Goal: Task Accomplishment & Management: Use online tool/utility

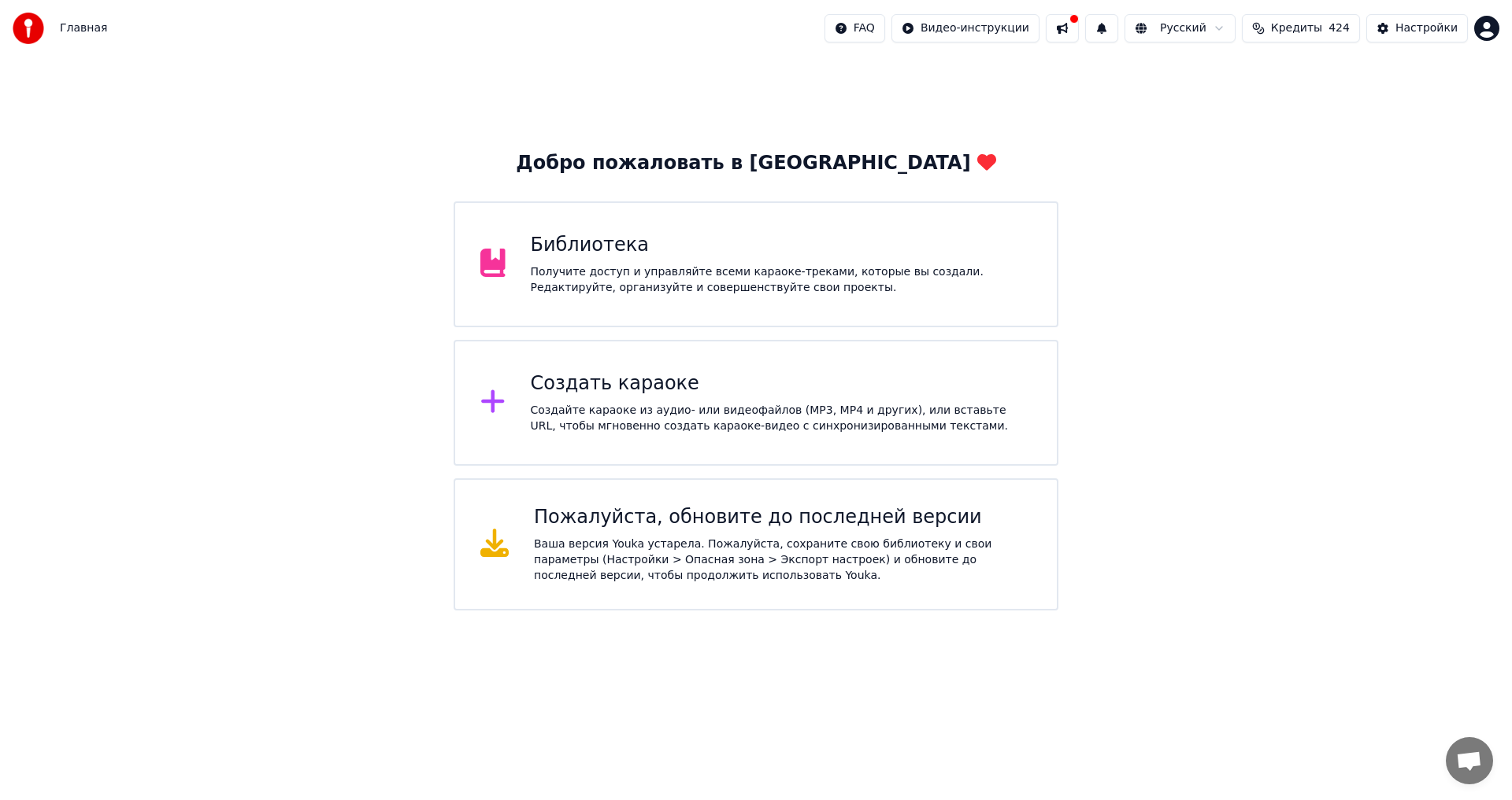
click at [1058, 26] on button at bounding box center [1062, 28] width 33 height 28
click at [1060, 33] on button at bounding box center [1062, 28] width 33 height 28
click at [1412, 29] on div "Настройки" at bounding box center [1426, 28] width 63 height 16
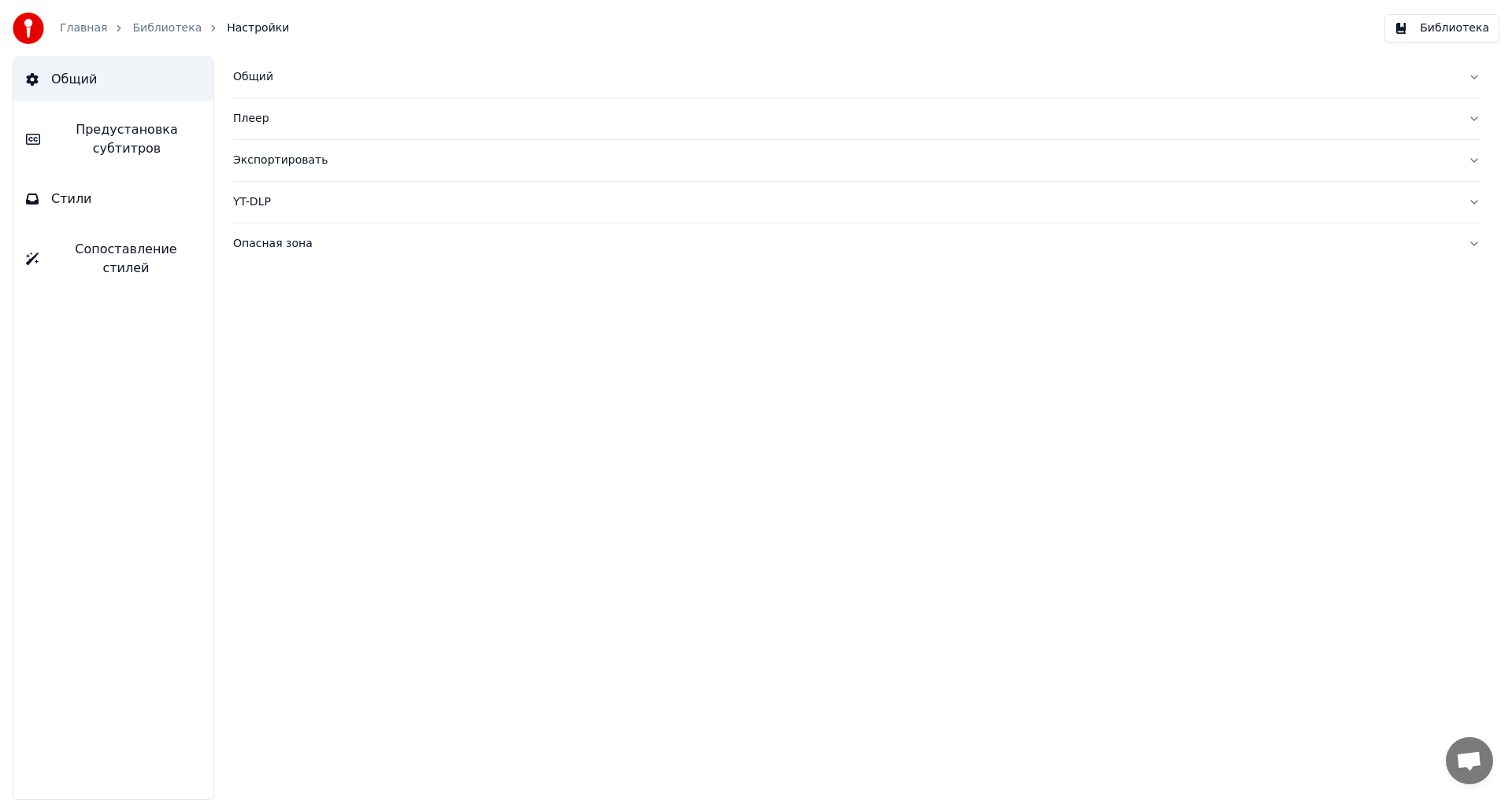
click at [28, 23] on img at bounding box center [28, 28] width 32 height 32
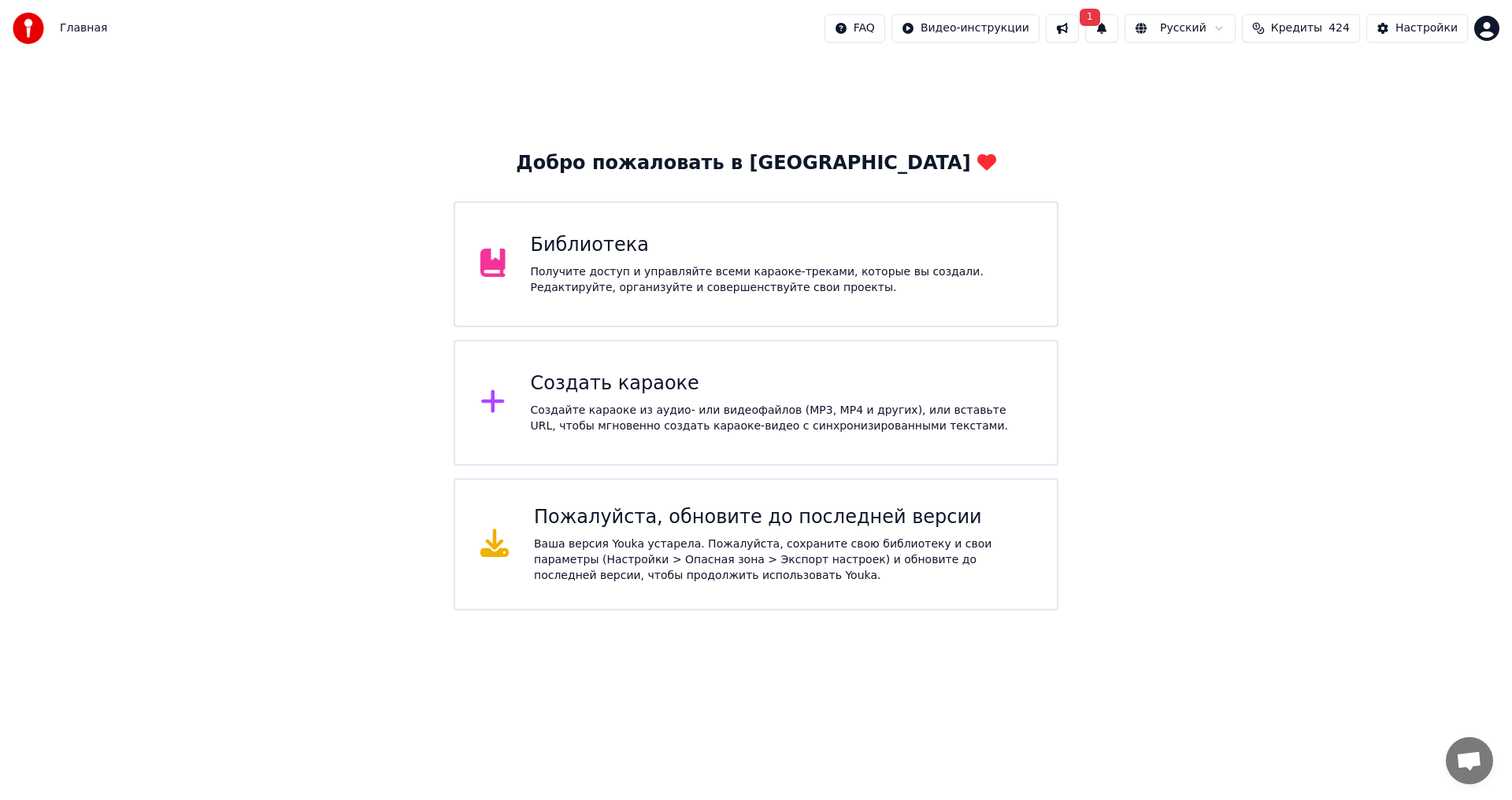
click at [1505, 33] on div "Главная FAQ Видео-инструкции 1 Русский Кредиты 424 Настройки" at bounding box center [756, 28] width 1512 height 56
click at [1504, 33] on div "Главная FAQ Видео-инструкции 1 Русский Кредиты 424 Настройки" at bounding box center [756, 28] width 1512 height 56
click at [1492, 33] on html "Главная FAQ Видео-инструкции 1 Русский Кредиты 424 Настройки Добро пожаловать в…" at bounding box center [756, 305] width 1512 height 611
click at [1393, 93] on span "Оплата" at bounding box center [1379, 101] width 42 height 16
click at [1104, 34] on button "1" at bounding box center [1102, 28] width 33 height 28
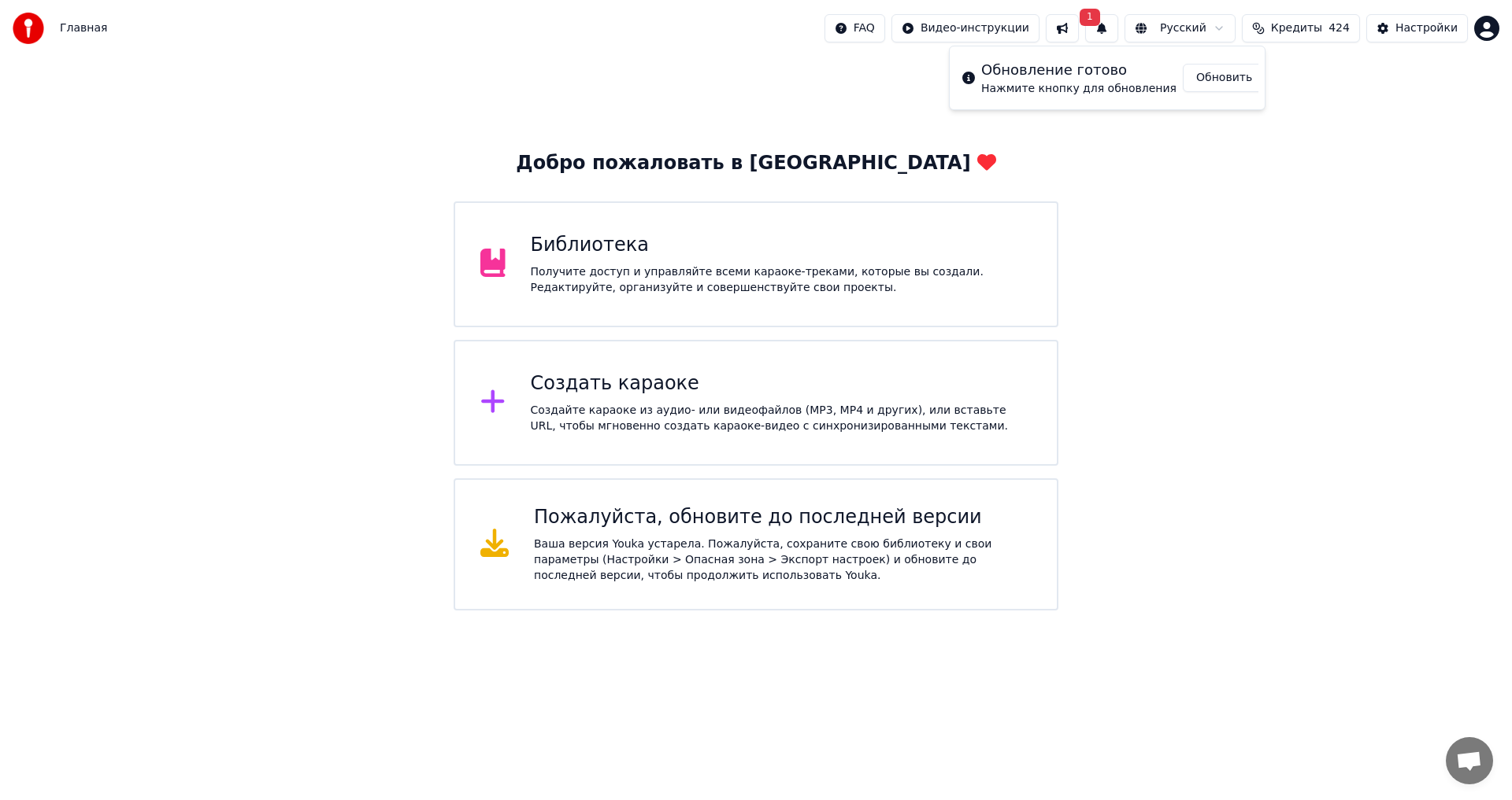
click at [1193, 87] on button "Обновить" at bounding box center [1224, 77] width 83 height 28
click at [666, 275] on div "Получите доступ и управляйте всеми караоке-треками, которые вы создали. Редакти…" at bounding box center [782, 280] width 502 height 32
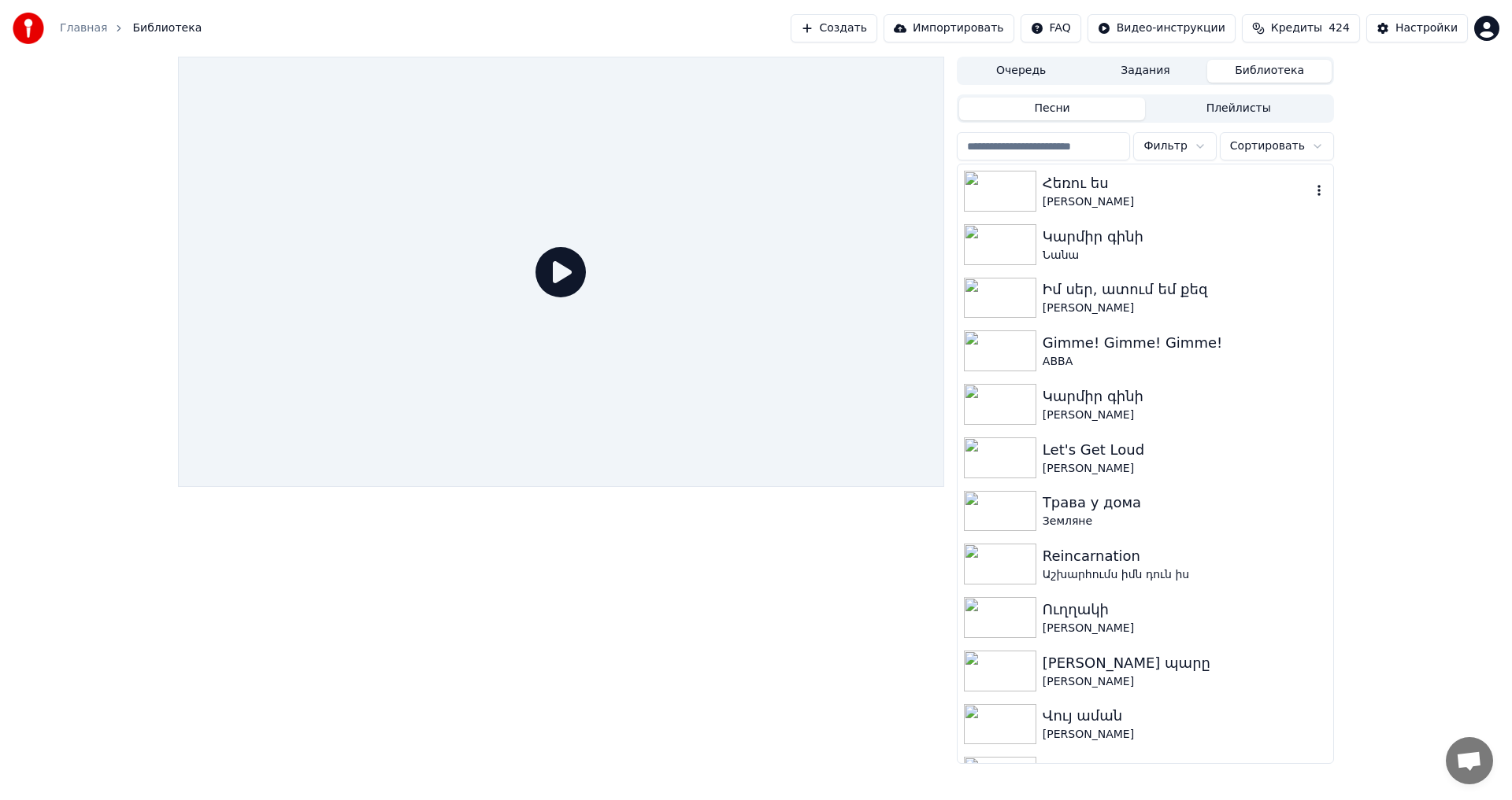
click at [1161, 200] on div "[PERSON_NAME]" at bounding box center [1176, 202] width 269 height 16
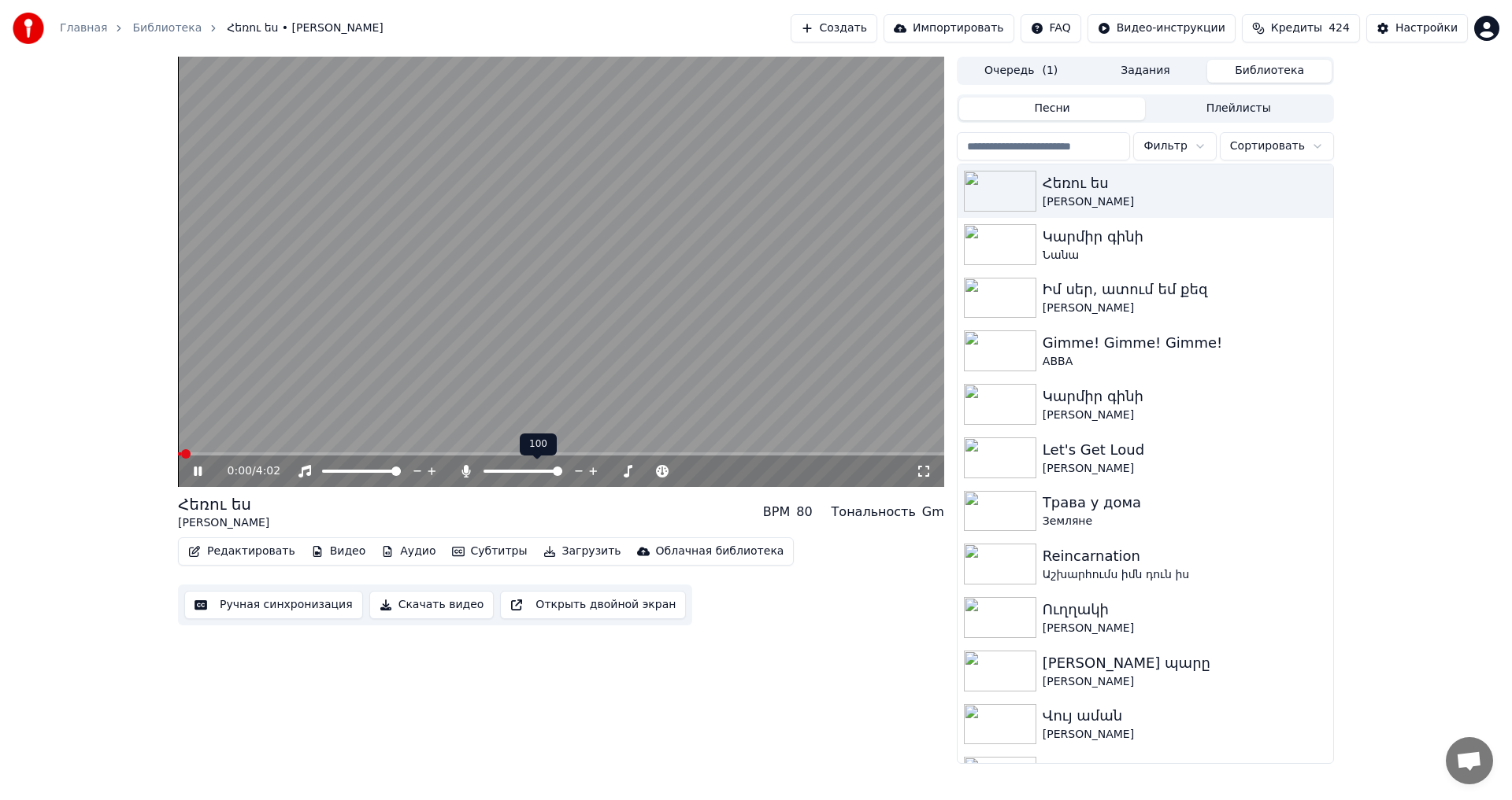
click at [562, 476] on span at bounding box center [557, 471] width 10 height 10
click at [513, 329] on video at bounding box center [561, 271] width 766 height 430
drag, startPoint x: 517, startPoint y: 324, endPoint x: 522, endPoint y: 346, distance: 22.6
click at [520, 331] on video at bounding box center [561, 271] width 766 height 430
click at [304, 602] on button "Ручная синхронизация" at bounding box center [273, 605] width 179 height 28
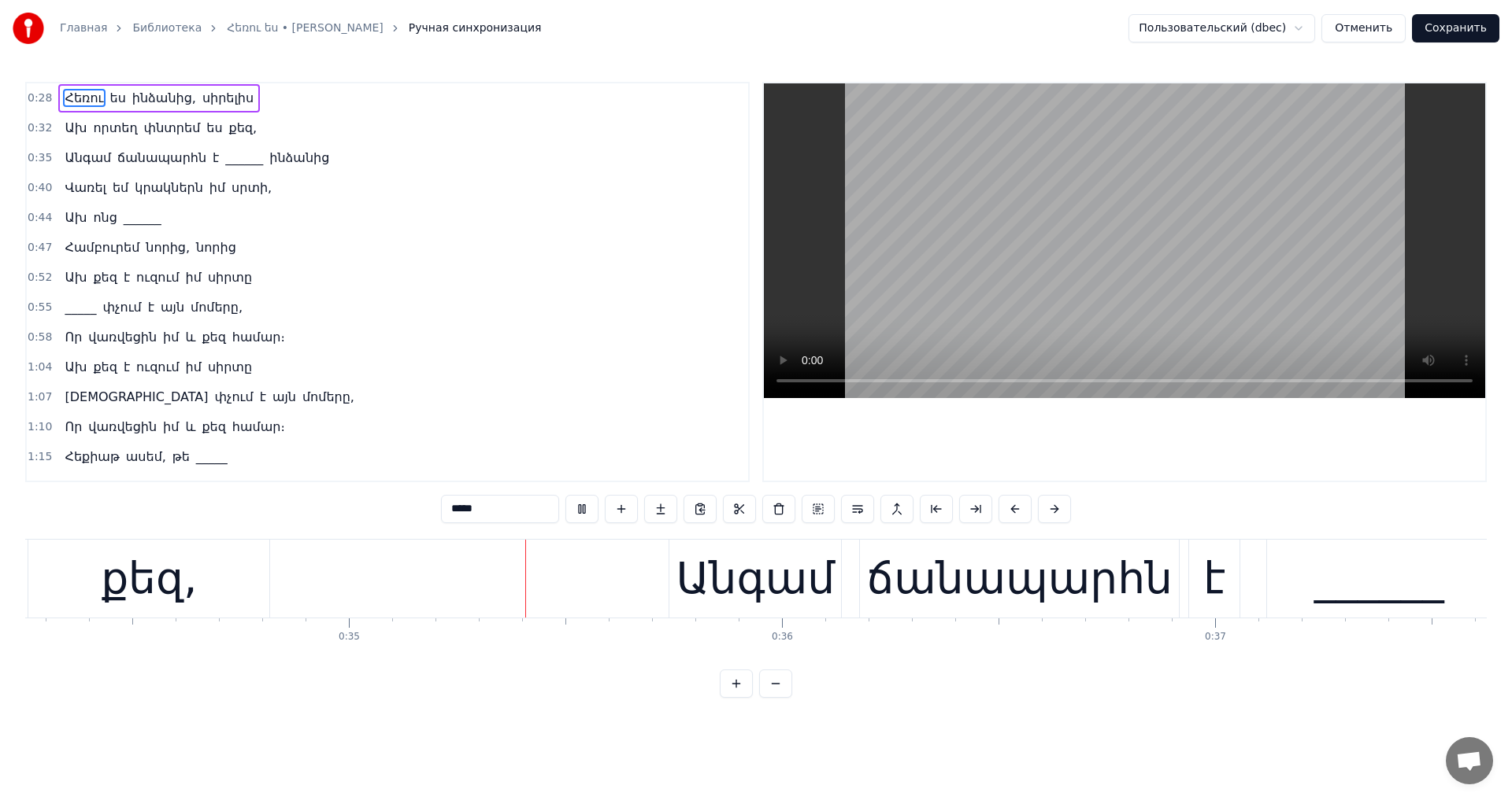
scroll to position [0, 14960]
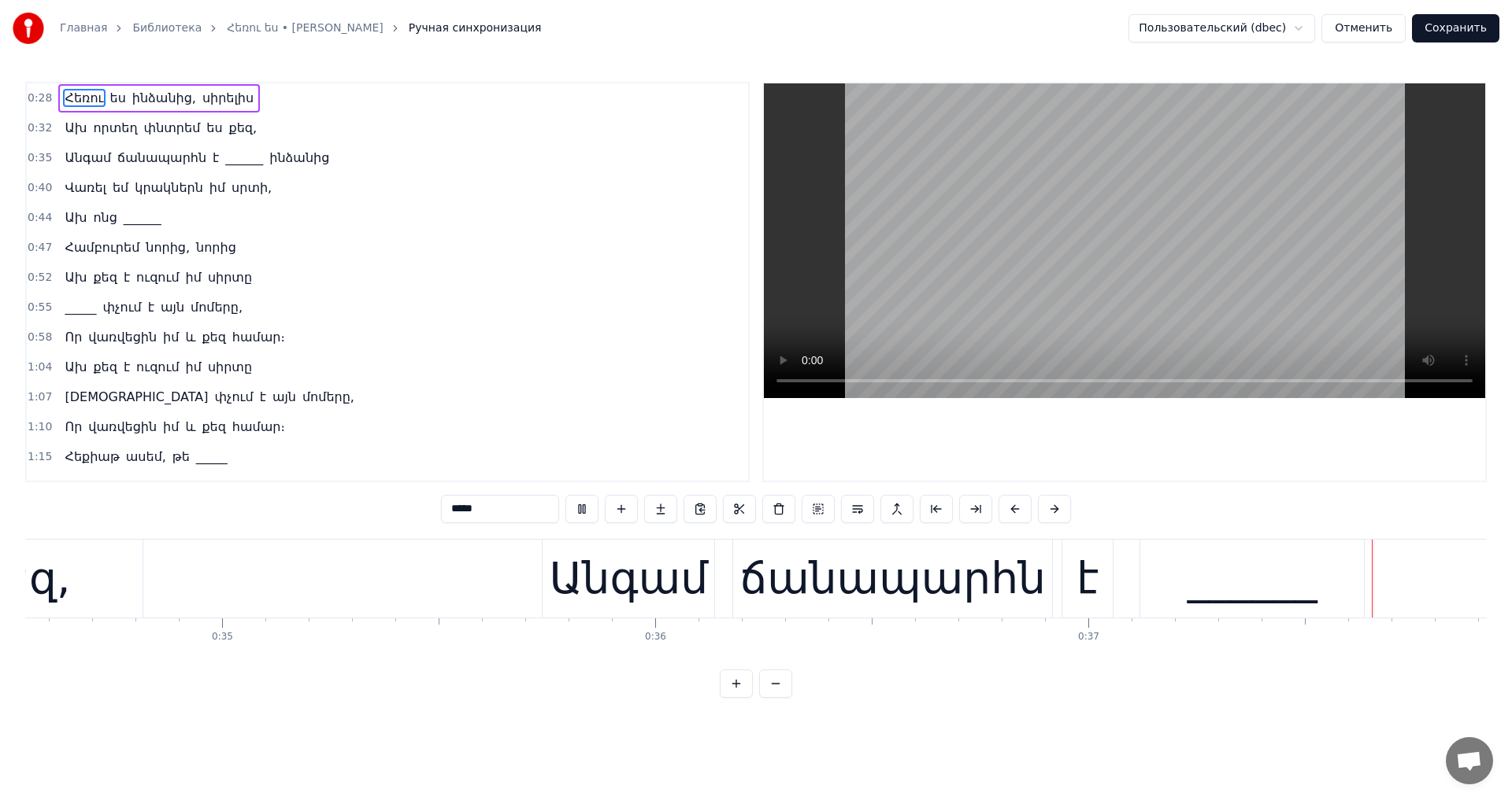
click at [1110, 289] on video at bounding box center [1124, 241] width 721 height 315
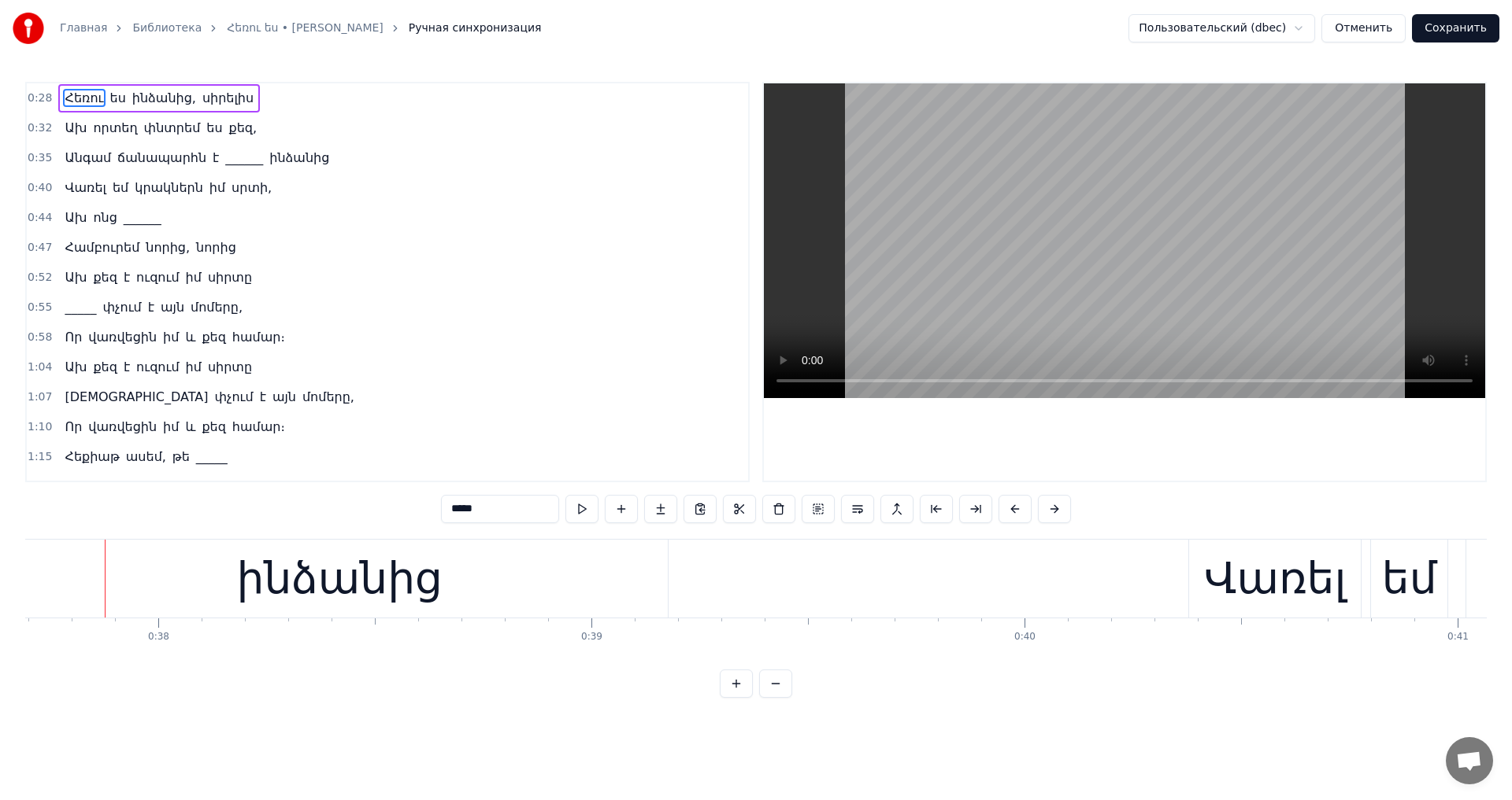
scroll to position [0, 16323]
click at [227, 160] on span "______" at bounding box center [244, 158] width 41 height 18
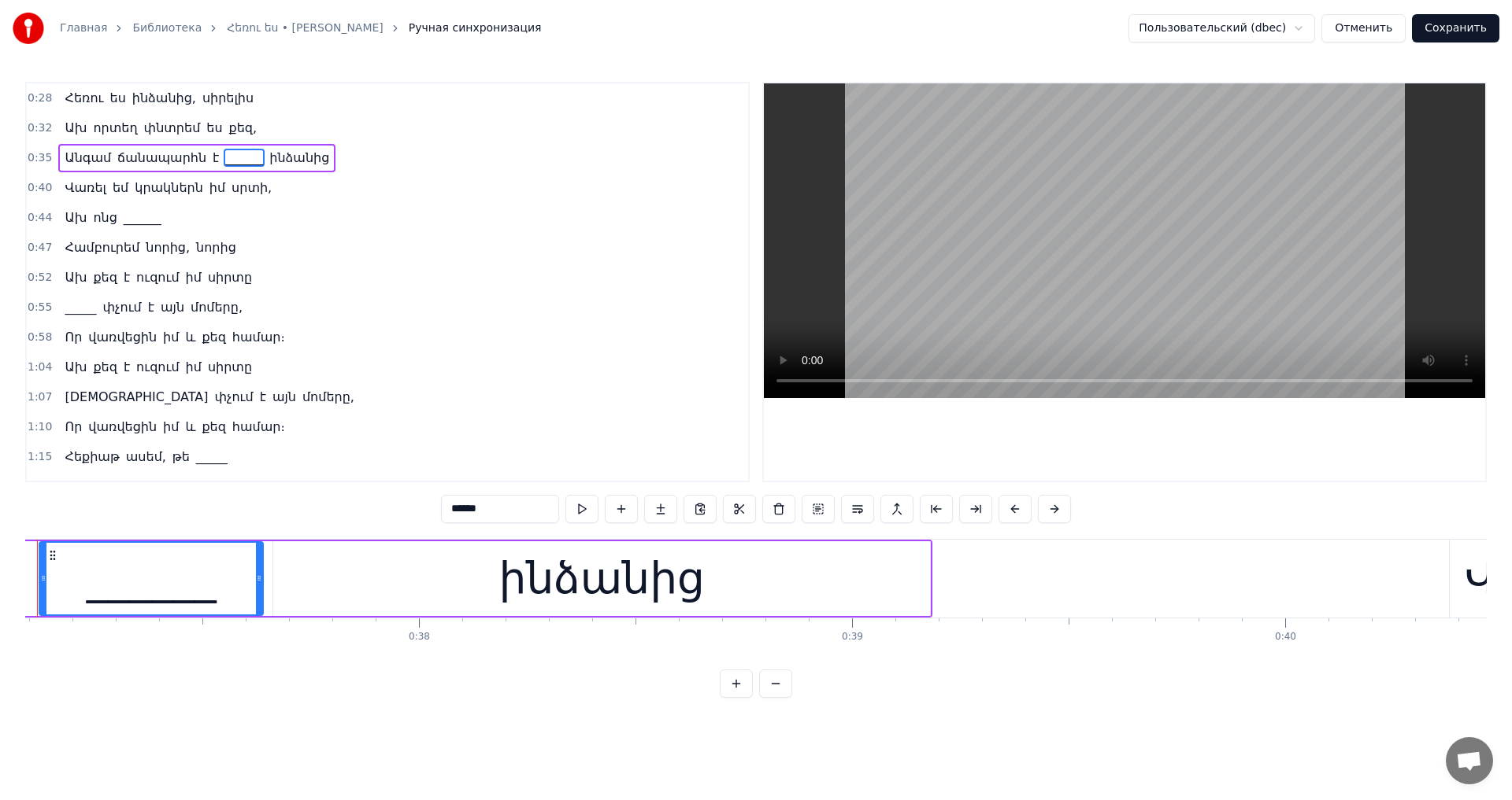
scroll to position [0, 15995]
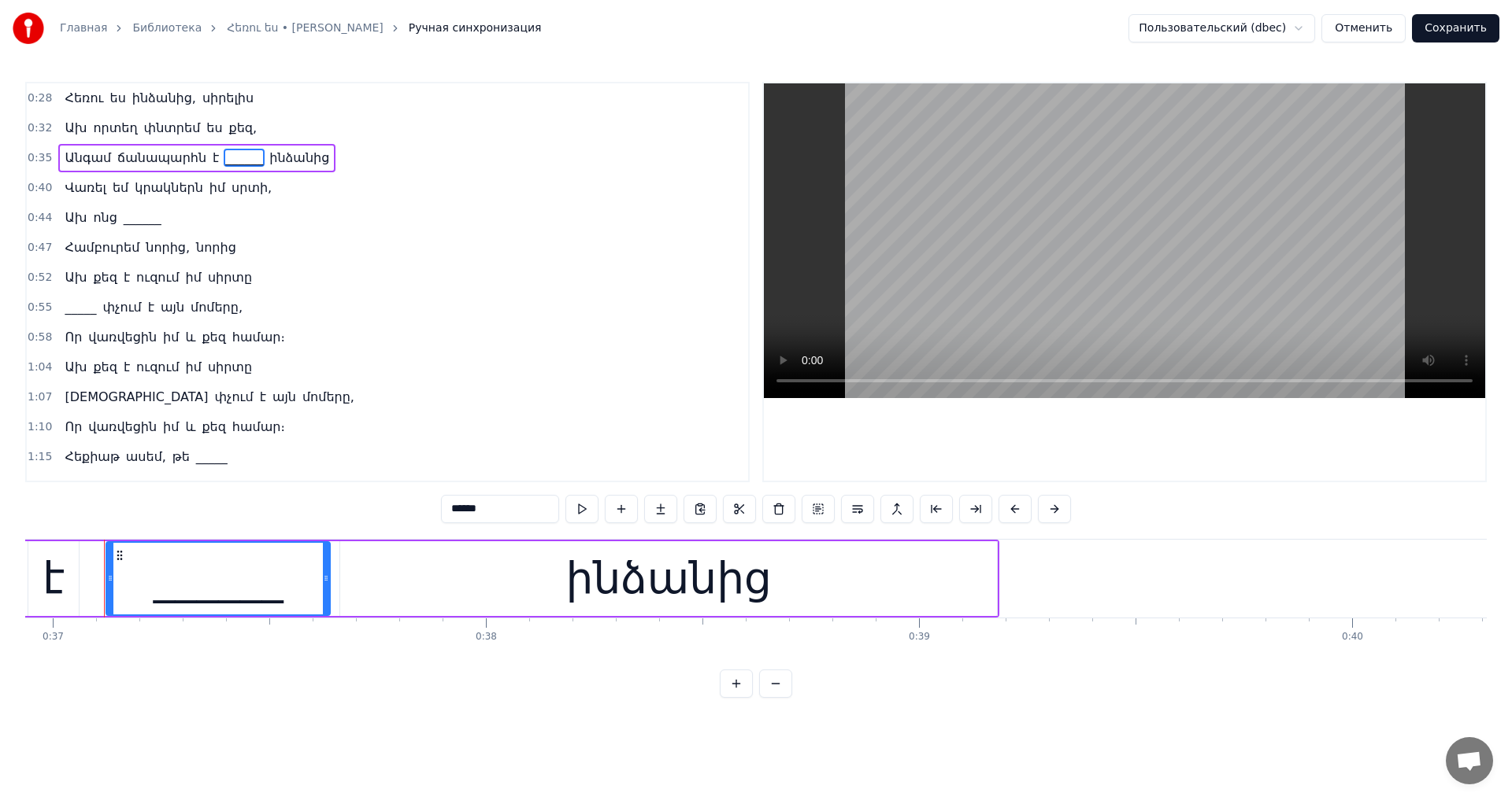
drag, startPoint x: 450, startPoint y: 509, endPoint x: 396, endPoint y: 510, distance: 54.0
click at [396, 510] on div "0:28 Հեռու ես ինձանից, սիրելիս 0:32 Ախ որտեղ փնտրեմ ես քեզ, 0:35 Անգամ ճանապարհ…" at bounding box center [756, 390] width 1461 height 616
paste input "*"
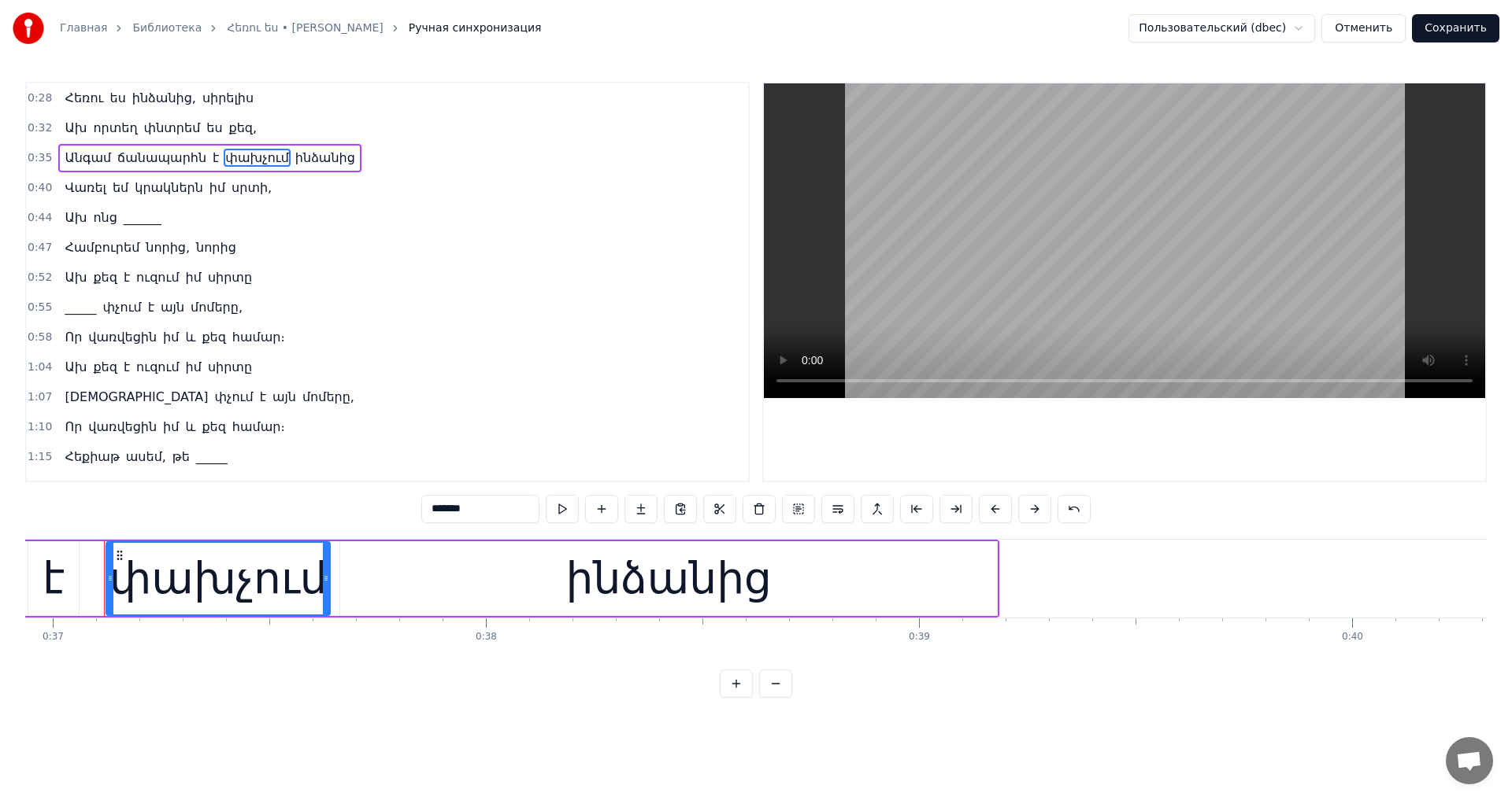
click at [130, 222] on span "______" at bounding box center [143, 217] width 41 height 18
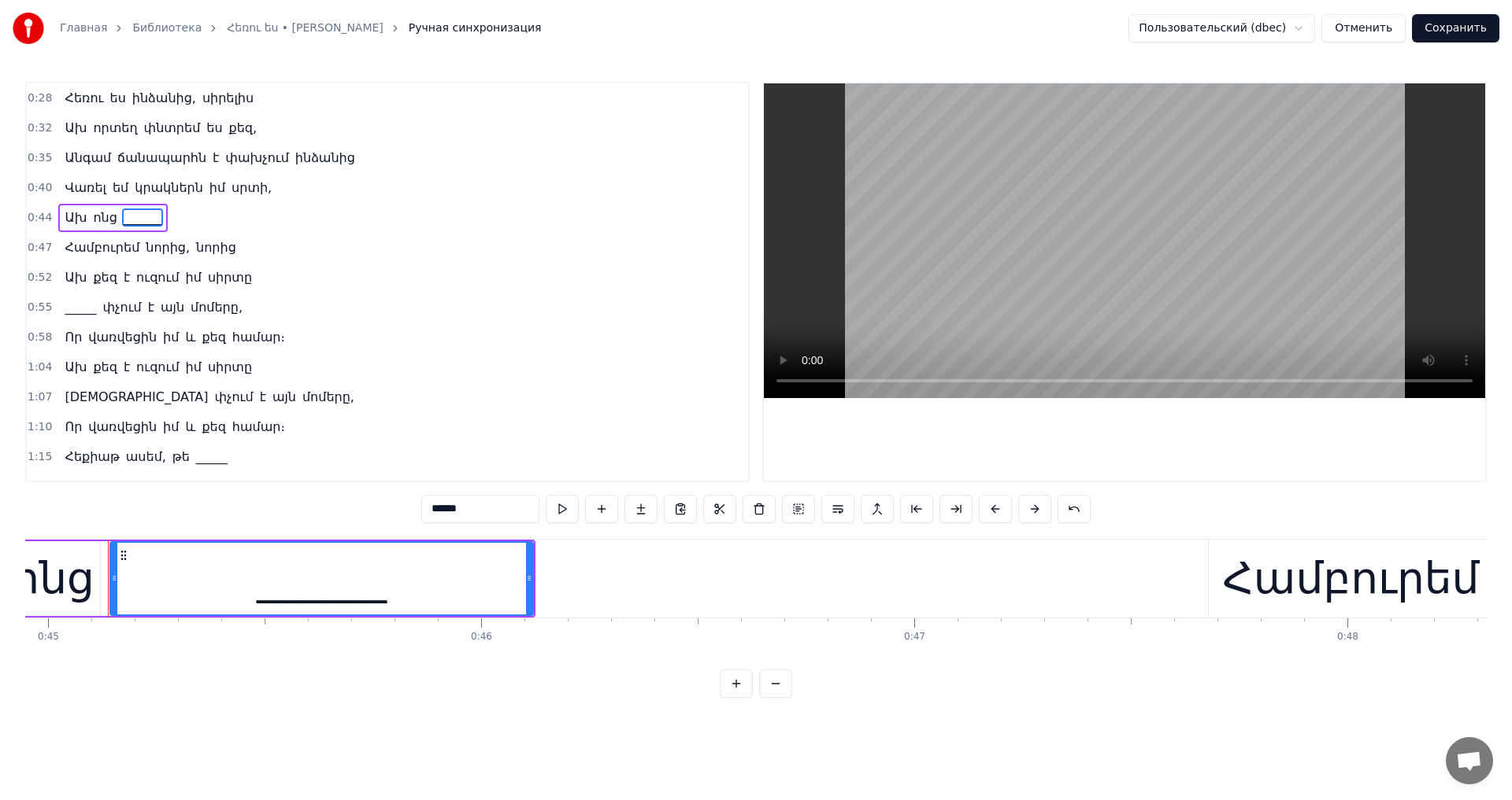
scroll to position [0, 19468]
drag, startPoint x: 424, startPoint y: 512, endPoint x: 365, endPoint y: 509, distance: 59.1
click at [365, 509] on div "0:28 Հեռու ես ինձանից, սիրելիս 0:32 Ախ որտեղ փնտրեմ ես քեզ, 0:35 Անգամ ճանապարհ…" at bounding box center [756, 390] width 1461 height 616
paste input "*"
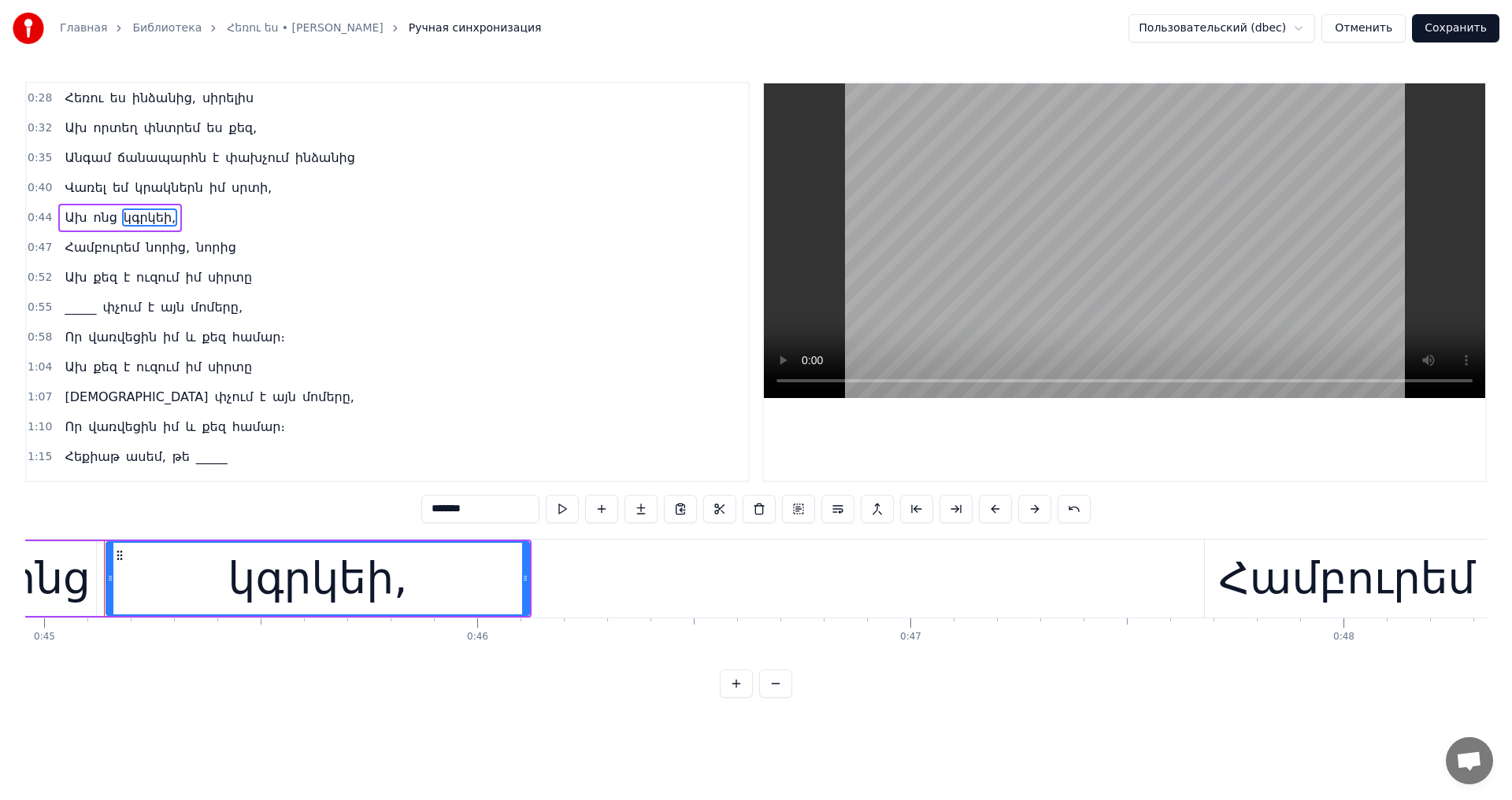
click at [72, 299] on span "_____" at bounding box center [80, 307] width 34 height 18
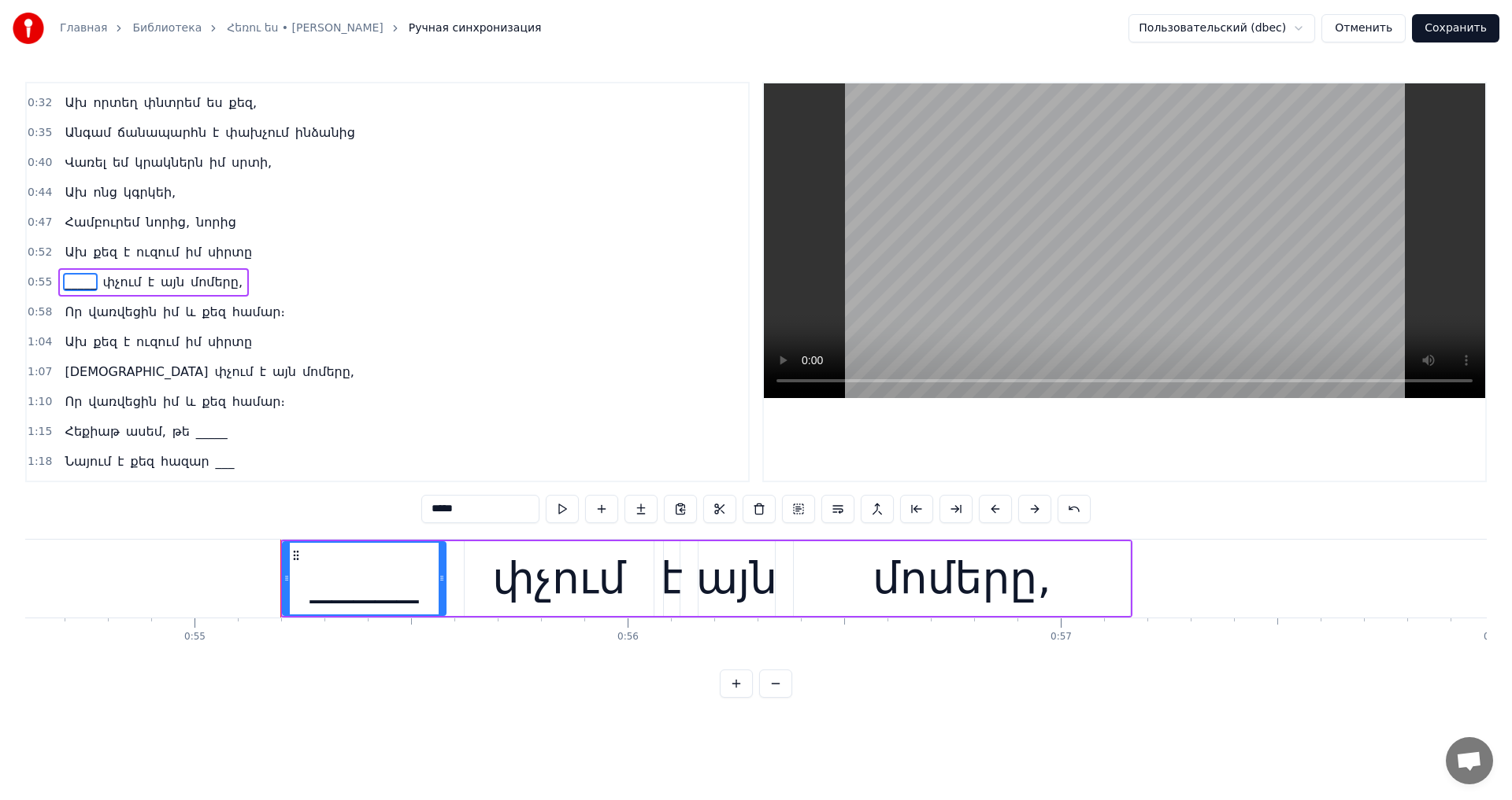
scroll to position [0, 23824]
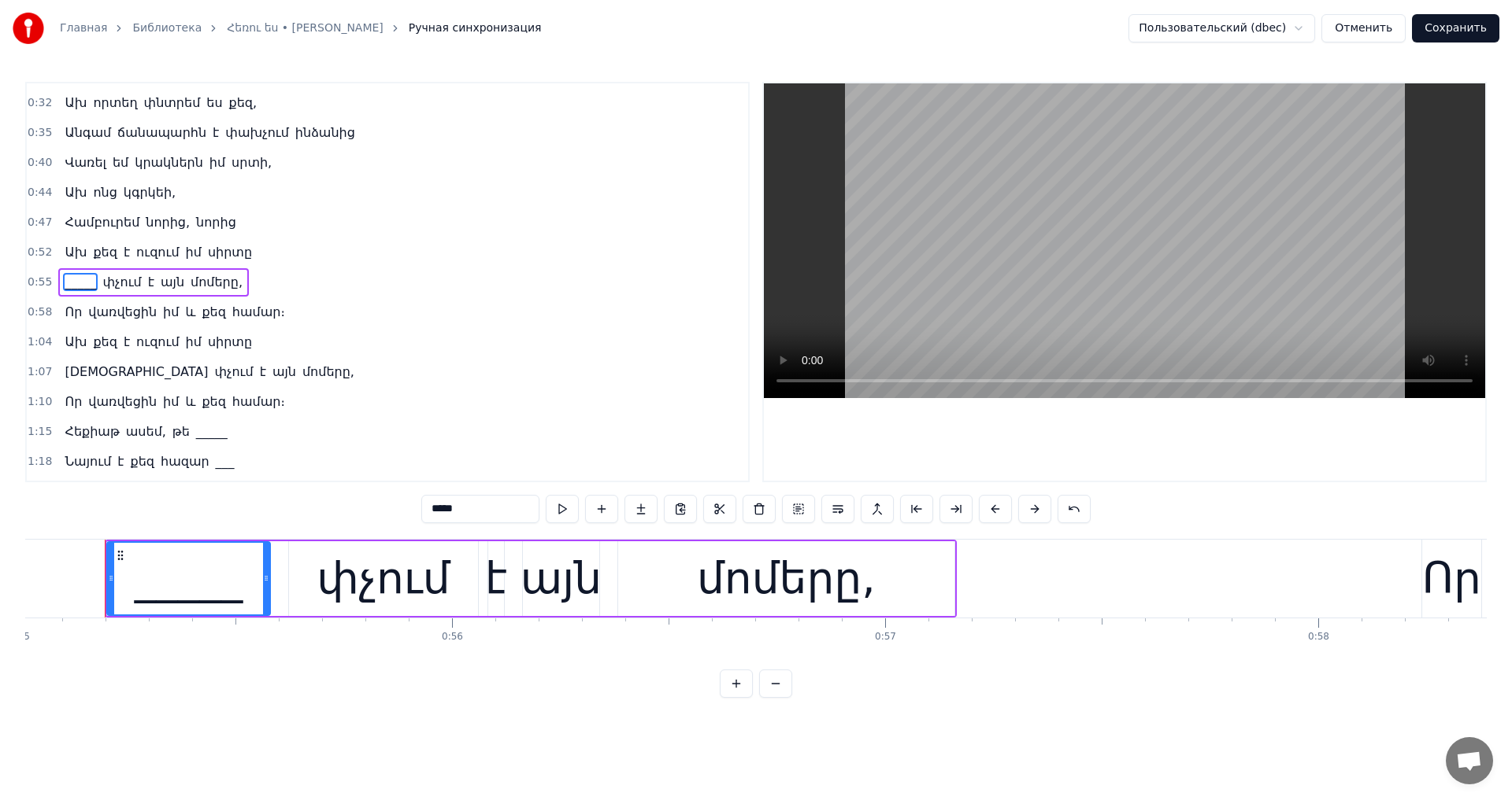
drag, startPoint x: 424, startPoint y: 510, endPoint x: 353, endPoint y: 513, distance: 71.1
click at [358, 511] on div "0:28 Հեռու ես ինձանից, սիրելիս 0:32 Ախ որտեղ փնտրեմ ես քեզ, 0:35 Անգամ ճանապարհ…" at bounding box center [756, 390] width 1461 height 616
paste input "text"
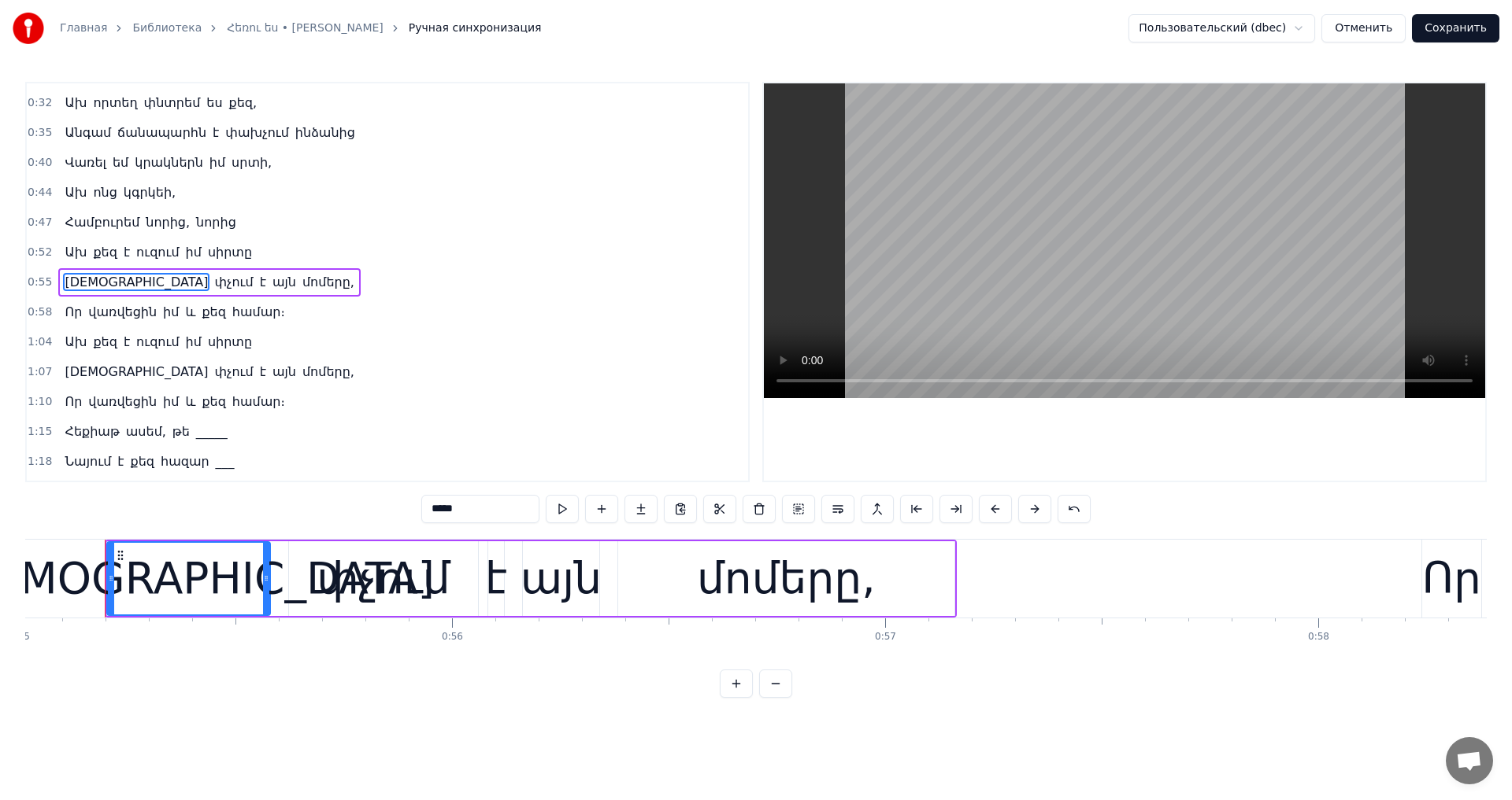
click at [195, 427] on span "_____" at bounding box center [211, 431] width 34 height 18
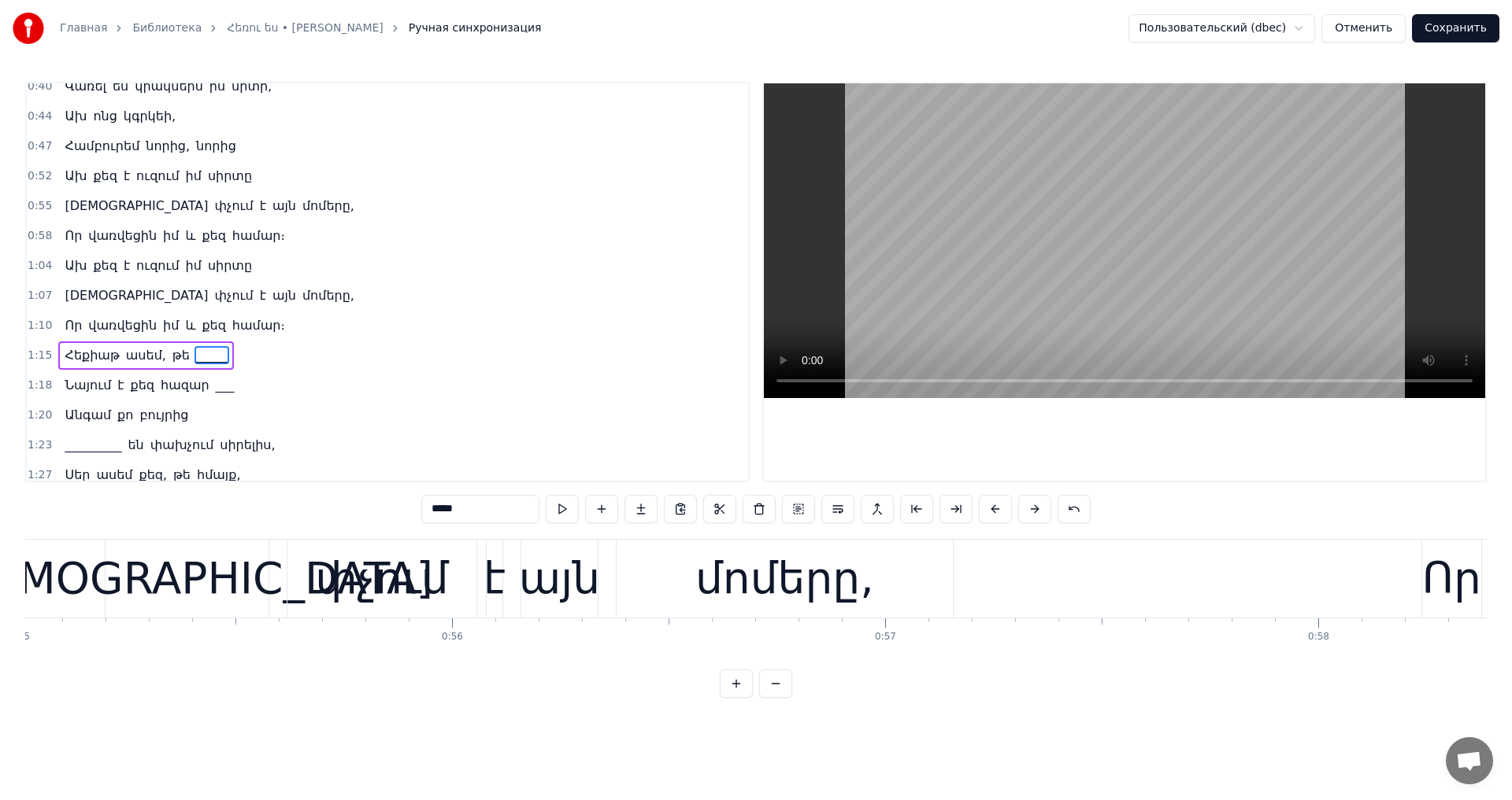
scroll to position [151, 0]
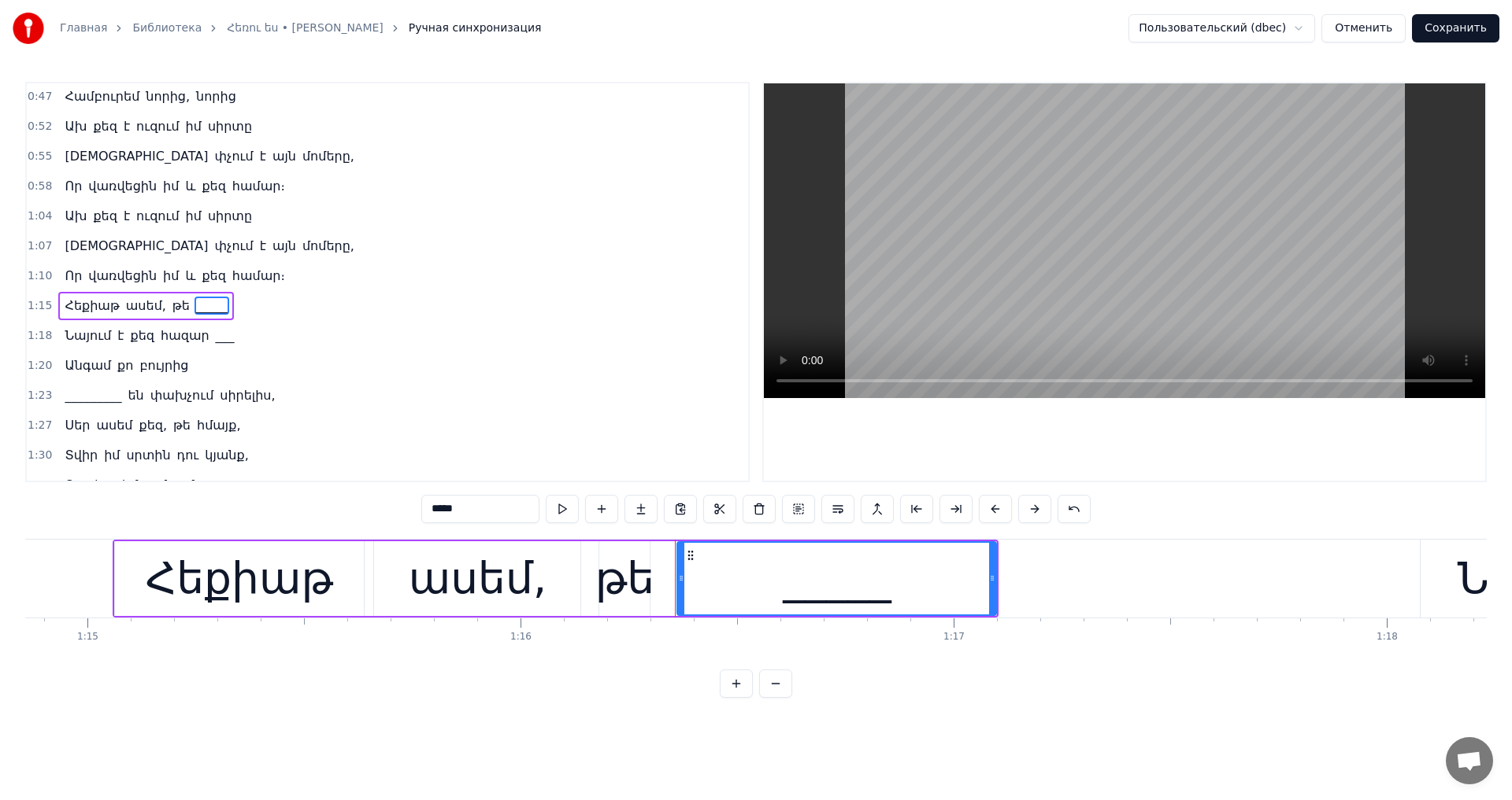
drag, startPoint x: 442, startPoint y: 513, endPoint x: 306, endPoint y: 500, distance: 136.6
click at [306, 500] on div "0:28 Հեռու ես ինձանից, սիրելիս 0:32 Ախ որտեղ փնտրեմ ես քեզ, 0:35 Անգամ ճանապարհ…" at bounding box center [756, 390] width 1461 height 616
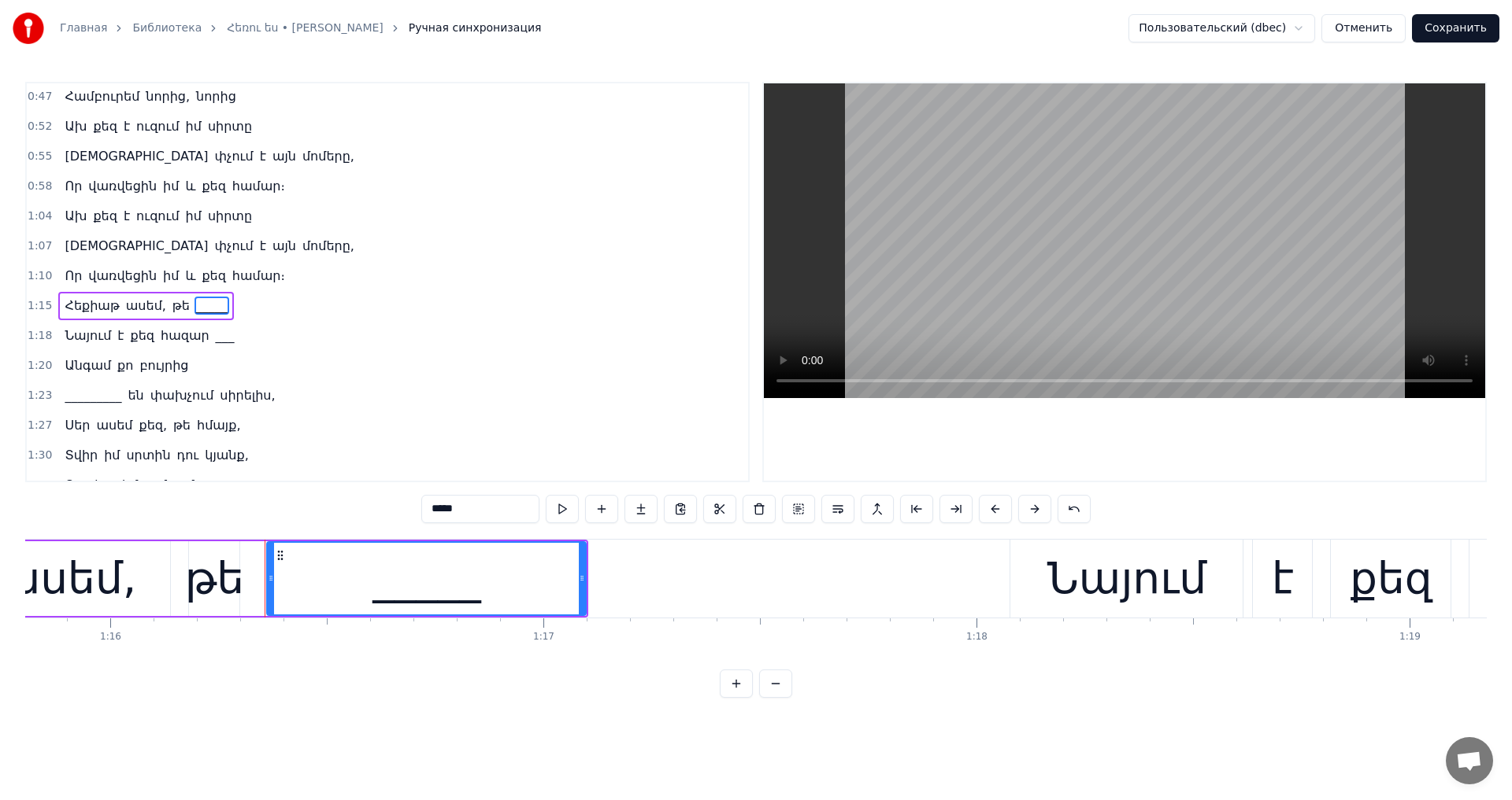
scroll to position [0, 32987]
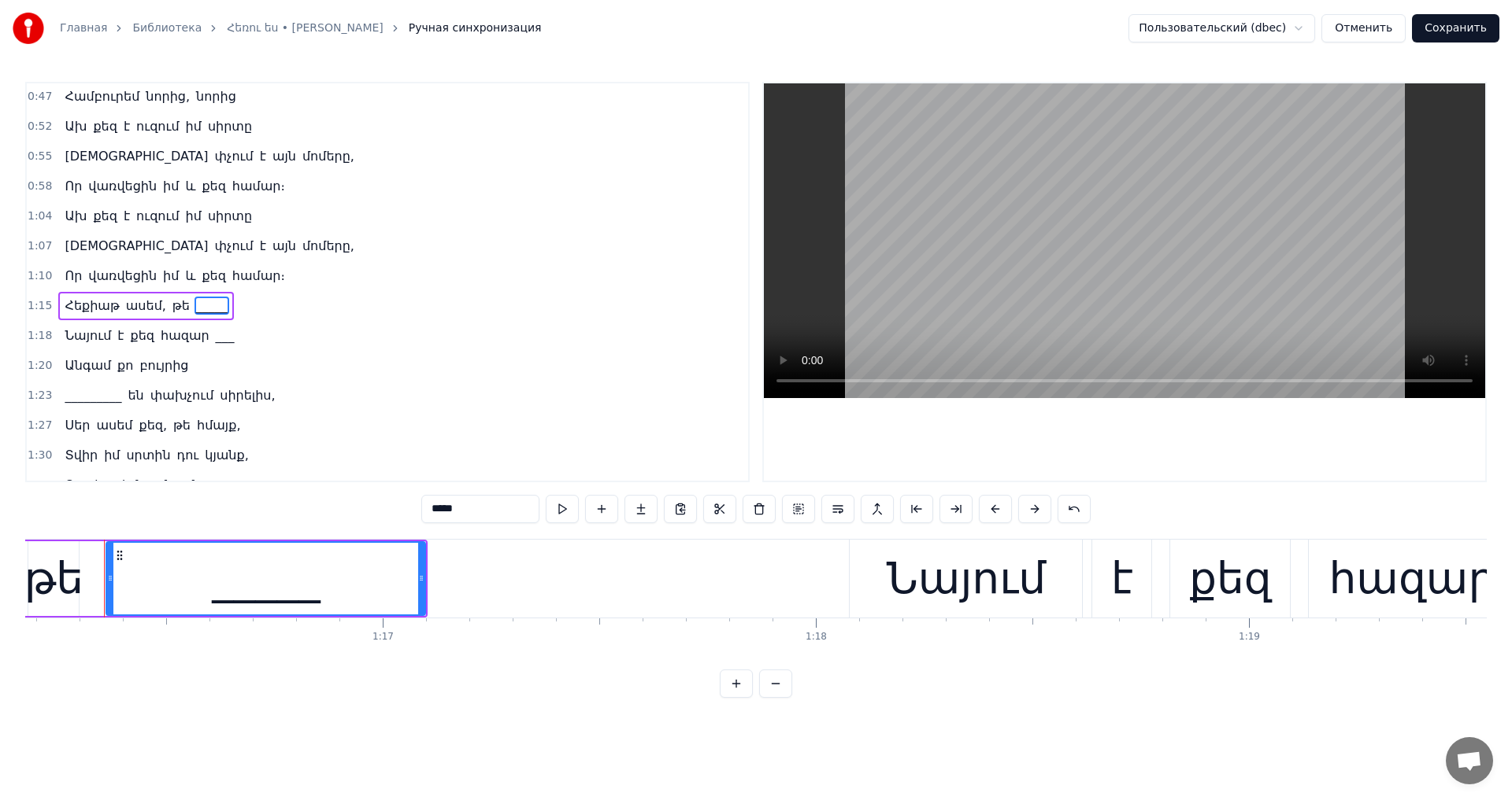
paste input "*"
type input "******"
click at [205, 347] on div "Նայում է քեզ հազար ___" at bounding box center [149, 336] width 182 height 28
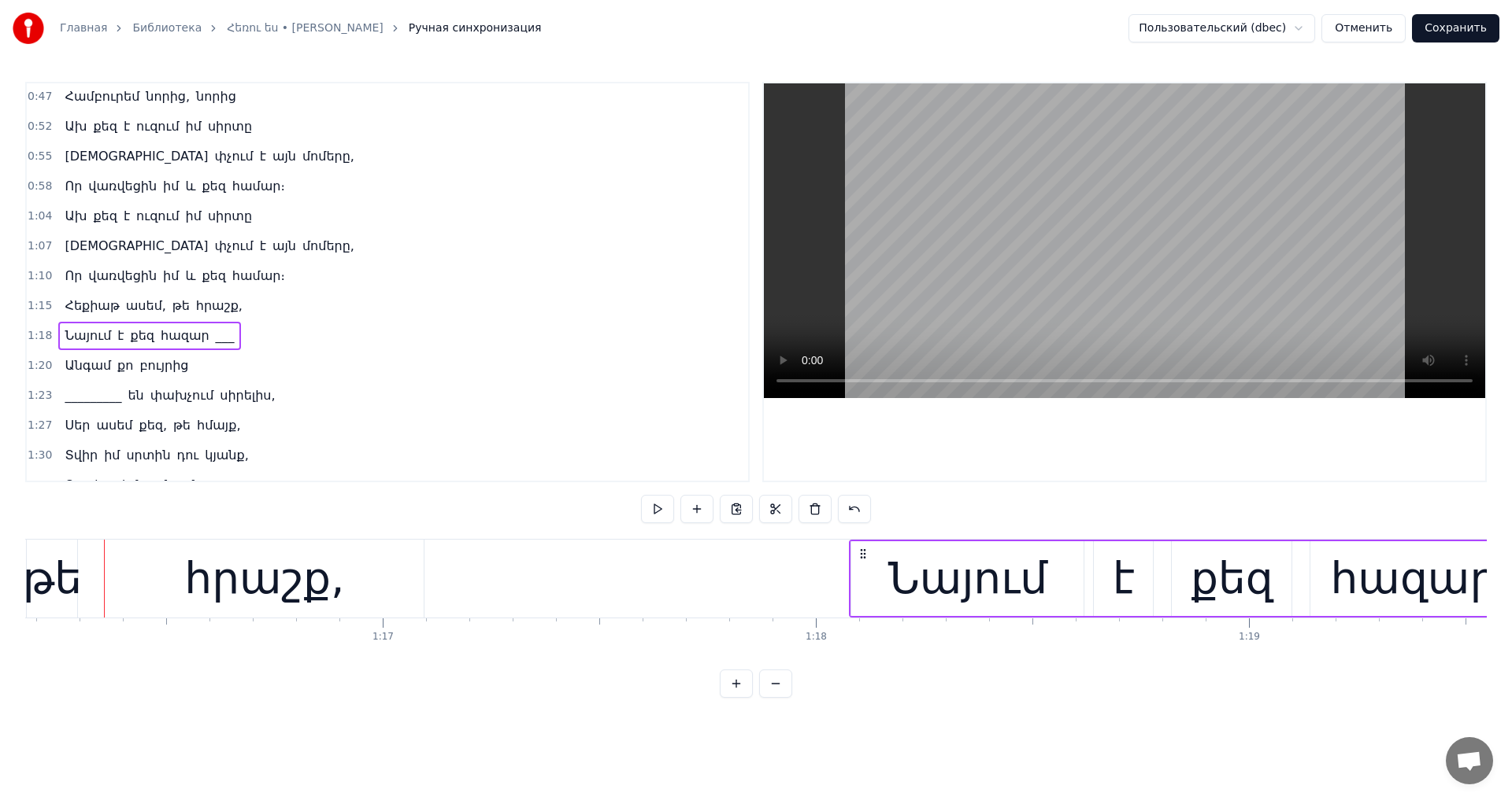
click at [214, 339] on span "___" at bounding box center [225, 335] width 22 height 18
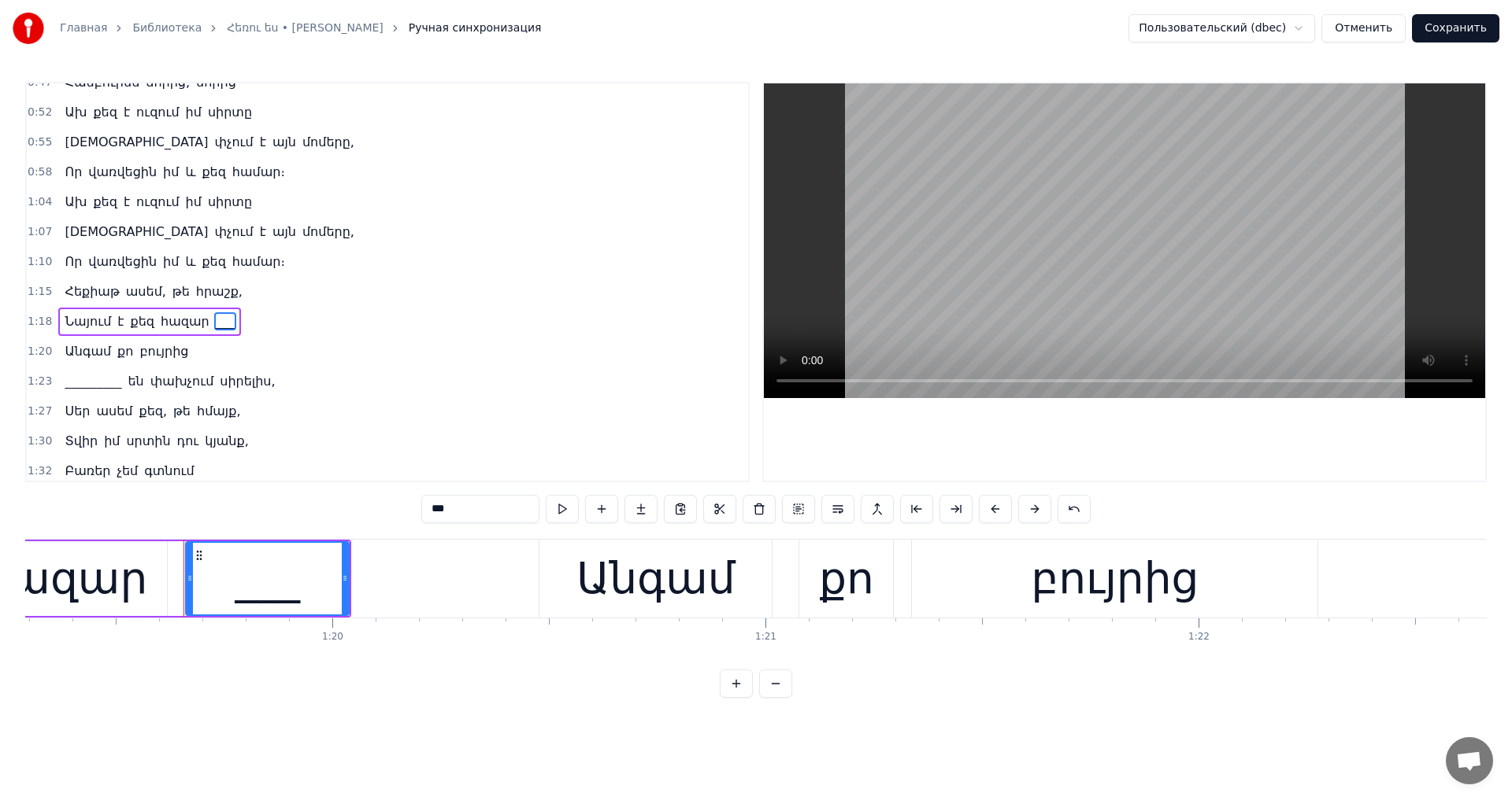
scroll to position [0, 34416]
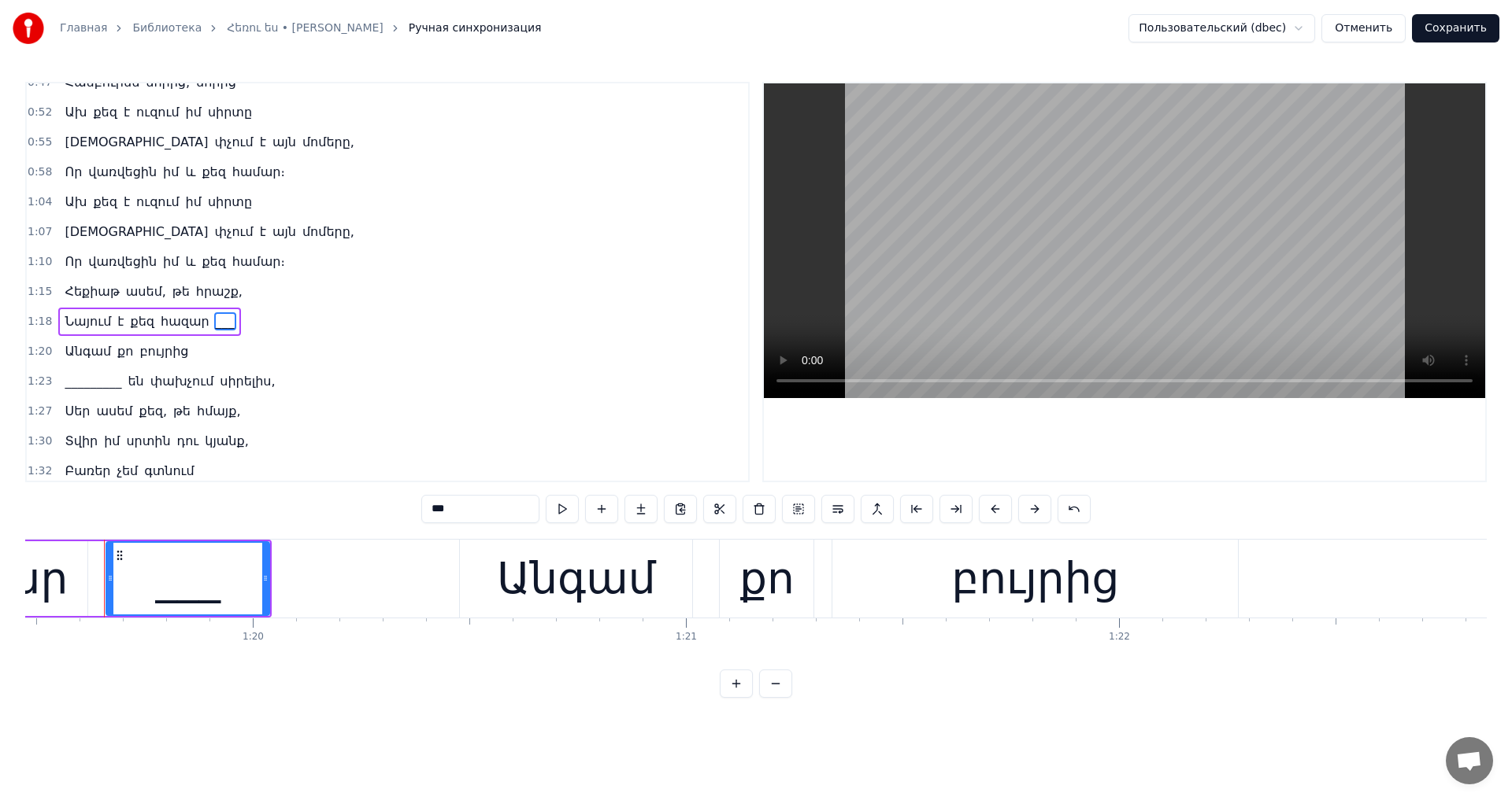
drag, startPoint x: 443, startPoint y: 510, endPoint x: 323, endPoint y: 500, distance: 120.4
click at [323, 500] on div "0:28 Հեռու ես ինձանից, սիրելիս 0:32 Ախ որտեղ փնտրեմ ես քեզ, 0:35 Անգամ ճանապարհ…" at bounding box center [756, 390] width 1461 height 616
paste input "*"
click at [87, 385] on span "_________" at bounding box center [93, 381] width 60 height 18
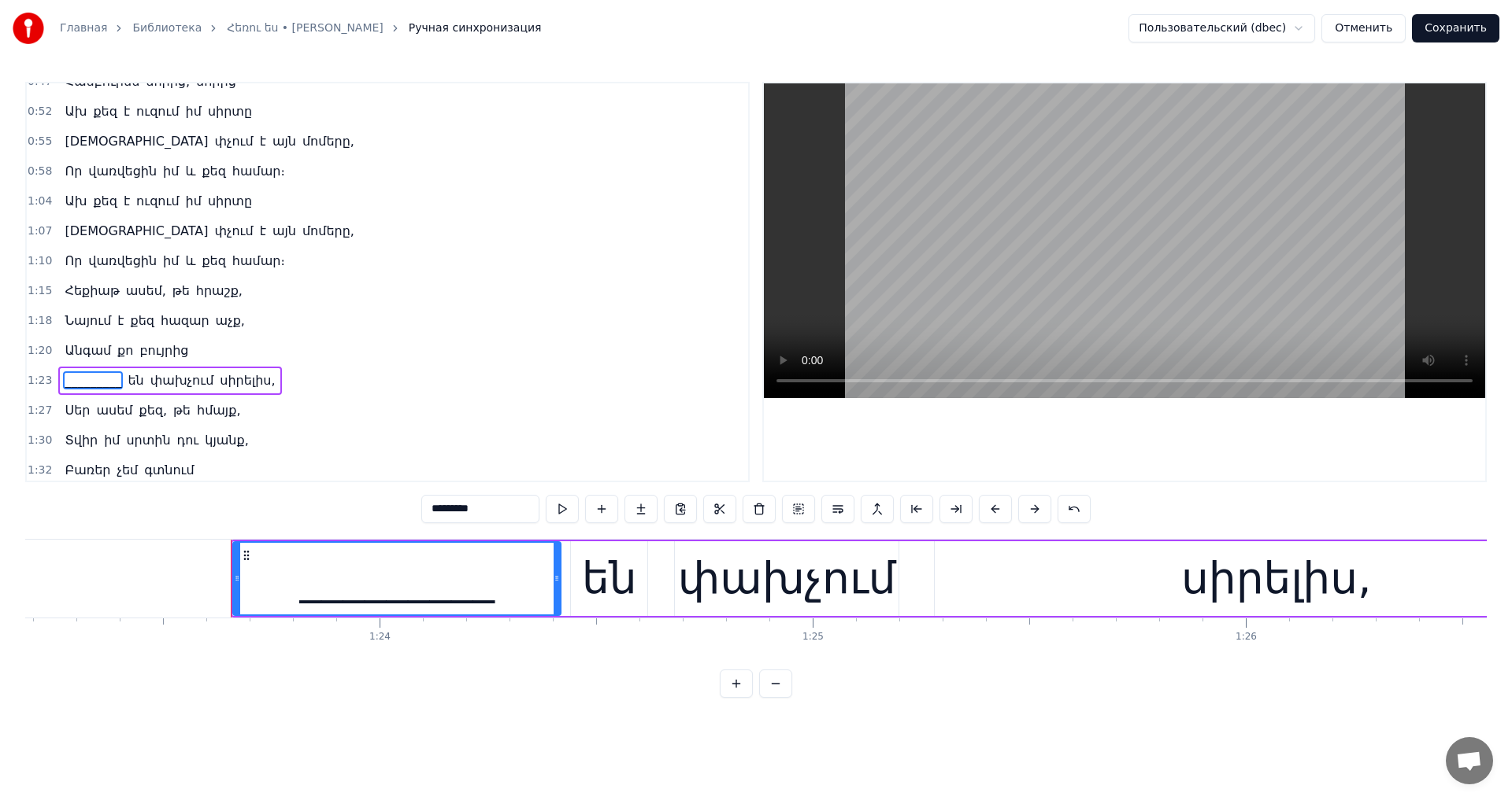
scroll to position [0, 36148]
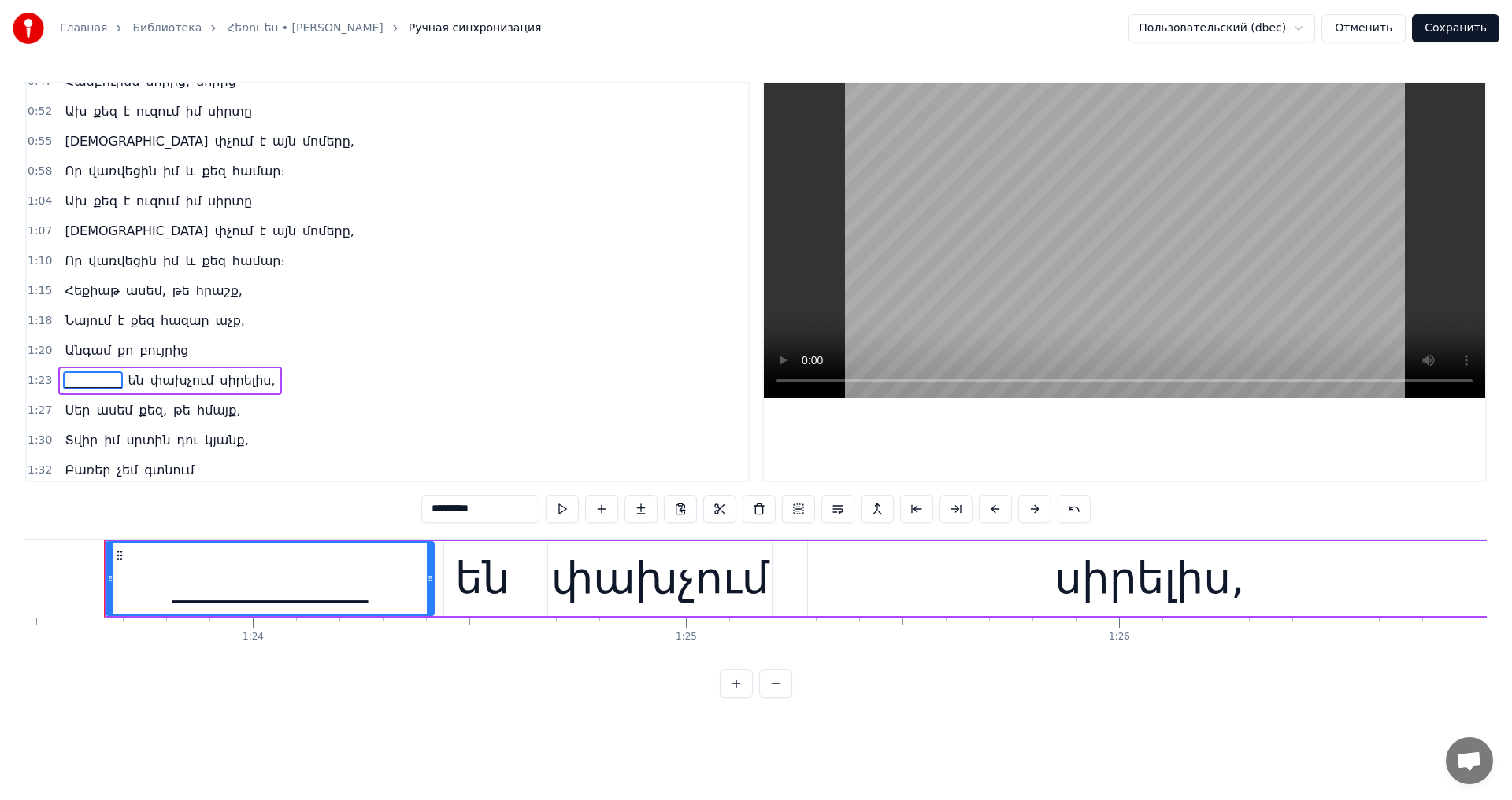
drag, startPoint x: 439, startPoint y: 515, endPoint x: 333, endPoint y: 494, distance: 108.1
click at [333, 494] on div "0:28 Հեռու ես ինձանից, սիրելիս 0:32 Ախ որտեղ փնտրեմ ես քեզ, 0:35 Անգամ ճանապարհ…" at bounding box center [756, 390] width 1461 height 616
paste input "text"
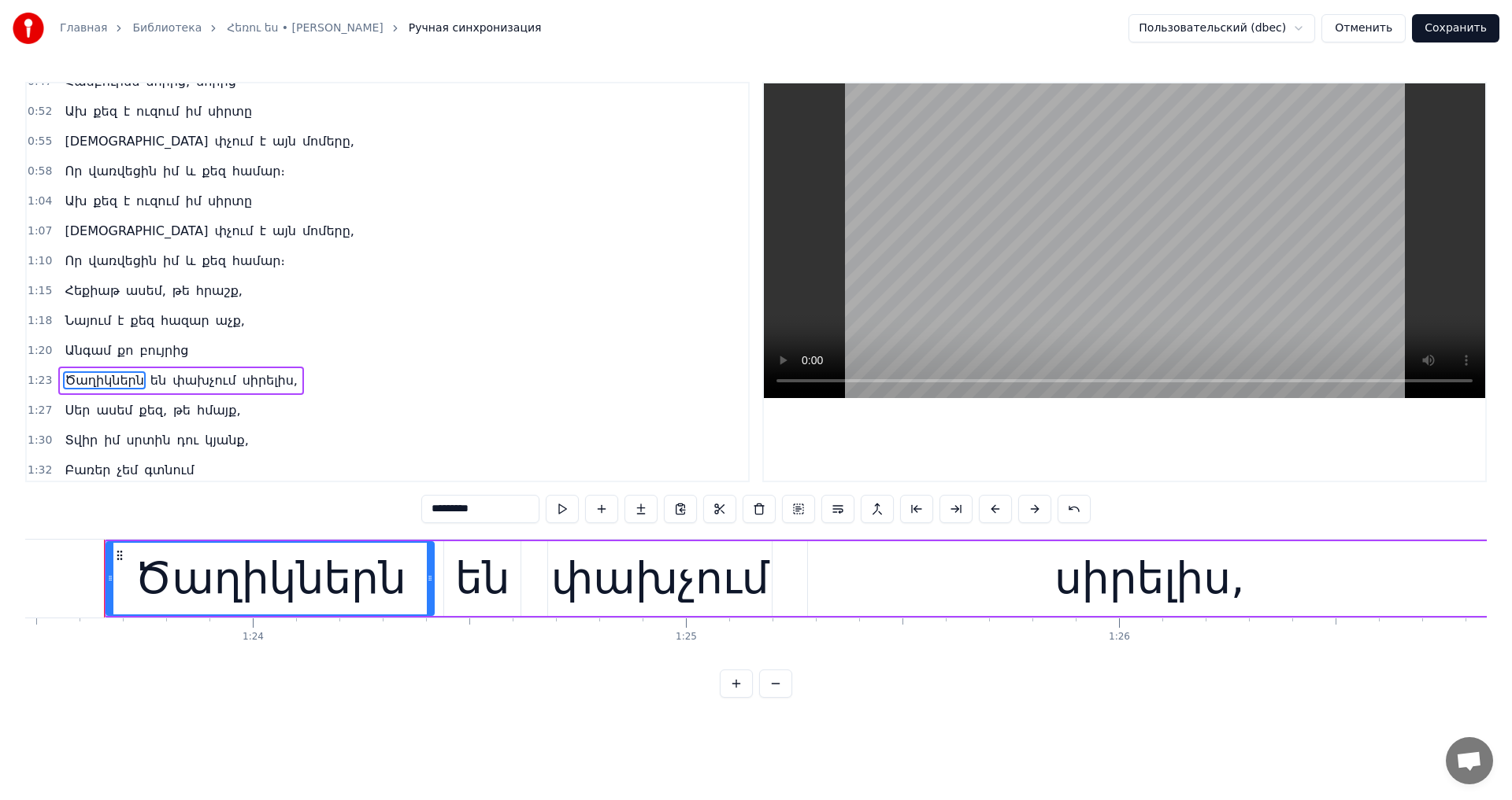
type input "*********"
click at [1044, 261] on video at bounding box center [1124, 241] width 721 height 315
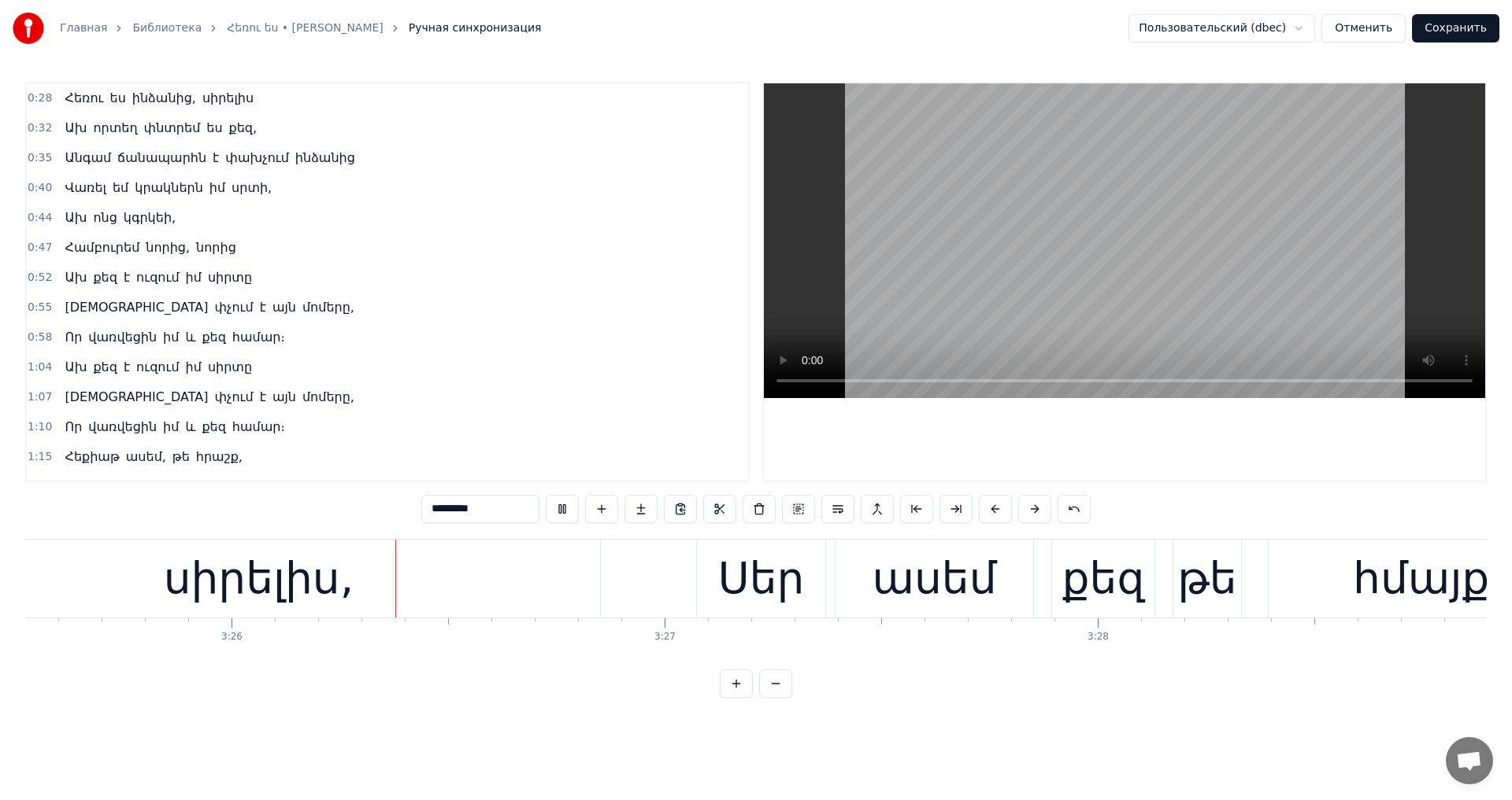
scroll to position [0, 89002]
click at [1201, 267] on video at bounding box center [1124, 241] width 721 height 315
click at [1014, 249] on video at bounding box center [1124, 241] width 721 height 315
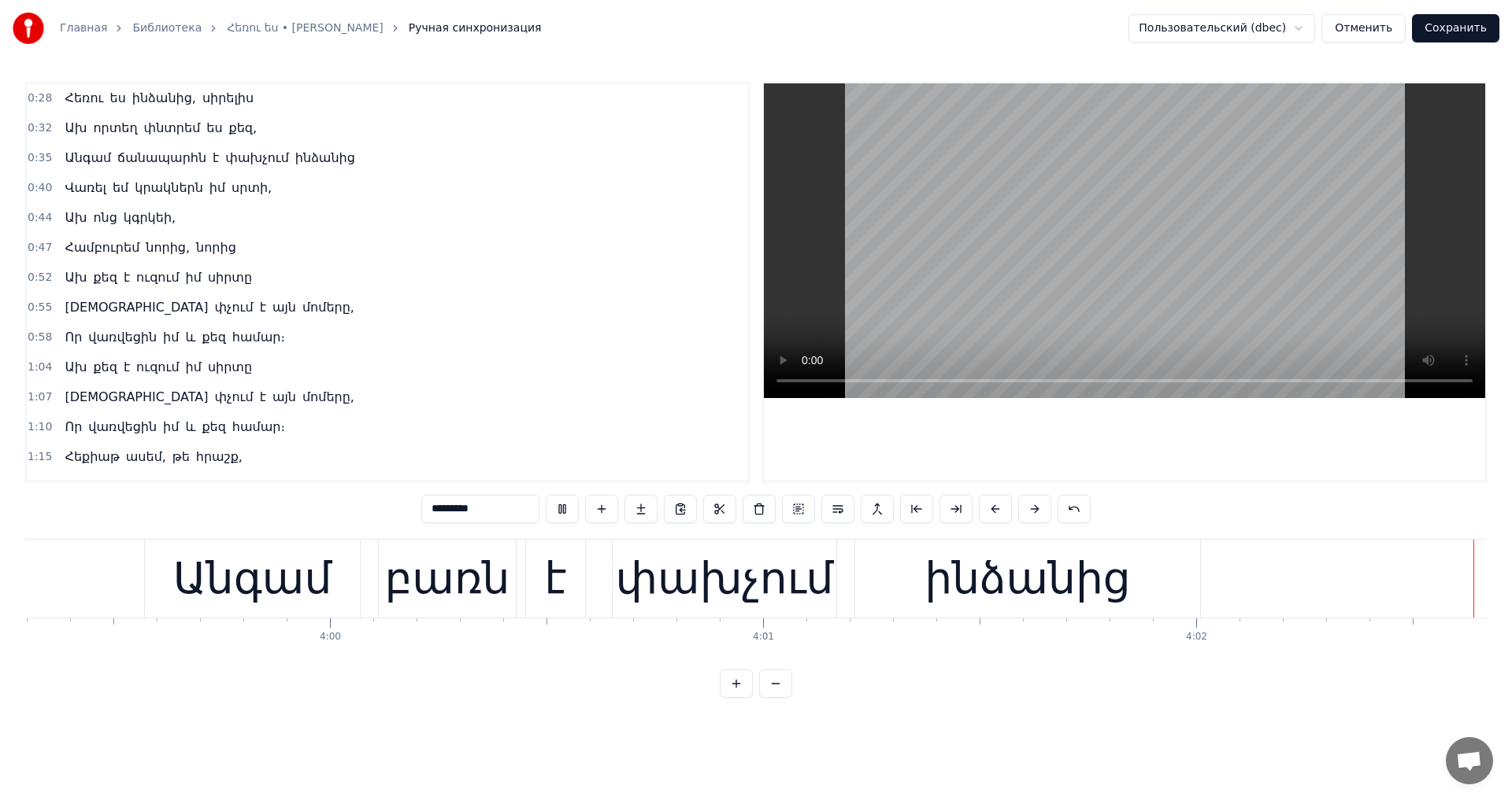
scroll to position [0, 103627]
click at [1469, 32] on button "Сохранить" at bounding box center [1455, 28] width 87 height 28
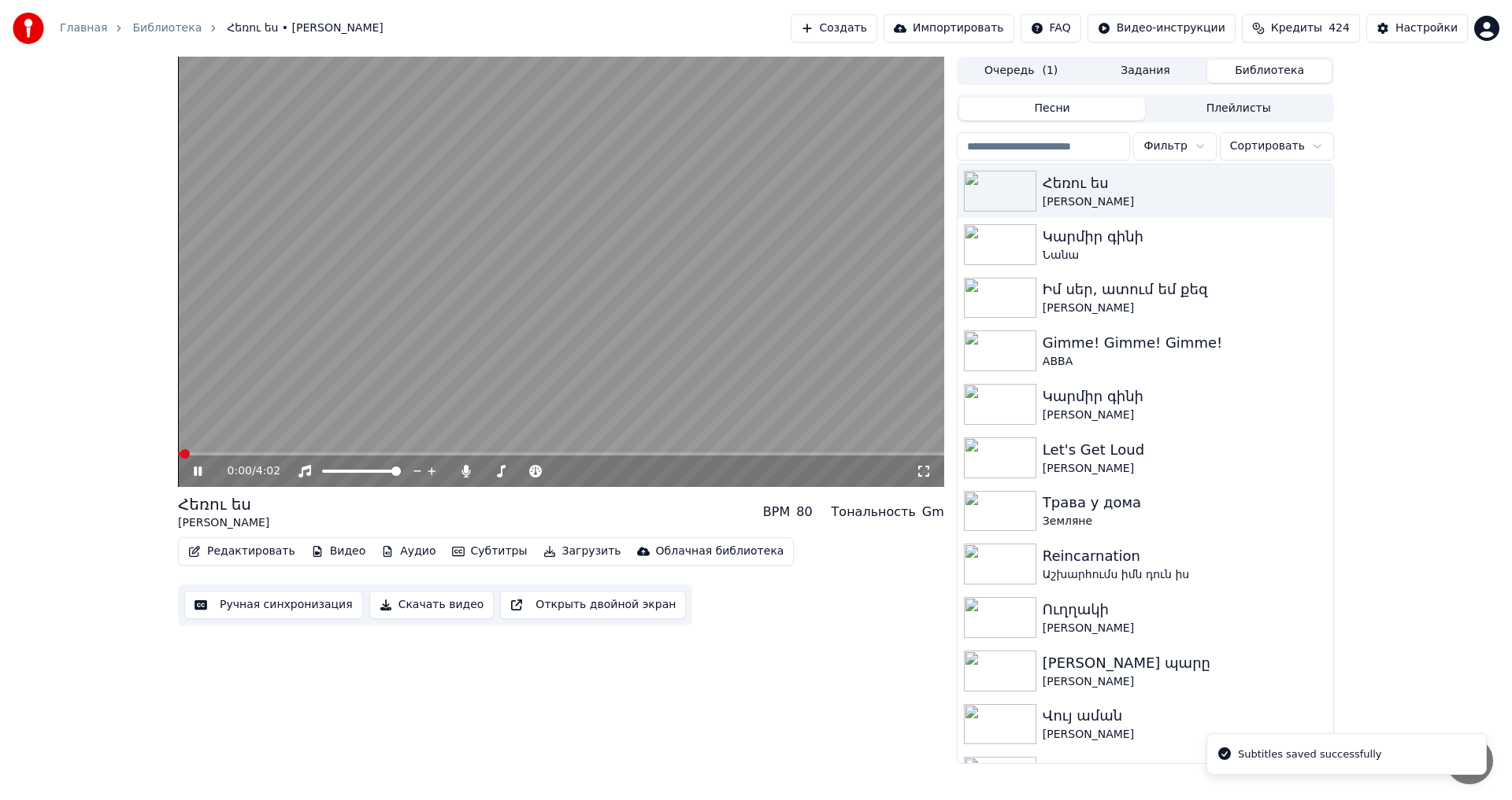
click at [230, 455] on span at bounding box center [561, 454] width 766 height 4
click at [321, 456] on span at bounding box center [561, 454] width 766 height 4
click at [279, 452] on span at bounding box center [228, 454] width 100 height 4
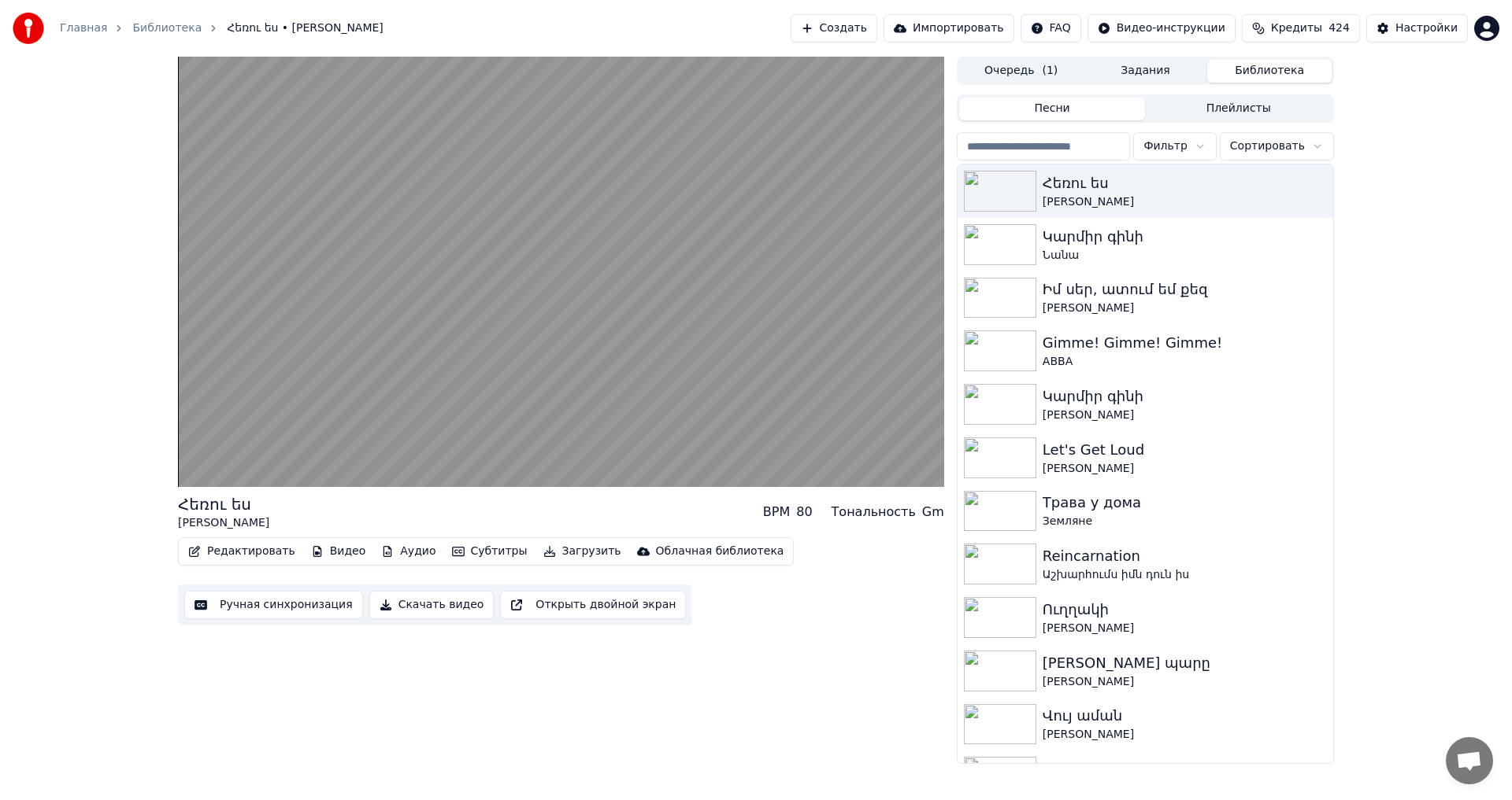
click at [430, 395] on video at bounding box center [561, 271] width 766 height 430
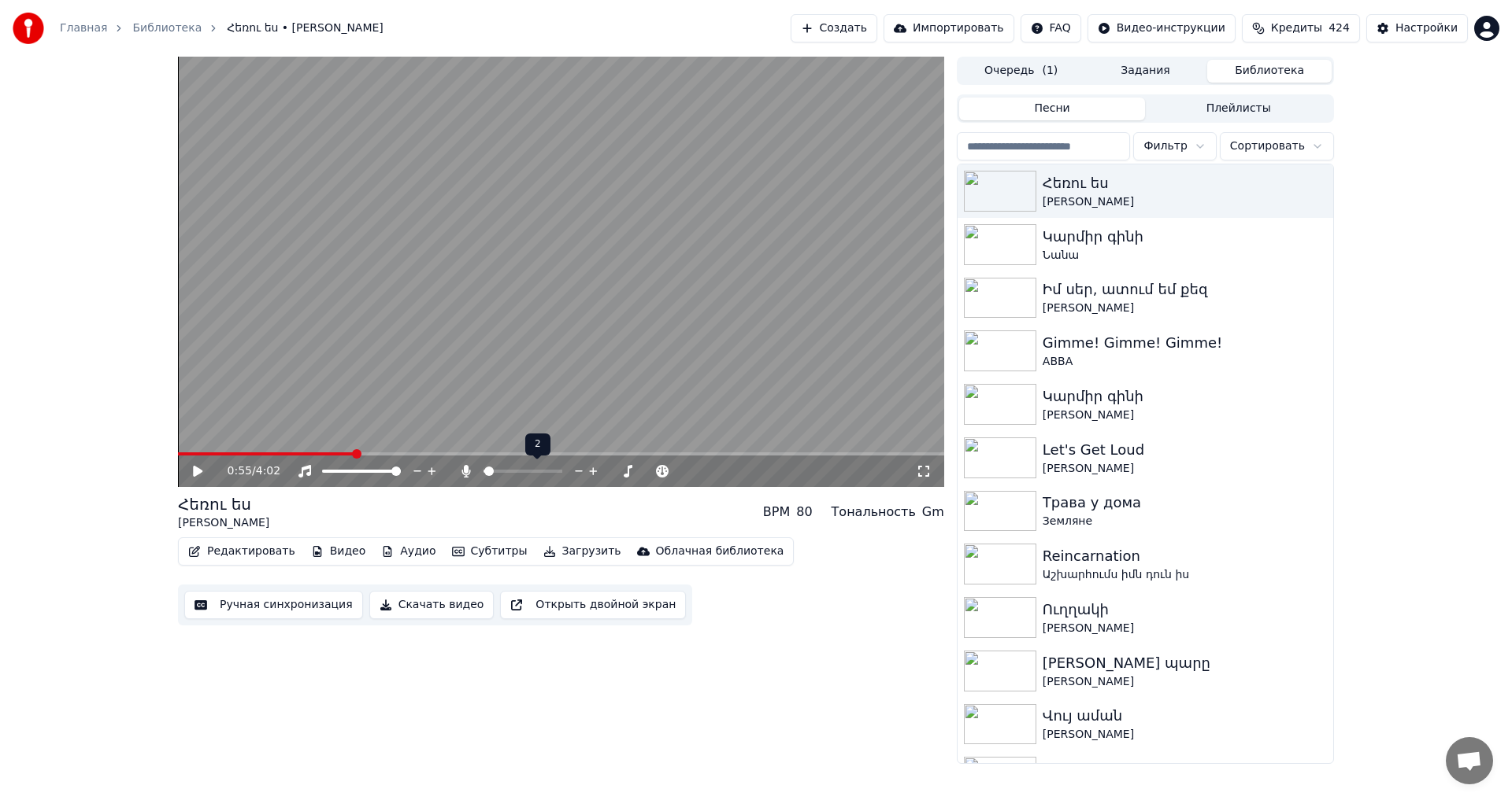
click at [485, 472] on span at bounding box center [484, 472] width 2 height 4
click at [598, 471] on icon at bounding box center [593, 472] width 15 height 16
click at [582, 475] on icon at bounding box center [579, 472] width 15 height 16
click at [488, 505] on div "Հեռու ես [PERSON_NAME] BPM 80 Тональность Gm" at bounding box center [561, 512] width 766 height 38
click at [561, 562] on button "Загрузить" at bounding box center [582, 551] width 91 height 22
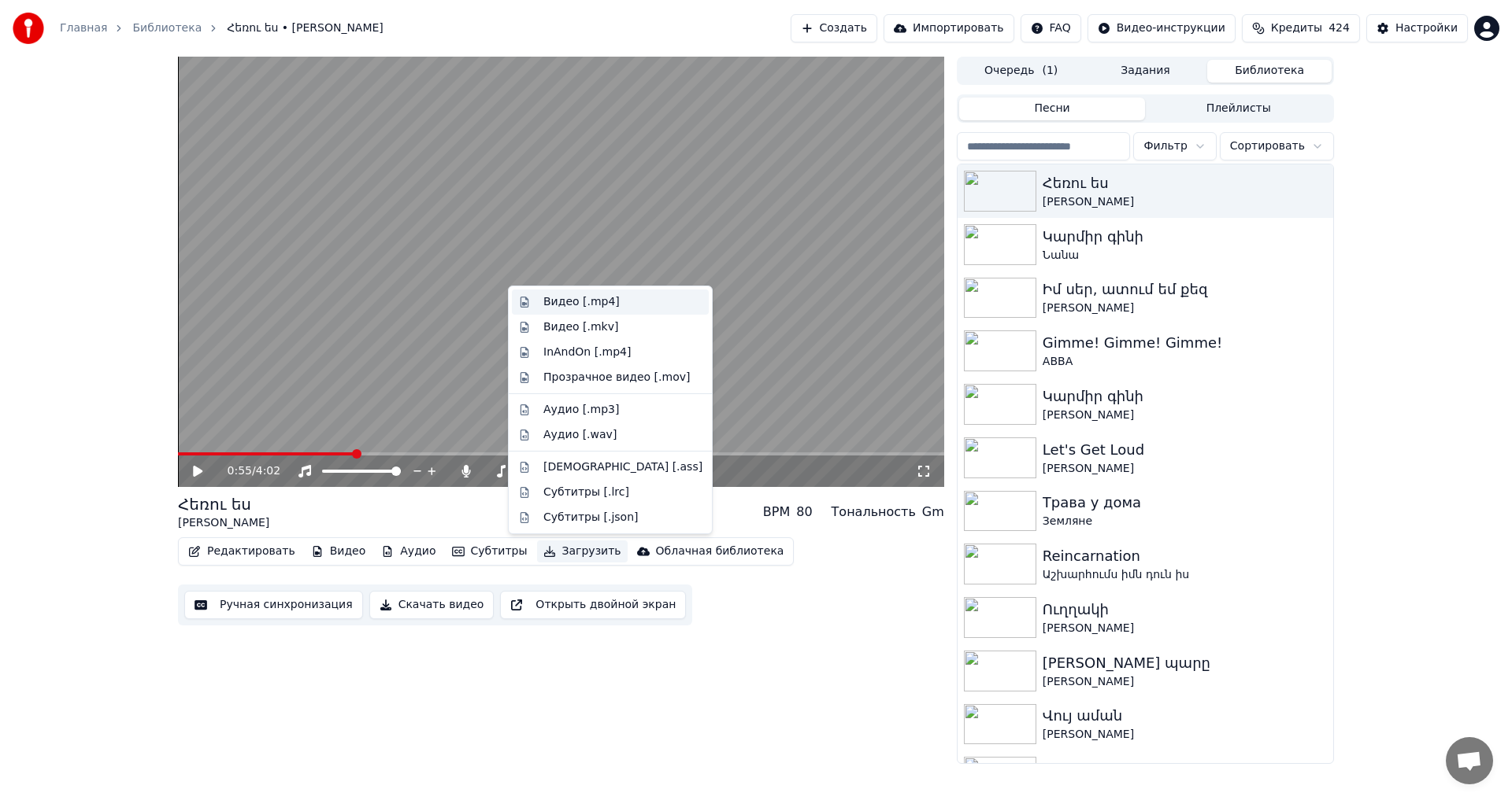
click at [581, 302] on div "Видео [.mp4]" at bounding box center [581, 302] width 77 height 16
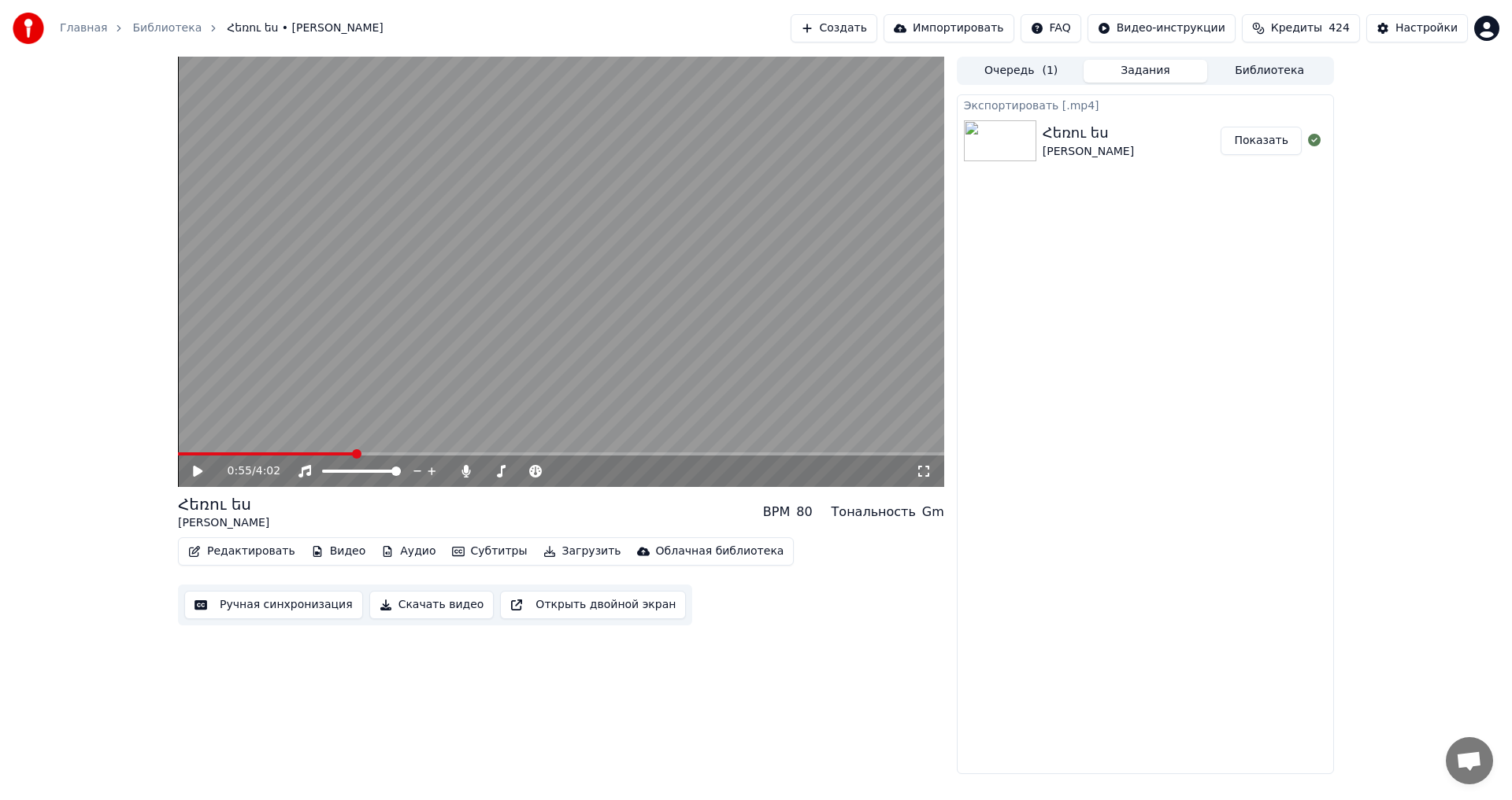
click at [1388, 85] on div "0:55 / 4:02 Հեռու ես Տիգրան Ժամկոչյան BPM 80 Тональность Gm Редактировать Видео…" at bounding box center [756, 415] width 1512 height 717
click at [1256, 140] on button "Показать" at bounding box center [1261, 141] width 81 height 28
click at [1282, 139] on button "Показать" at bounding box center [1261, 141] width 81 height 28
click at [1424, 136] on div "0:55 / 4:02 Հեռու ես Տիգրան Ժամկոչյան BPM 80 Тональность Gm Редактировать Видео…" at bounding box center [756, 415] width 1512 height 717
click at [1304, 69] on button "Библиотека" at bounding box center [1269, 71] width 124 height 23
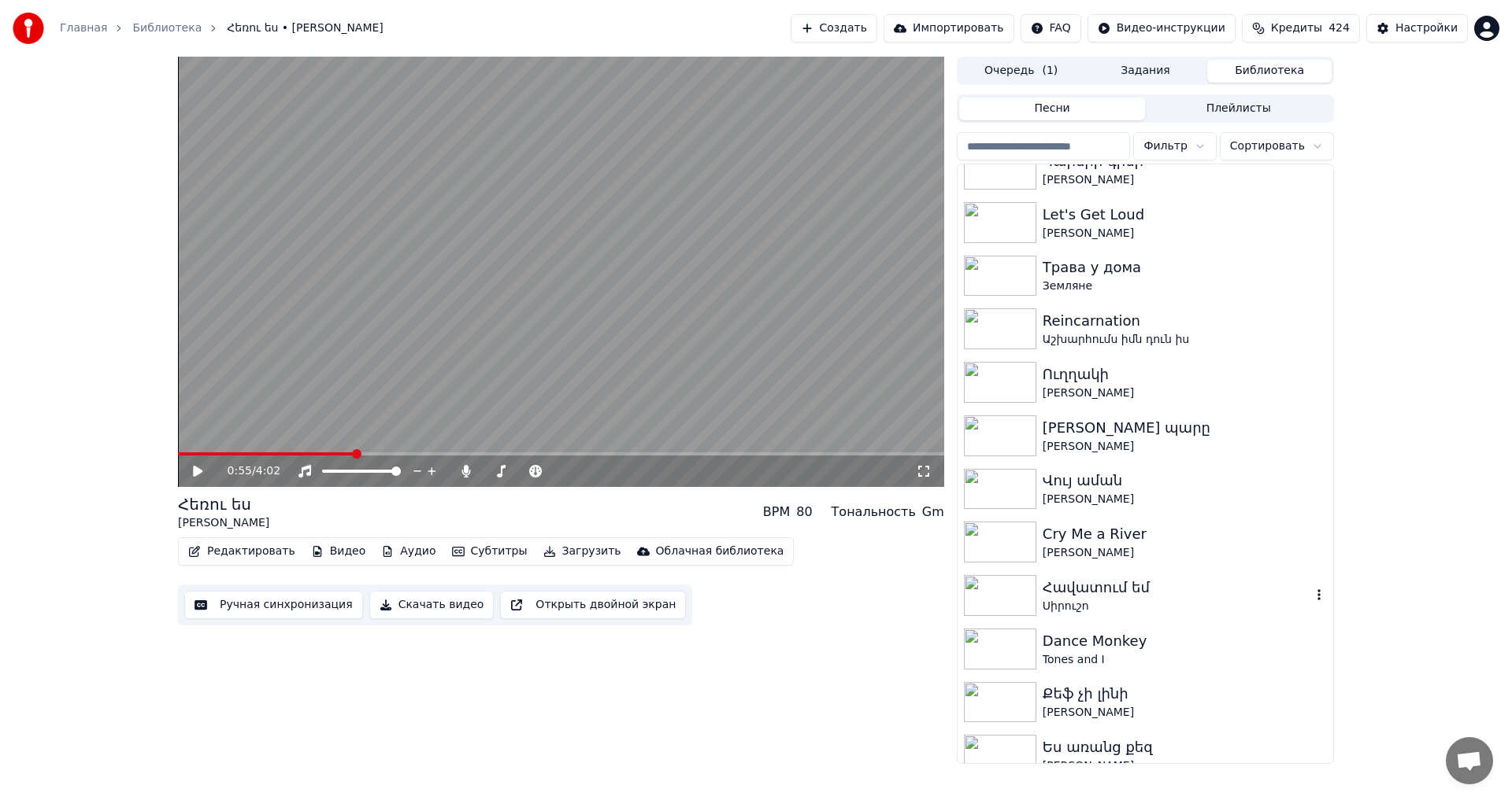
scroll to position [158, 0]
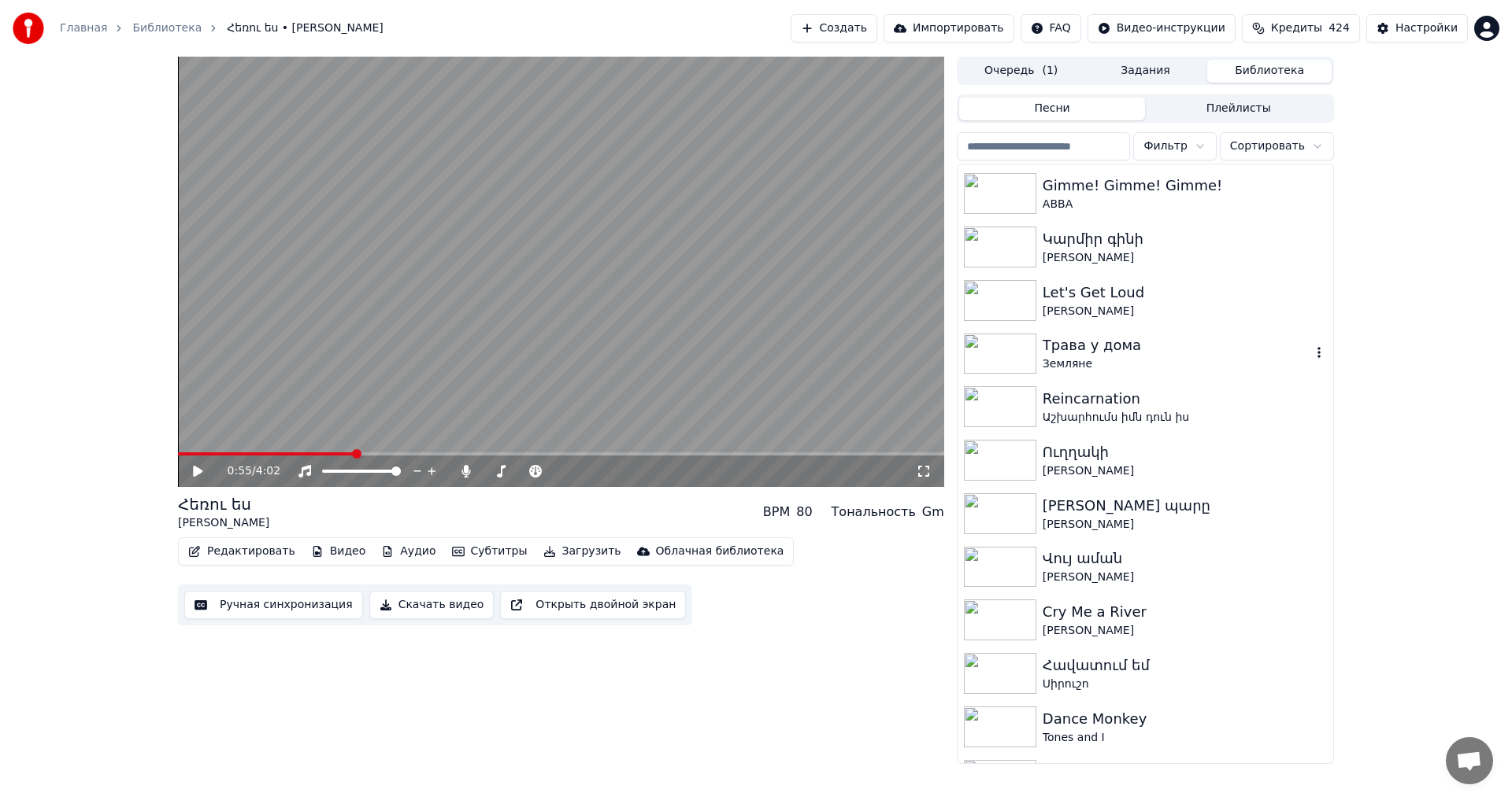
click at [1120, 361] on div "Земляне" at bounding box center [1176, 364] width 269 height 16
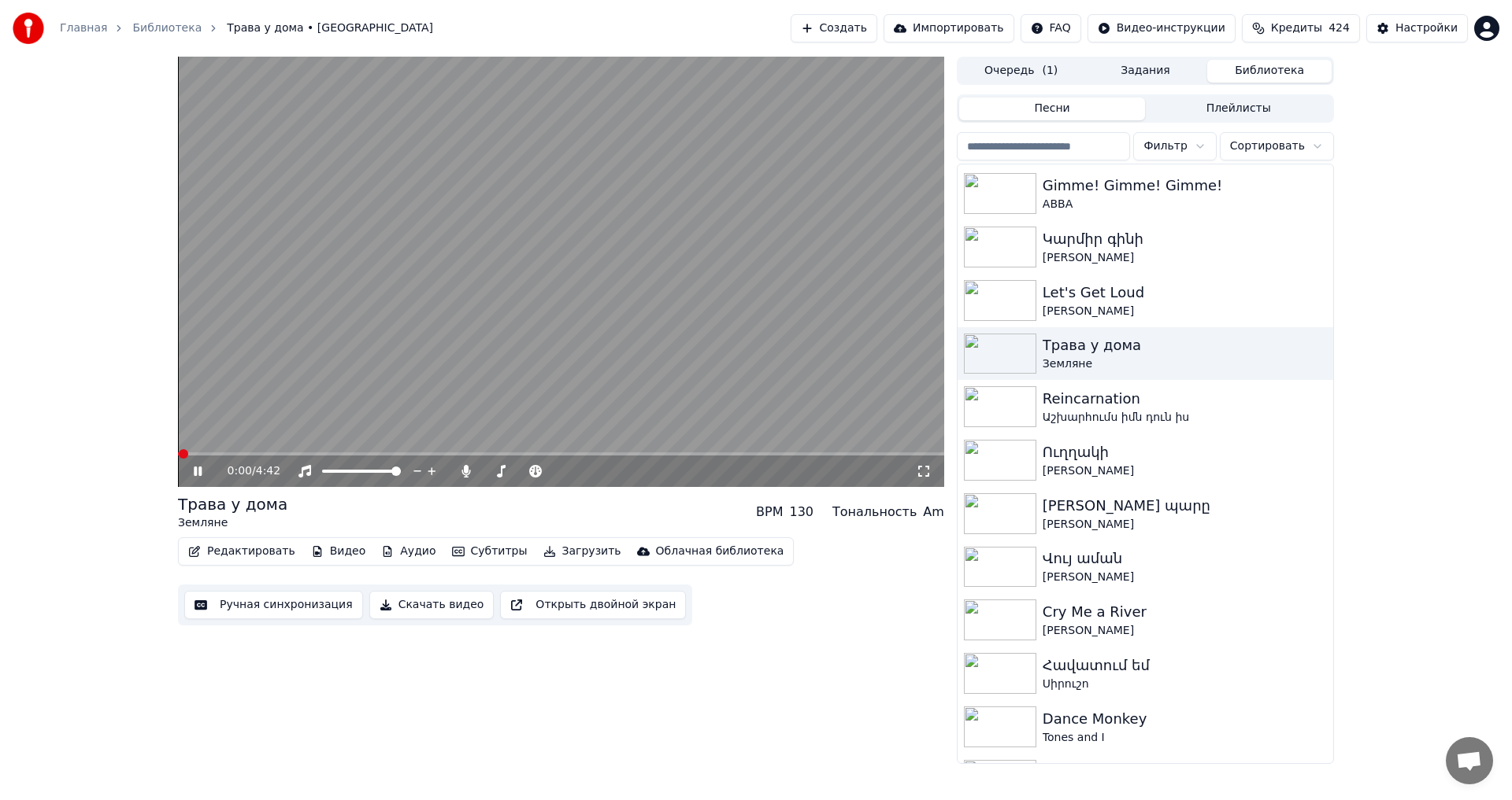
click at [207, 472] on icon at bounding box center [209, 471] width 37 height 12
click at [284, 598] on button "Ручная синхронизация" at bounding box center [273, 605] width 179 height 28
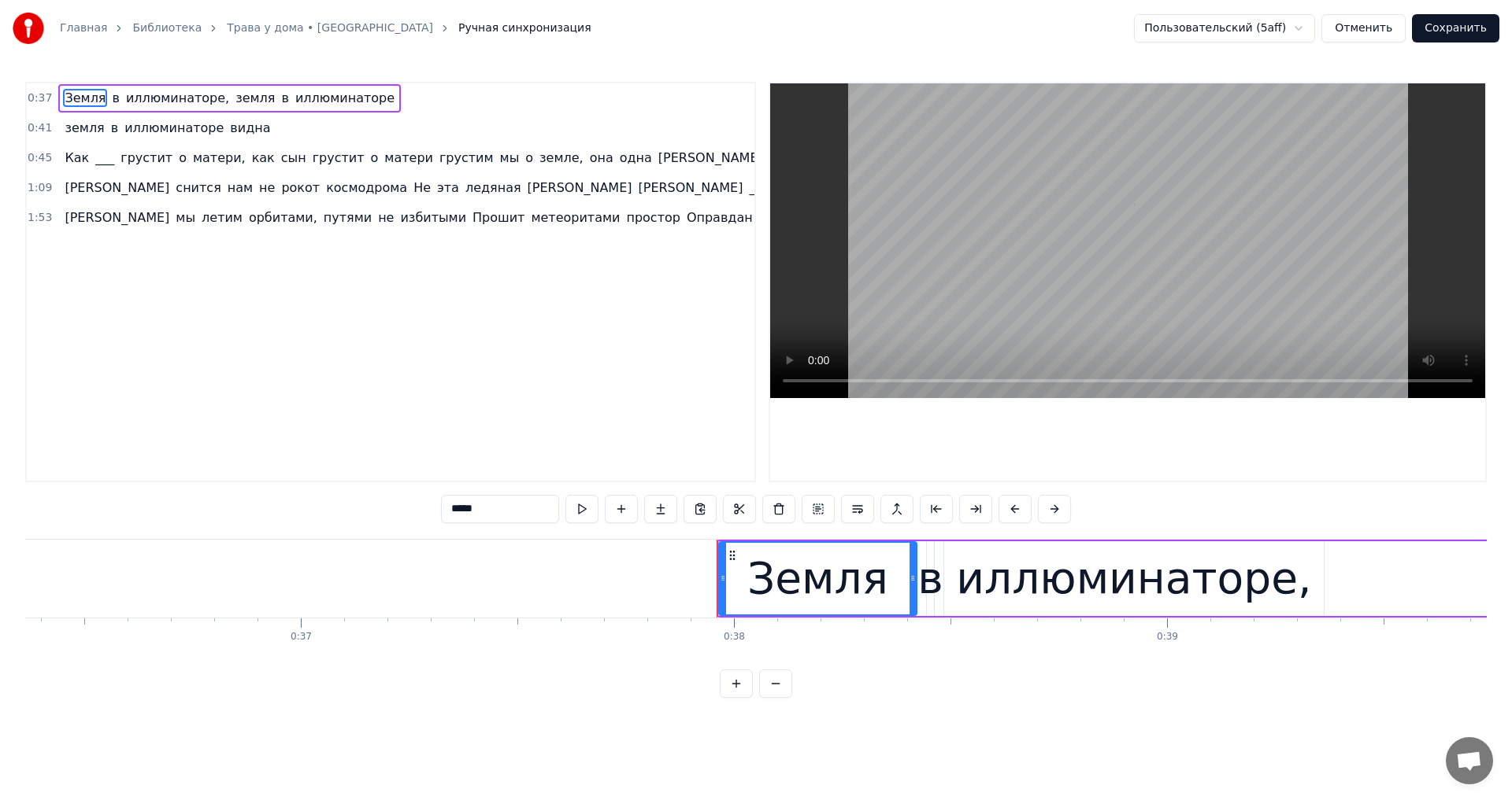
scroll to position [0, 16359]
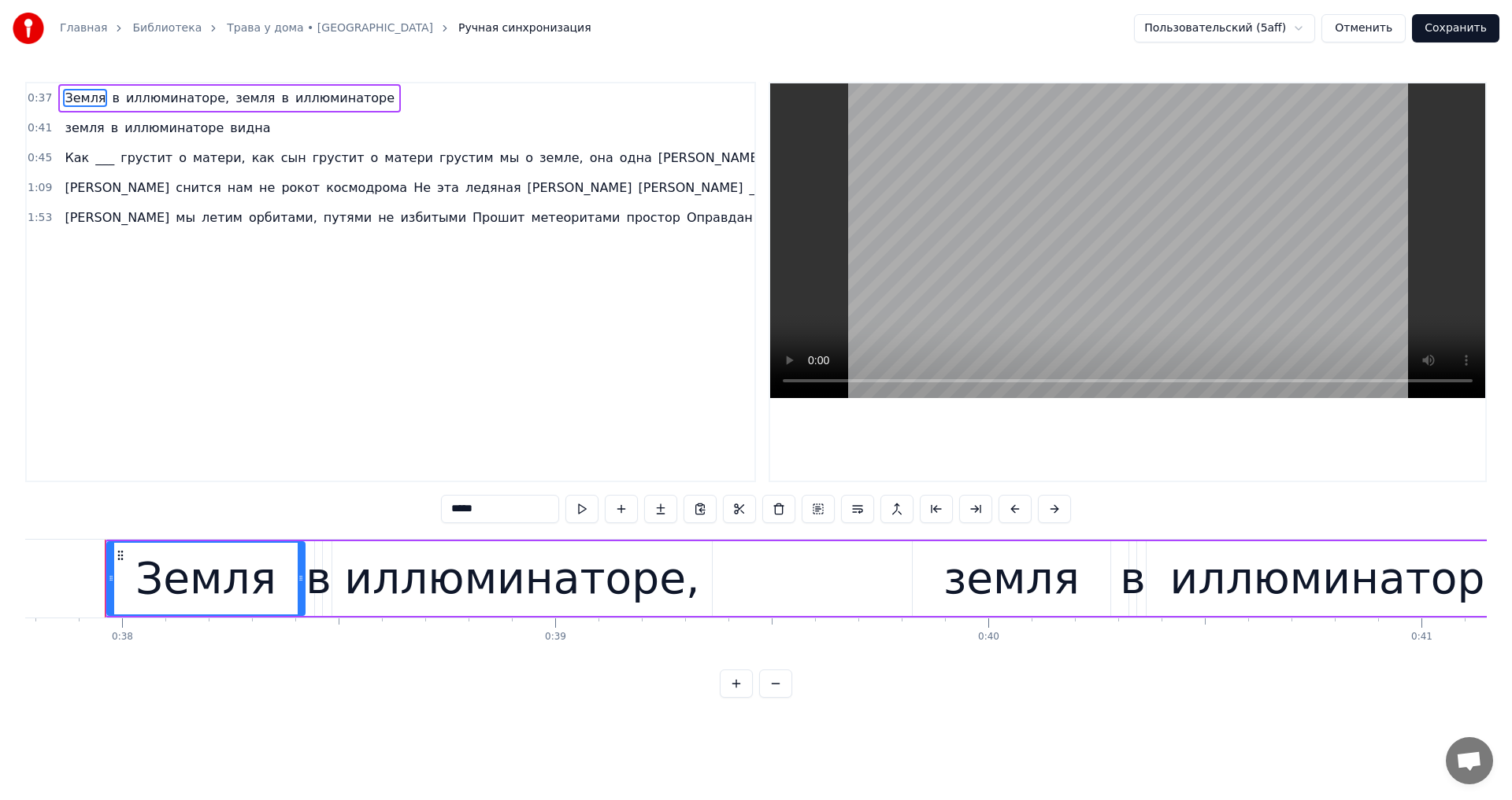
click at [100, 160] on span "___" at bounding box center [104, 158] width 22 height 18
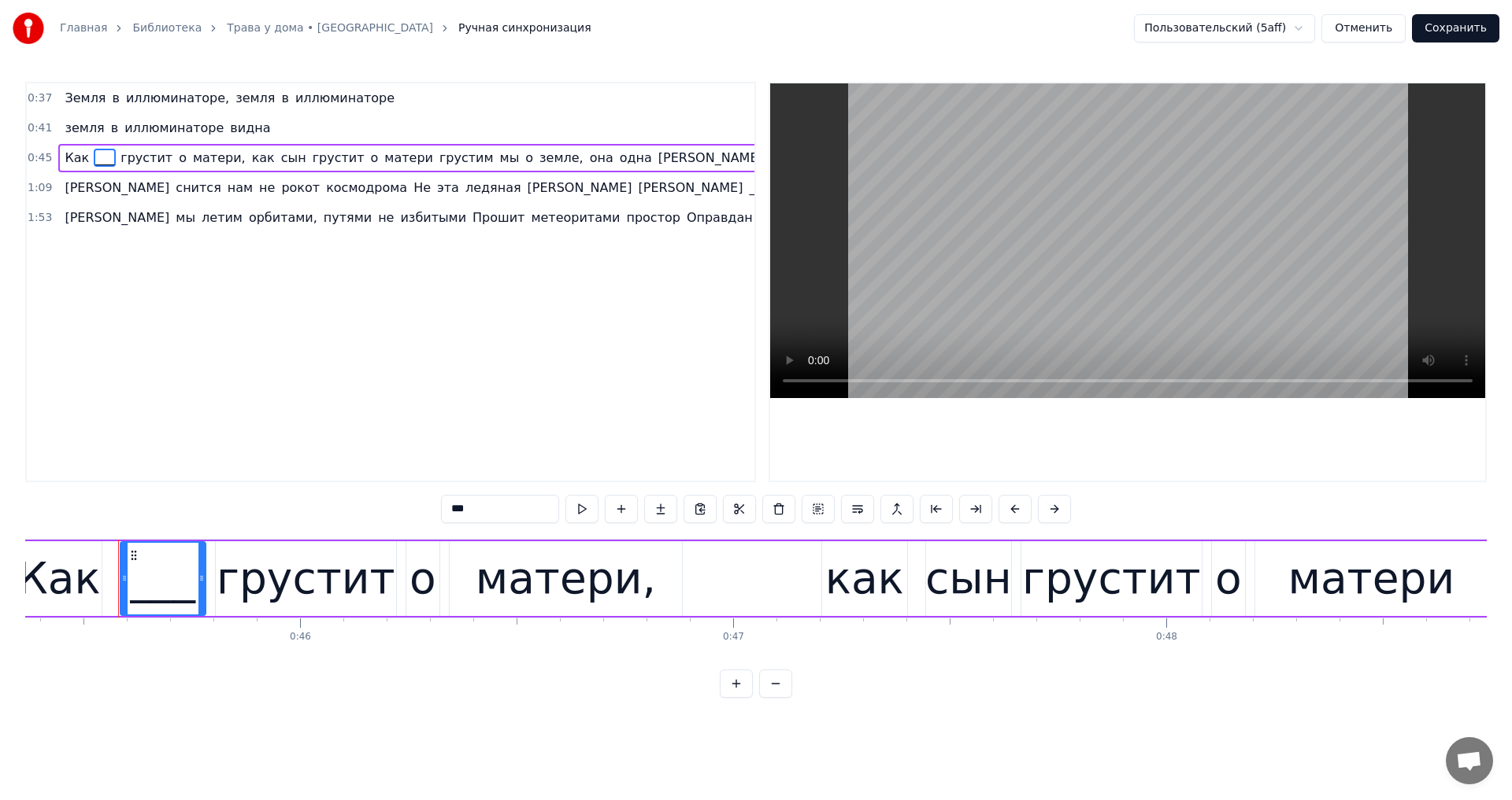
scroll to position [0, 19659]
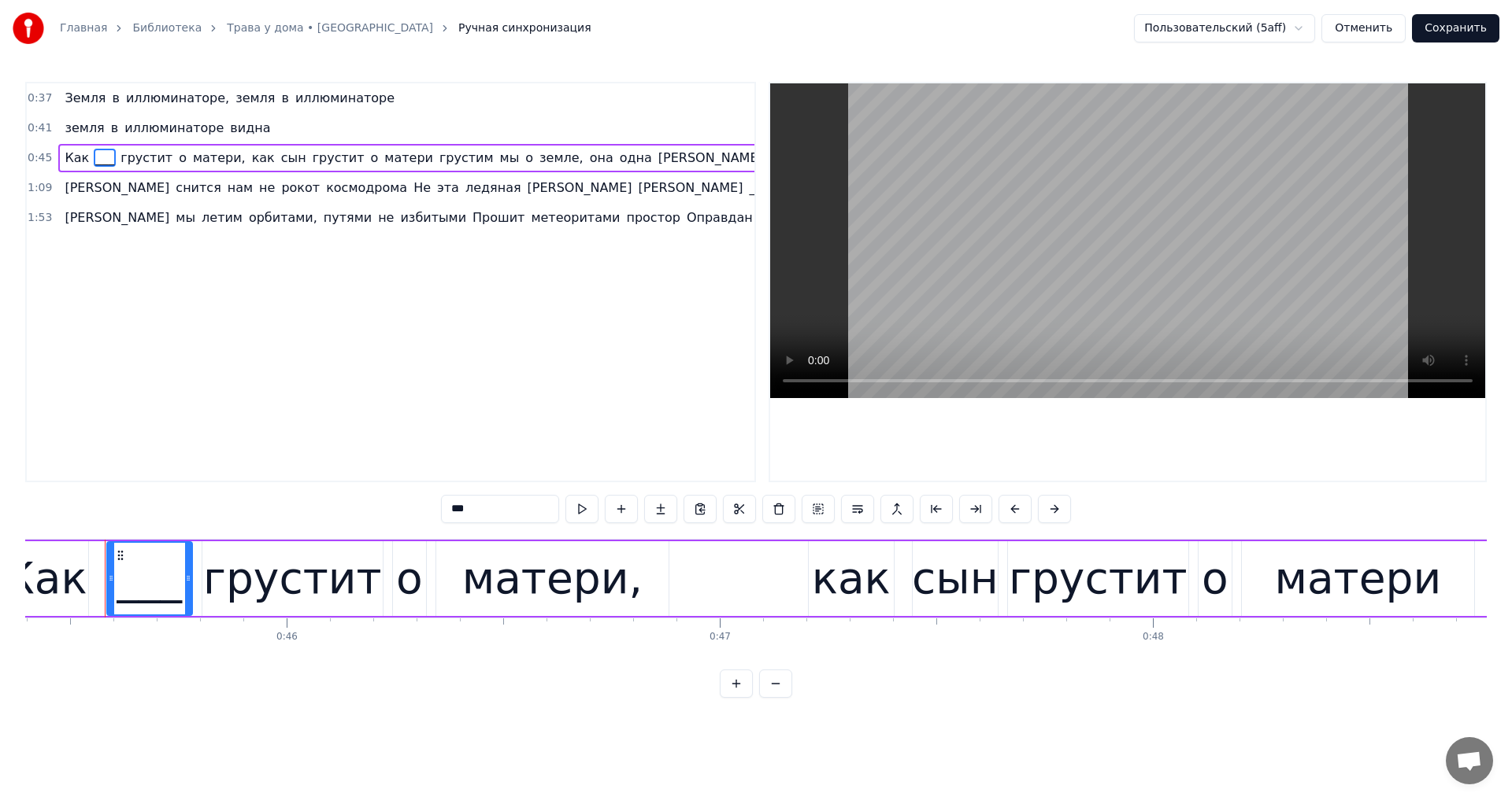
drag, startPoint x: 434, startPoint y: 515, endPoint x: 286, endPoint y: 503, distance: 148.5
click at [293, 507] on div "0:37 Земля в иллюминаторе, земля в иллюминаторе 0:41 земля в иллюминаторе видна…" at bounding box center [756, 390] width 1461 height 616
paste input "text"
click at [774, 152] on span "______" at bounding box center [794, 158] width 41 height 18
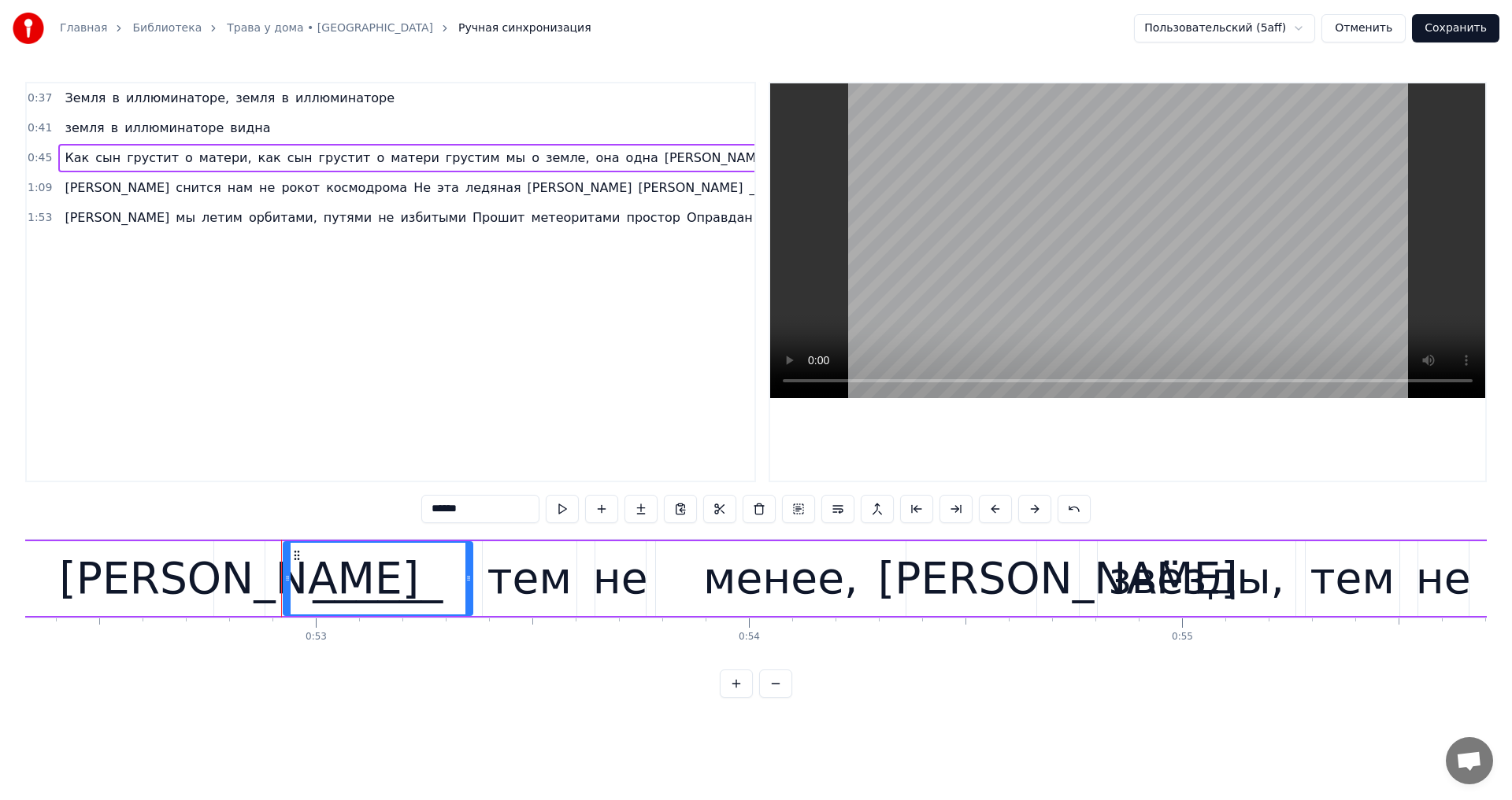
scroll to position [0, 22837]
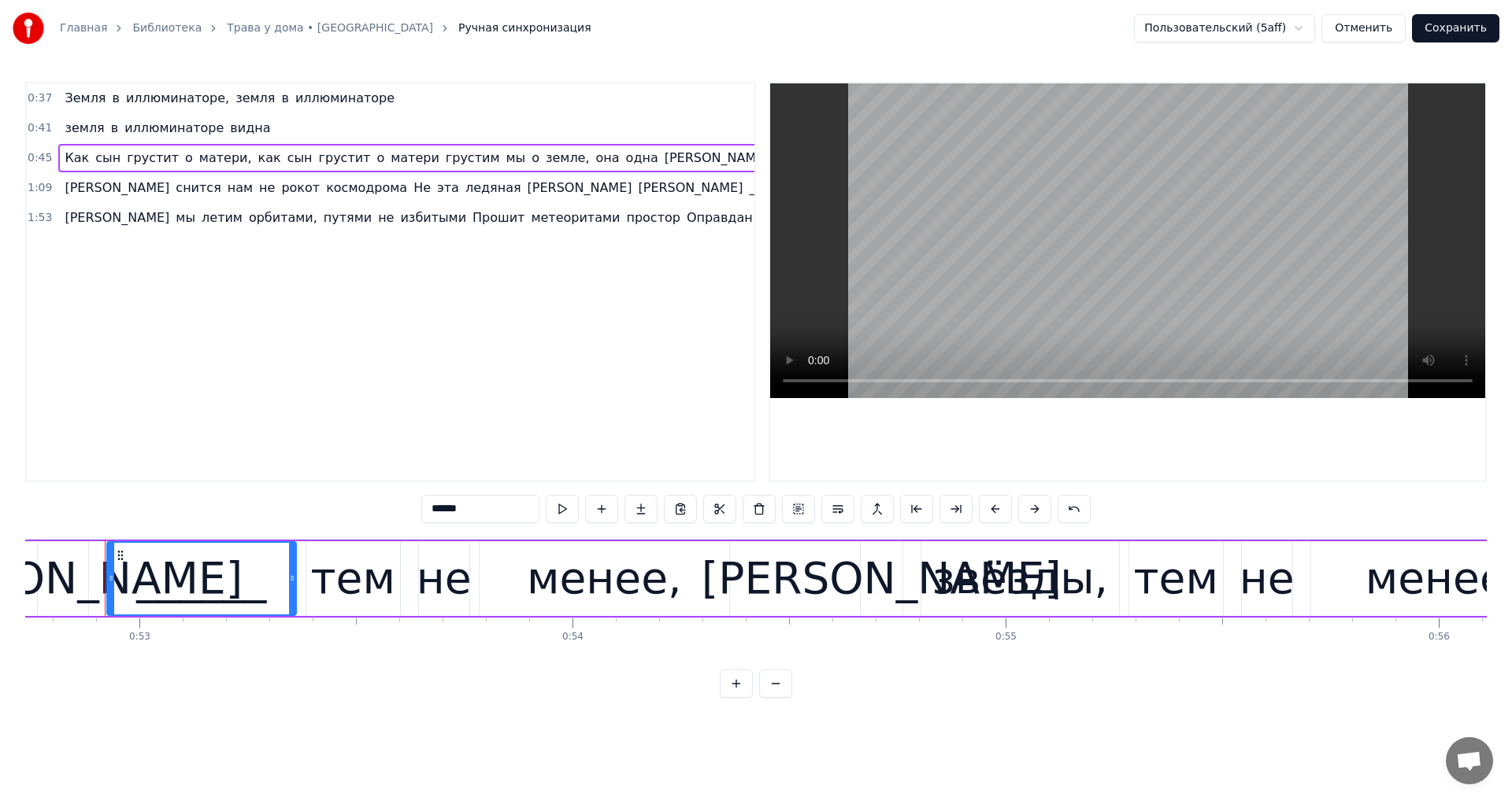
drag, startPoint x: 467, startPoint y: 519, endPoint x: 290, endPoint y: 506, distance: 177.5
click at [290, 506] on div "0:37 Земля в иллюминаторе, земля в иллюминаторе 0:41 земля в иллюминаторе видна…" at bounding box center [756, 390] width 1461 height 616
paste input "*"
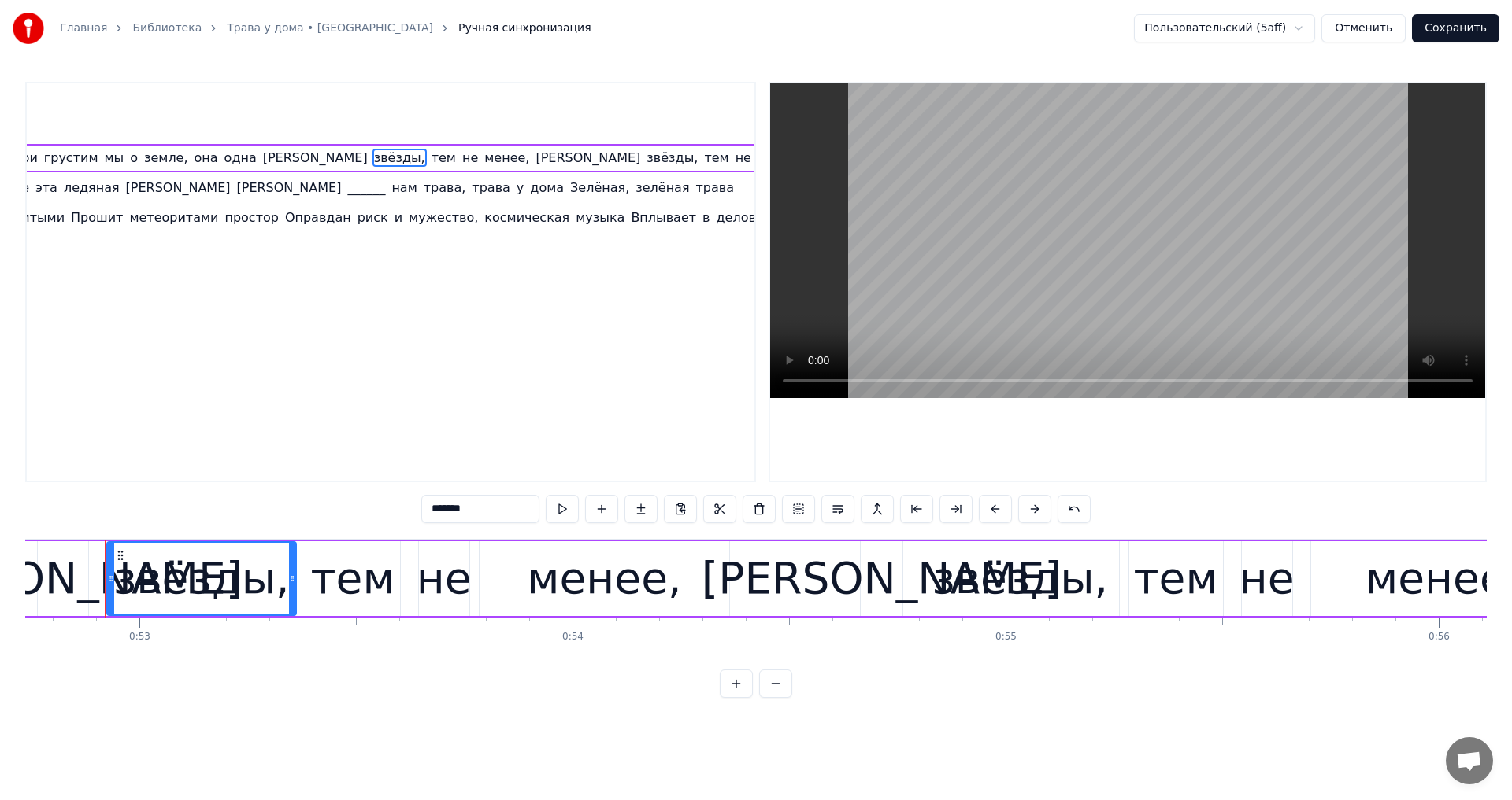
scroll to position [0, 424]
click at [817, 157] on span "_____" at bounding box center [834, 158] width 34 height 18
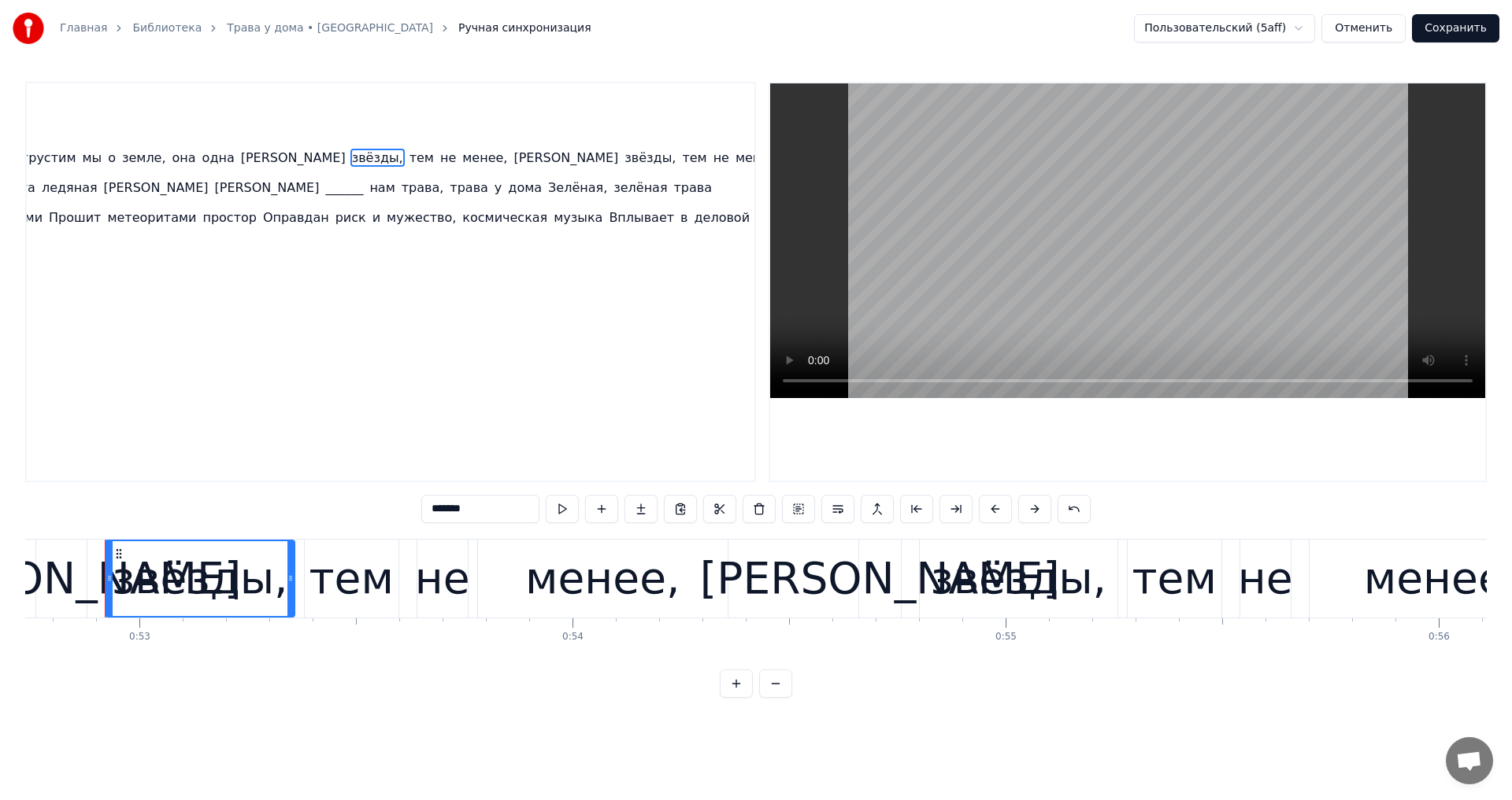
click at [817, 157] on span "_____" at bounding box center [834, 158] width 34 height 18
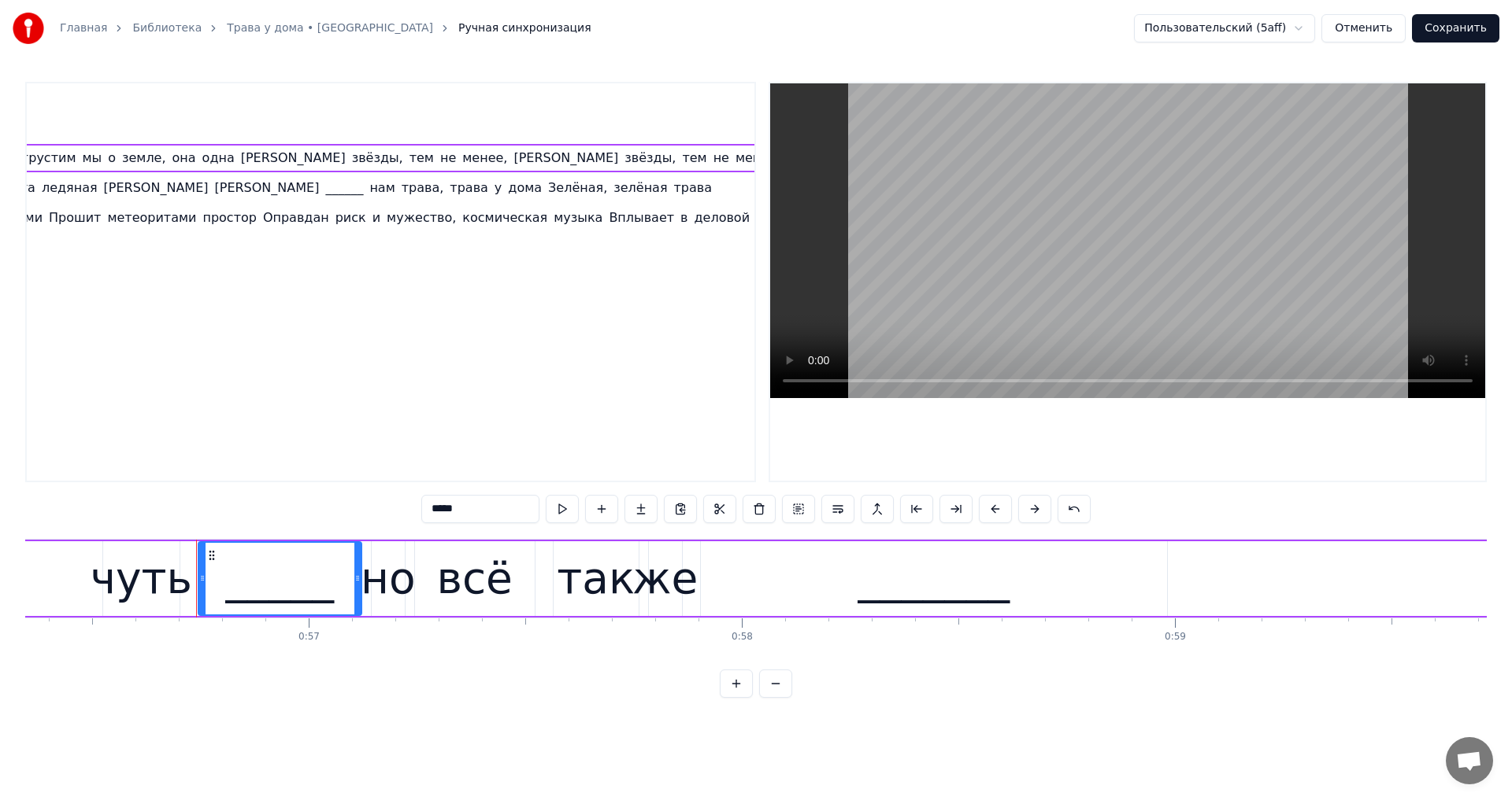
scroll to position [0, 24491]
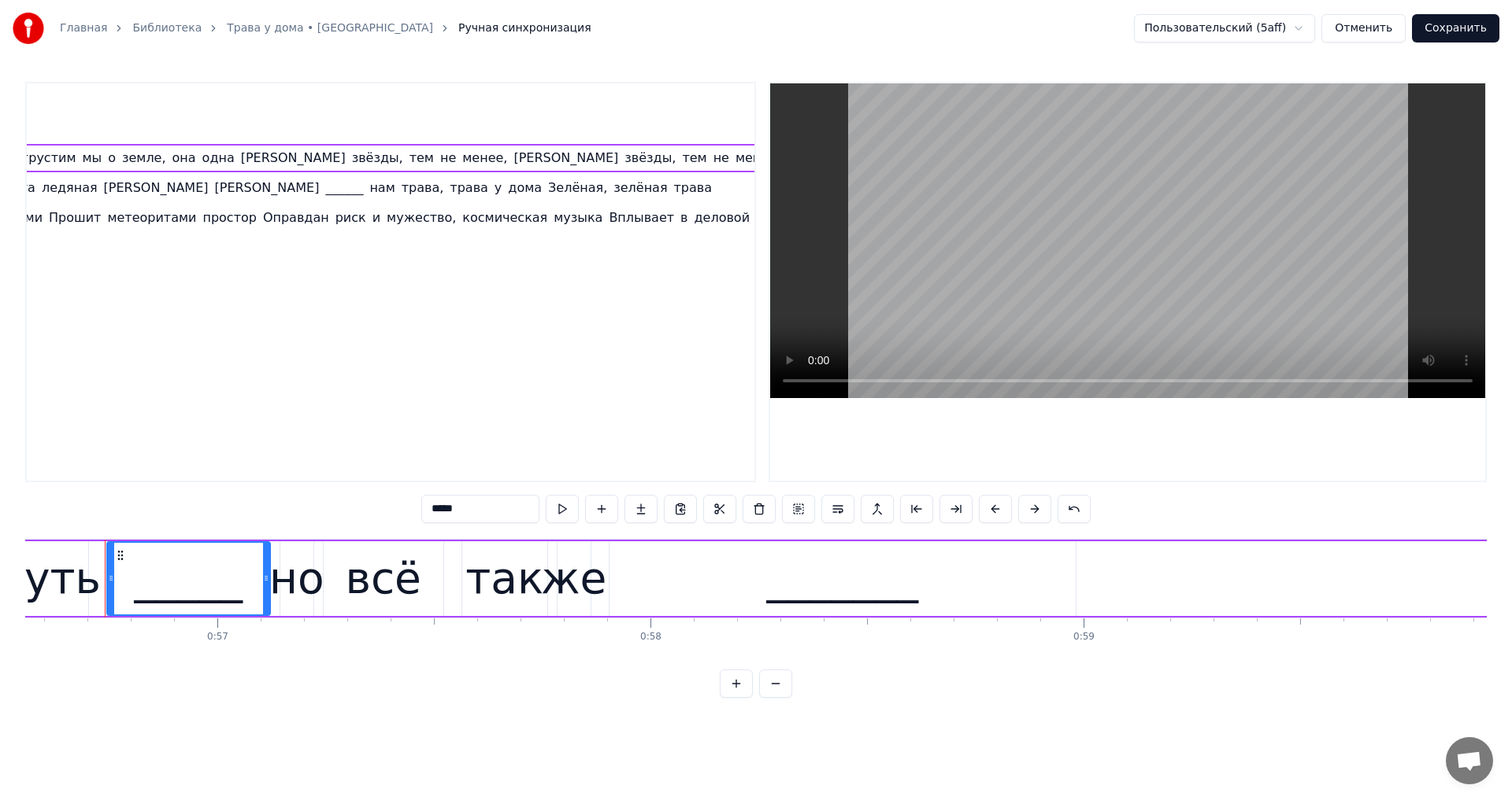
drag, startPoint x: 459, startPoint y: 503, endPoint x: 263, endPoint y: 506, distance: 196.0
click at [271, 508] on div "0:37 Земля в иллюминаторе, земля в иллюминаторе 0:41 земля в иллюминаторе видна…" at bounding box center [756, 390] width 1461 height 616
paste input "*"
click at [976, 164] on span "_______" at bounding box center [999, 158] width 48 height 18
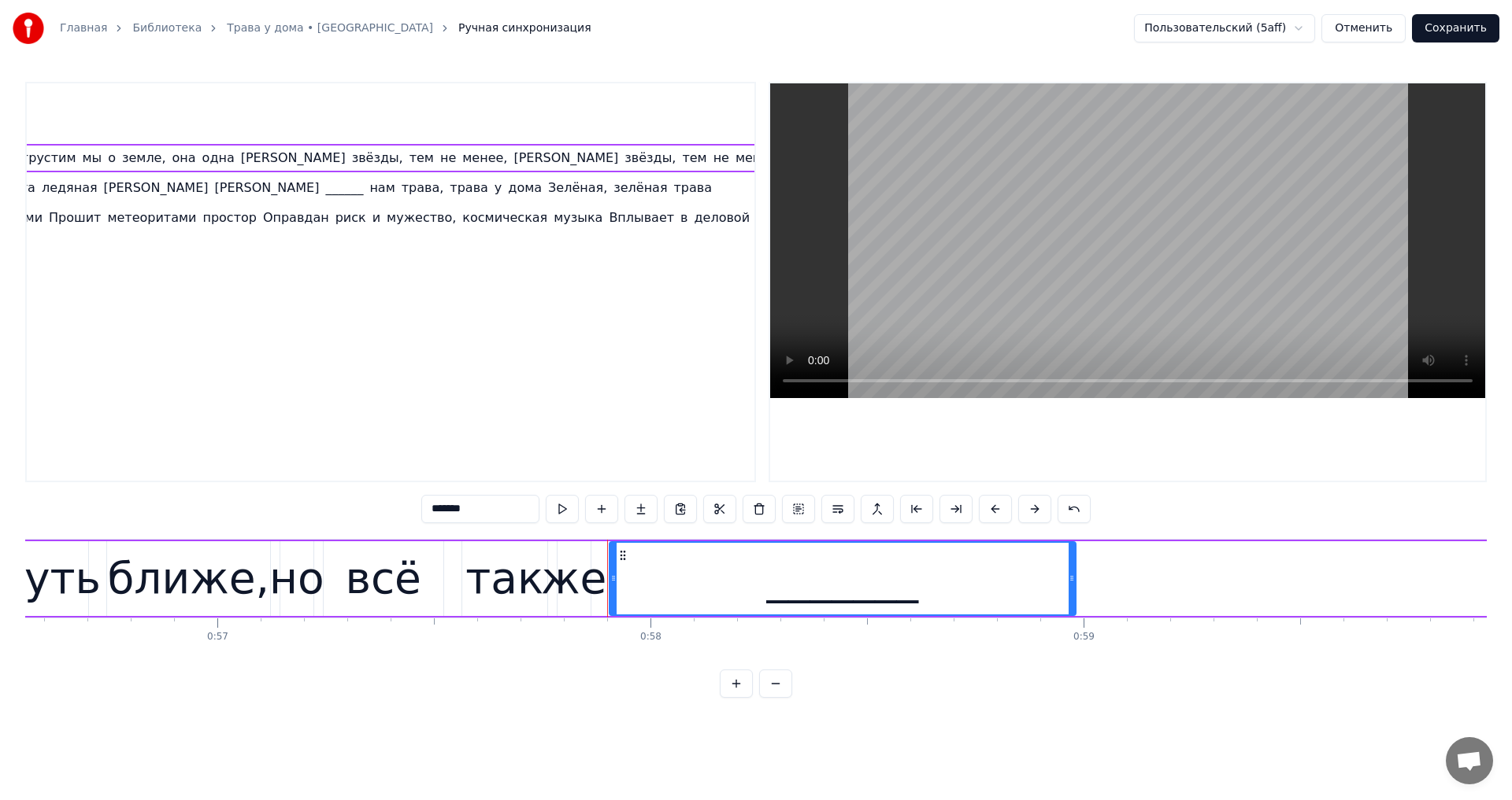
drag, startPoint x: 455, startPoint y: 509, endPoint x: 308, endPoint y: 493, distance: 147.9
click at [308, 493] on div "0:37 Земля в иллюминаторе, земля в иллюминаторе 0:41 земля в иллюминаторе видна…" at bounding box center [756, 390] width 1461 height 616
paste input "text"
type input "*******"
click at [173, 466] on div "0:37 Земля в иллюминаторе, земля в иллюминаторе 0:41 земля в иллюминаторе видна…" at bounding box center [391, 282] width 731 height 400
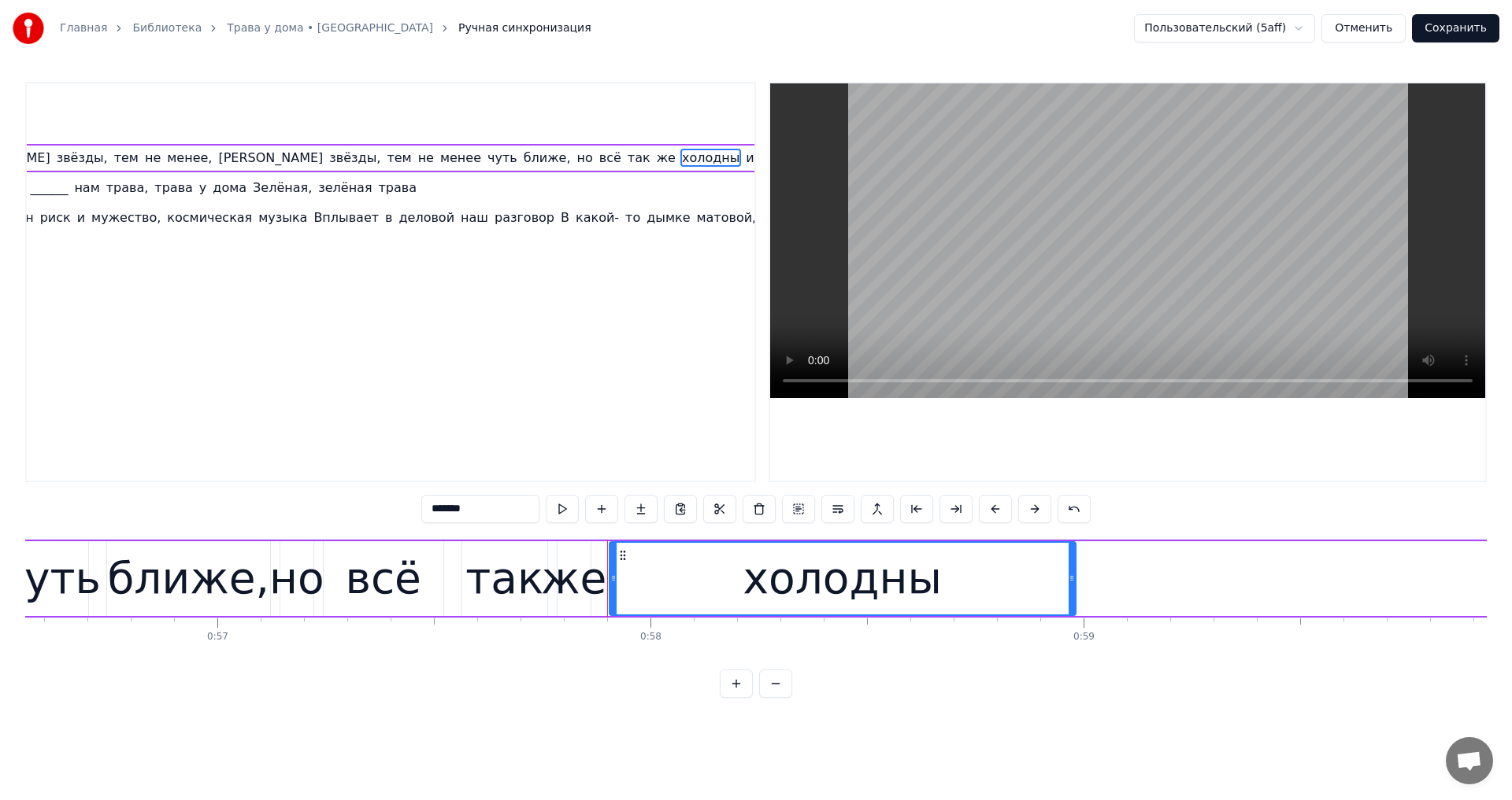
scroll to position [0, 731]
click at [444, 167] on div "Как сын грустит о матери, как сын грустит о матери грустим мы о земле, она одна…" at bounding box center [309, 158] width 1965 height 28
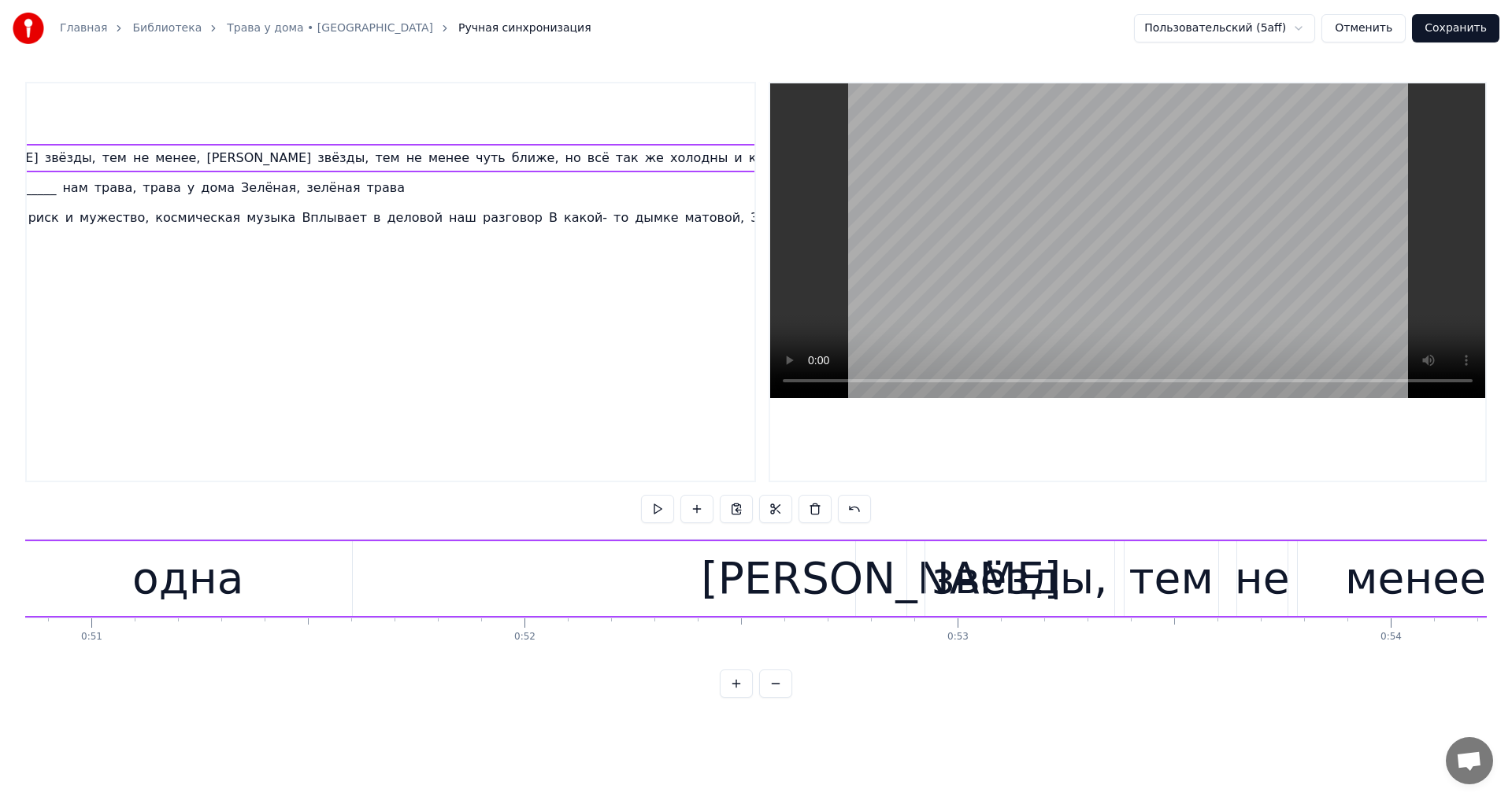
click at [790, 161] on span "____затмения," at bounding box center [837, 158] width 95 height 18
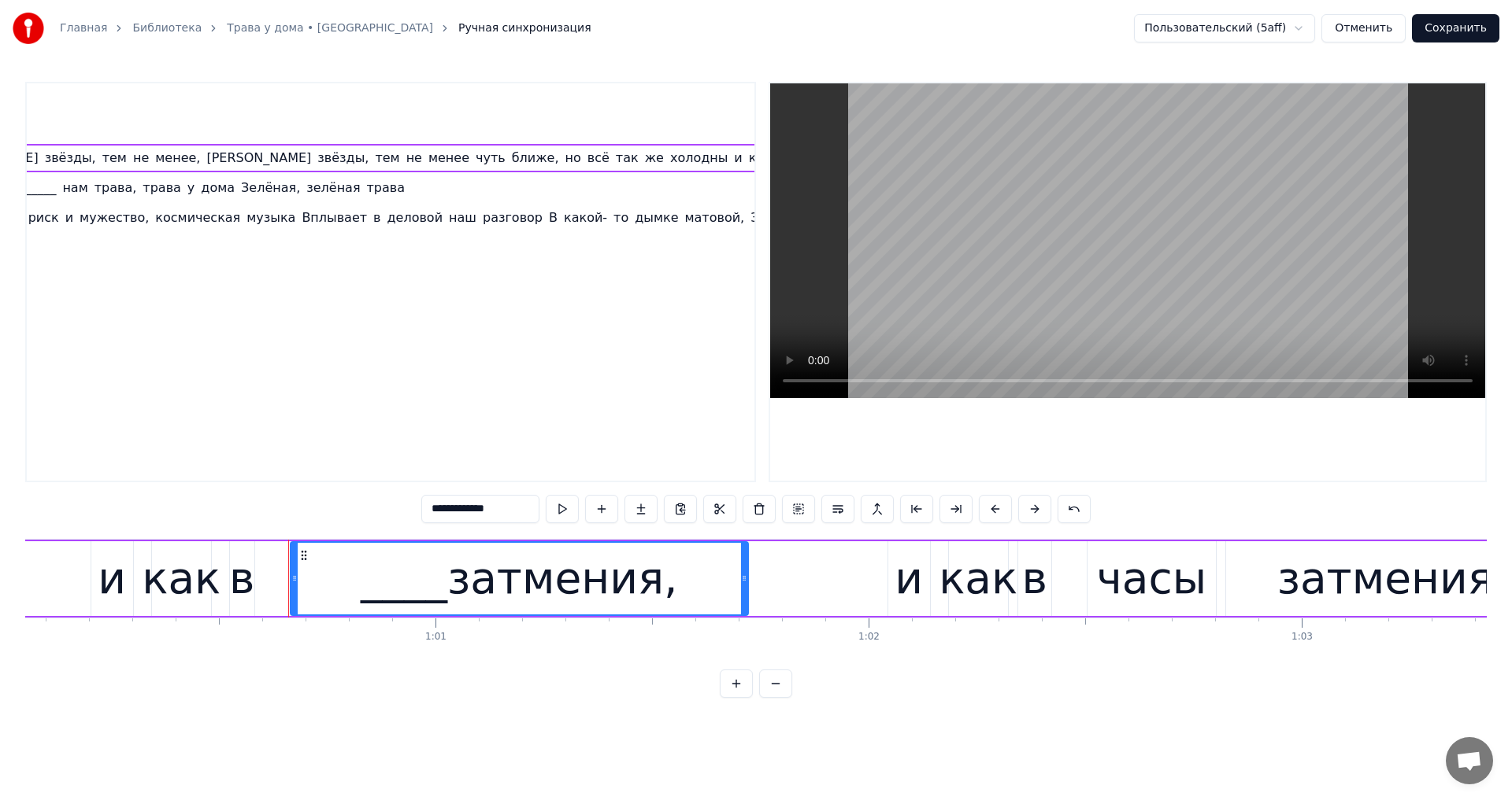
scroll to position [0, 26189]
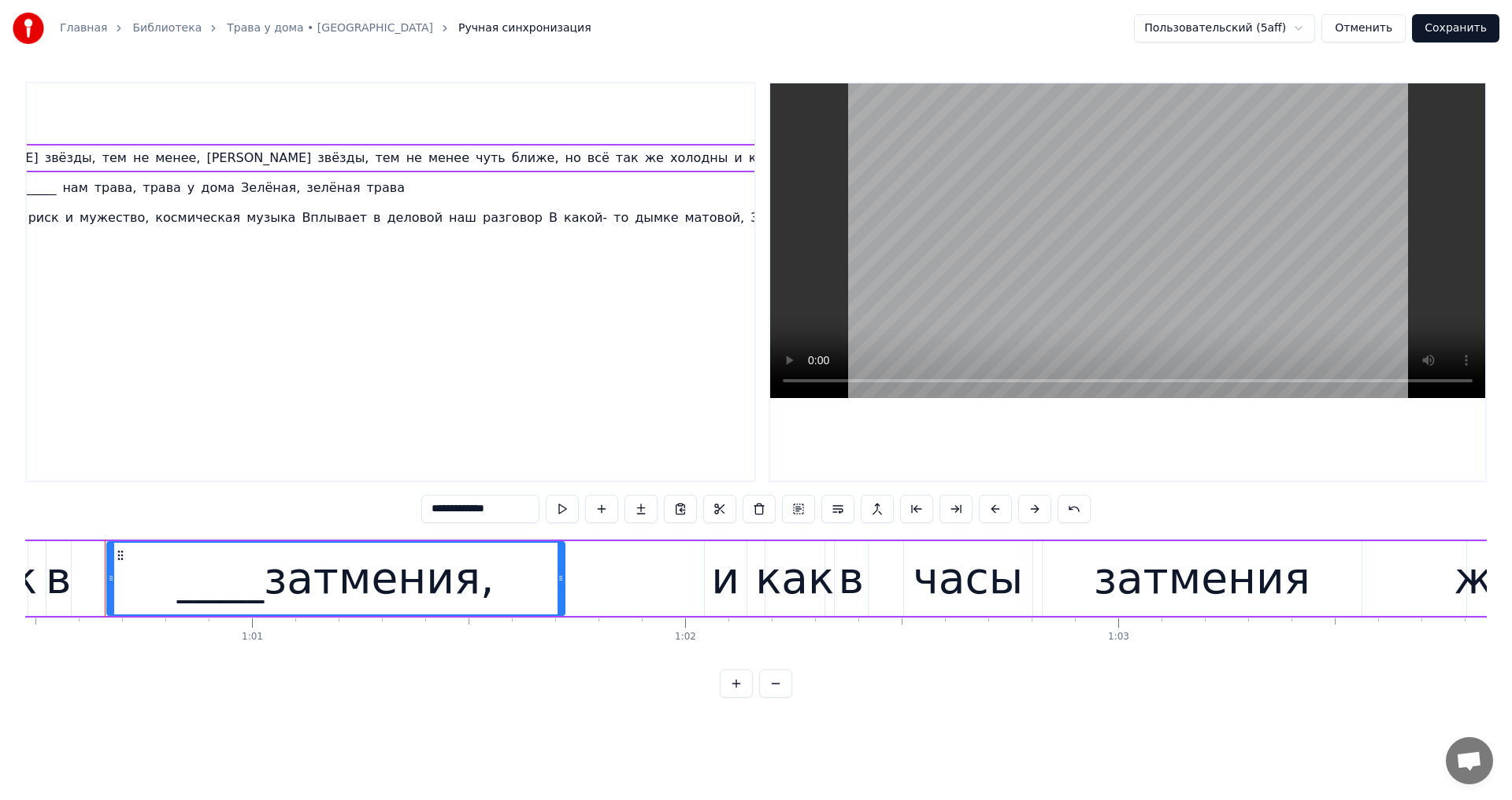
drag, startPoint x: 402, startPoint y: 514, endPoint x: 387, endPoint y: 513, distance: 15.0
click at [421, 513] on input "**********" at bounding box center [480, 509] width 118 height 28
drag, startPoint x: 405, startPoint y: 510, endPoint x: 358, endPoint y: 509, distance: 47.0
click at [358, 509] on div "0:37 Земля в иллюминаторе, земля в иллюминаторе 0:41 земля в иллюминаторе видна…" at bounding box center [756, 390] width 1461 height 616
paste input "*"
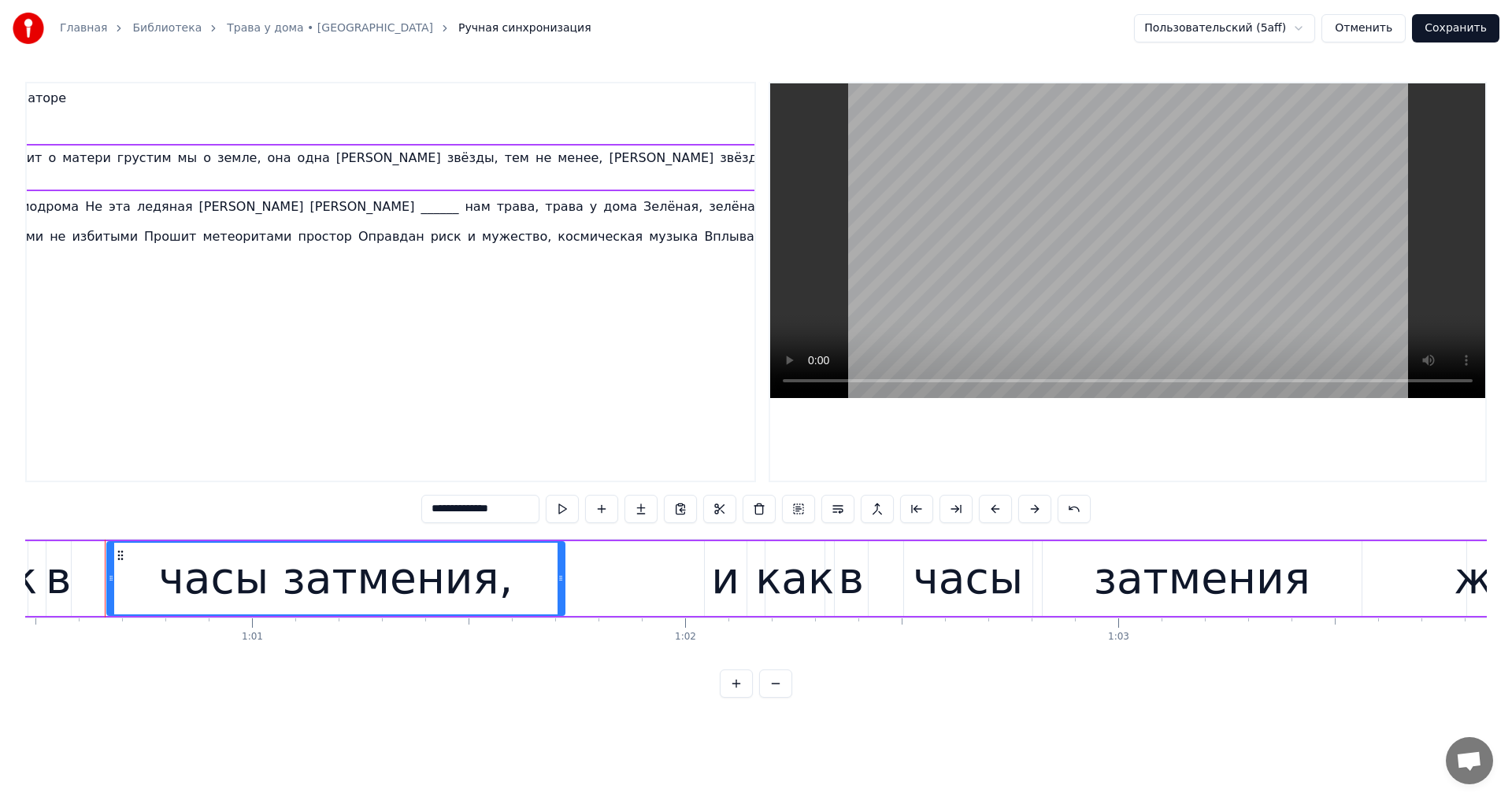
scroll to position [0, 167]
click at [580, 209] on span "______" at bounding box center [601, 206] width 41 height 18
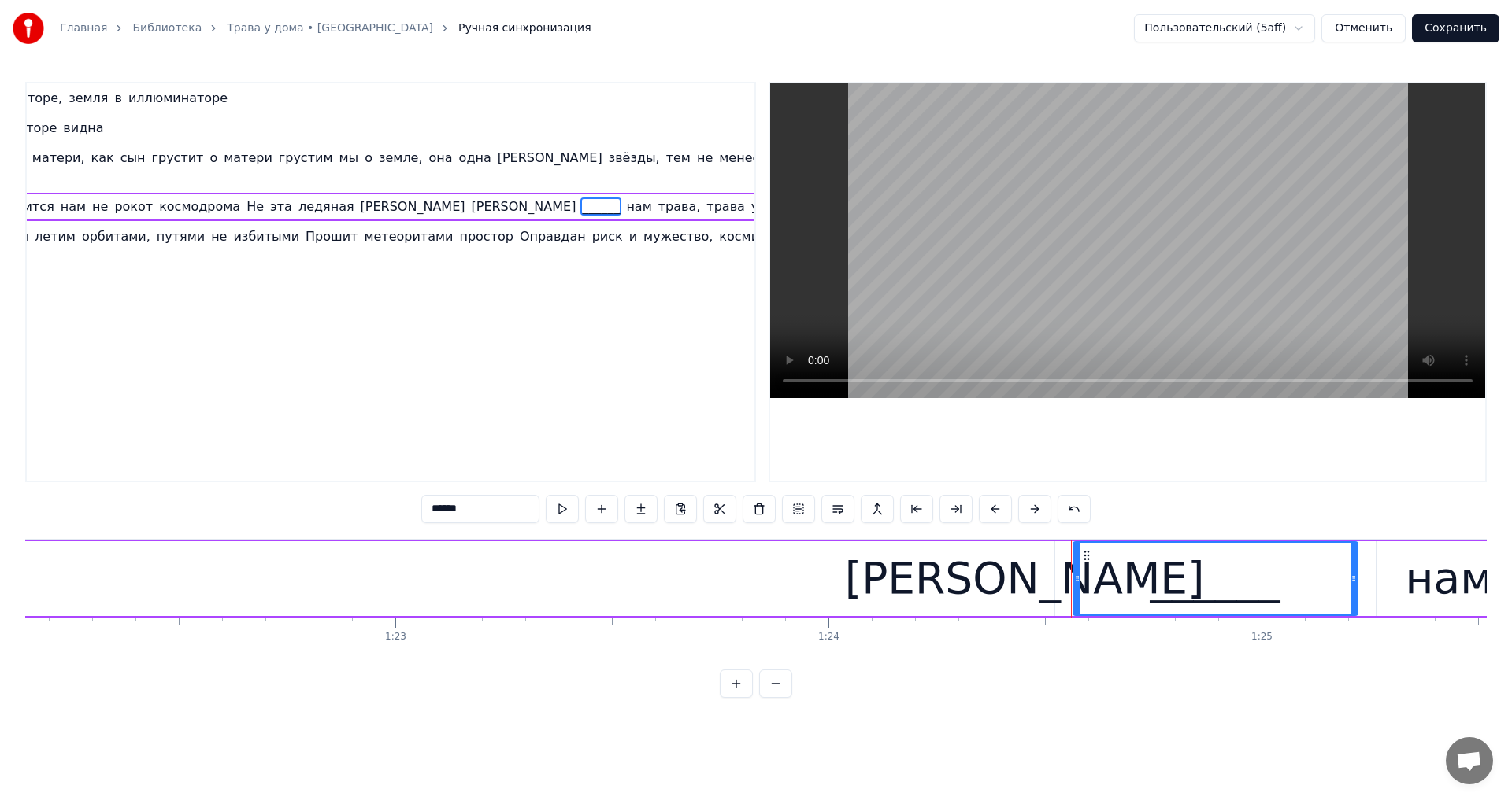
scroll to position [0, 36539]
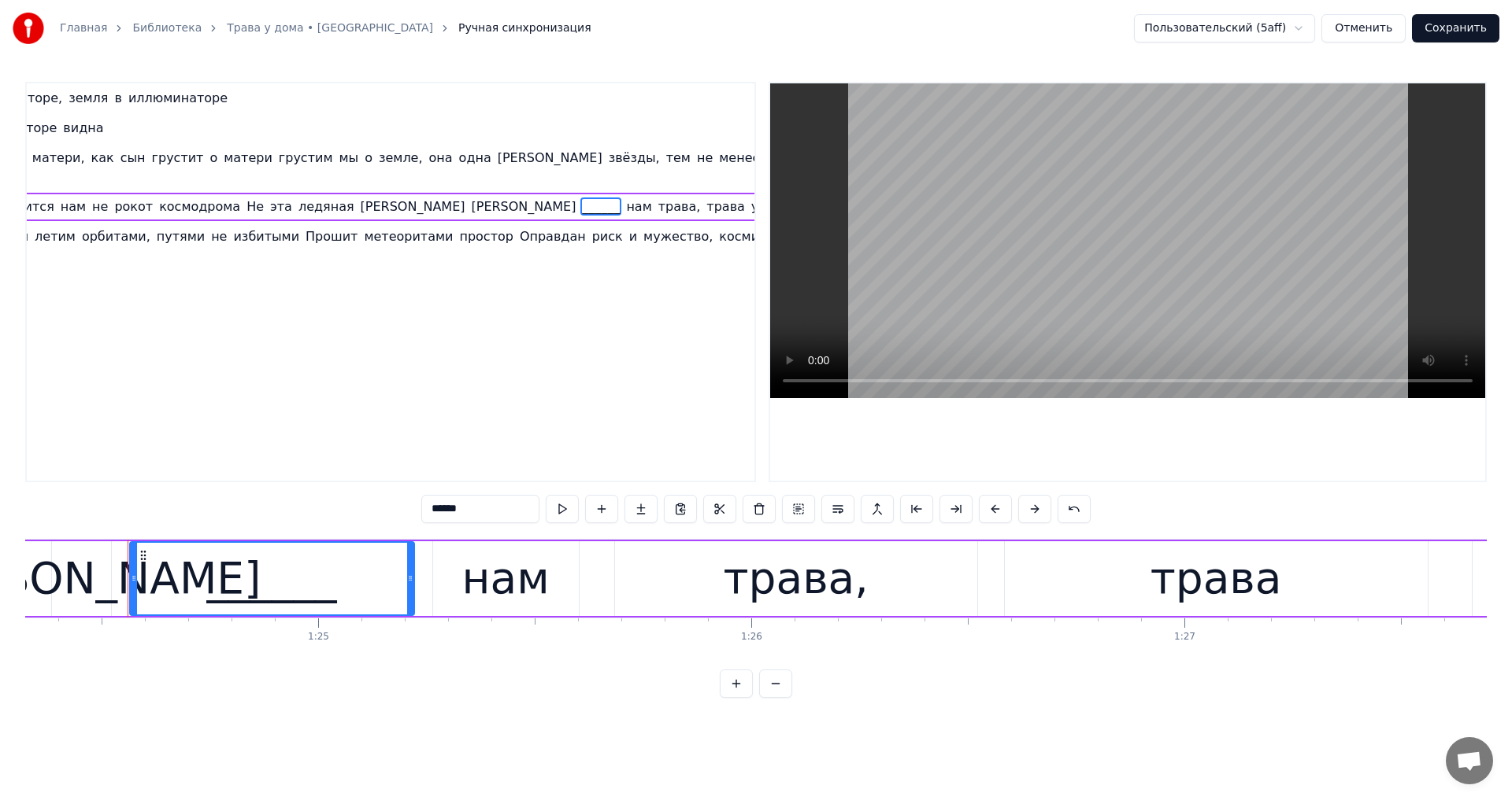
drag, startPoint x: 427, startPoint y: 517, endPoint x: 264, endPoint y: 494, distance: 164.6
click at [269, 495] on div "0:37 Земля в иллюминаторе, земля в иллюминаторе 0:41 земля в иллюминаторе видна…" at bounding box center [756, 390] width 1461 height 616
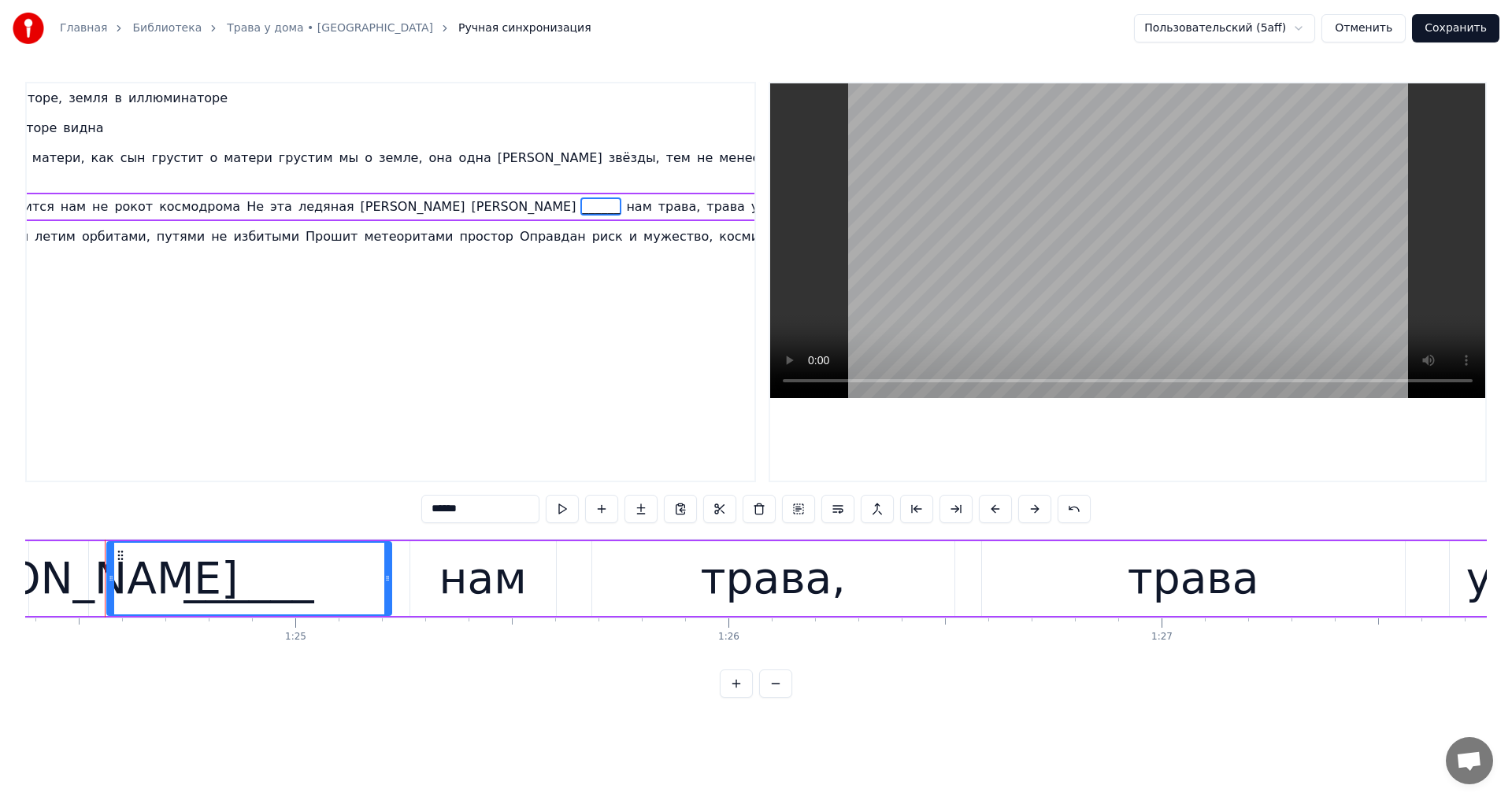
paste input "text"
type input "******"
click at [1085, 271] on video at bounding box center [1127, 241] width 715 height 315
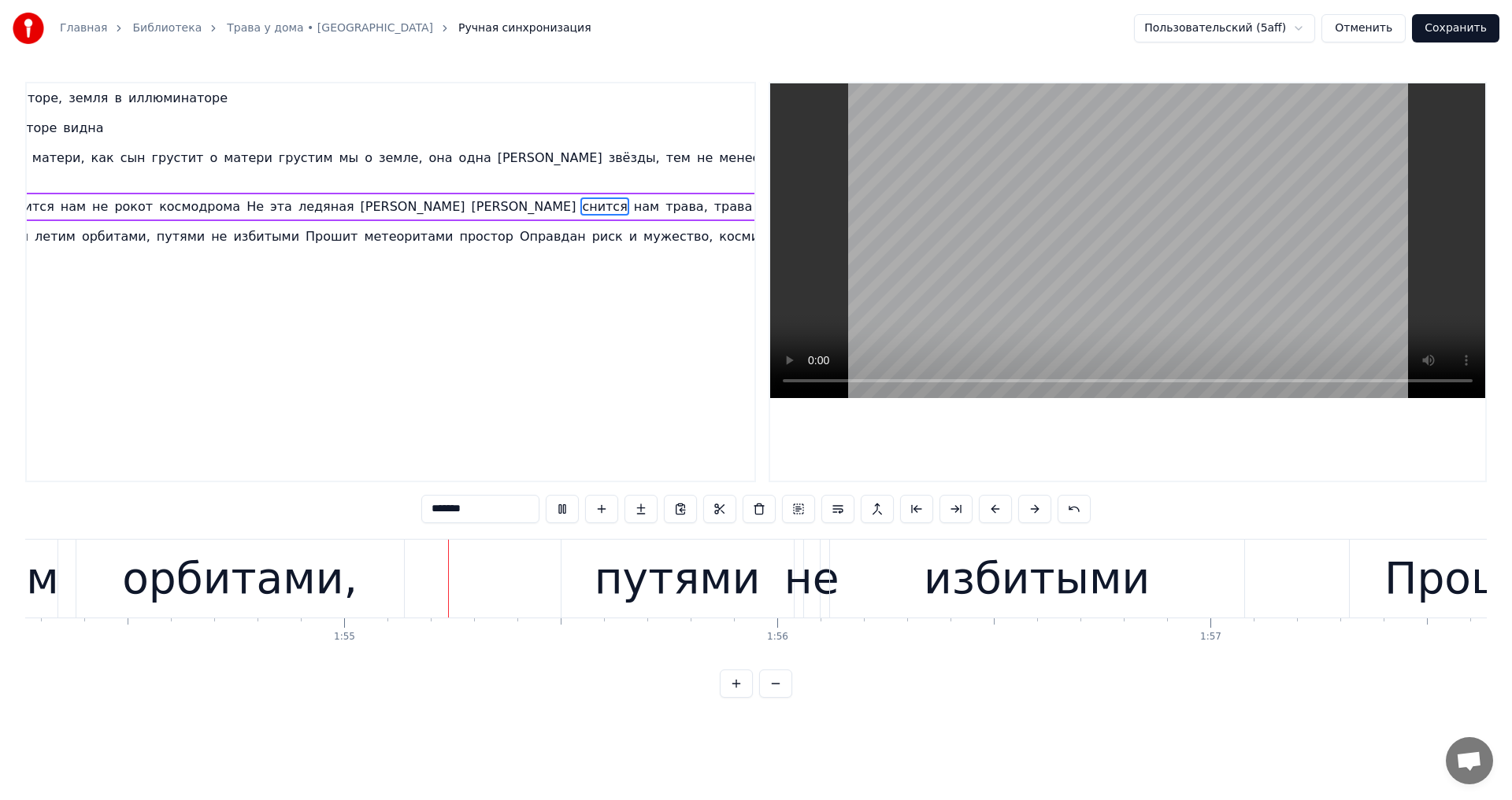
scroll to position [0, 49493]
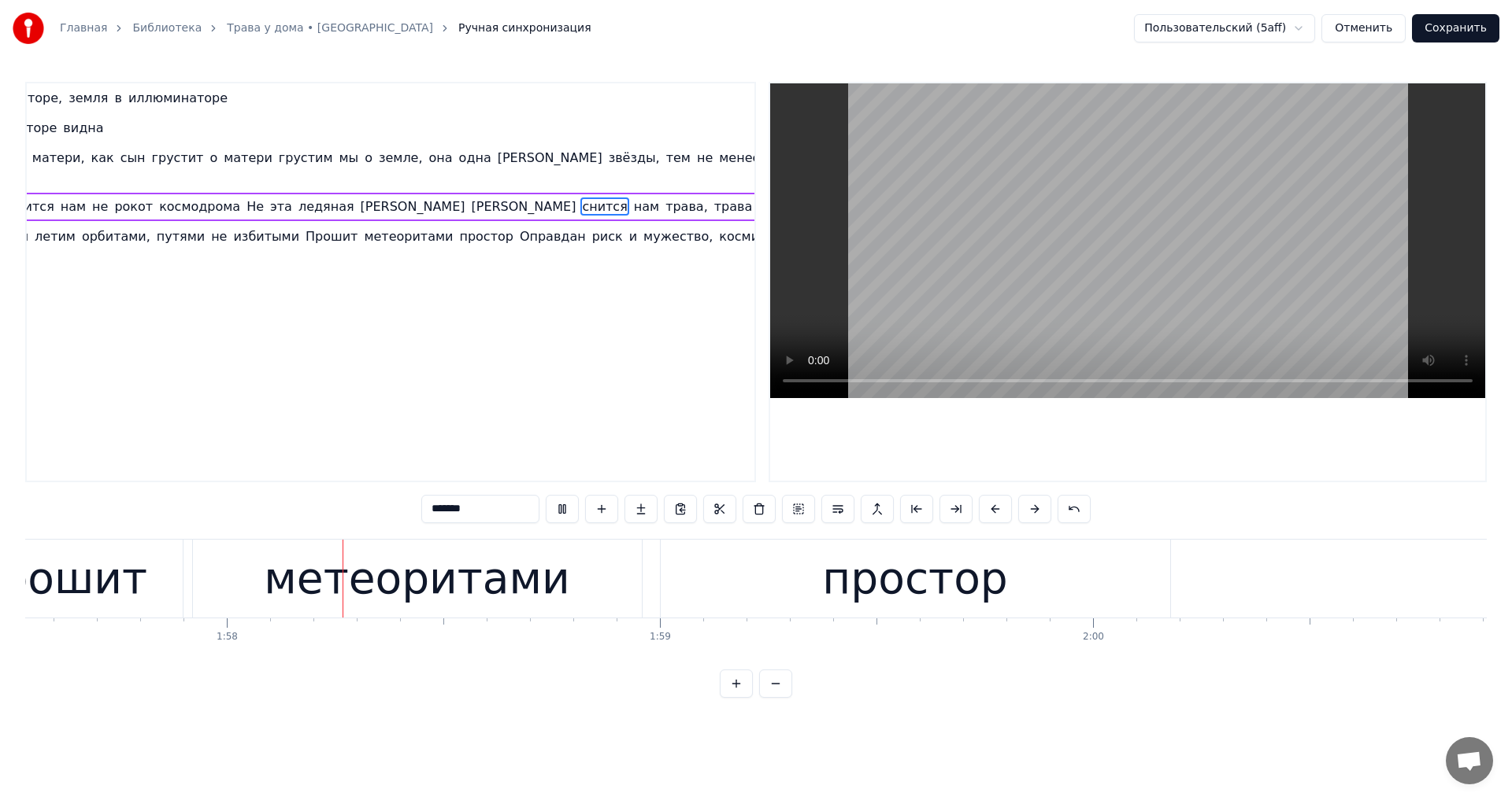
click at [1230, 274] on video at bounding box center [1127, 241] width 715 height 315
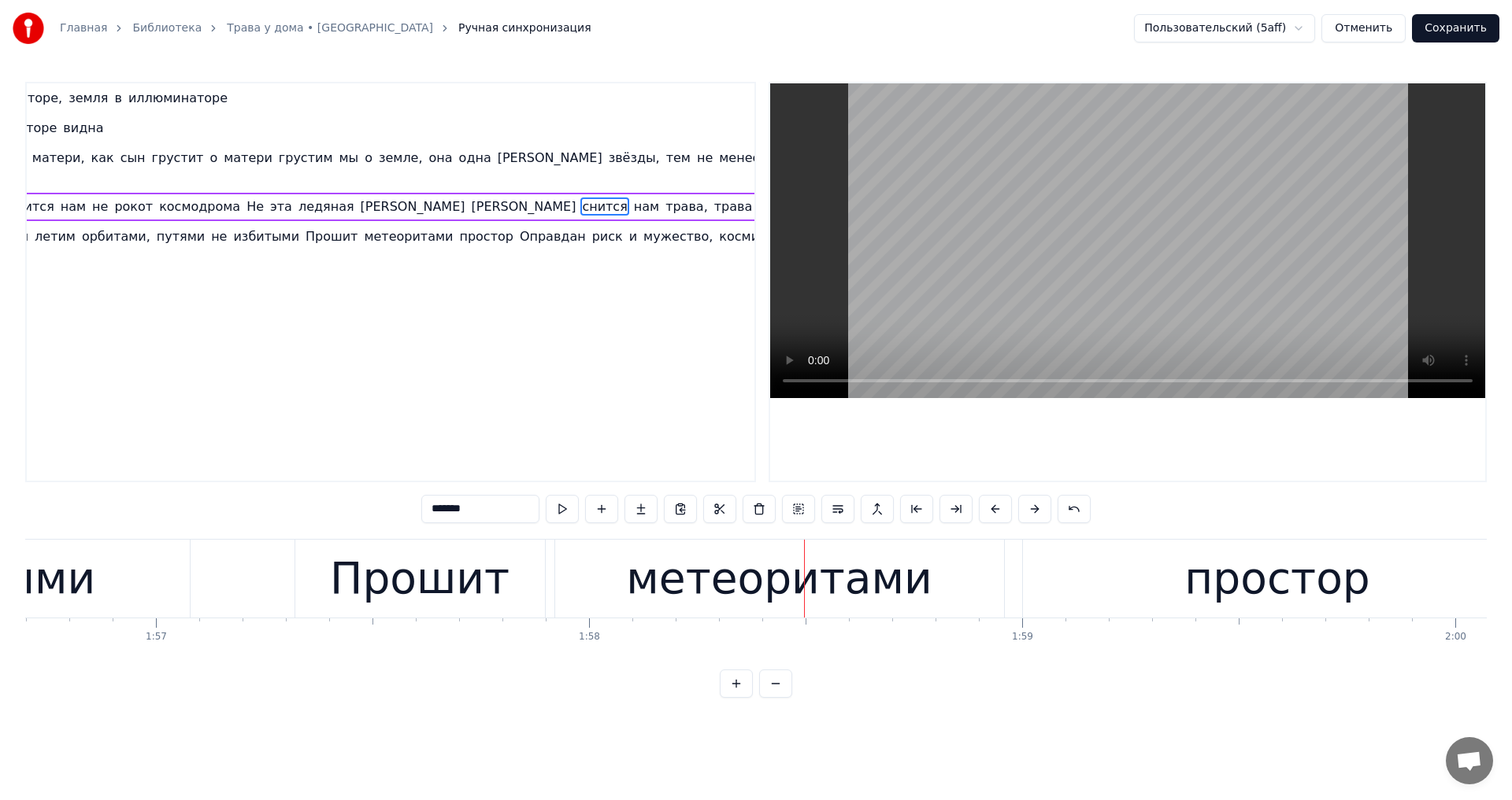
scroll to position [0, 50401]
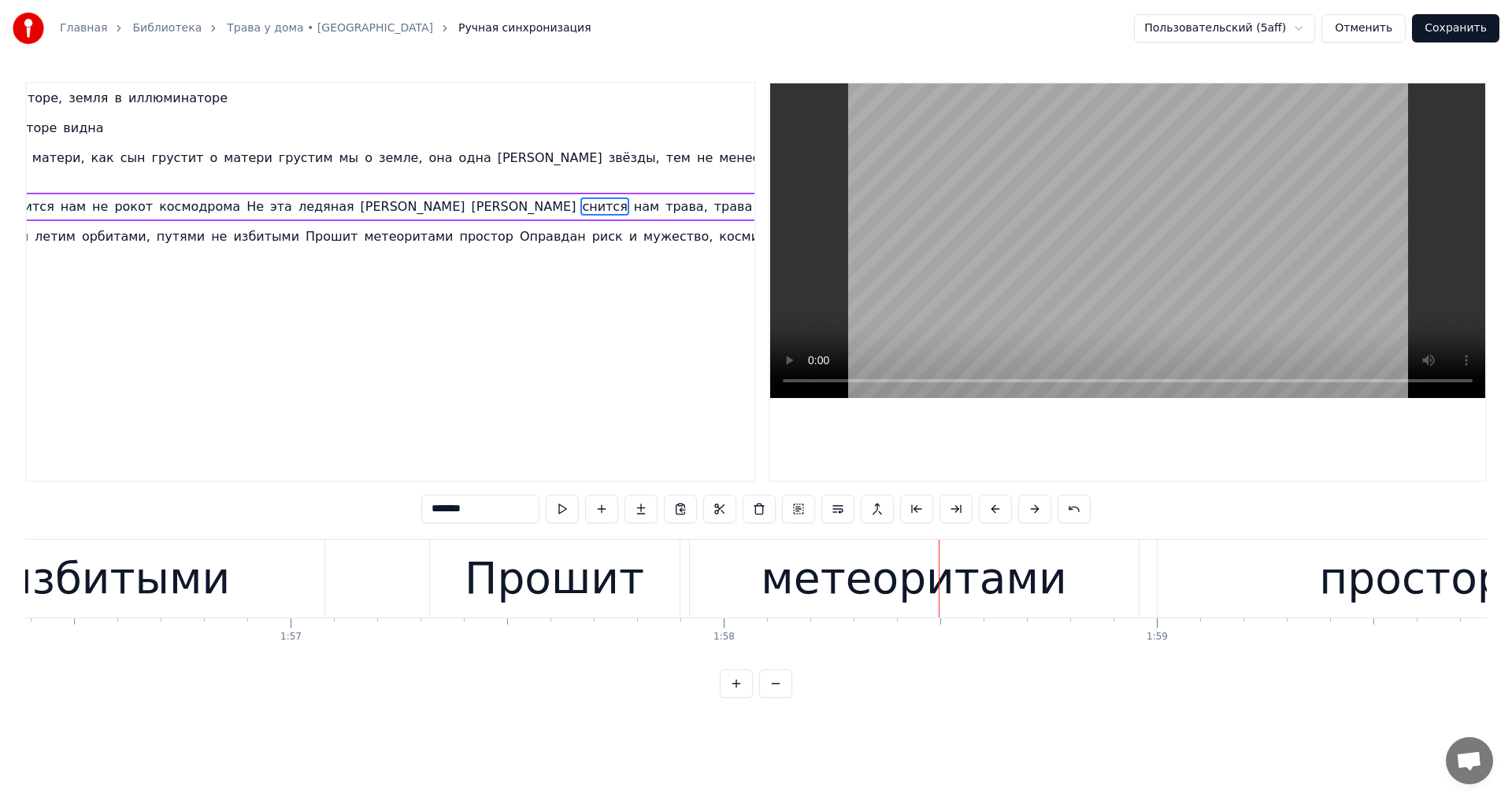
click at [564, 600] on div "Прошит" at bounding box center [555, 579] width 180 height 65
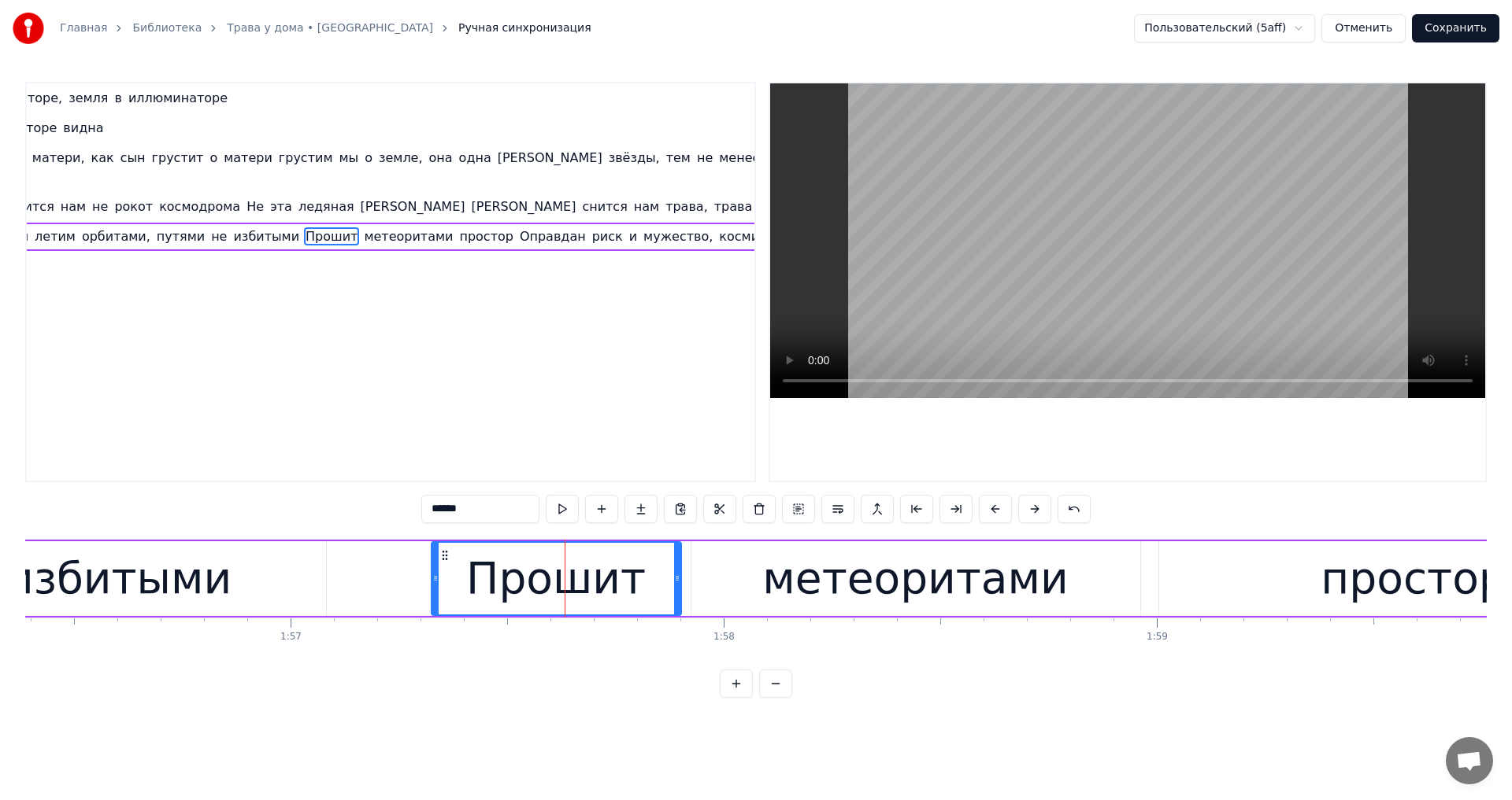
click at [421, 513] on input "******" at bounding box center [480, 509] width 118 height 28
click at [421, 511] on input "*****" at bounding box center [480, 509] width 118 height 28
click at [1077, 322] on video at bounding box center [1127, 241] width 715 height 315
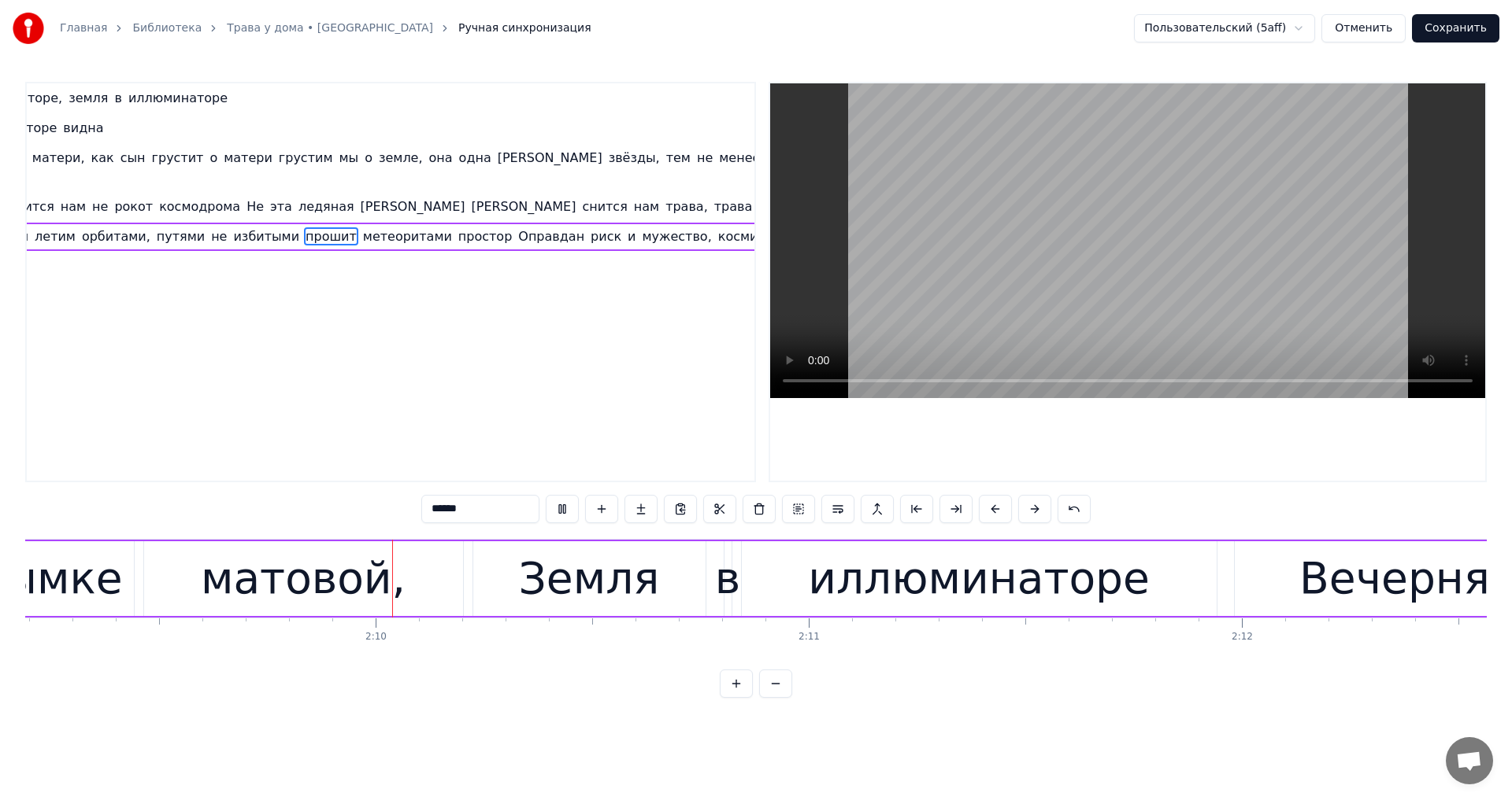
scroll to position [0, 55950]
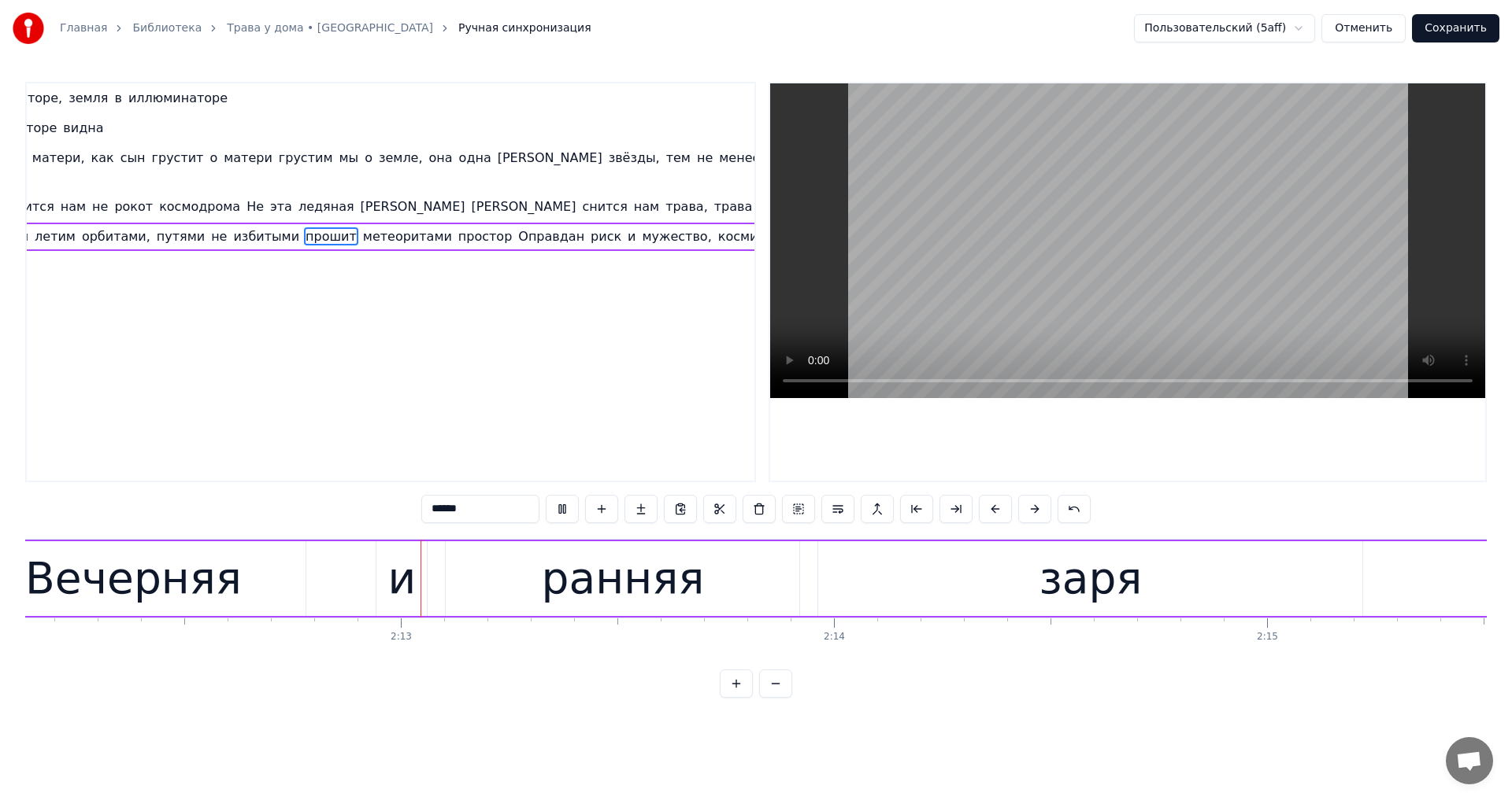
click at [1306, 183] on video at bounding box center [1127, 241] width 715 height 315
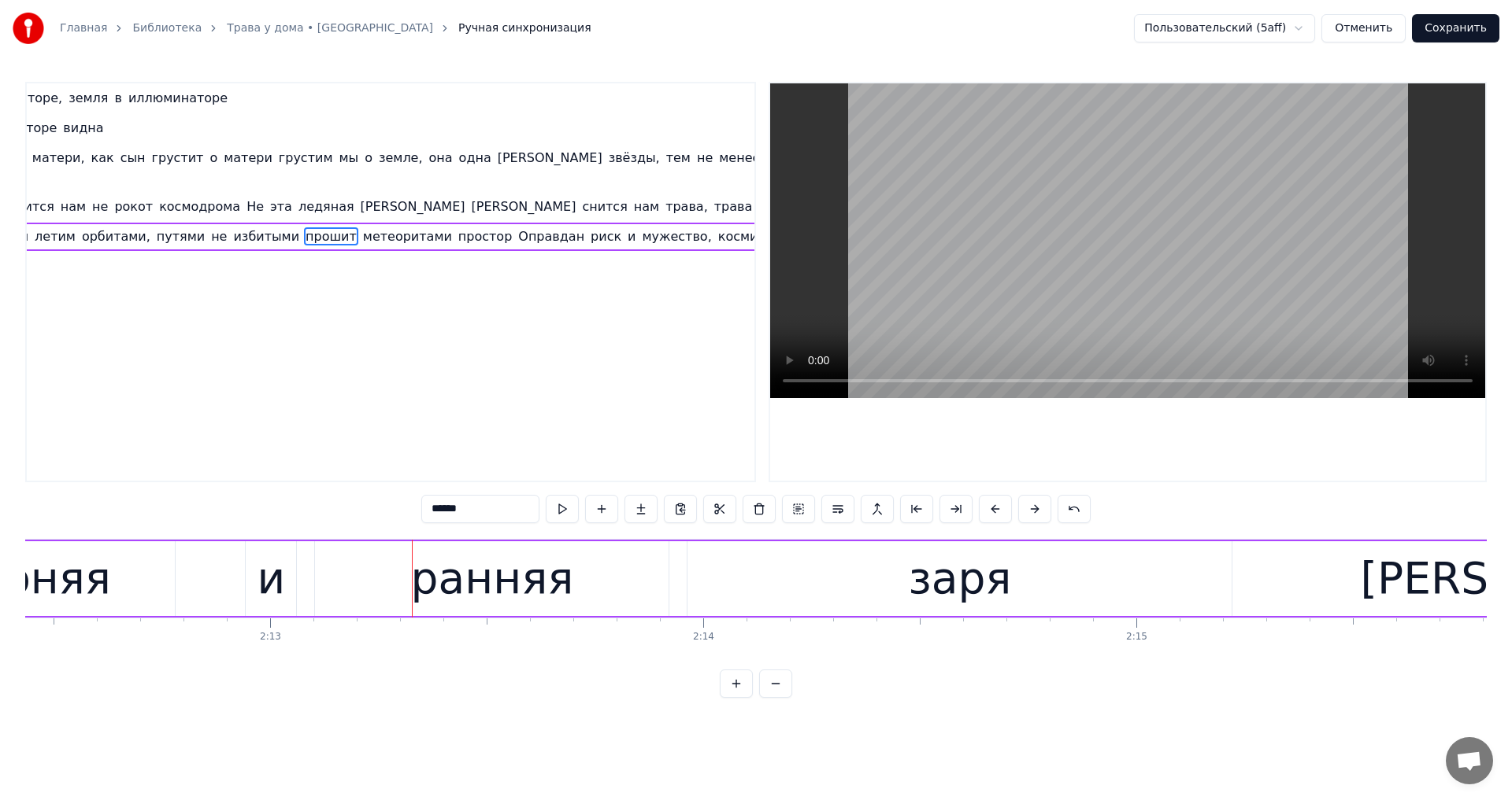
click at [85, 598] on div "Вечерняя" at bounding box center [3, 579] width 217 height 65
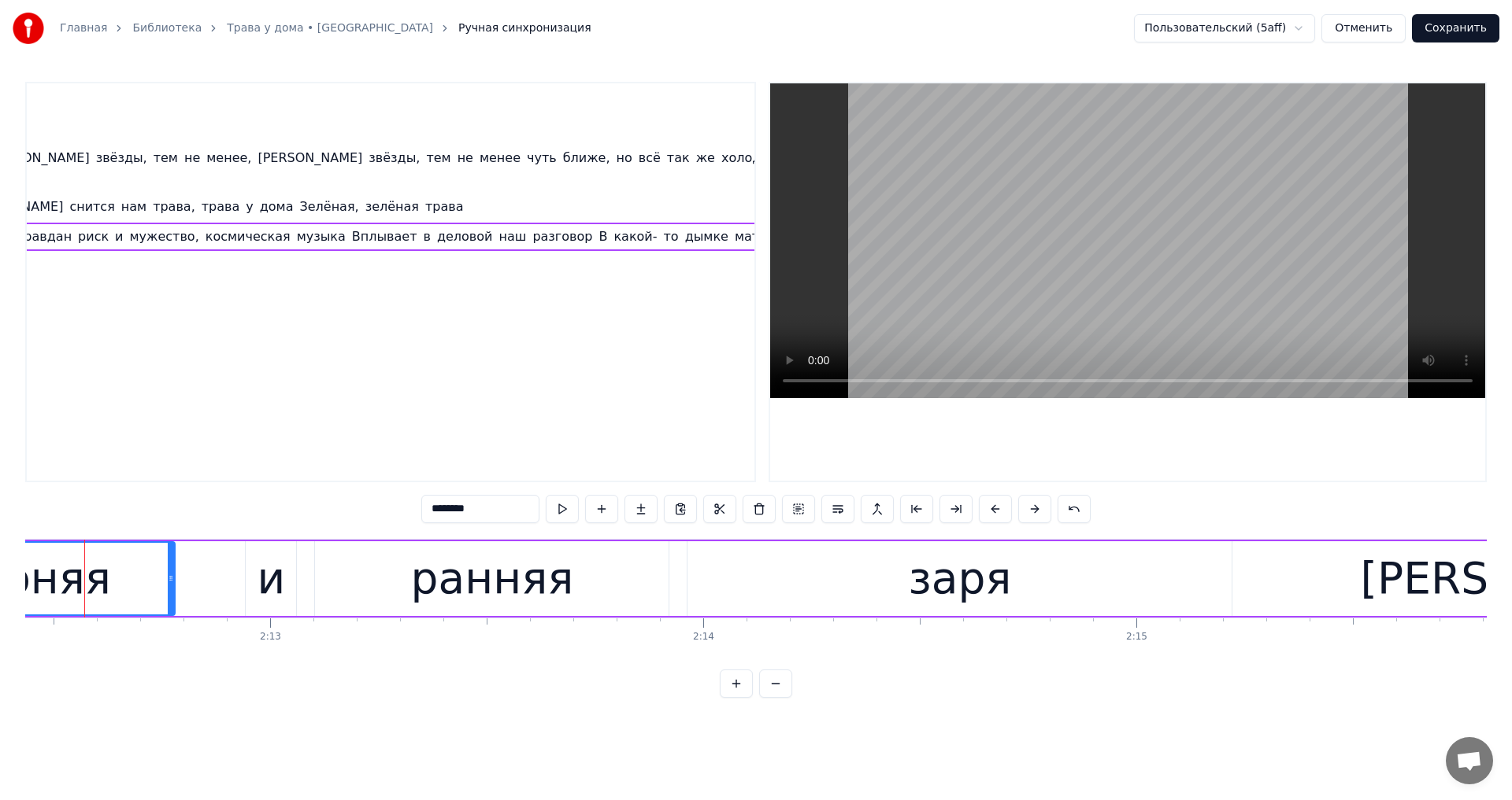
scroll to position [0, 57330]
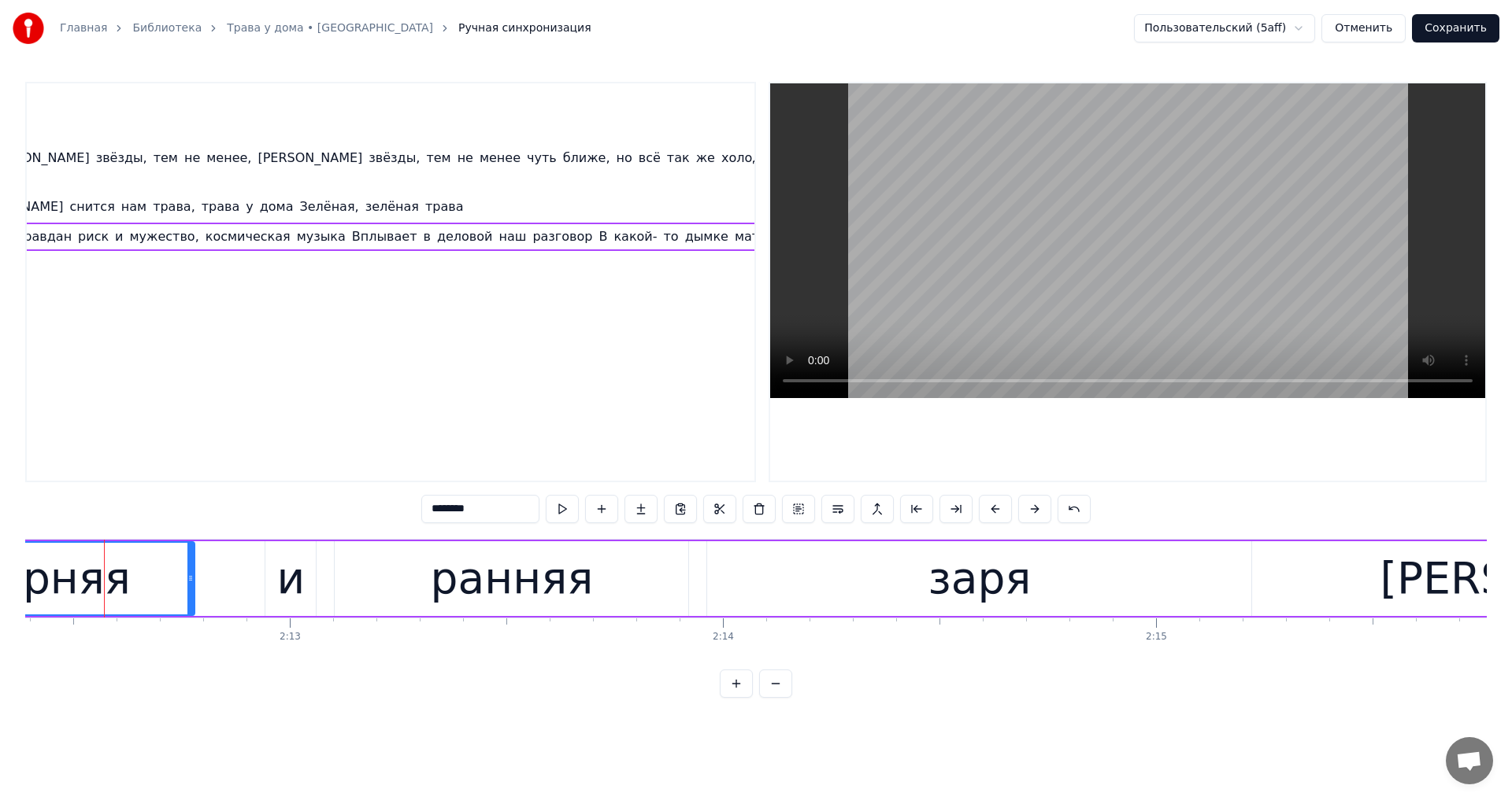
click at [421, 509] on input "********" at bounding box center [480, 509] width 118 height 28
click at [421, 511] on input "********" at bounding box center [480, 509] width 118 height 28
click at [421, 512] on input "*******" at bounding box center [480, 509] width 118 height 28
click at [421, 508] on input "********" at bounding box center [480, 509] width 118 height 28
click at [421, 510] on input "*******" at bounding box center [480, 509] width 118 height 28
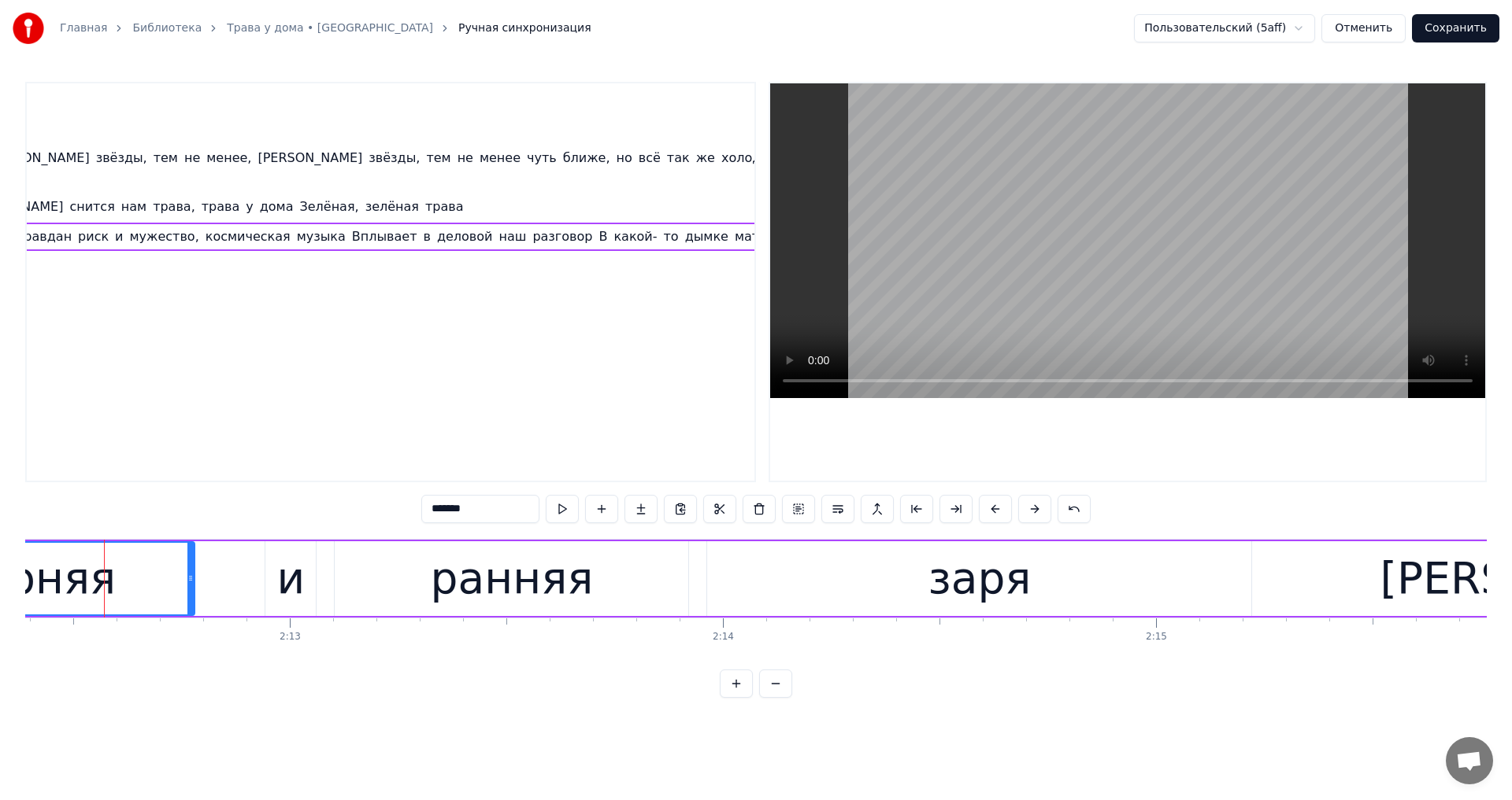
paste input "*"
type input "********"
click at [1092, 267] on video at bounding box center [1127, 241] width 715 height 315
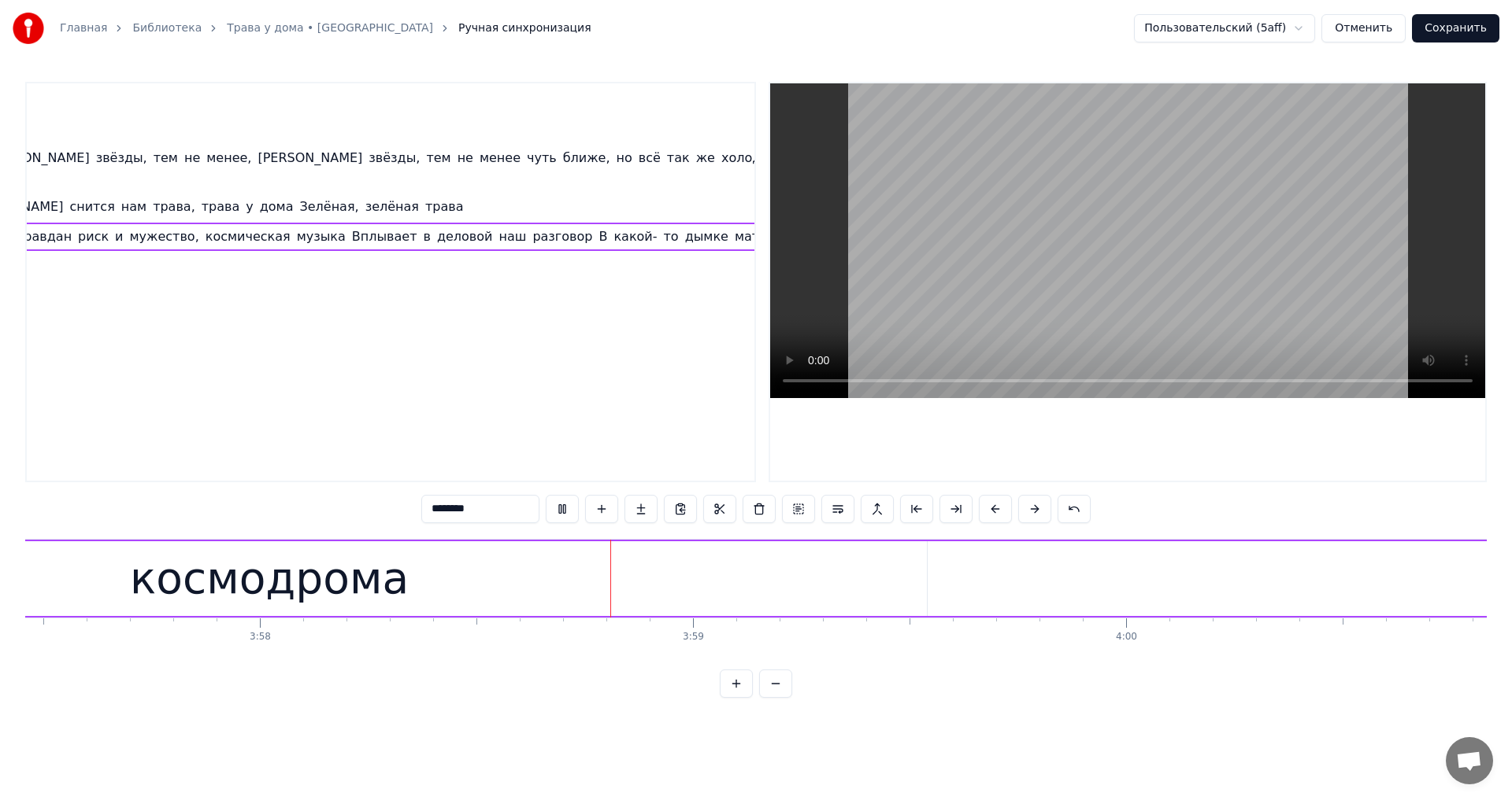
scroll to position [0, 103101]
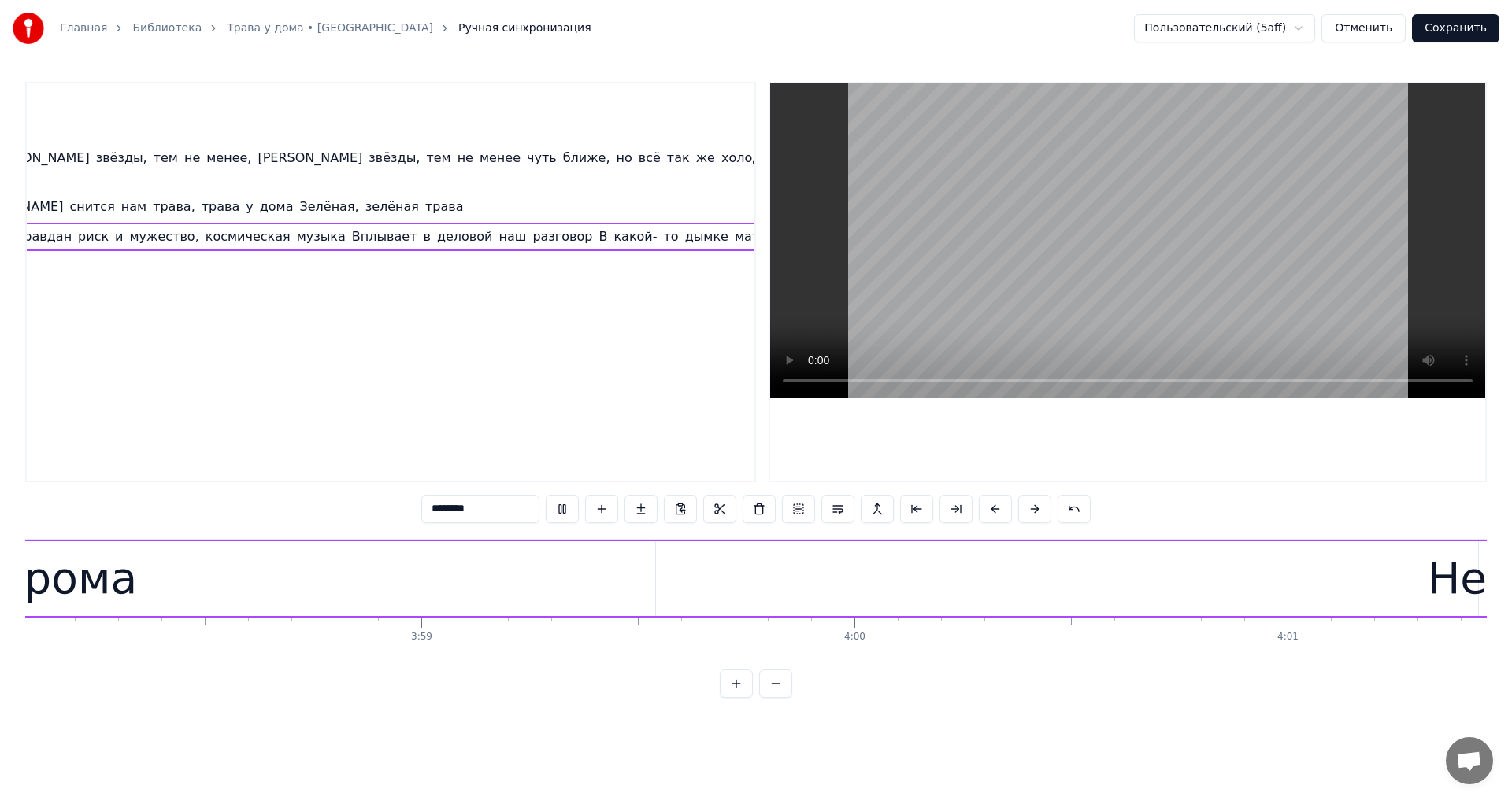
click at [1260, 231] on video at bounding box center [1127, 241] width 715 height 315
click at [988, 232] on video at bounding box center [1127, 241] width 715 height 315
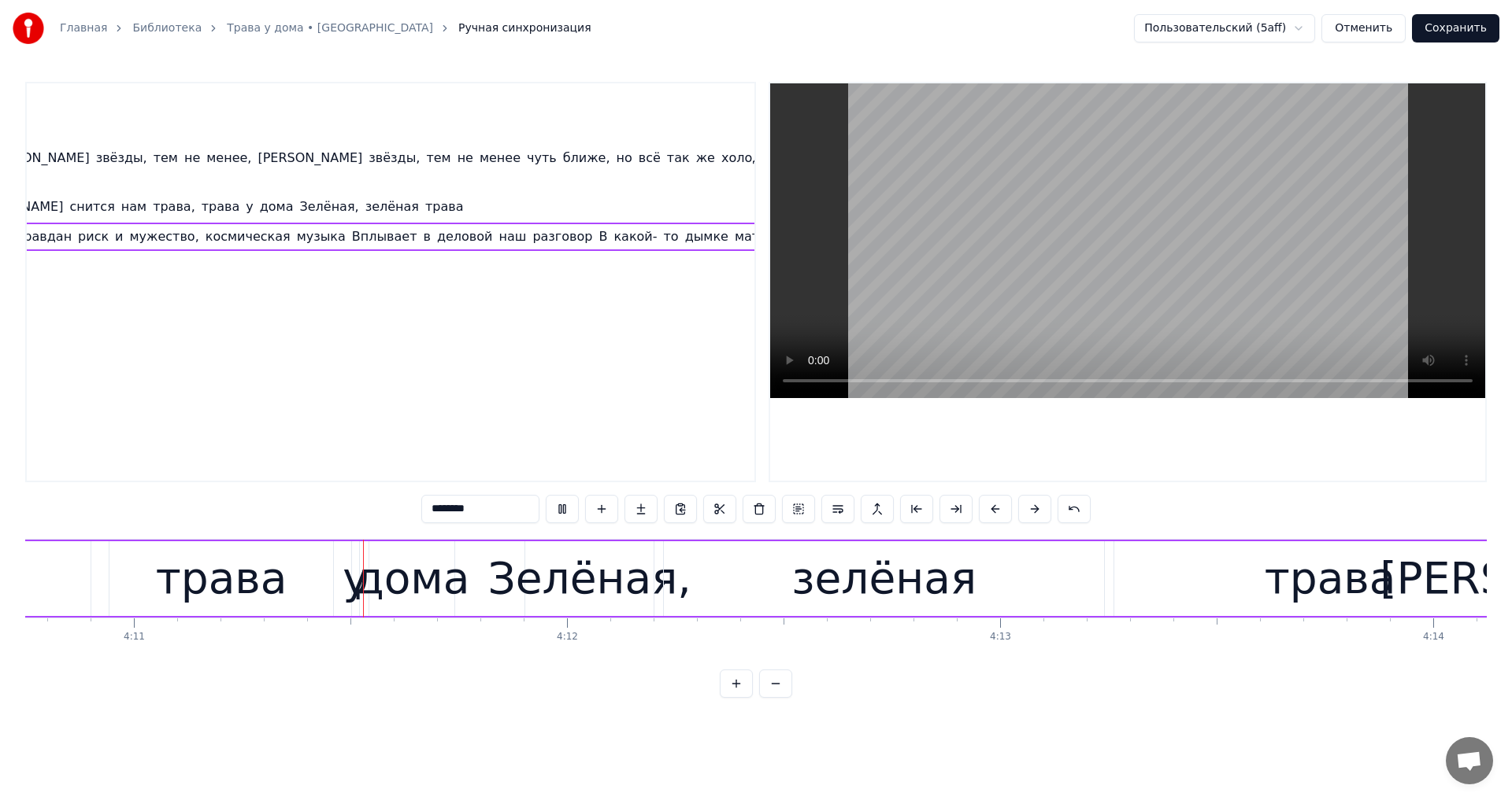
scroll to position [0, 108590]
click at [1164, 270] on video at bounding box center [1127, 241] width 715 height 315
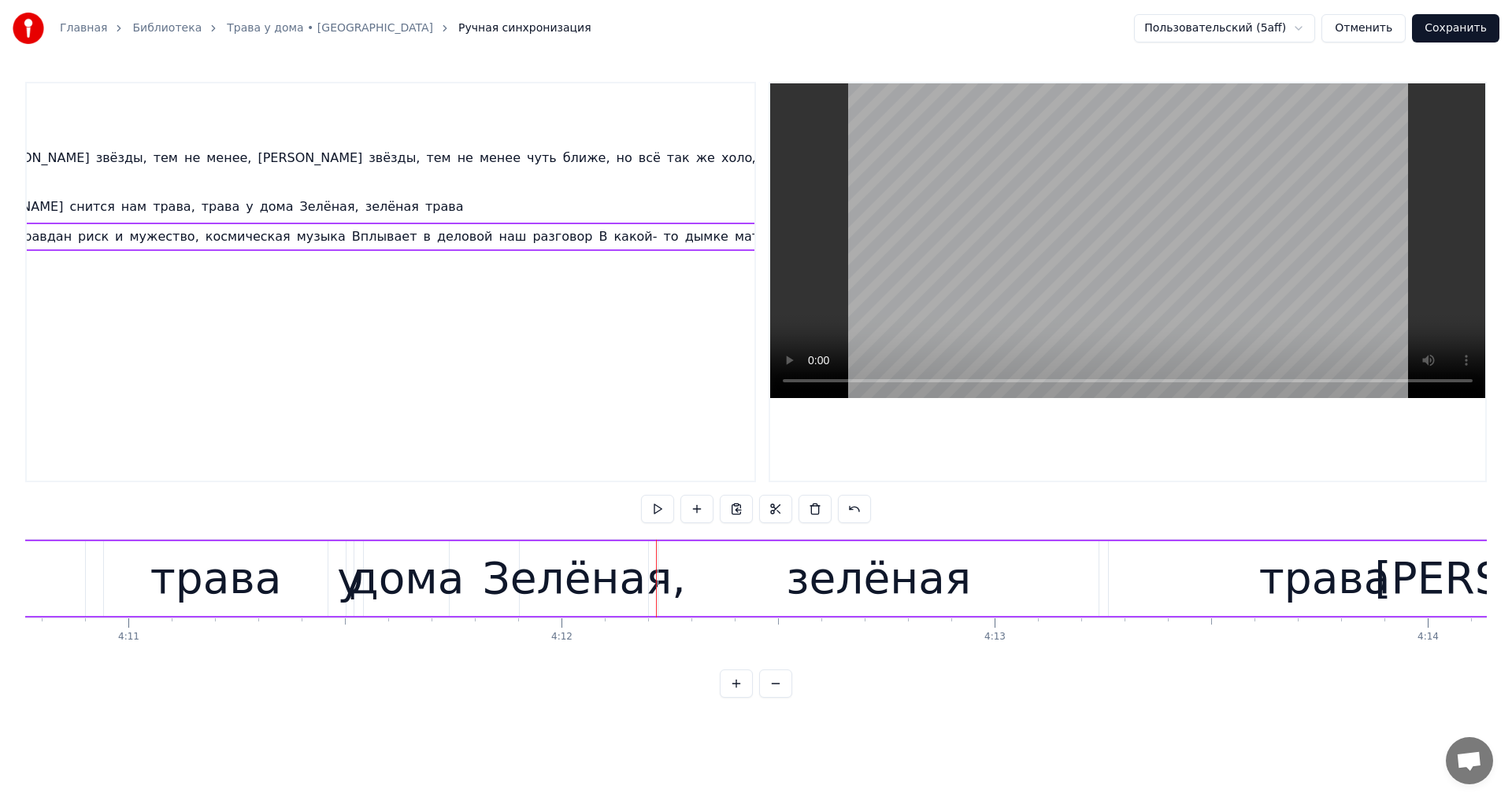
click at [658, 572] on div "зелёная" at bounding box center [879, 578] width 442 height 75
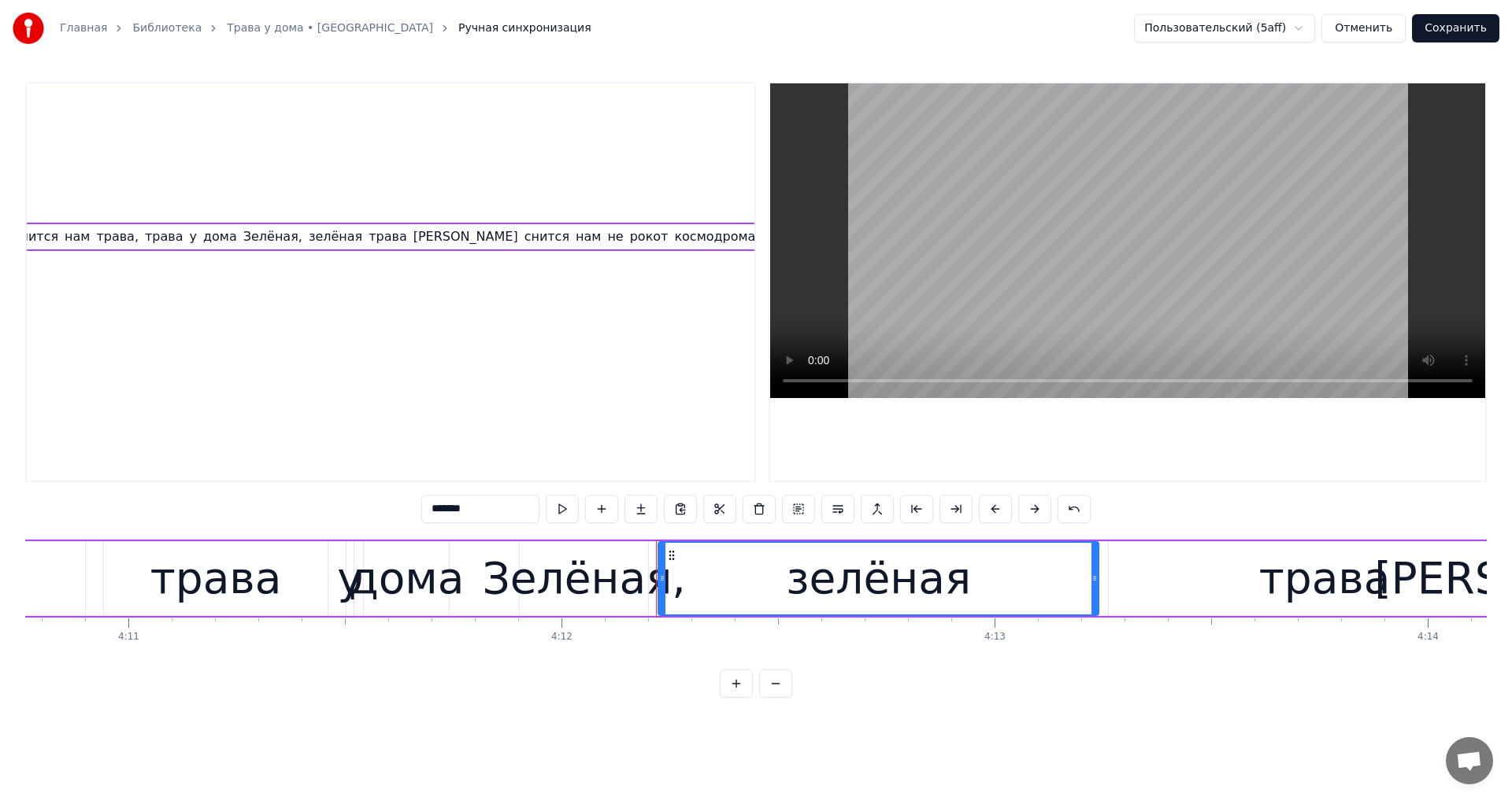
scroll to position [0, 3455]
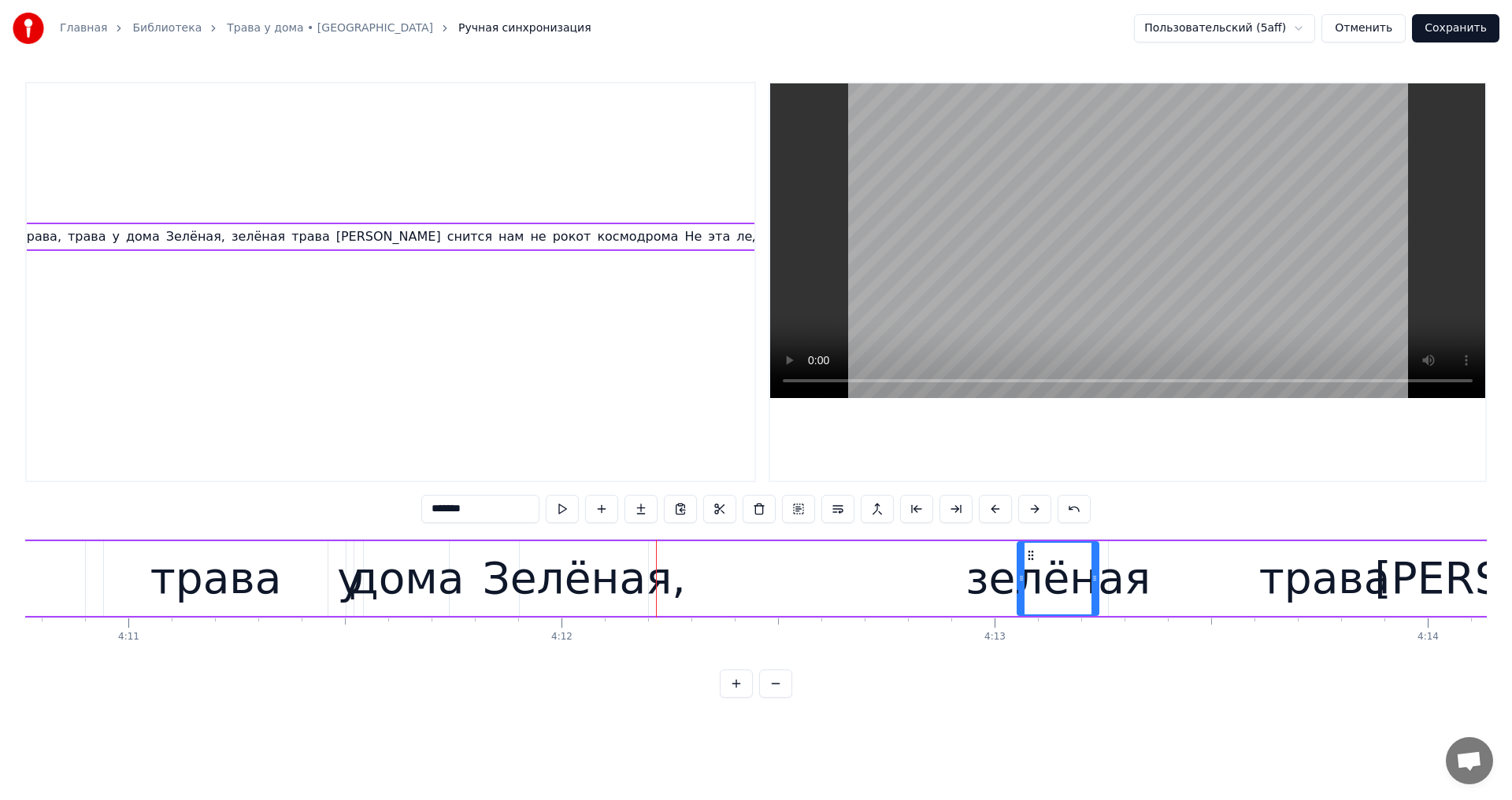
drag, startPoint x: 673, startPoint y: 571, endPoint x: 1022, endPoint y: 586, distance: 349.3
click at [1022, 586] on div at bounding box center [1021, 578] width 6 height 71
click at [522, 574] on div "Зелёная," at bounding box center [583, 579] width 203 height 65
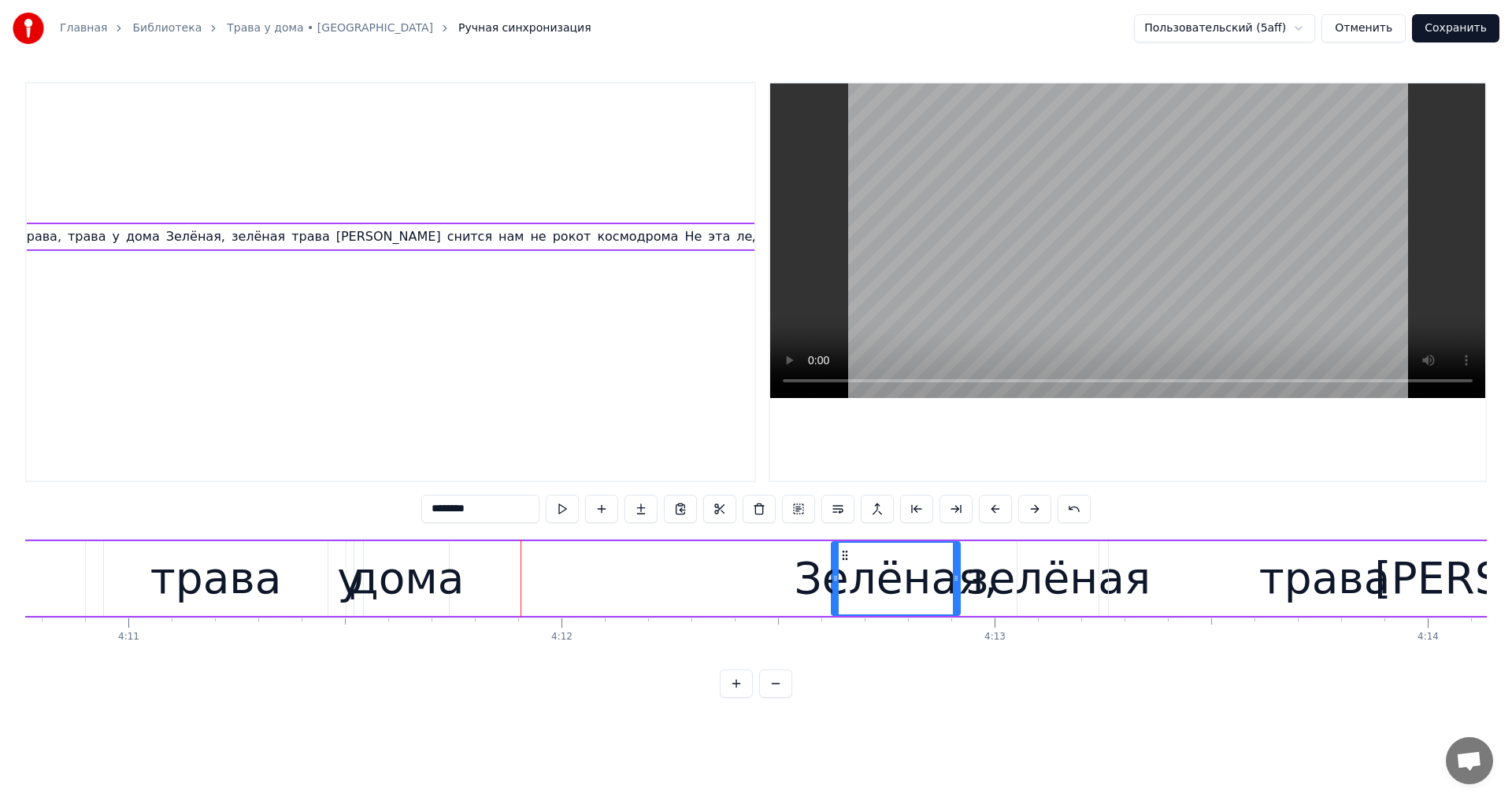
drag, startPoint x: 537, startPoint y: 558, endPoint x: 849, endPoint y: 599, distance: 314.7
click at [849, 599] on div "Зелёная," at bounding box center [896, 578] width 127 height 71
drag, startPoint x: 346, startPoint y: 561, endPoint x: 428, endPoint y: 561, distance: 82.0
click at [353, 561] on div "у" at bounding box center [350, 579] width 26 height 65
click at [430, 564] on div "дома" at bounding box center [406, 579] width 115 height 65
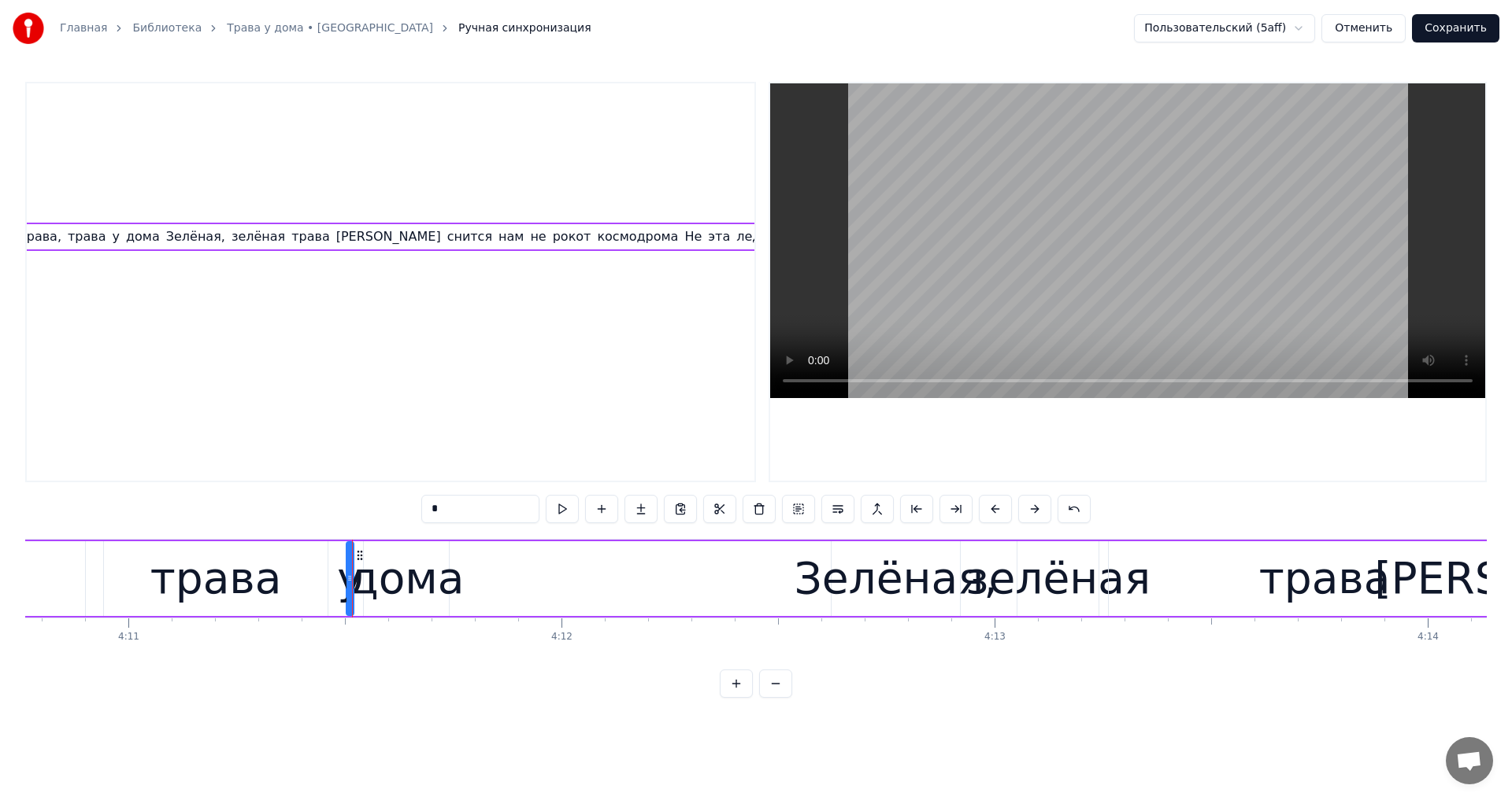
type input "****"
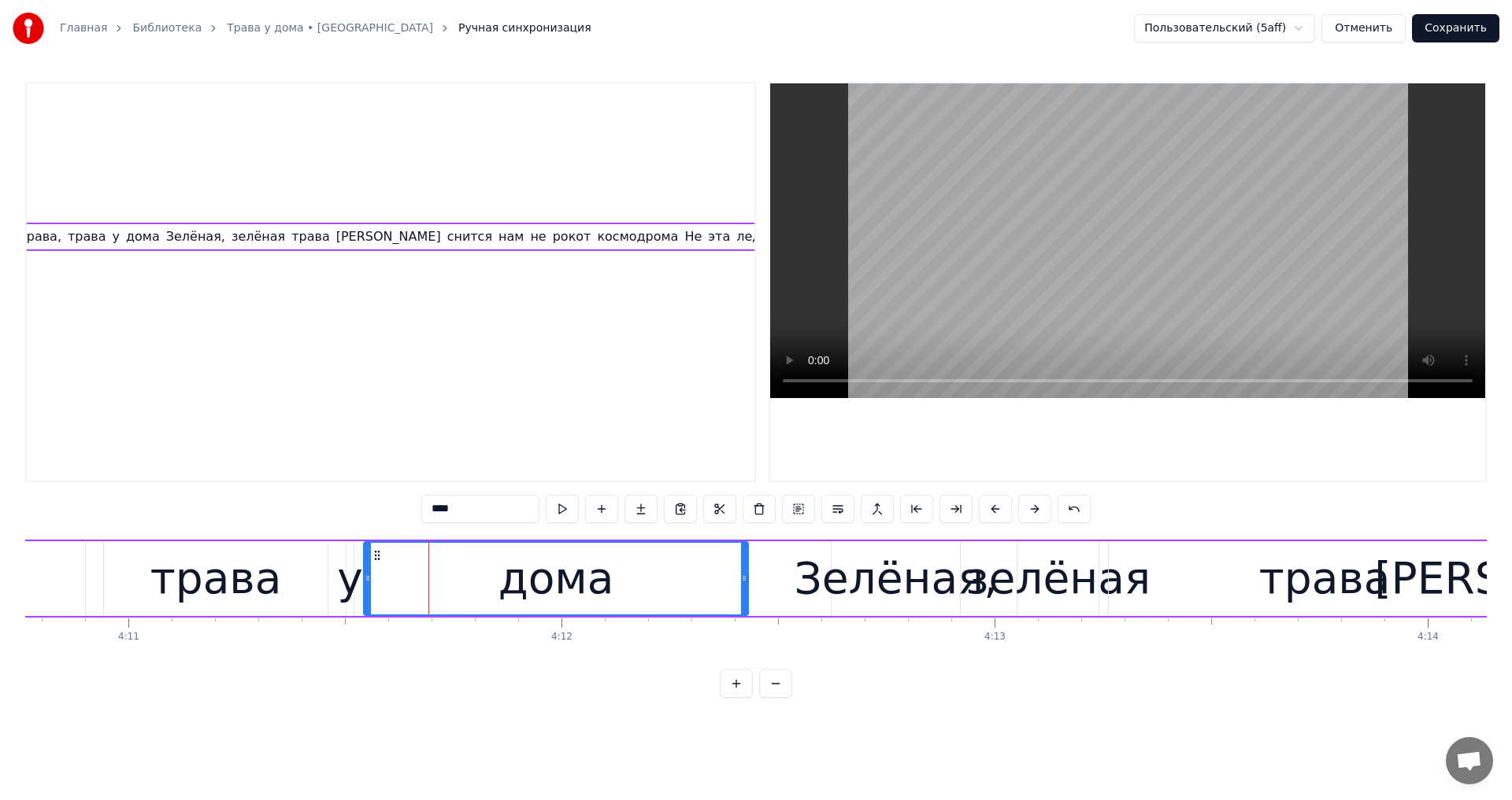
drag, startPoint x: 446, startPoint y: 574, endPoint x: 745, endPoint y: 602, distance: 300.3
click at [745, 602] on div at bounding box center [743, 578] width 6 height 71
click at [1075, 264] on video at bounding box center [1127, 241] width 715 height 315
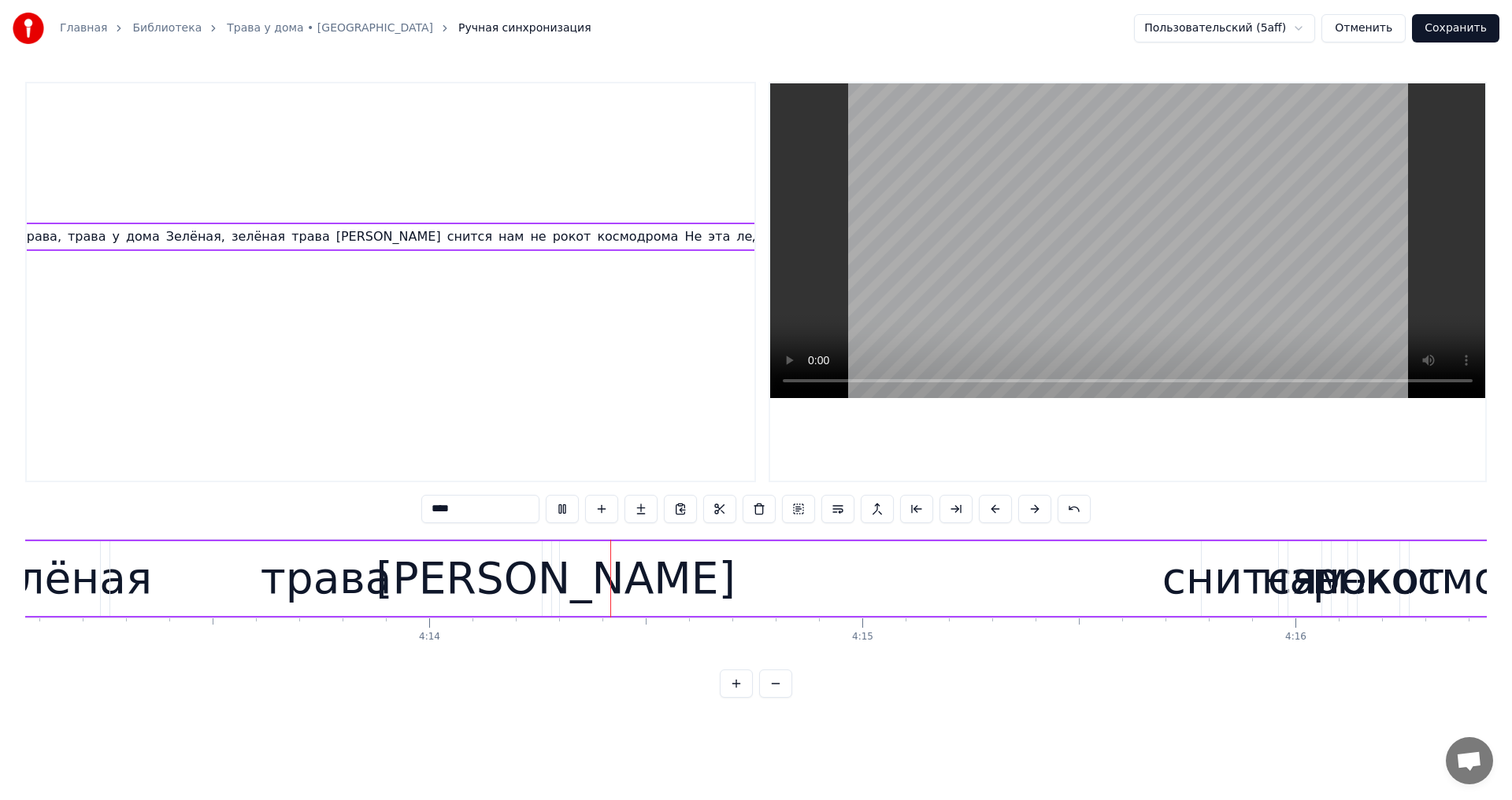
click at [1121, 294] on video at bounding box center [1127, 241] width 715 height 315
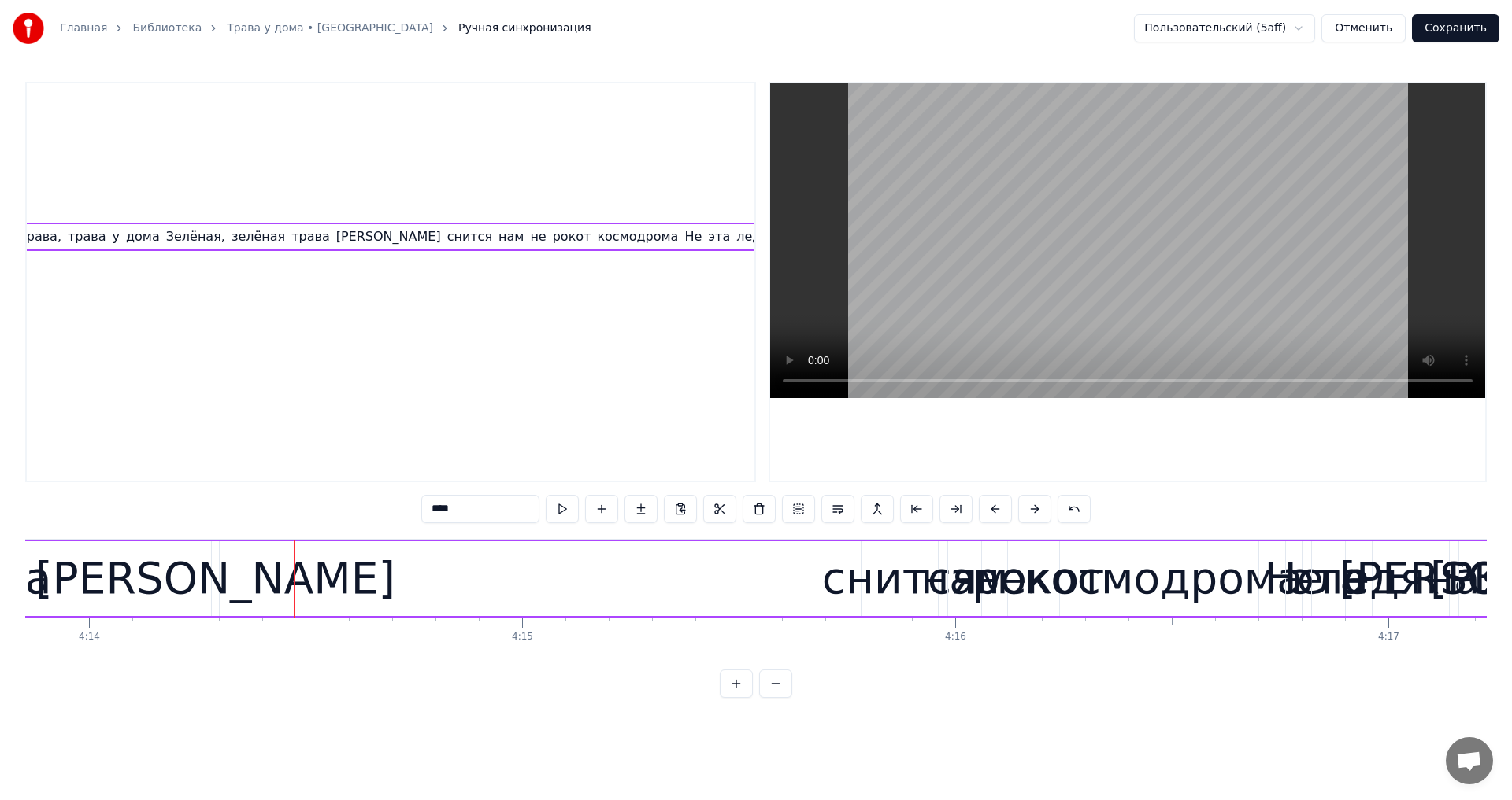
scroll to position [0, 110130]
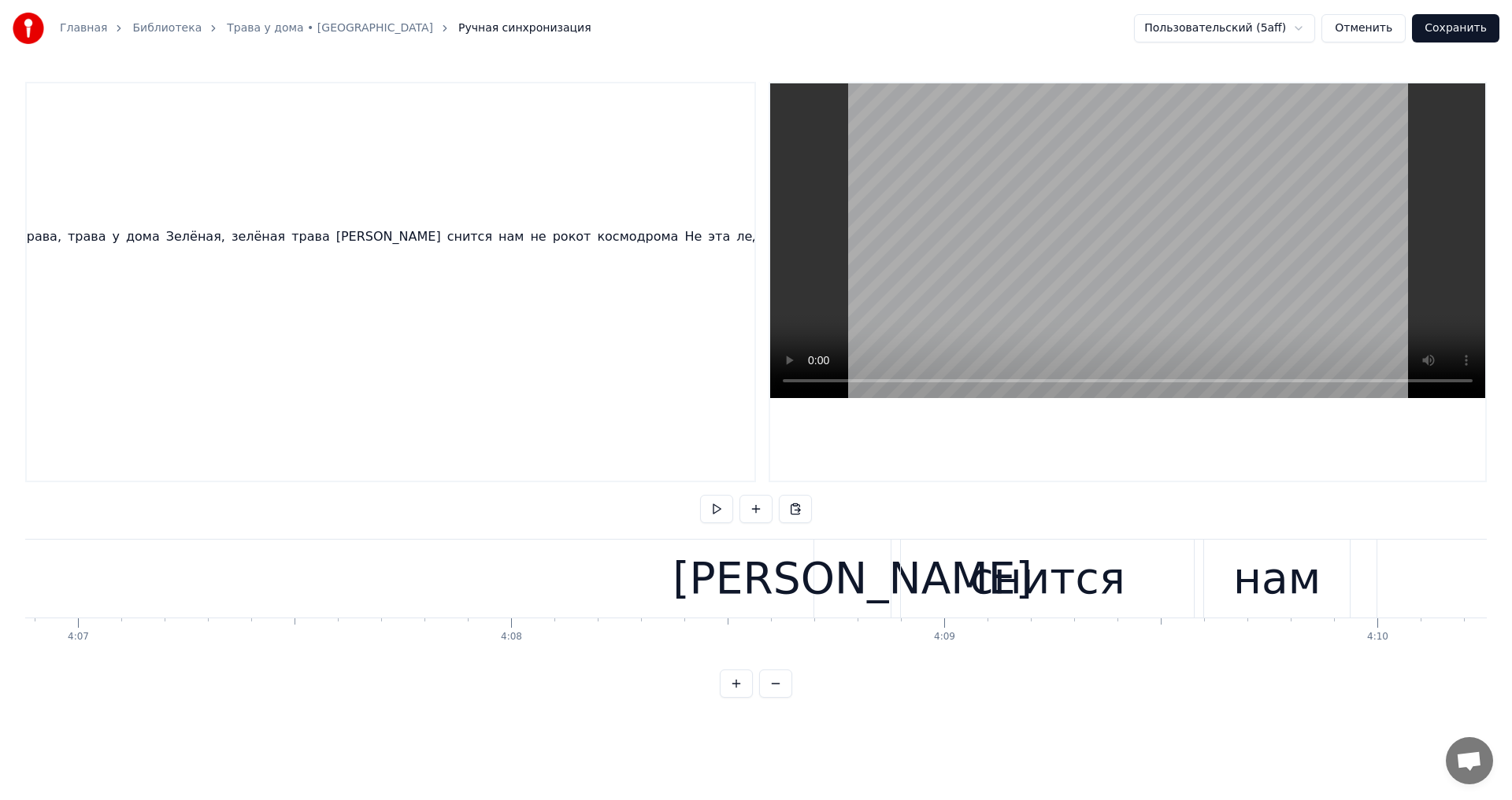
scroll to position [0, 107849]
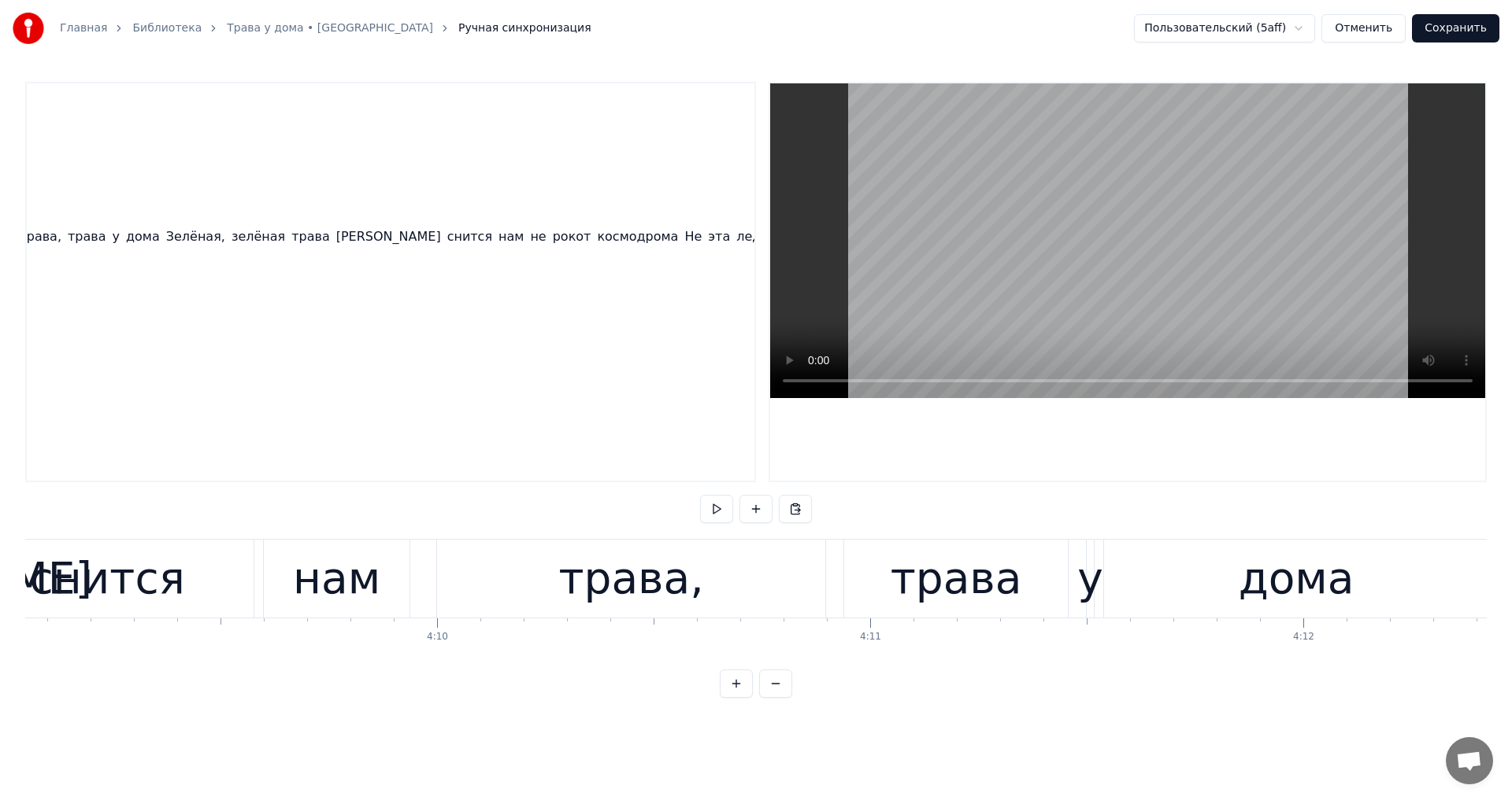
click at [1130, 598] on div "дома" at bounding box center [1296, 578] width 384 height 78
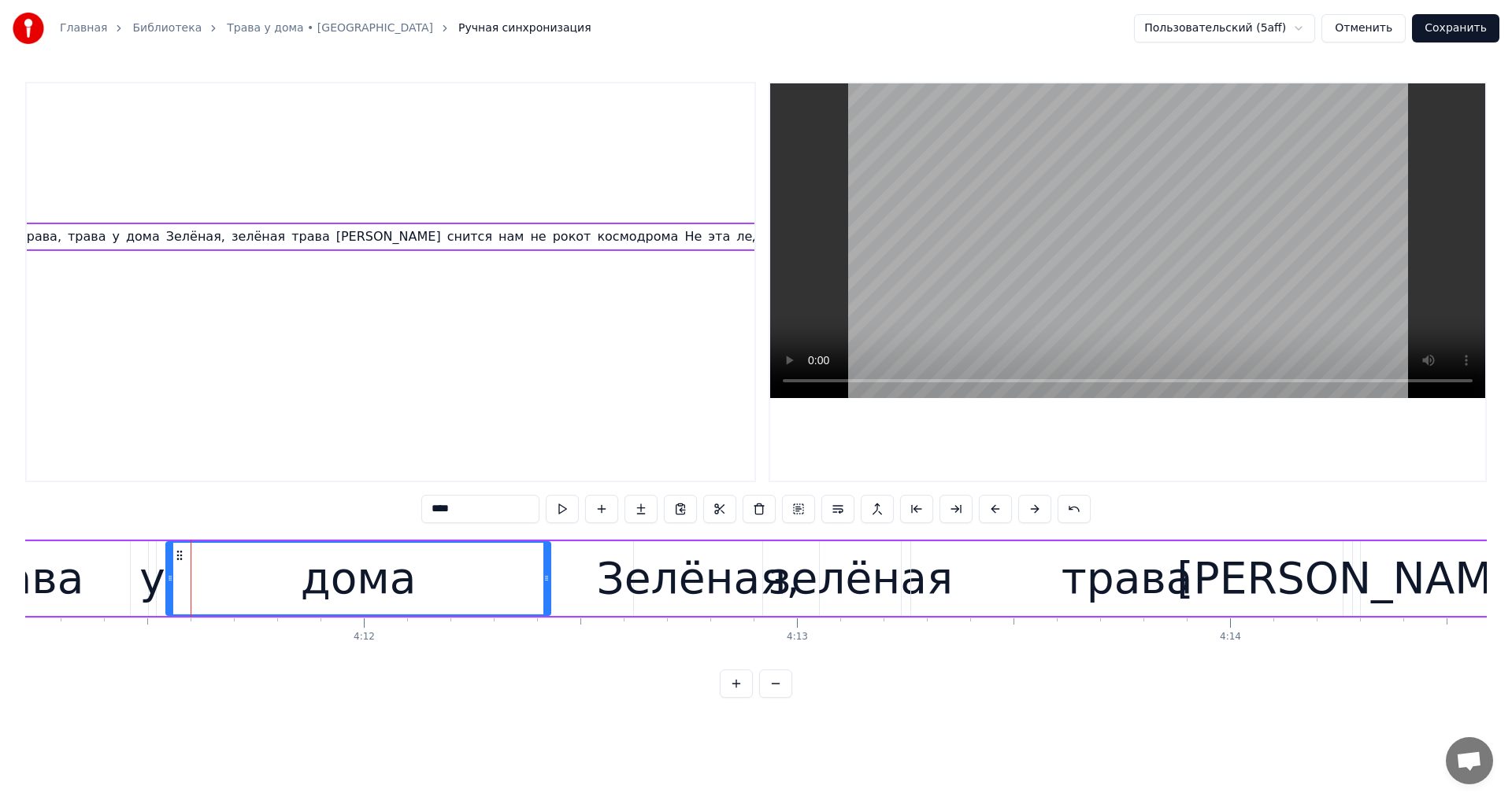
scroll to position [0, 108855]
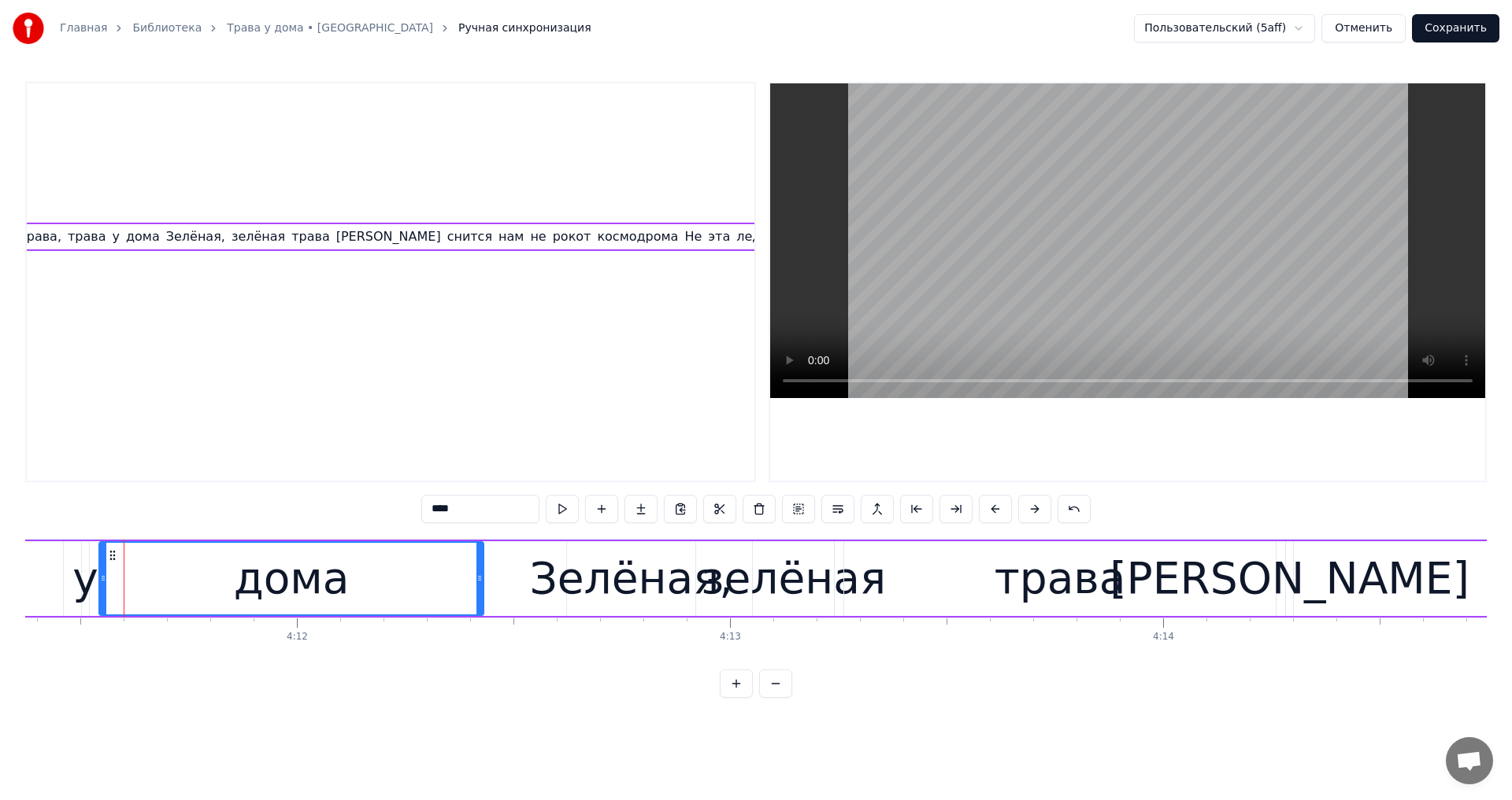
click at [1286, 571] on div "[PERSON_NAME]" at bounding box center [1289, 579] width 360 height 65
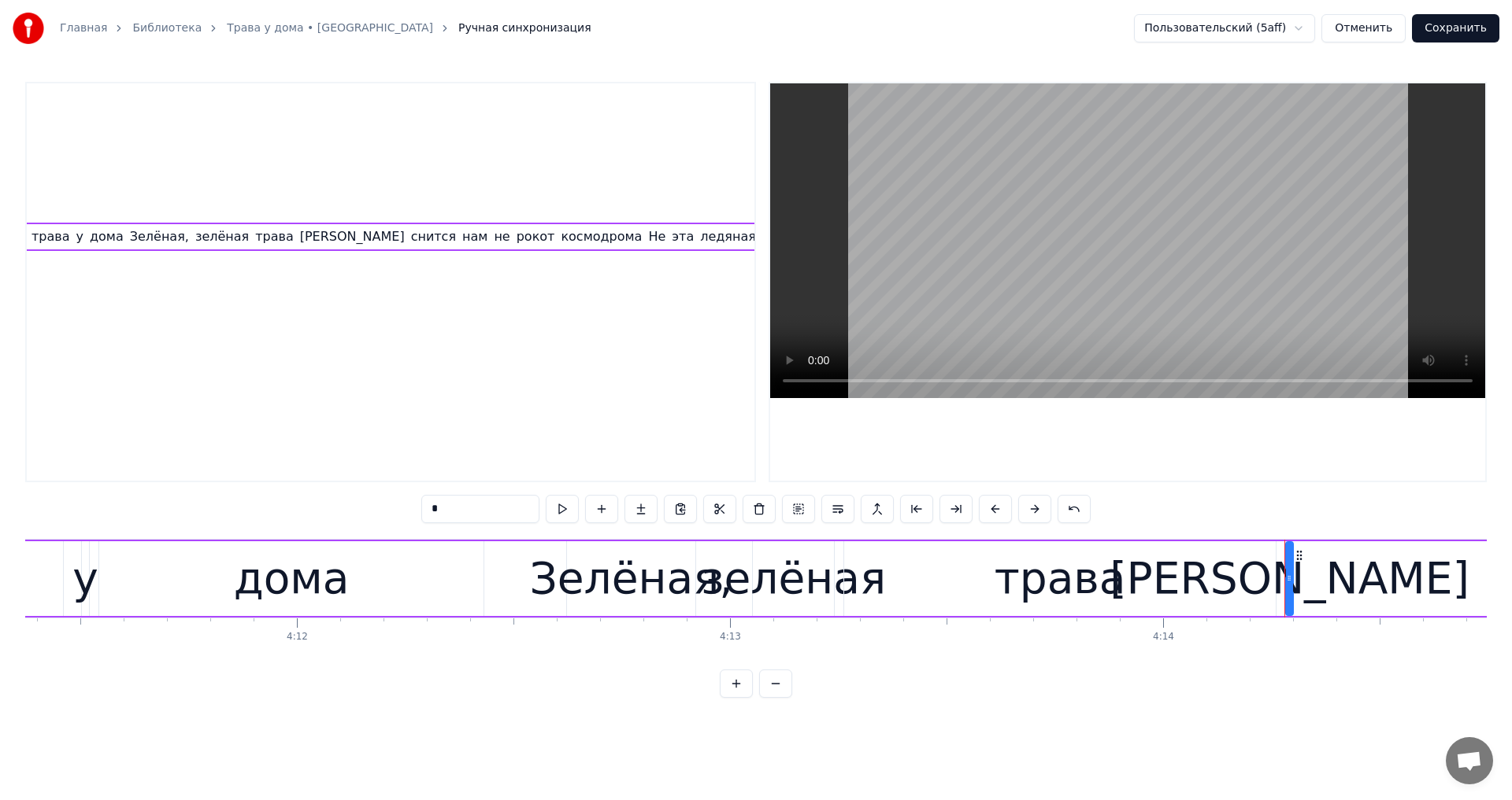
scroll to position [0, 3509]
drag, startPoint x: 1290, startPoint y: 571, endPoint x: 1326, endPoint y: 576, distance: 36.3
click at [1324, 576] on div at bounding box center [1320, 578] width 6 height 71
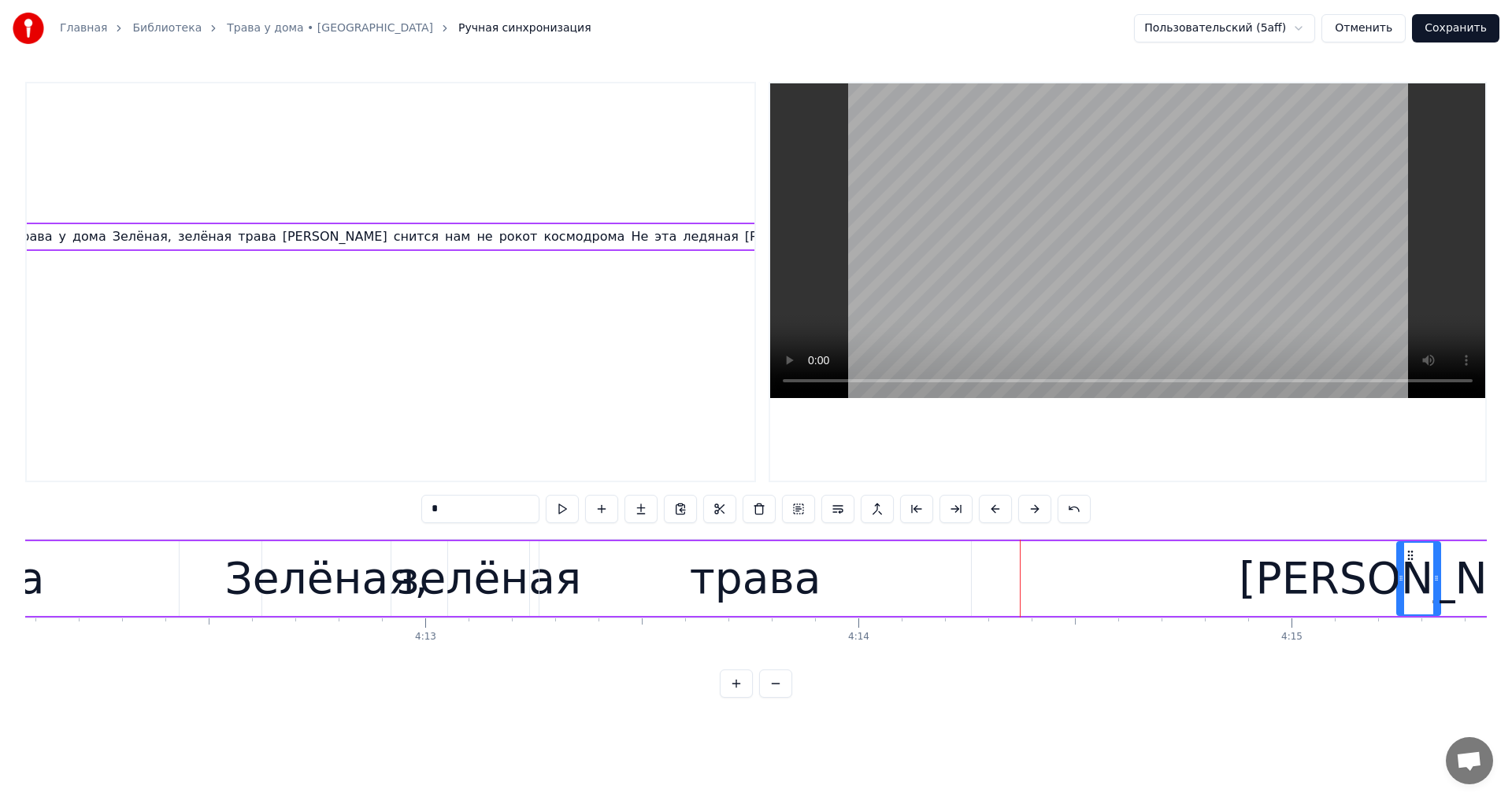
drag, startPoint x: 1328, startPoint y: 558, endPoint x: 1368, endPoint y: 569, distance: 41.5
click at [1398, 569] on div "[PERSON_NAME]" at bounding box center [1418, 578] width 41 height 71
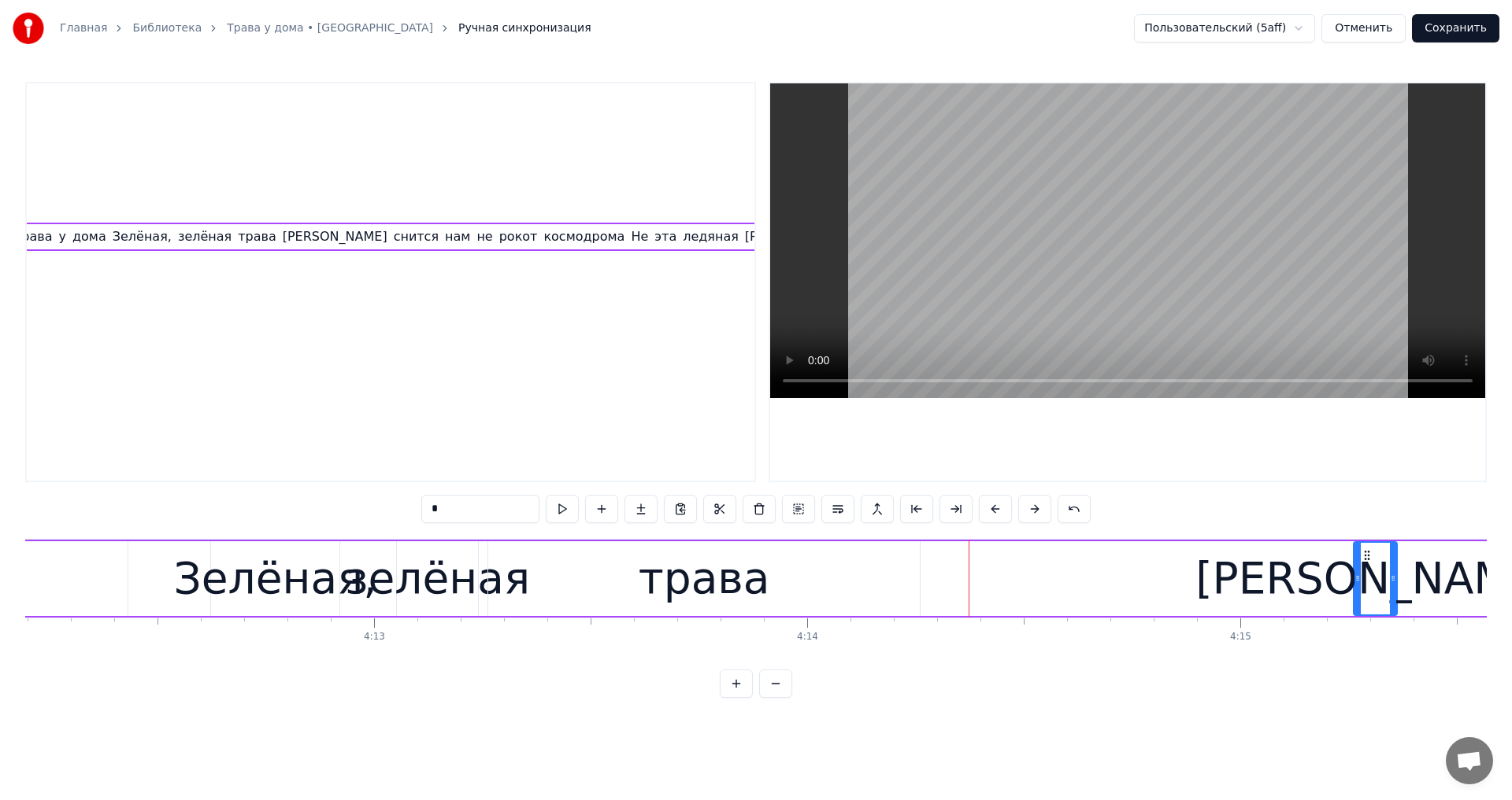
click at [640, 549] on div "трава" at bounding box center [704, 578] width 431 height 75
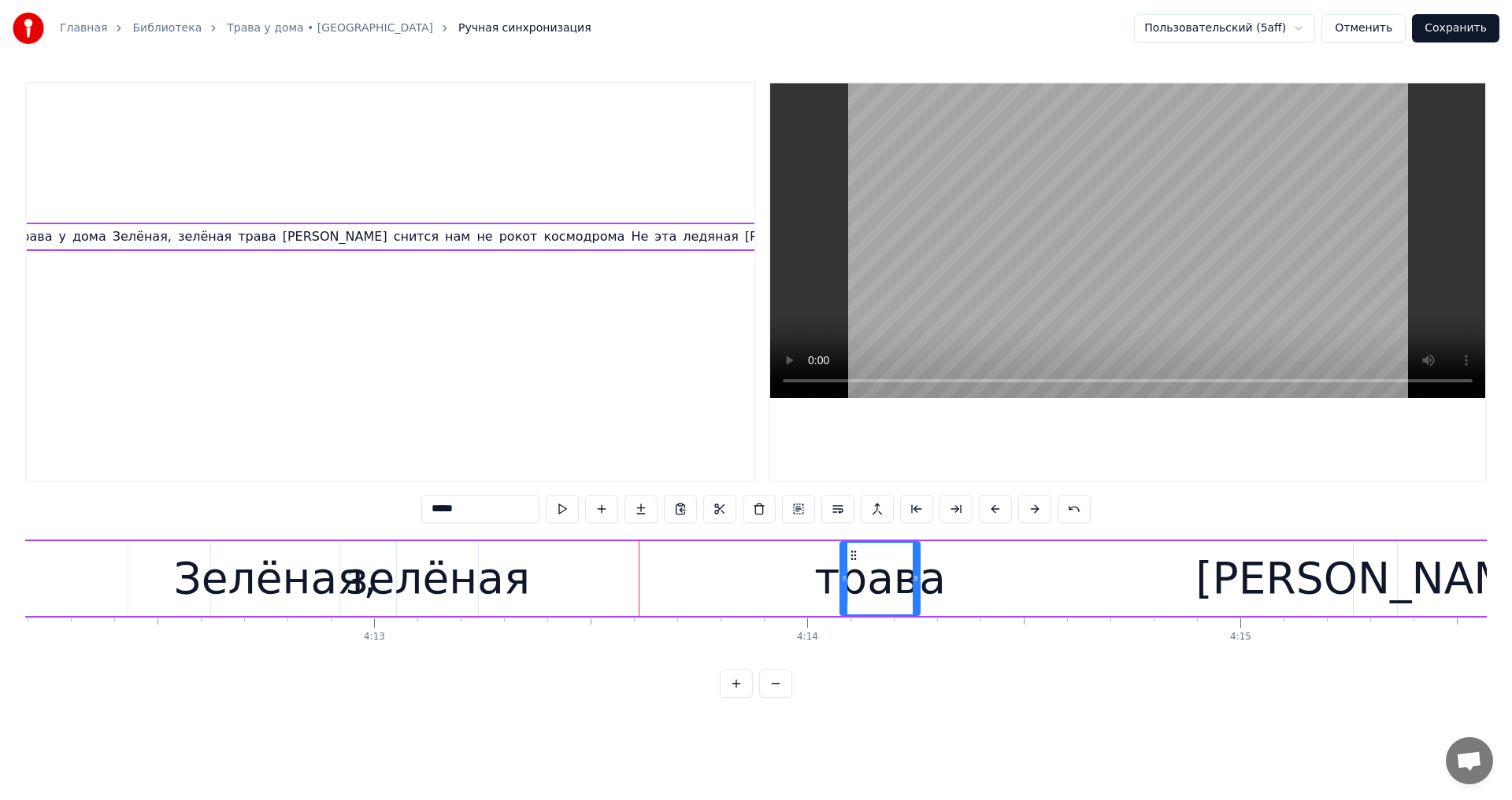
drag, startPoint x: 489, startPoint y: 574, endPoint x: 846, endPoint y: 575, distance: 357.0
click at [846, 575] on icon at bounding box center [844, 578] width 6 height 12
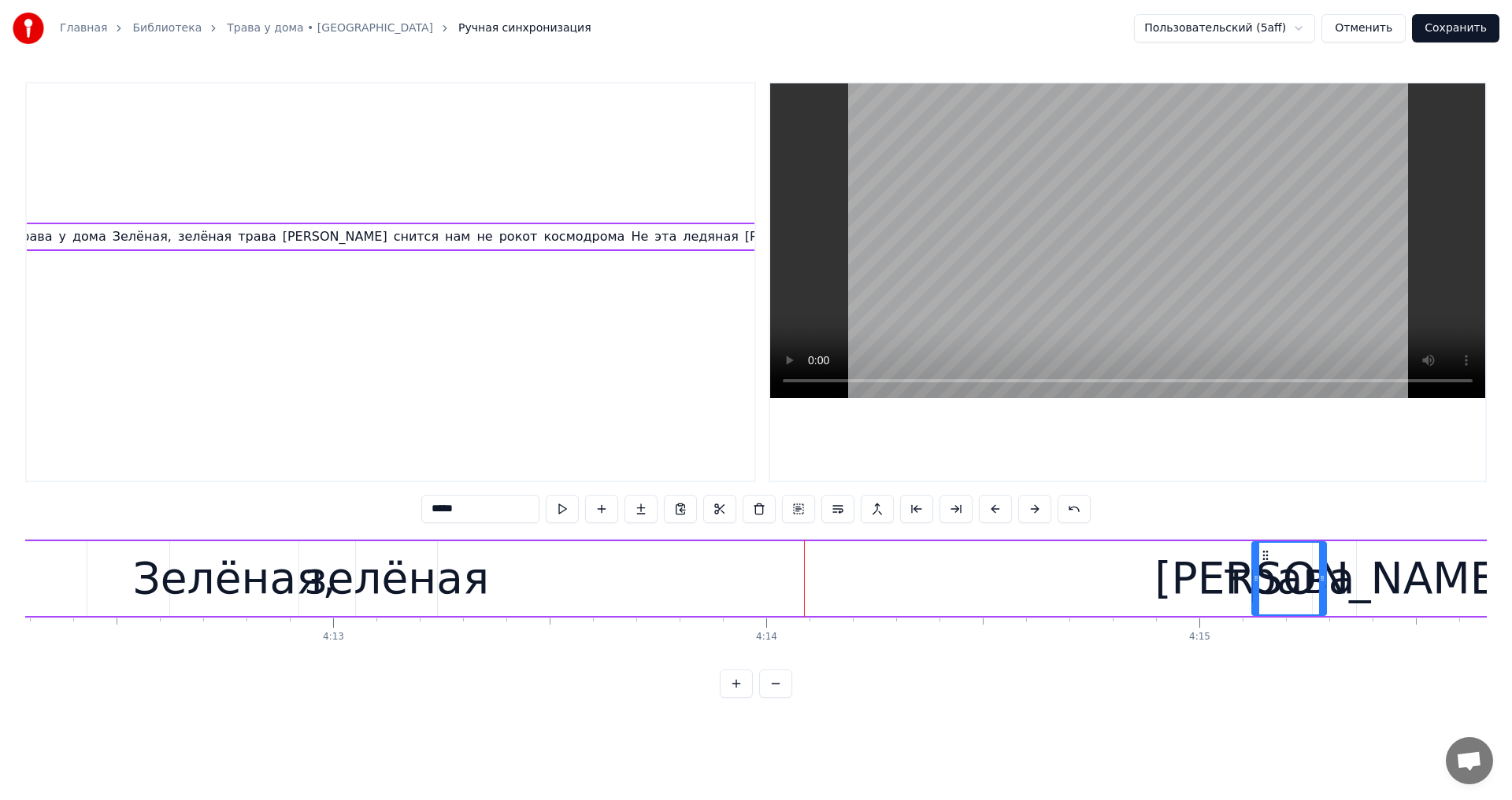
drag, startPoint x: 860, startPoint y: 553, endPoint x: 1273, endPoint y: 589, distance: 414.6
click at [1273, 589] on div "трава" at bounding box center [1289, 578] width 72 height 71
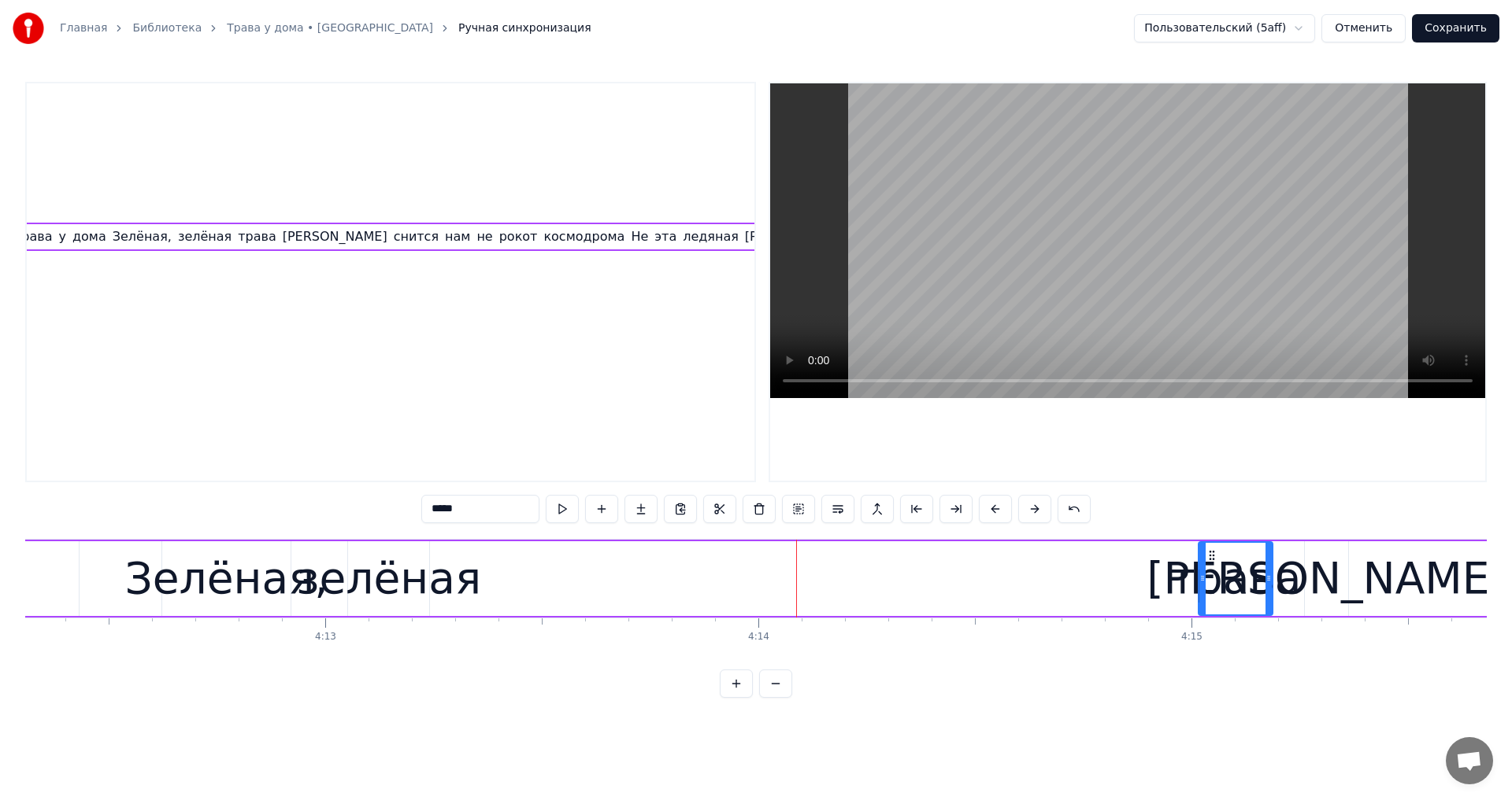
drag, startPoint x: 1272, startPoint y: 554, endPoint x: 1214, endPoint y: 556, distance: 58.0
click at [1214, 556] on icon at bounding box center [1212, 555] width 12 height 12
click at [323, 580] on div "зелёная" at bounding box center [388, 579] width 185 height 65
drag, startPoint x: 354, startPoint y: 576, endPoint x: 370, endPoint y: 576, distance: 16.0
click at [370, 576] on icon at bounding box center [367, 578] width 6 height 12
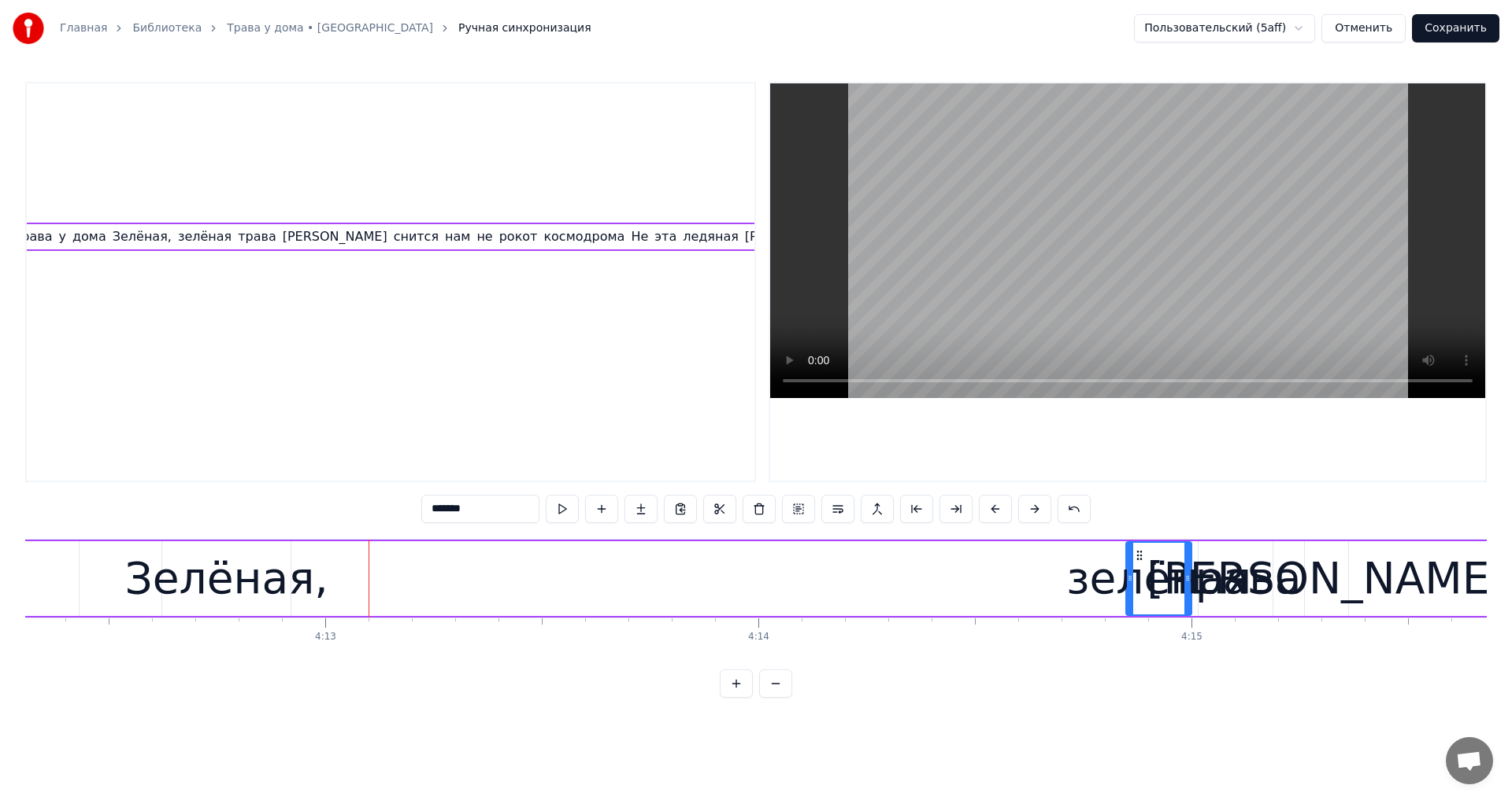
drag, startPoint x: 372, startPoint y: 556, endPoint x: 1134, endPoint y: 602, distance: 763.4
click at [1134, 602] on div "зелёная" at bounding box center [1158, 578] width 63 height 71
click at [203, 562] on div "Зелёная," at bounding box center [225, 579] width 203 height 65
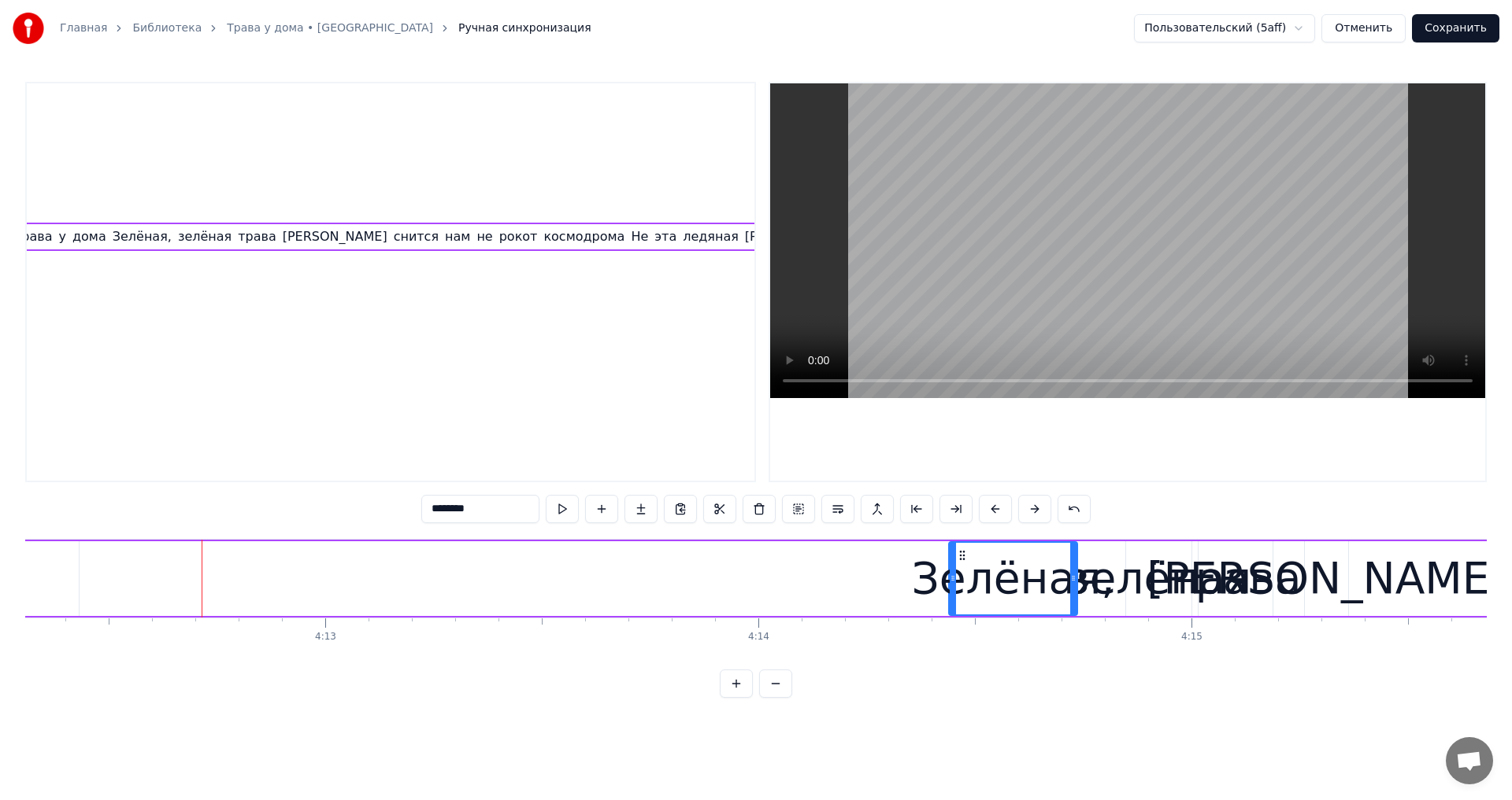
drag, startPoint x: 173, startPoint y: 553, endPoint x: 940, endPoint y: 614, distance: 769.4
click at [960, 620] on div "Земля в иллюминаторе, земля в иллюминаторе земля в иллюминаторе видна Как сын г…" at bounding box center [756, 598] width 1461 height 118
type input "****"
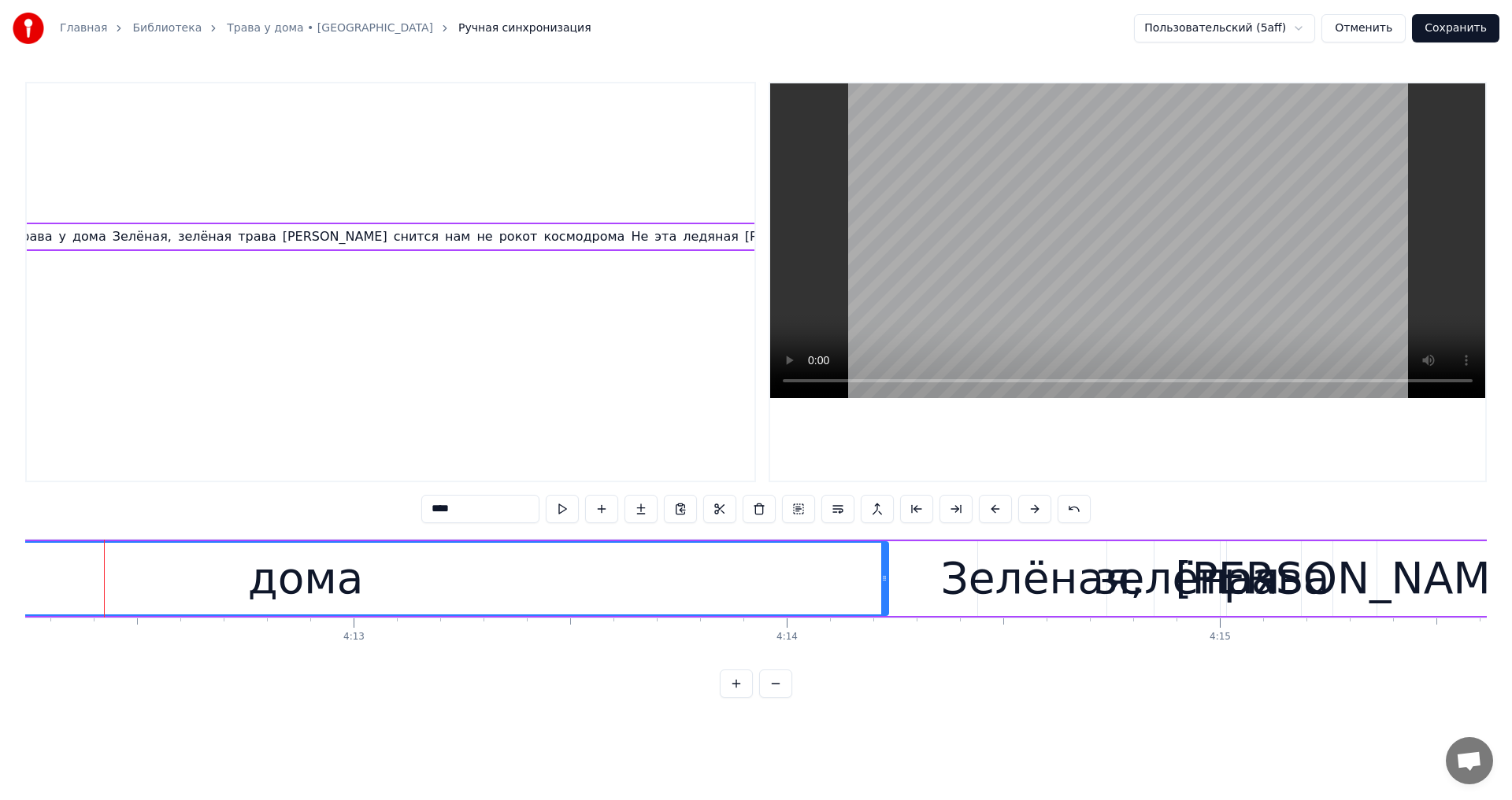
drag, startPoint x: 106, startPoint y: 576, endPoint x: 898, endPoint y: 631, distance: 793.9
click at [897, 632] on div "Земля в иллюминаторе, земля в иллюминаторе земля в иллюминаторе видна Как сын г…" at bounding box center [756, 598] width 1461 height 118
click at [1052, 267] on video at bounding box center [1127, 241] width 715 height 315
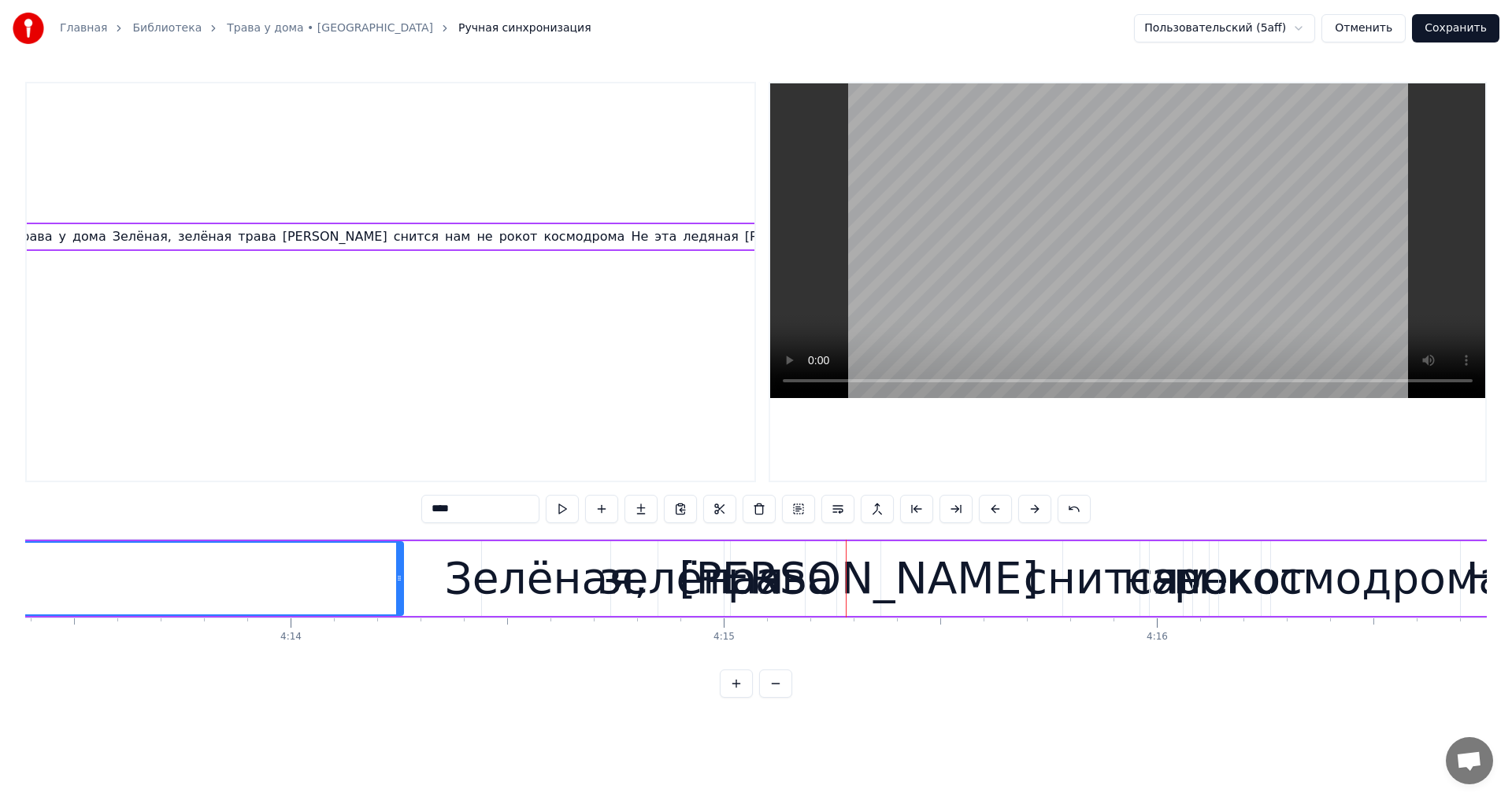
scroll to position [0, 109996]
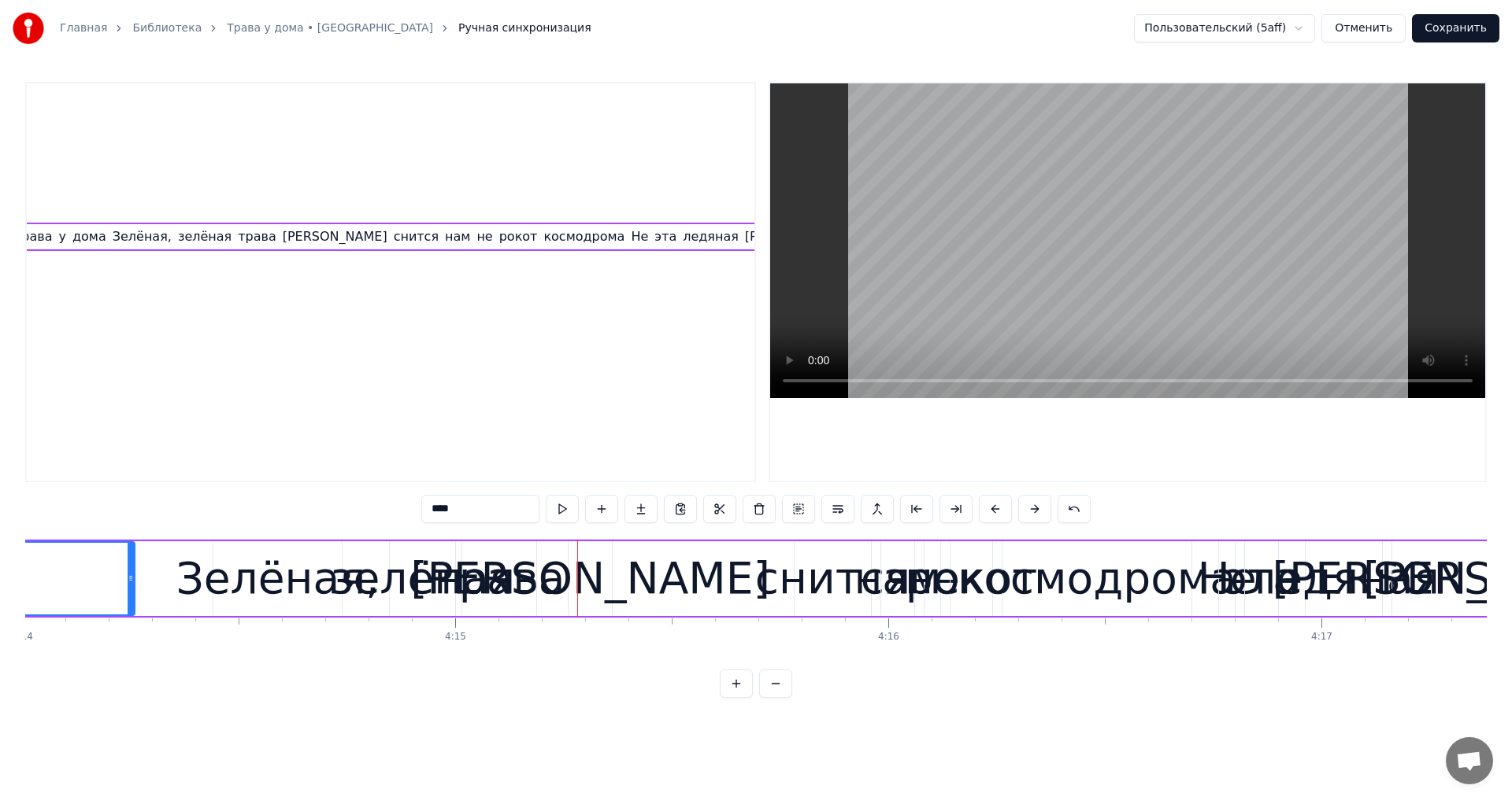
click at [693, 539] on div at bounding box center [692, 578] width 1 height 78
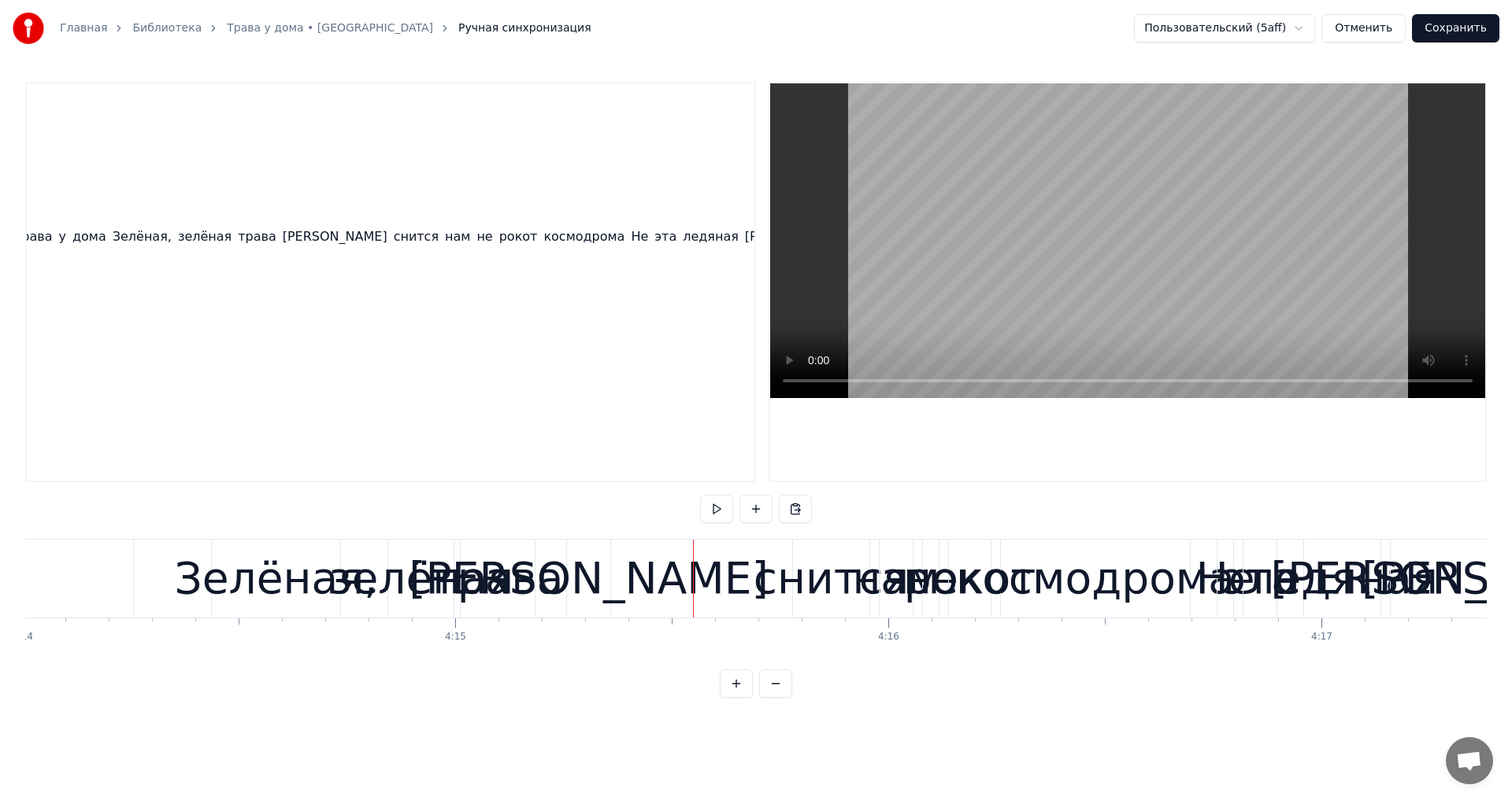
click at [693, 541] on div at bounding box center [693, 578] width 1 height 78
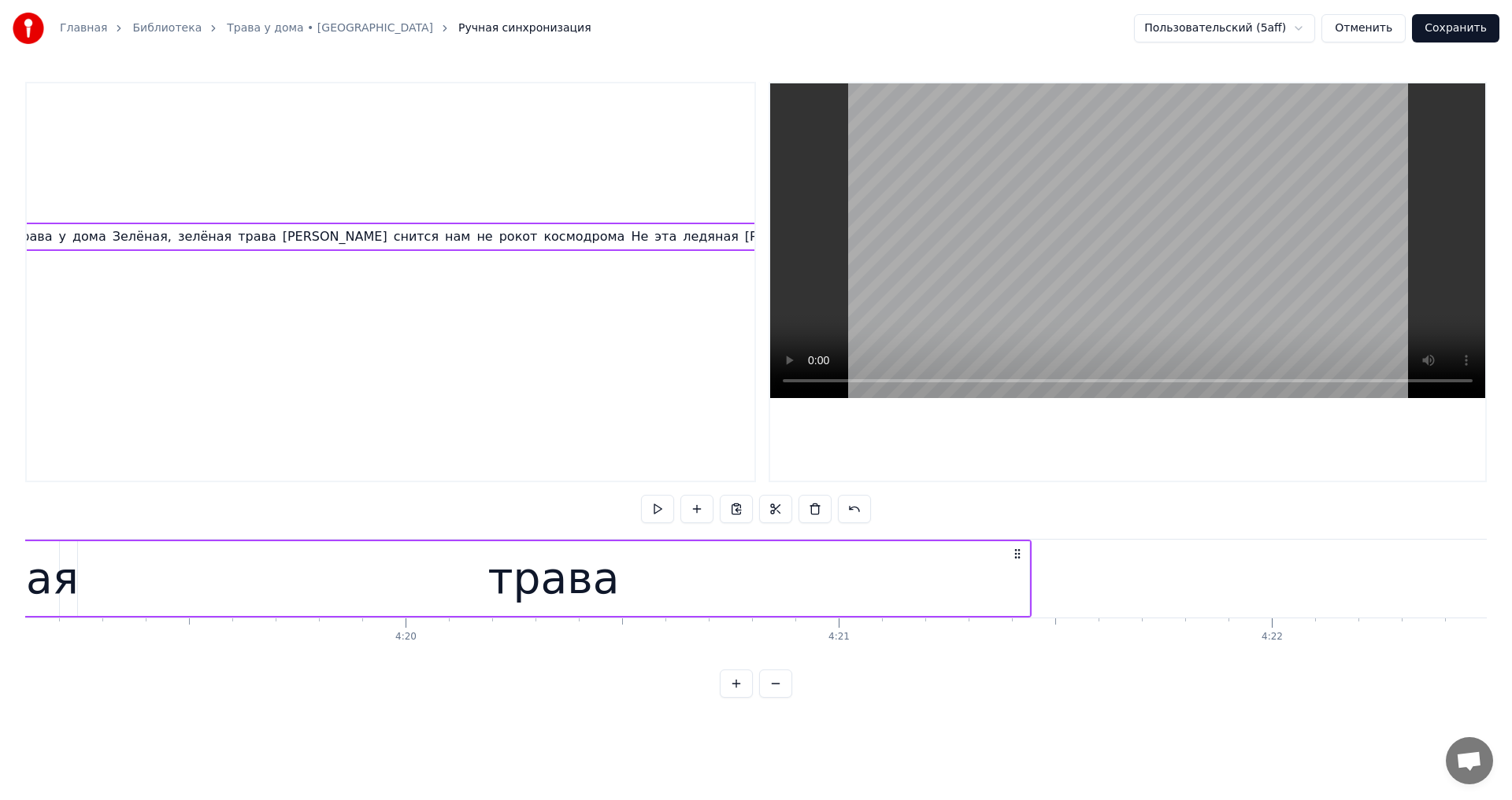
scroll to position [0, 112412]
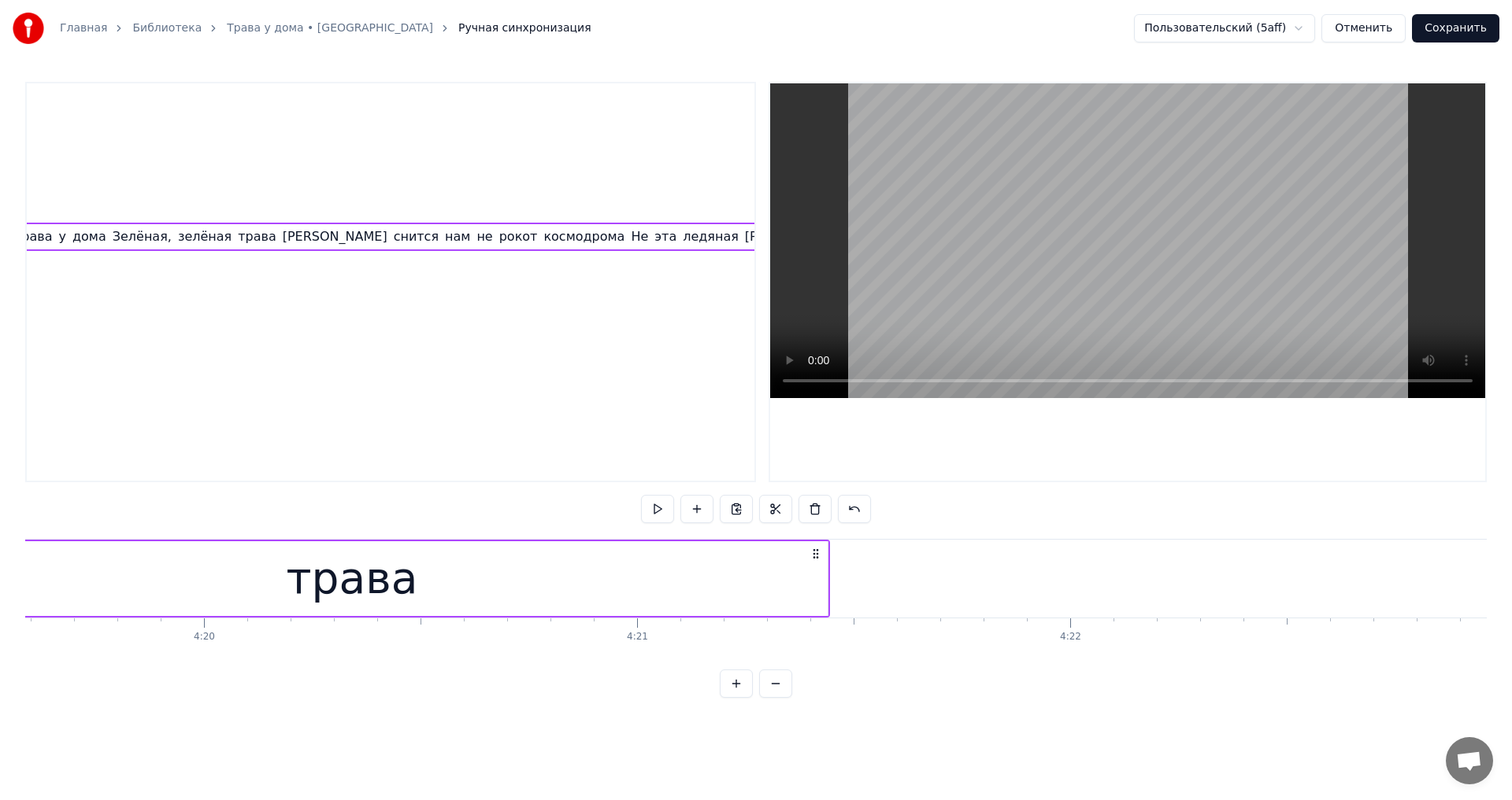
click at [527, 570] on div "трава" at bounding box center [352, 578] width 951 height 75
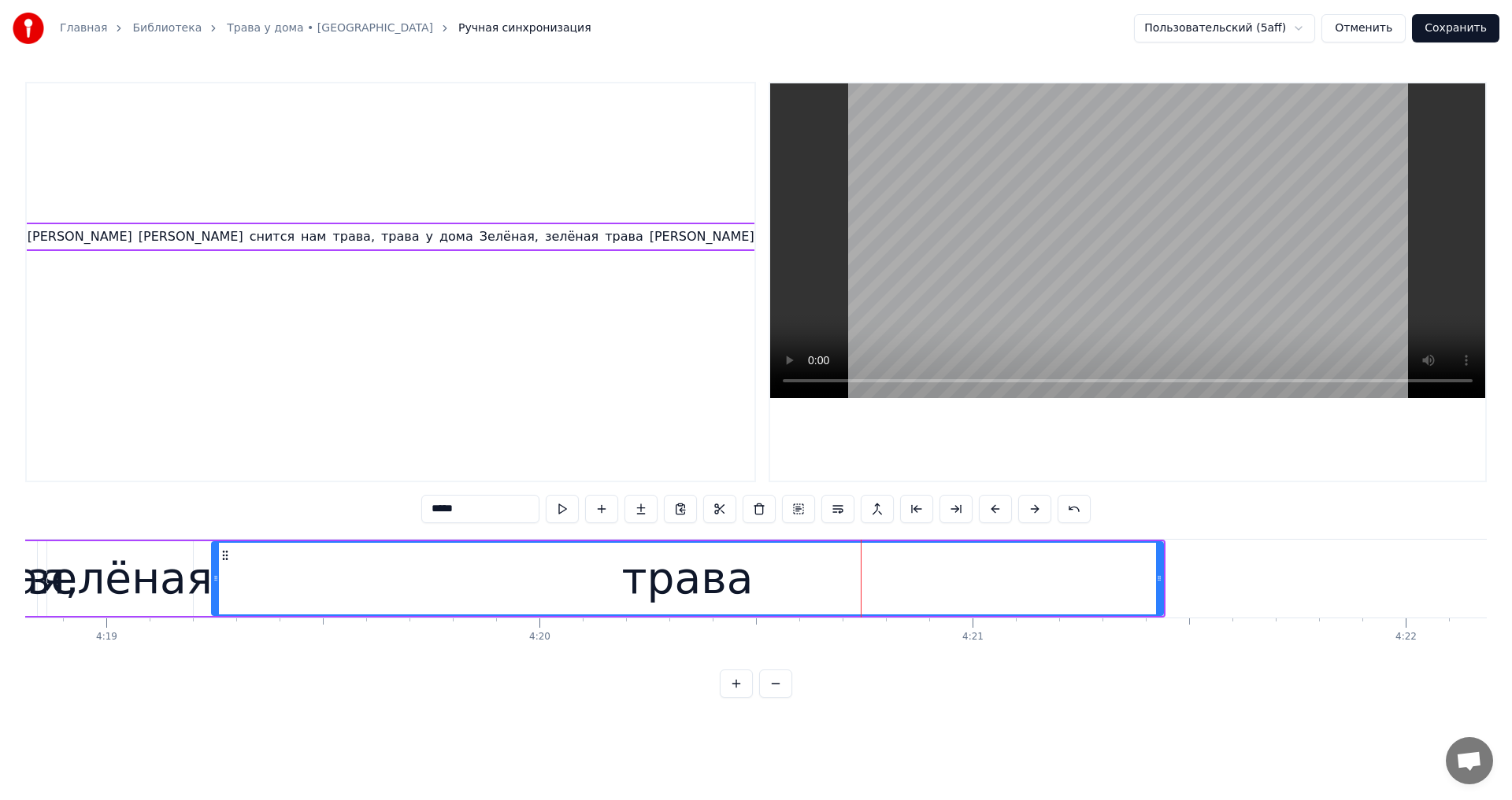
scroll to position [0, 111943]
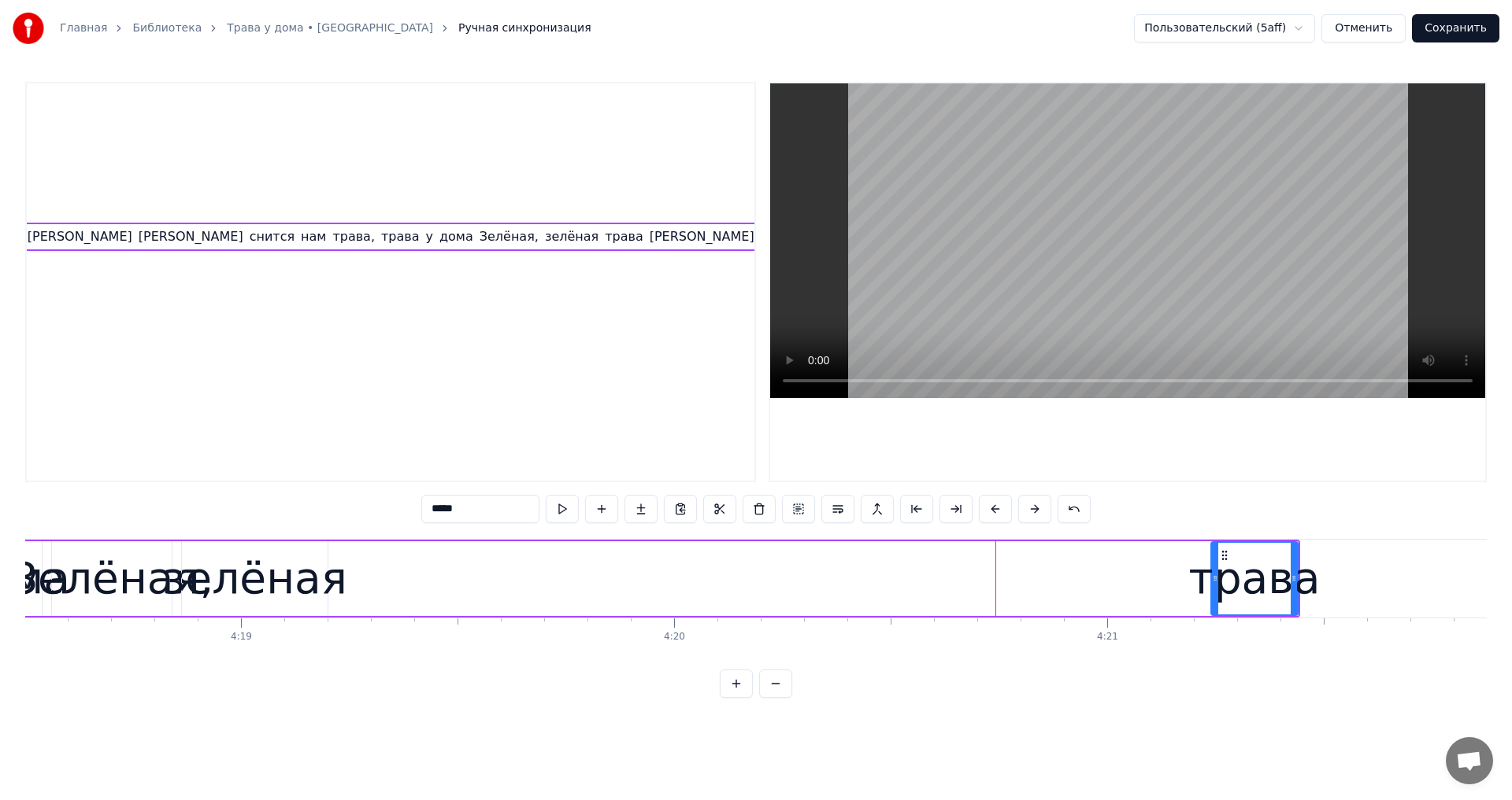
drag, startPoint x: 348, startPoint y: 562, endPoint x: 1213, endPoint y: 659, distance: 870.4
click at [1213, 657] on div "Земля в иллюминаторе, земля в иллюминаторе земля в иллюминаторе видна Как сын г…" at bounding box center [756, 598] width 1461 height 118
click at [270, 574] on div "зелёная" at bounding box center [254, 579] width 185 height 65
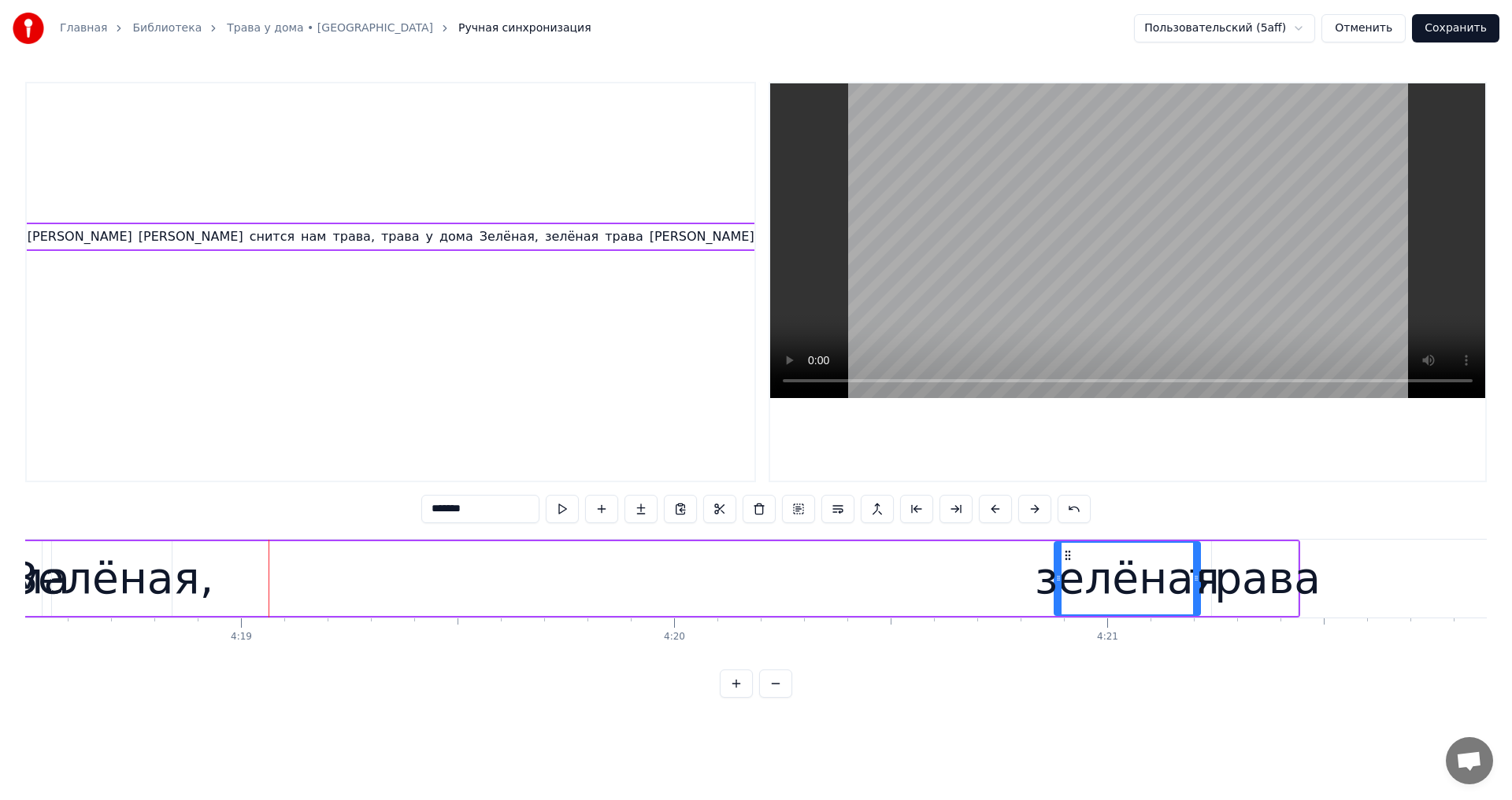
drag, startPoint x: 194, startPoint y: 554, endPoint x: 1066, endPoint y: 620, distance: 874.5
click at [1066, 620] on div "Земля в иллюминаторе, земля в иллюминаторе земля в иллюминаторе видна Как сын г…" at bounding box center [756, 598] width 1461 height 118
click at [137, 553] on div "Зелёная," at bounding box center [112, 579] width 203 height 65
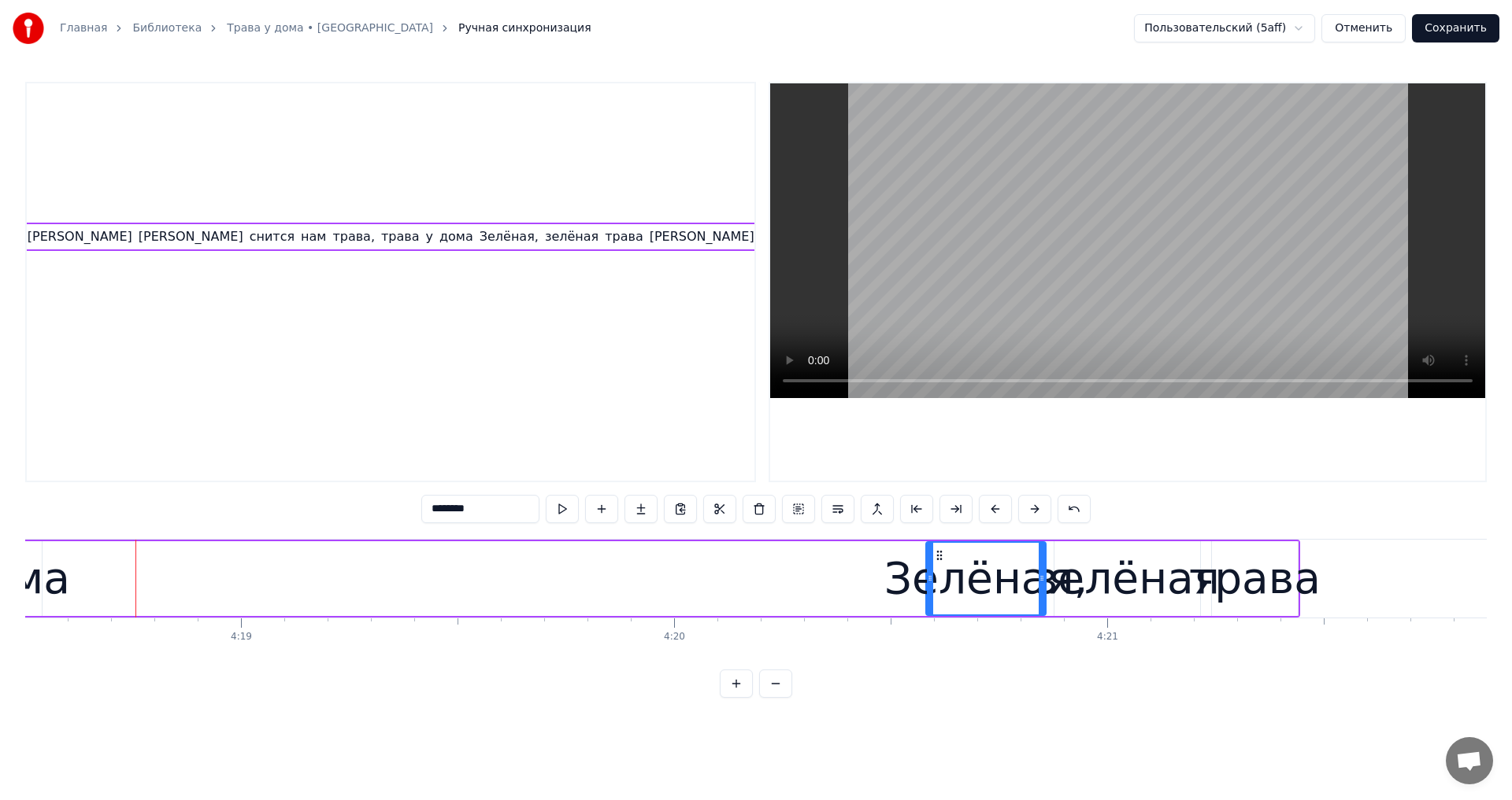
drag, startPoint x: 78, startPoint y: 553, endPoint x: 934, endPoint y: 633, distance: 859.7
click at [934, 633] on div "Земля в иллюминаторе, земля в иллюминаторе земля в иллюминаторе видна Как сын г…" at bounding box center [756, 598] width 1461 height 118
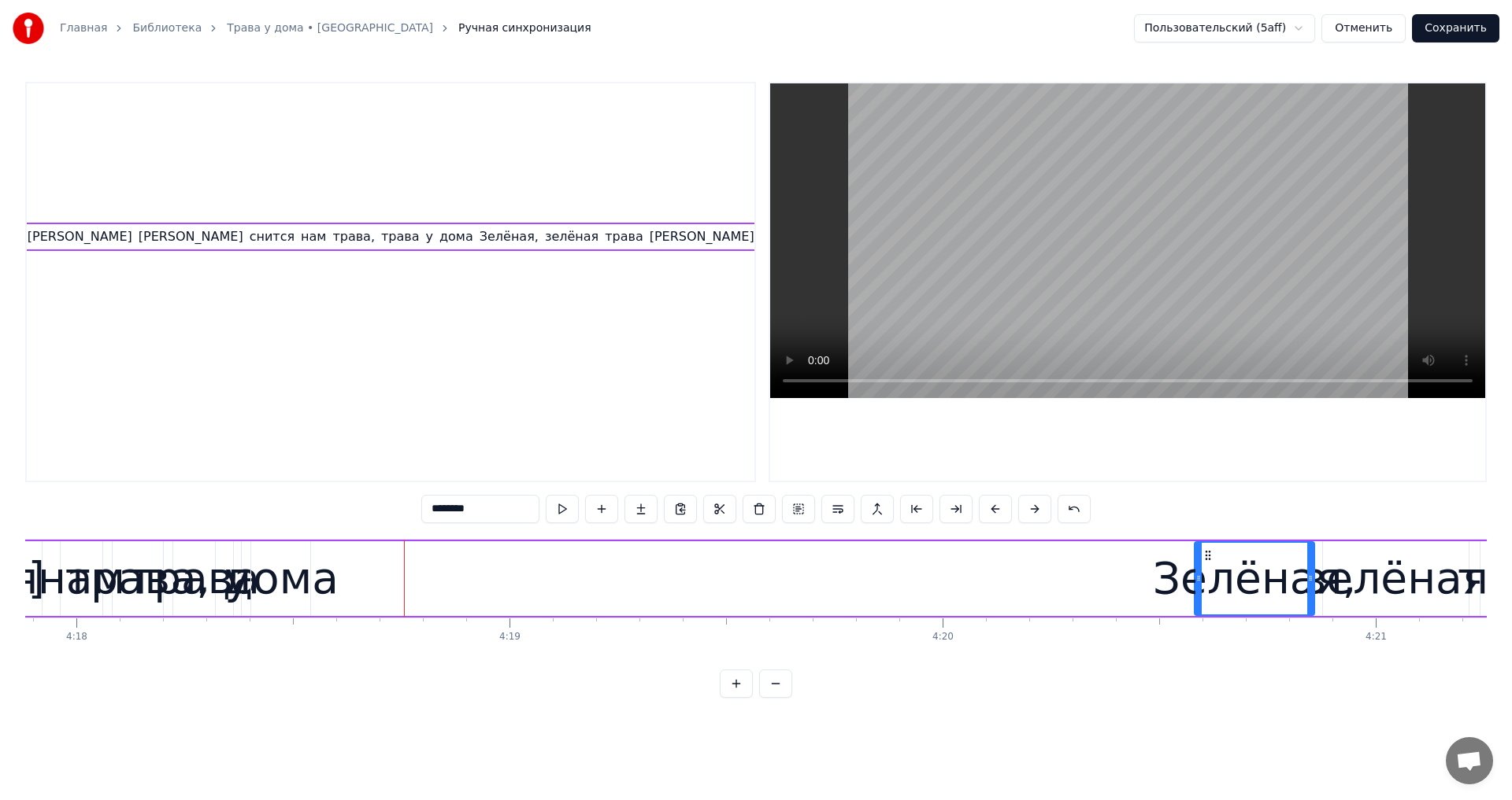
scroll to position [0, 111472]
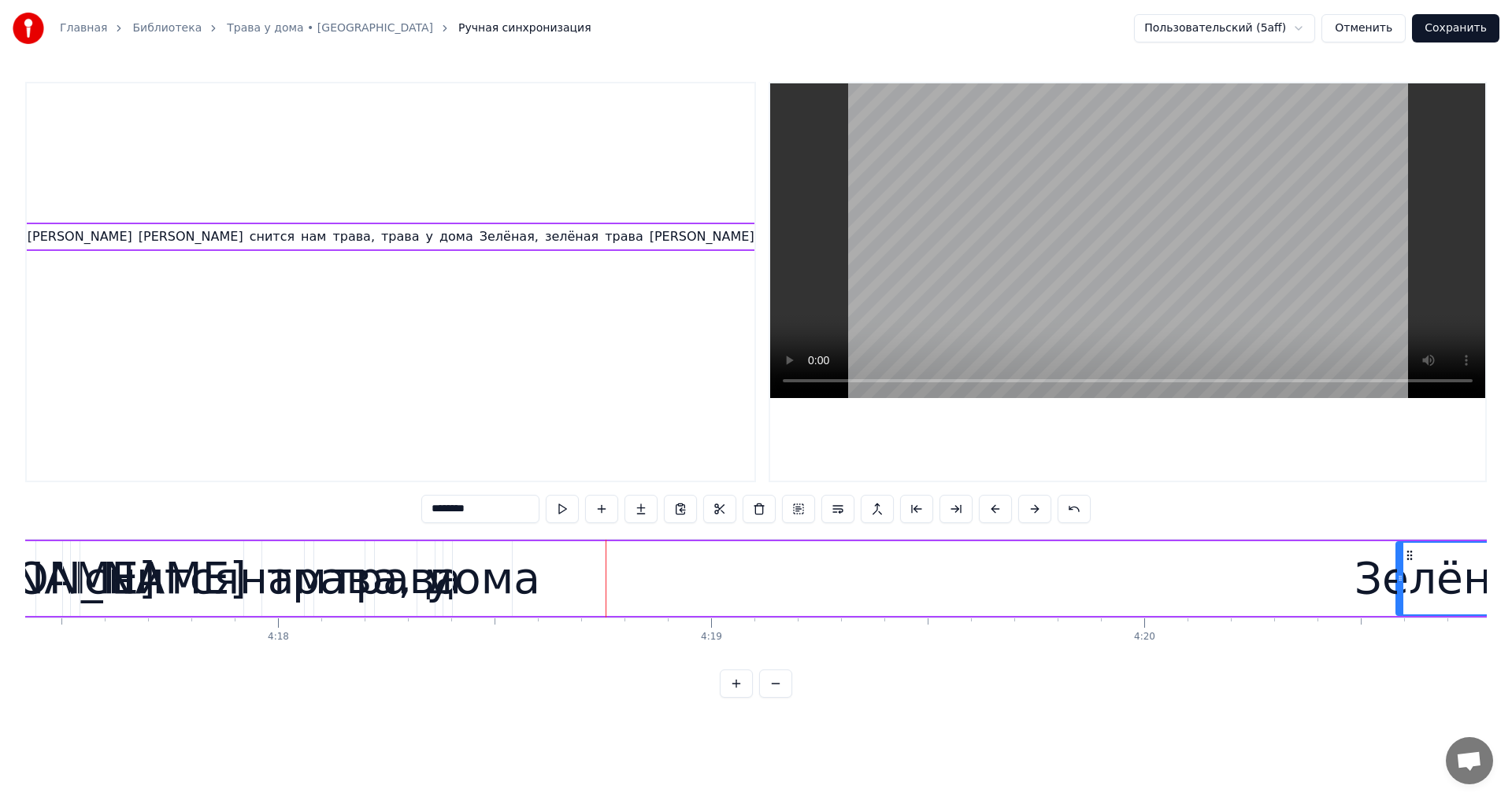
click at [483, 580] on div "дома" at bounding box center [482, 579] width 115 height 65
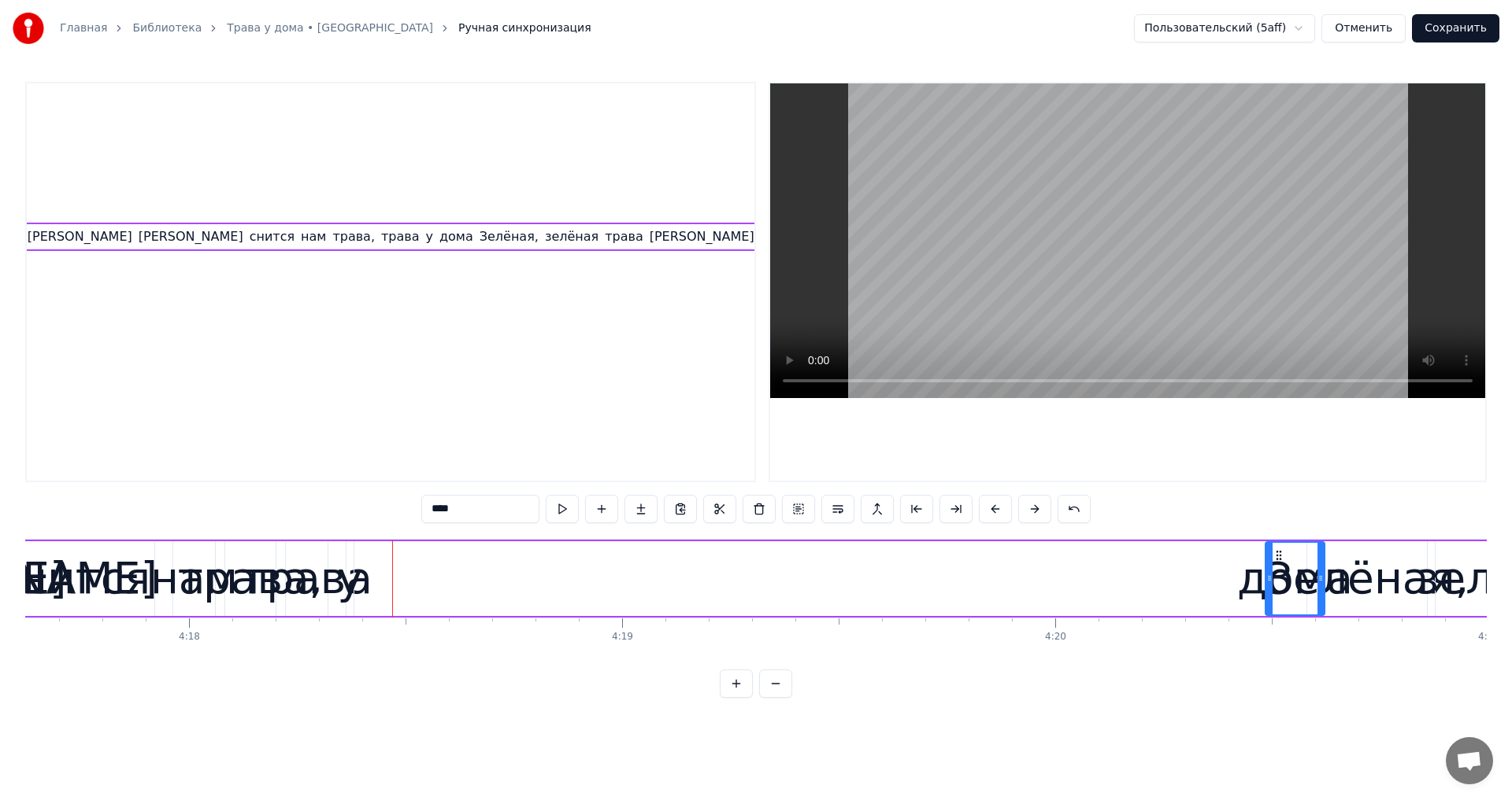
scroll to position [0, 111571]
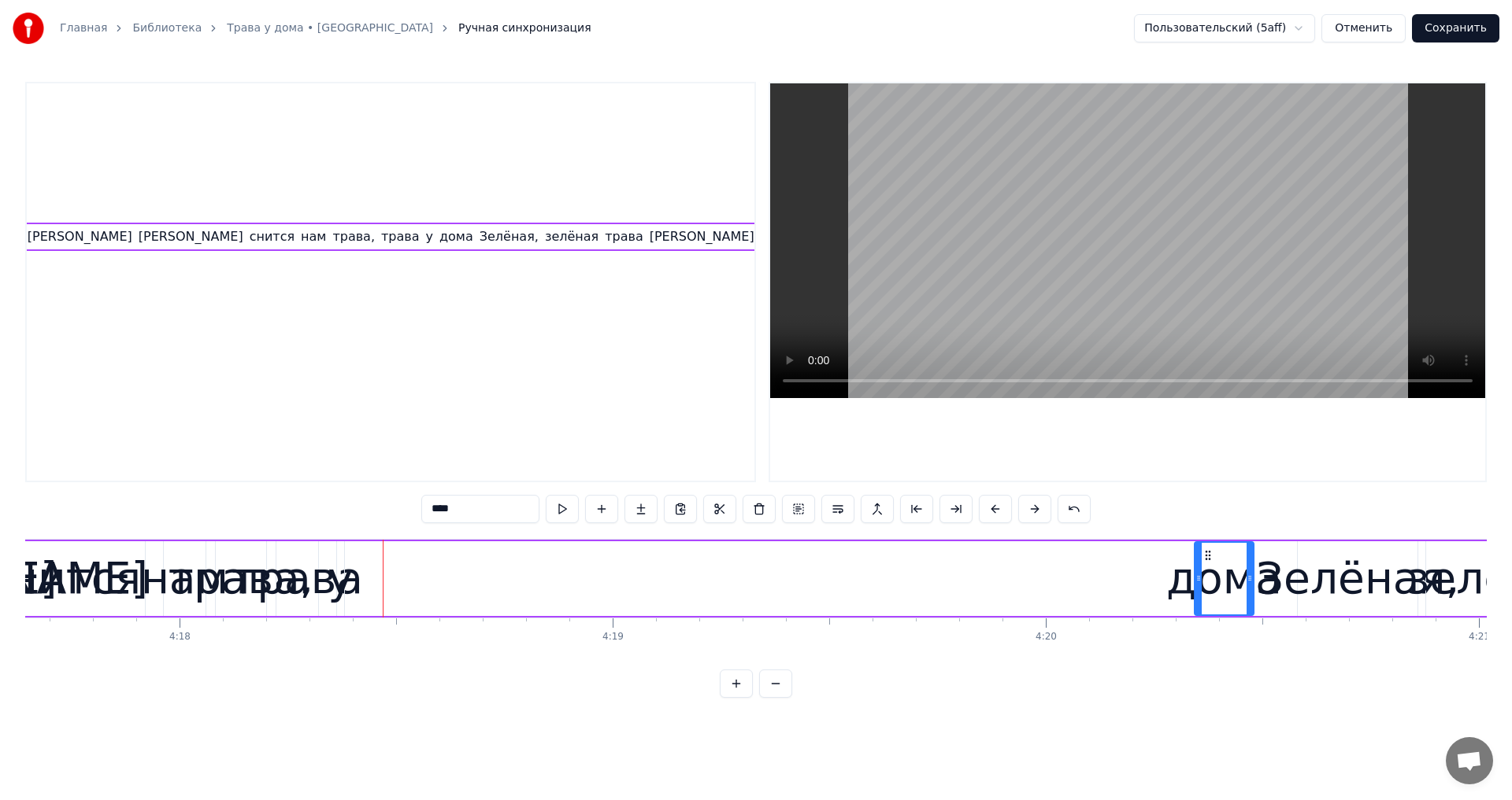
drag, startPoint x: 465, startPoint y: 554, endPoint x: 1210, endPoint y: 642, distance: 750.2
click at [1210, 642] on div "Земля в иллюминаторе, земля в иллюминаторе земля в иллюминаторе видна Как сын г…" at bounding box center [756, 598] width 1461 height 118
click at [338, 580] on div "у" at bounding box center [341, 579] width 26 height 65
type input "*"
drag, startPoint x: 338, startPoint y: 580, endPoint x: 354, endPoint y: 576, distance: 16.5
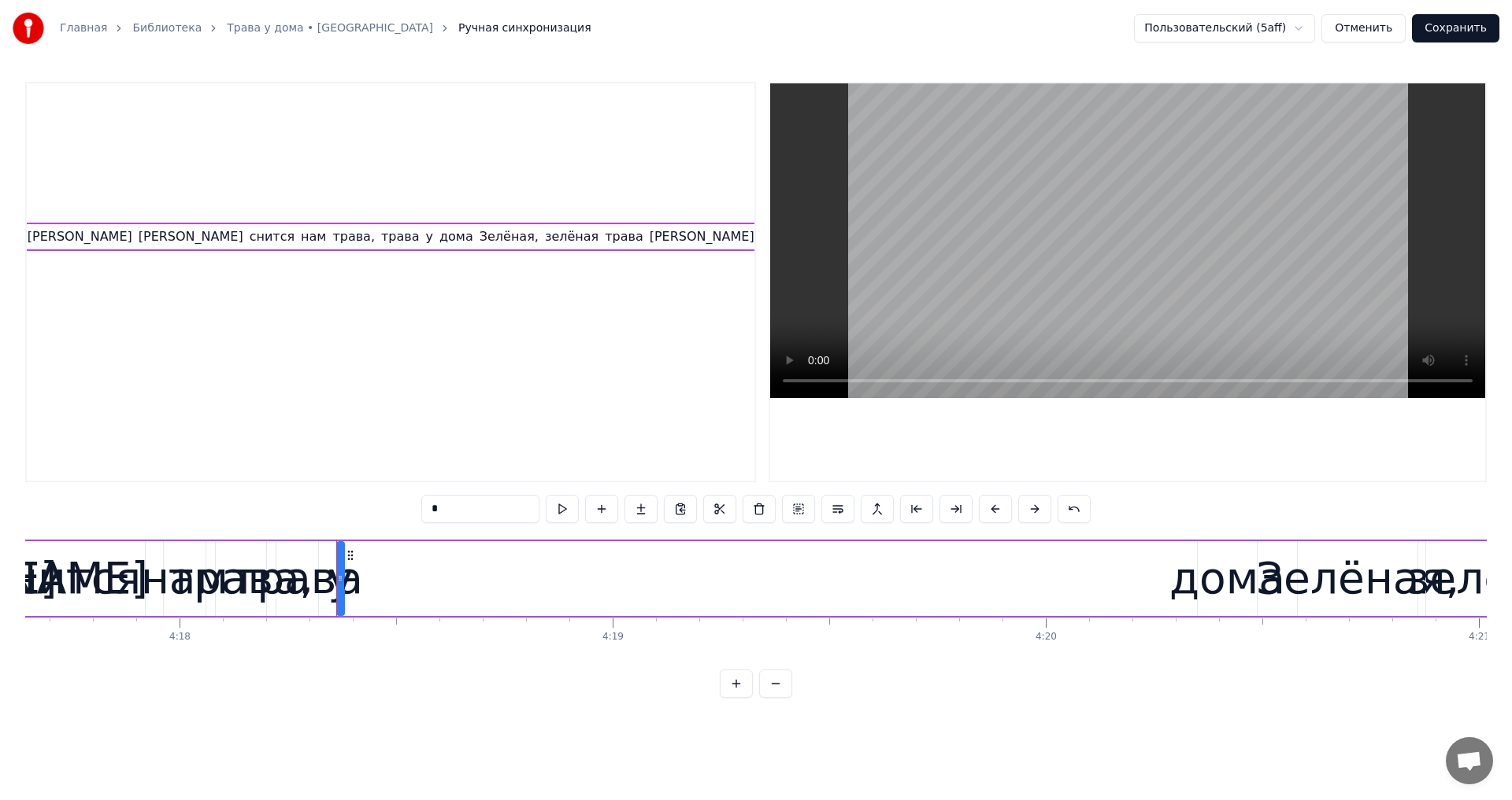
click at [343, 577] on div "у" at bounding box center [341, 579] width 26 height 65
drag, startPoint x: 343, startPoint y: 577, endPoint x: 397, endPoint y: 577, distance: 54.0
click at [342, 576] on div "у" at bounding box center [346, 579] width 26 height 65
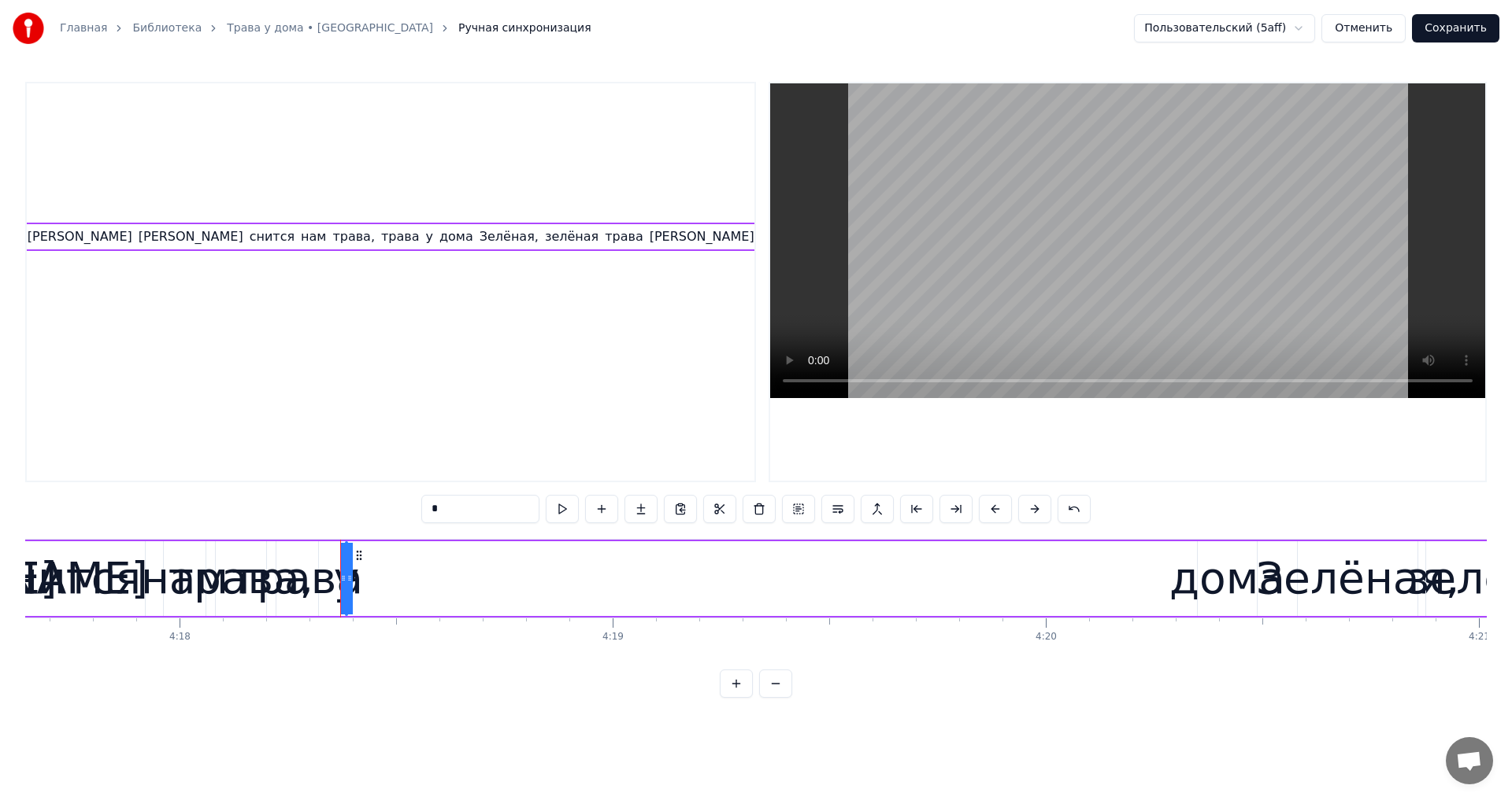
click at [346, 577] on div "у" at bounding box center [346, 579] width 26 height 65
drag, startPoint x: 346, startPoint y: 577, endPoint x: 320, endPoint y: 579, distance: 26.1
click at [320, 579] on icon at bounding box center [322, 578] width 6 height 12
drag, startPoint x: 334, startPoint y: 559, endPoint x: 1132, endPoint y: 635, distance: 801.6
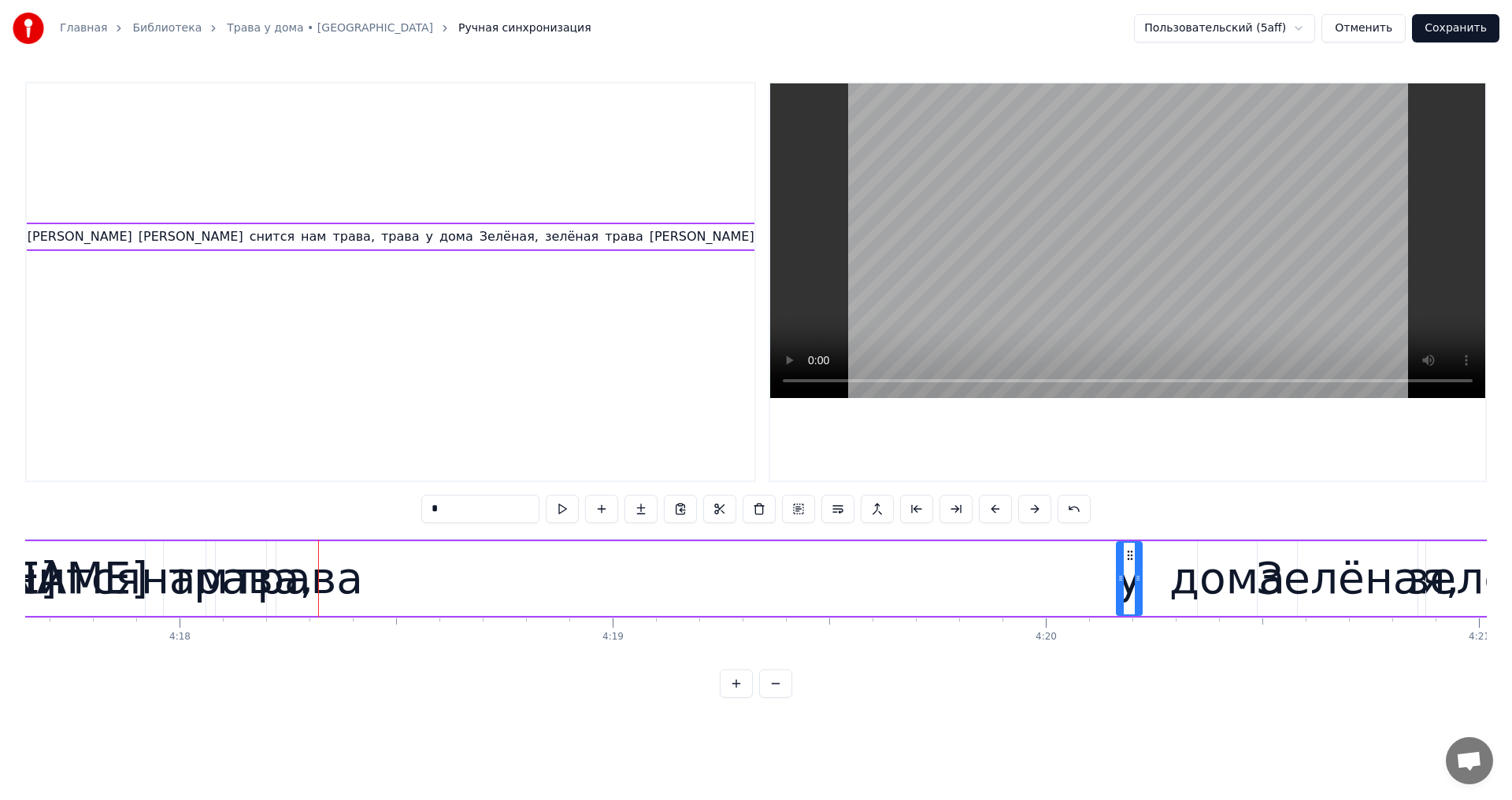
click at [1132, 635] on div "Земля в иллюминаторе, земля в иллюминаторе земля в иллюминаторе видна Как сын г…" at bounding box center [756, 598] width 1461 height 118
click at [343, 580] on div "трава" at bounding box center [297, 579] width 131 height 65
drag, startPoint x: 286, startPoint y: 554, endPoint x: 1044, endPoint y: 620, distance: 760.9
click at [1044, 620] on div "Земля в иллюминаторе, земля в иллюминаторе земля в иллюминаторе видна Как сын г…" at bounding box center [756, 598] width 1461 height 118
click at [249, 580] on div "трава," at bounding box center [240, 579] width 145 height 65
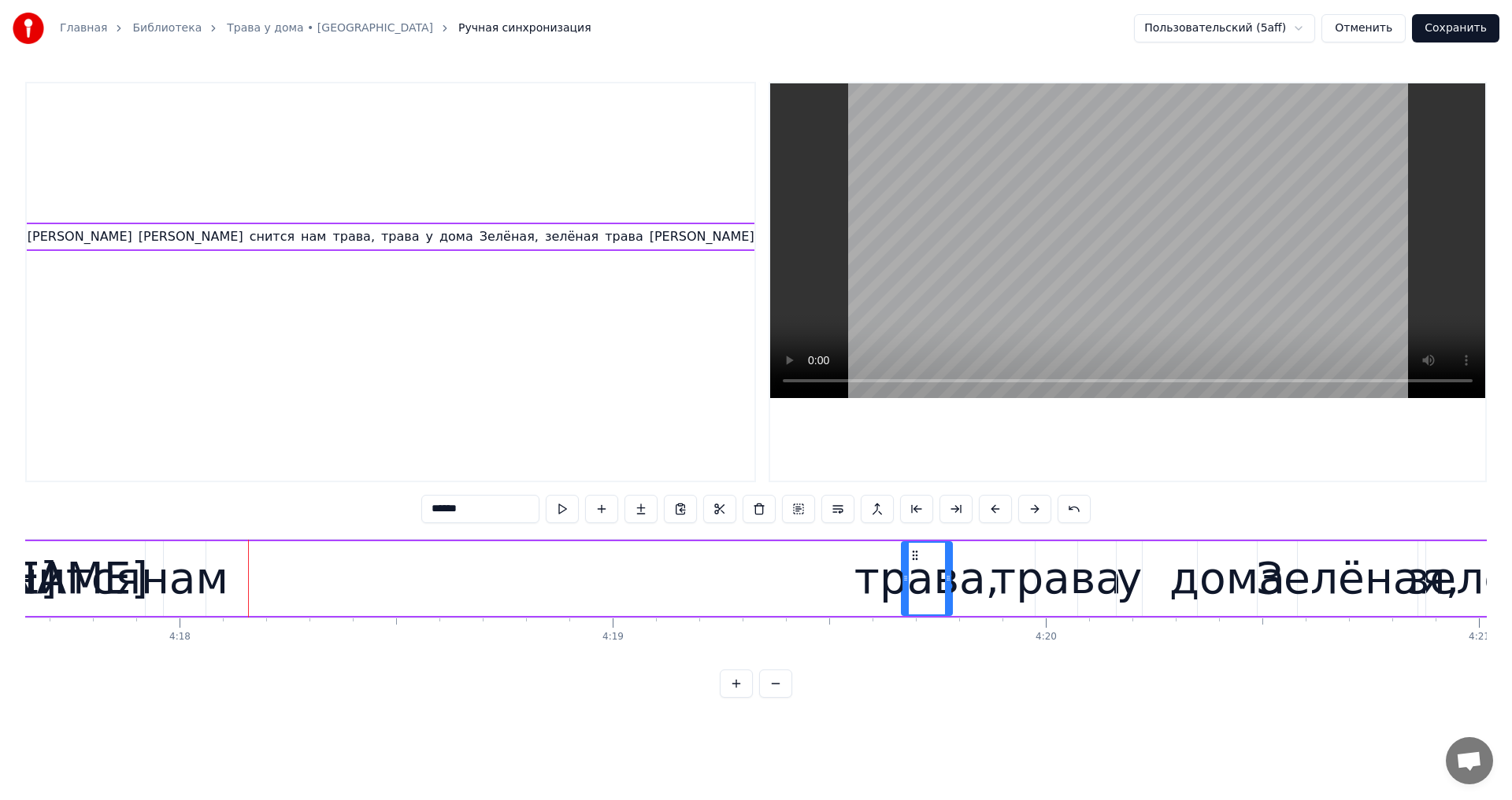
drag, startPoint x: 311, startPoint y: 568, endPoint x: 910, endPoint y: 635, distance: 602.7
click at [919, 635] on div "Земля в иллюминаторе, земля в иллюминаторе земля в иллюминаторе видна Как сын г…" at bounding box center [756, 598] width 1461 height 118
click at [152, 574] on div "нам" at bounding box center [184, 579] width 87 height 65
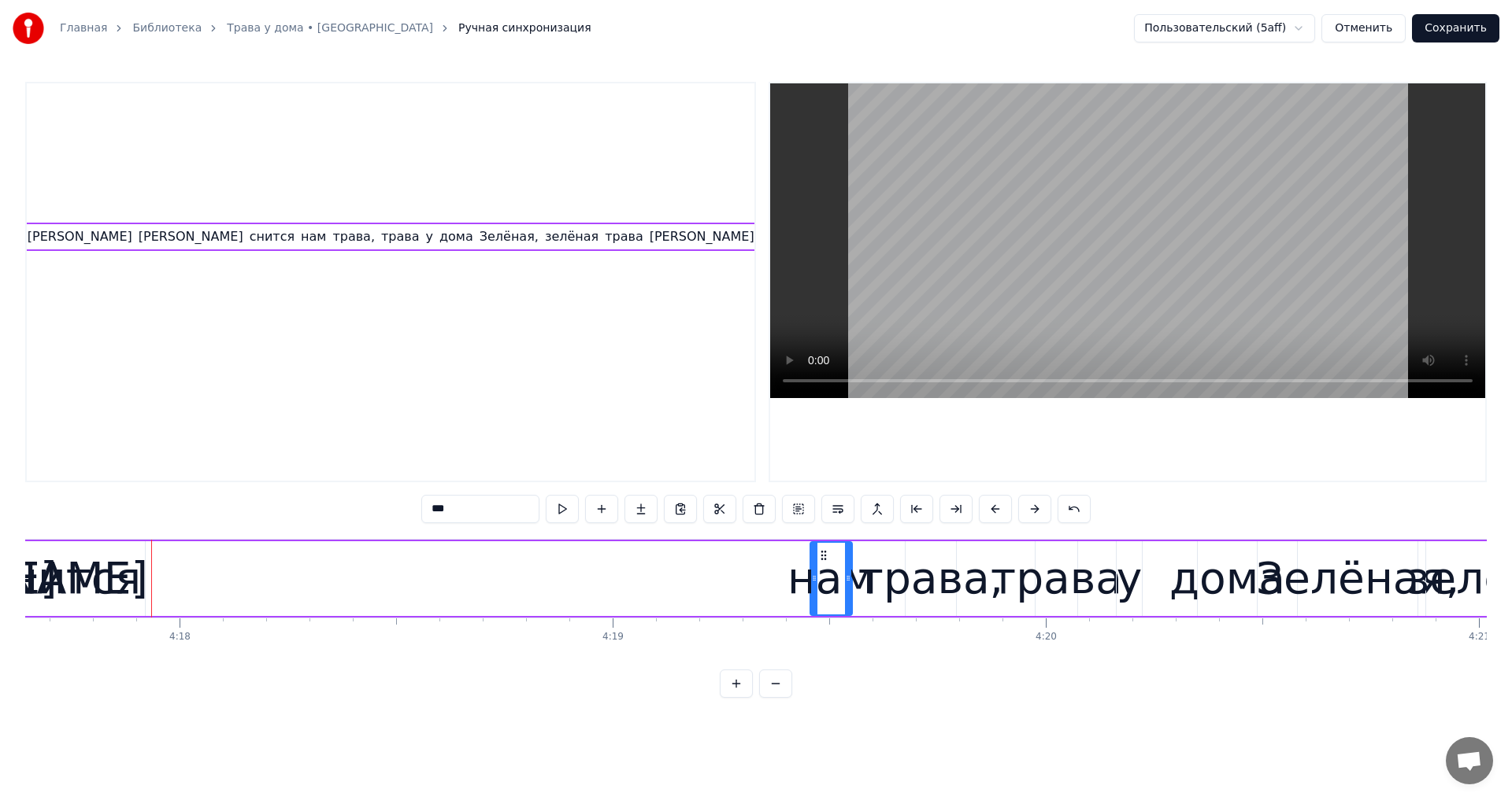
drag, startPoint x: 173, startPoint y: 552, endPoint x: 820, endPoint y: 629, distance: 651.6
click at [820, 629] on div "Земля в иллюминаторе, земля в иллюминаторе земля в иллюминаторе видна Как сын г…" at bounding box center [756, 598] width 1461 height 118
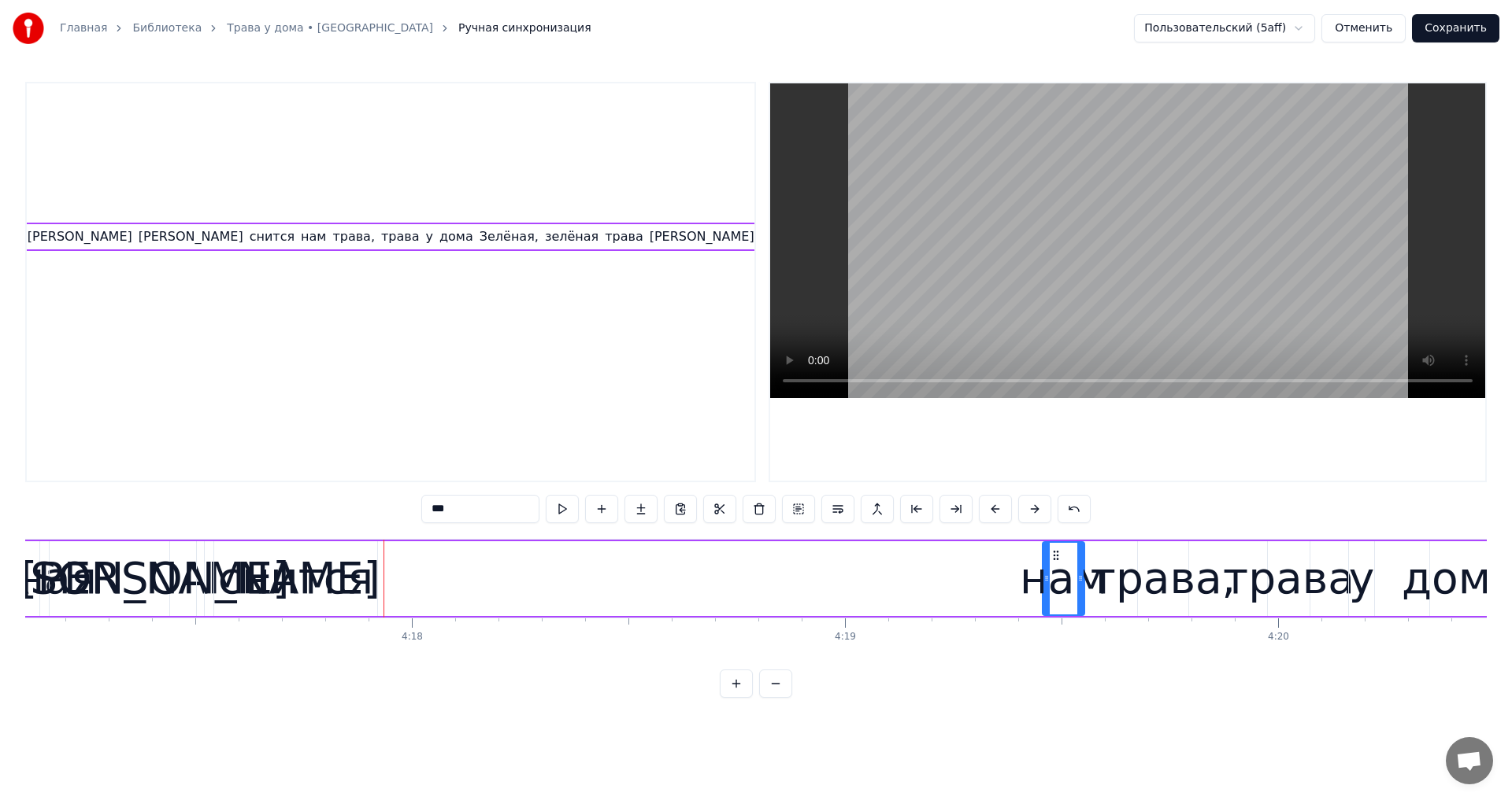
scroll to position [0, 111137]
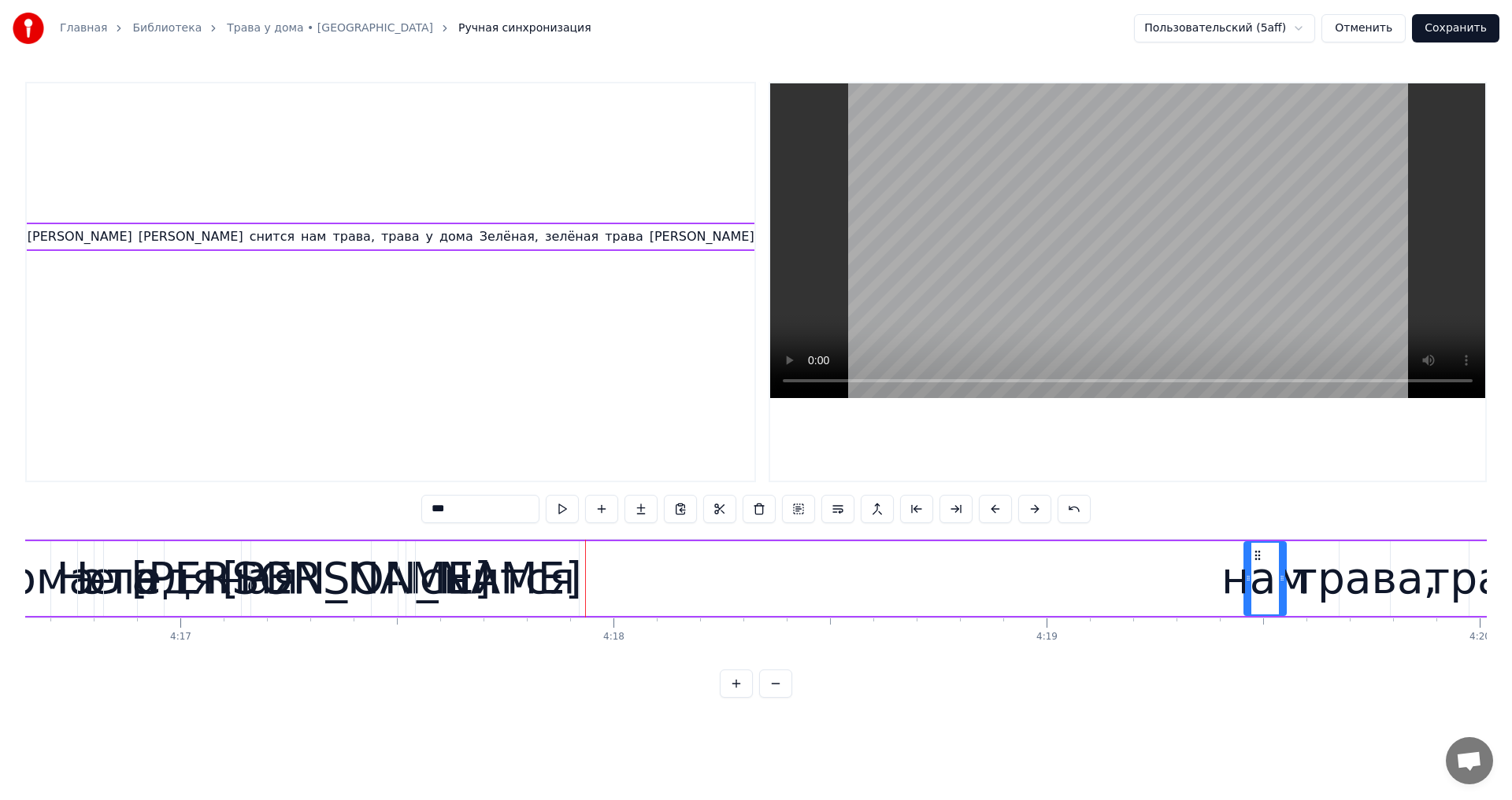
click at [487, 575] on div "снится" at bounding box center [498, 579] width 155 height 65
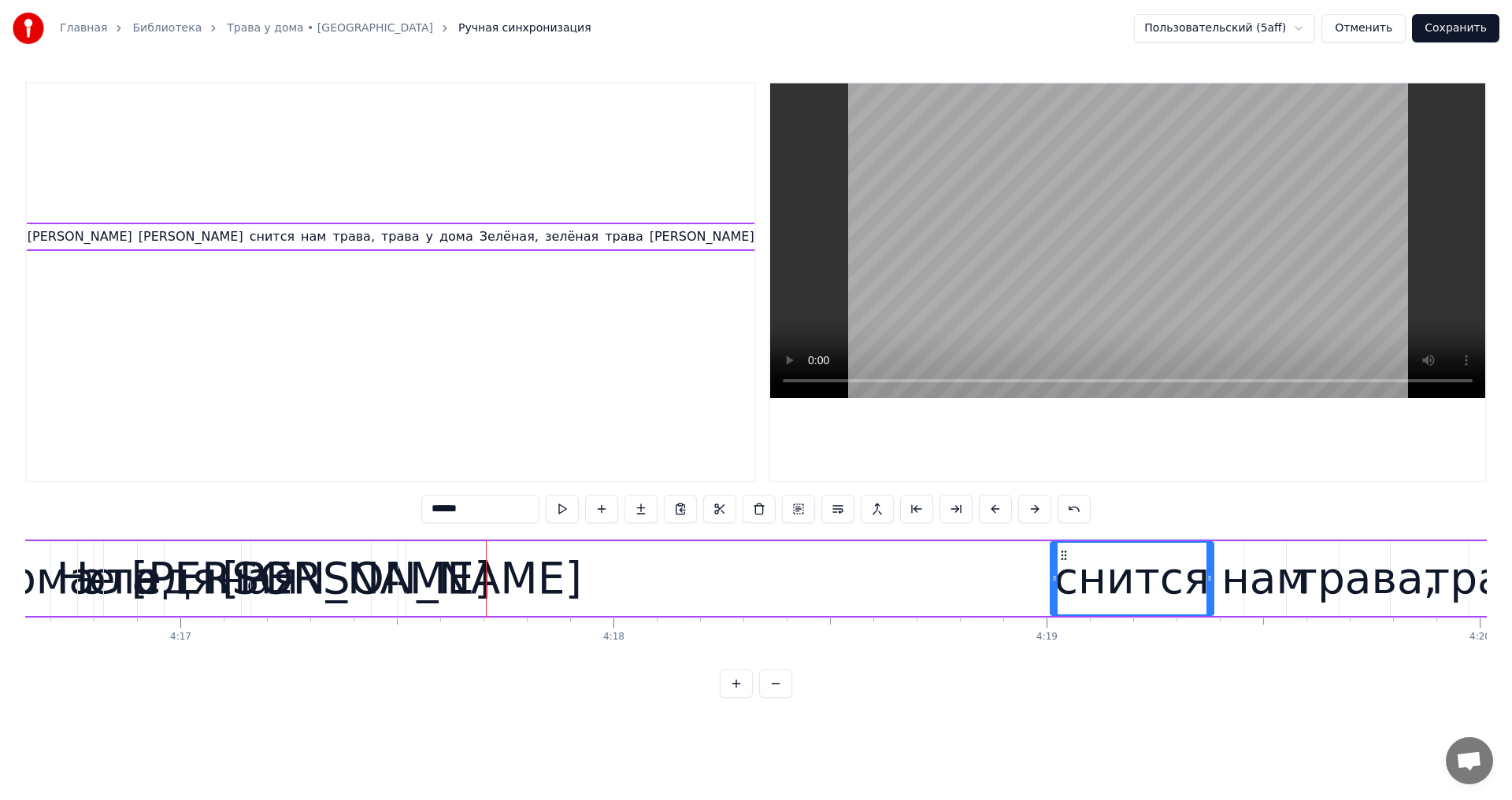
drag, startPoint x: 430, startPoint y: 559, endPoint x: 1065, endPoint y: 612, distance: 637.2
click at [1065, 612] on div "снится" at bounding box center [1132, 578] width 161 height 71
click at [403, 576] on div "[PERSON_NAME]" at bounding box center [402, 579] width 360 height 65
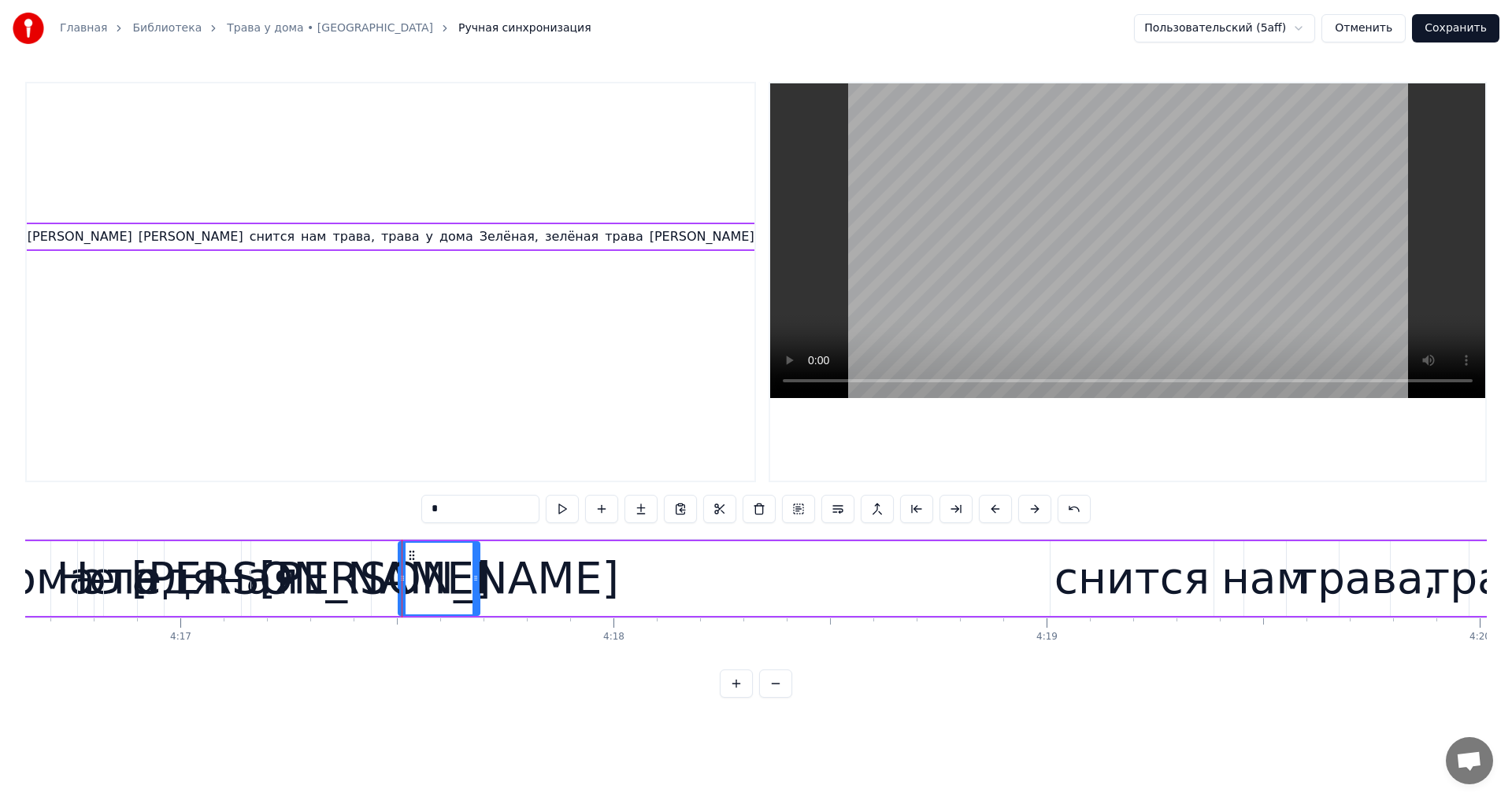
drag, startPoint x: 403, startPoint y: 576, endPoint x: 477, endPoint y: 583, distance: 74.3
click at [477, 583] on icon at bounding box center [475, 578] width 6 height 12
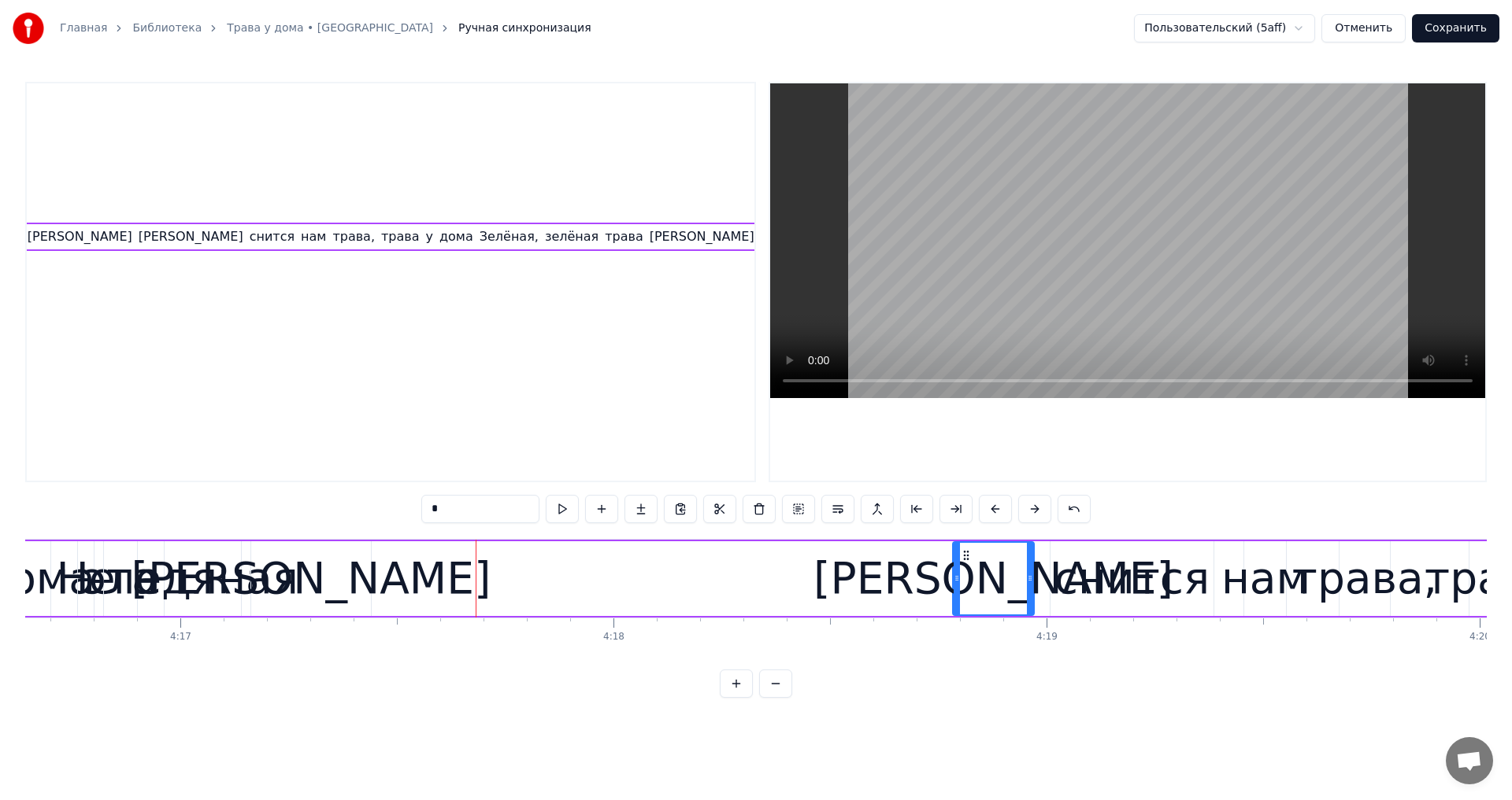
drag, startPoint x: 411, startPoint y: 554, endPoint x: 696, endPoint y: 620, distance: 292.5
click at [963, 613] on div "[PERSON_NAME]" at bounding box center [993, 578] width 79 height 71
click at [312, 587] on div "[PERSON_NAME]" at bounding box center [311, 579] width 360 height 65
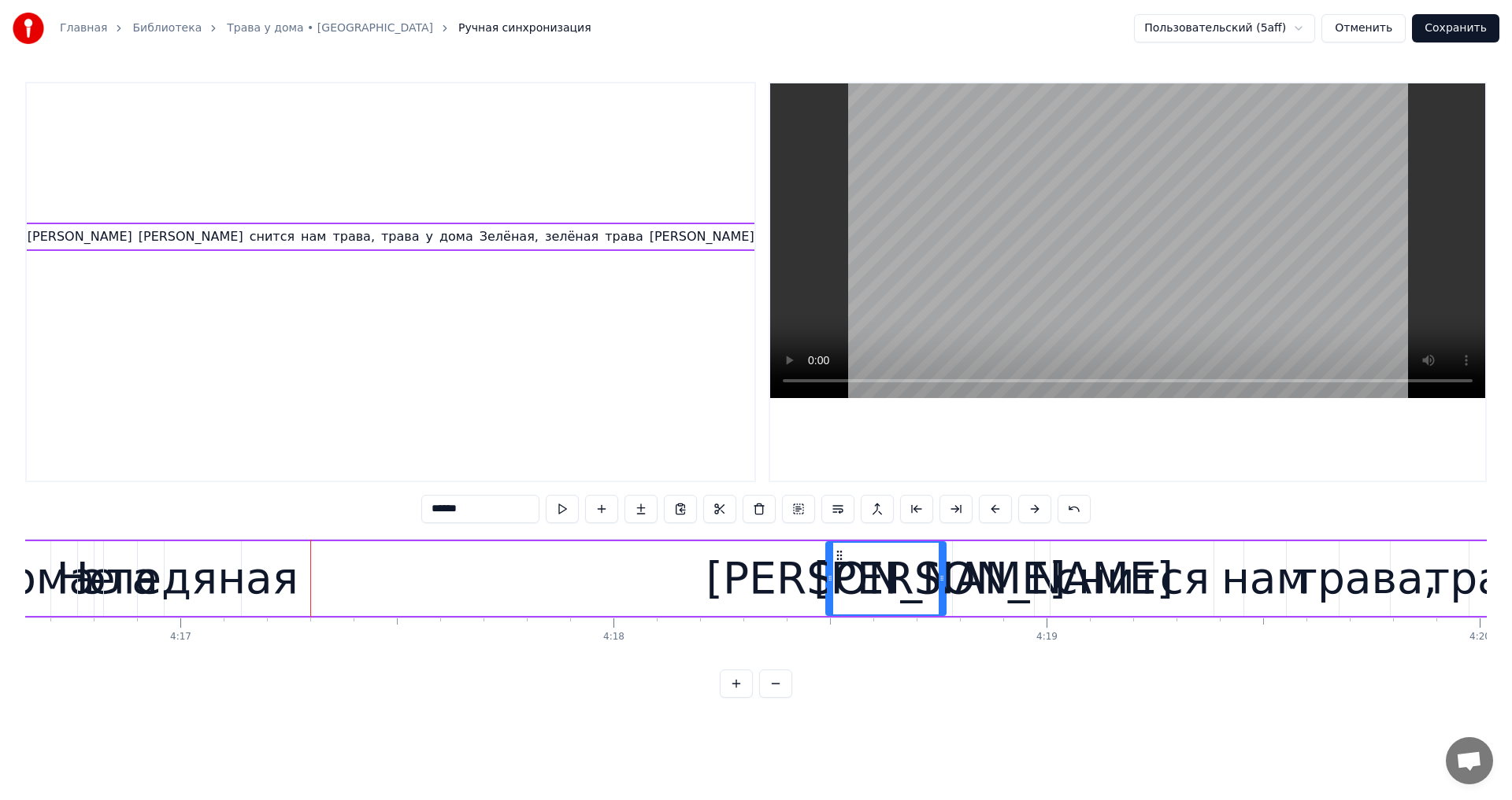
drag, startPoint x: 259, startPoint y: 554, endPoint x: 837, endPoint y: 606, distance: 580.3
click at [837, 606] on div "[PERSON_NAME]" at bounding box center [886, 578] width 118 height 71
click at [224, 582] on div "ледяная" at bounding box center [203, 579] width 191 height 65
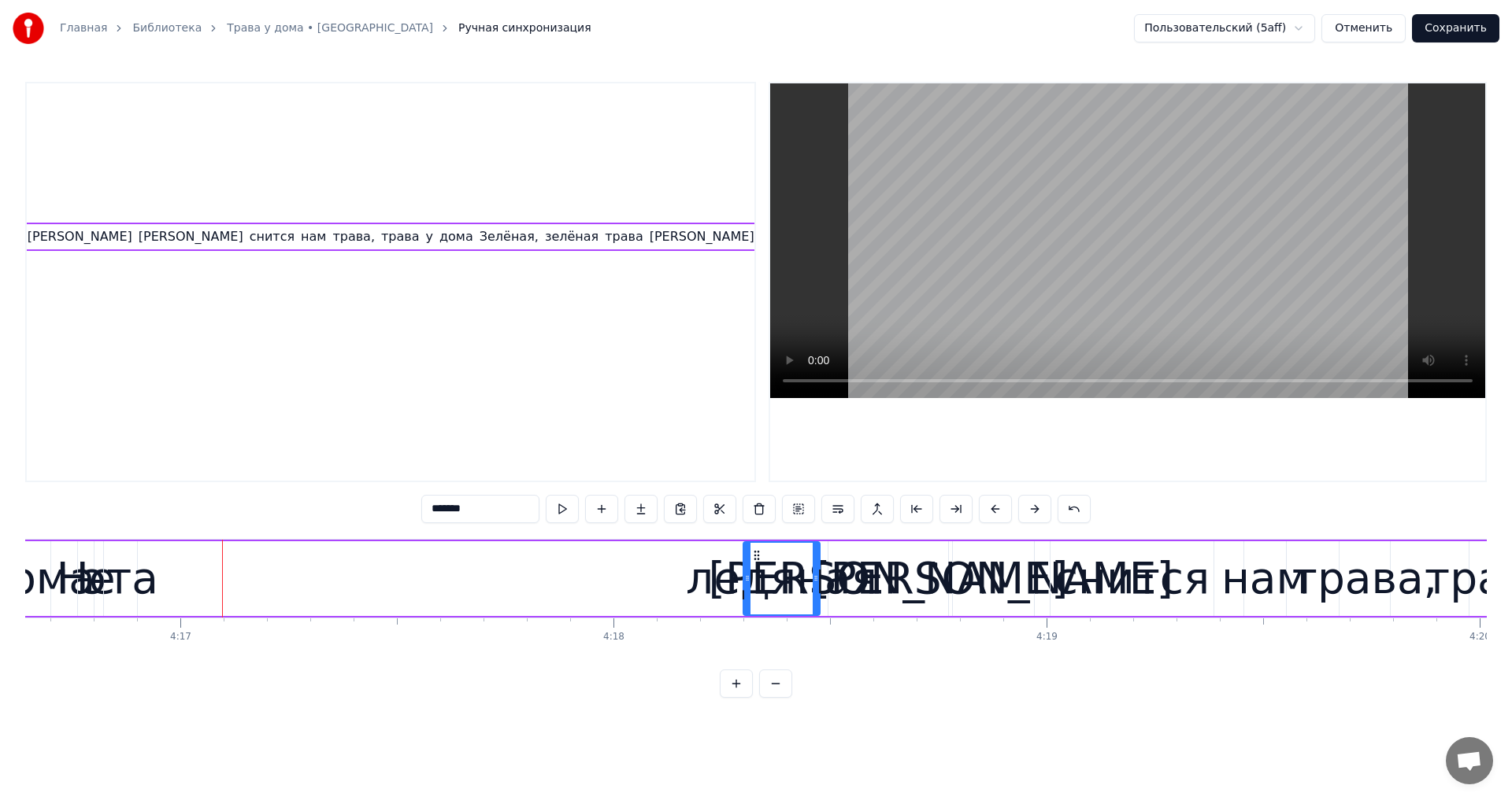
drag, startPoint x: 175, startPoint y: 553, endPoint x: 753, endPoint y: 624, distance: 582.3
click at [753, 624] on div "Земля в иллюминаторе, земля в иллюминаторе земля в иллюминаторе видна Как сын г…" at bounding box center [756, 598] width 1461 height 118
click at [106, 587] on div "эта" at bounding box center [121, 579] width 76 height 65
drag, startPoint x: 116, startPoint y: 556, endPoint x: 677, endPoint y: 602, distance: 562.9
click at [677, 602] on div "эта" at bounding box center [682, 578] width 32 height 71
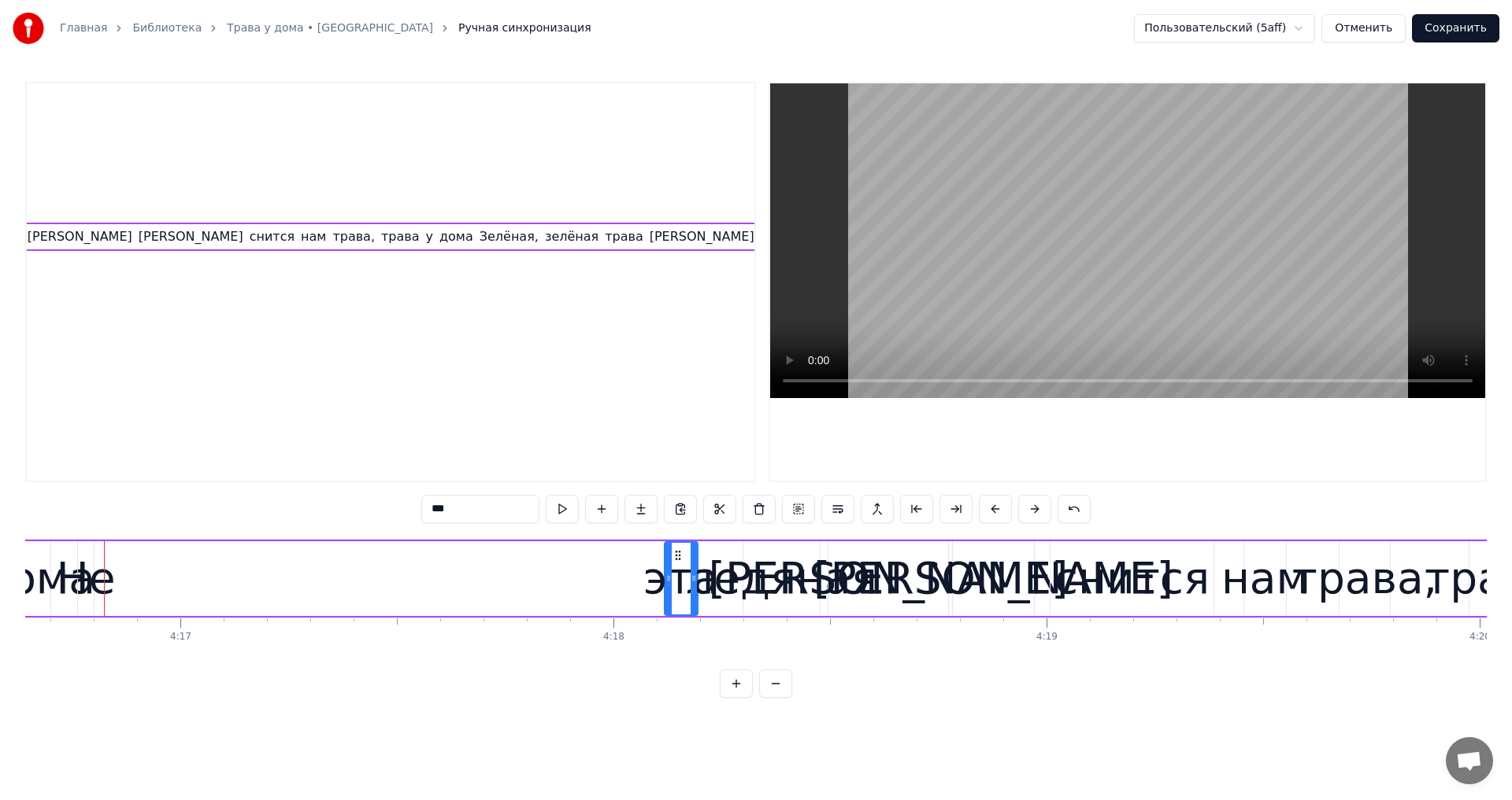
click at [89, 563] on div "Не" at bounding box center [85, 579] width 59 height 65
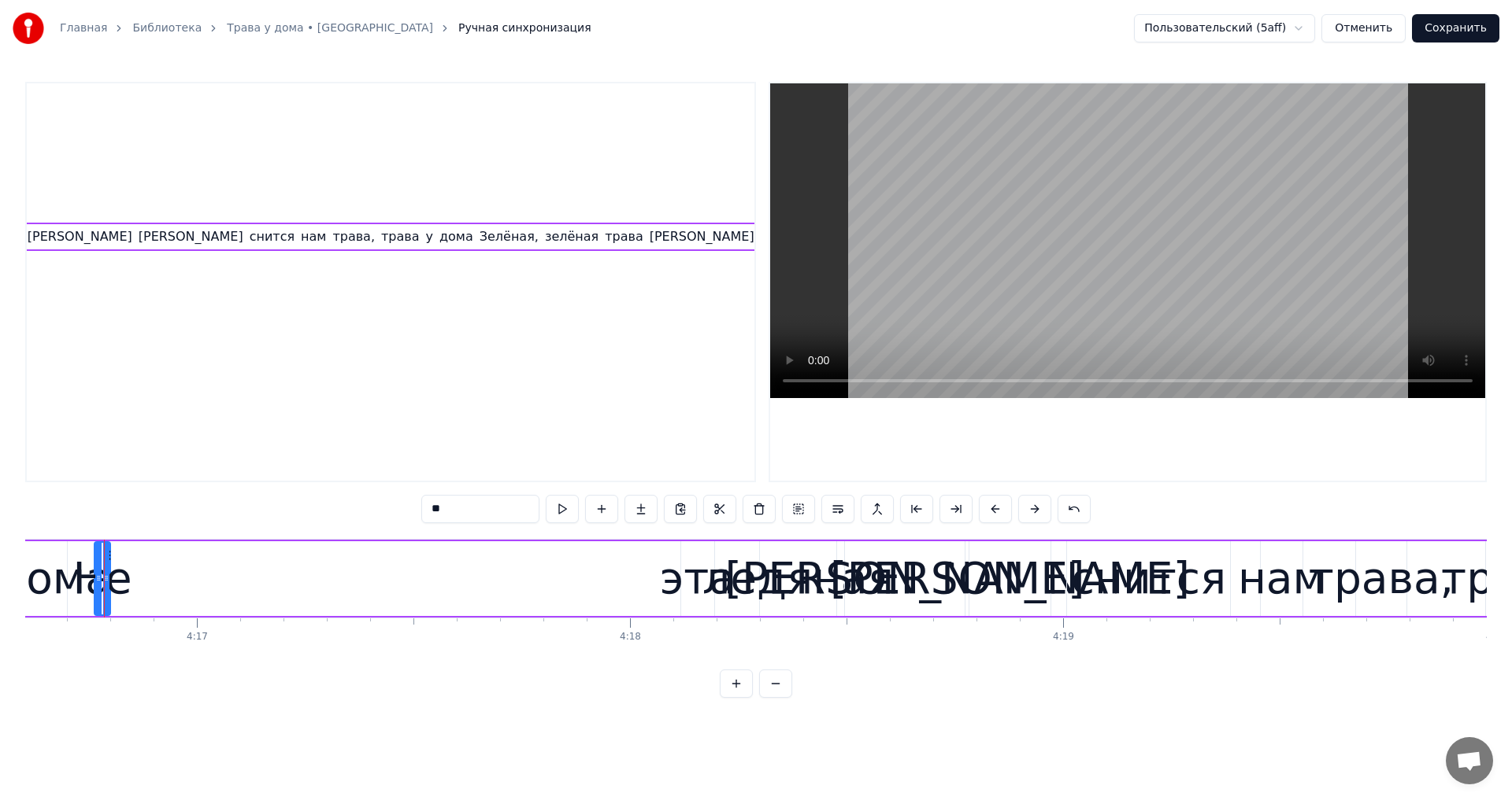
click at [90, 567] on div "Не" at bounding box center [101, 579] width 59 height 65
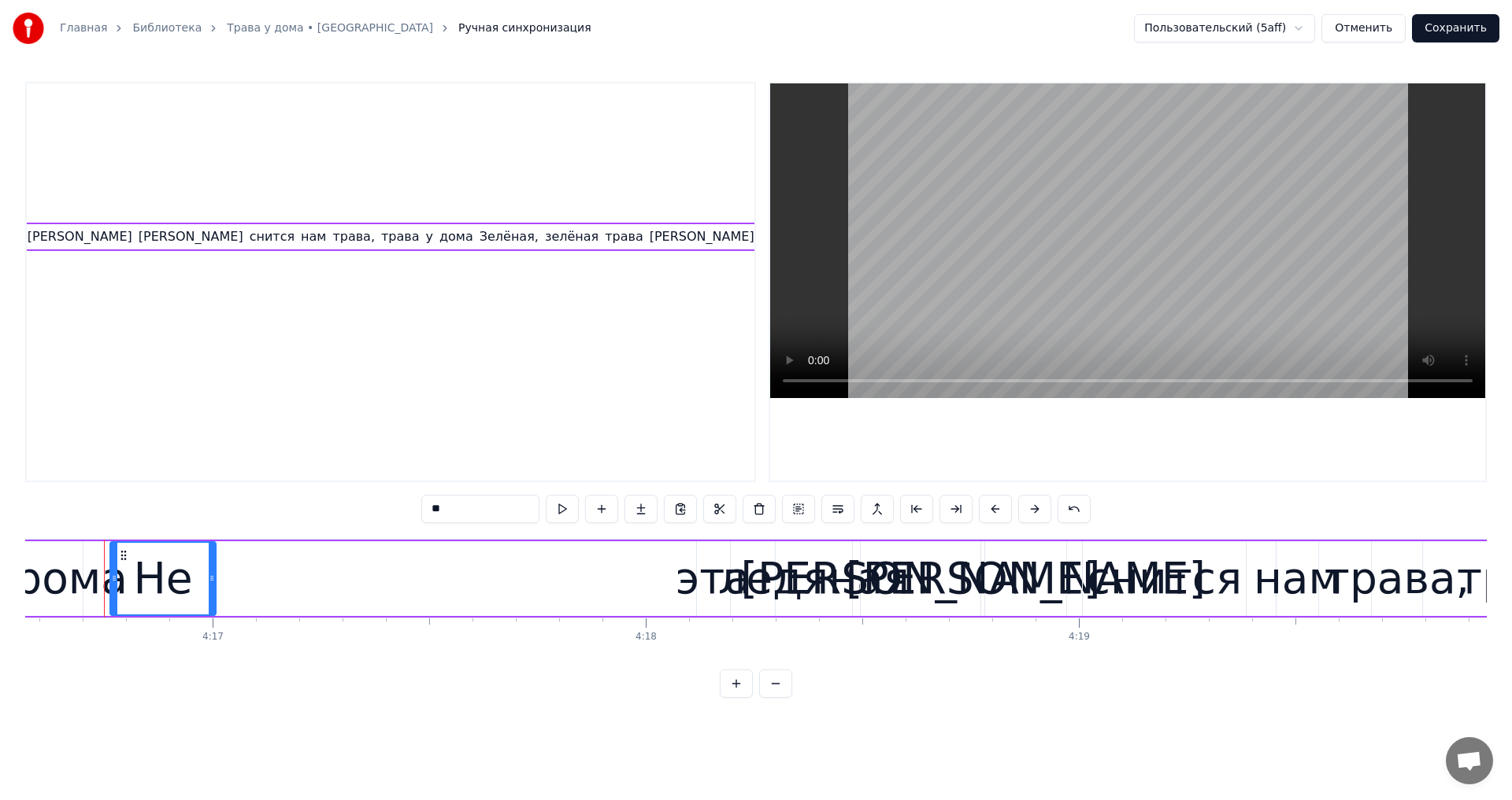
drag, startPoint x: 122, startPoint y: 554, endPoint x: 237, endPoint y: 569, distance: 116.0
click at [215, 569] on div at bounding box center [211, 578] width 6 height 71
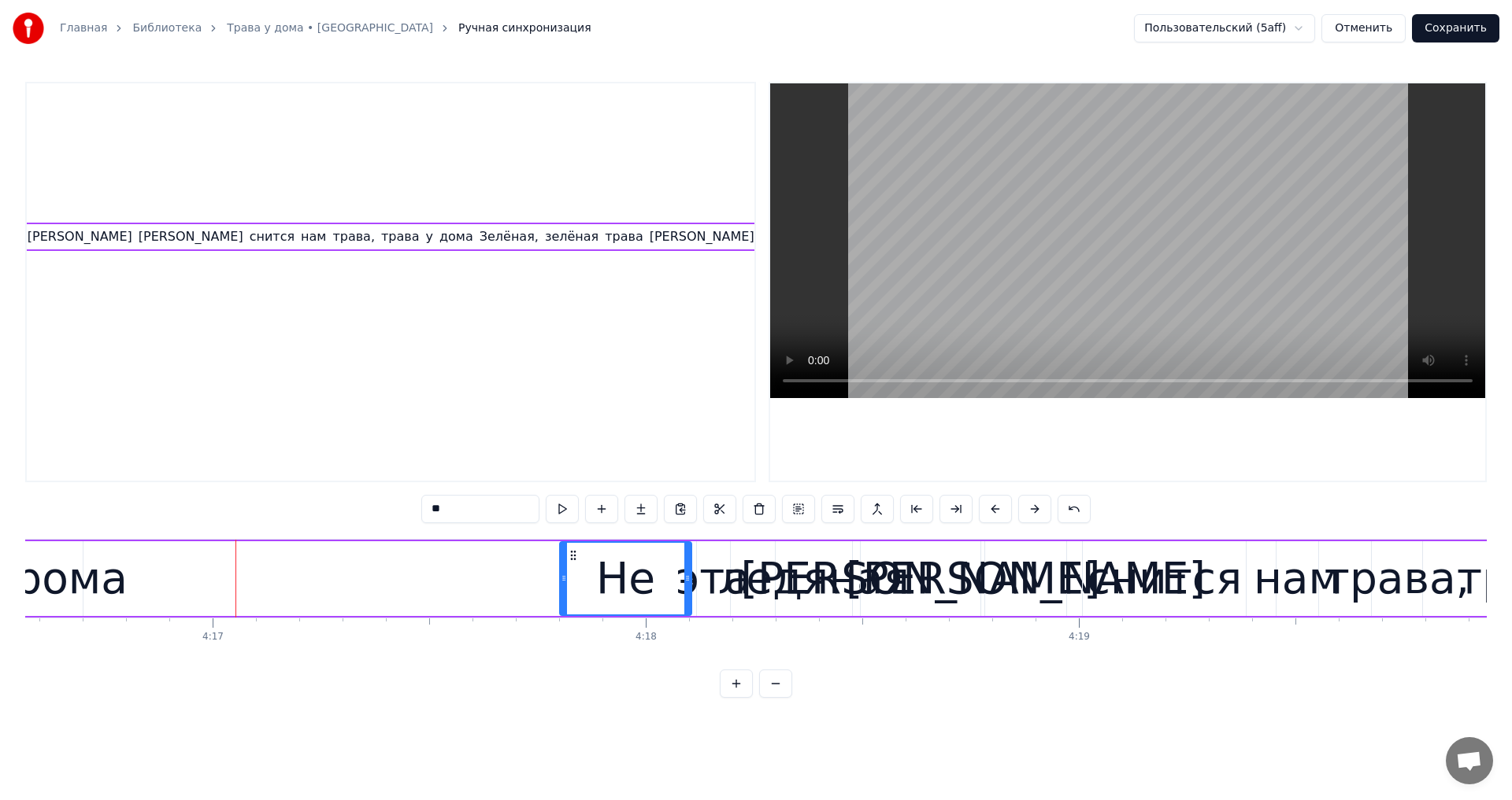
drag, startPoint x: 122, startPoint y: 556, endPoint x: 572, endPoint y: 610, distance: 453.2
click at [572, 610] on div "Не" at bounding box center [626, 578] width 130 height 71
drag, startPoint x: 562, startPoint y: 586, endPoint x: 561, endPoint y: 627, distance: 41.0
click at [633, 597] on div at bounding box center [630, 578] width 6 height 71
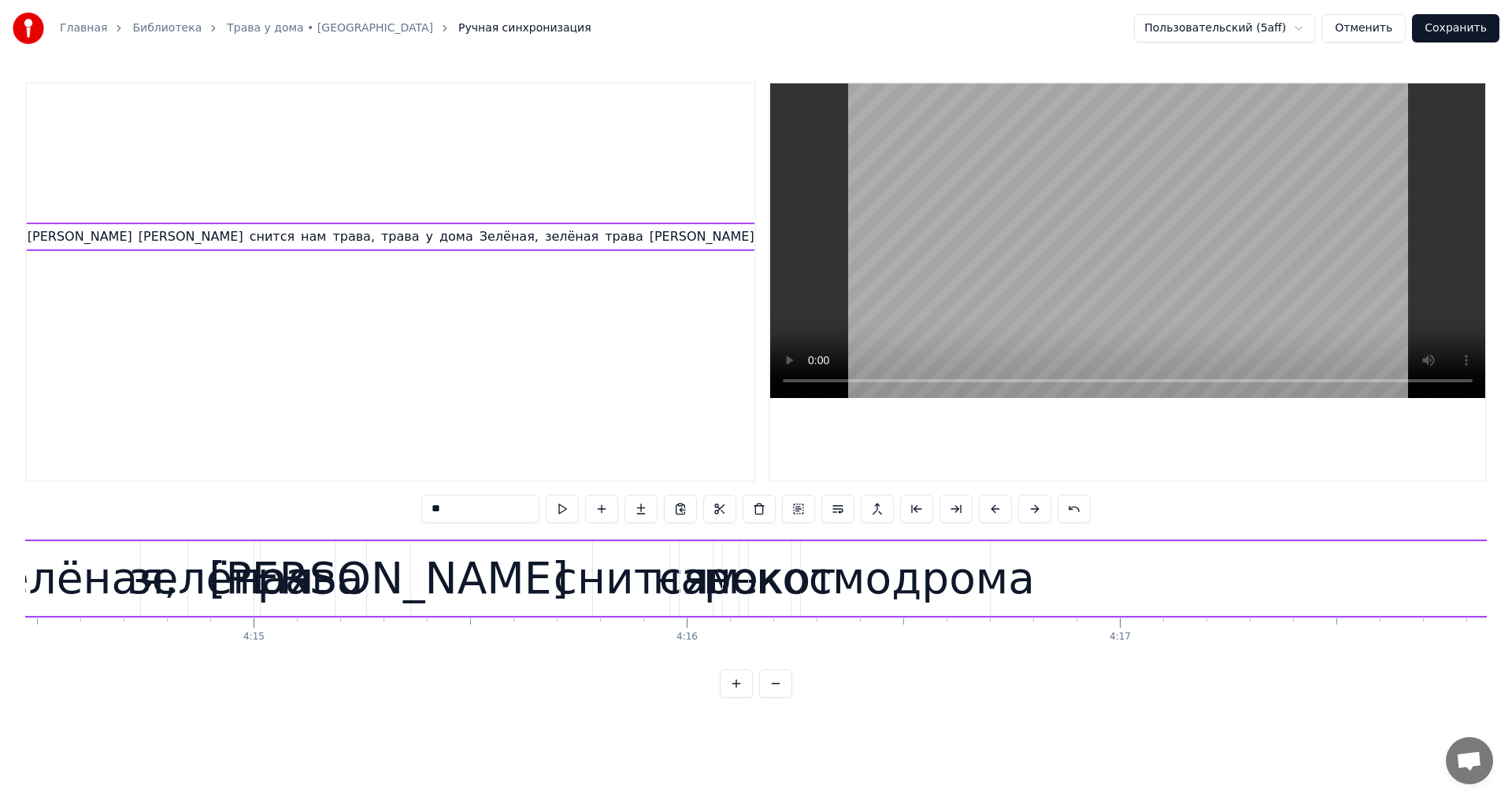
scroll to position [0, 110533]
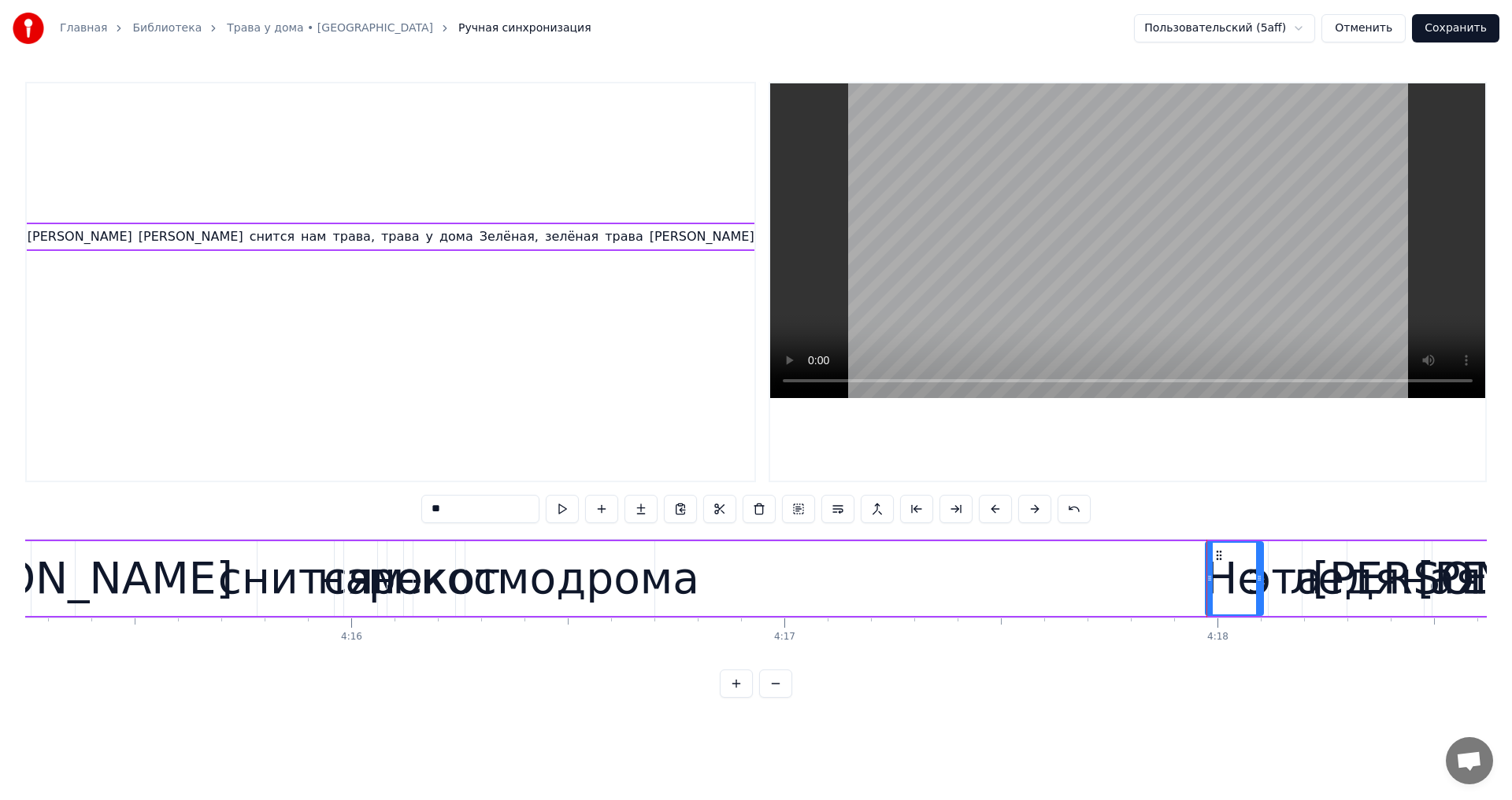
click at [584, 573] on div "космодрома" at bounding box center [559, 579] width 279 height 65
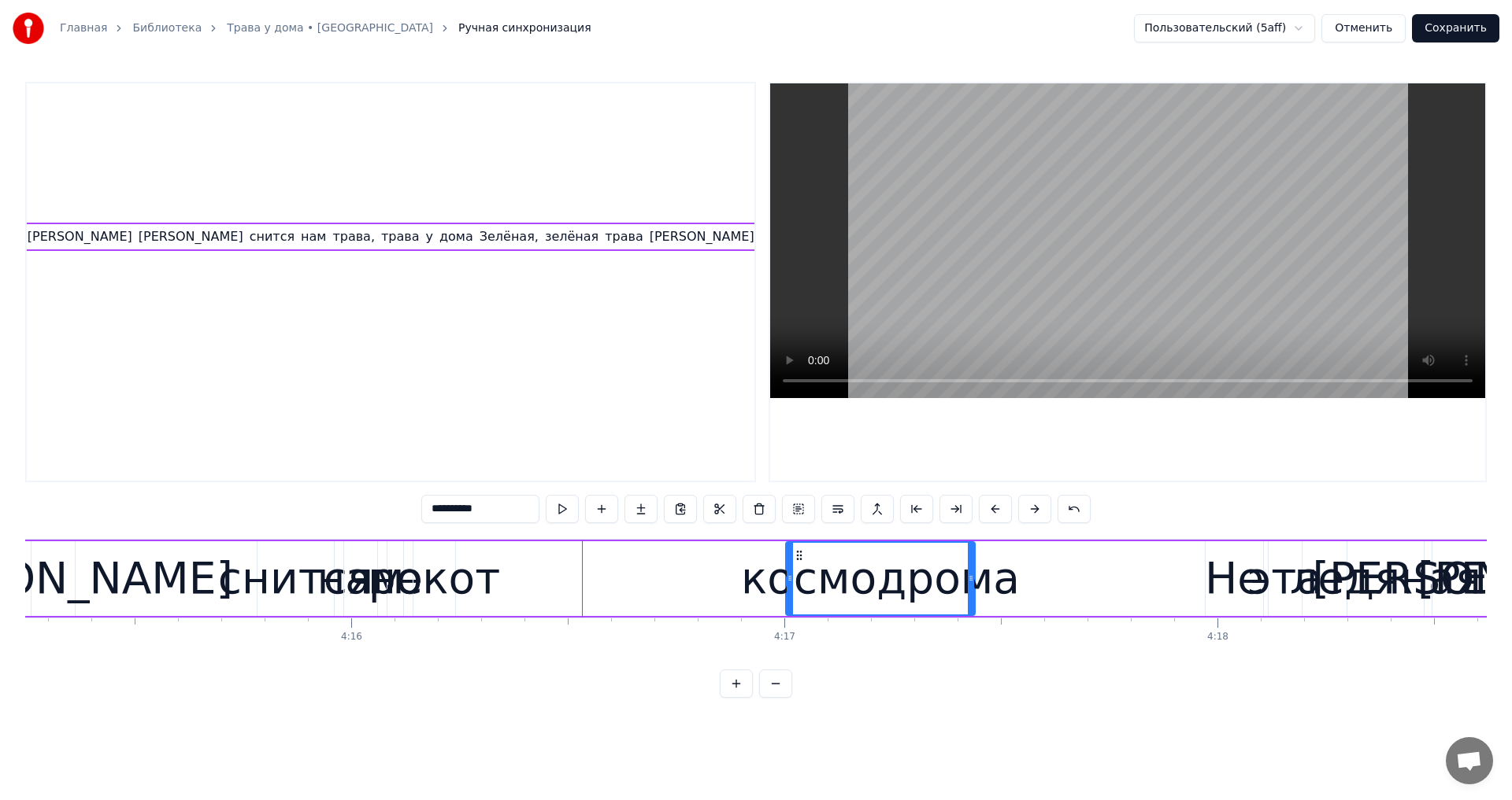
drag, startPoint x: 478, startPoint y: 554, endPoint x: 830, endPoint y: 587, distance: 353.5
click at [830, 587] on div "космодрома" at bounding box center [880, 578] width 188 height 71
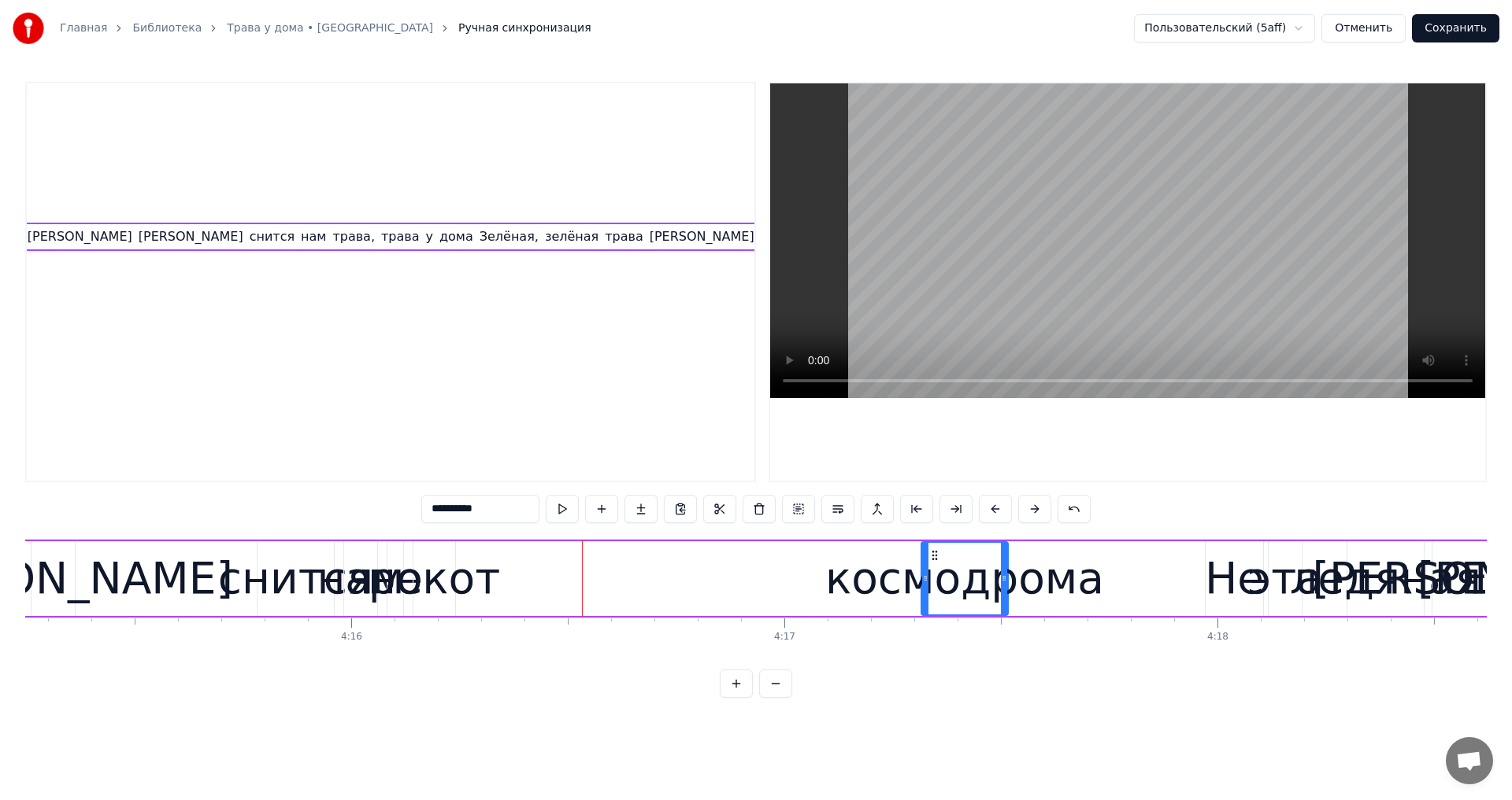
drag, startPoint x: 822, startPoint y: 576, endPoint x: 926, endPoint y: 585, distance: 104.4
click at [926, 585] on div at bounding box center [925, 578] width 6 height 71
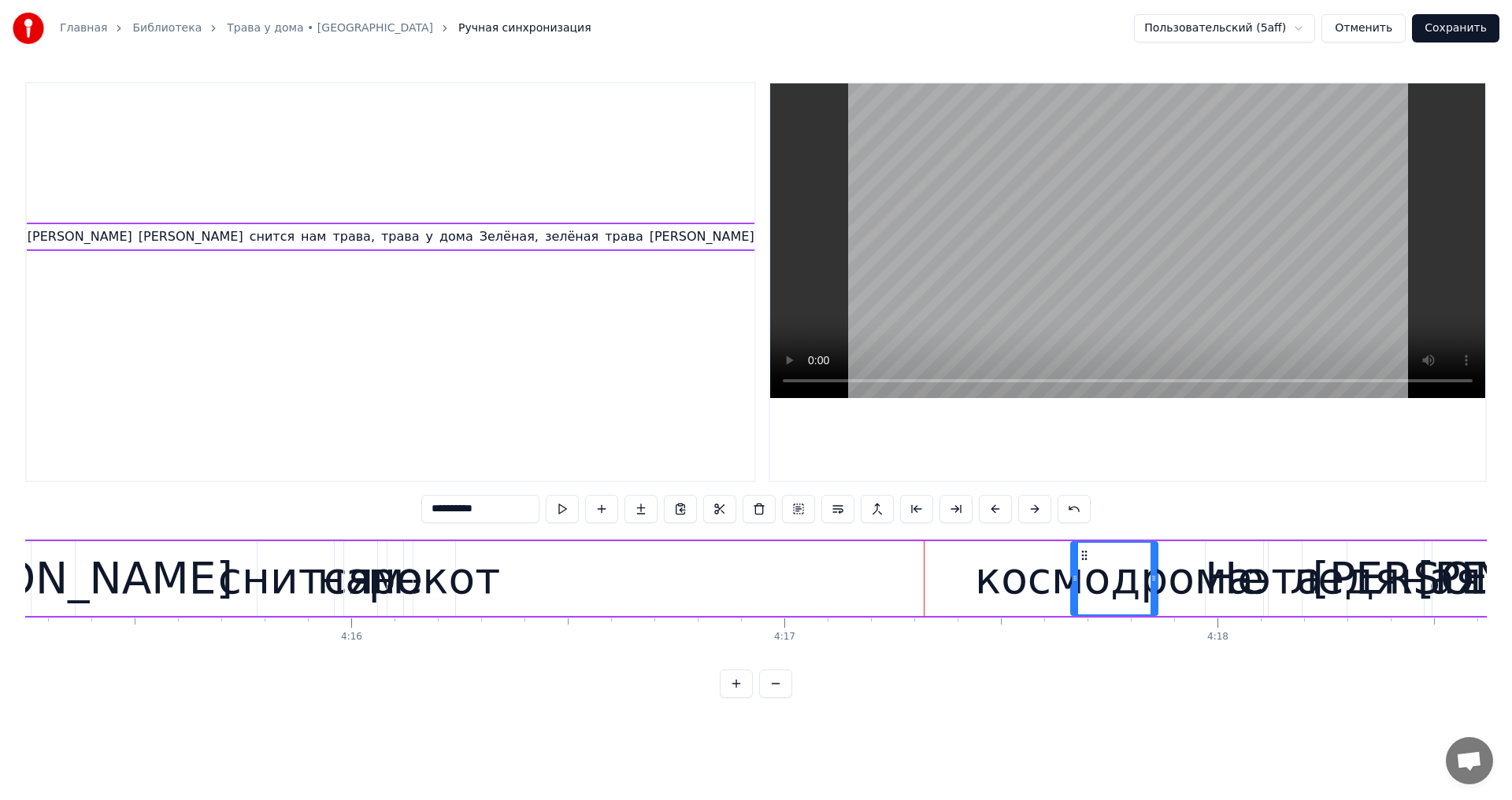
drag, startPoint x: 933, startPoint y: 558, endPoint x: 1083, endPoint y: 560, distance: 150.0
click at [1083, 560] on icon at bounding box center [1084, 555] width 12 height 12
click at [454, 570] on div "рокот" at bounding box center [433, 579] width 131 height 65
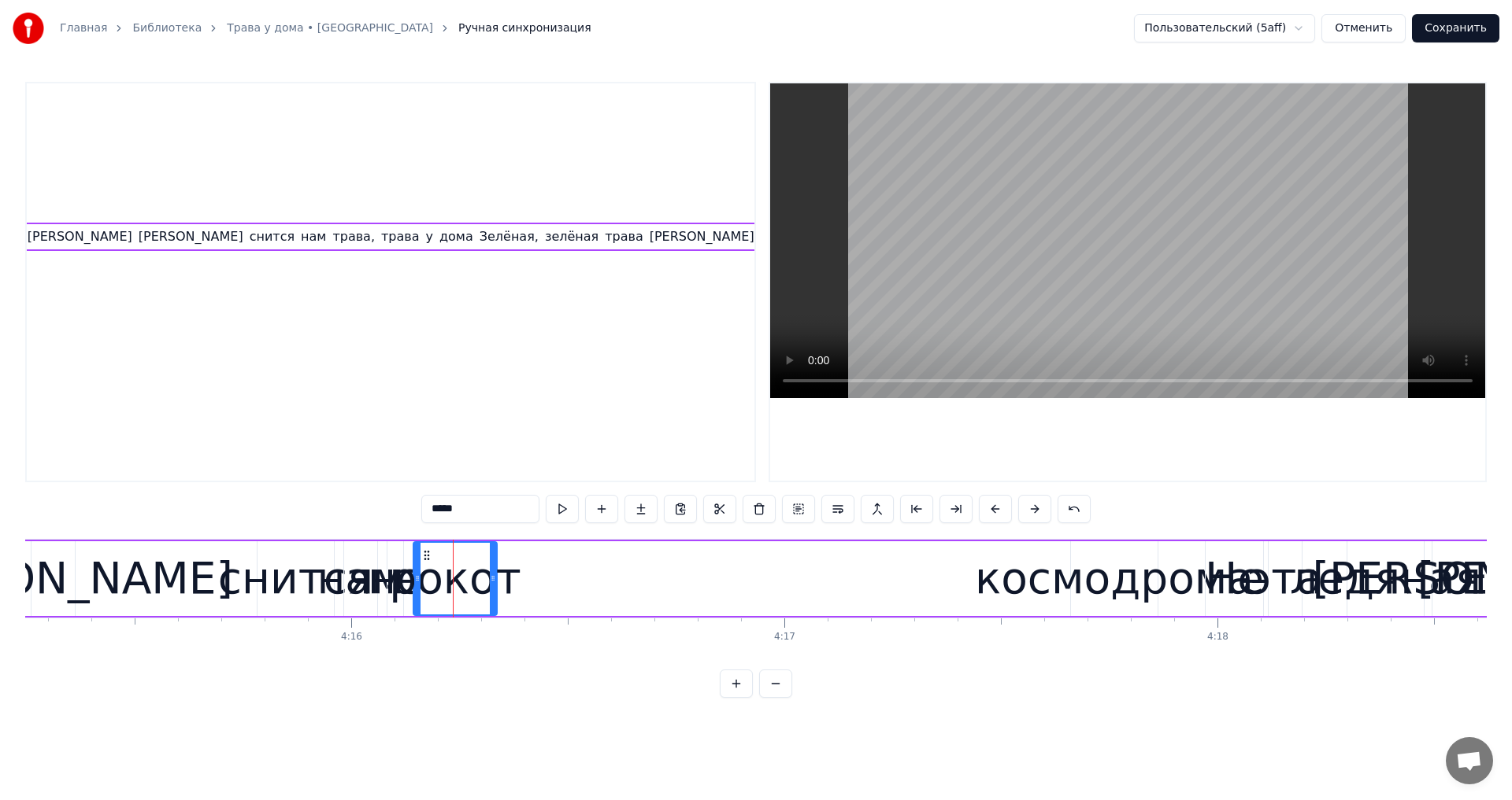
drag, startPoint x: 450, startPoint y: 578, endPoint x: 492, endPoint y: 579, distance: 42.0
click at [492, 579] on icon at bounding box center [492, 578] width 6 height 12
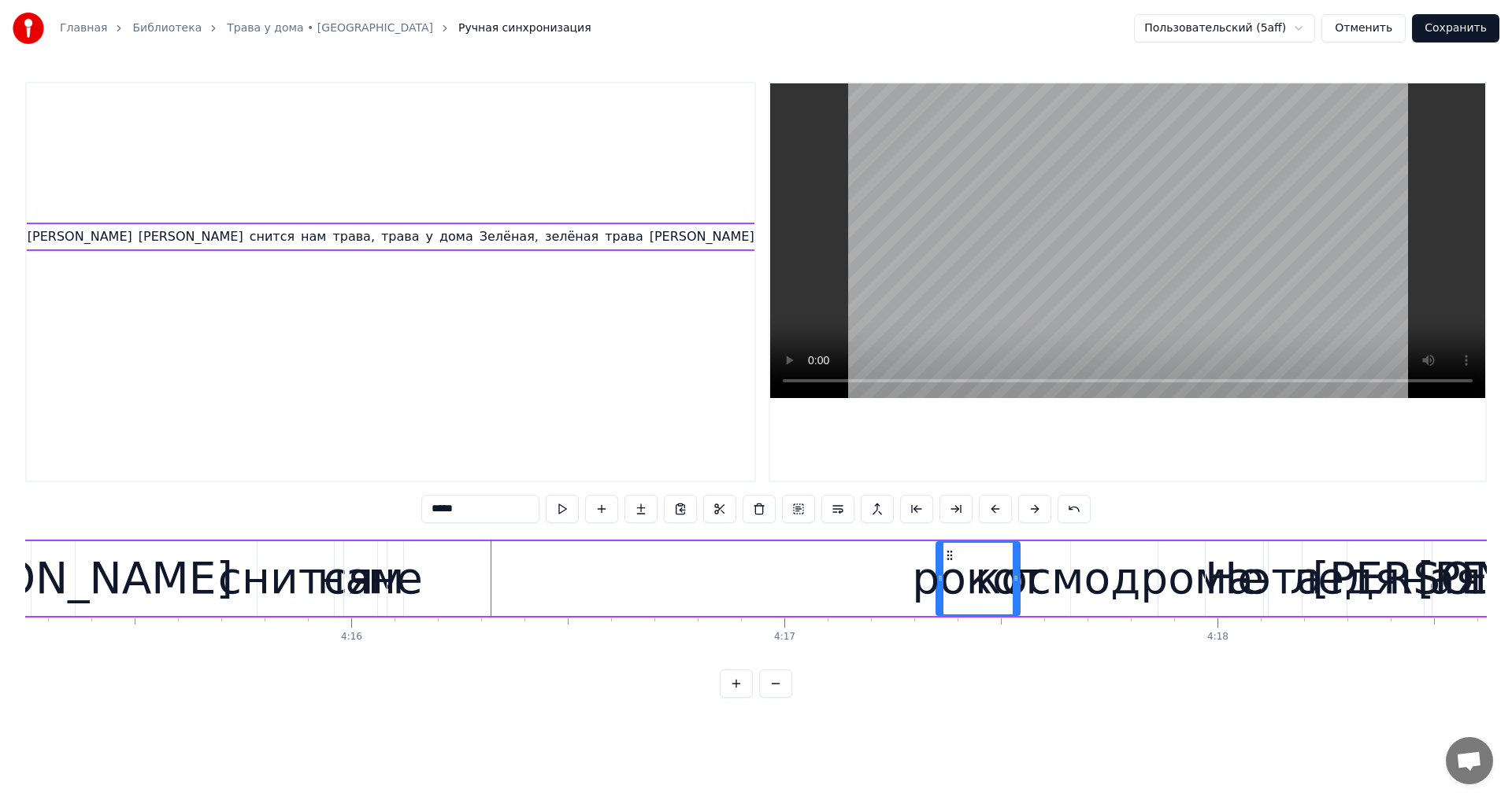
drag, startPoint x: 426, startPoint y: 554, endPoint x: 948, endPoint y: 579, distance: 522.6
click at [948, 579] on div "рокот" at bounding box center [977, 578] width 82 height 71
click at [387, 570] on div "не" at bounding box center [395, 579] width 55 height 65
drag, startPoint x: 402, startPoint y: 574, endPoint x: 418, endPoint y: 562, distance: 20.0
click at [477, 583] on div "не" at bounding box center [432, 578] width 92 height 75
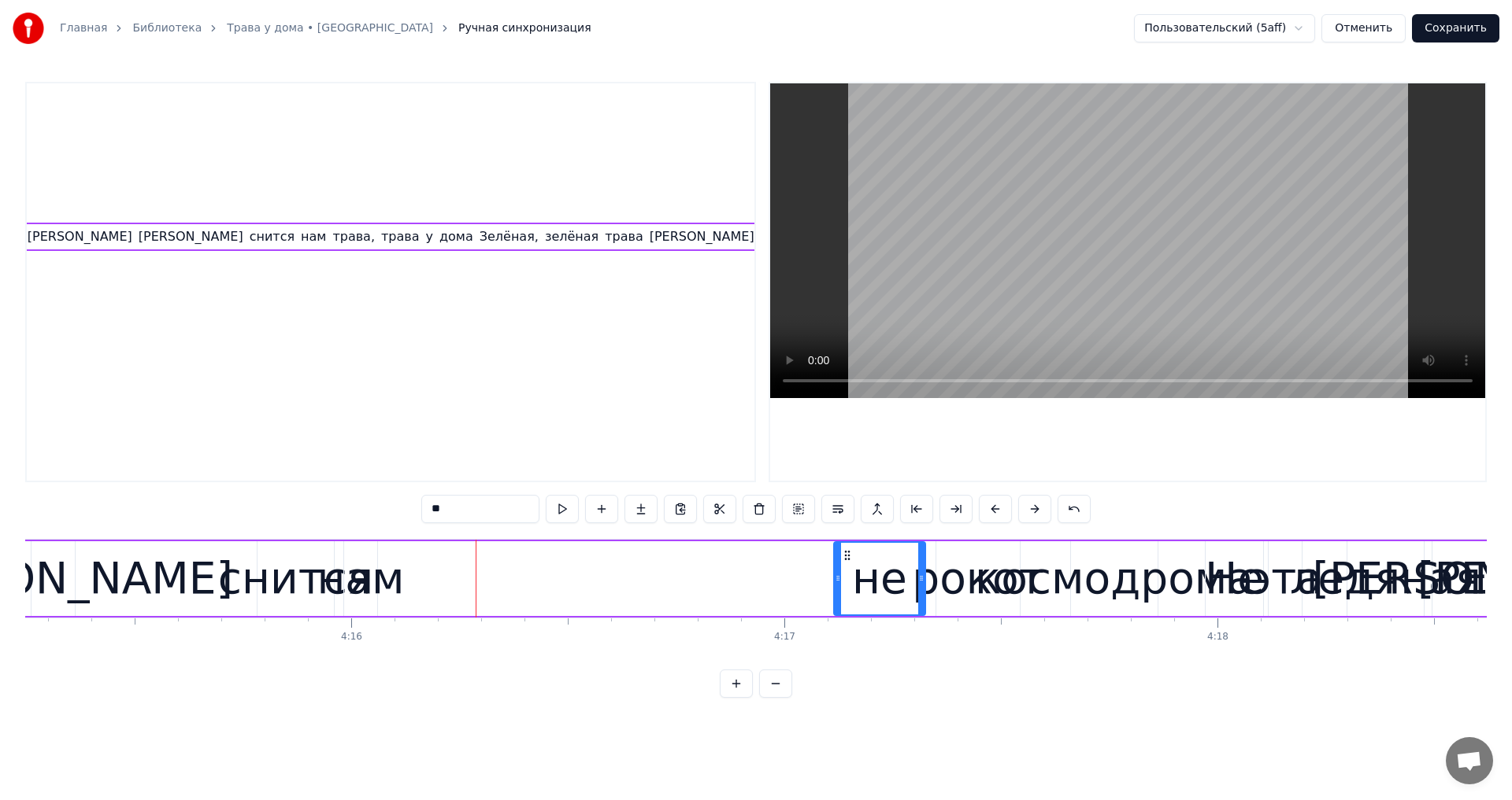
drag, startPoint x: 399, startPoint y: 554, endPoint x: 846, endPoint y: 609, distance: 450.4
click at [846, 609] on div "не" at bounding box center [880, 578] width 90 height 71
click at [377, 583] on div "нам" at bounding box center [359, 579] width 87 height 65
drag, startPoint x: 373, startPoint y: 577, endPoint x: 398, endPoint y: 577, distance: 25.0
click at [382, 577] on icon at bounding box center [378, 578] width 6 height 12
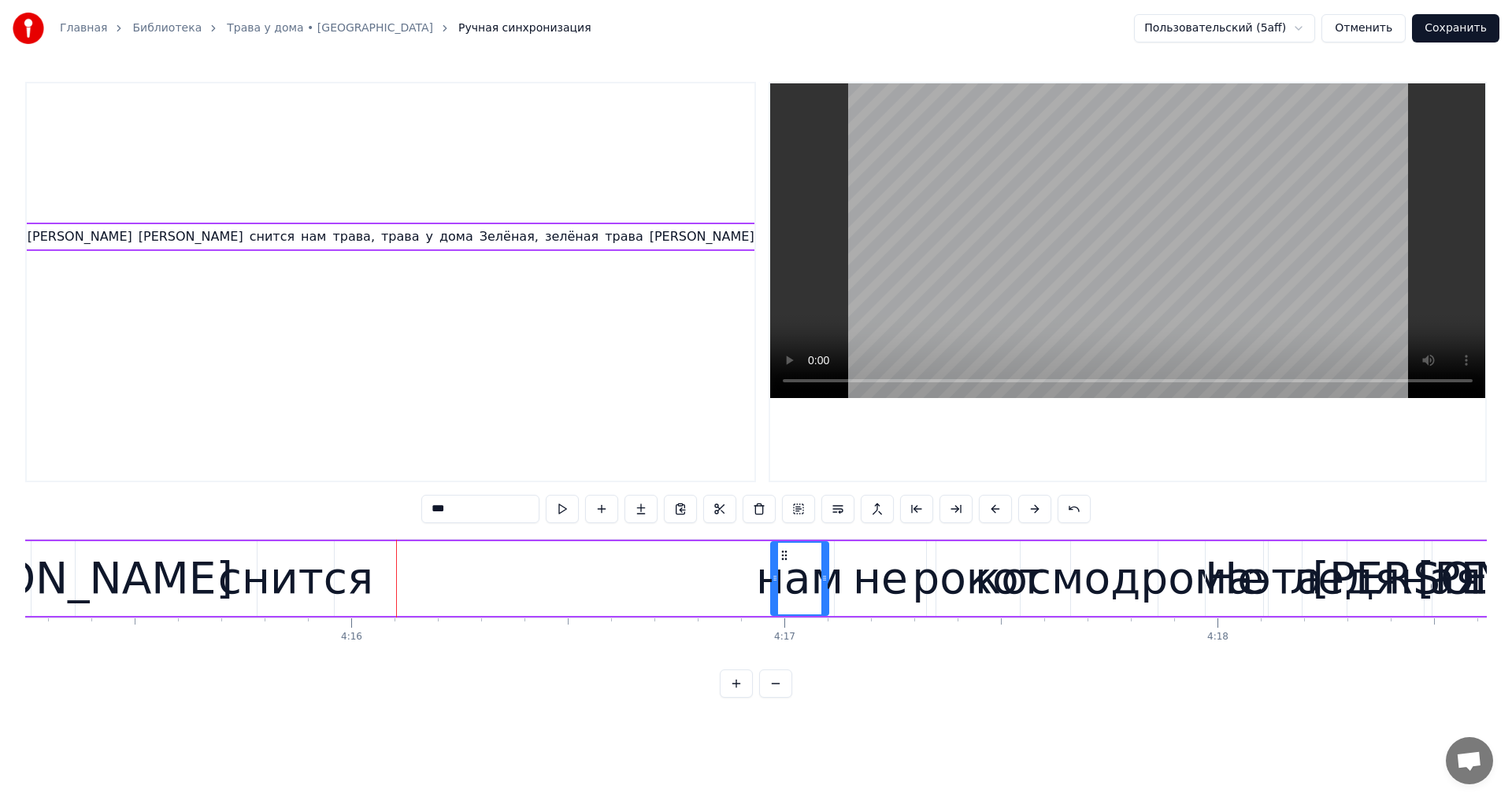
drag, startPoint x: 354, startPoint y: 553, endPoint x: 781, endPoint y: 613, distance: 431.2
click at [781, 613] on div "нам" at bounding box center [799, 578] width 55 height 71
click at [260, 572] on div "снится" at bounding box center [296, 579] width 155 height 65
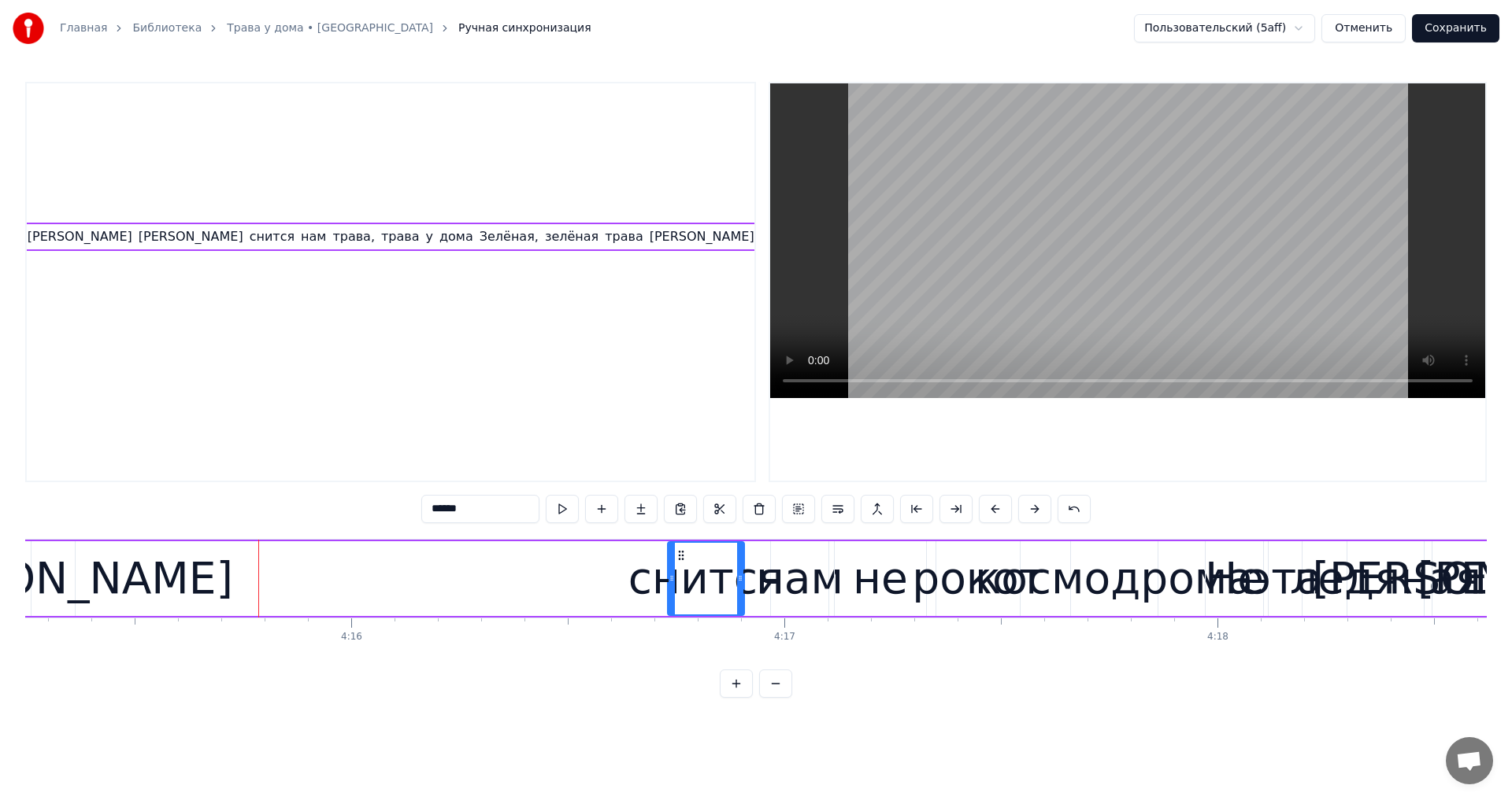
drag, startPoint x: 271, startPoint y: 559, endPoint x: 690, endPoint y: 605, distance: 421.5
click at [695, 605] on div "снится" at bounding box center [705, 578] width 75 height 71
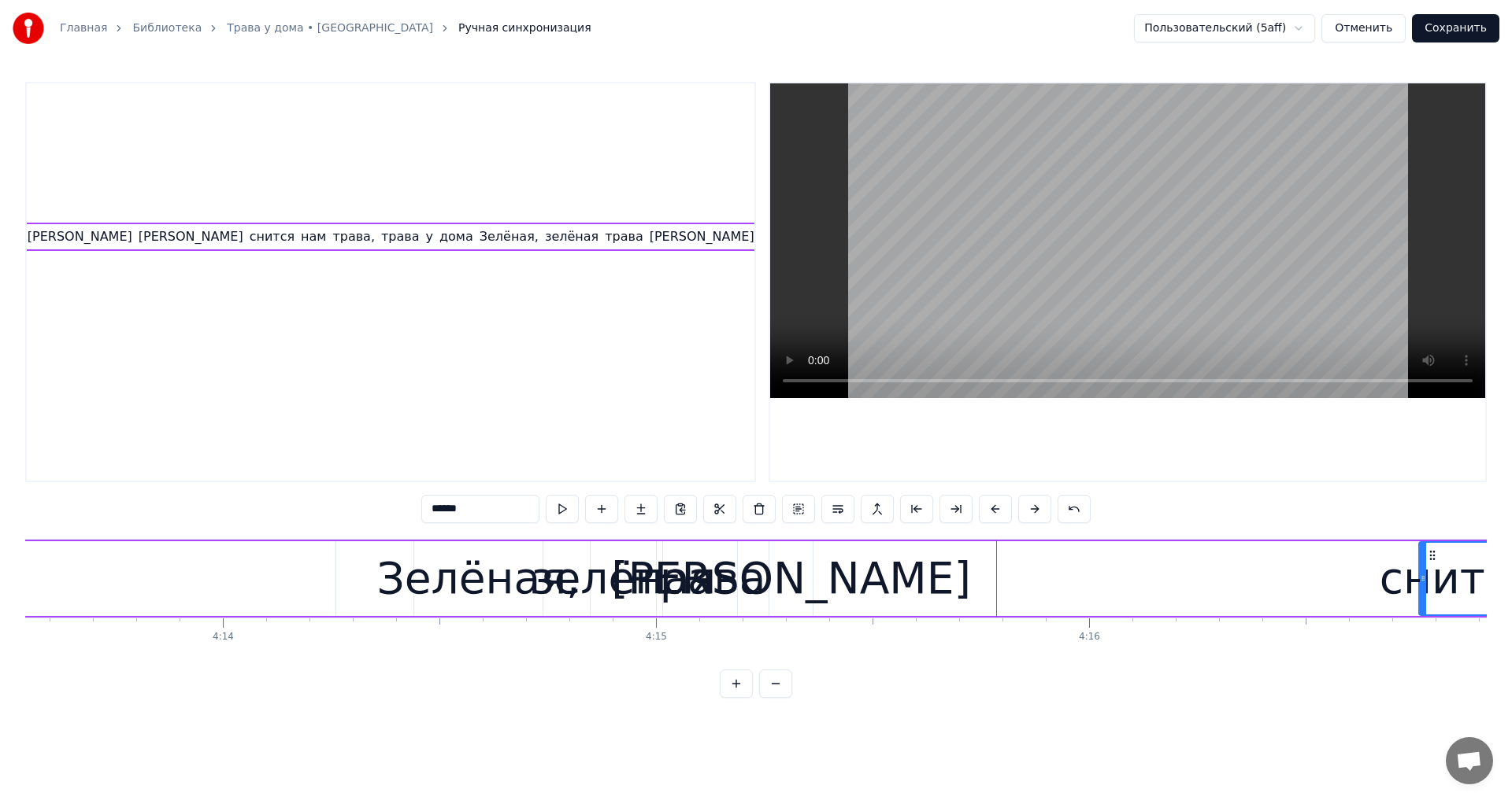
click at [786, 585] on div "[PERSON_NAME]" at bounding box center [791, 579] width 360 height 65
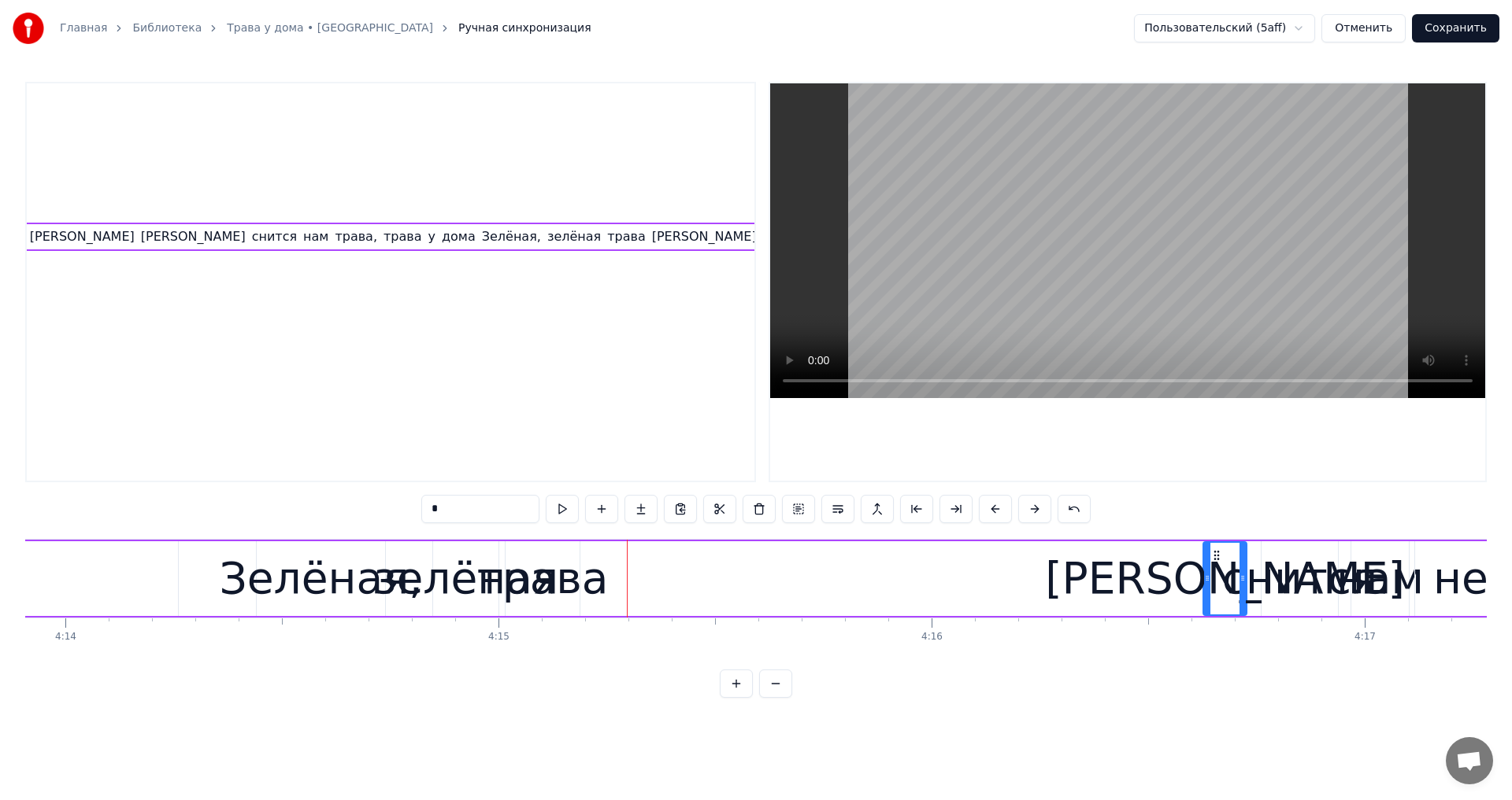
scroll to position [0, 109953]
drag, startPoint x: 777, startPoint y: 556, endPoint x: 1210, endPoint y: 604, distance: 435.7
click at [1210, 604] on div "[PERSON_NAME]" at bounding box center [1223, 578] width 41 height 71
click at [560, 593] on div "трава" at bounding box center [542, 579] width 131 height 65
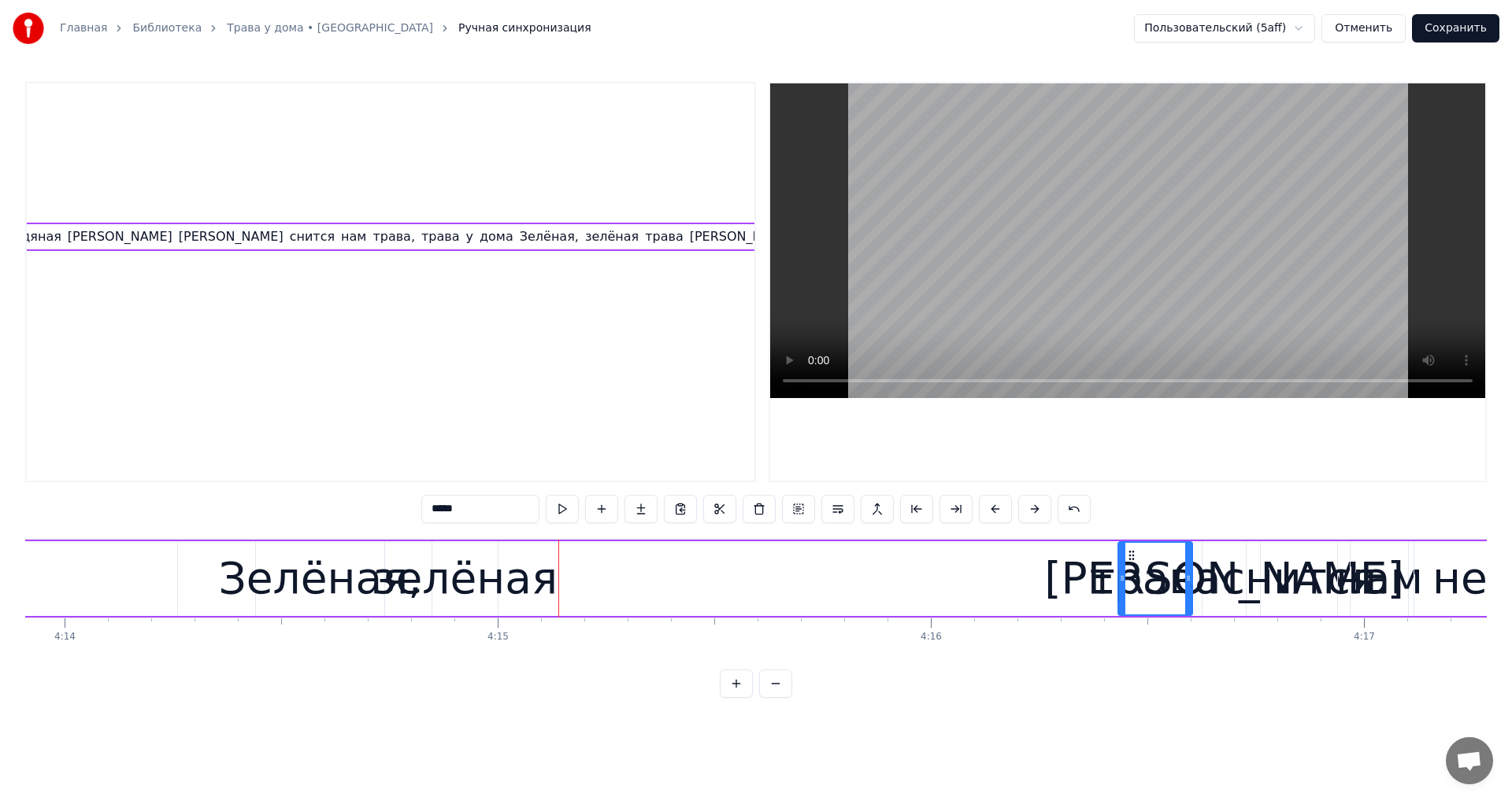
drag, startPoint x: 517, startPoint y: 554, endPoint x: 1131, endPoint y: 630, distance: 618.7
click at [1131, 630] on div "Земля в иллюминаторе, земля в иллюминаторе земля в иллюминаторе видна Как сын г…" at bounding box center [756, 598] width 1461 height 118
click at [449, 579] on div "зелёная" at bounding box center [465, 579] width 185 height 65
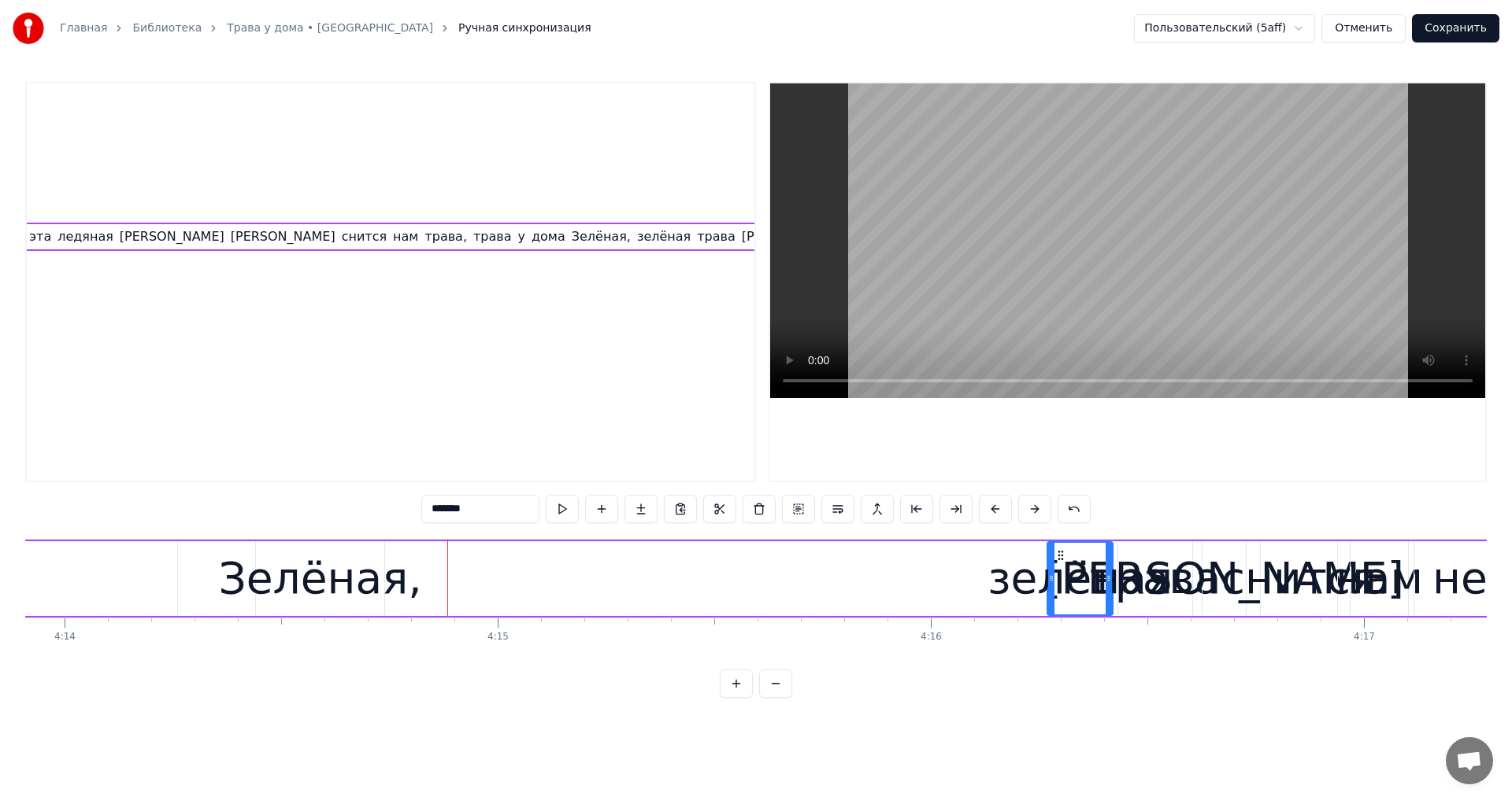
drag, startPoint x: 446, startPoint y: 553, endPoint x: 1060, endPoint y: 606, distance: 616.3
click at [1060, 606] on div "зелёная" at bounding box center [1080, 578] width 63 height 71
click at [313, 587] on div "Зелёная," at bounding box center [320, 579] width 203 height 65
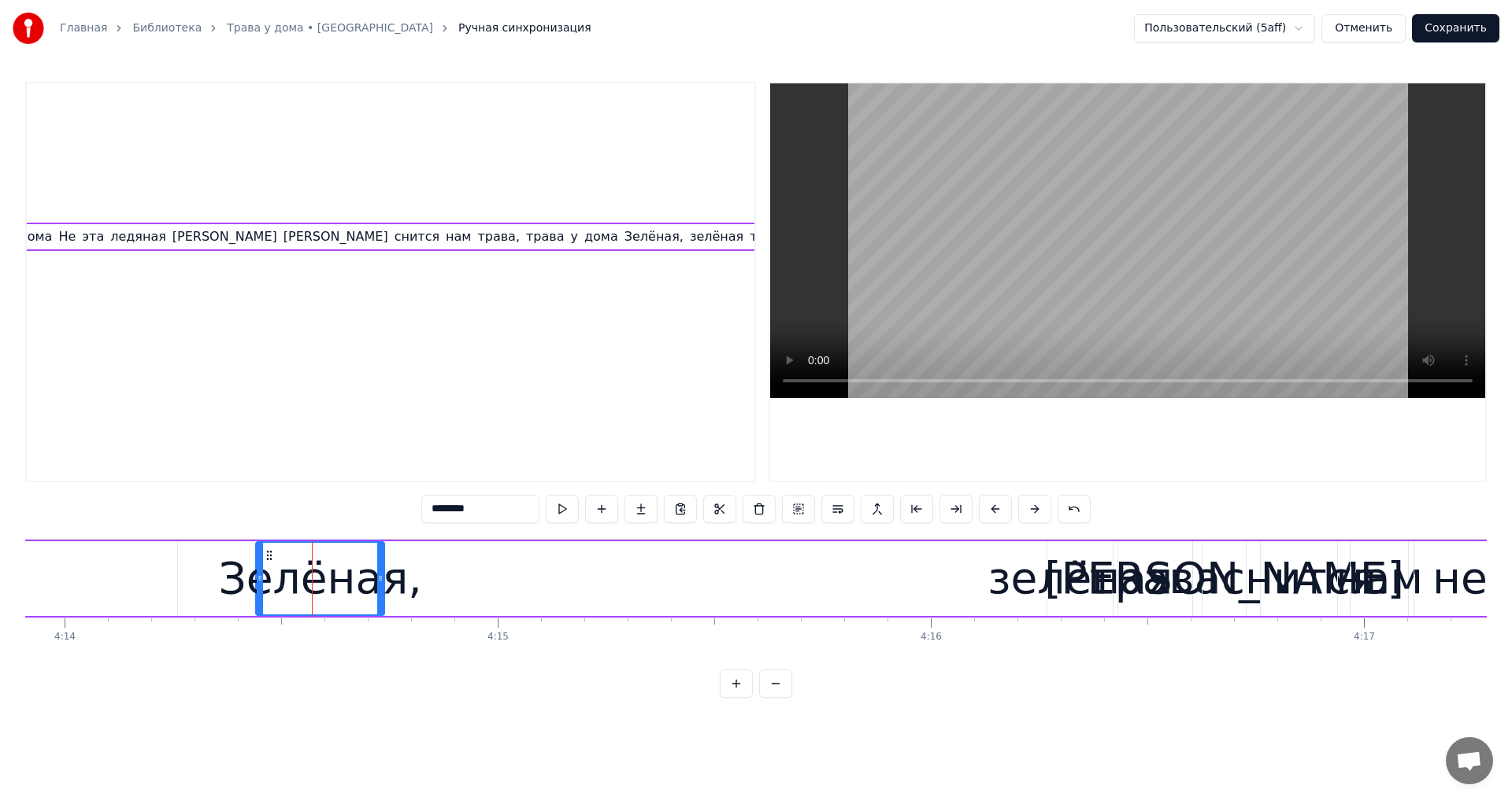
scroll to position [0, 4078]
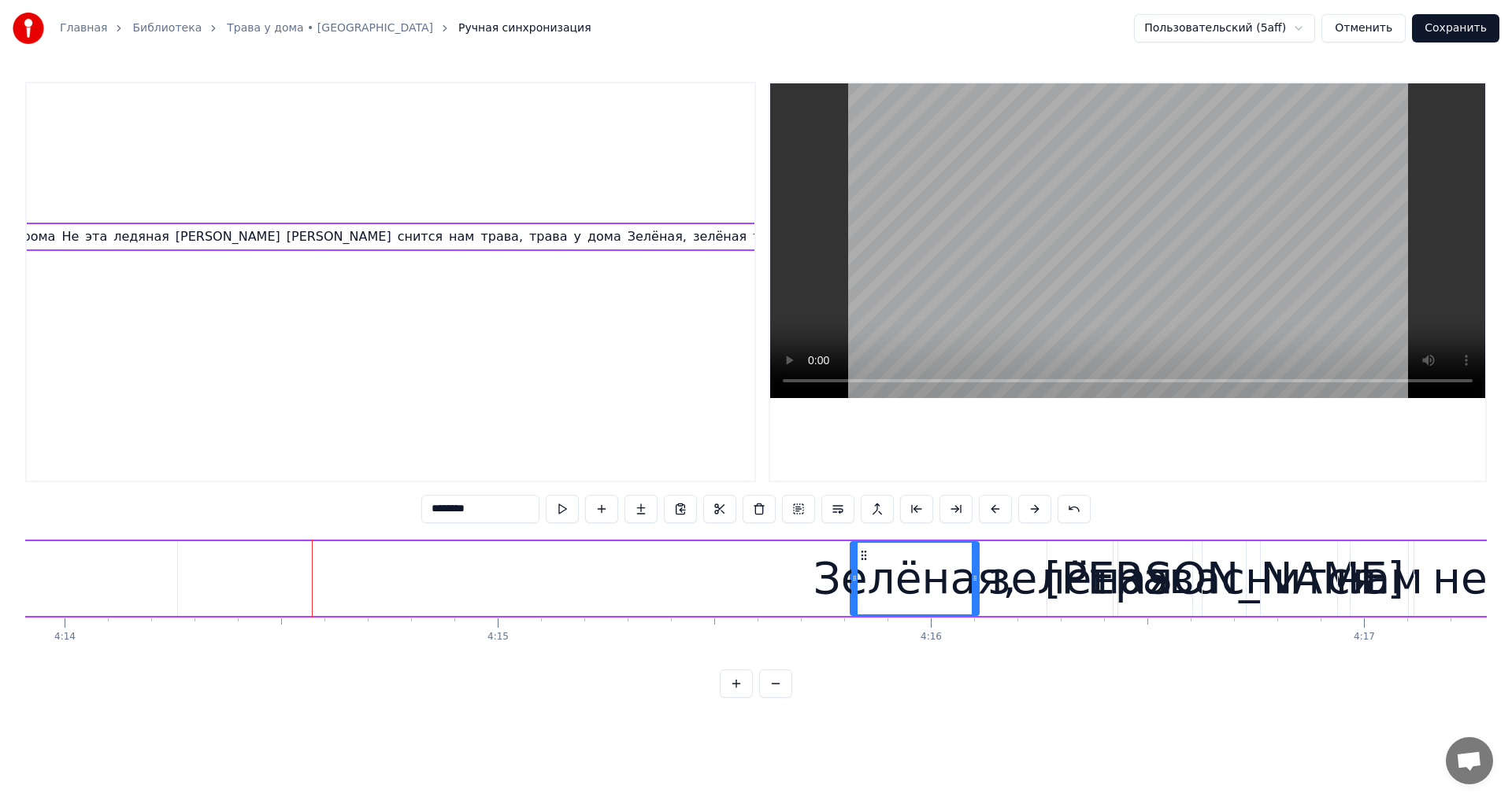
drag, startPoint x: 266, startPoint y: 552, endPoint x: 860, endPoint y: 622, distance: 598.1
click at [860, 622] on div "Земля в иллюминаторе, земля в иллюминаторе земля в иллюминаторе видна Как сын г…" at bounding box center [756, 598] width 1461 height 118
click at [1067, 334] on video at bounding box center [1127, 241] width 715 height 315
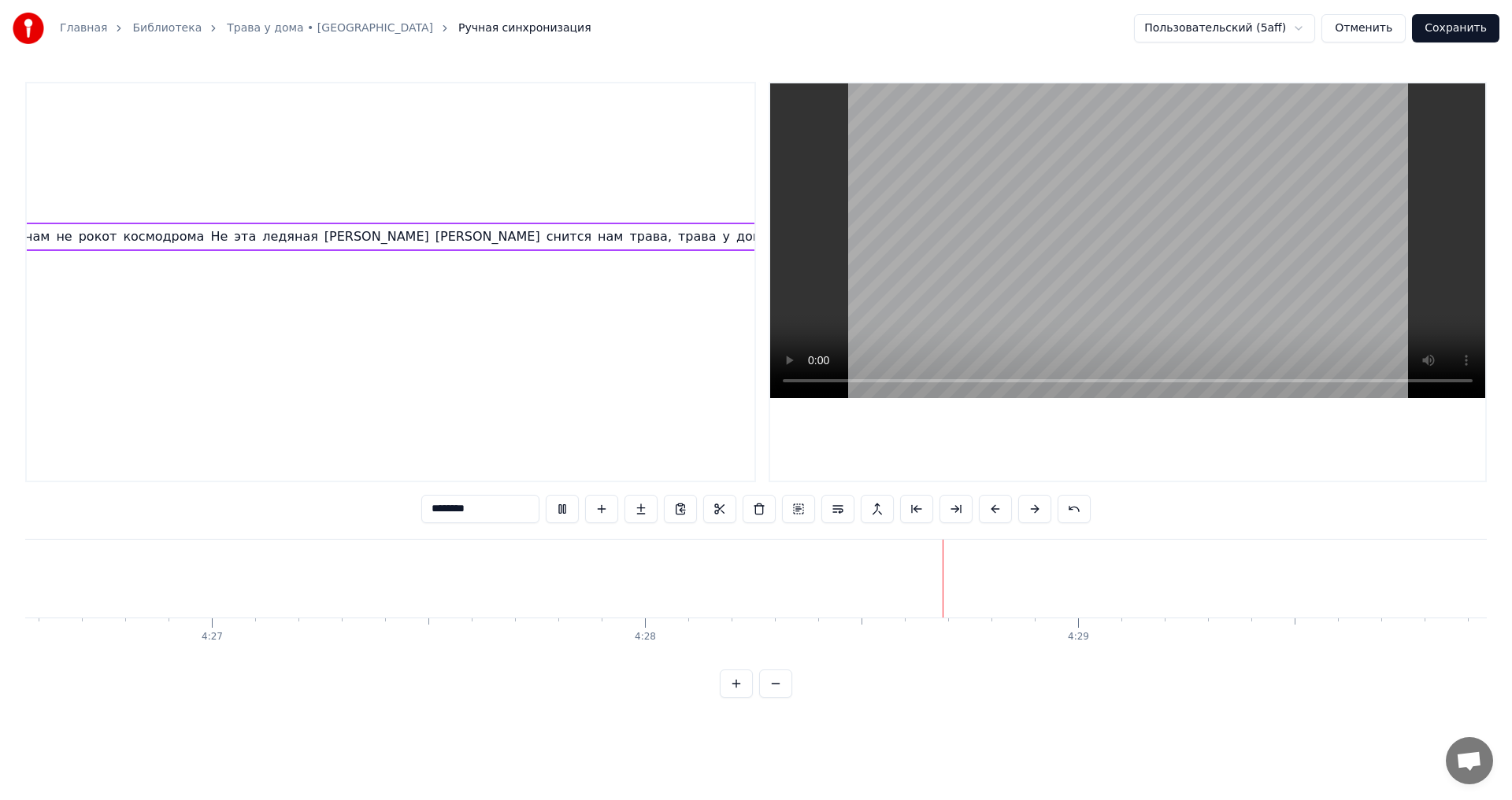
scroll to position [0, 3478]
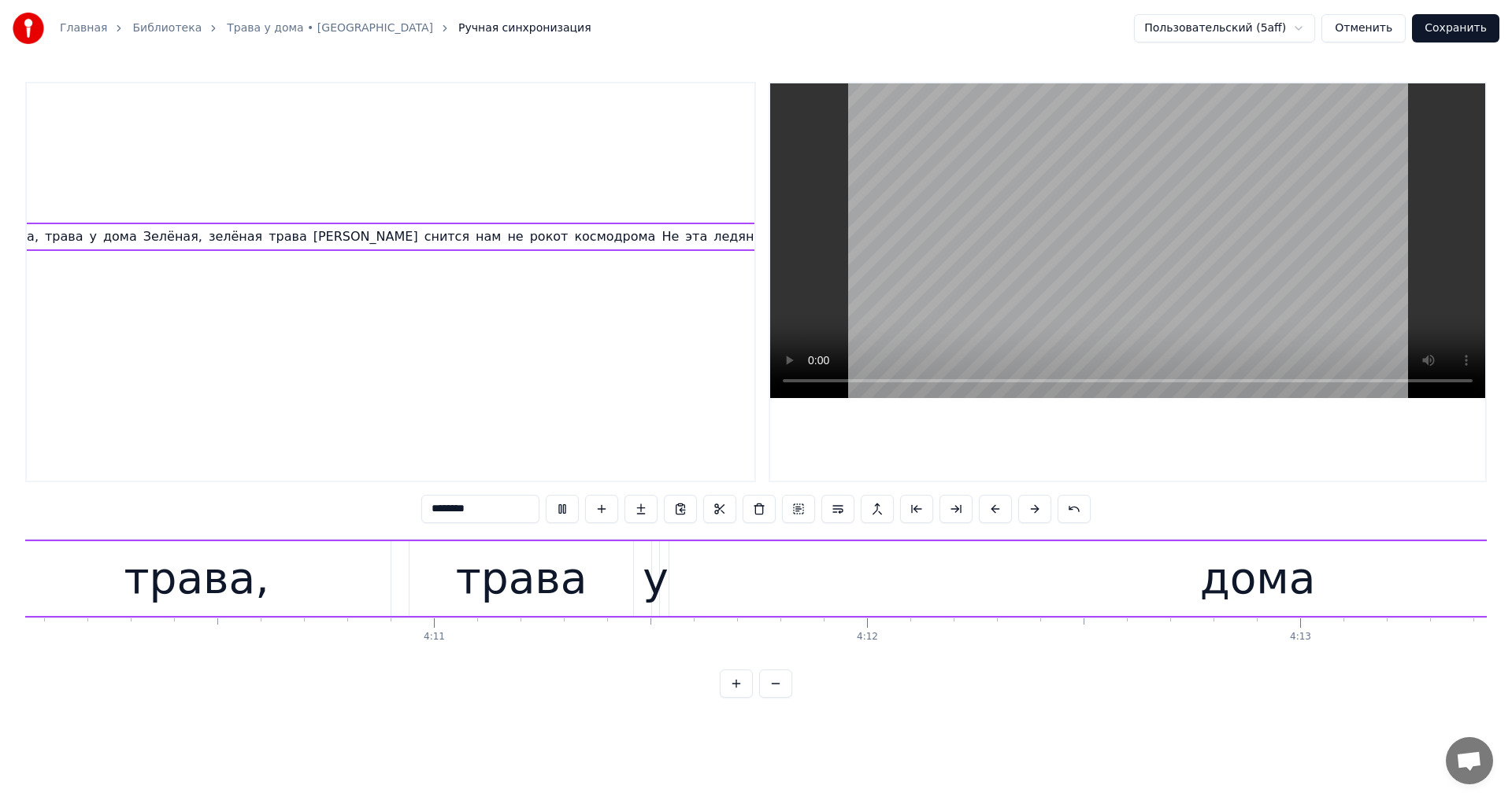
click at [1282, 276] on video at bounding box center [1127, 241] width 715 height 315
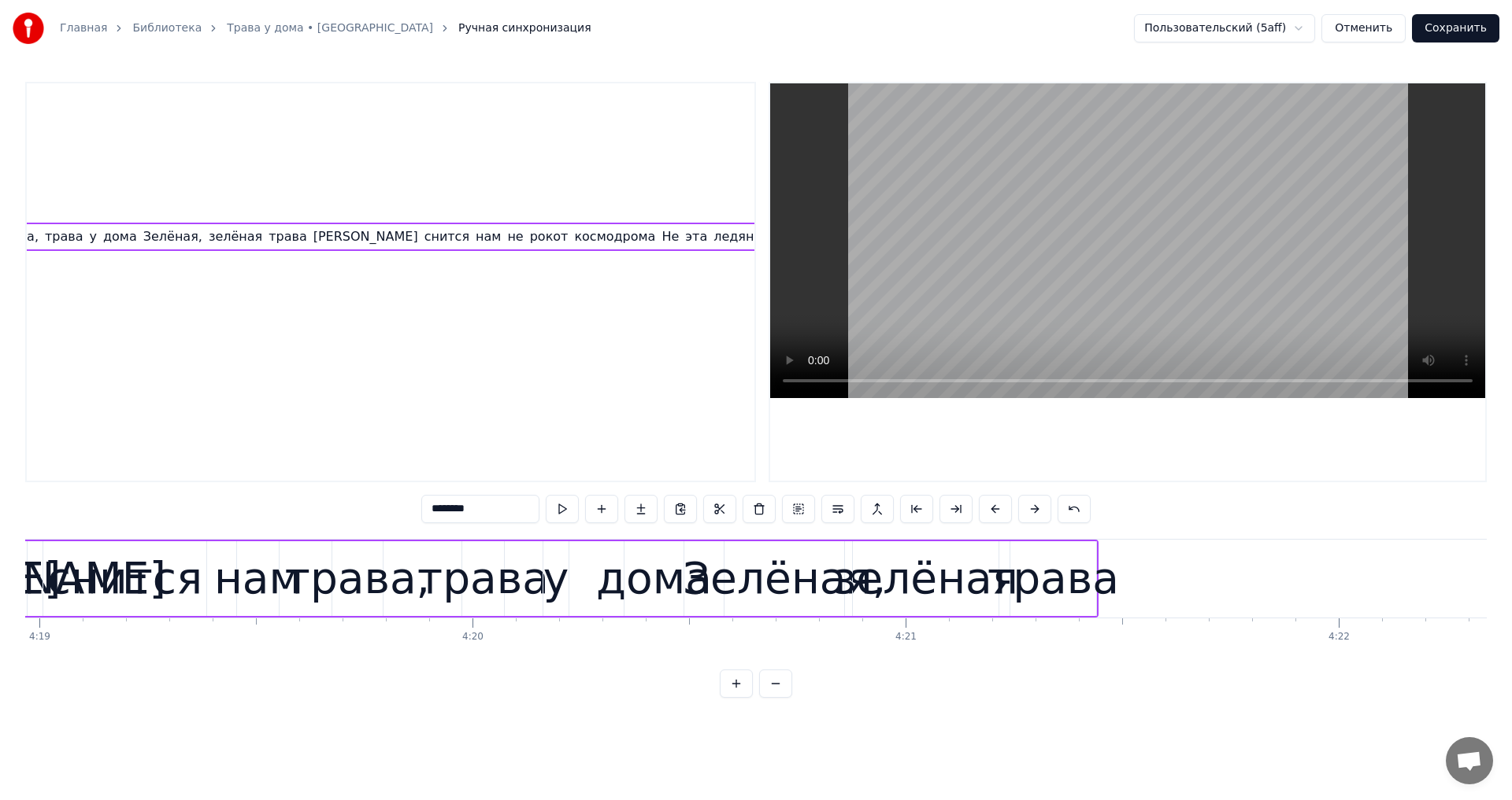
scroll to position [0, 112010]
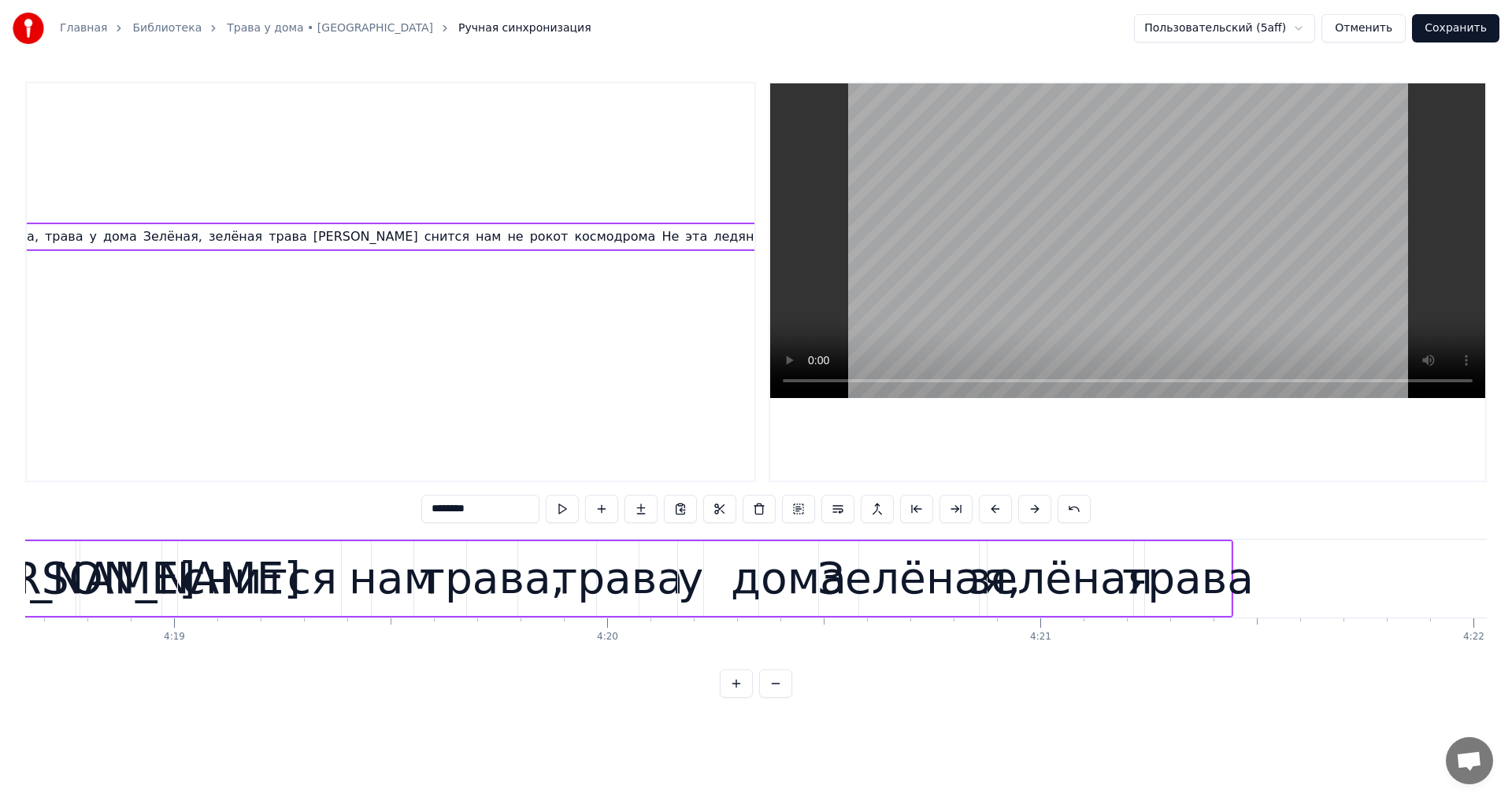
click at [1184, 573] on div "трава" at bounding box center [1187, 579] width 131 height 65
type input "*****"
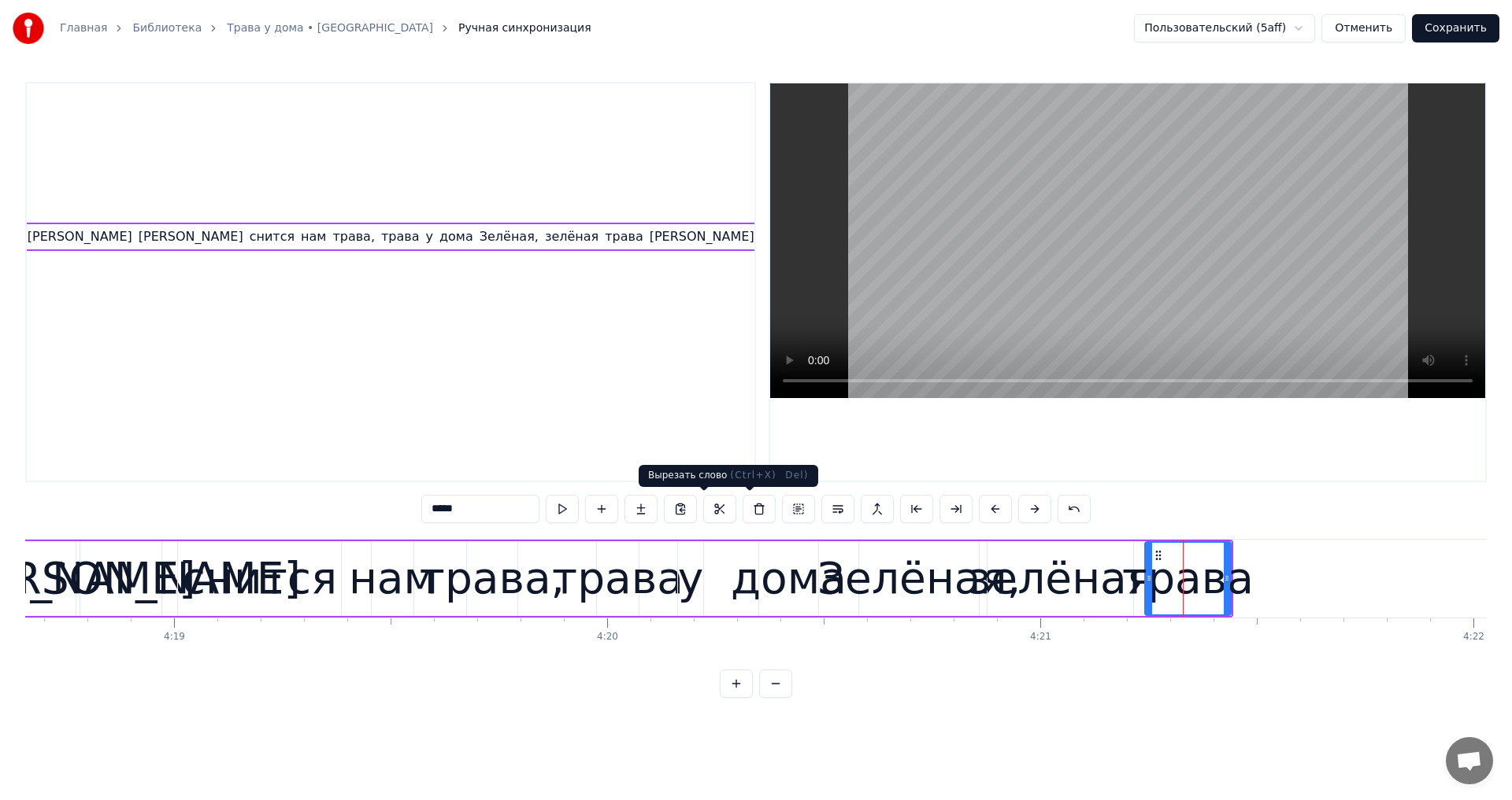
click at [745, 509] on button at bounding box center [759, 509] width 33 height 28
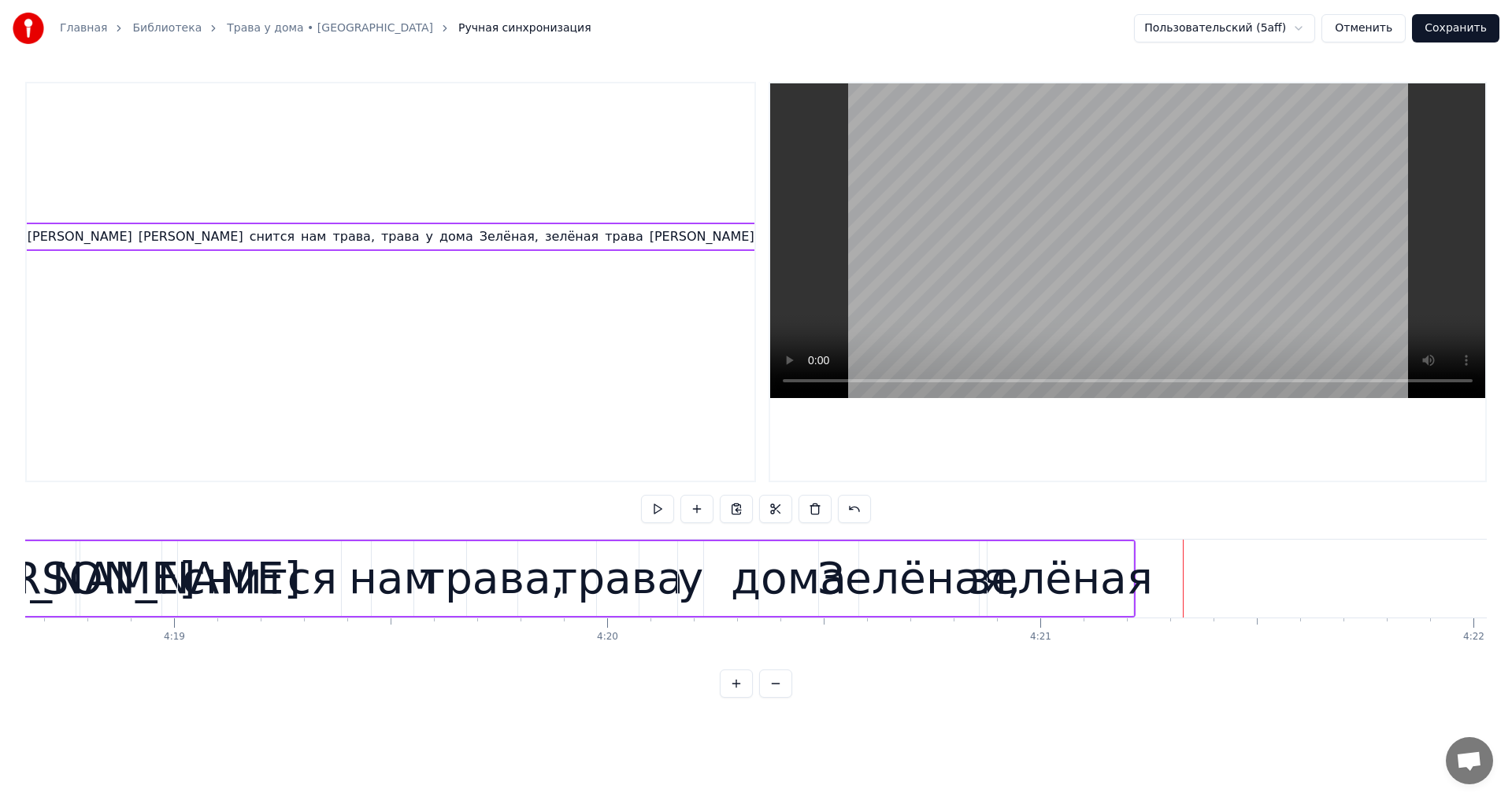
scroll to position [0, 4193]
click at [1131, 596] on div "зелёная" at bounding box center [1060, 579] width 185 height 65
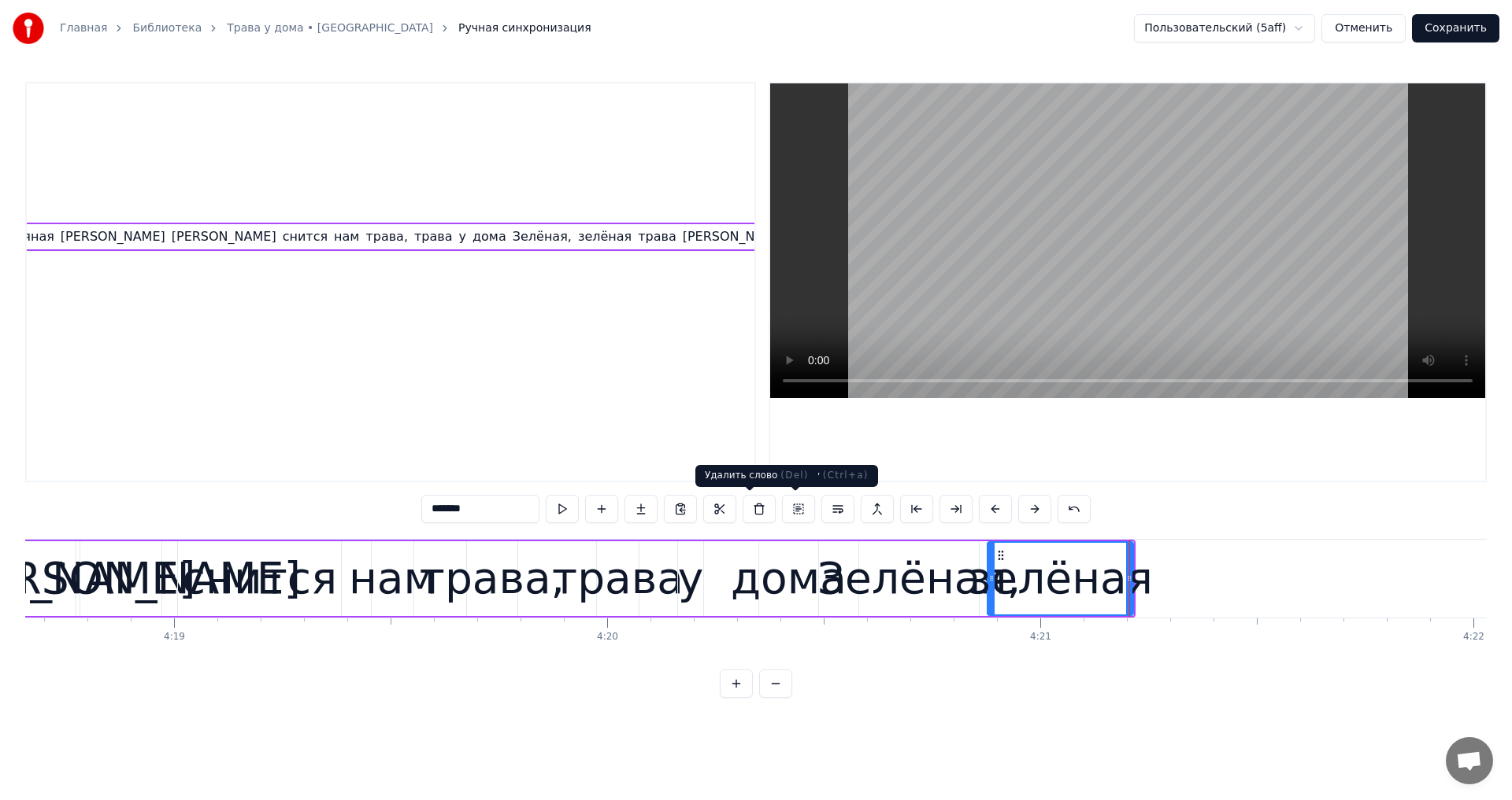
click at [742, 508] on button at bounding box center [759, 509] width 33 height 28
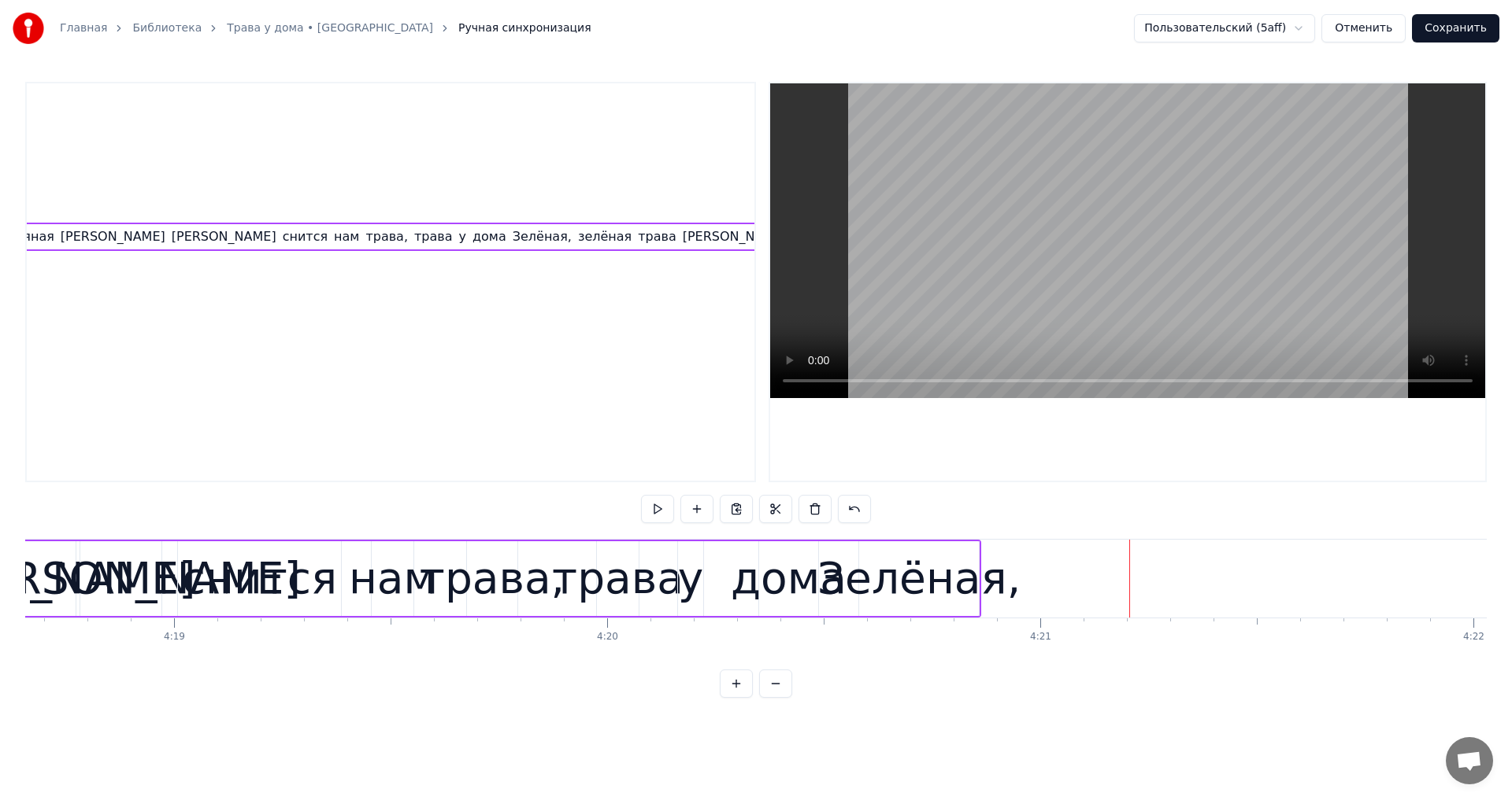
scroll to position [0, 4141]
click at [911, 576] on div "Зелёная," at bounding box center [918, 579] width 203 height 65
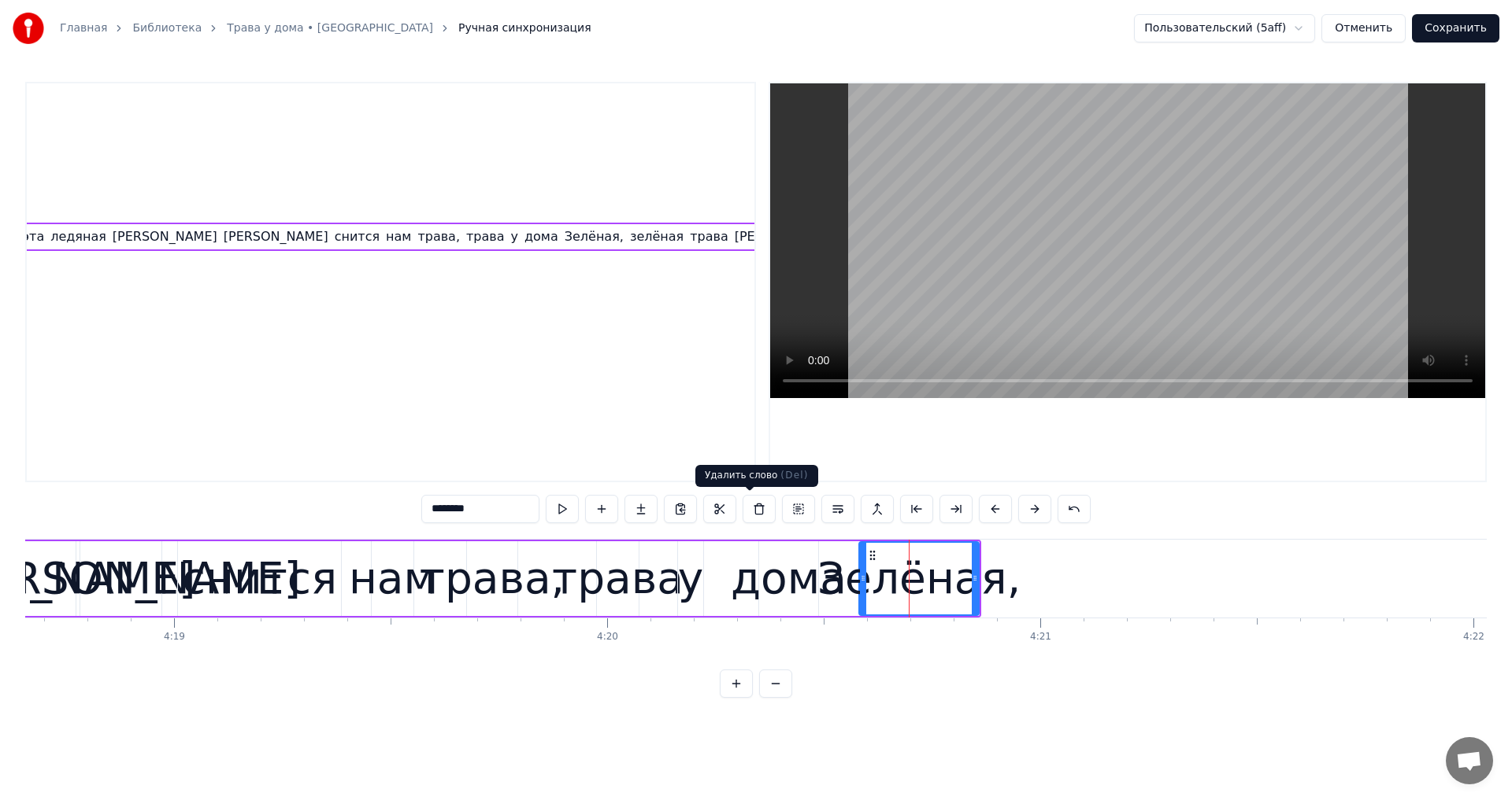
click at [755, 522] on button at bounding box center [759, 509] width 33 height 28
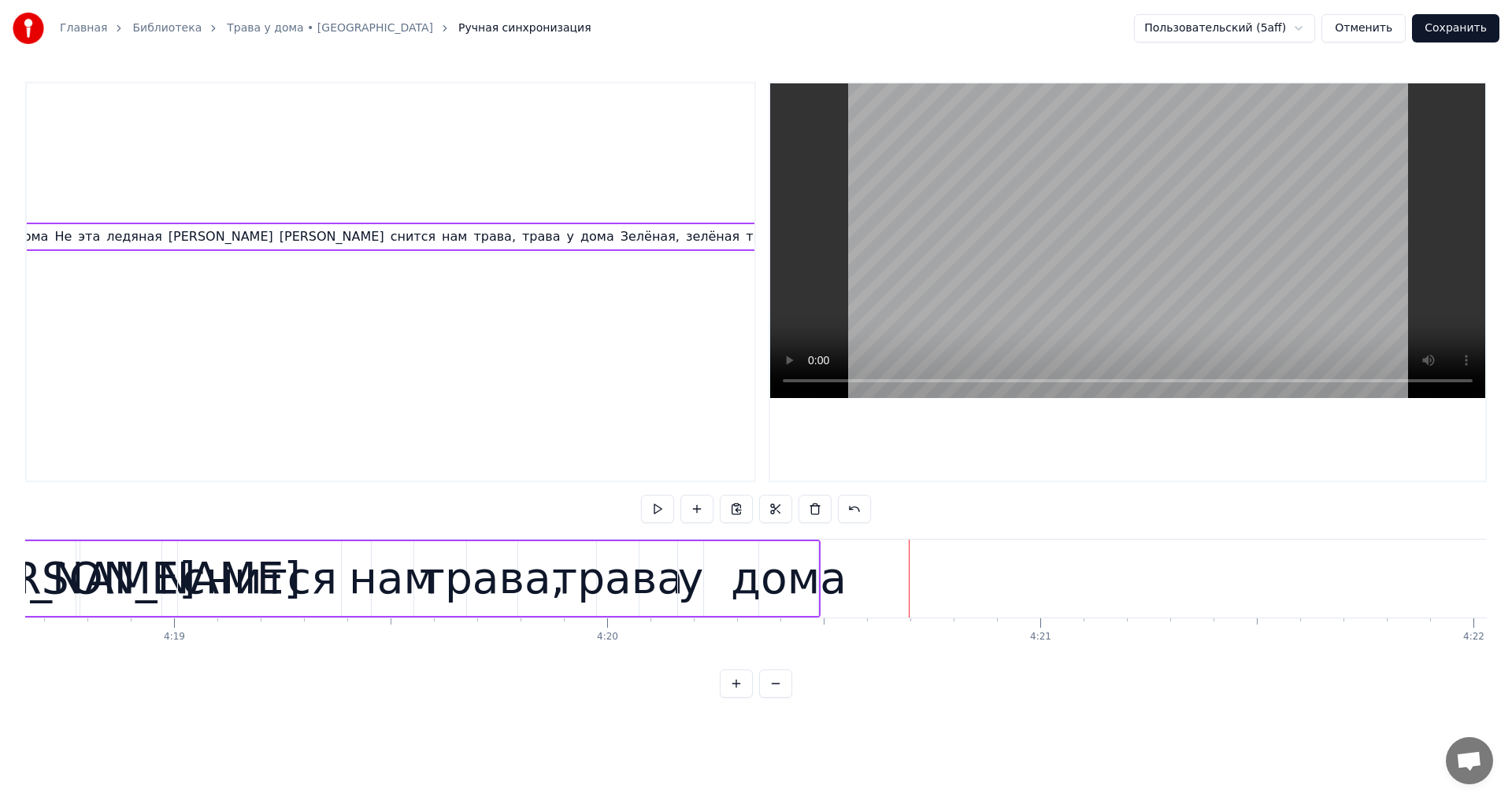
click at [808, 570] on div "дома" at bounding box center [788, 579] width 115 height 65
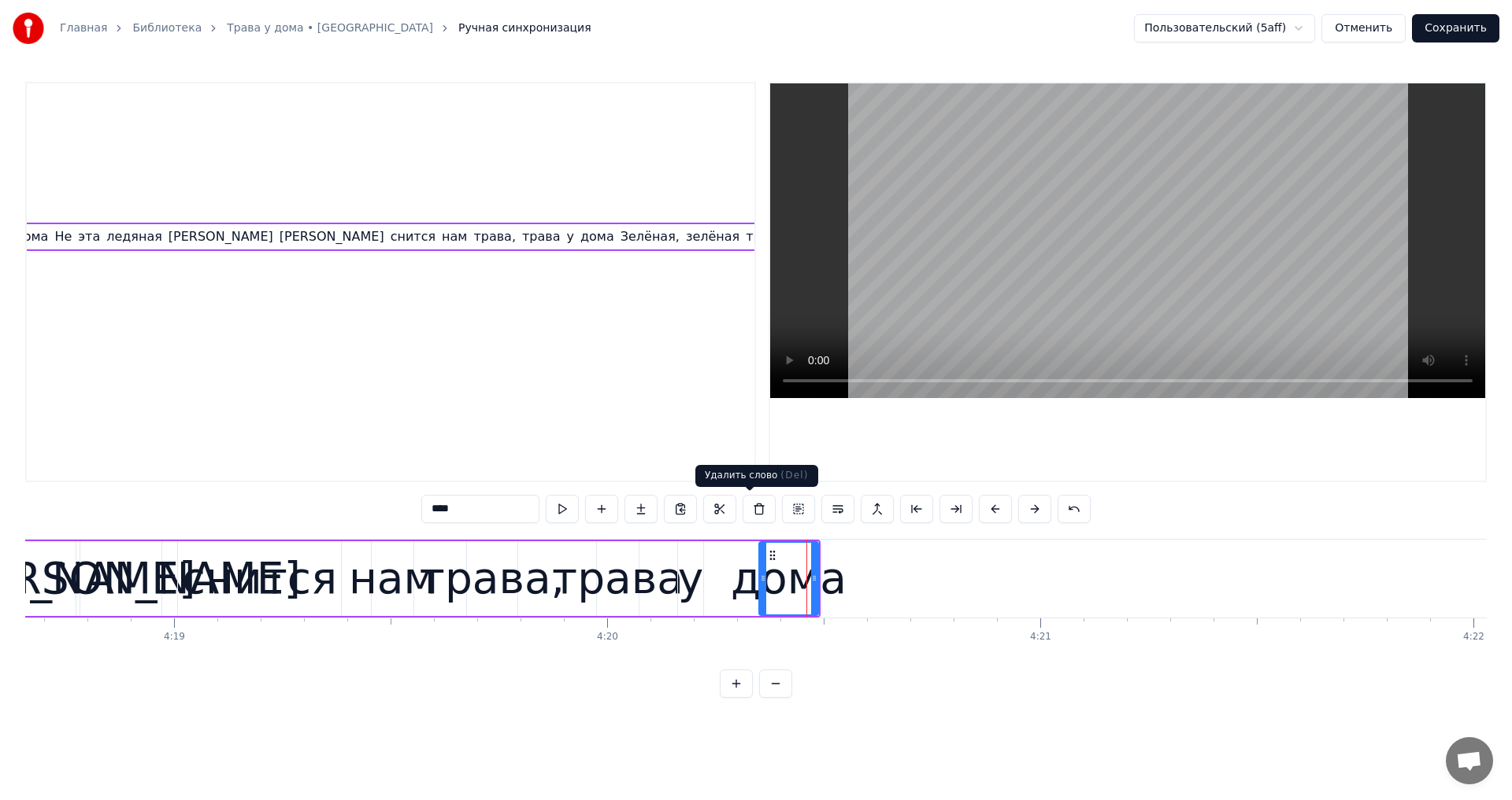
click at [748, 509] on button at bounding box center [759, 509] width 33 height 28
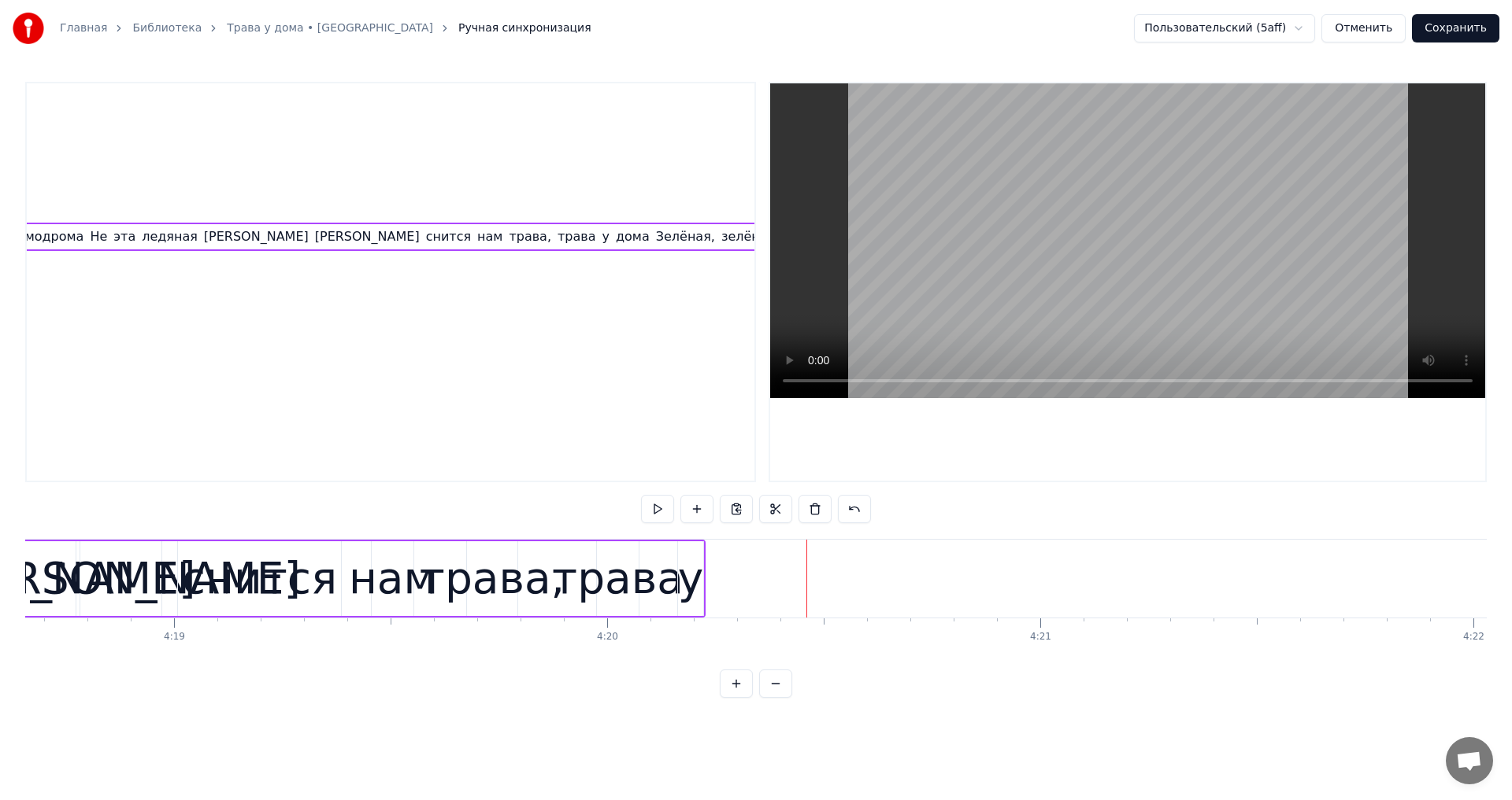
click at [688, 570] on div "у" at bounding box center [691, 579] width 26 height 65
click at [748, 510] on button at bounding box center [759, 509] width 33 height 28
click at [621, 580] on div "трава" at bounding box center [617, 579] width 131 height 65
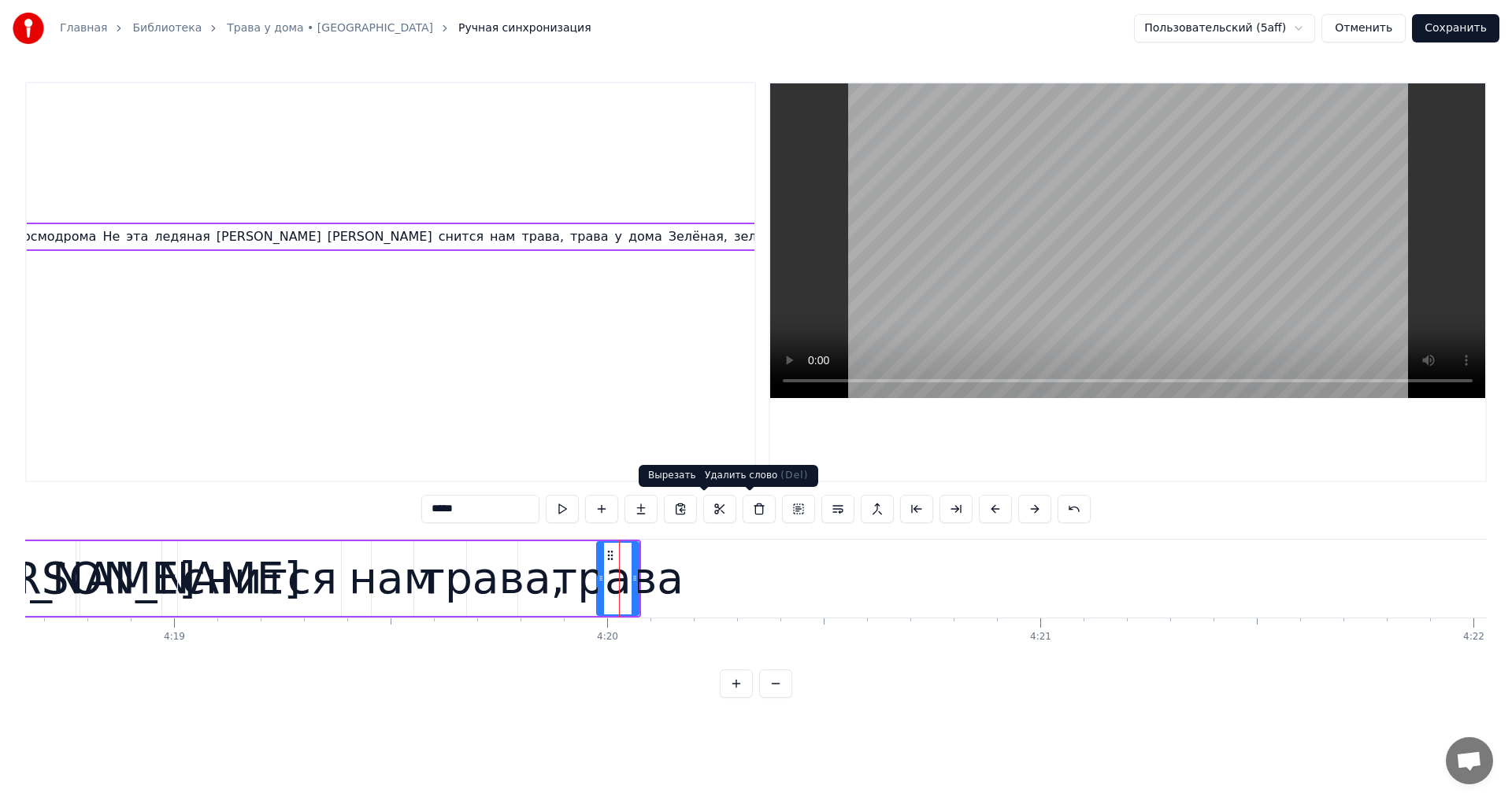
click at [752, 503] on button at bounding box center [759, 509] width 33 height 28
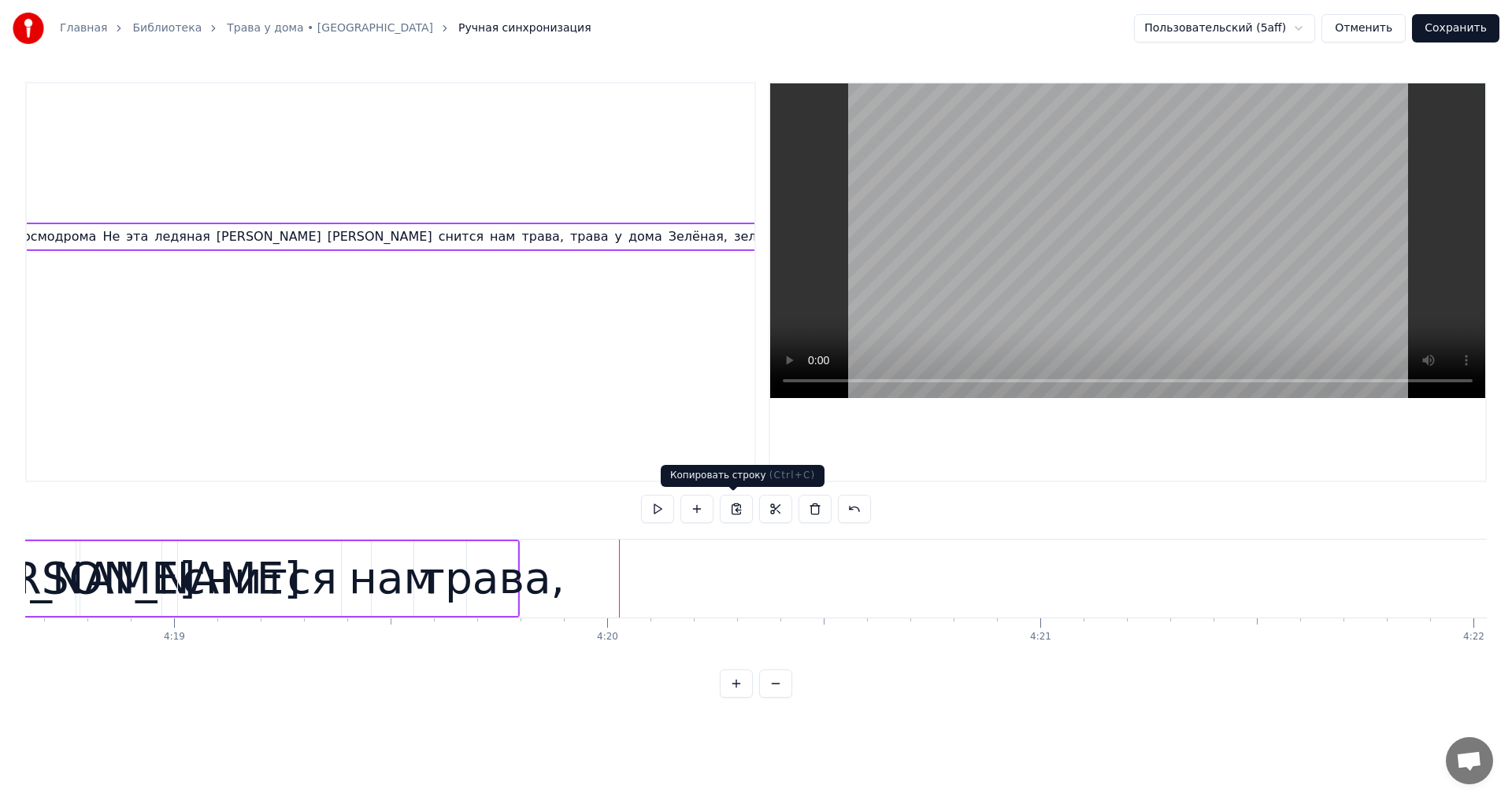
scroll to position [0, 3999]
click at [487, 578] on div "трава," at bounding box center [492, 579] width 145 height 65
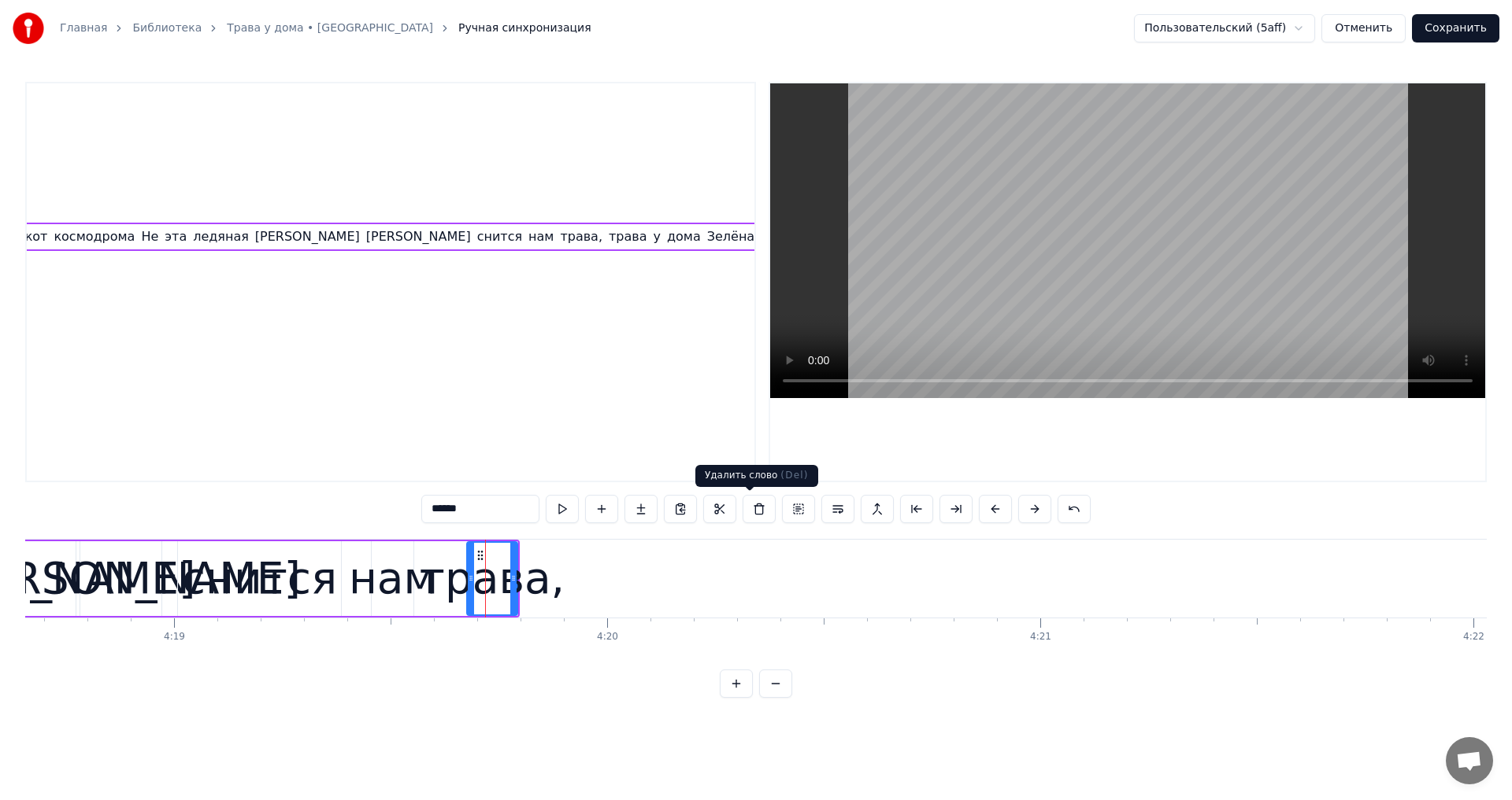
drag, startPoint x: 740, startPoint y: 516, endPoint x: 681, endPoint y: 535, distance: 62.0
click at [742, 516] on button at bounding box center [759, 509] width 33 height 28
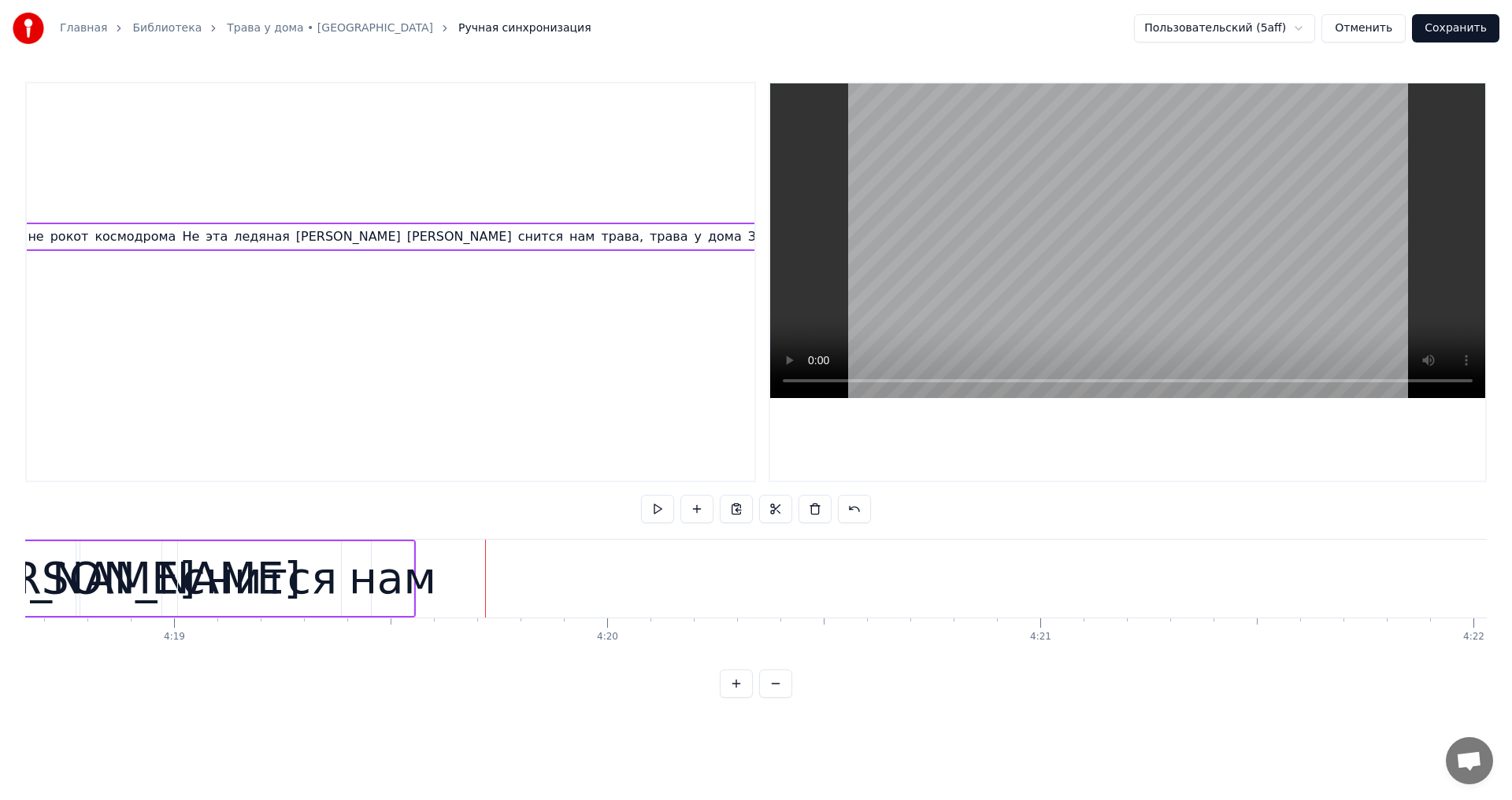
click at [385, 576] on div "нам" at bounding box center [392, 579] width 87 height 65
click at [744, 507] on button at bounding box center [759, 509] width 33 height 28
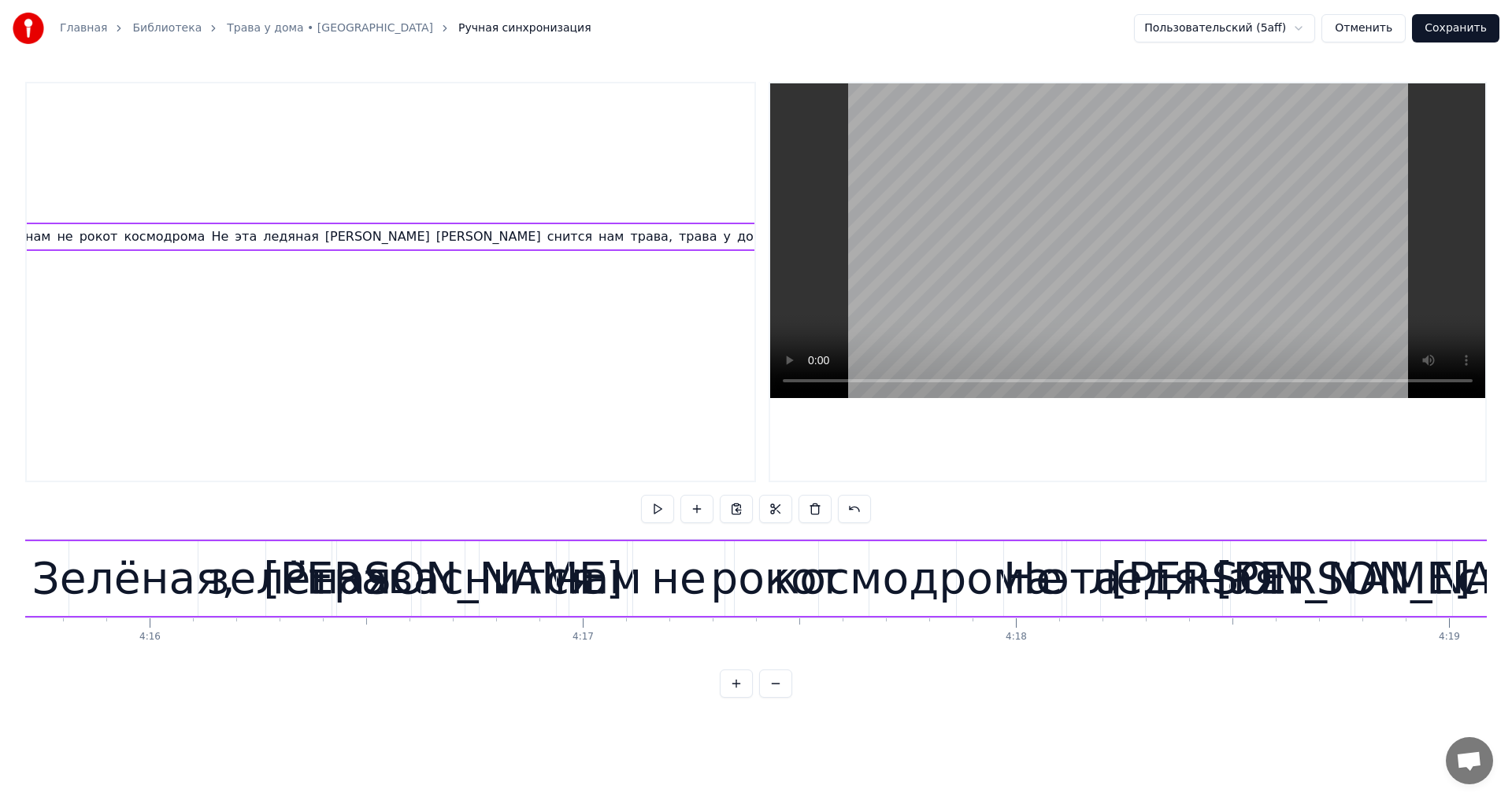
scroll to position [0, 110801]
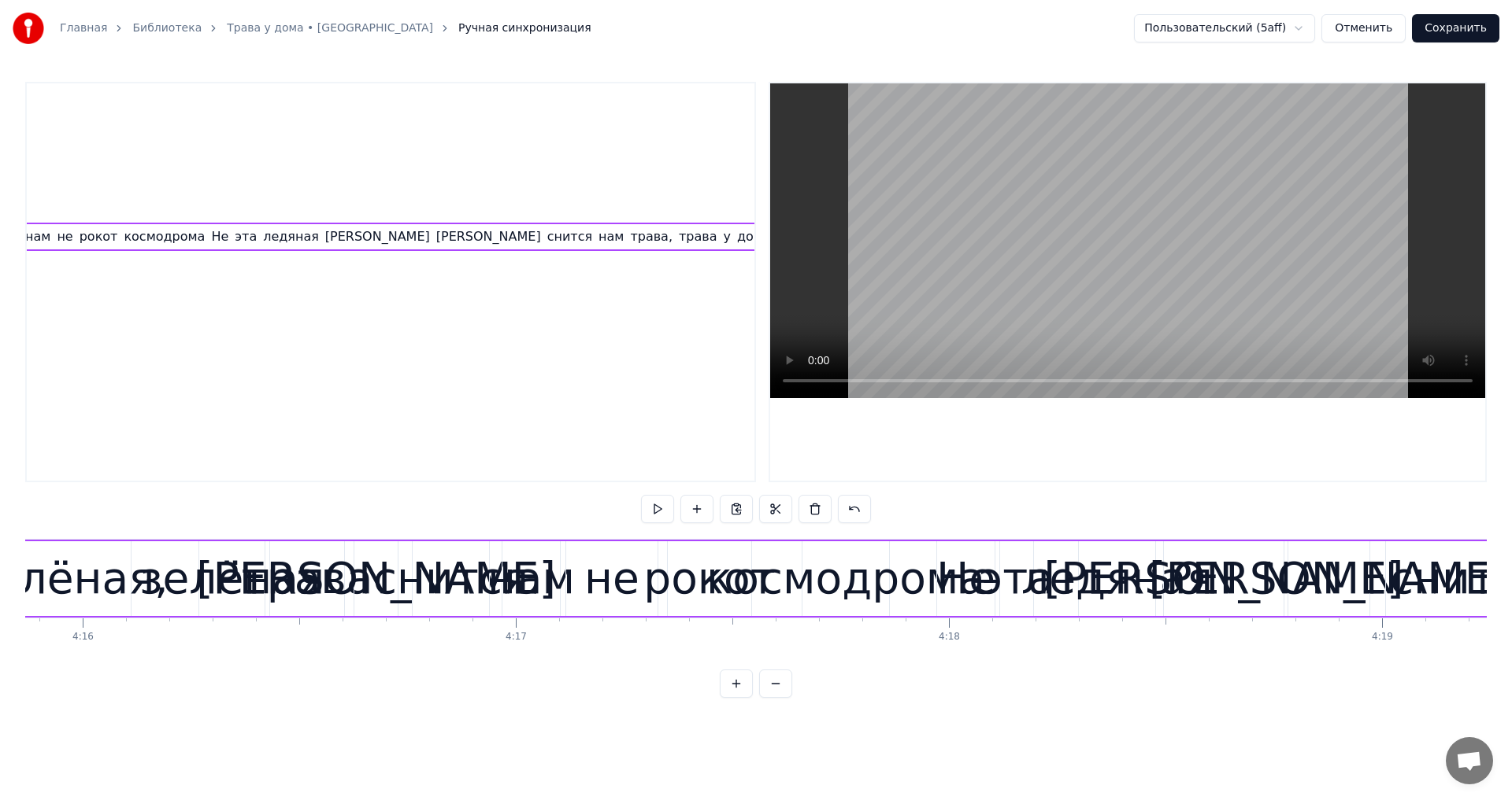
click at [380, 574] on div "[PERSON_NAME]" at bounding box center [376, 579] width 360 height 65
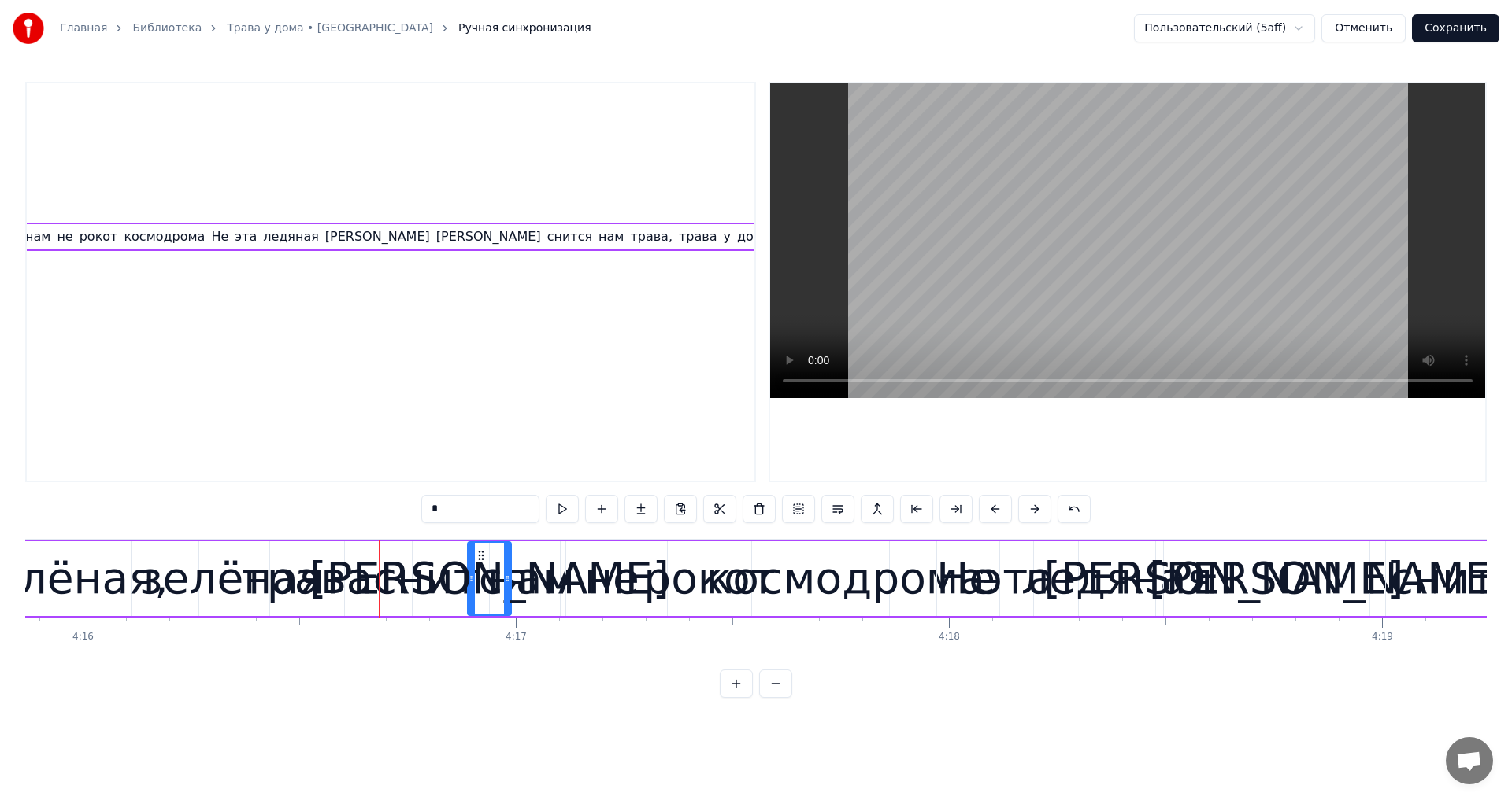
drag, startPoint x: 369, startPoint y: 558, endPoint x: 483, endPoint y: 569, distance: 114.5
click at [742, 516] on button at bounding box center [759, 509] width 33 height 28
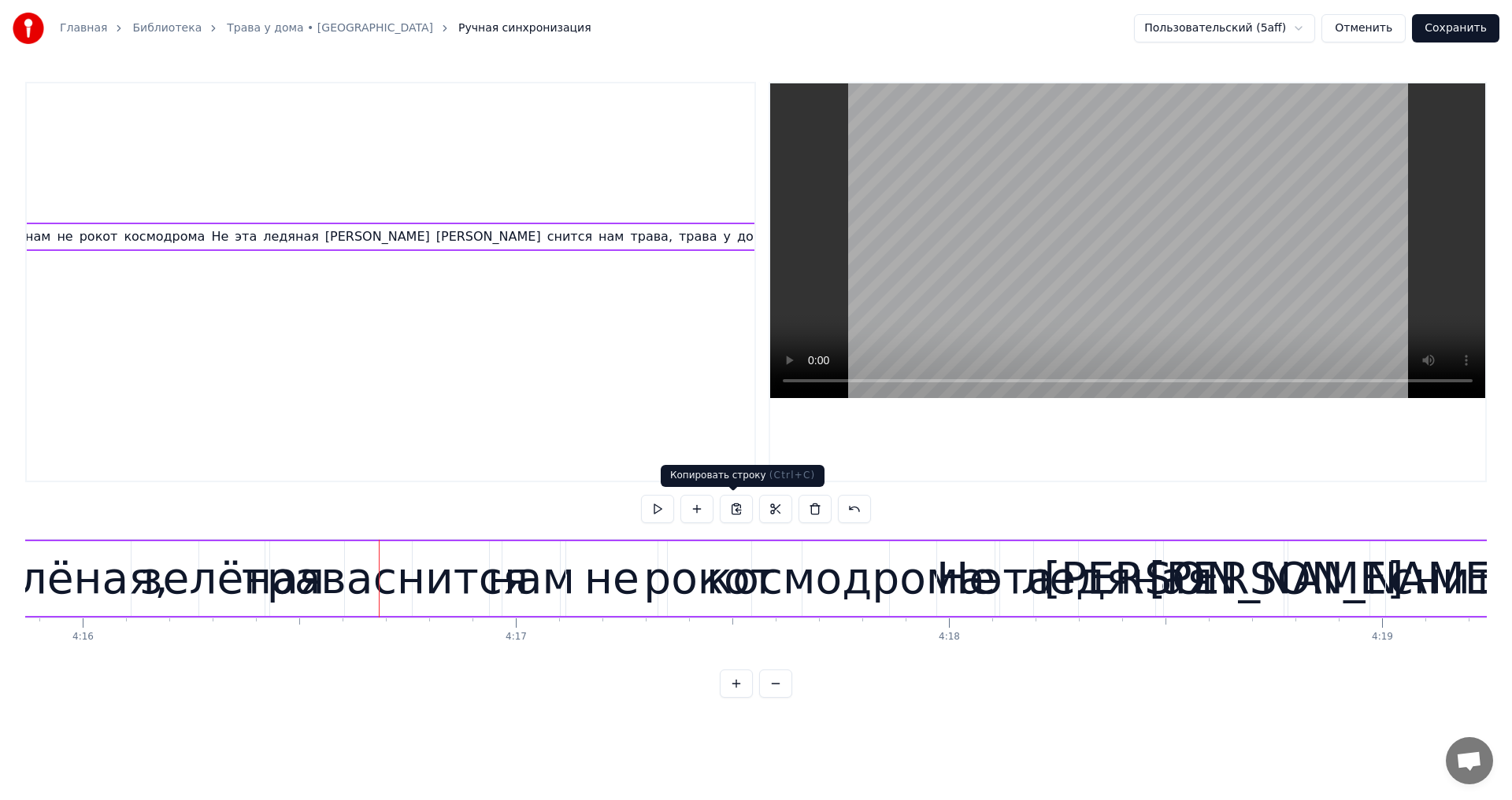
scroll to position [0, 3913]
click at [443, 586] on div "снится" at bounding box center [451, 579] width 155 height 65
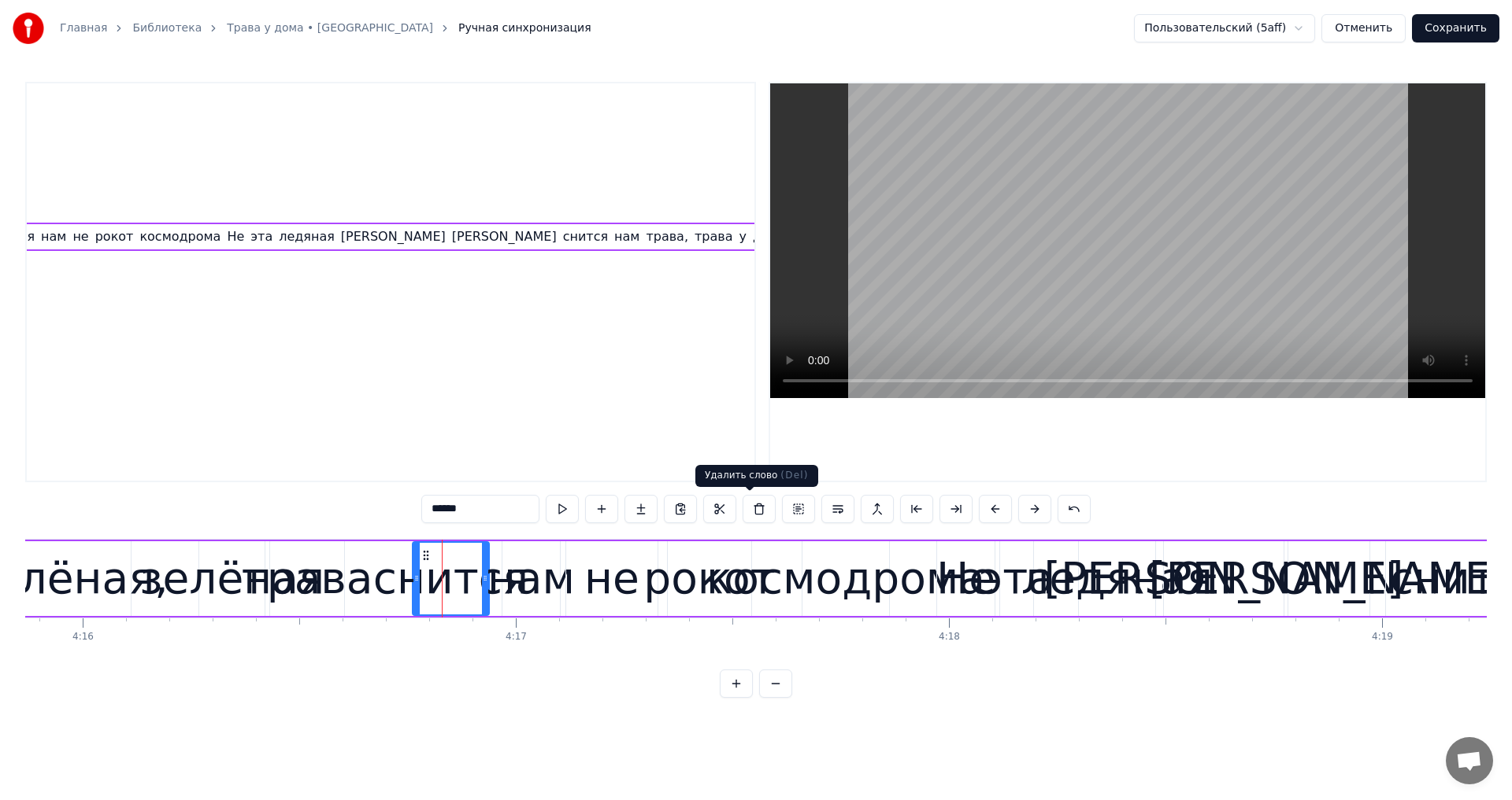
click at [748, 515] on button at bounding box center [759, 509] width 33 height 28
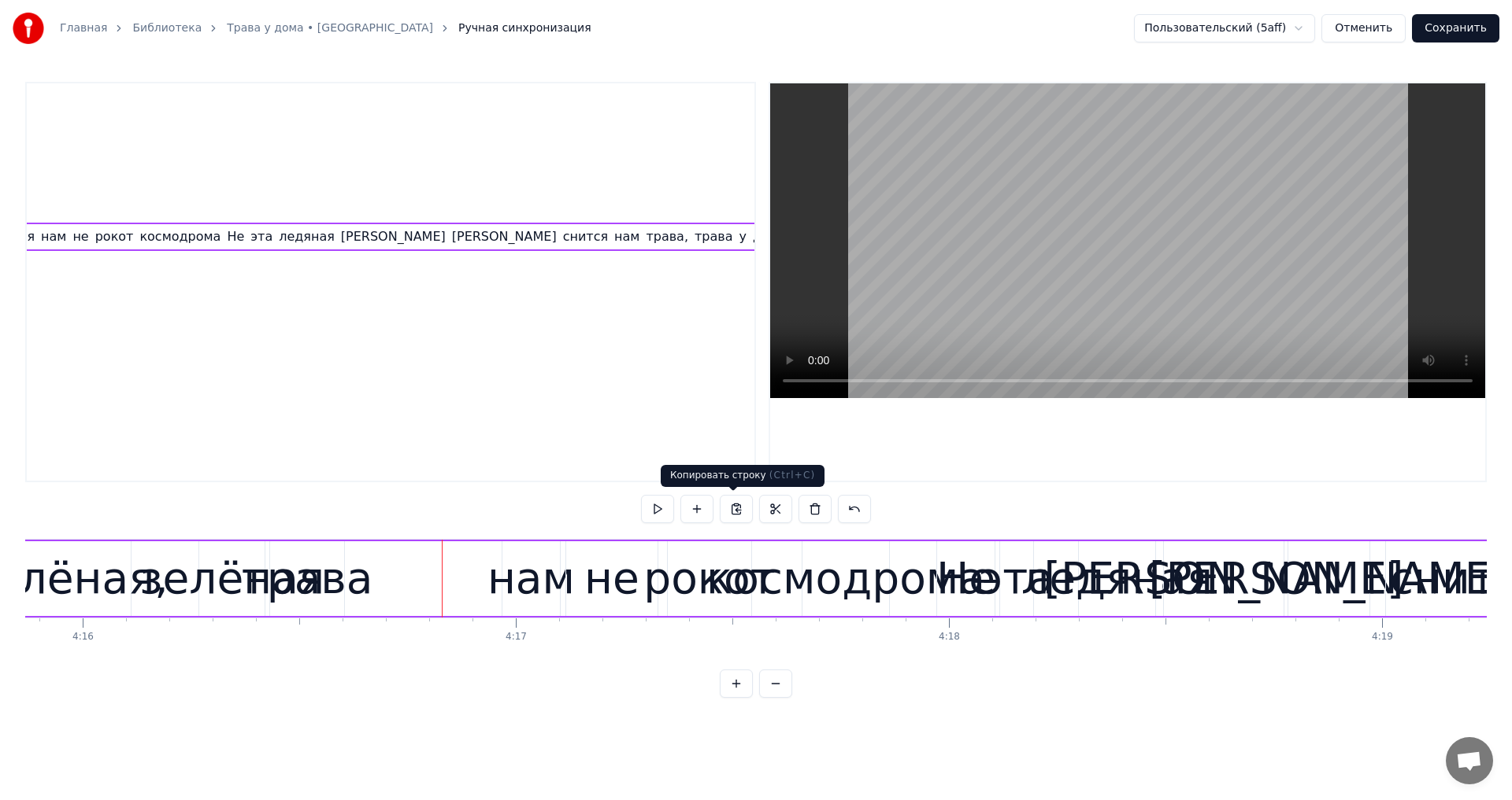
scroll to position [0, 3869]
click at [547, 582] on div "нам" at bounding box center [530, 579] width 87 height 65
click at [748, 510] on button at bounding box center [759, 509] width 33 height 28
click at [631, 570] on div "не" at bounding box center [611, 579] width 55 height 65
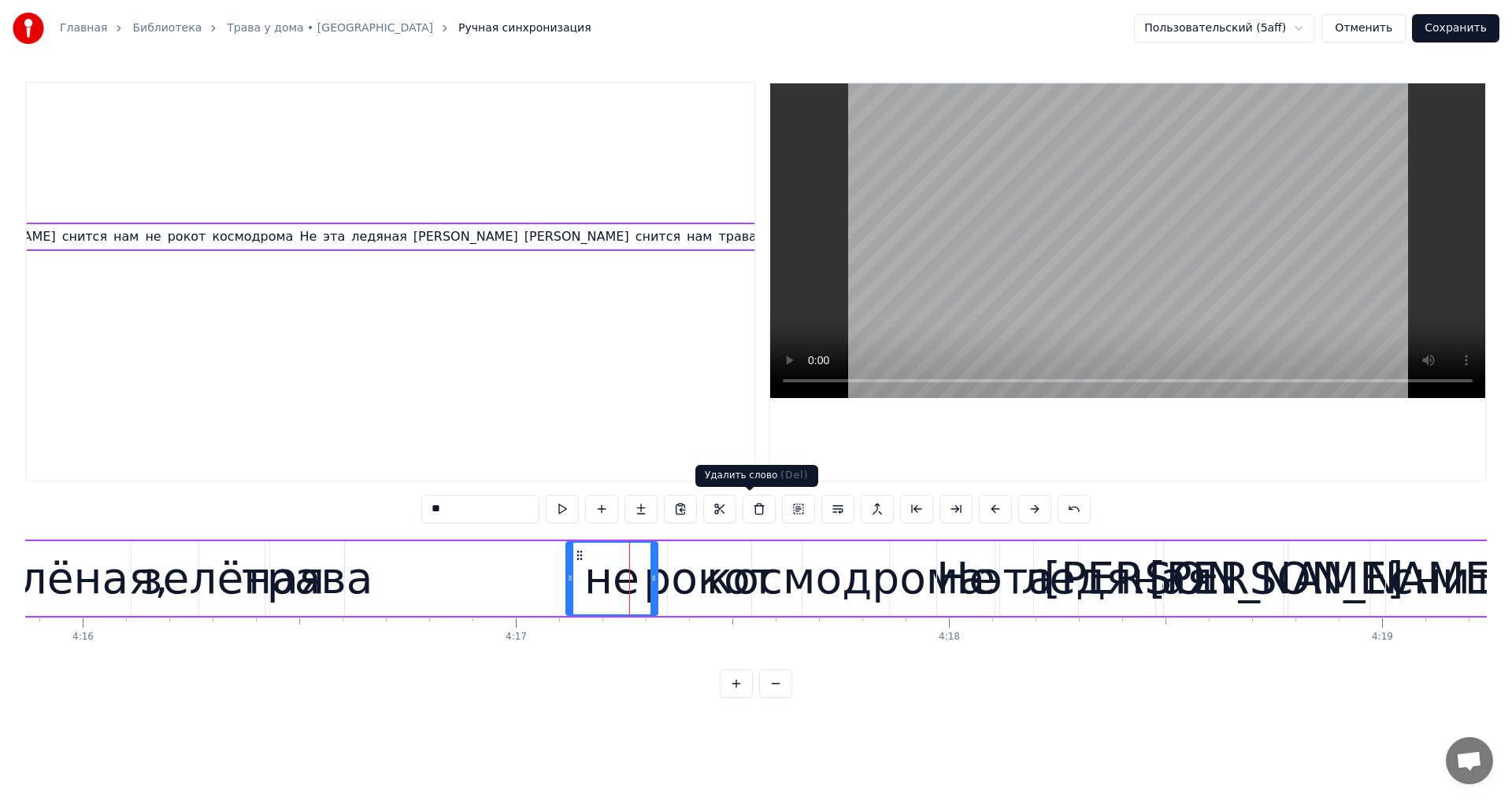
click at [742, 509] on button at bounding box center [759, 509] width 33 height 28
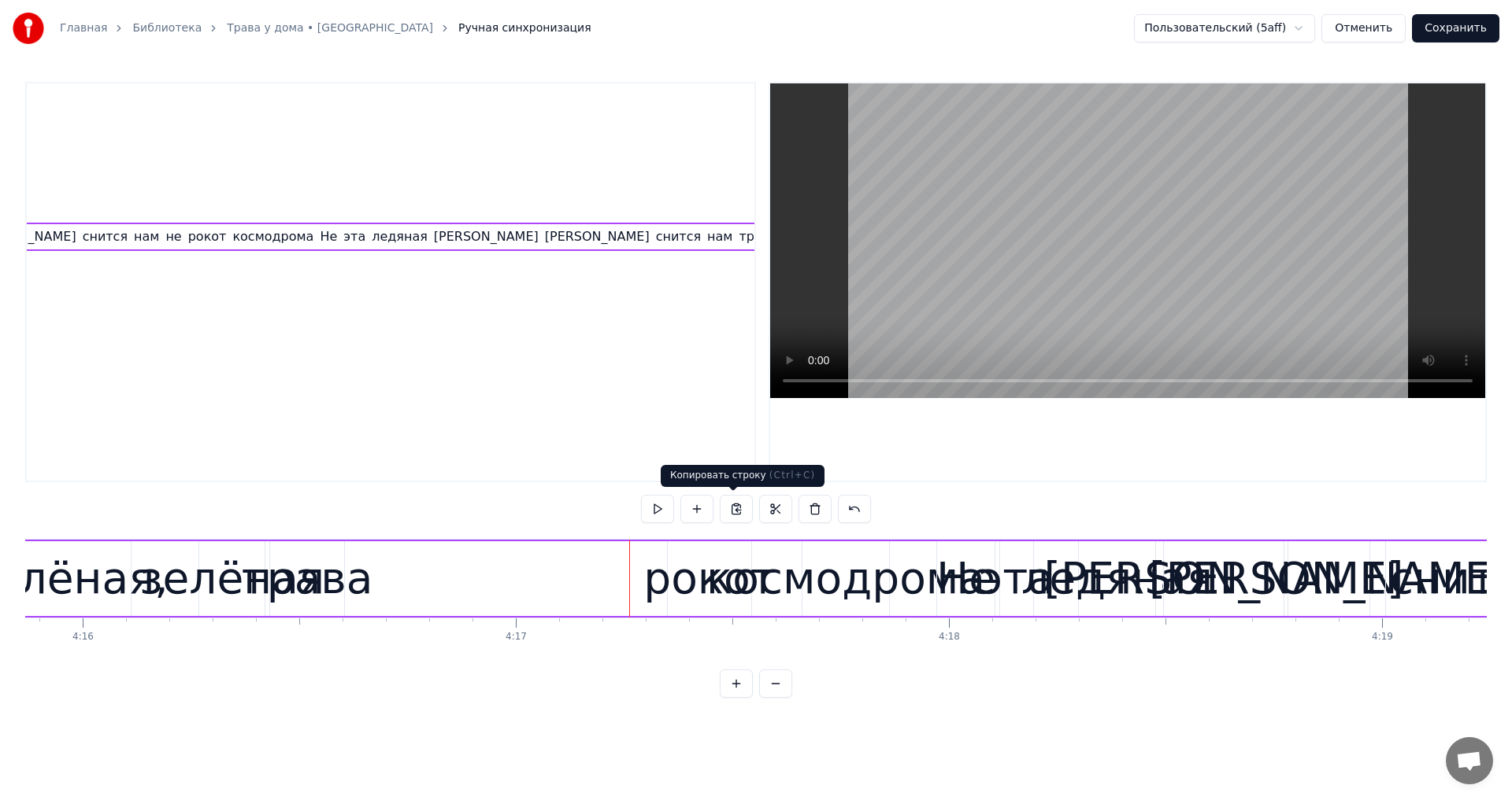
click at [675, 569] on div "рокот" at bounding box center [708, 579] width 131 height 65
click at [761, 510] on button at bounding box center [759, 509] width 33 height 28
click at [754, 577] on div "космодрома" at bounding box center [845, 579] width 279 height 65
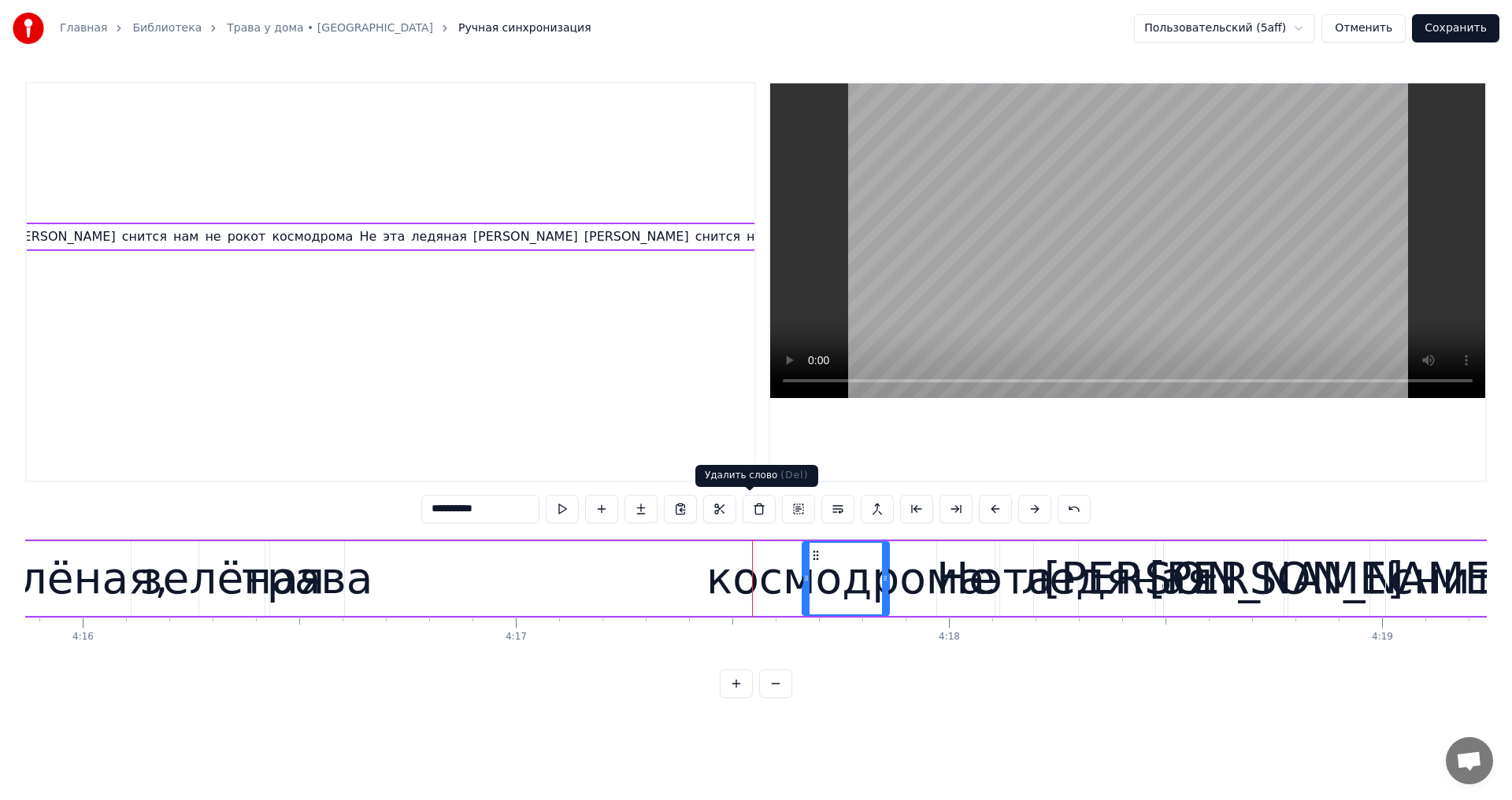
click at [762, 515] on button at bounding box center [759, 509] width 33 height 28
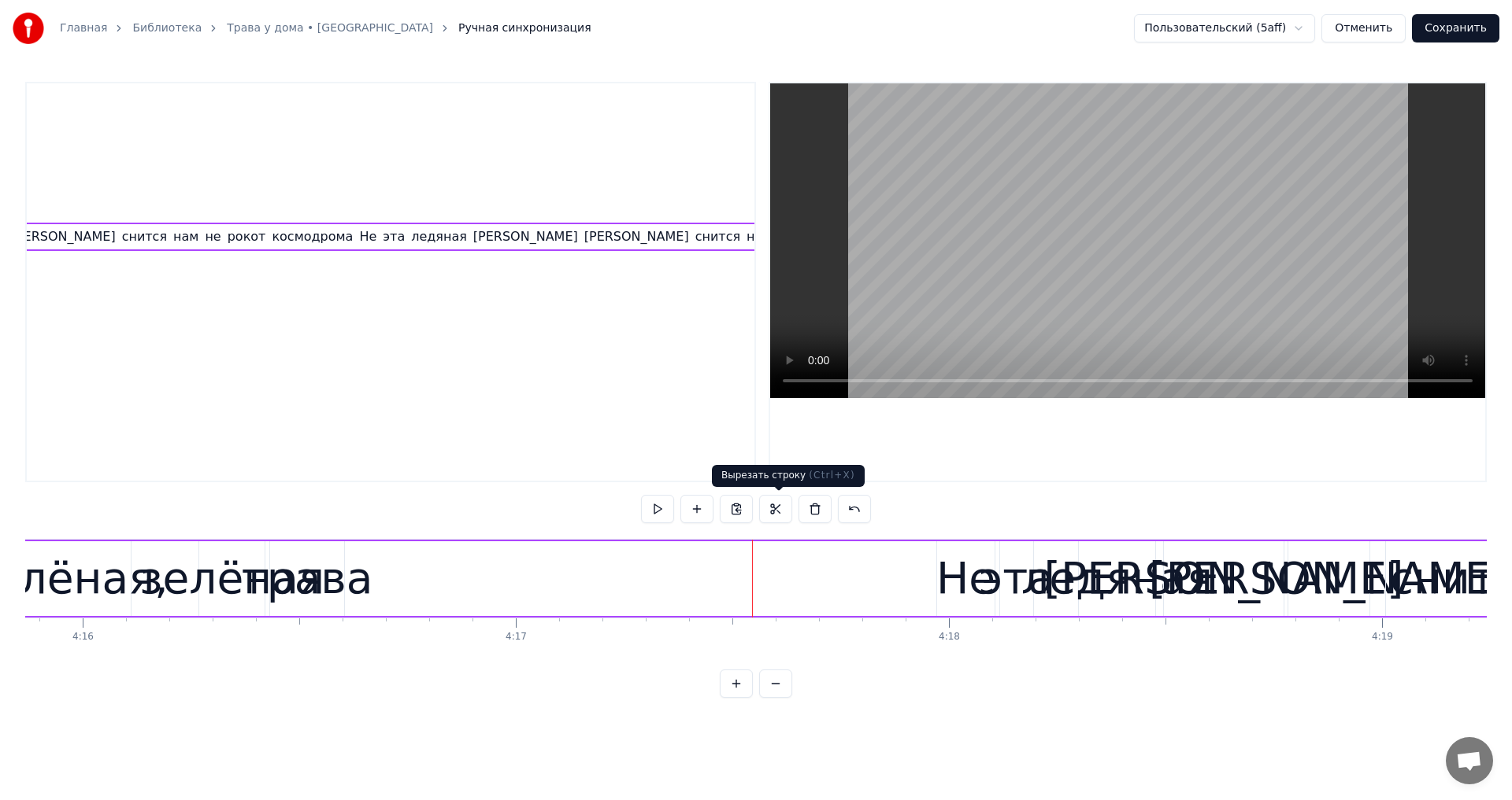
scroll to position [0, 3701]
click at [948, 593] on div "Не" at bounding box center [965, 579] width 59 height 65
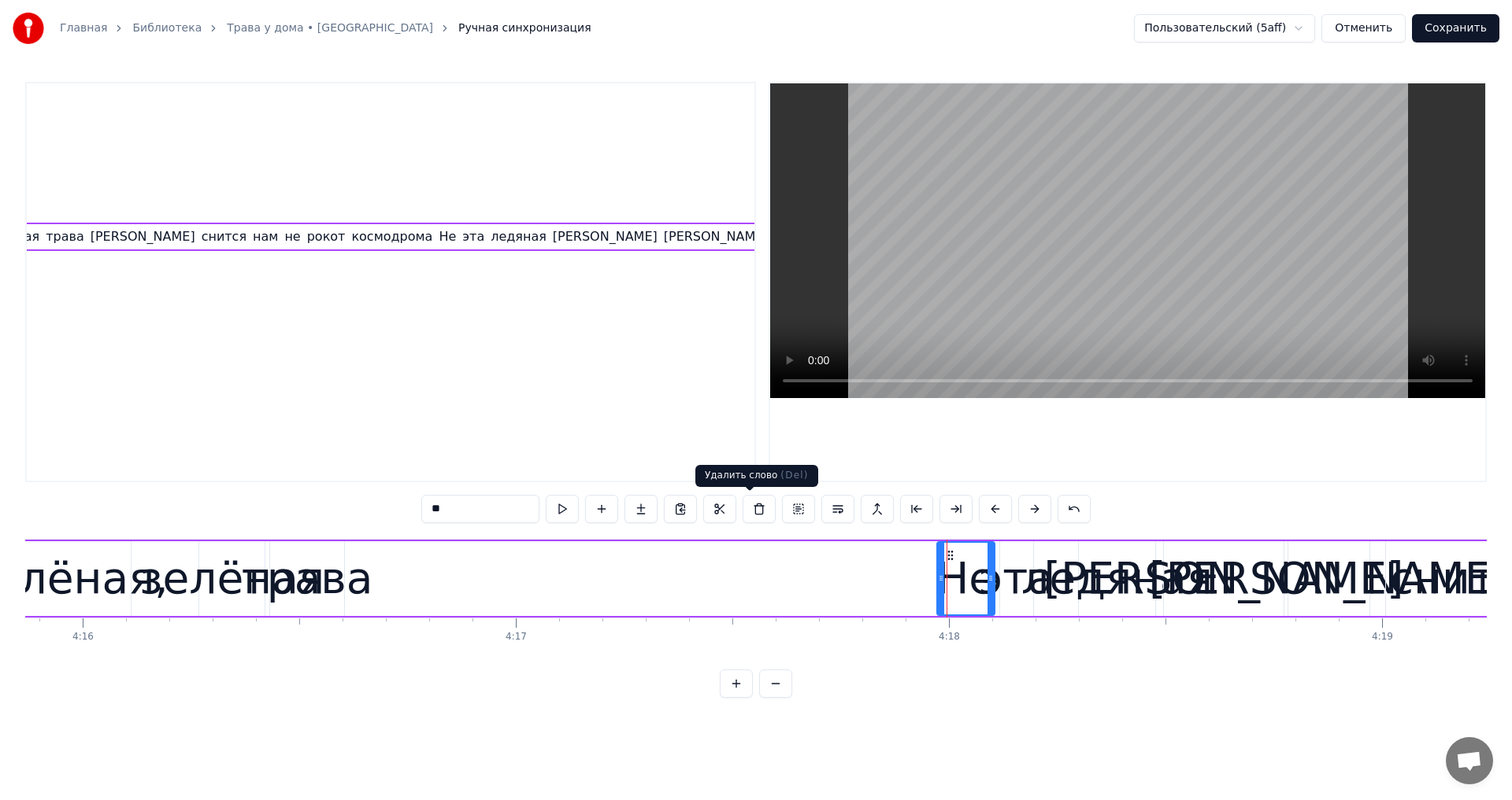
click at [748, 512] on button at bounding box center [759, 509] width 33 height 28
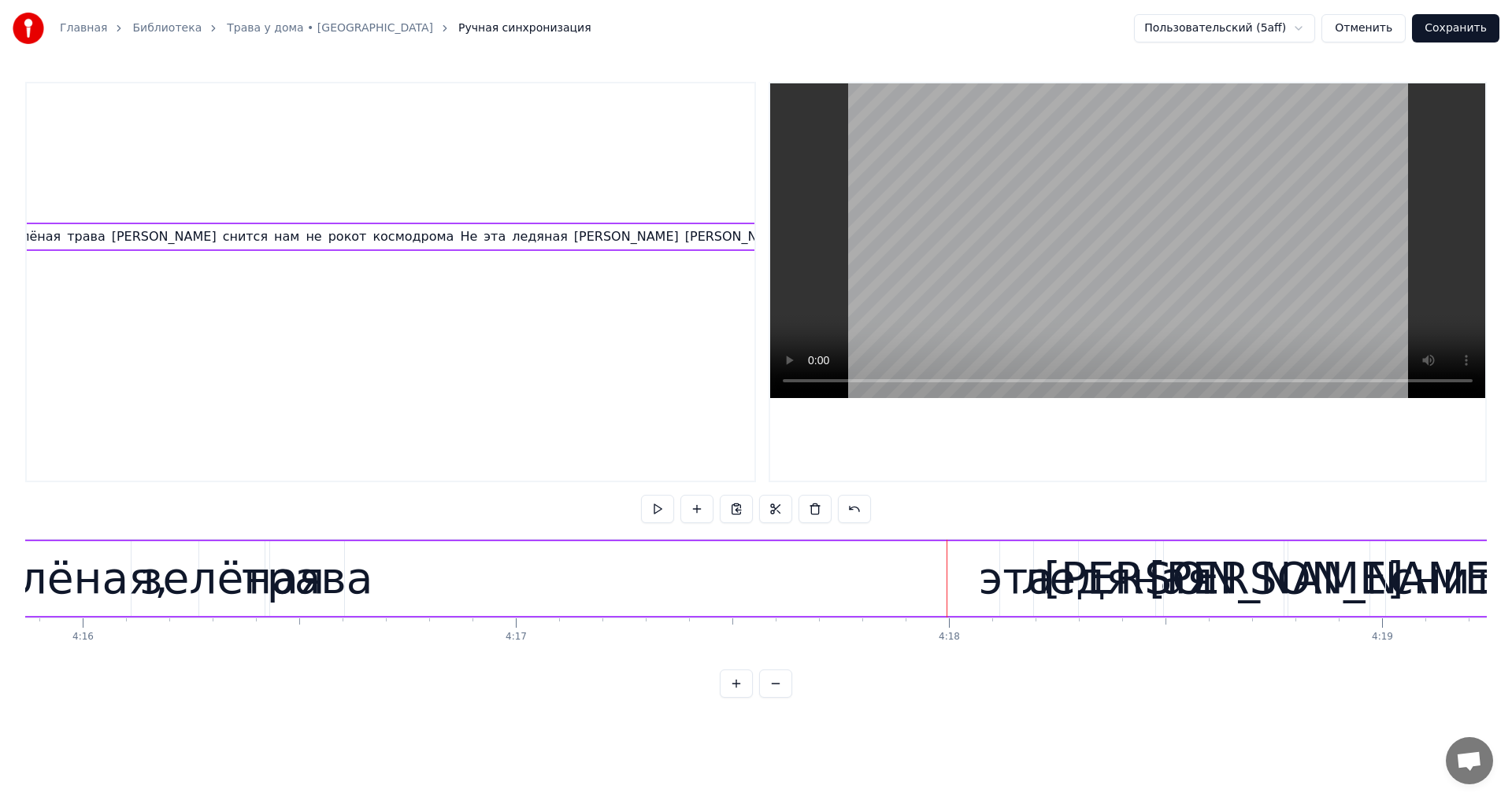
click at [1026, 585] on div "эта" at bounding box center [1016, 579] width 76 height 65
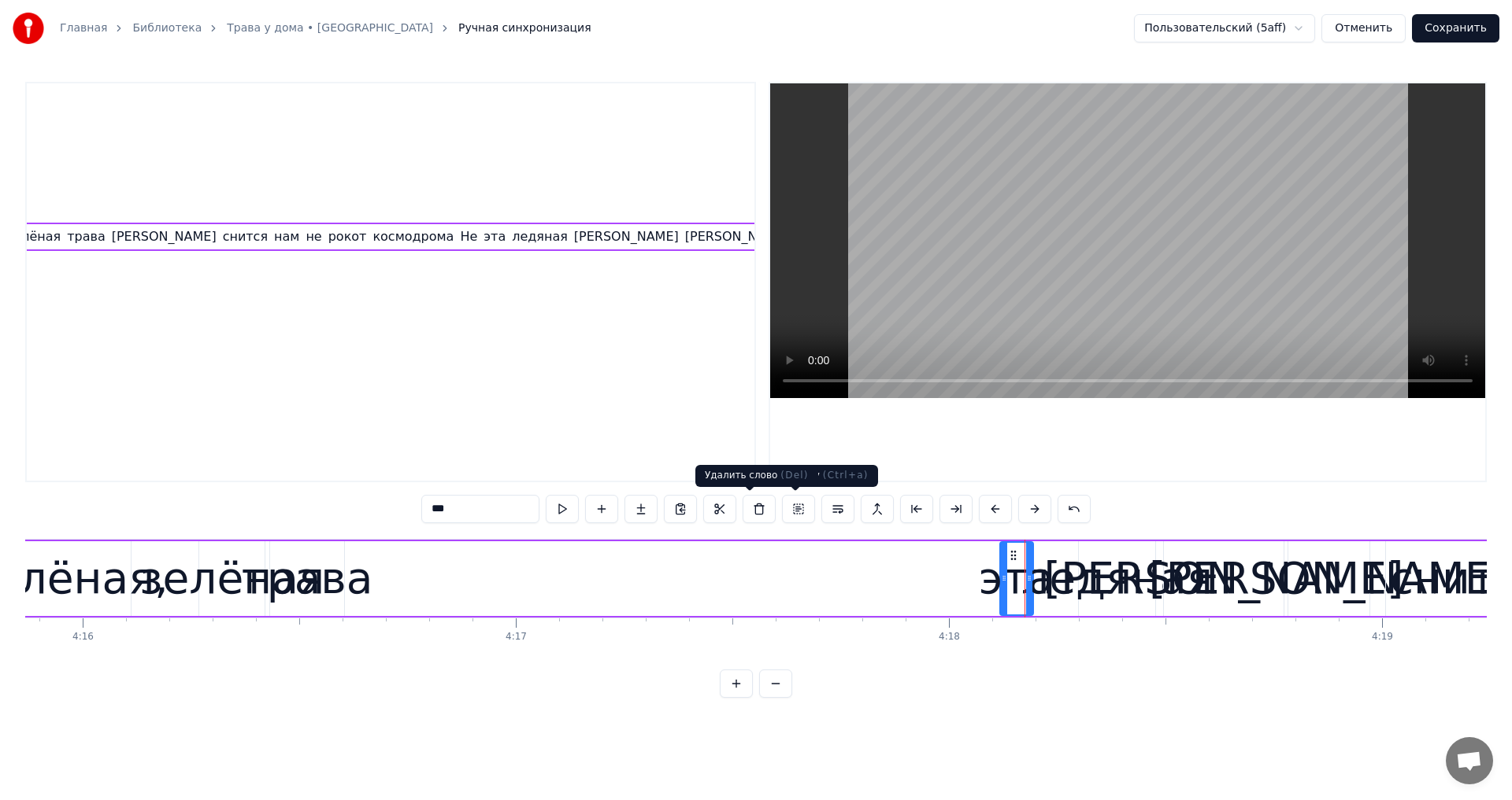
click at [760, 509] on button at bounding box center [759, 509] width 33 height 28
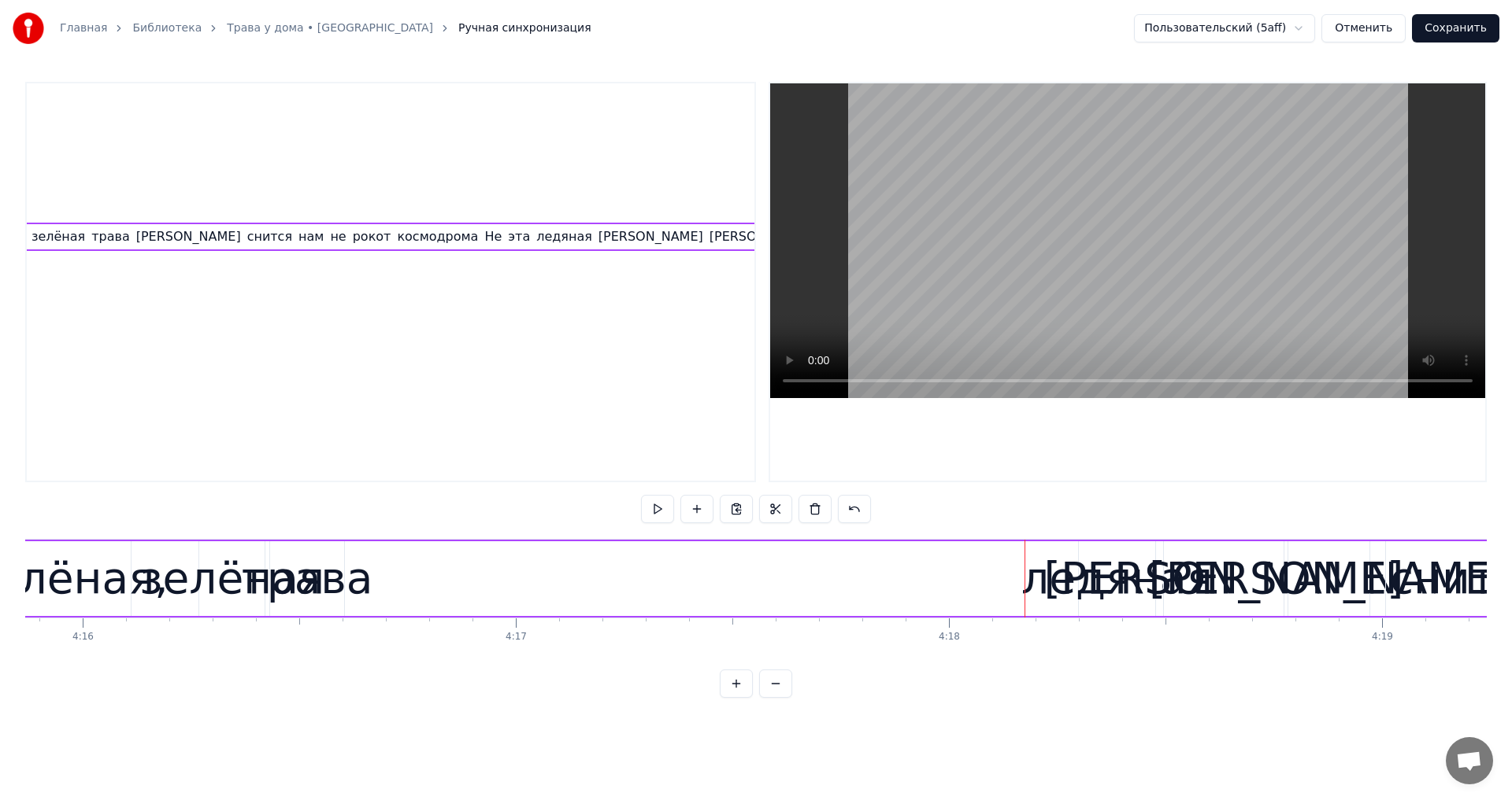
click at [1051, 581] on div "ледяная" at bounding box center [1117, 579] width 191 height 65
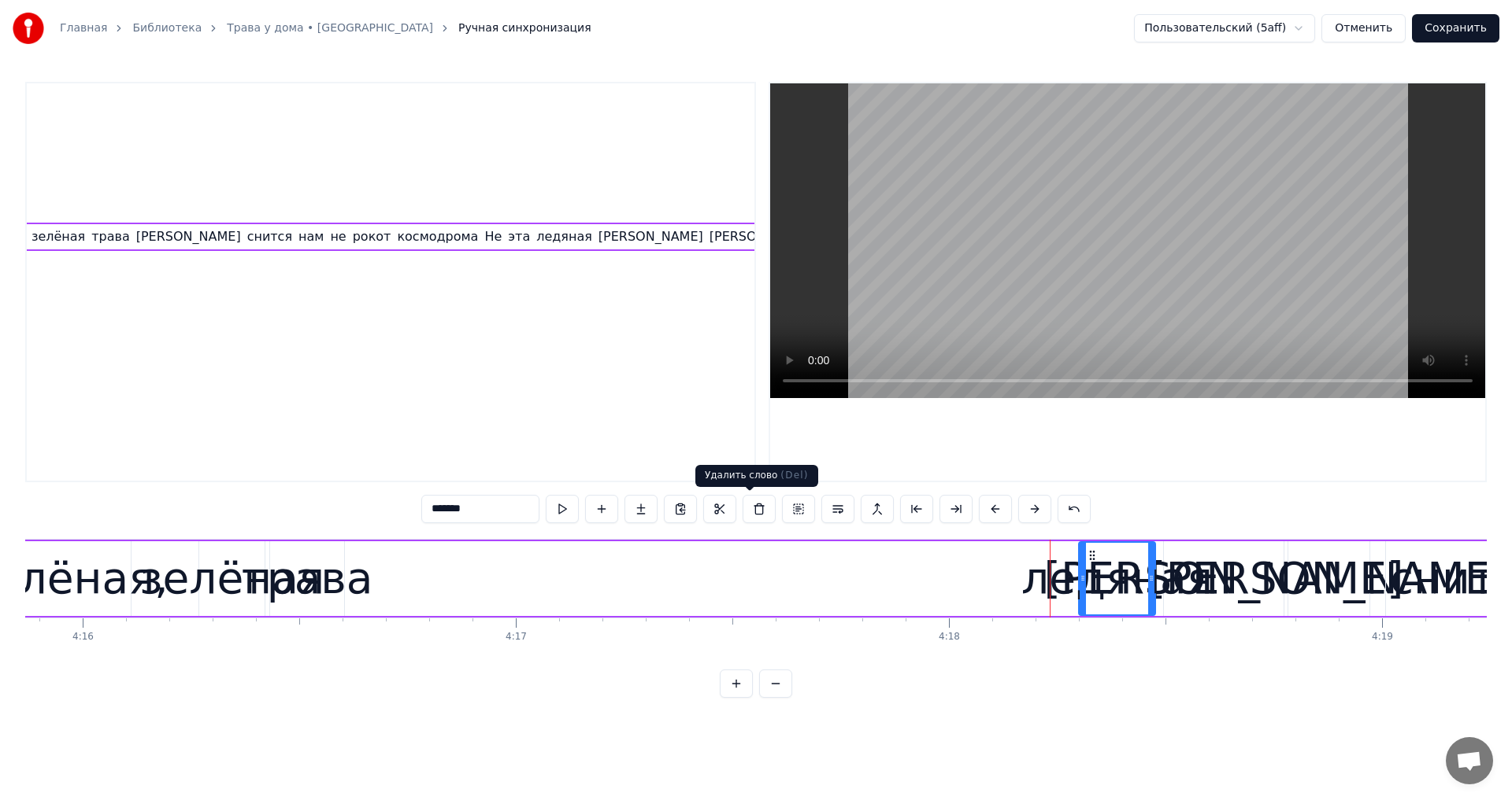
click at [750, 509] on button at bounding box center [759, 509] width 33 height 28
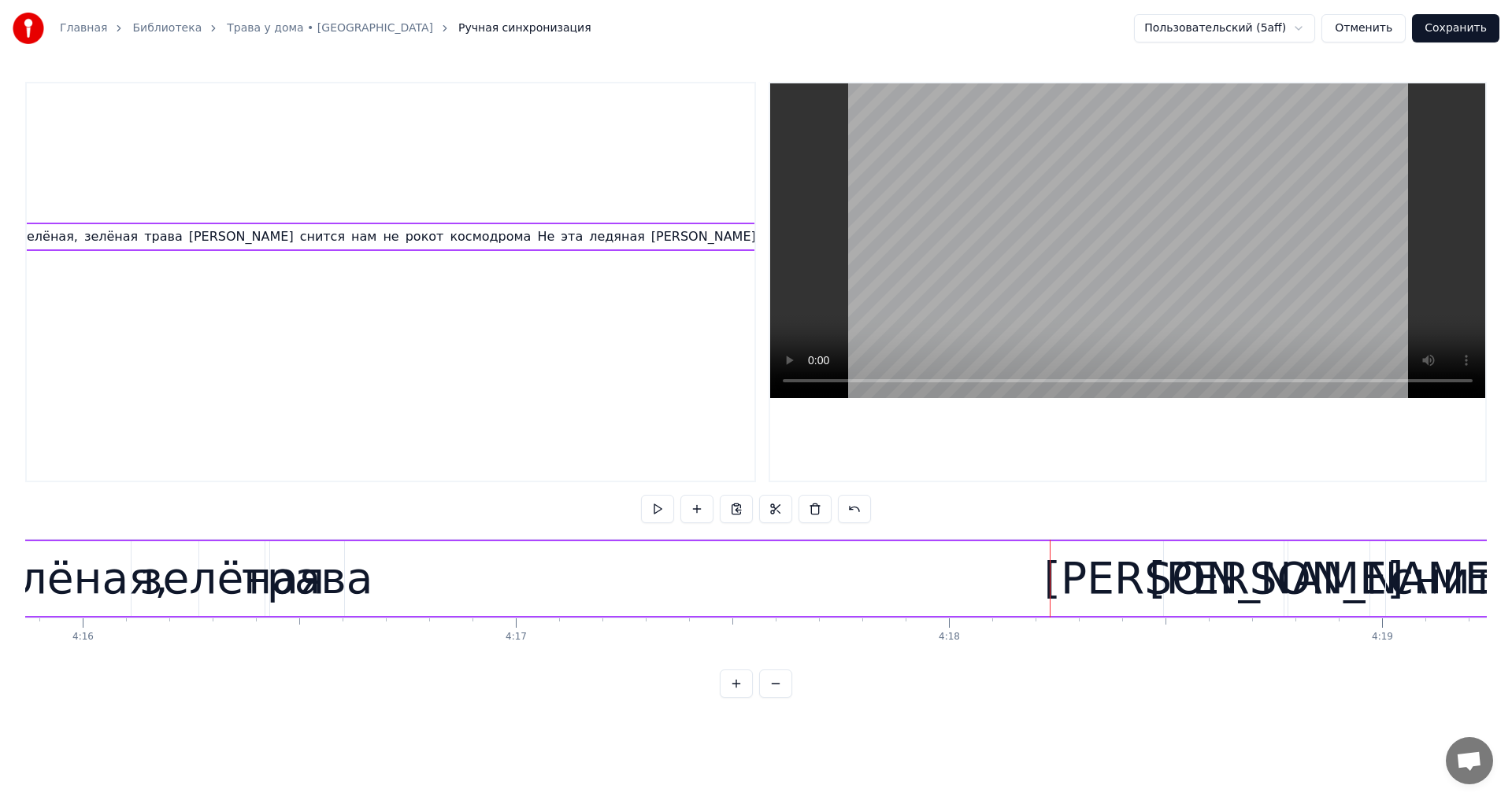
click at [1225, 576] on div "[PERSON_NAME]" at bounding box center [1224, 579] width 360 height 65
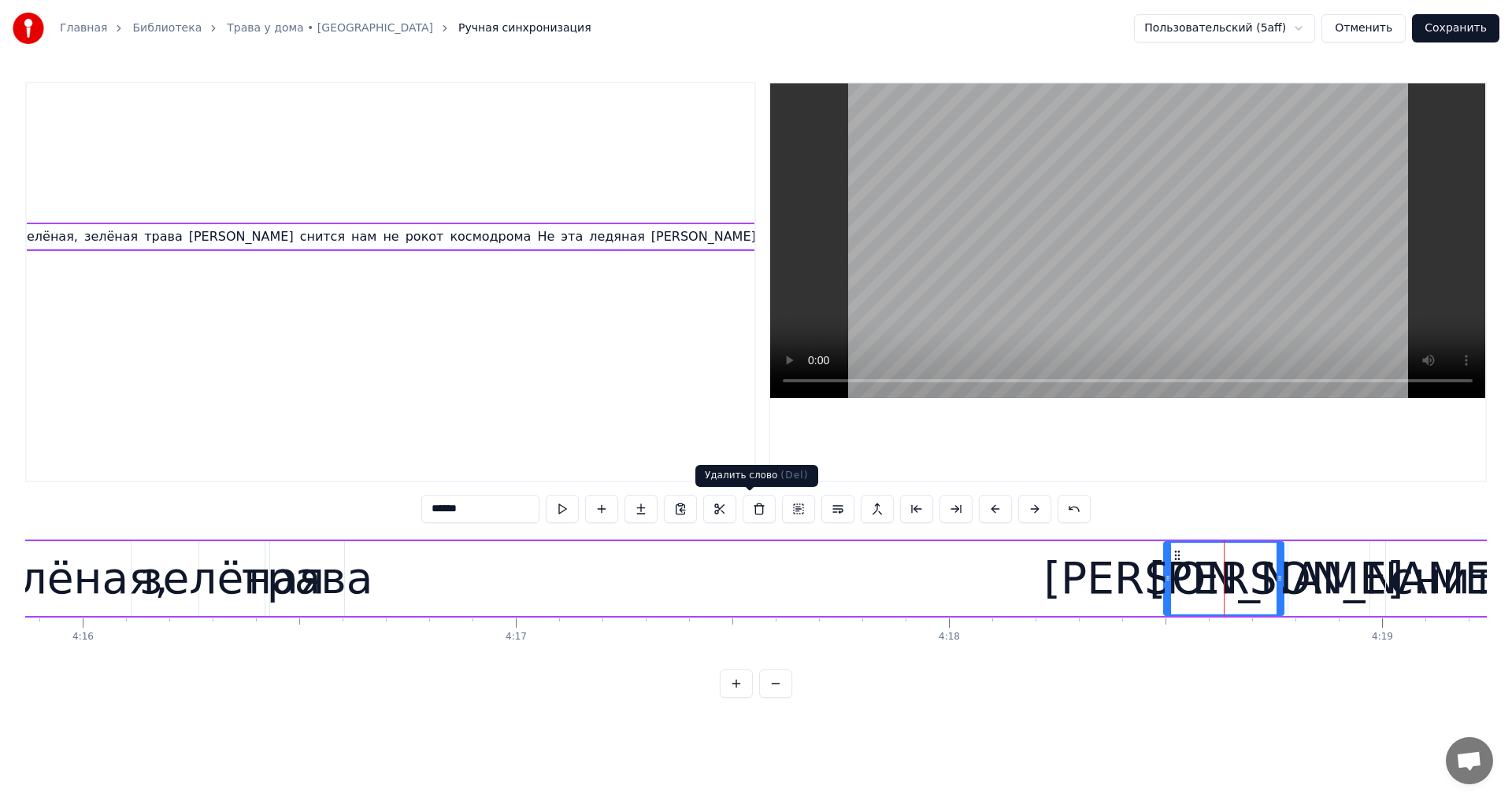
click at [758, 509] on button at bounding box center [759, 509] width 33 height 28
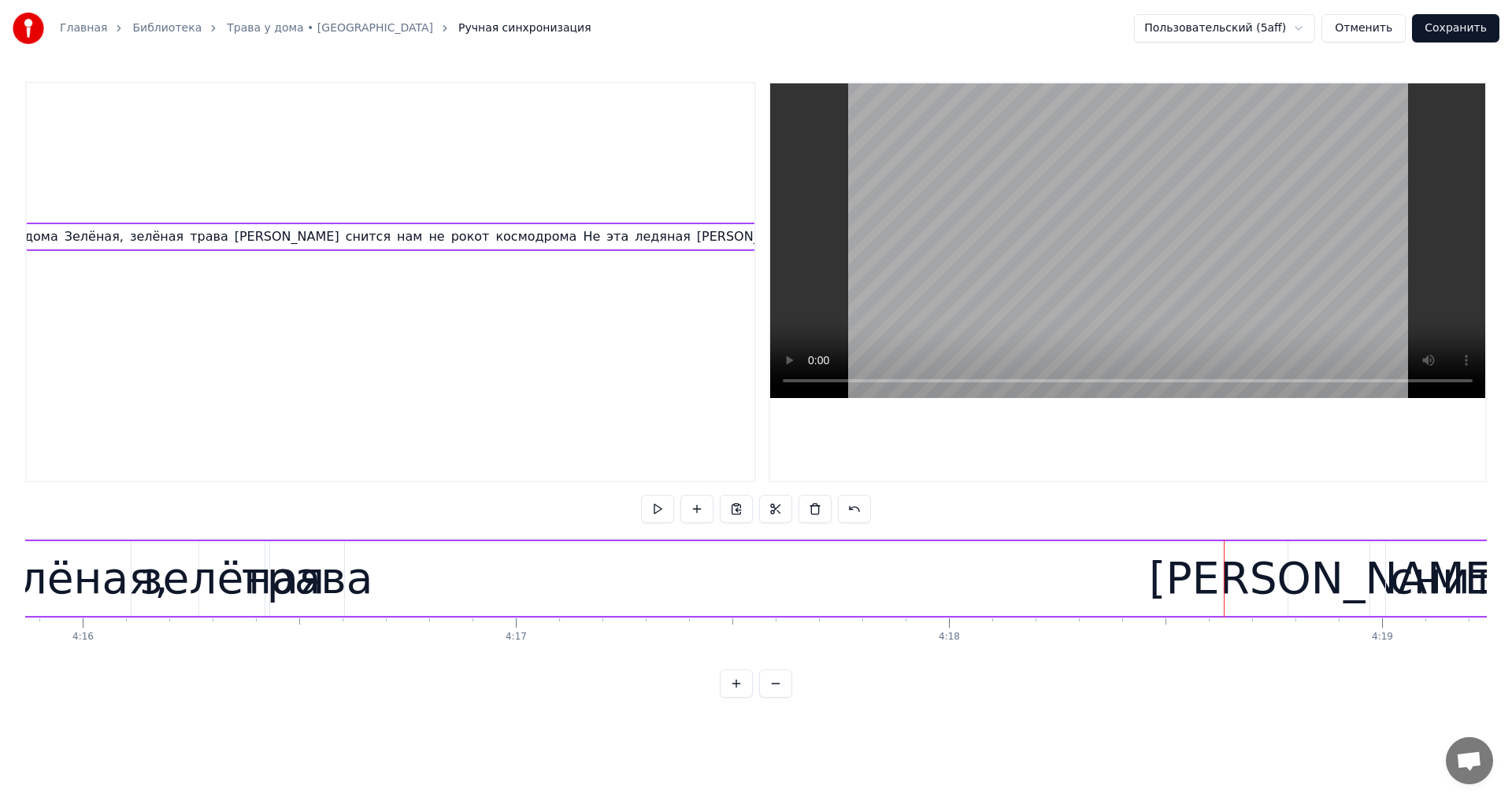
click at [1325, 573] on div "[PERSON_NAME]" at bounding box center [1328, 579] width 360 height 65
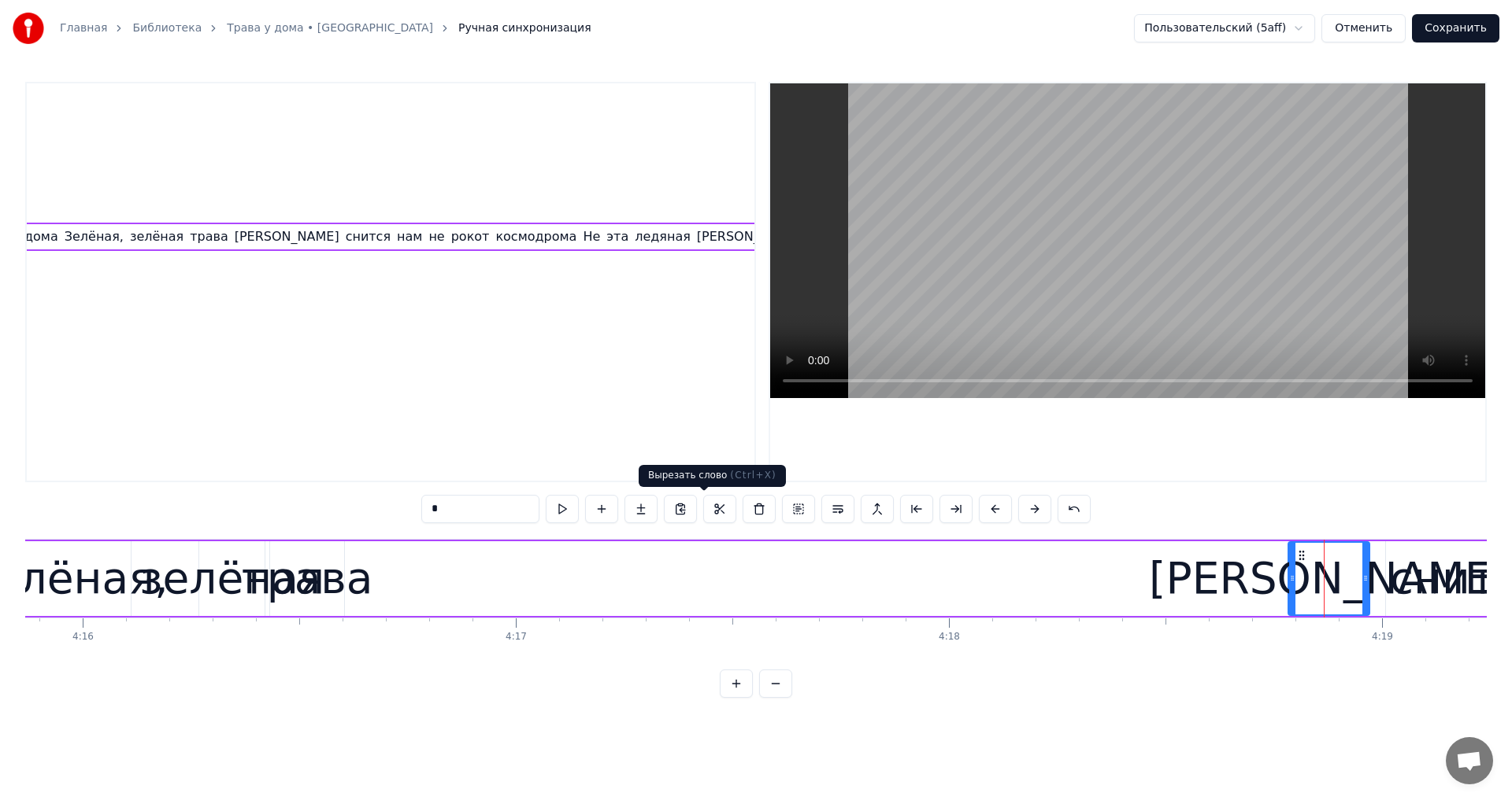
click at [742, 510] on button at bounding box center [759, 509] width 33 height 28
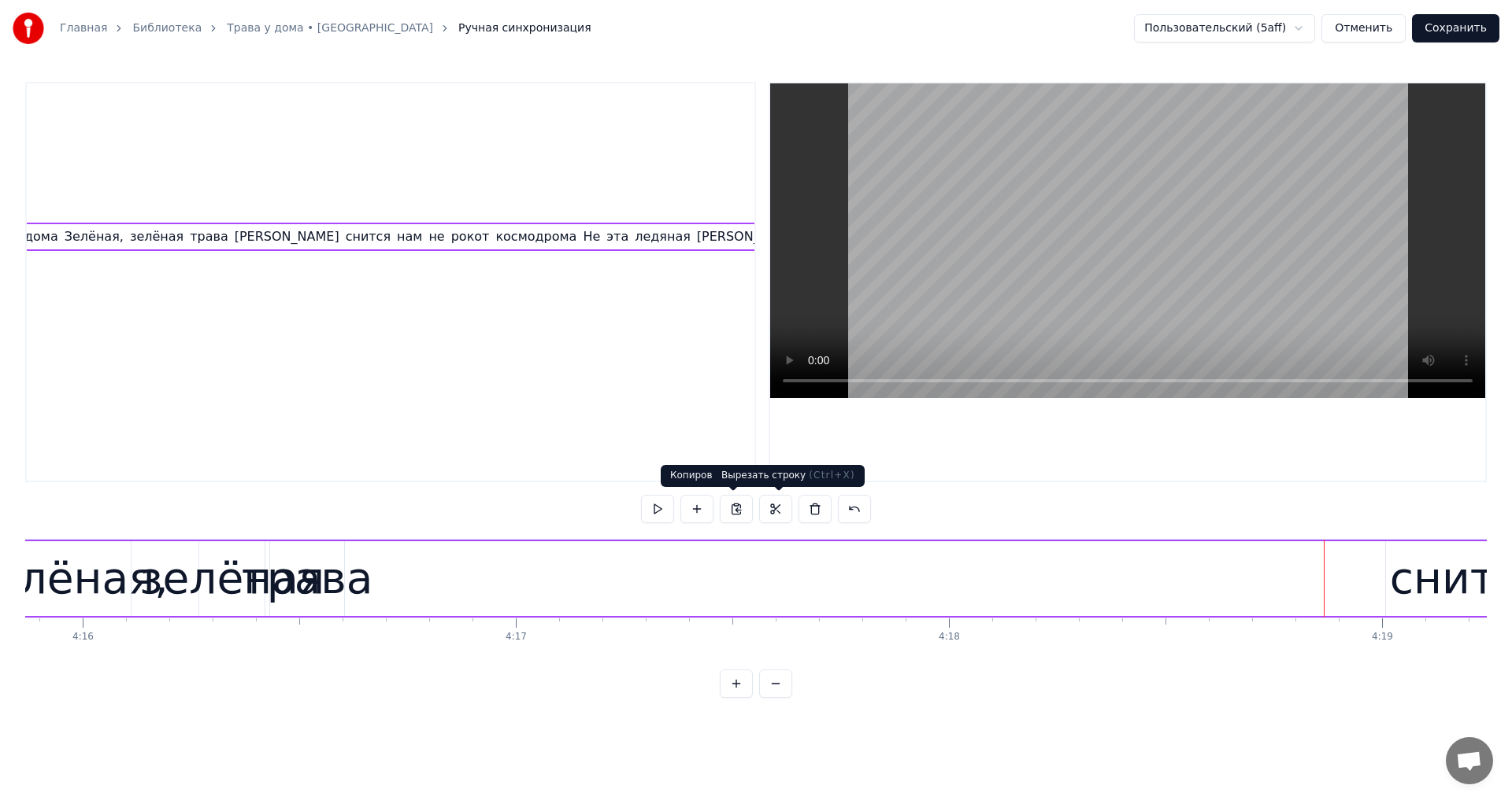
scroll to position [0, 3543]
click at [1466, 590] on div "снится" at bounding box center [1467, 579] width 155 height 65
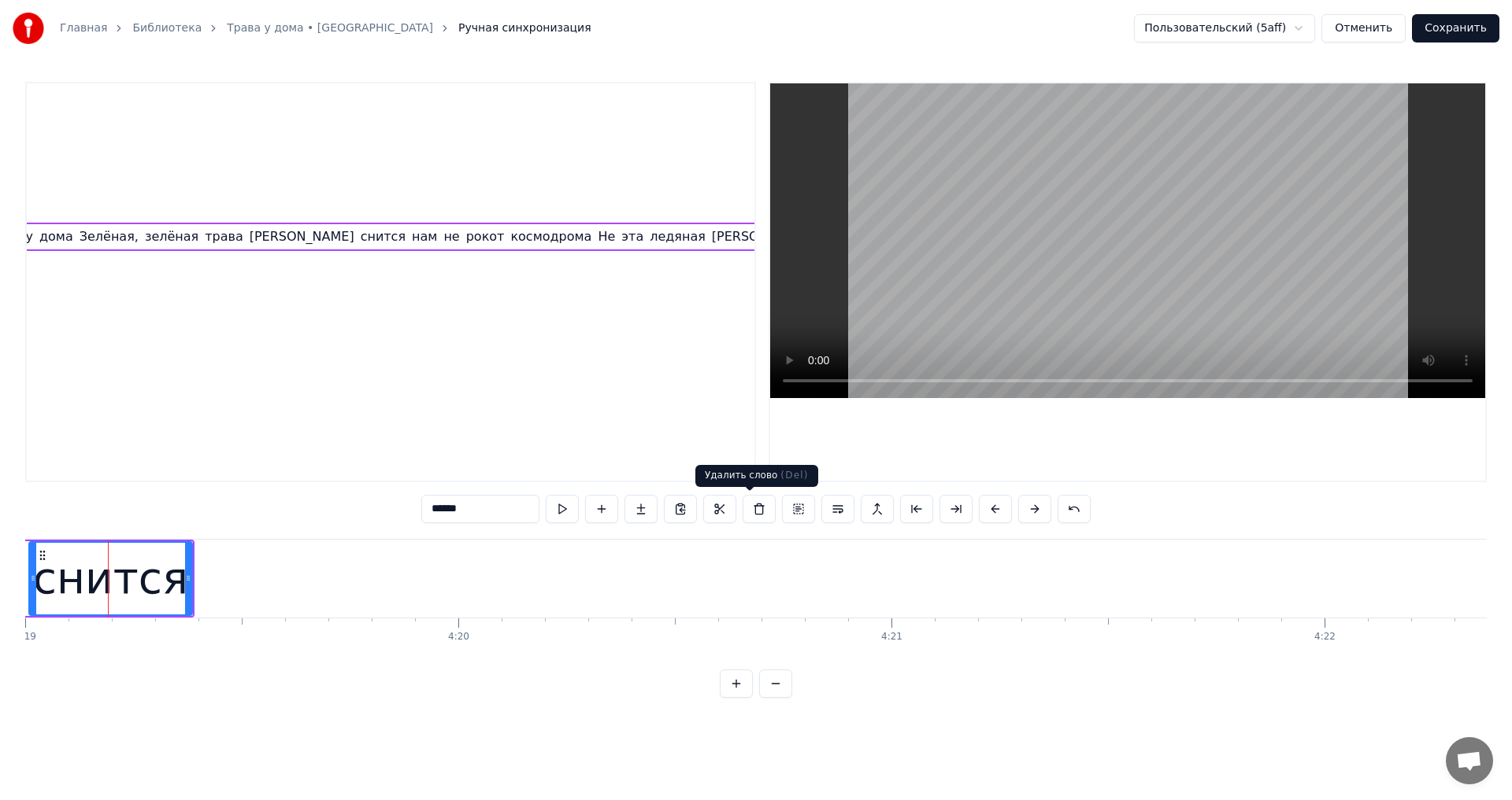
scroll to position [0, 112162]
click at [742, 506] on button at bounding box center [759, 509] width 33 height 28
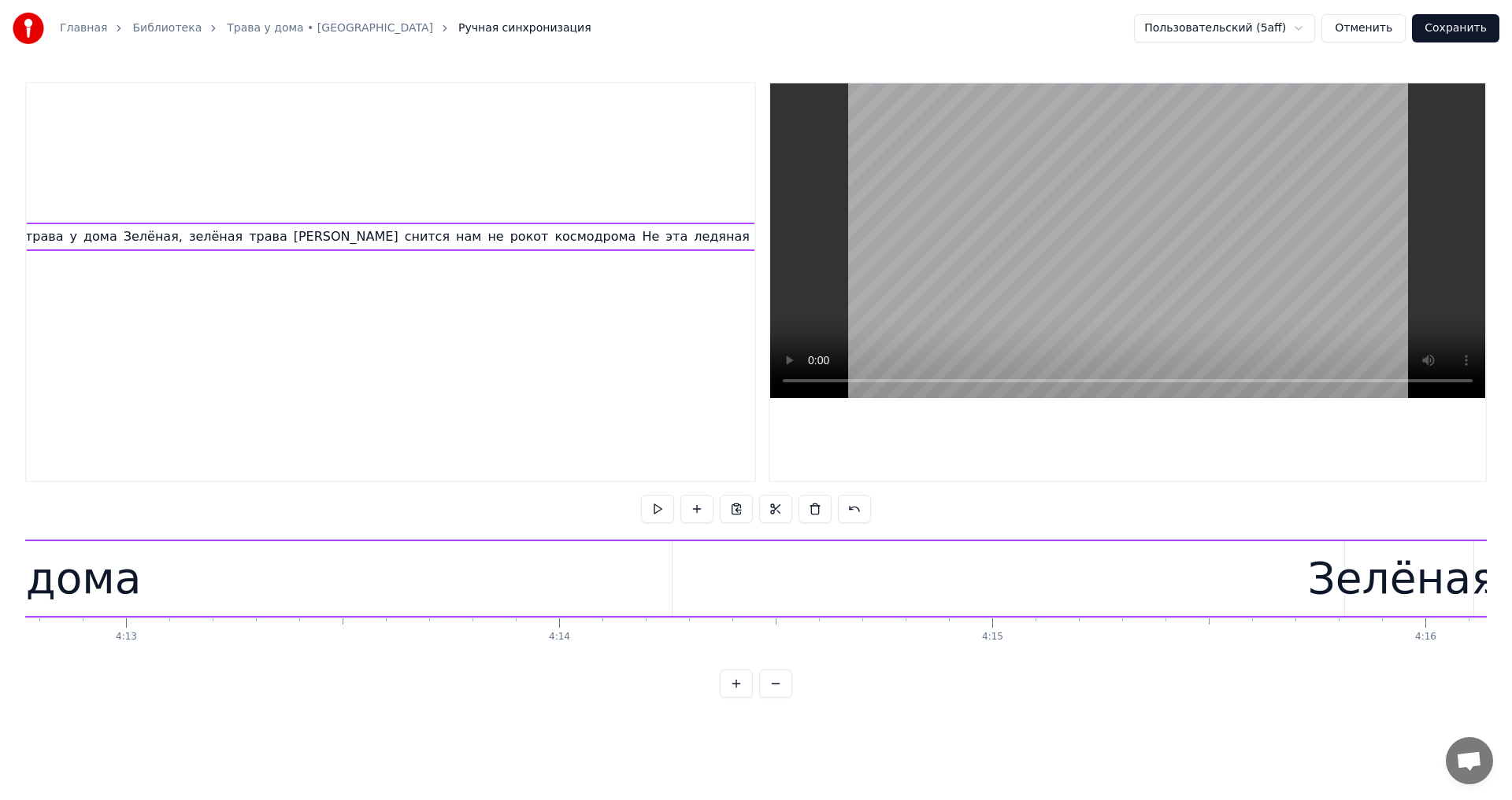
scroll to position [0, 110063]
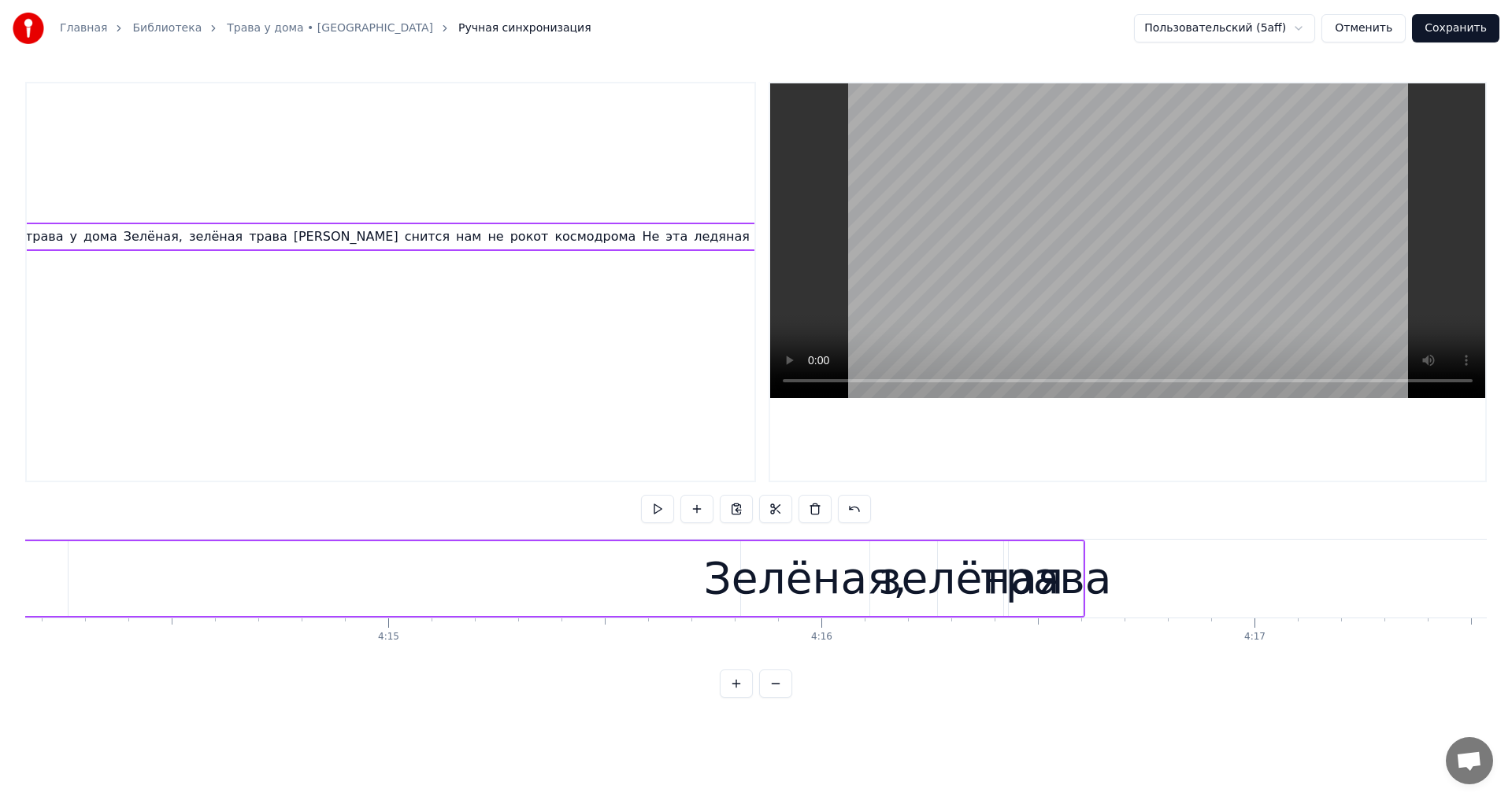
click at [1073, 602] on div "трава" at bounding box center [1045, 579] width 131 height 65
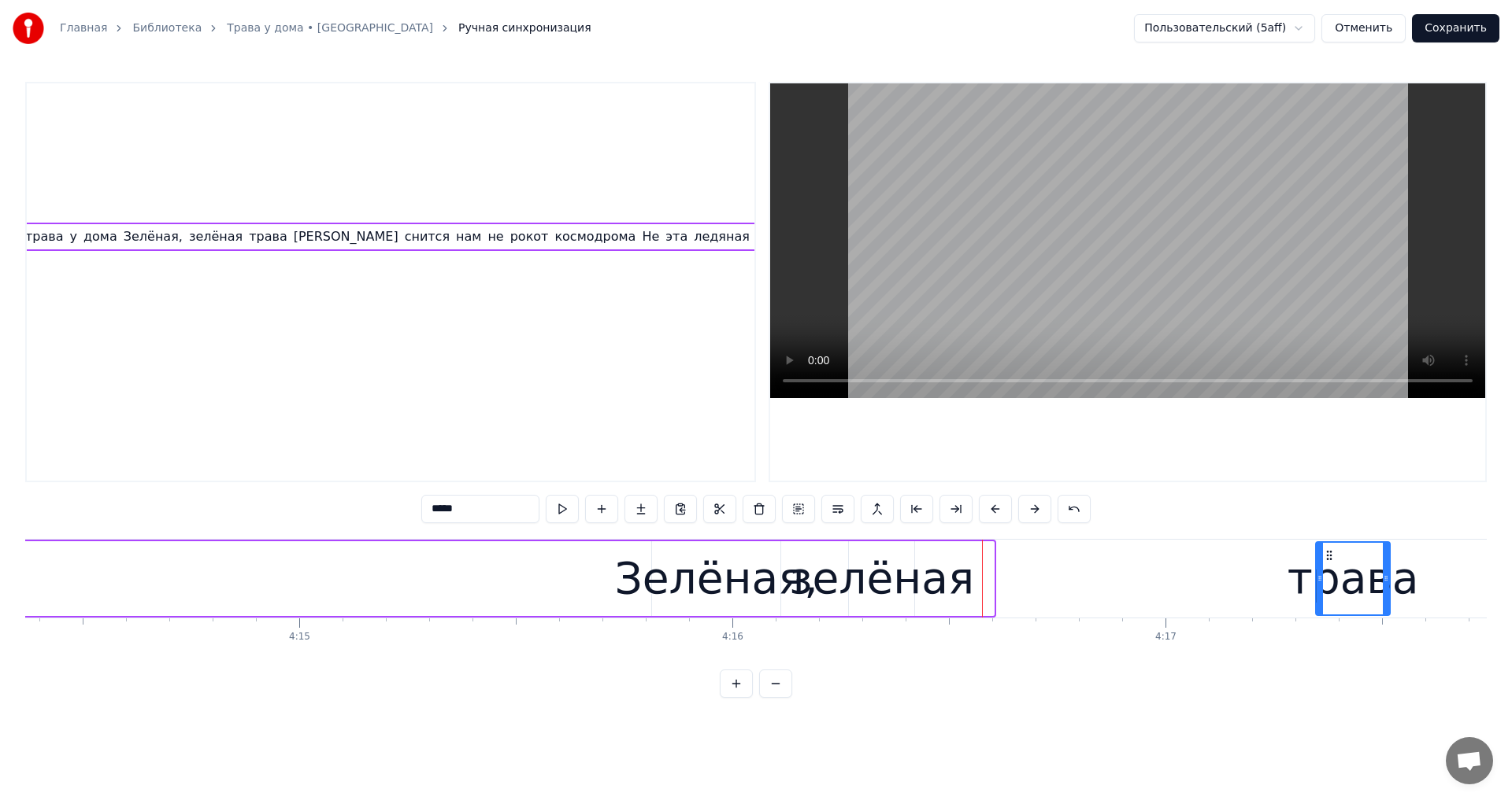
drag, startPoint x: 1022, startPoint y: 554, endPoint x: 1330, endPoint y: 569, distance: 308.4
click at [1330, 569] on div "трава" at bounding box center [1353, 578] width 72 height 71
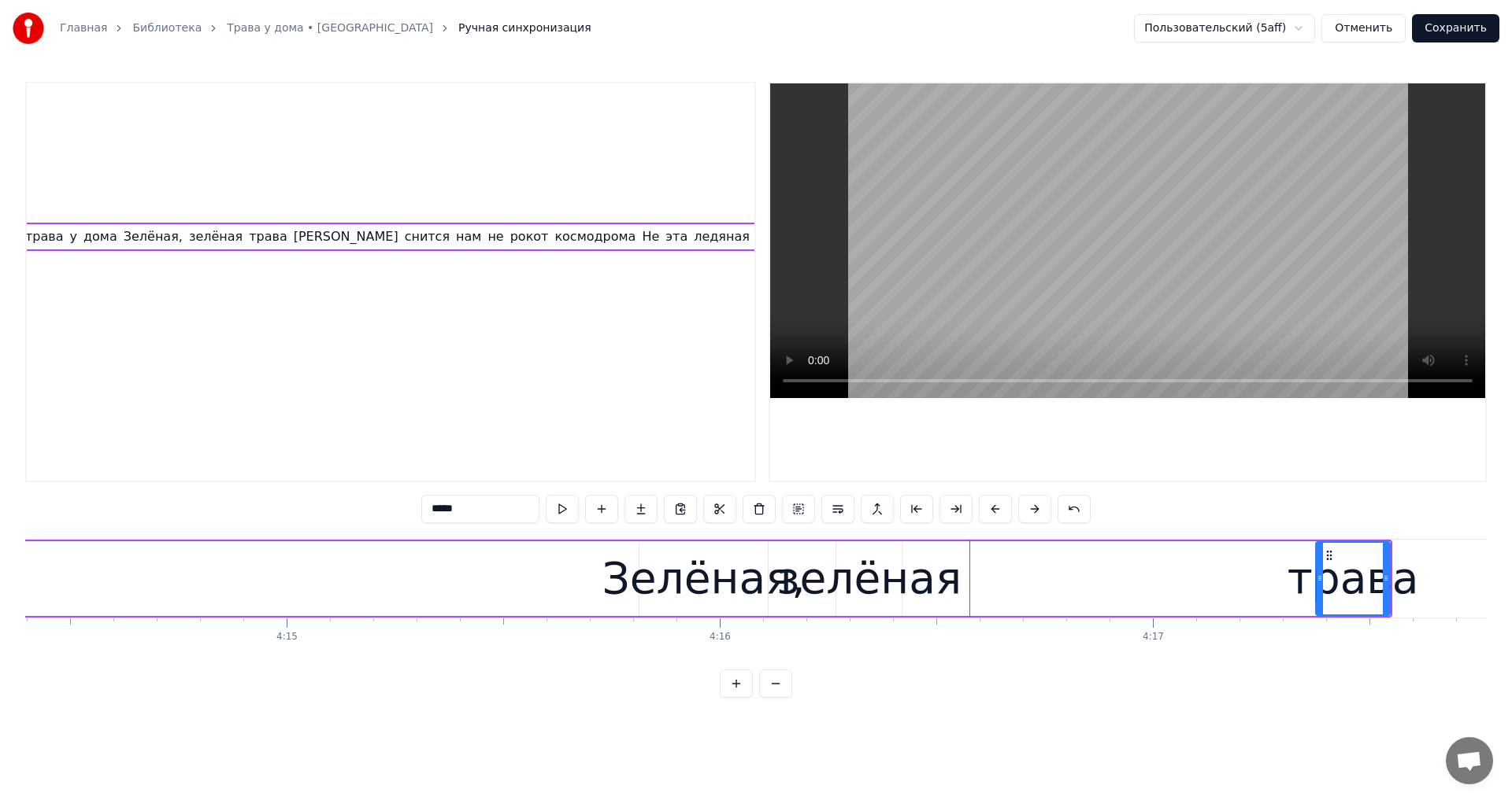
click at [884, 575] on div "зелёная" at bounding box center [869, 579] width 185 height 65
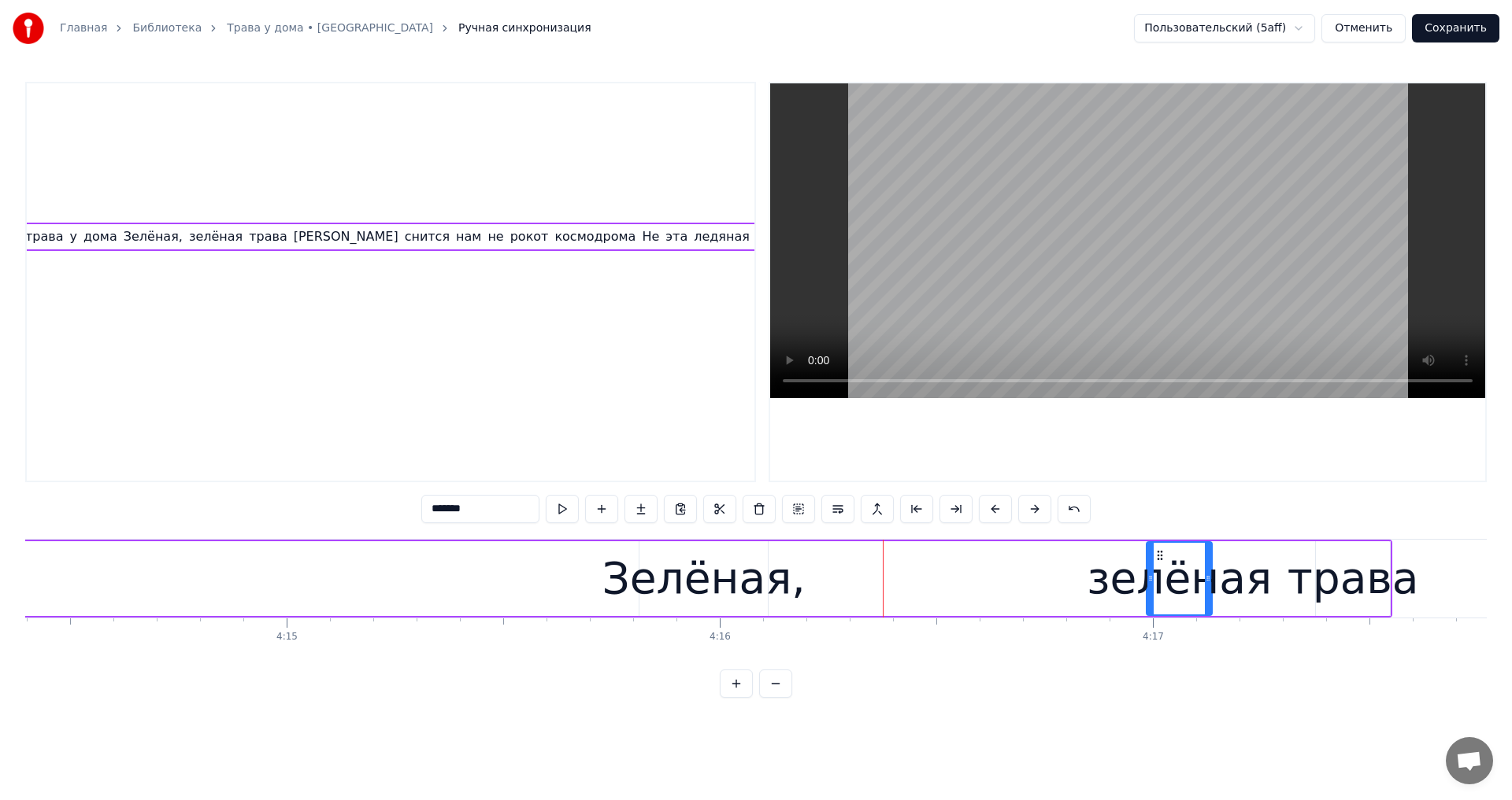
drag, startPoint x: 848, startPoint y: 556, endPoint x: 1158, endPoint y: 573, distance: 310.5
click at [1158, 573] on div "зелёная" at bounding box center [1179, 578] width 63 height 71
click at [733, 579] on div "Зелёная," at bounding box center [703, 579] width 203 height 65
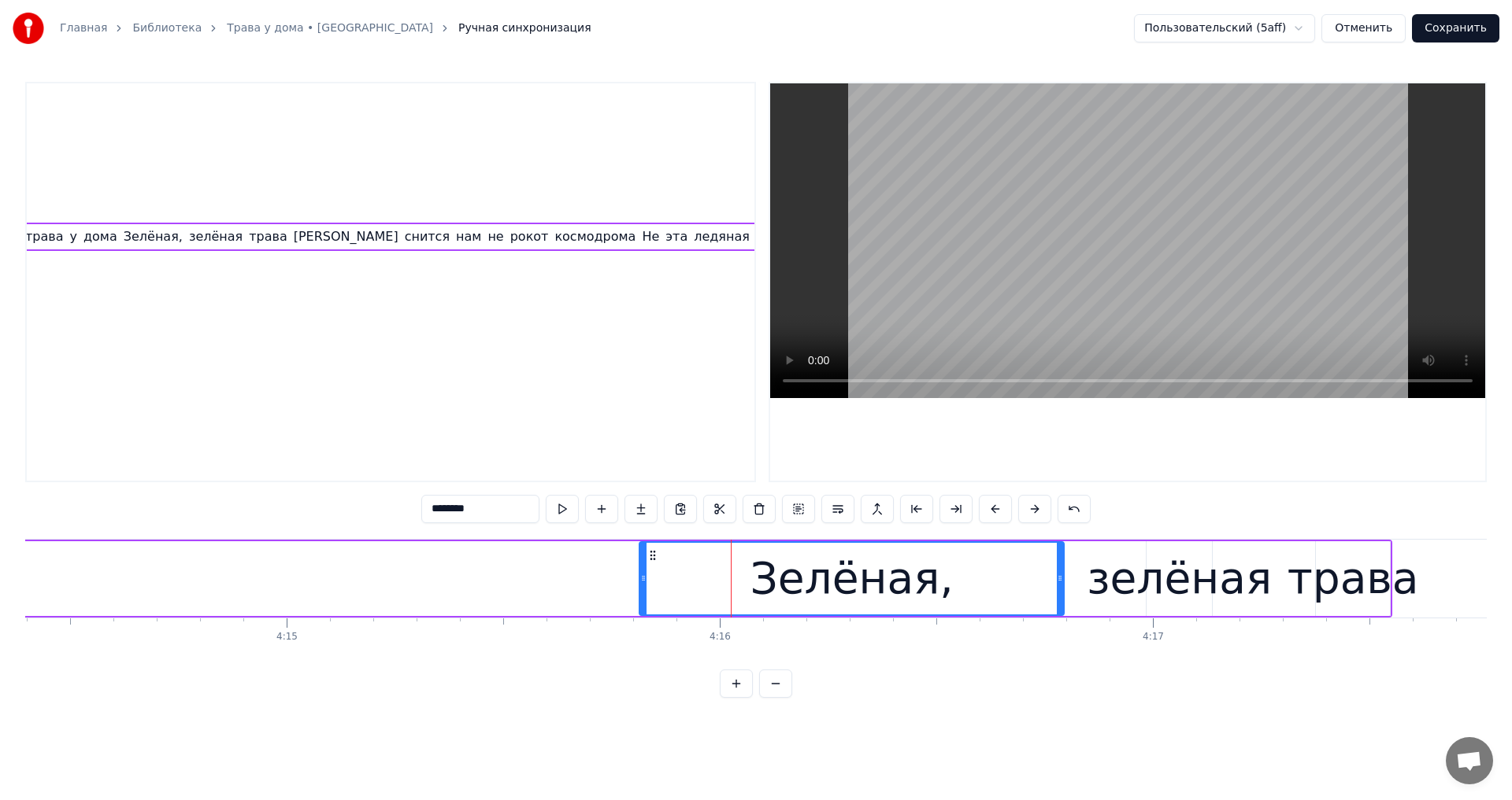
drag, startPoint x: 763, startPoint y: 576, endPoint x: 921, endPoint y: 626, distance: 165.7
click at [1059, 591] on div at bounding box center [1059, 578] width 6 height 71
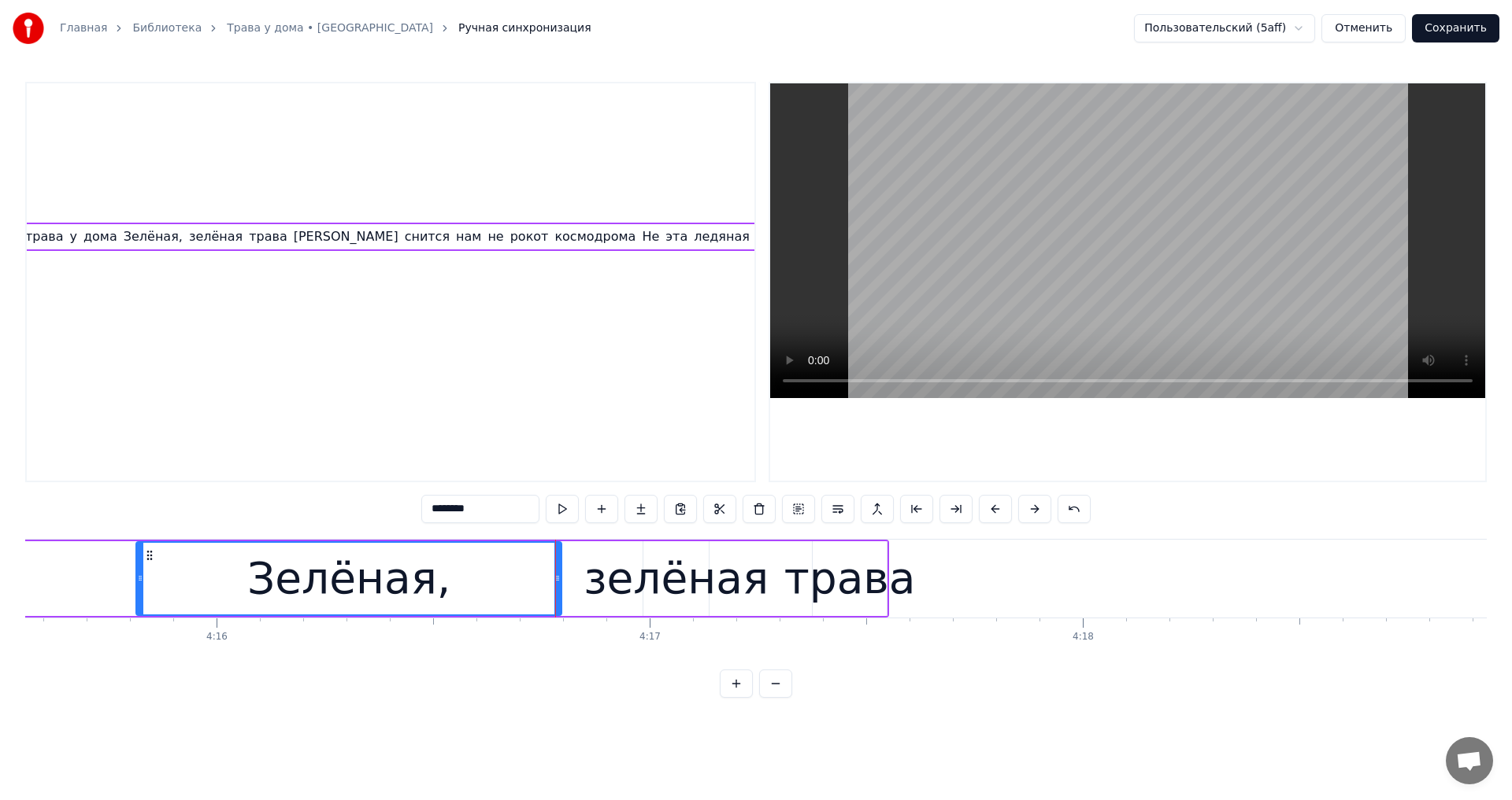
scroll to position [0, 110936]
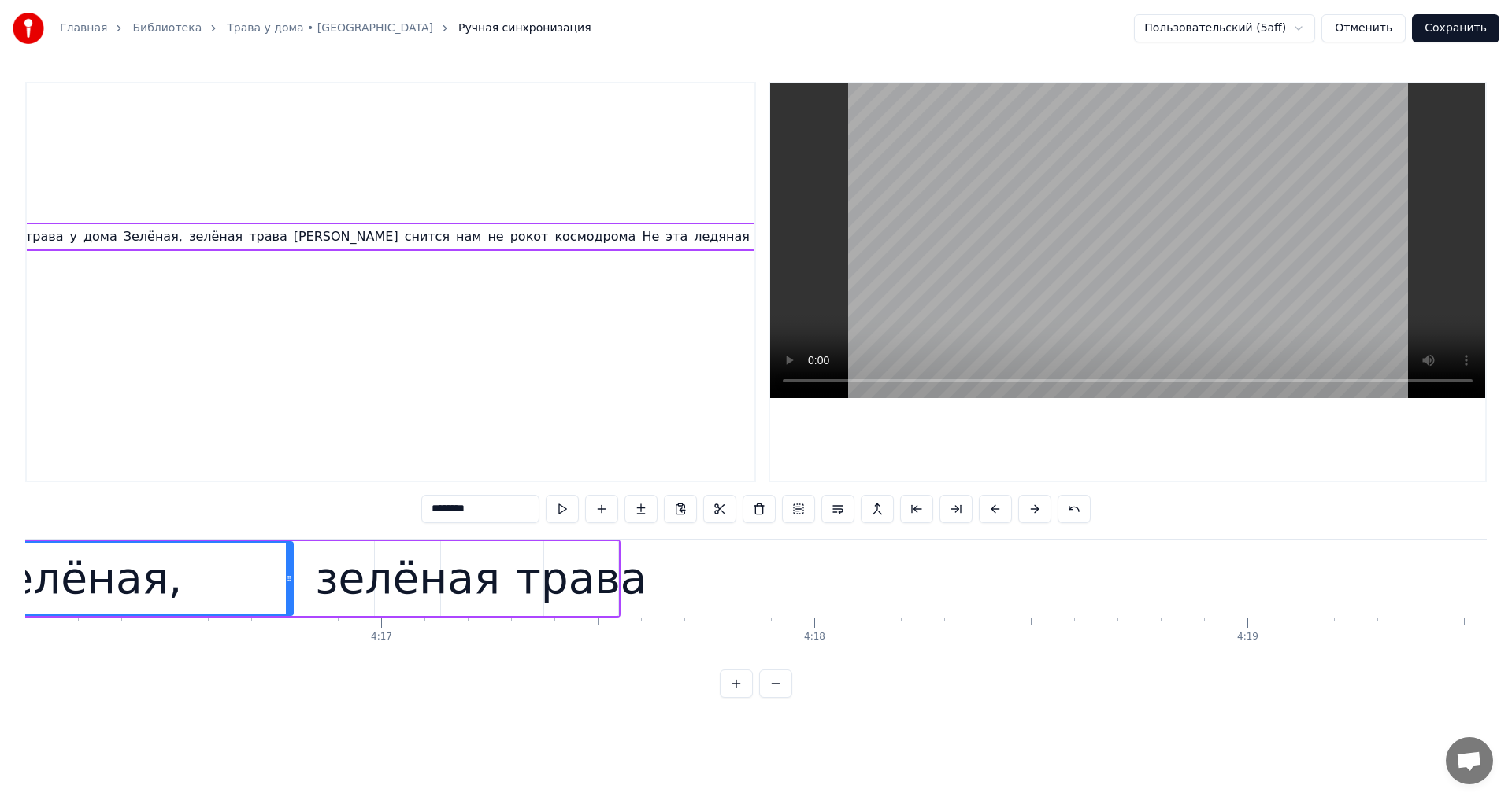
click at [568, 577] on div "трава" at bounding box center [581, 579] width 131 height 65
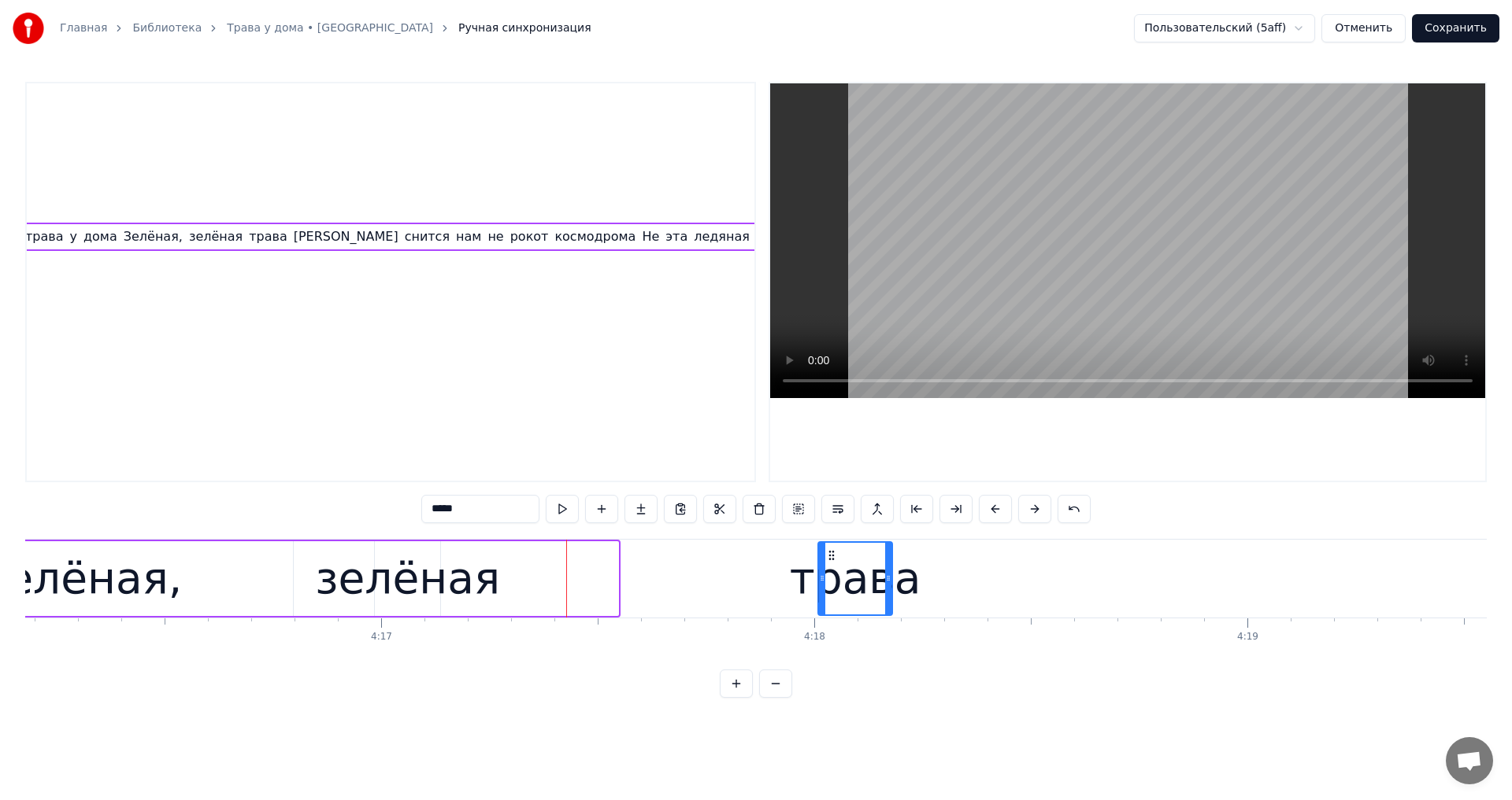
drag, startPoint x: 556, startPoint y: 554, endPoint x: 834, endPoint y: 576, distance: 278.9
click at [834, 576] on div "трава" at bounding box center [855, 578] width 72 height 71
click at [413, 582] on div "зелёная" at bounding box center [408, 579] width 185 height 65
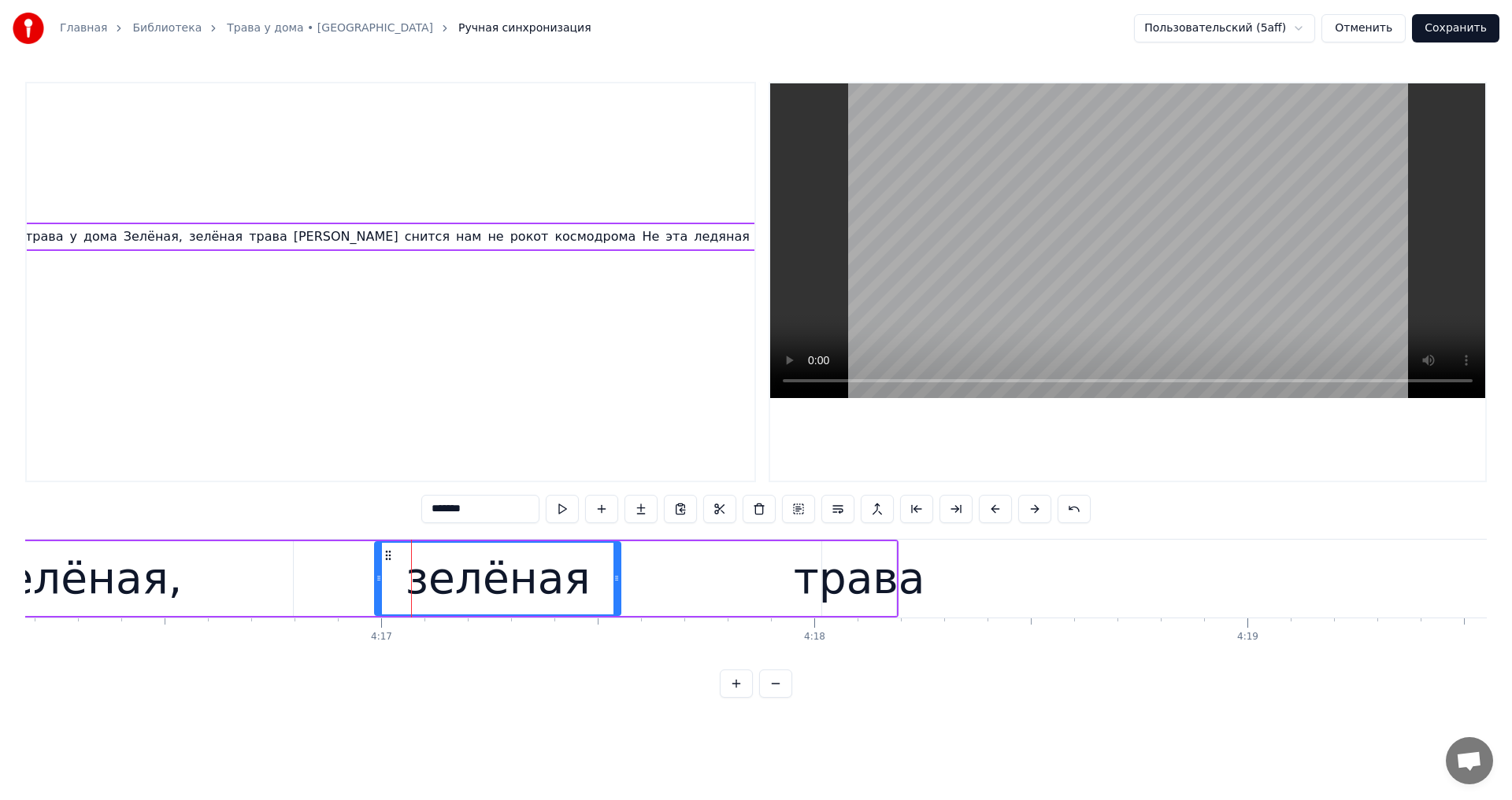
drag, startPoint x: 440, startPoint y: 580, endPoint x: 608, endPoint y: 592, distance: 168.4
click at [620, 592] on div at bounding box center [616, 578] width 6 height 71
drag, startPoint x: 375, startPoint y: 585, endPoint x: 306, endPoint y: 588, distance: 69.1
click at [306, 588] on div at bounding box center [309, 578] width 6 height 71
click at [825, 585] on div "трава" at bounding box center [859, 579] width 131 height 65
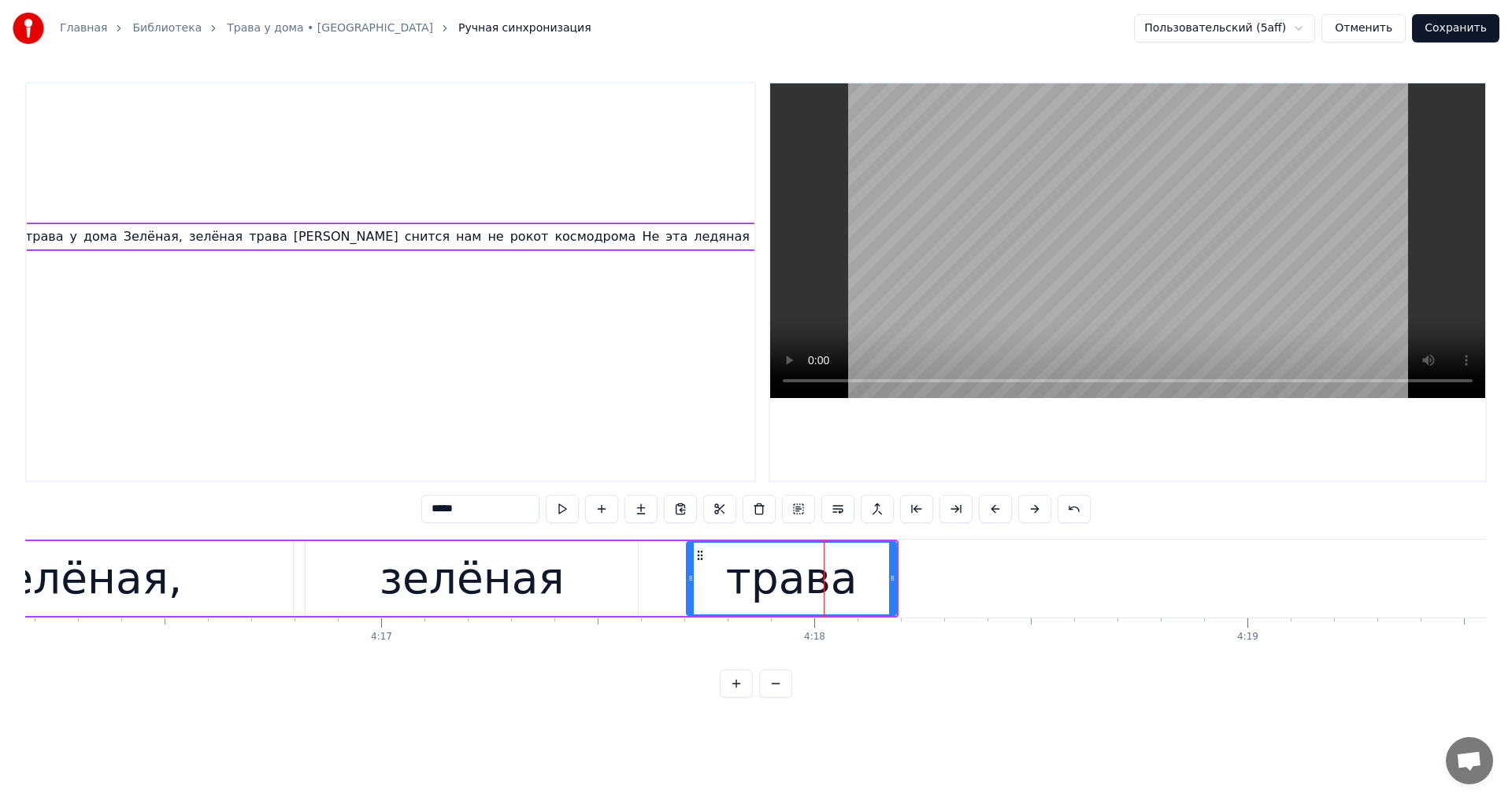
drag, startPoint x: 826, startPoint y: 584, endPoint x: 688, endPoint y: 591, distance: 138.2
click at [688, 591] on div at bounding box center [690, 578] width 6 height 71
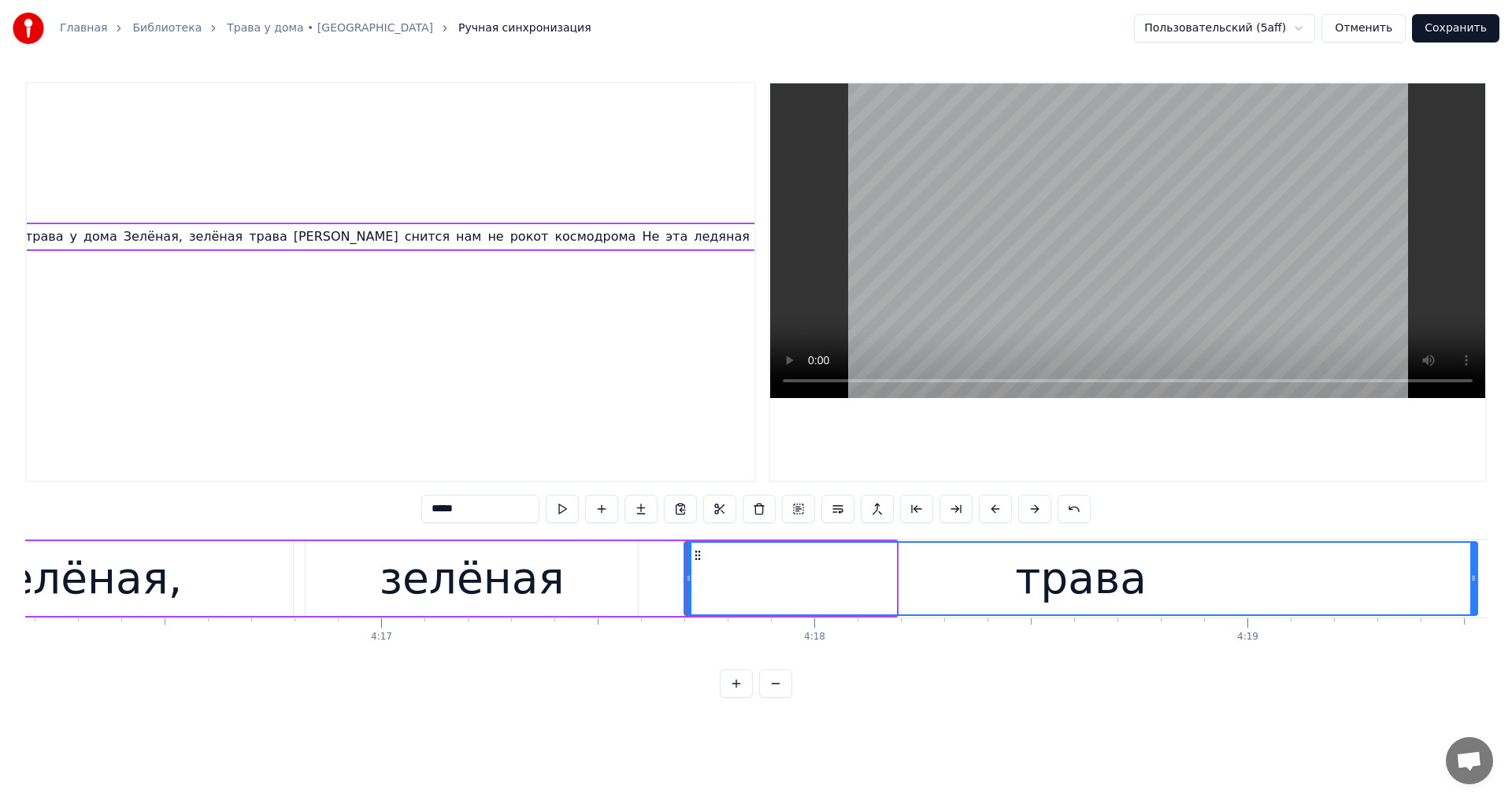
drag, startPoint x: 889, startPoint y: 585, endPoint x: 1470, endPoint y: 598, distance: 581.1
click at [1470, 598] on div at bounding box center [1472, 578] width 6 height 71
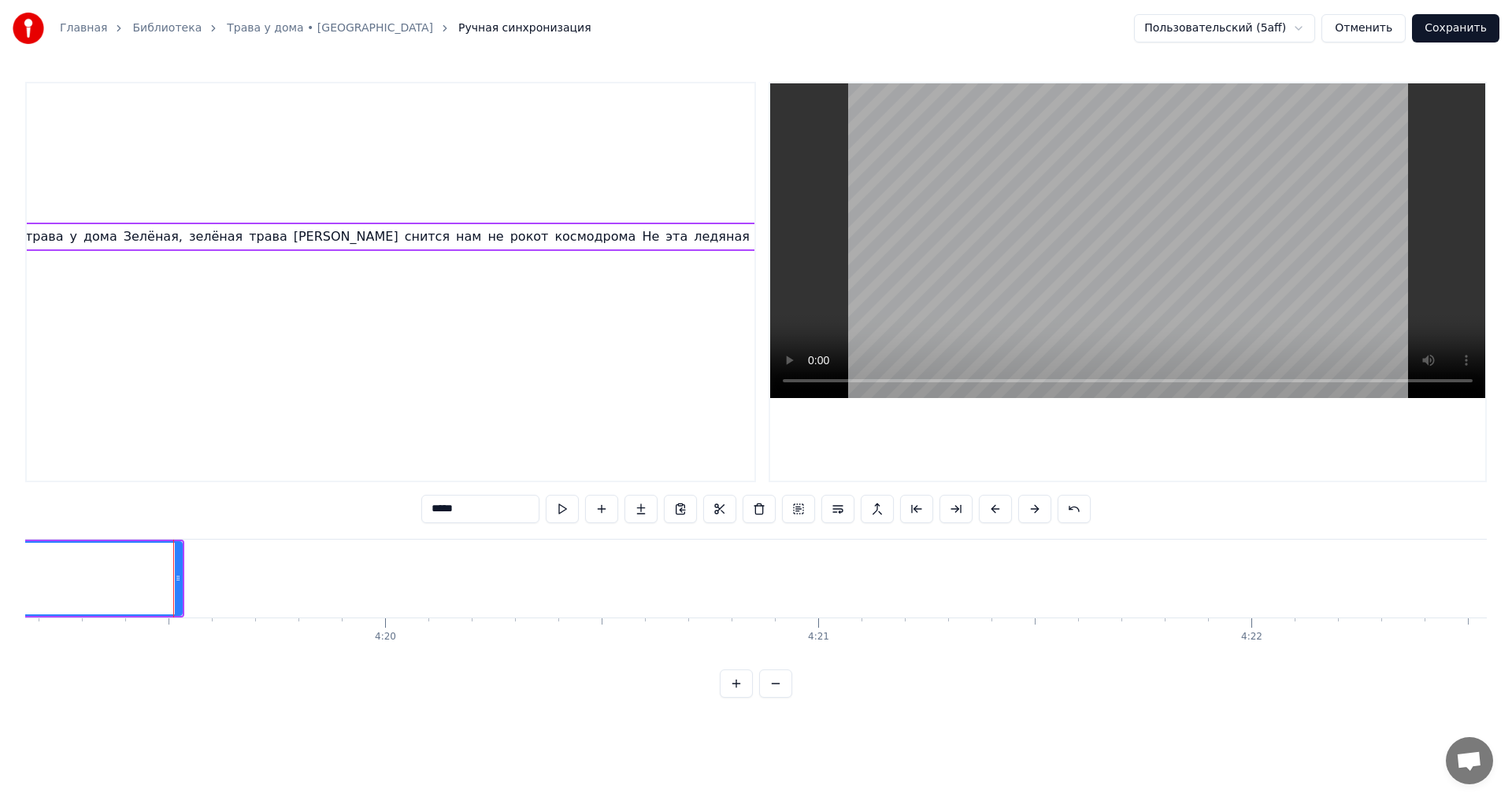
scroll to position [0, 112300]
click at [1283, 309] on video at bounding box center [1127, 241] width 715 height 315
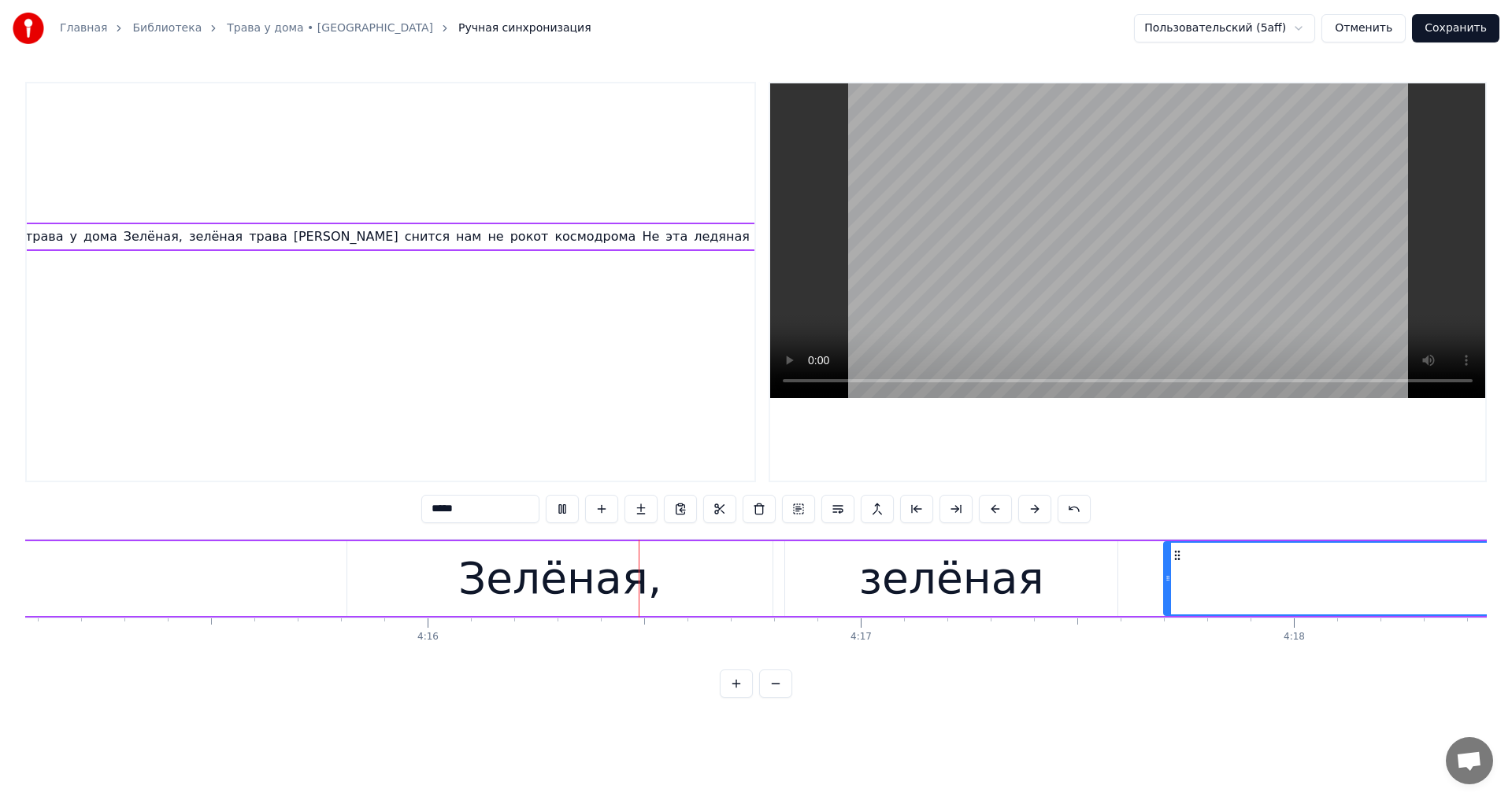
scroll to position [0, 110730]
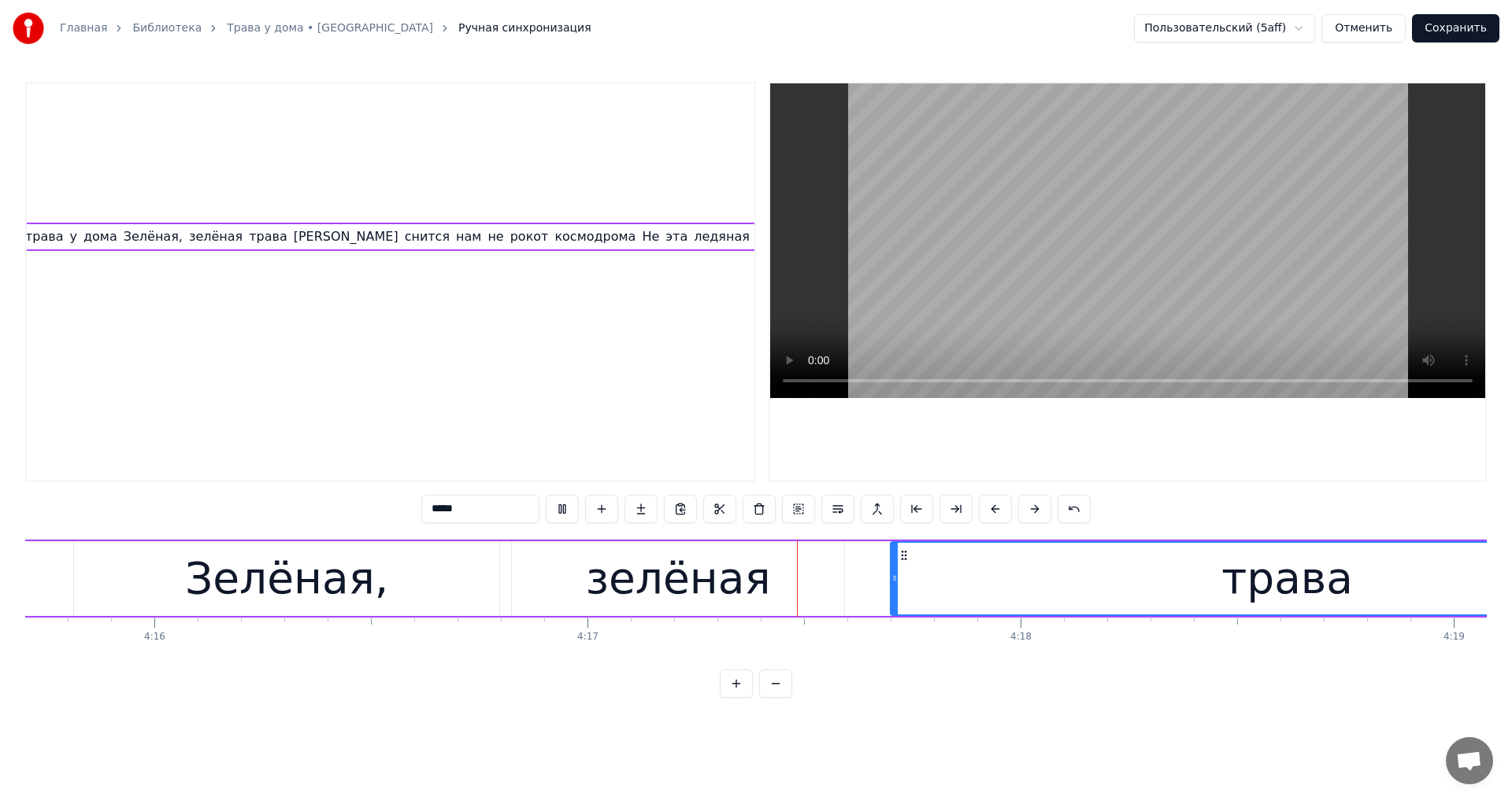
click at [1237, 279] on video at bounding box center [1127, 241] width 715 height 315
click at [944, 569] on div "трава" at bounding box center [1287, 578] width 792 height 71
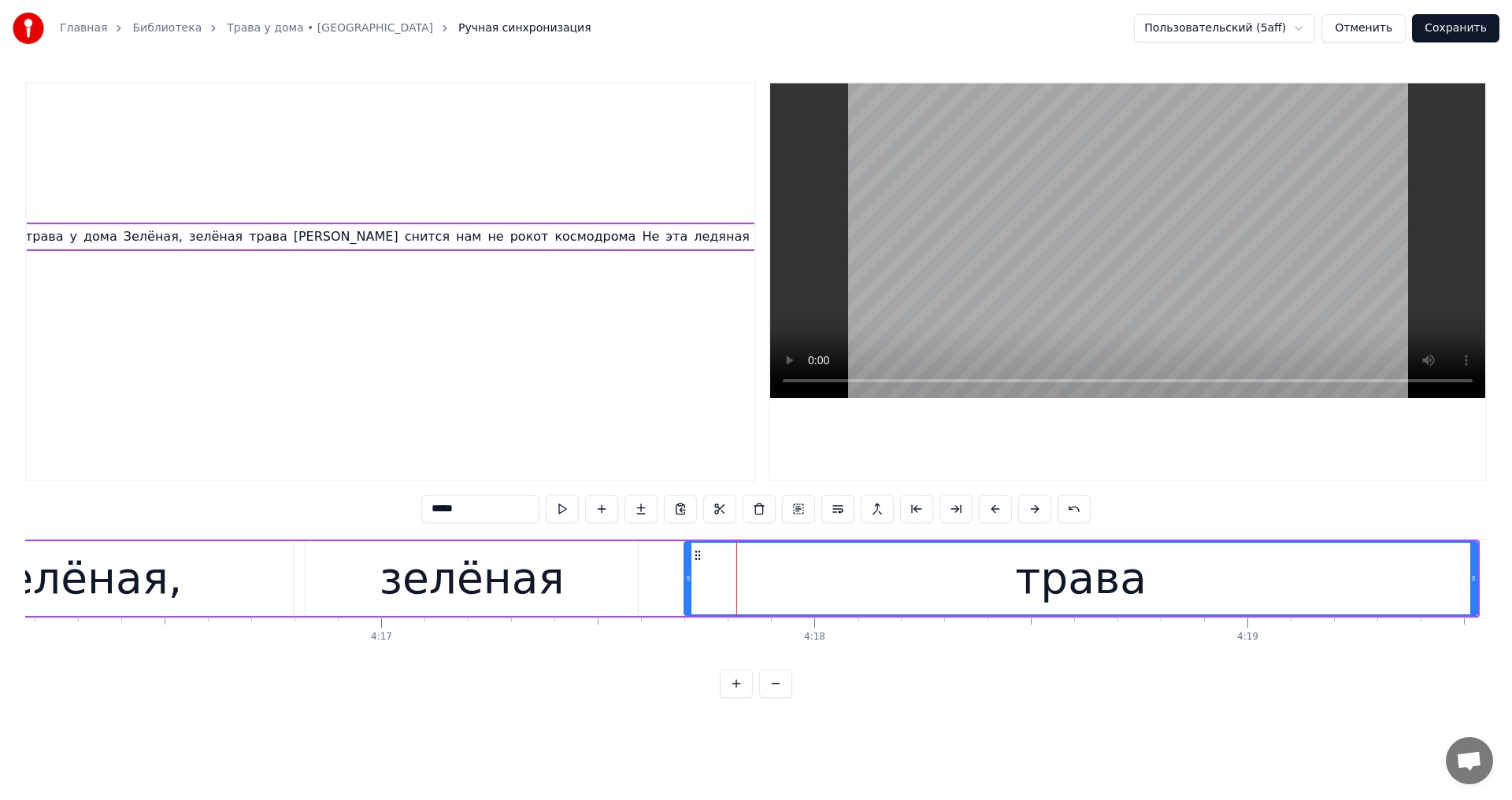
scroll to position [0, 111070]
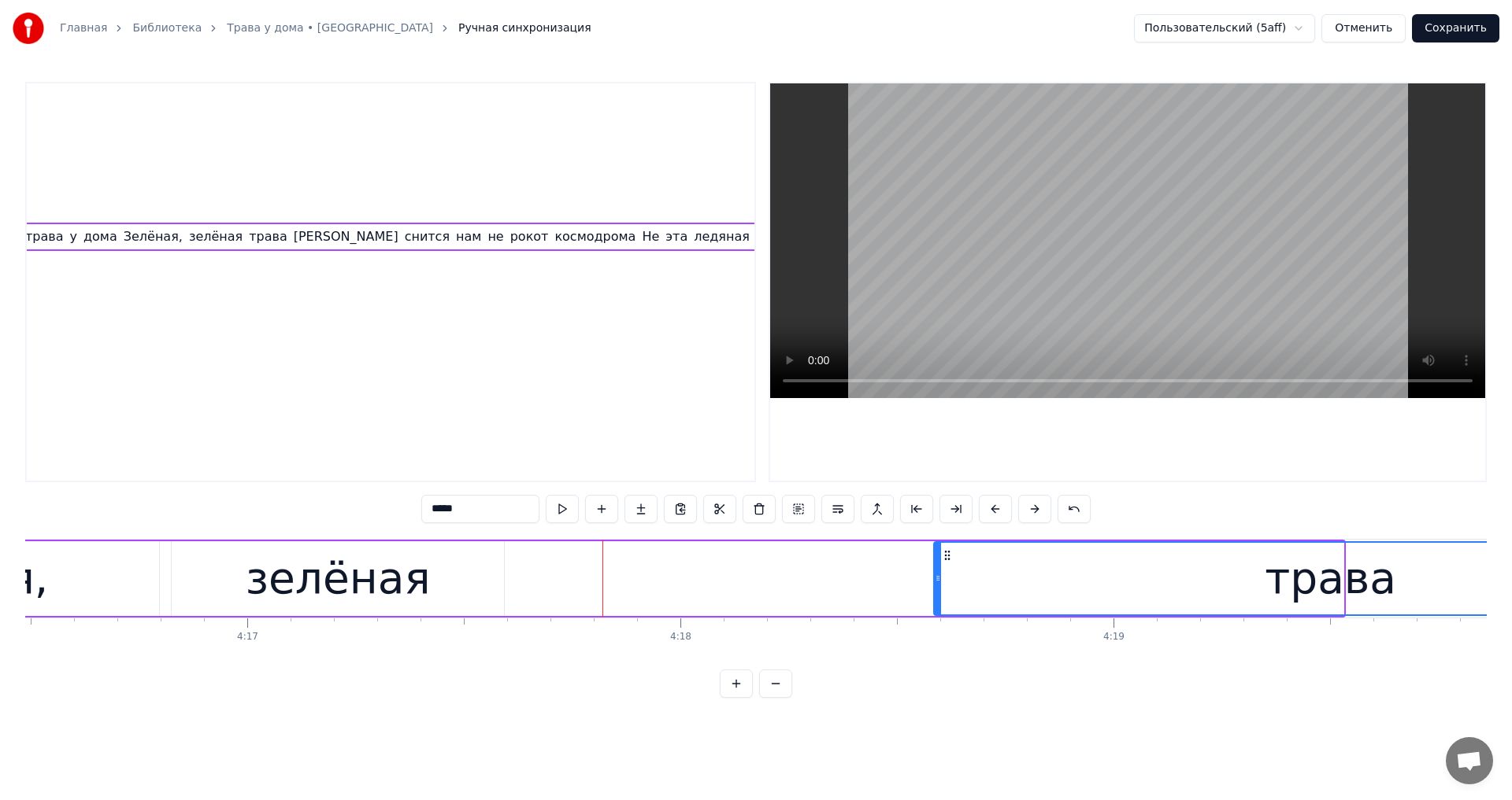
drag, startPoint x: 561, startPoint y: 554, endPoint x: 945, endPoint y: 574, distance: 384.5
click at [945, 574] on div "трава" at bounding box center [1330, 578] width 792 height 71
click at [361, 604] on div "зелёная" at bounding box center [338, 579] width 185 height 65
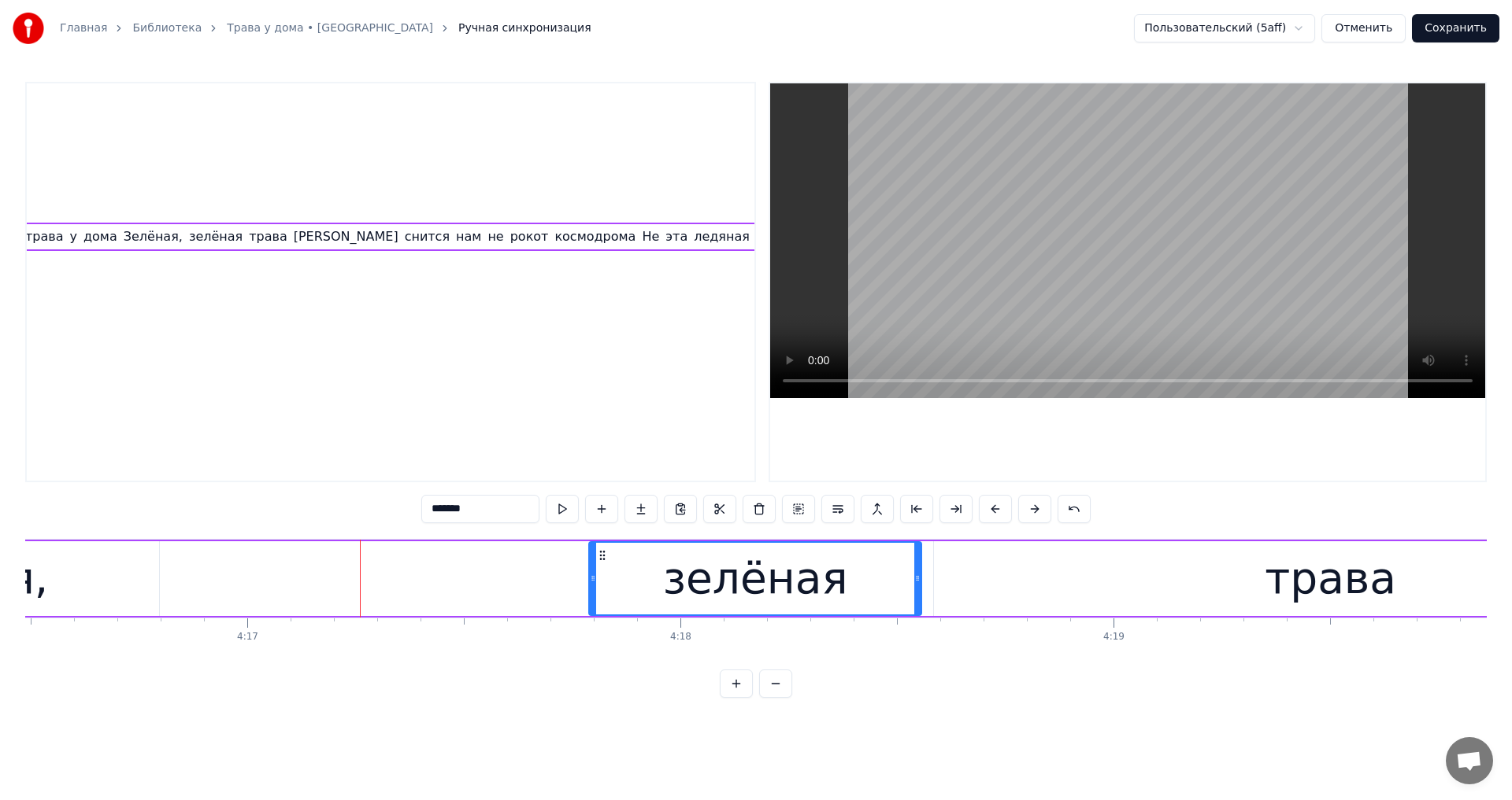
drag, startPoint x: 193, startPoint y: 554, endPoint x: 605, endPoint y: 591, distance: 413.7
click at [605, 591] on div "зелёная" at bounding box center [756, 578] width 331 height 71
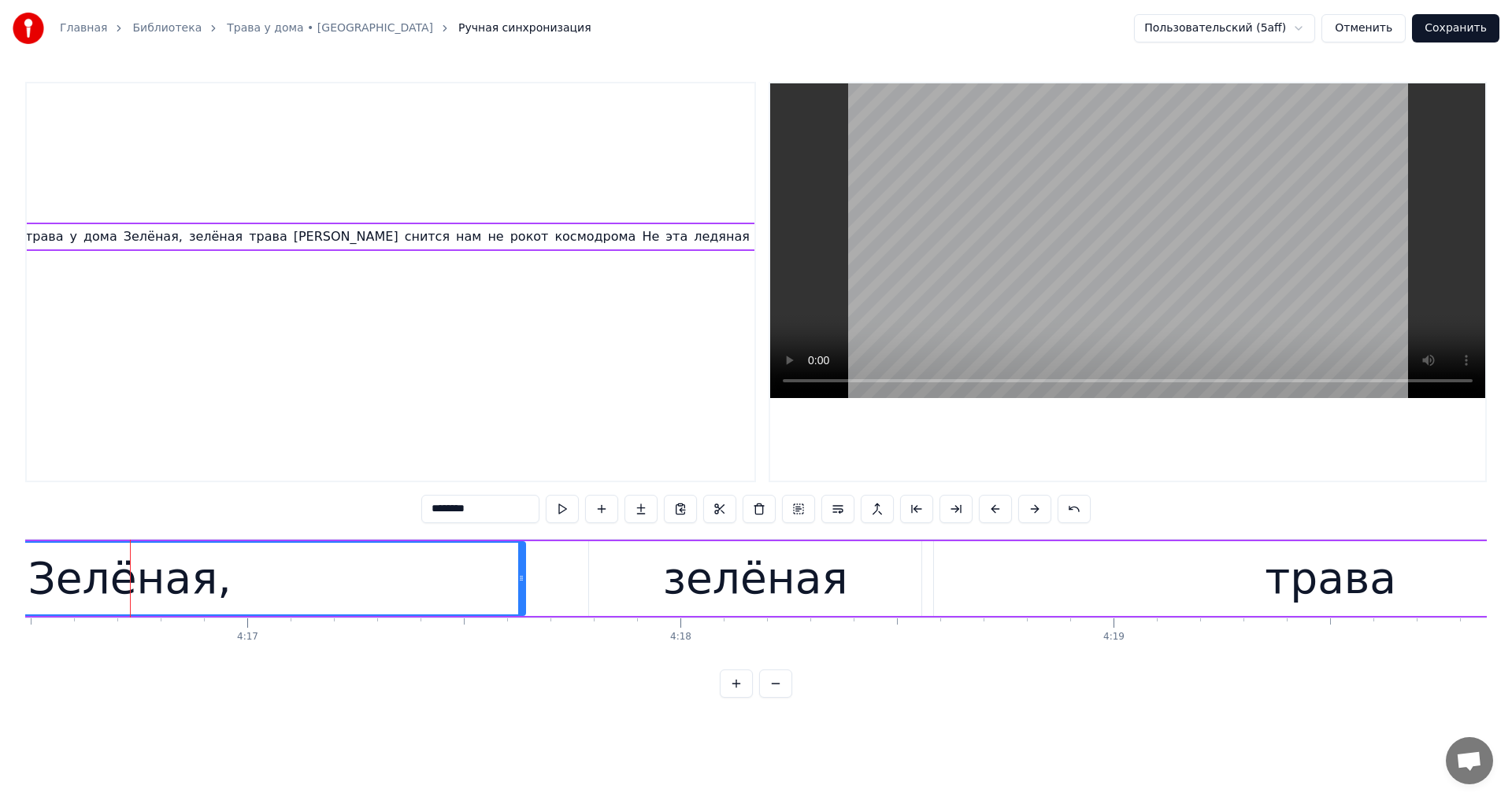
drag, startPoint x: 157, startPoint y: 571, endPoint x: 523, endPoint y: 603, distance: 367.4
click at [523, 603] on div at bounding box center [520, 578] width 6 height 71
click at [976, 340] on video at bounding box center [1127, 241] width 715 height 315
click at [1014, 271] on video at bounding box center [1127, 241] width 715 height 315
click at [991, 586] on div "трава" at bounding box center [1330, 578] width 793 height 75
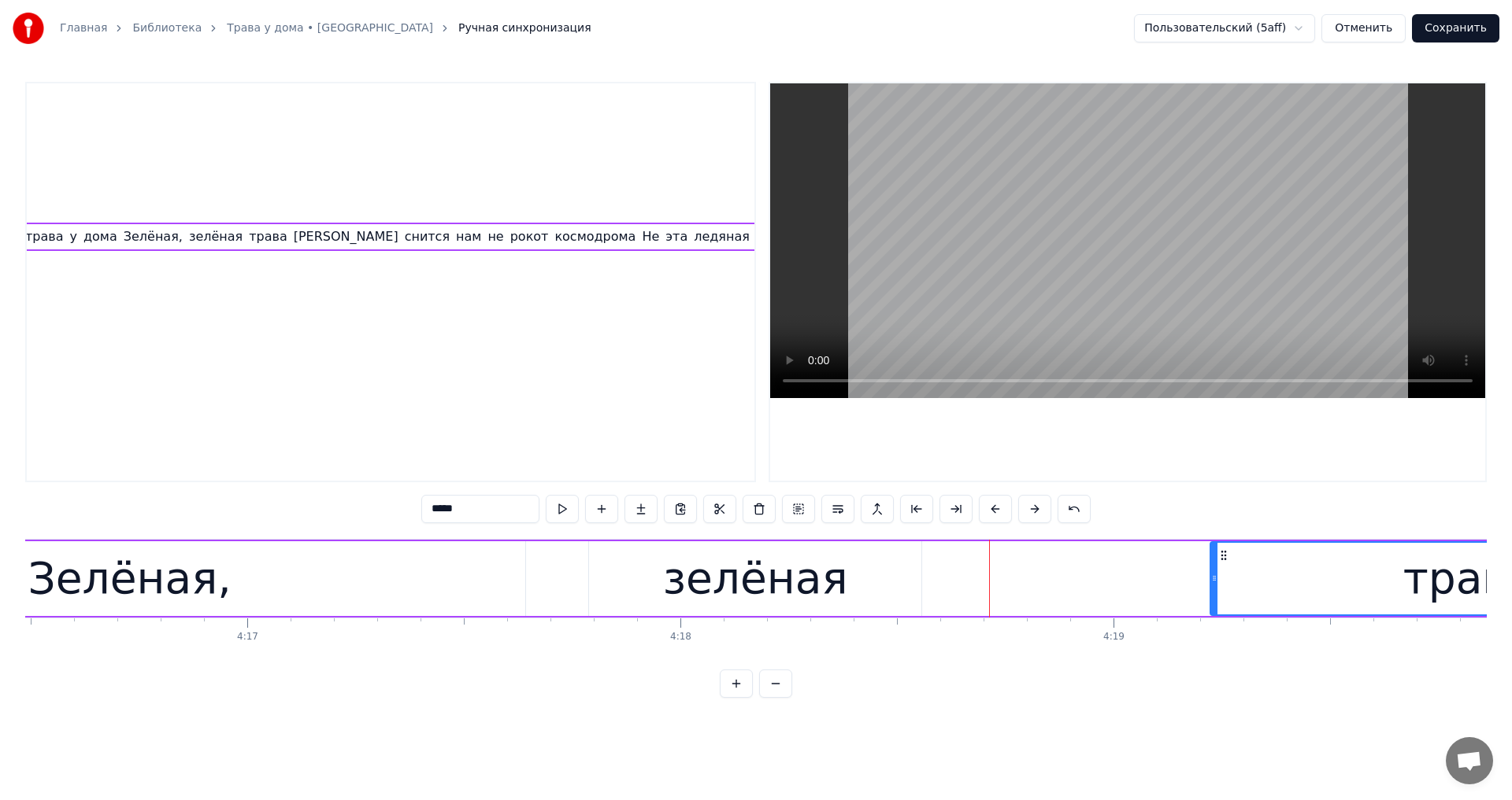
drag, startPoint x: 938, startPoint y: 576, endPoint x: 1156, endPoint y: 585, distance: 218.2
click at [1217, 585] on div at bounding box center [1213, 578] width 6 height 71
drag, startPoint x: 823, startPoint y: 561, endPoint x: 904, endPoint y: 572, distance: 81.7
click at [824, 561] on div "зелёная" at bounding box center [756, 579] width 185 height 65
type input "*******"
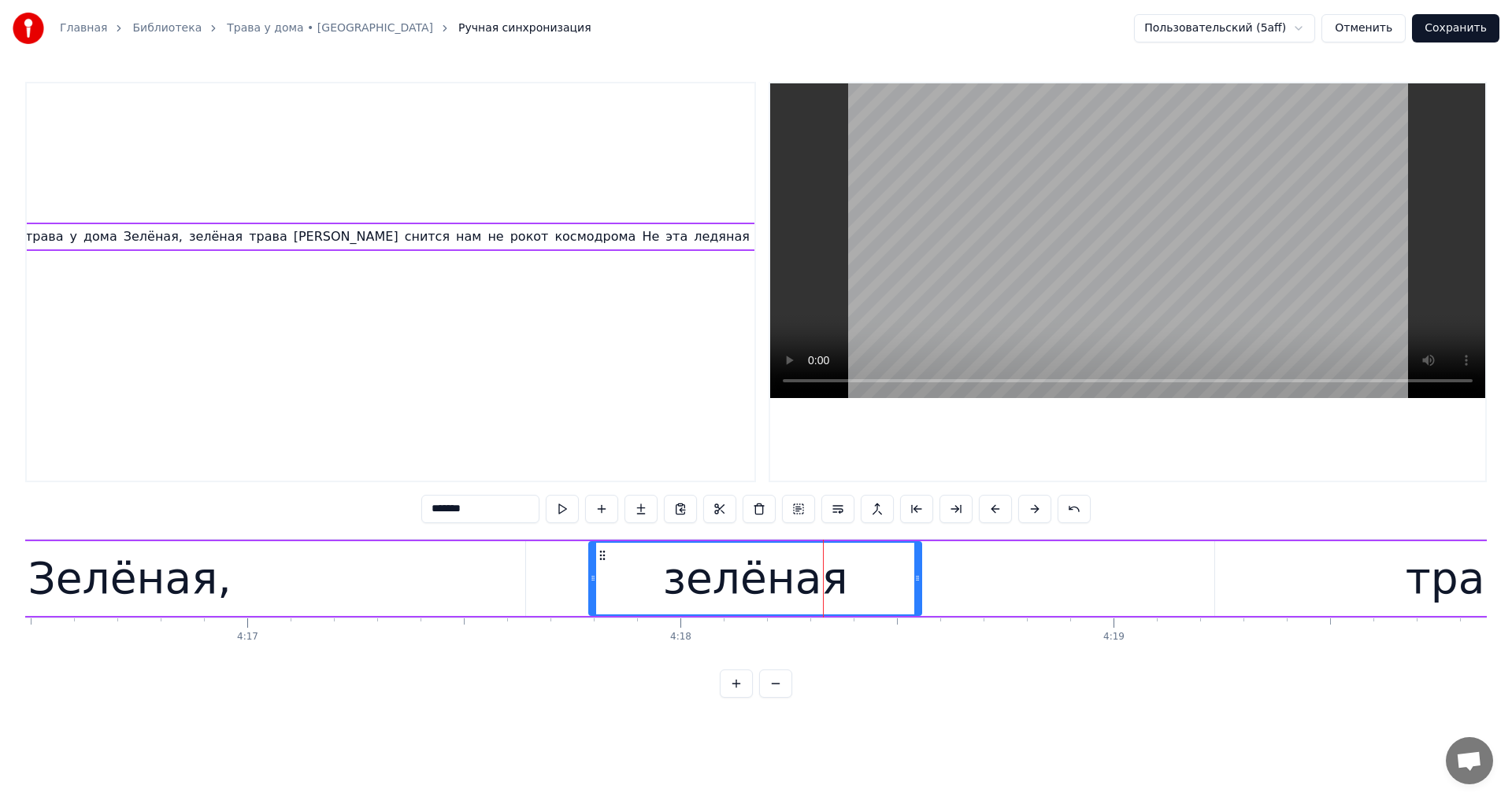
drag, startPoint x: 920, startPoint y: 575, endPoint x: 977, endPoint y: 577, distance: 57.0
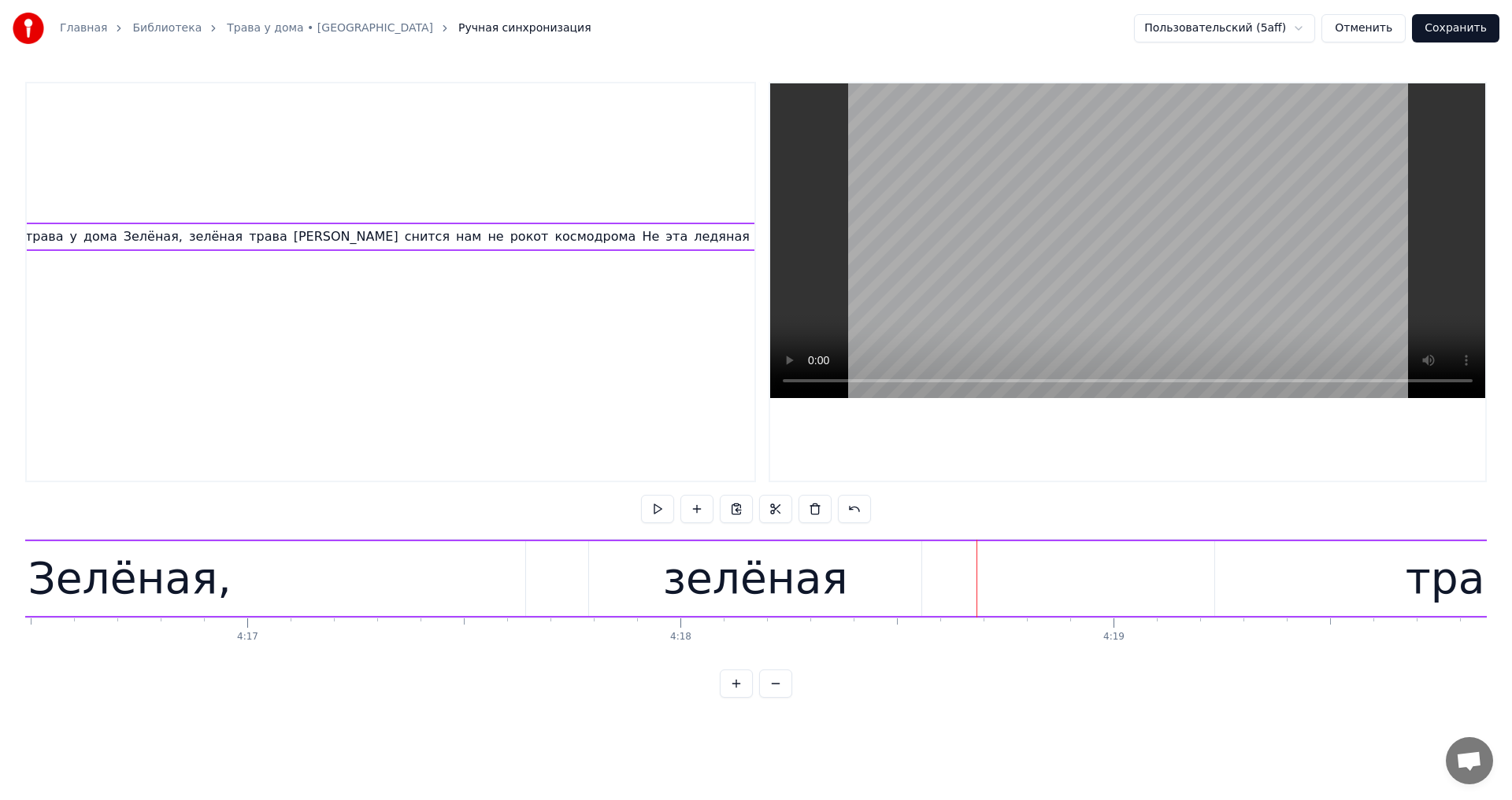
click at [889, 577] on div "зелёная" at bounding box center [755, 578] width 332 height 75
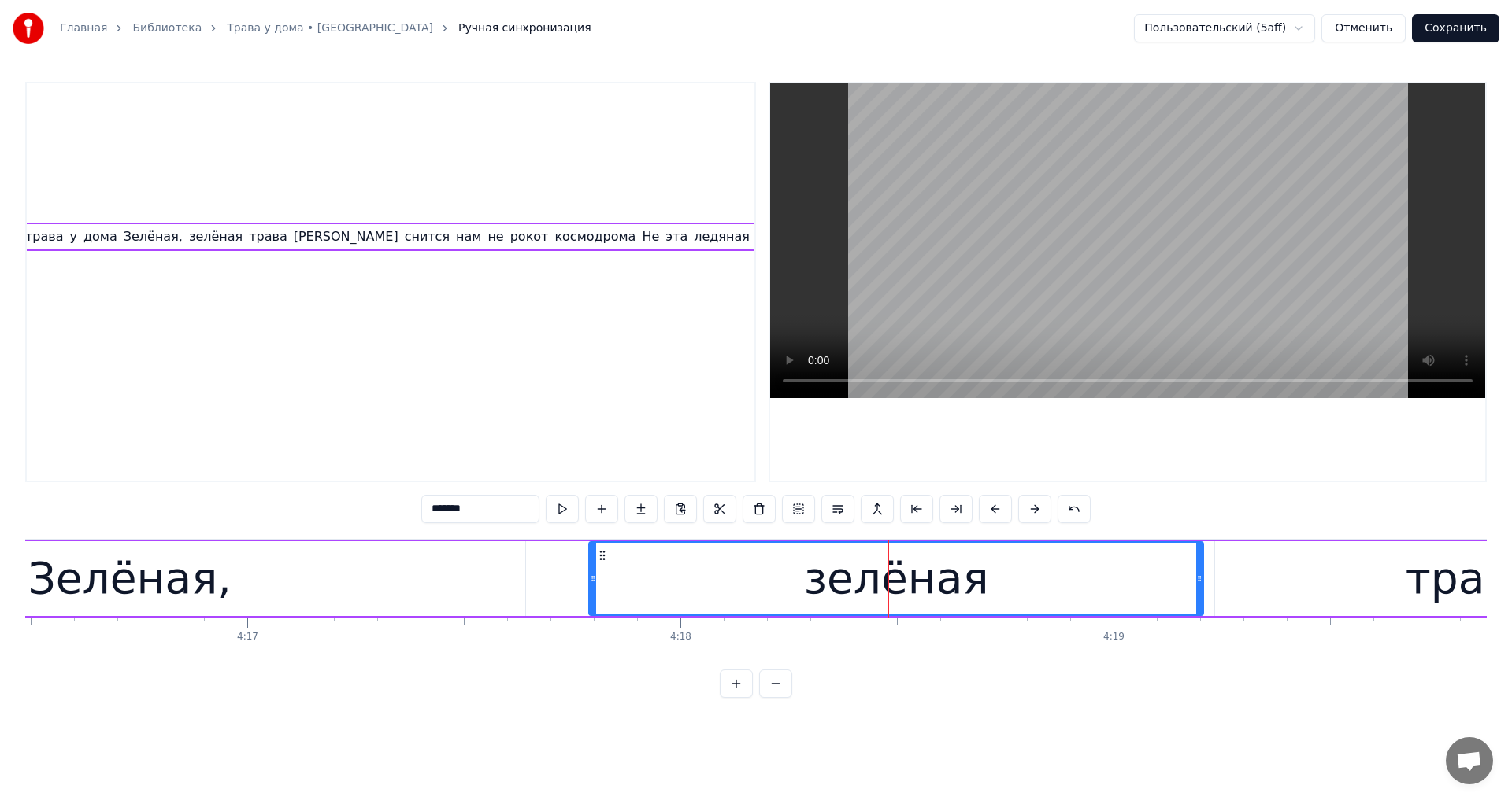
drag, startPoint x: 918, startPoint y: 576, endPoint x: 1200, endPoint y: 579, distance: 282.0
click at [1200, 579] on icon at bounding box center [1199, 578] width 6 height 12
click at [1266, 153] on video at bounding box center [1127, 241] width 715 height 315
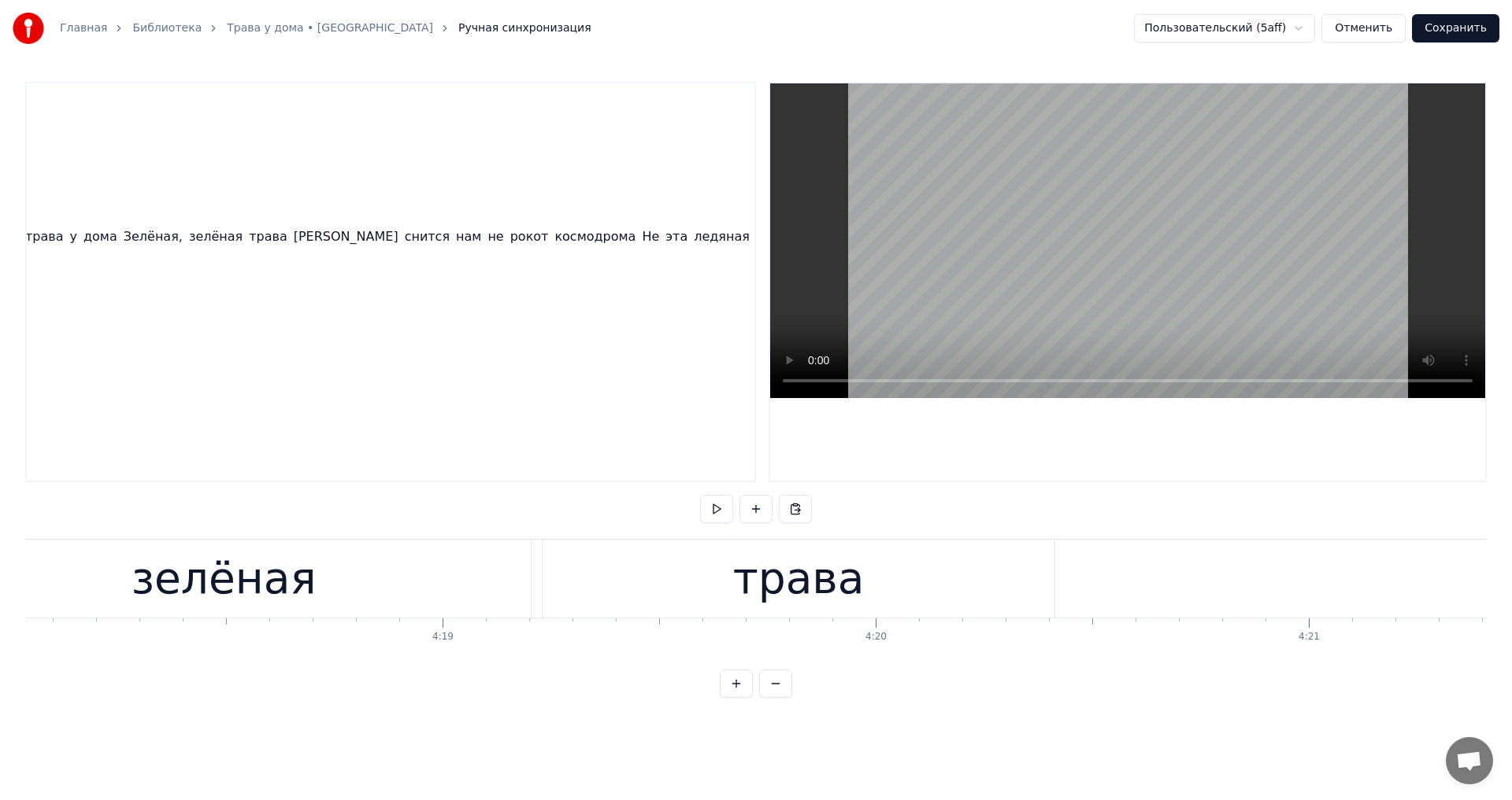
scroll to position [0, 112077]
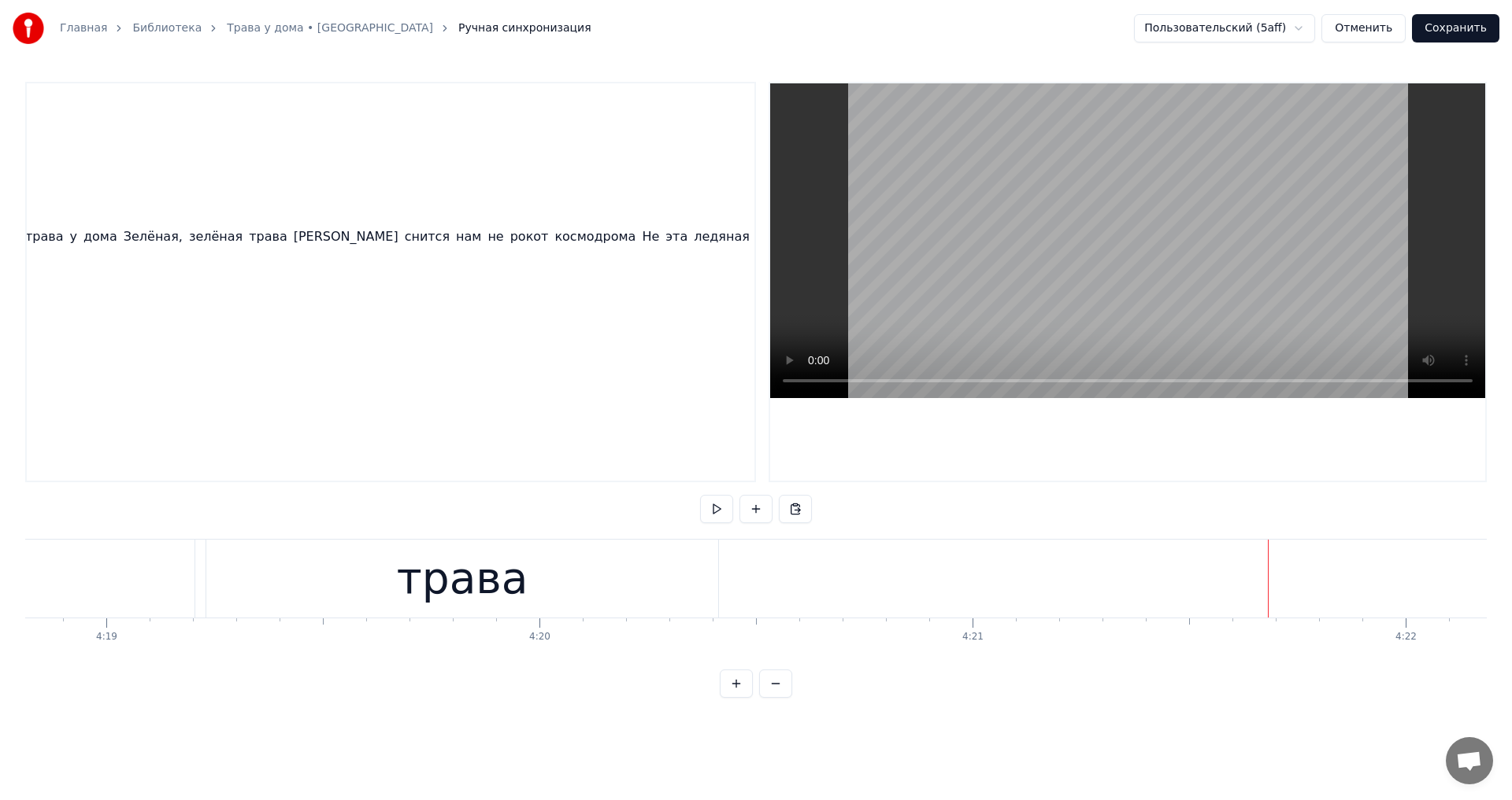
click at [635, 564] on div "трава" at bounding box center [461, 578] width 512 height 78
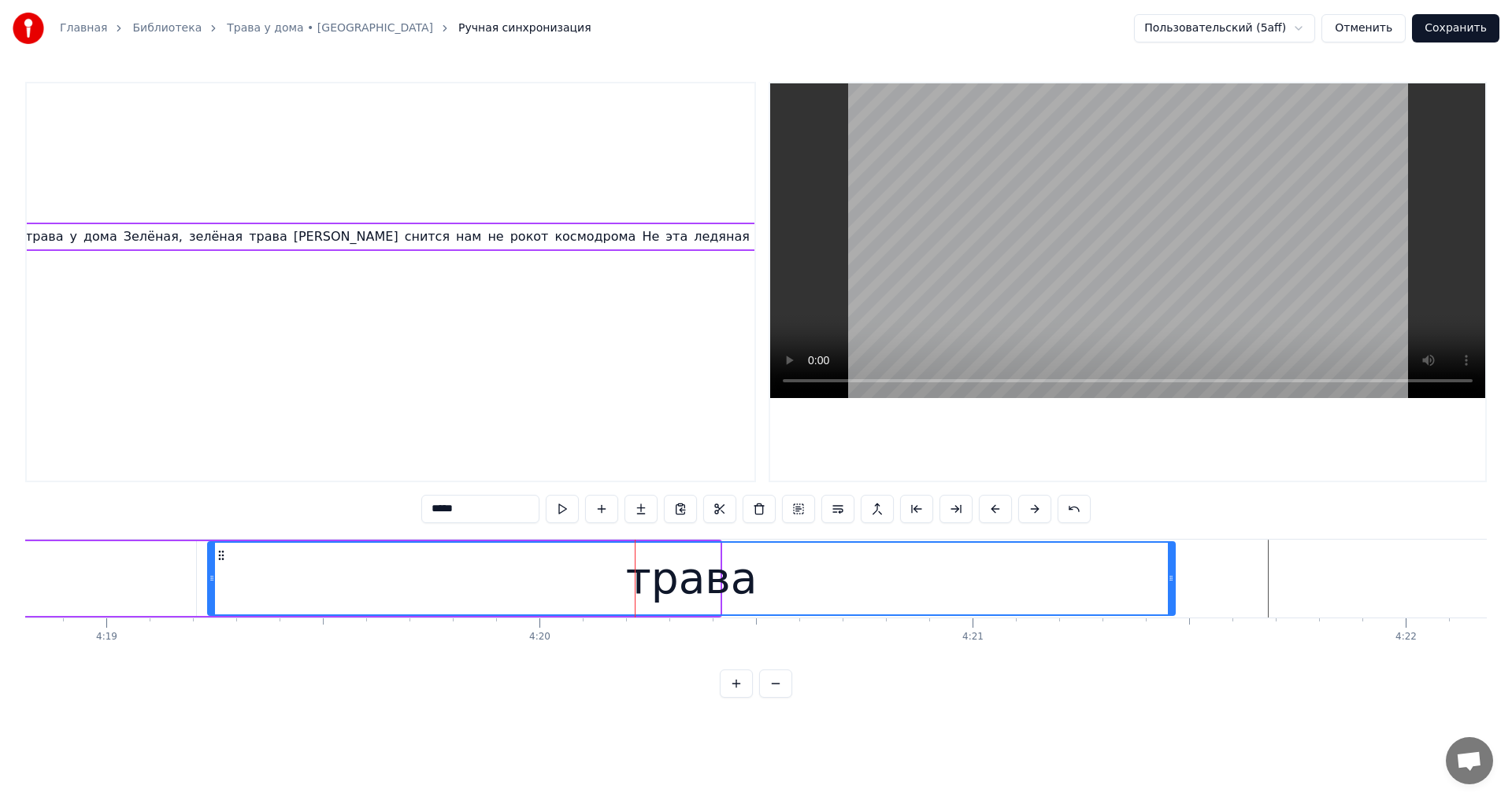
drag, startPoint x: 718, startPoint y: 568, endPoint x: 1173, endPoint y: 619, distance: 457.8
click at [1173, 619] on div "Земля в иллюминаторе, земля в иллюминаторе земля в иллюминаторе видна Как сын г…" at bounding box center [756, 598] width 1461 height 118
click at [1186, 299] on video at bounding box center [1127, 241] width 715 height 315
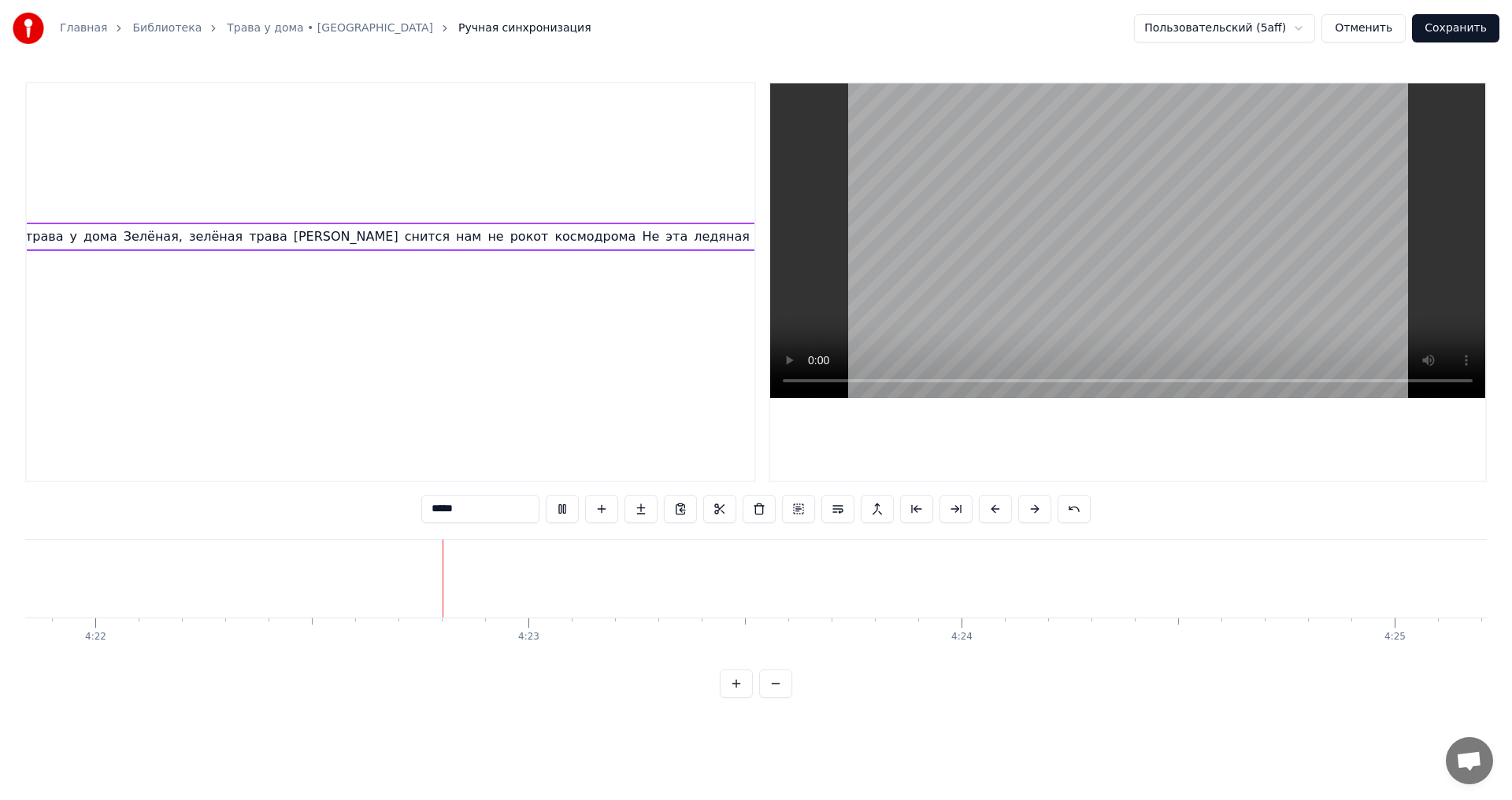
scroll to position [0, 113388]
click at [1454, 34] on button "Сохранить" at bounding box center [1455, 28] width 87 height 28
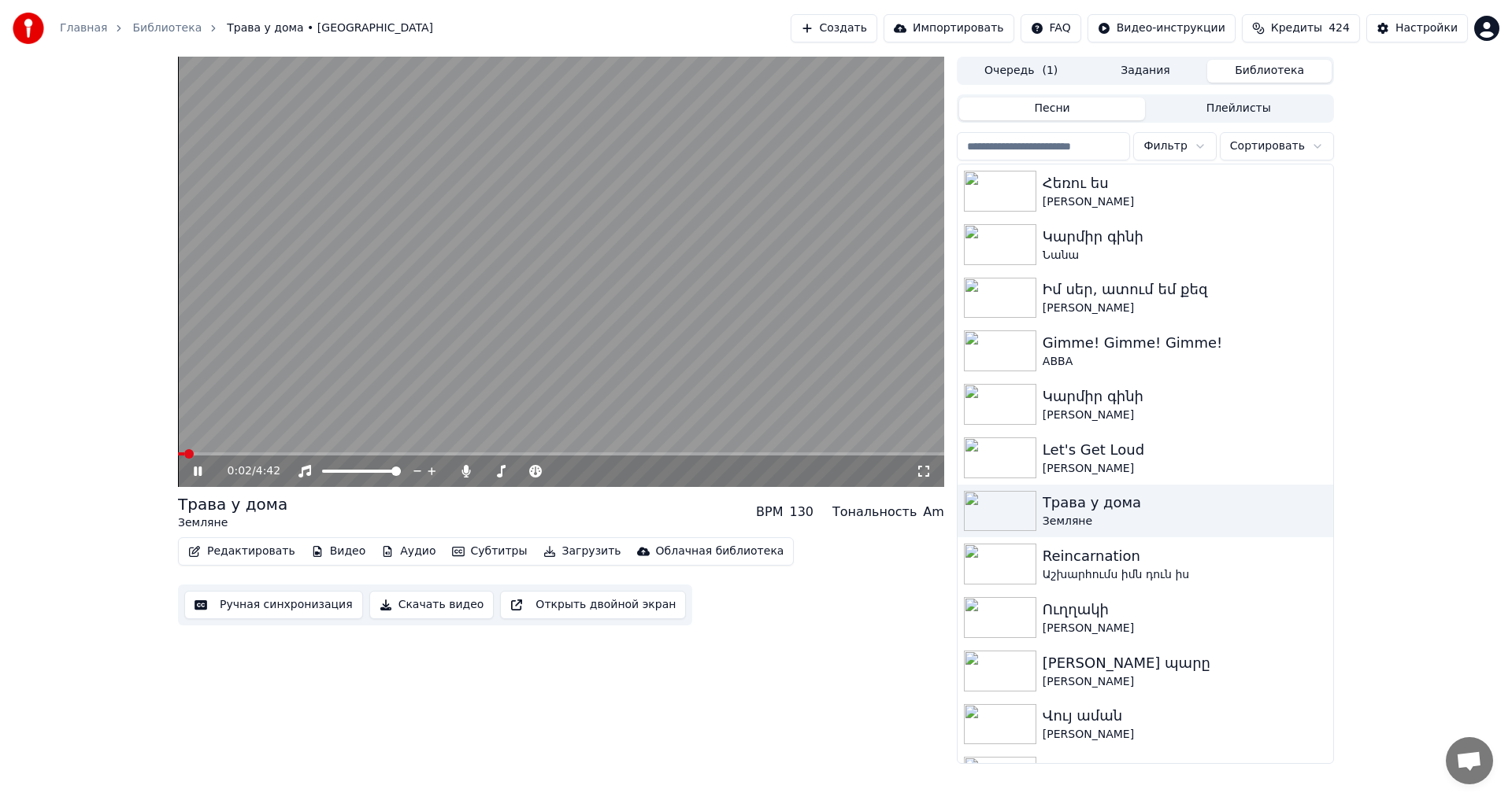
click at [378, 455] on span at bounding box center [561, 454] width 766 height 4
click at [321, 454] on span at bounding box center [282, 454] width 208 height 4
click at [562, 476] on span at bounding box center [557, 471] width 10 height 10
click at [475, 299] on video at bounding box center [561, 271] width 766 height 430
click at [640, 262] on video at bounding box center [561, 271] width 766 height 430
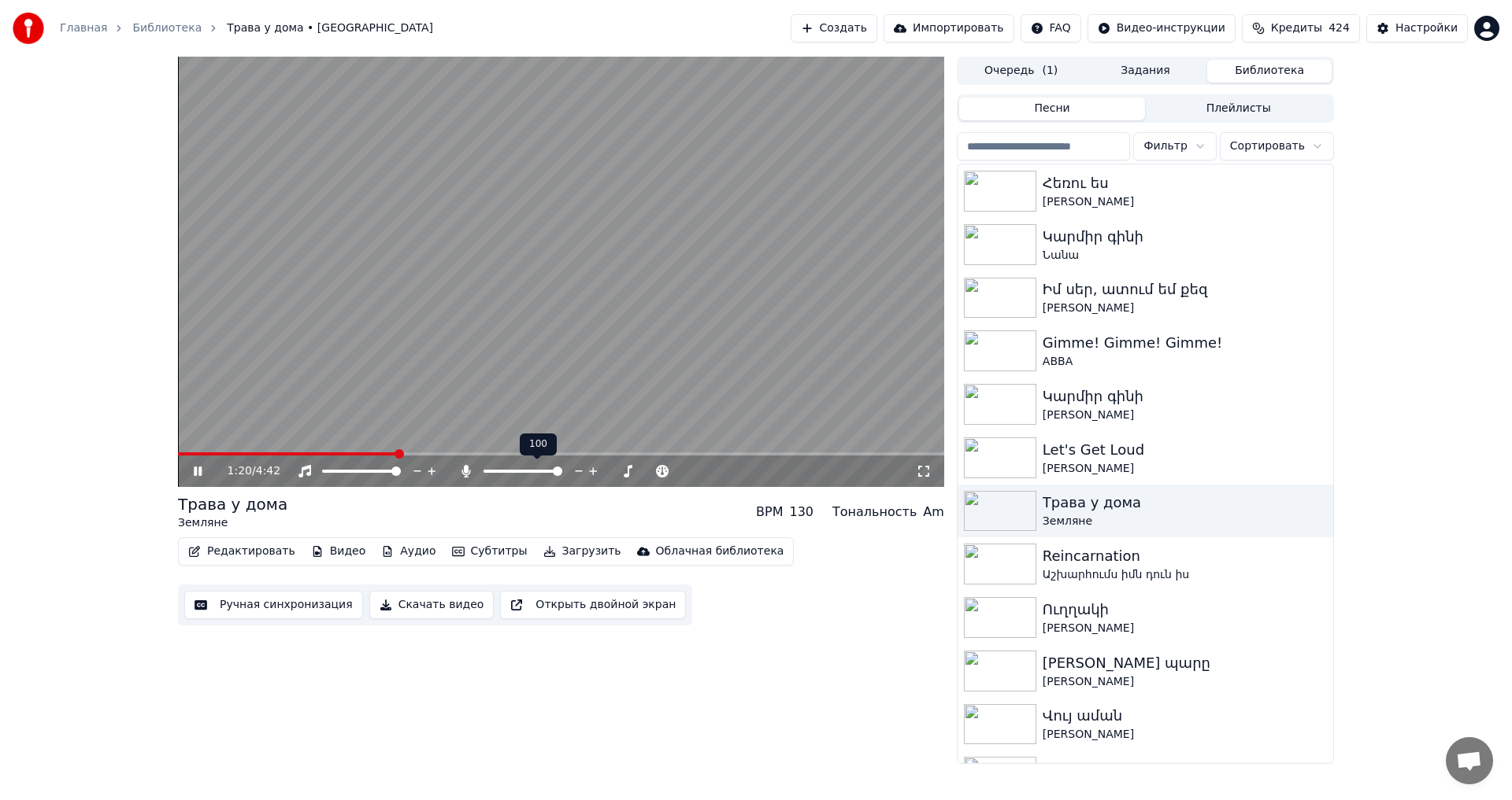
click at [487, 471] on span at bounding box center [522, 472] width 78 height 4
click at [573, 472] on icon at bounding box center [579, 472] width 15 height 16
click at [584, 472] on icon at bounding box center [579, 472] width 15 height 16
click at [576, 275] on video at bounding box center [561, 271] width 766 height 430
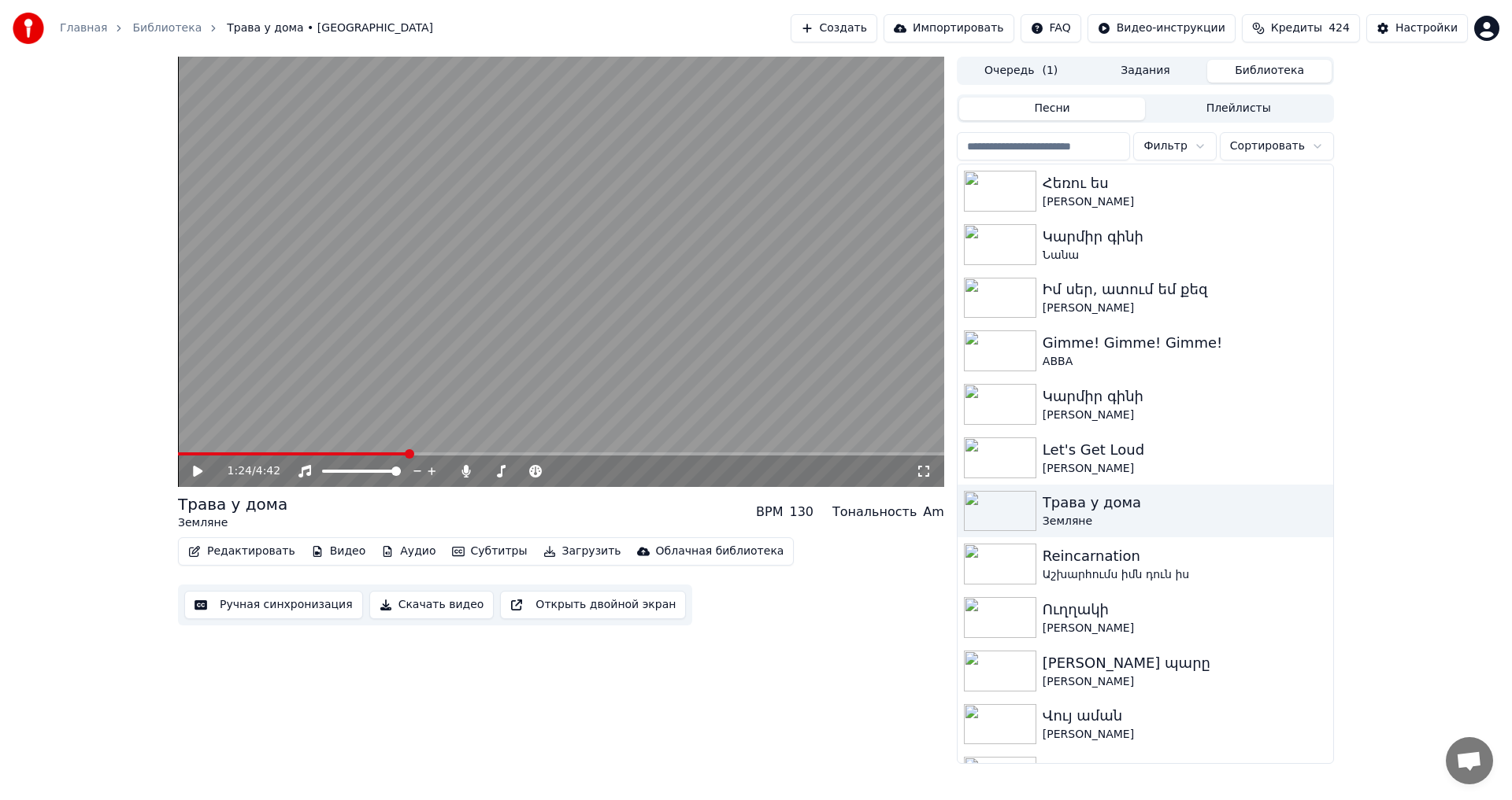
click at [551, 544] on button "Загрузить" at bounding box center [582, 551] width 91 height 22
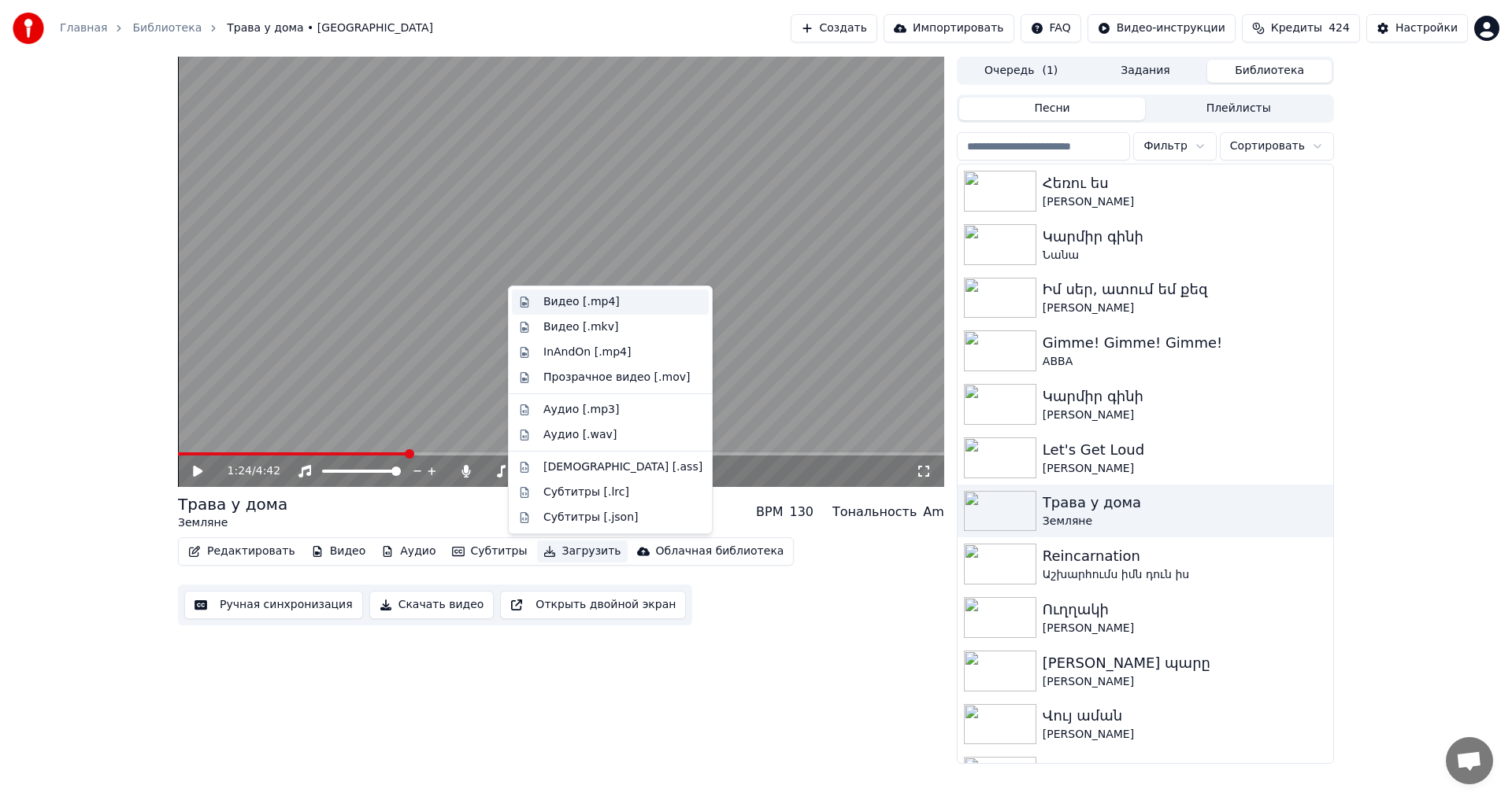
click at [634, 295] on div "Видео [.mp4]" at bounding box center [623, 302] width 159 height 16
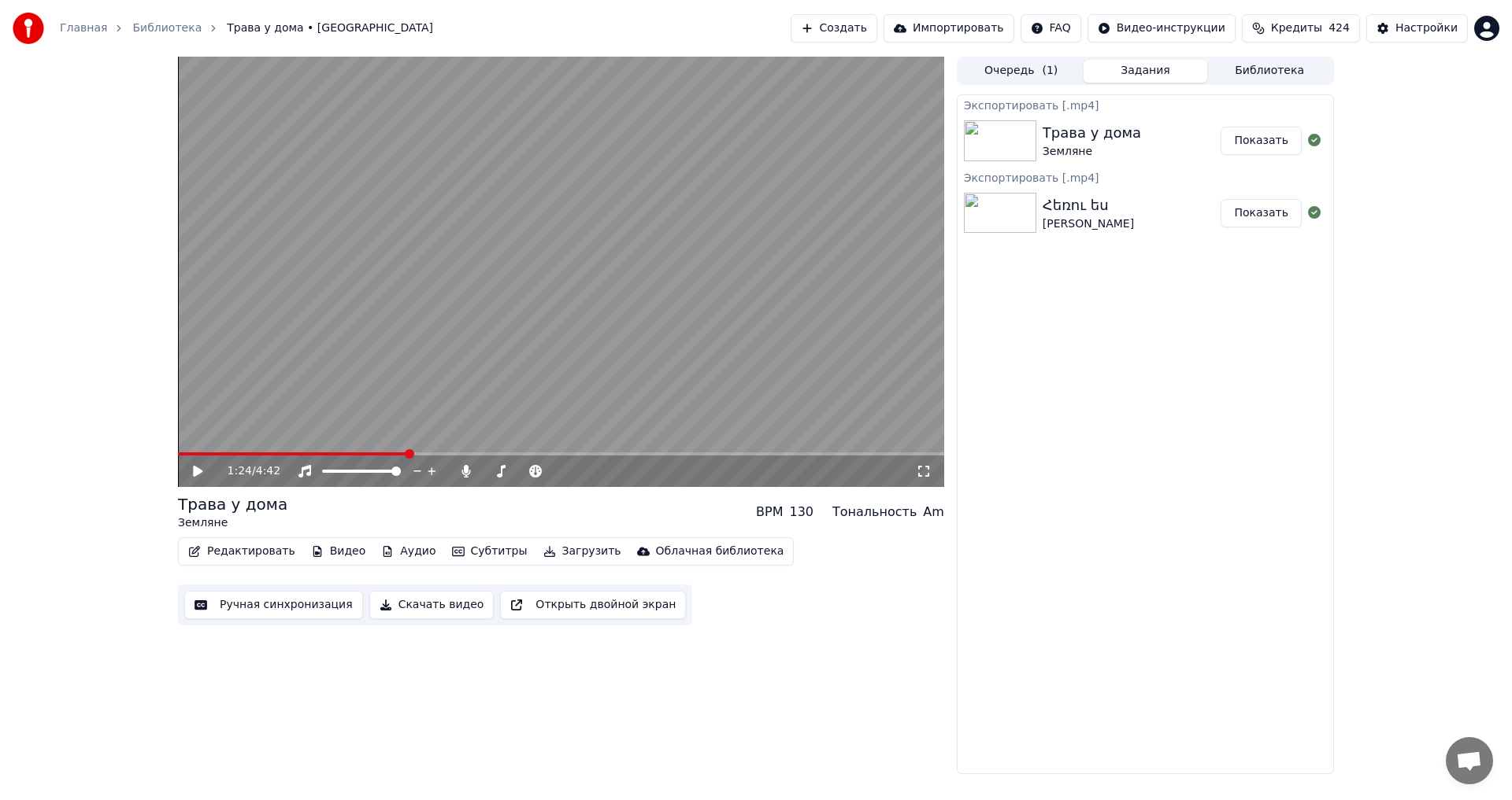
click at [1235, 140] on button "Показать" at bounding box center [1261, 141] width 81 height 28
click at [1272, 78] on button "Библиотека" at bounding box center [1269, 71] width 124 height 23
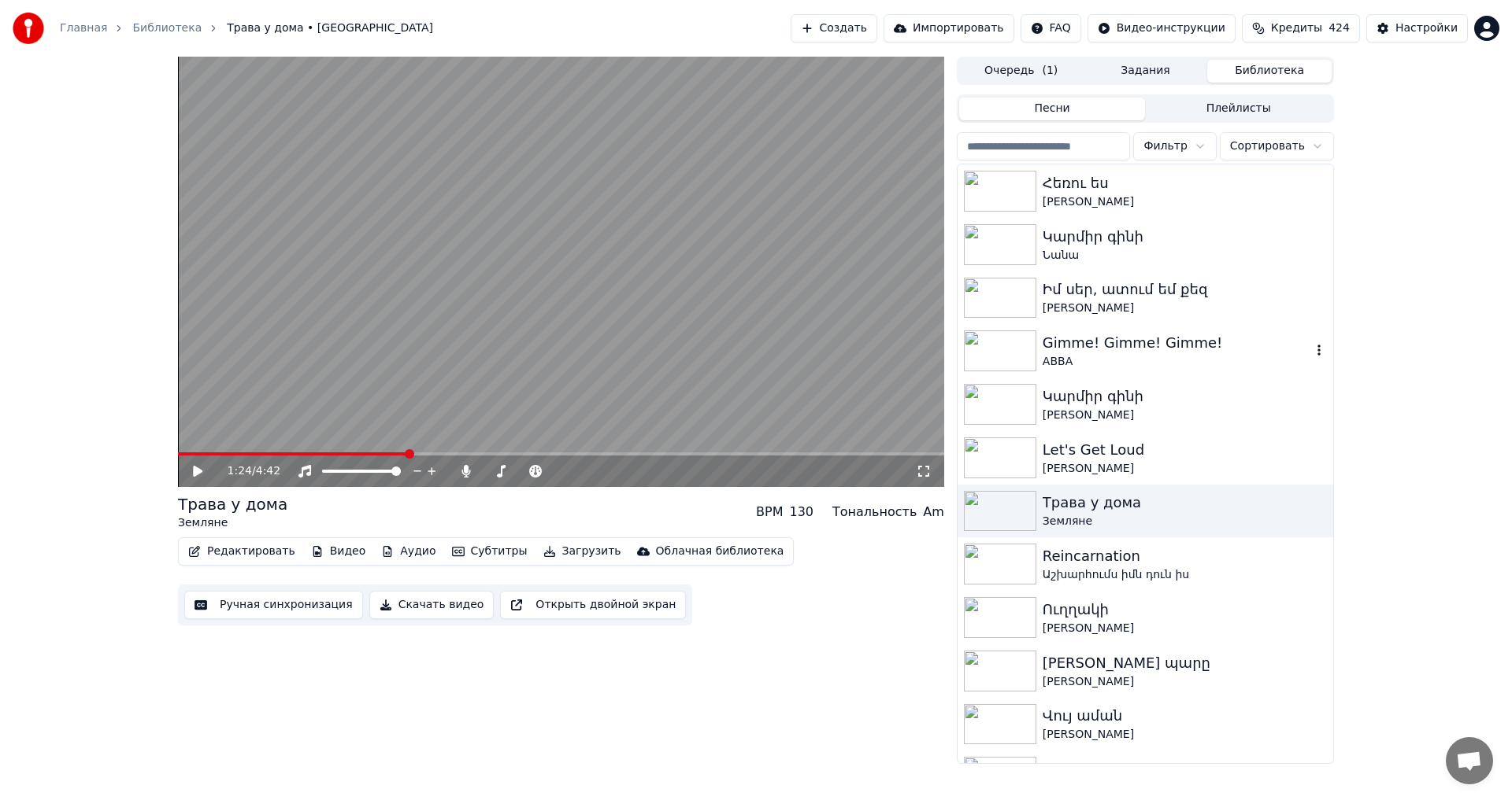
click at [1225, 366] on div "ABBA" at bounding box center [1176, 362] width 269 height 16
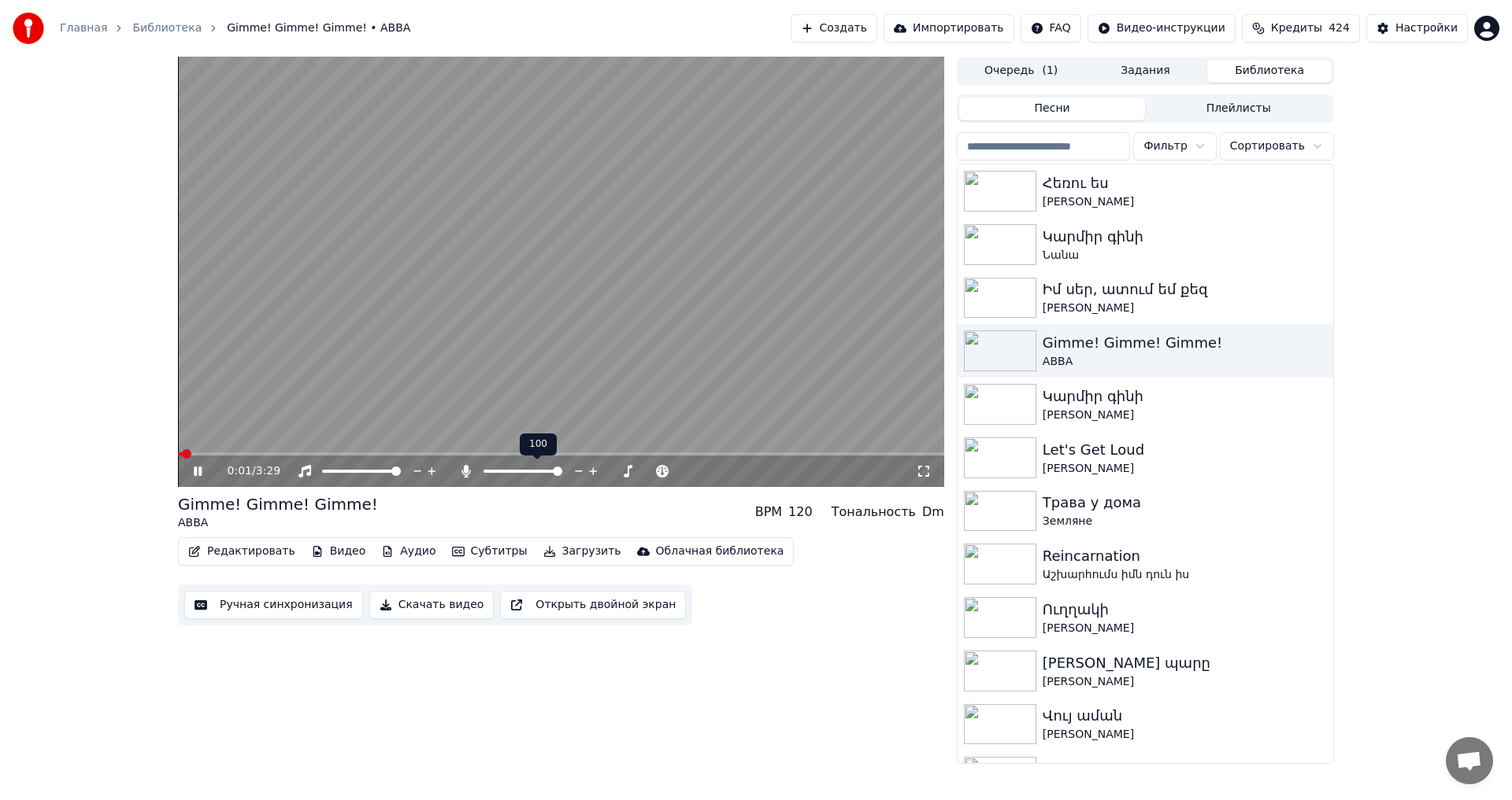
click at [562, 476] on span at bounding box center [557, 471] width 10 height 10
click at [299, 595] on button "Ручная синхронизация" at bounding box center [273, 605] width 179 height 28
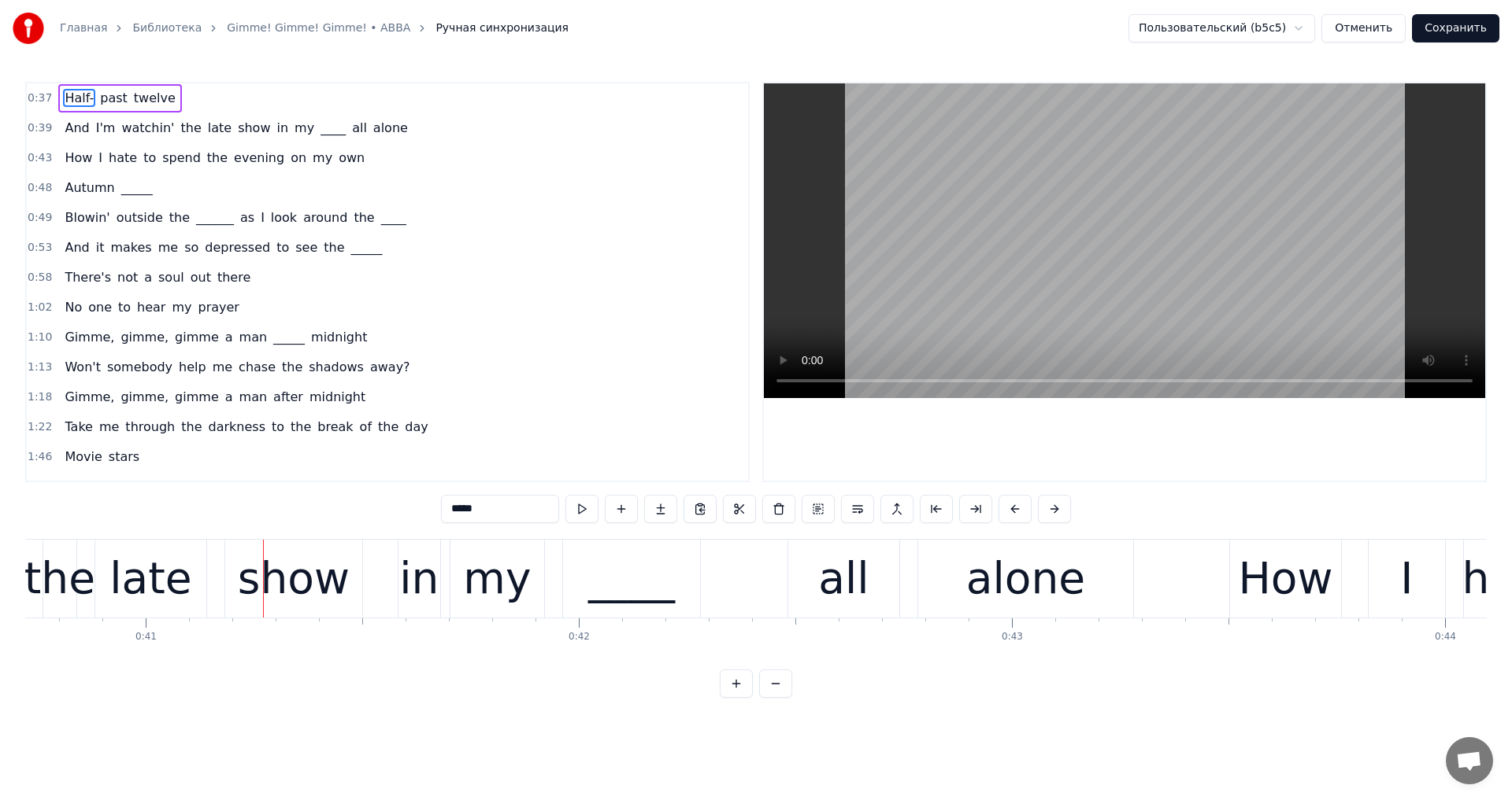
scroll to position [0, 17669]
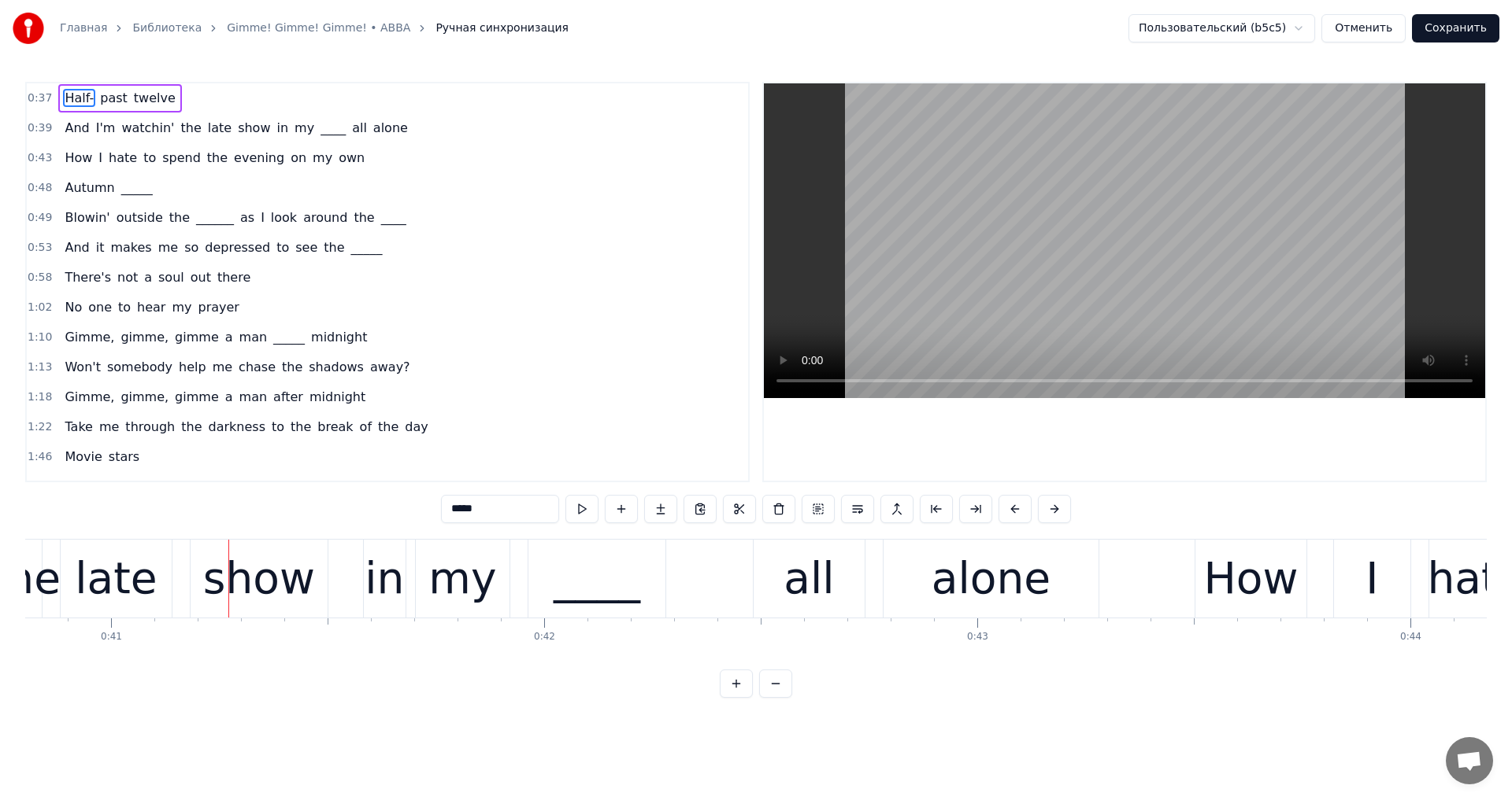
click at [319, 127] on span "____" at bounding box center [333, 128] width 28 height 18
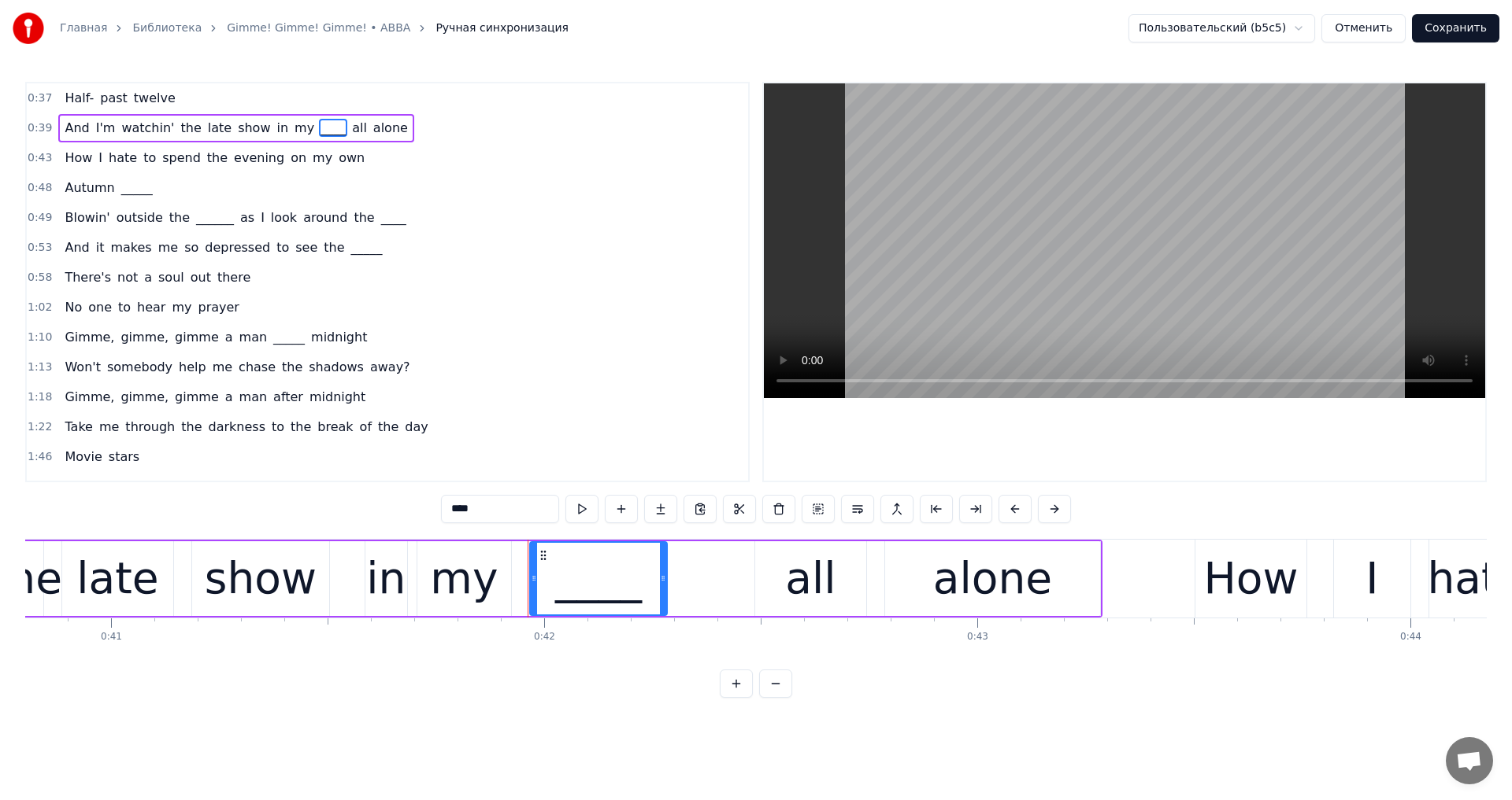
drag, startPoint x: 433, startPoint y: 506, endPoint x: 361, endPoint y: 506, distance: 72.0
click at [361, 506] on div "0:37 Half- past twelve 0:39 And I'm watchin' the late show in my ____ all alone…" at bounding box center [756, 390] width 1461 height 616
paste input "*"
type input "*****"
click at [125, 200] on div "Autumn _____" at bounding box center [108, 188] width 100 height 28
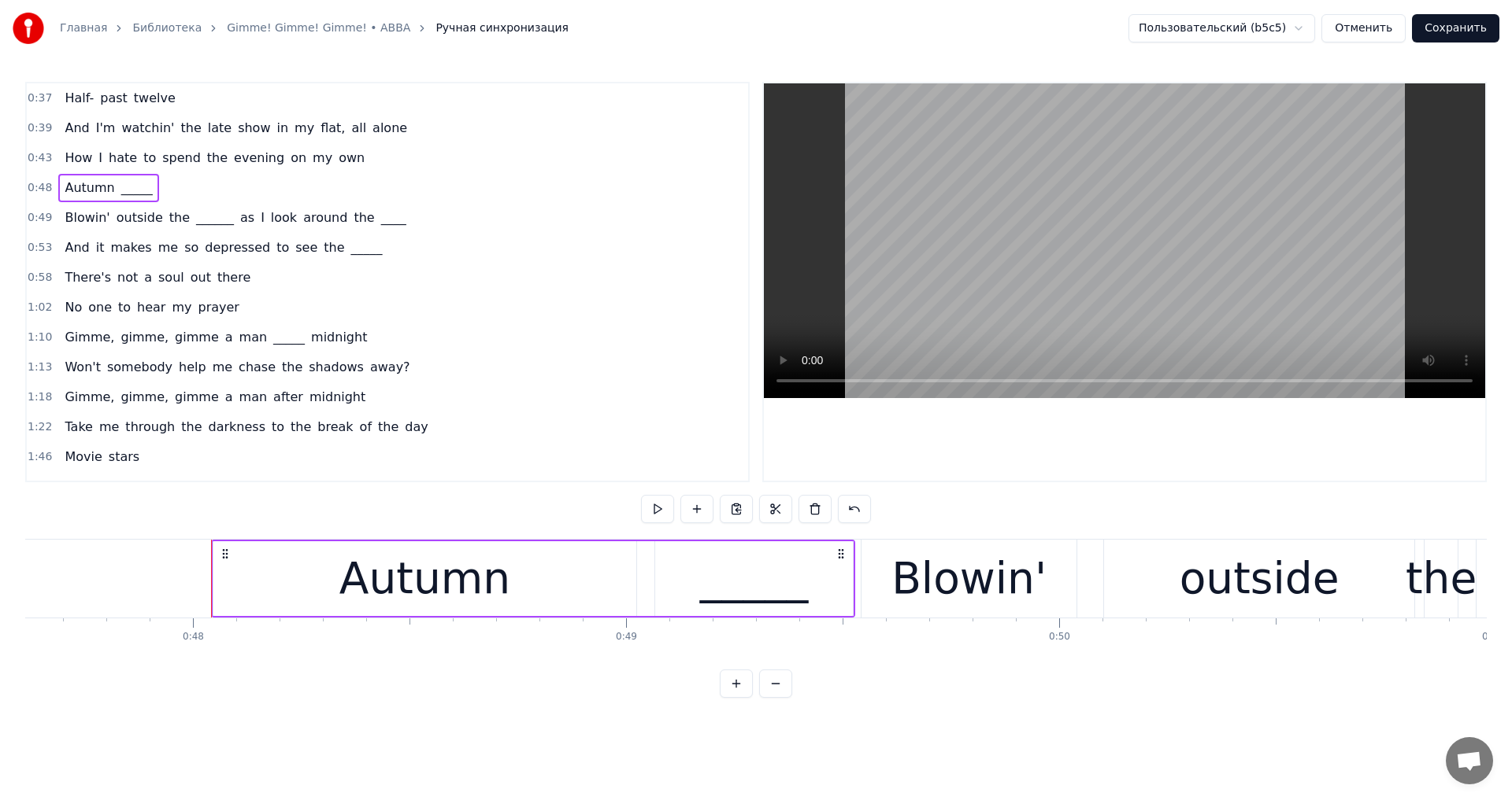
scroll to position [0, 20725]
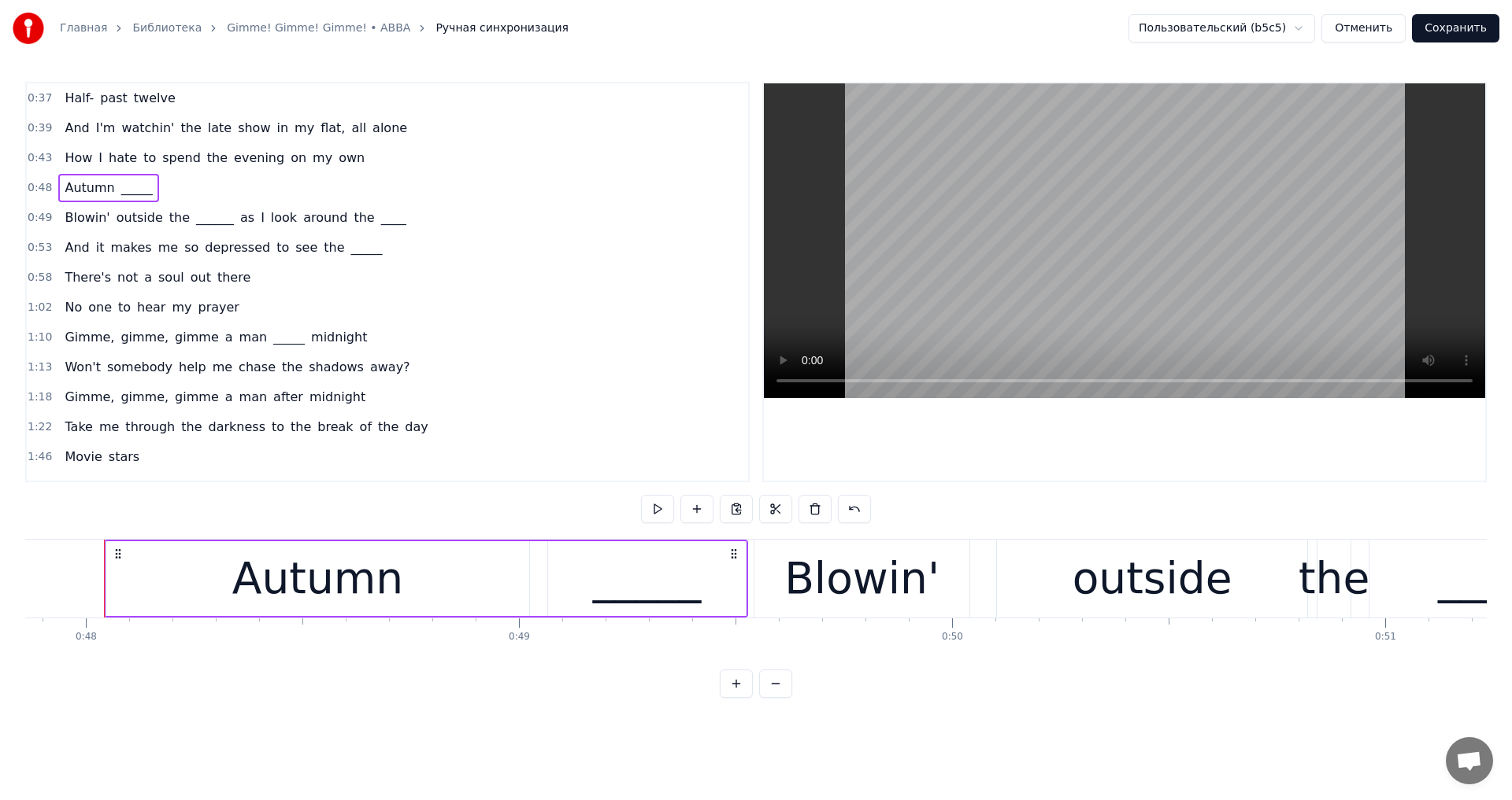
click at [621, 581] on div "_____" at bounding box center [646, 579] width 108 height 65
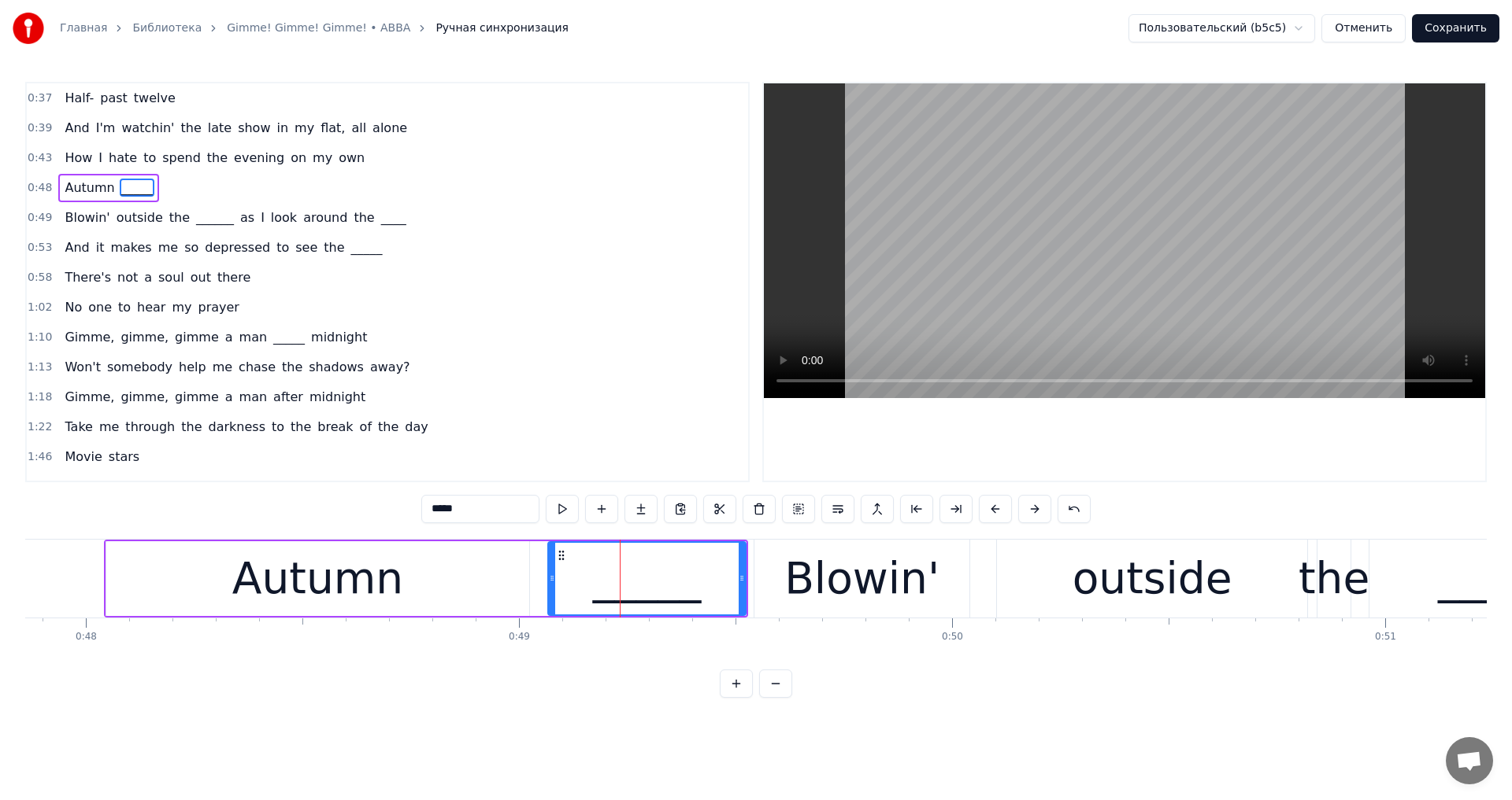
drag, startPoint x: 457, startPoint y: 510, endPoint x: 312, endPoint y: 510, distance: 145.0
click at [312, 510] on div "0:37 Half- past twelve 0:39 And I'm watchin' the late show in my flat, all alon…" at bounding box center [756, 390] width 1461 height 616
paste input "text"
click at [195, 213] on span "______" at bounding box center [215, 217] width 41 height 18
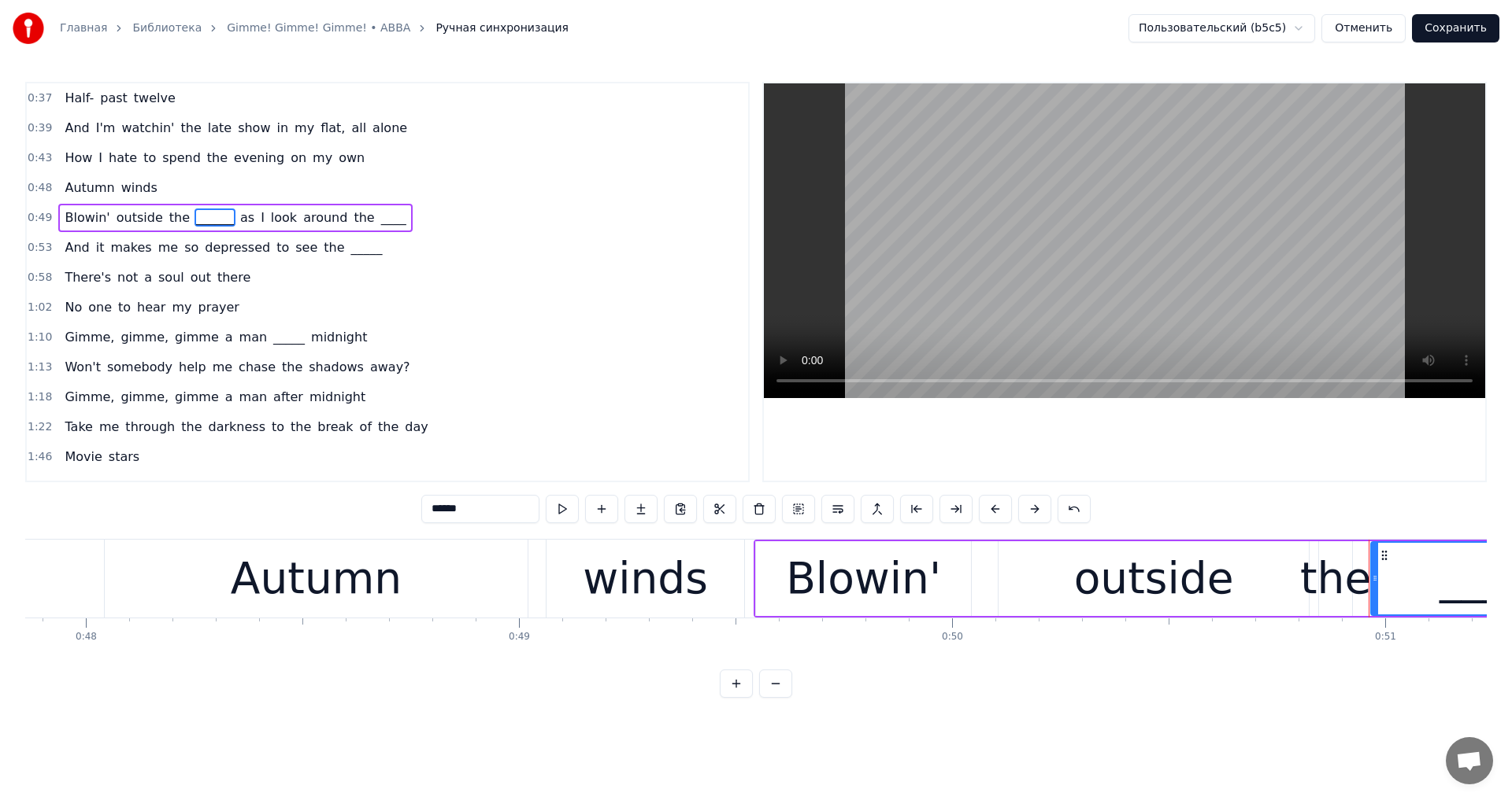
click at [451, 503] on input "******" at bounding box center [480, 509] width 118 height 28
paste input "text"
click at [389, 224] on span "____" at bounding box center [403, 217] width 28 height 18
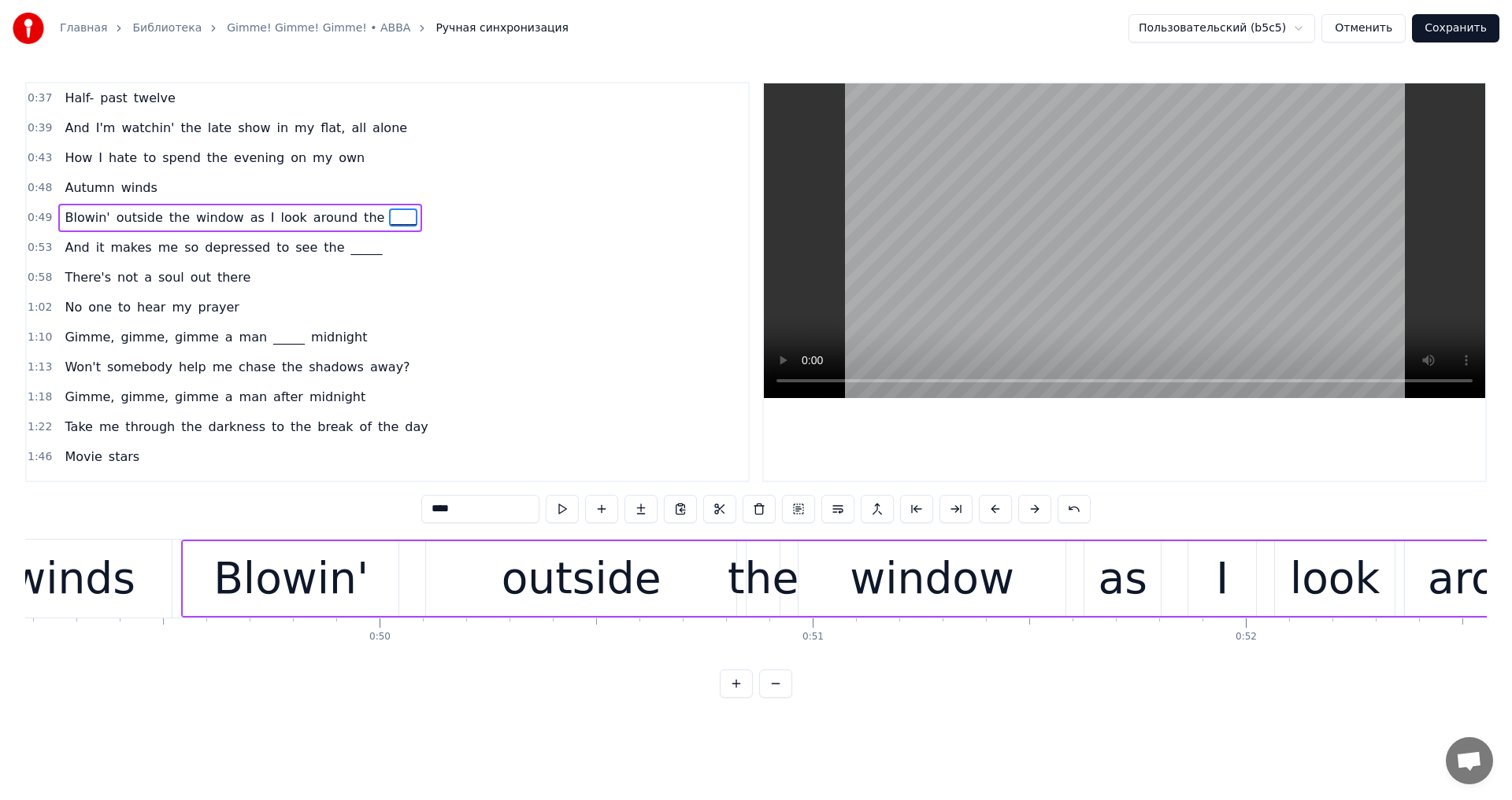
drag, startPoint x: 438, startPoint y: 502, endPoint x: 341, endPoint y: 505, distance: 97.0
click at [341, 505] on div "0:37 Half- past twelve 0:39 And I'm watchin' the late show in my flat, all alon…" at bounding box center [756, 390] width 1461 height 616
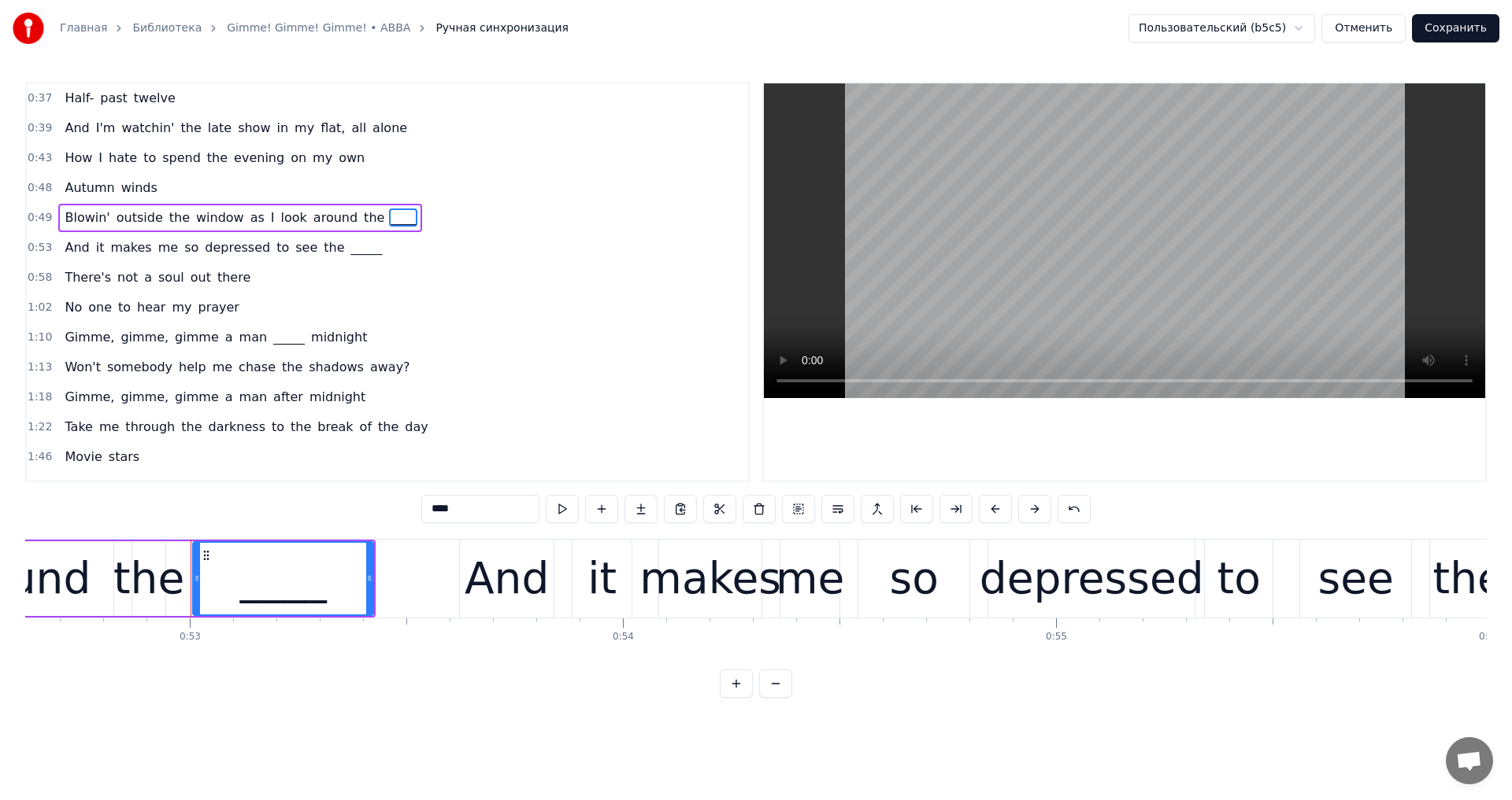
scroll to position [0, 22874]
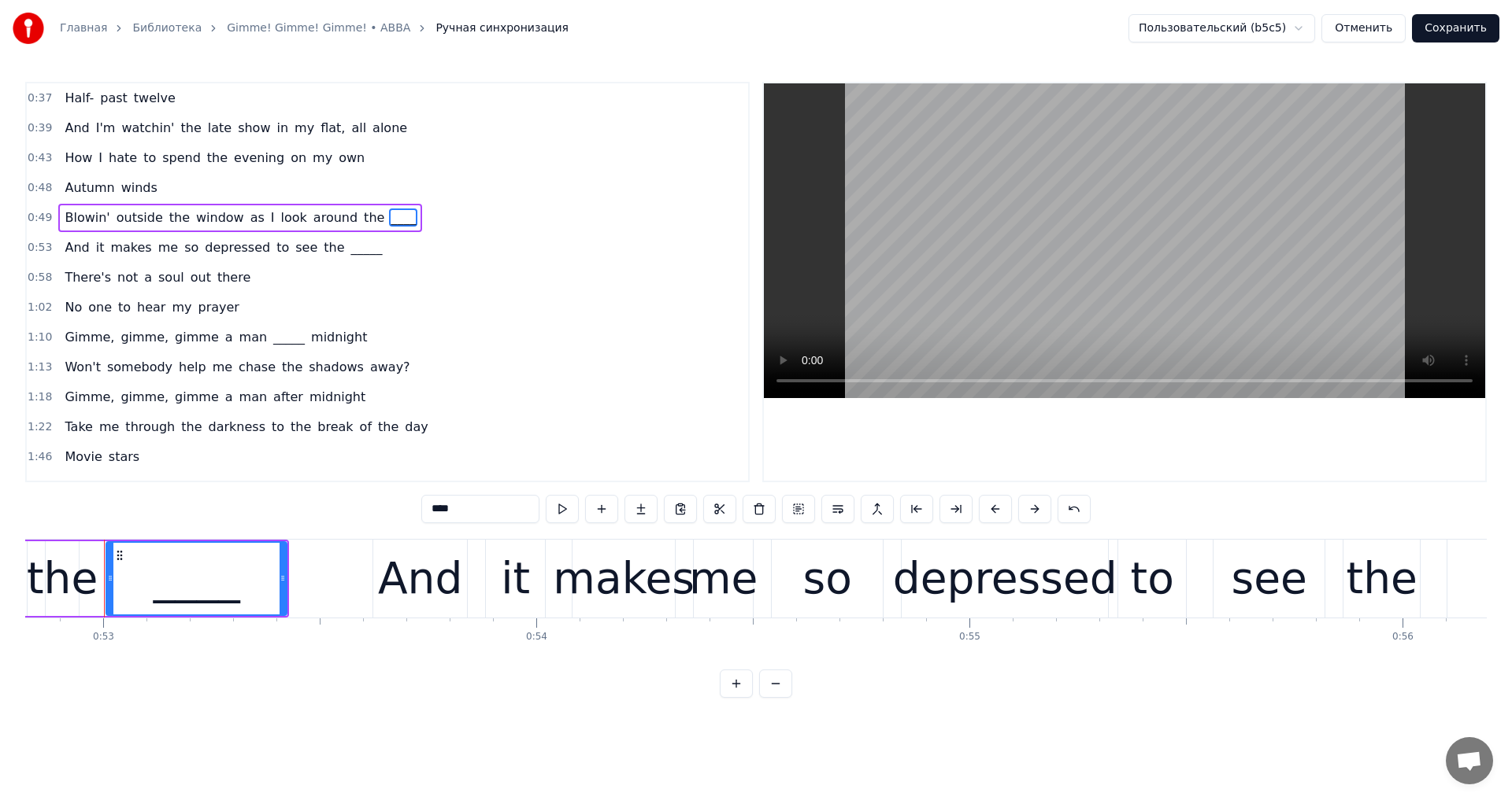
paste input "text"
type input "****"
click at [330, 257] on div "And it makes me so depressed to see the _____" at bounding box center [223, 248] width 330 height 28
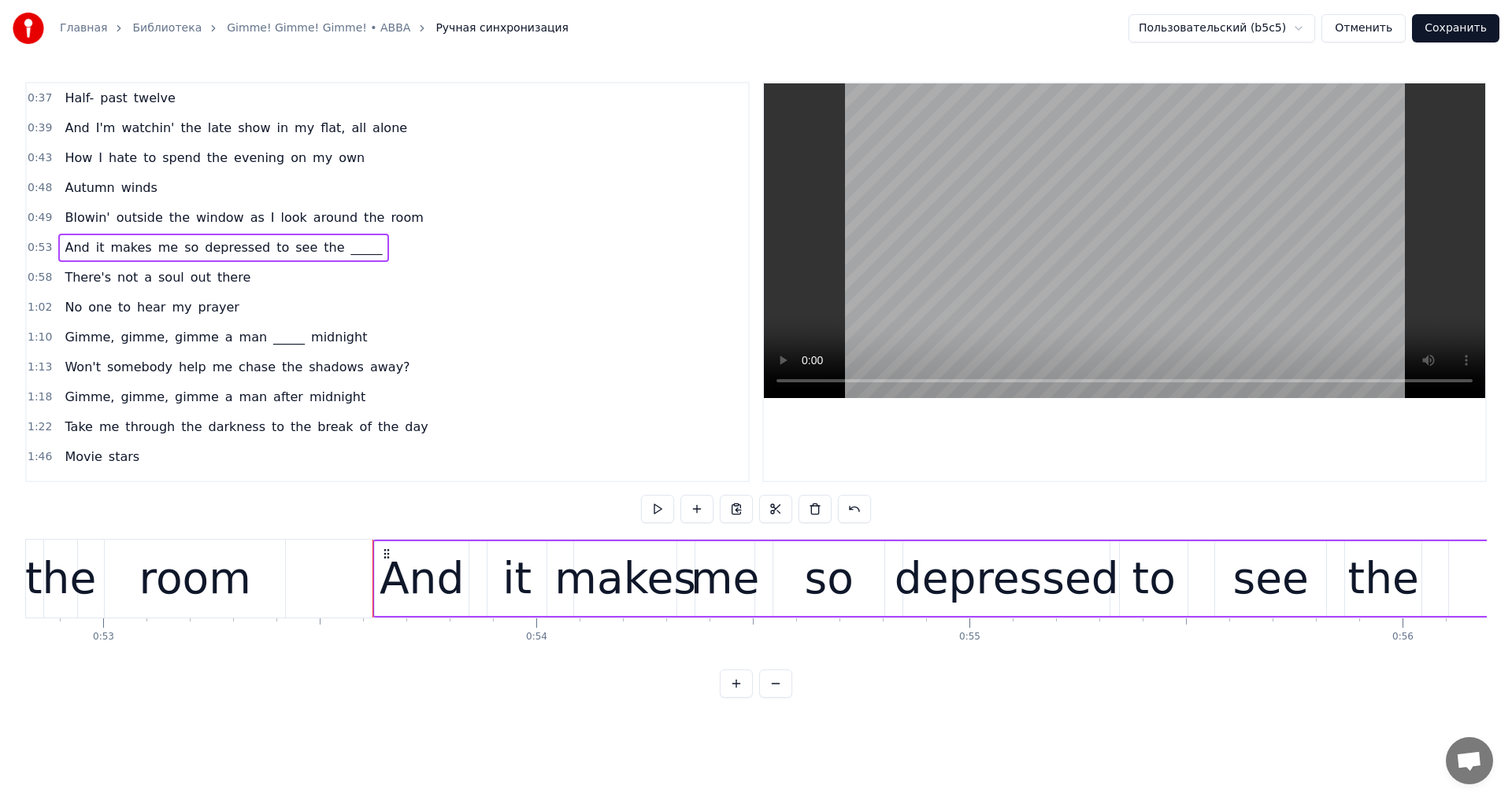
click at [350, 253] on span "_____" at bounding box center [366, 247] width 34 height 18
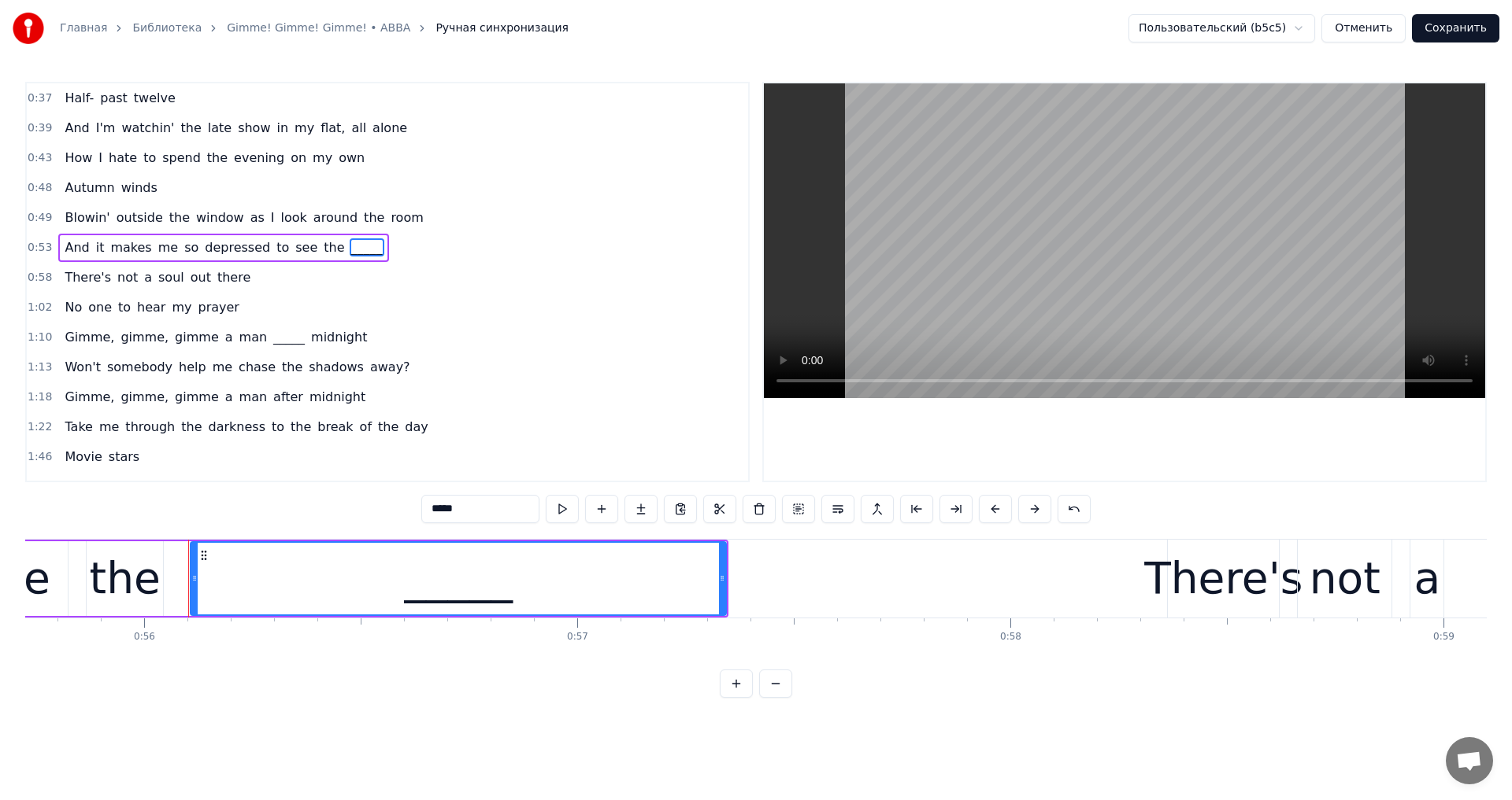
scroll to position [0, 24216]
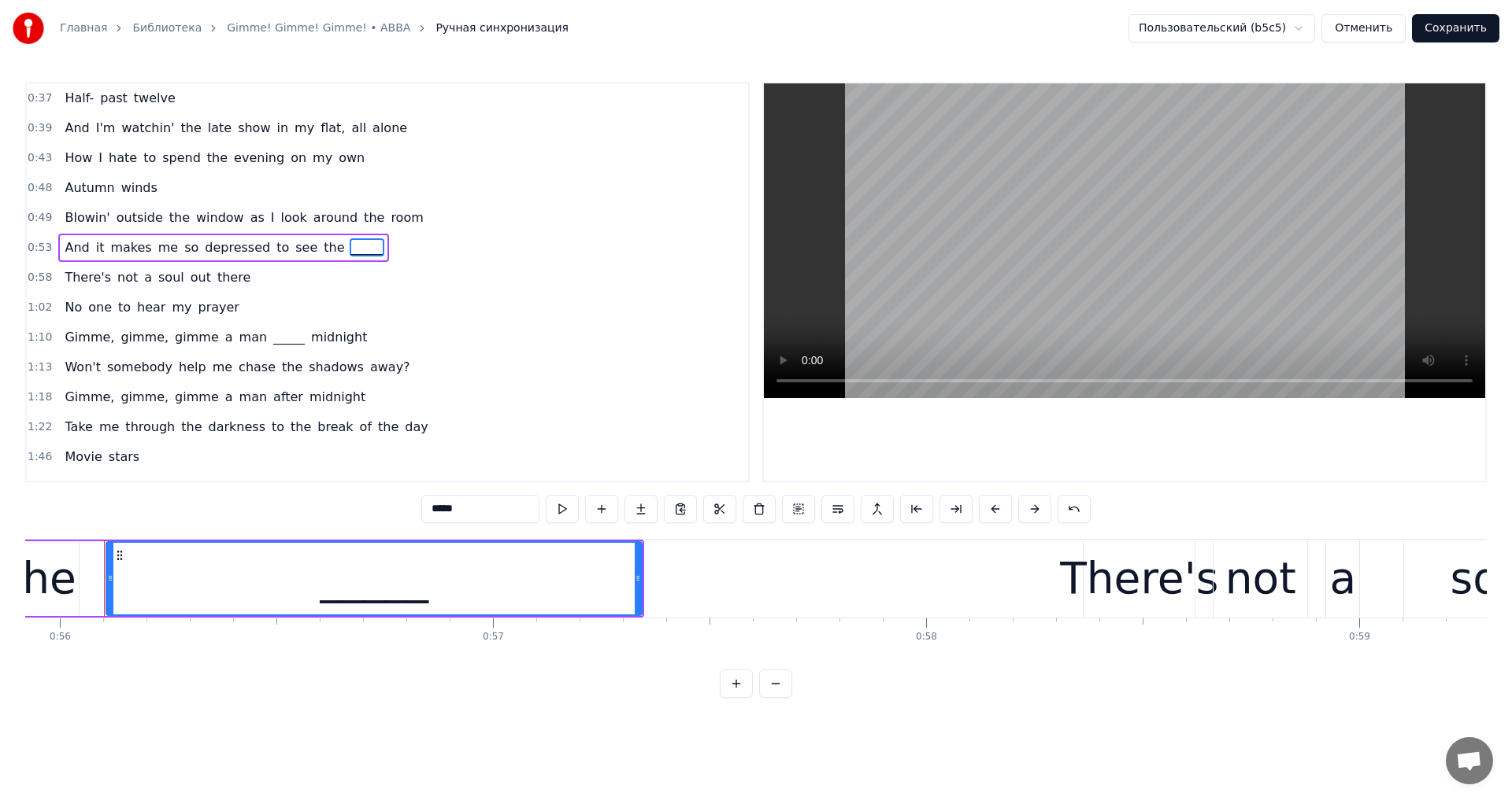
drag, startPoint x: 422, startPoint y: 505, endPoint x: 344, endPoint y: 502, distance: 78.1
click at [344, 502] on div "0:37 Half- past twelve 0:39 And I'm watchin' the late show in my flat, all alon…" at bounding box center [756, 390] width 1461 height 616
paste input "text"
click at [271, 336] on span "_____" at bounding box center [288, 337] width 34 height 18
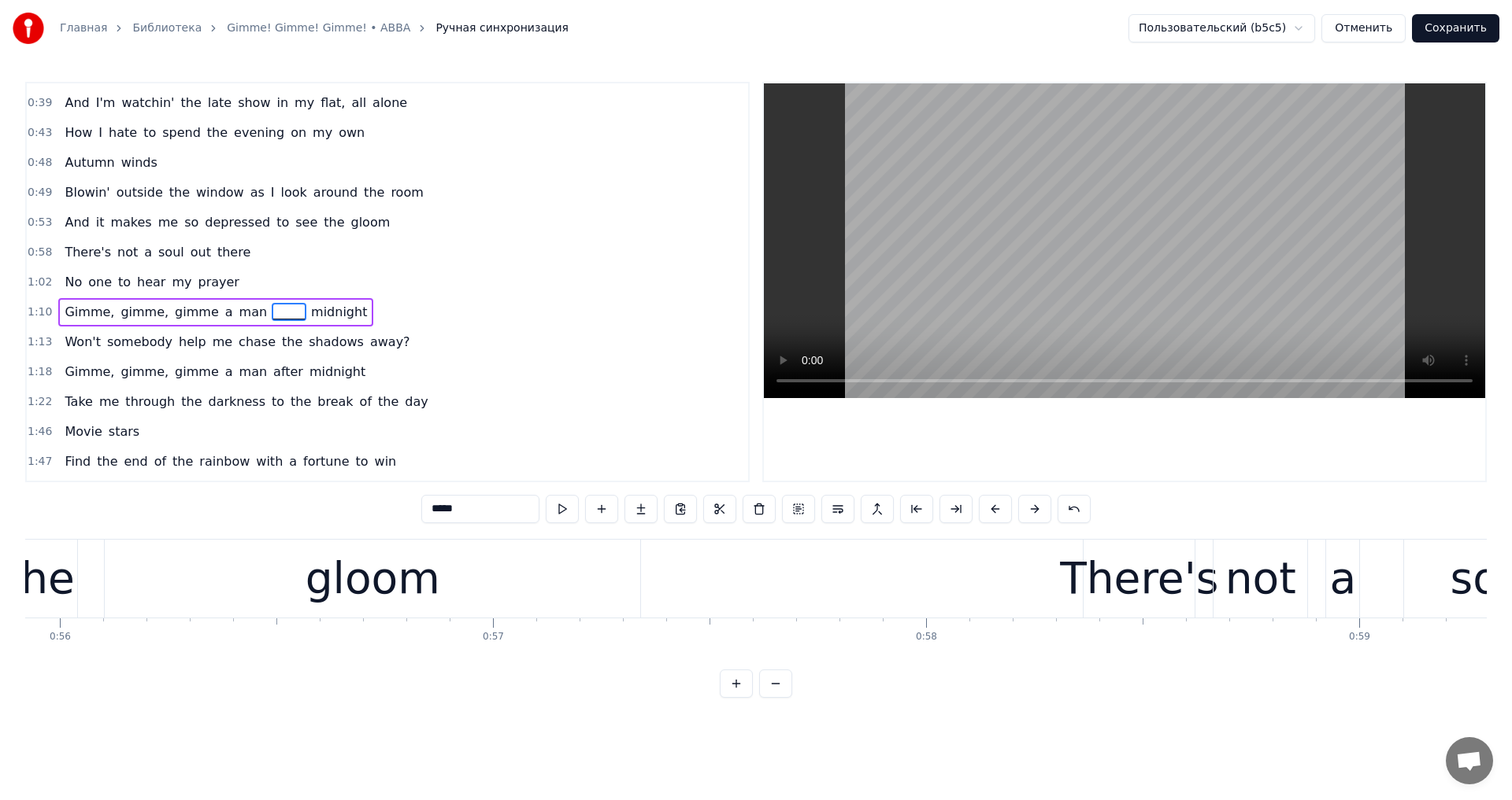
scroll to position [55, 0]
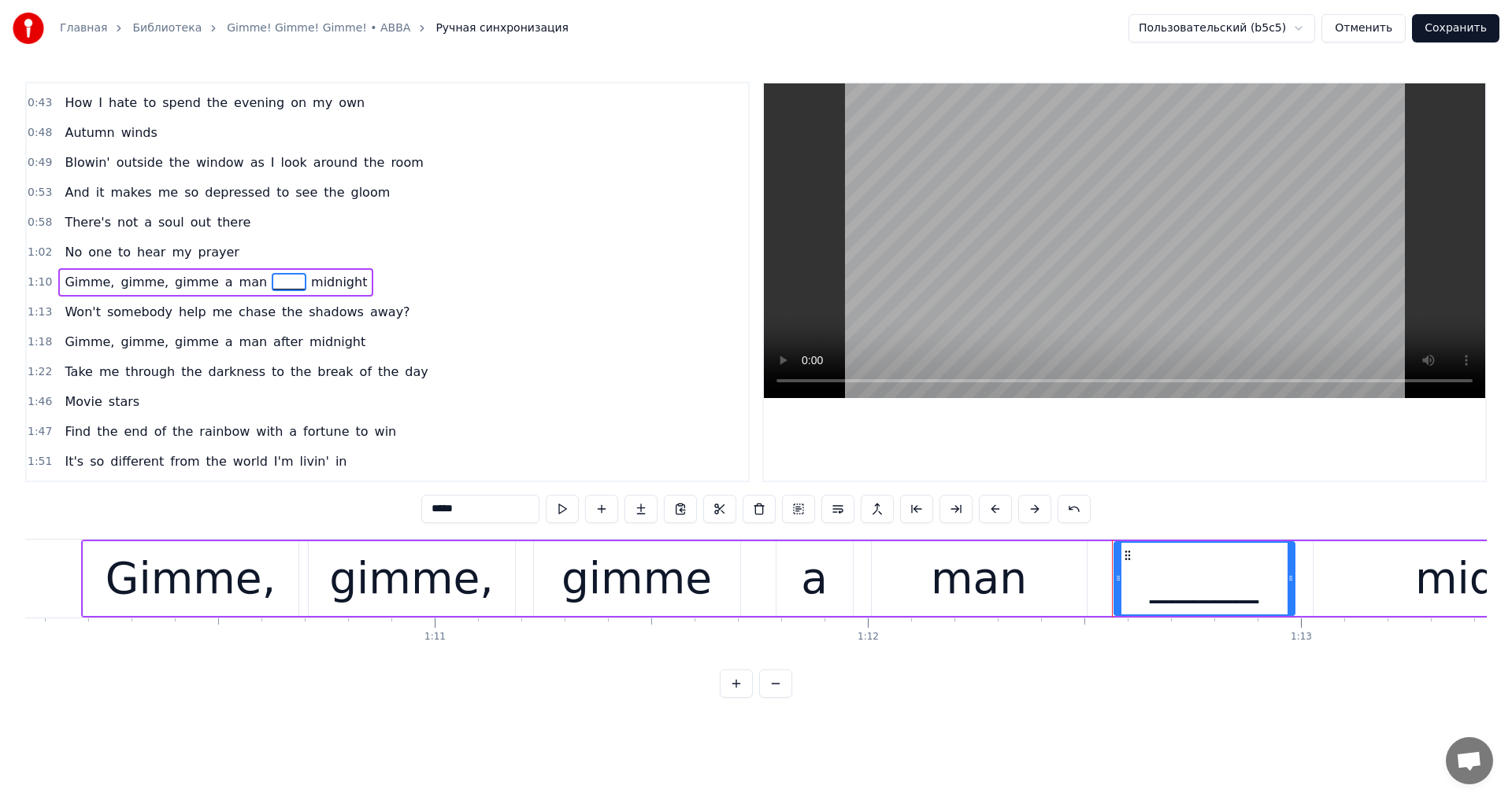
drag, startPoint x: 448, startPoint y: 522, endPoint x: 321, endPoint y: 504, distance: 128.3
click at [321, 504] on div "0:37 Half- past twelve 0:39 And I'm watchin' the late show in my flat, all alon…" at bounding box center [756, 390] width 1461 height 616
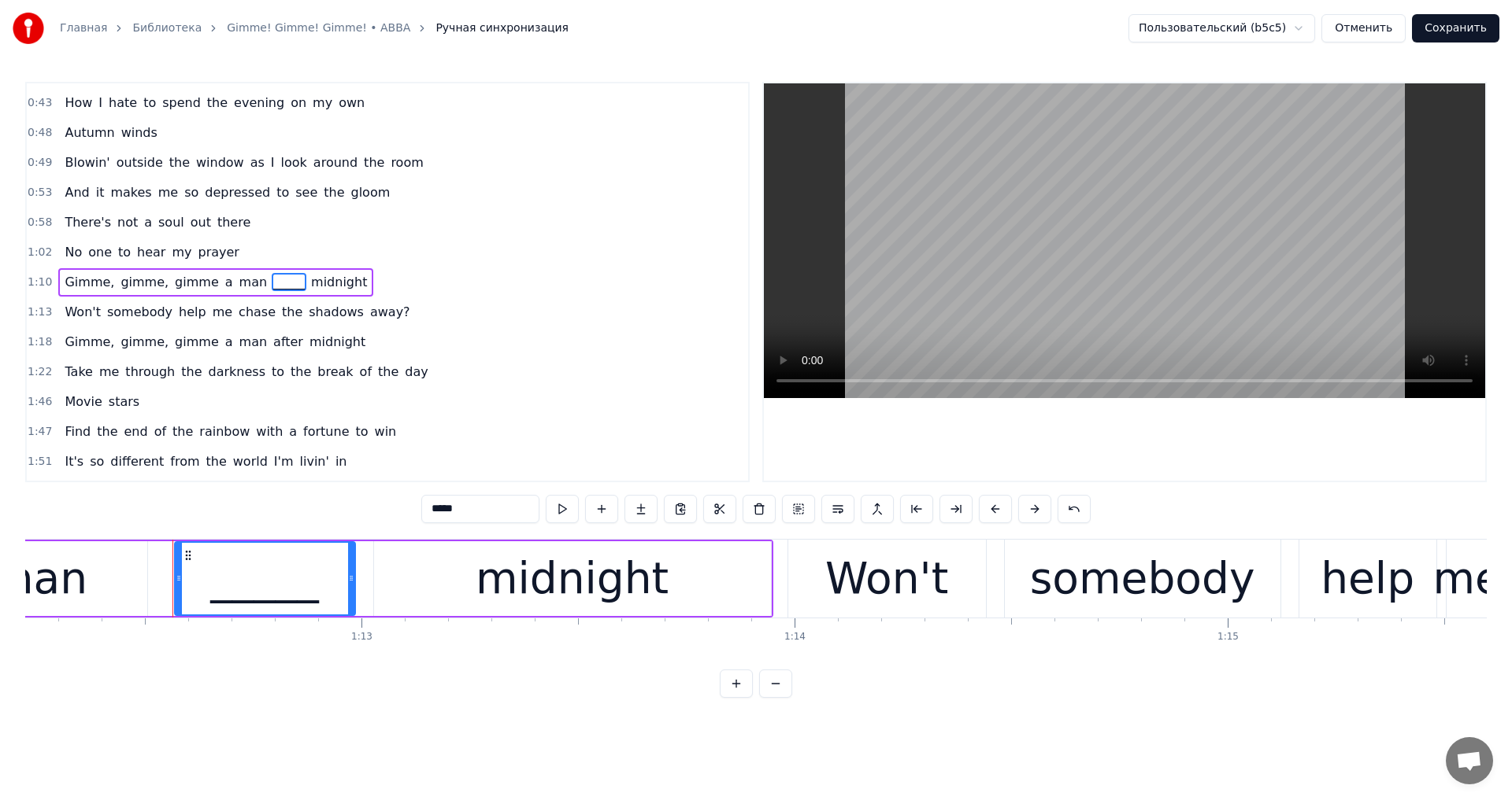
scroll to position [0, 31343]
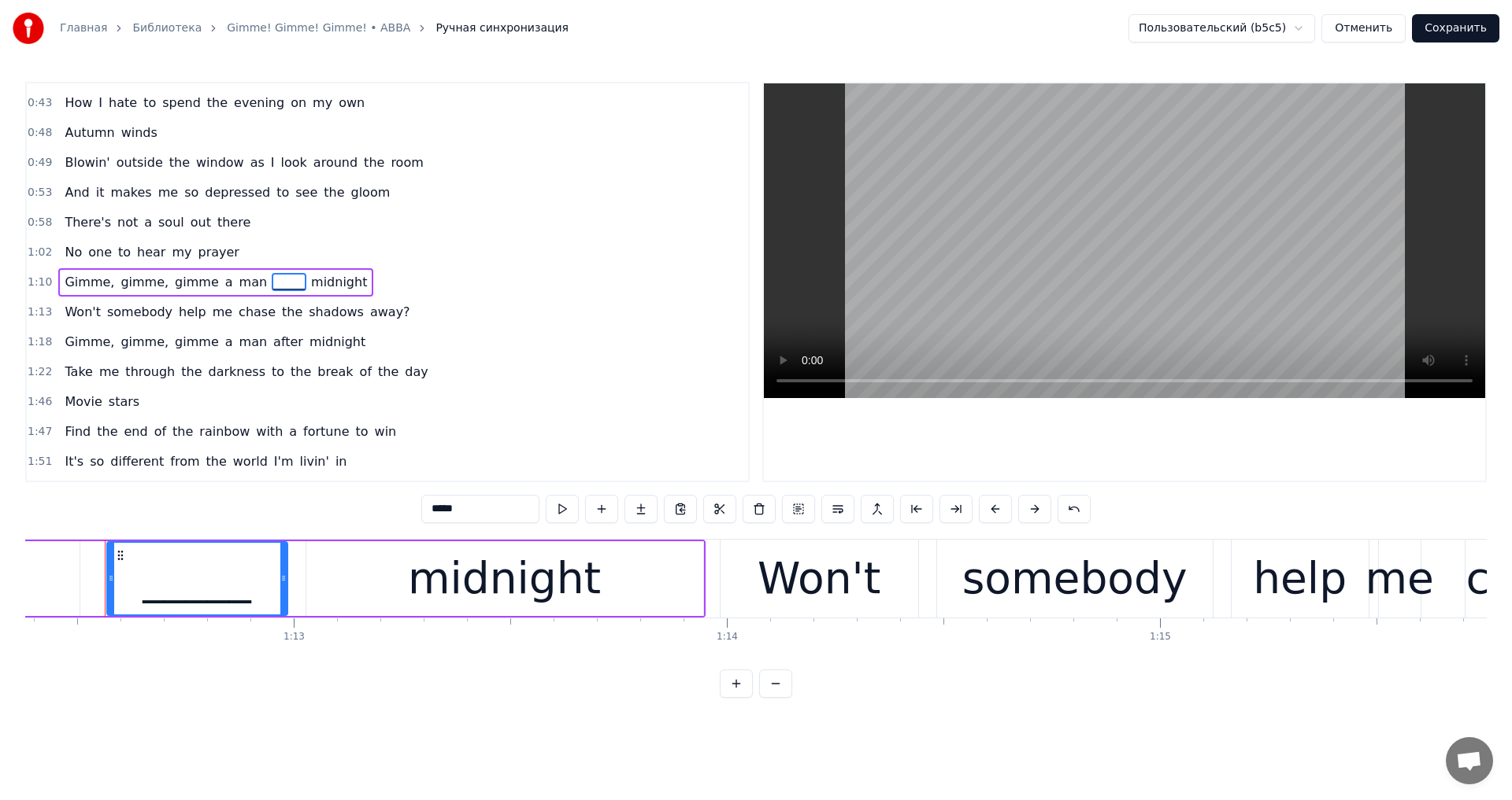
paste input "text"
type input "*****"
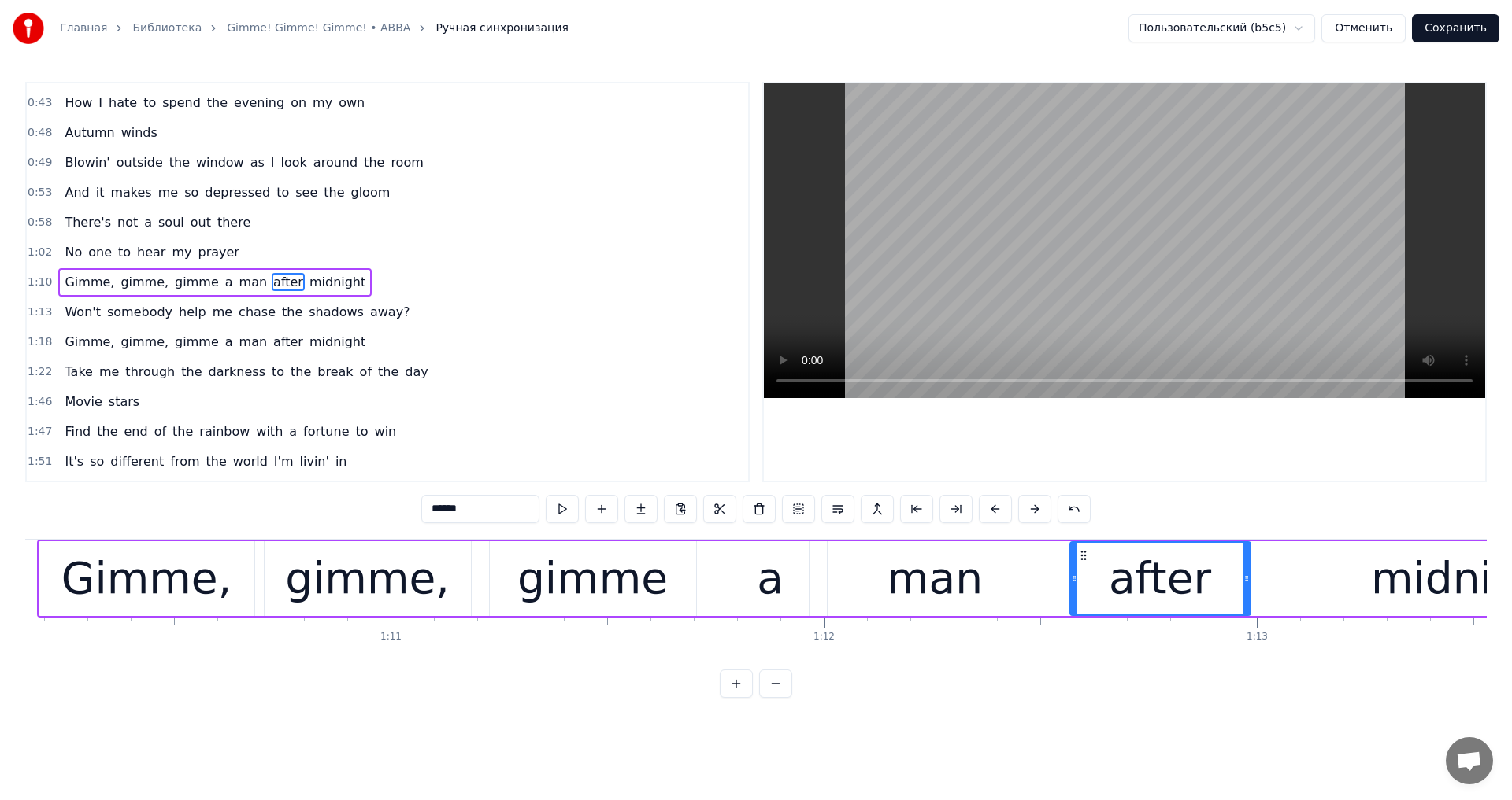
click at [1022, 264] on video at bounding box center [1124, 241] width 721 height 315
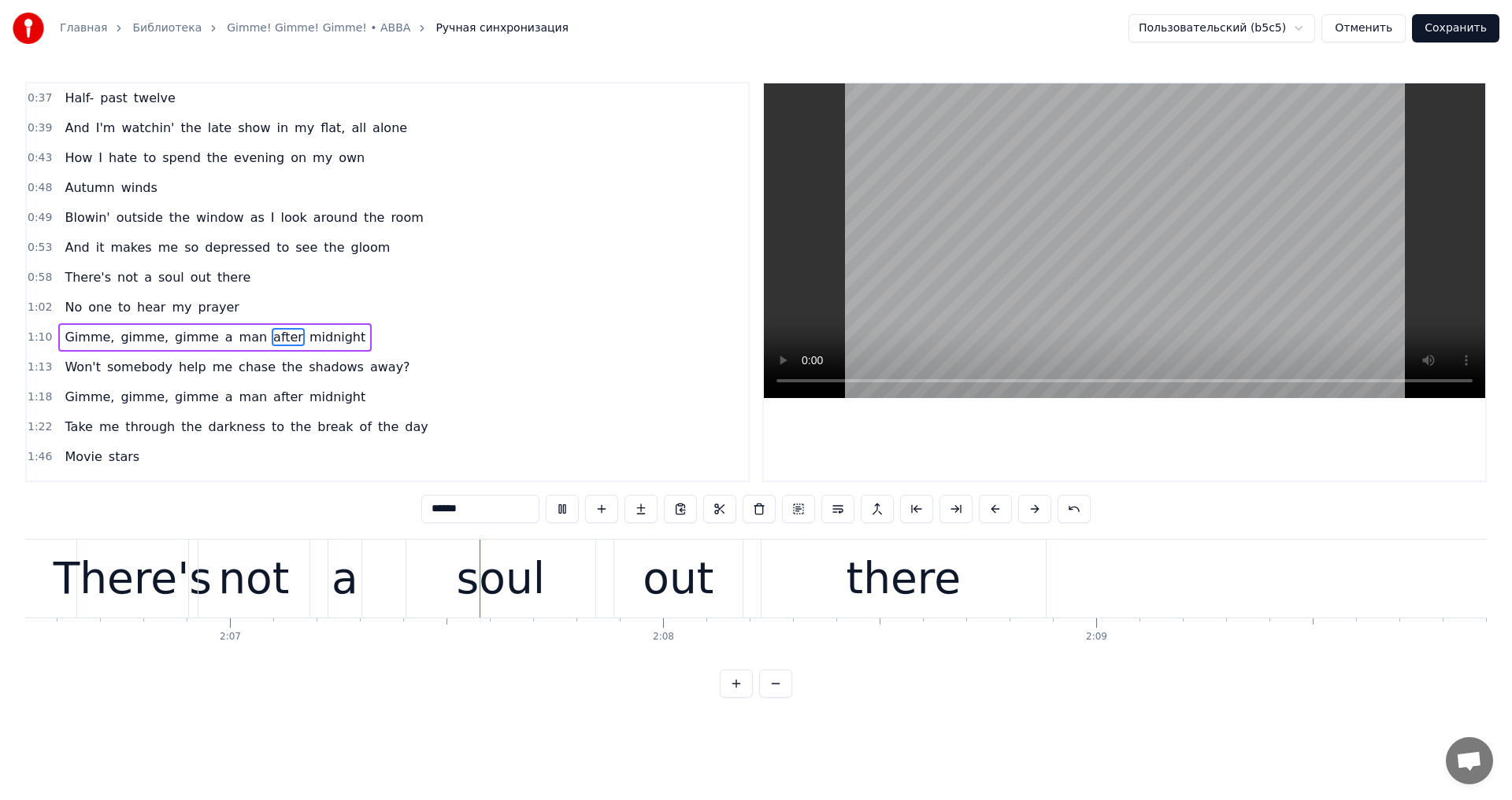
scroll to position [0, 54870]
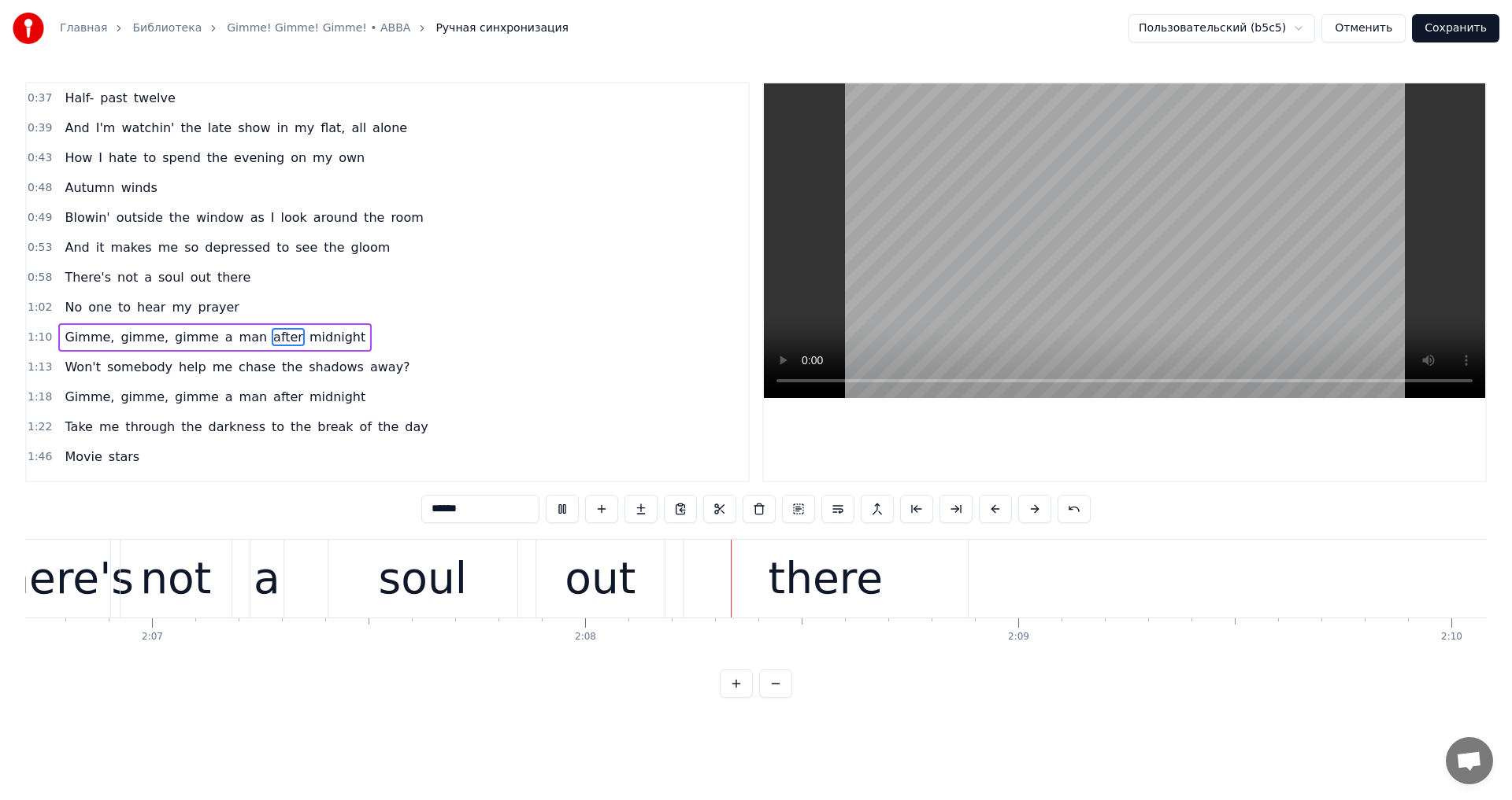
click at [1181, 224] on video at bounding box center [1124, 241] width 721 height 315
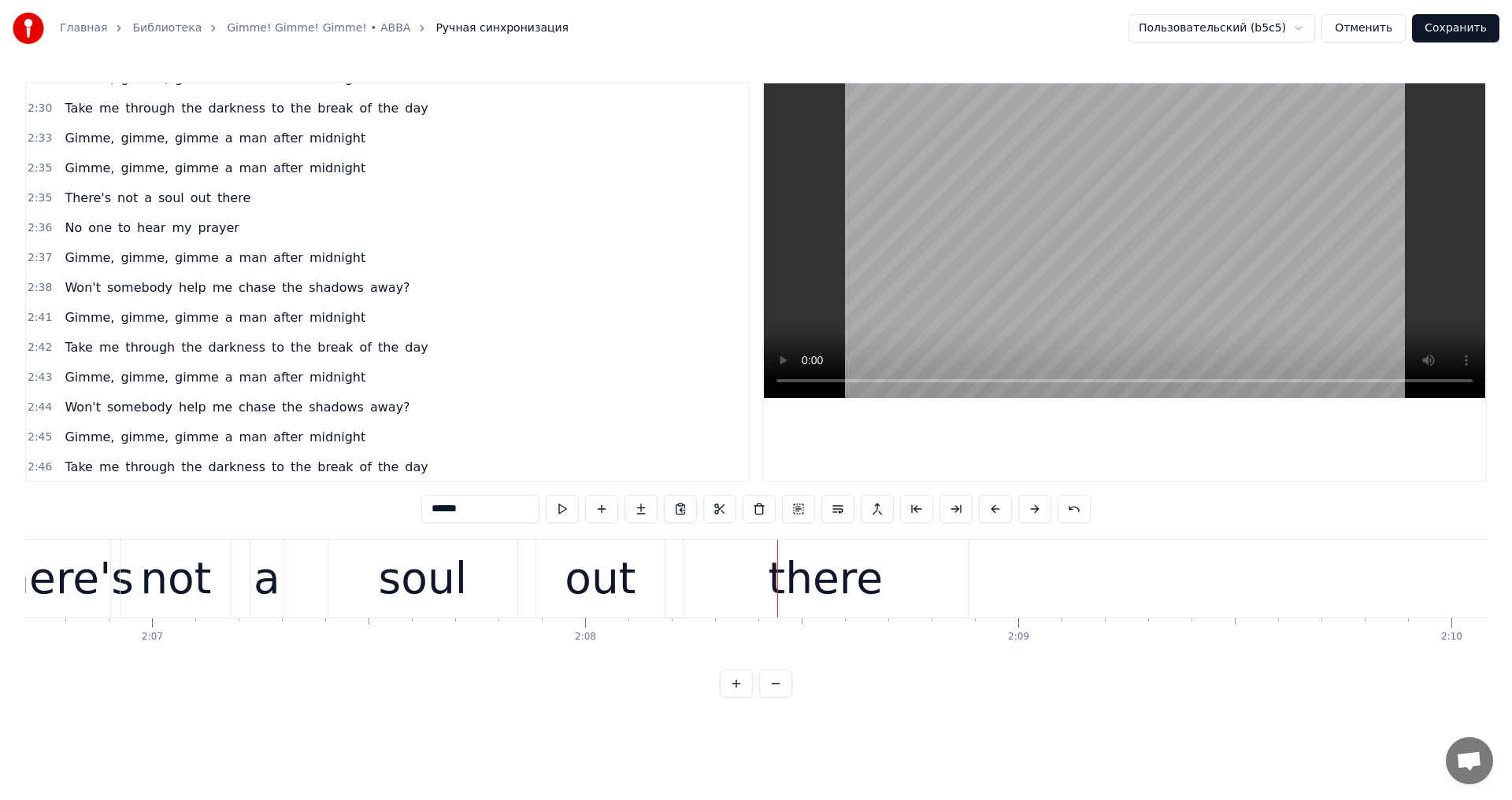
scroll to position [679, 0]
click at [92, 368] on span "Gimme," at bounding box center [90, 376] width 53 height 18
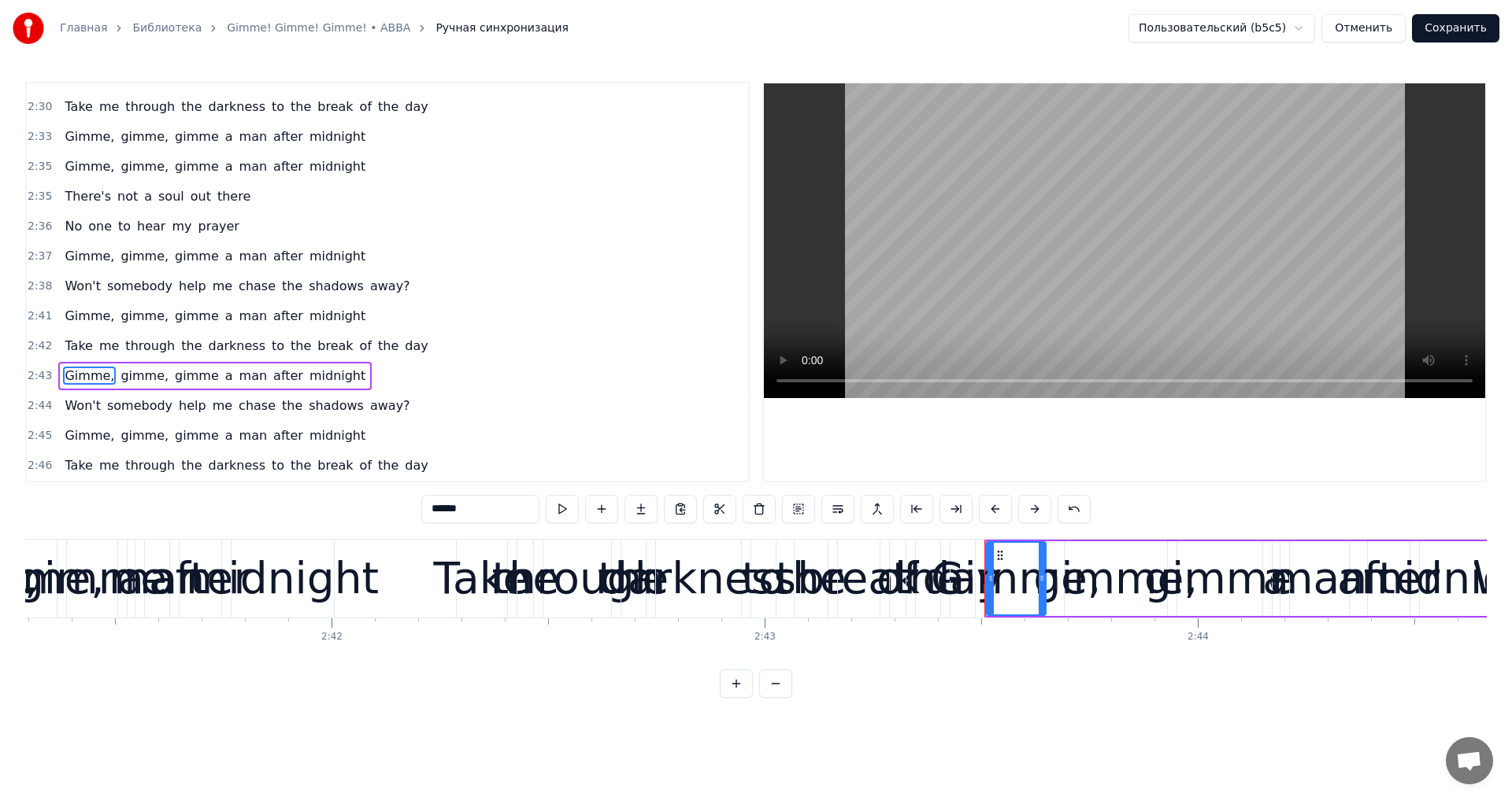
scroll to position [0, 70726]
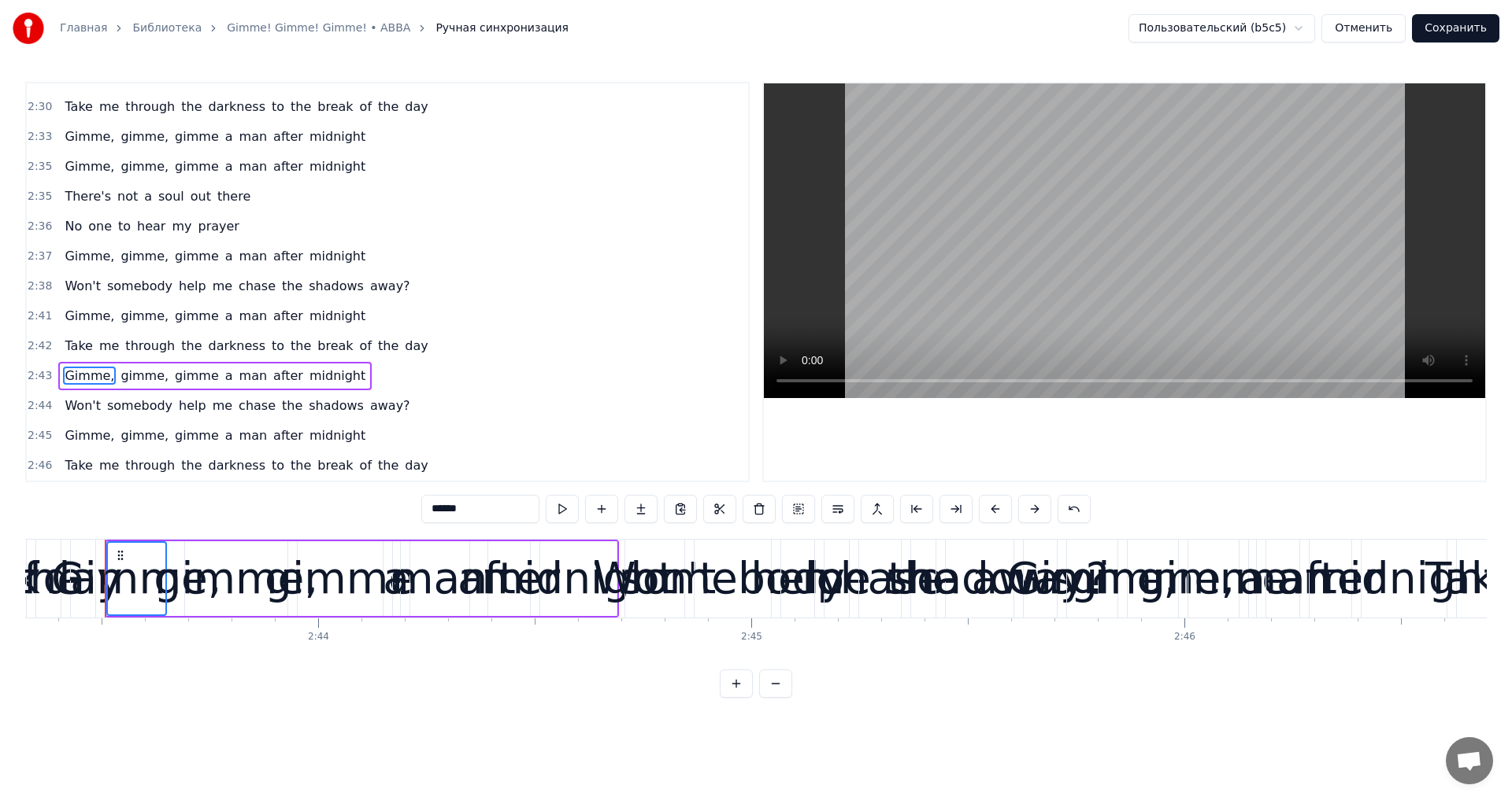
click at [403, 466] on span "day" at bounding box center [417, 466] width 26 height 18
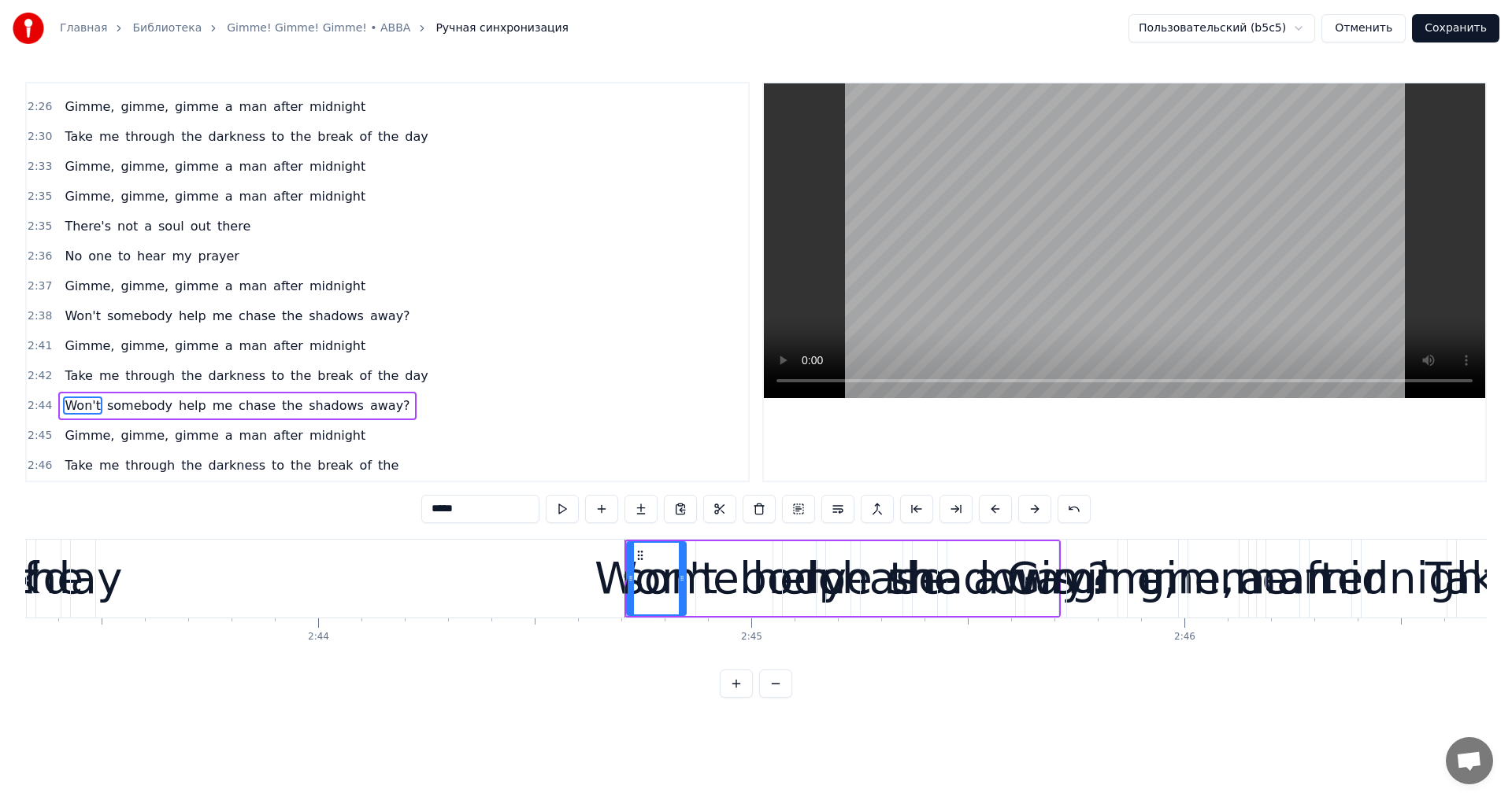
scroll to position [650, 0]
click at [73, 406] on span "Won't" at bounding box center [83, 406] width 39 height 18
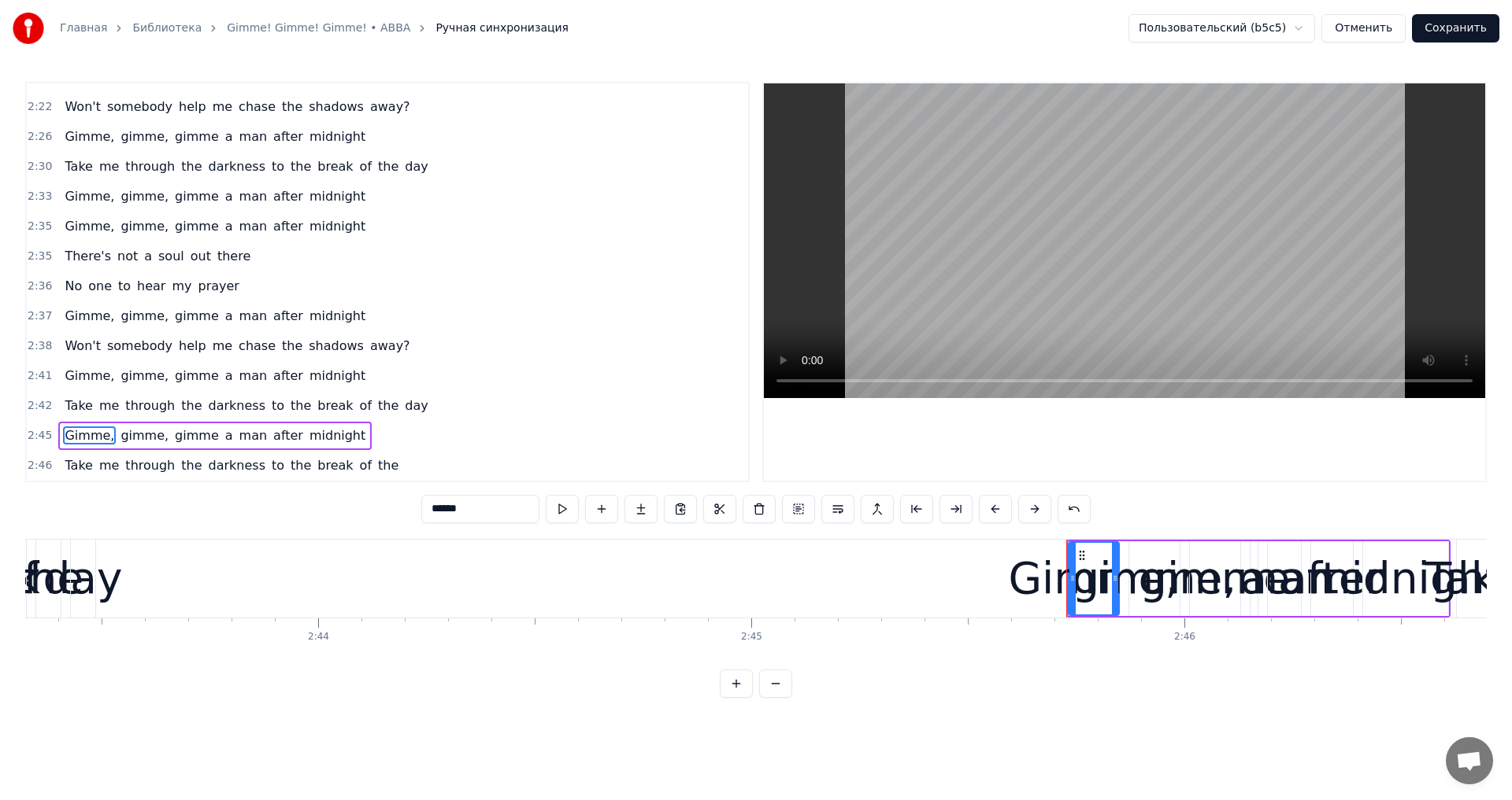
scroll to position [620, 0]
click at [91, 429] on span "Gimme," at bounding box center [90, 436] width 53 height 18
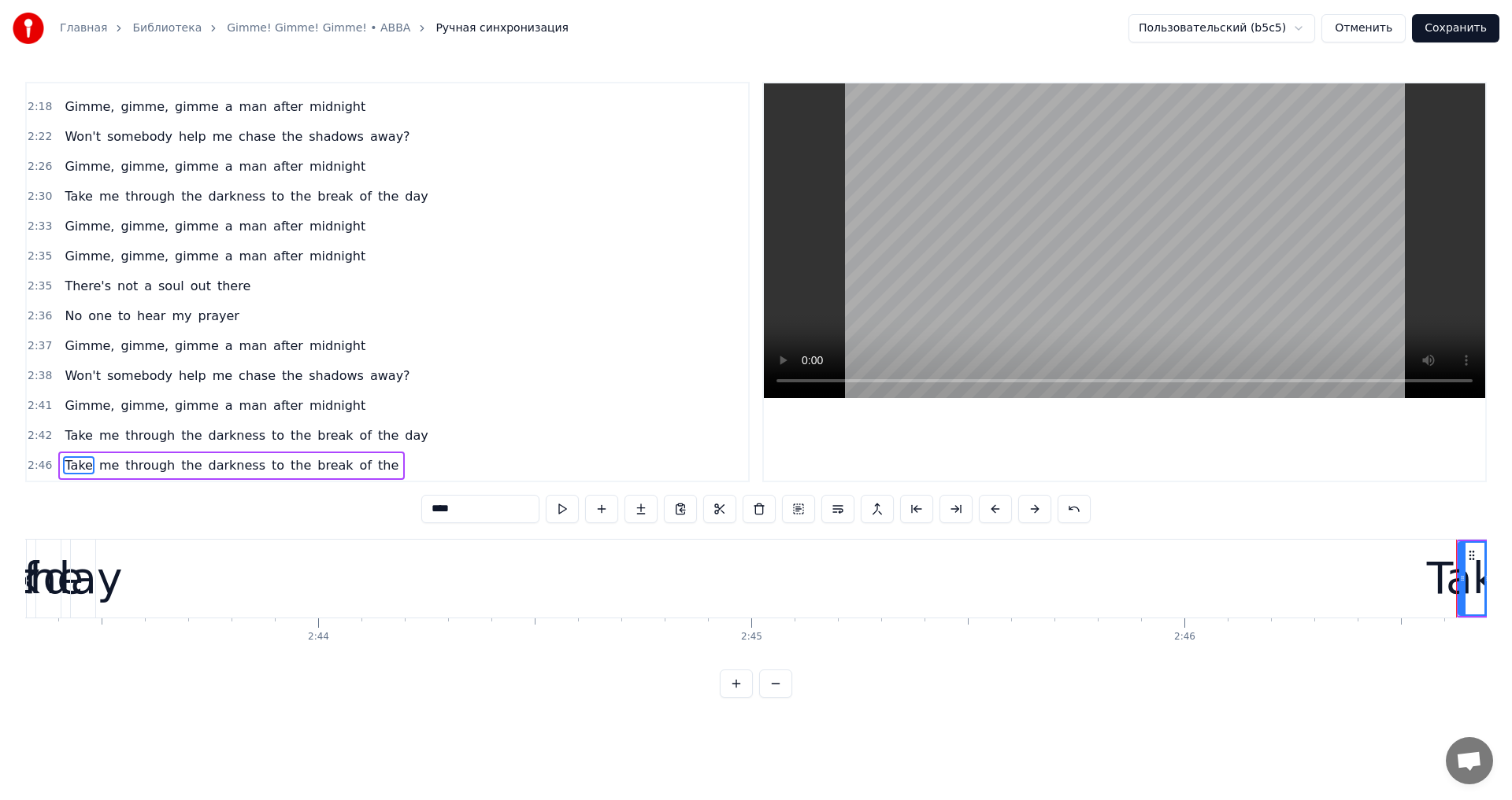
scroll to position [590, 0]
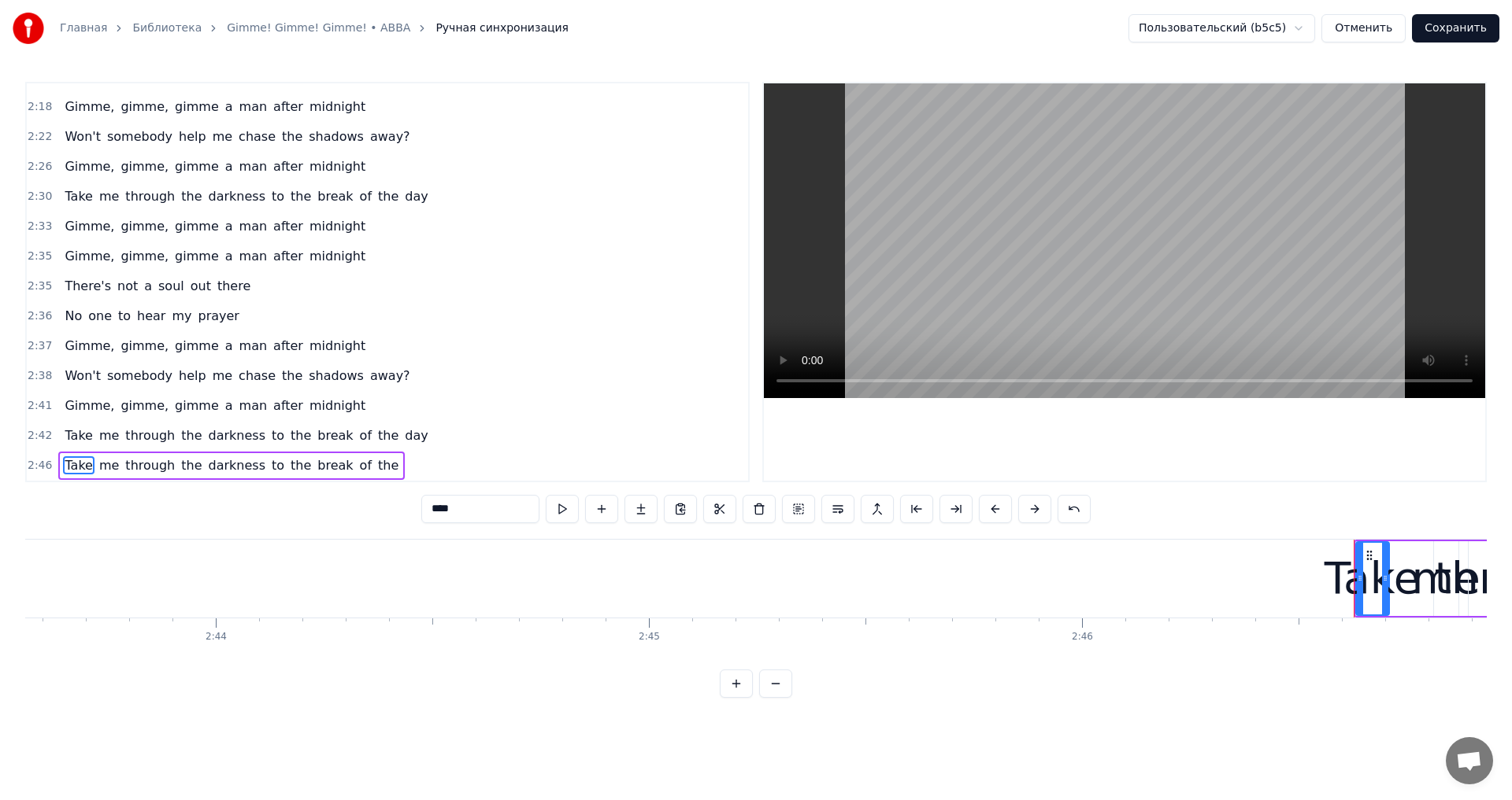
click at [75, 463] on span "Take" at bounding box center [78, 466] width 31 height 18
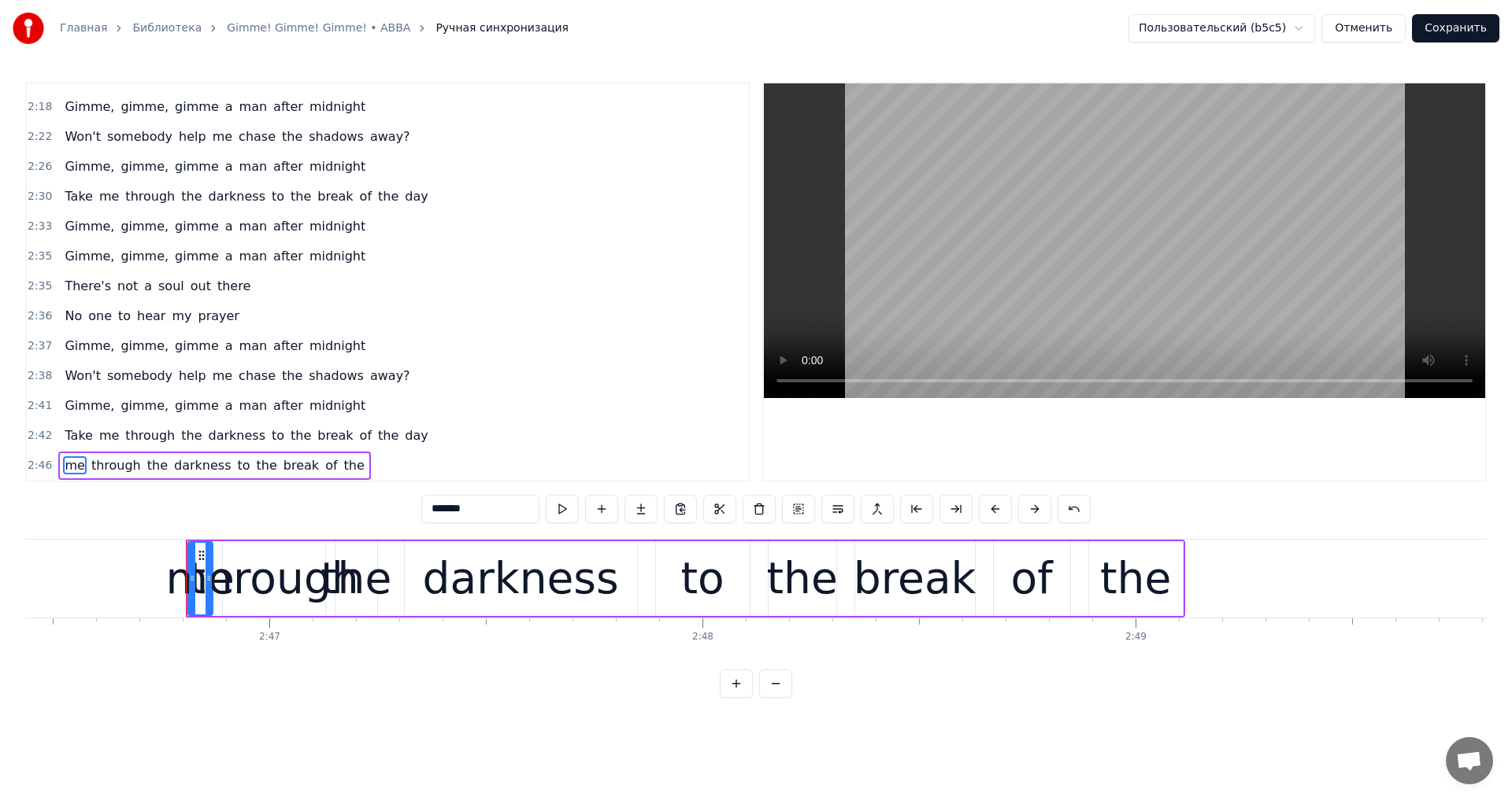
scroll to position [0, 72078]
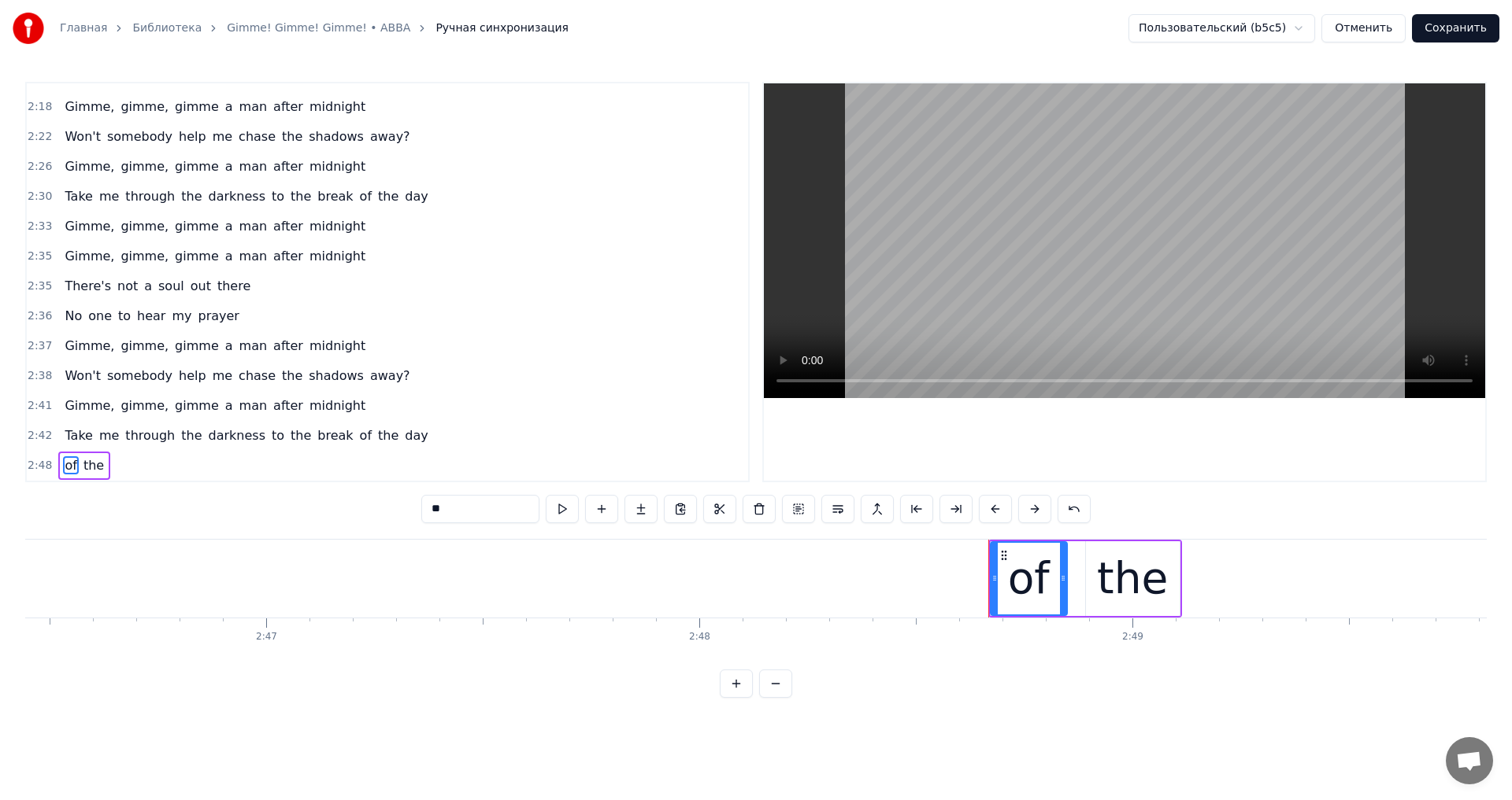
type input "***"
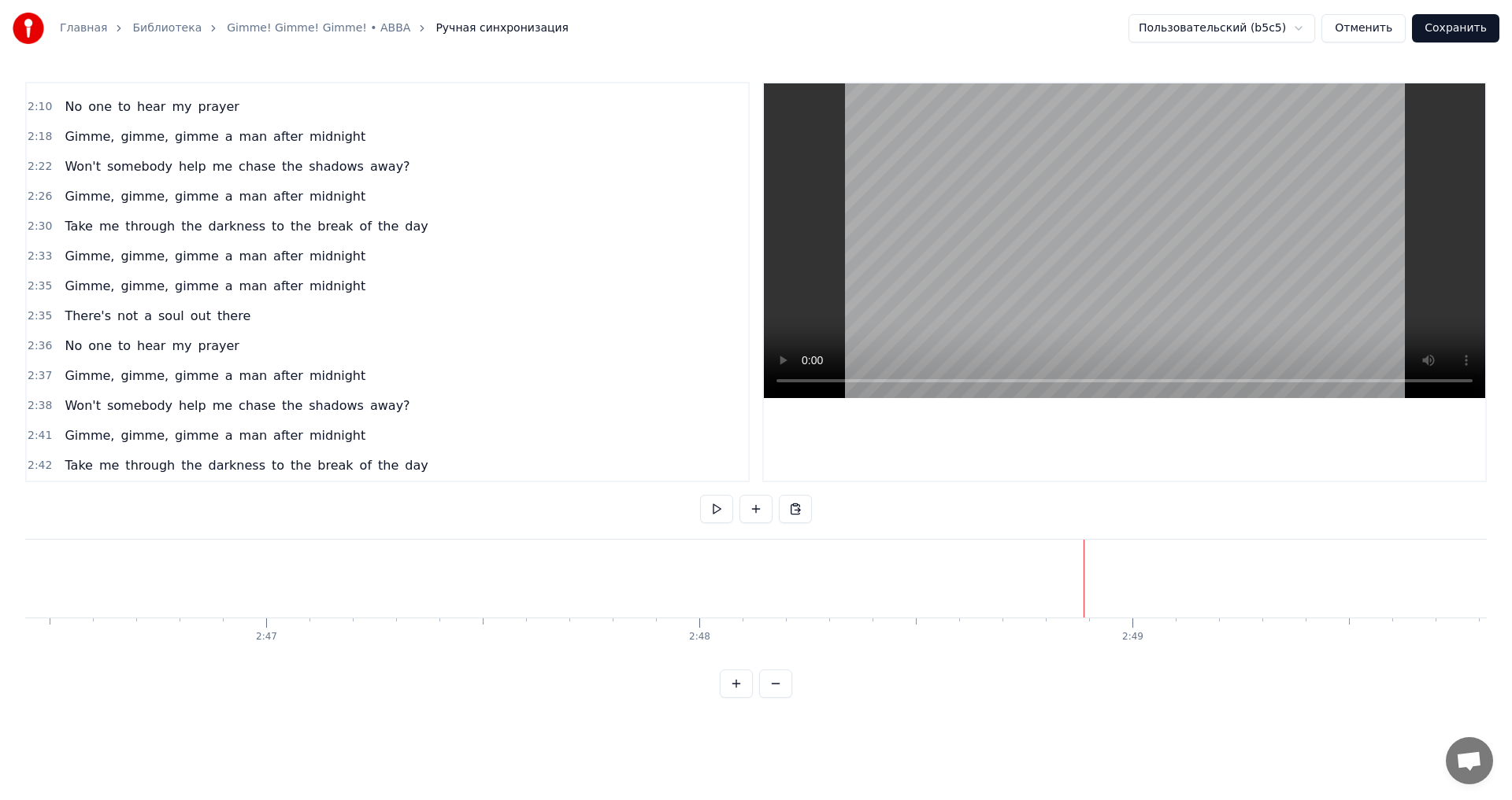
scroll to position [560, 0]
click at [66, 327] on div "There's not a soul out there" at bounding box center [157, 316] width 198 height 28
click at [84, 313] on span "There's" at bounding box center [88, 316] width 49 height 18
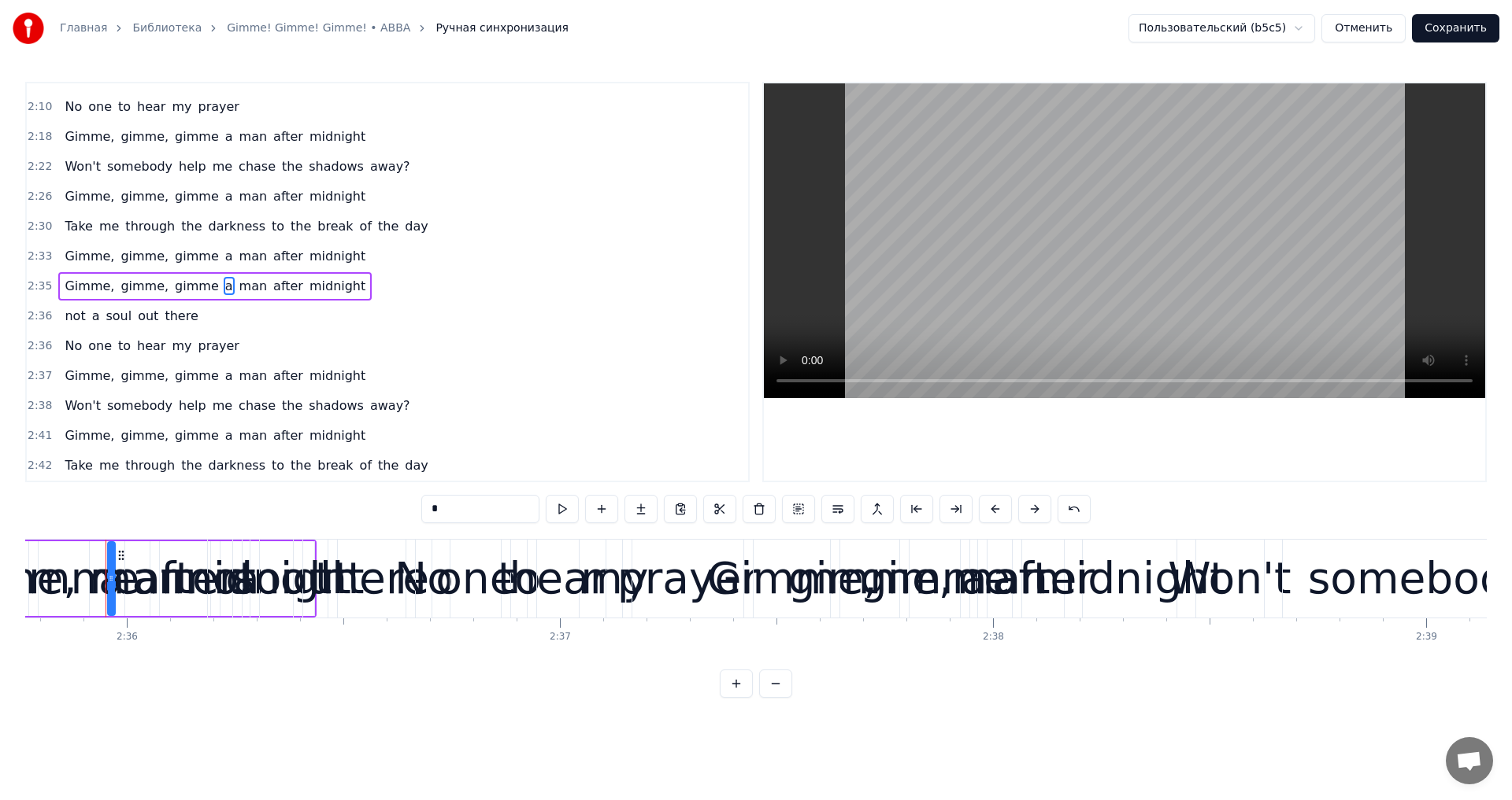
scroll to position [0, 67454]
click at [79, 320] on span "not" at bounding box center [75, 316] width 24 height 18
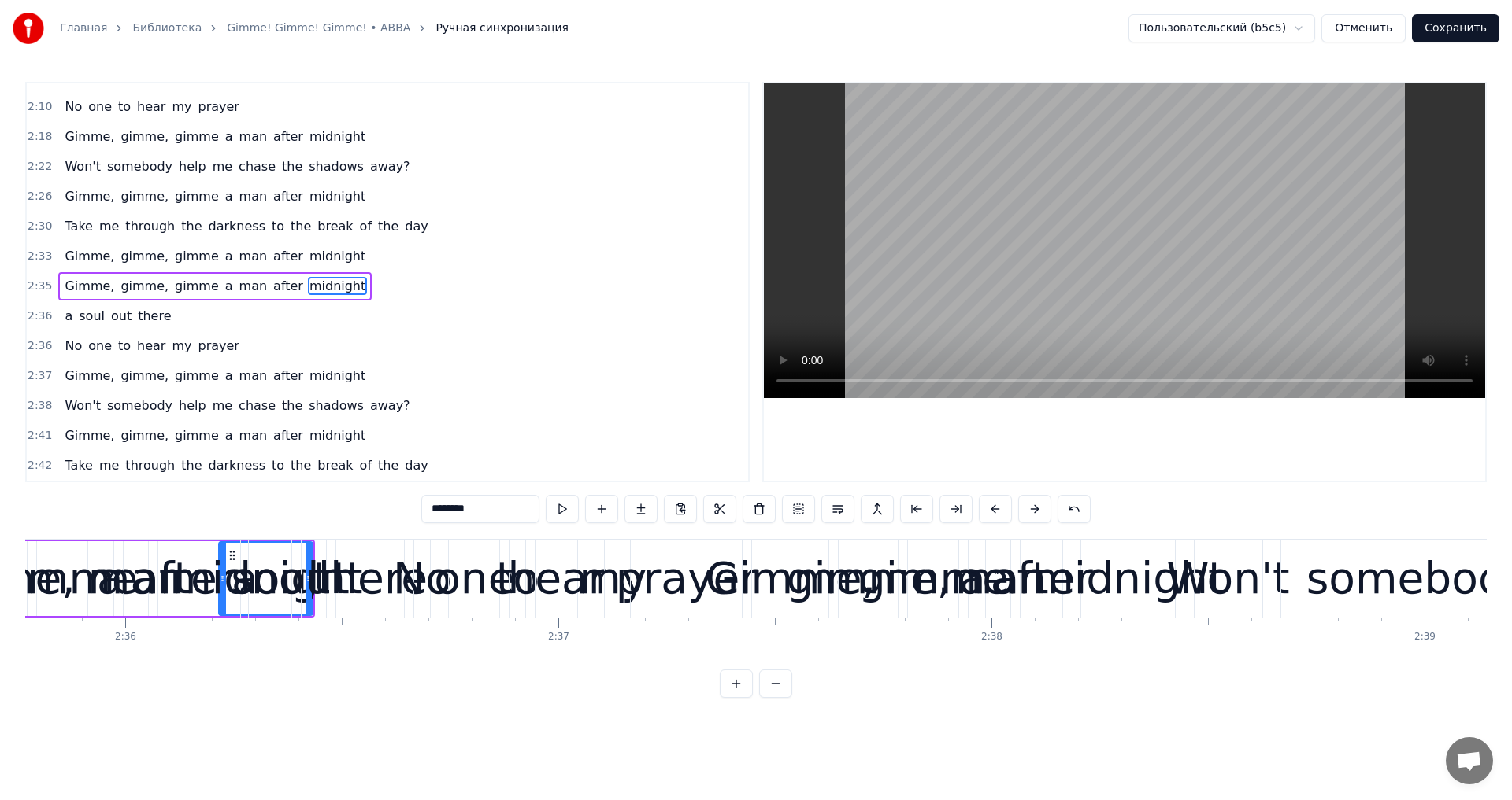
click at [66, 322] on span "a" at bounding box center [69, 316] width 11 height 18
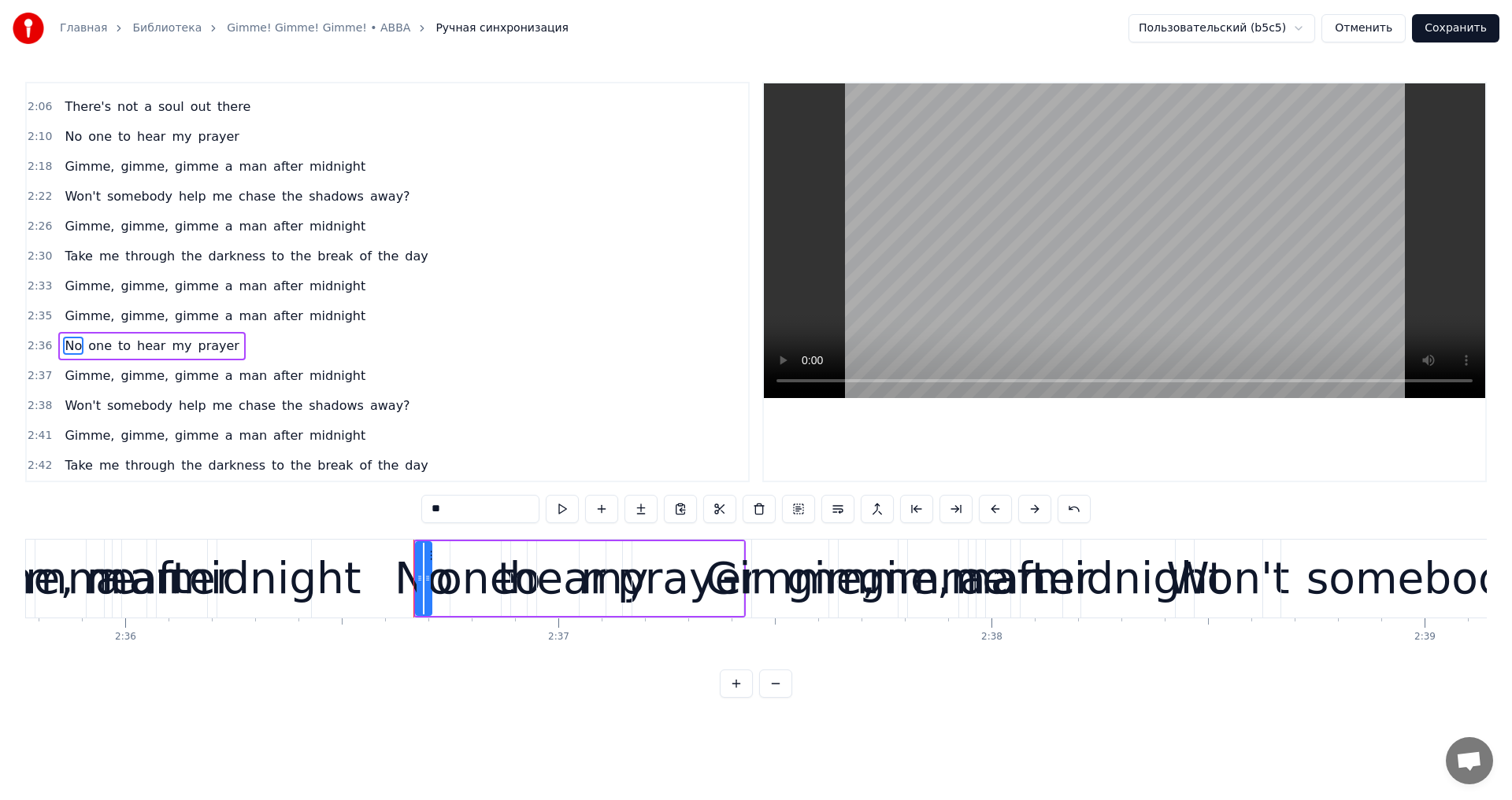
scroll to position [530, 0]
click at [71, 345] on span "No" at bounding box center [73, 346] width 20 height 18
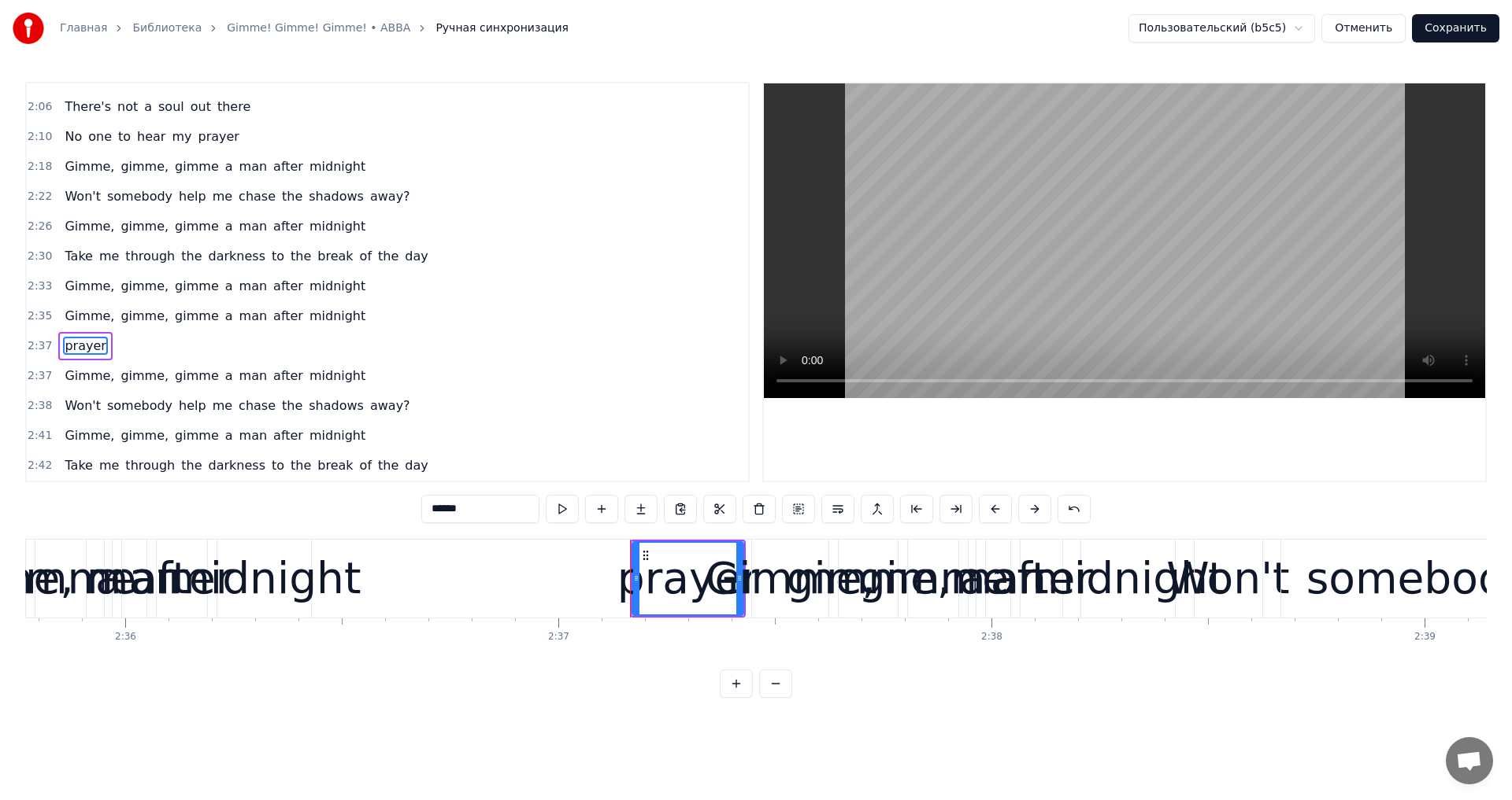
type input "******"
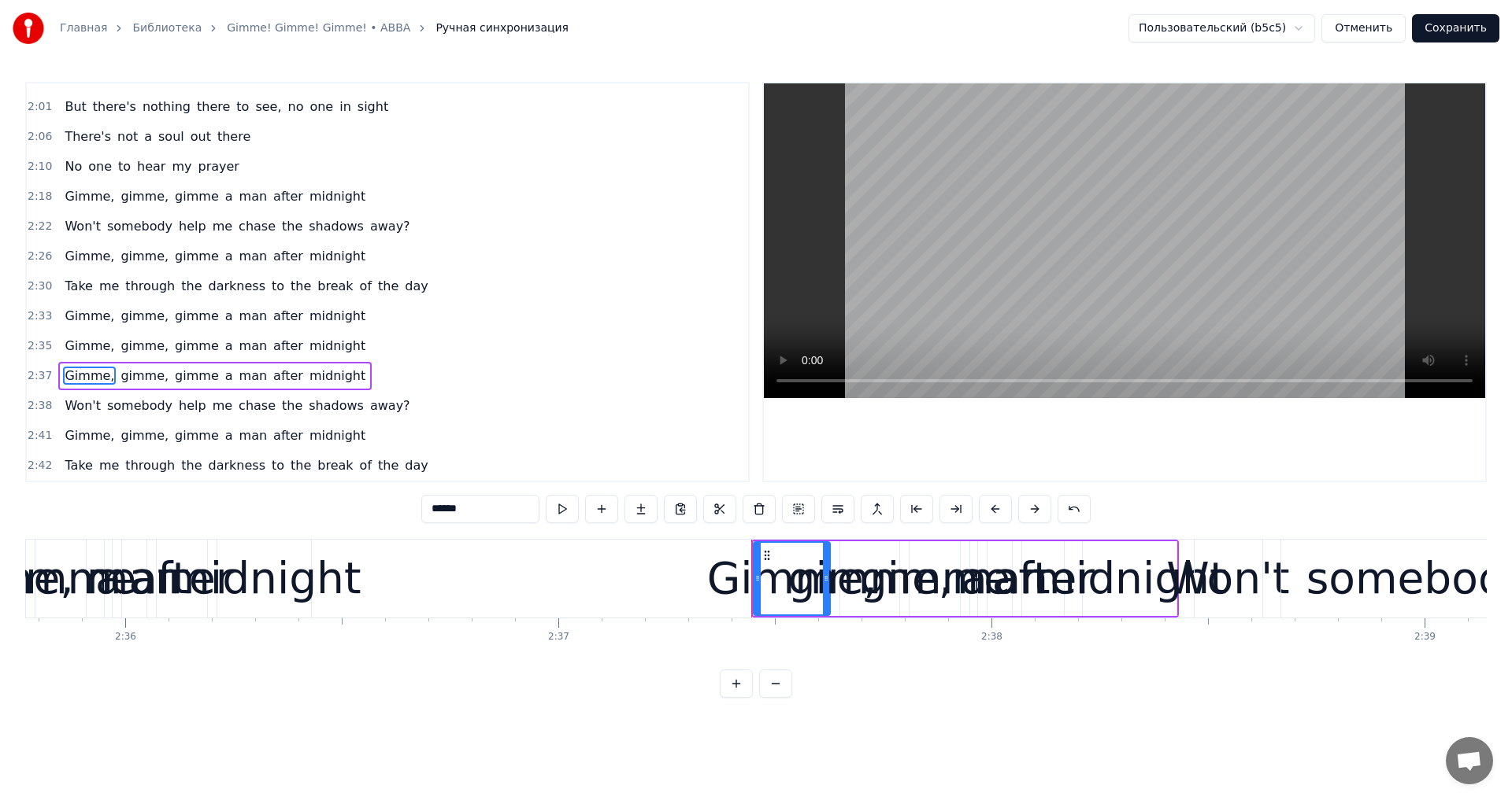
scroll to position [500, 0]
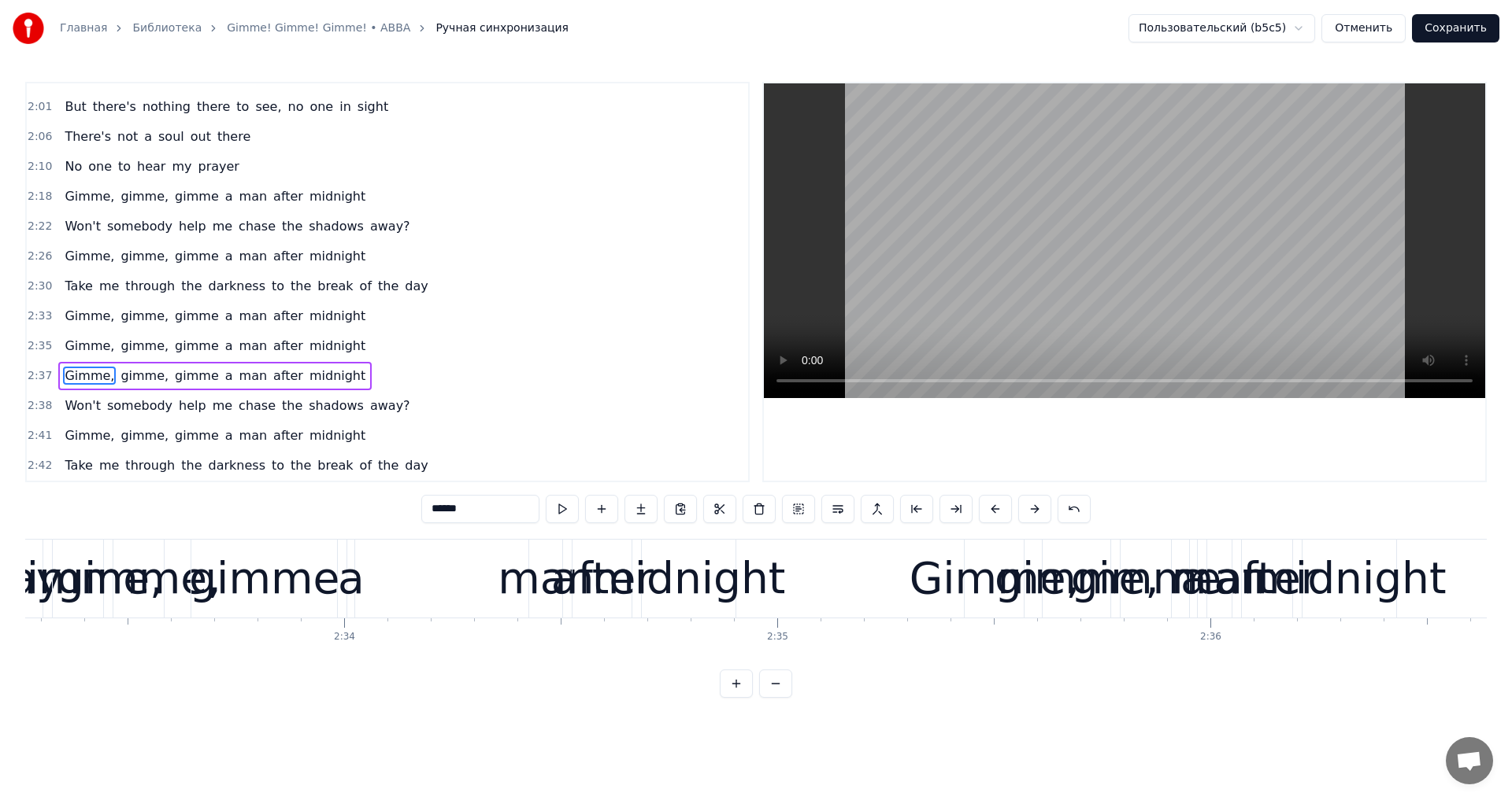
click at [1224, 233] on video at bounding box center [1124, 241] width 721 height 315
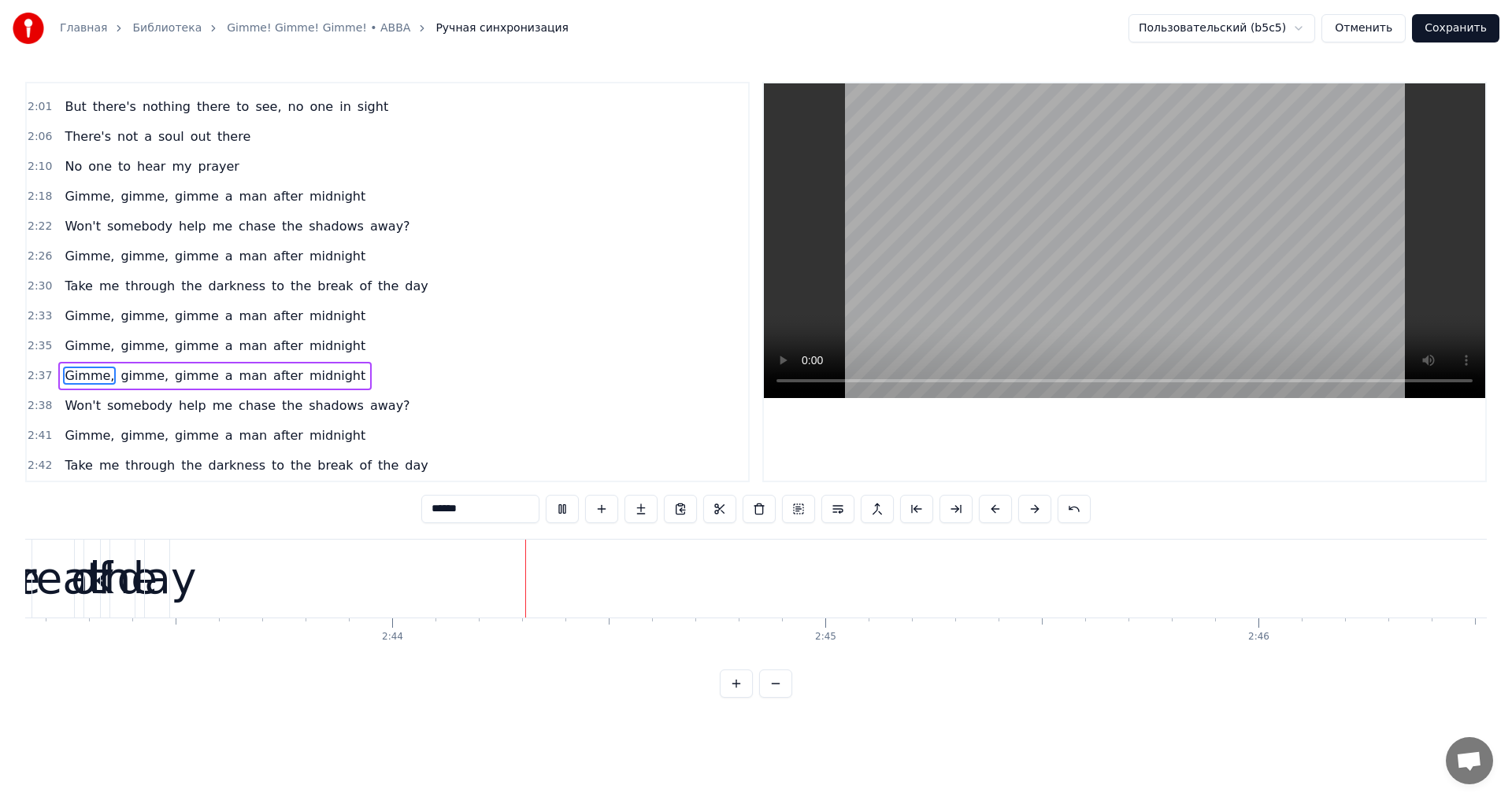
scroll to position [0, 70772]
click at [1058, 212] on video at bounding box center [1124, 241] width 721 height 315
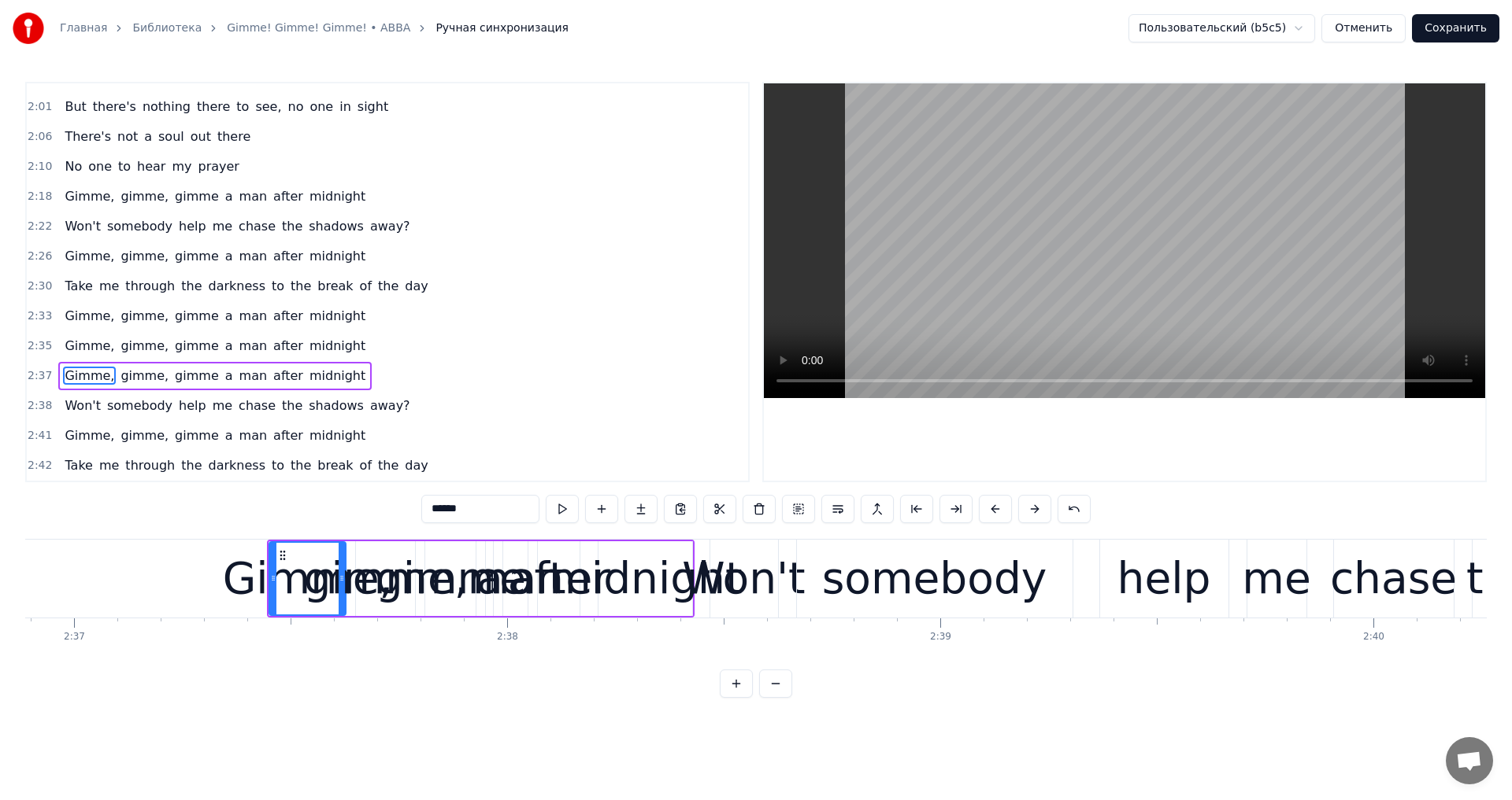
scroll to position [0, 68039]
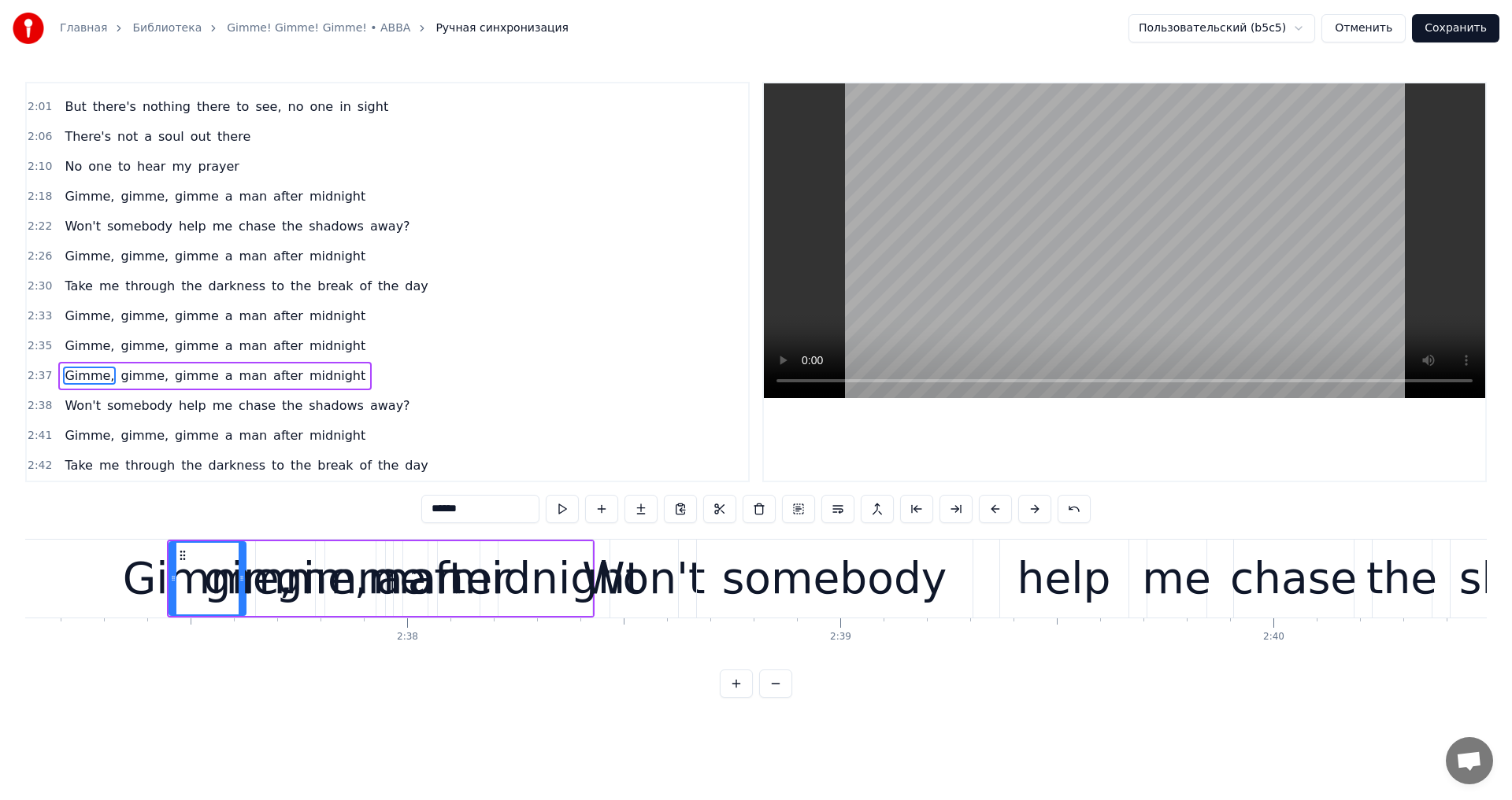
click at [685, 539] on div "Won't somebody help me chase the shadows away?" at bounding box center [1169, 578] width 1120 height 78
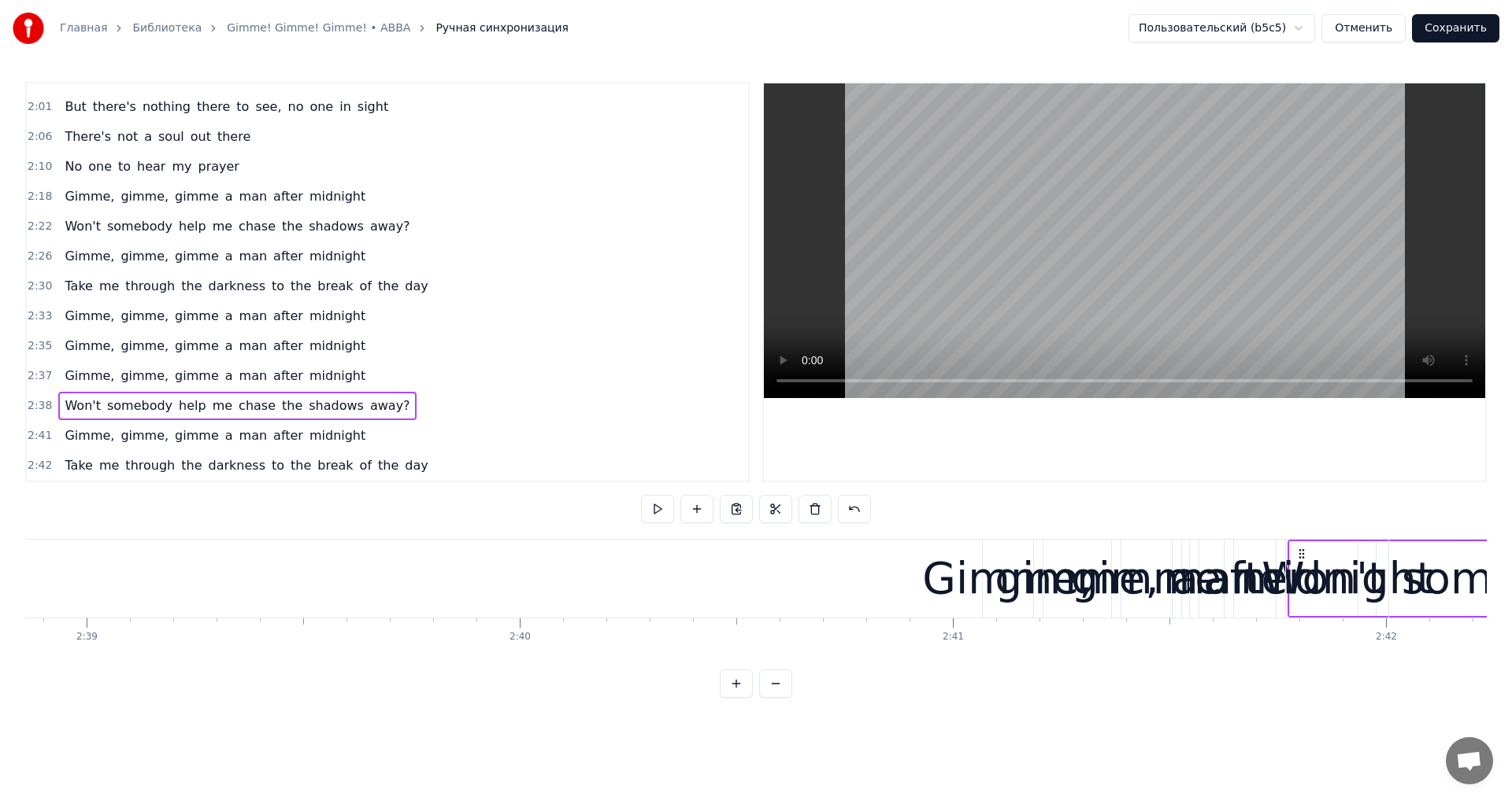
scroll to position [0, 68794]
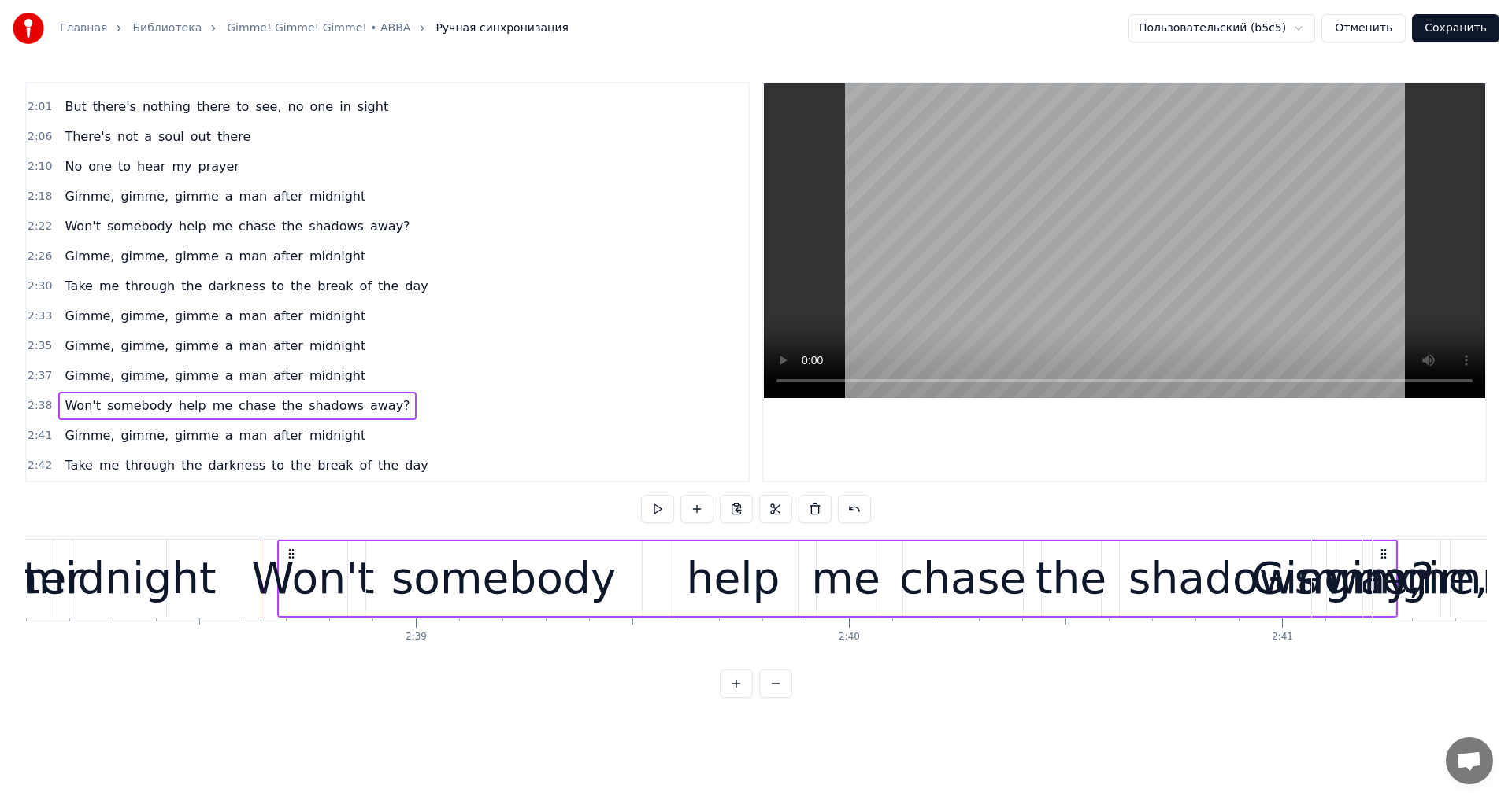
drag, startPoint x: 621, startPoint y: 553, endPoint x: 279, endPoint y: 574, distance: 342.6
click at [279, 574] on div "Won't somebody help me chase the shadows away?" at bounding box center [837, 578] width 1120 height 78
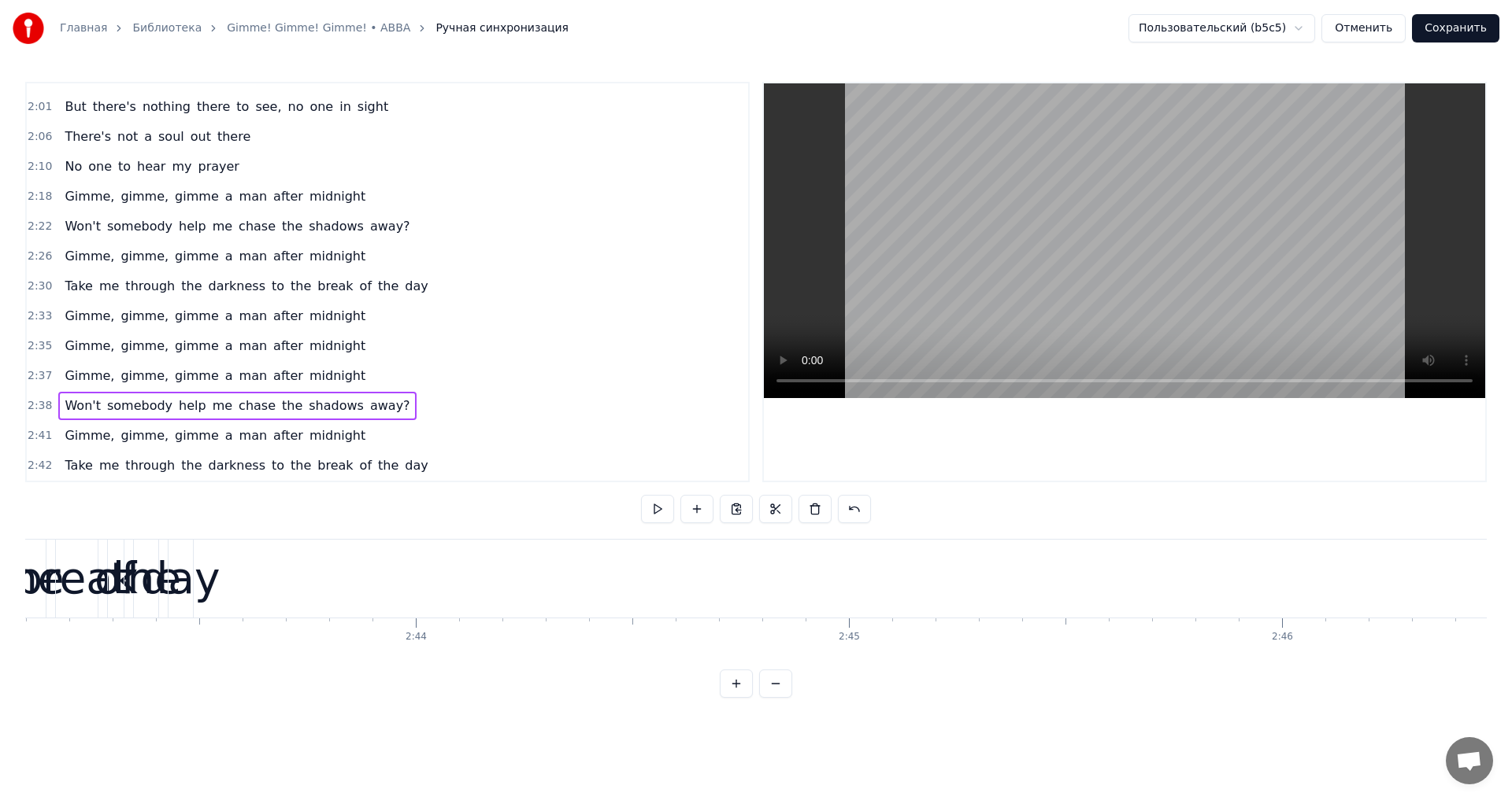
scroll to position [0, 69981]
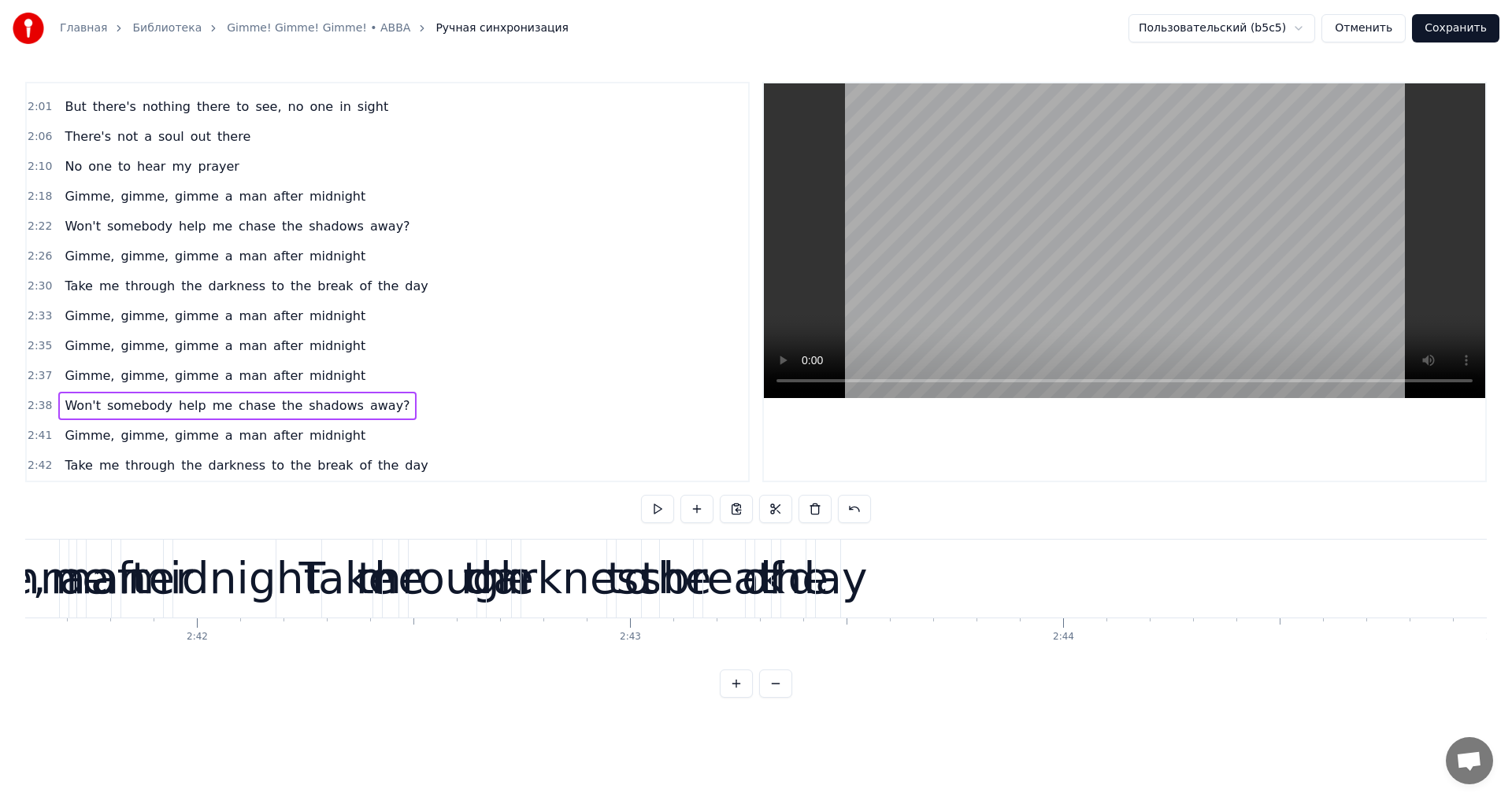
click at [776, 539] on div "Take me through the darkness to the break of the day" at bounding box center [583, 578] width 523 height 78
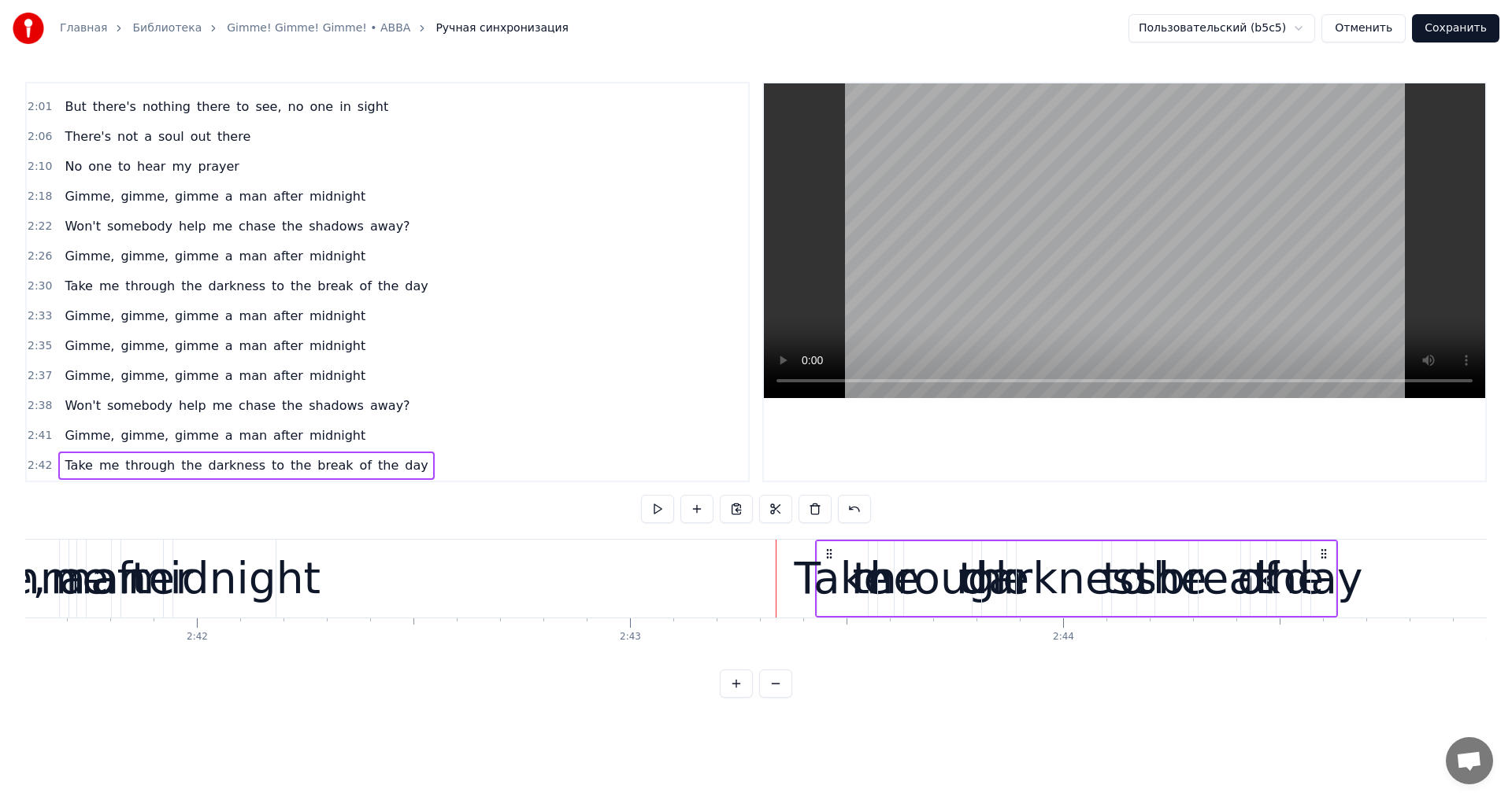
drag, startPoint x: 333, startPoint y: 554, endPoint x: 827, endPoint y: 571, distance: 494.3
click at [827, 571] on div "Take me through the darkness to the break of the day" at bounding box center [1076, 578] width 523 height 78
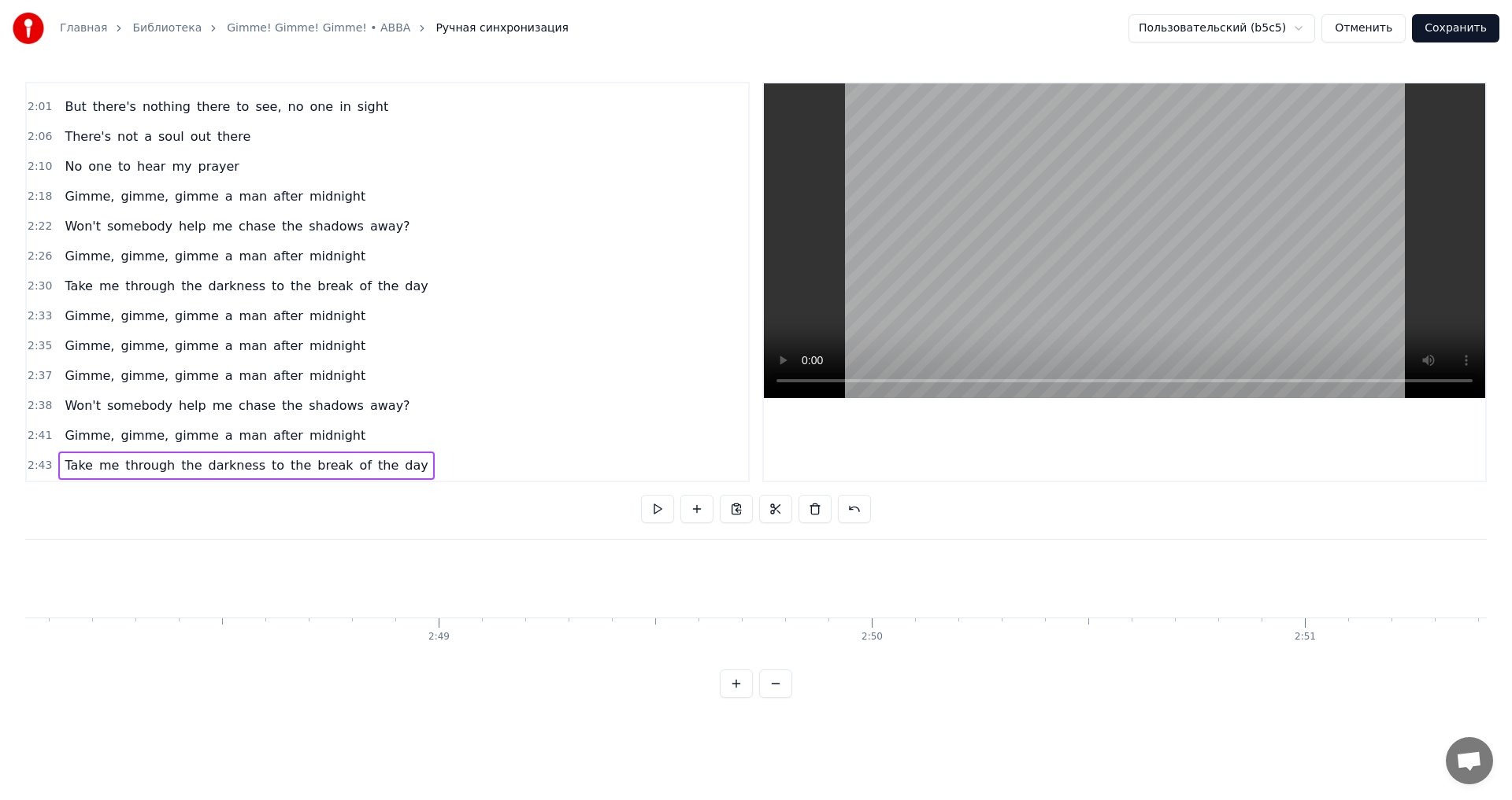
scroll to position [0, 72919]
click at [1387, 35] on button "Отменить" at bounding box center [1363, 28] width 85 height 28
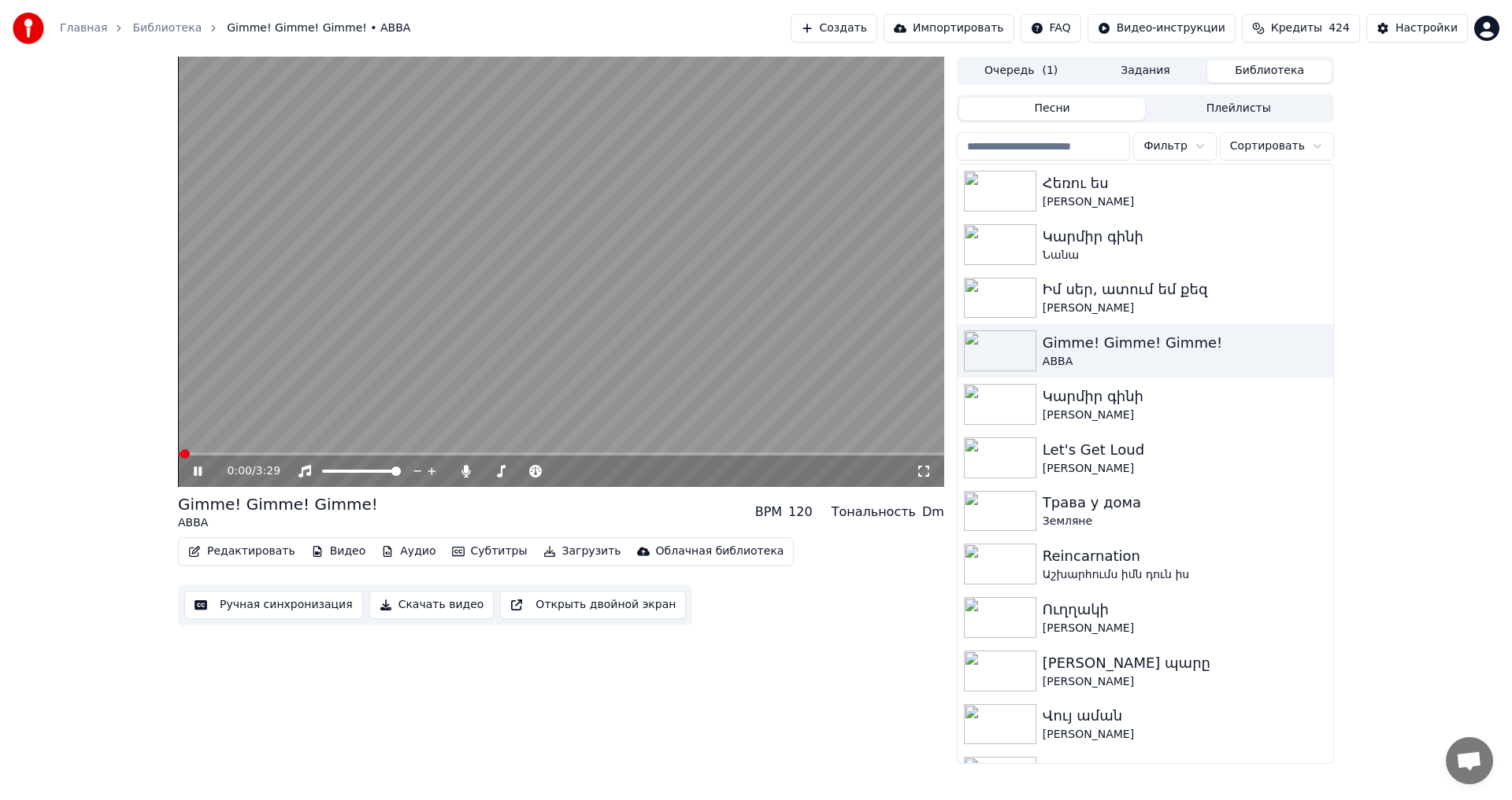
drag, startPoint x: 198, startPoint y: 470, endPoint x: 212, endPoint y: 481, distance: 17.8
click at [200, 470] on icon at bounding box center [209, 471] width 37 height 12
click at [262, 613] on button "Ручная синхронизация" at bounding box center [273, 605] width 179 height 28
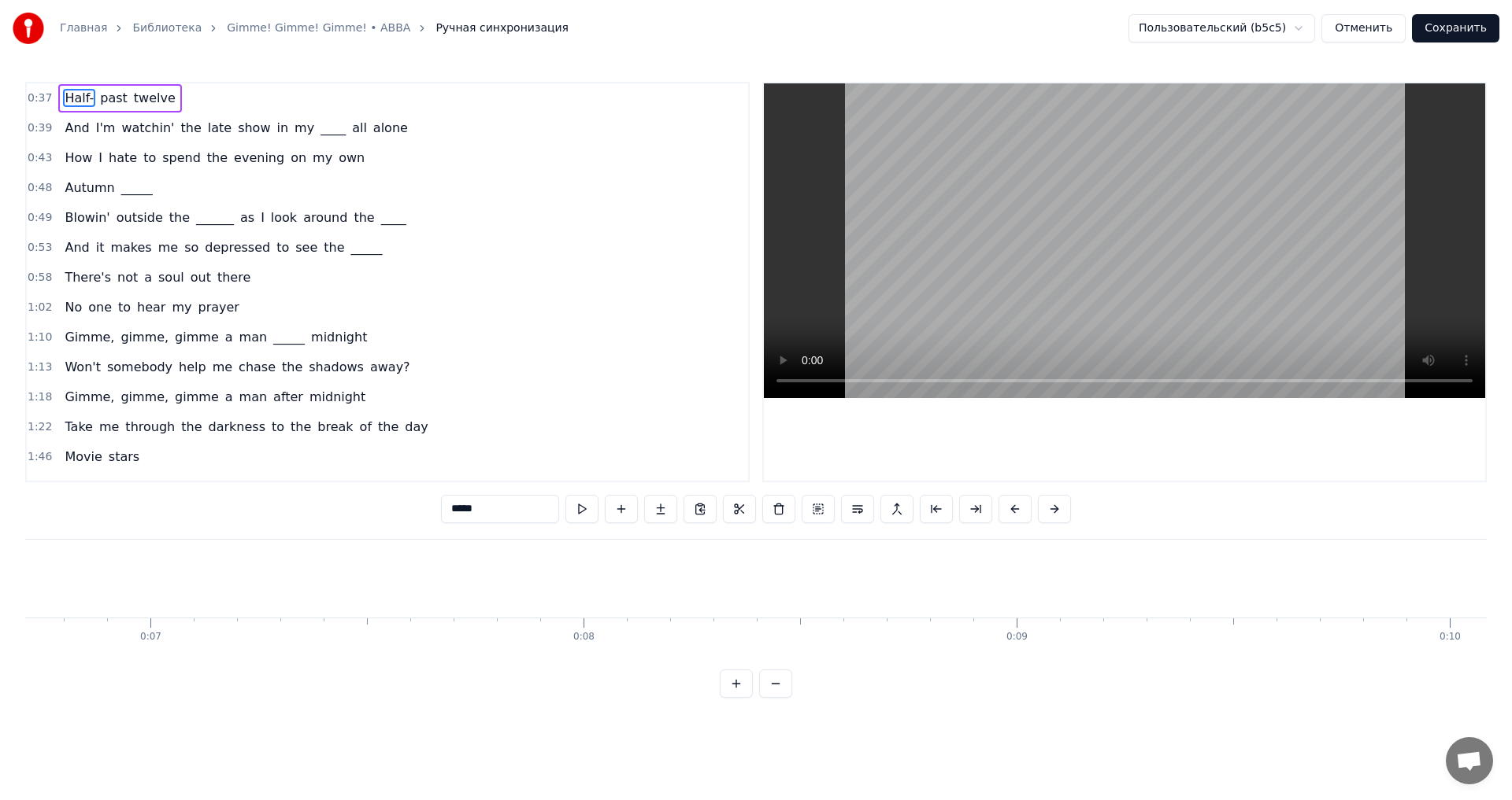
click at [1400, 39] on button "Отменить" at bounding box center [1363, 28] width 85 height 28
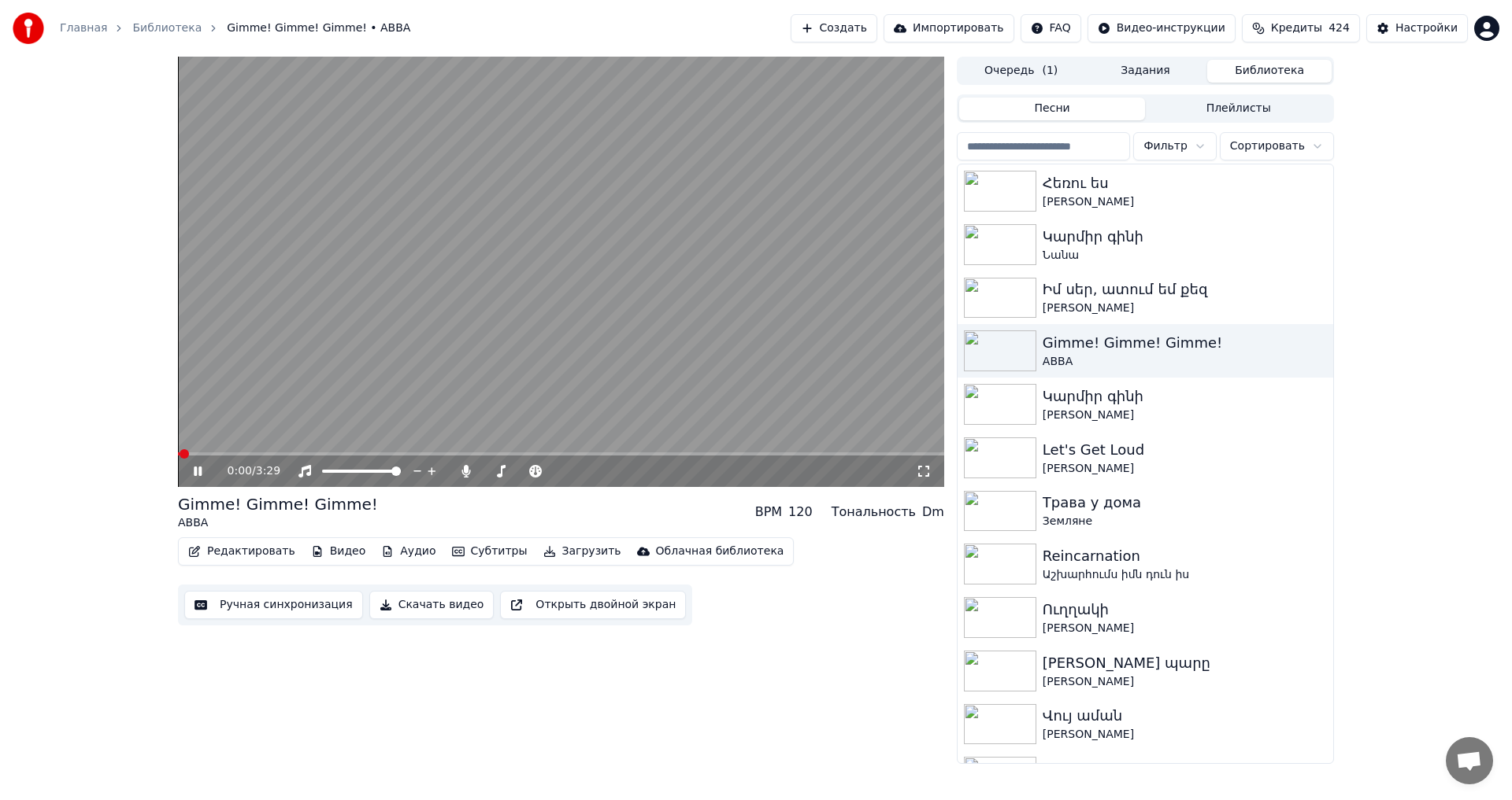
click at [204, 473] on icon at bounding box center [209, 471] width 37 height 12
click at [221, 544] on button "Редактировать" at bounding box center [242, 551] width 120 height 22
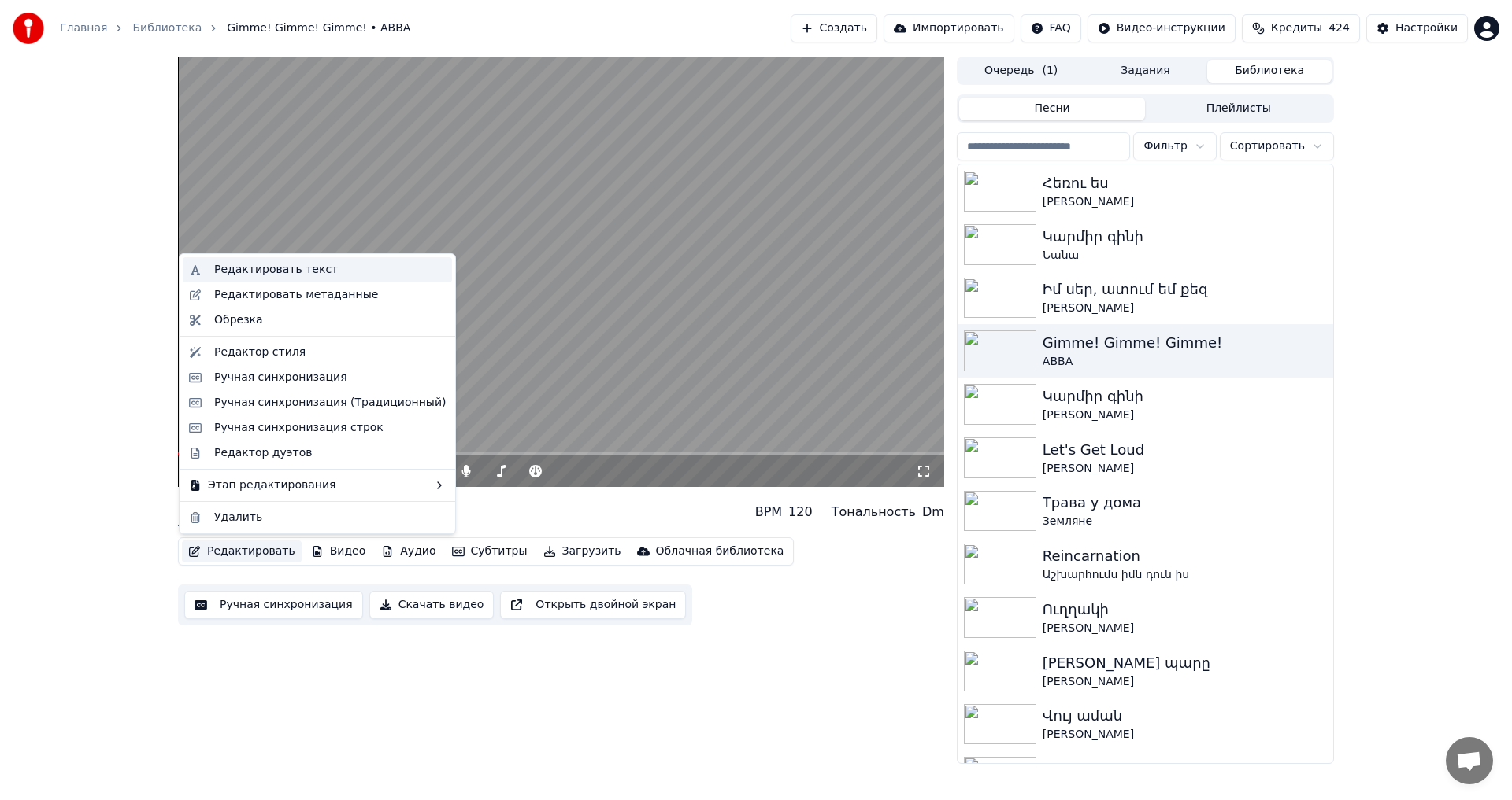
click at [266, 274] on div "Редактировать текст" at bounding box center [276, 270] width 123 height 16
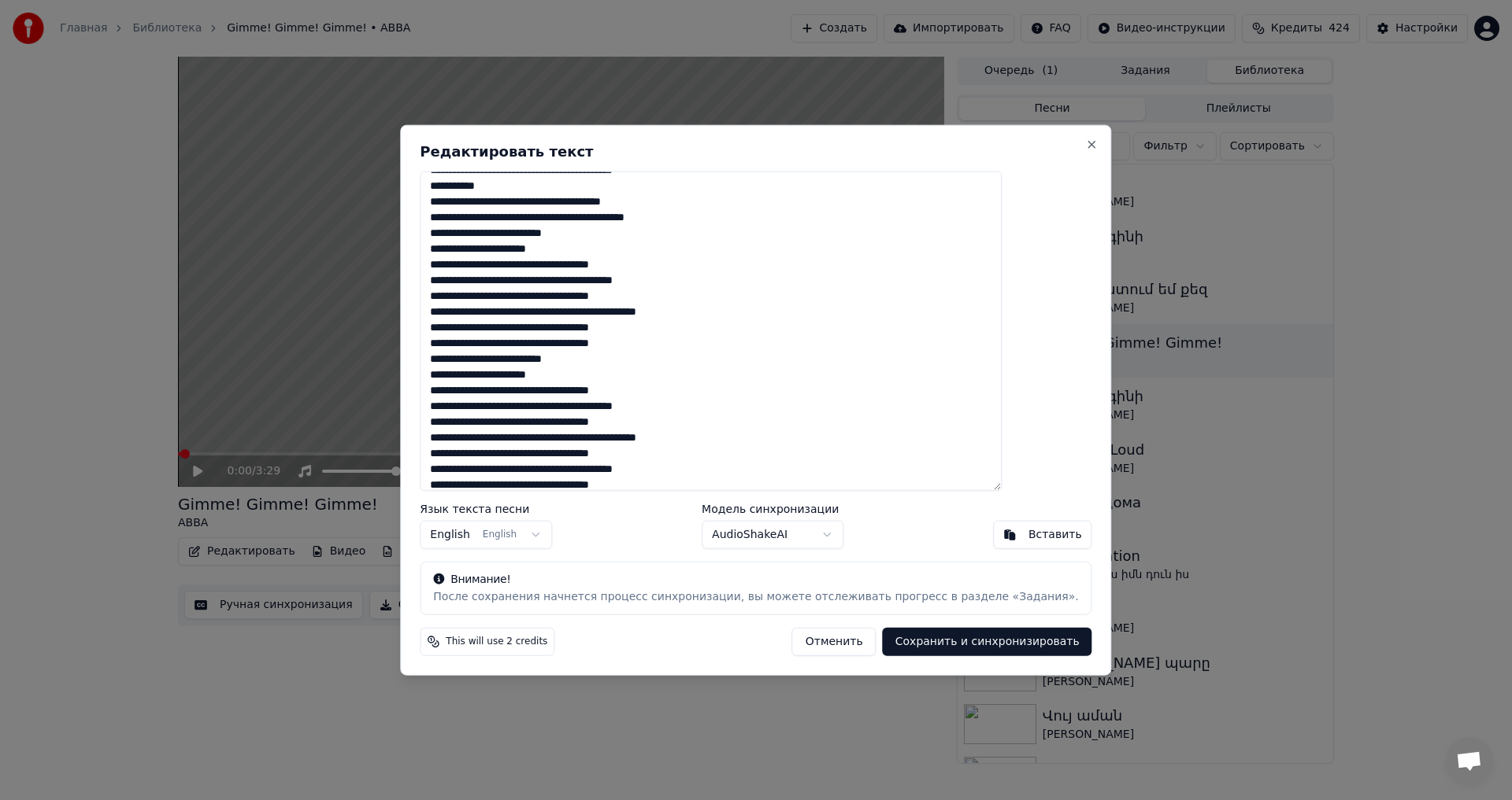
scroll to position [236, 0]
drag, startPoint x: 604, startPoint y: 373, endPoint x: 455, endPoint y: 360, distance: 149.6
click at [455, 360] on div "Редактировать текст Язык текста песни English English Модель синхронизации Audi…" at bounding box center [755, 400] width 711 height 552
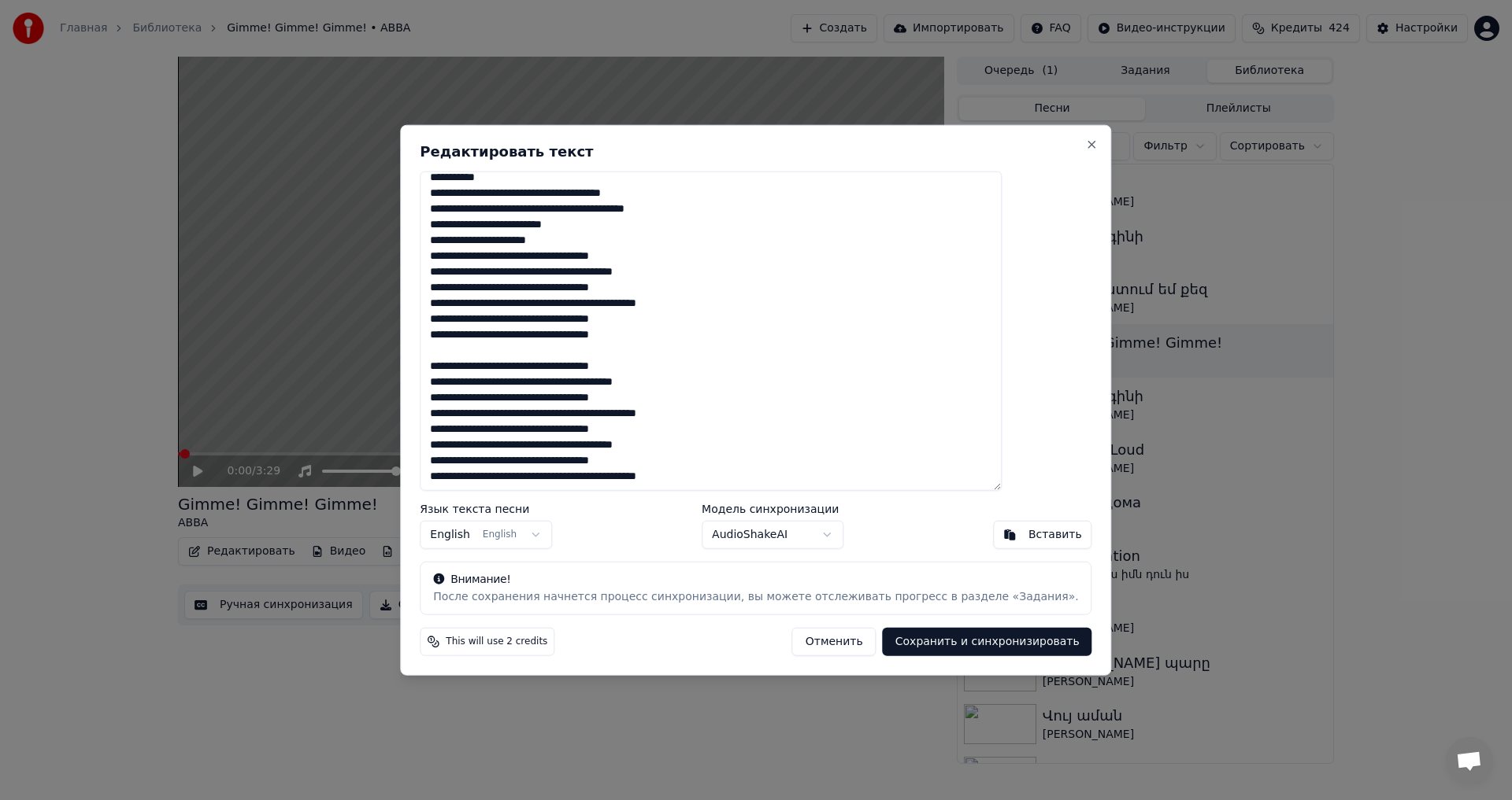
scroll to position [0, 0]
drag, startPoint x: 475, startPoint y: 189, endPoint x: 865, endPoint y: 582, distance: 553.7
click at [865, 582] on div "Редактировать текст Язык текста песни English English Модель синхронизации Audi…" at bounding box center [755, 400] width 711 height 552
paste textarea "**********"
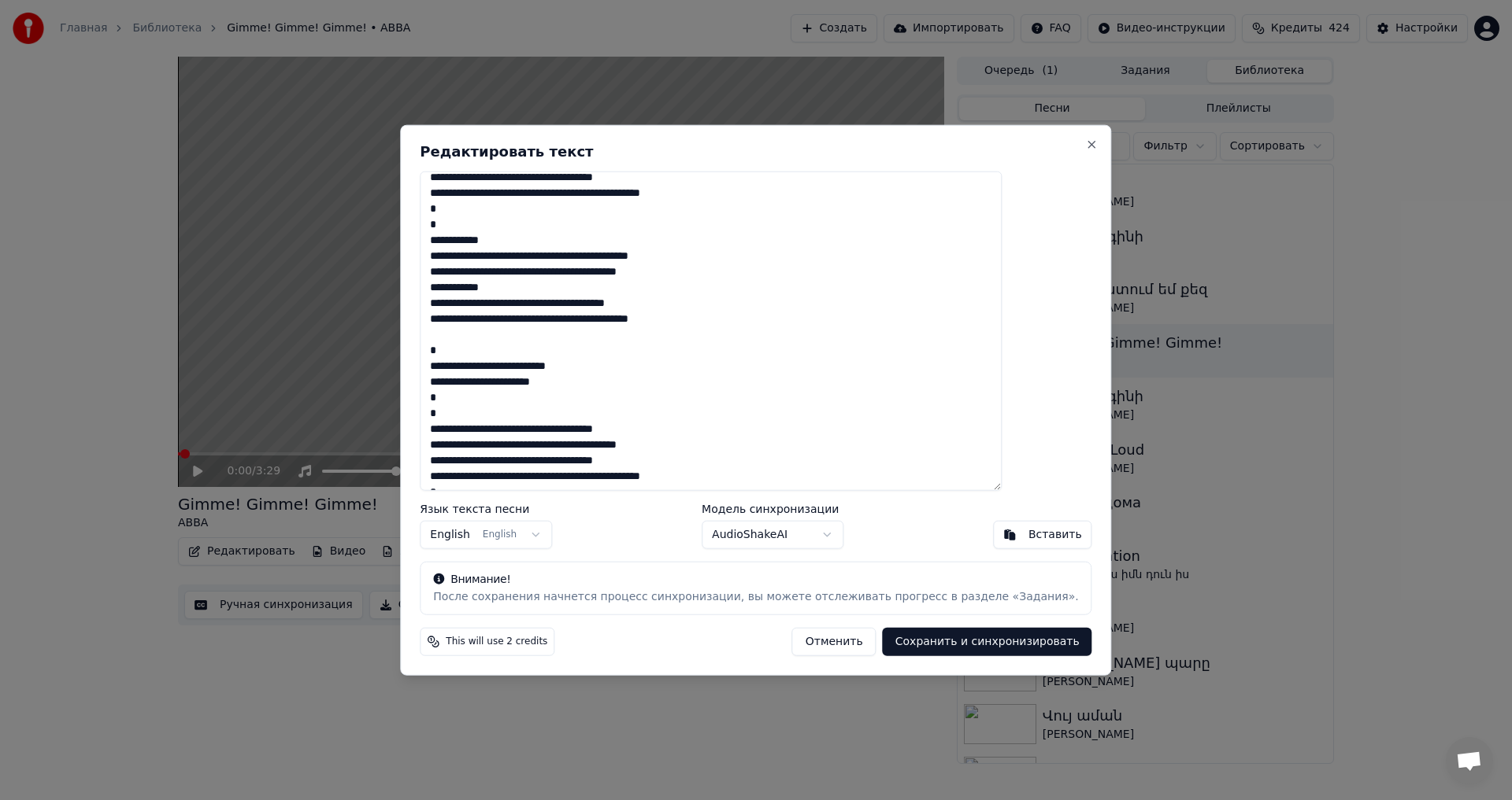
scroll to position [363, 0]
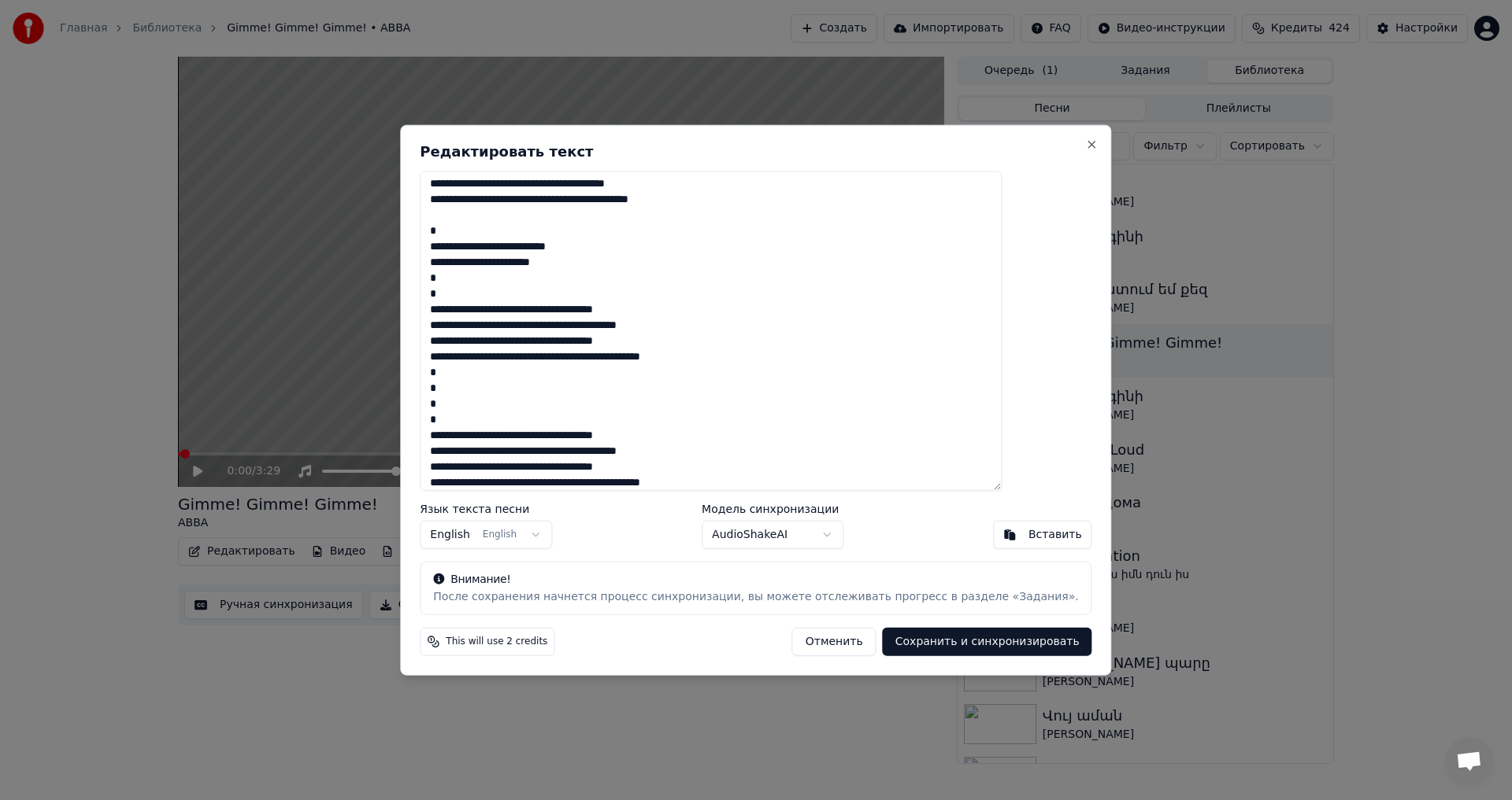
click at [933, 641] on button "Сохранить и синхронизировать" at bounding box center [987, 642] width 210 height 28
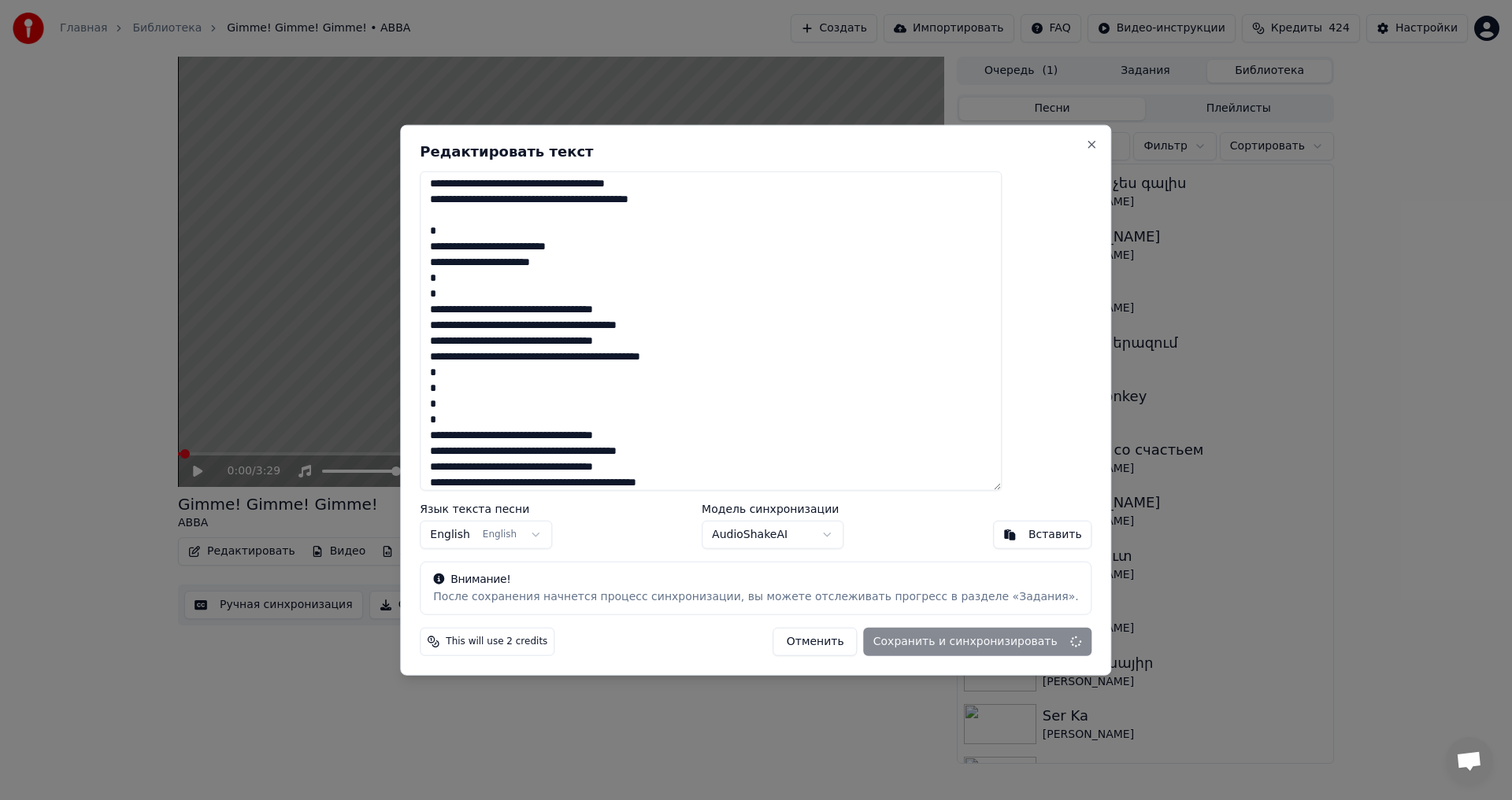
type textarea "**********"
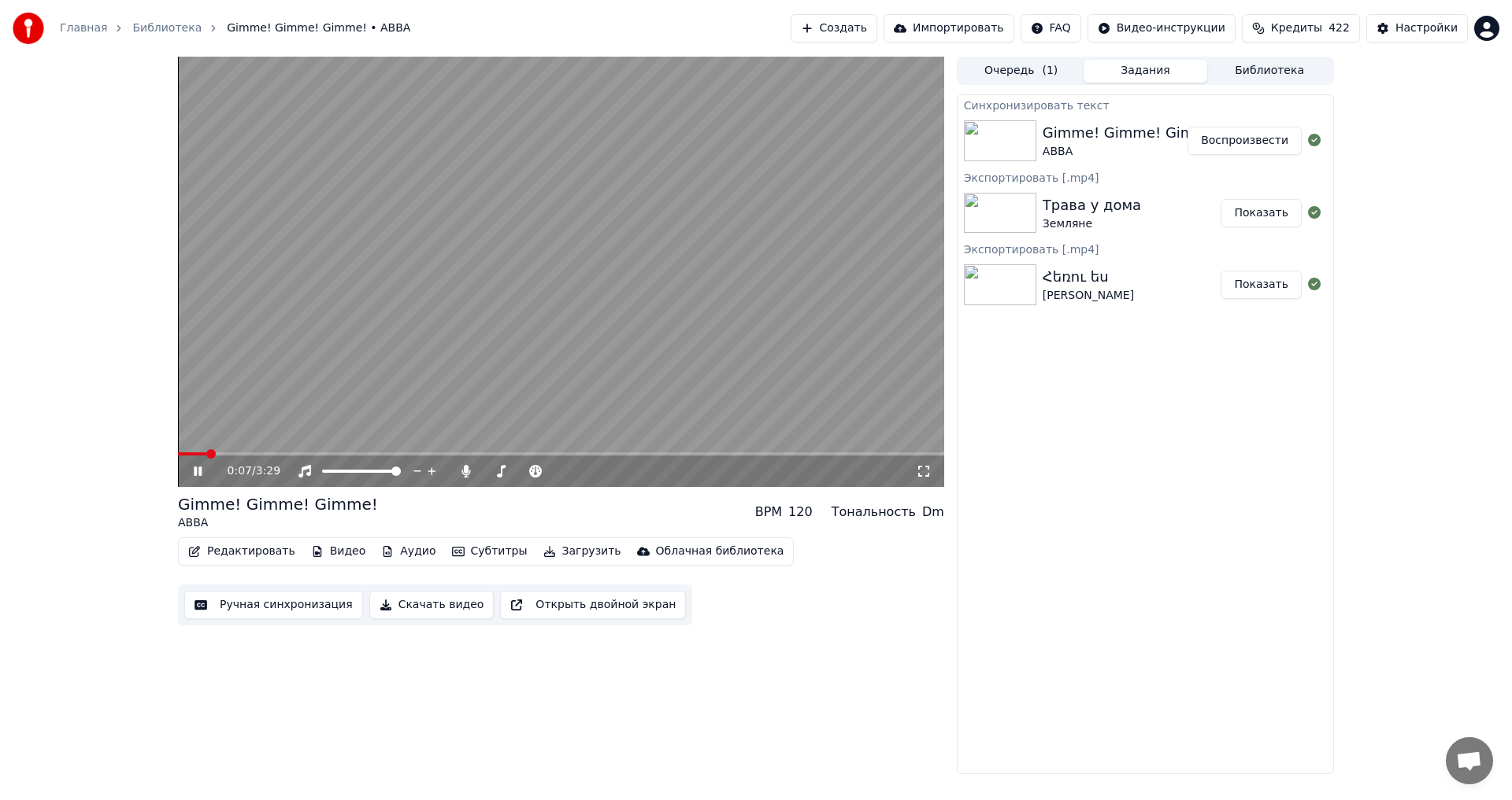
click at [488, 234] on video at bounding box center [561, 271] width 766 height 430
click at [500, 249] on video at bounding box center [561, 271] width 766 height 430
click at [273, 613] on button "Ручная синхронизация" at bounding box center [273, 605] width 179 height 28
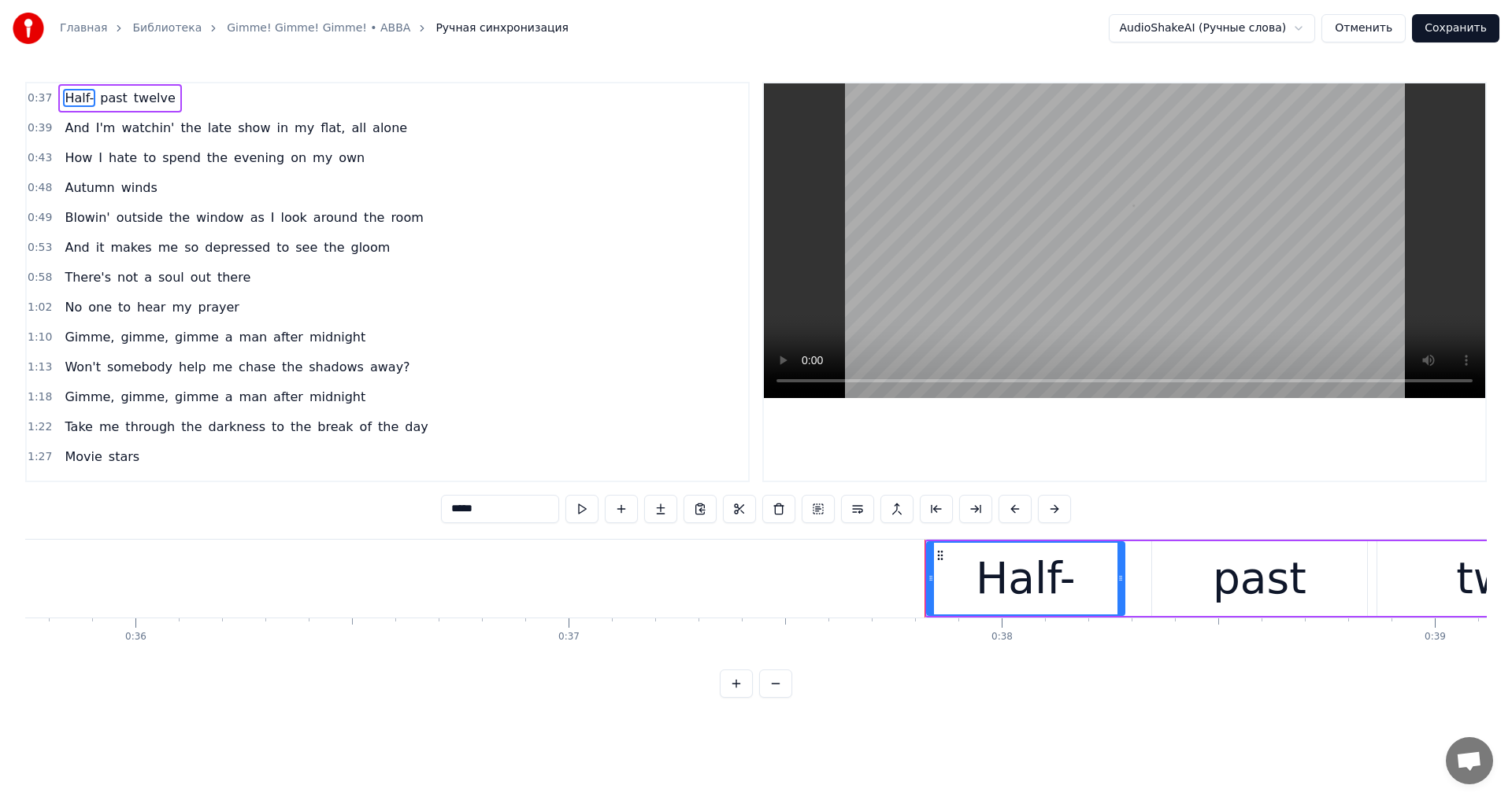
scroll to position [0, 16299]
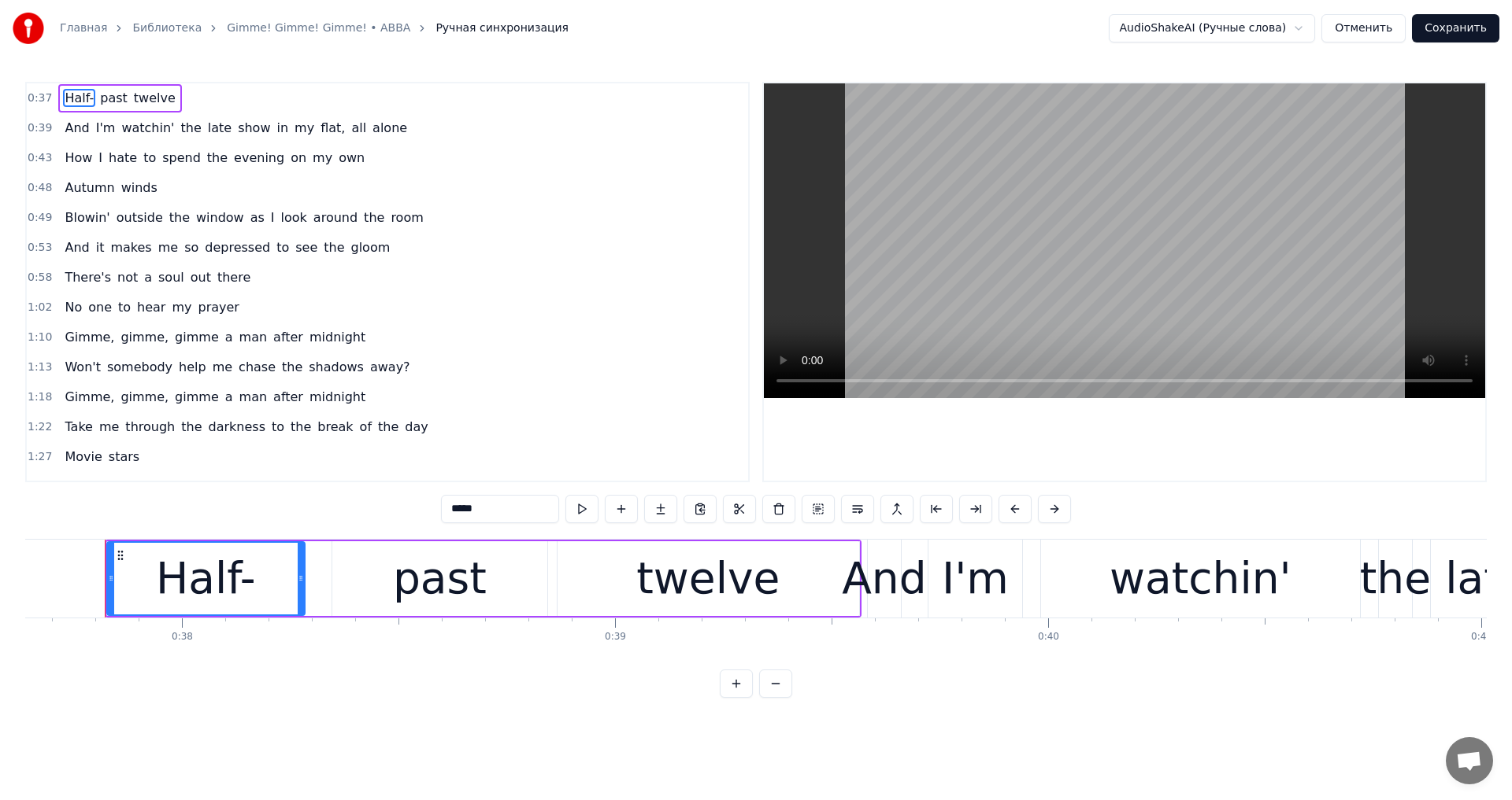
click at [995, 293] on video at bounding box center [1124, 241] width 721 height 315
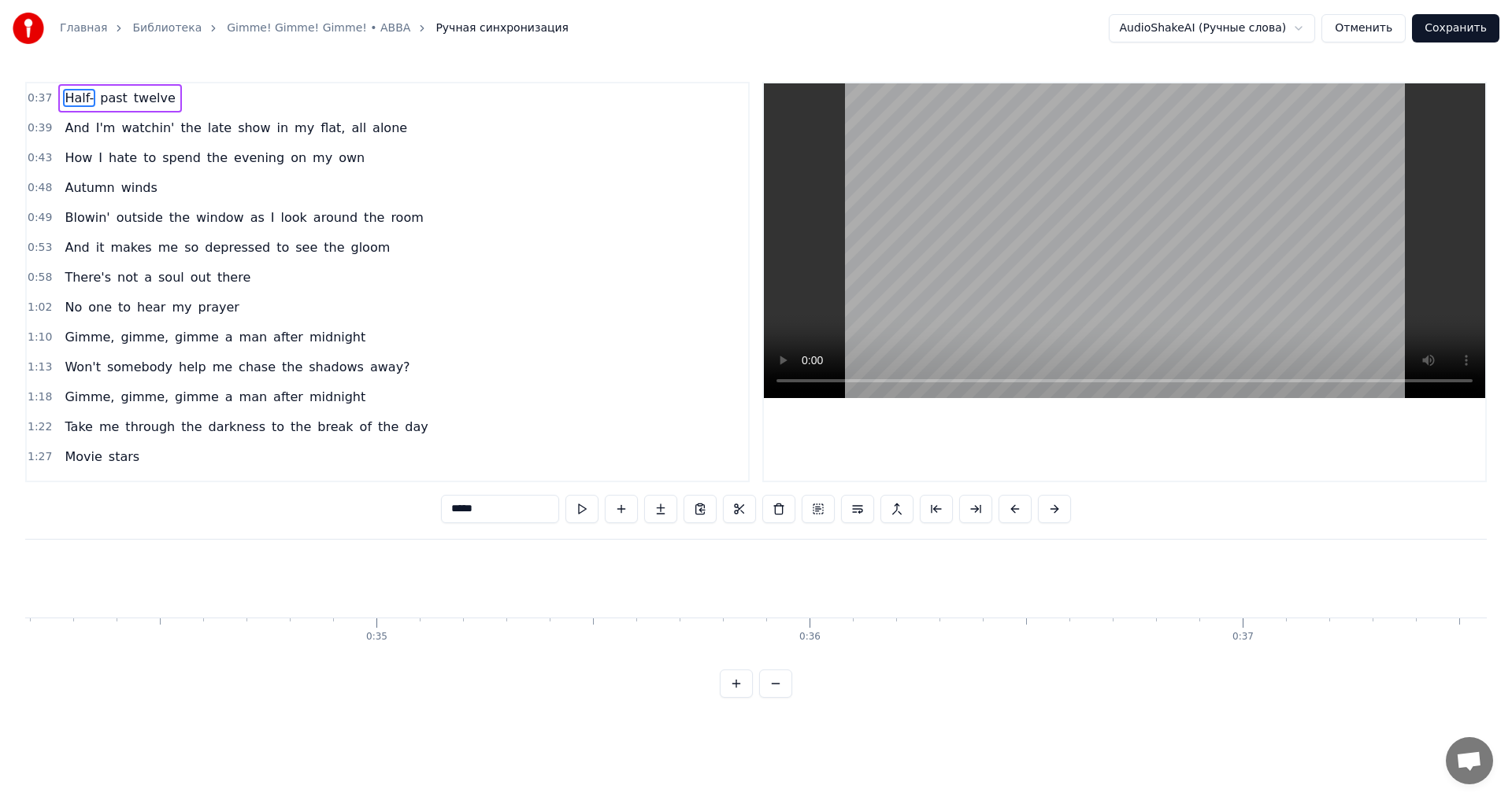
click at [992, 243] on video at bounding box center [1124, 241] width 721 height 315
click at [985, 261] on video at bounding box center [1124, 241] width 721 height 315
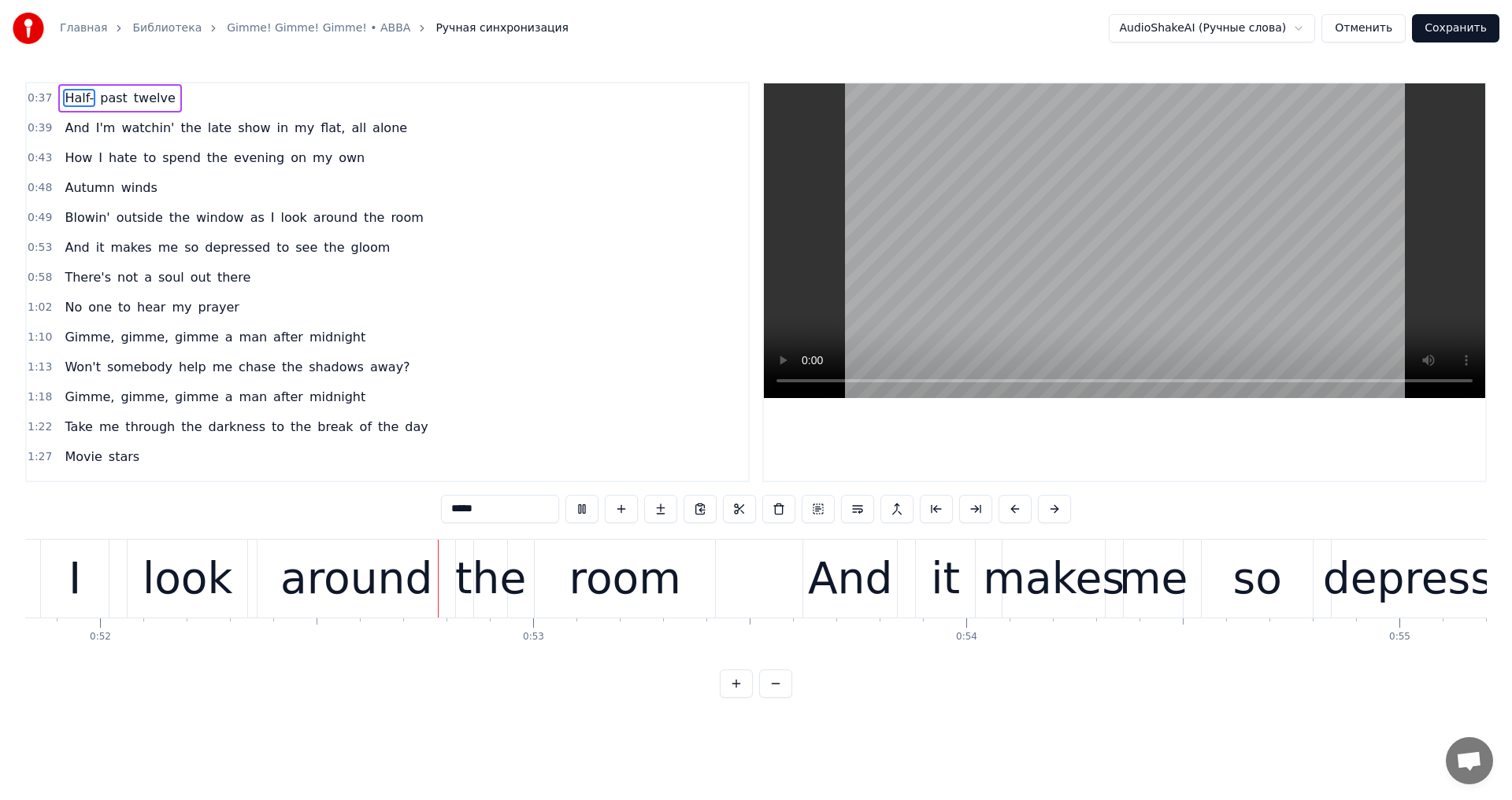
scroll to position [0, 22449]
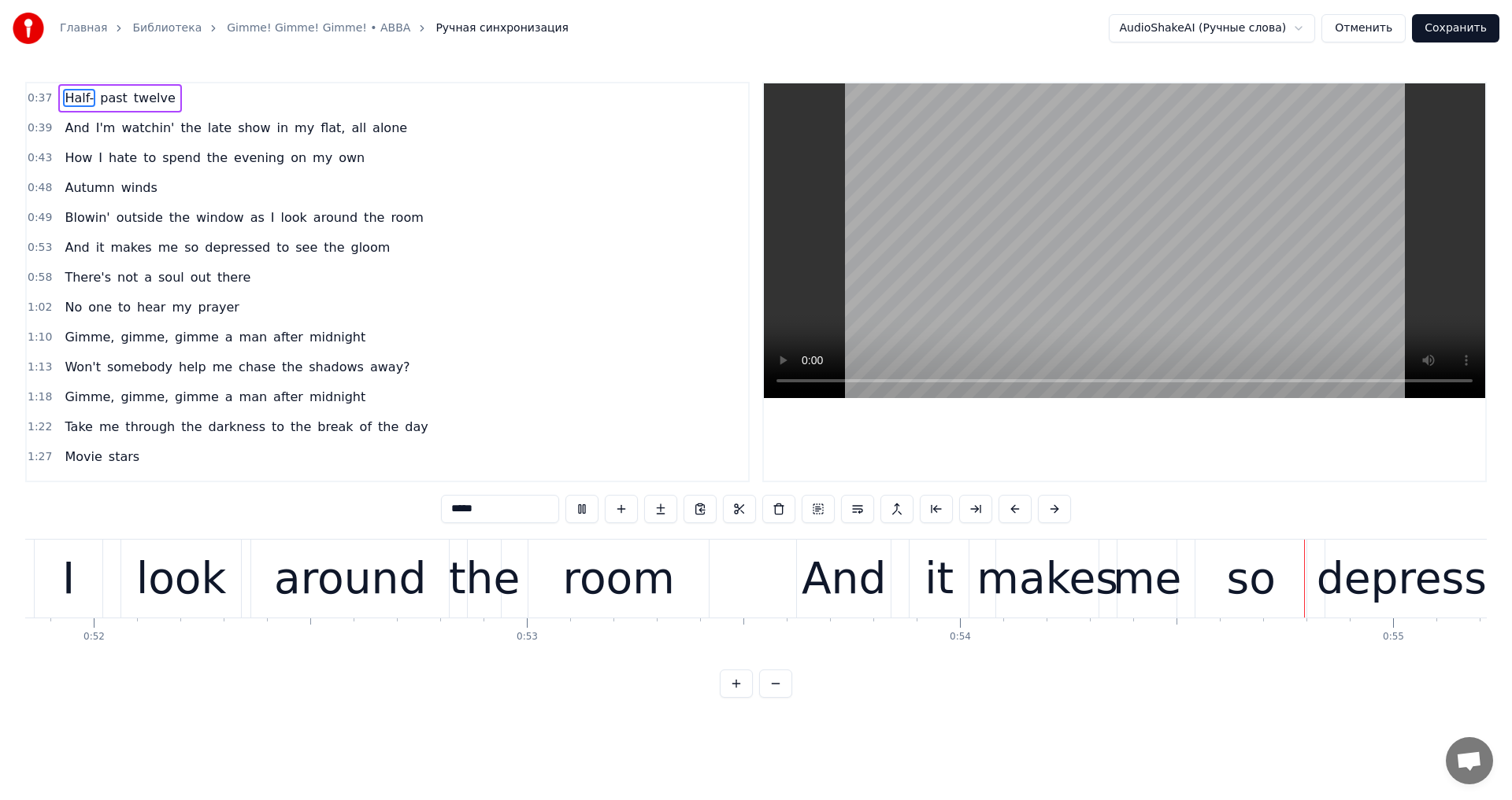
click at [1178, 261] on video at bounding box center [1124, 241] width 721 height 315
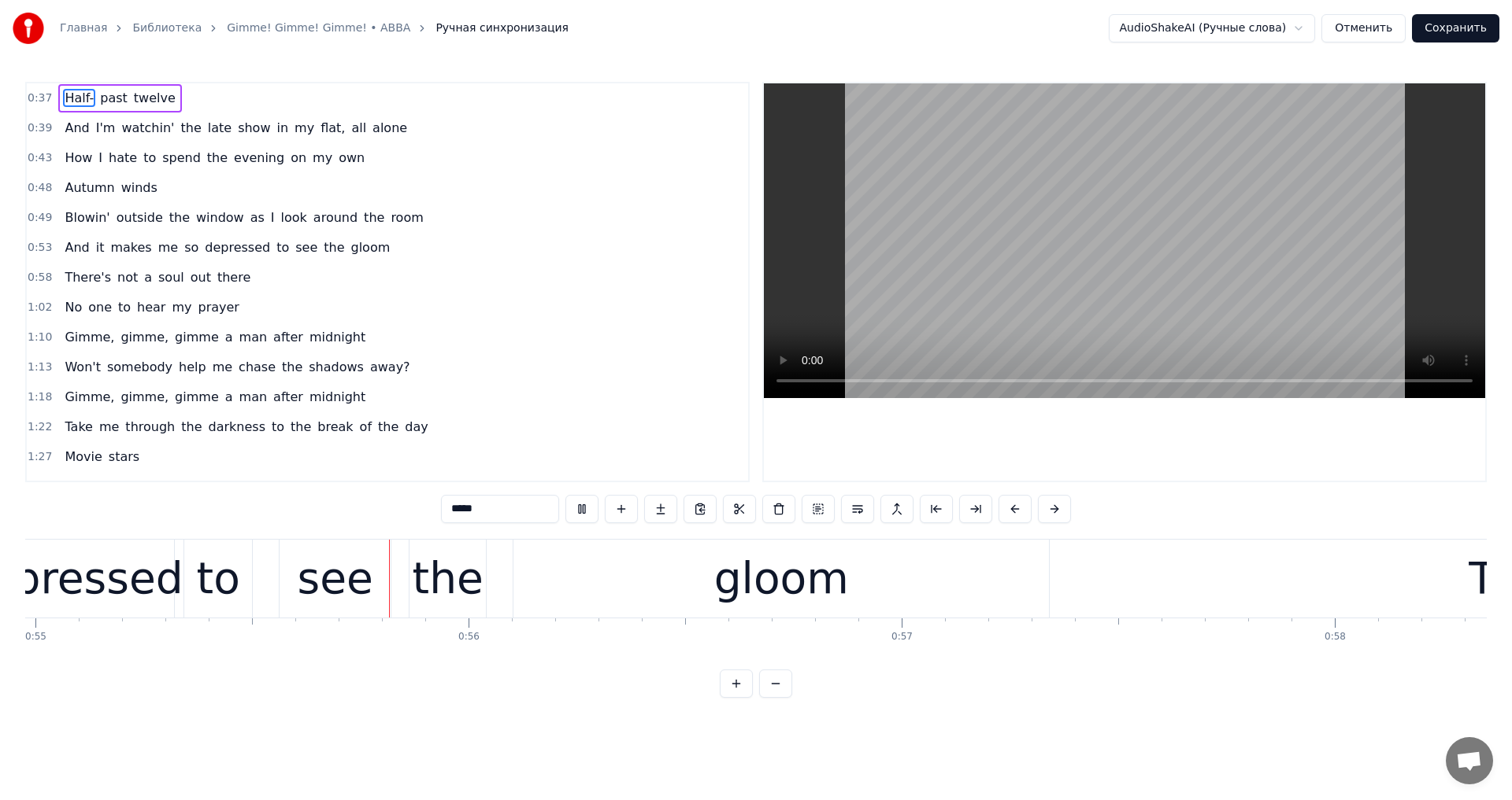
scroll to position [0, 23811]
click at [1163, 281] on video at bounding box center [1124, 241] width 721 height 315
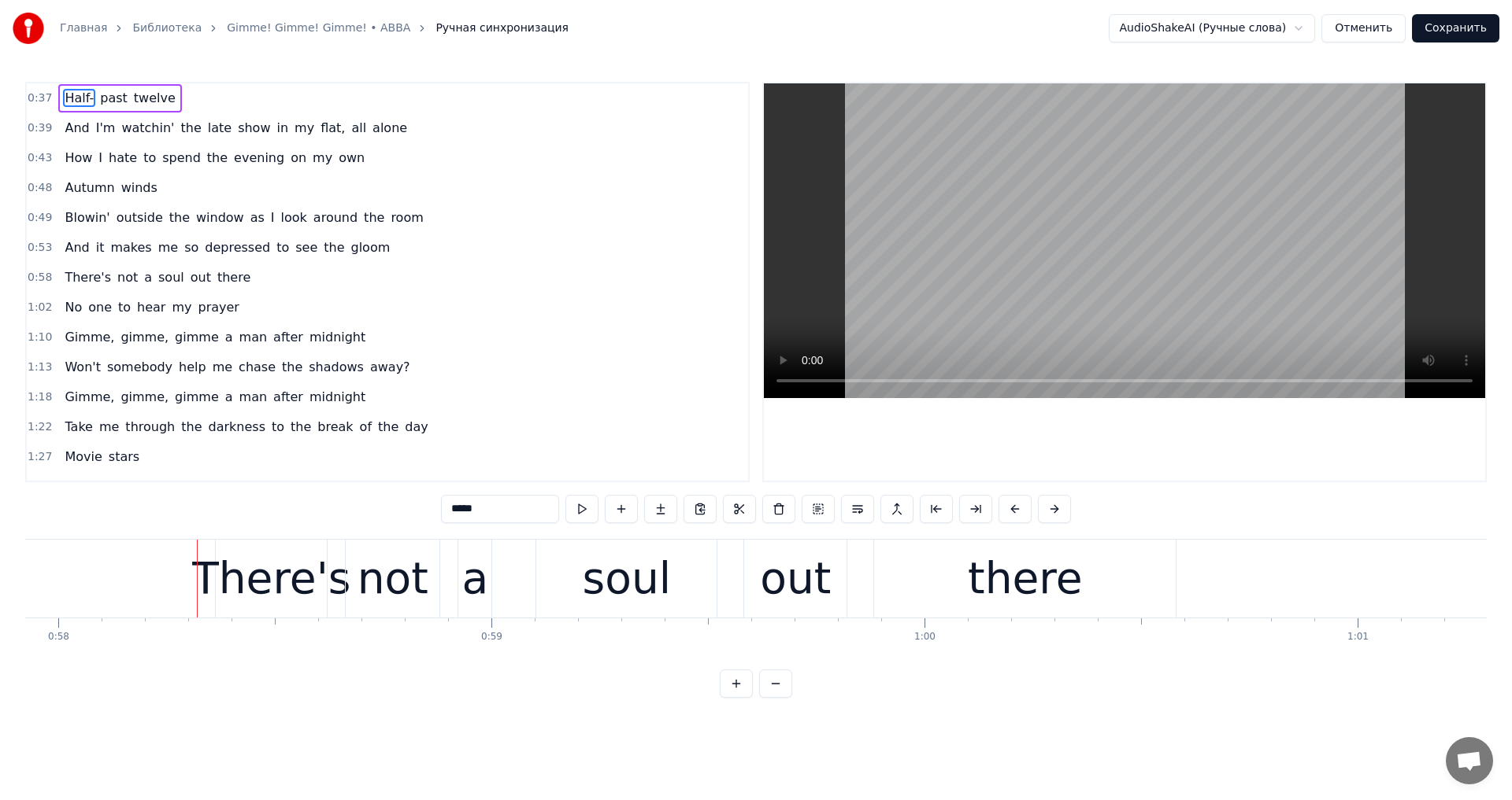
scroll to position [0, 25118]
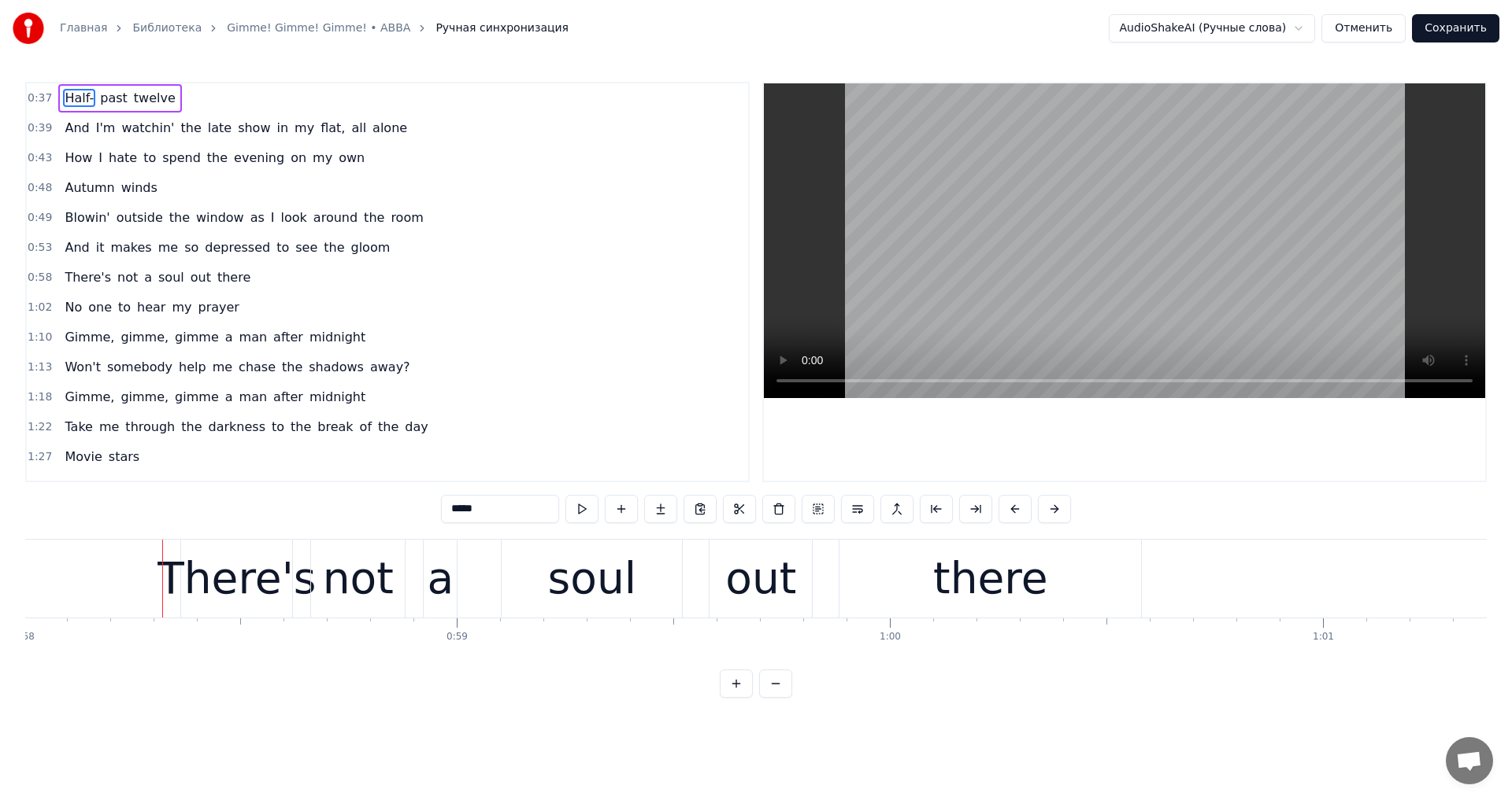
click at [1163, 281] on video at bounding box center [1124, 241] width 721 height 315
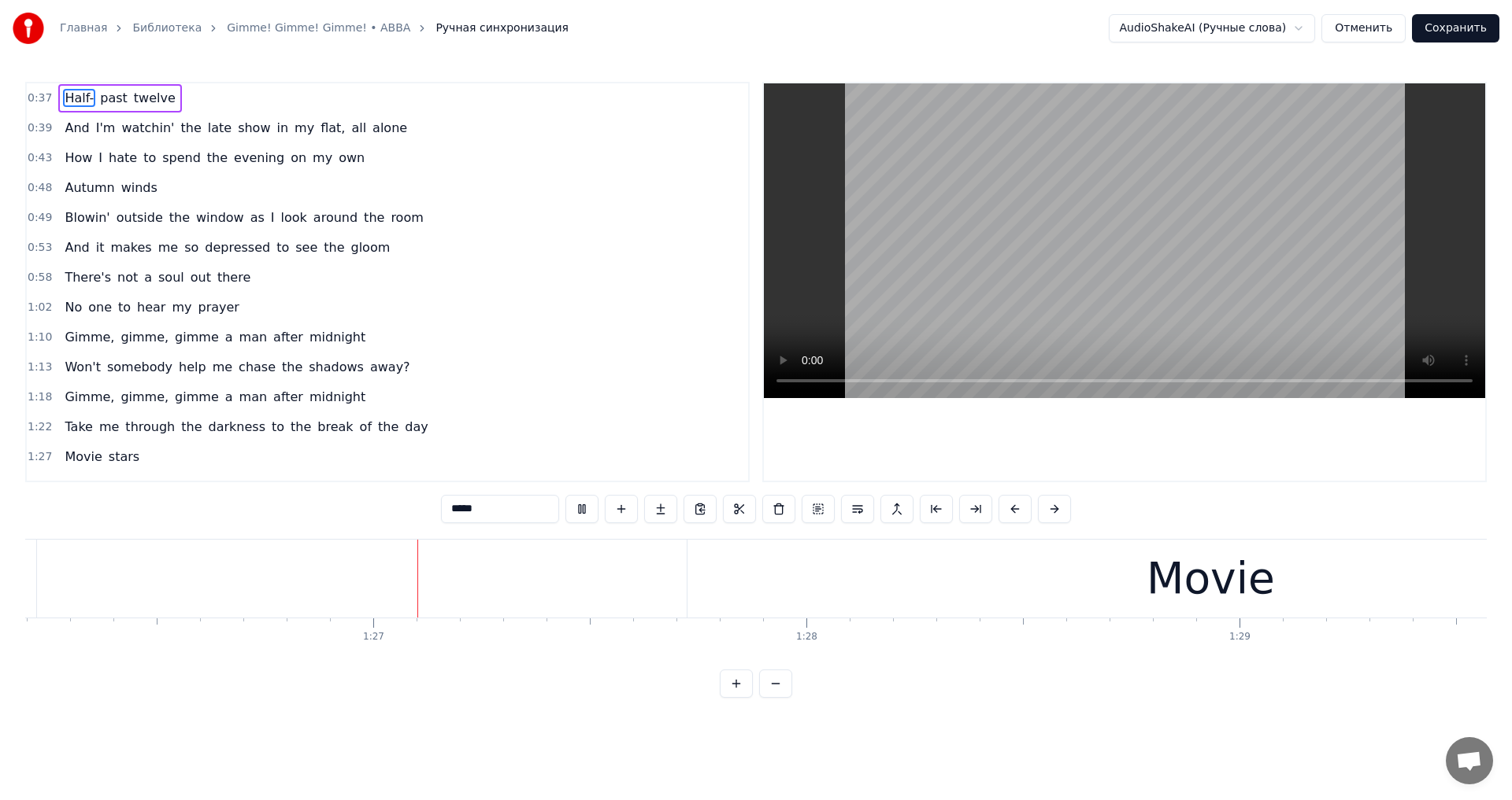
scroll to position [0, 37384]
click at [1081, 283] on video at bounding box center [1124, 241] width 721 height 315
click at [930, 579] on div "Movie" at bounding box center [1153, 578] width 1046 height 78
type input "*****"
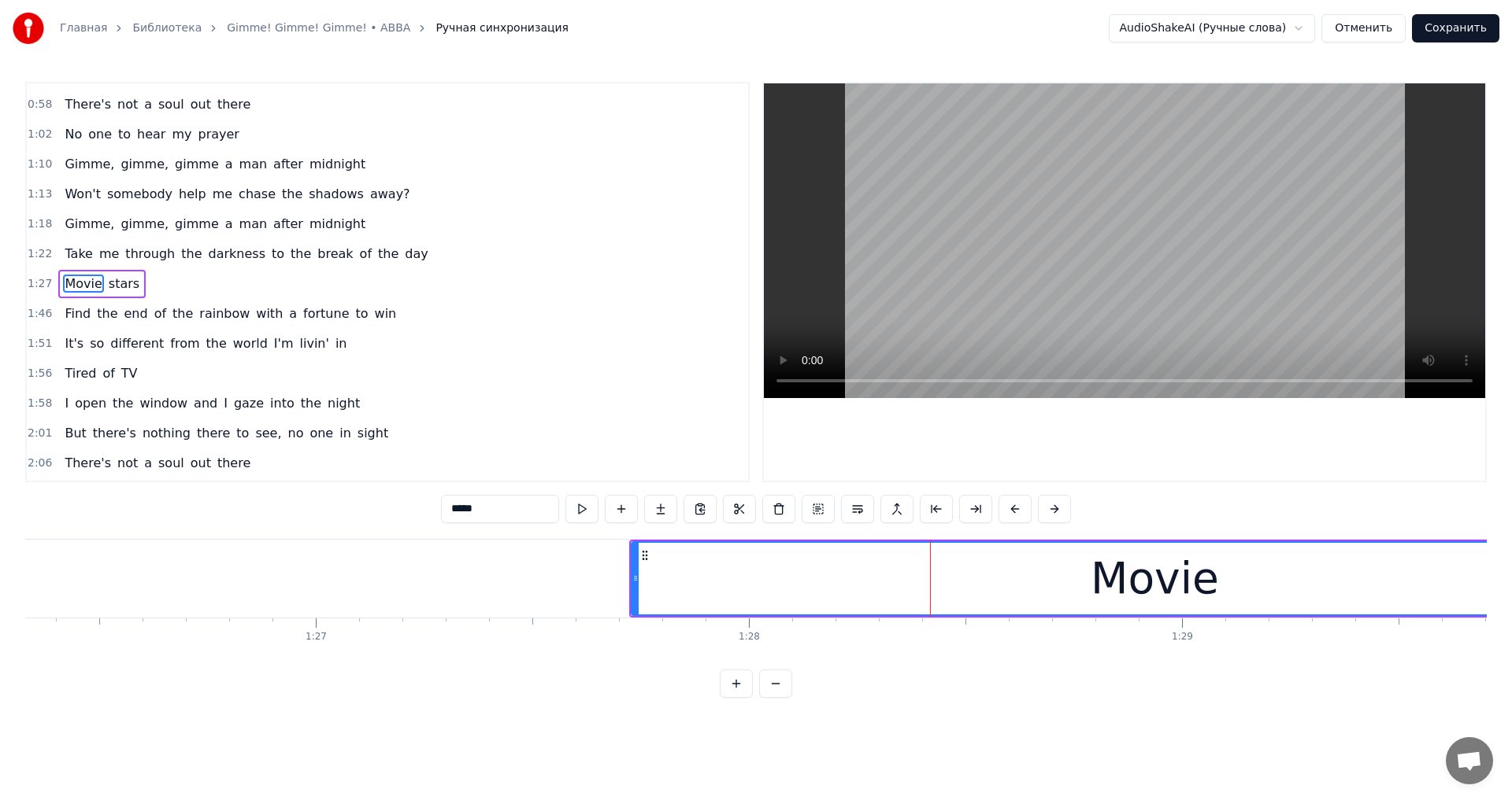
scroll to position [174, 0]
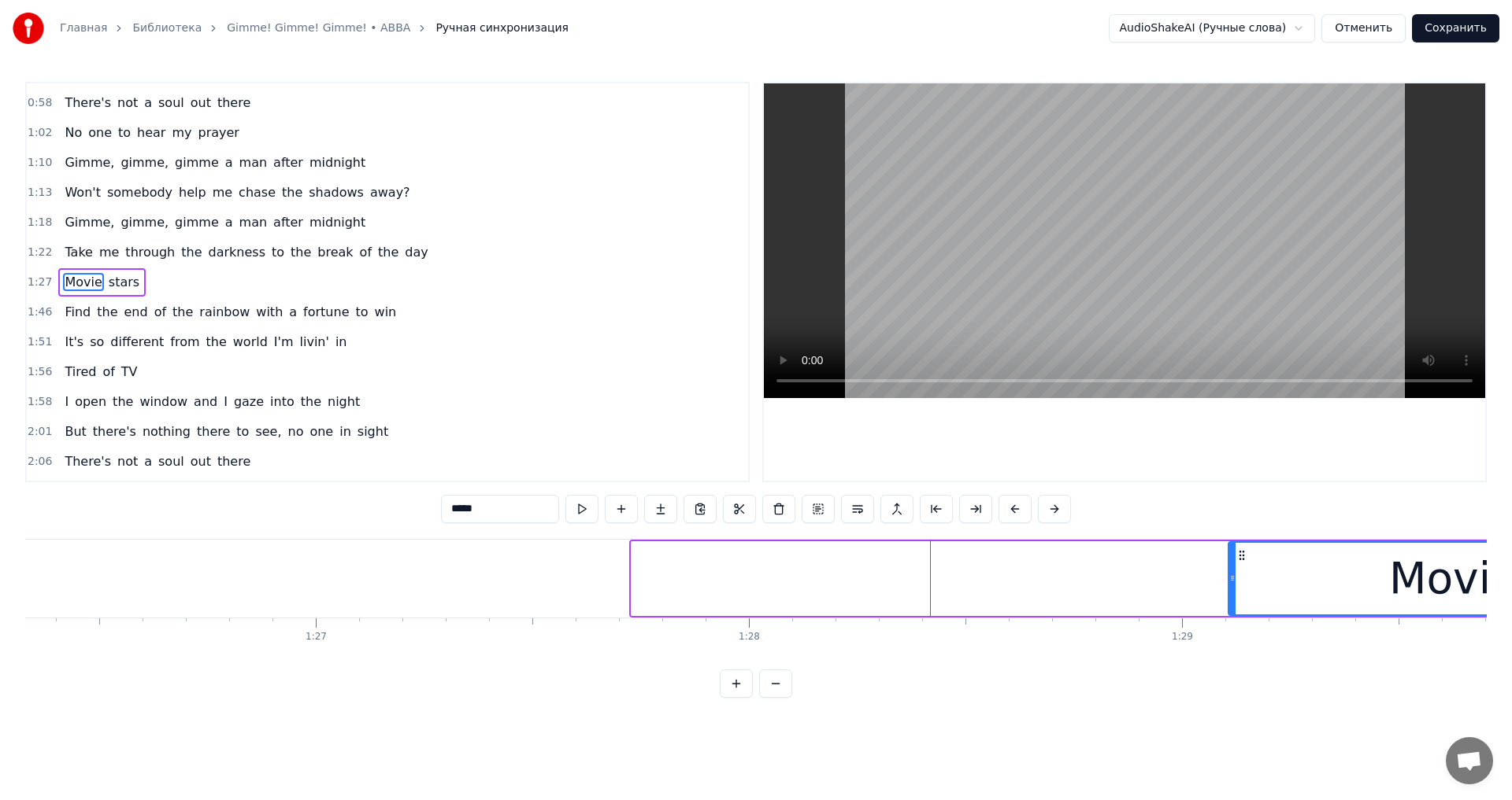
drag, startPoint x: 636, startPoint y: 574, endPoint x: 1229, endPoint y: 561, distance: 593.1
click at [1233, 571] on div at bounding box center [1232, 578] width 6 height 71
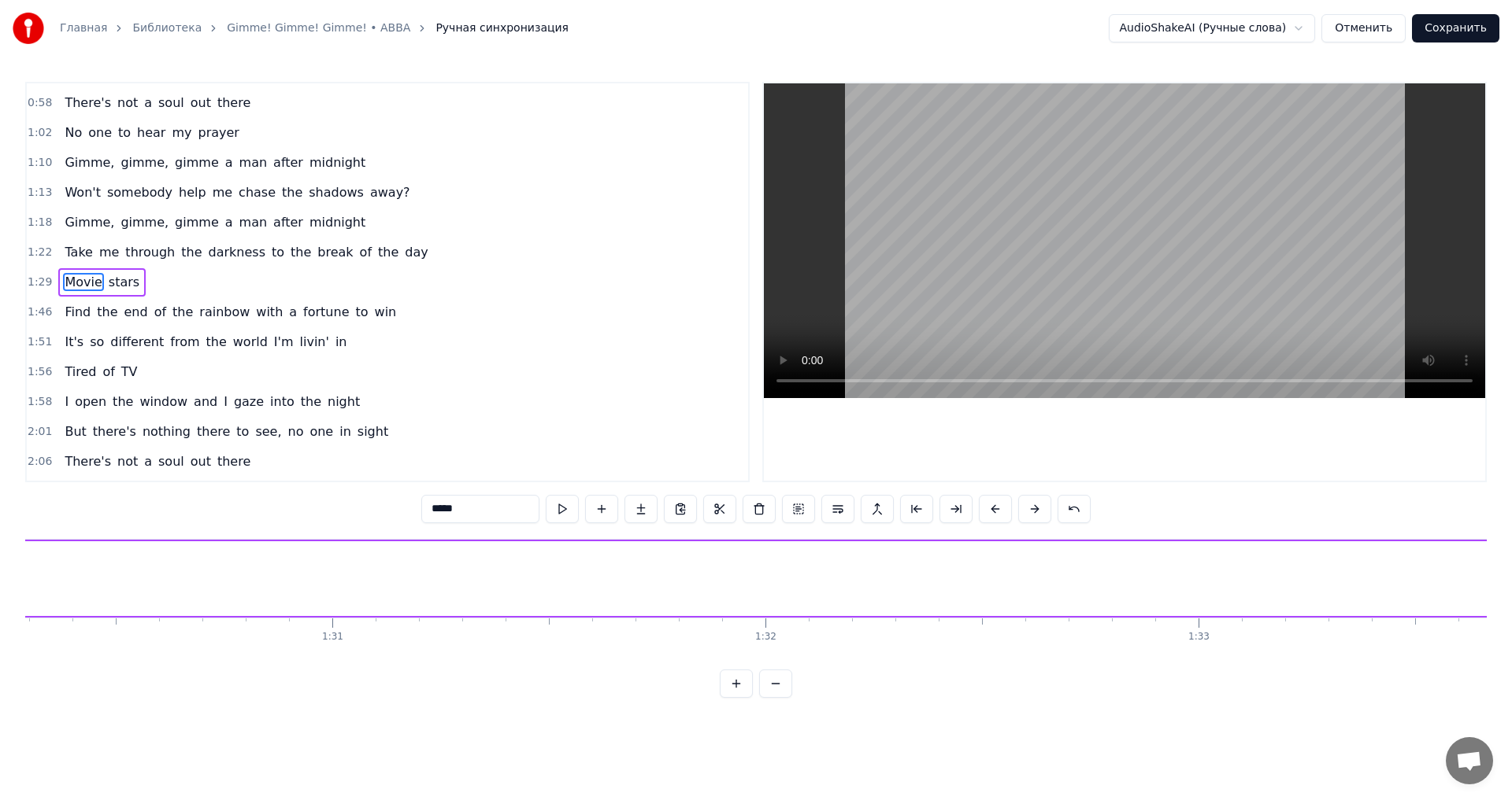
scroll to position [0, 38203]
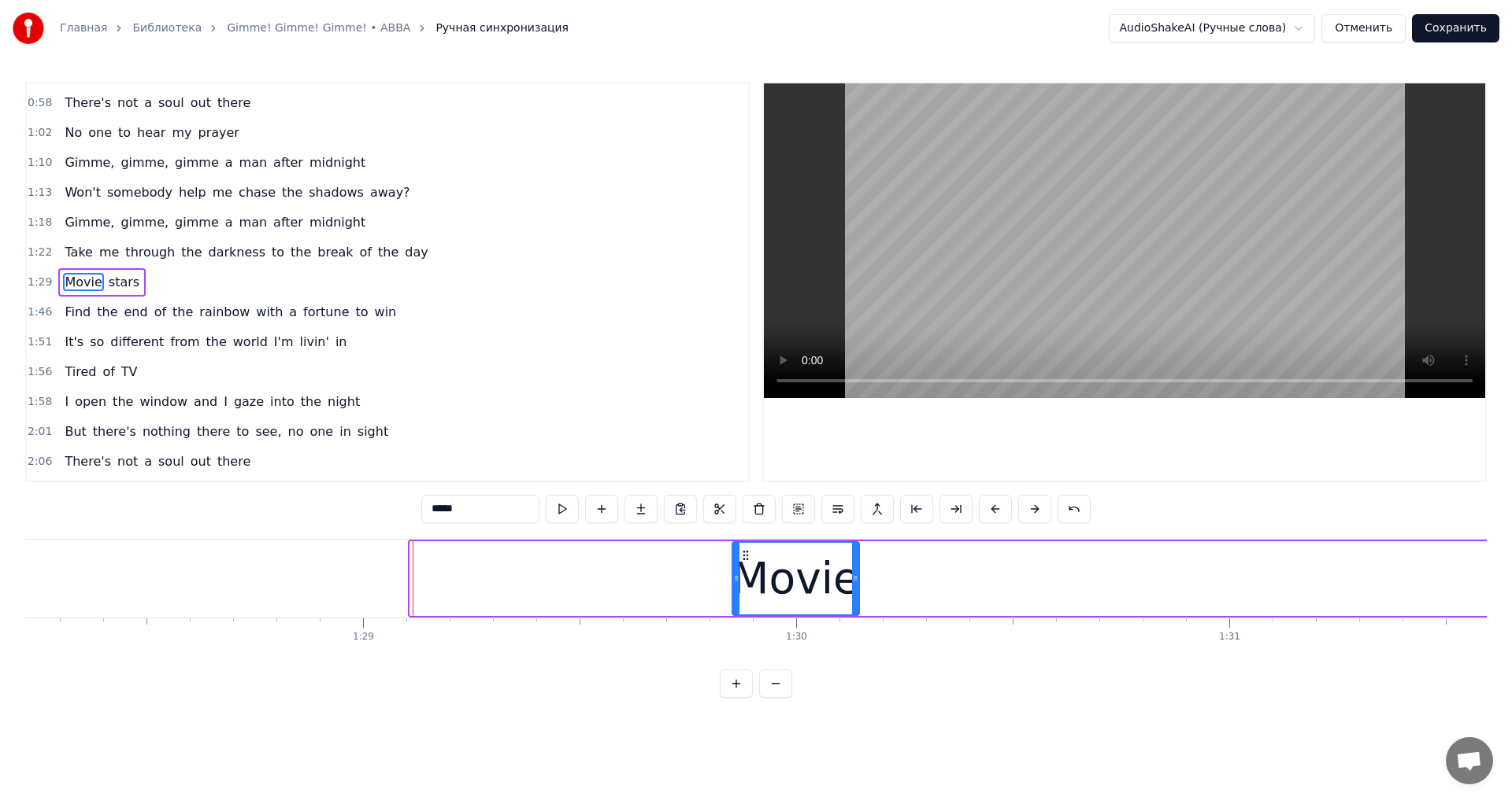
drag, startPoint x: 410, startPoint y: 569, endPoint x: 740, endPoint y: 570, distance: 330.0
click at [735, 585] on div at bounding box center [735, 578] width 6 height 71
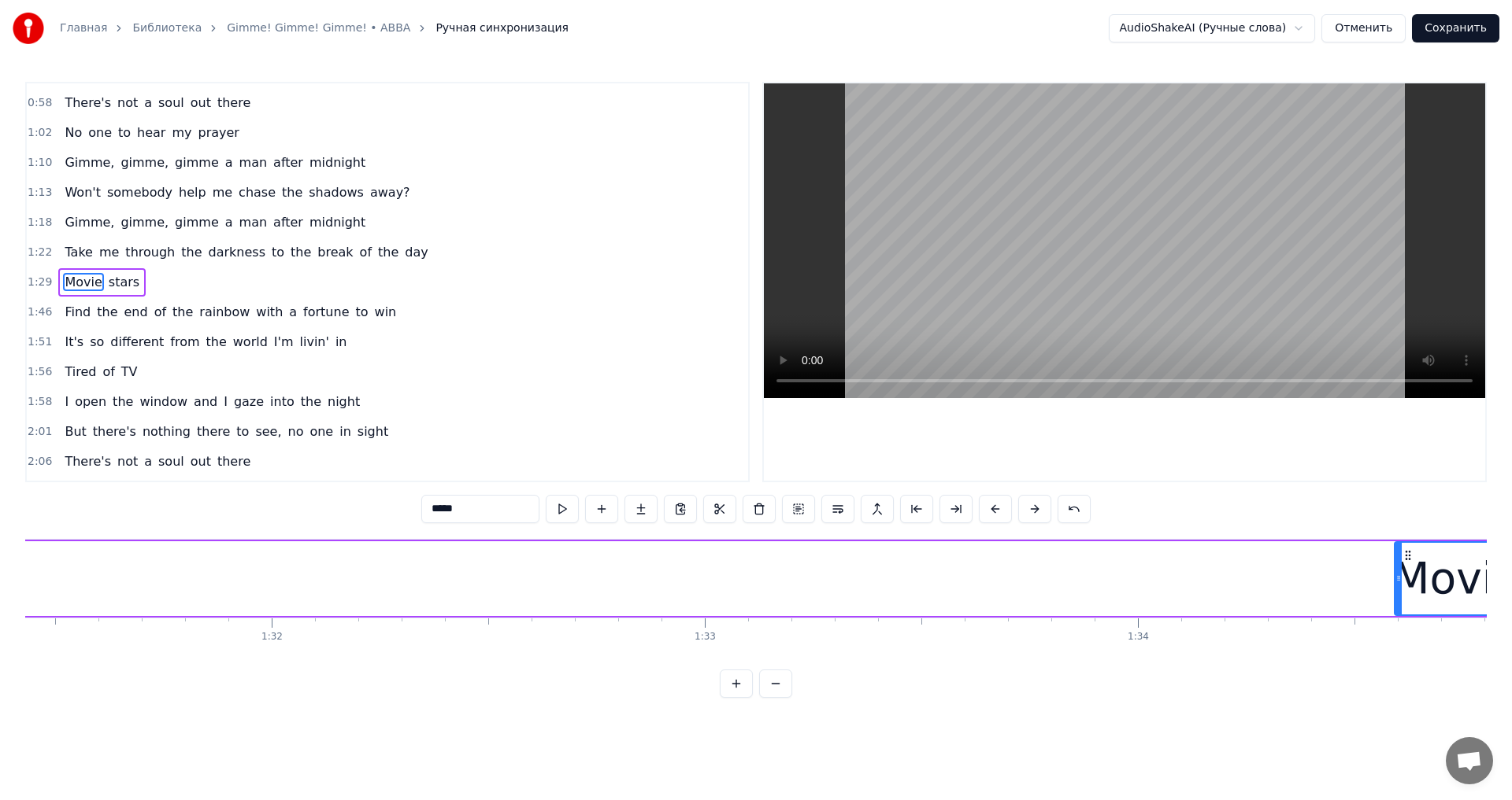
scroll to position [0, 39636]
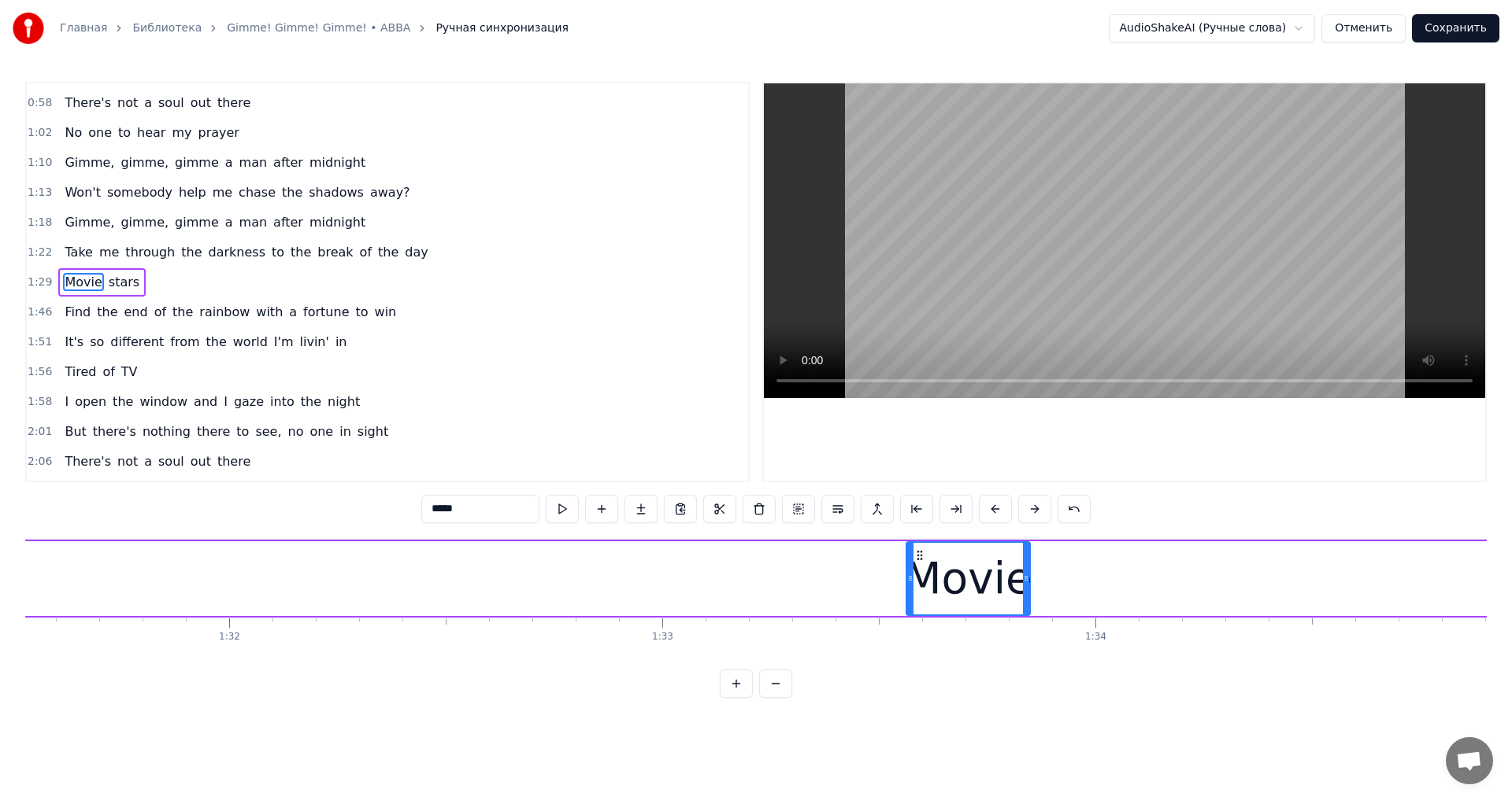
drag, startPoint x: 755, startPoint y: 555, endPoint x: 918, endPoint y: 572, distance: 163.9
click at [918, 572] on div "Movie" at bounding box center [968, 578] width 122 height 71
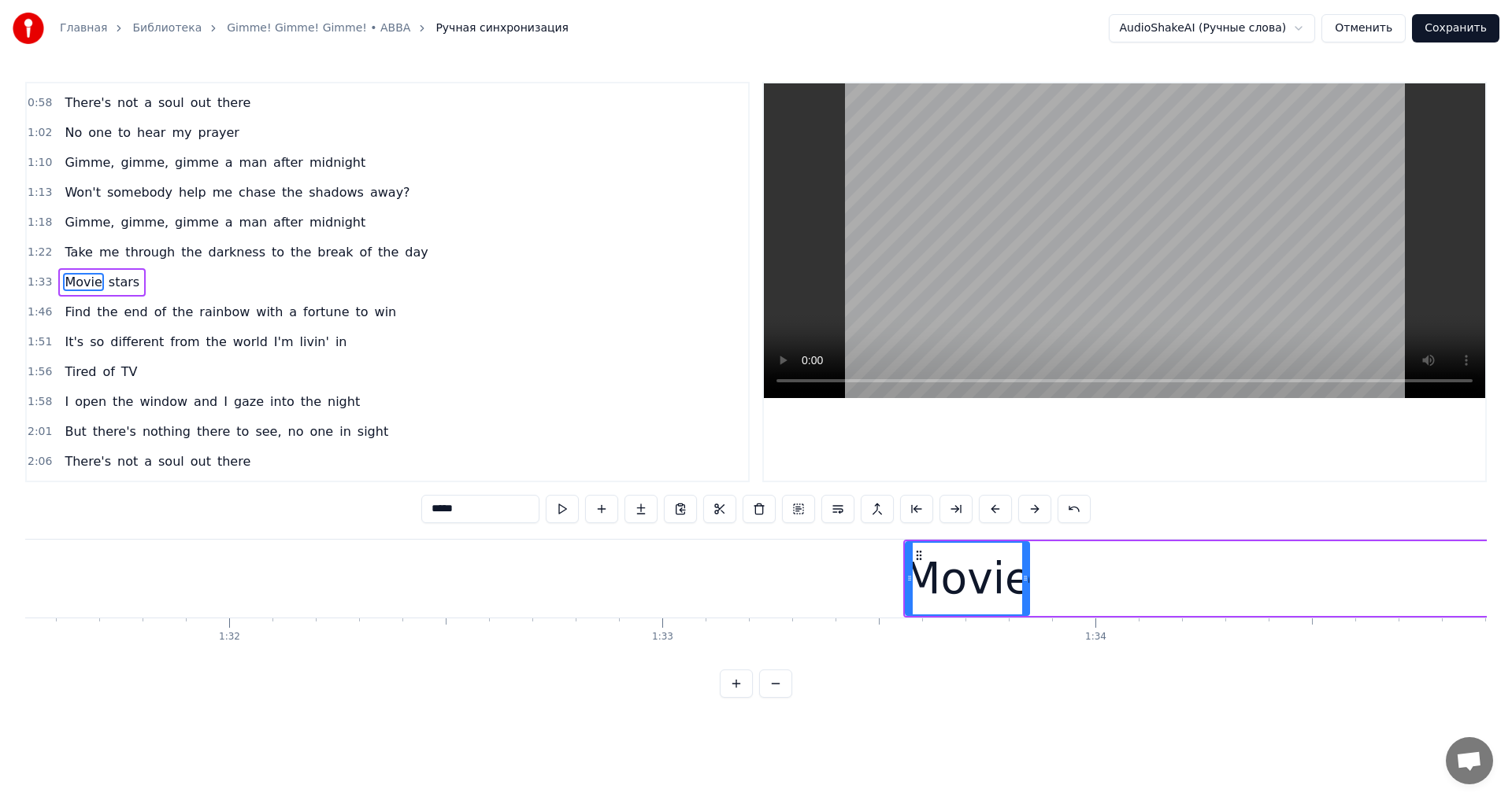
click at [911, 563] on div "Movie" at bounding box center [967, 578] width 123 height 75
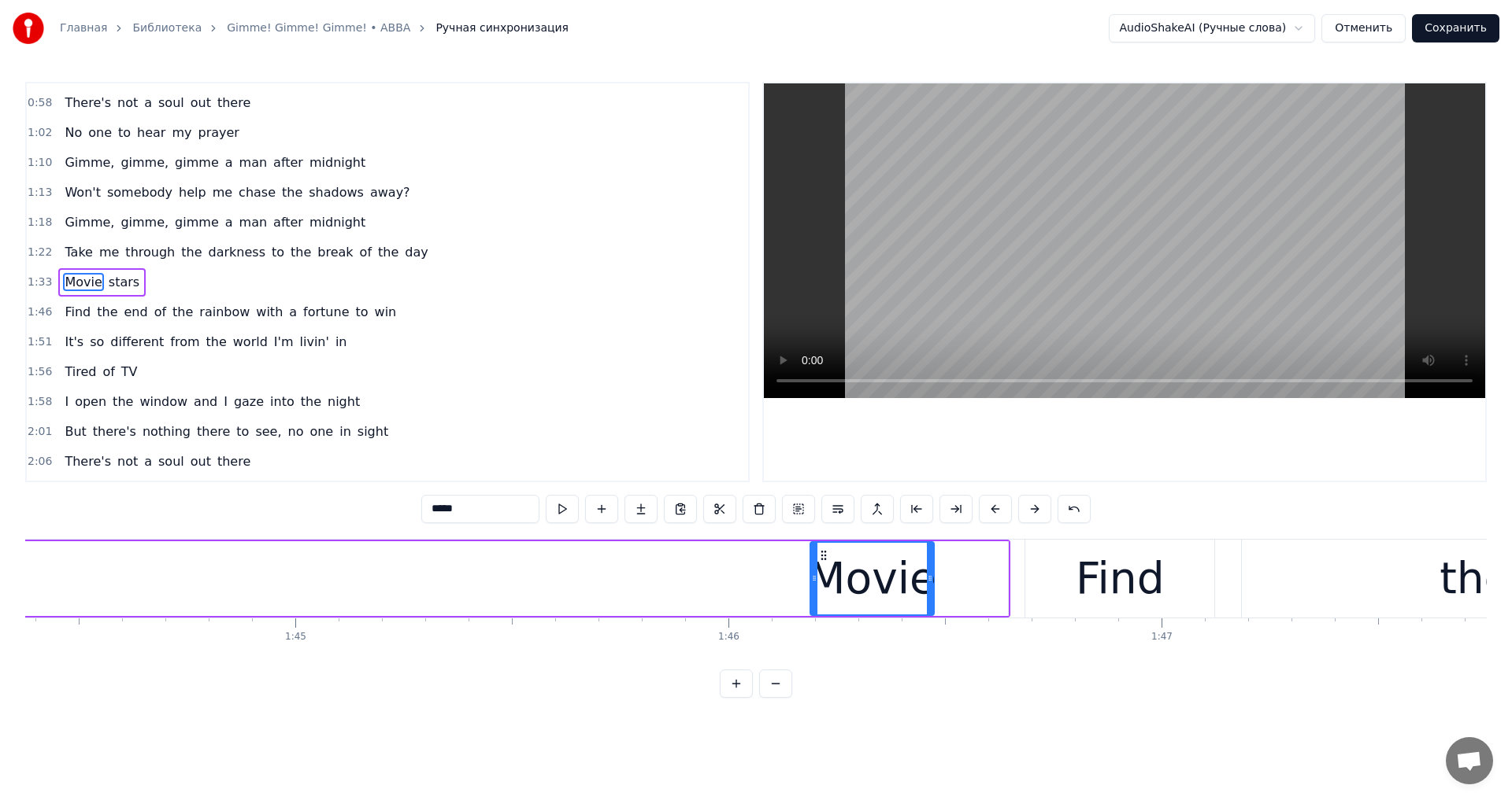
scroll to position [0, 45201]
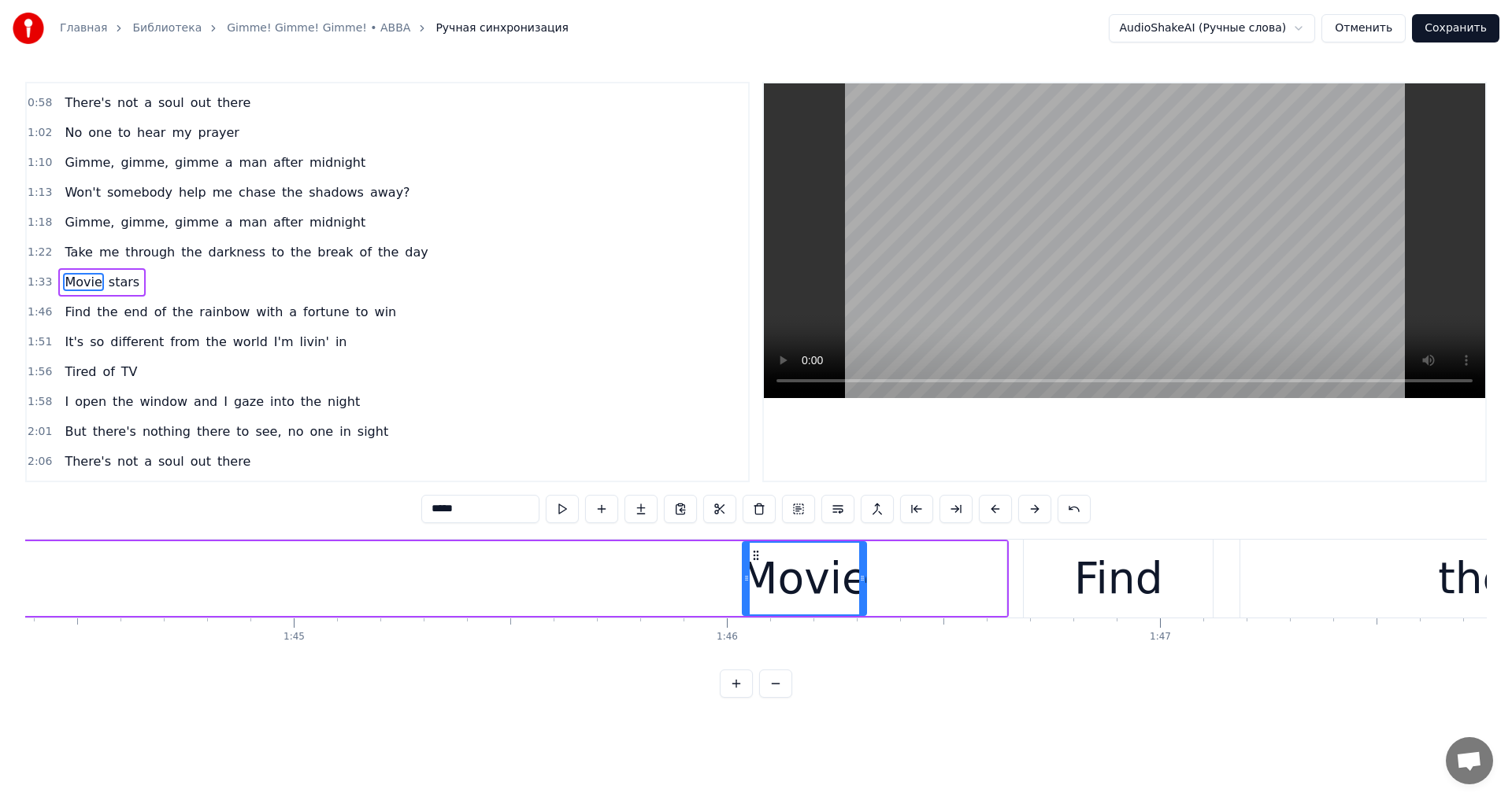
drag, startPoint x: 917, startPoint y: 554, endPoint x: 755, endPoint y: 633, distance: 180.2
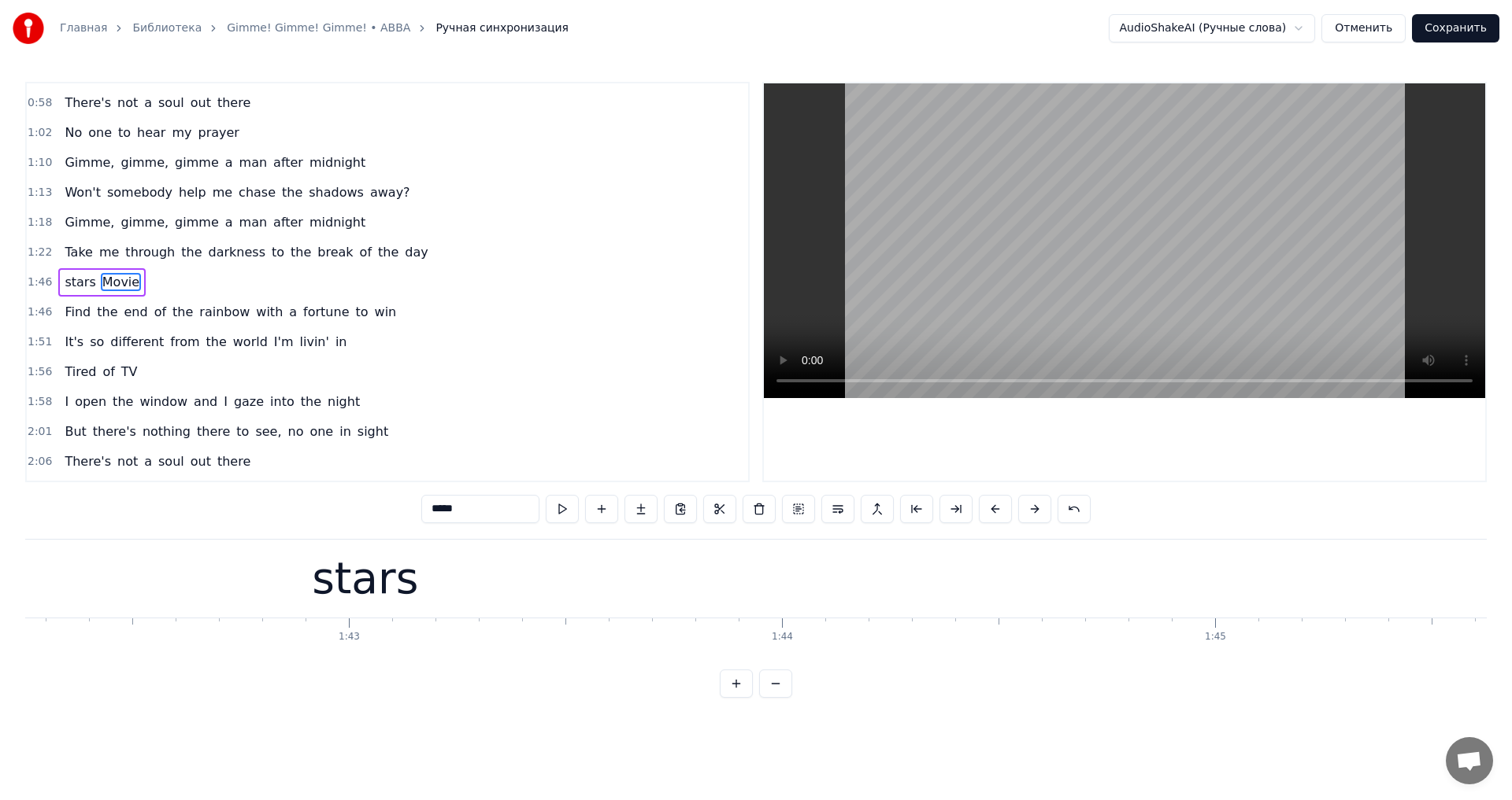
scroll to position [0, 44181]
click at [628, 590] on div "stars" at bounding box center [464, 578] width 3125 height 75
type input "*****"
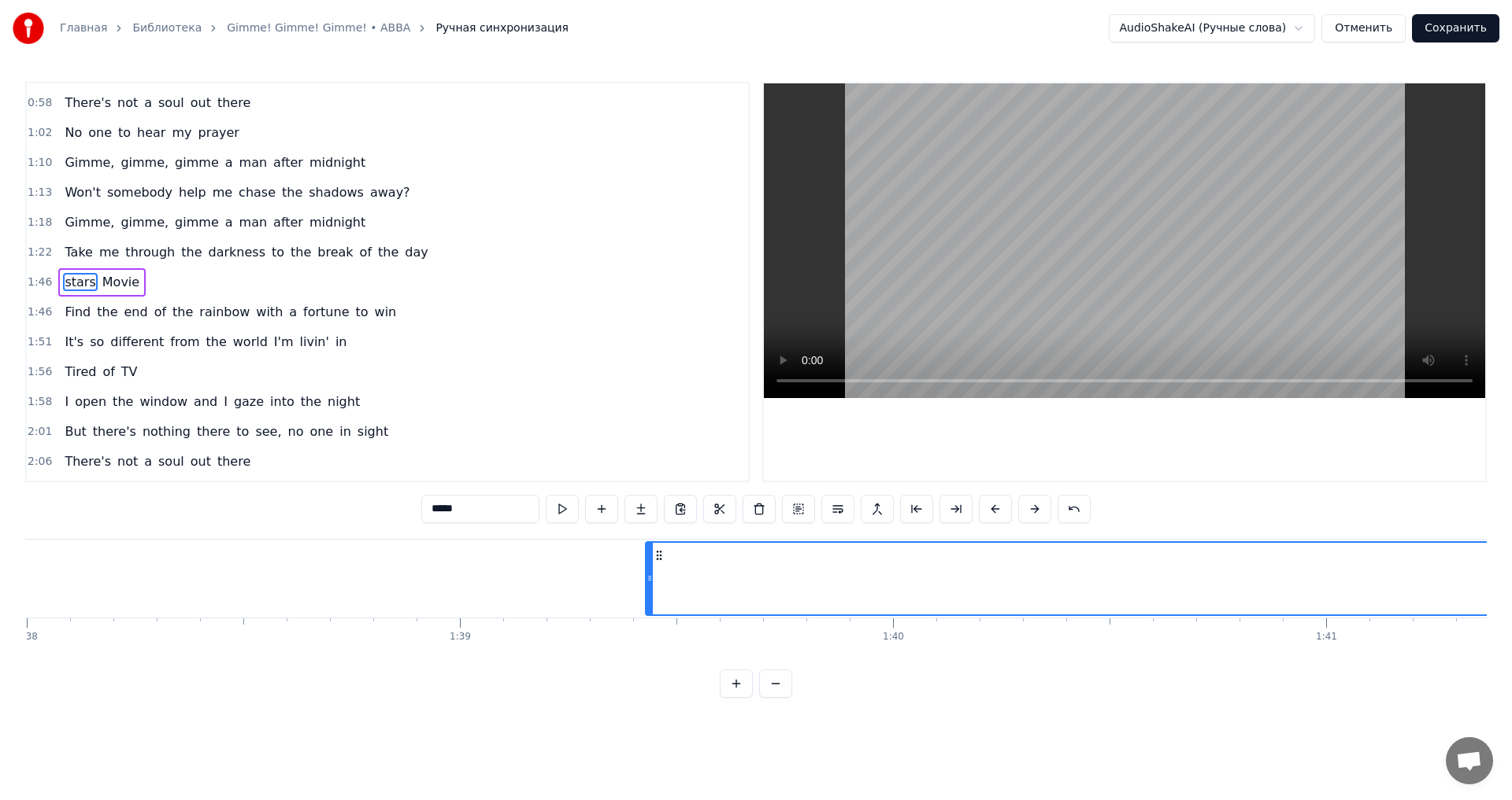
scroll to position [0, 42089]
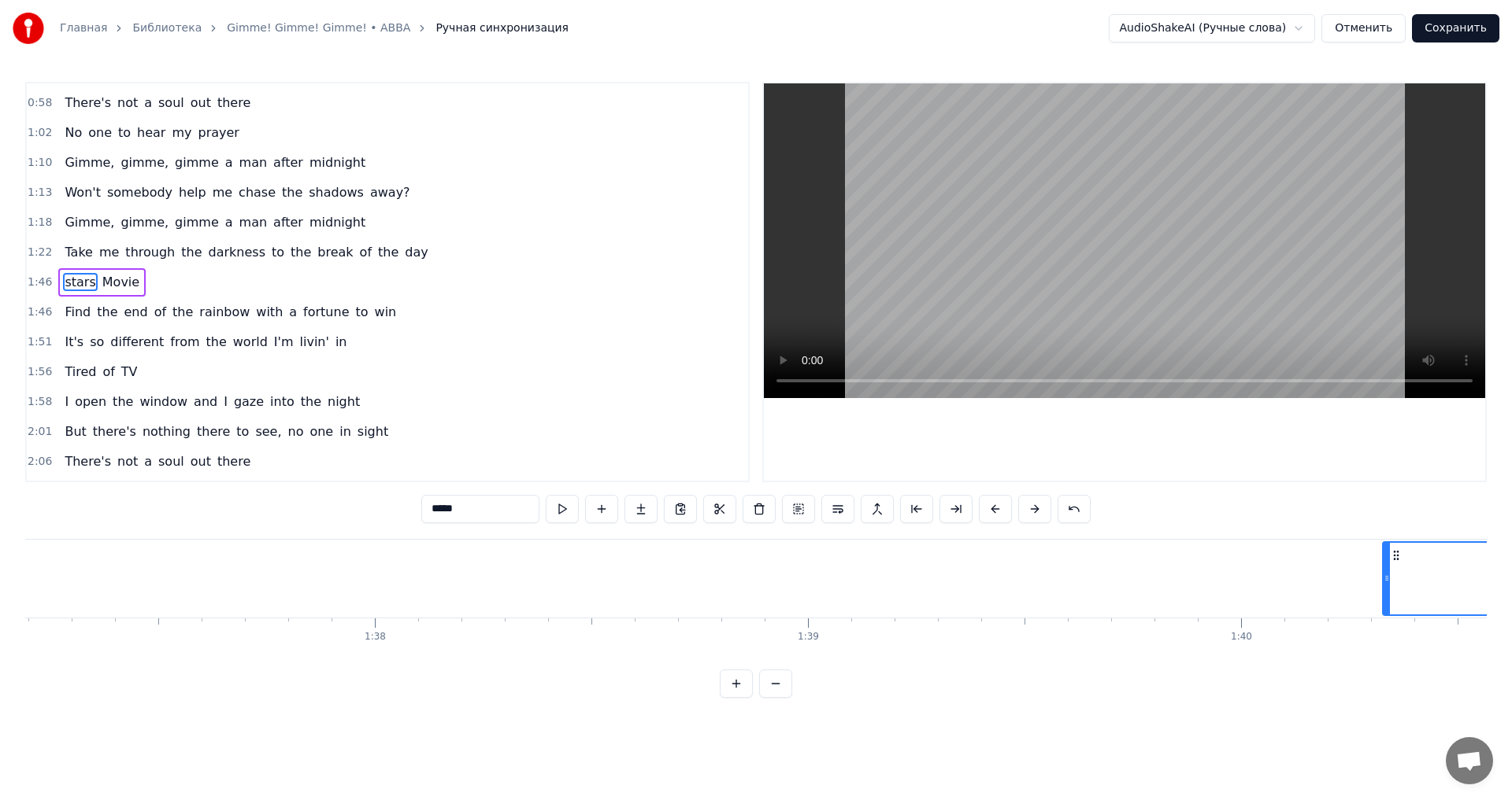
drag, startPoint x: 999, startPoint y: 575, endPoint x: 1390, endPoint y: 582, distance: 391.1
click at [1390, 582] on icon at bounding box center [1386, 578] width 6 height 12
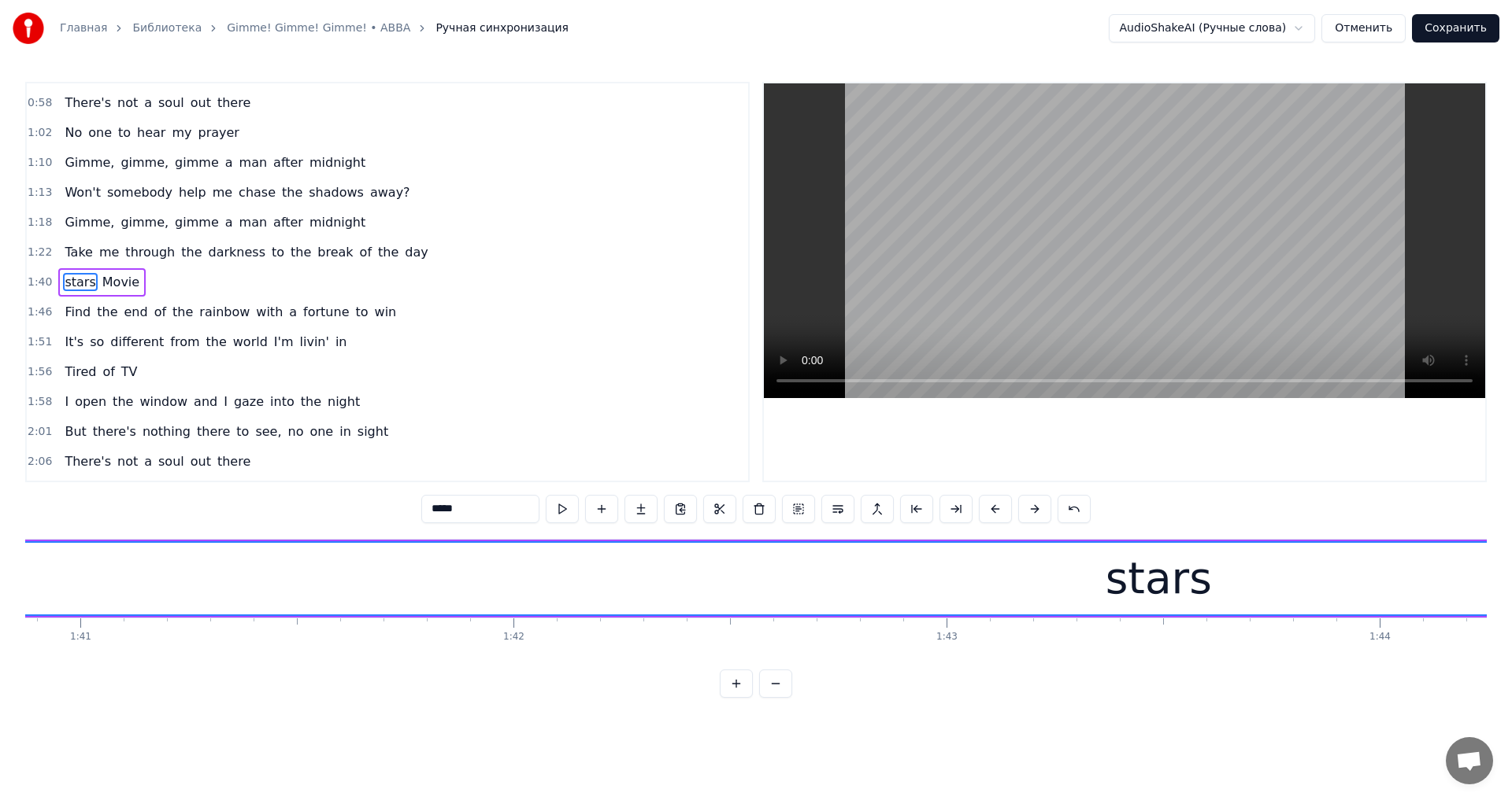
scroll to position [0, 43085]
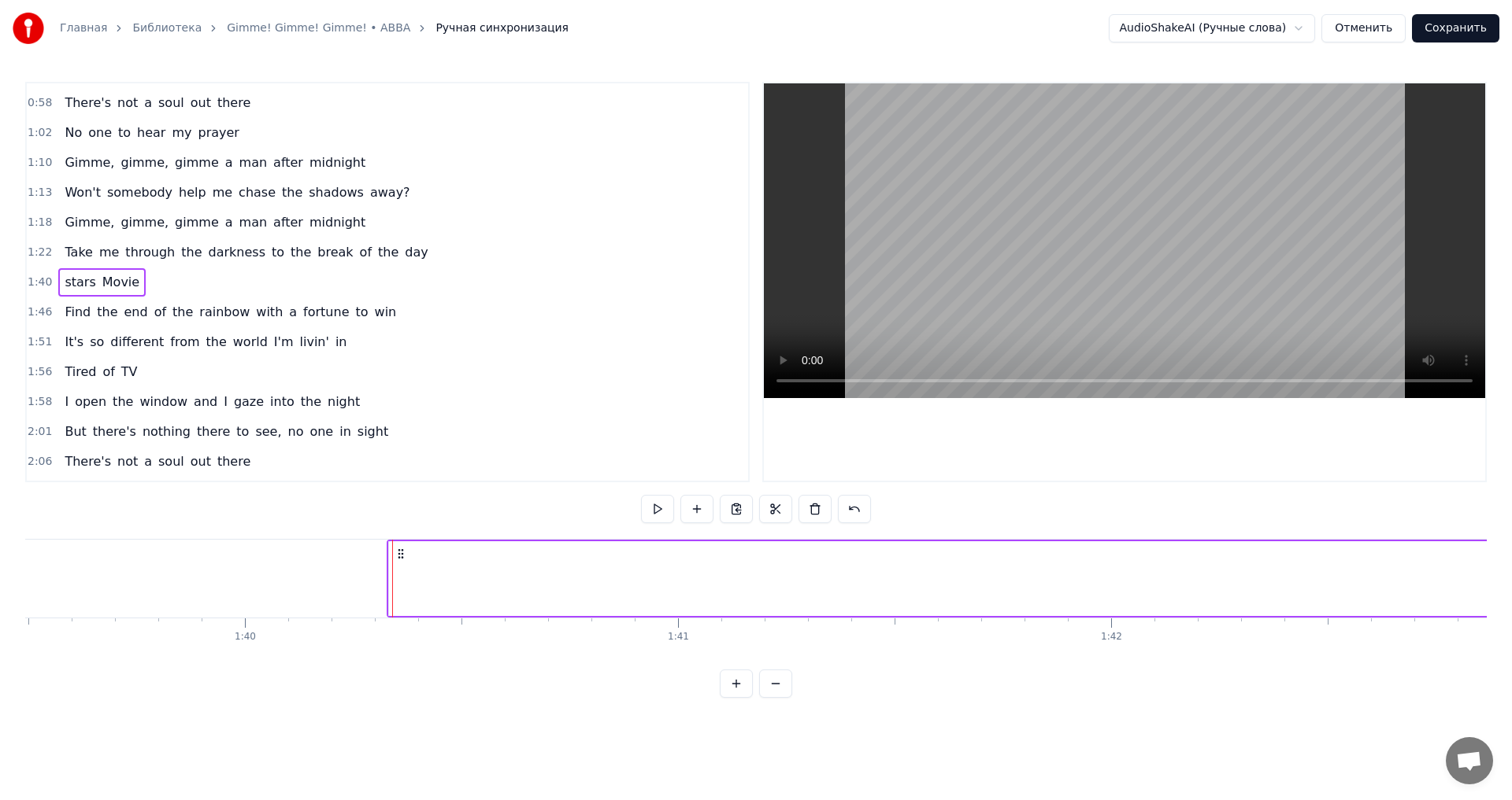
click at [392, 574] on div at bounding box center [392, 578] width 1 height 78
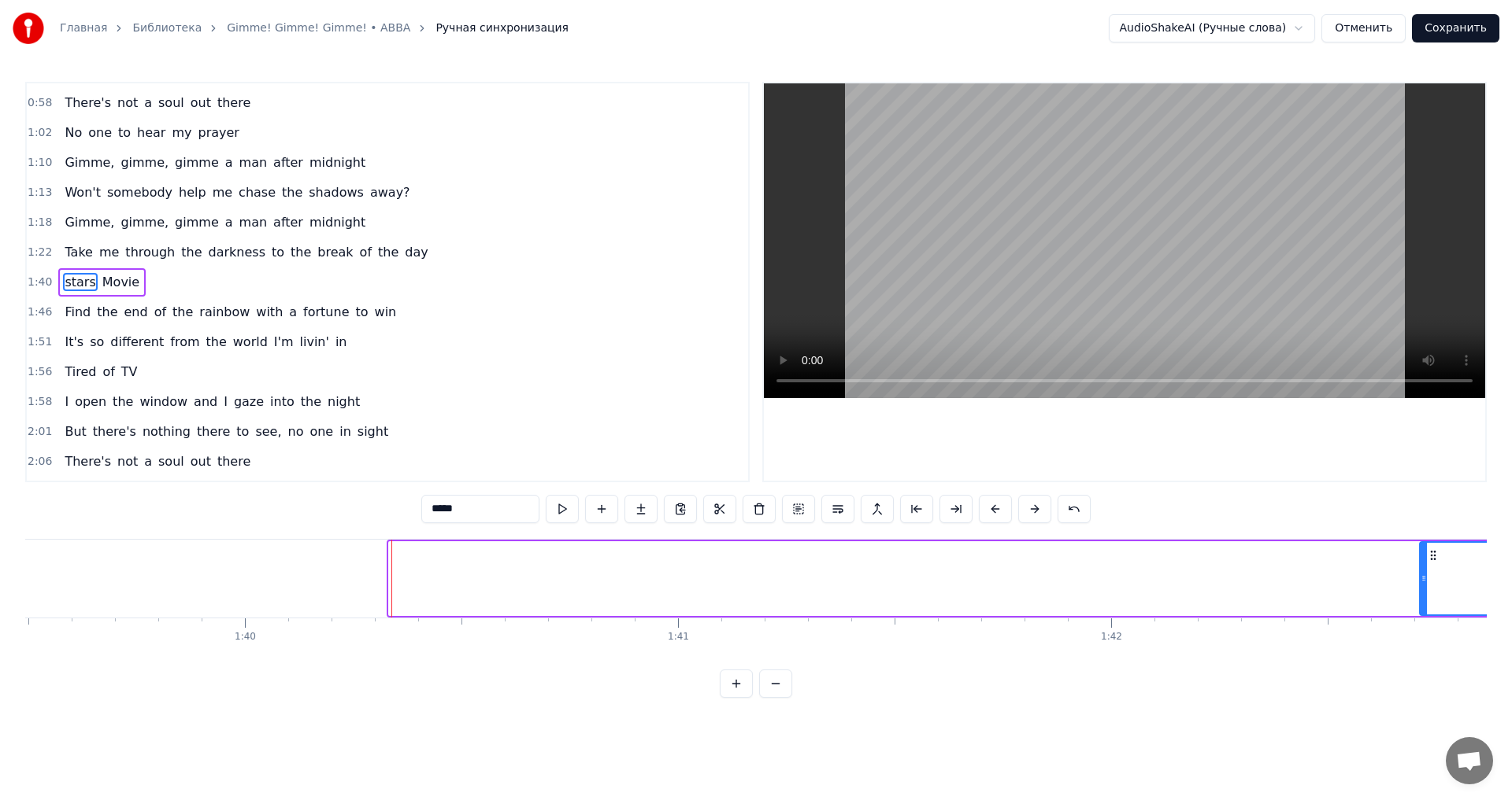
drag, startPoint x: 395, startPoint y: 576, endPoint x: 1426, endPoint y: 582, distance: 1031.0
click at [1426, 582] on icon at bounding box center [1423, 578] width 6 height 12
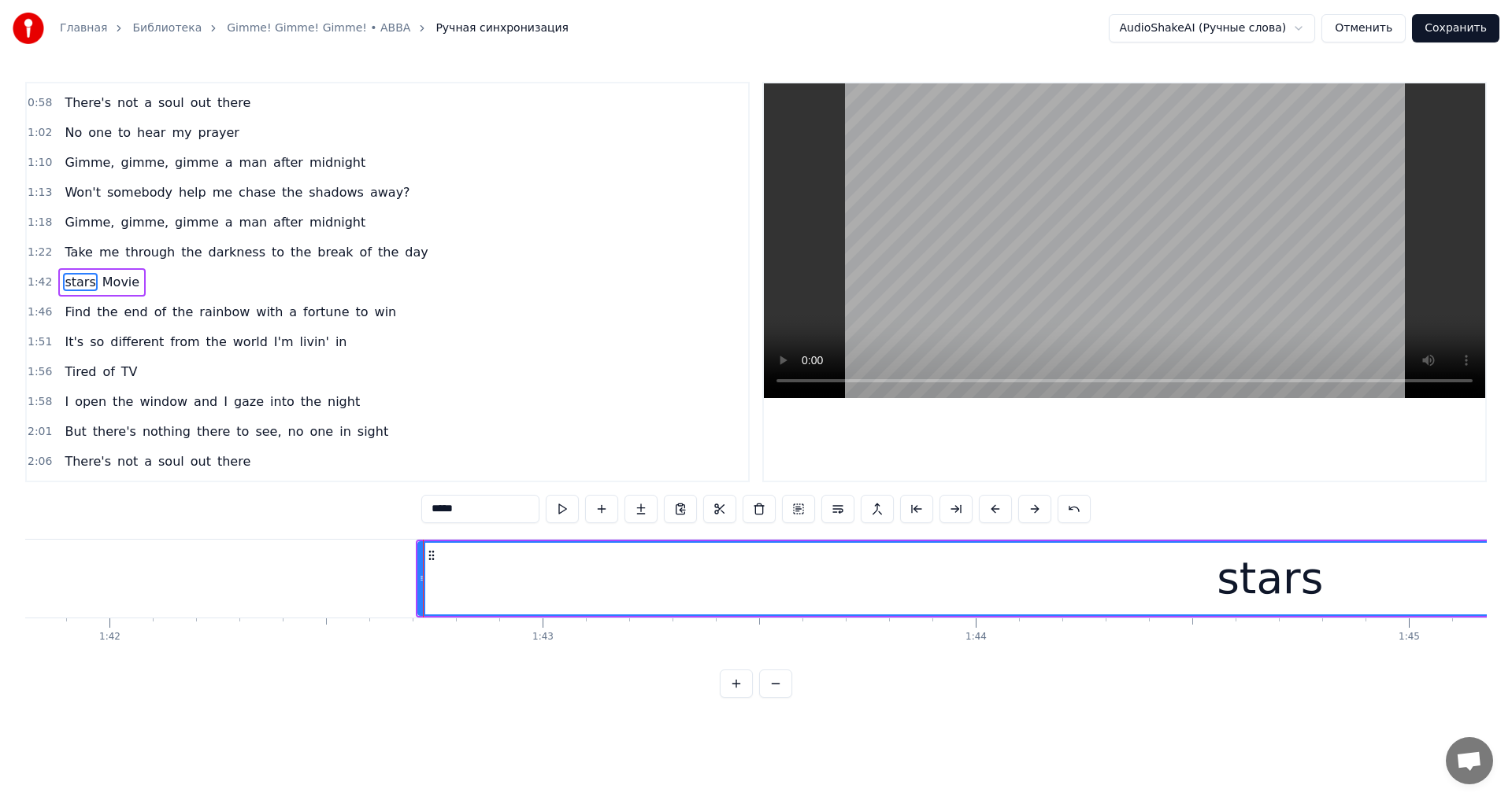
scroll to position [0, 44405]
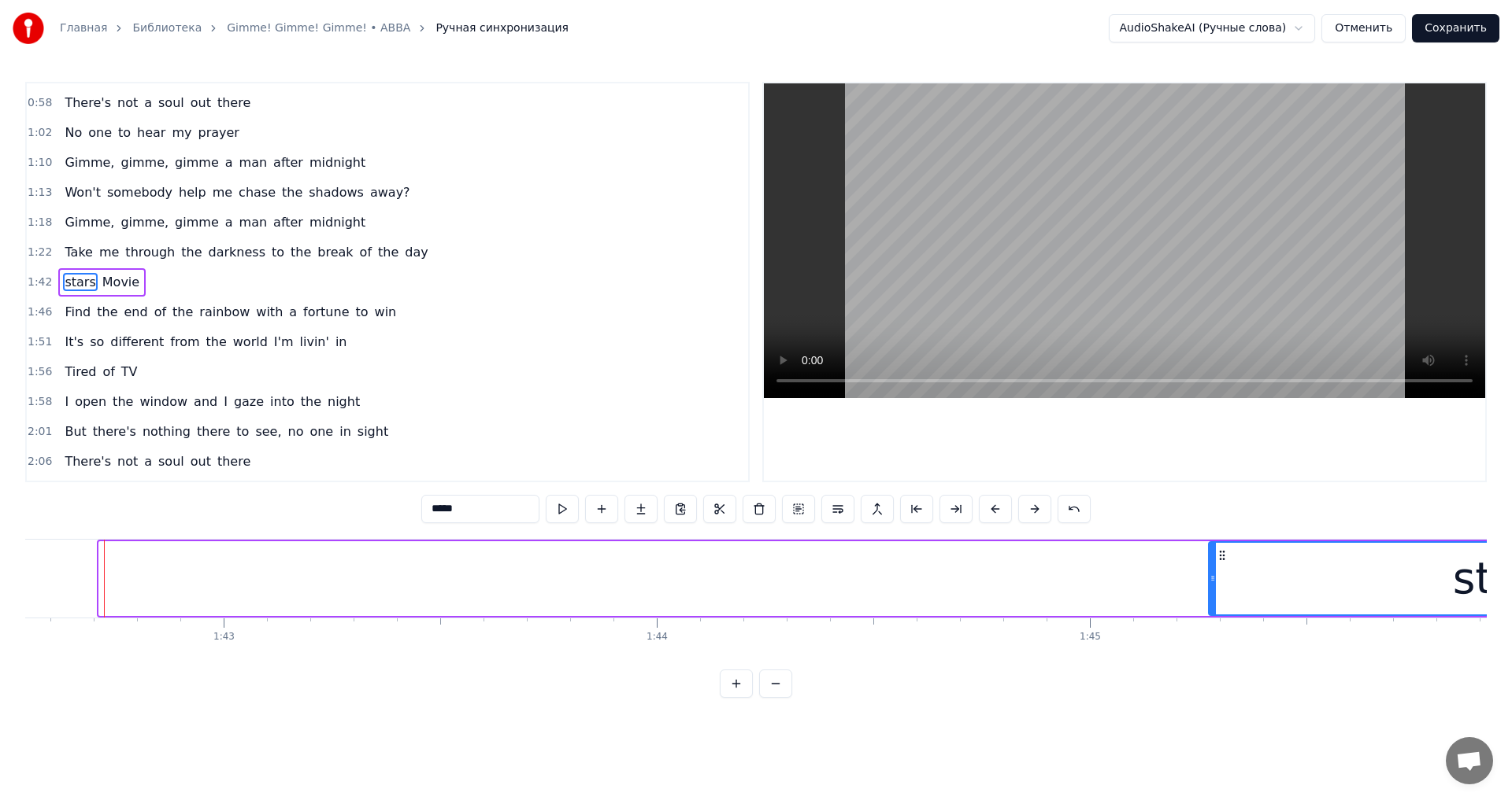
drag, startPoint x: 100, startPoint y: 572, endPoint x: 1213, endPoint y: 618, distance: 1114.0
click at [1213, 618] on div "Half- past twelve And I'm watchin' the late show in my flat, all alone How I ha…" at bounding box center [756, 598] width 1461 height 118
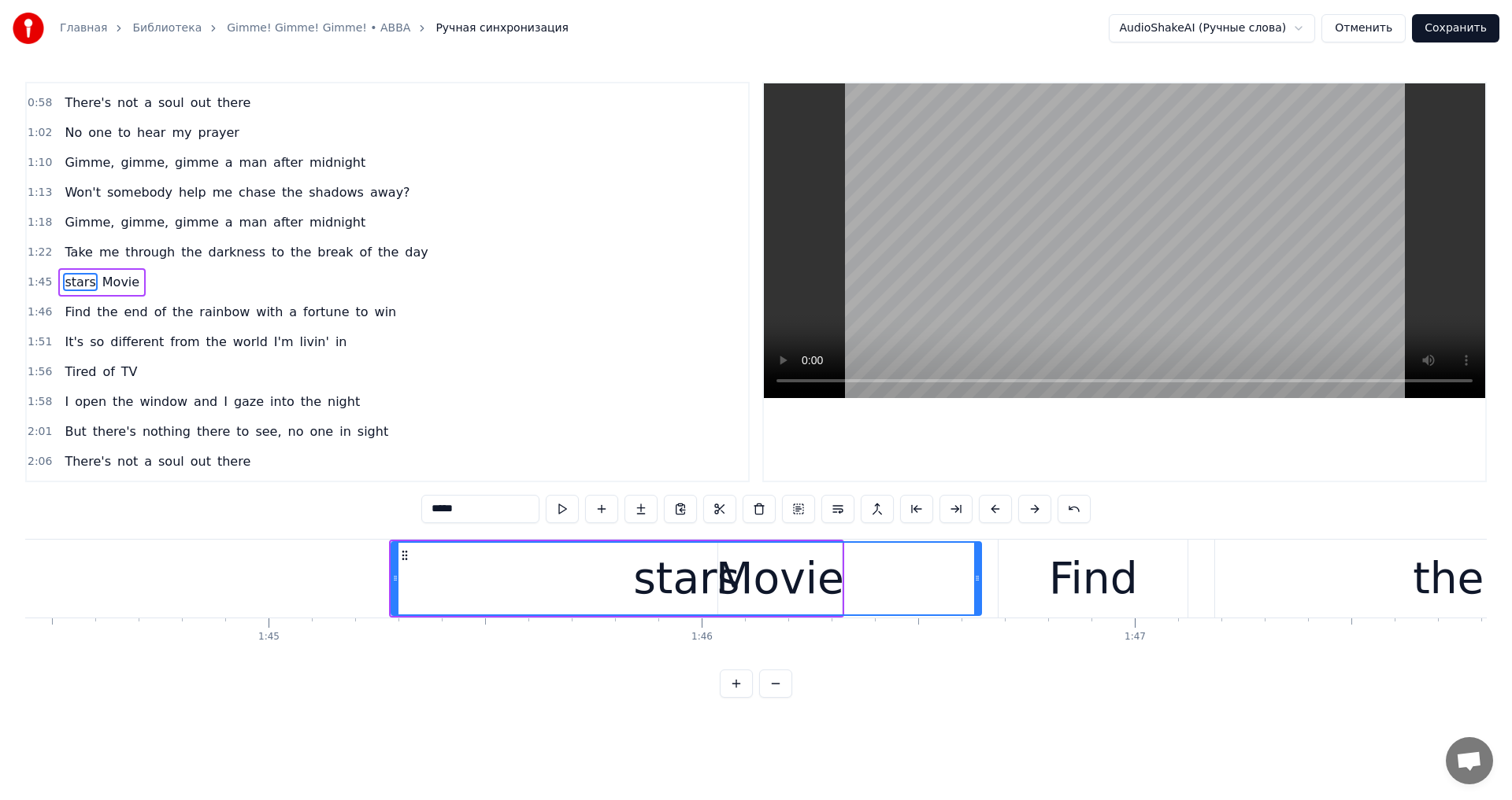
scroll to position [0, 45275]
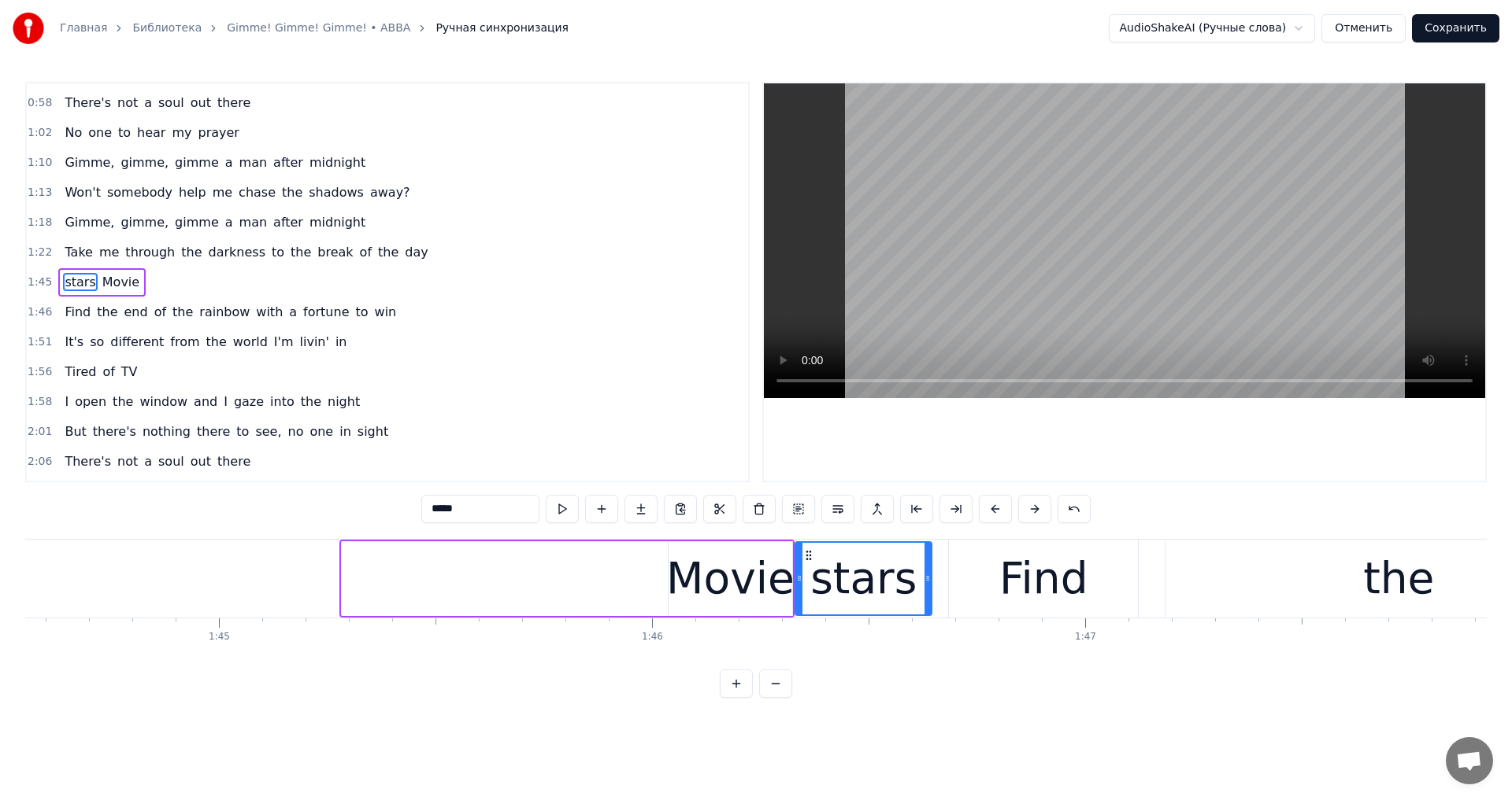
drag, startPoint x: 347, startPoint y: 570, endPoint x: 800, endPoint y: 598, distance: 453.9
click at [1192, 219] on video at bounding box center [1124, 241] width 721 height 315
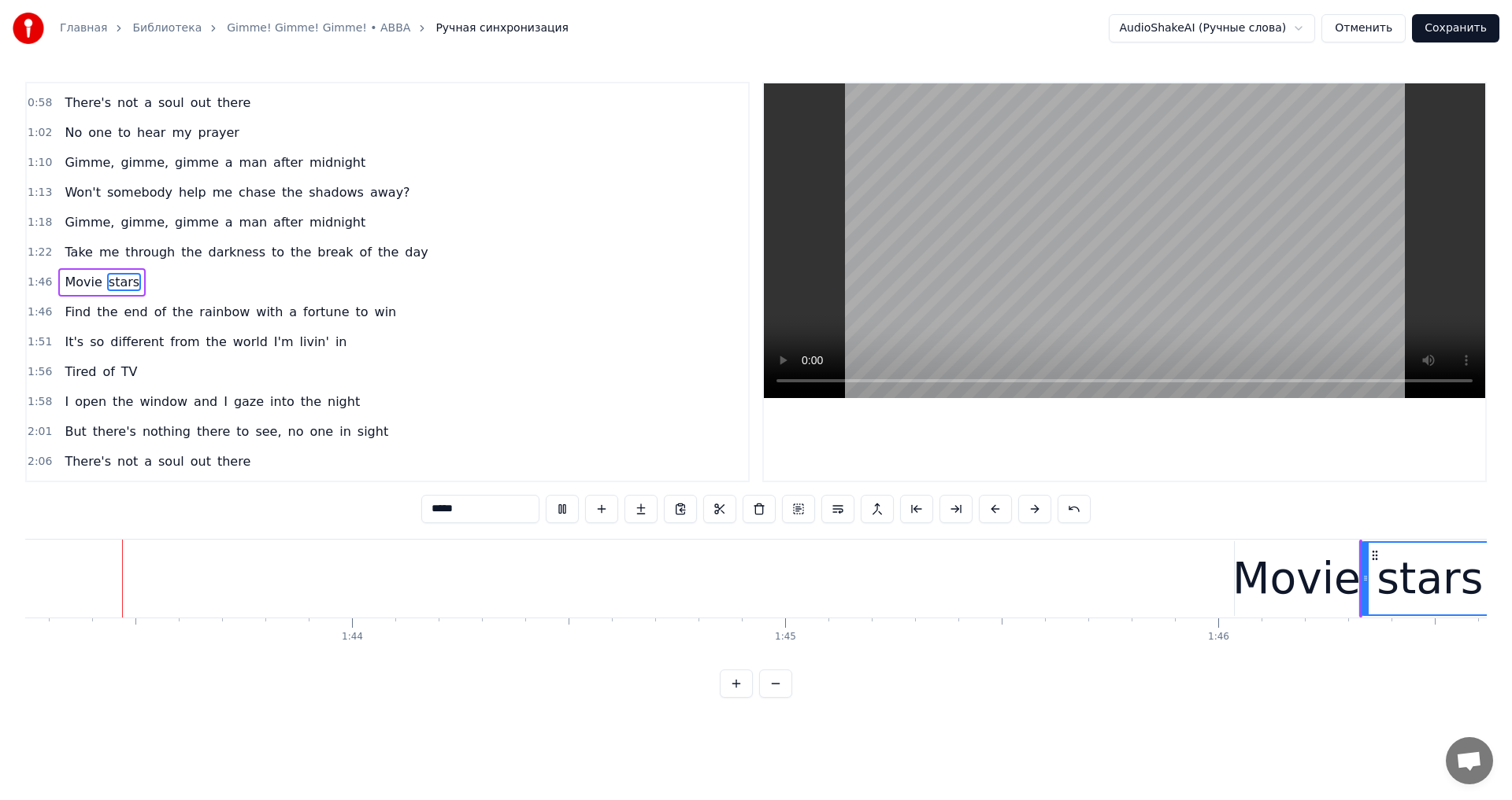
scroll to position [0, 44649]
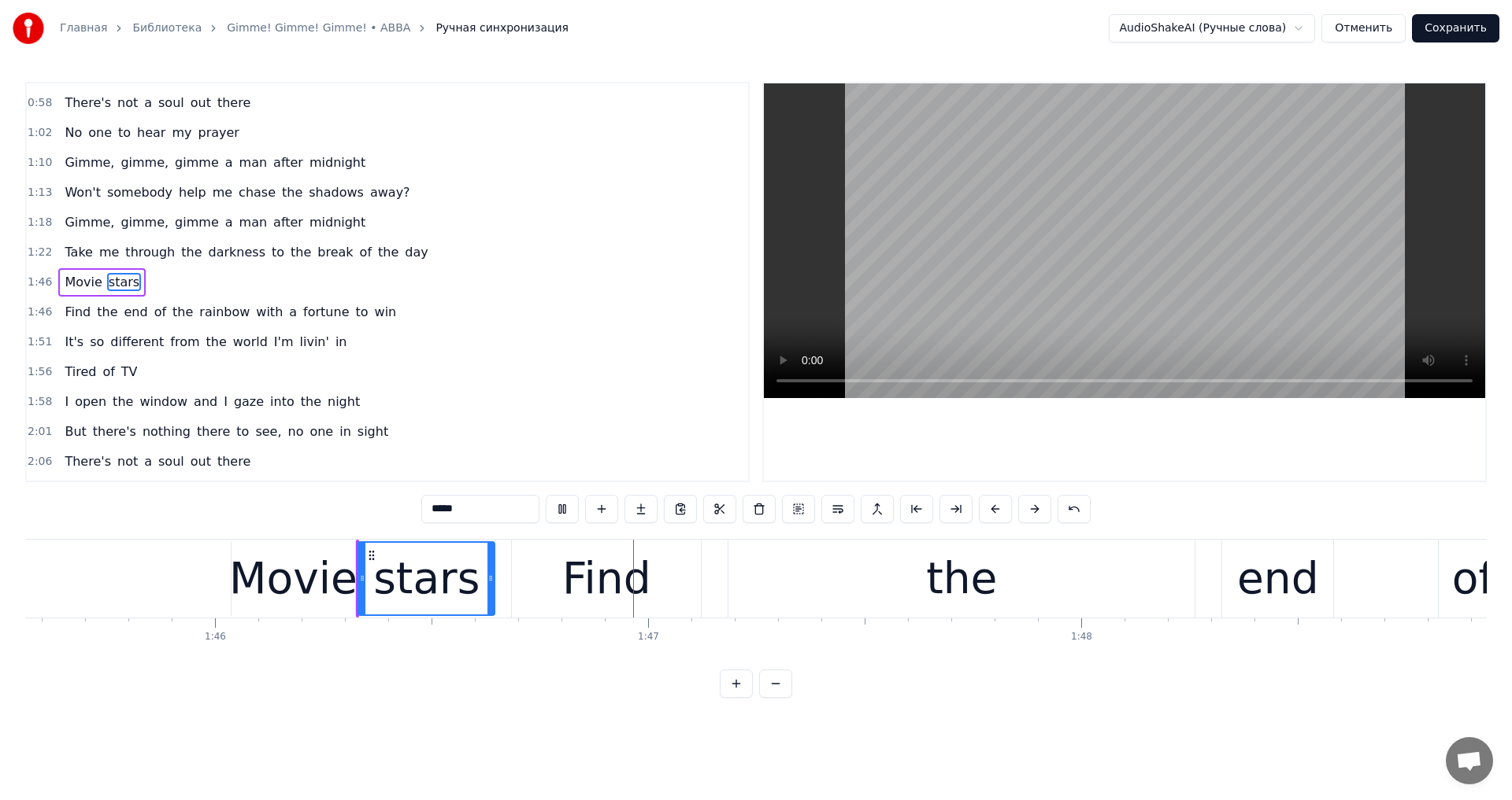
click at [1183, 329] on video at bounding box center [1124, 241] width 721 height 315
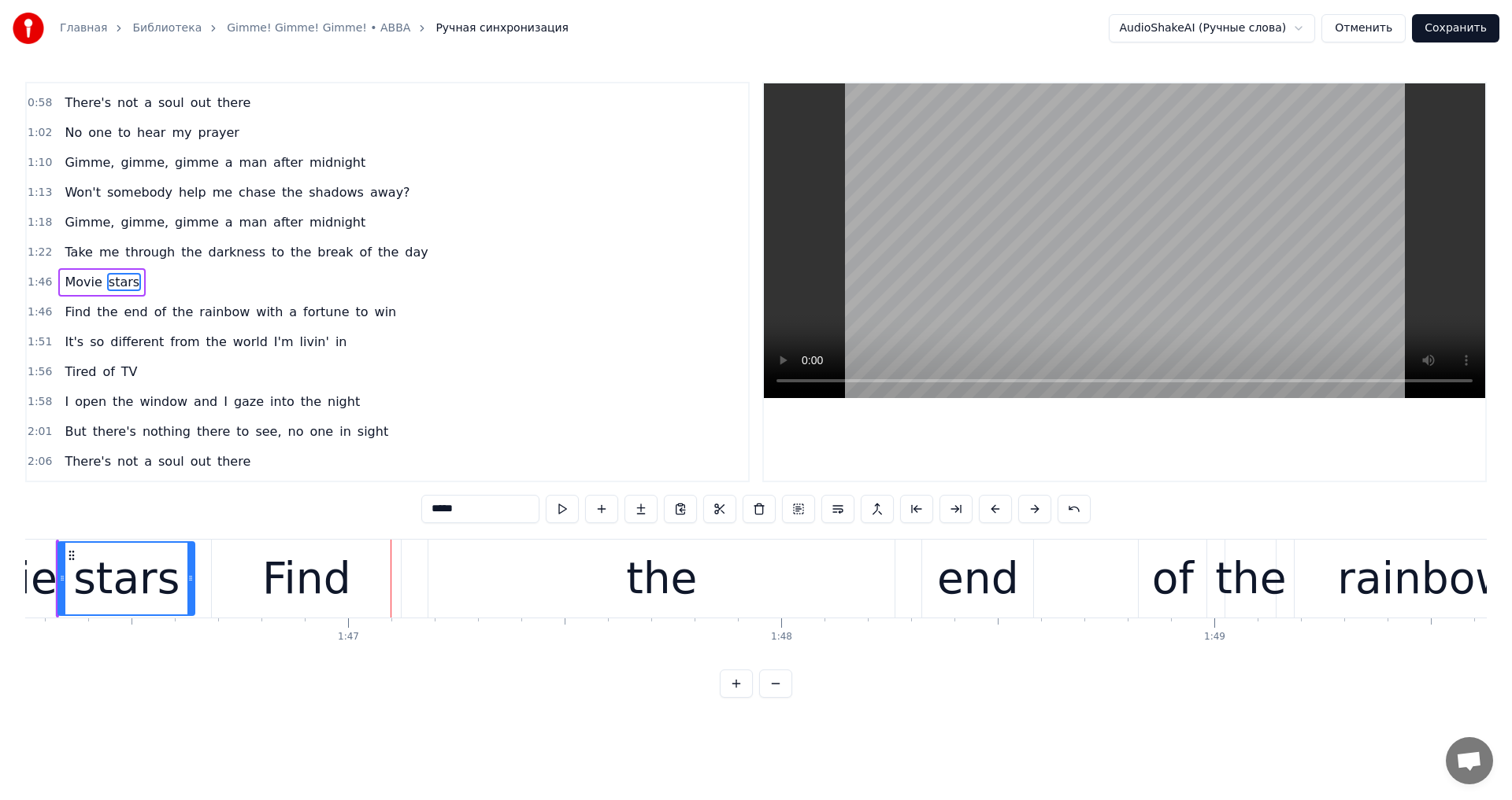
scroll to position [0, 46025]
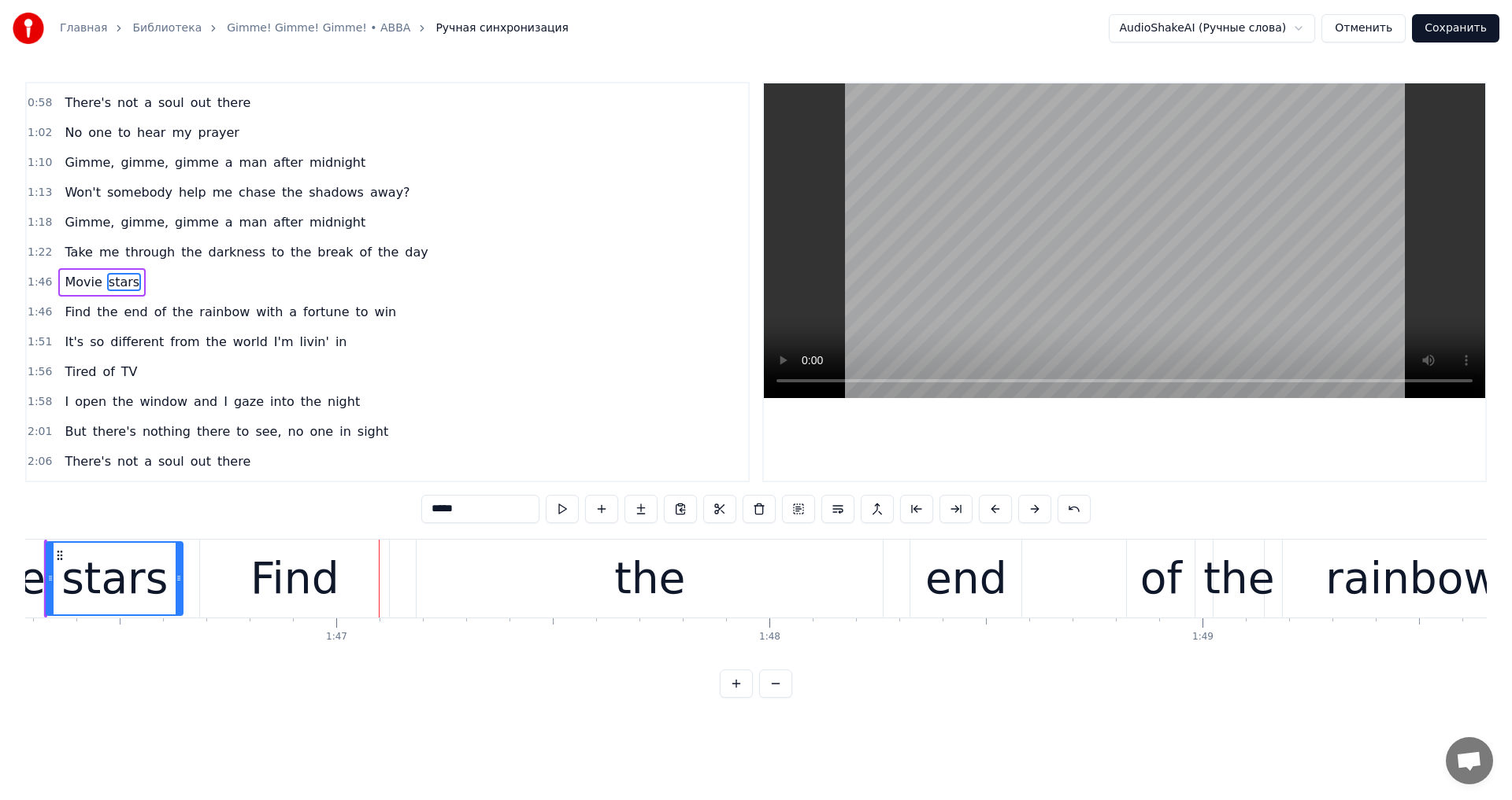
click at [962, 298] on video at bounding box center [1124, 241] width 721 height 315
click at [611, 595] on div "the" at bounding box center [649, 578] width 466 height 78
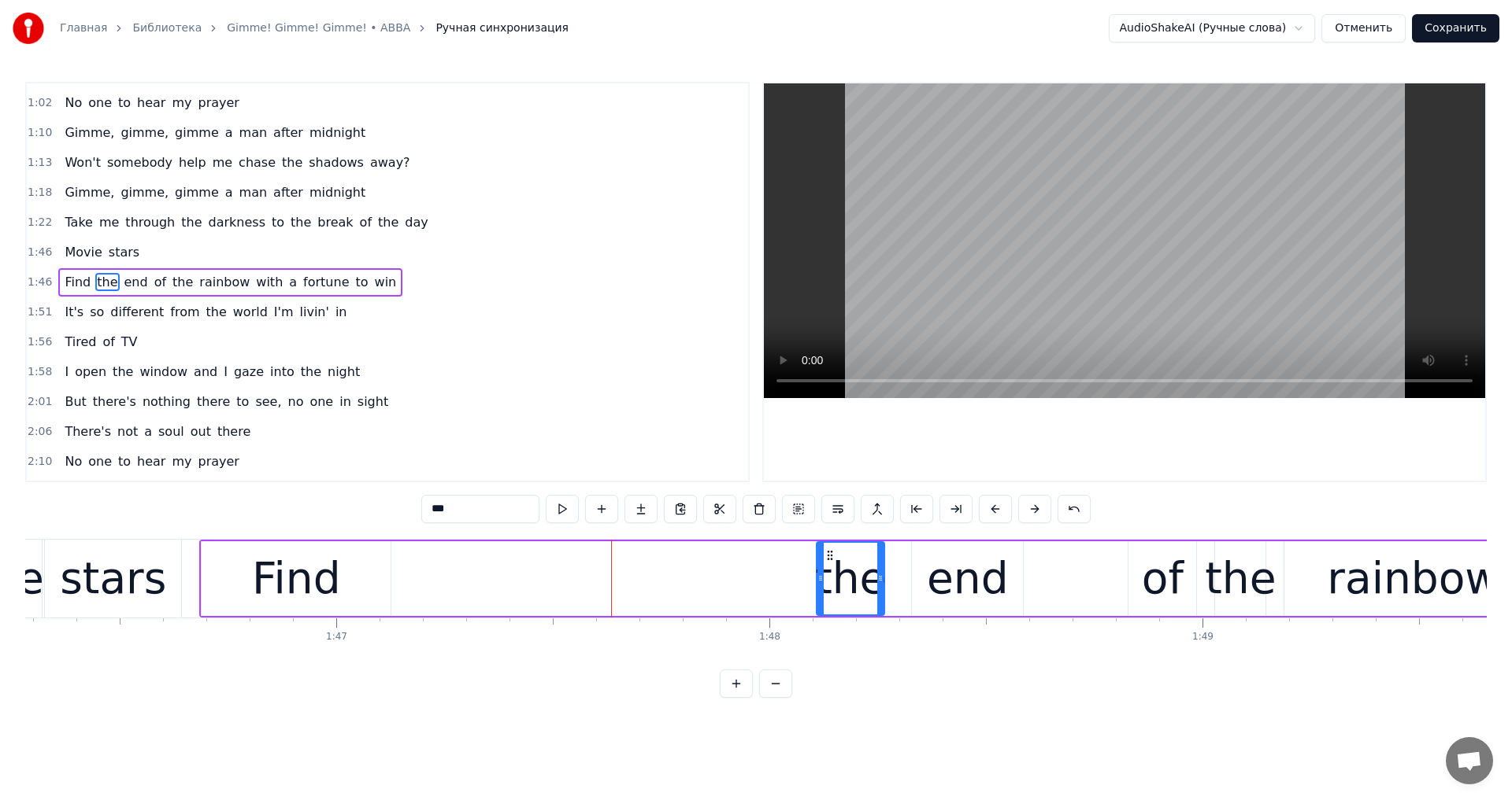
drag, startPoint x: 424, startPoint y: 576, endPoint x: 822, endPoint y: 598, distance: 398.6
click at [822, 598] on div at bounding box center [820, 578] width 6 height 71
click at [269, 583] on div "Find" at bounding box center [296, 579] width 89 height 65
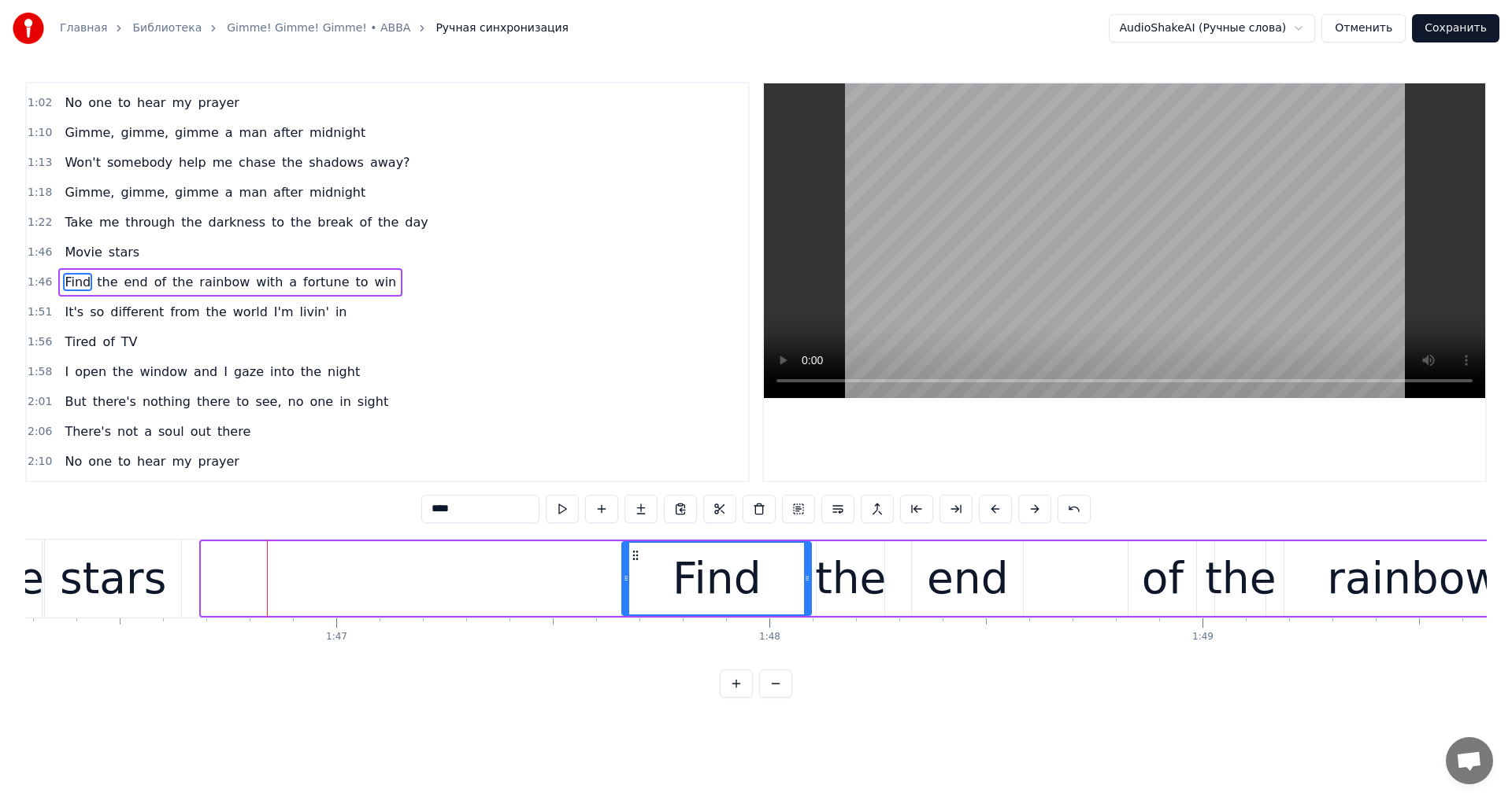
drag, startPoint x: 216, startPoint y: 554, endPoint x: 636, endPoint y: 591, distance: 421.6
click at [636, 591] on div "Find" at bounding box center [716, 578] width 188 height 71
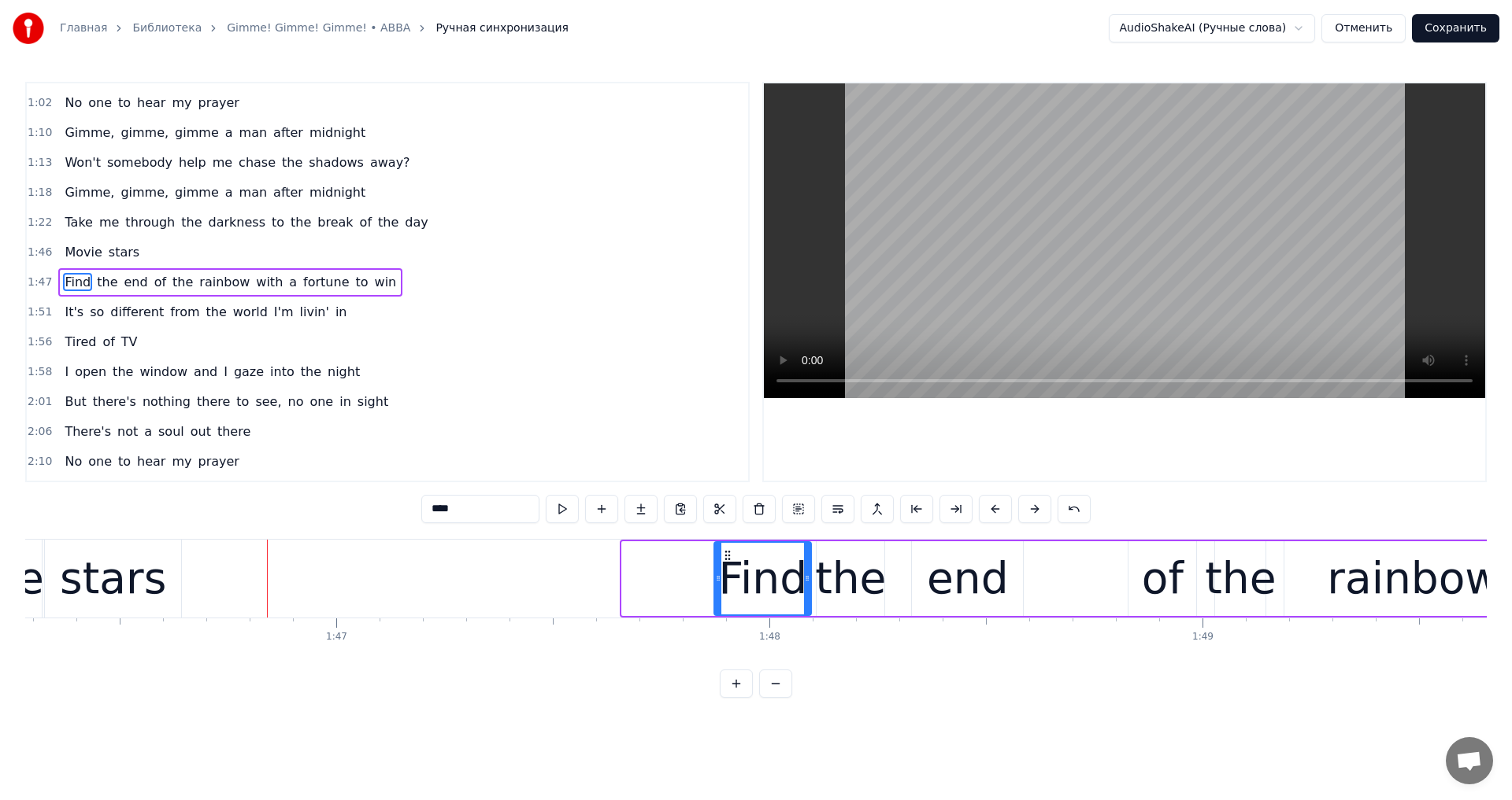
drag, startPoint x: 625, startPoint y: 583, endPoint x: 722, endPoint y: 589, distance: 97.2
click at [721, 589] on div at bounding box center [718, 578] width 6 height 71
click at [100, 580] on div "stars" at bounding box center [113, 579] width 107 height 65
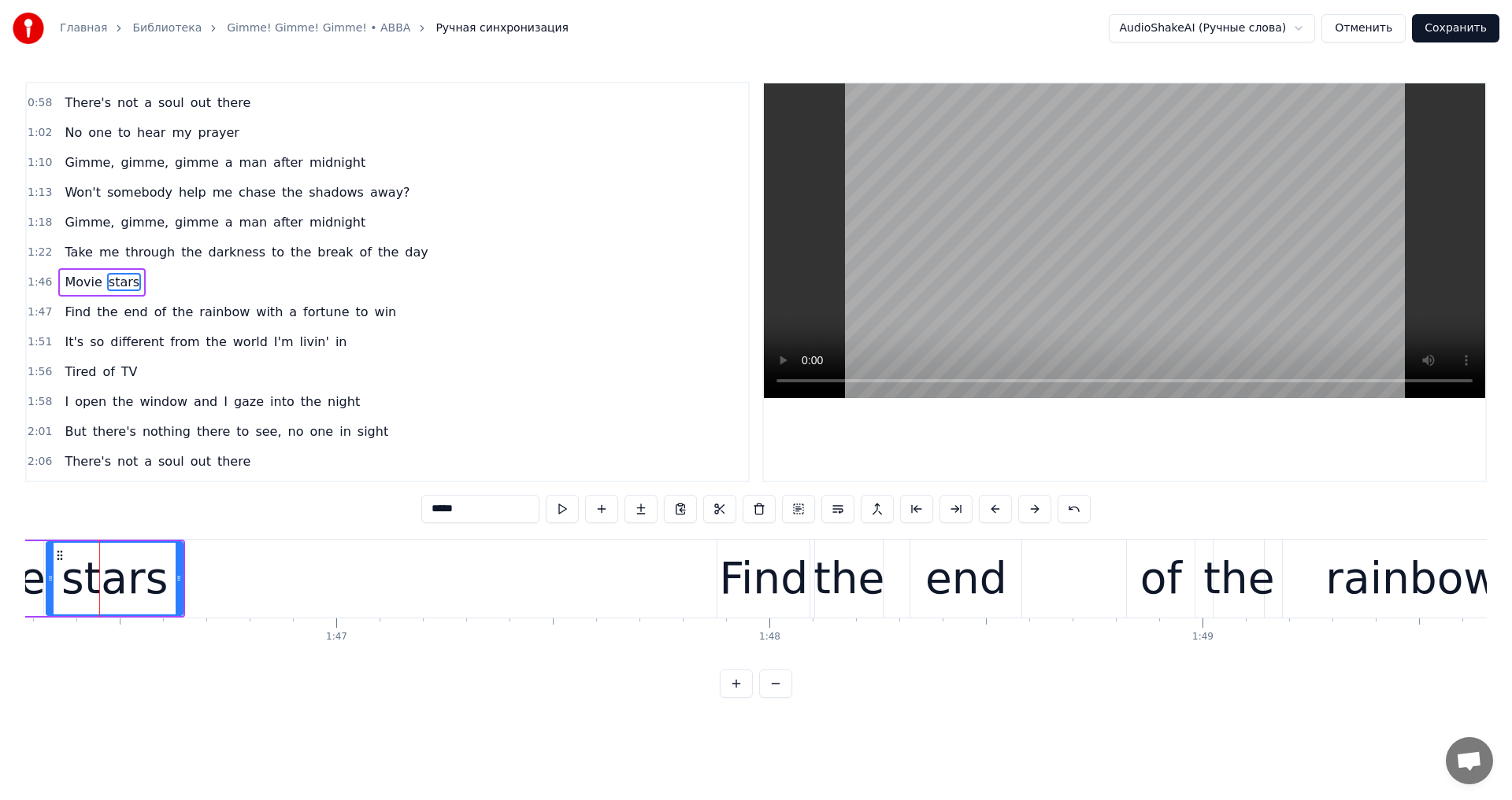
scroll to position [0, 46020]
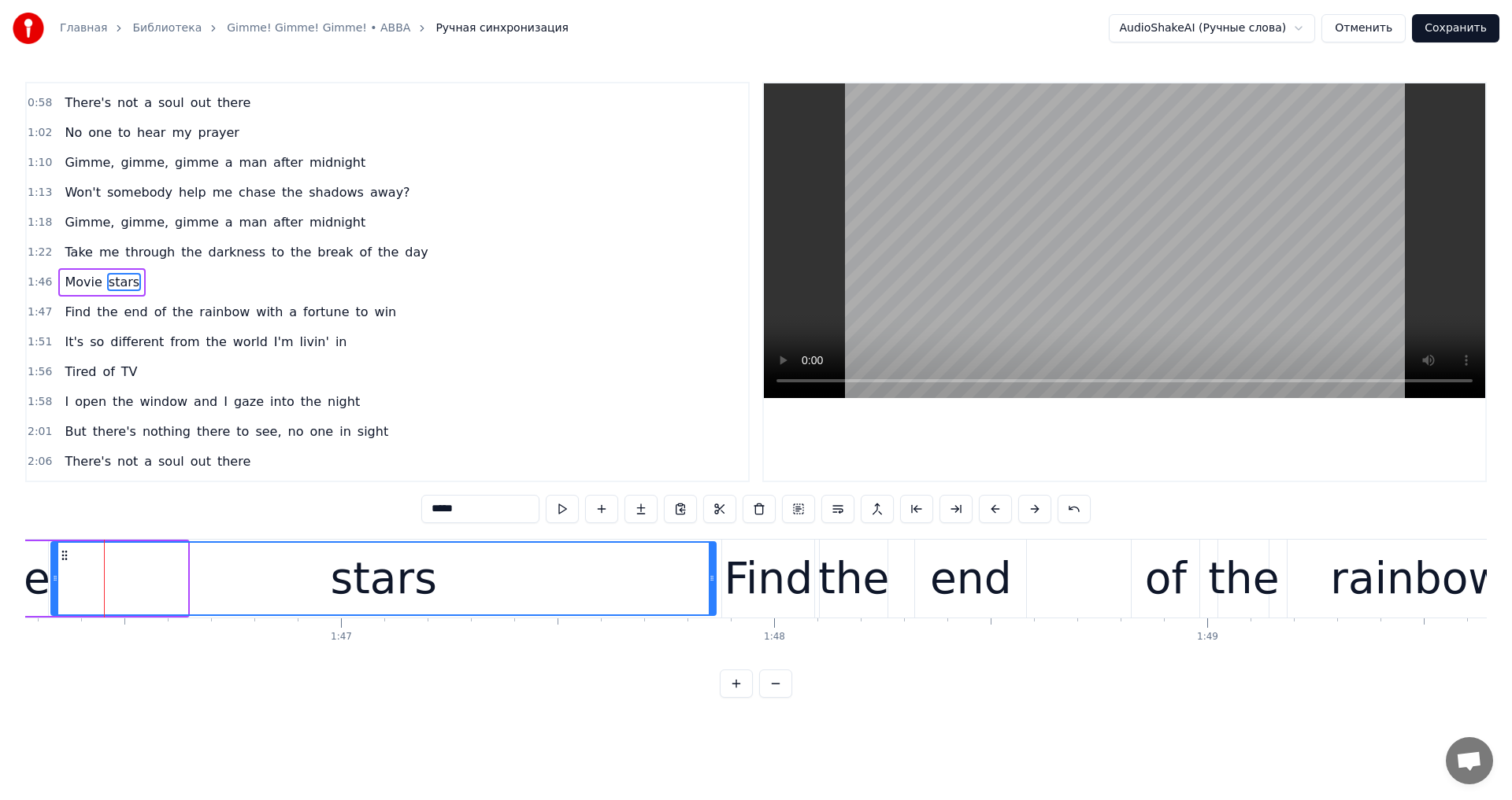
drag, startPoint x: 184, startPoint y: 583, endPoint x: 712, endPoint y: 579, distance: 528.0
click at [712, 579] on icon at bounding box center [712, 578] width 6 height 12
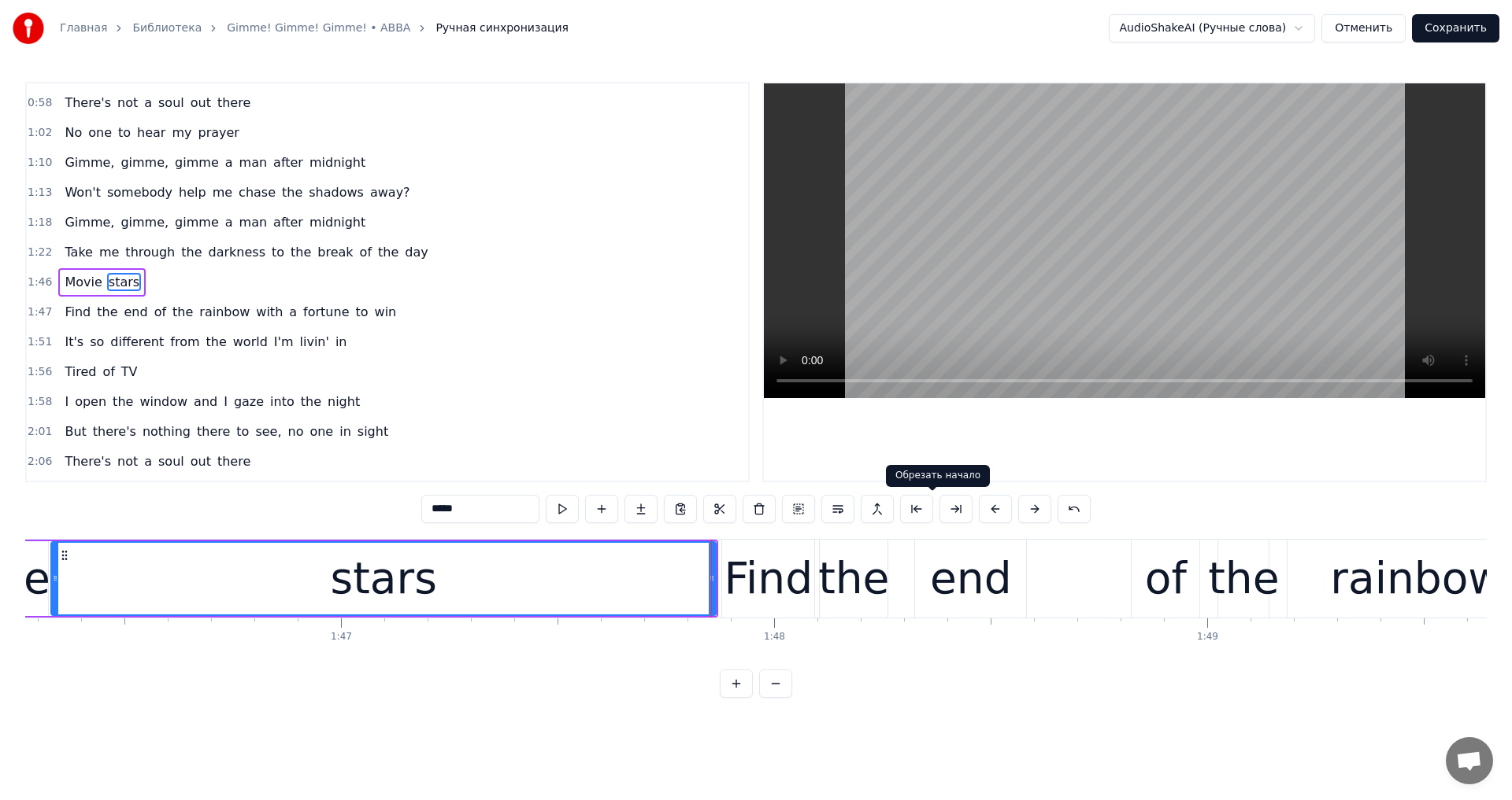
click at [1177, 336] on video at bounding box center [1124, 241] width 721 height 315
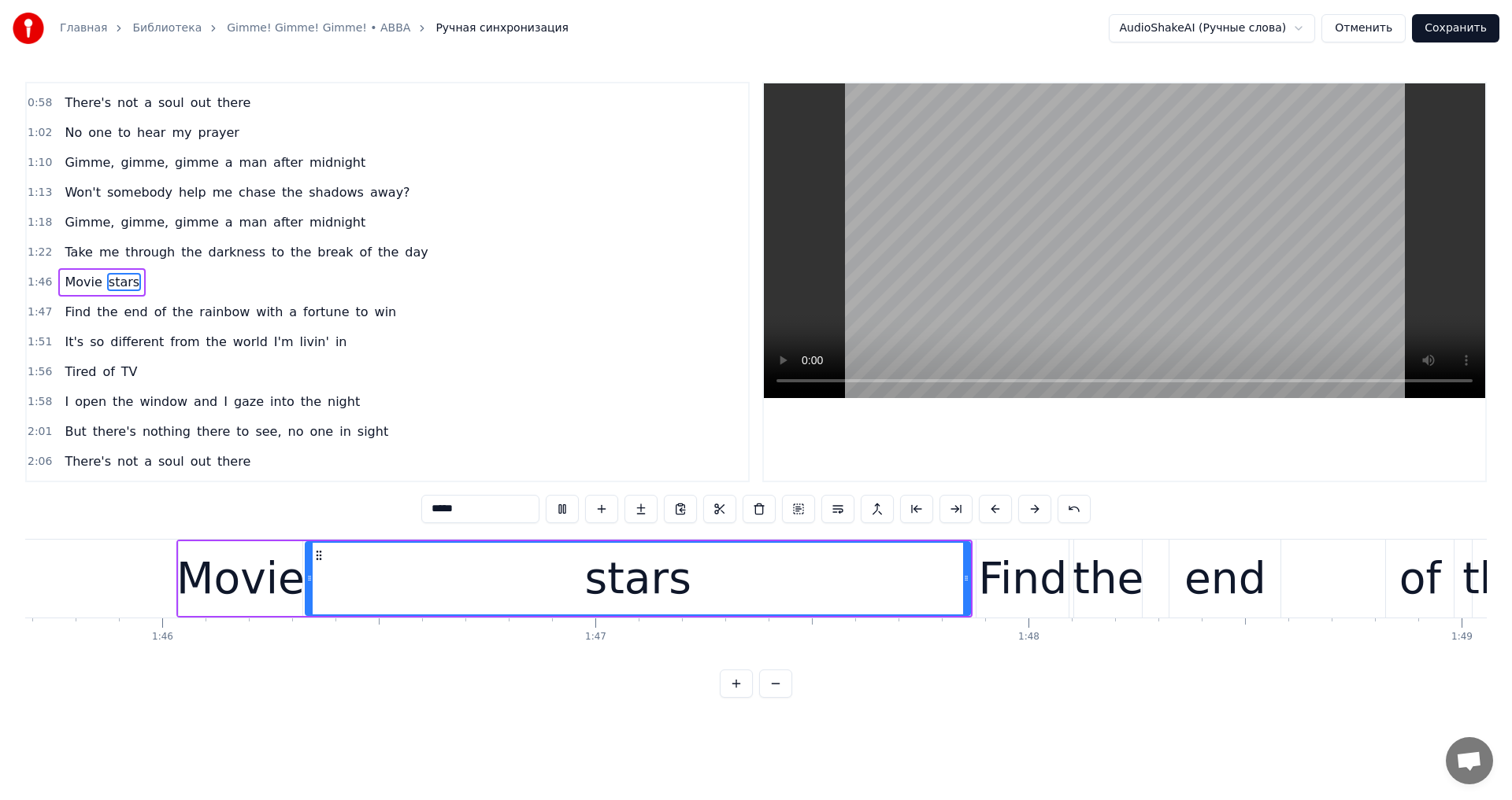
scroll to position [0, 45518]
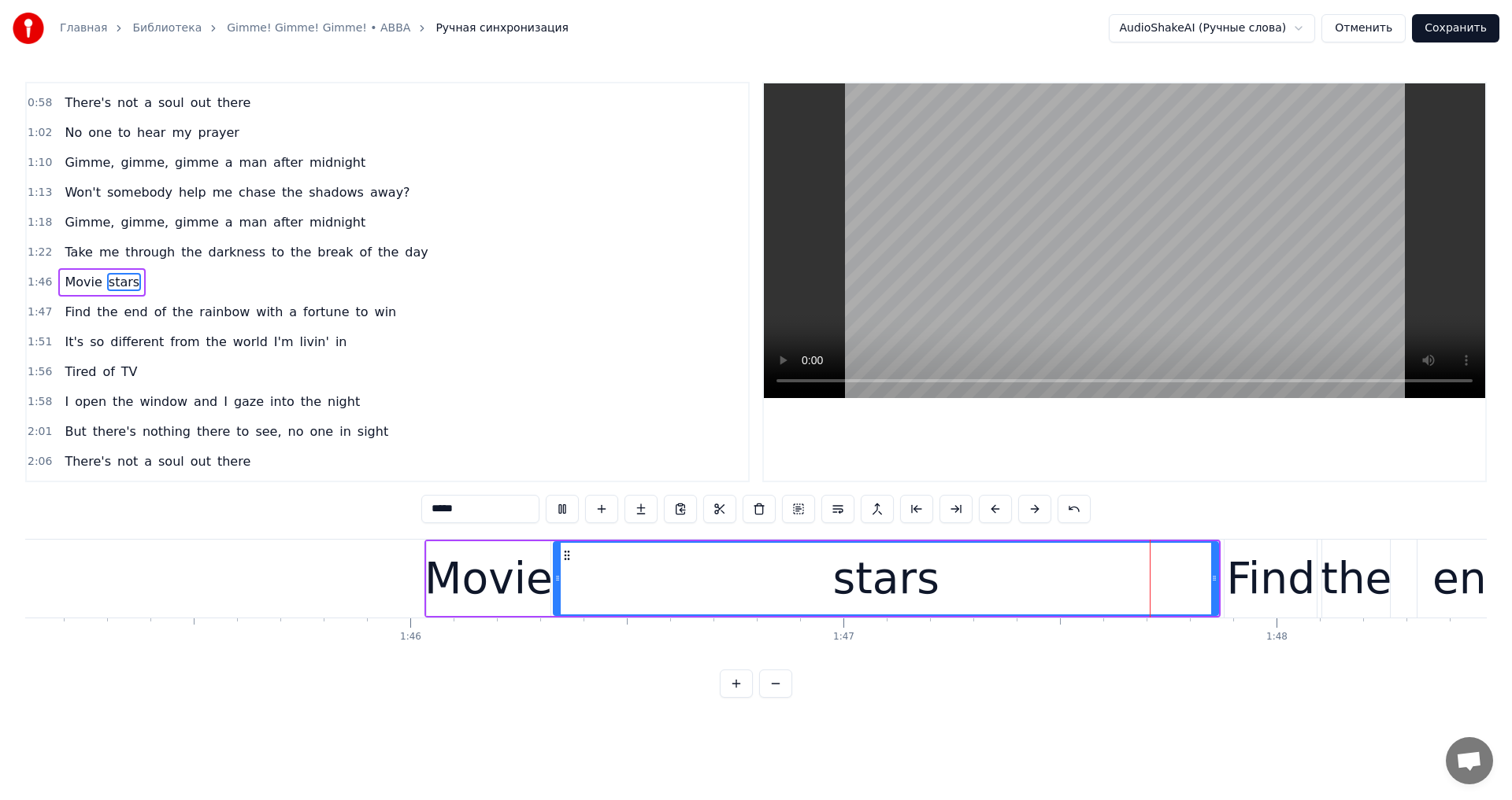
click at [1146, 264] on video at bounding box center [1124, 241] width 721 height 315
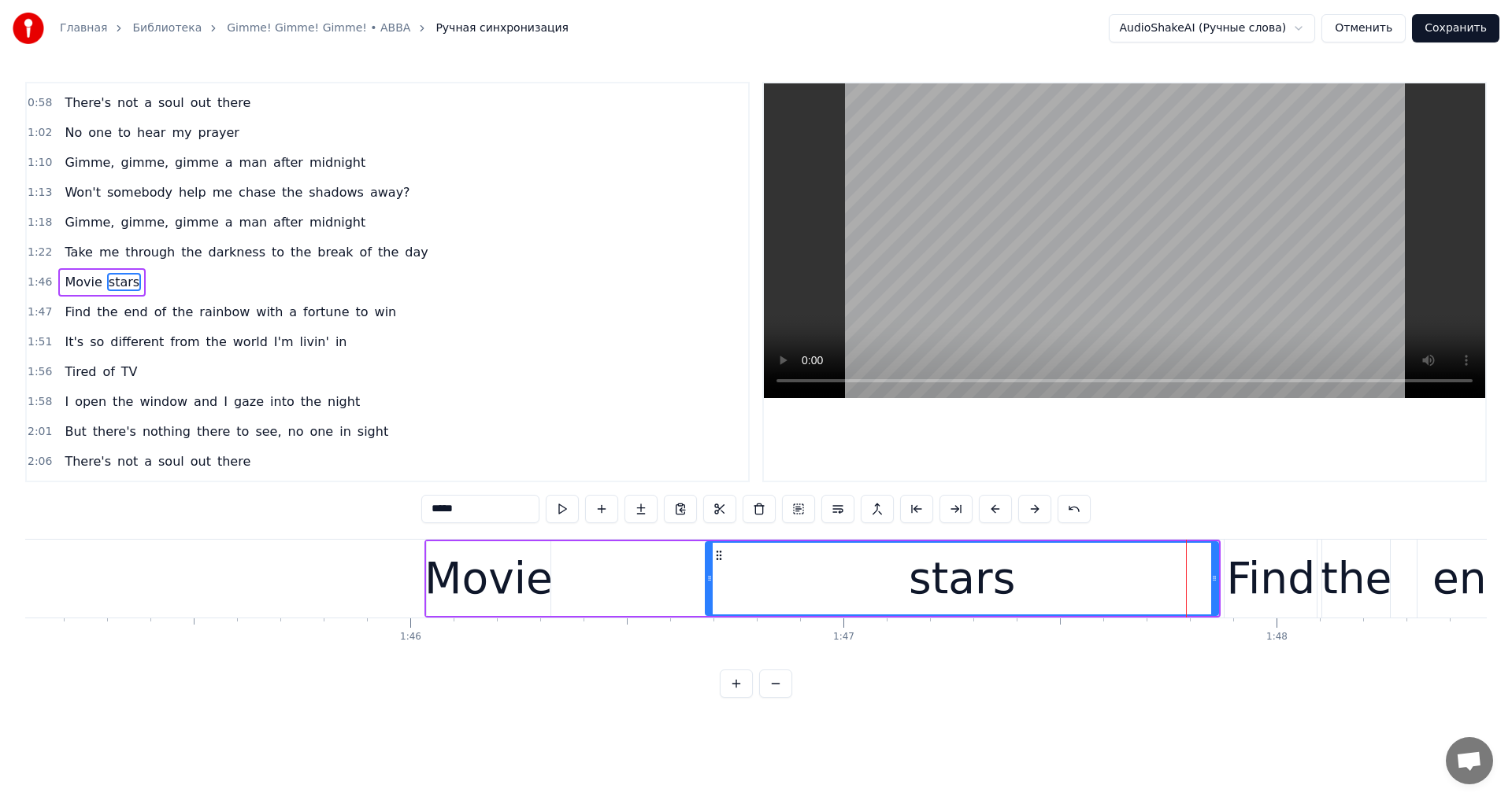
drag, startPoint x: 555, startPoint y: 583, endPoint x: 707, endPoint y: 583, distance: 152.0
click at [707, 583] on icon at bounding box center [709, 578] width 6 height 12
click at [480, 582] on div "Movie" at bounding box center [489, 579] width 129 height 65
type input "*****"
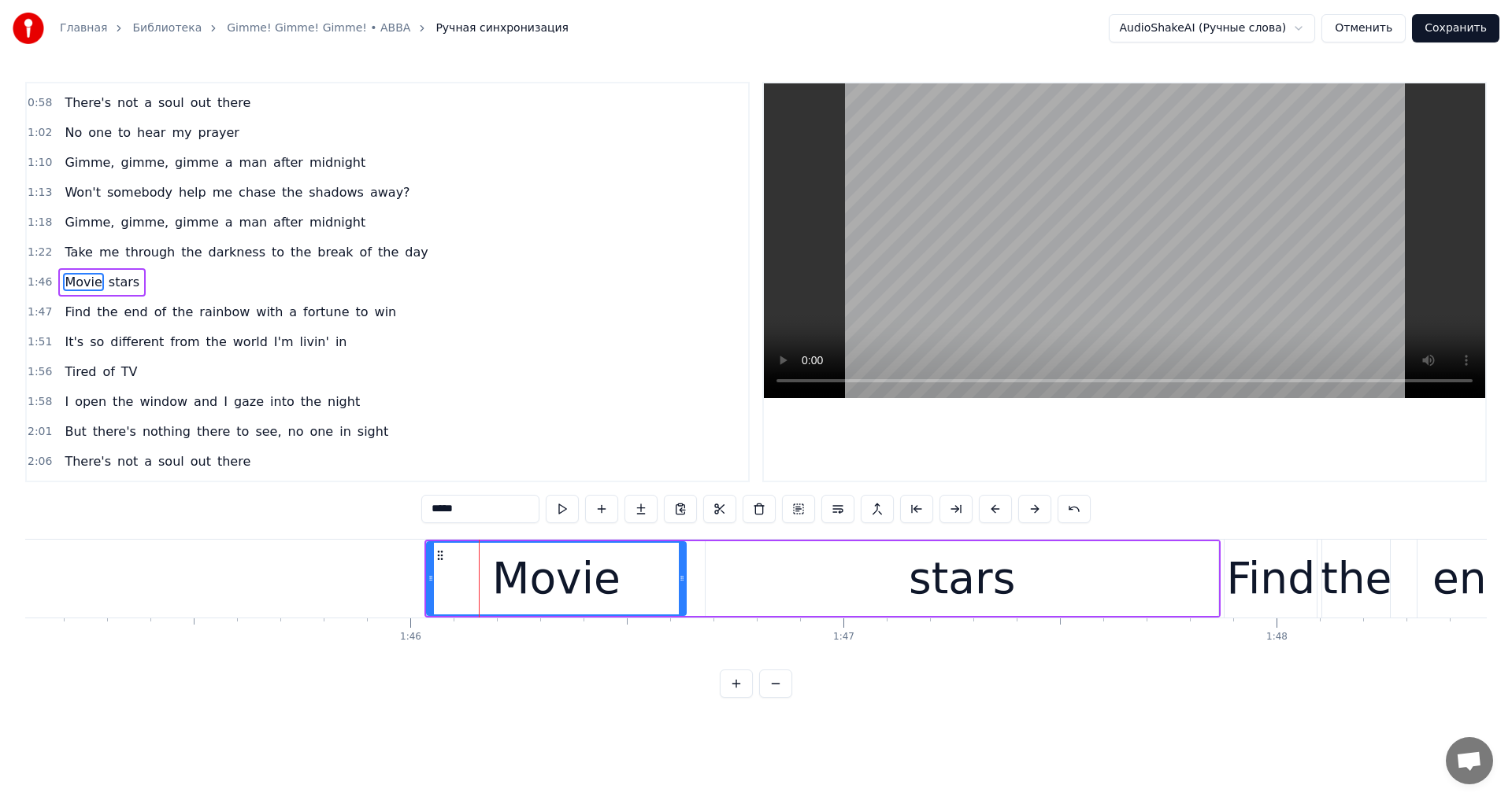
drag, startPoint x: 547, startPoint y: 576, endPoint x: 687, endPoint y: 576, distance: 140.0
click at [683, 576] on circle at bounding box center [682, 576] width 1 height 1
click at [1110, 256] on video at bounding box center [1124, 241] width 721 height 315
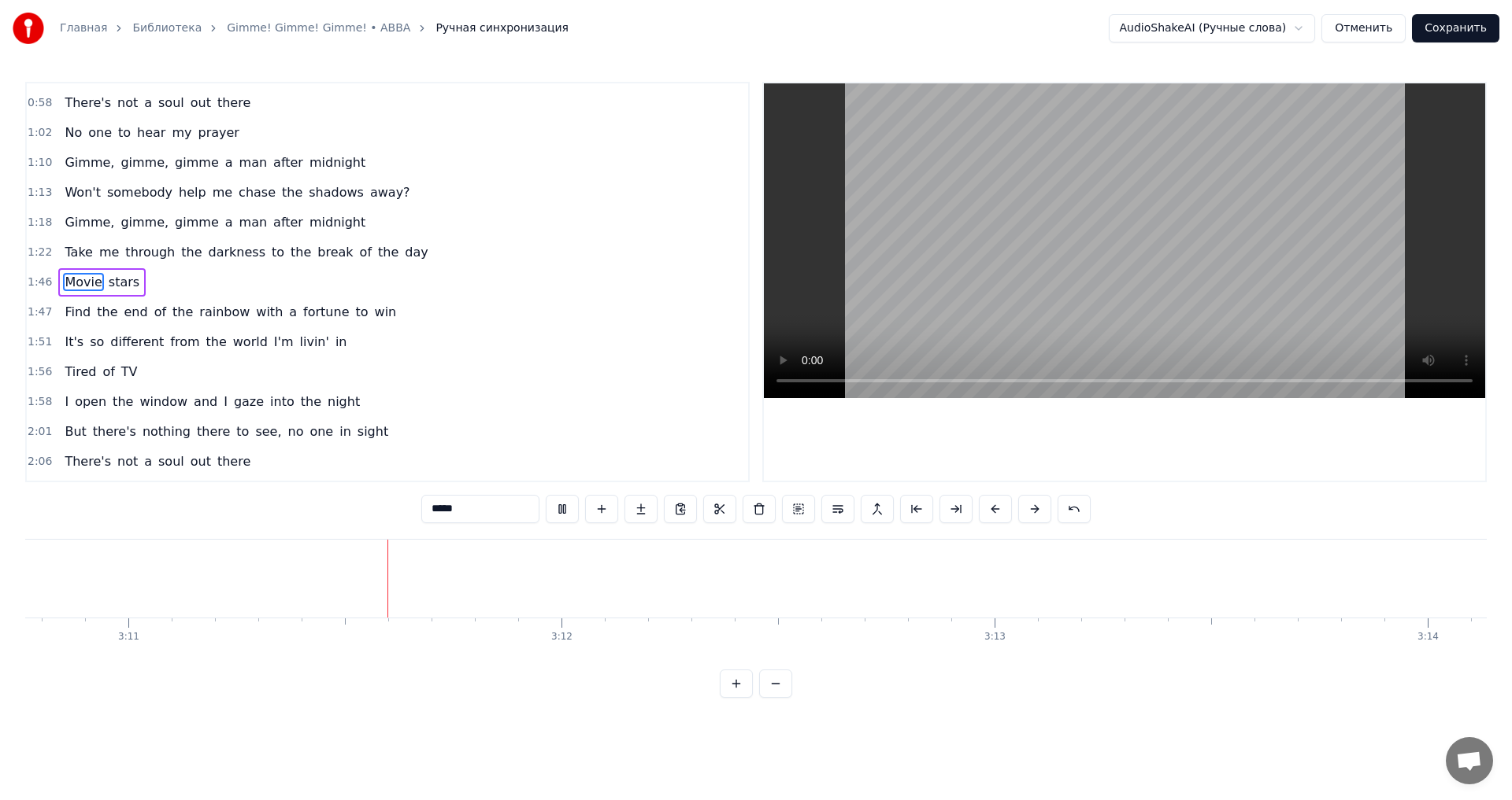
scroll to position [0, 82613]
click at [1469, 33] on button "Сохранить" at bounding box center [1455, 28] width 87 height 28
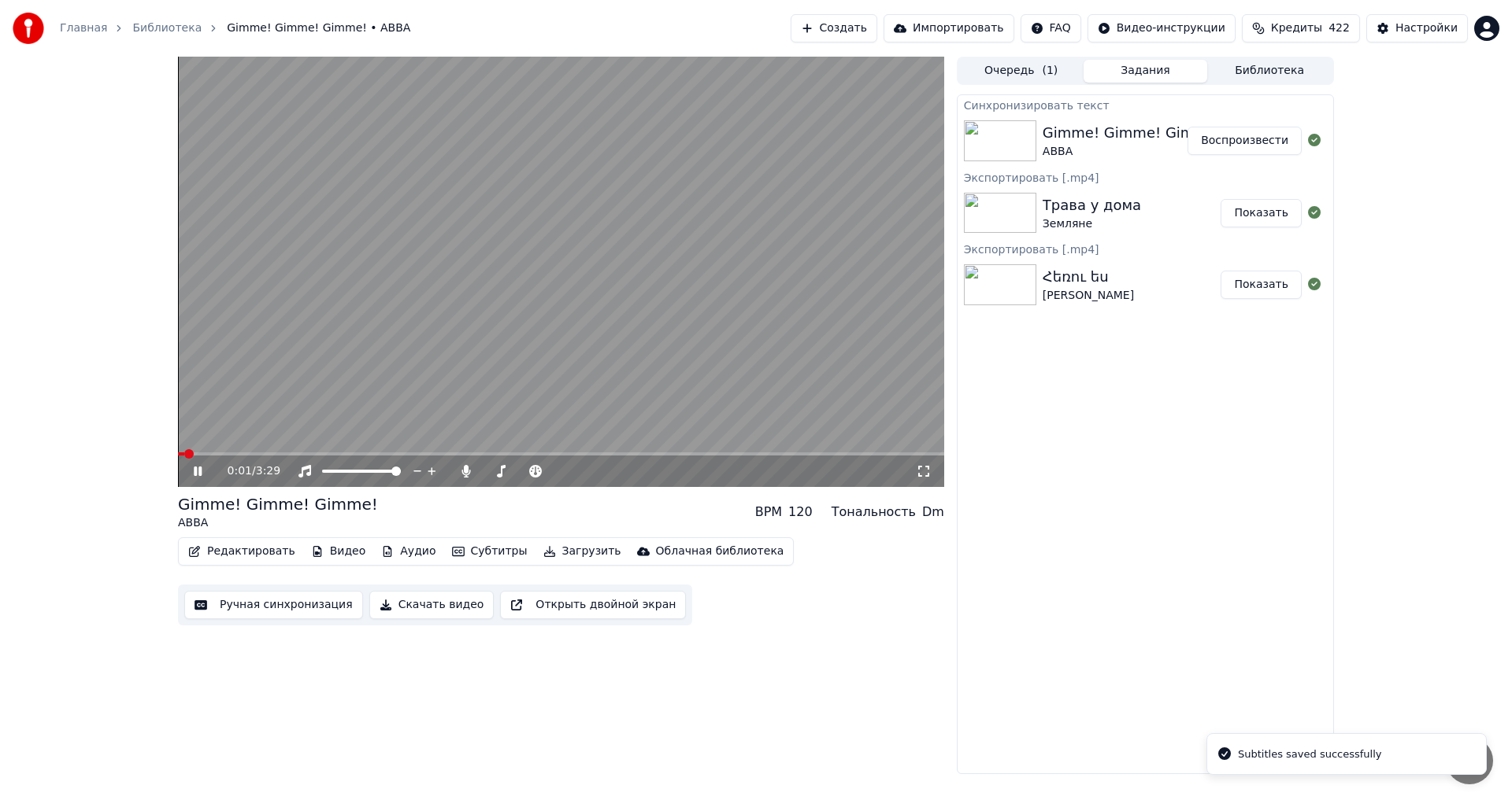
click at [374, 456] on span at bounding box center [561, 454] width 766 height 4
click at [638, 454] on span at bounding box center [561, 454] width 766 height 4
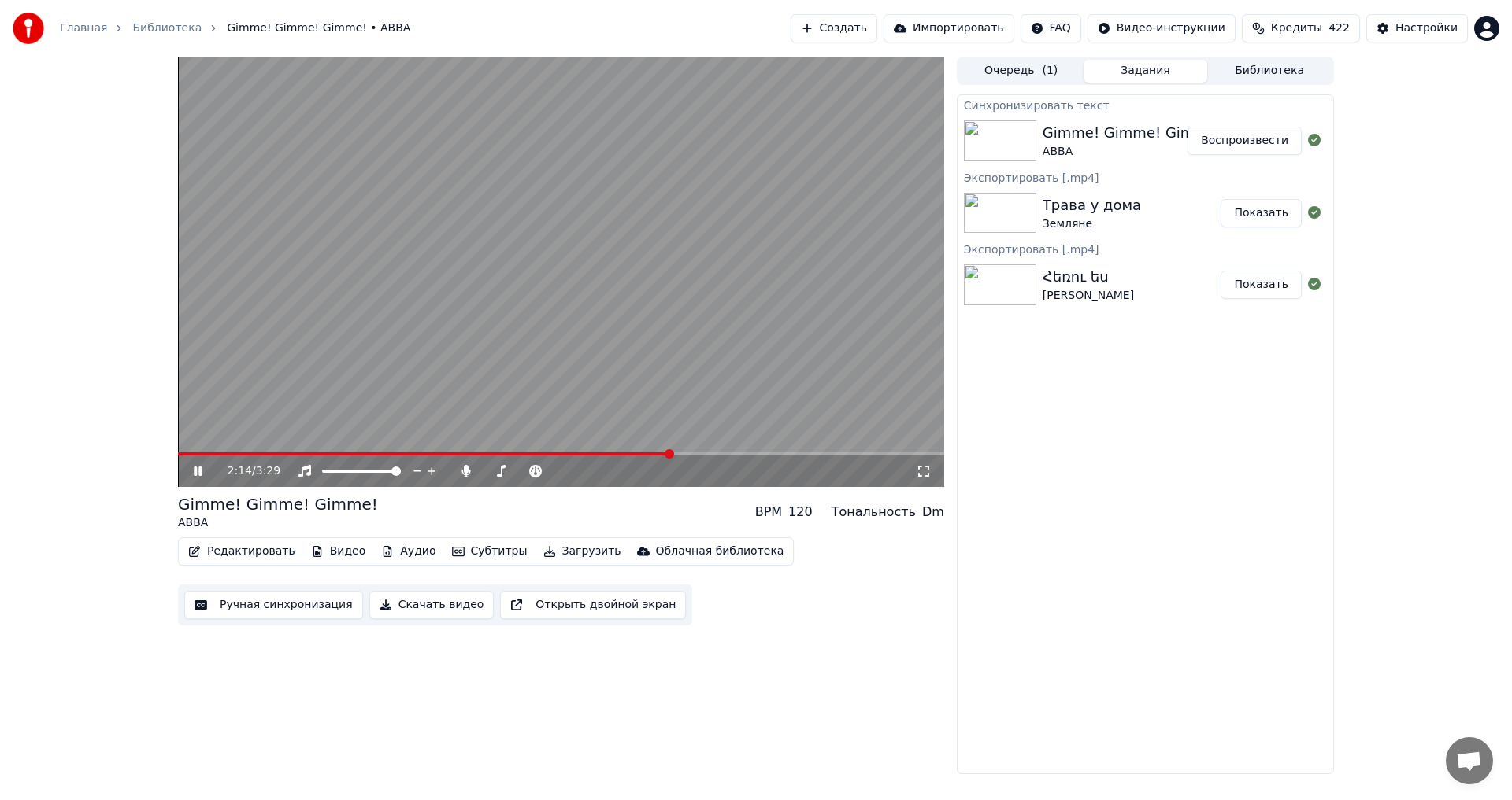
click at [692, 451] on video at bounding box center [561, 271] width 766 height 430
click at [692, 460] on div "2:14 / 3:29" at bounding box center [561, 472] width 766 height 32
click at [692, 456] on span at bounding box center [561, 454] width 766 height 4
click at [664, 285] on video at bounding box center [561, 271] width 766 height 430
click at [485, 473] on span at bounding box center [522, 472] width 78 height 4
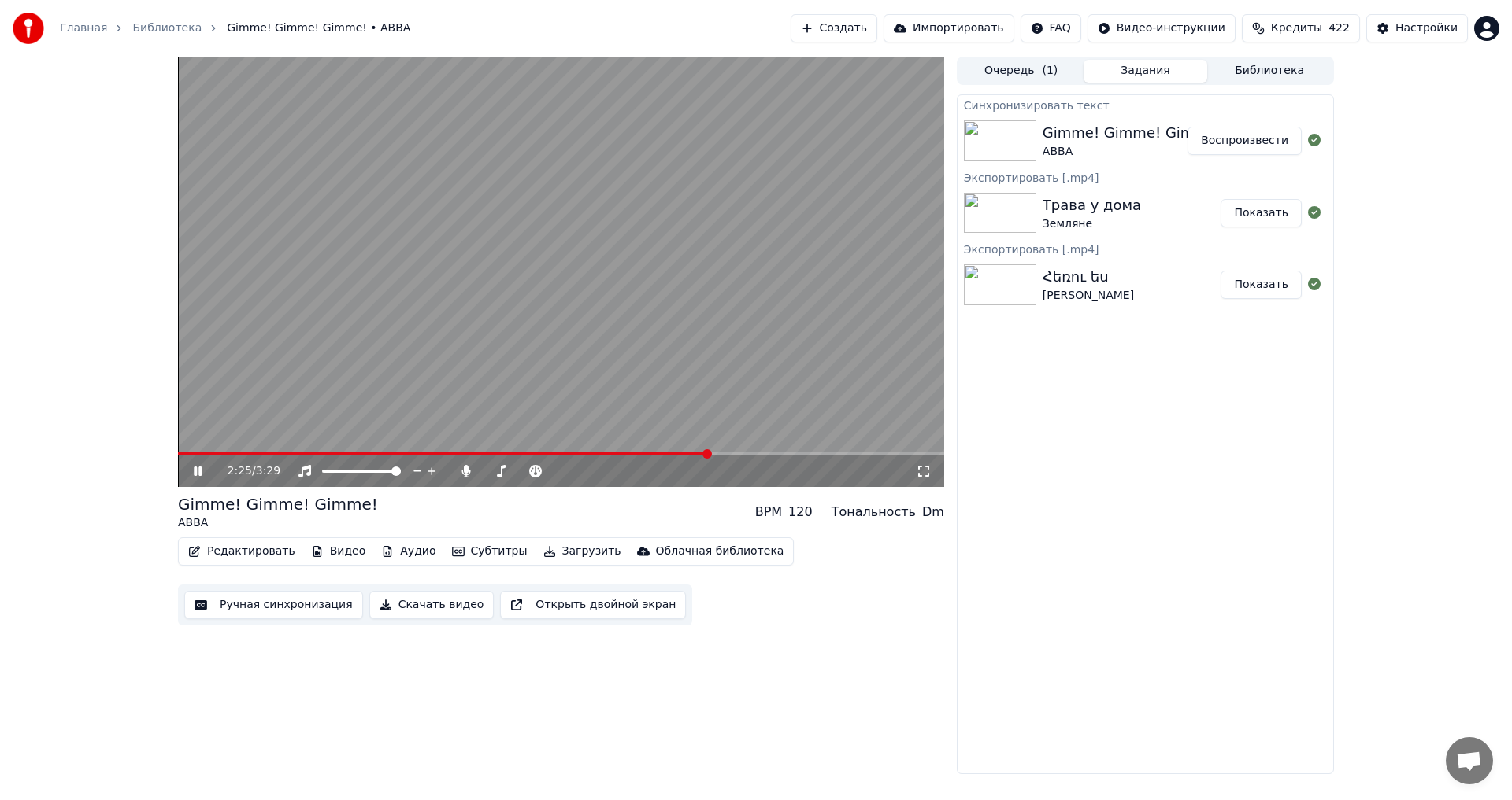
click at [582, 318] on video at bounding box center [561, 271] width 766 height 430
click at [576, 547] on button "Загрузить" at bounding box center [582, 551] width 91 height 22
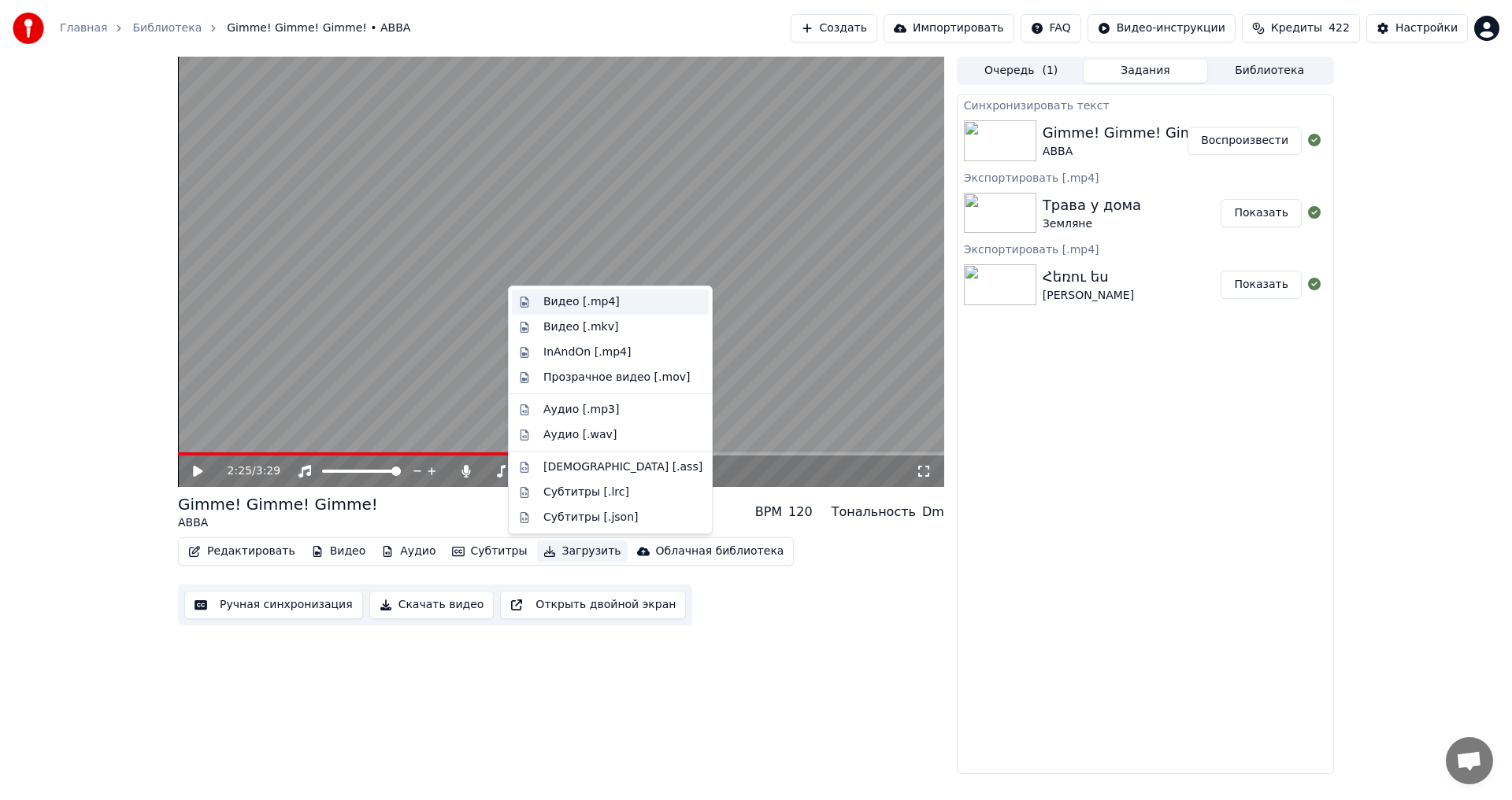
click at [608, 293] on div "Видео [.mp4]" at bounding box center [610, 302] width 197 height 26
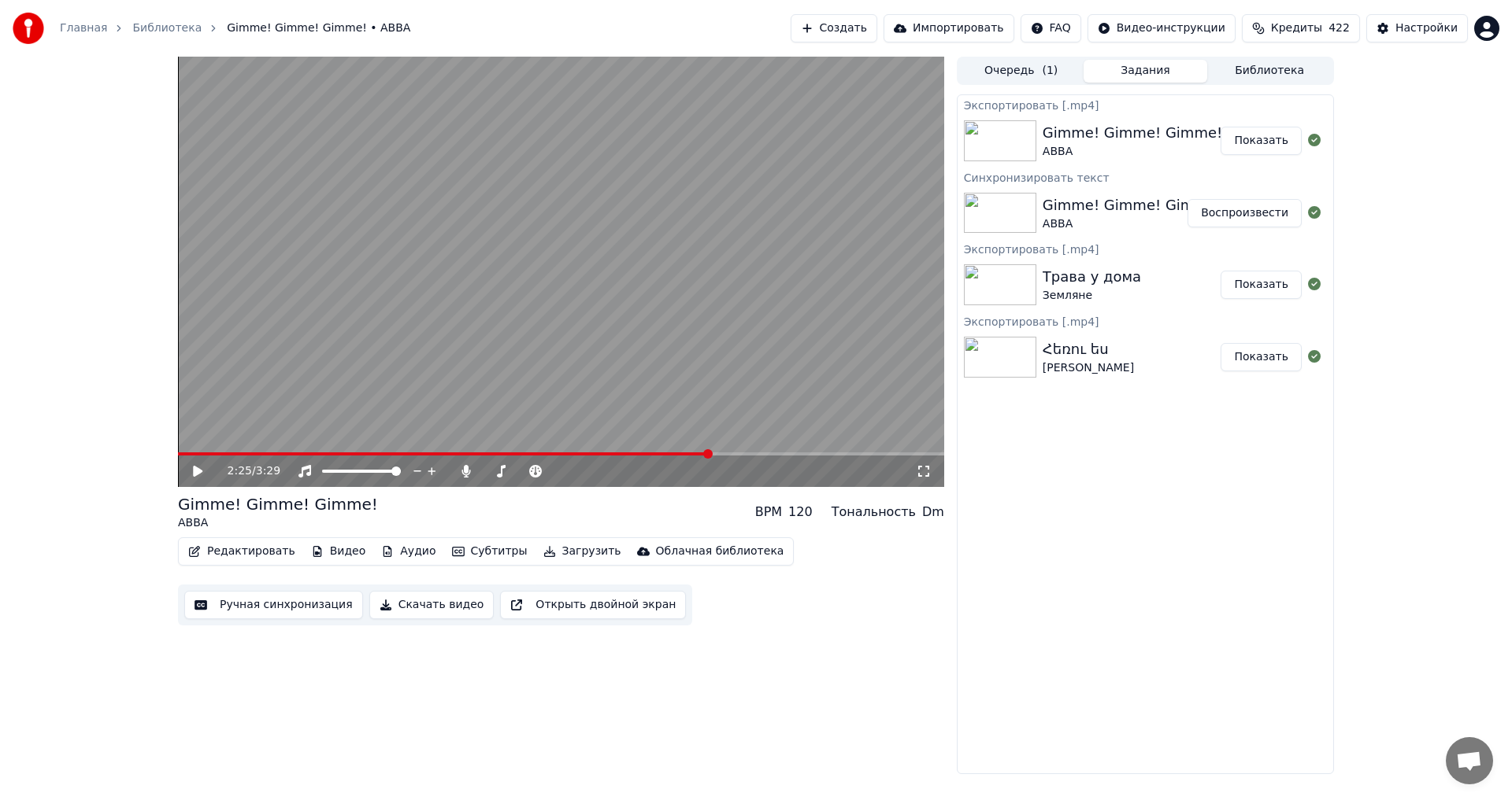
click at [1276, 154] on button "Показать" at bounding box center [1261, 141] width 81 height 28
click at [1246, 57] on div "Очередь ( 1 ) Задания Библиотека" at bounding box center [1145, 70] width 377 height 28
click at [1250, 63] on button "Библиотека" at bounding box center [1269, 71] width 124 height 23
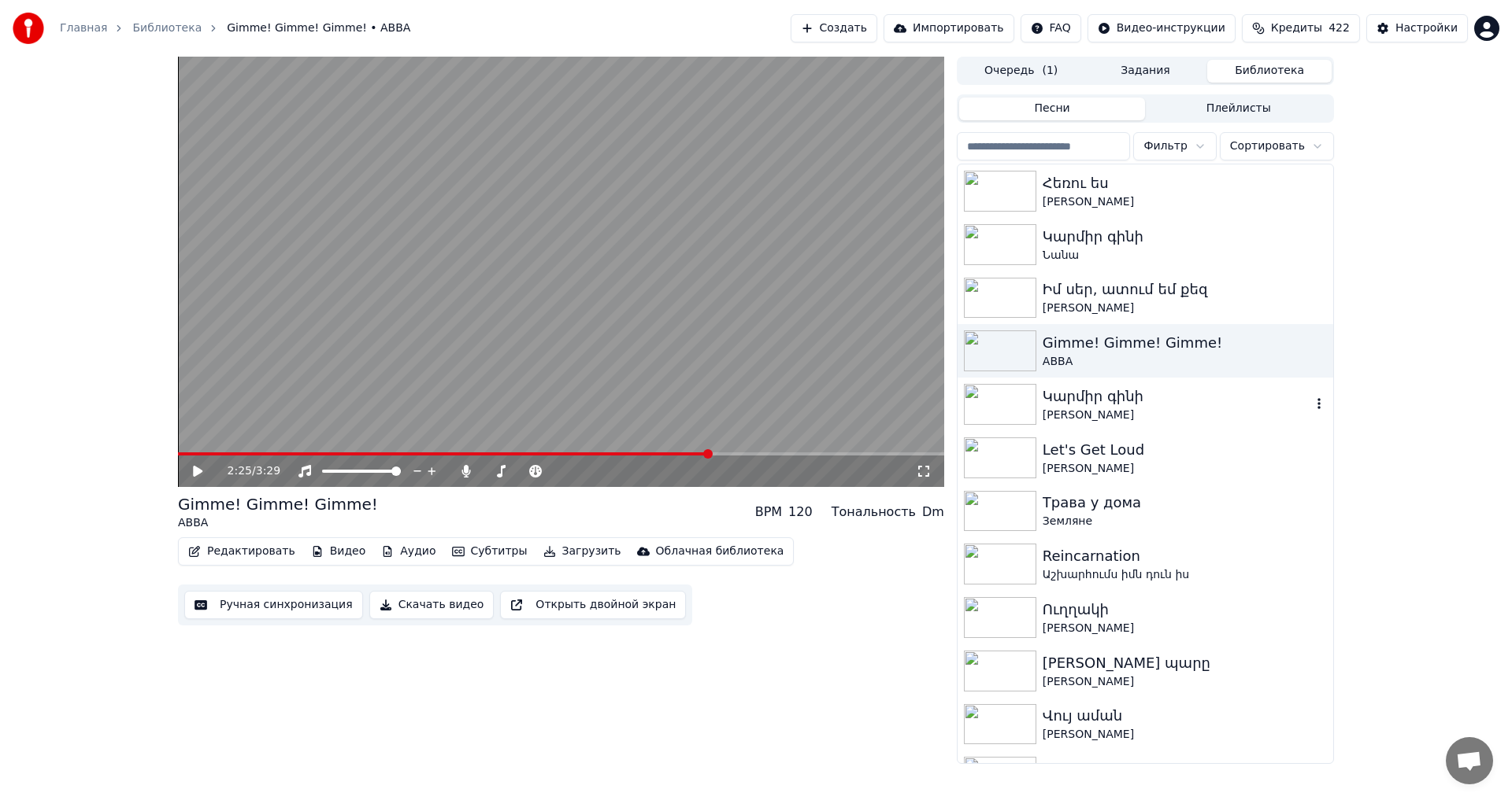
click at [1207, 407] on div "[PERSON_NAME]" at bounding box center [1176, 415] width 269 height 16
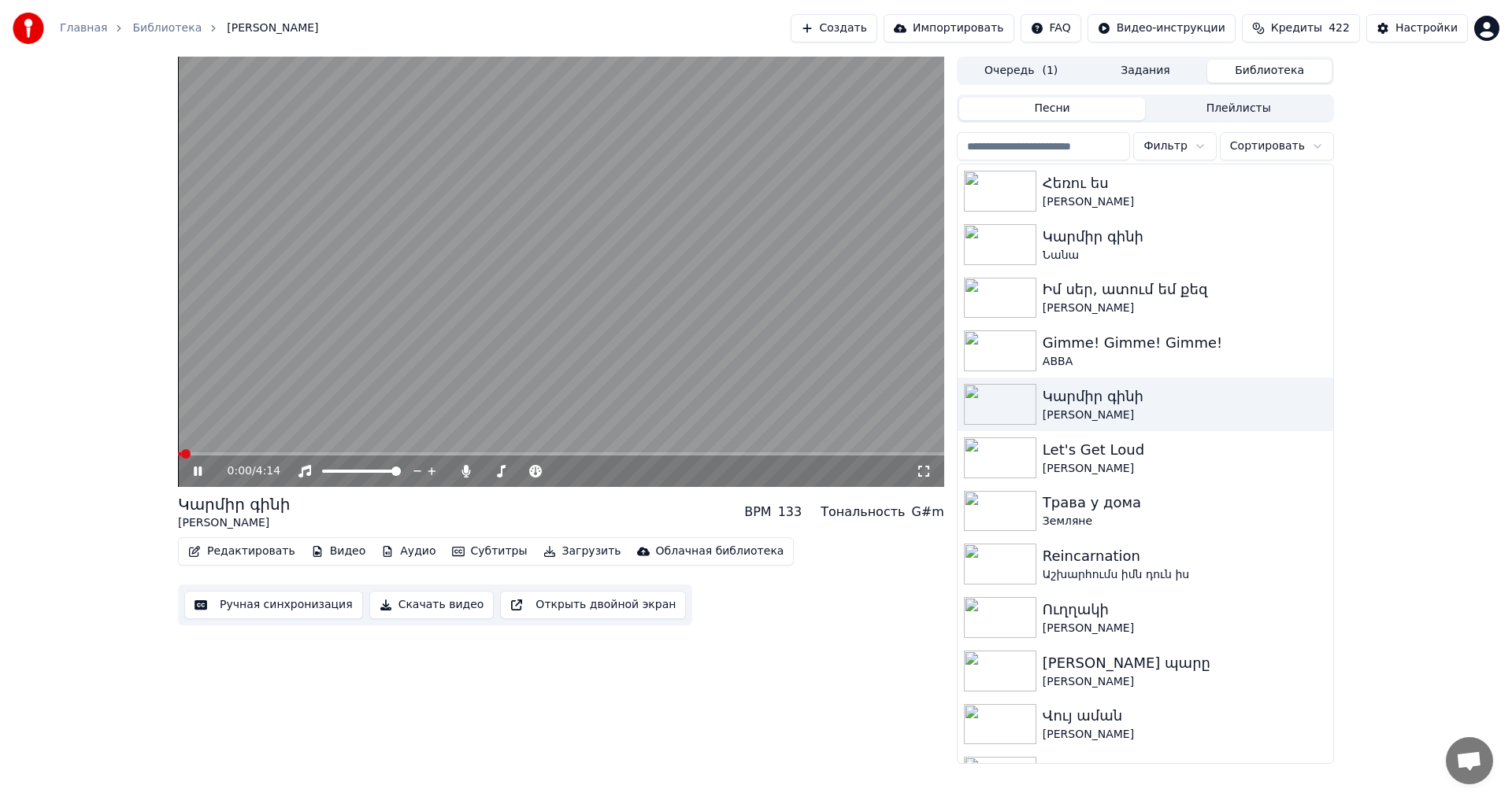
click at [191, 469] on icon at bounding box center [209, 471] width 37 height 12
click at [314, 606] on button "Ручная синхронизация" at bounding box center [273, 605] width 179 height 28
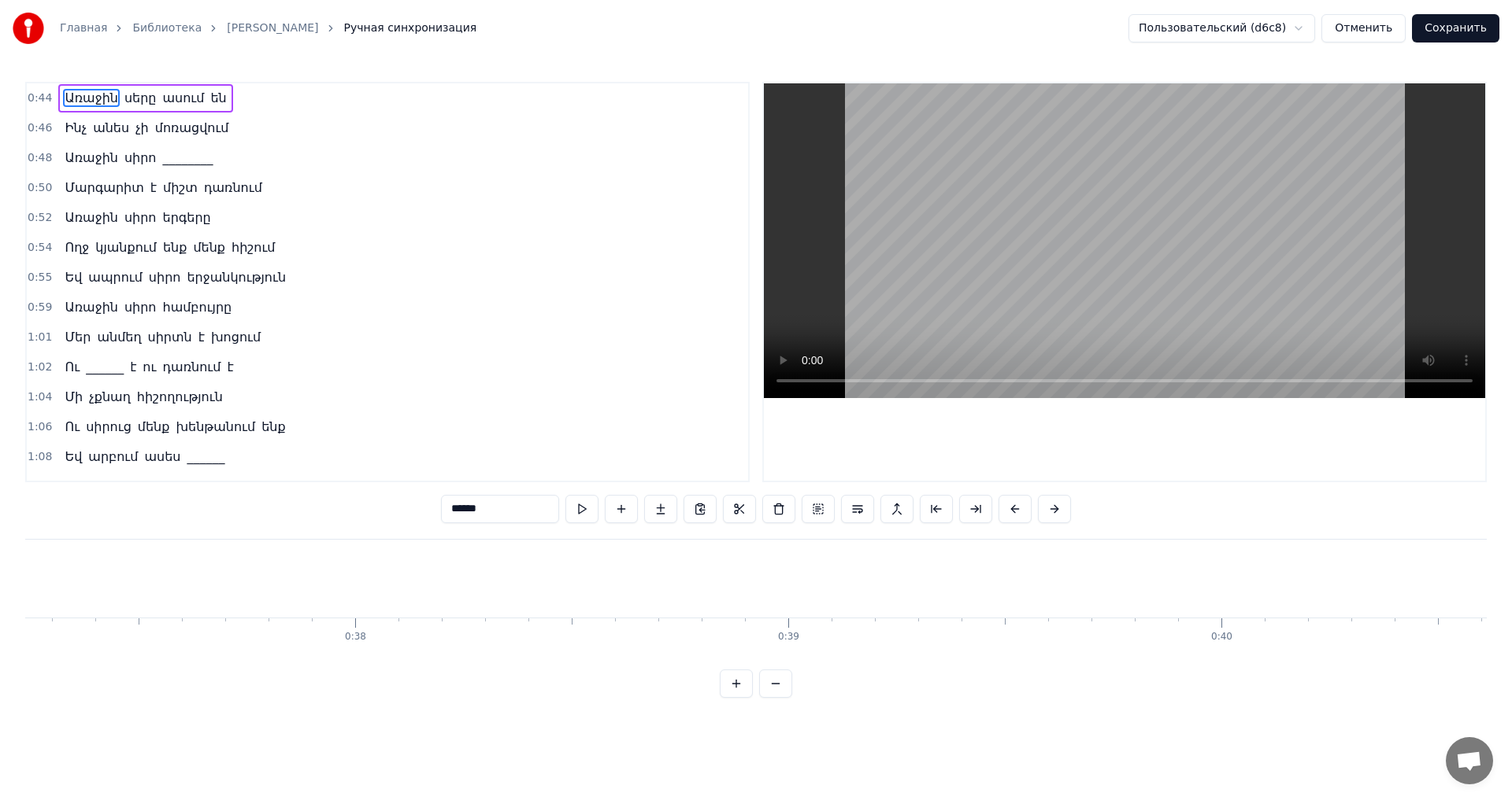
click at [162, 159] on span "________" at bounding box center [187, 158] width 54 height 18
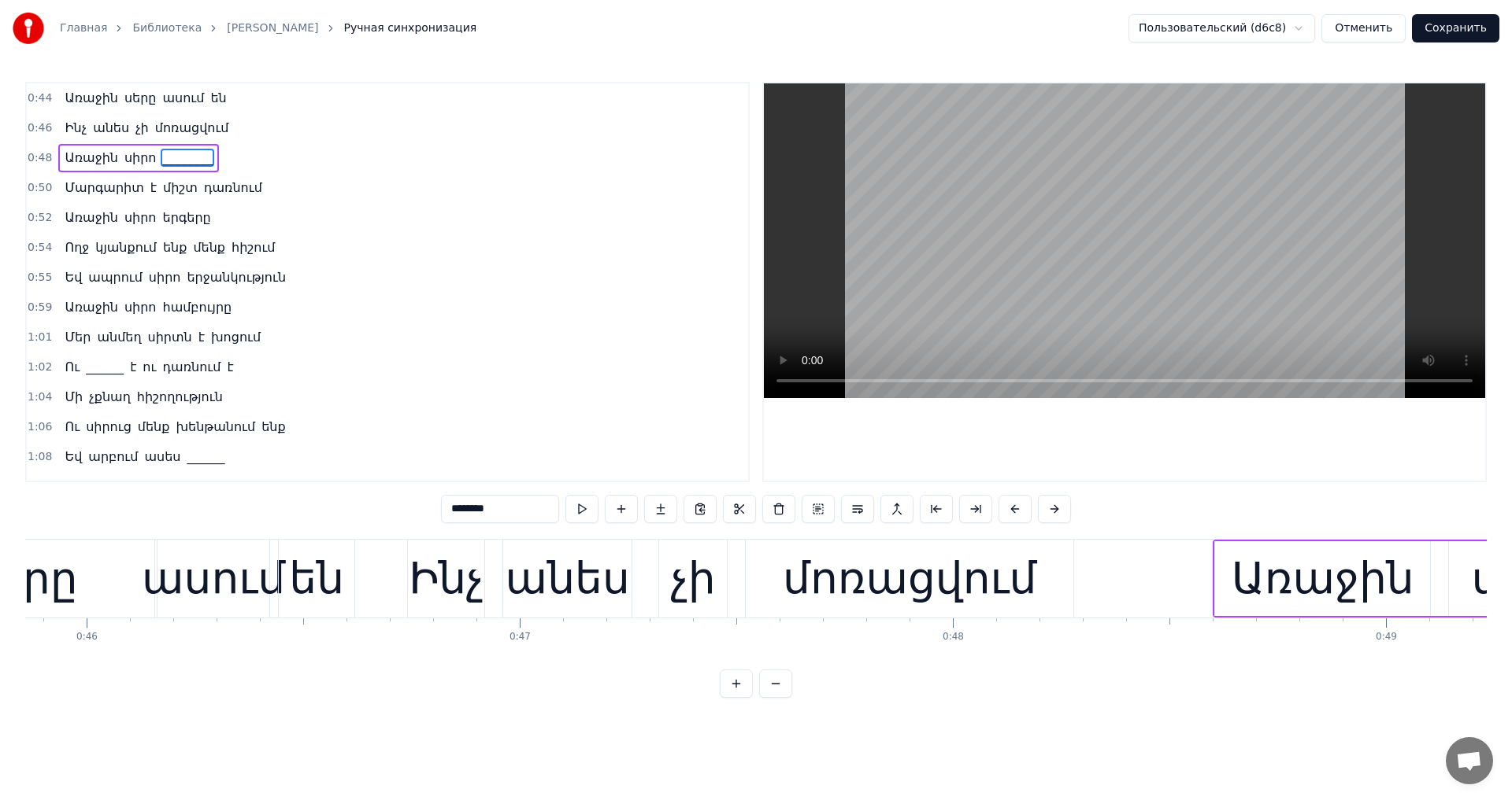
scroll to position [0, 21365]
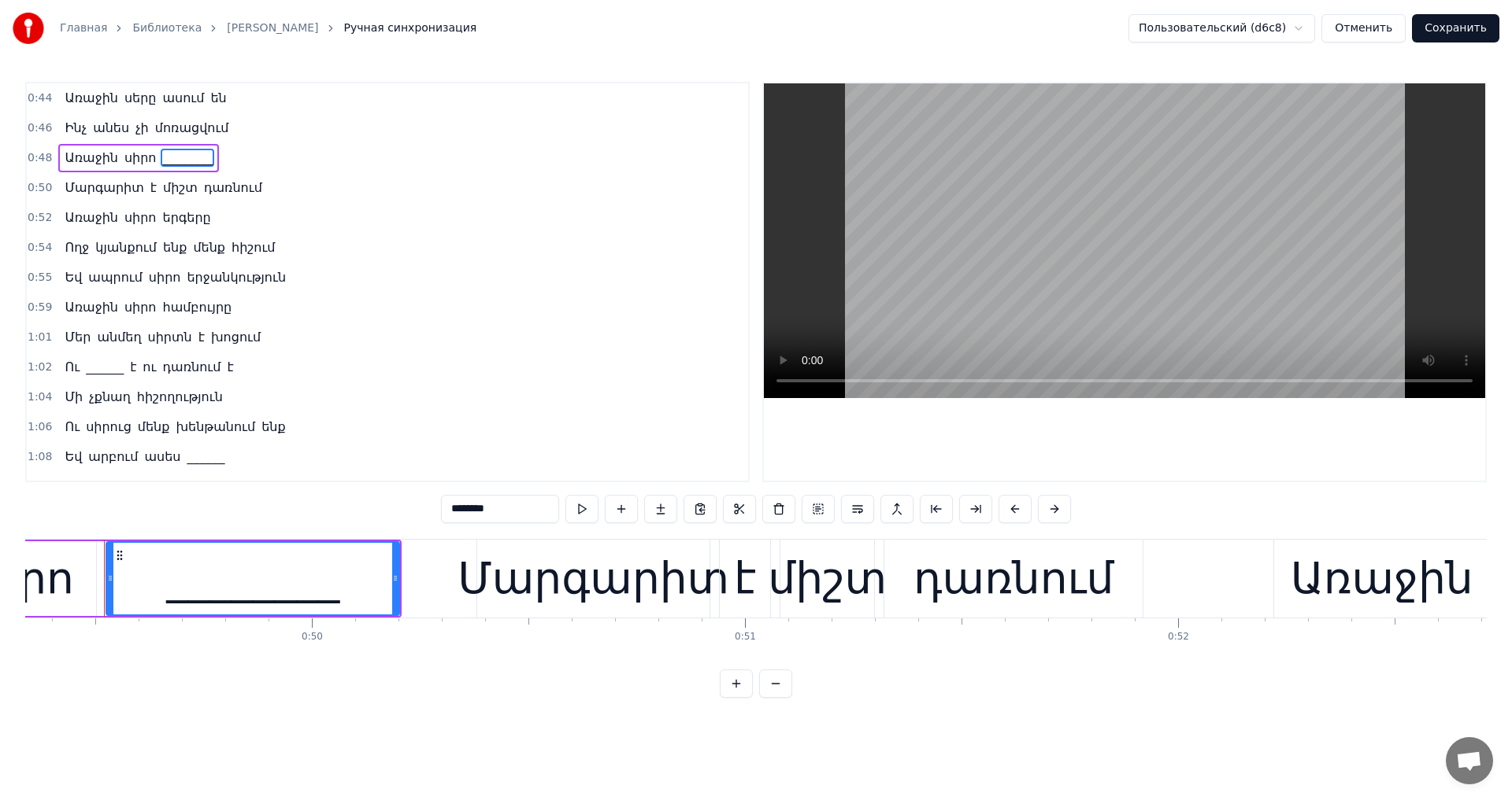
drag, startPoint x: 402, startPoint y: 510, endPoint x: 299, endPoint y: 495, distance: 104.1
click at [299, 495] on div "0:44 Առաջին սերը ասում են 0:46 Ինչ անես չի մոռացվում 0:48 Առաջին սիրո ________ …" at bounding box center [756, 390] width 1461 height 616
paste input "text"
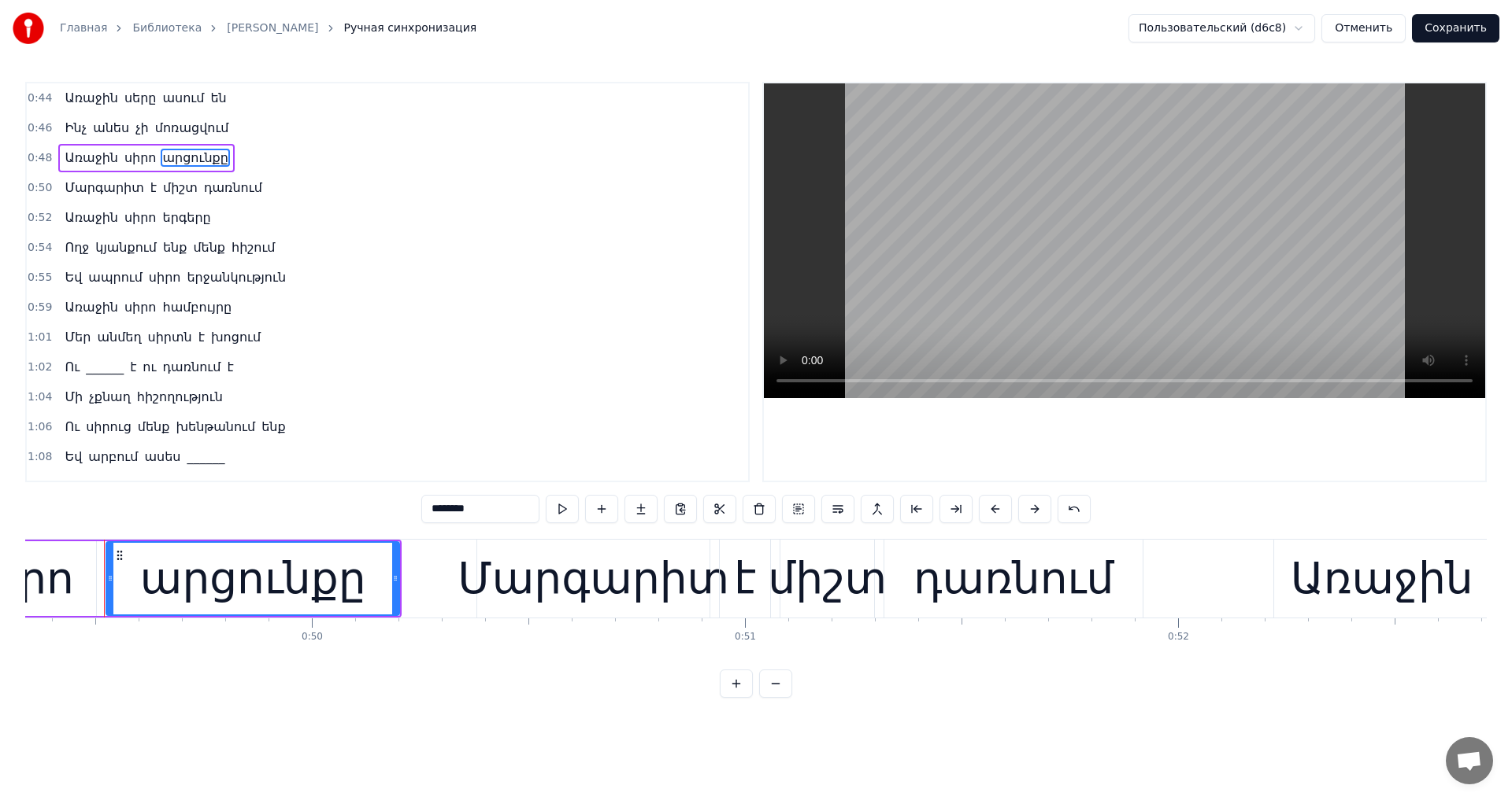
click at [87, 360] on span "______" at bounding box center [105, 367] width 41 height 18
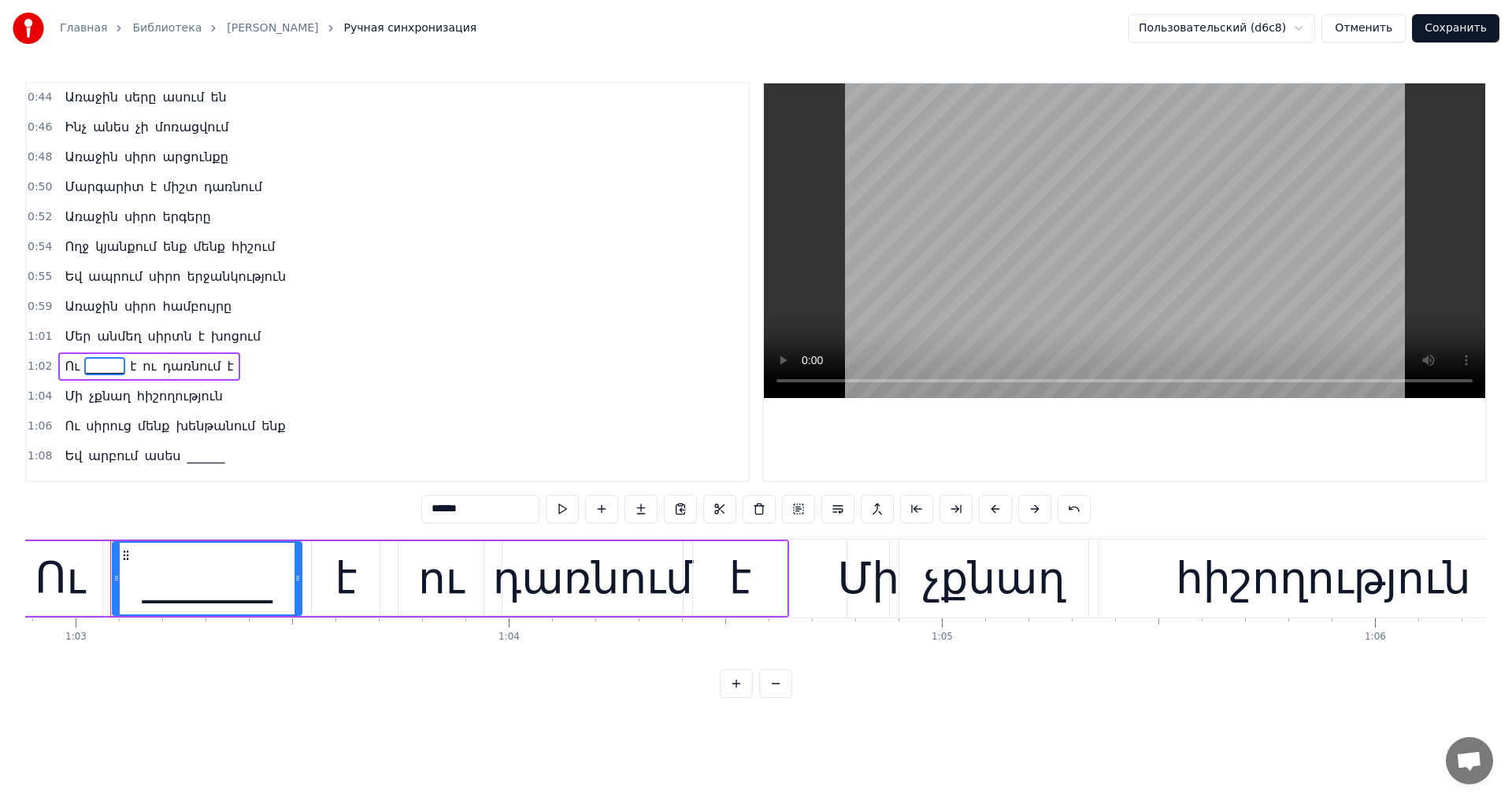
scroll to position [0, 27238]
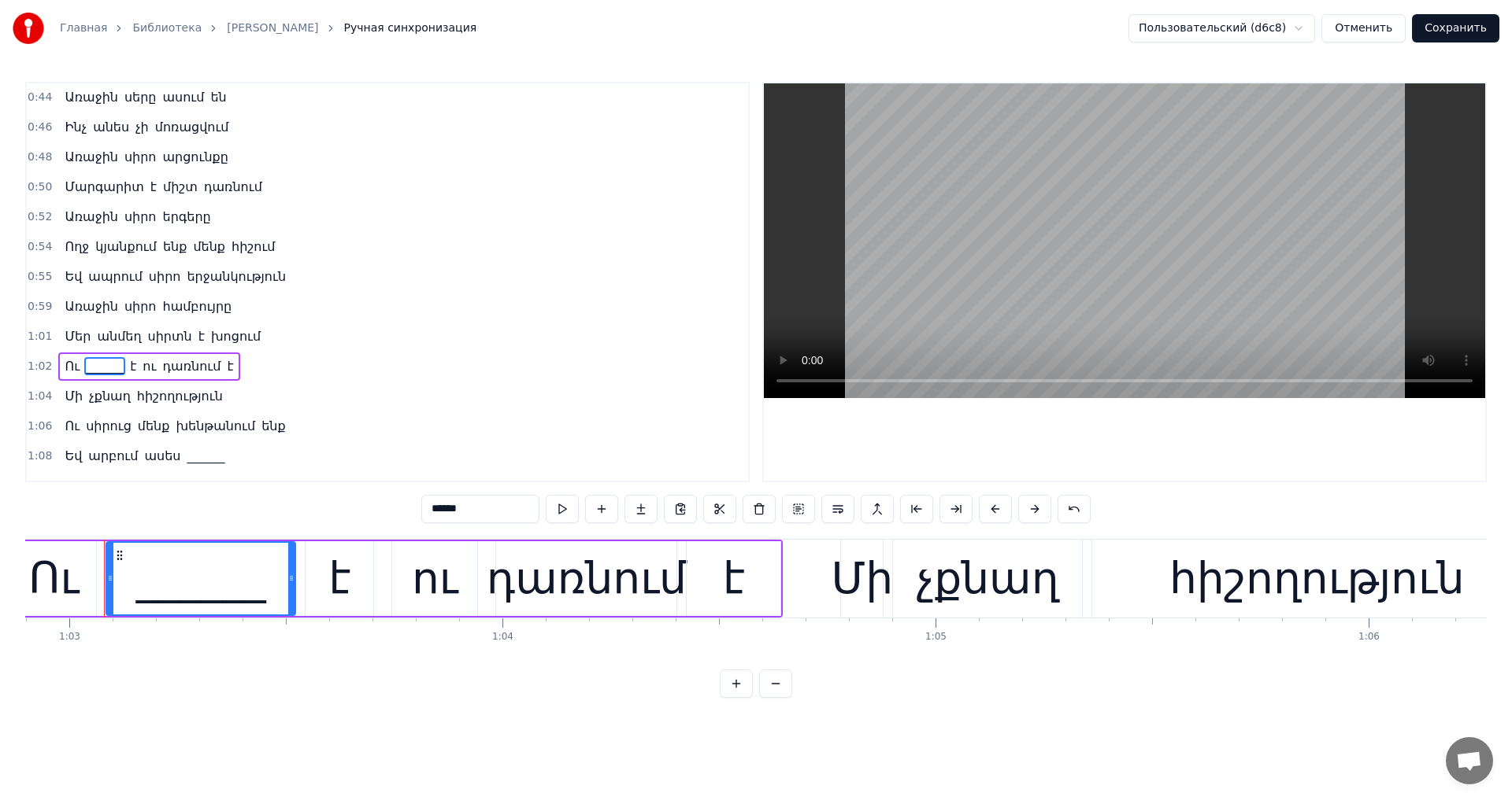
drag, startPoint x: 434, startPoint y: 520, endPoint x: 353, endPoint y: 510, distance: 81.6
click at [353, 510] on div "0:44 Առաջին սերը ասում են 0:46 Ինչ անես չի մոռացվում 0:48 Առաջին սիրո արցունքը …" at bounding box center [756, 390] width 1461 height 616
paste input "text"
click at [186, 455] on span "______" at bounding box center [205, 456] width 41 height 18
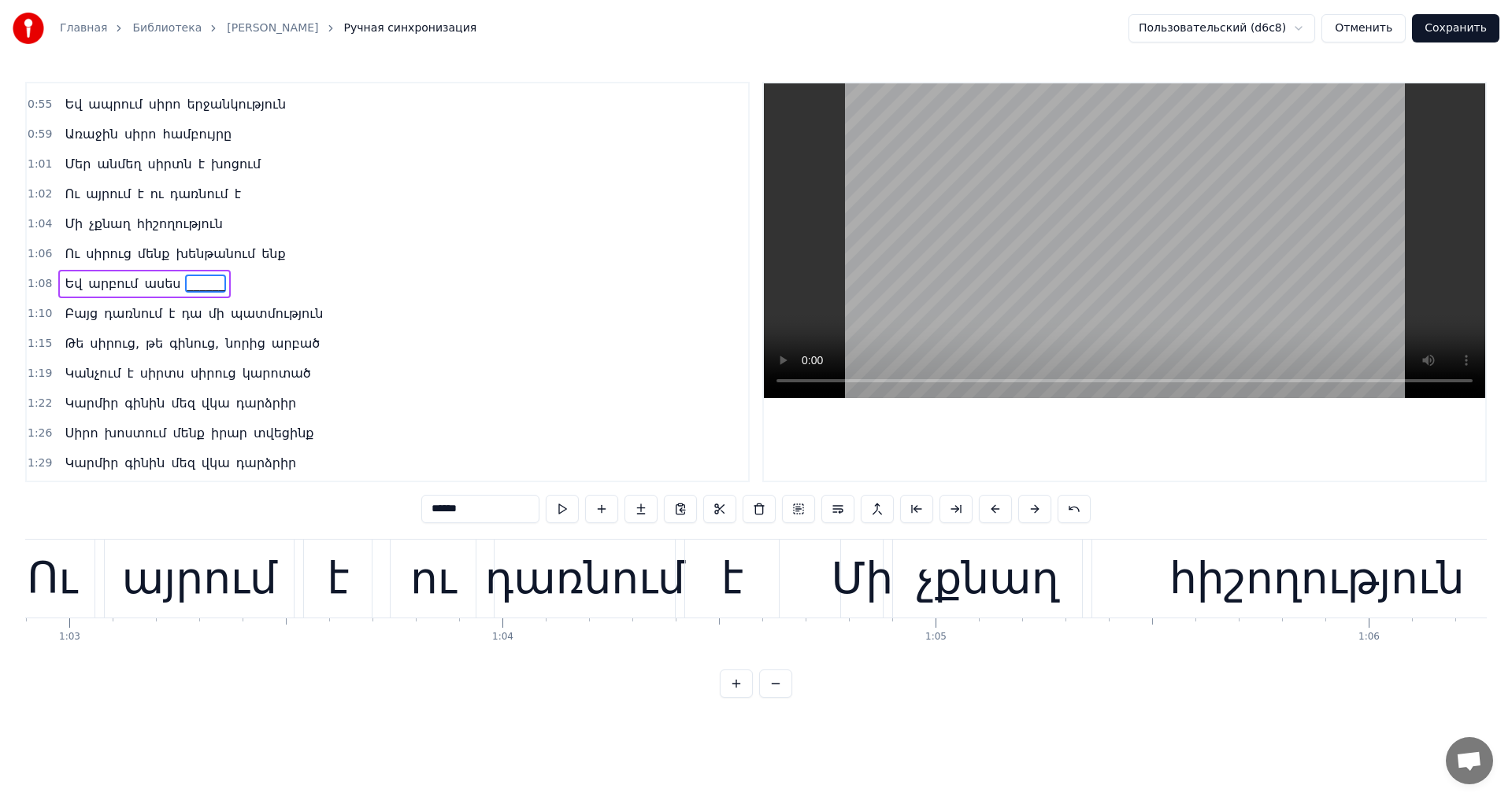
scroll to position [174, 0]
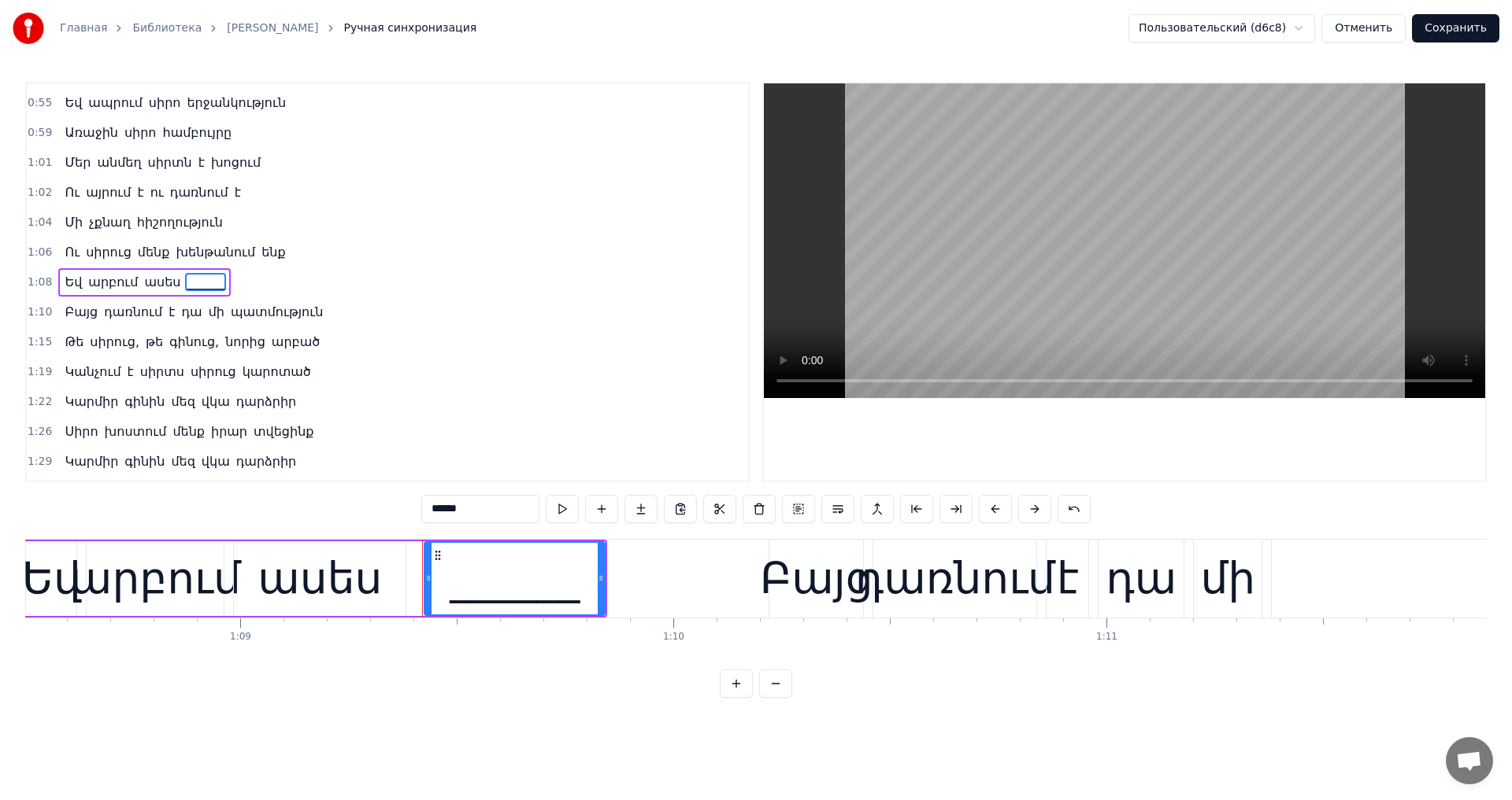
drag, startPoint x: 428, startPoint y: 506, endPoint x: 330, endPoint y: 493, distance: 98.9
click at [330, 493] on div "0:44 Առաջին սերը ասում են 0:46 Ինչ անես չի մոռացվում 0:48 Առաջին սիրո արցունքը …" at bounding box center [756, 390] width 1461 height 616
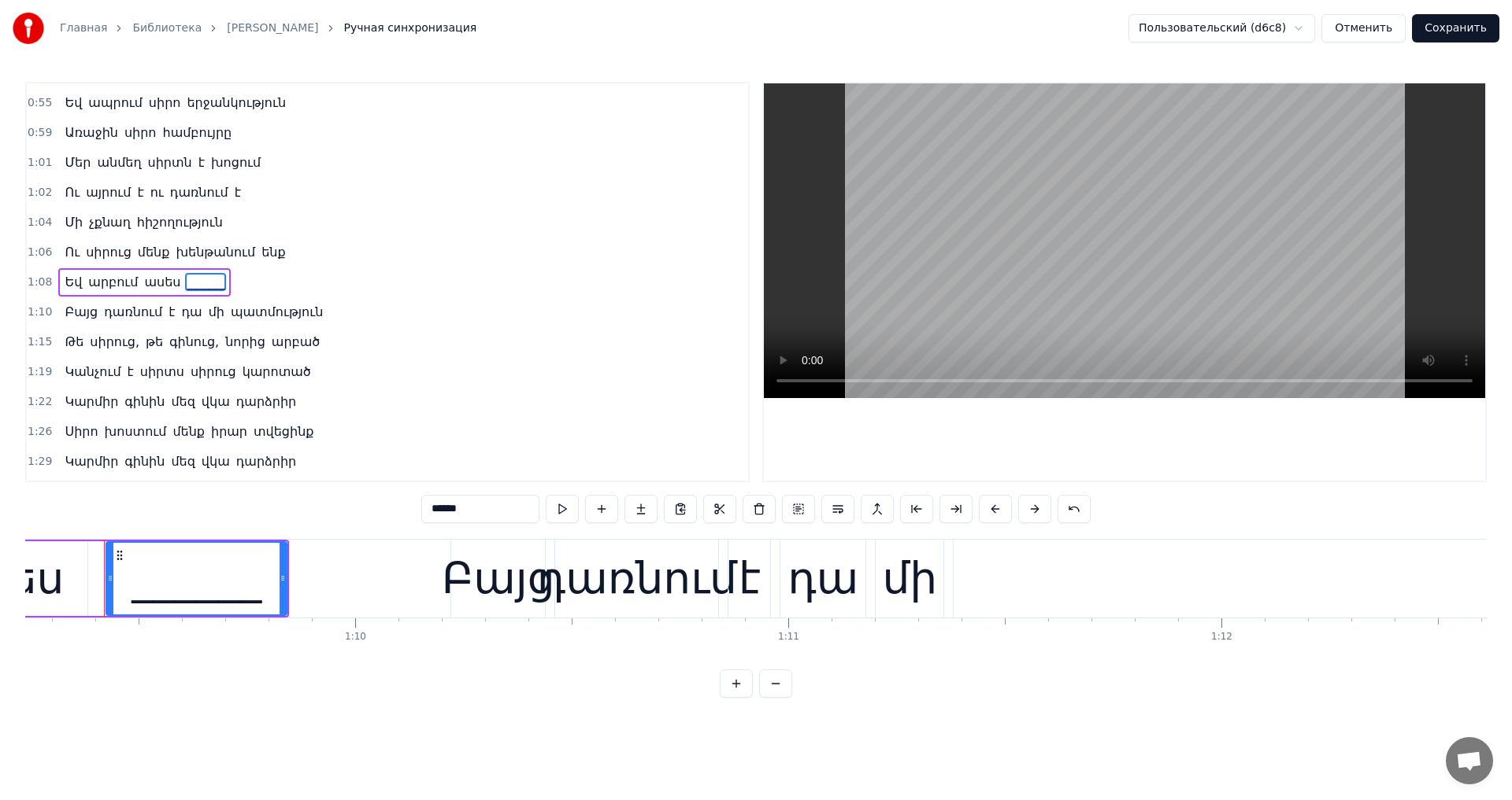
paste input "text"
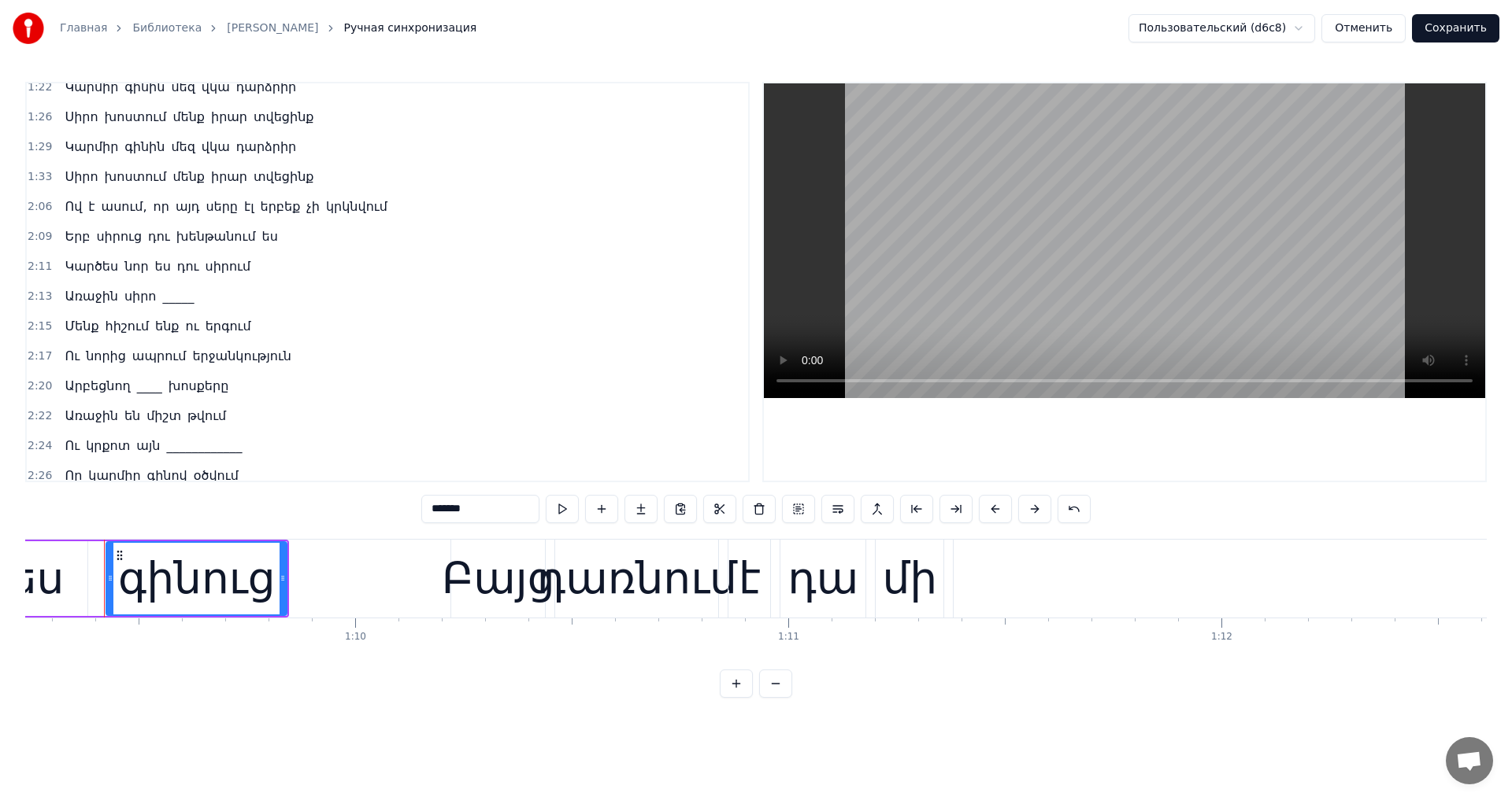
click at [173, 297] on span "_____" at bounding box center [177, 296] width 34 height 18
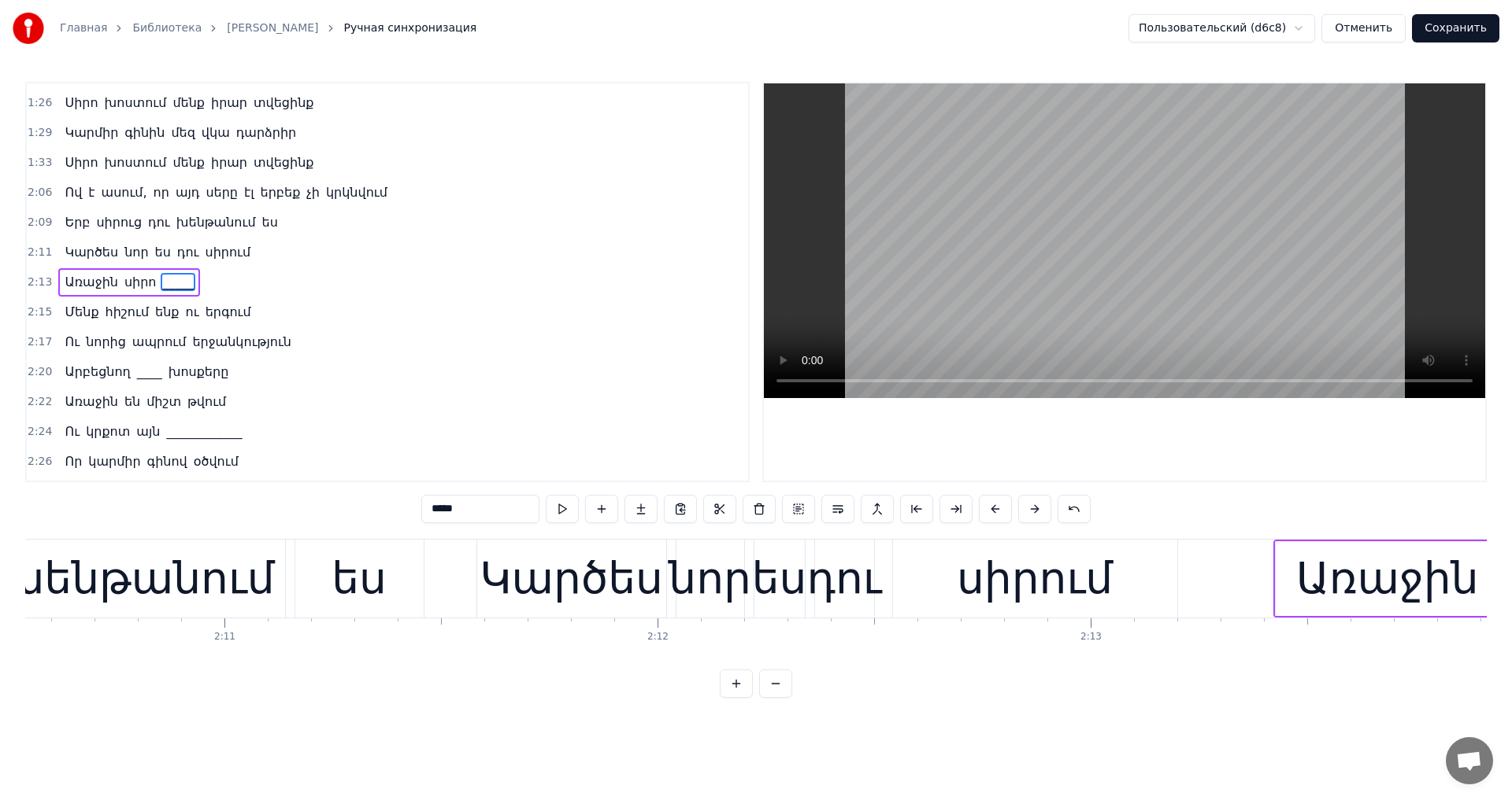
scroll to position [0, 58087]
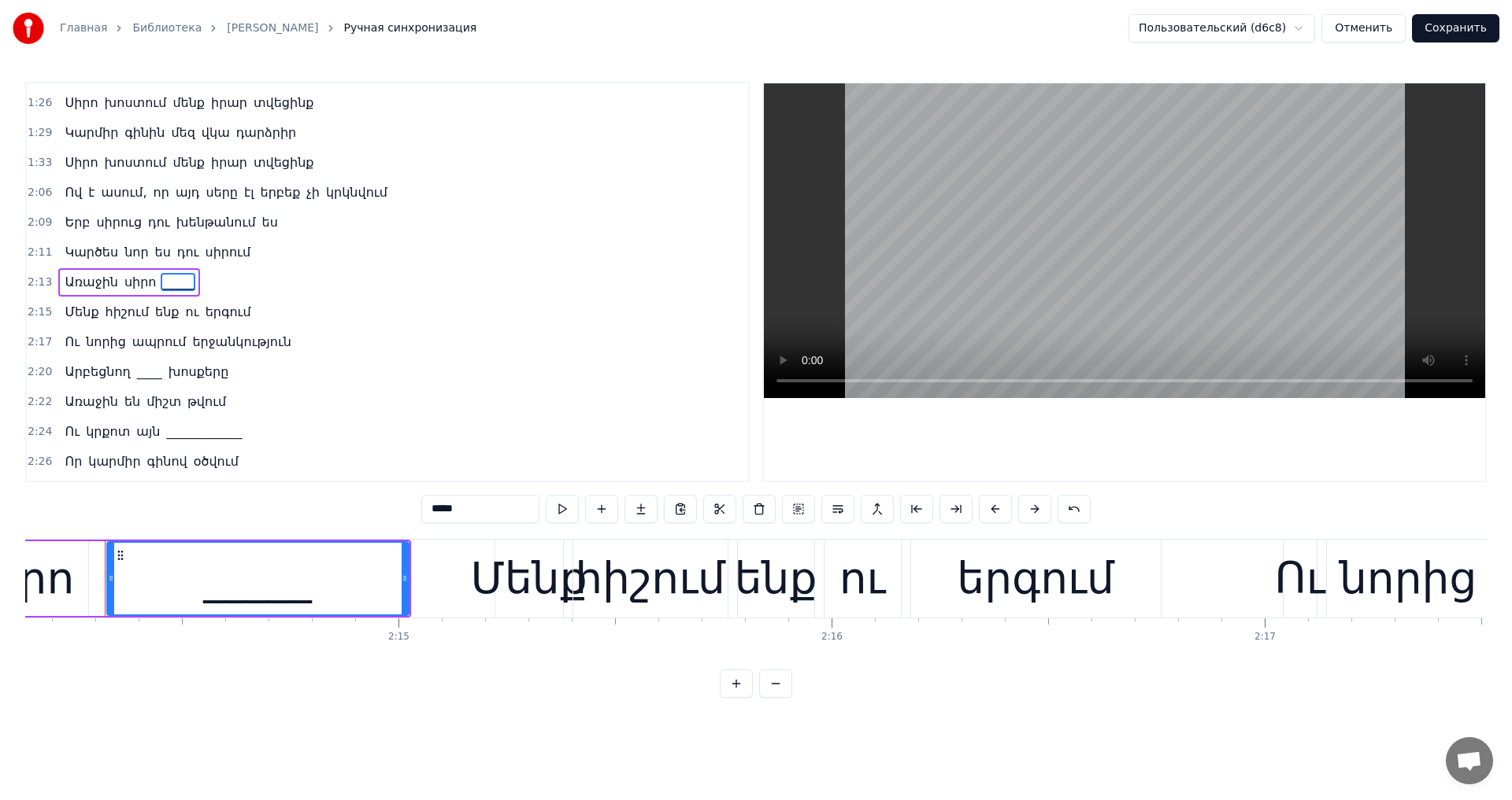
drag, startPoint x: 480, startPoint y: 508, endPoint x: 269, endPoint y: 508, distance: 211.0
click at [269, 508] on div "0:44 Առաջին սերը ասում են 0:46 Ինչ անես չի մոռացվում 0:48 Առաջին սիրո արցունքը …" at bounding box center [756, 390] width 1461 height 616
paste input "*"
click at [140, 370] on span "____" at bounding box center [150, 371] width 28 height 18
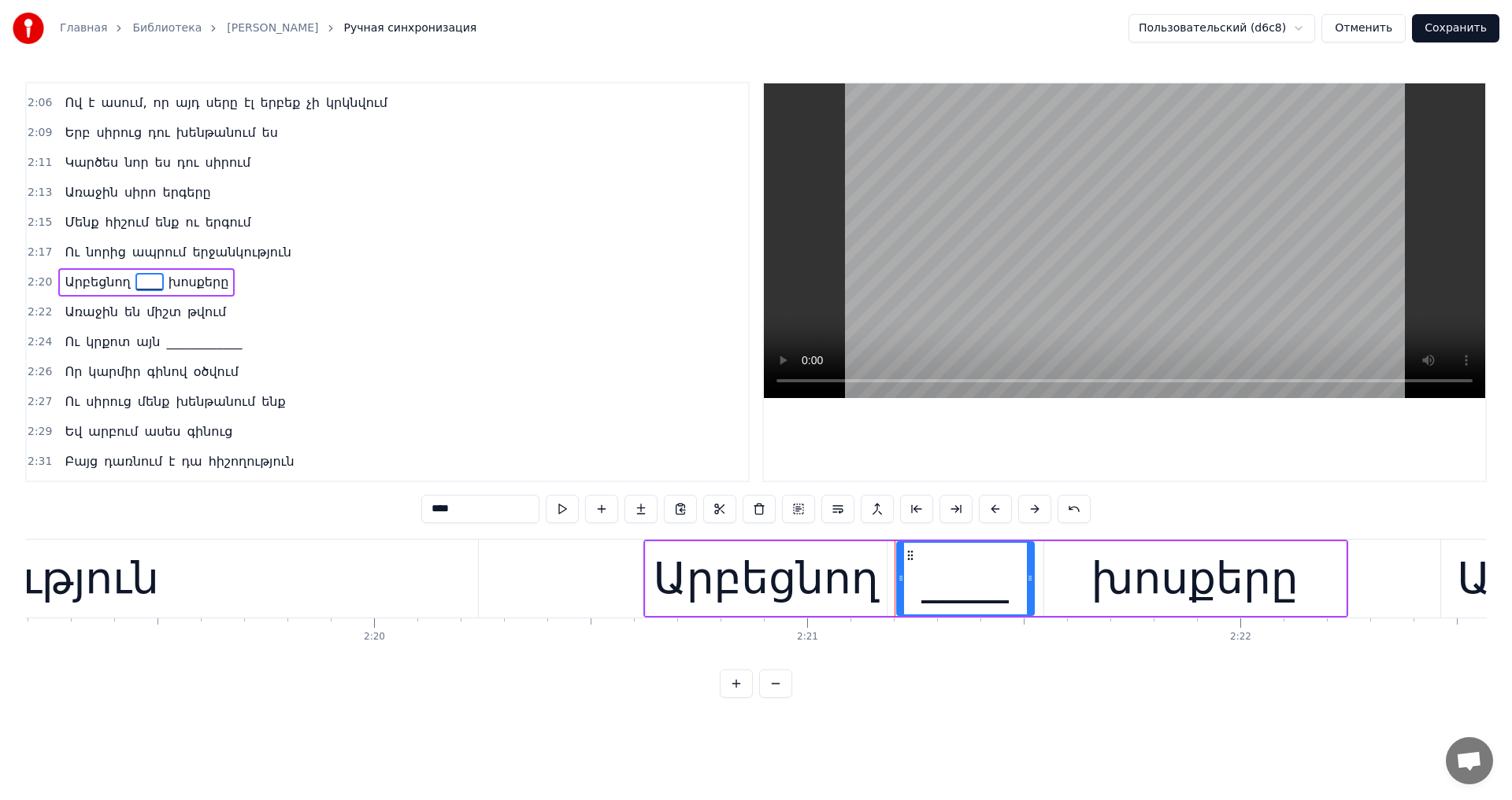
scroll to position [0, 61066]
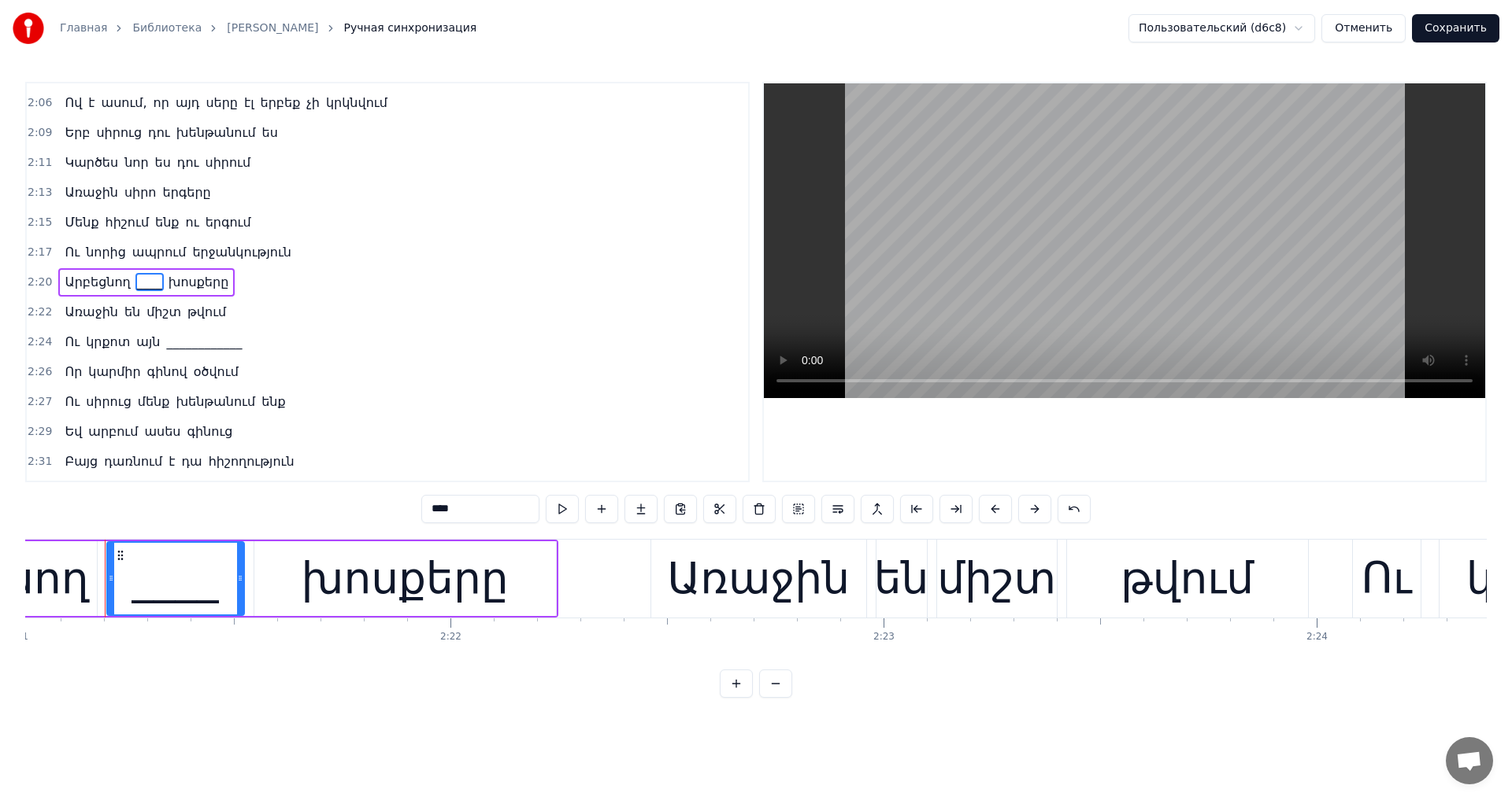
drag, startPoint x: 431, startPoint y: 509, endPoint x: 243, endPoint y: 499, distance: 188.3
click at [243, 499] on div "0:44 Առաջին սերը ասում են 0:46 Ինչ անես չի մոռացվում 0:48 Առաջին սիրո արցունքը …" at bounding box center [756, 390] width 1461 height 616
paste input "text"
click at [192, 339] on span "____________" at bounding box center [203, 341] width 78 height 18
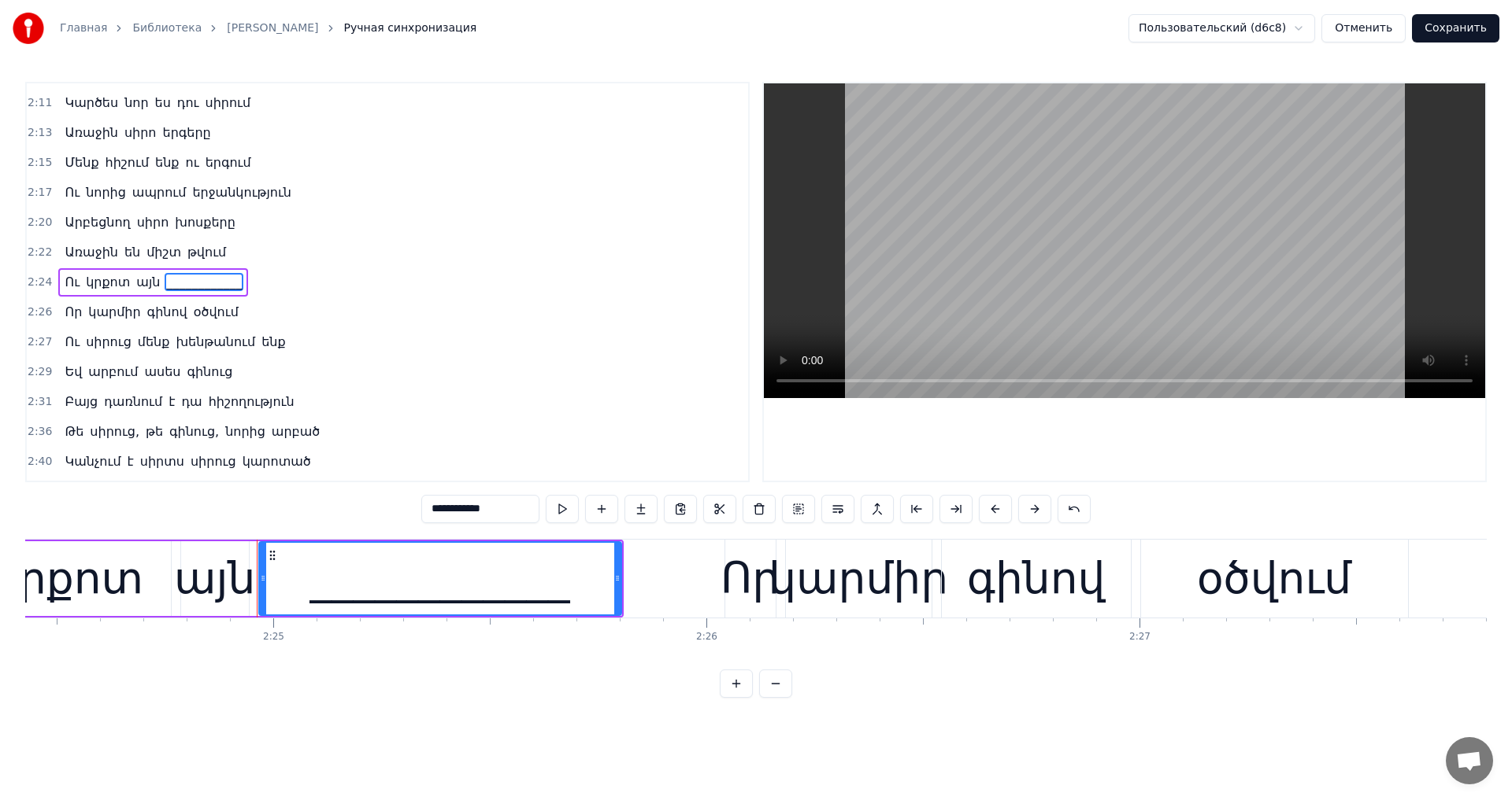
scroll to position [0, 62695]
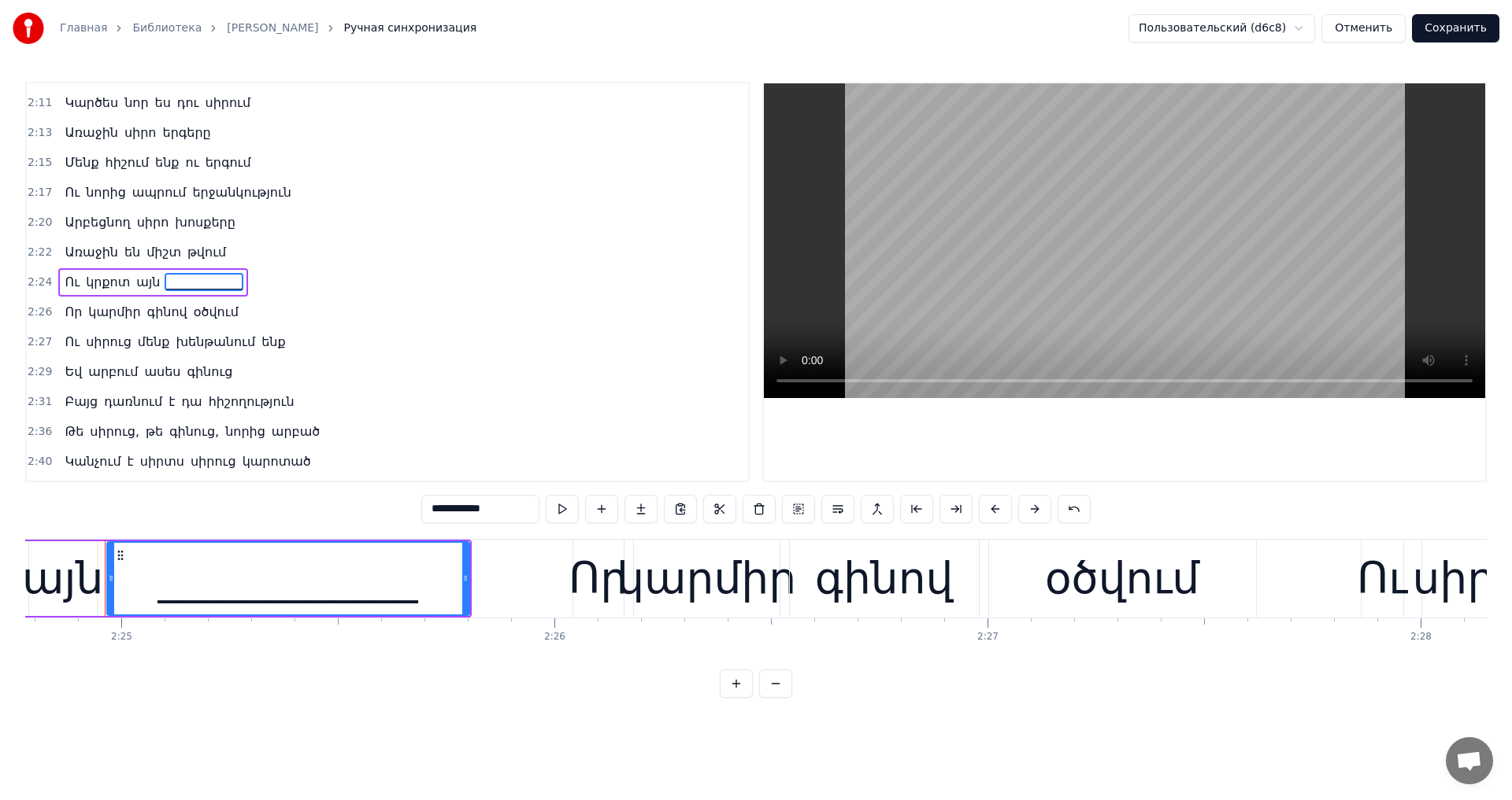
drag, startPoint x: 328, startPoint y: 506, endPoint x: 299, endPoint y: 506, distance: 29.0
click at [299, 506] on div "0:44 Առաջին սերը ասում են 0:46 Ինչ անես չի մոռացվում 0:48 Առաջին սիրո արցունքը …" at bounding box center [756, 390] width 1461 height 616
paste input "text"
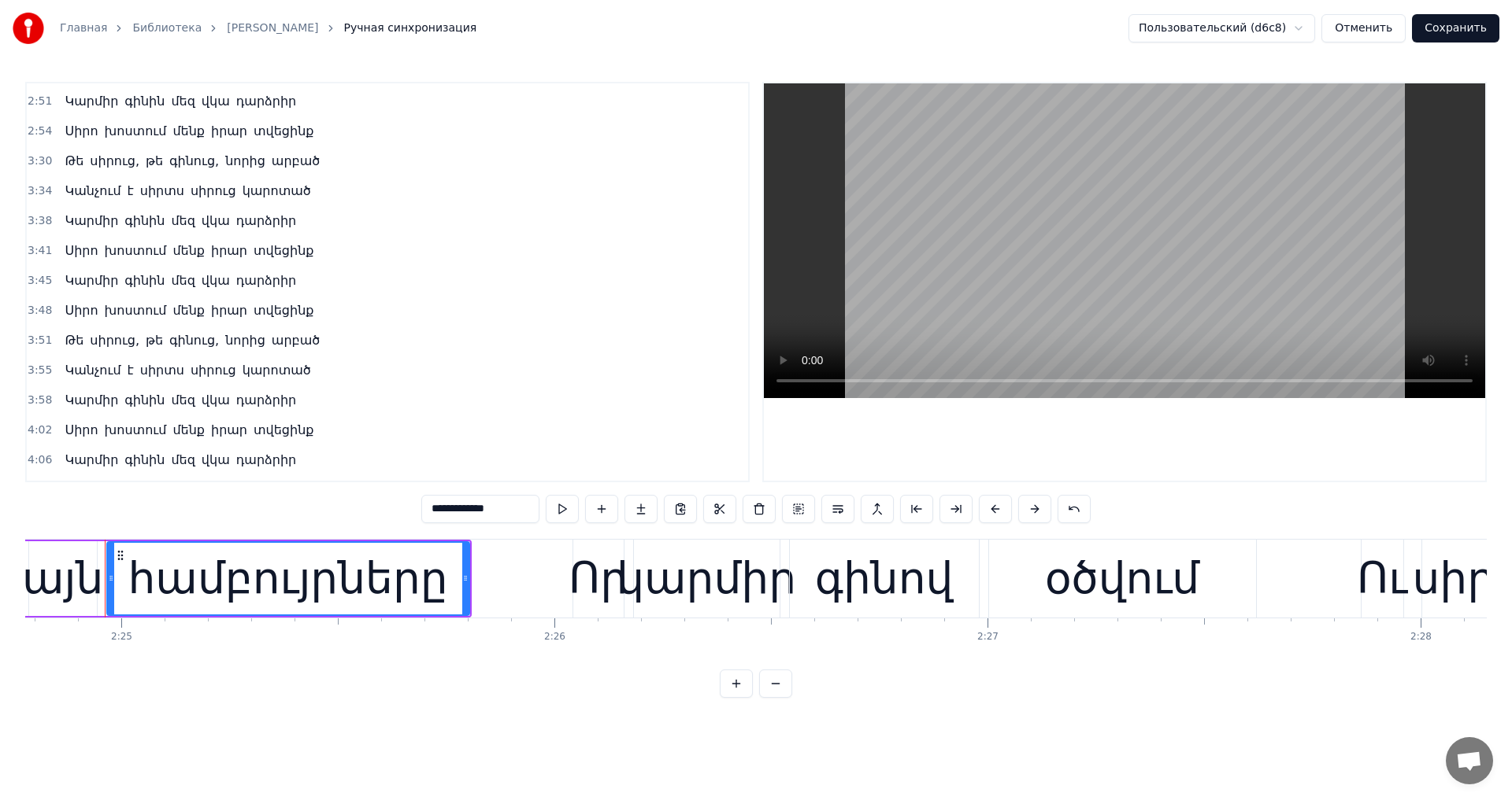
scroll to position [1127, 0]
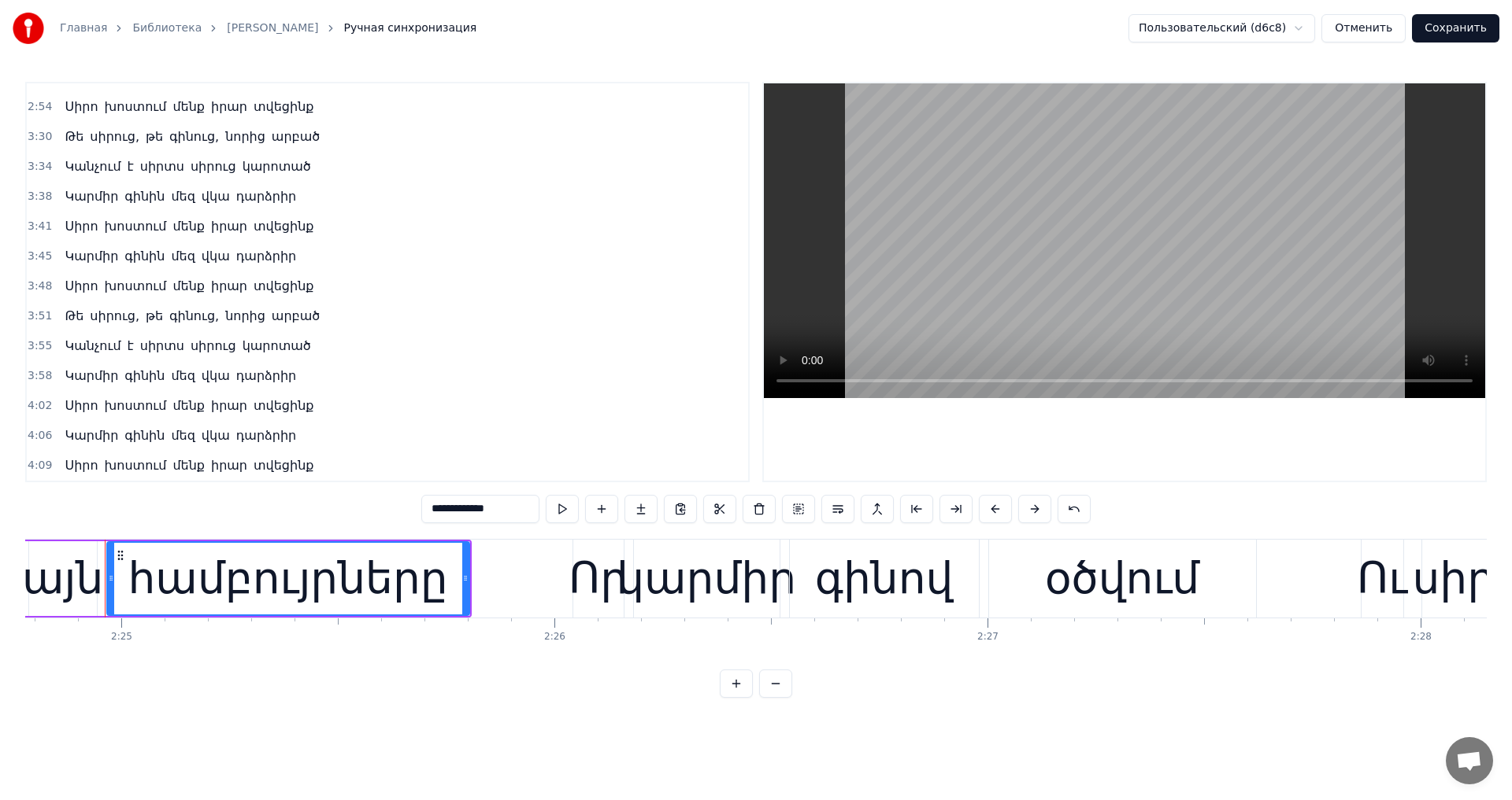
type input "**********"
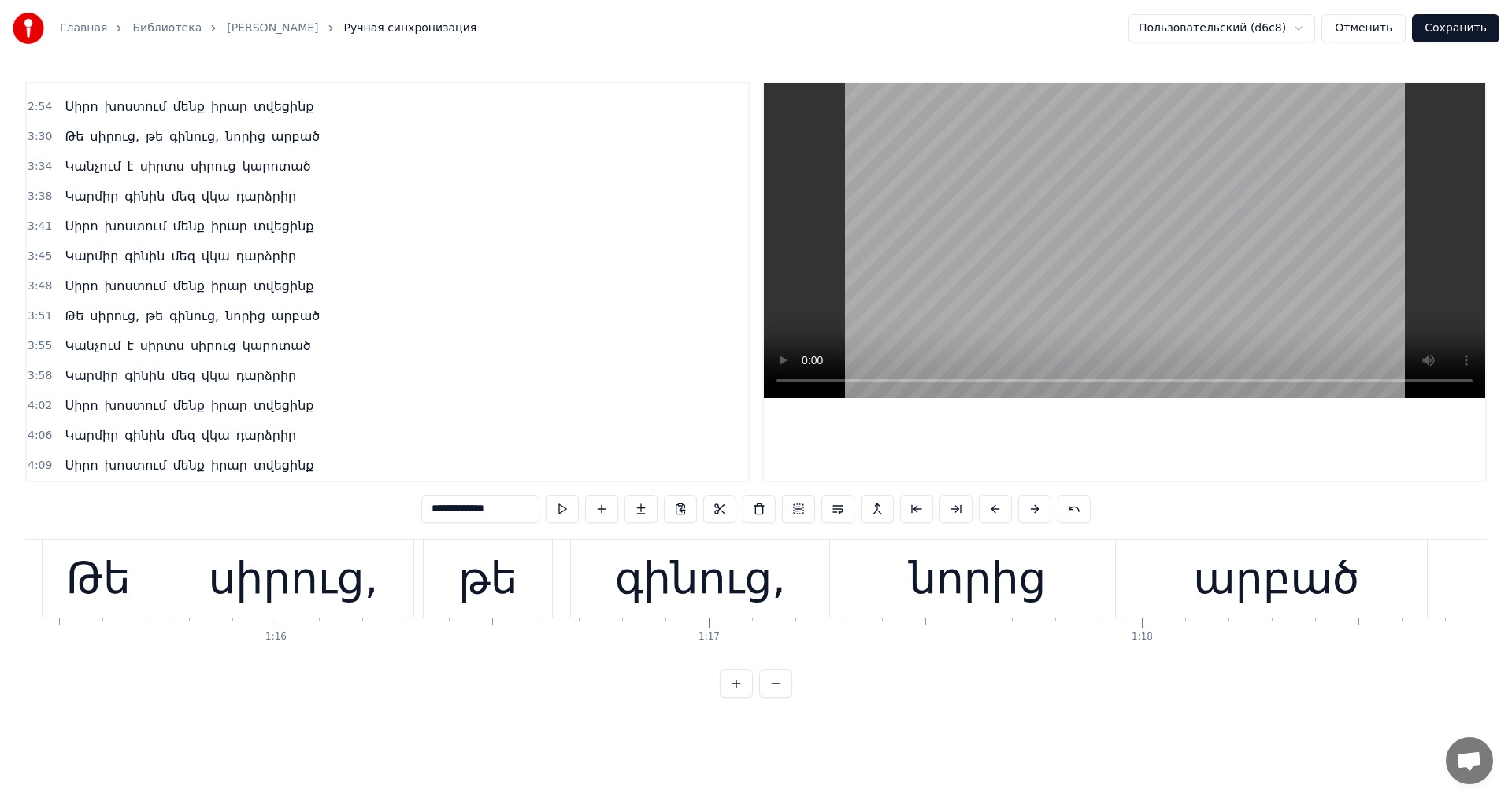
click at [901, 312] on video at bounding box center [1124, 241] width 721 height 315
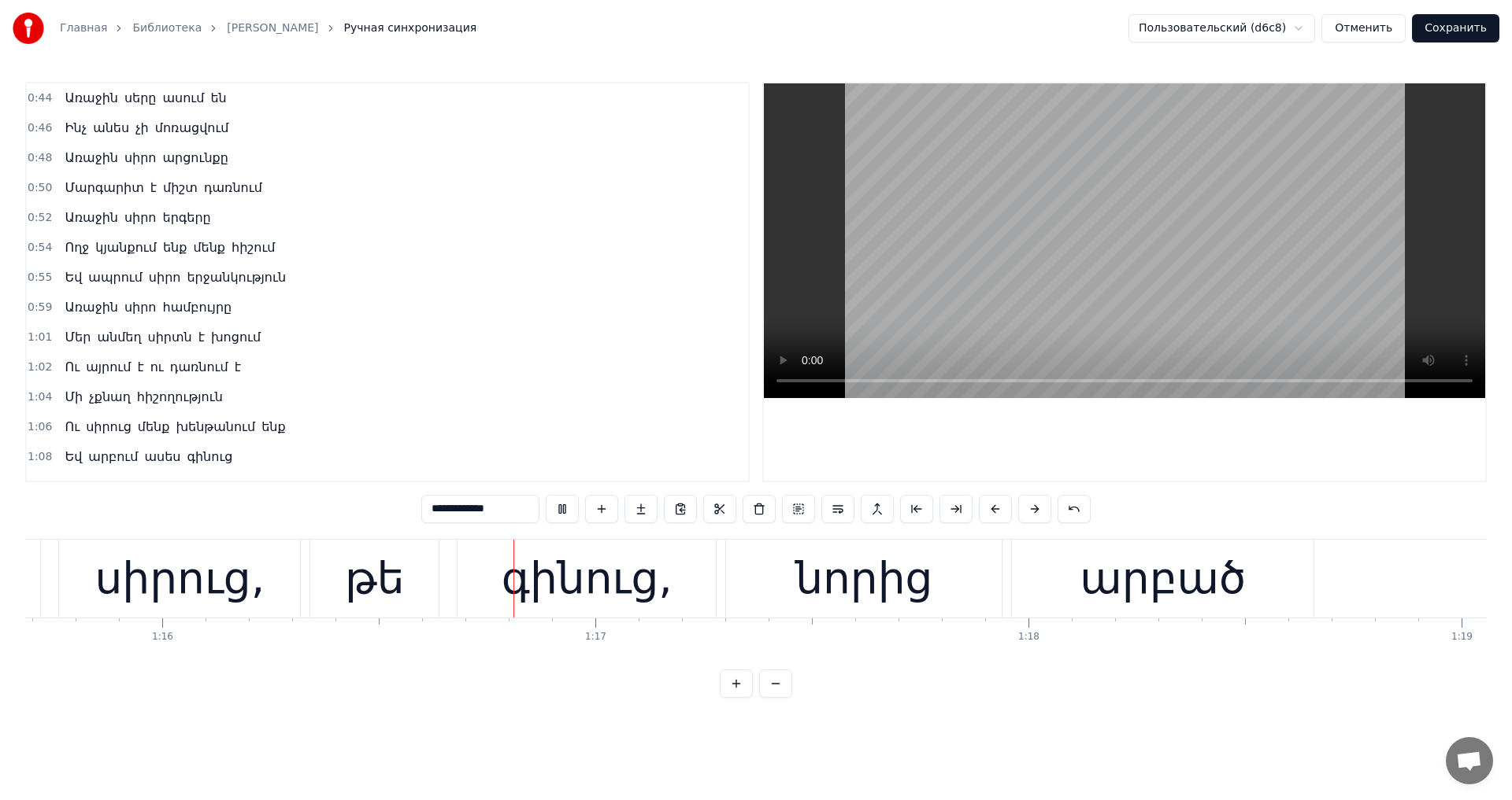
scroll to position [0, 32875]
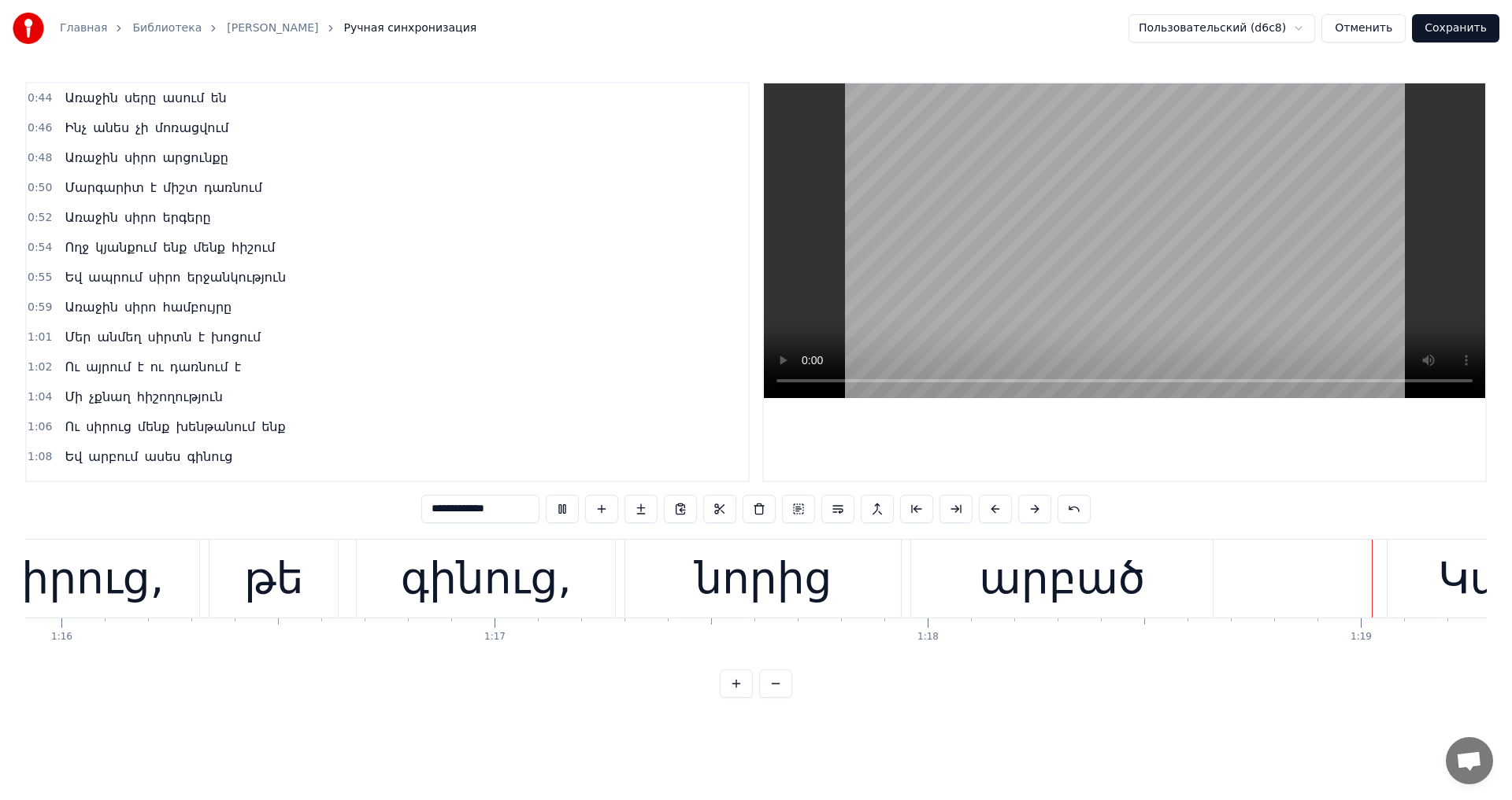
click at [1132, 302] on video at bounding box center [1124, 241] width 721 height 315
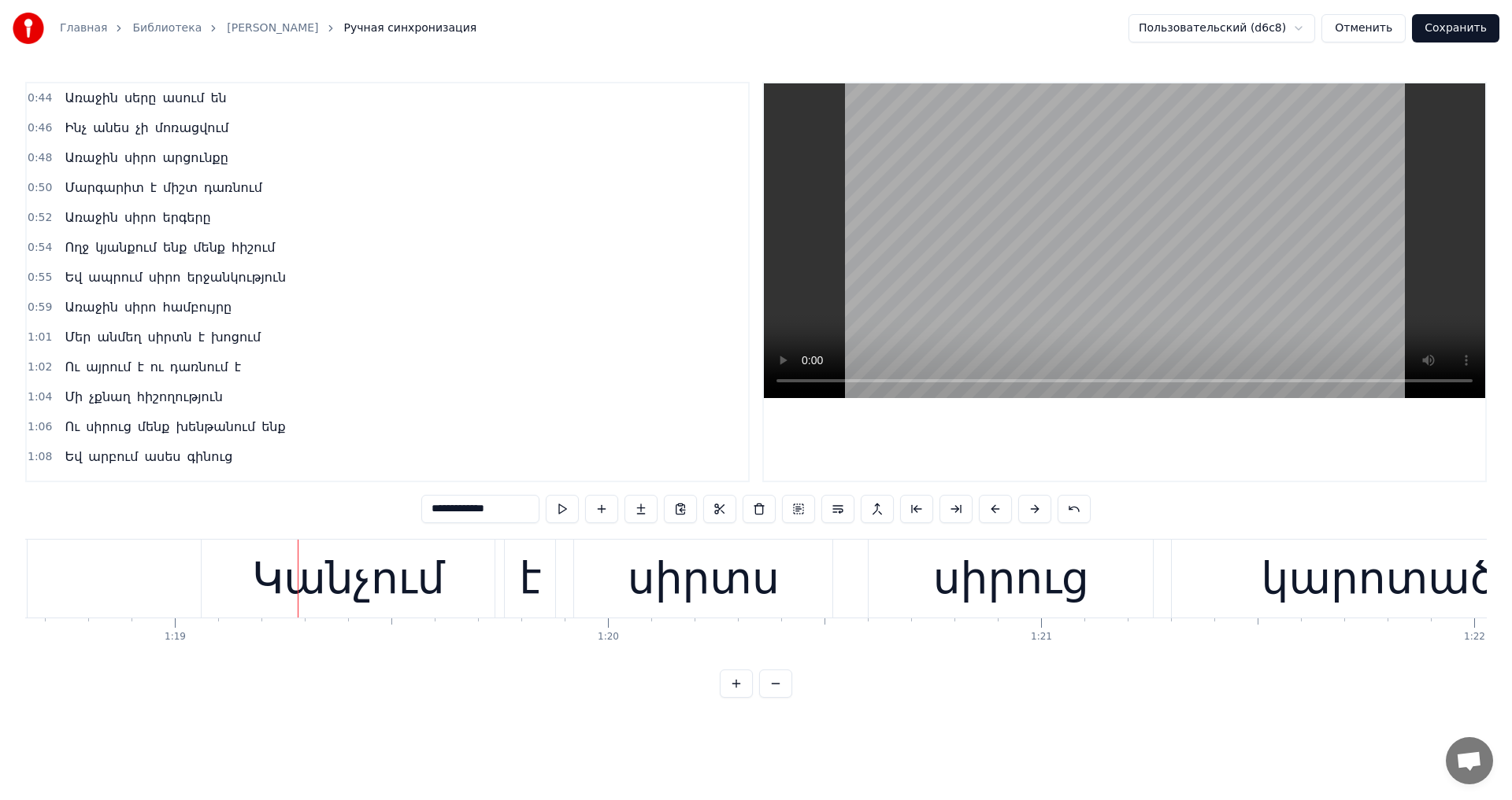
scroll to position [0, 34184]
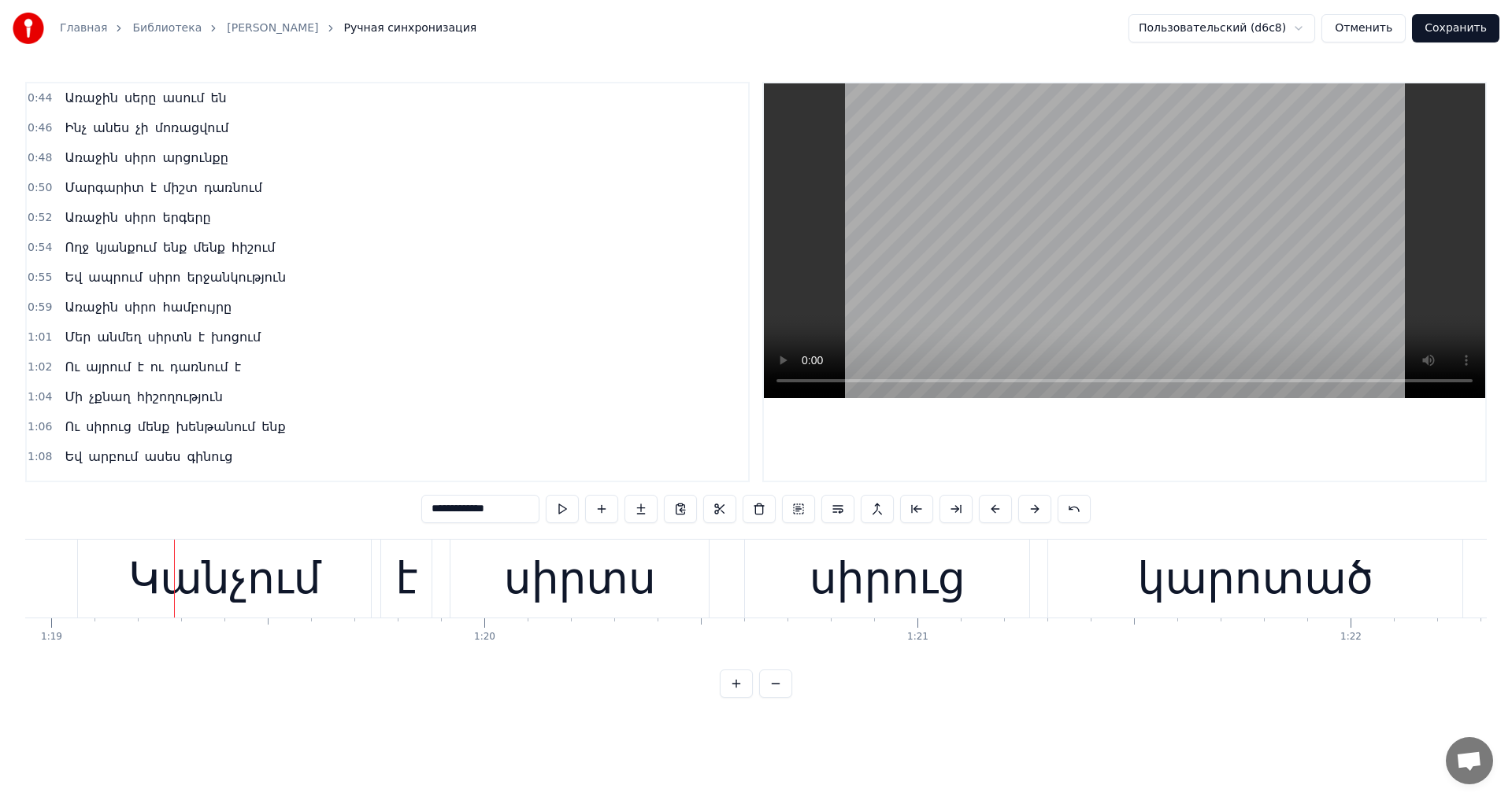
click at [1132, 302] on video at bounding box center [1124, 241] width 721 height 315
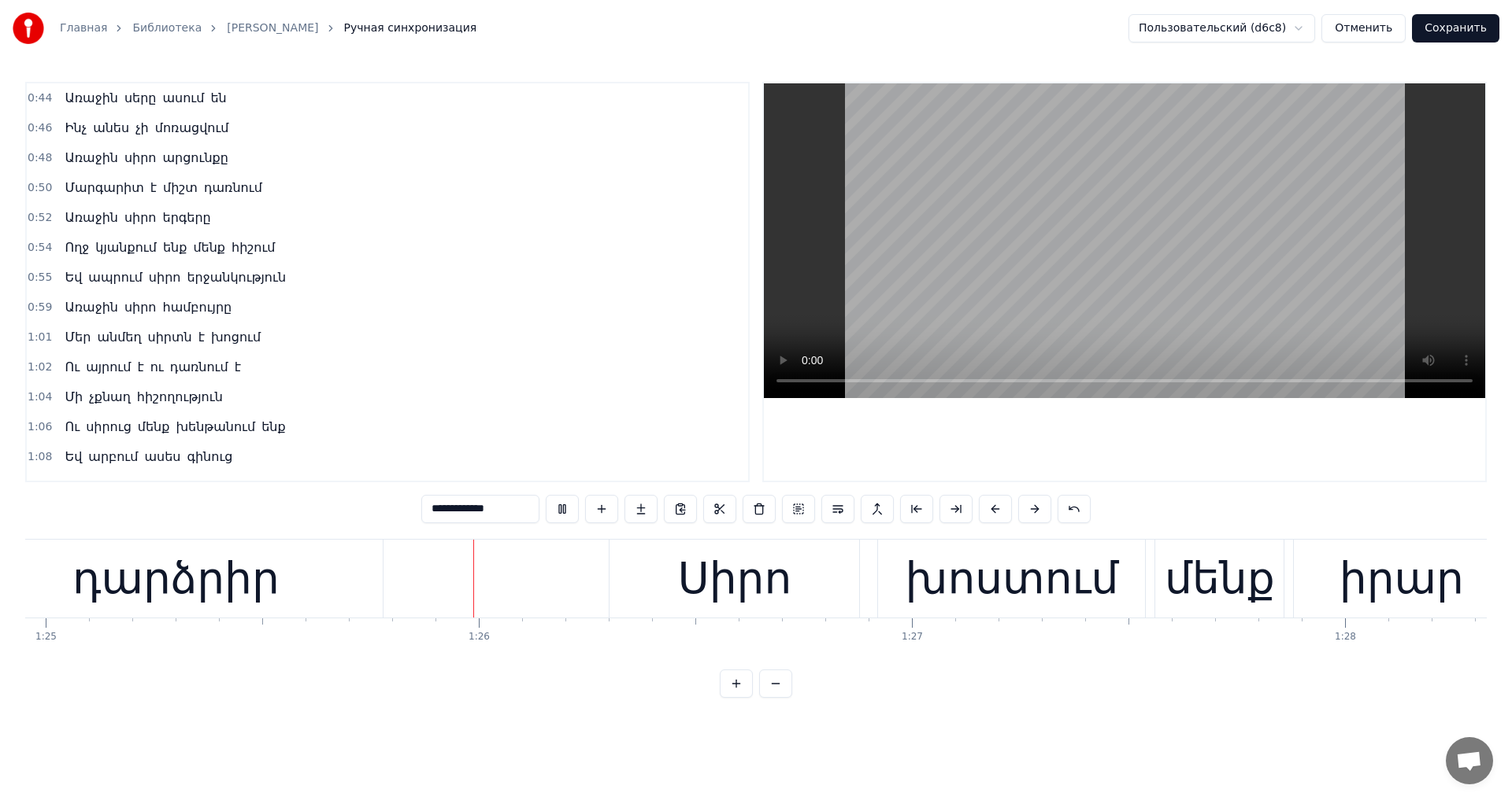
scroll to position [0, 36867]
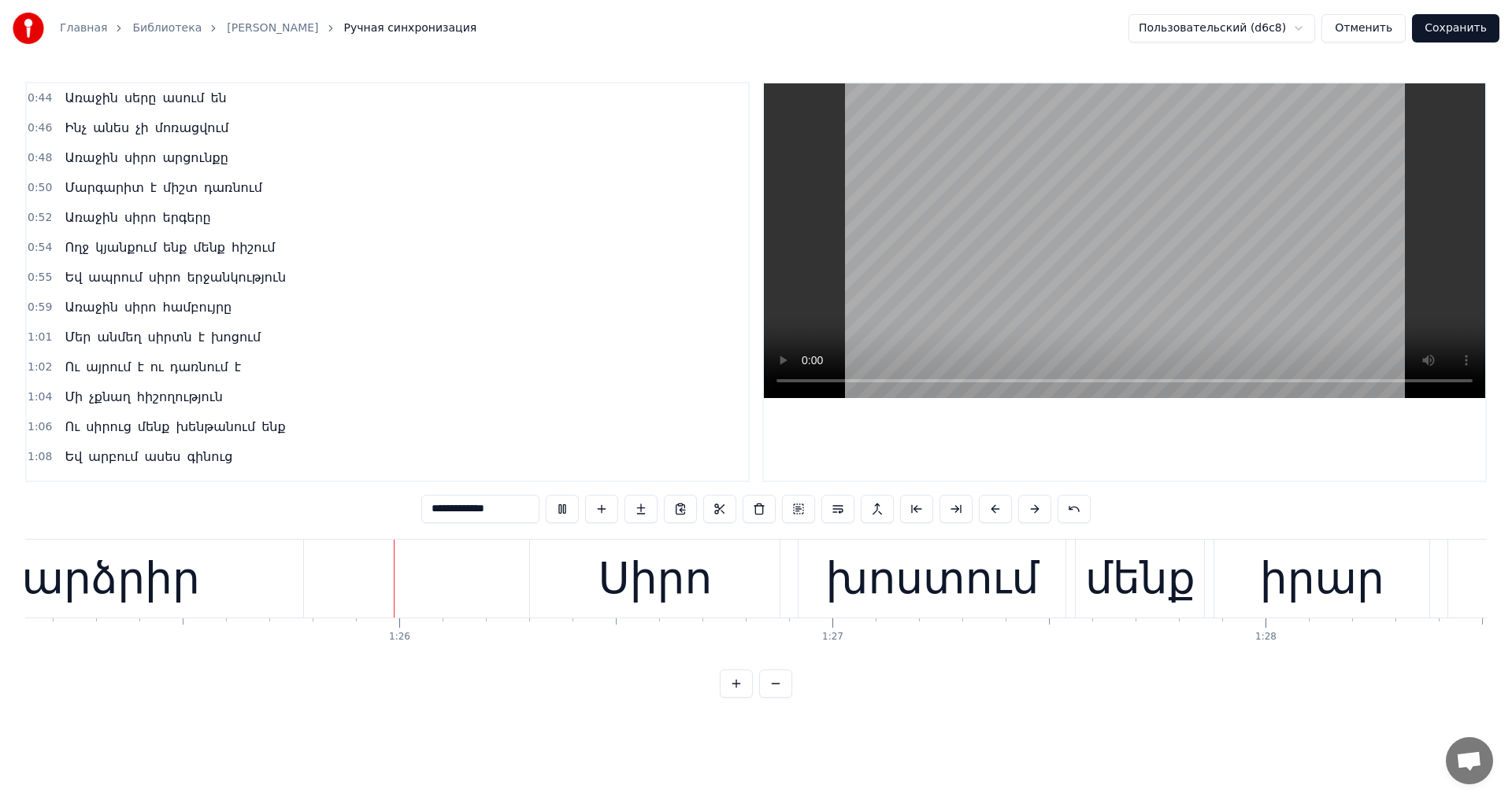
click at [1132, 302] on video at bounding box center [1124, 241] width 721 height 315
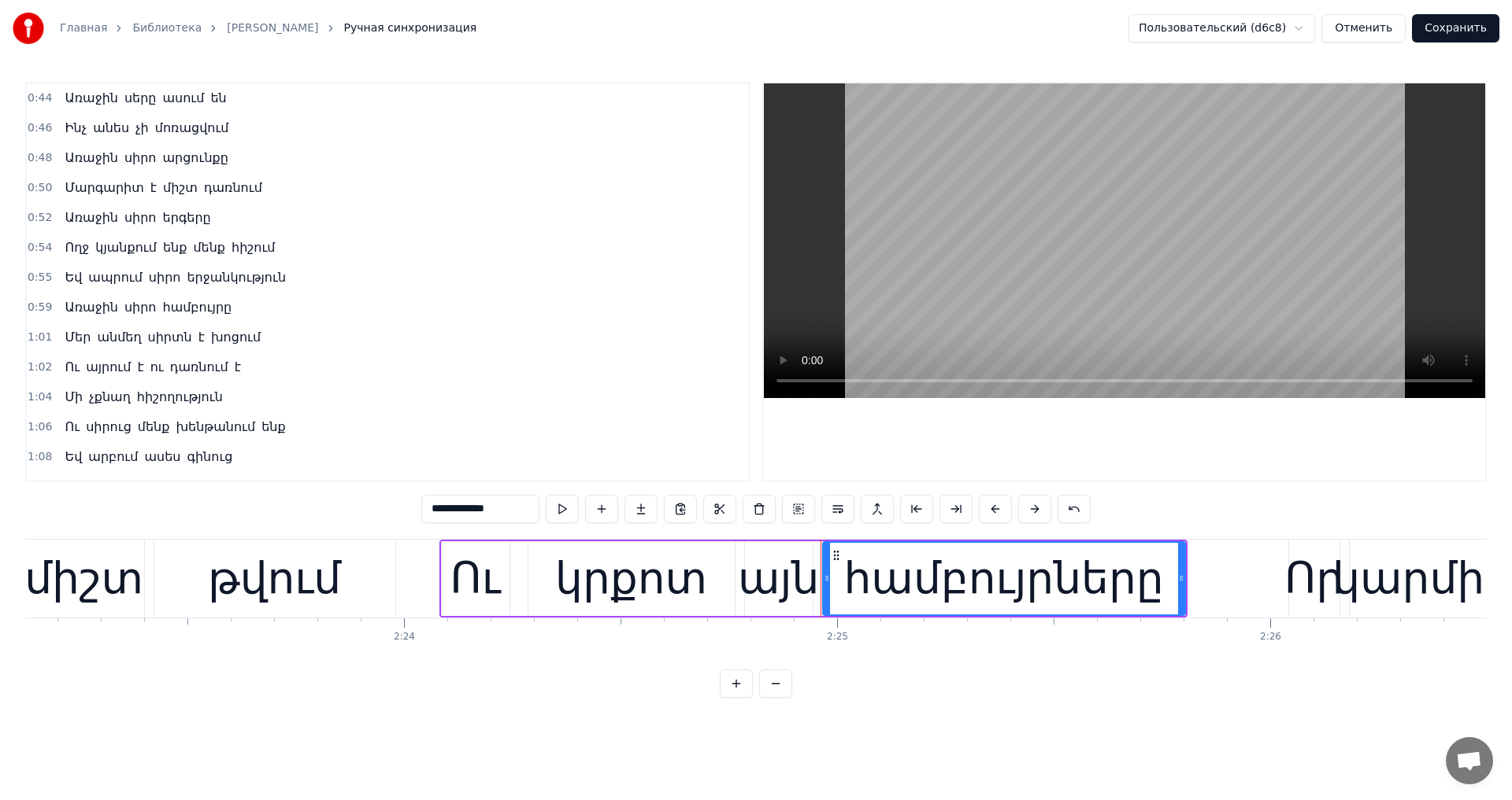
scroll to position [0, 62695]
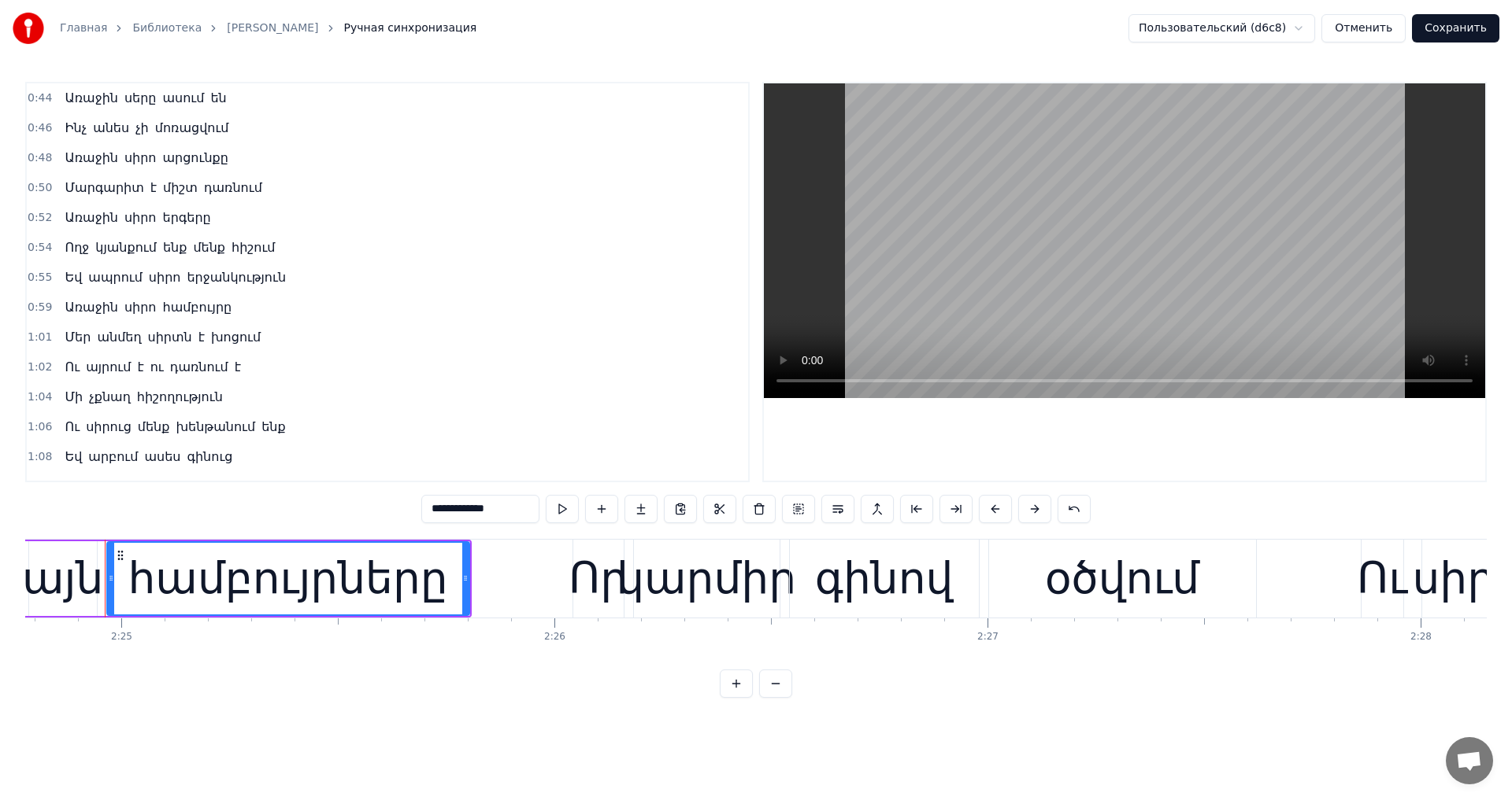
click at [1162, 284] on video at bounding box center [1124, 241] width 721 height 315
click at [1148, 293] on video at bounding box center [1124, 241] width 721 height 315
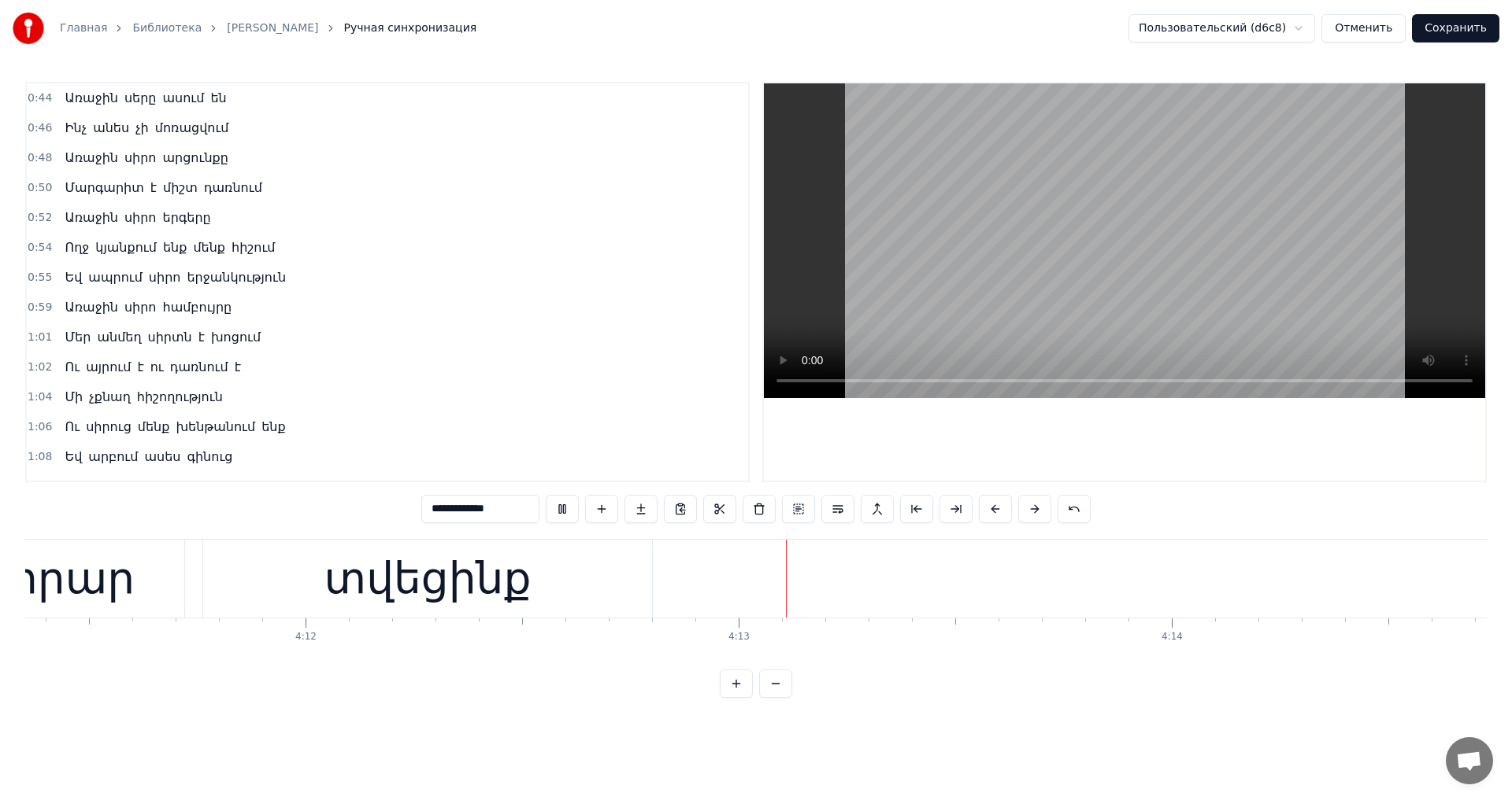
scroll to position [0, 108907]
click at [1351, 150] on video at bounding box center [1124, 241] width 721 height 315
click at [1442, 34] on button "Сохранить" at bounding box center [1455, 28] width 87 height 28
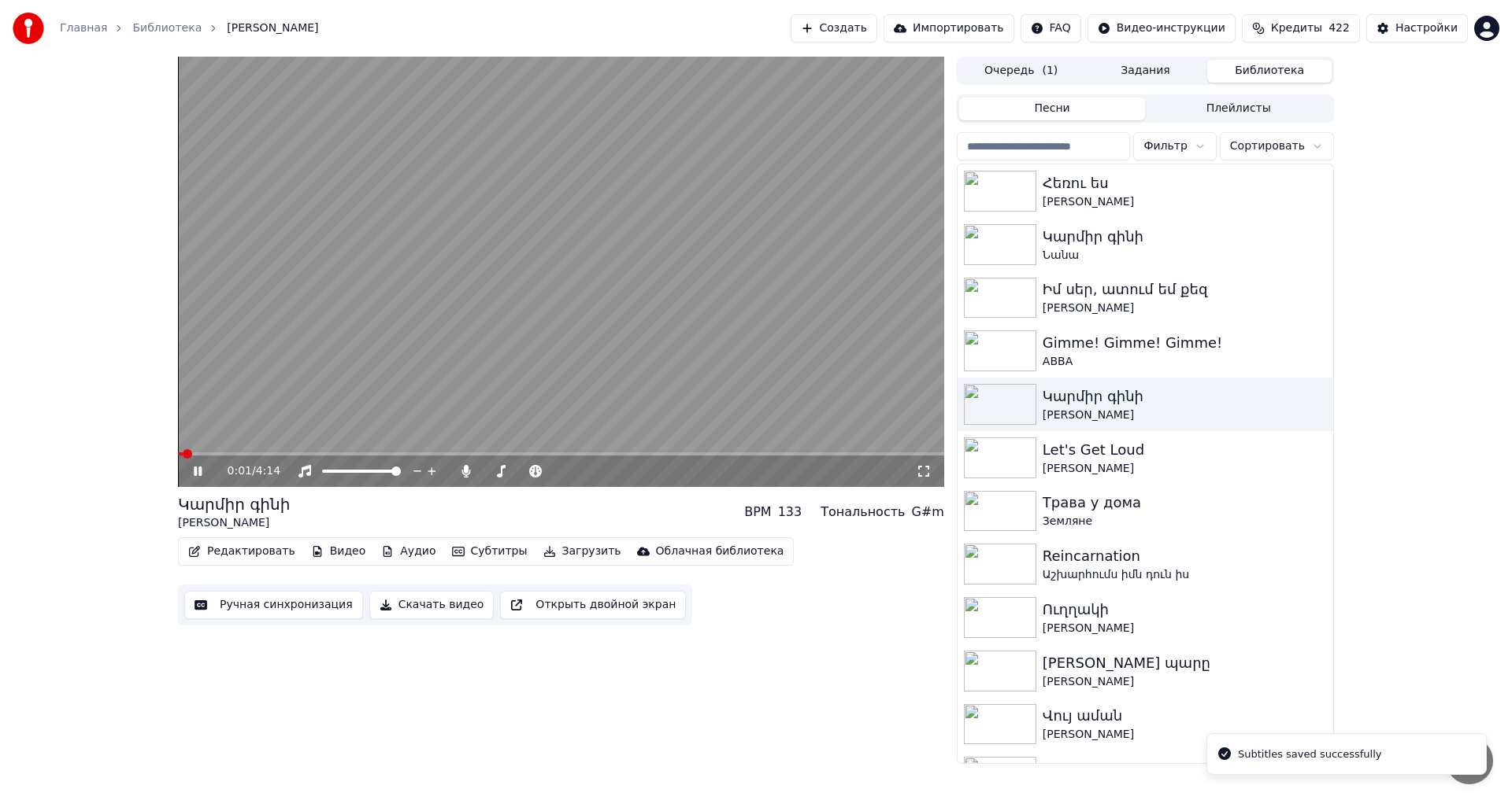
click at [442, 335] on video at bounding box center [561, 271] width 766 height 430
click at [556, 550] on button "Загрузить" at bounding box center [582, 551] width 91 height 22
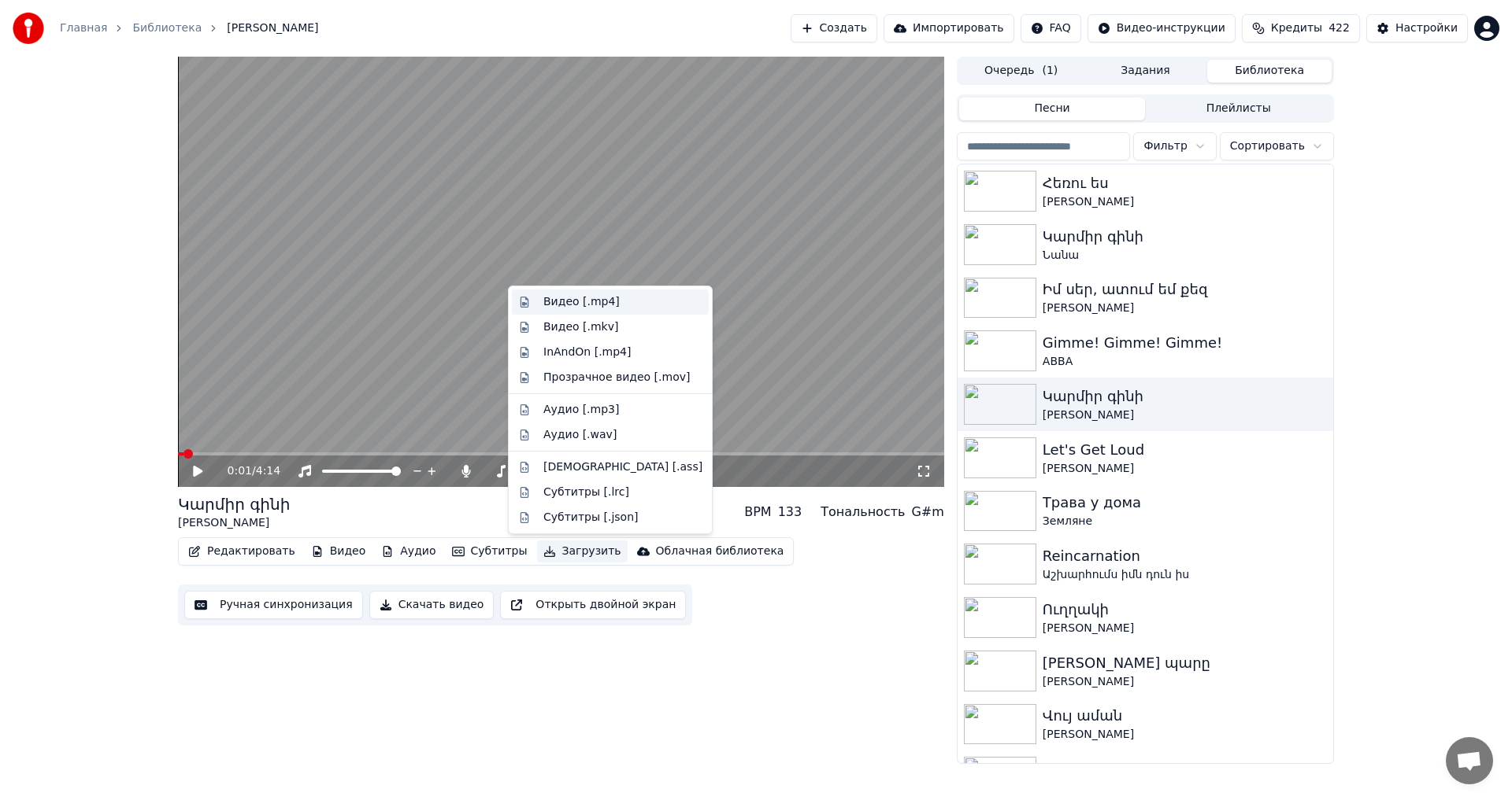
click at [577, 303] on div "Видео [.mp4]" at bounding box center [581, 302] width 77 height 16
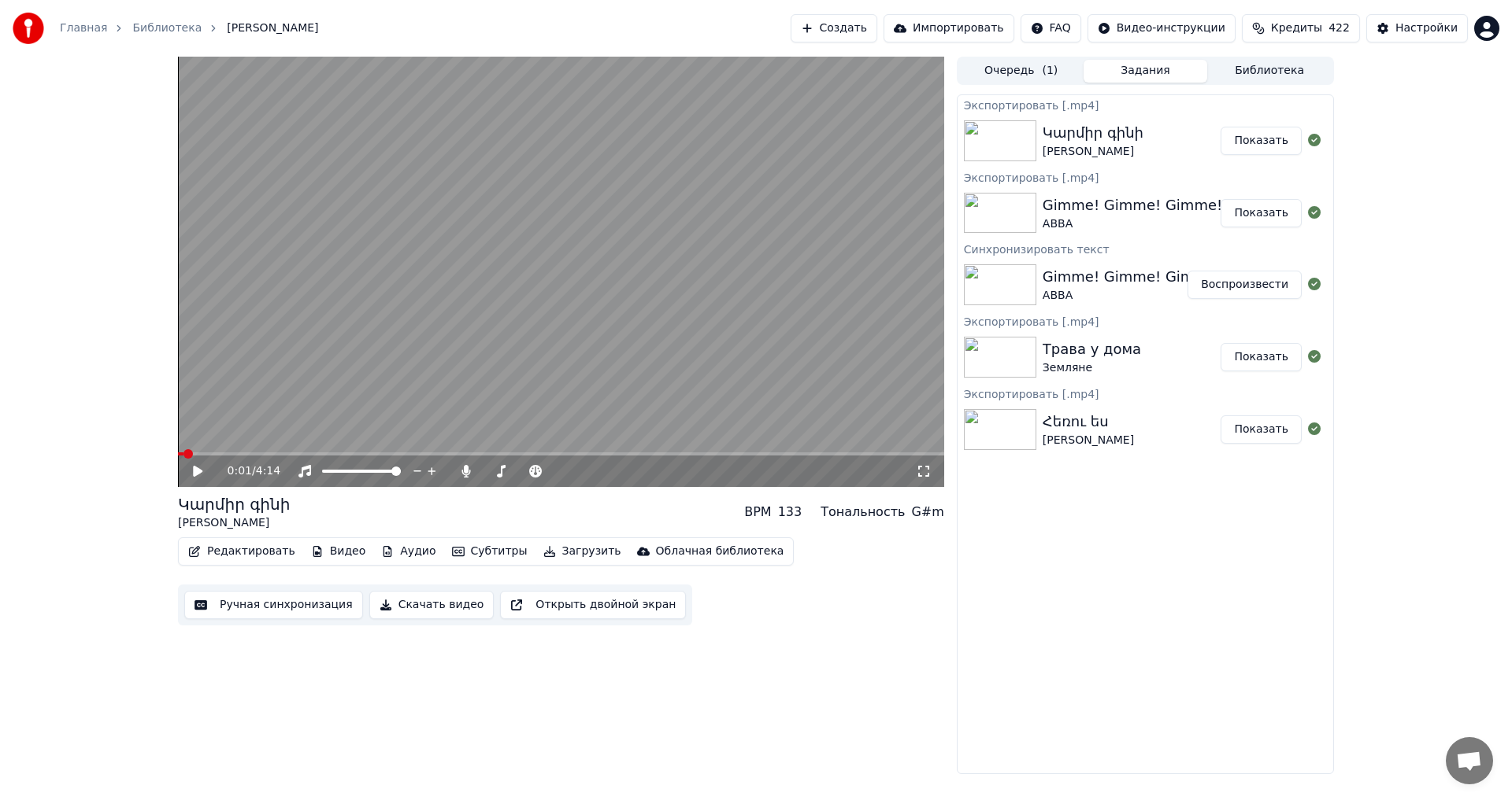
click at [1262, 134] on button "Показать" at bounding box center [1261, 141] width 81 height 28
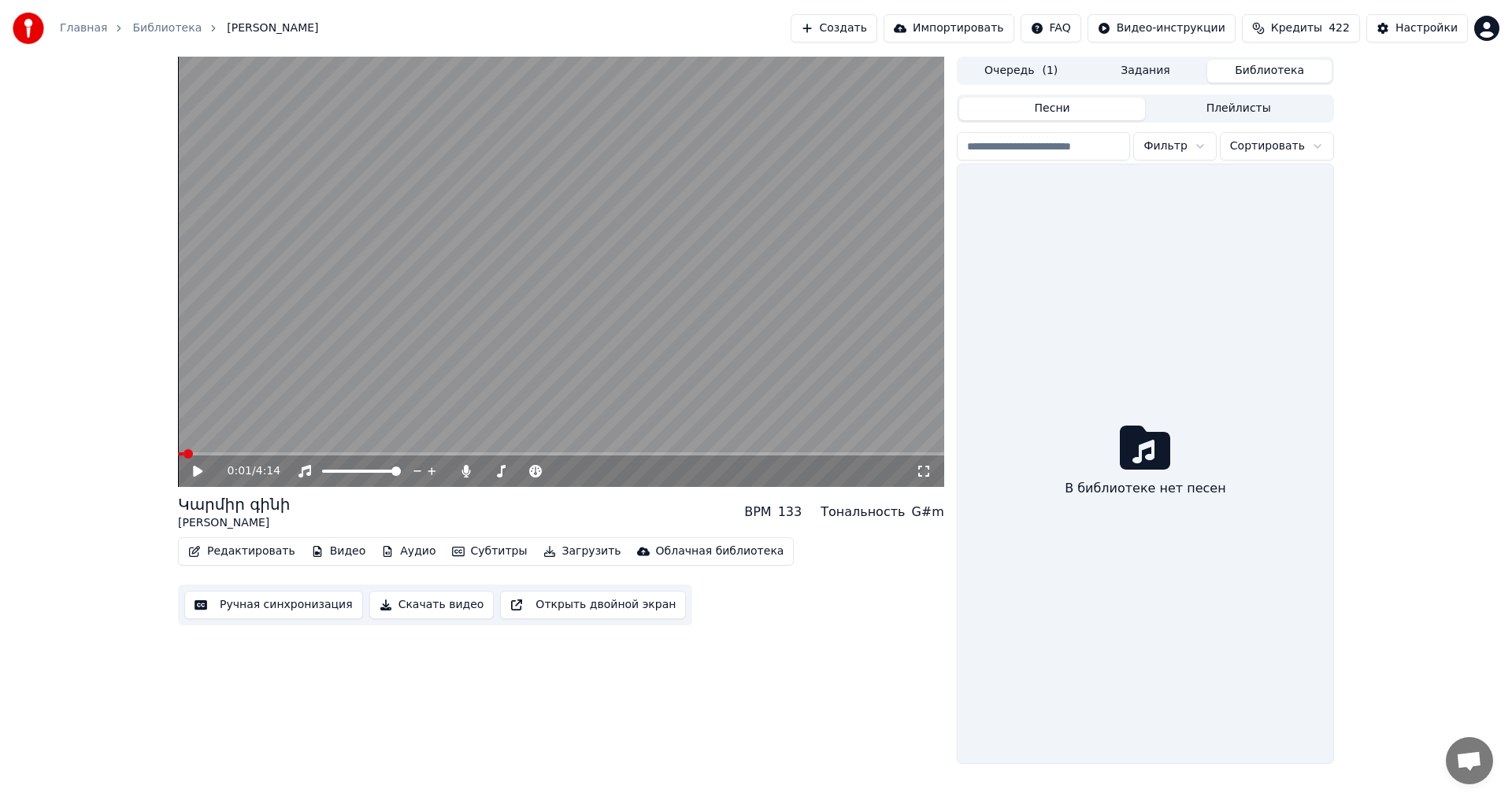
click at [1238, 66] on button "Библиотека" at bounding box center [1269, 71] width 124 height 23
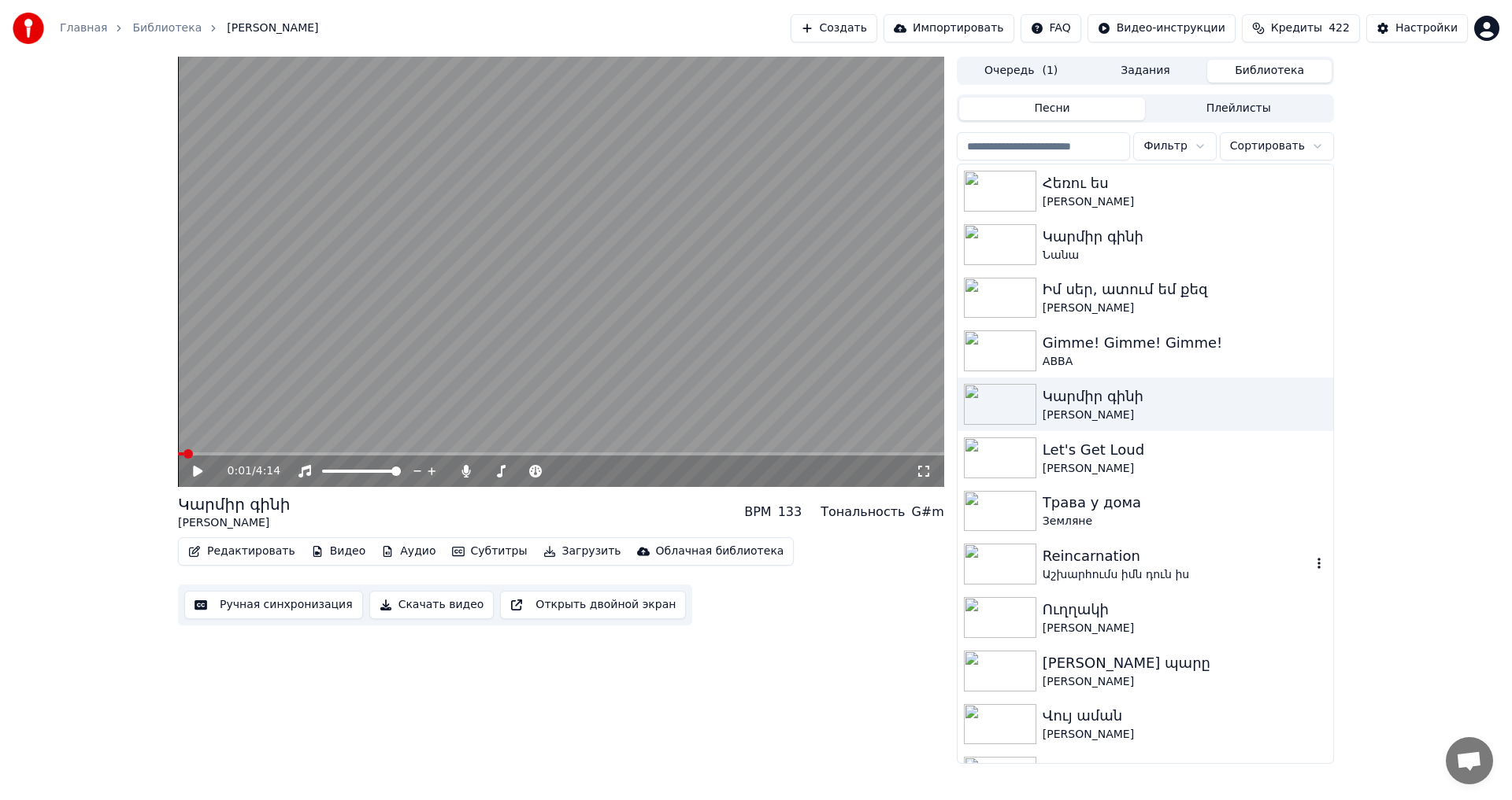
click at [1192, 563] on div "Reincarnation" at bounding box center [1176, 556] width 269 height 22
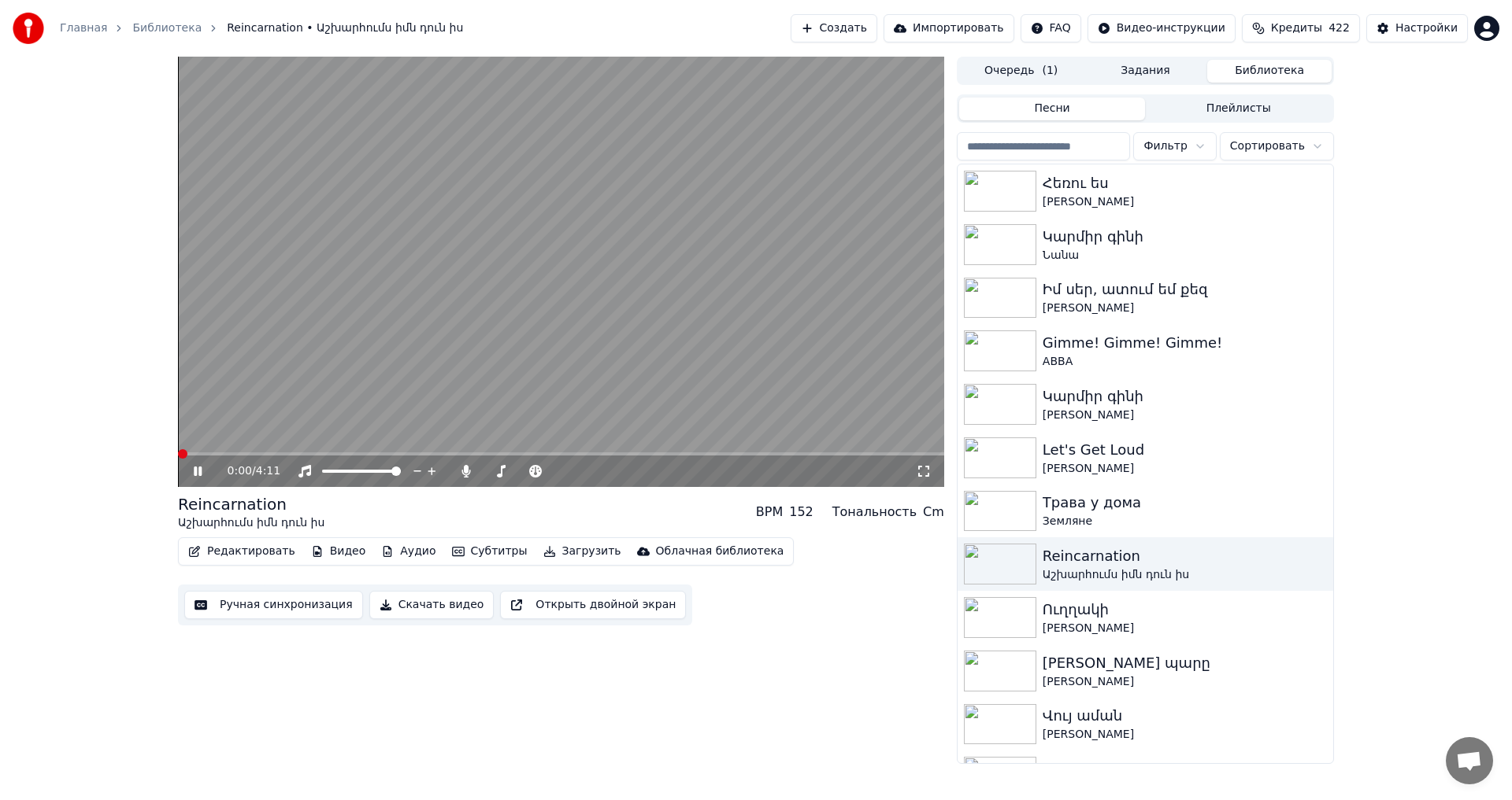
click at [470, 302] on video at bounding box center [561, 271] width 766 height 430
click at [331, 606] on button "Ручная синхронизация" at bounding box center [273, 605] width 179 height 28
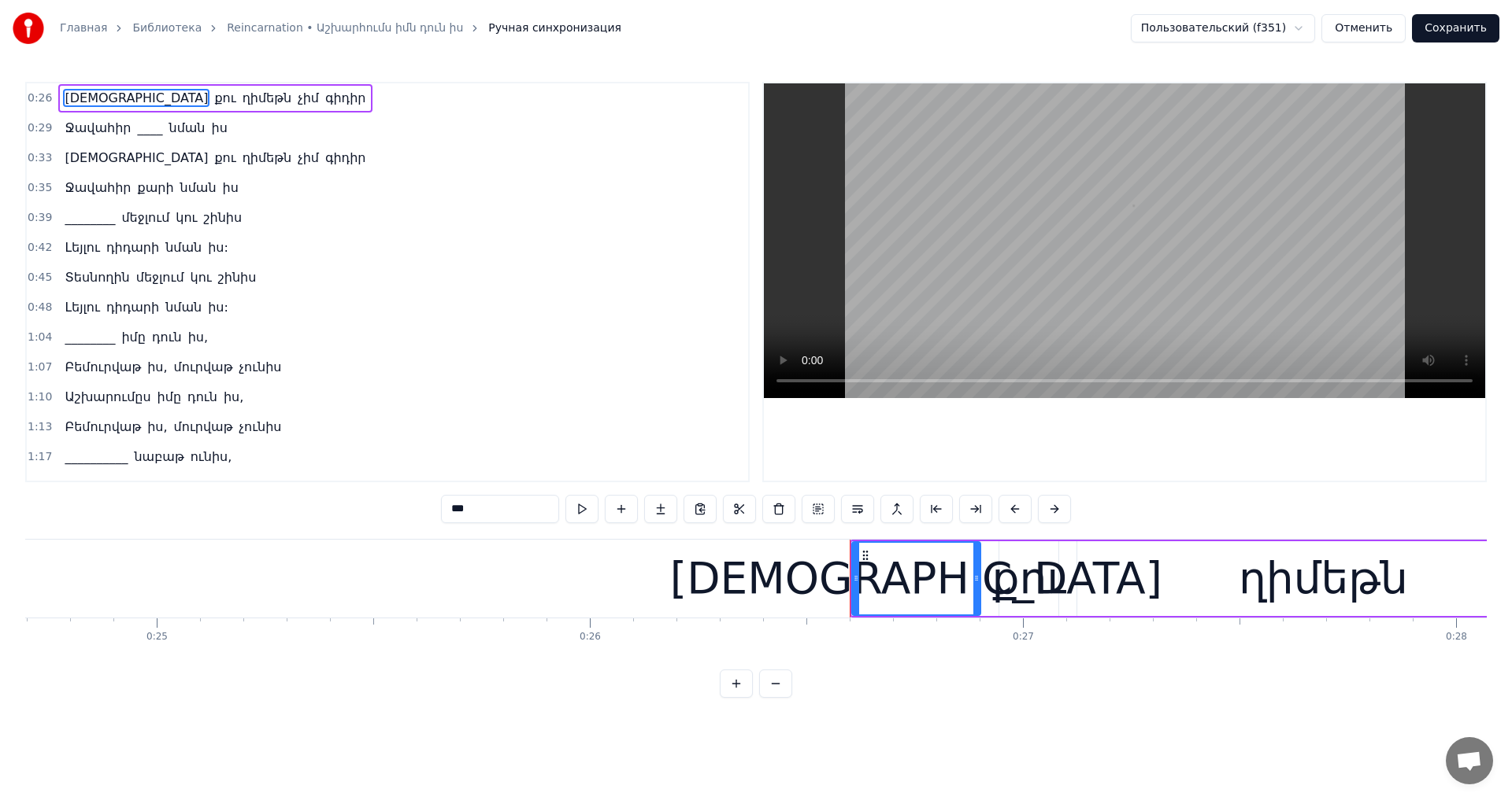
scroll to position [0, 11406]
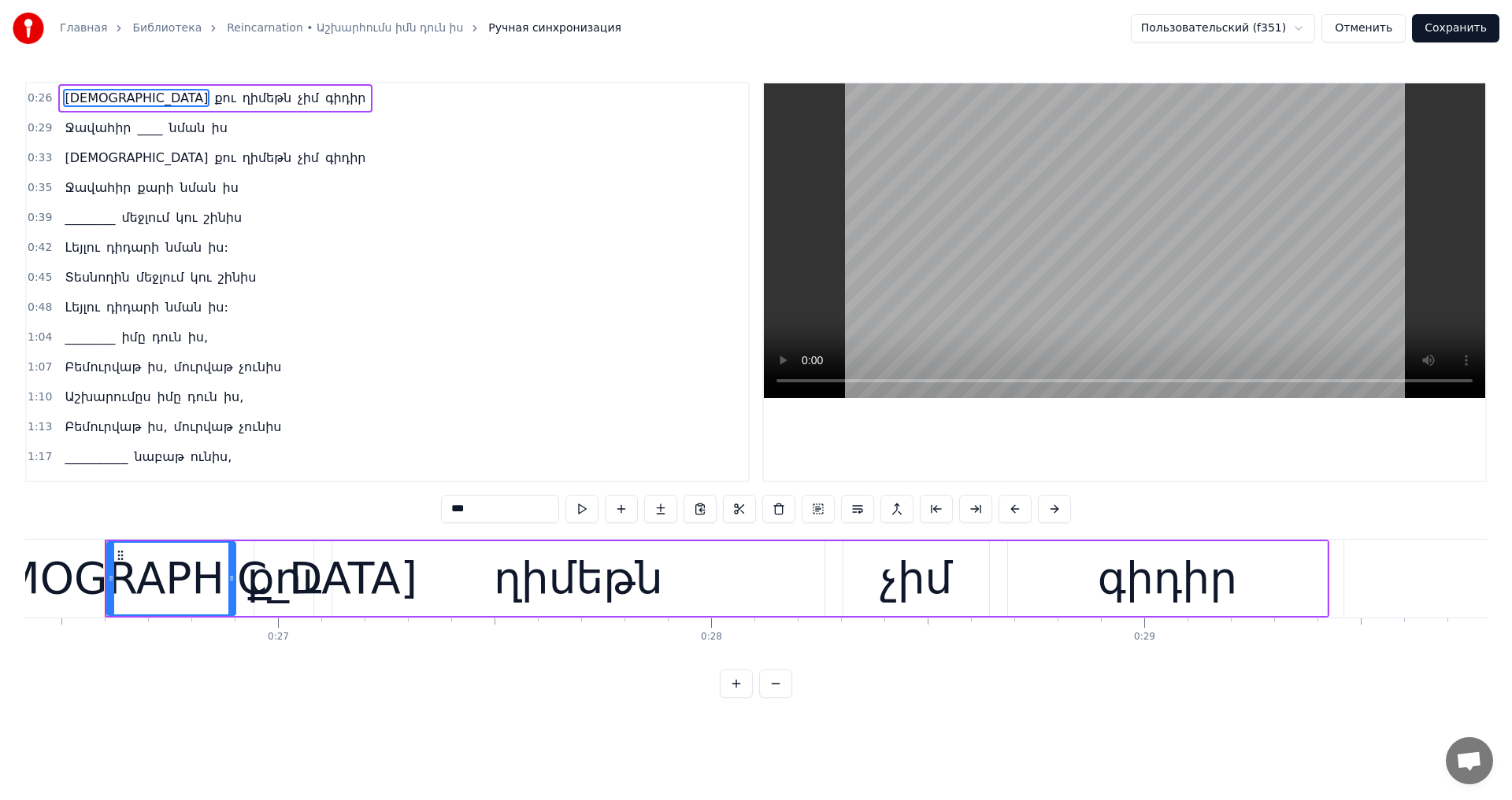
click at [136, 124] on span "____" at bounding box center [150, 128] width 28 height 18
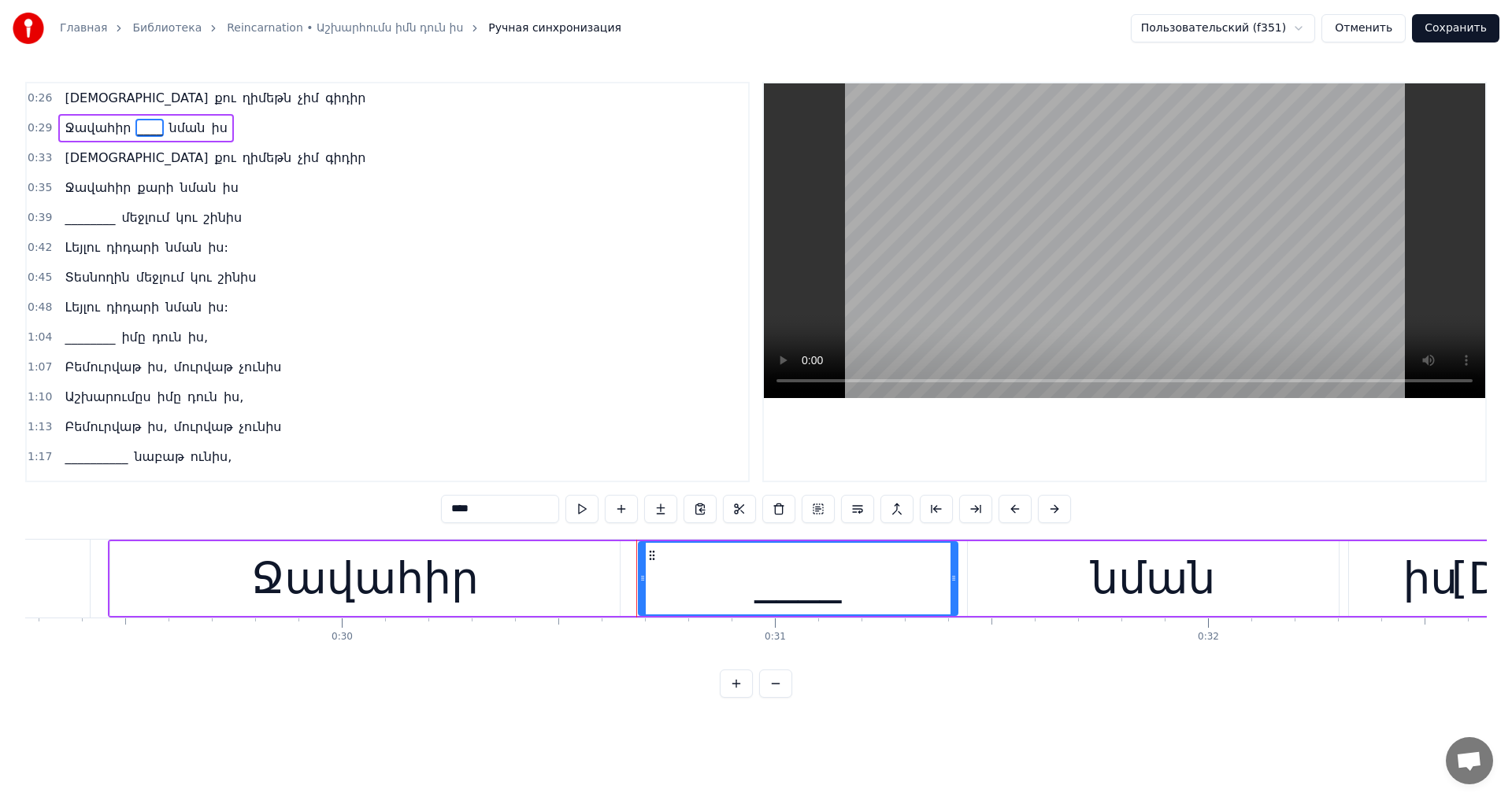
drag, startPoint x: 466, startPoint y: 514, endPoint x: 317, endPoint y: 496, distance: 150.1
click at [317, 496] on div "0:26 [PERSON_NAME] գիդիր 0:29 Ջավահիր ____ նման իս 0:33 [PERSON_NAME] 0:35 [PER…" at bounding box center [756, 390] width 1461 height 616
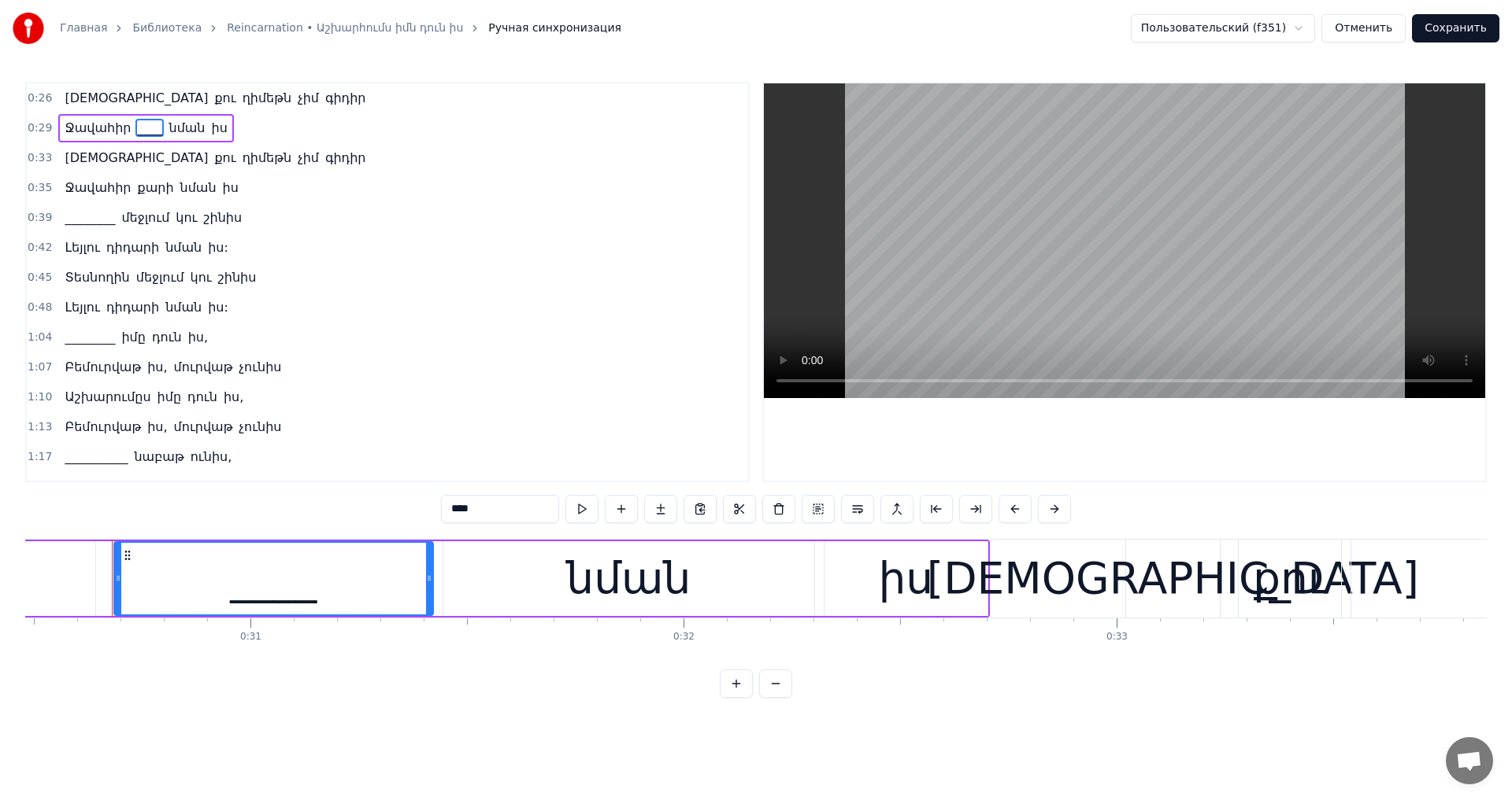
scroll to position [0, 13206]
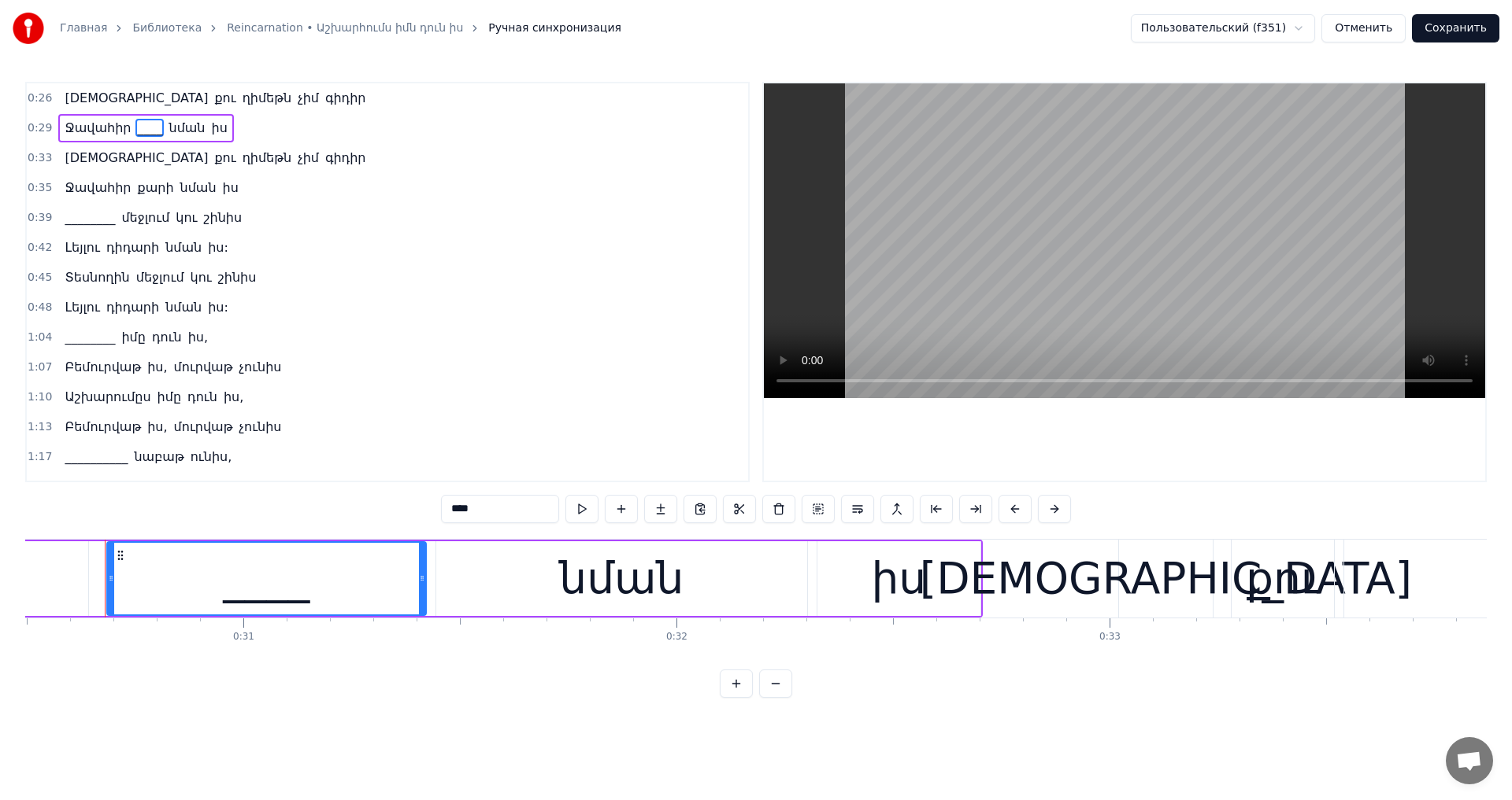
paste input "text"
click at [74, 212] on span "________" at bounding box center [90, 217] width 54 height 18
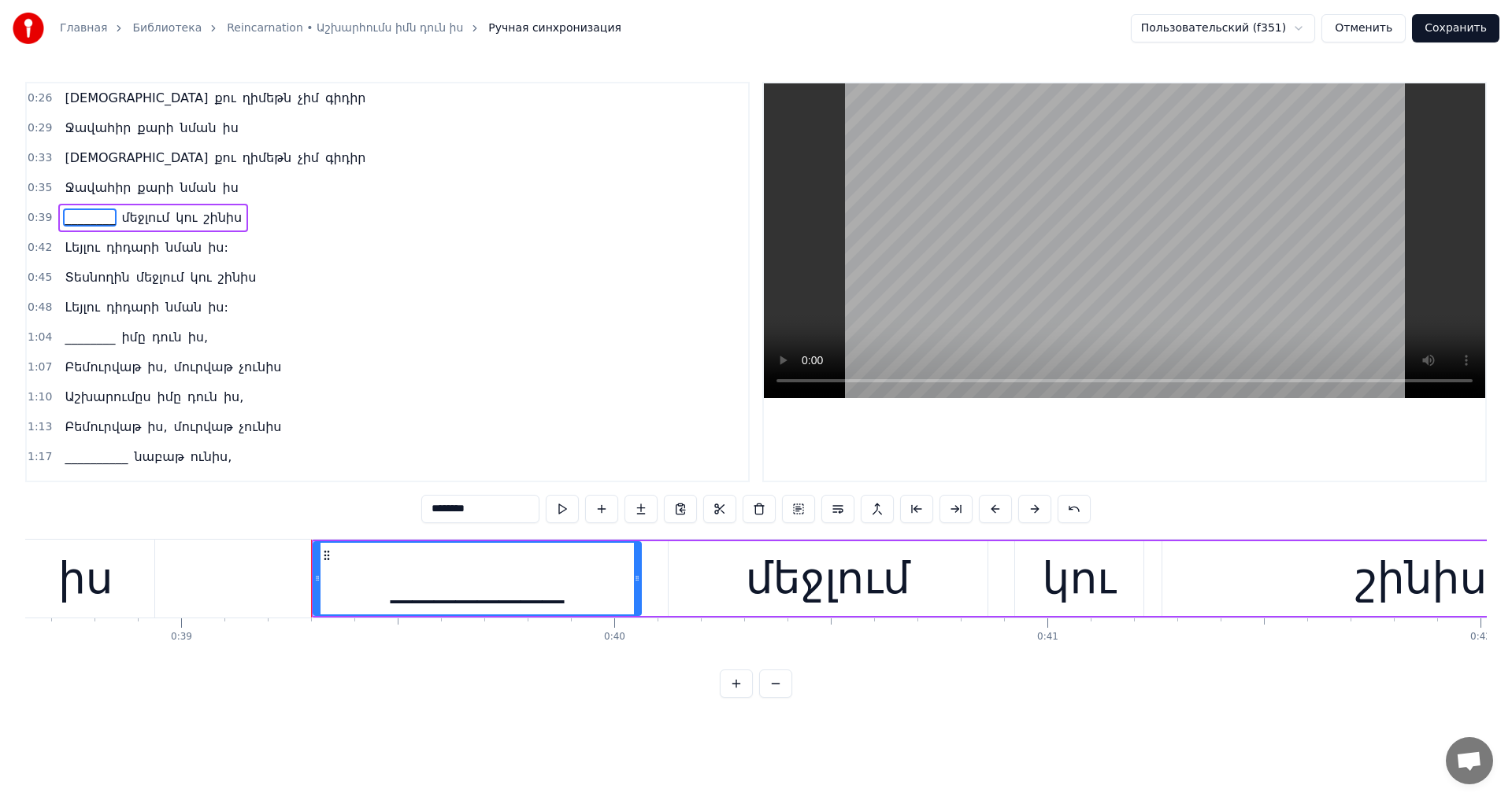
drag, startPoint x: 460, startPoint y: 521, endPoint x: 368, endPoint y: 509, distance: 92.8
click at [370, 509] on div "0:26 [PERSON_NAME] չիմ գիդիր 0:29 [PERSON_NAME] նման իս 0:33 [PERSON_NAME] չիմ …" at bounding box center [756, 390] width 1461 height 616
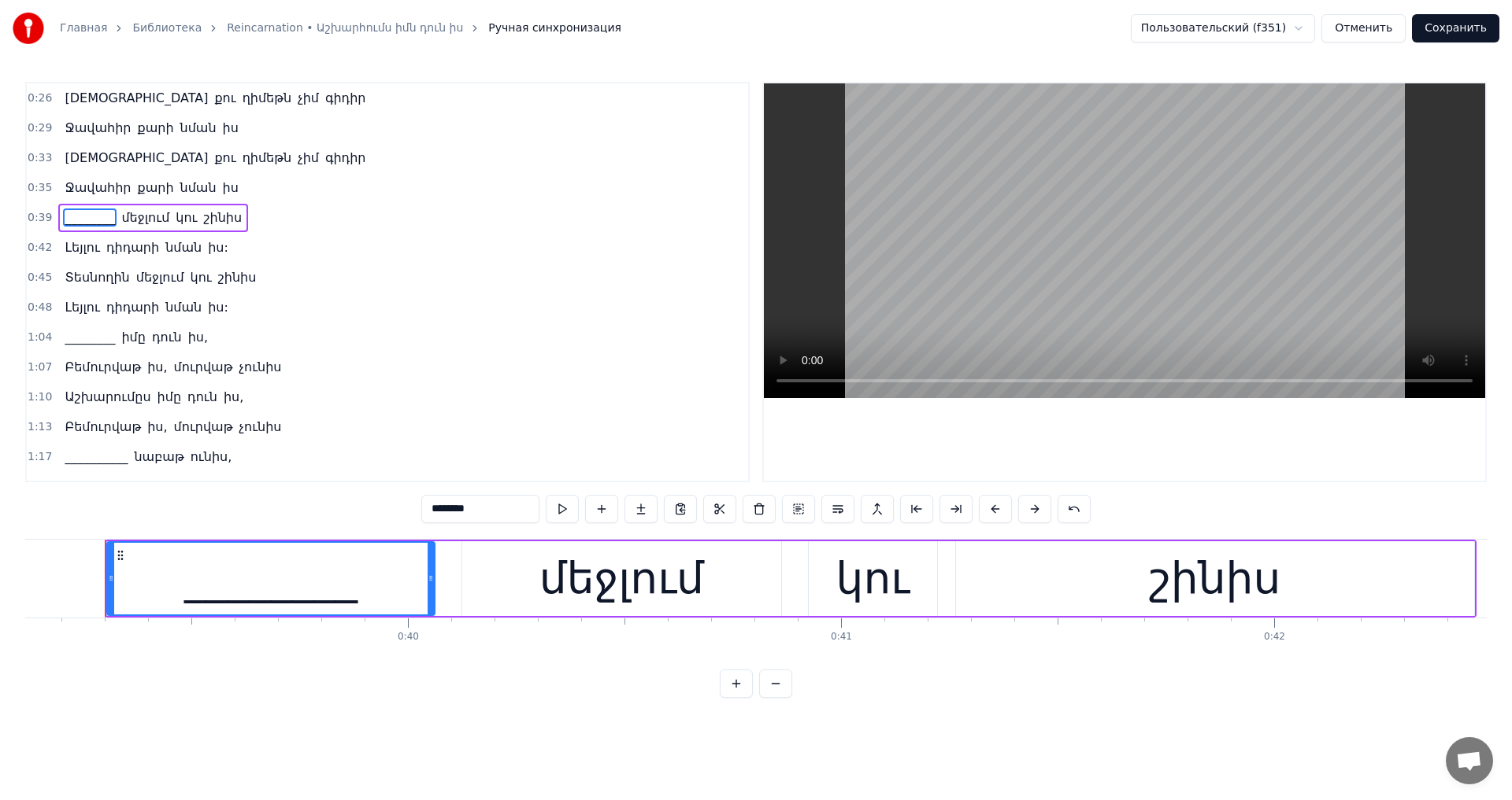
paste input "text"
click at [80, 331] on span "________" at bounding box center [90, 337] width 54 height 18
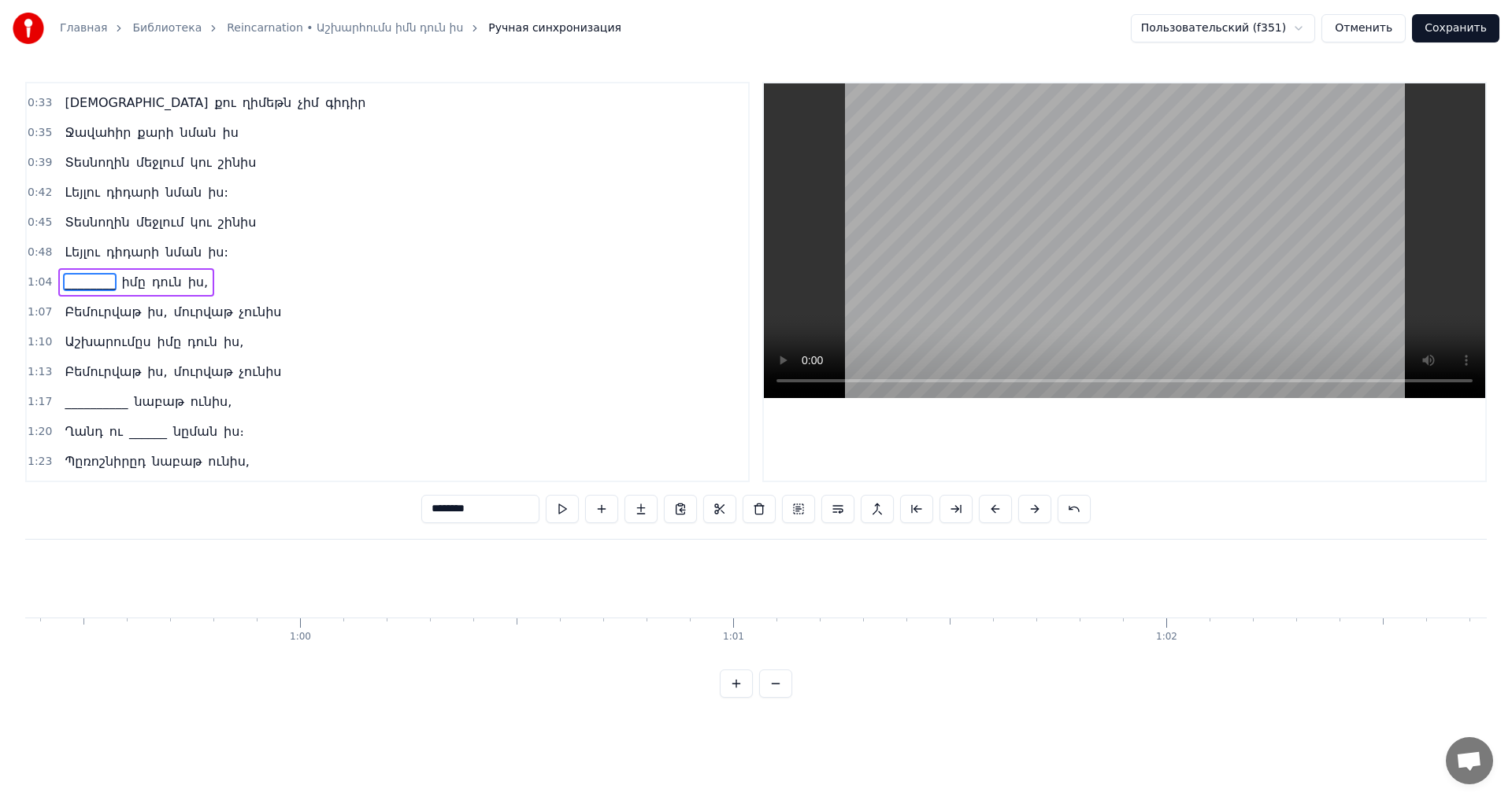
scroll to position [0, 27877]
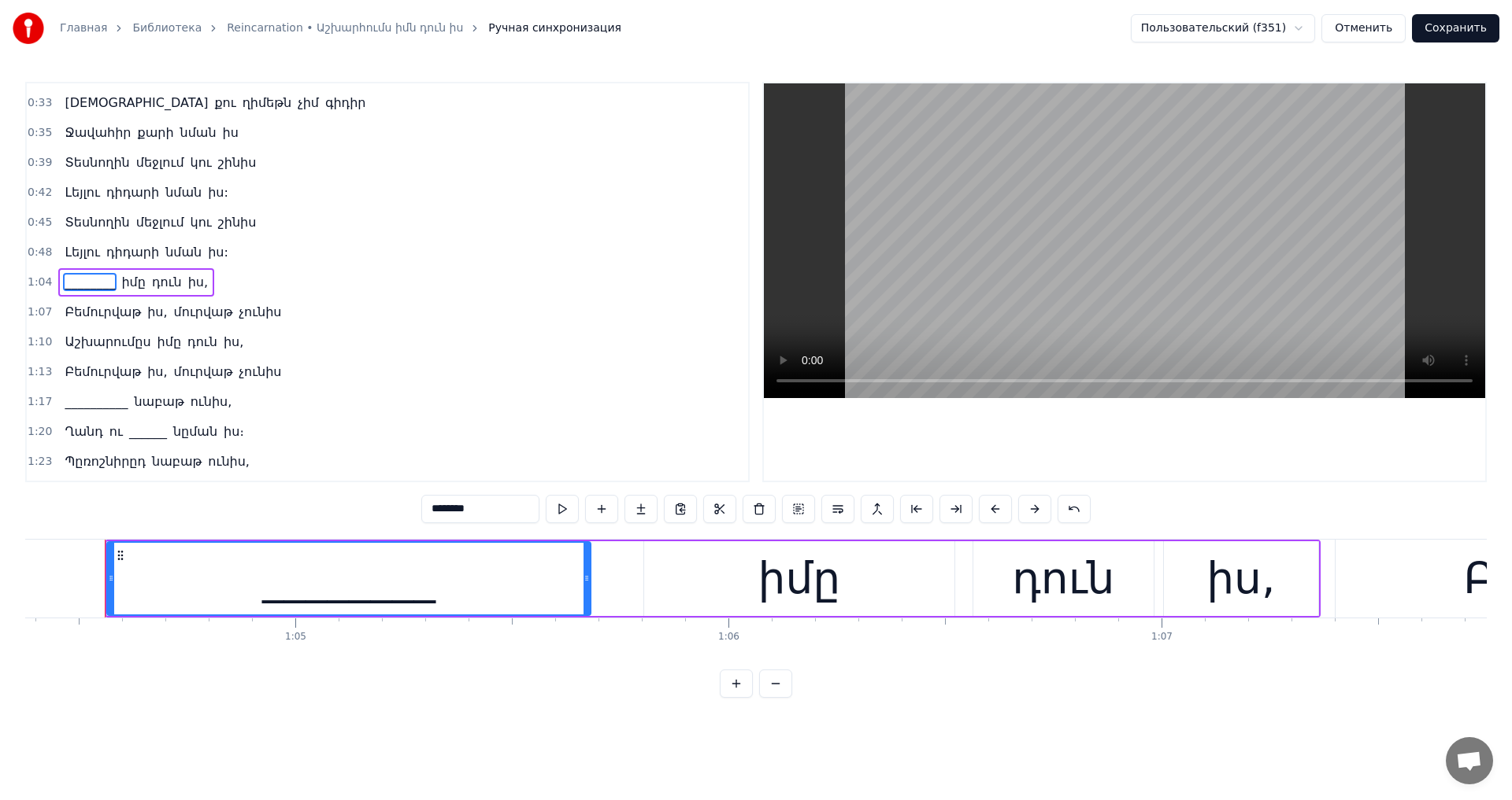
drag, startPoint x: 450, startPoint y: 510, endPoint x: 316, endPoint y: 489, distance: 135.6
click at [316, 489] on div "0:26 [PERSON_NAME] չիմ գիդիր 0:29 [PERSON_NAME] նման իս 0:33 [PERSON_NAME] չիմ …" at bounding box center [756, 390] width 1461 height 616
paste input "**"
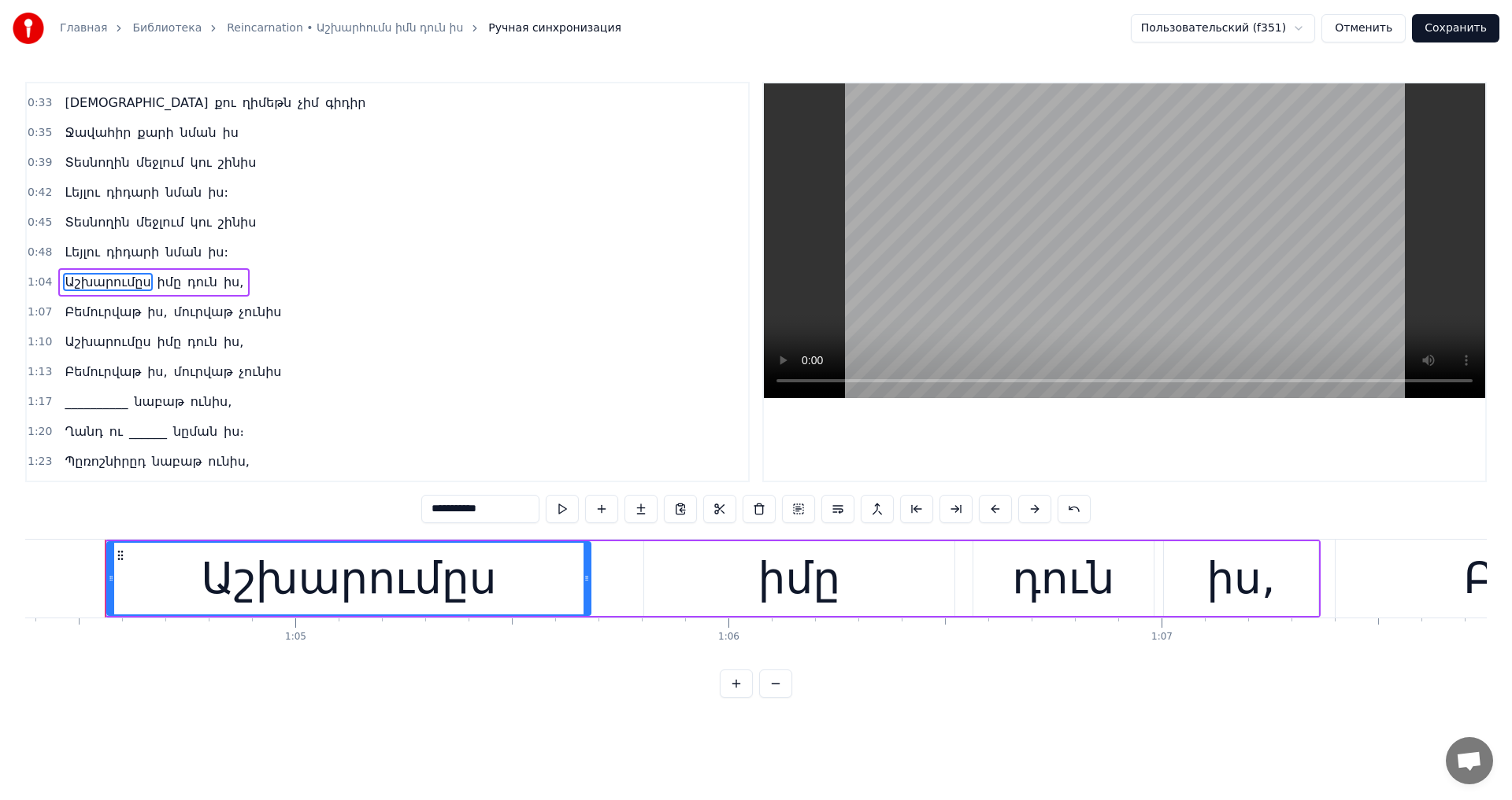
click at [89, 403] on span "__________" at bounding box center [96, 401] width 66 height 18
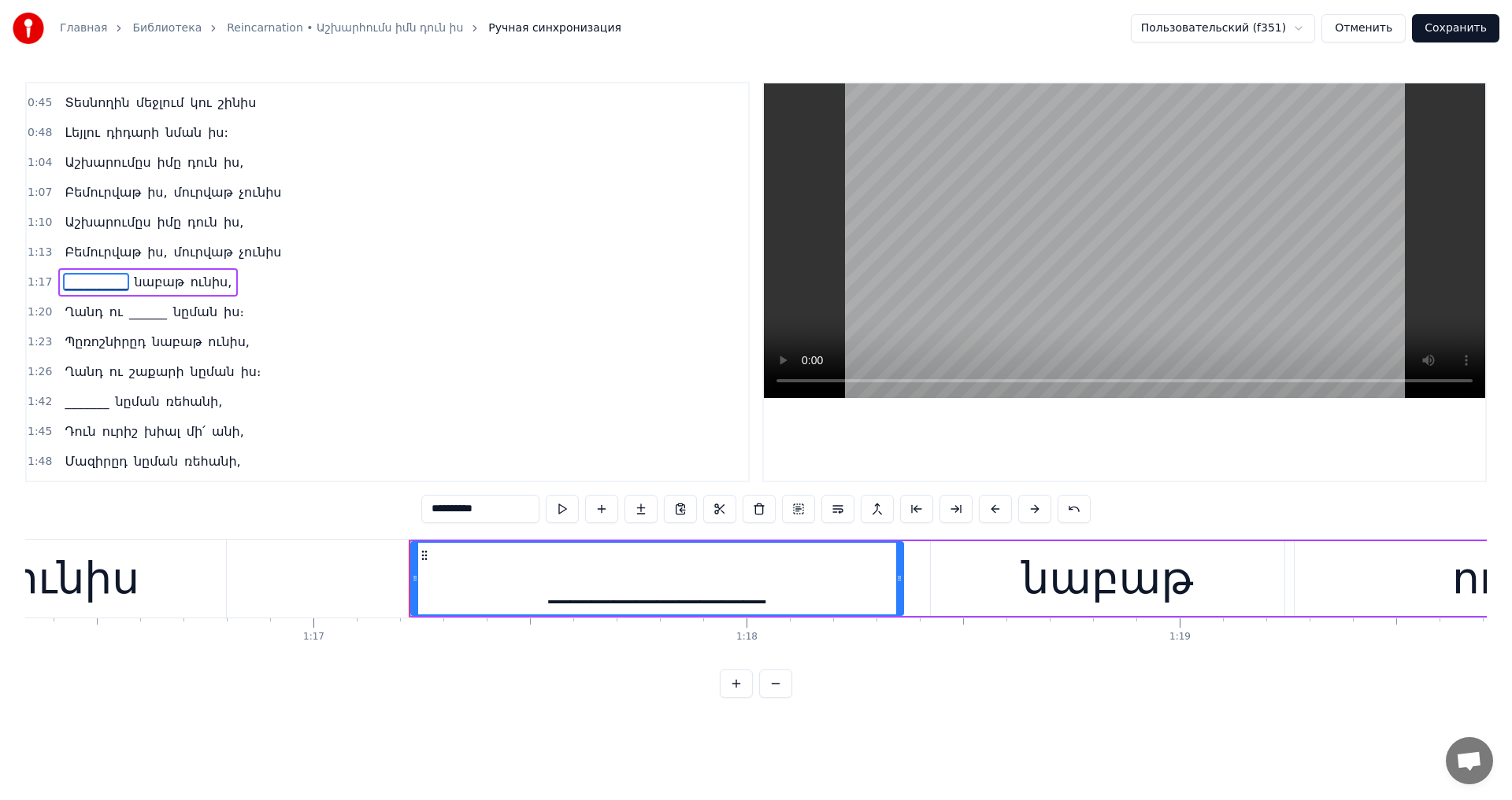
scroll to position [0, 33360]
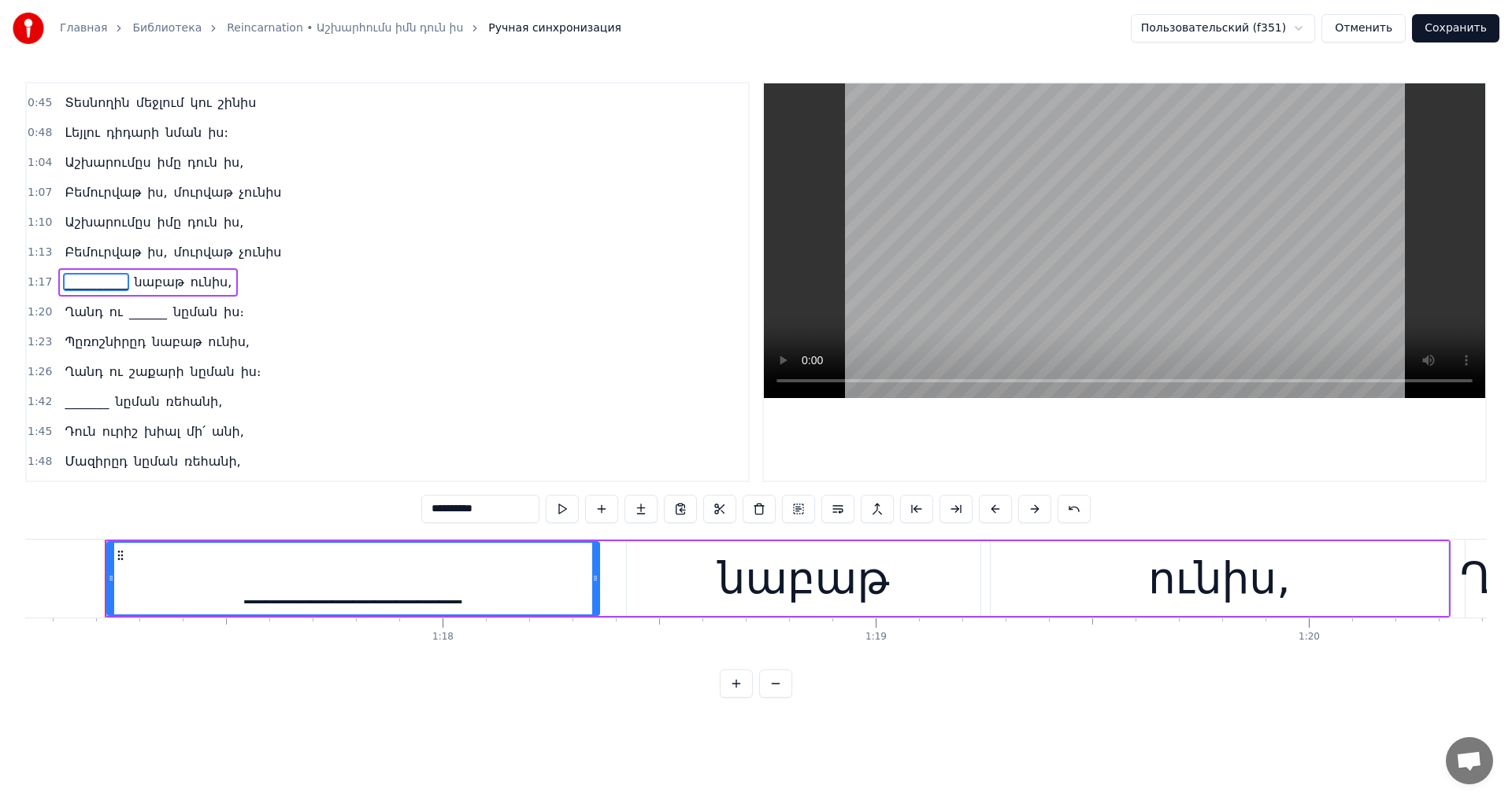
drag, startPoint x: 443, startPoint y: 510, endPoint x: 261, endPoint y: 479, distance: 184.6
click at [261, 479] on div "0:26 [PERSON_NAME] չիմ գիդիր 0:29 [PERSON_NAME] նման իս 0:33 [PERSON_NAME] չիմ …" at bounding box center [756, 390] width 1461 height 616
paste input "text"
click at [136, 309] on span "______" at bounding box center [148, 312] width 41 height 18
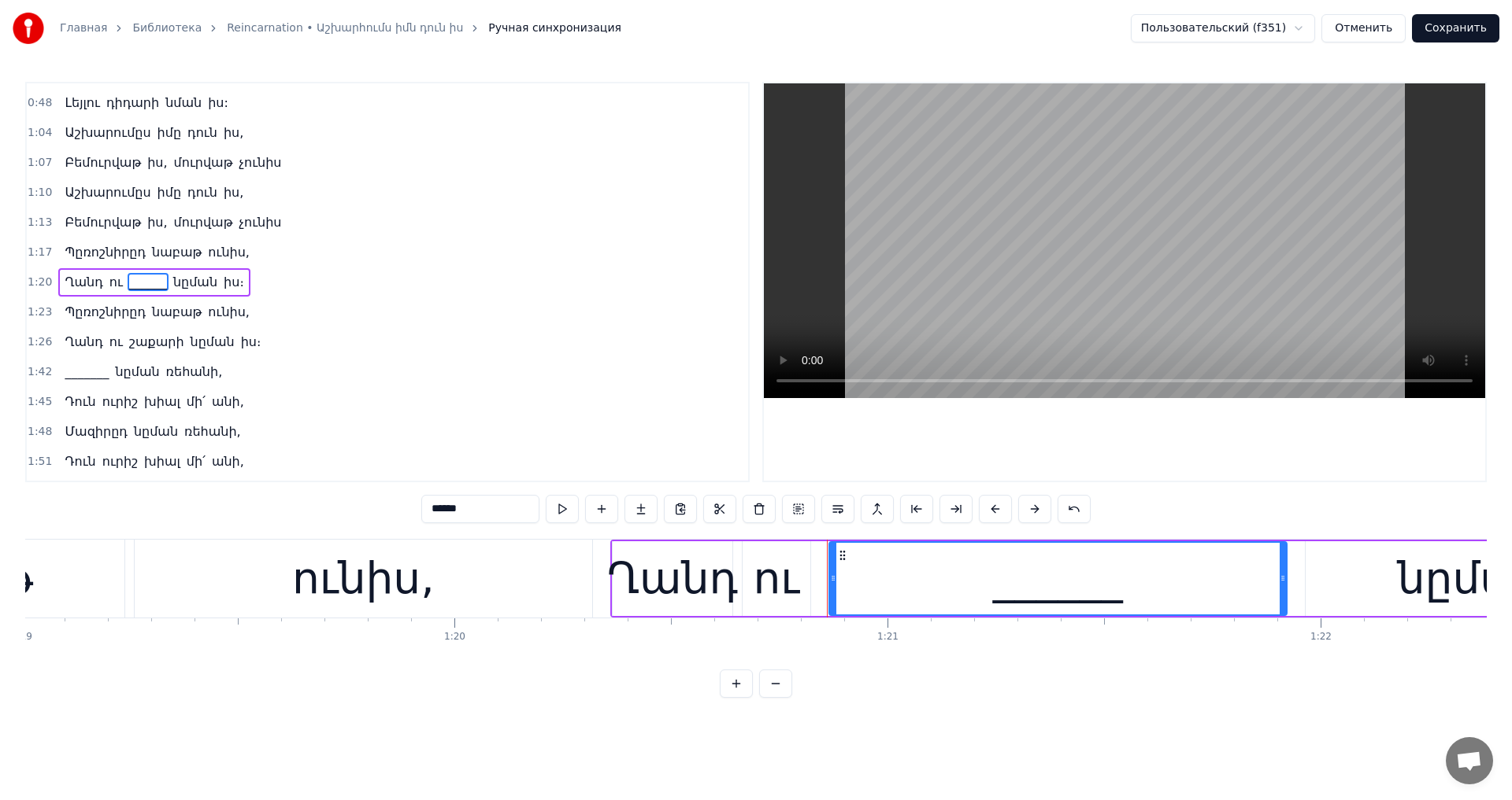
scroll to position [0, 34936]
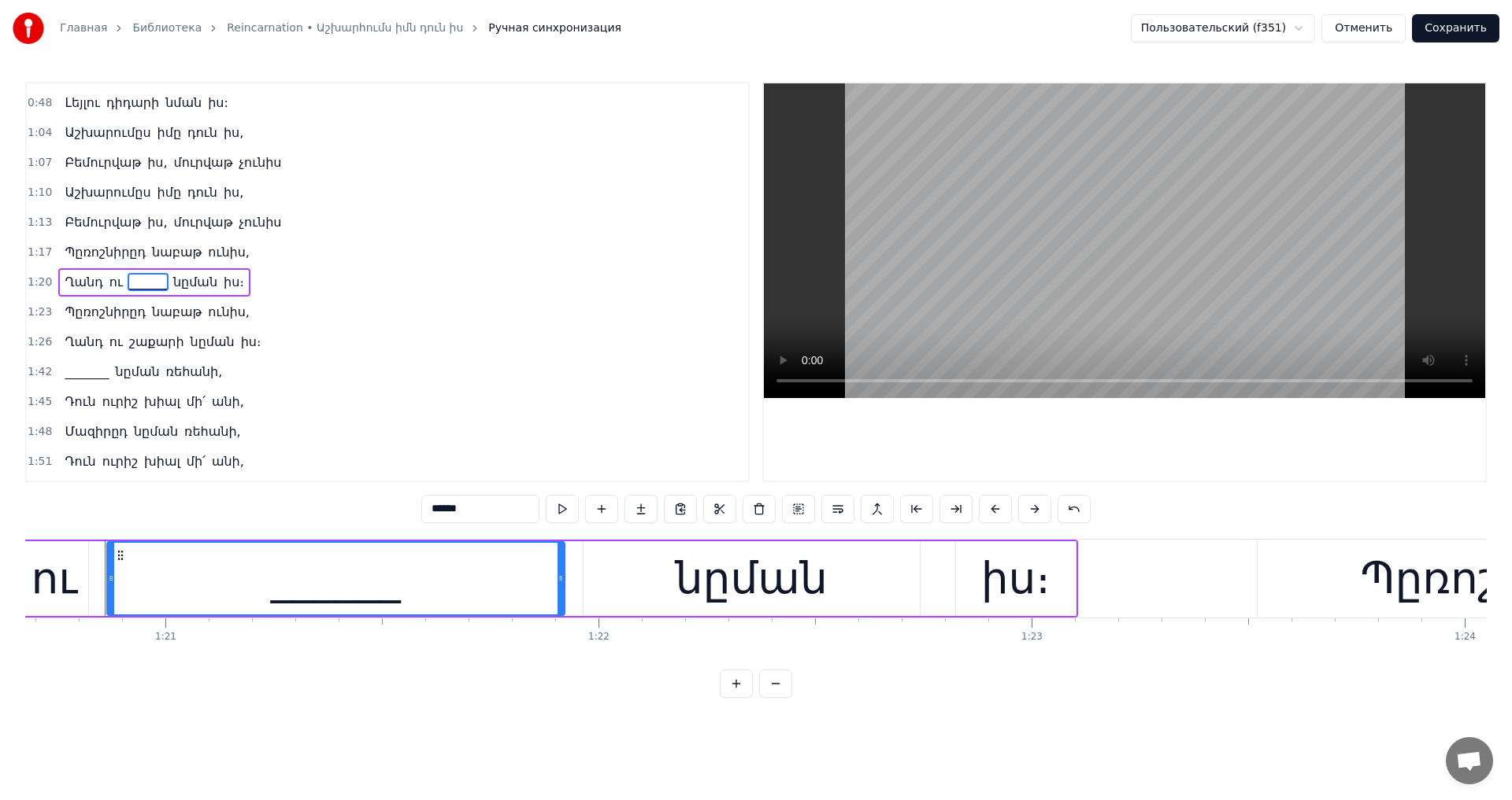
drag, startPoint x: 446, startPoint y: 512, endPoint x: 291, endPoint y: 490, distance: 156.6
click at [311, 494] on div "0:26 [PERSON_NAME] չիմ գիդիր 0:29 [PERSON_NAME] նման իս 0:33 [PERSON_NAME] չիմ …" at bounding box center [756, 390] width 1461 height 616
paste input "text"
click at [69, 364] on span "_______" at bounding box center [87, 371] width 48 height 18
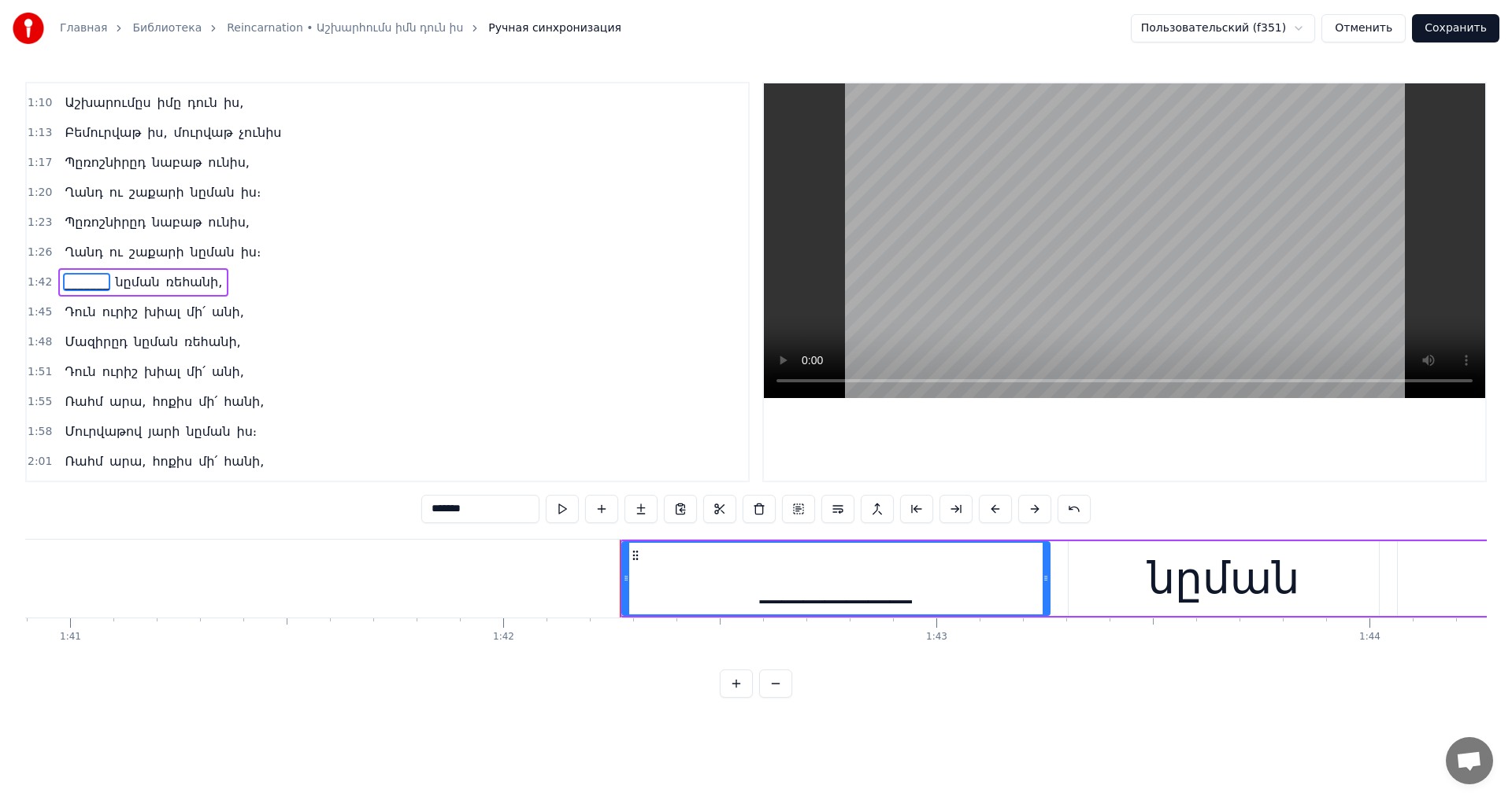
scroll to position [0, 44207]
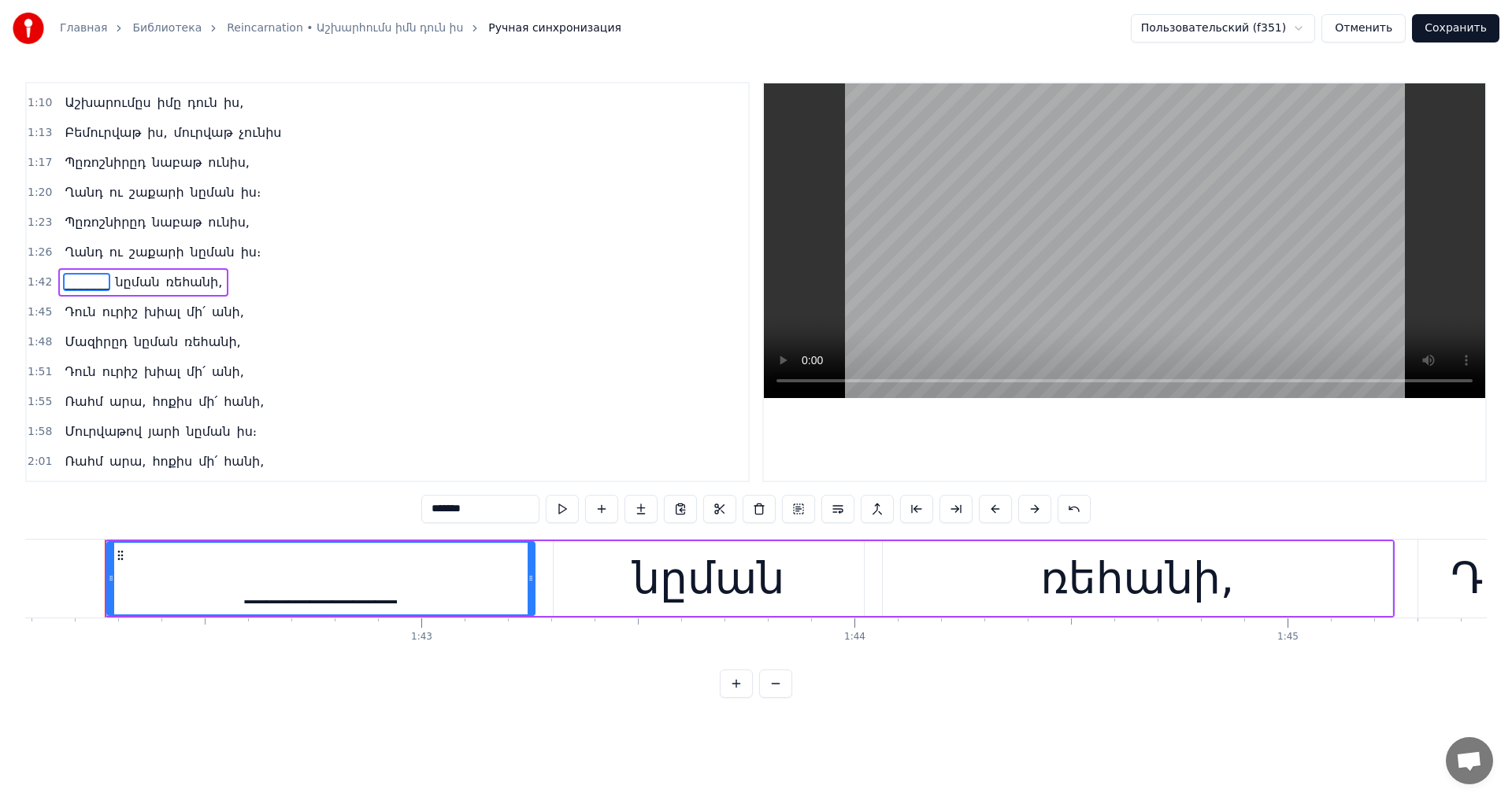
drag, startPoint x: 444, startPoint y: 510, endPoint x: 318, endPoint y: 492, distance: 127.3
click at [319, 493] on div "0:26 [PERSON_NAME] չիմ գիդիր 0:29 [PERSON_NAME] նման իս 0:33 [PERSON_NAME] չիմ …" at bounding box center [756, 390] width 1461 height 616
paste input "text"
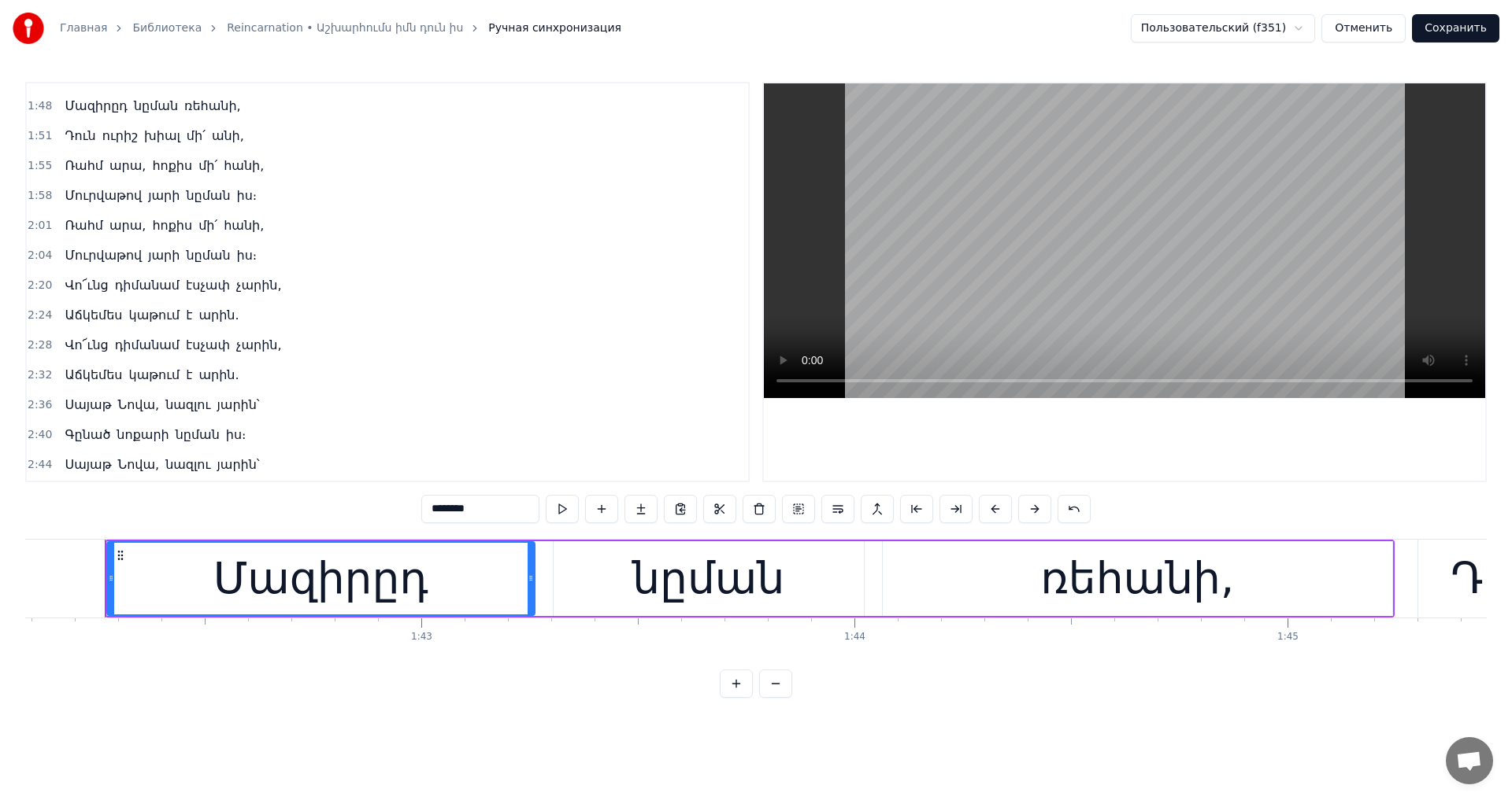
scroll to position [560, 0]
type input "*******"
click at [1028, 270] on video at bounding box center [1124, 241] width 721 height 315
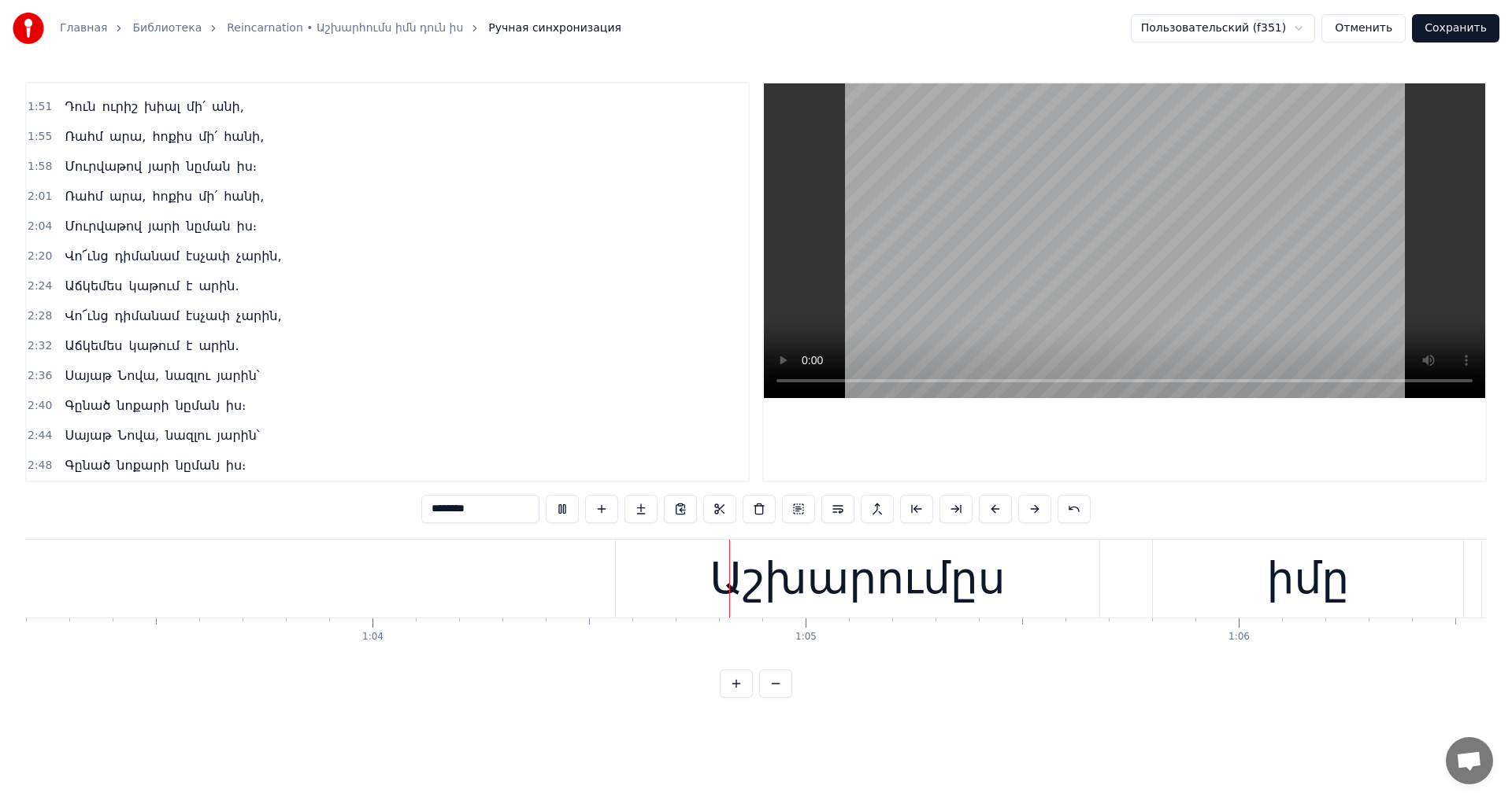
scroll to position [0, 27743]
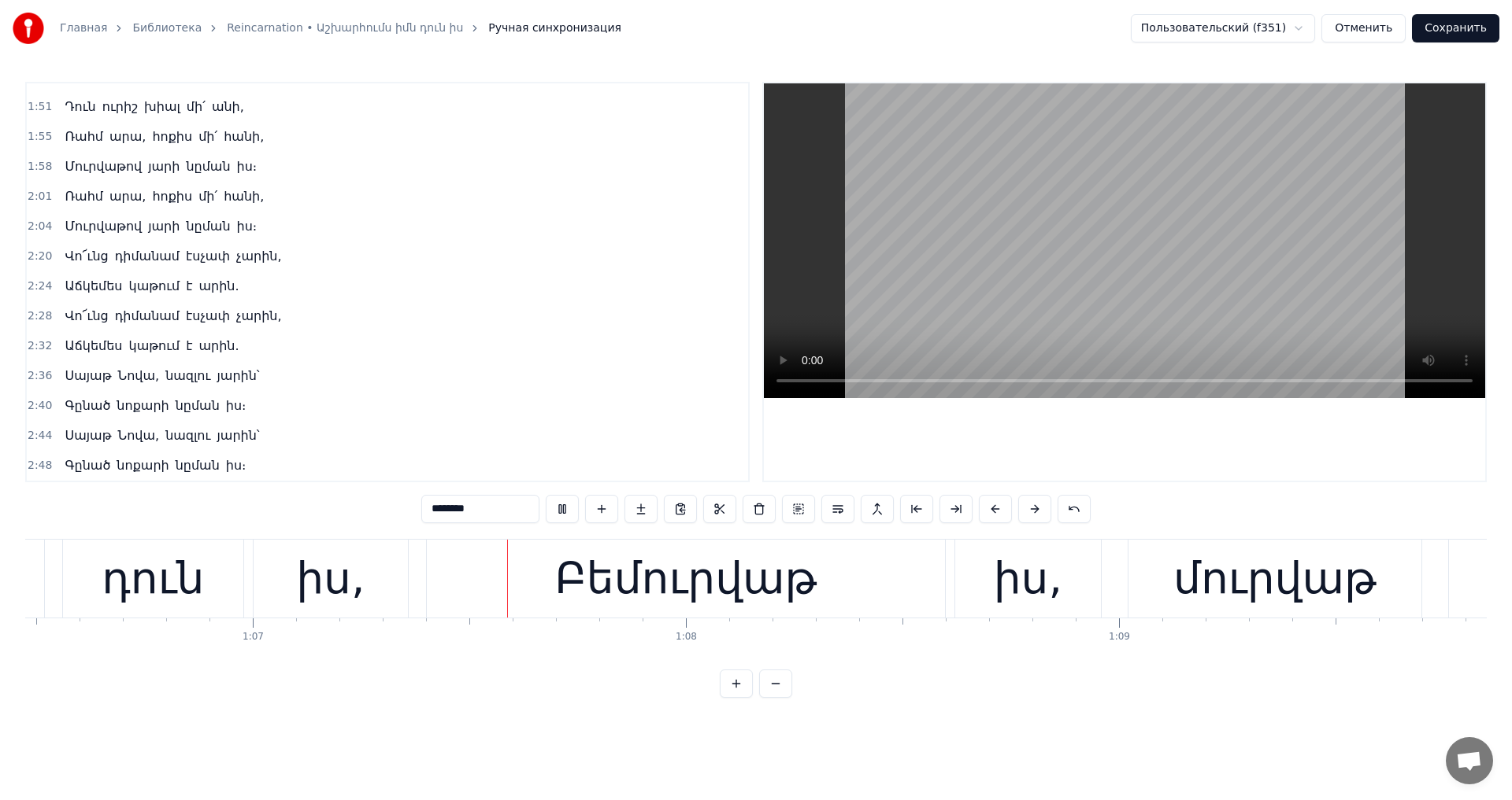
click at [1127, 290] on video at bounding box center [1124, 241] width 721 height 315
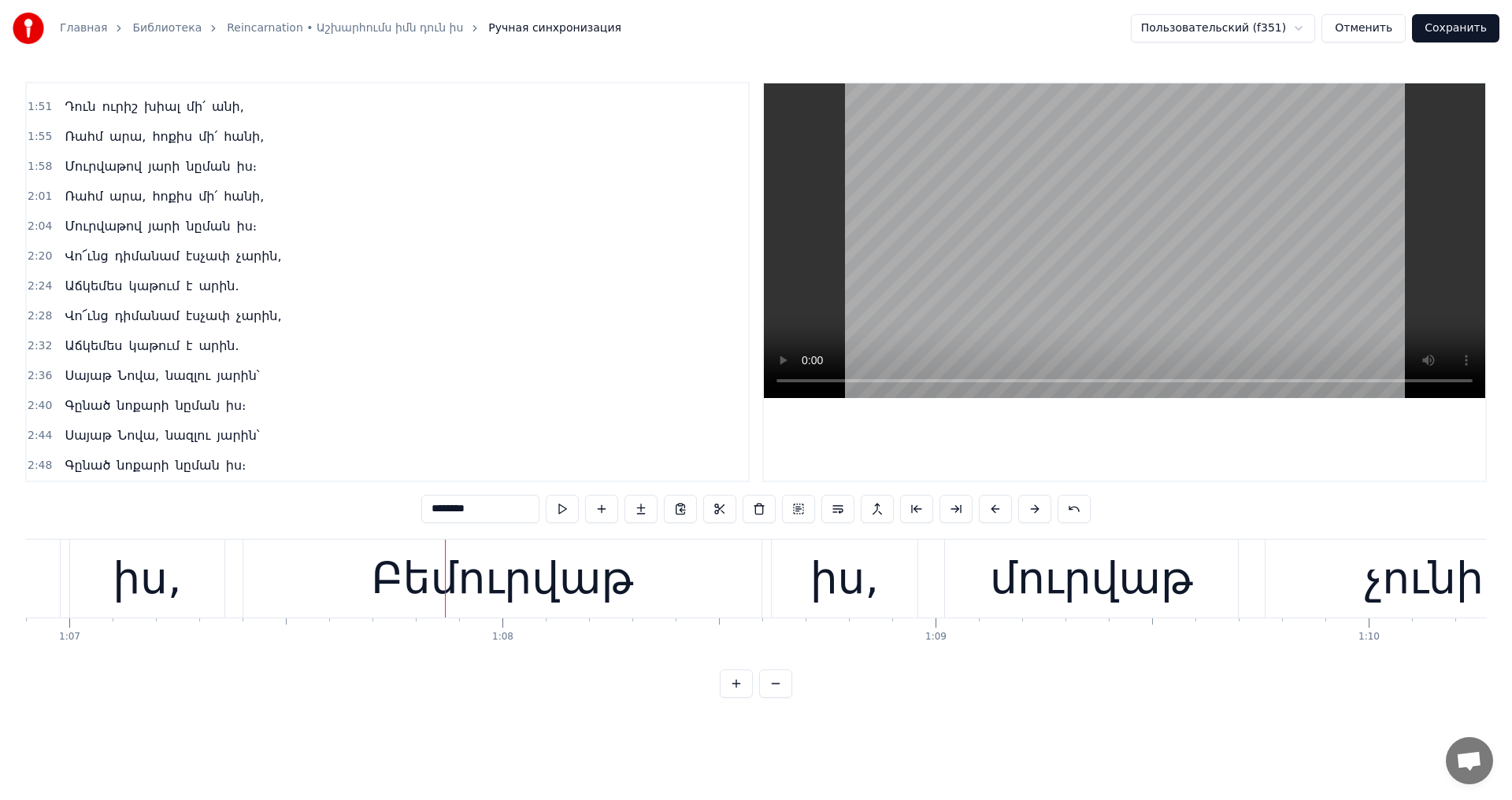
scroll to position [0, 28074]
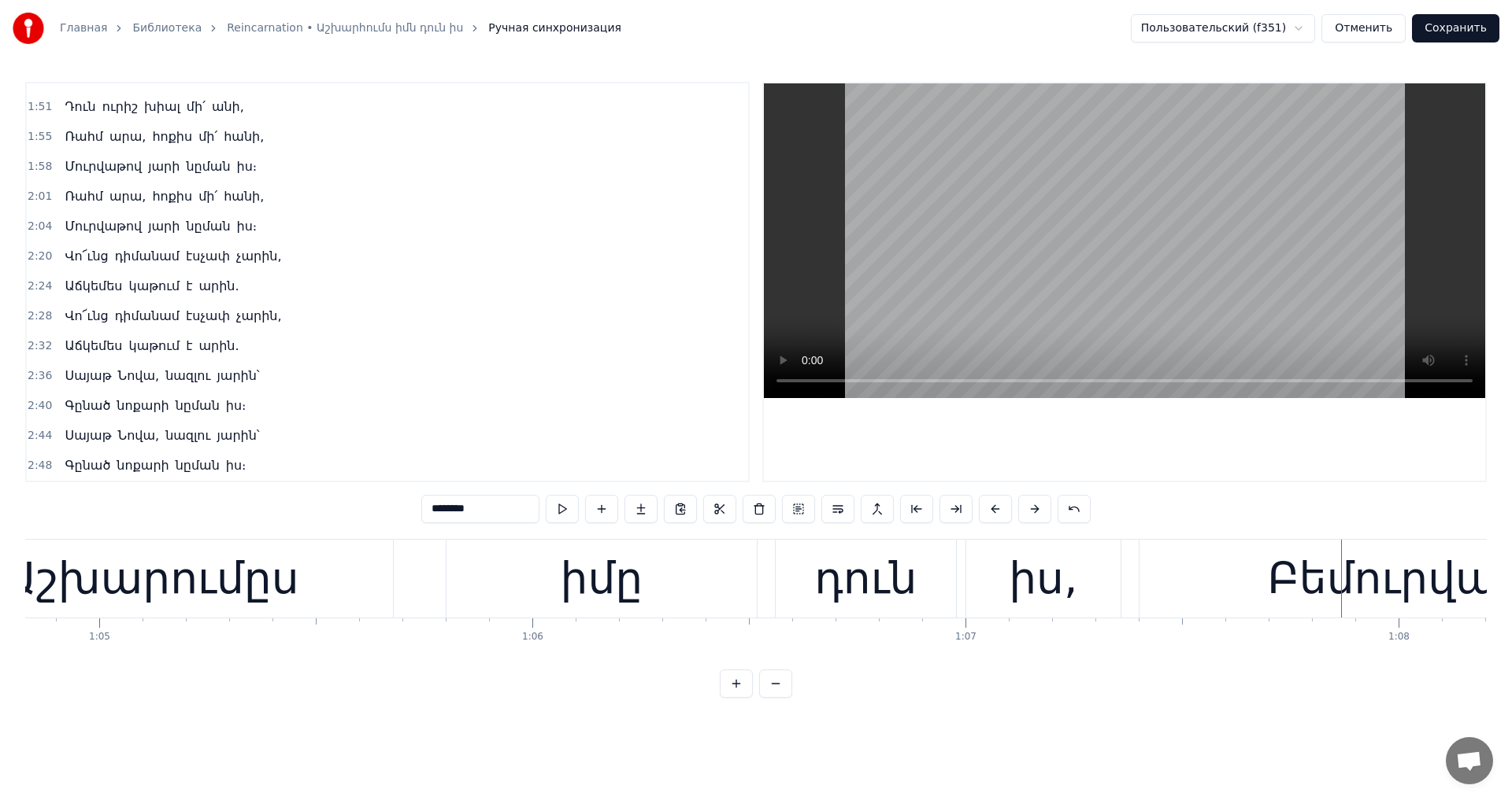
click at [589, 576] on div "իմը" at bounding box center [602, 579] width 83 height 65
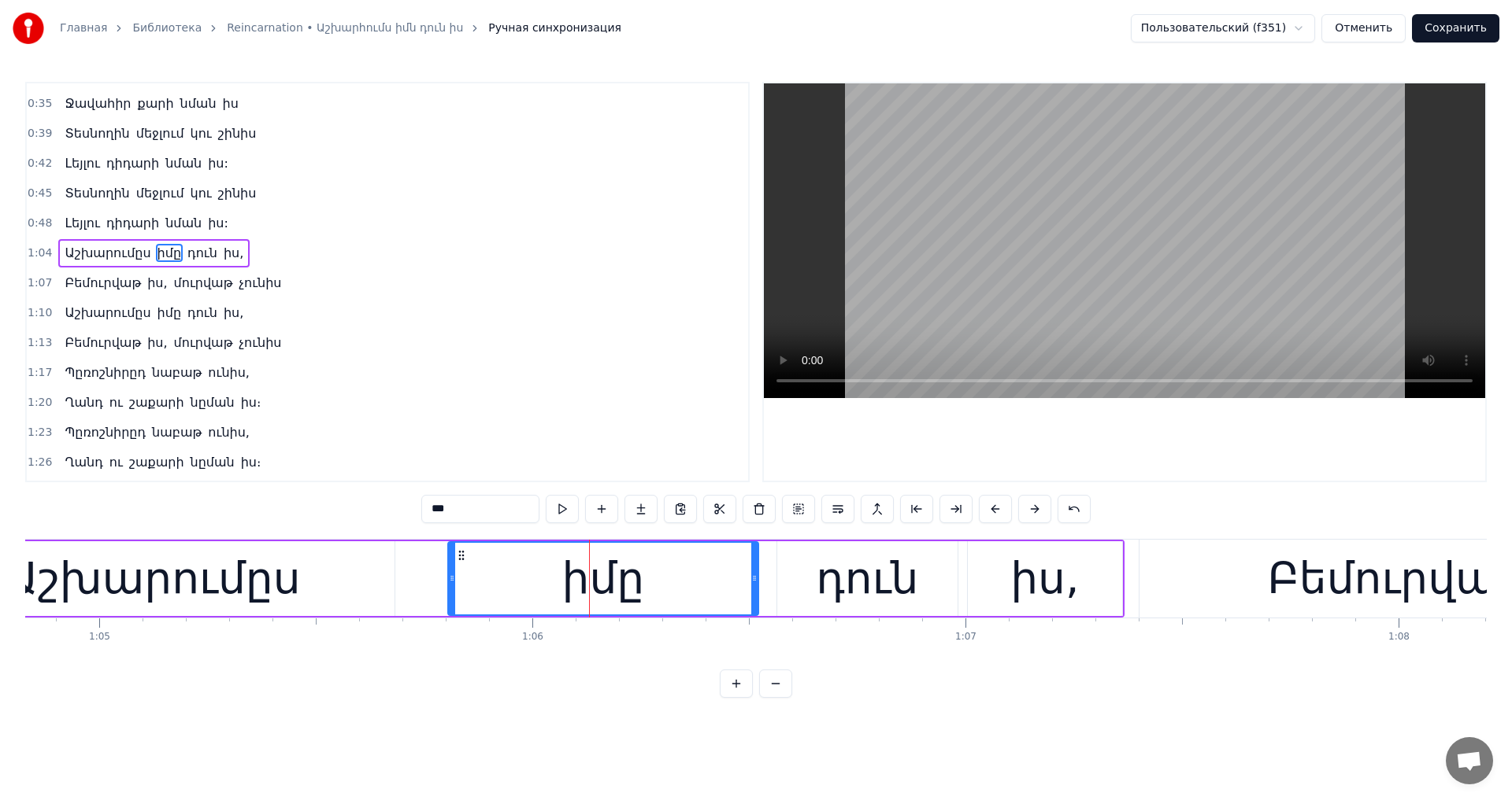
click at [443, 514] on input "***" at bounding box center [480, 509] width 118 height 28
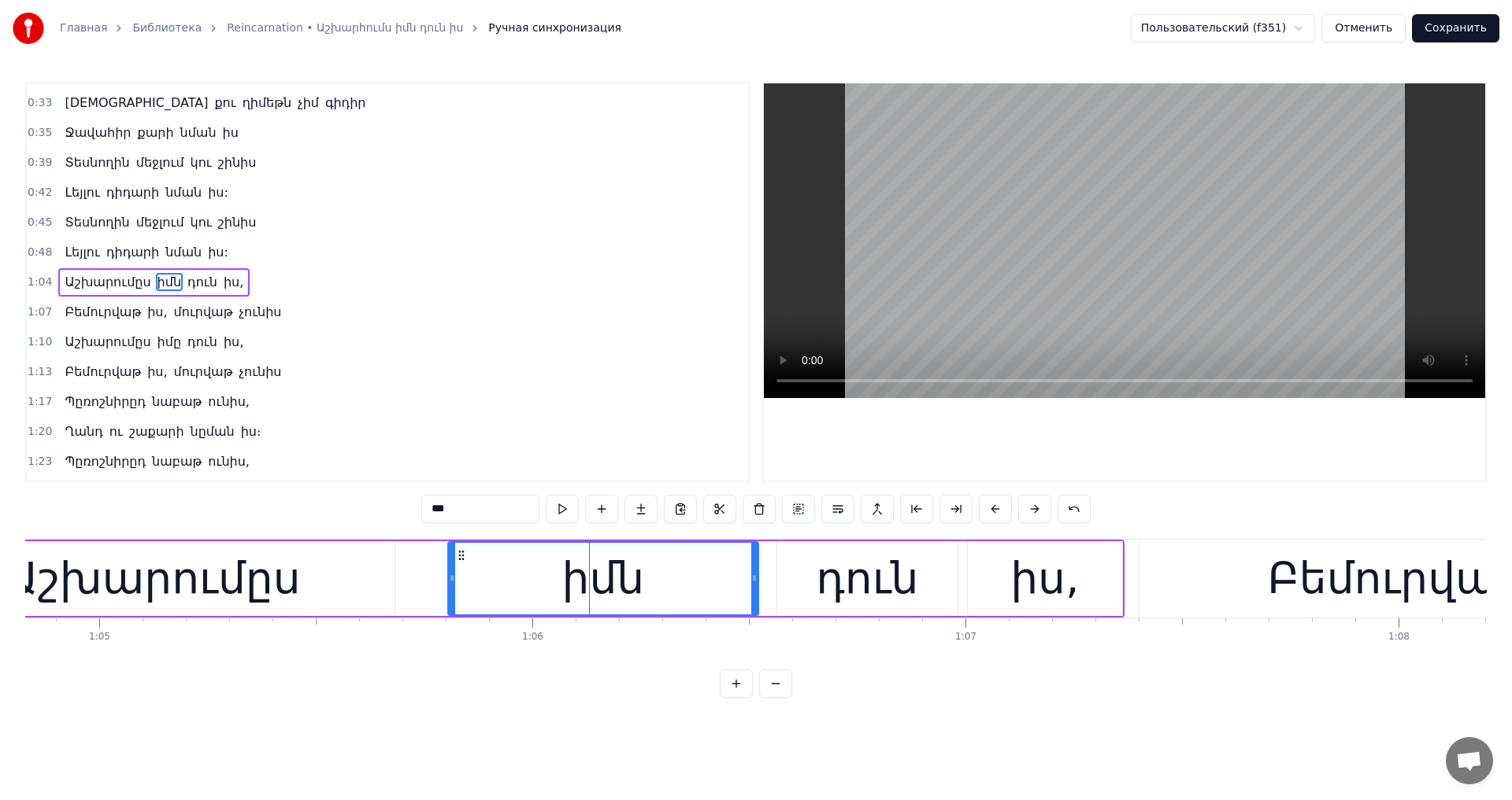
click at [1047, 301] on video at bounding box center [1124, 241] width 721 height 315
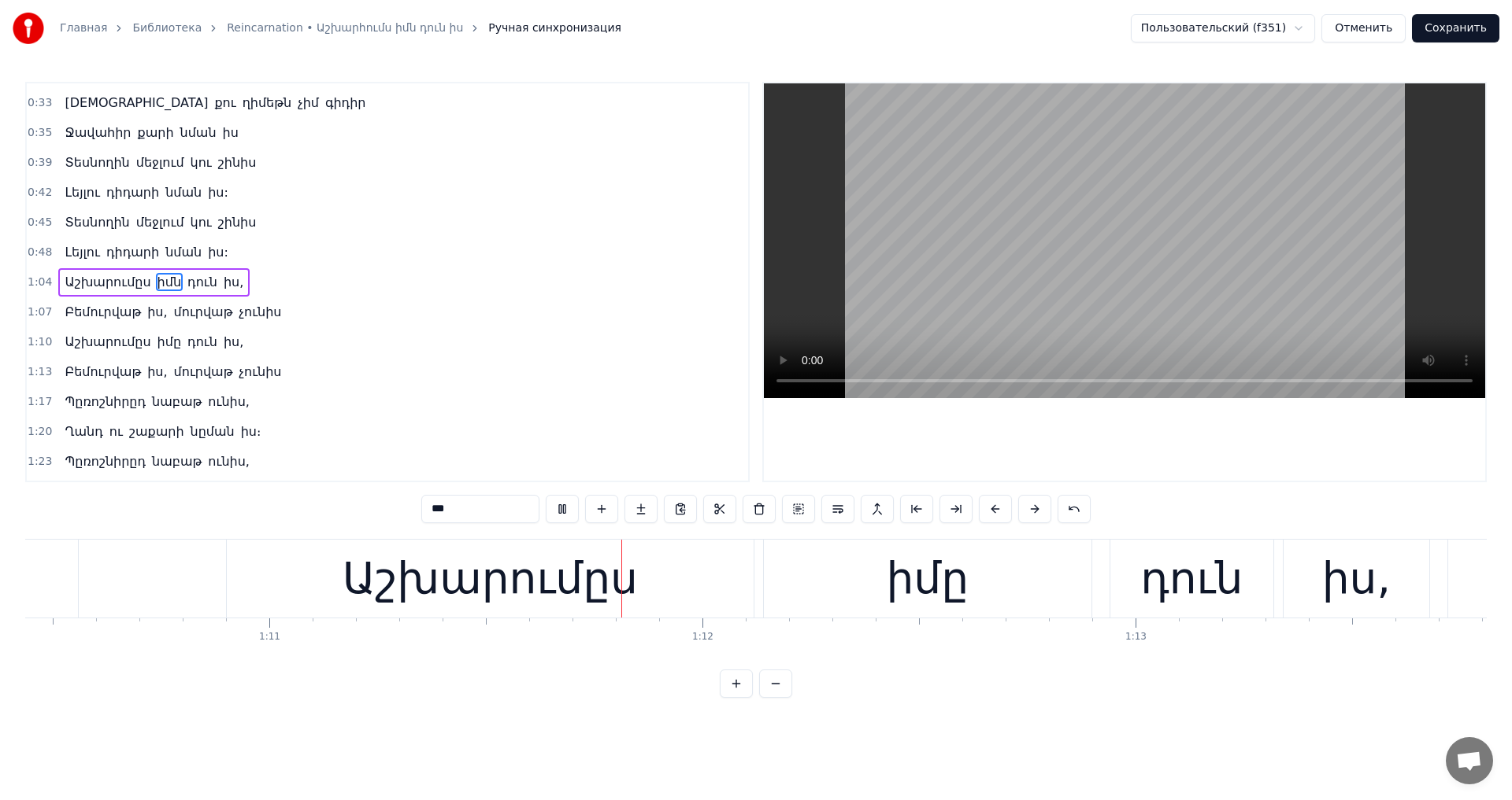
scroll to position [0, 30767]
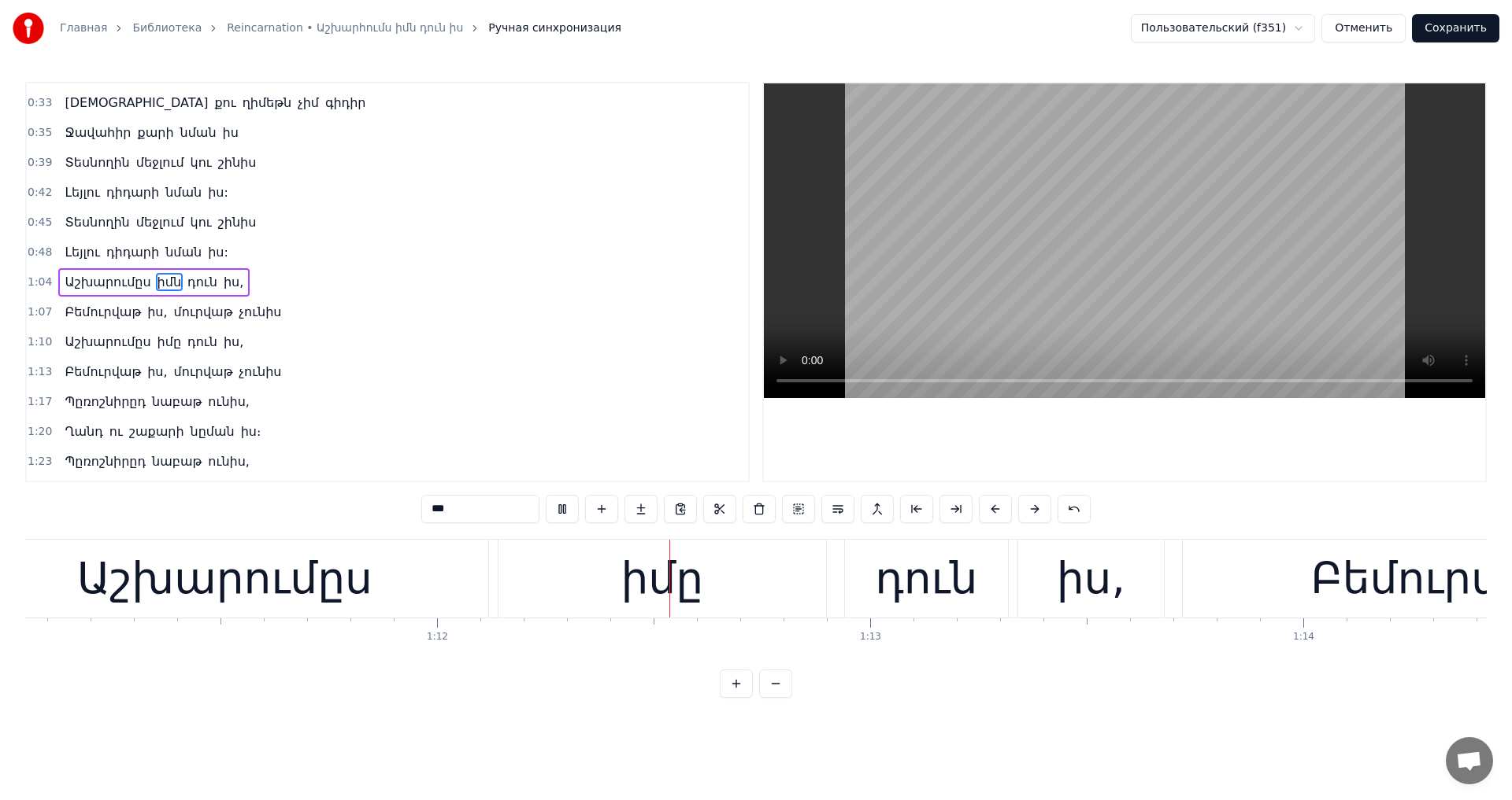
click at [1047, 301] on video at bounding box center [1124, 241] width 721 height 315
click at [719, 595] on div "իմը" at bounding box center [662, 578] width 328 height 78
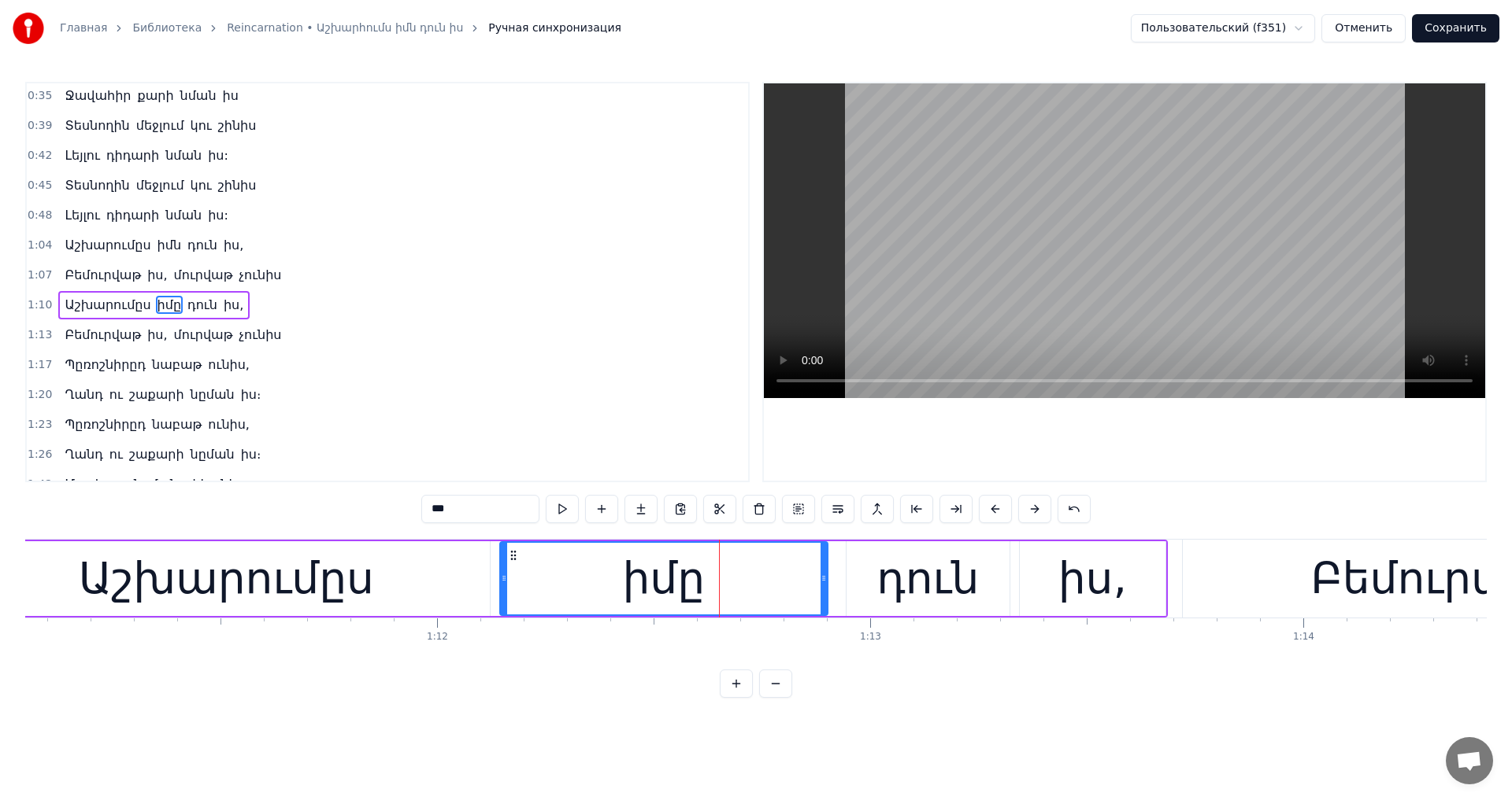
scroll to position [115, 0]
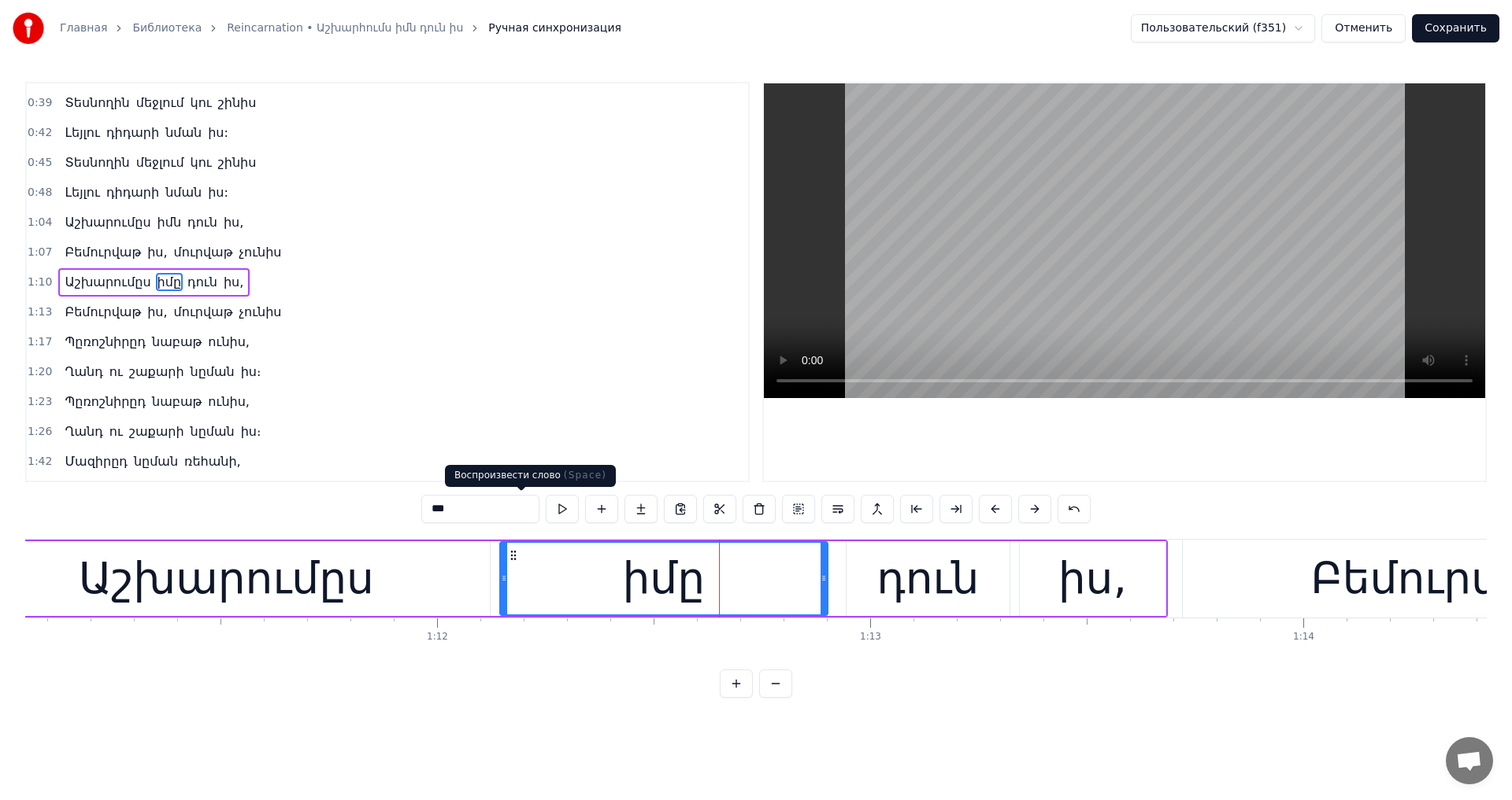
click at [443, 517] on input "***" at bounding box center [480, 509] width 118 height 28
click at [1052, 255] on video at bounding box center [1124, 241] width 721 height 315
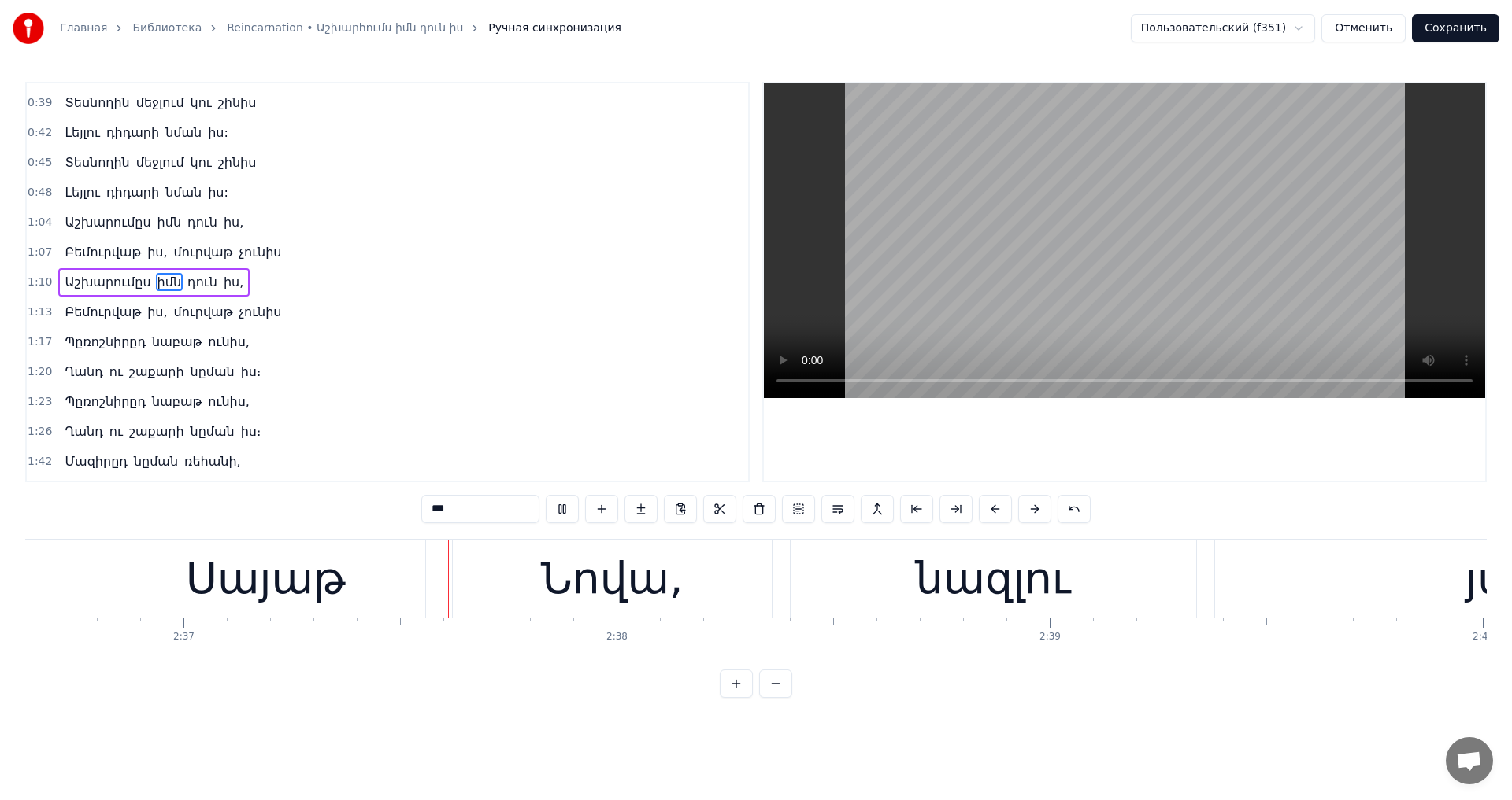
scroll to position [0, 67841]
click at [1137, 219] on video at bounding box center [1124, 241] width 721 height 315
click at [561, 591] on div "Նովա," at bounding box center [601, 579] width 143 height 65
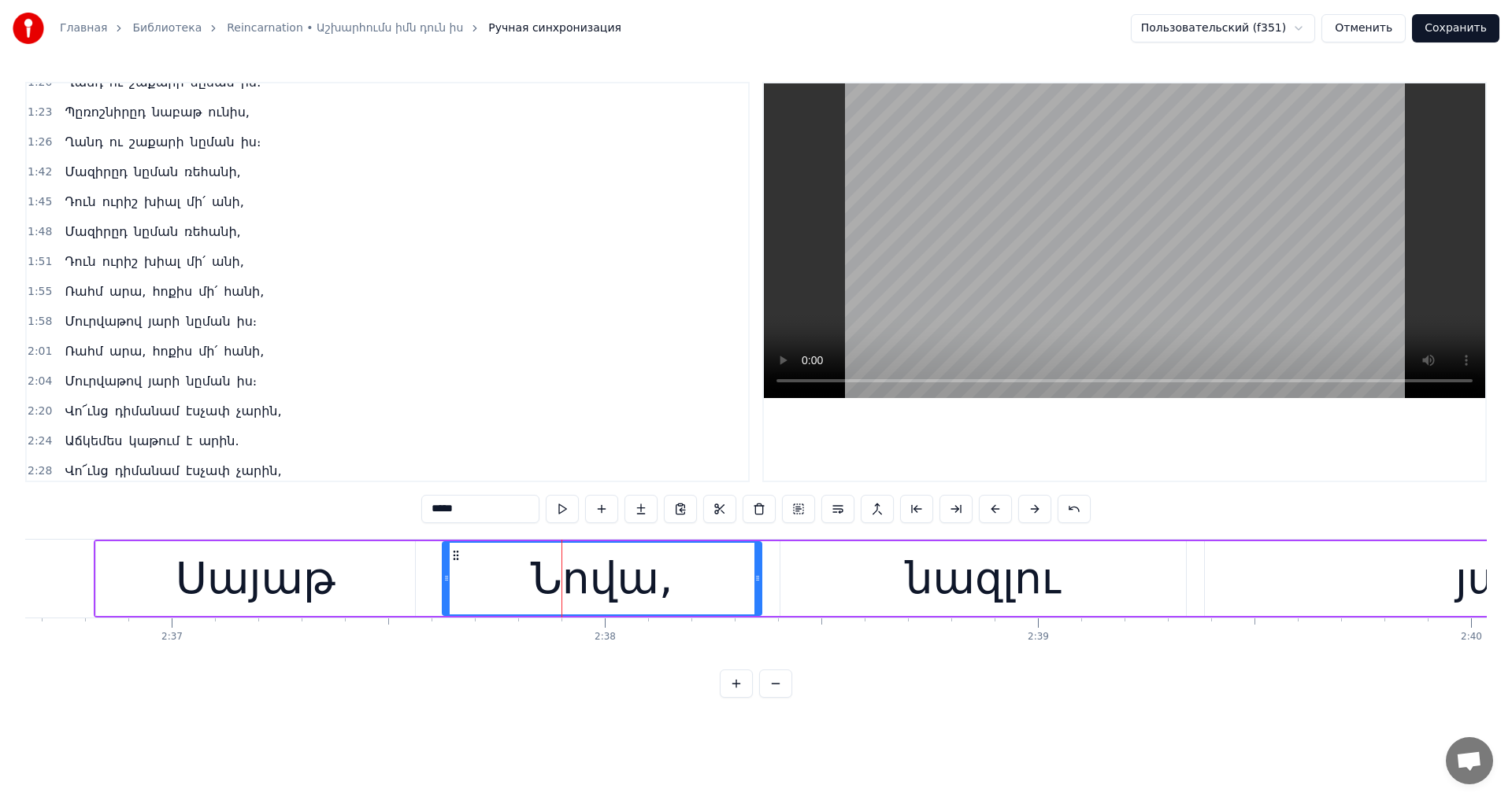
scroll to position [560, 0]
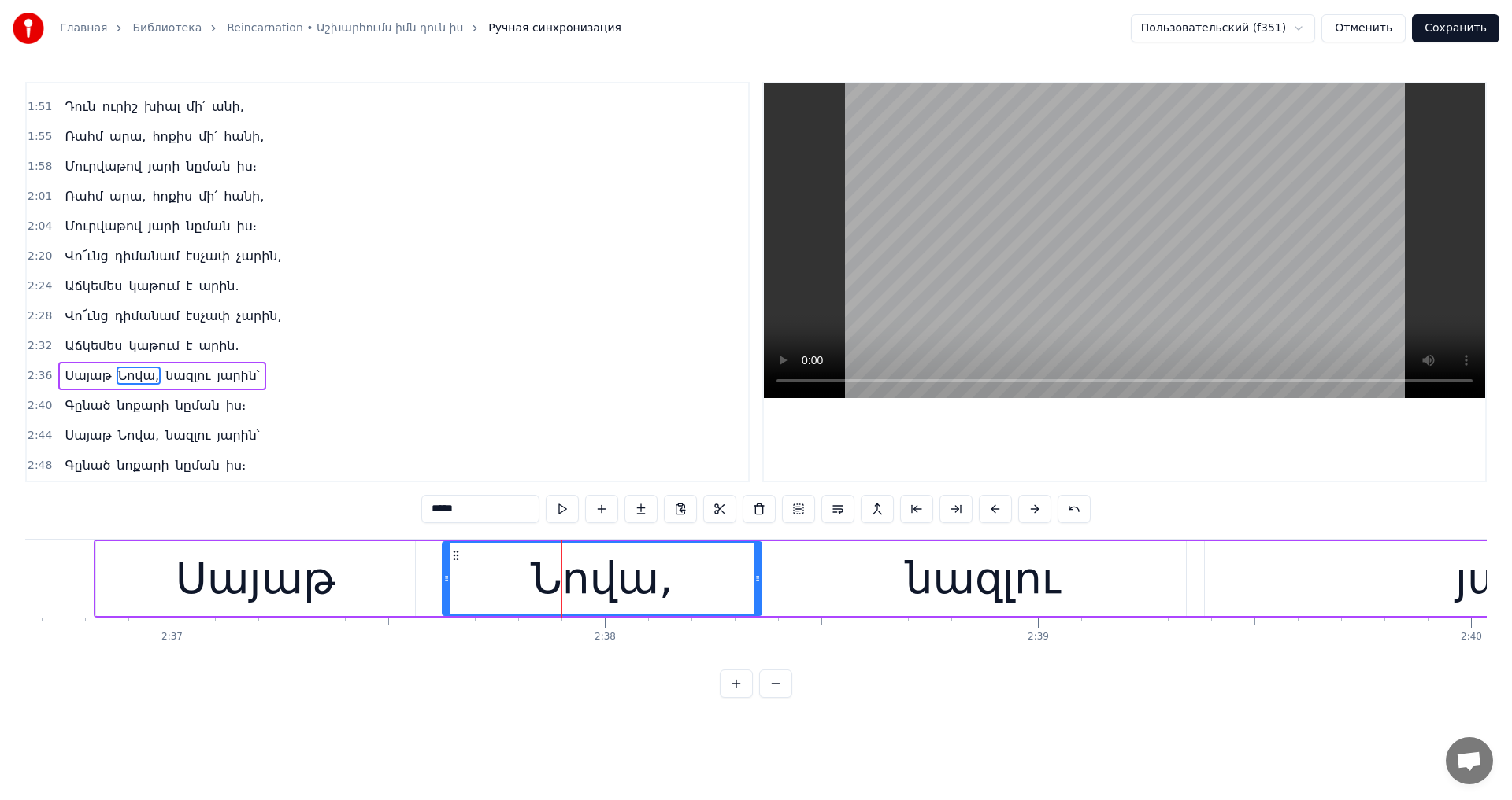
click at [438, 514] on input "*****" at bounding box center [480, 509] width 118 height 28
click at [990, 330] on video at bounding box center [1124, 241] width 721 height 315
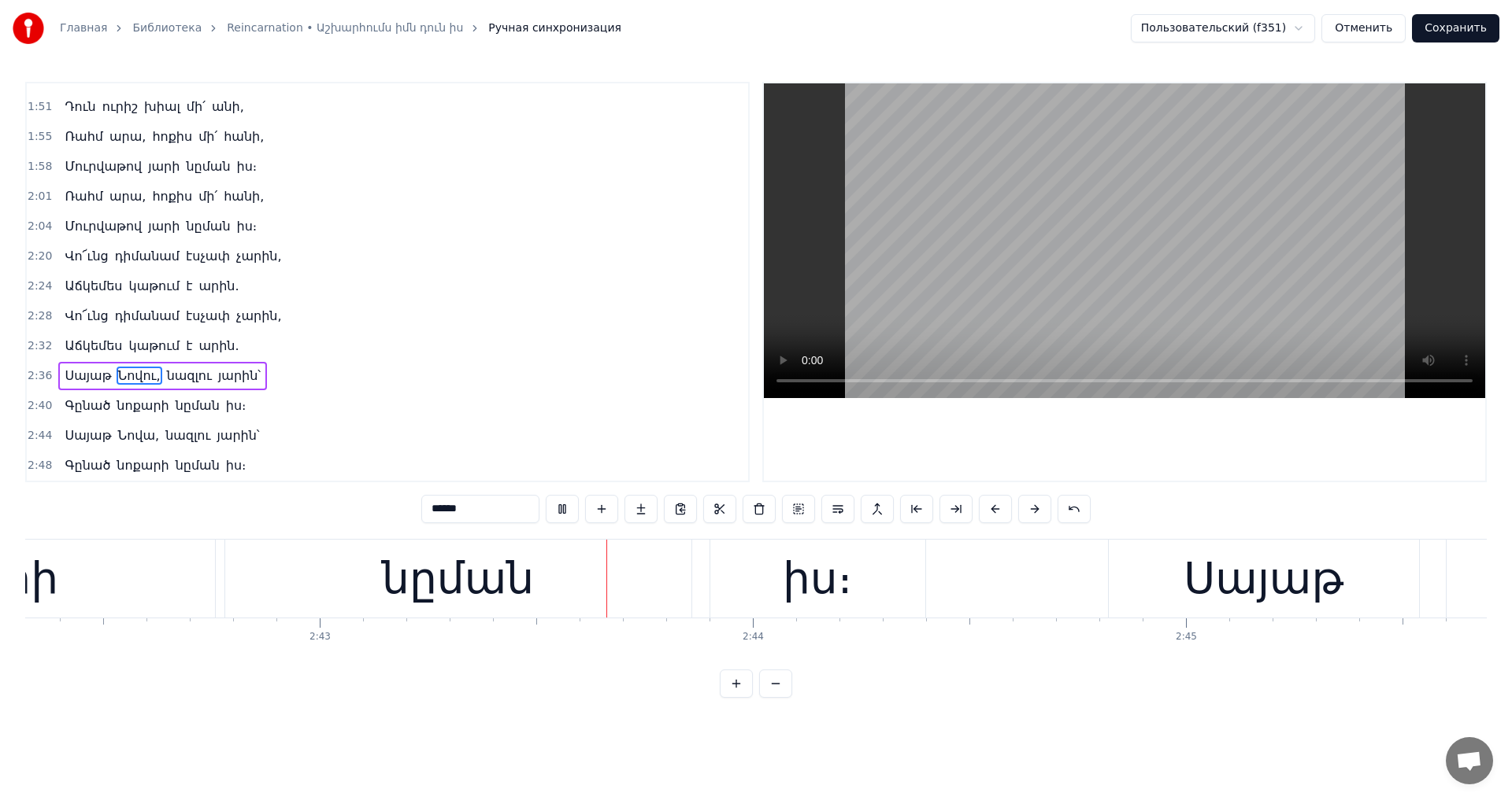
scroll to position [0, 70567]
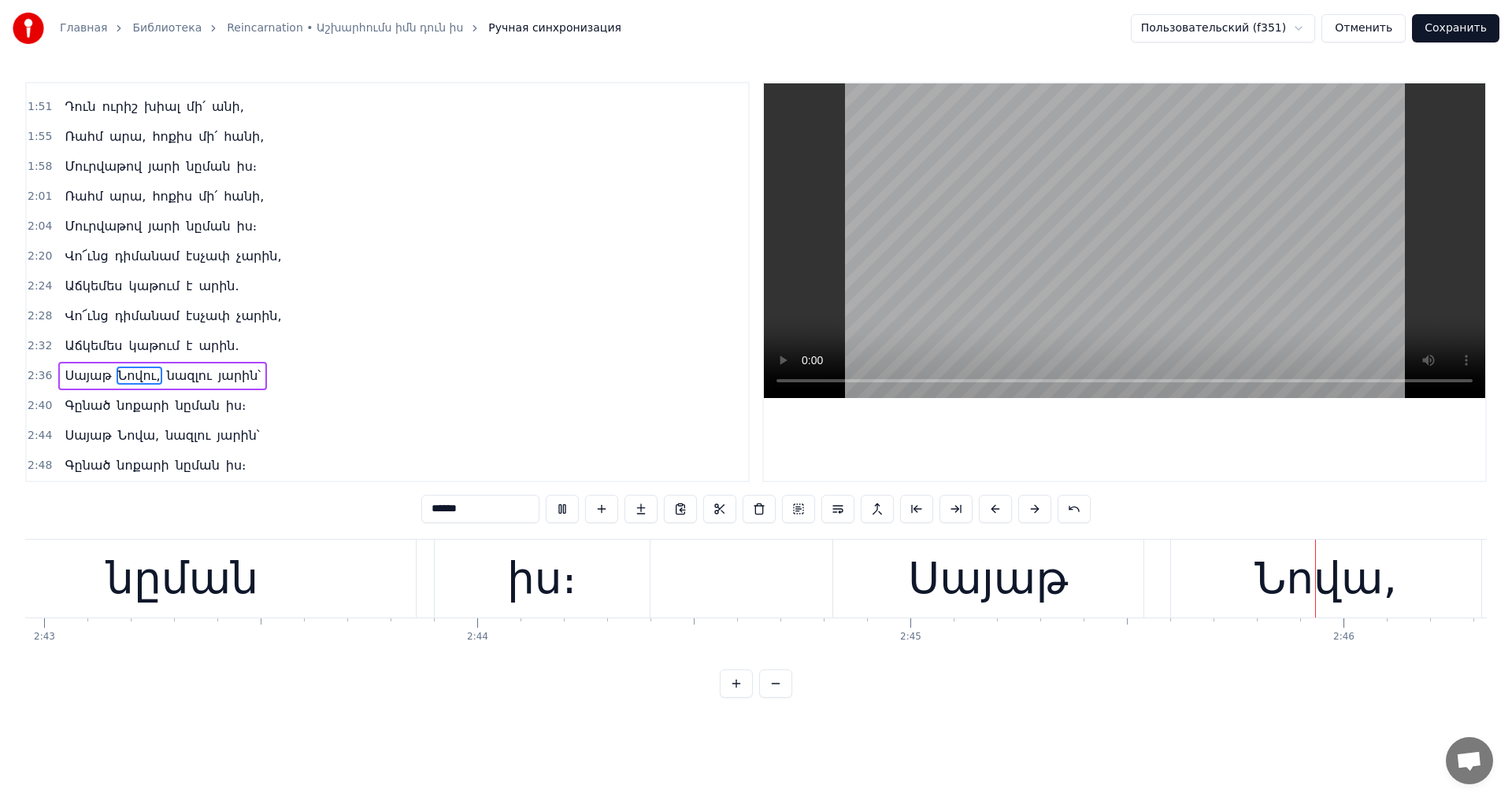
click at [1129, 238] on video at bounding box center [1124, 241] width 721 height 315
click at [1276, 591] on div "Նովա," at bounding box center [1325, 579] width 143 height 65
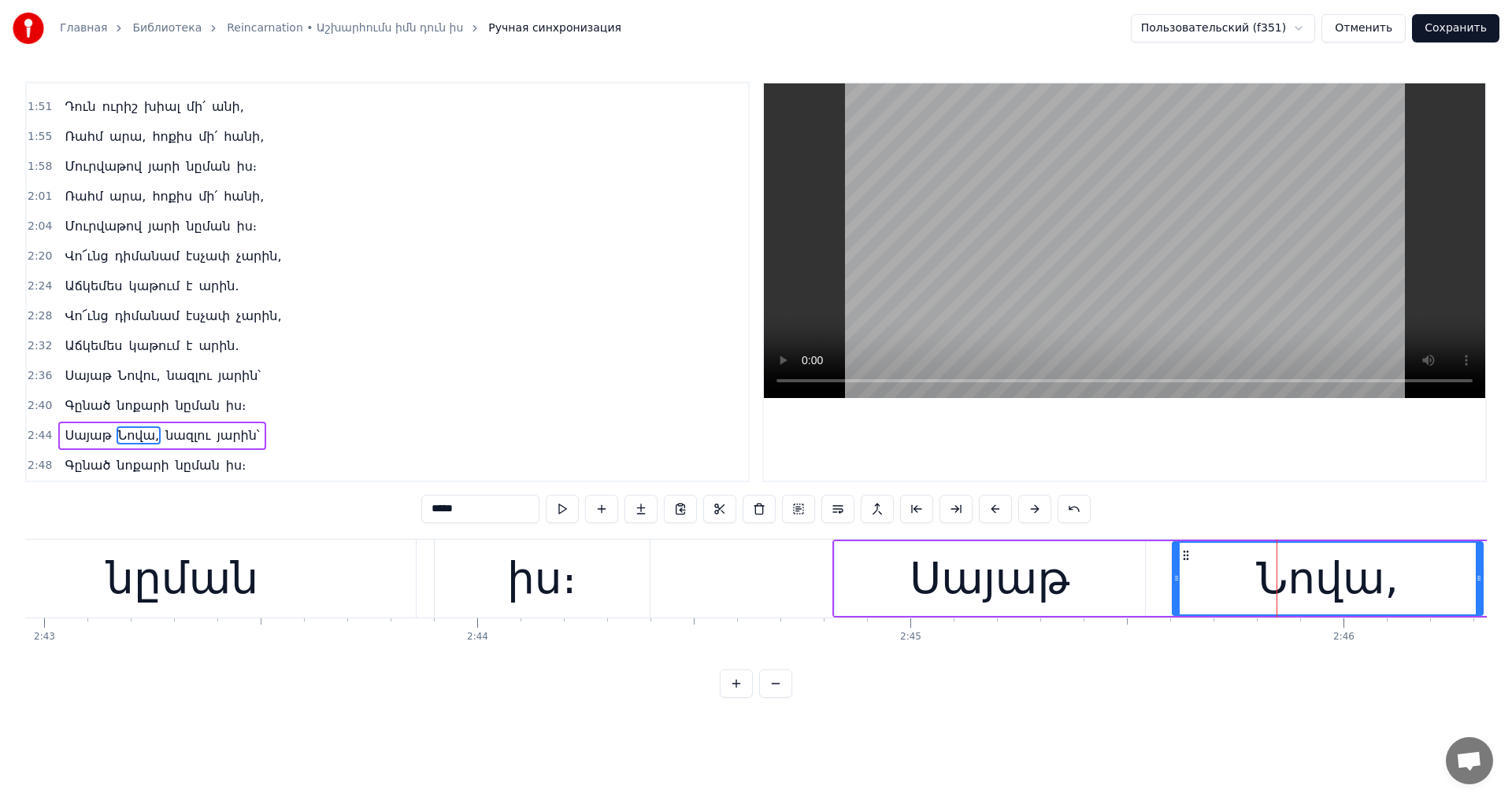
click at [421, 506] on input "*****" at bounding box center [480, 509] width 118 height 28
type input "******"
click at [1125, 280] on video at bounding box center [1124, 241] width 721 height 315
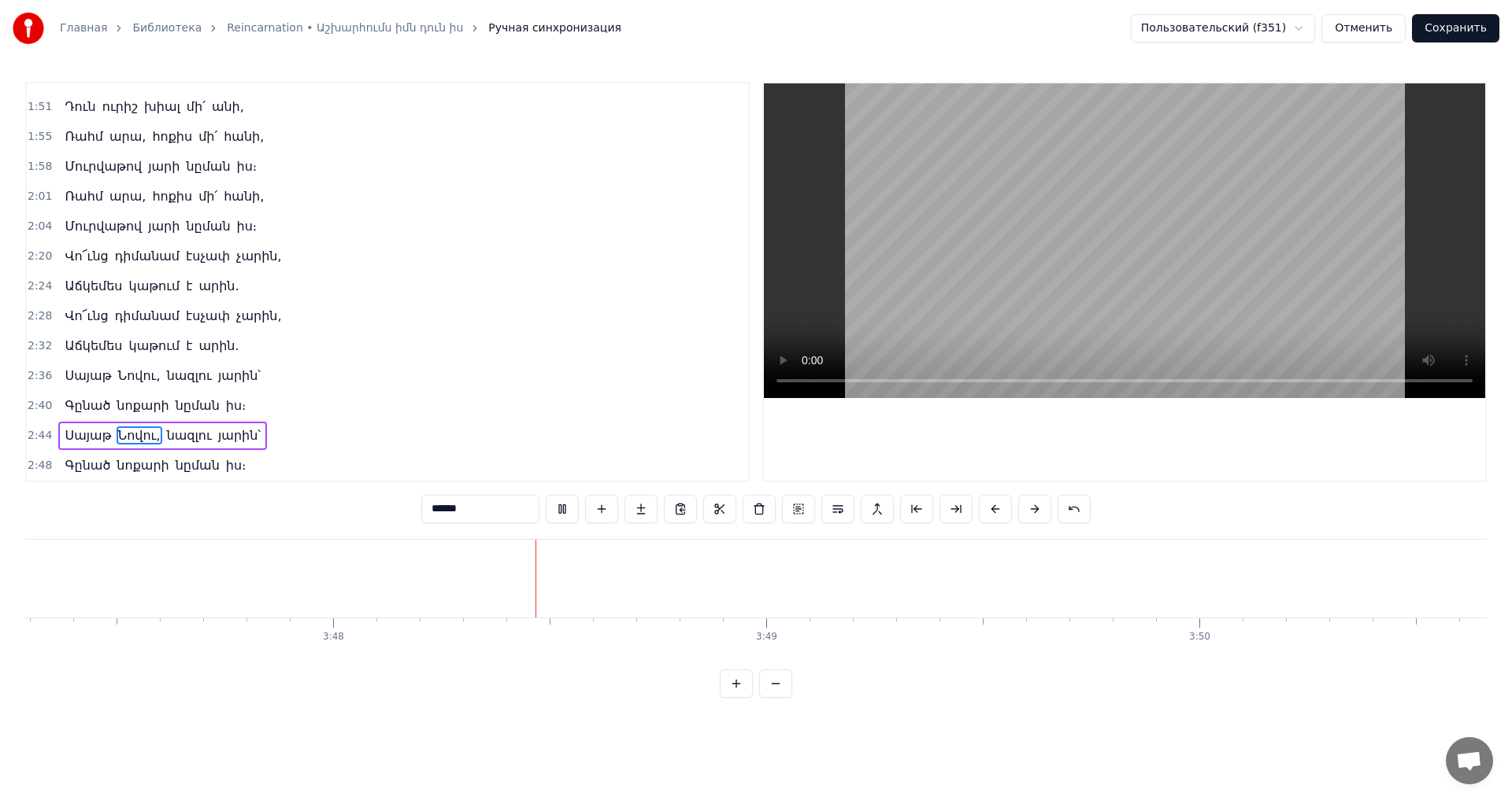
scroll to position [0, 98557]
click at [1081, 206] on video at bounding box center [1124, 241] width 721 height 315
click at [1471, 39] on button "Сохранить" at bounding box center [1455, 28] width 87 height 28
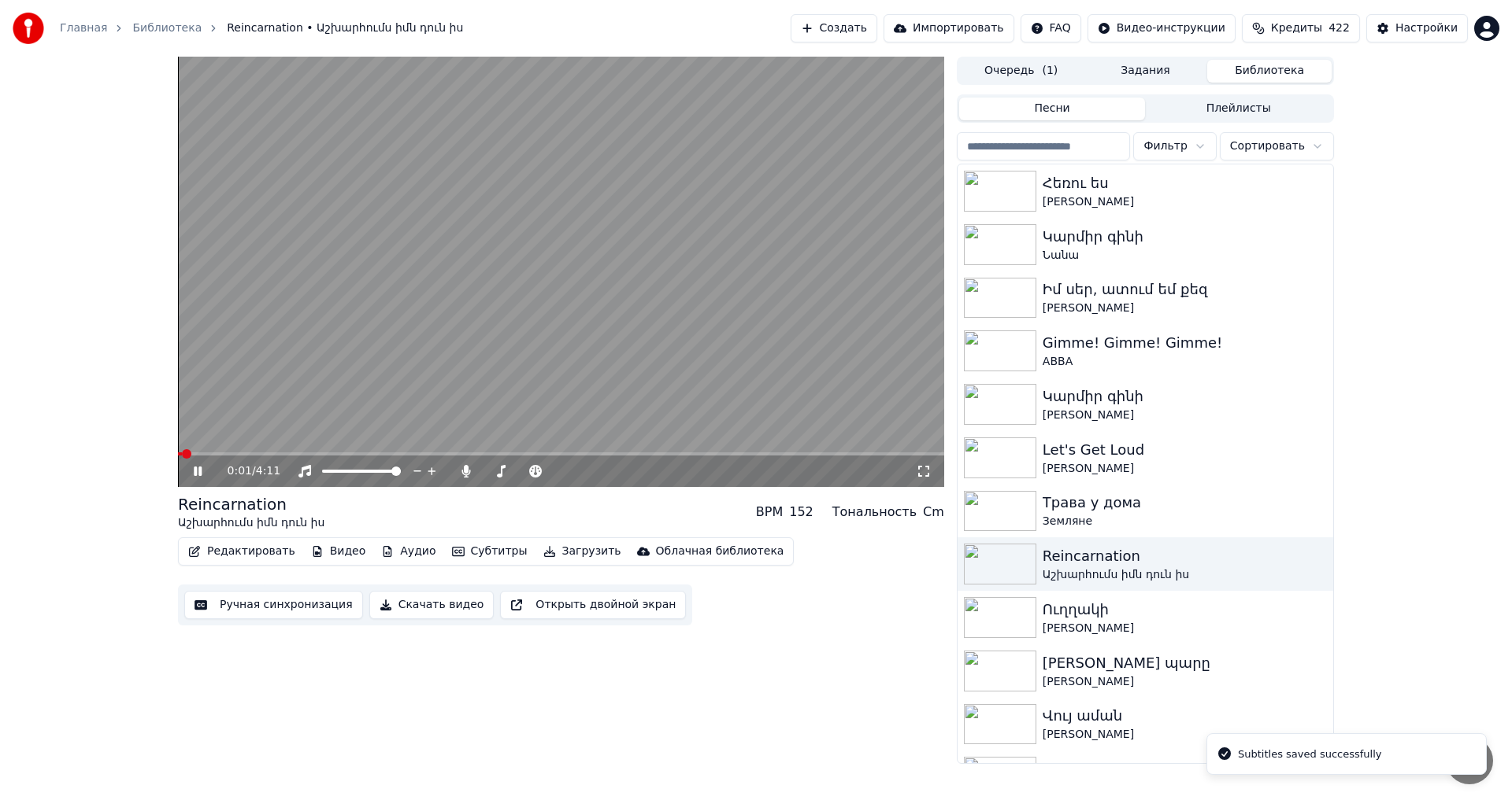
click at [504, 324] on video at bounding box center [561, 271] width 766 height 430
click at [553, 549] on button "Загрузить" at bounding box center [582, 551] width 91 height 22
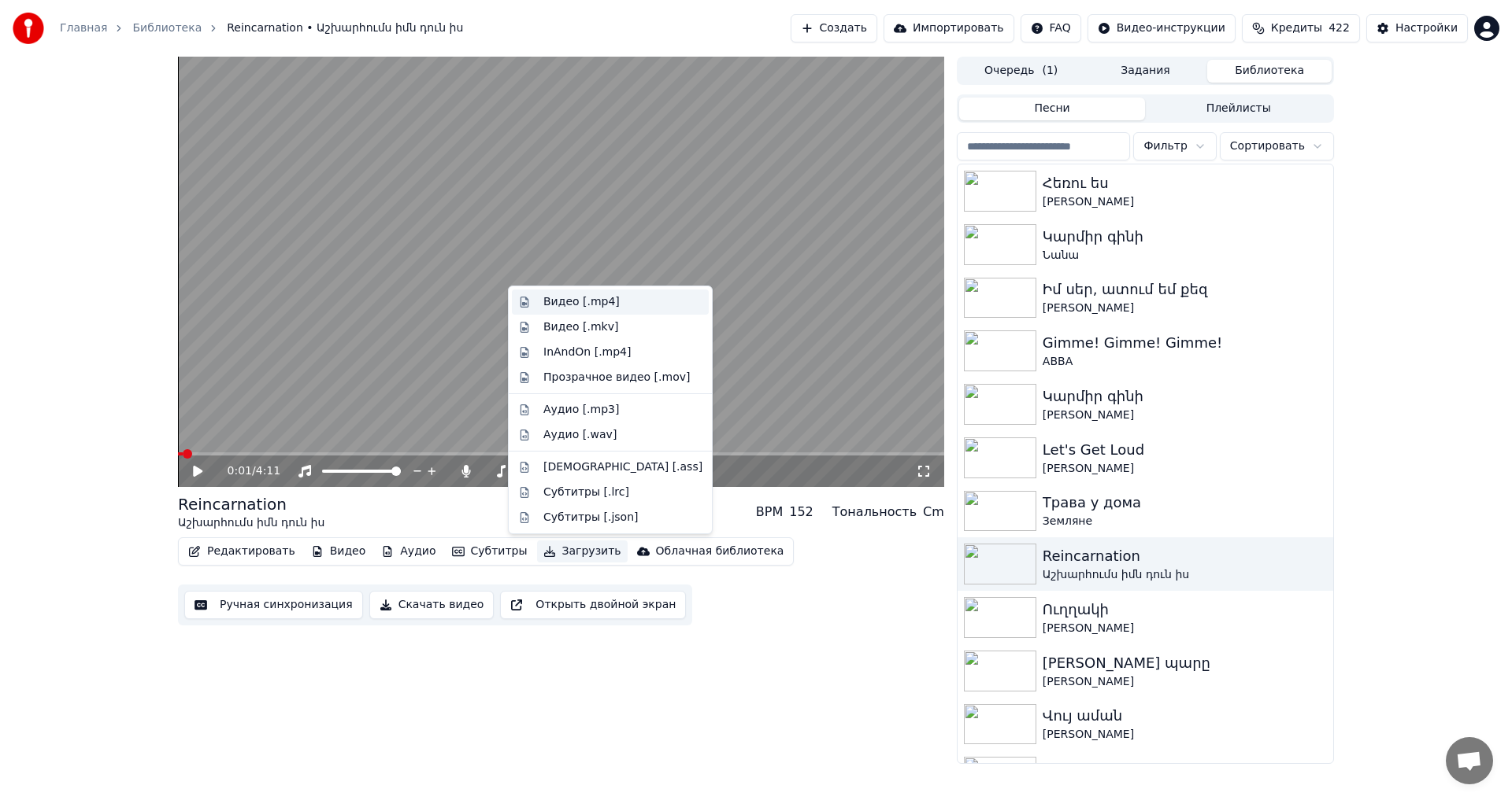
click at [587, 298] on div "Видео [.mp4]" at bounding box center [581, 302] width 77 height 16
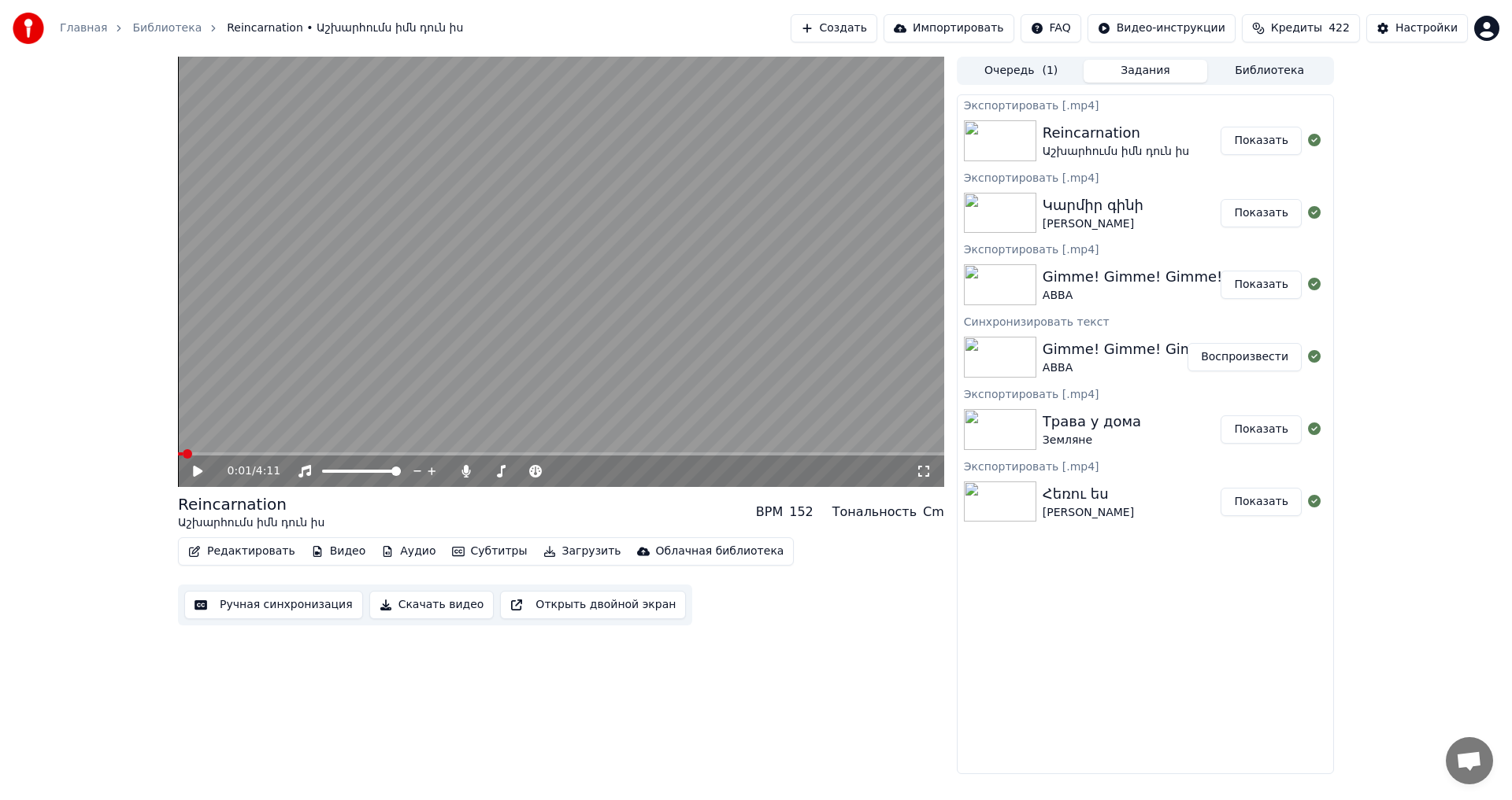
click at [1265, 144] on button "Показать" at bounding box center [1261, 141] width 81 height 28
click at [1256, 70] on button "Библиотека" at bounding box center [1269, 71] width 124 height 23
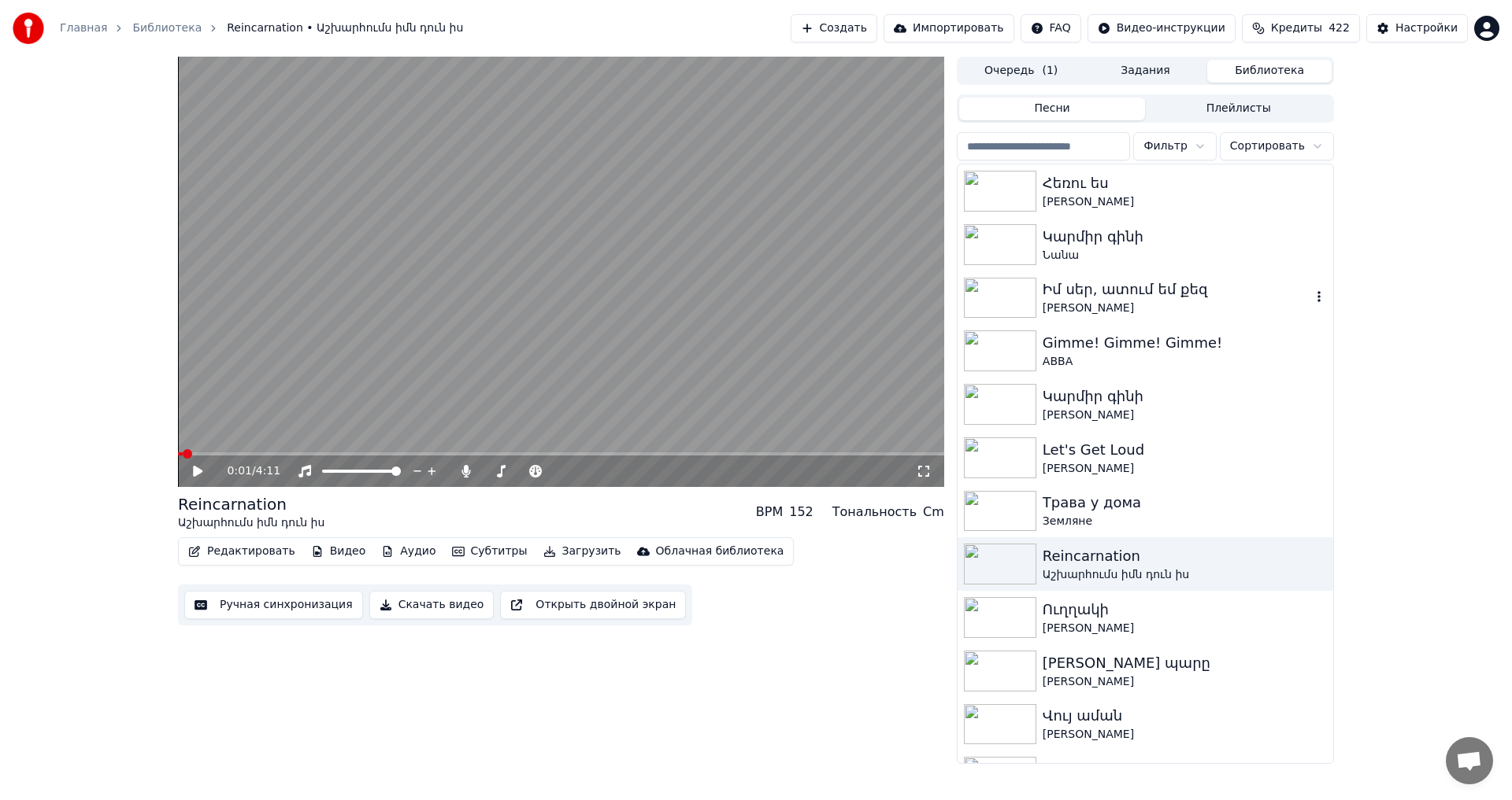
click at [1211, 320] on div "Իմ սեր, ատում եմ քեզ [PERSON_NAME]" at bounding box center [1145, 297] width 375 height 54
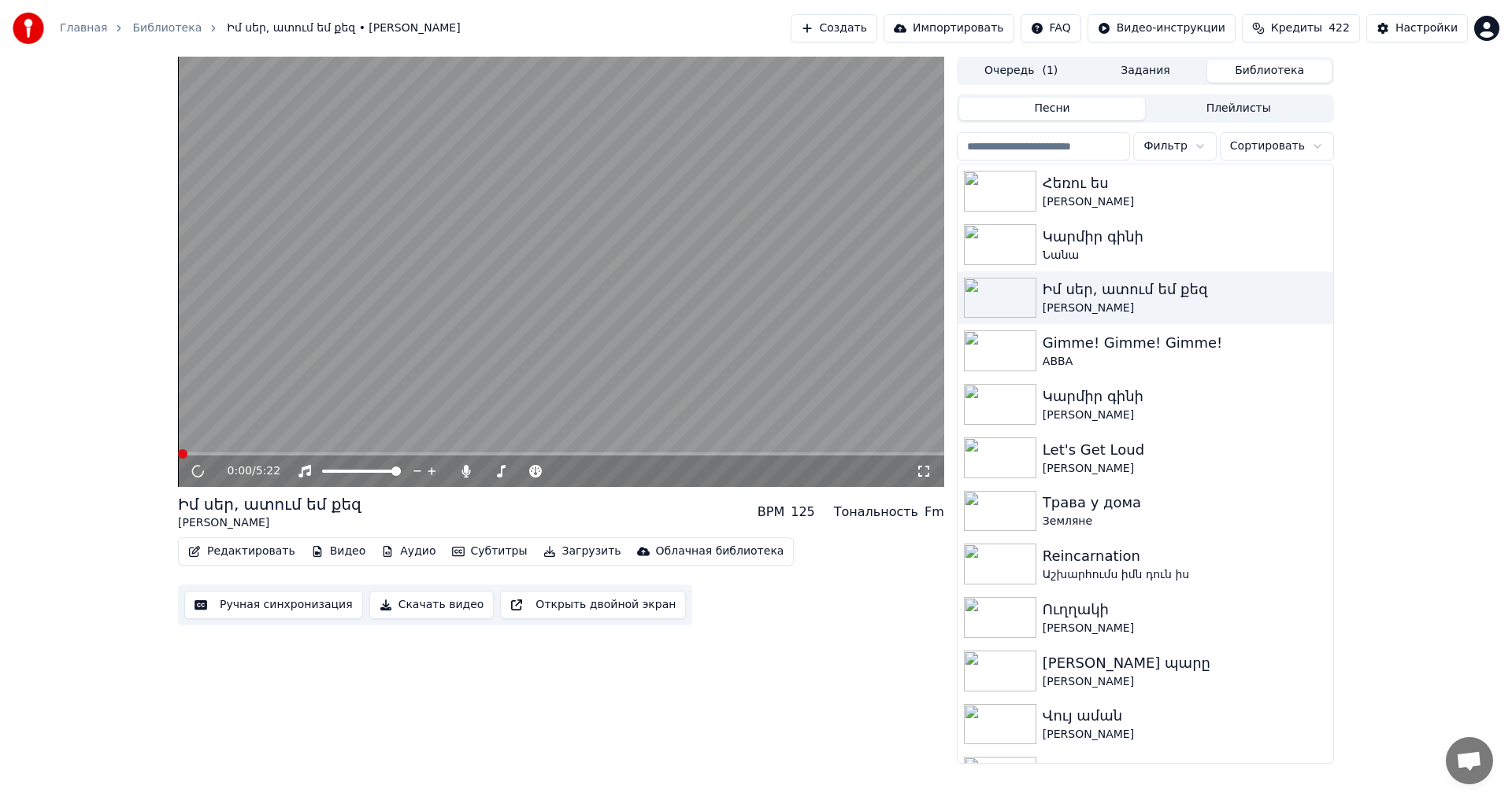
click at [290, 611] on button "Ручная синхронизация" at bounding box center [273, 605] width 179 height 28
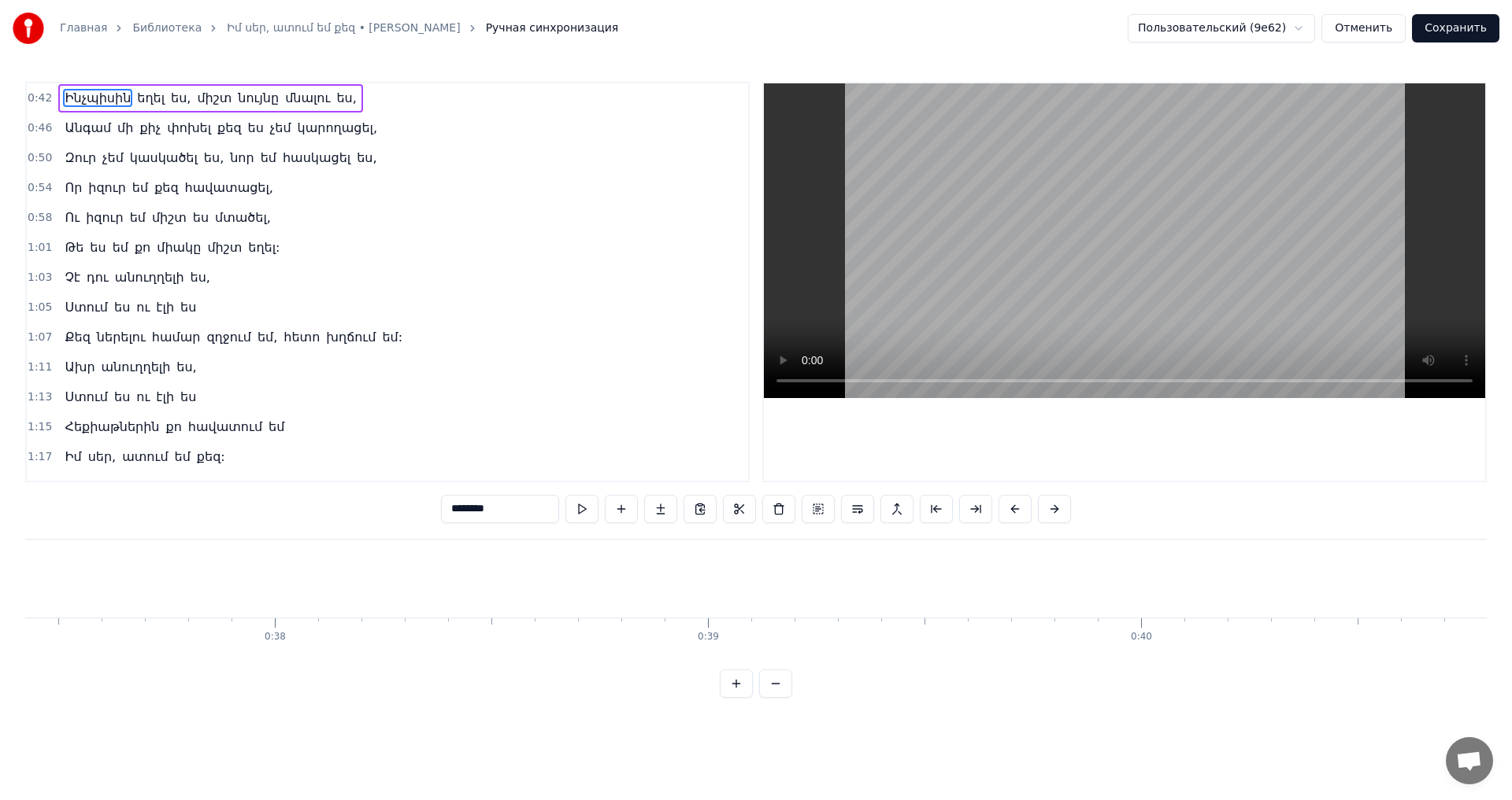
click at [1015, 209] on video at bounding box center [1124, 241] width 721 height 315
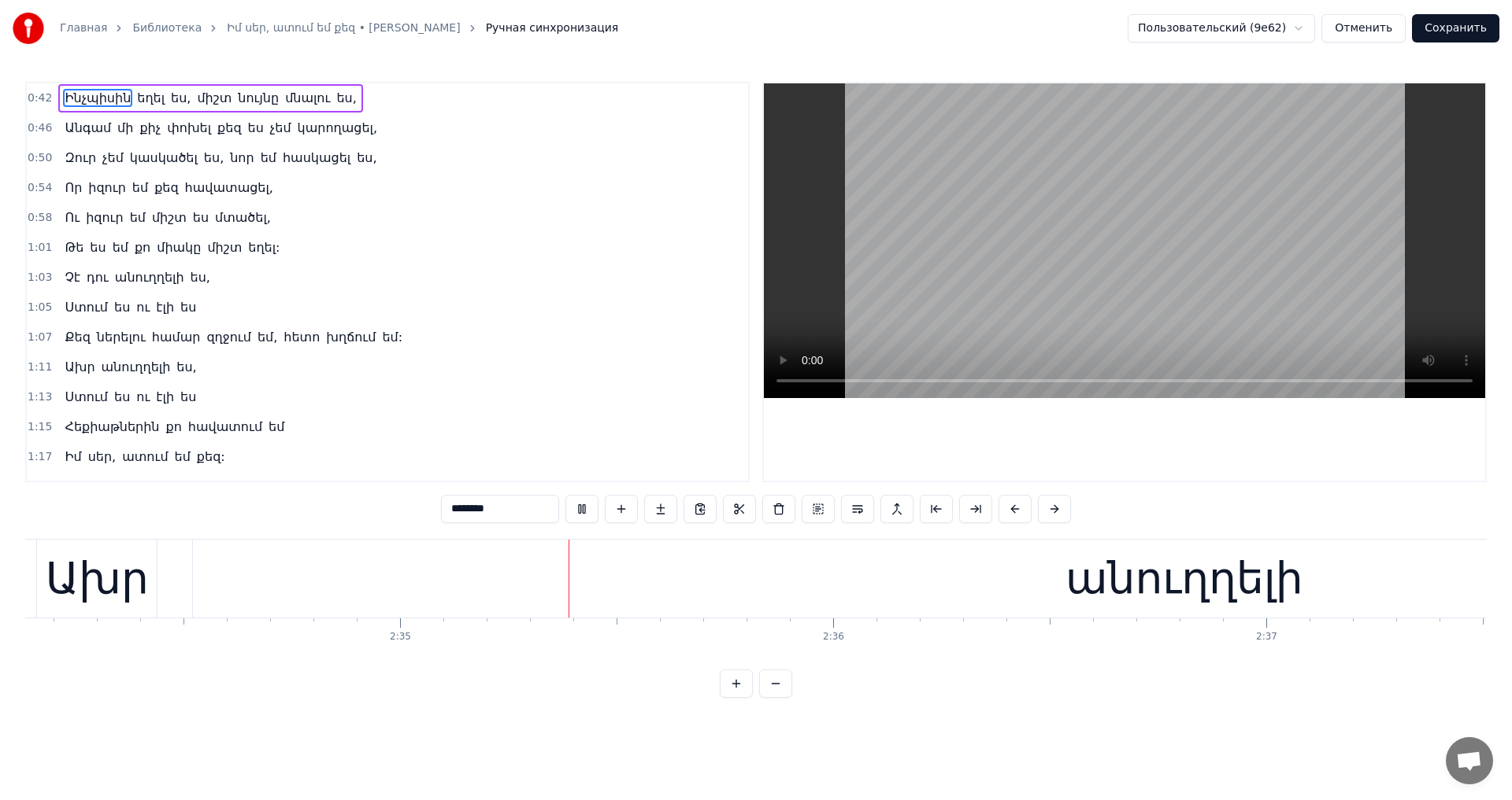
scroll to position [0, 66942]
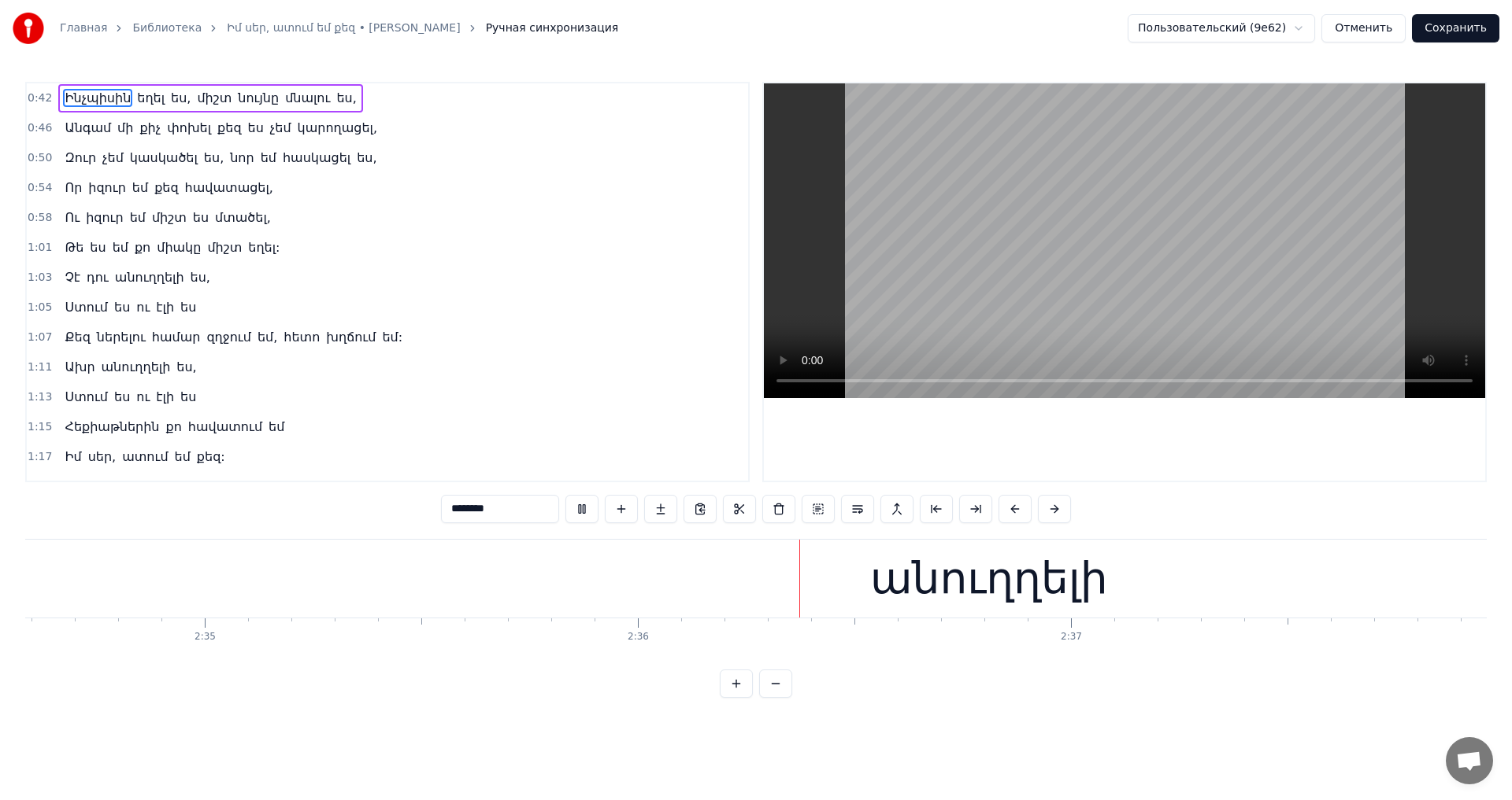
click at [1030, 234] on video at bounding box center [1124, 241] width 721 height 315
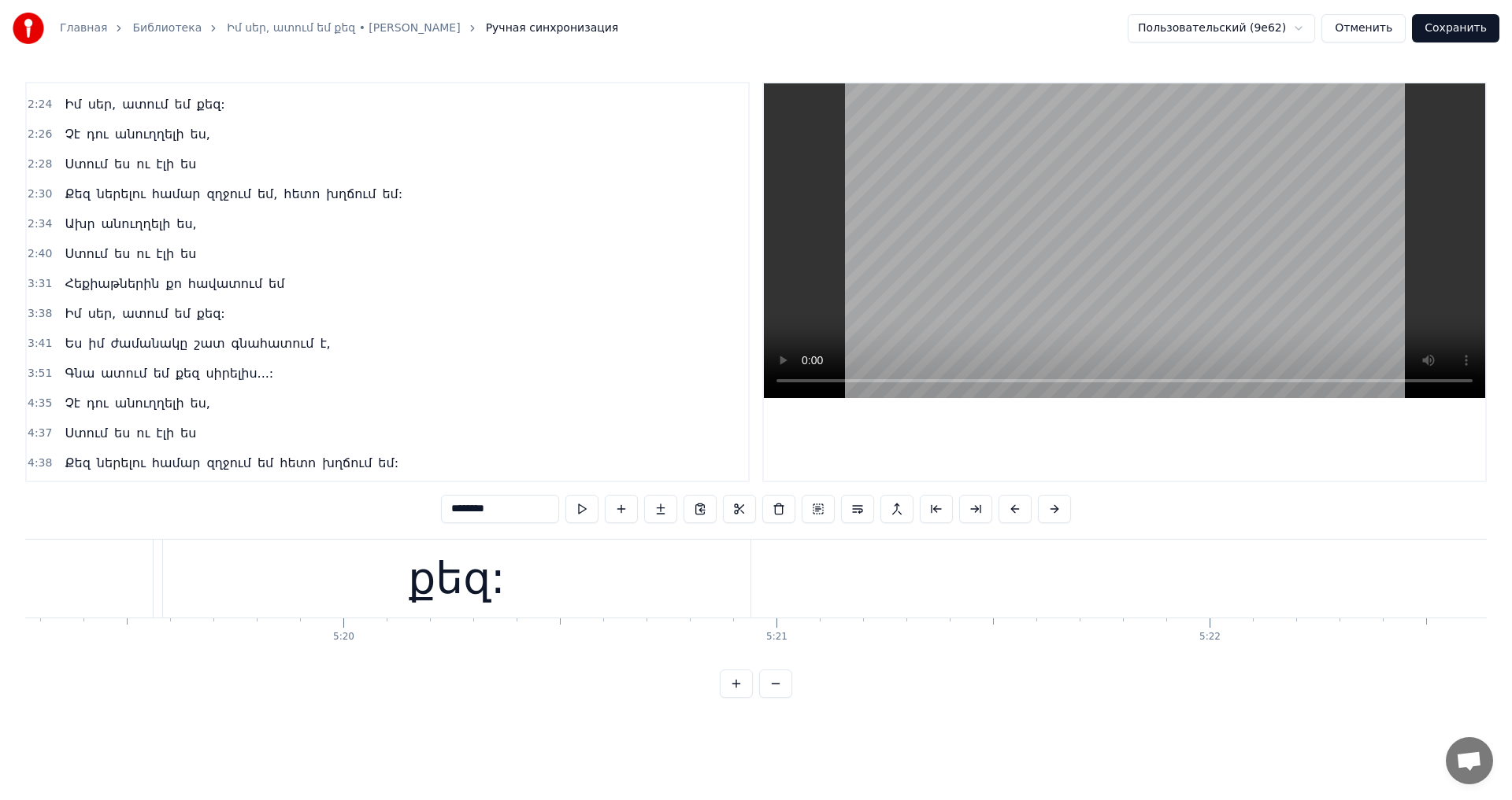
scroll to position [1277, 0]
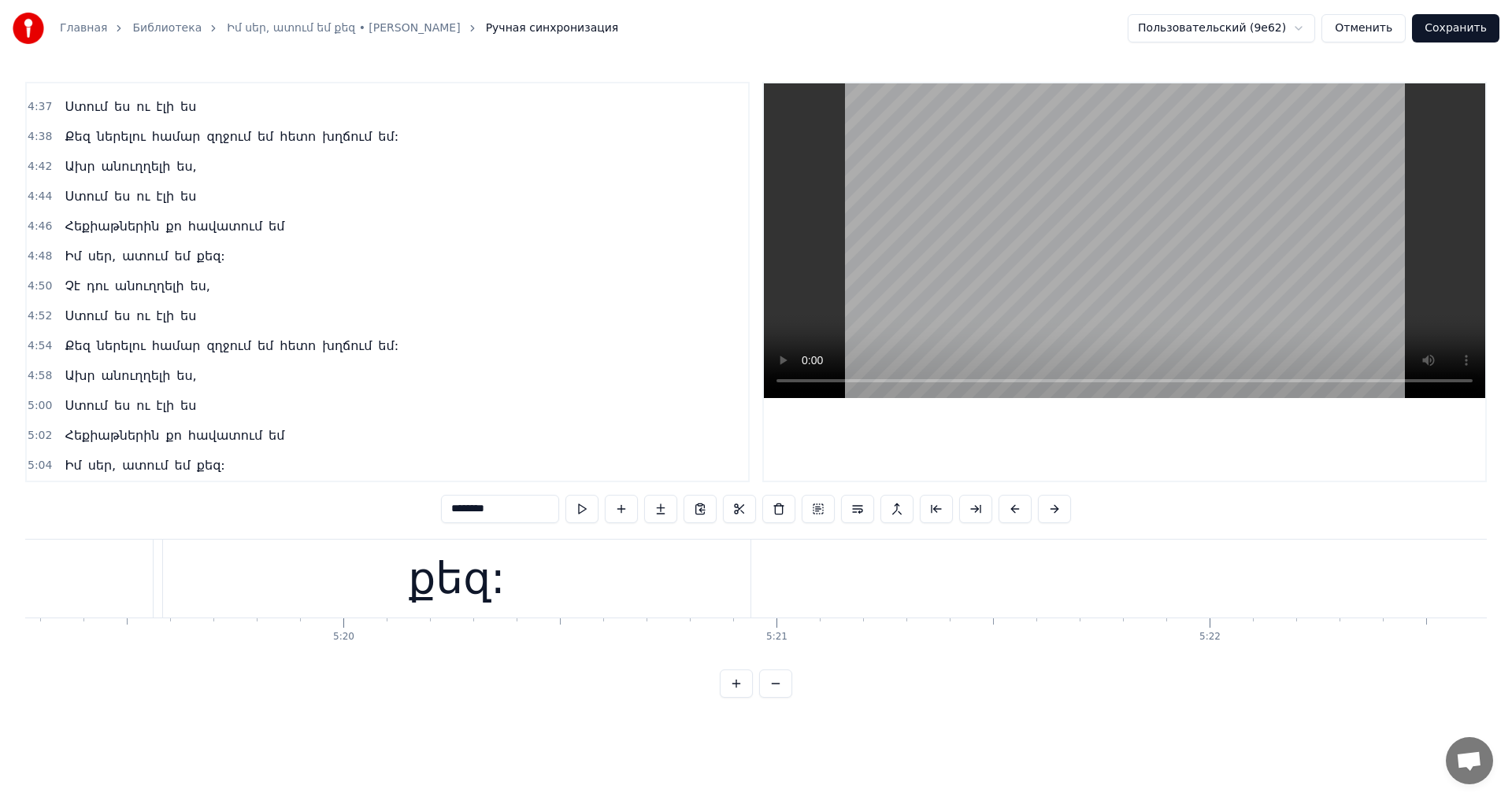
click at [1055, 271] on video at bounding box center [1124, 241] width 721 height 315
click at [1115, 202] on video at bounding box center [1124, 241] width 721 height 315
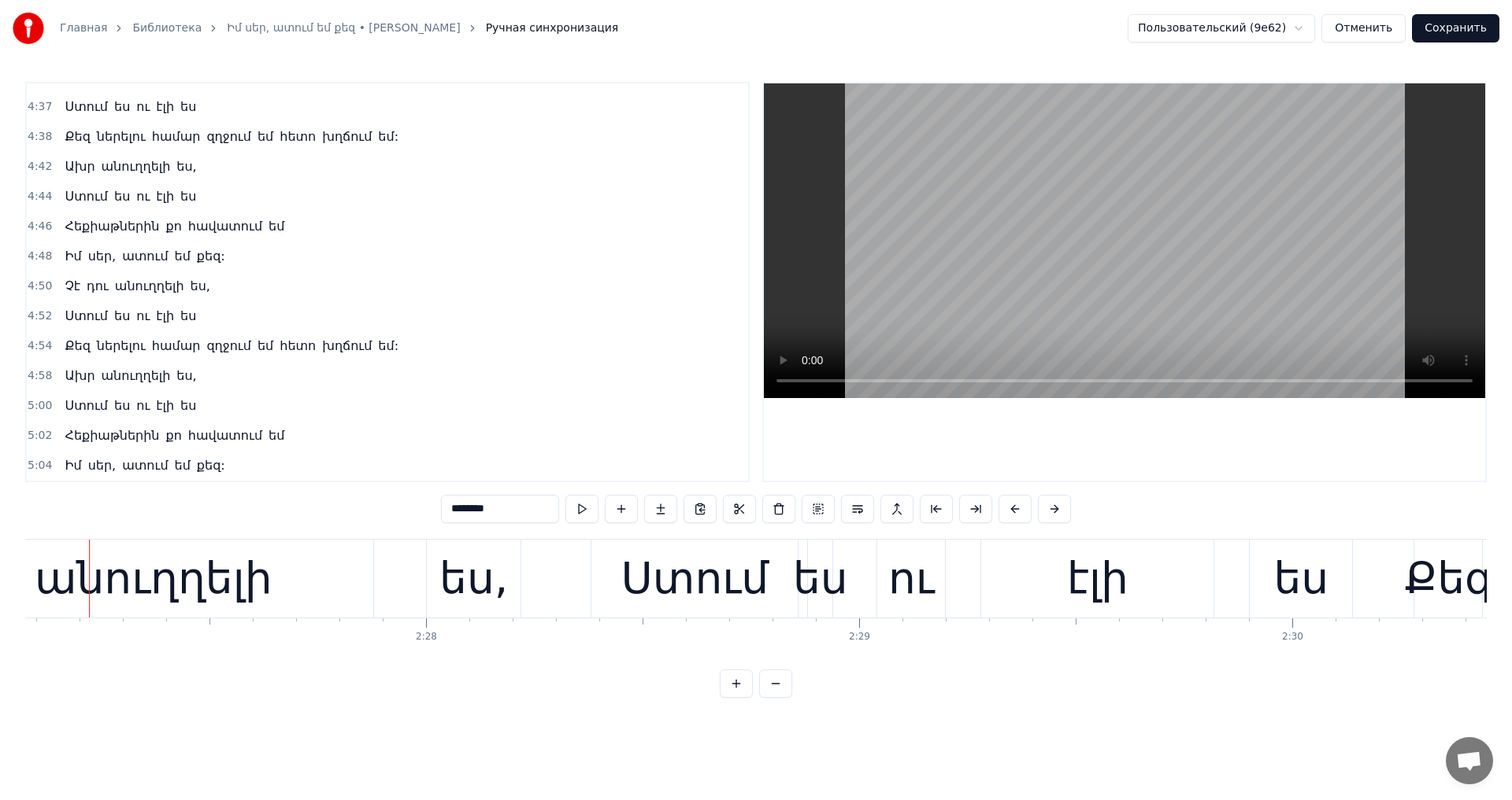
scroll to position [0, 63674]
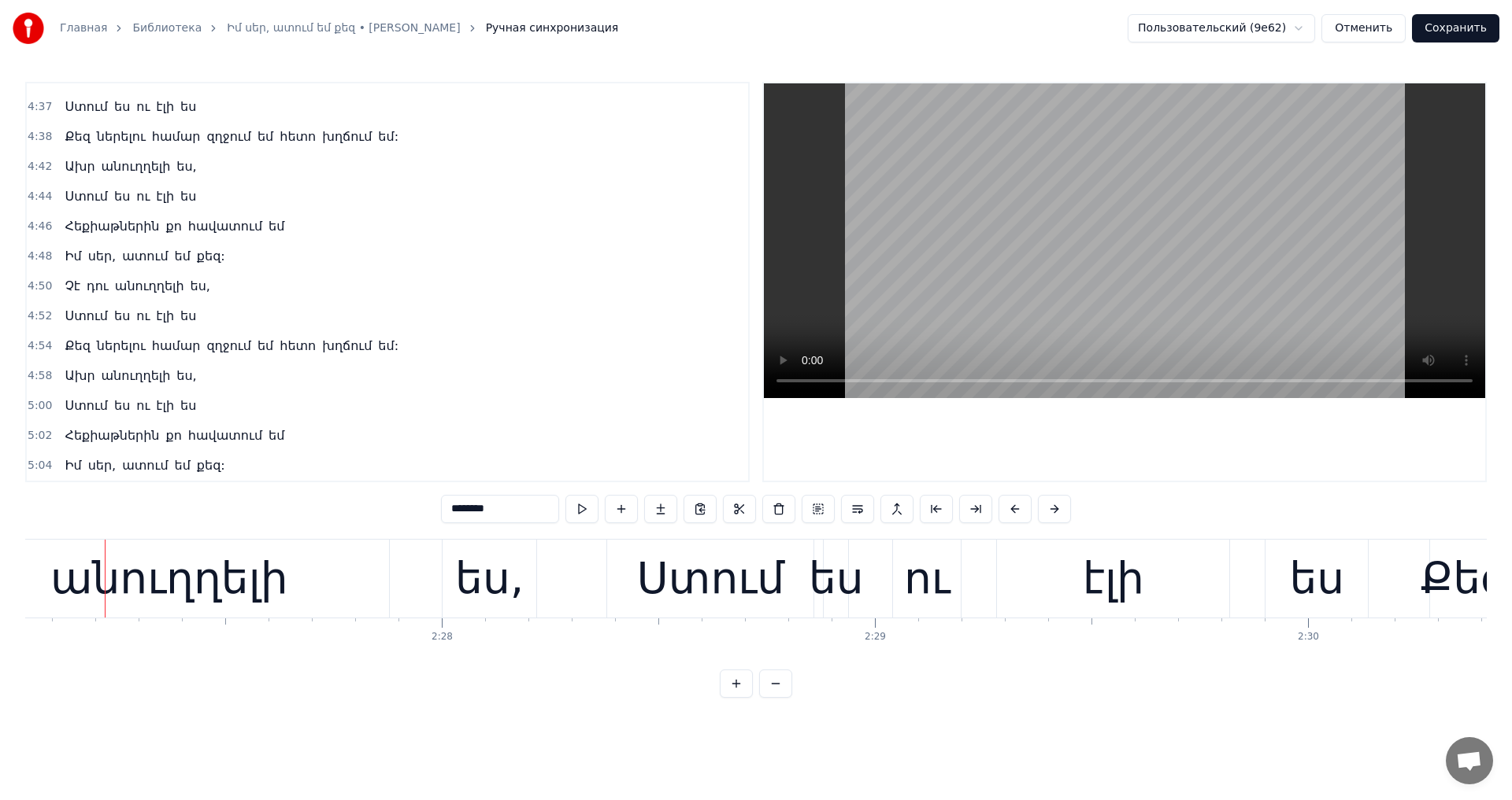
click at [1156, 207] on video at bounding box center [1124, 241] width 721 height 315
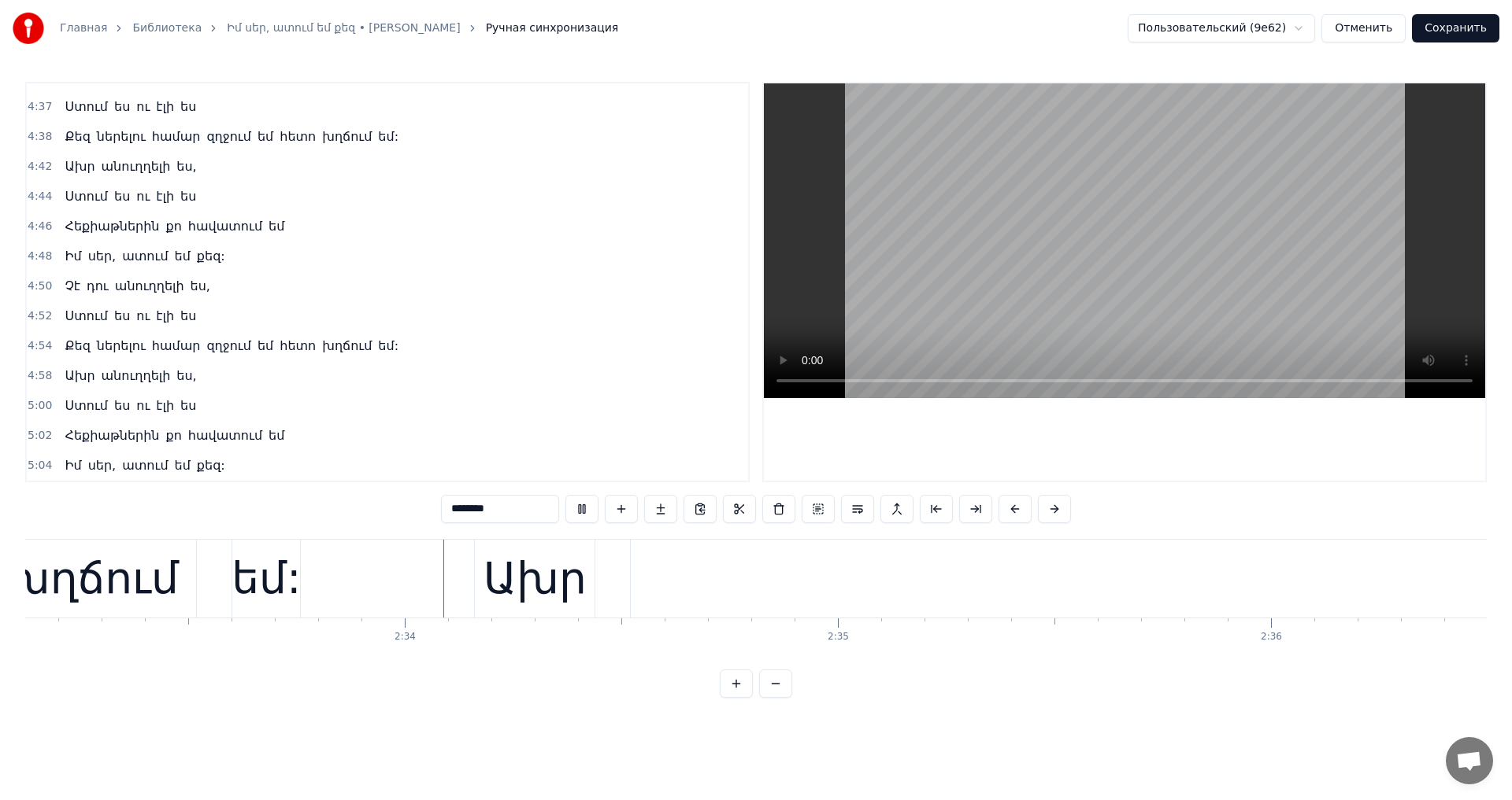
scroll to position [0, 66429]
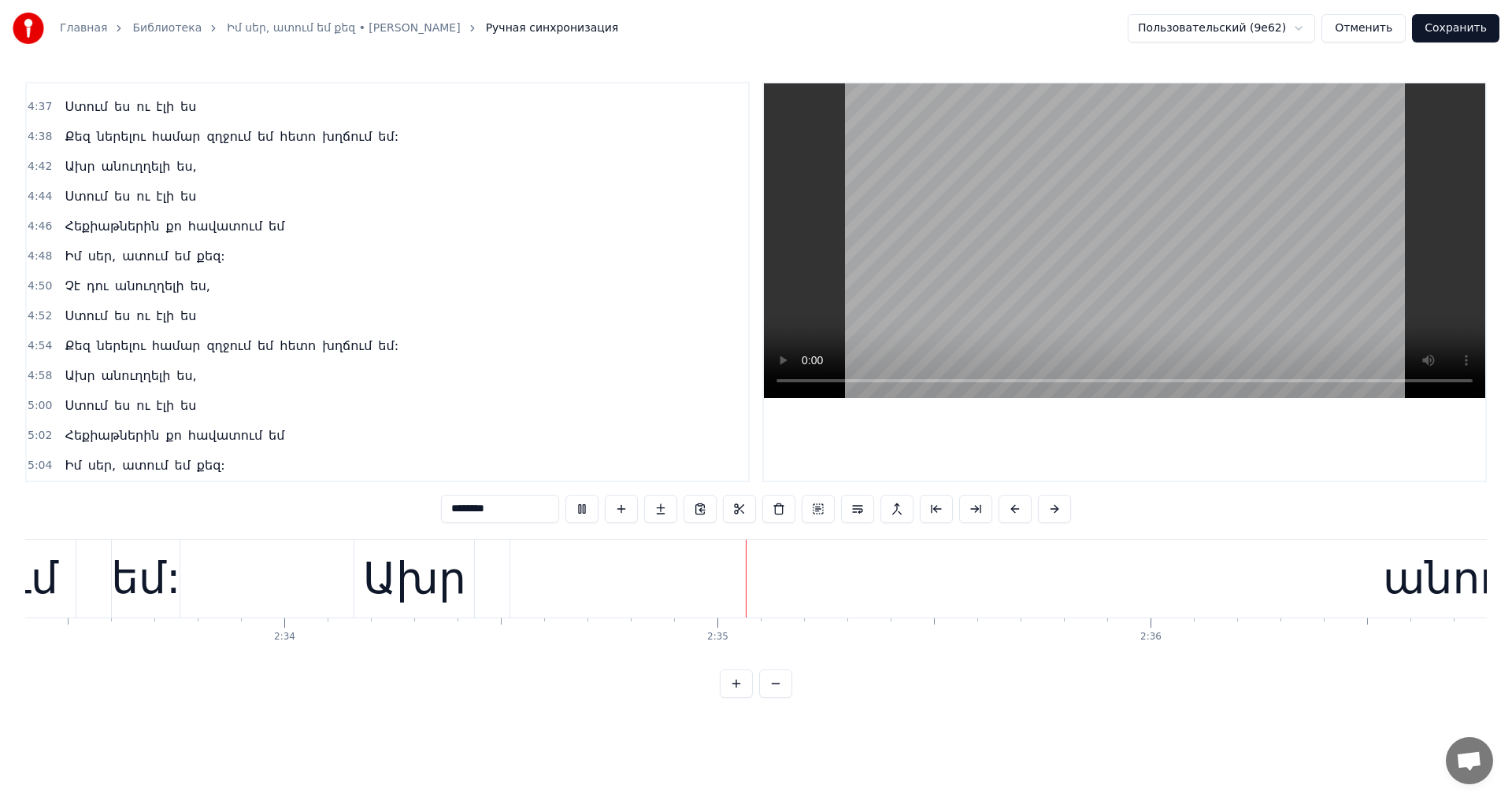
click at [1155, 283] on video at bounding box center [1124, 241] width 721 height 315
click at [718, 566] on div "անուղղելի" at bounding box center [1501, 578] width 1981 height 78
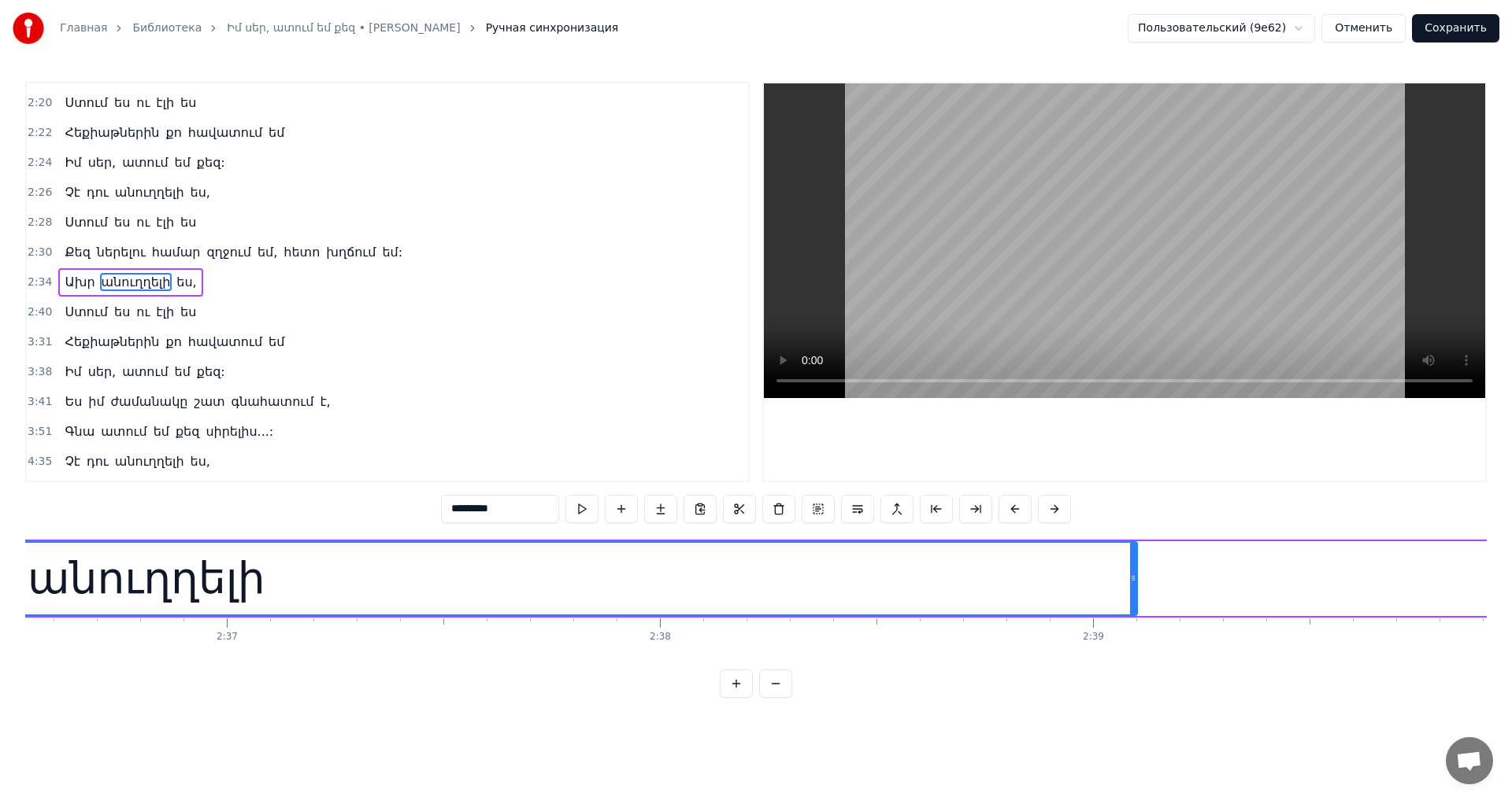
scroll to position [0, 68399]
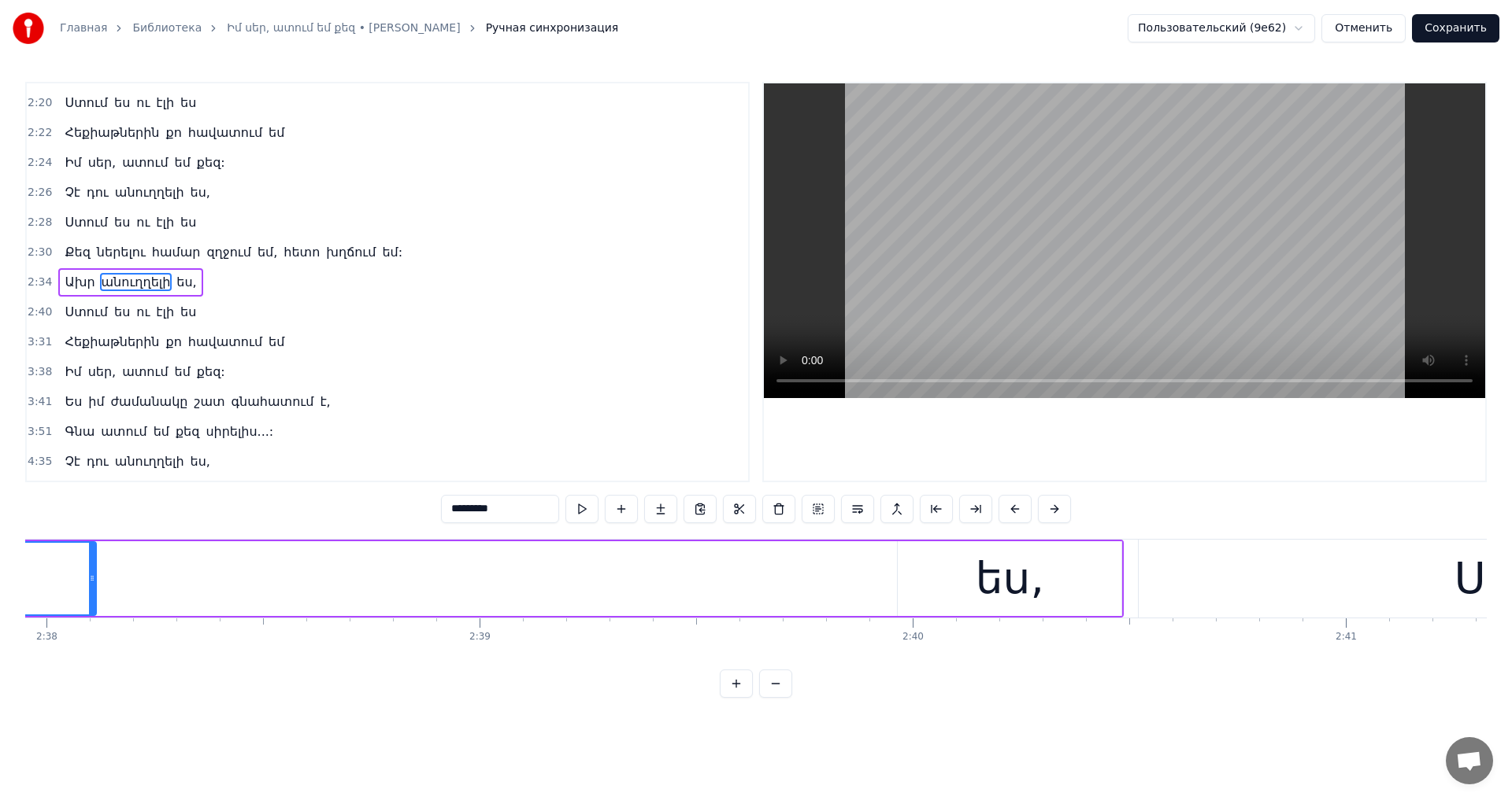
drag, startPoint x: 517, startPoint y: 580, endPoint x: 90, endPoint y: 594, distance: 427.2
click at [90, 594] on div at bounding box center [92, 578] width 6 height 71
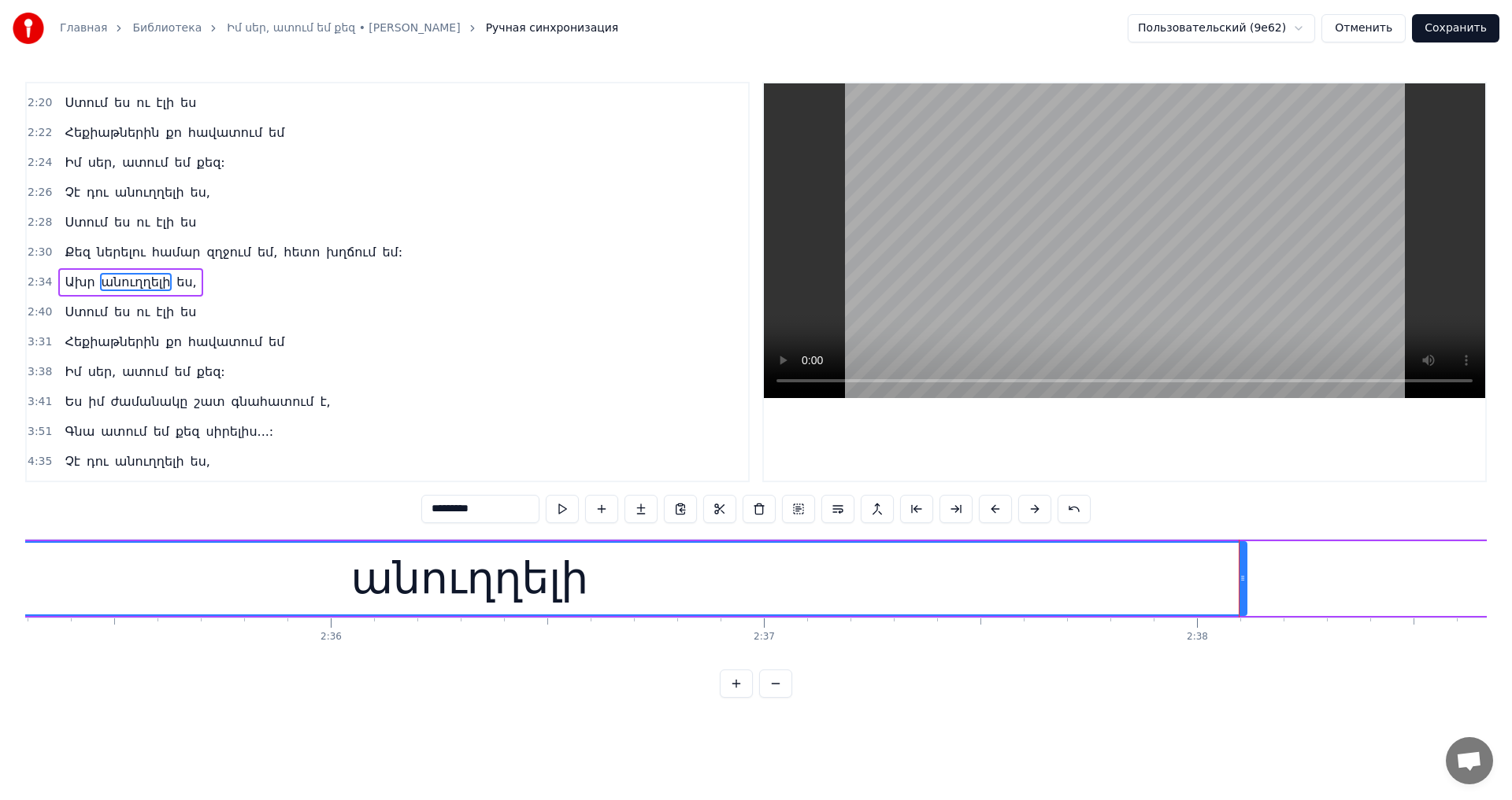
scroll to position [0, 67326]
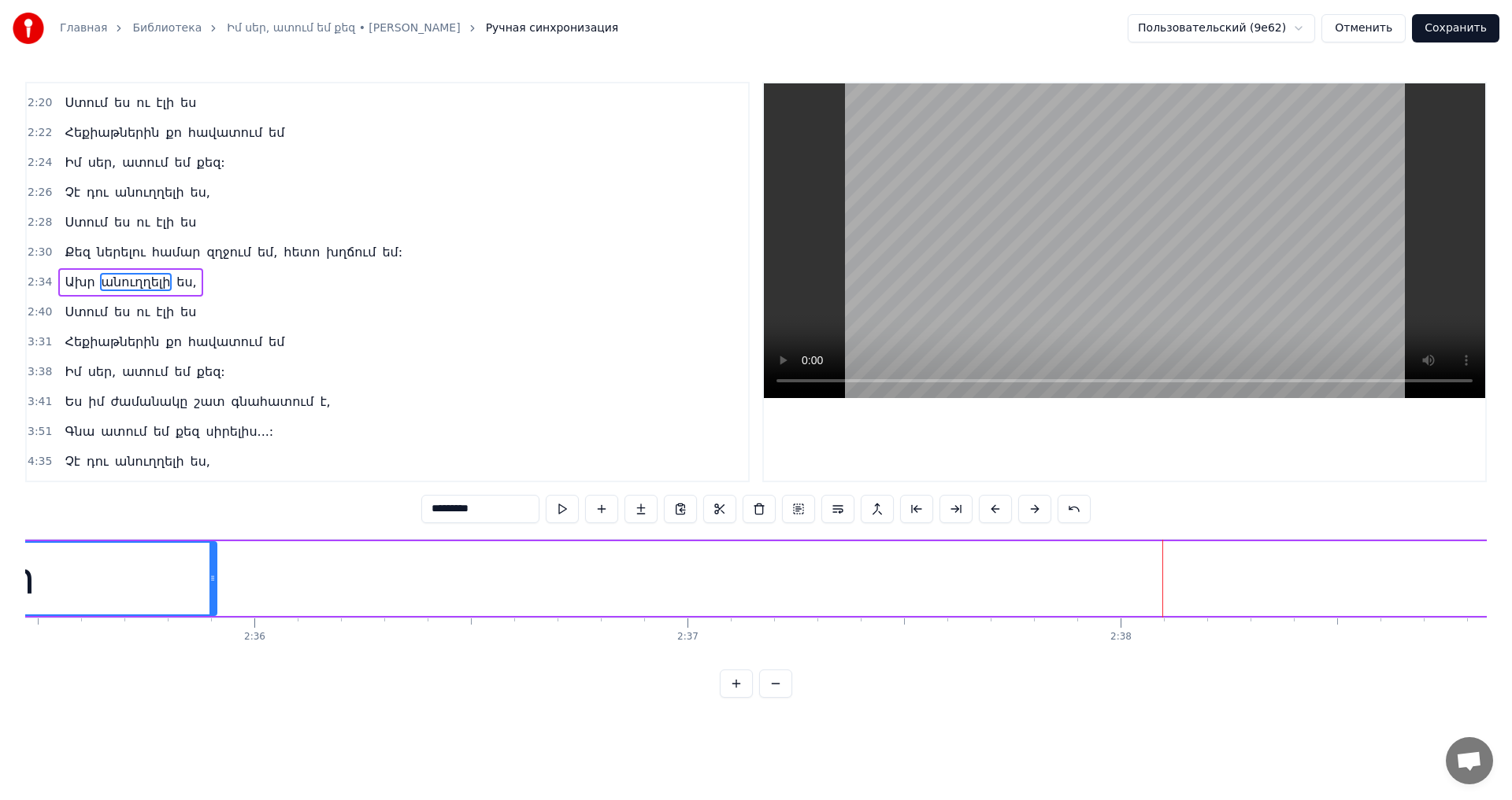
drag, startPoint x: 1164, startPoint y: 573, endPoint x: 208, endPoint y: 582, distance: 956.0
click at [210, 582] on icon at bounding box center [212, 578] width 6 height 12
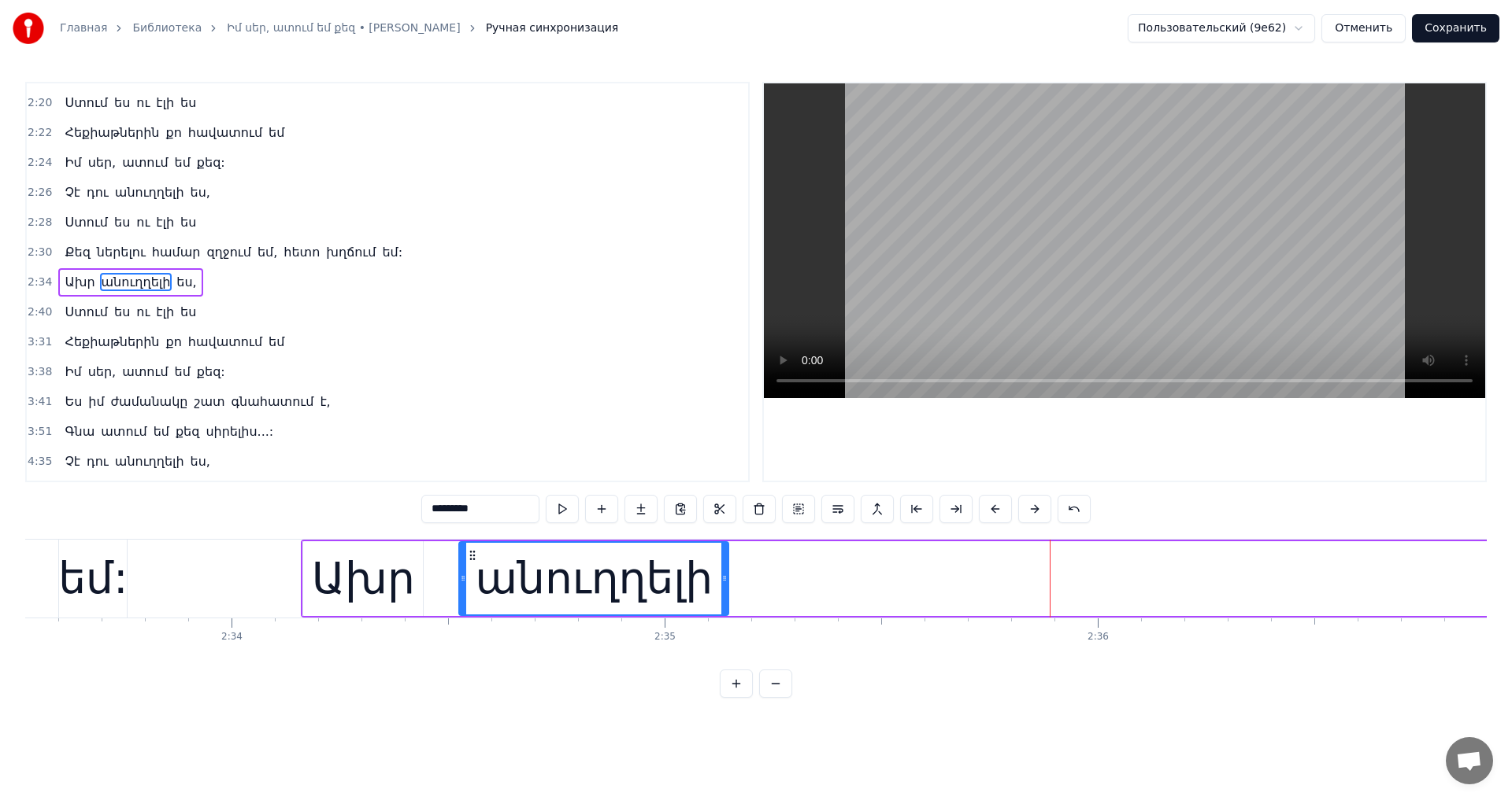
drag, startPoint x: 1052, startPoint y: 573, endPoint x: 725, endPoint y: 590, distance: 327.4
click at [725, 590] on div at bounding box center [724, 578] width 6 height 71
click at [1049, 234] on video at bounding box center [1124, 241] width 721 height 315
click at [729, 585] on div "անուղղելի" at bounding box center [594, 578] width 271 height 75
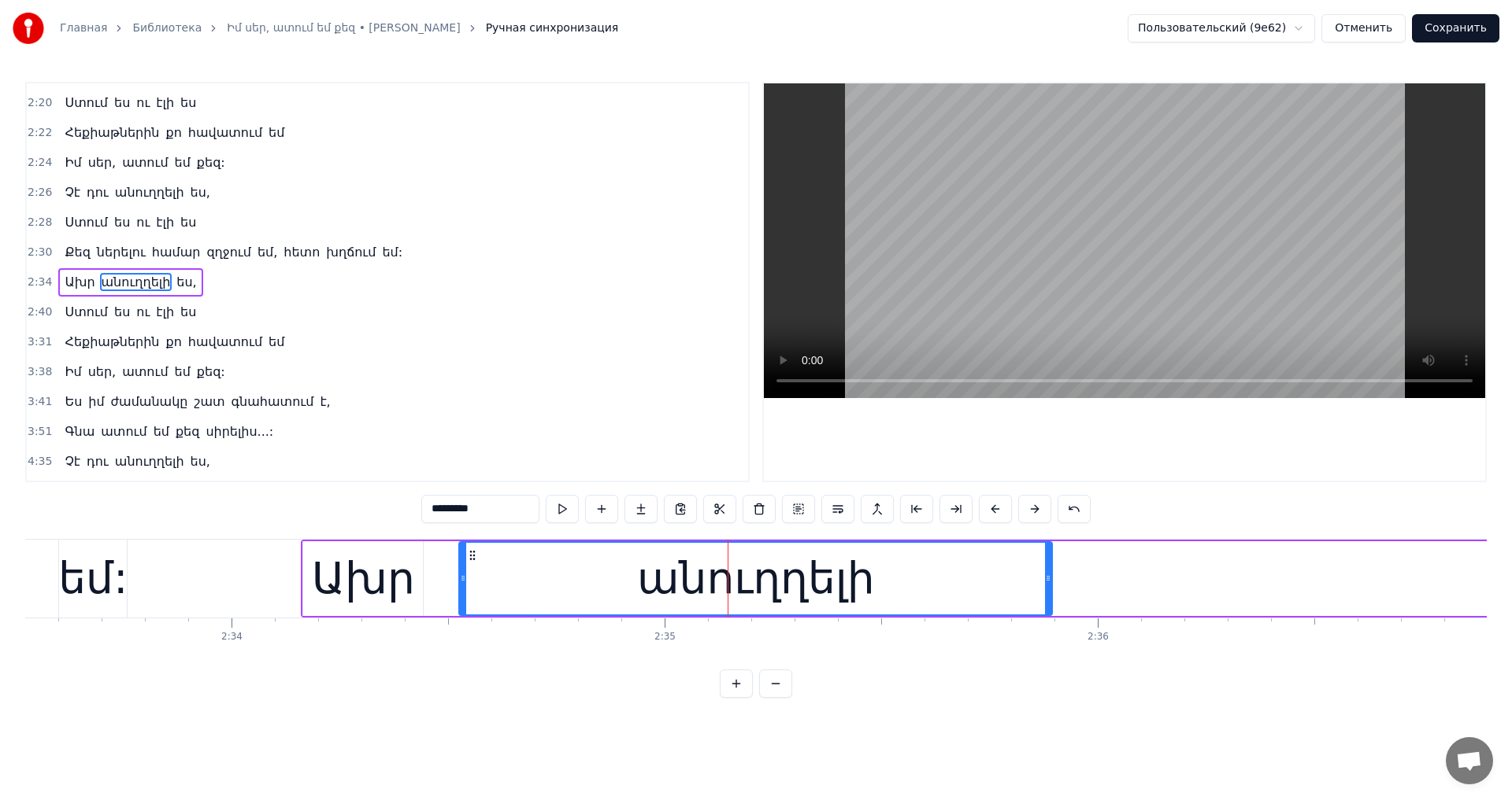
drag, startPoint x: 726, startPoint y: 585, endPoint x: 1170, endPoint y: 580, distance: 444.0
click at [1051, 592] on div at bounding box center [1047, 578] width 6 height 71
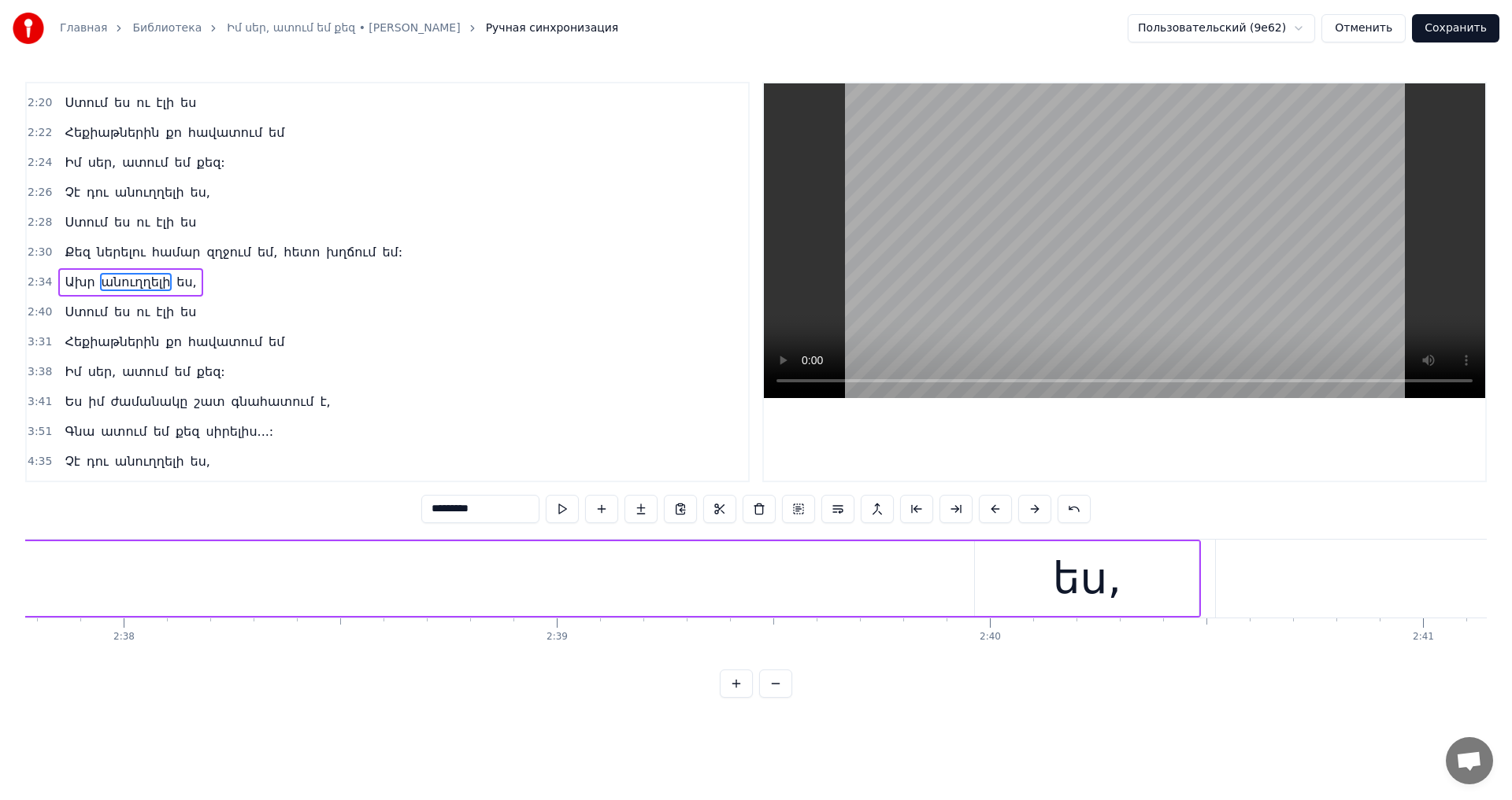
scroll to position [0, 68476]
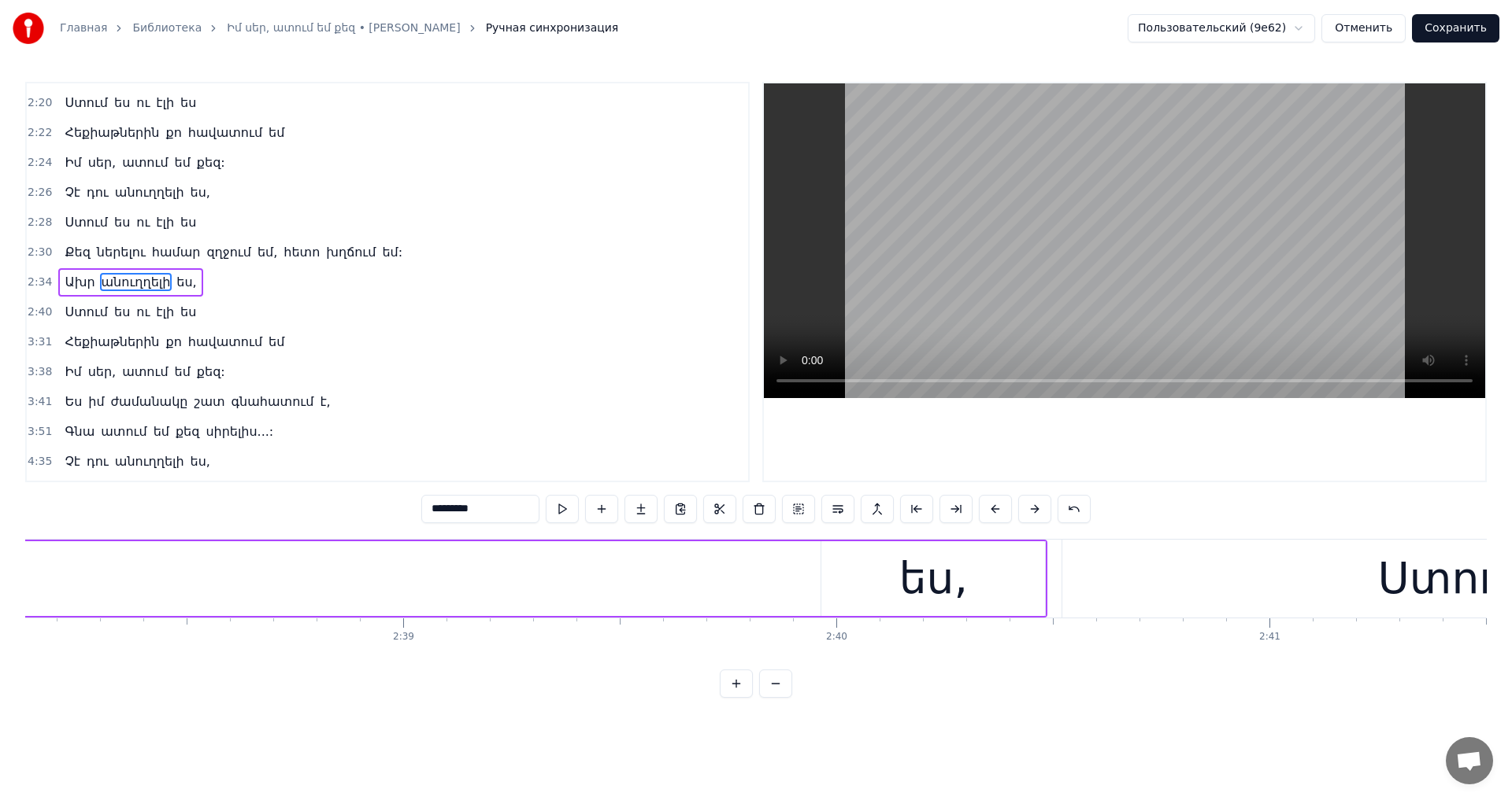
click at [968, 567] on div "ես," at bounding box center [933, 578] width 224 height 75
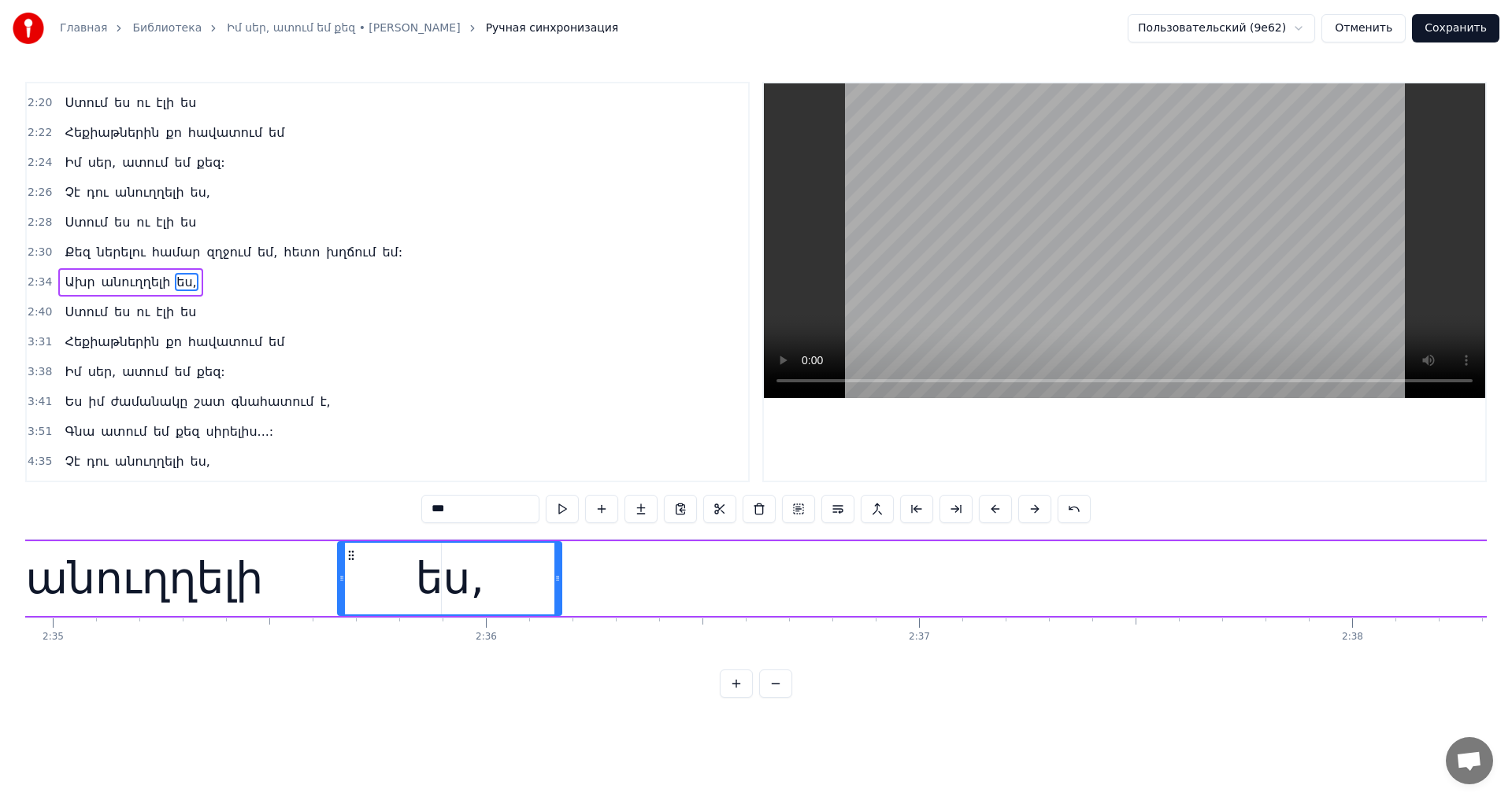
scroll to position [0, 67089]
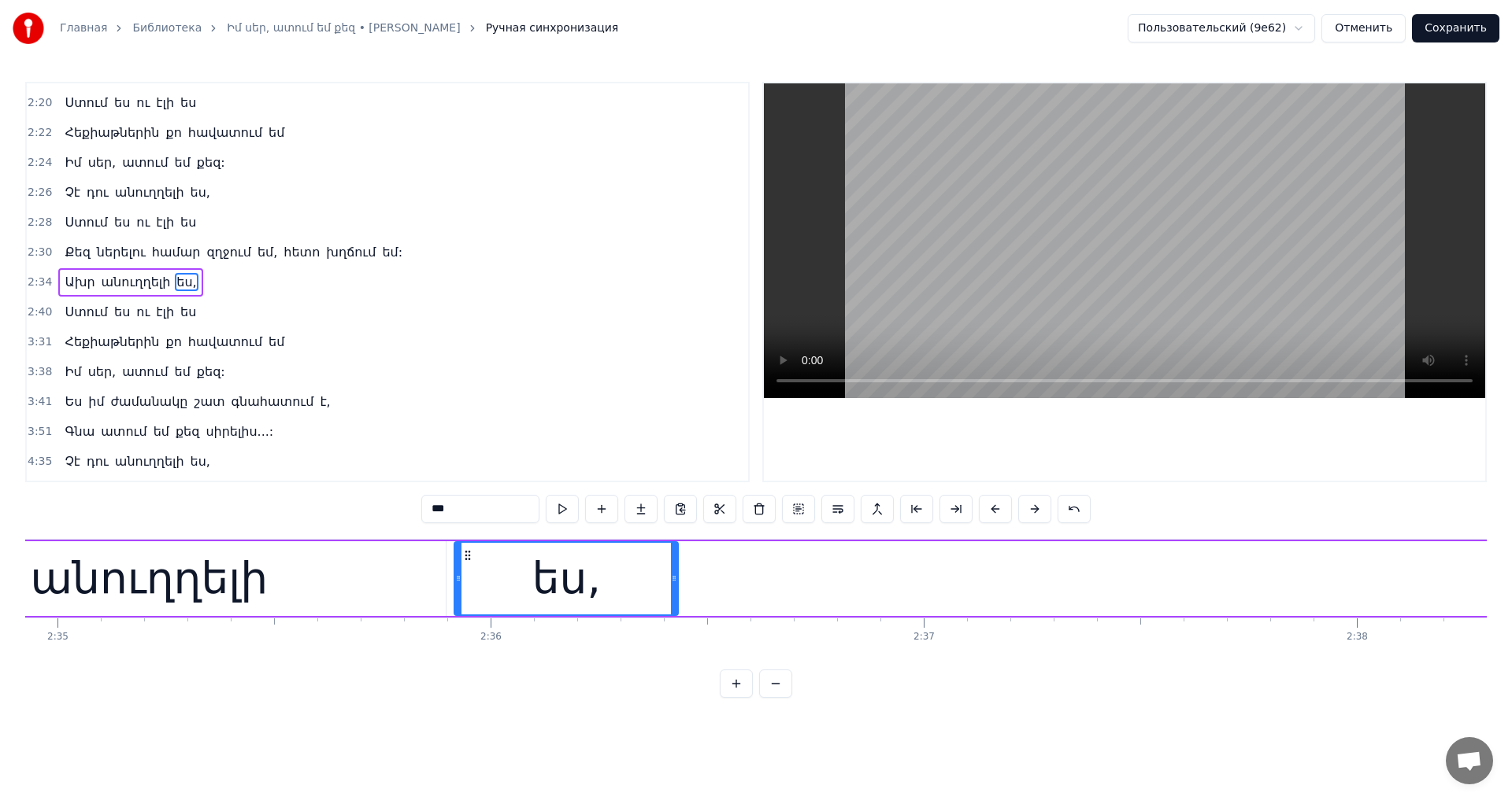
drag, startPoint x: 837, startPoint y: 554, endPoint x: 510, endPoint y: 613, distance: 332.3
click at [470, 628] on div "Ինչպիսին եղել ես, միշտ նույնը մնալու ես, Անգամ մի քիչ փոխել քեզ ես չեմ կարողացե…" at bounding box center [756, 598] width 1461 height 118
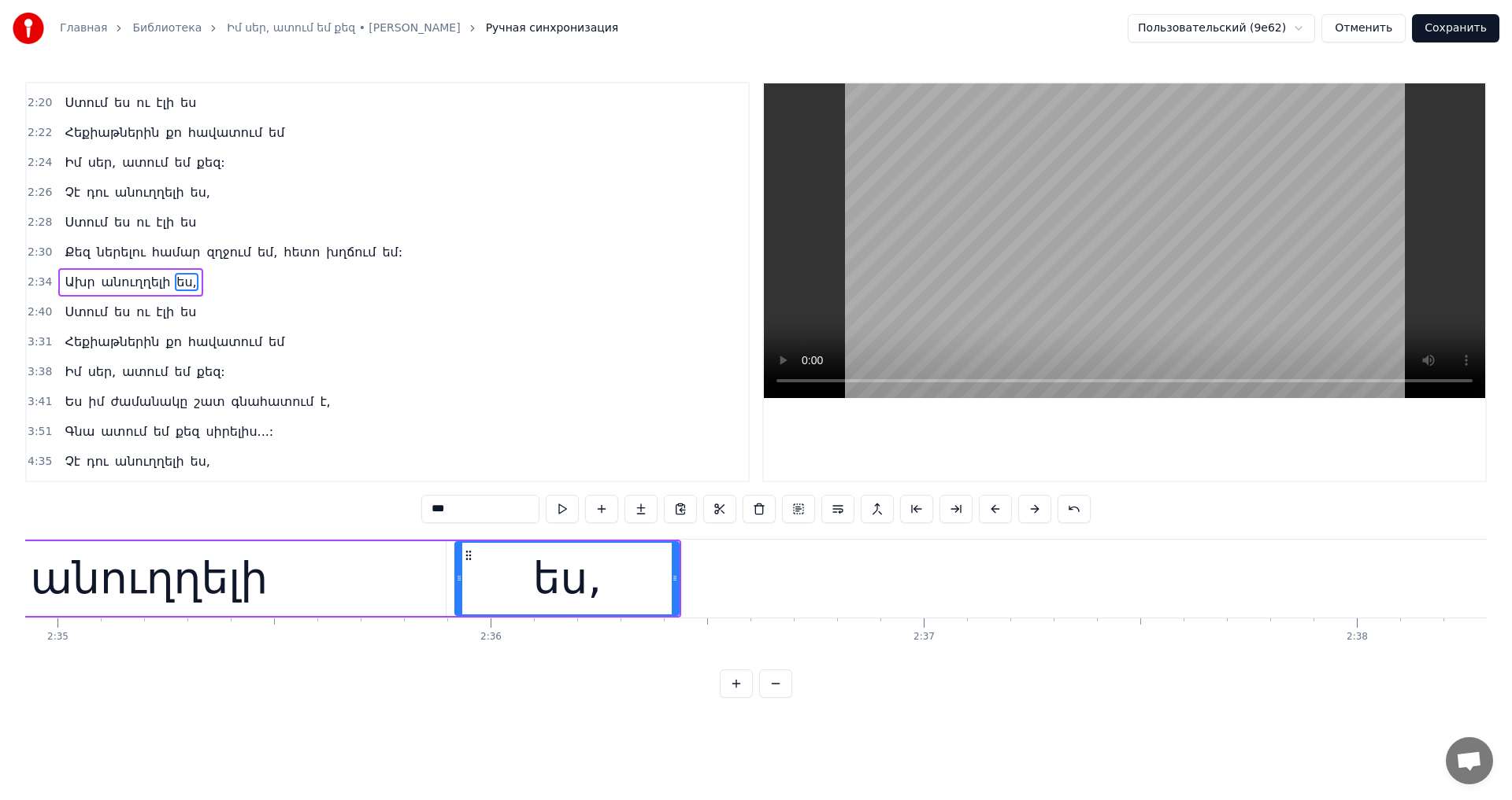
click at [679, 571] on div "ես," at bounding box center [567, 578] width 225 height 75
drag, startPoint x: 676, startPoint y: 572, endPoint x: 599, endPoint y: 586, distance: 78.3
click at [599, 586] on div at bounding box center [596, 578] width 6 height 71
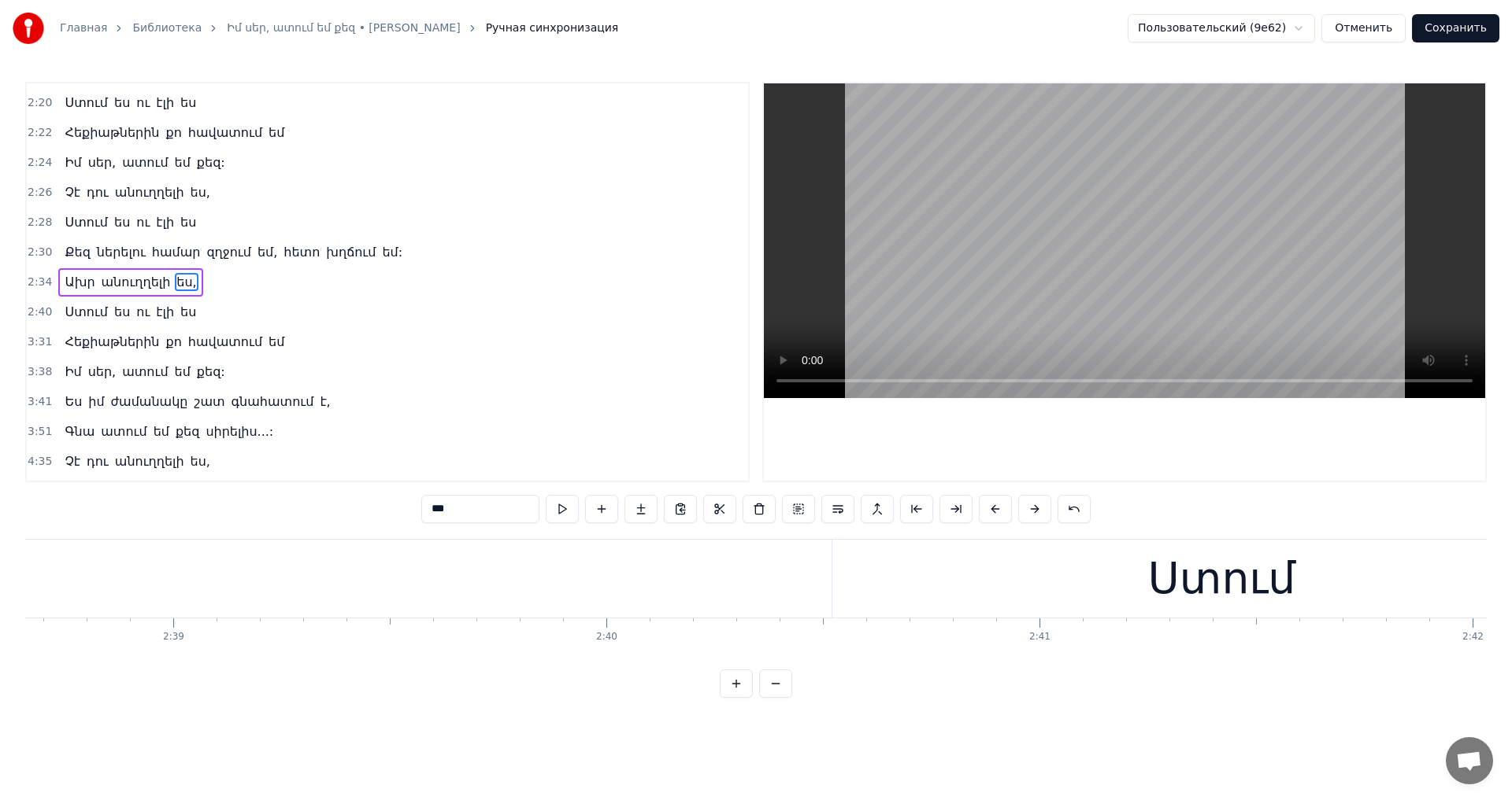
scroll to position [0, 69243]
click at [794, 555] on div "Ստում" at bounding box center [683, 578] width 778 height 78
type input "*****"
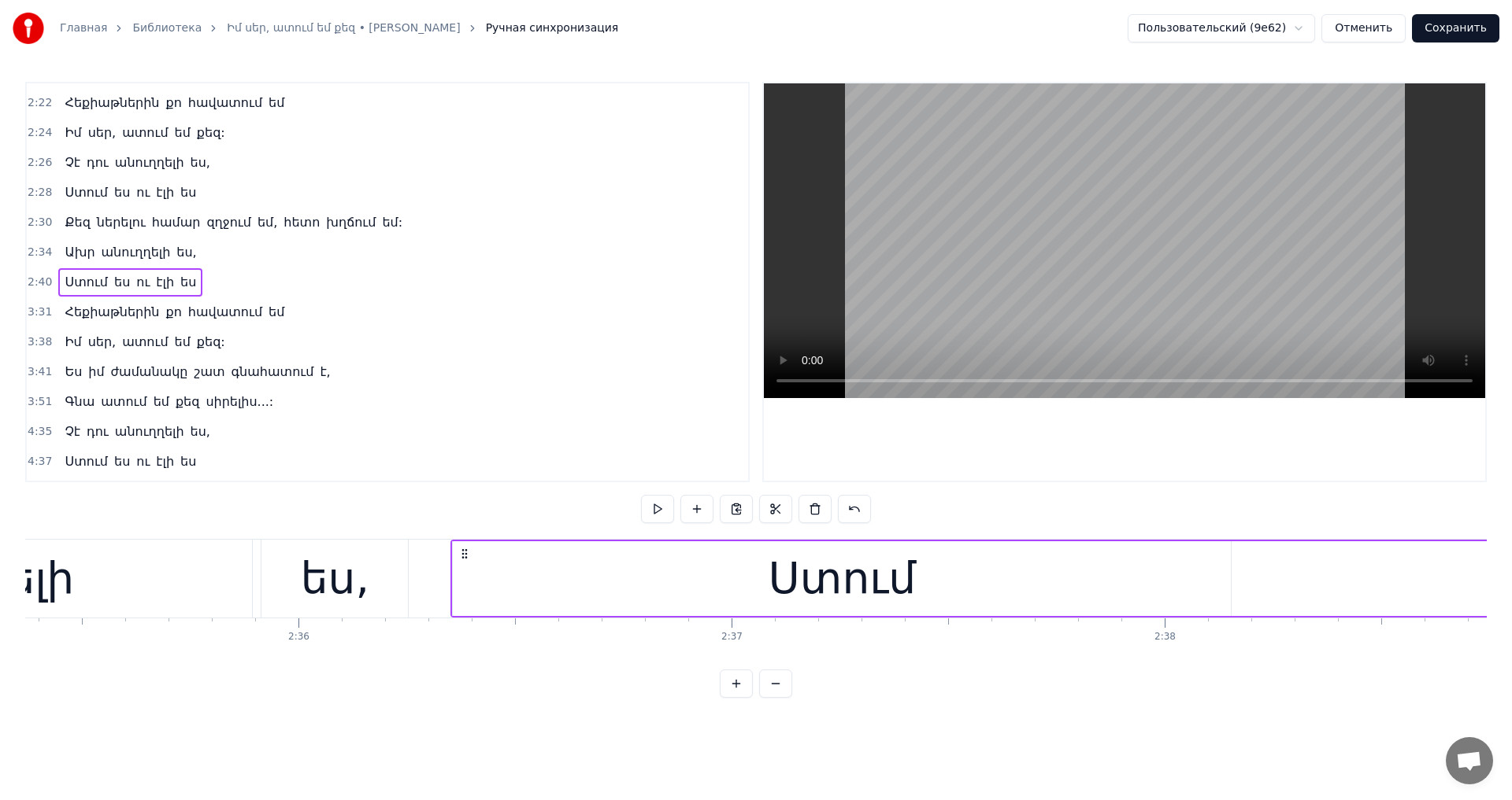
scroll to position [0, 67282]
drag, startPoint x: 308, startPoint y: 554, endPoint x: 473, endPoint y: 620, distance: 177.7
click at [473, 620] on div "Ինչպիսին եղել ես, միշտ նույնը մնալու ես, Անգամ մի քիչ փոխել քեզ ես չեմ կարողացե…" at bounding box center [756, 598] width 1461 height 118
click at [1234, 579] on div "Ստում" at bounding box center [851, 578] width 778 height 75
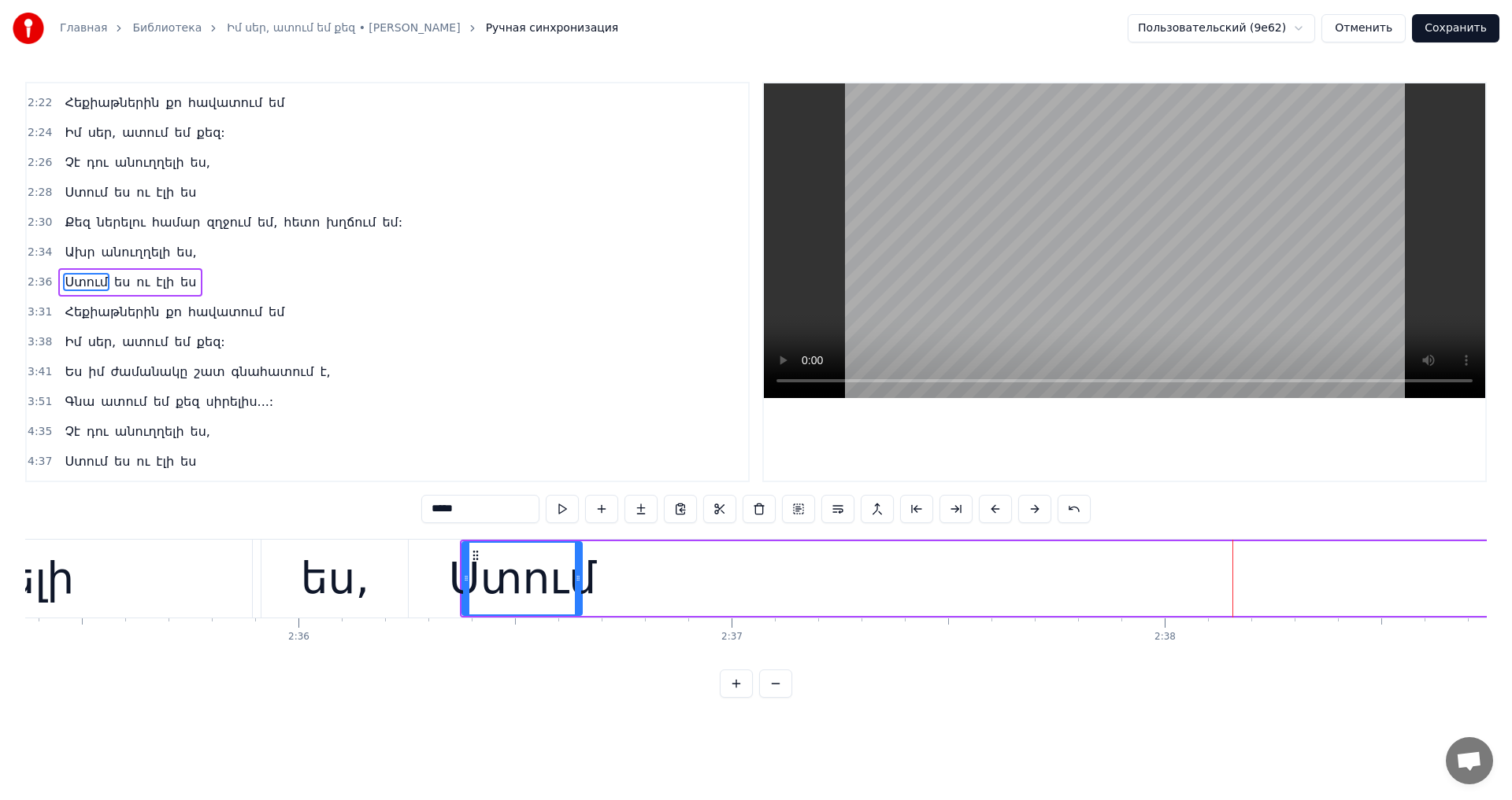
drag, startPoint x: 1236, startPoint y: 582, endPoint x: 578, endPoint y: 587, distance: 658.0
click at [578, 587] on div at bounding box center [578, 578] width 6 height 71
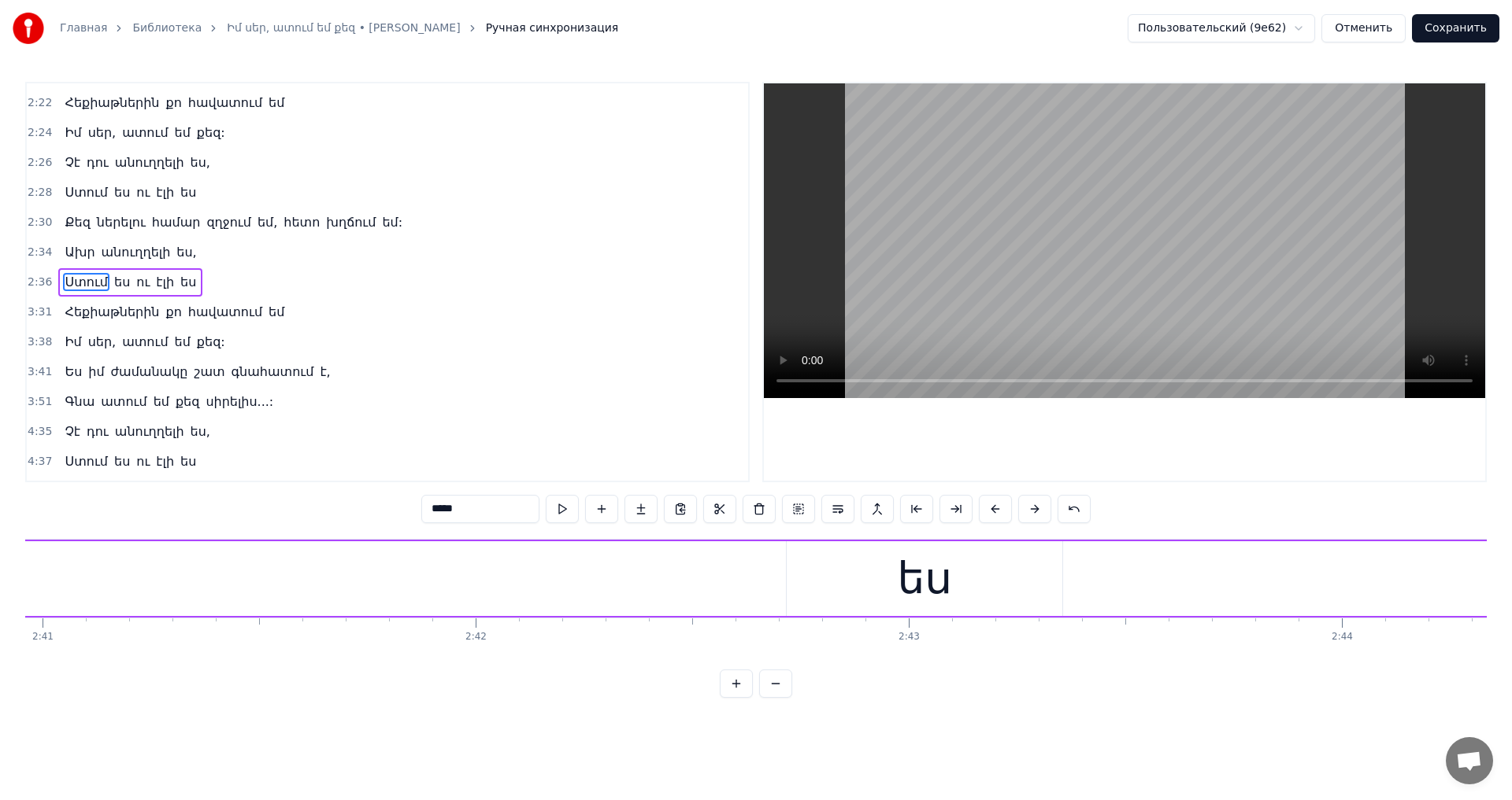
scroll to position [0, 69780]
click at [789, 599] on div "ես" at bounding box center [847, 578] width 276 height 75
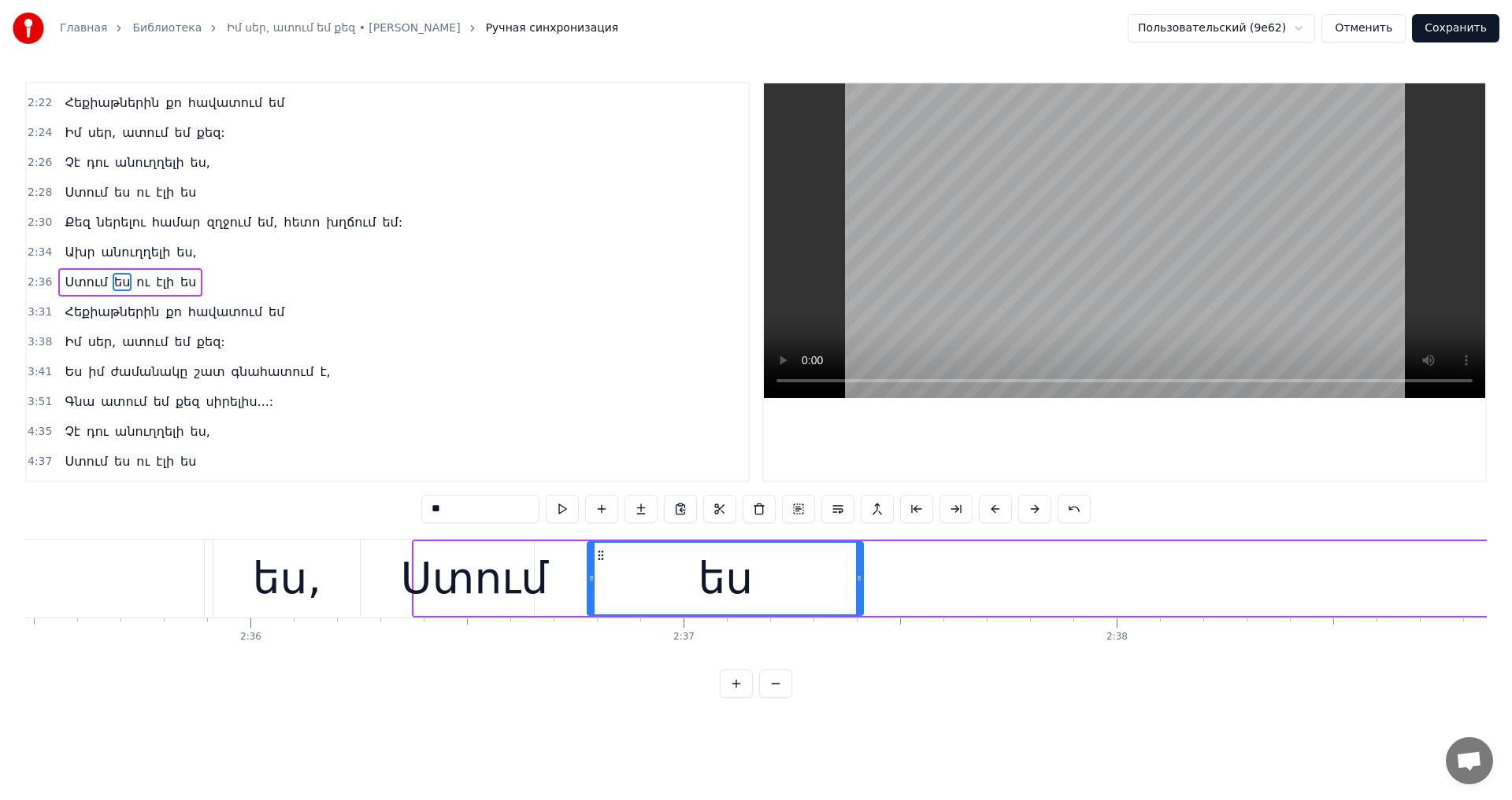
scroll to position [0, 67316]
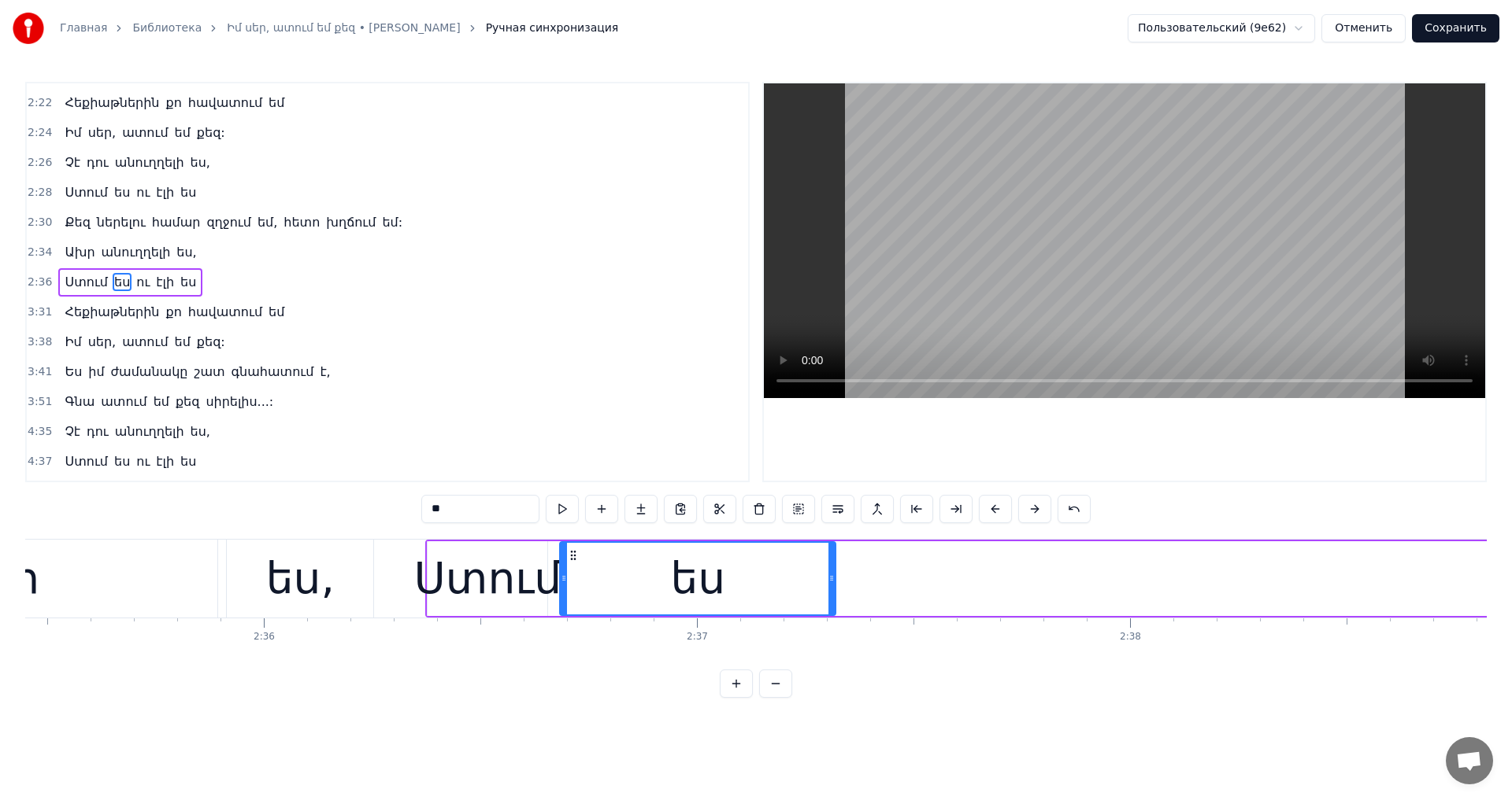
drag, startPoint x: 725, startPoint y: 554, endPoint x: 618, endPoint y: 578, distance: 109.7
click at [574, 652] on div "Ինչպիսին եղել ես, միշտ նույնը մնալու ես, Անգամ մի քիչ փոխել քեզ ես չեմ կարողացե…" at bounding box center [756, 598] width 1461 height 118
click at [621, 569] on div "ես" at bounding box center [697, 578] width 274 height 71
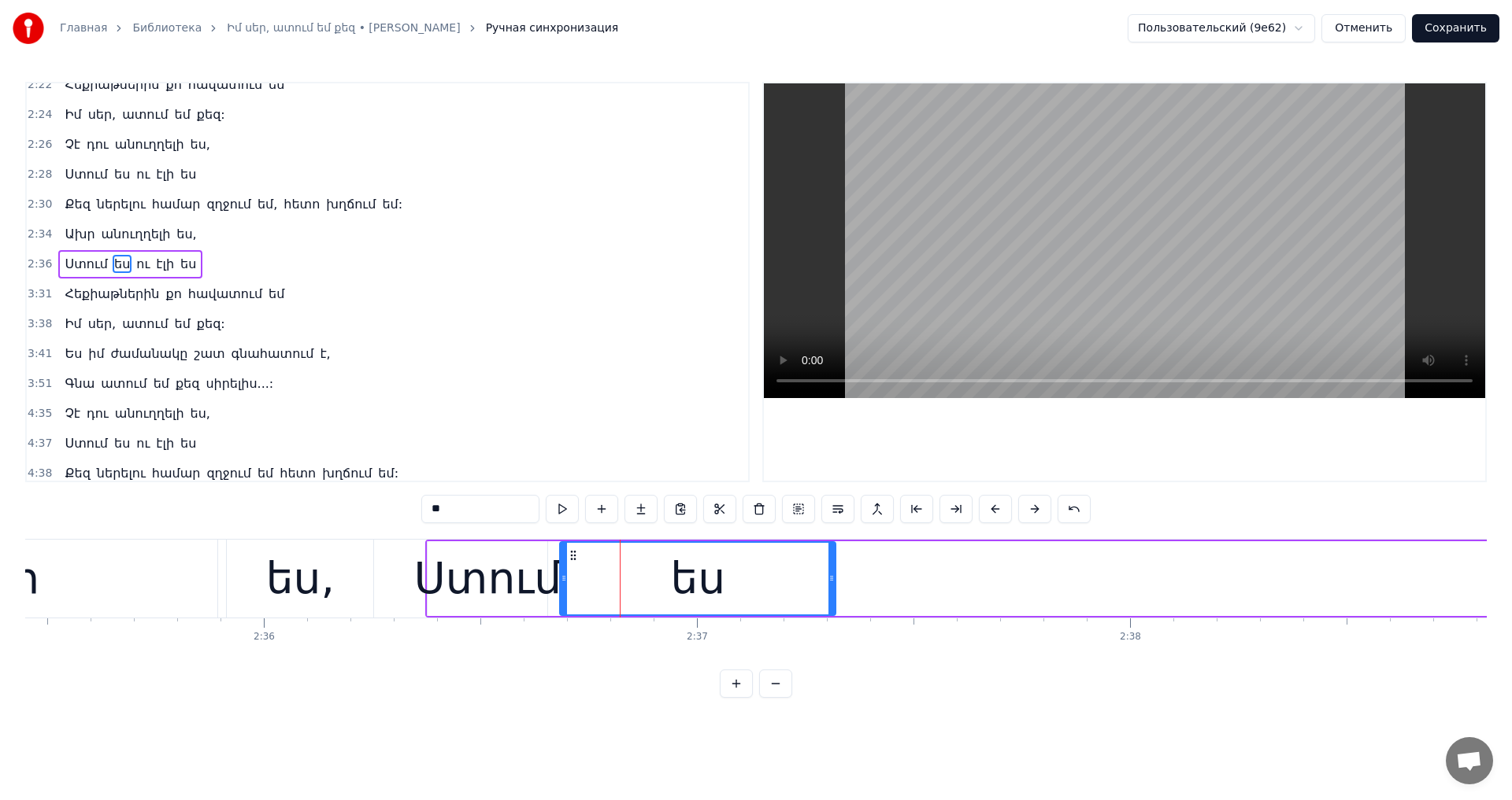
scroll to position [922, 0]
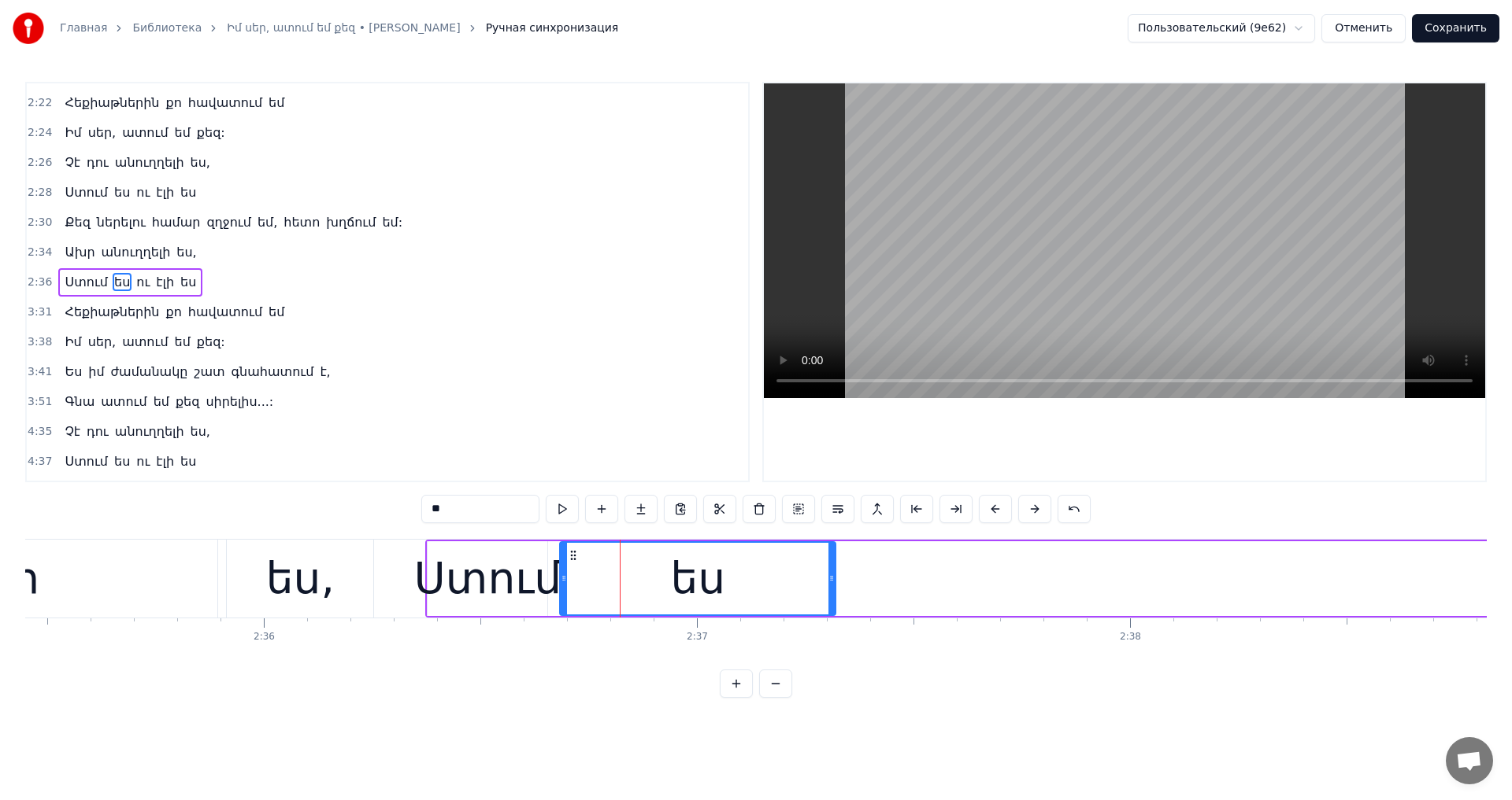
click at [1001, 223] on video at bounding box center [1124, 241] width 721 height 315
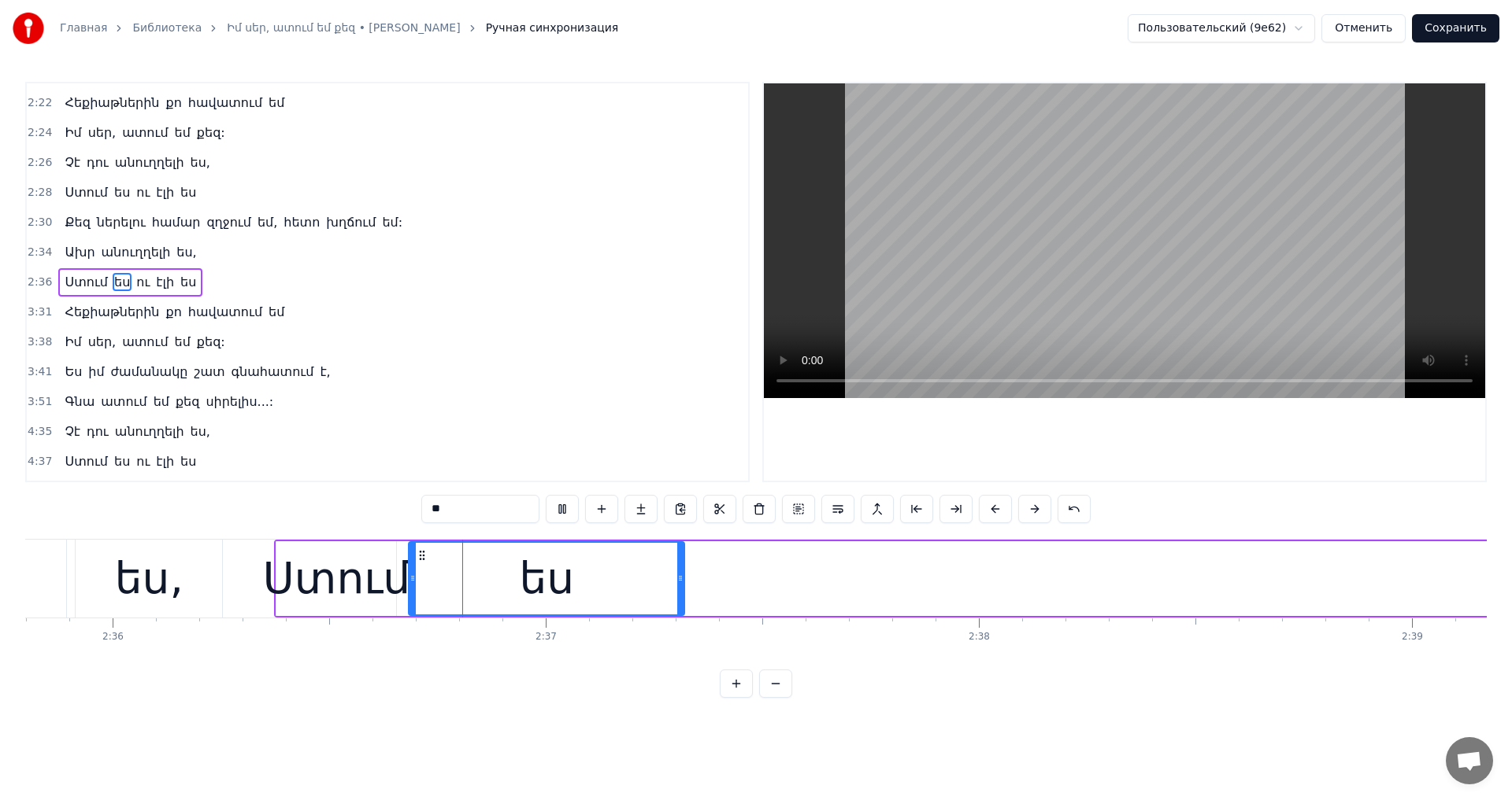
scroll to position [0, 67519]
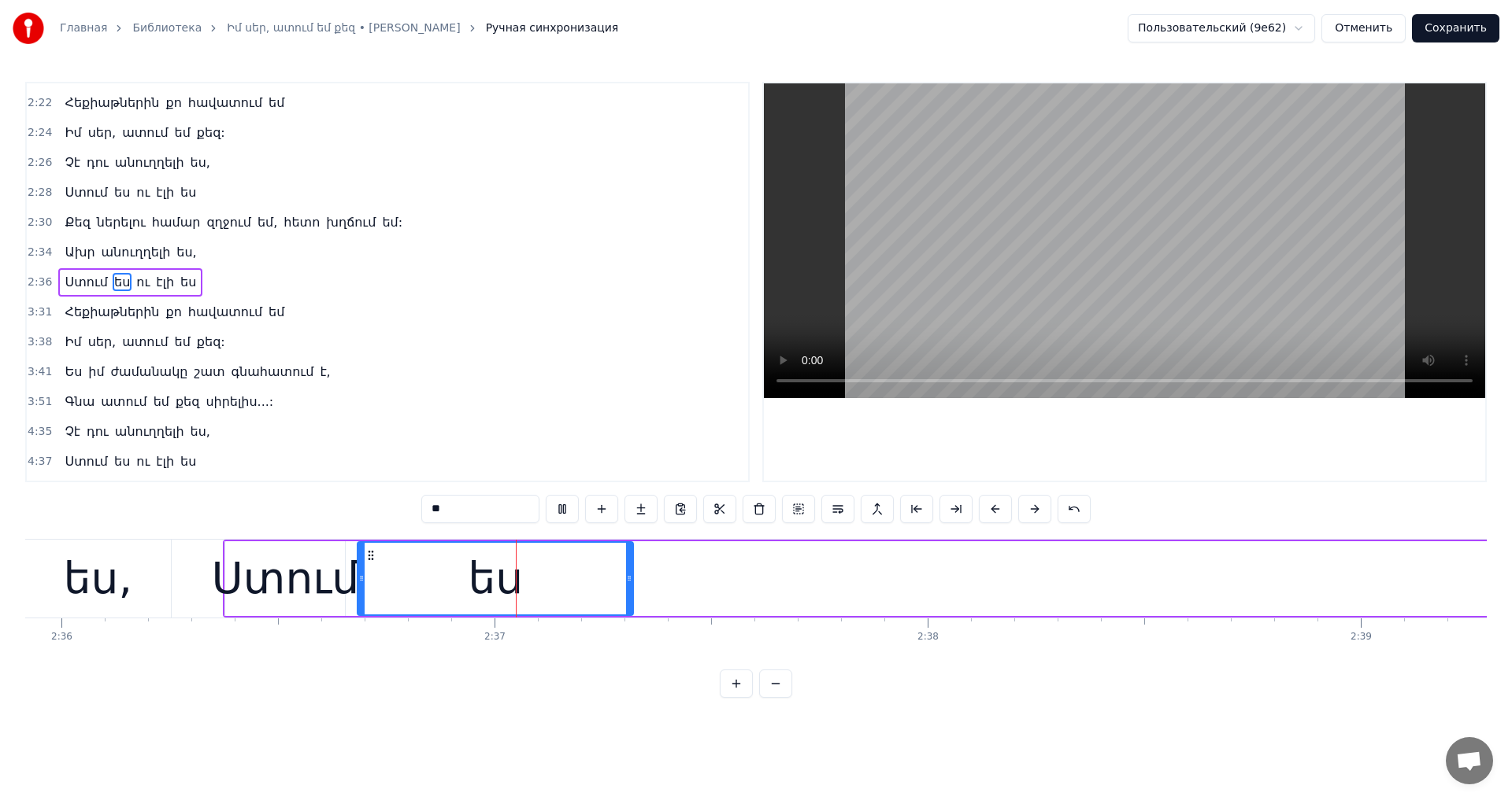
click at [1166, 293] on video at bounding box center [1124, 241] width 721 height 315
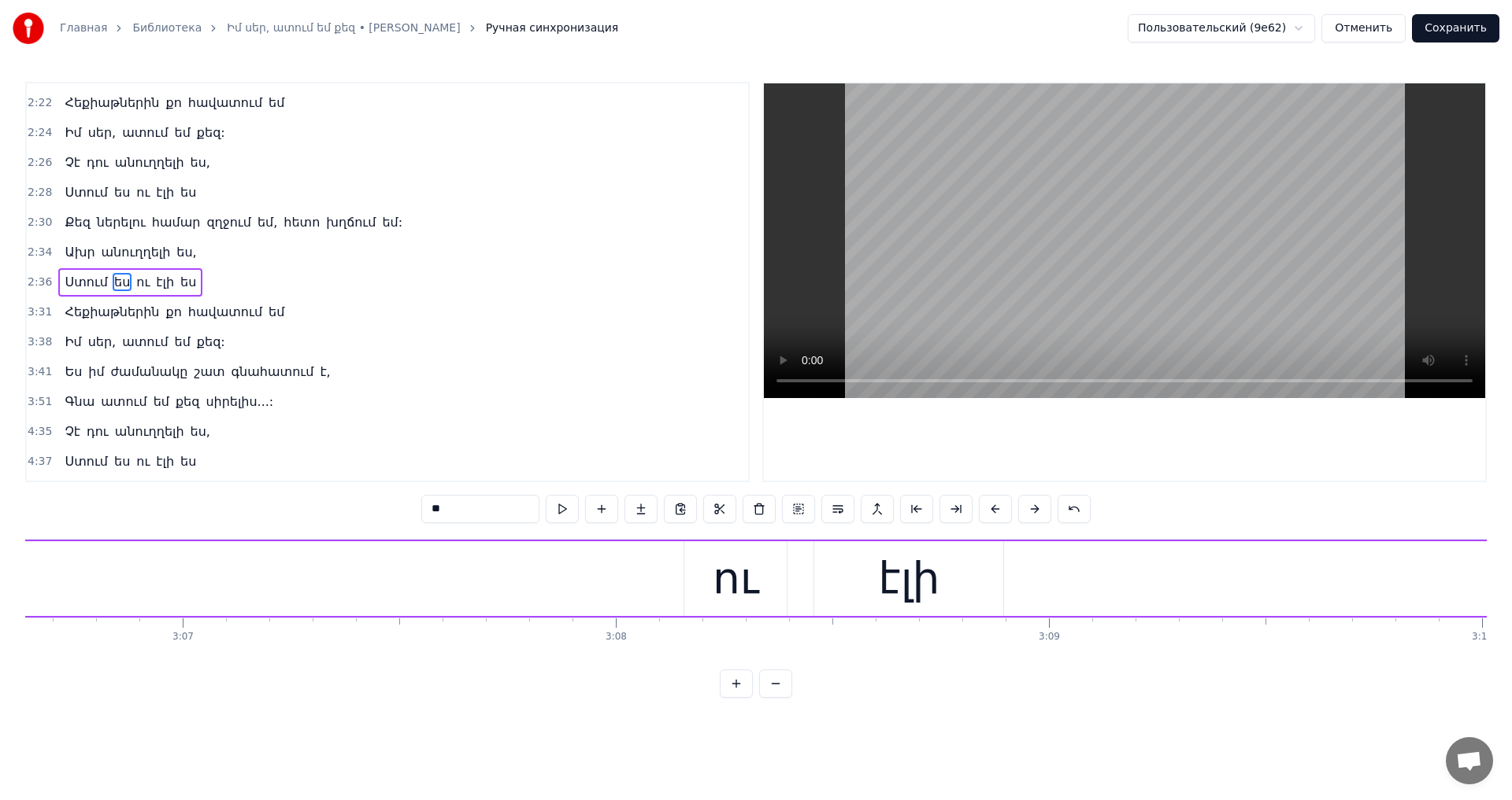
scroll to position [0, 80591]
click at [935, 554] on div "ու" at bounding box center [965, 578] width 102 height 75
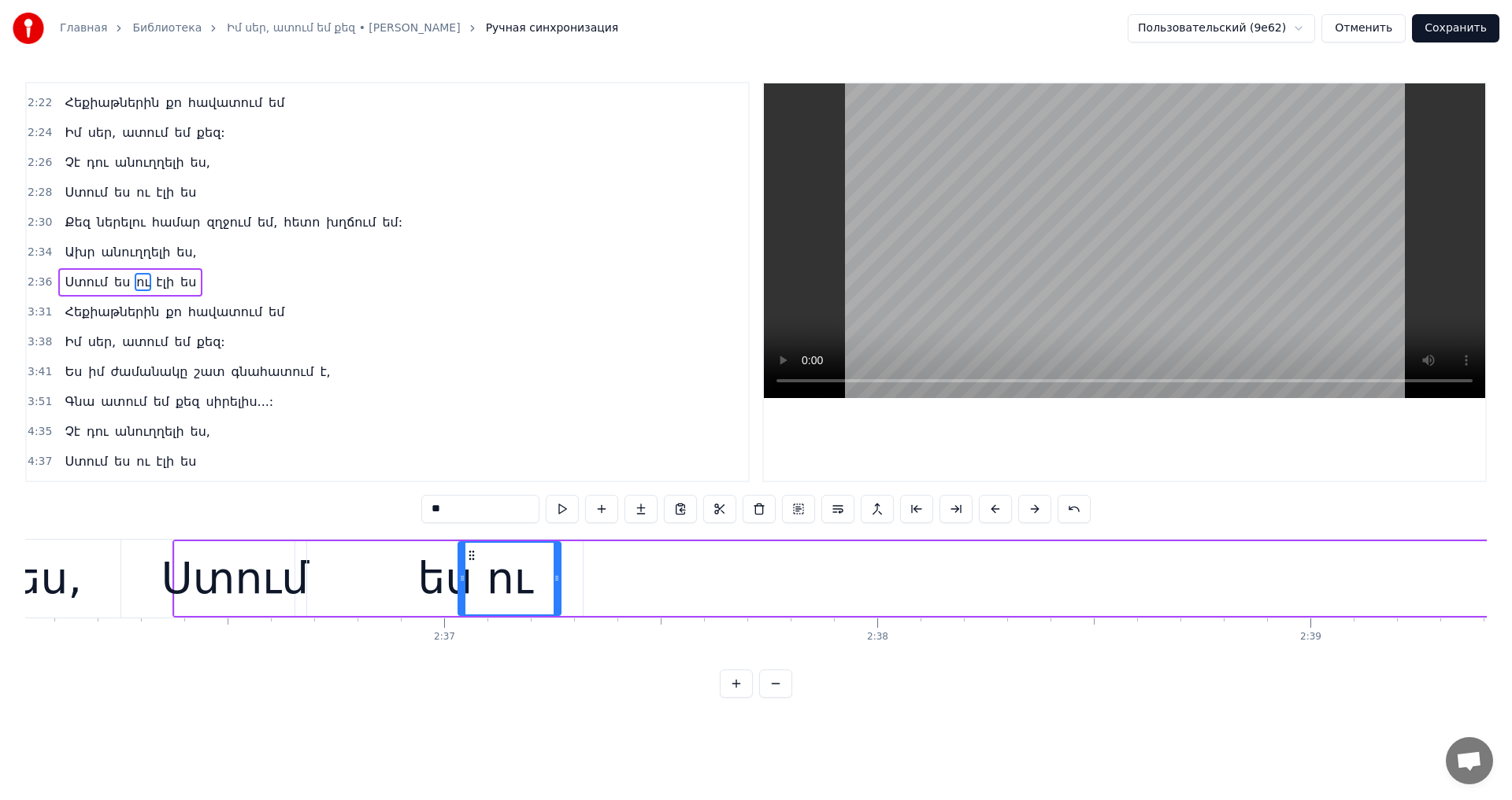
scroll to position [0, 67568]
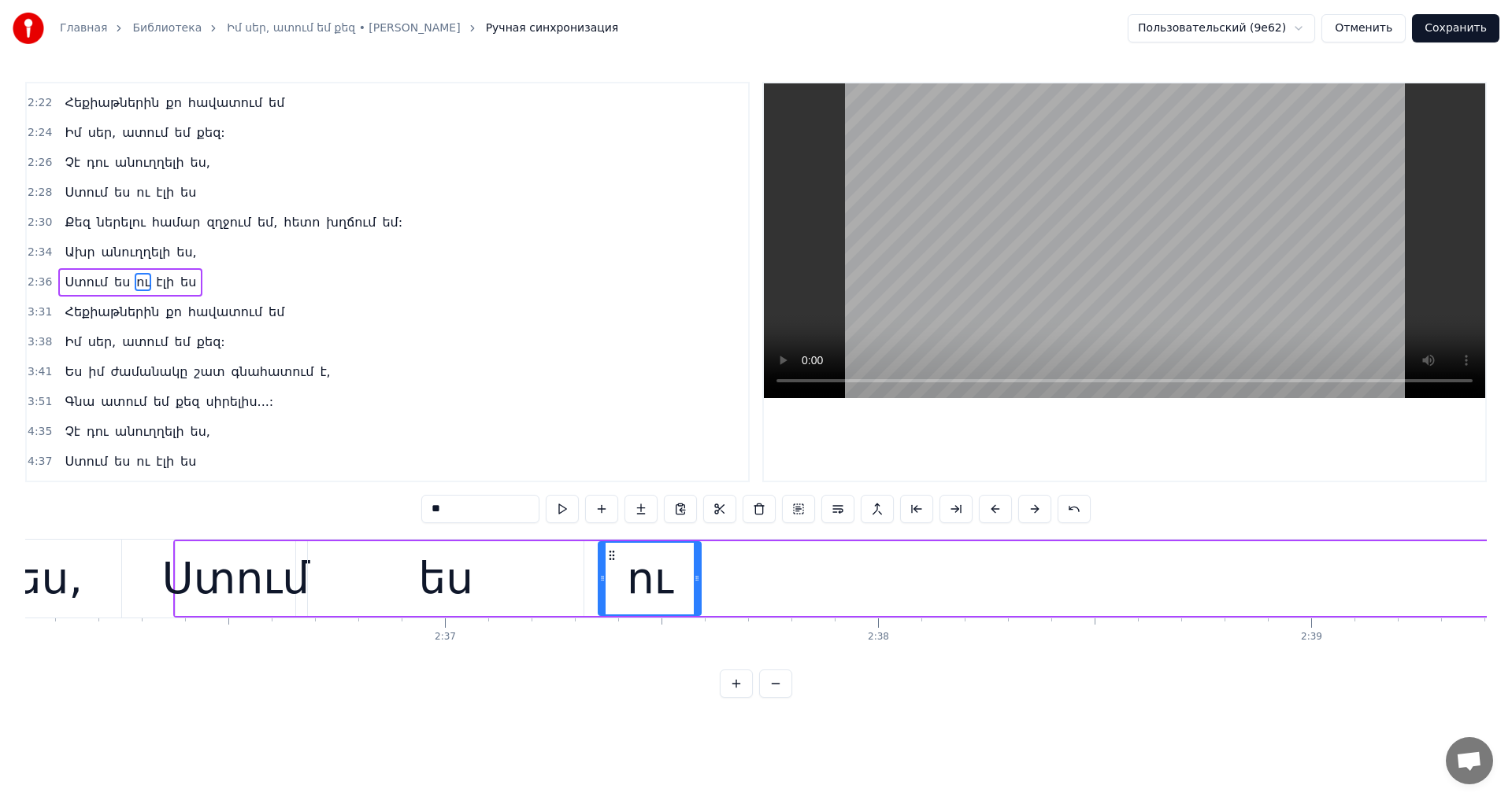
drag, startPoint x: 924, startPoint y: 554, endPoint x: 608, endPoint y: 645, distance: 328.8
click at [608, 645] on div "Ինչպիսին եղել ես, միշտ նույնը մնալու ես, Անգամ մի քիչ փոխել քեզ ես չեմ կարողացե…" at bounding box center [756, 598] width 1461 height 118
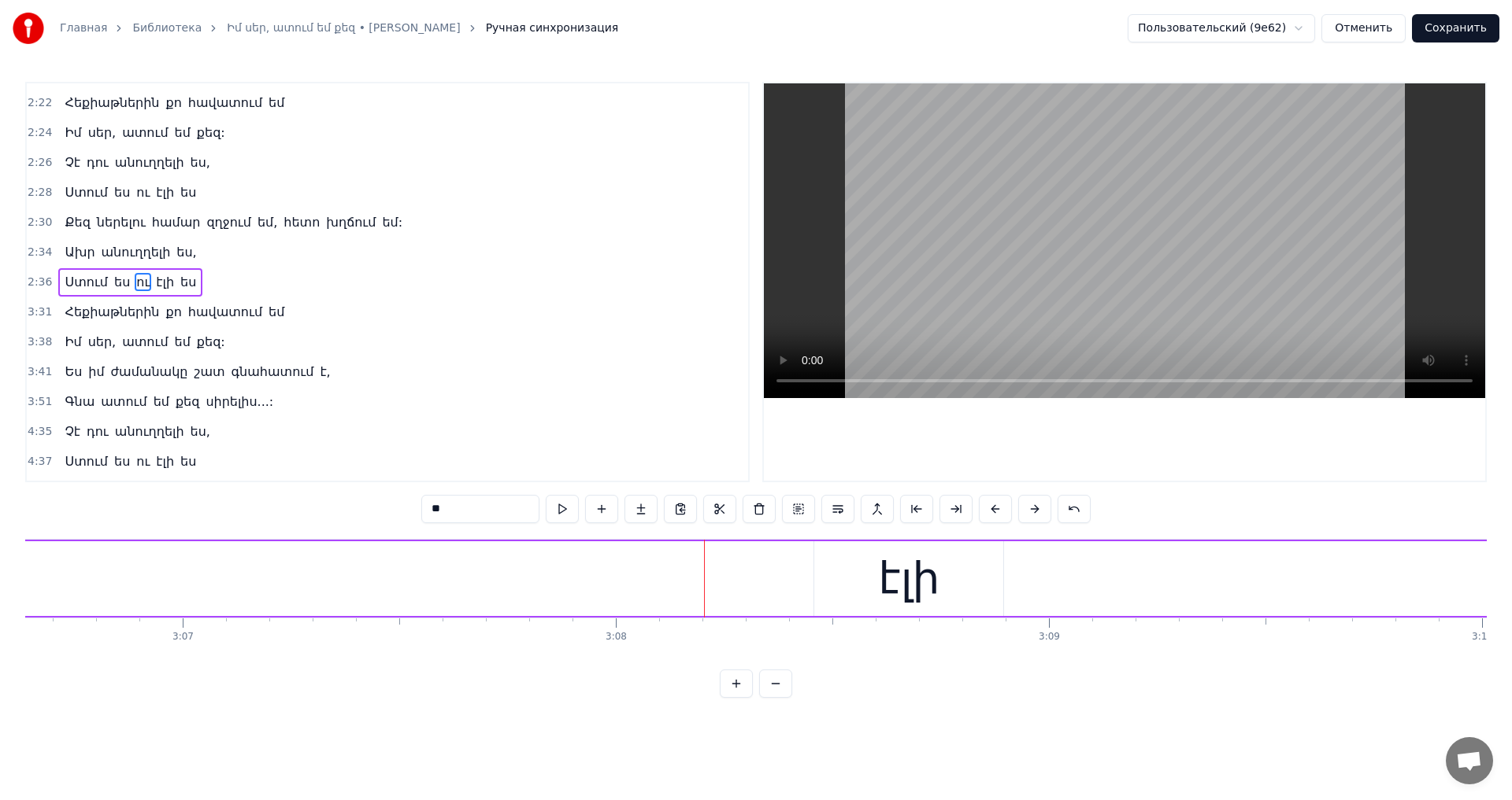
scroll to position [0, 80899]
click at [857, 576] on div "էլի" at bounding box center [831, 579] width 62 height 65
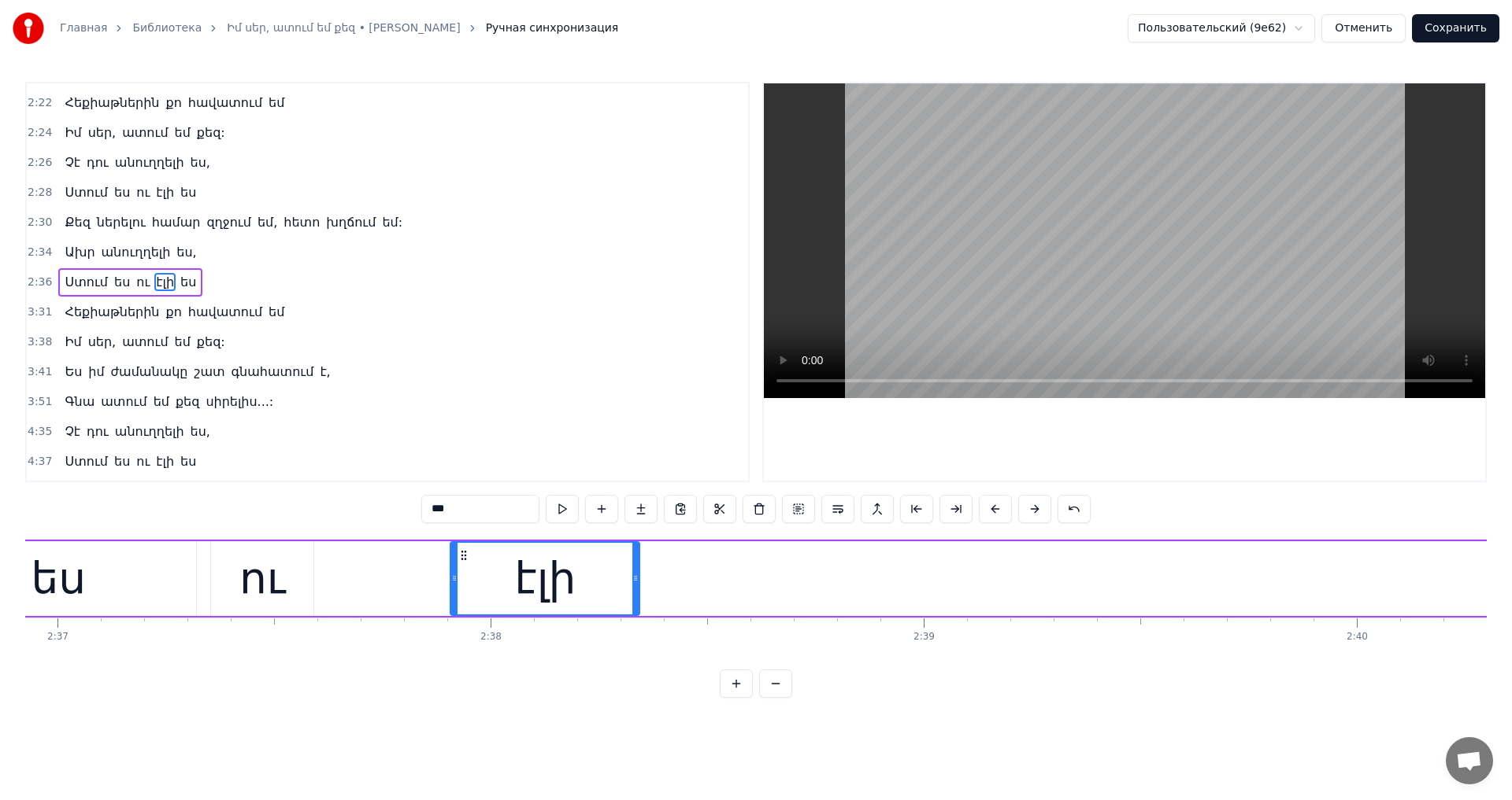
scroll to position [0, 67919]
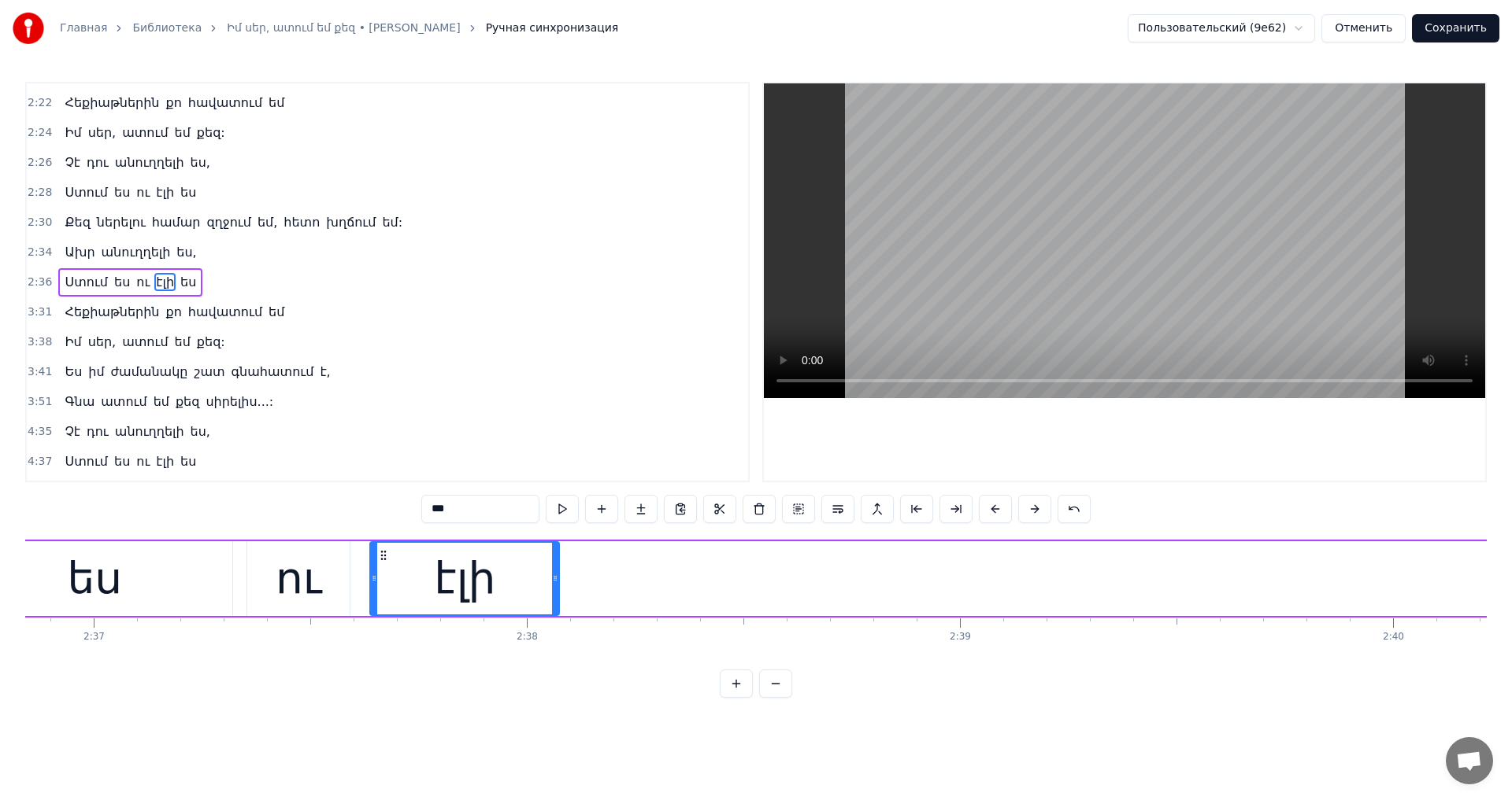
drag, startPoint x: 749, startPoint y: 554, endPoint x: 383, endPoint y: 585, distance: 367.3
click at [382, 646] on div "Ինչպիսին եղել ես, միշտ նույնը մնալու ես, Անգամ մի քիչ փոխել քեզ ես չեմ կարողացե…" at bounding box center [756, 598] width 1461 height 118
click at [179, 276] on span "ես" at bounding box center [188, 282] width 18 height 18
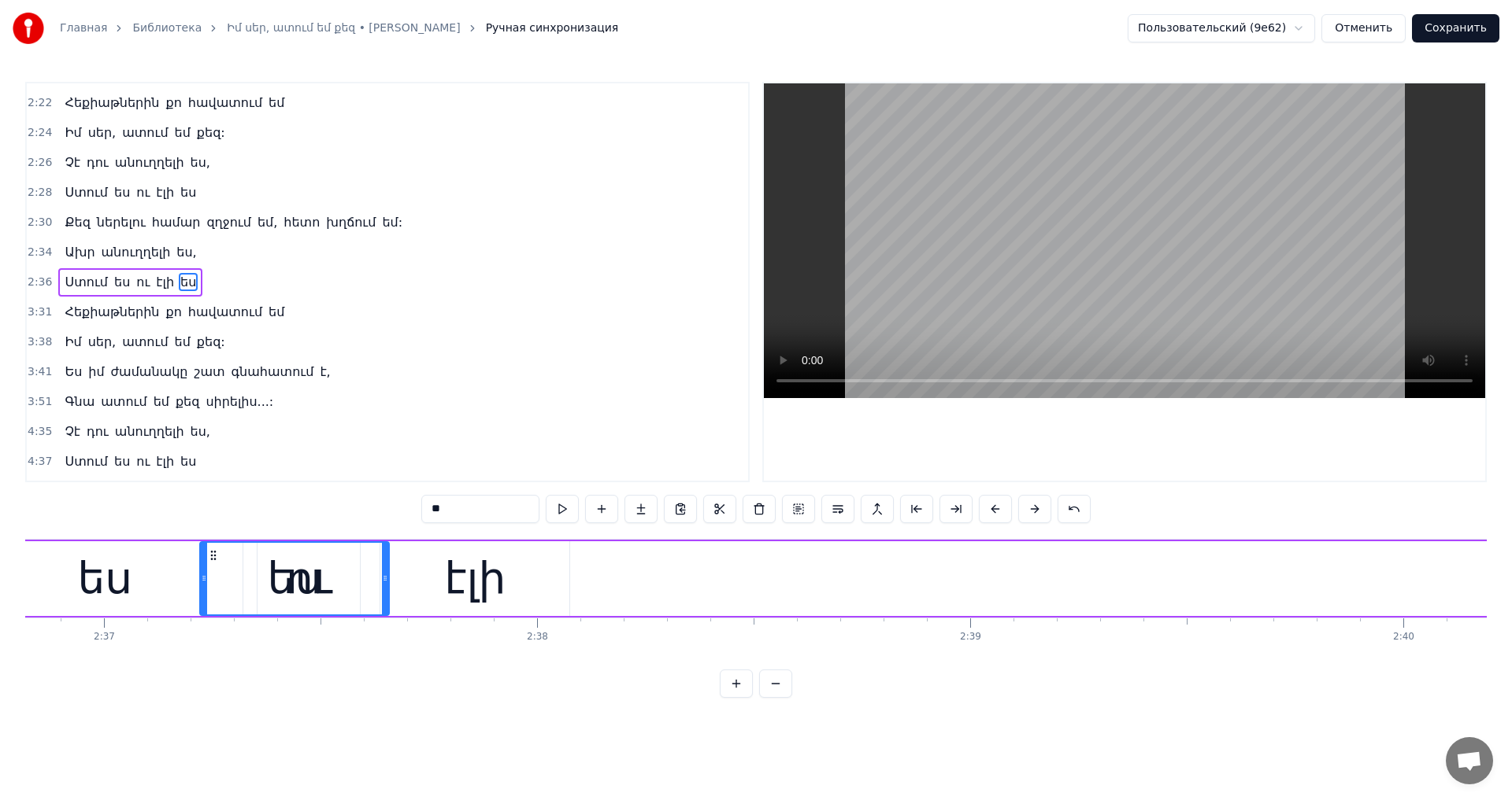
scroll to position [0, 67865]
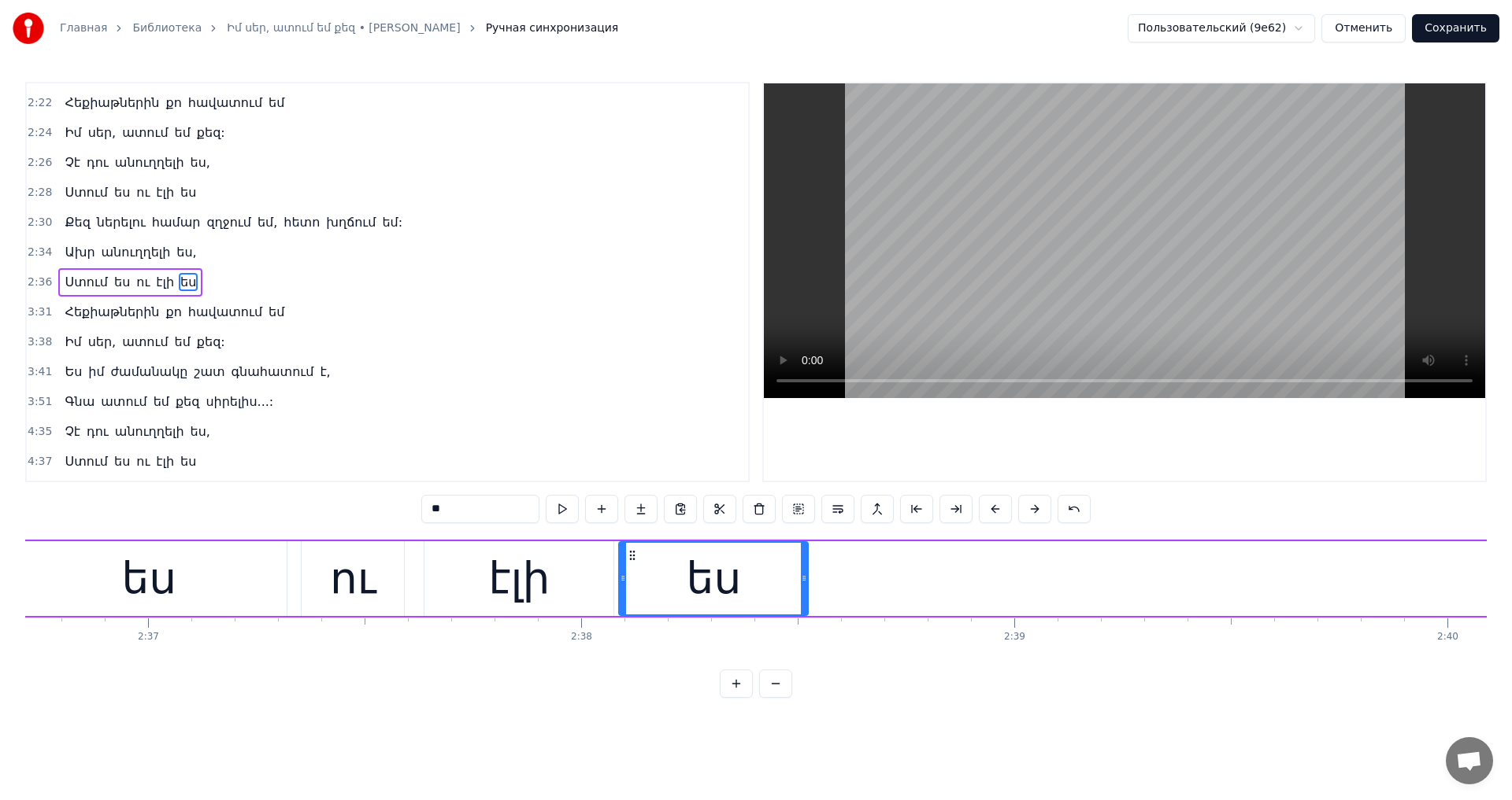
drag, startPoint x: 122, startPoint y: 554, endPoint x: 634, endPoint y: 650, distance: 520.9
click at [635, 657] on div "Ինչպիսին եղել ես, միշտ նույնը մնալու ես, Անգամ մի քիչ փոխել քեզ ես չեմ կարողացե…" at bounding box center [756, 598] width 1461 height 118
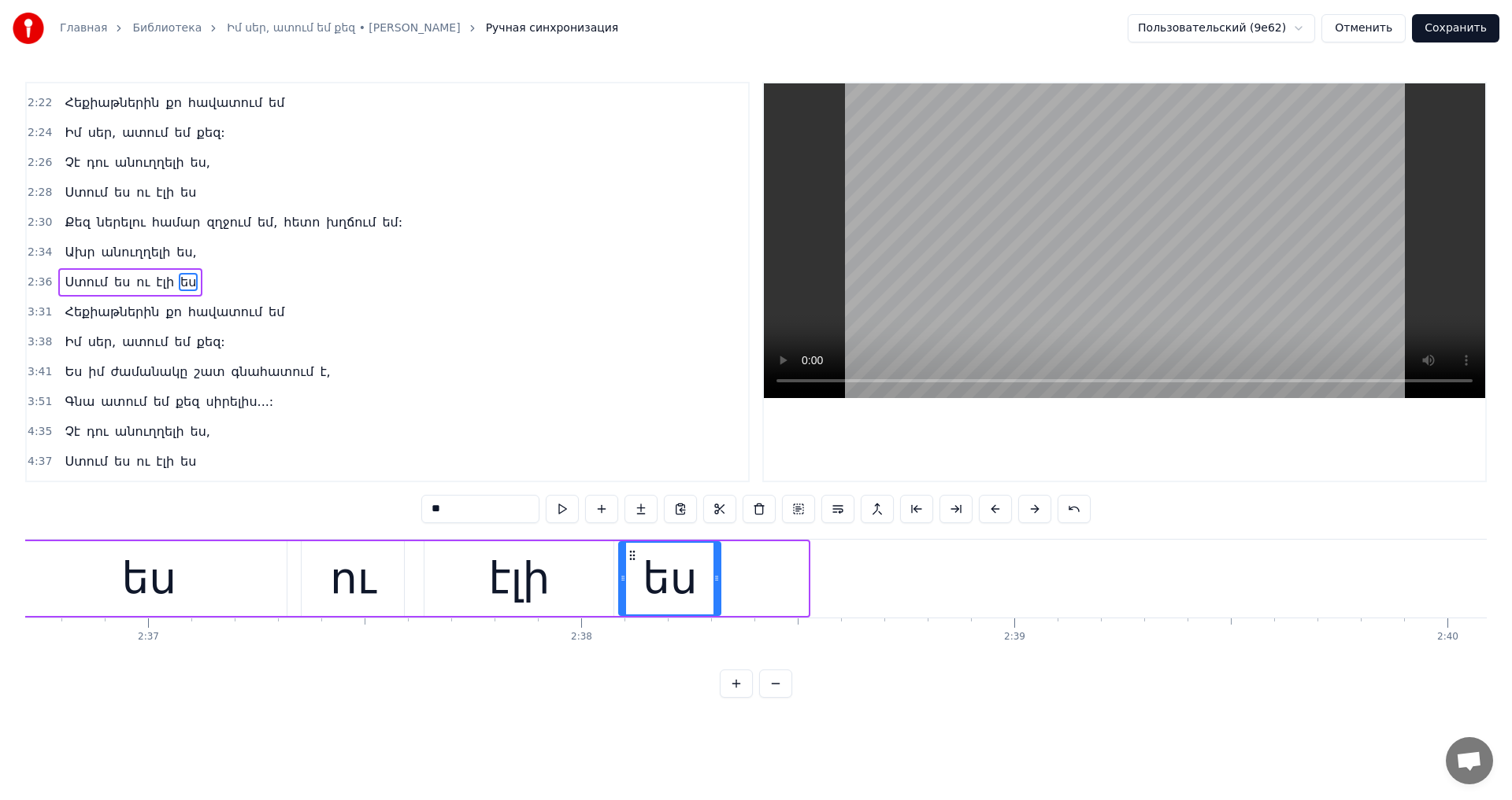
drag, startPoint x: 804, startPoint y: 588, endPoint x: 717, endPoint y: 601, distance: 88.0
click at [717, 601] on div at bounding box center [716, 578] width 6 height 71
click at [102, 308] on span "Հեքիաթներին" at bounding box center [112, 312] width 98 height 18
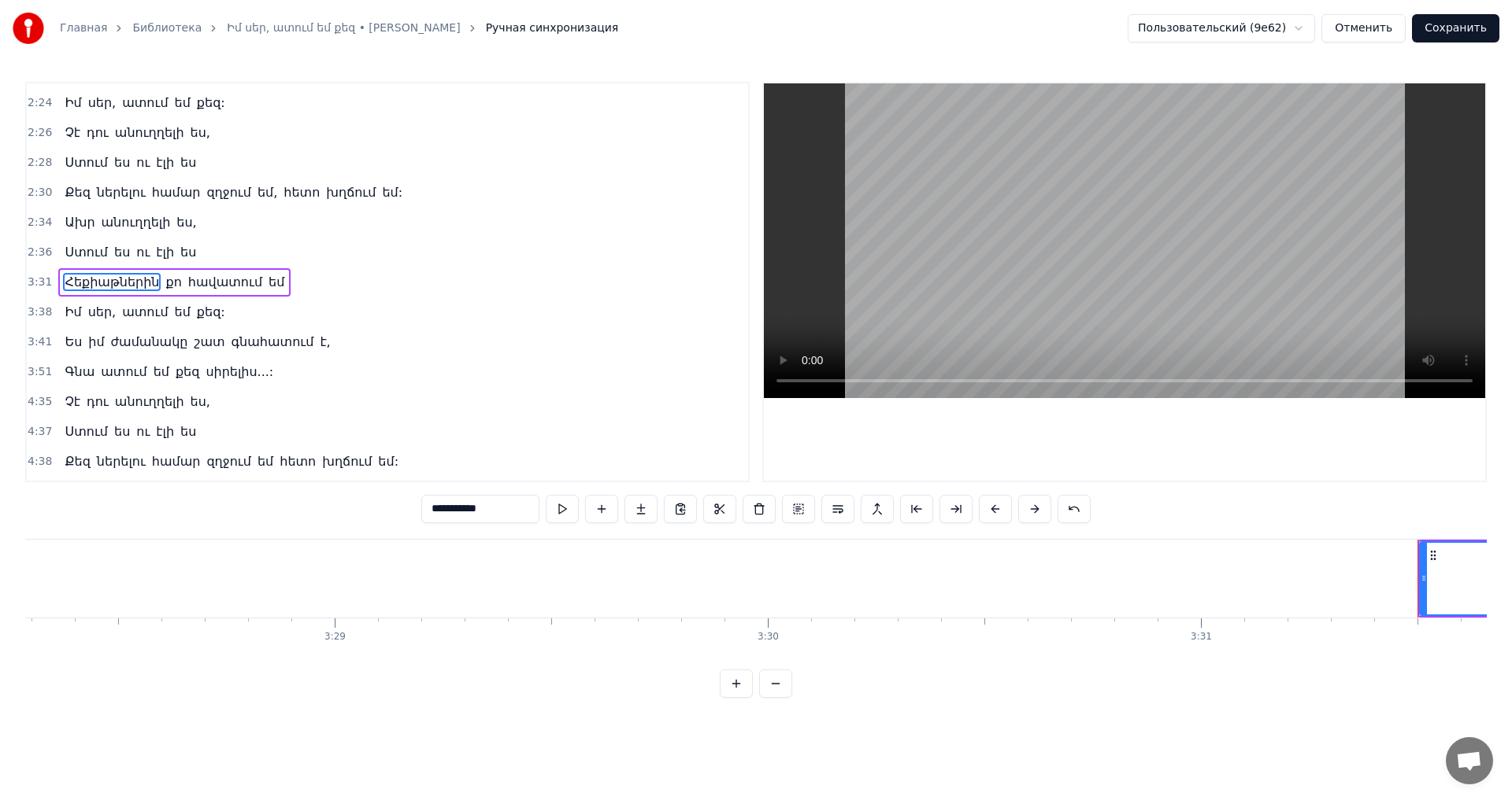
scroll to position [0, 91510]
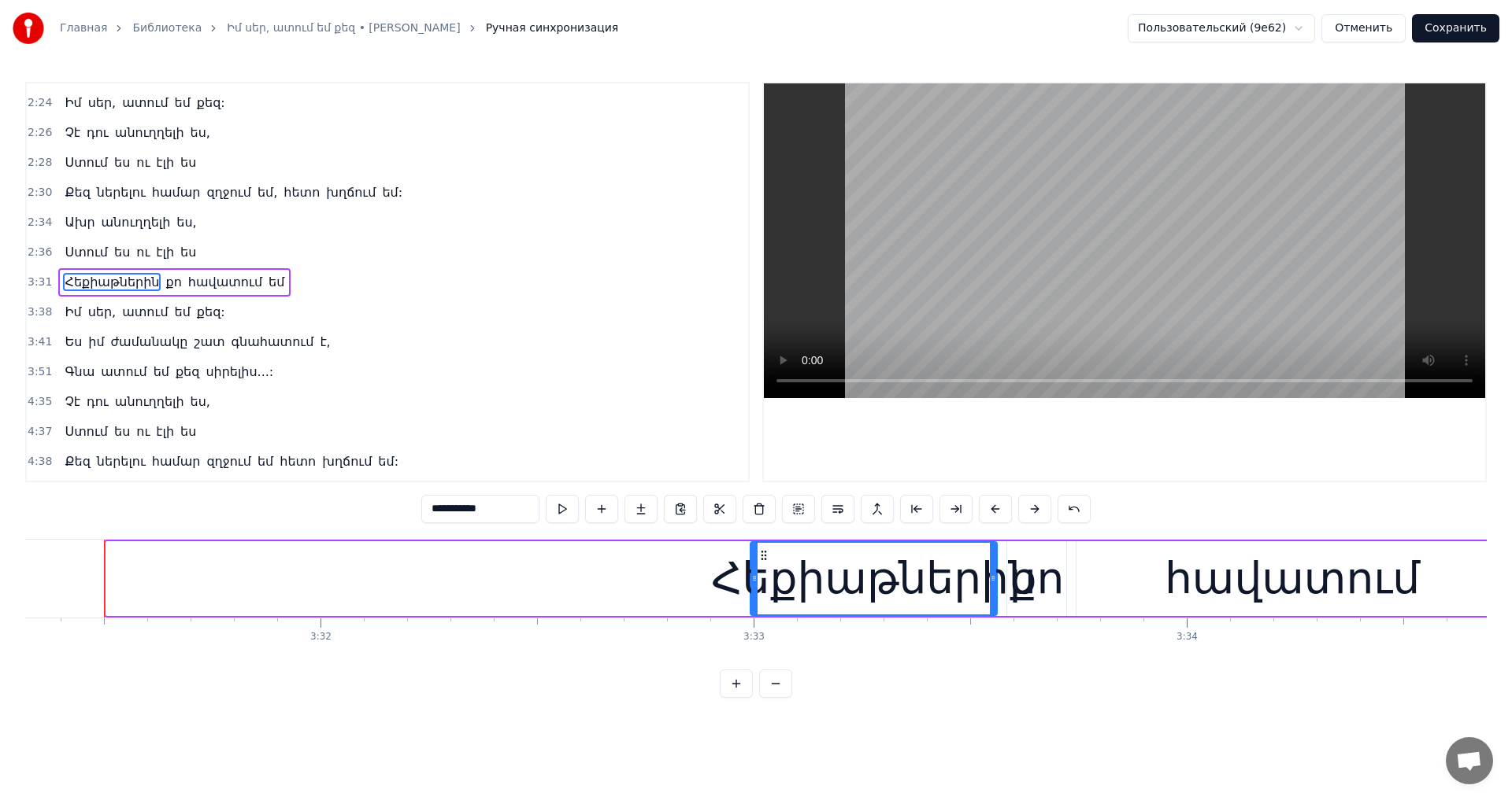
drag, startPoint x: 109, startPoint y: 574, endPoint x: 754, endPoint y: 639, distance: 648.3
click at [754, 639] on div "Ինչպիսին եղել ես, միշտ նույնը մնալու ես, Անգամ մի քիչ փոխել քեզ ես չեմ կարողացե…" at bounding box center [756, 598] width 1461 height 118
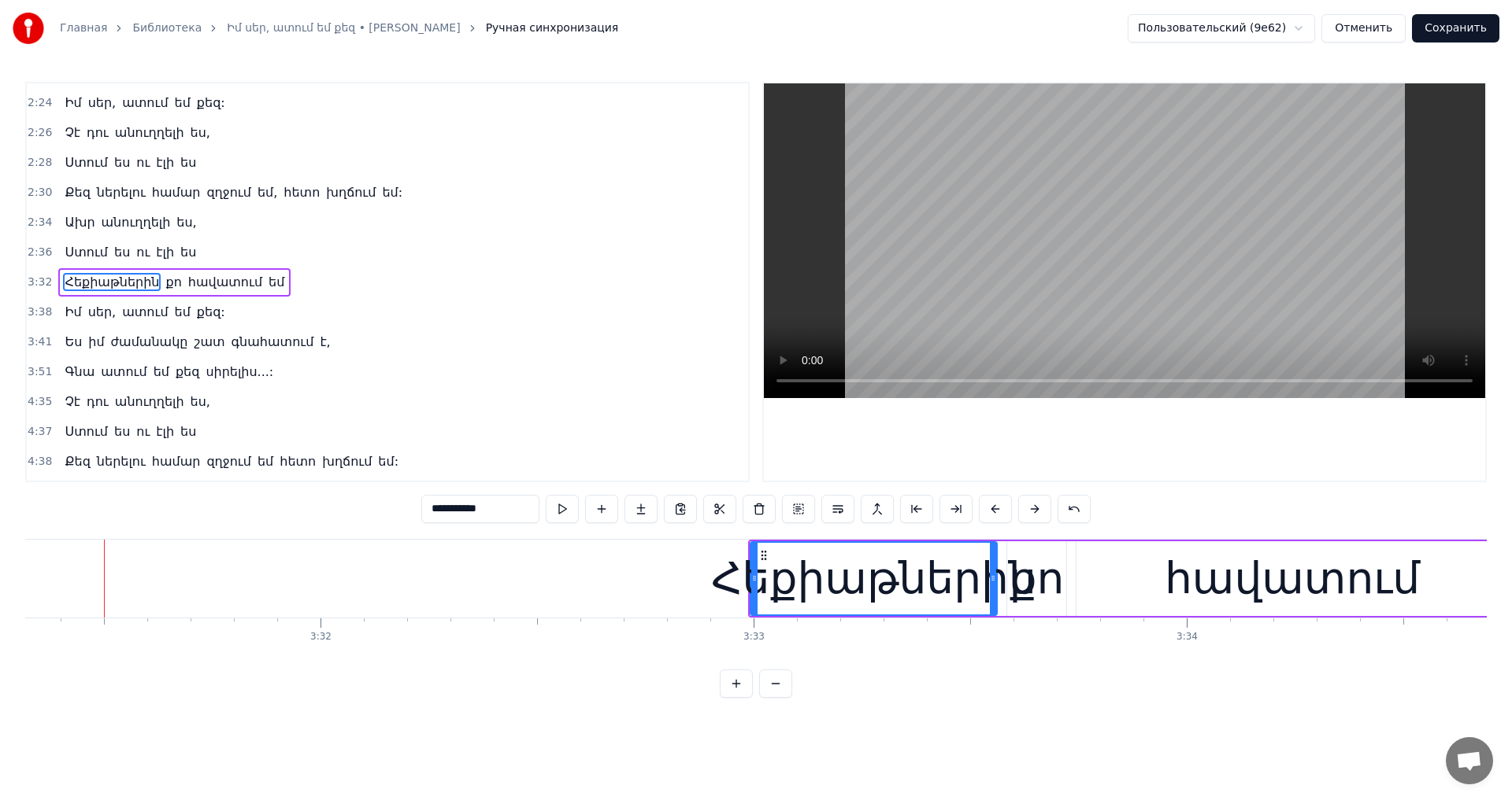
click at [1152, 590] on div "հավատում" at bounding box center [1292, 578] width 431 height 75
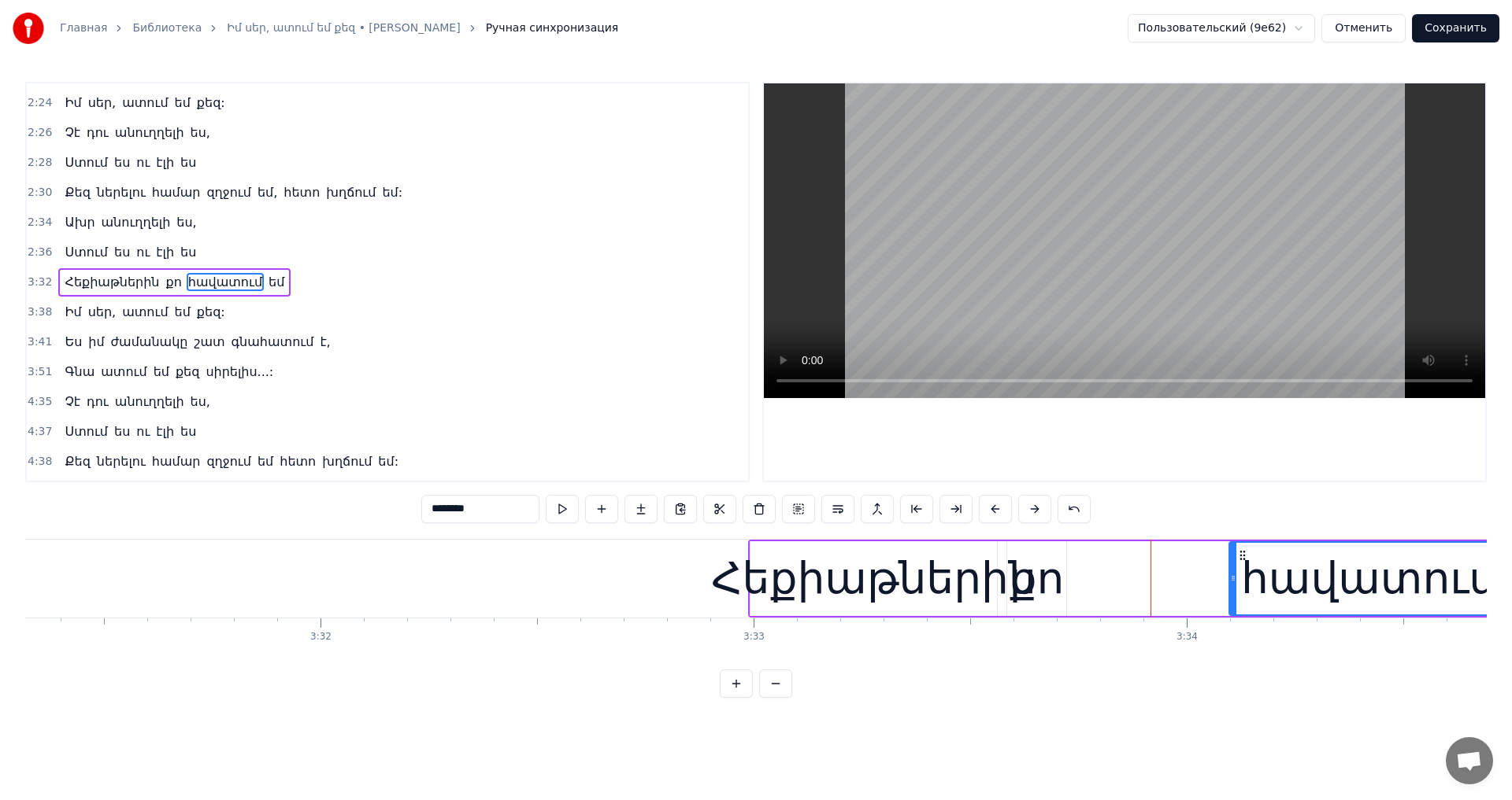
drag, startPoint x: 1081, startPoint y: 576, endPoint x: 1311, endPoint y: 598, distance: 231.0
click at [1236, 598] on div at bounding box center [1233, 578] width 6 height 71
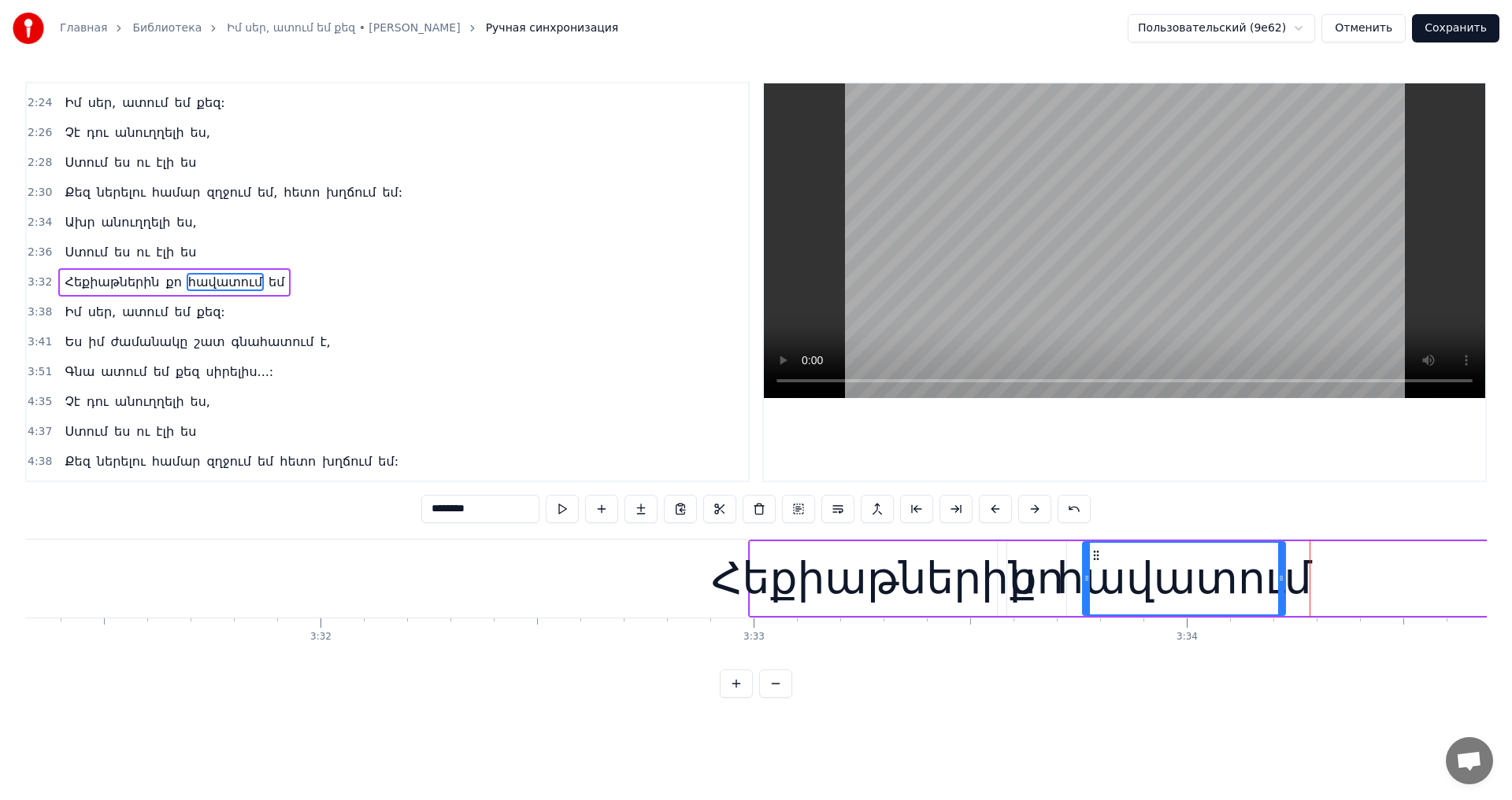
drag, startPoint x: 1317, startPoint y: 554, endPoint x: 1212, endPoint y: 585, distance: 109.5
click at [1095, 585] on div "հավատում" at bounding box center [1184, 578] width 201 height 71
click at [1282, 576] on div "հավատում" at bounding box center [1184, 578] width 201 height 71
drag, startPoint x: 1282, startPoint y: 576, endPoint x: 1200, endPoint y: 599, distance: 85.2
click at [1226, 592] on div at bounding box center [1225, 578] width 6 height 71
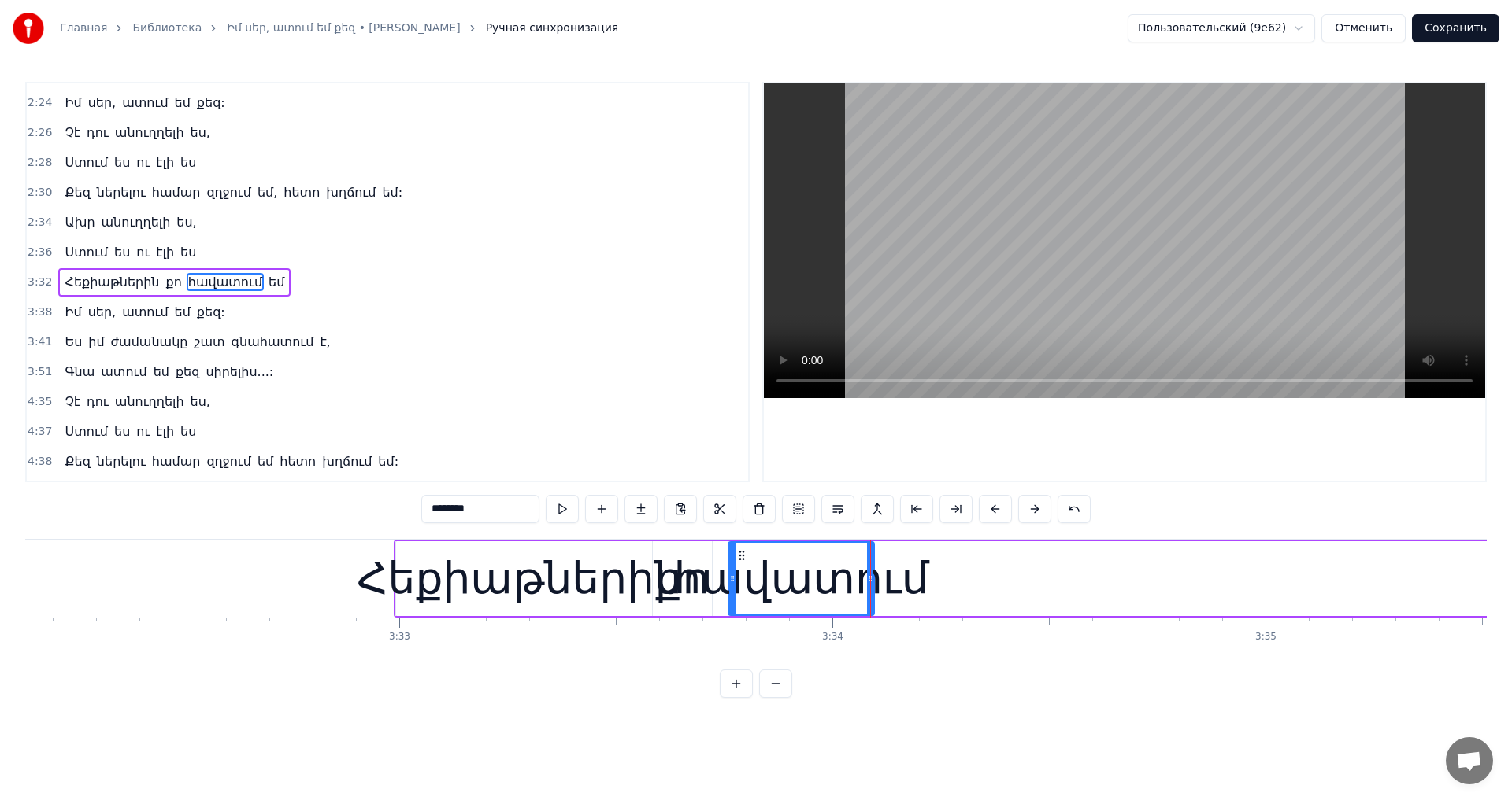
scroll to position [0, 92017]
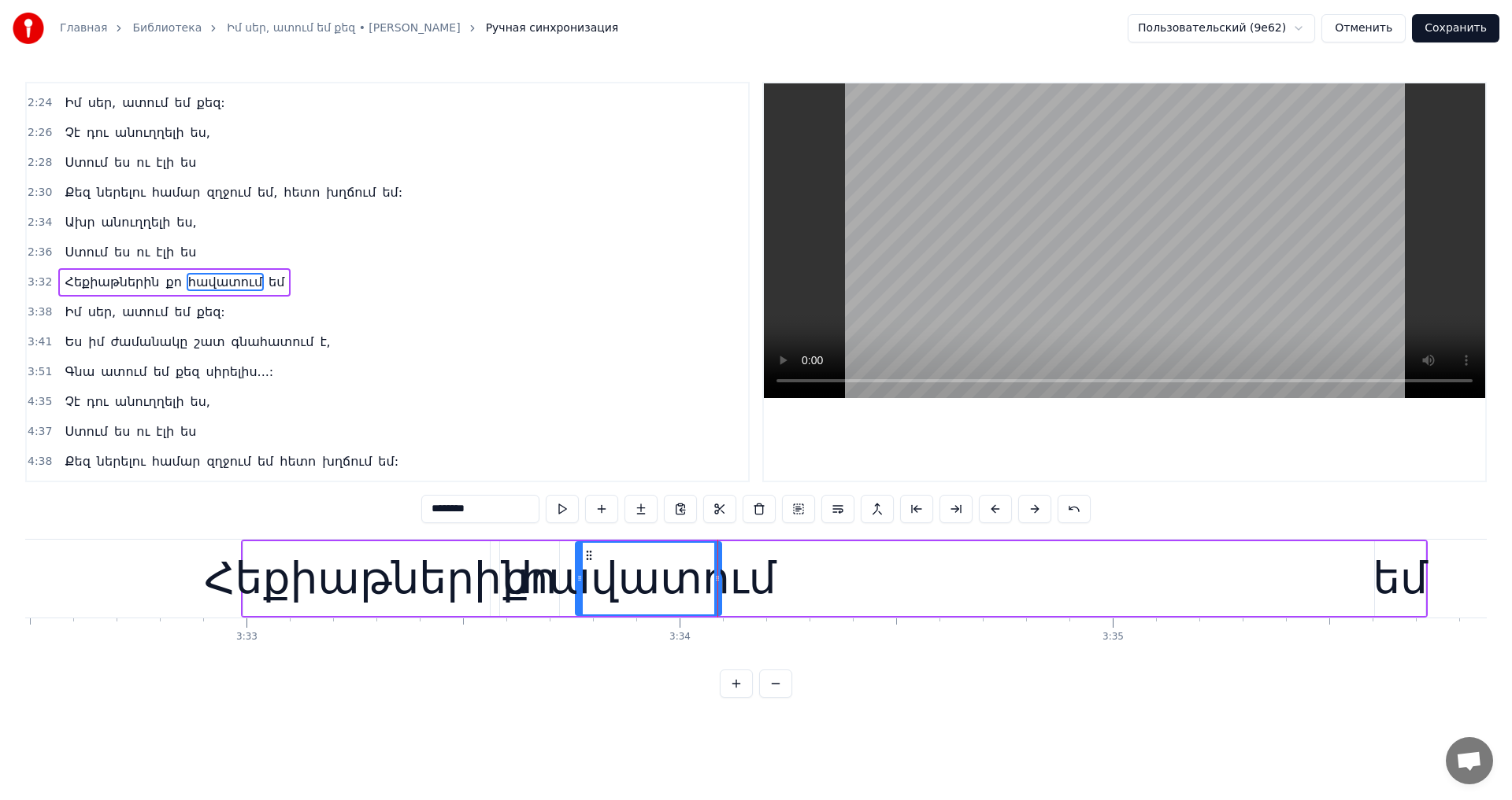
click at [1389, 577] on div "եմ" at bounding box center [1399, 579] width 55 height 65
type input "**"
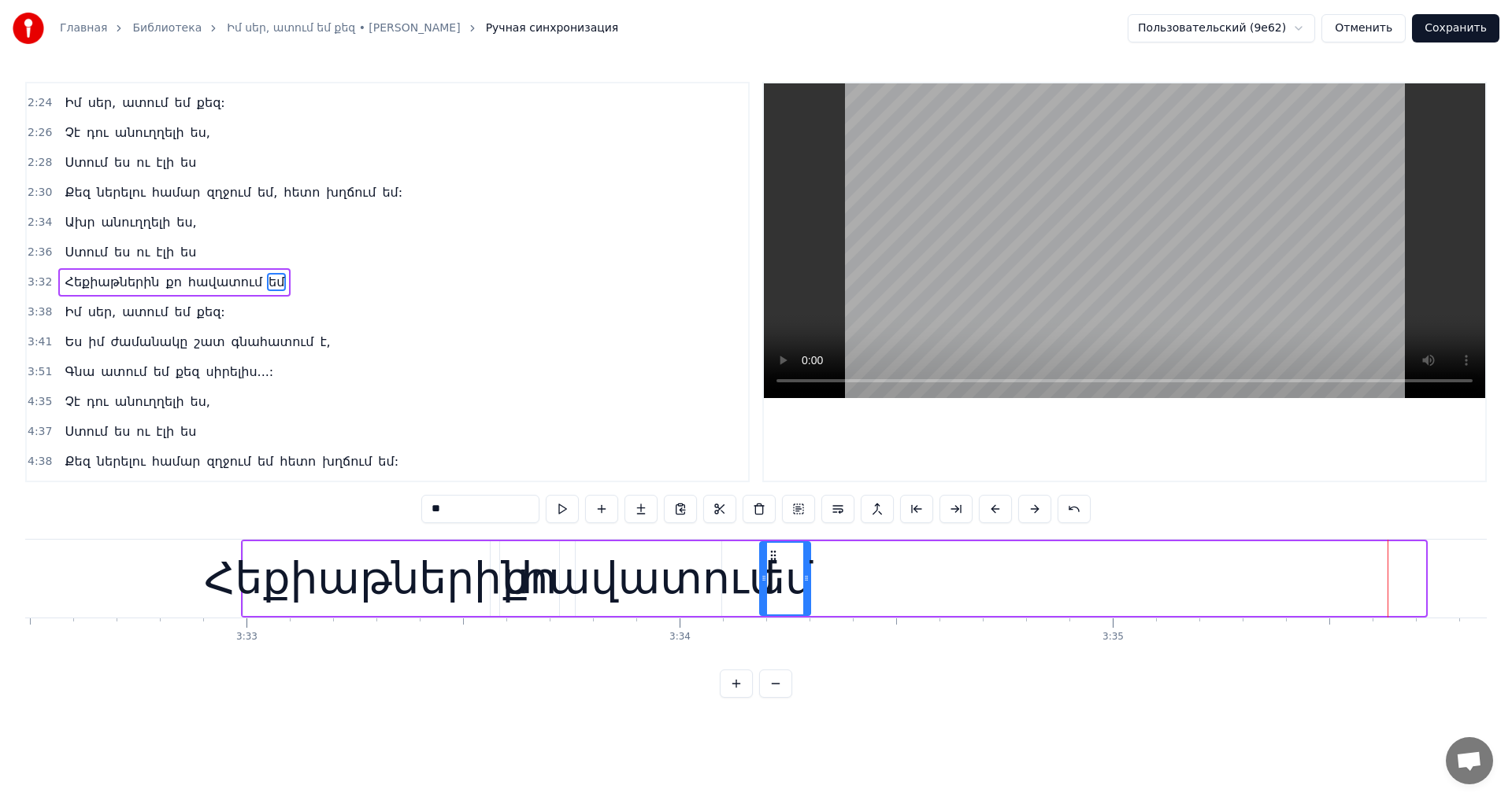
drag, startPoint x: 1390, startPoint y: 558, endPoint x: 776, endPoint y: 617, distance: 616.8
click at [776, 617] on div "Հեքիաթներին քո հավատում եմ" at bounding box center [834, 578] width 1186 height 78
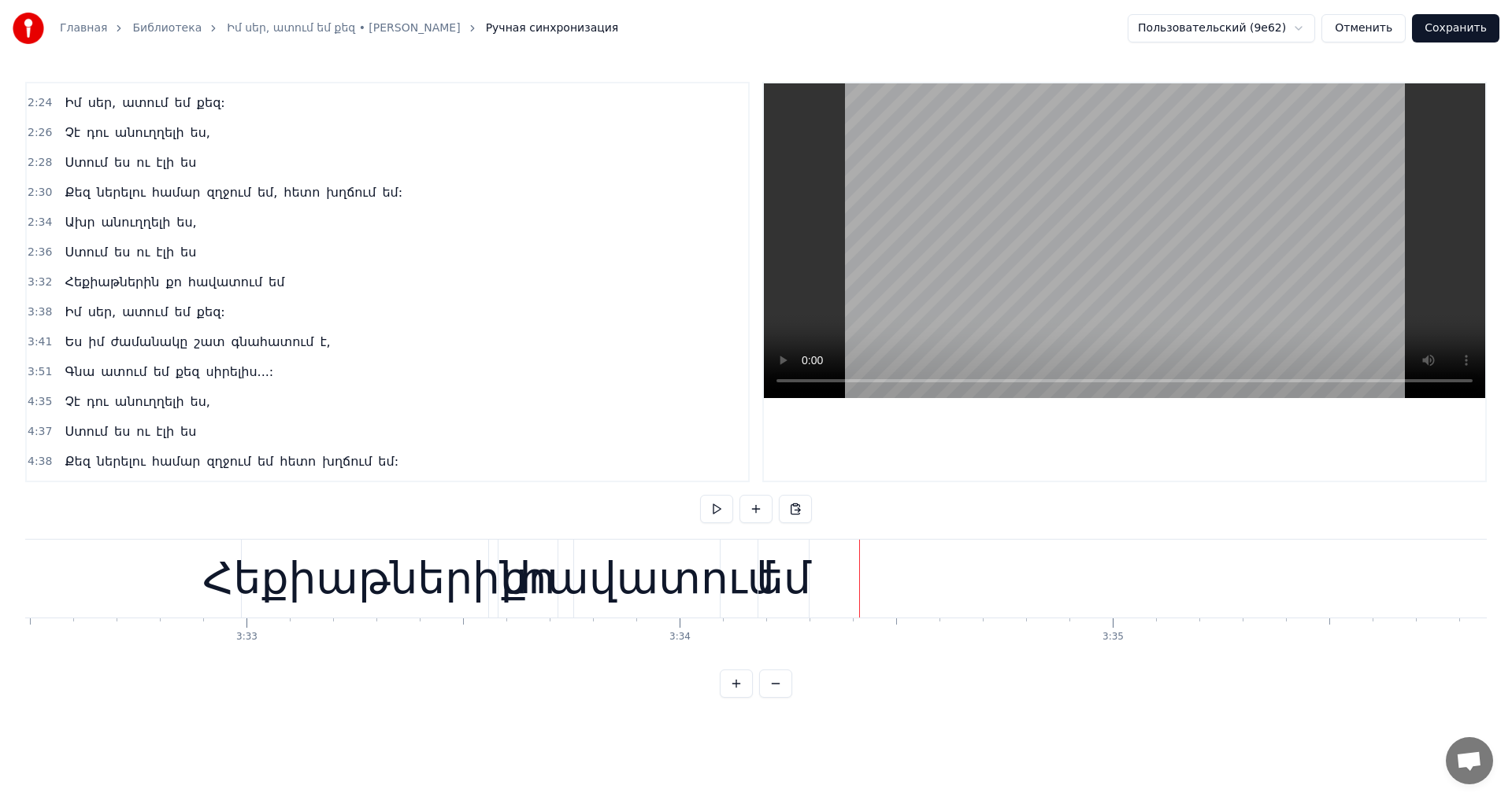
click at [744, 548] on div "հավատում" at bounding box center [646, 579] width 255 height 65
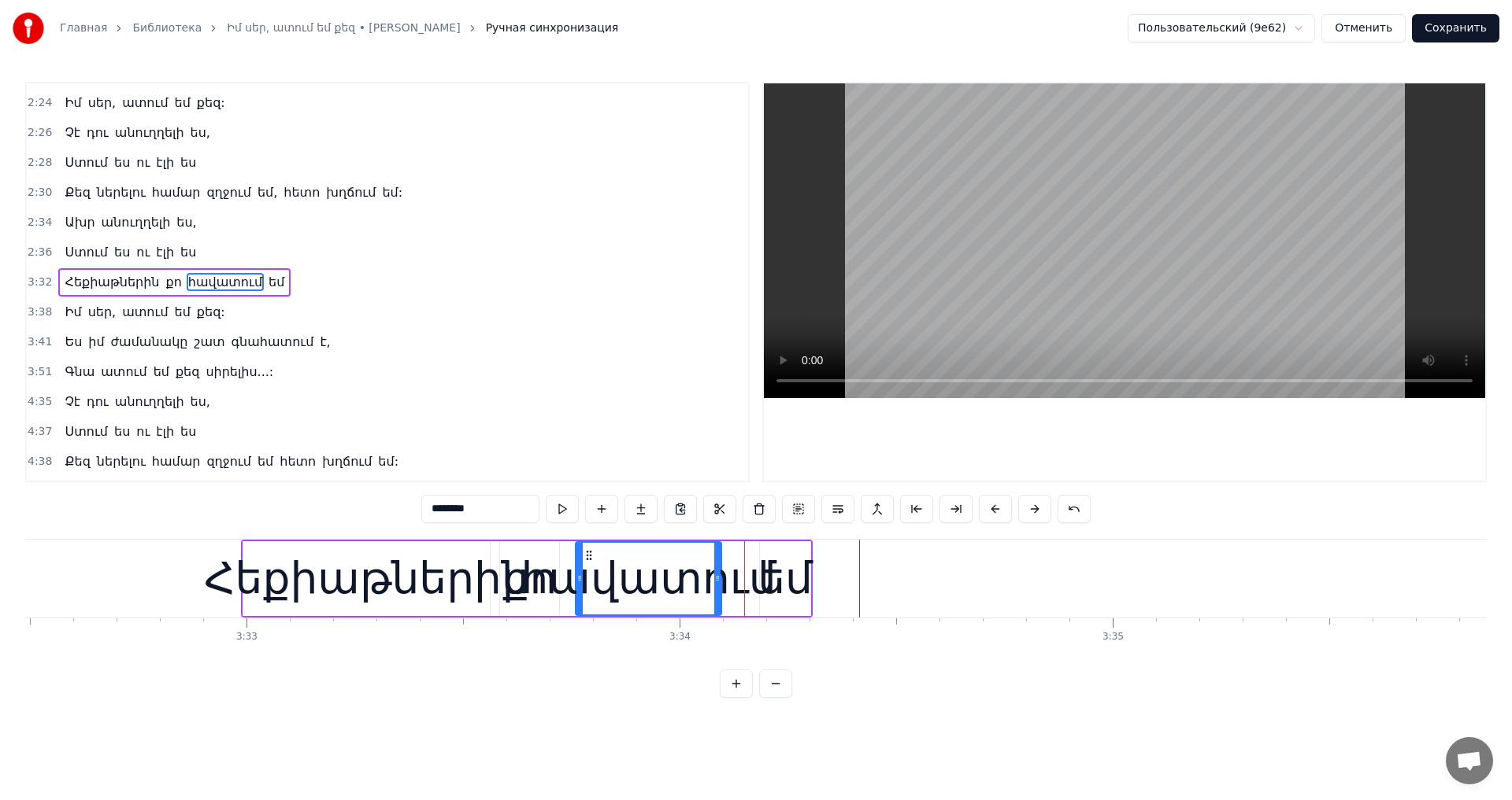
click at [567, 542] on div "Հեքիաթներին քո հավատում եմ" at bounding box center [527, 578] width 572 height 78
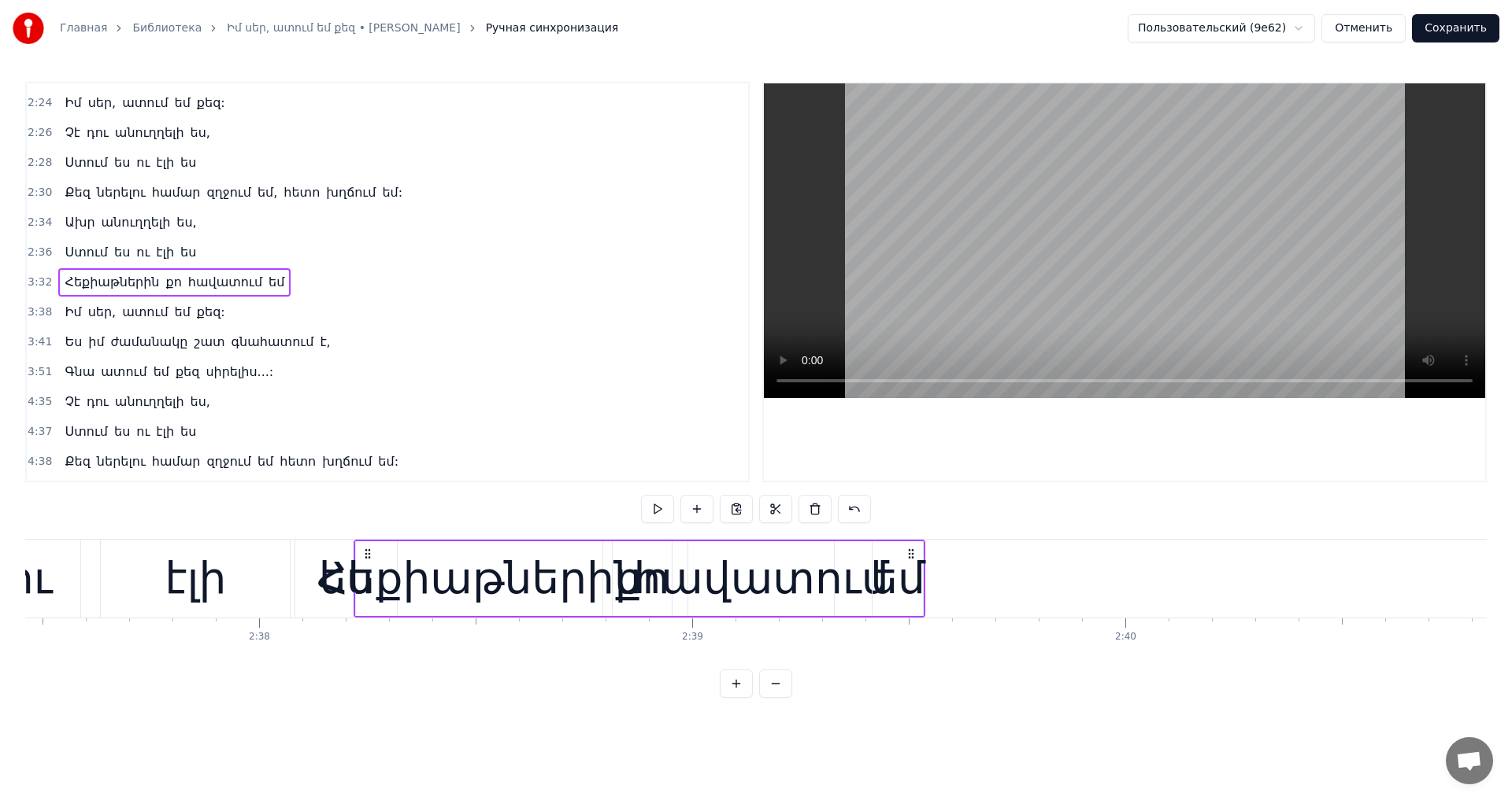
scroll to position [0, 68151]
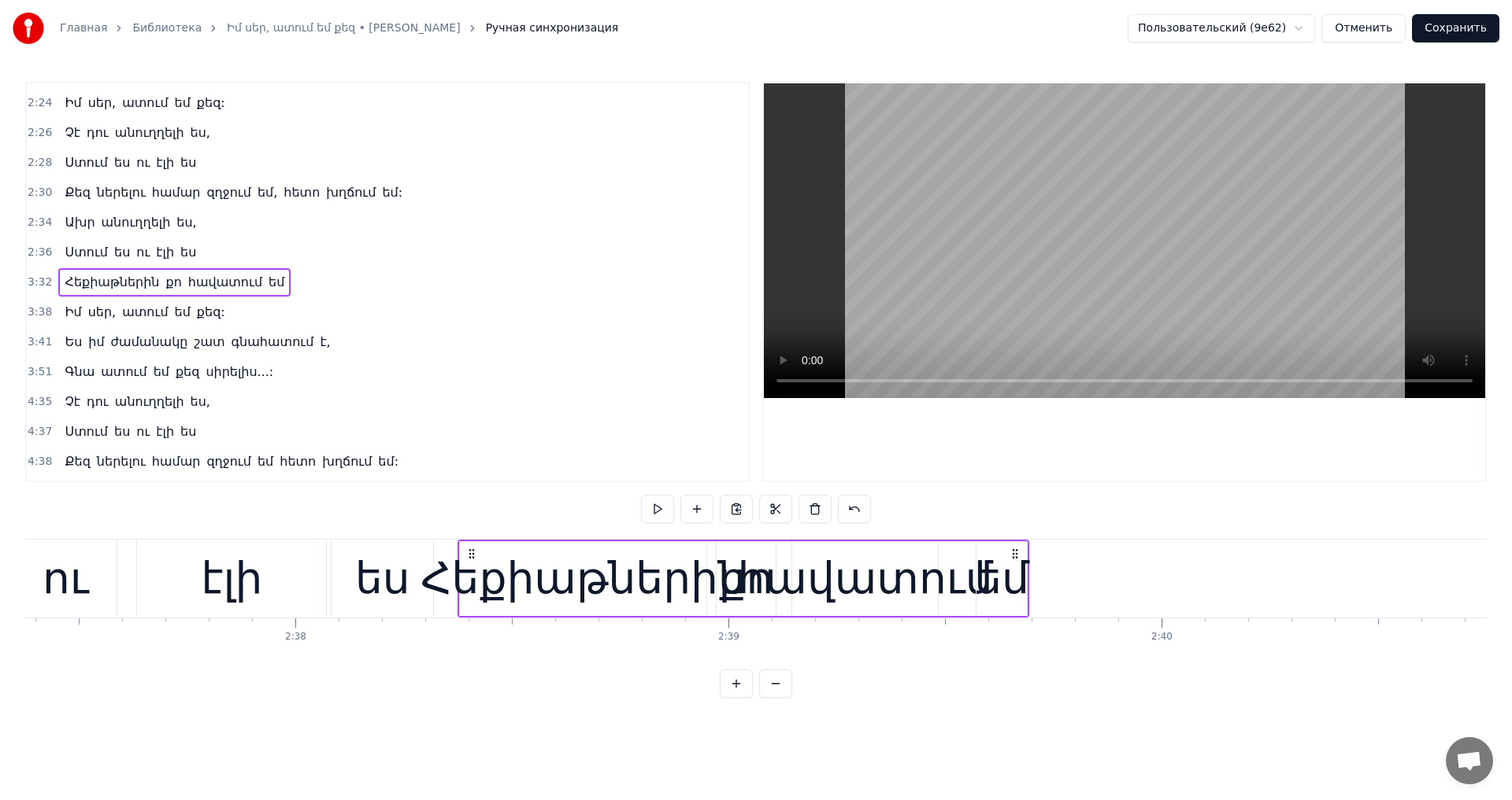
drag, startPoint x: 256, startPoint y: 551, endPoint x: 472, endPoint y: 652, distance: 238.4
click at [472, 652] on div "Ինչպիսին եղել ես, միշտ նույնը մնալու ես, Անգամ մի քիչ փոխել քեզ ես չեմ կարողացե…" at bounding box center [756, 598] width 1461 height 118
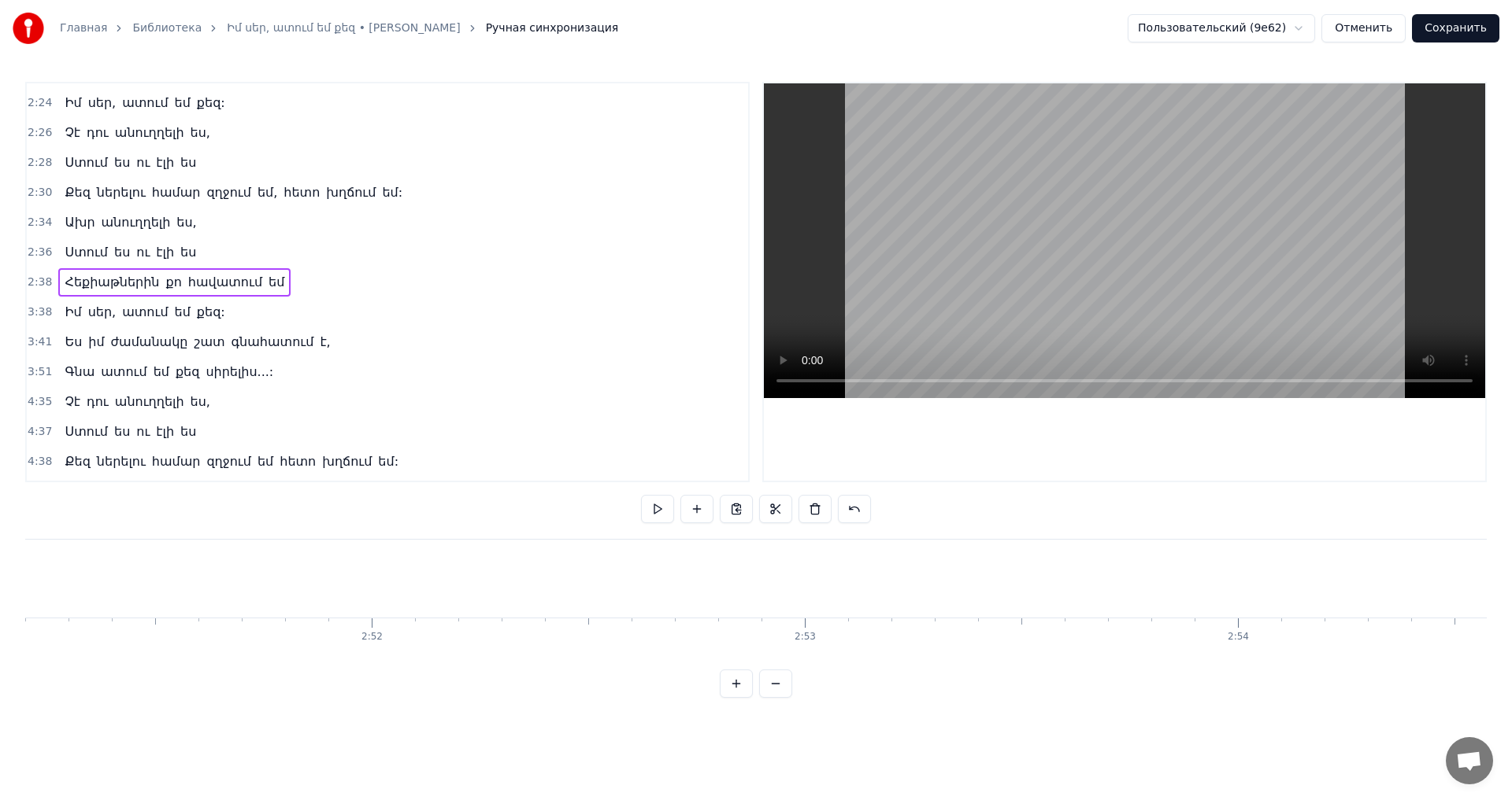
click at [1193, 311] on video at bounding box center [1124, 241] width 721 height 315
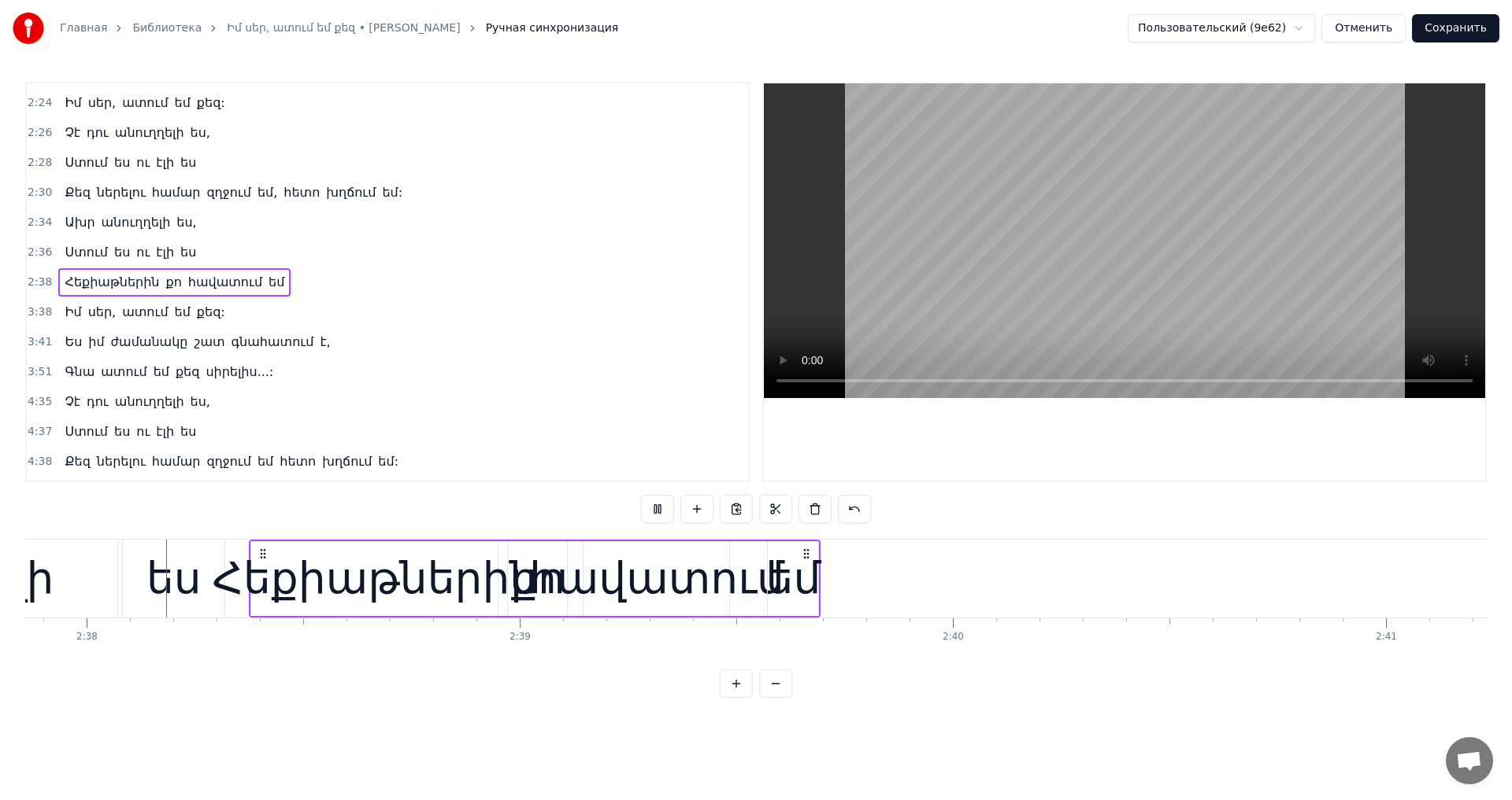
scroll to position [0, 68247]
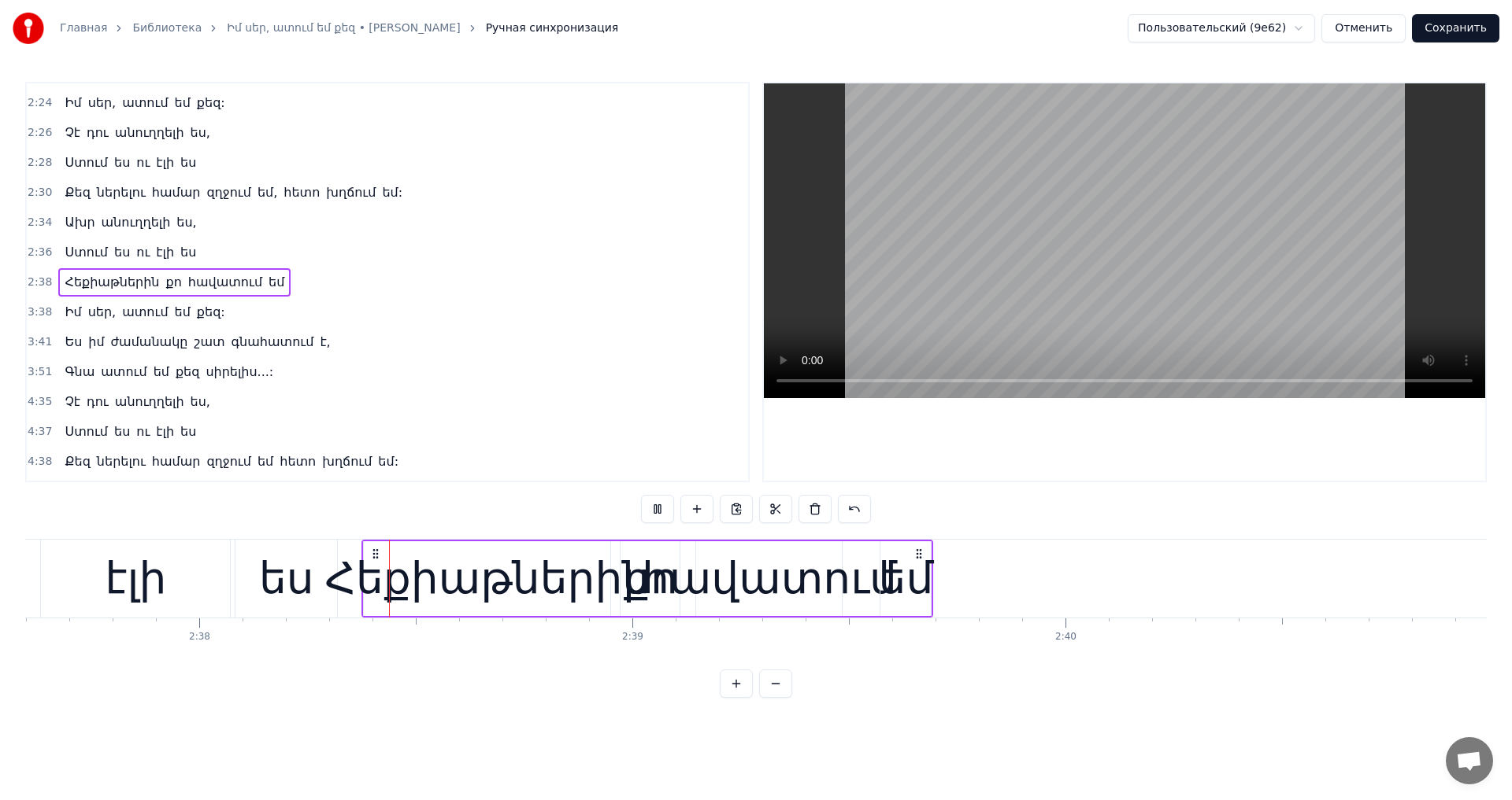
click at [1081, 271] on video at bounding box center [1124, 241] width 721 height 315
click at [1103, 314] on video at bounding box center [1124, 241] width 721 height 315
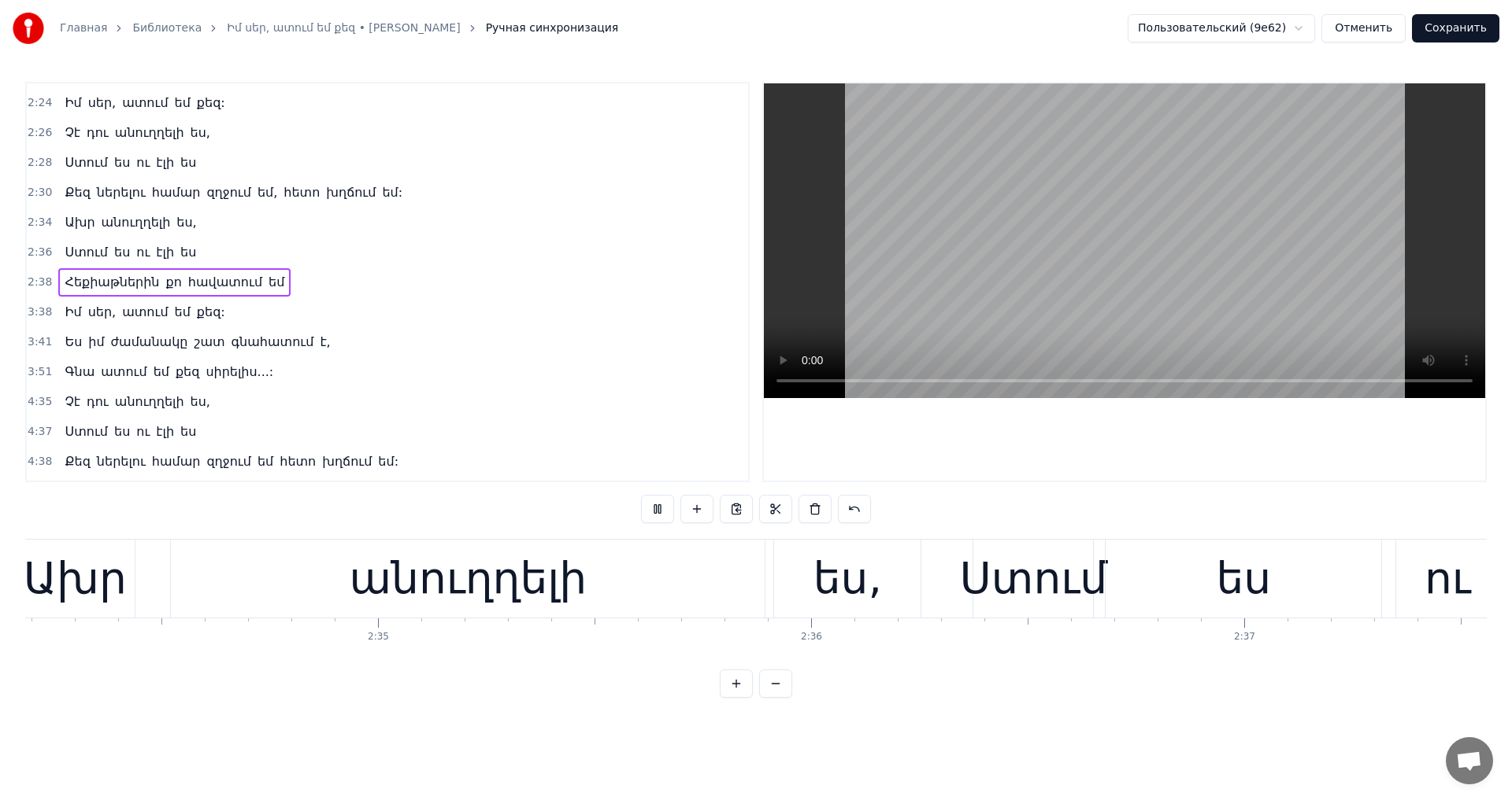
click at [1103, 313] on video at bounding box center [1124, 241] width 721 height 315
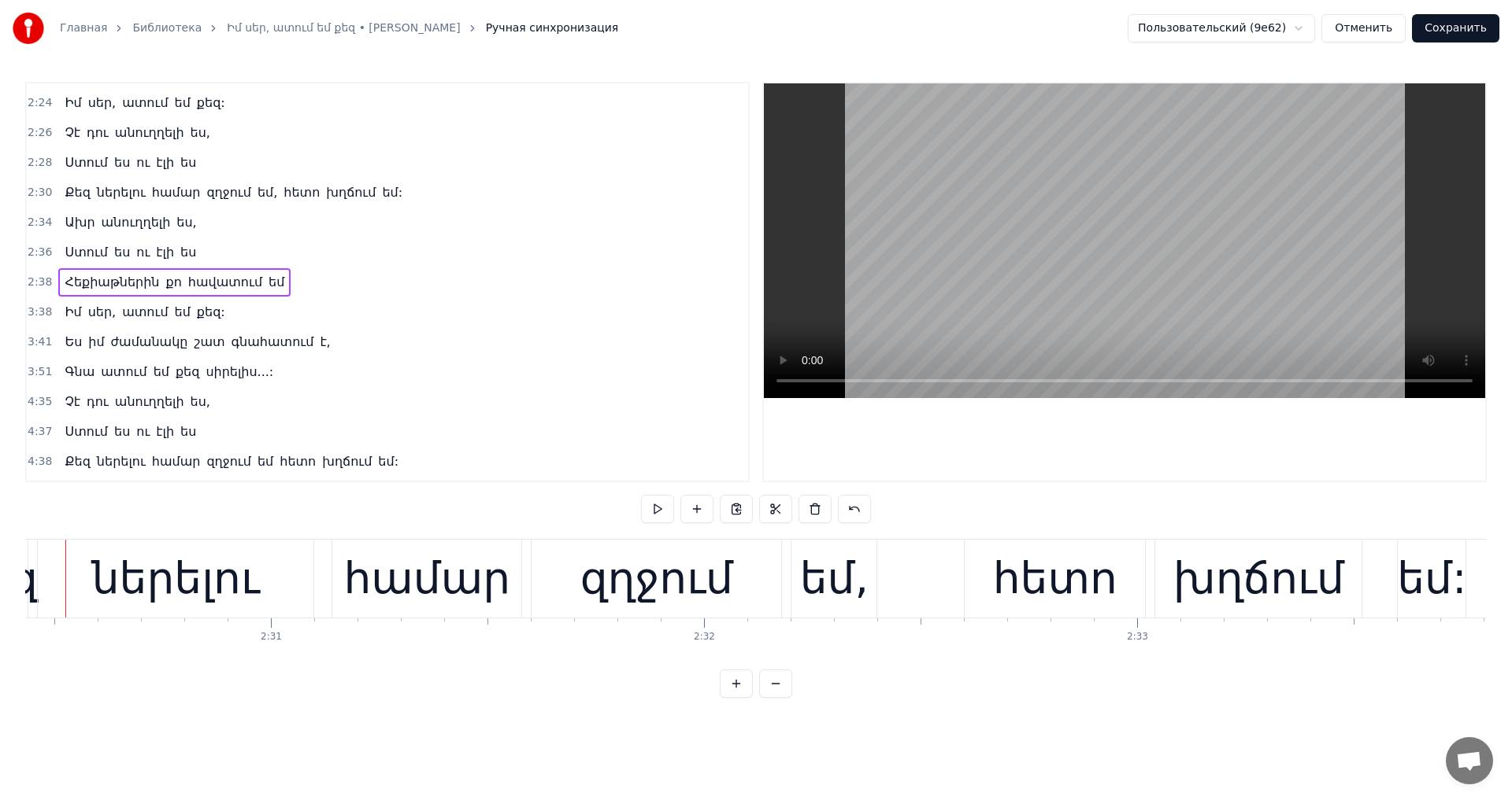
scroll to position [0, 65104]
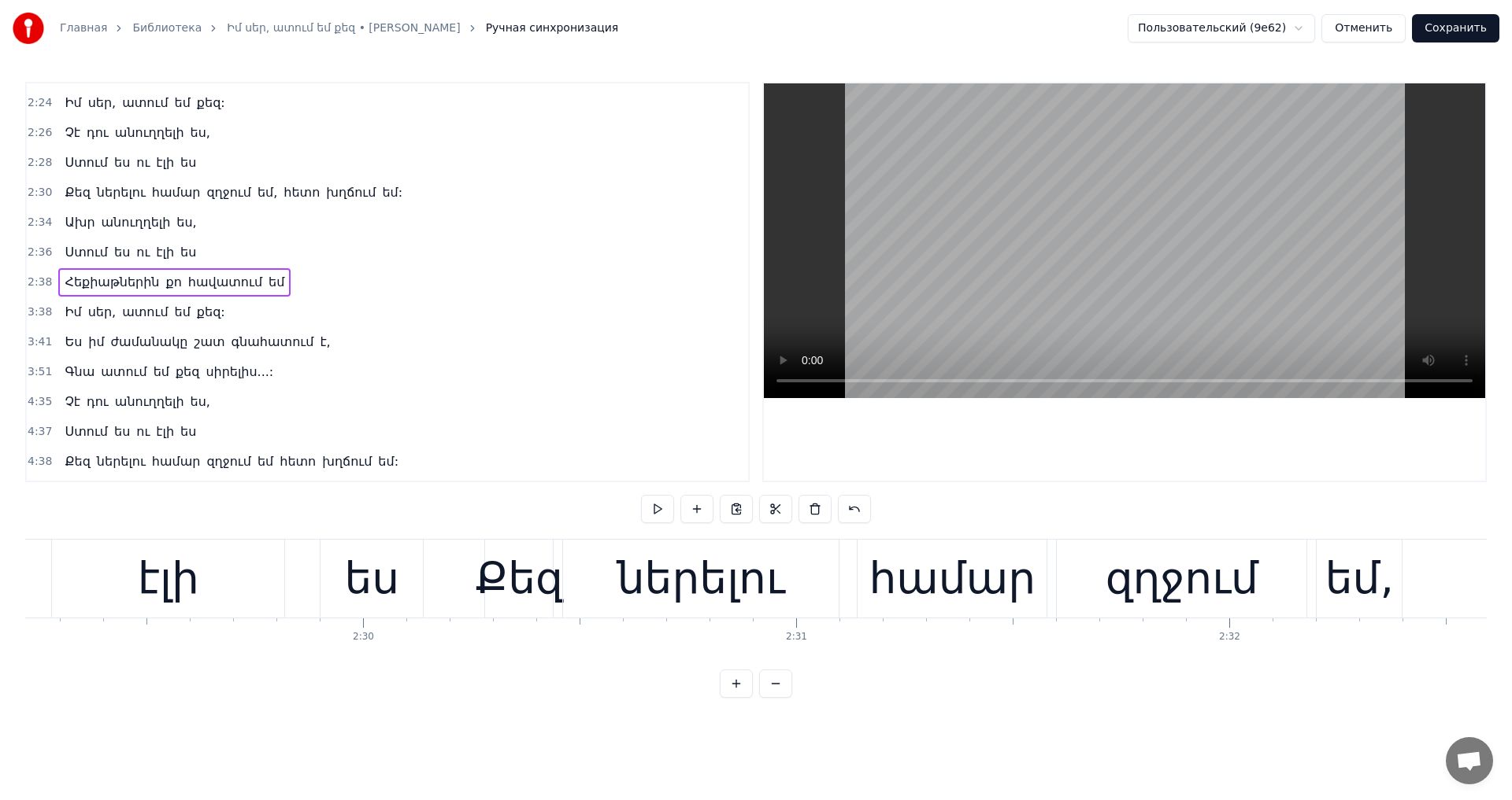
click at [1095, 301] on video at bounding box center [1124, 241] width 721 height 315
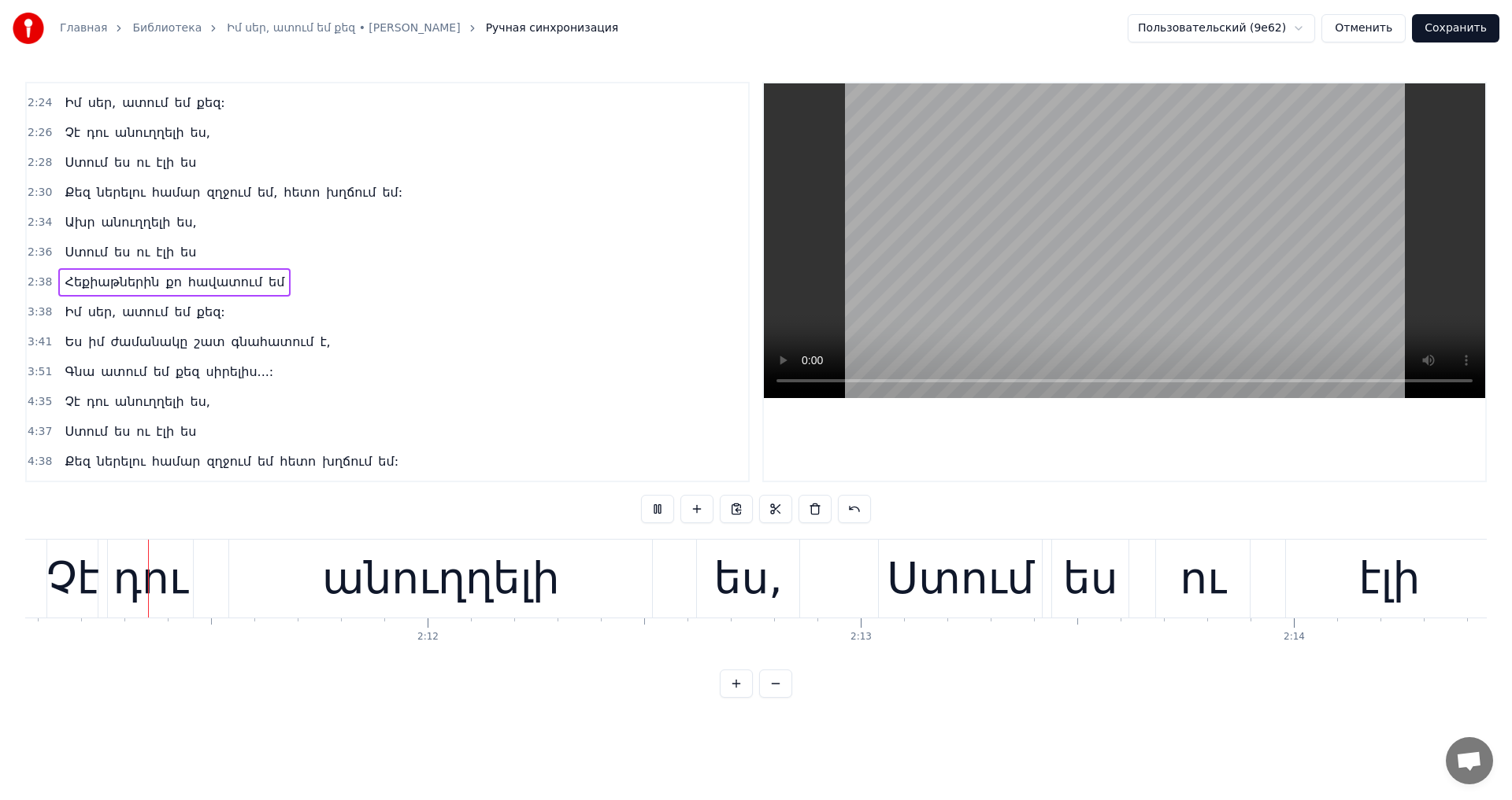
scroll to position [0, 56707]
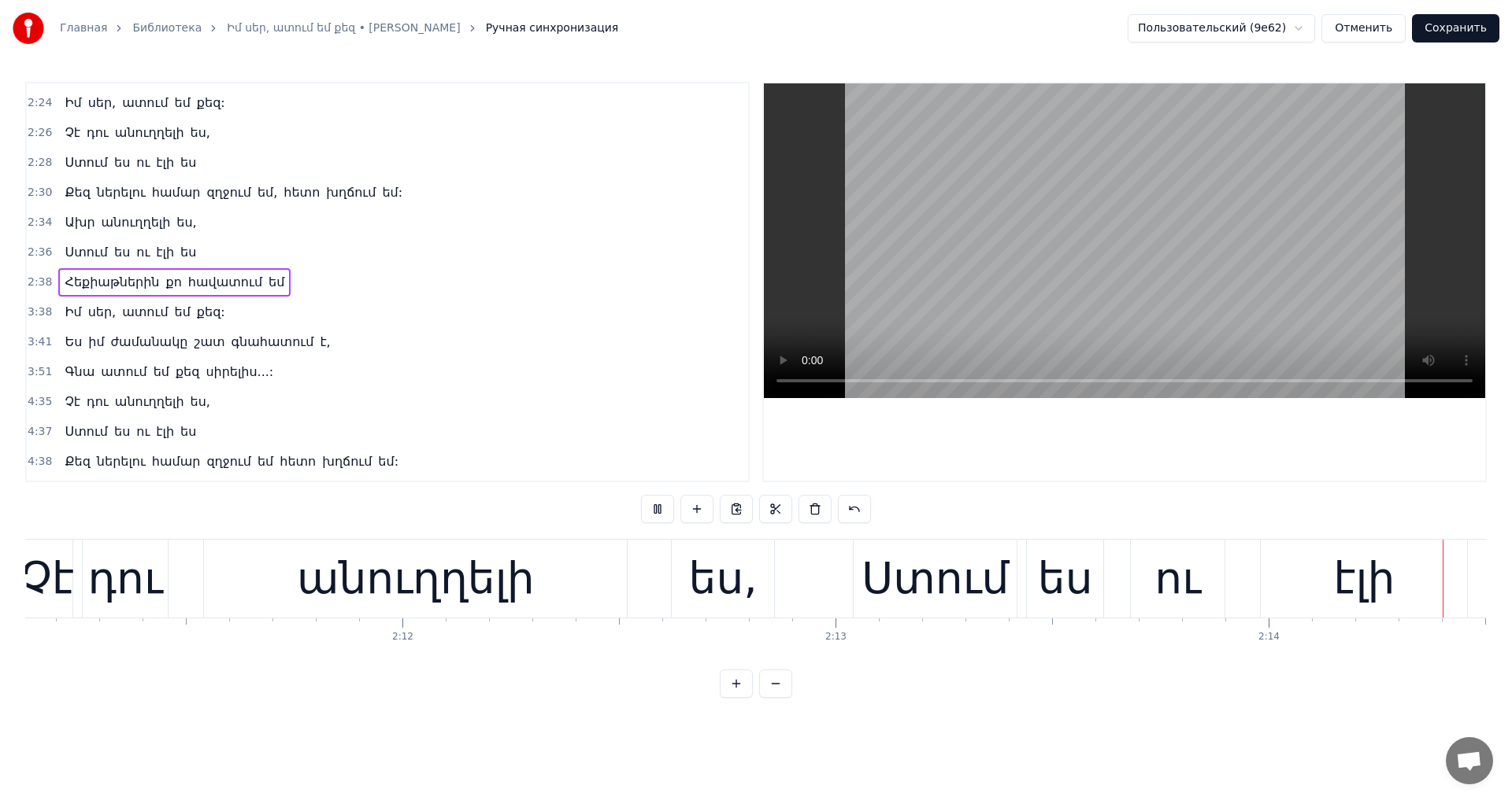
click at [1095, 301] on video at bounding box center [1124, 241] width 721 height 315
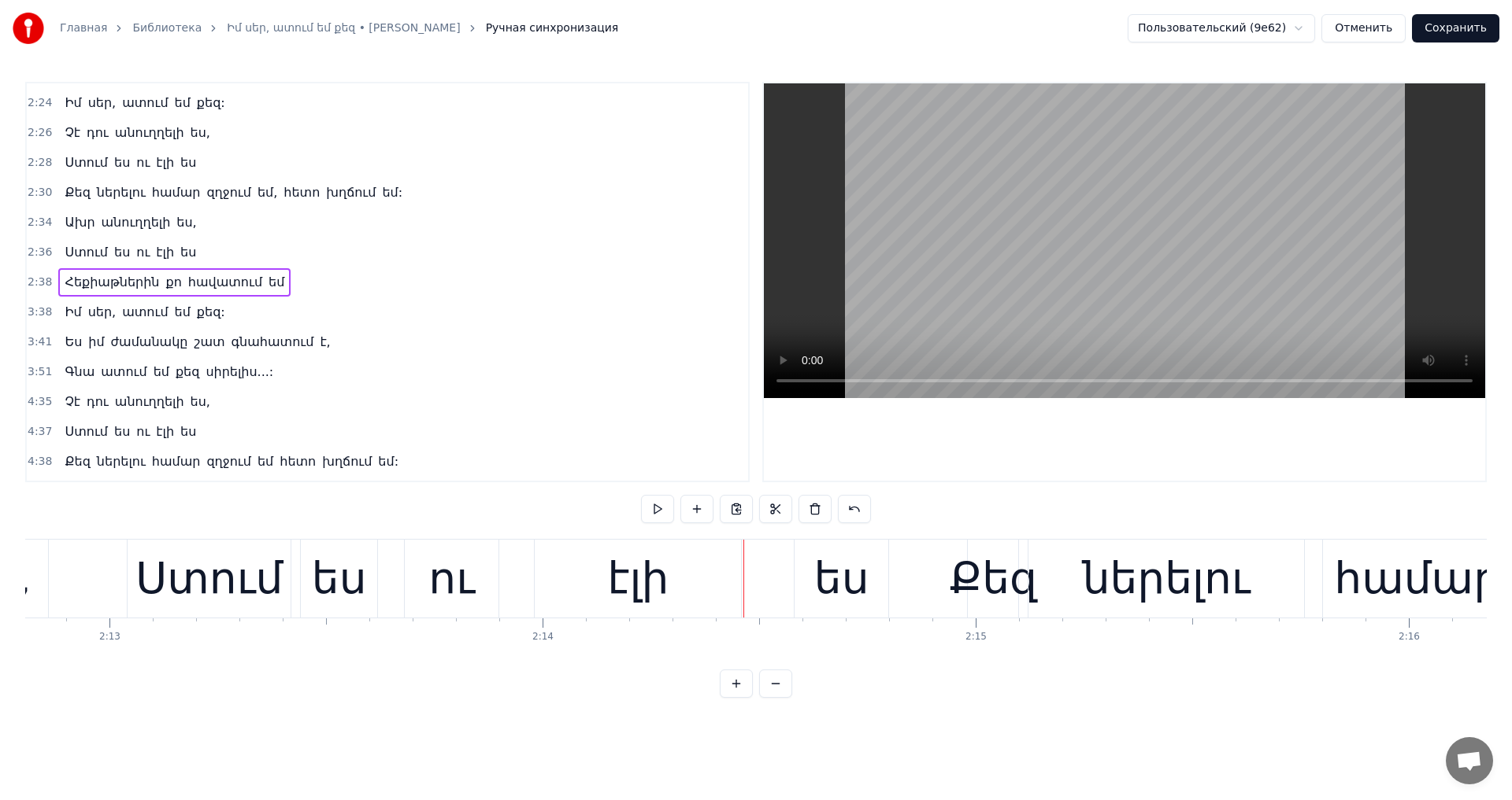
scroll to position [0, 57204]
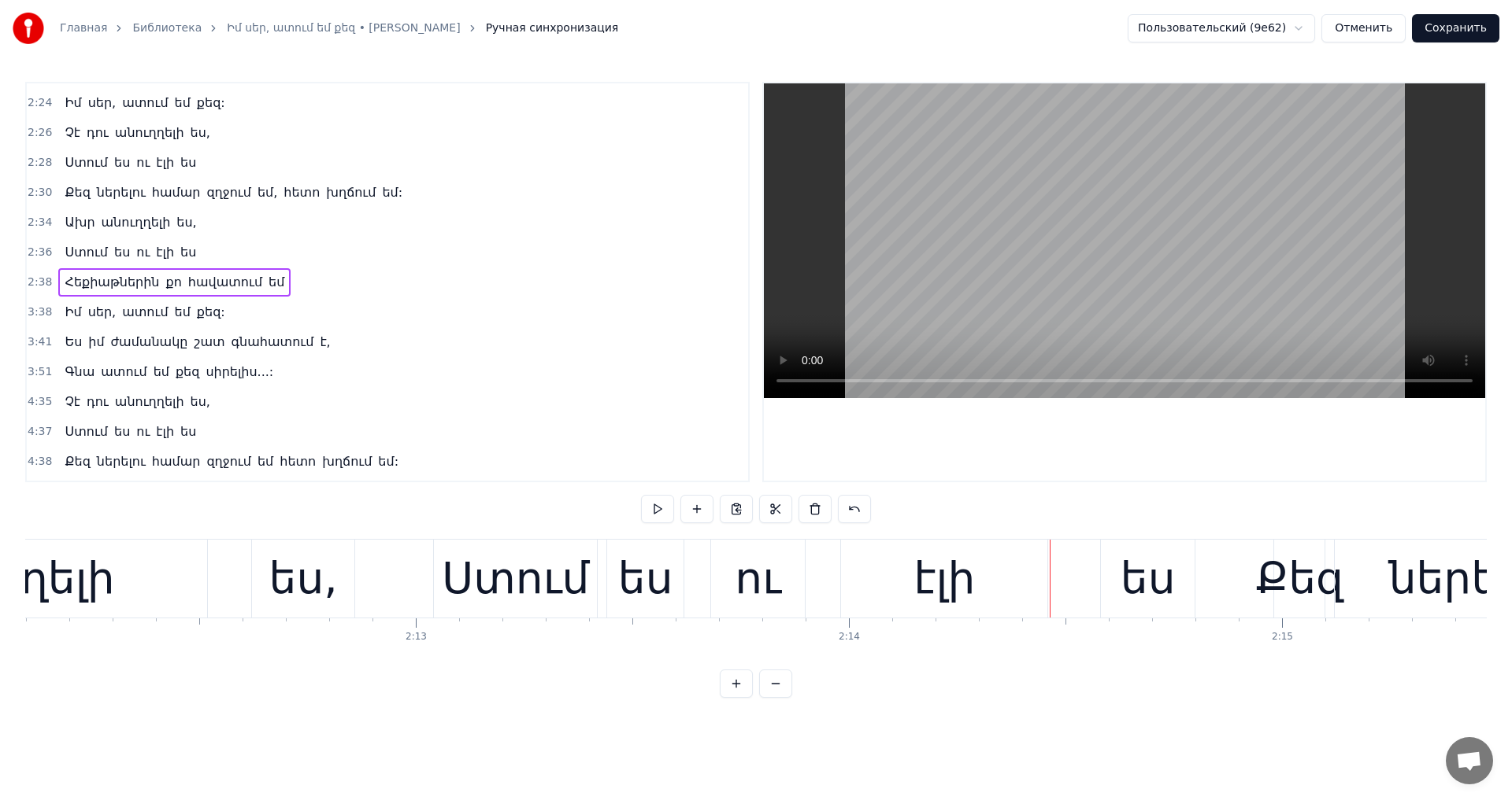
click at [771, 569] on div "ու" at bounding box center [757, 579] width 47 height 65
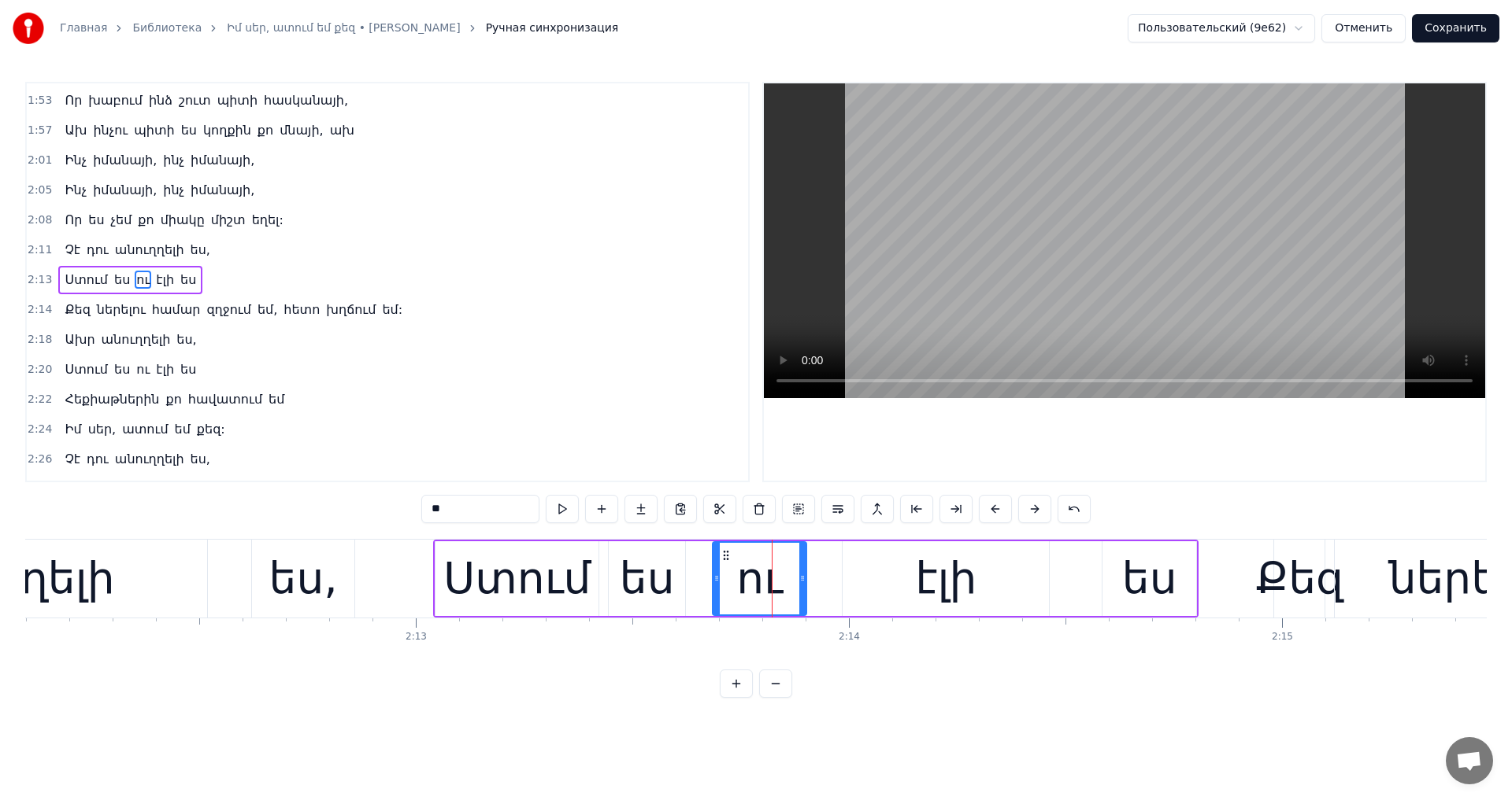
scroll to position [623, 0]
drag, startPoint x: 804, startPoint y: 577, endPoint x: 783, endPoint y: 594, distance: 27.0
click at [757, 598] on div at bounding box center [757, 578] width 6 height 71
click at [921, 576] on div "էլի" at bounding box center [946, 579] width 62 height 65
type input "***"
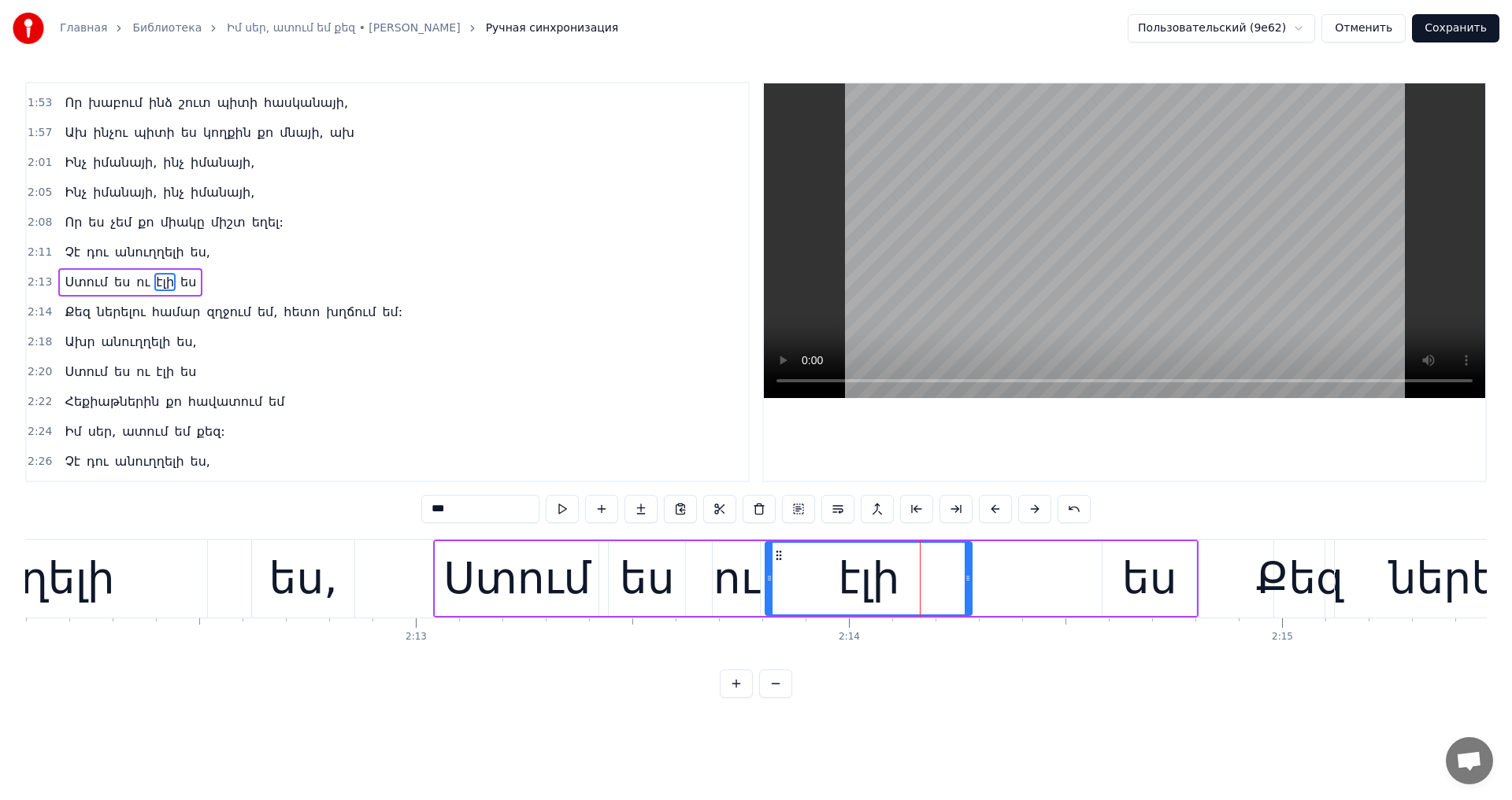
drag, startPoint x: 853, startPoint y: 553, endPoint x: 777, endPoint y: 563, distance: 76.7
click at [777, 563] on div "էլի" at bounding box center [868, 578] width 204 height 71
click at [971, 569] on div "էլի" at bounding box center [868, 578] width 208 height 75
drag, startPoint x: 968, startPoint y: 570, endPoint x: 929, endPoint y: 583, distance: 41.1
click at [929, 583] on div at bounding box center [929, 578] width 6 height 71
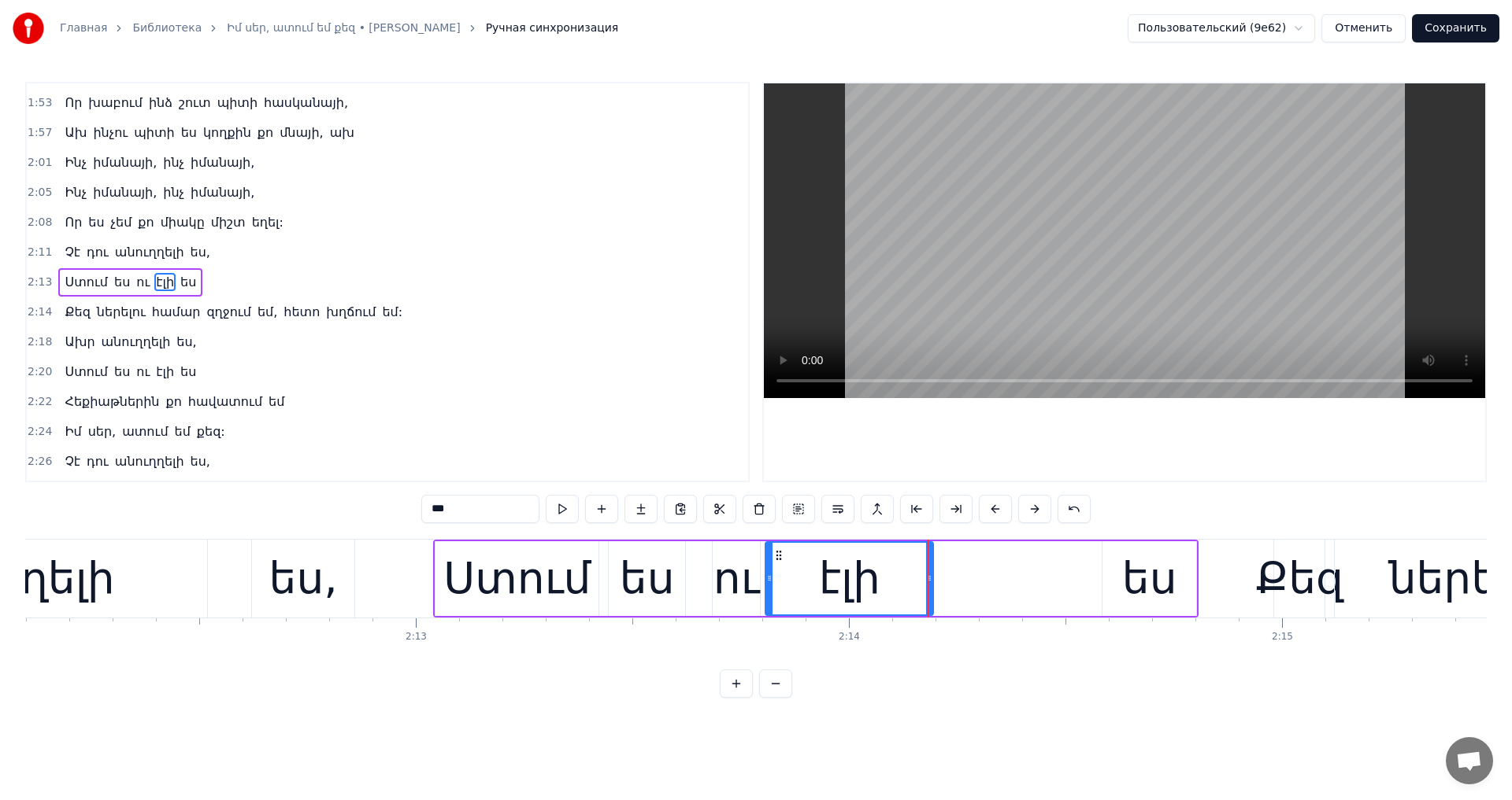
click at [1091, 576] on div "Ստում ես ու էլի ես" at bounding box center [815, 578] width 765 height 78
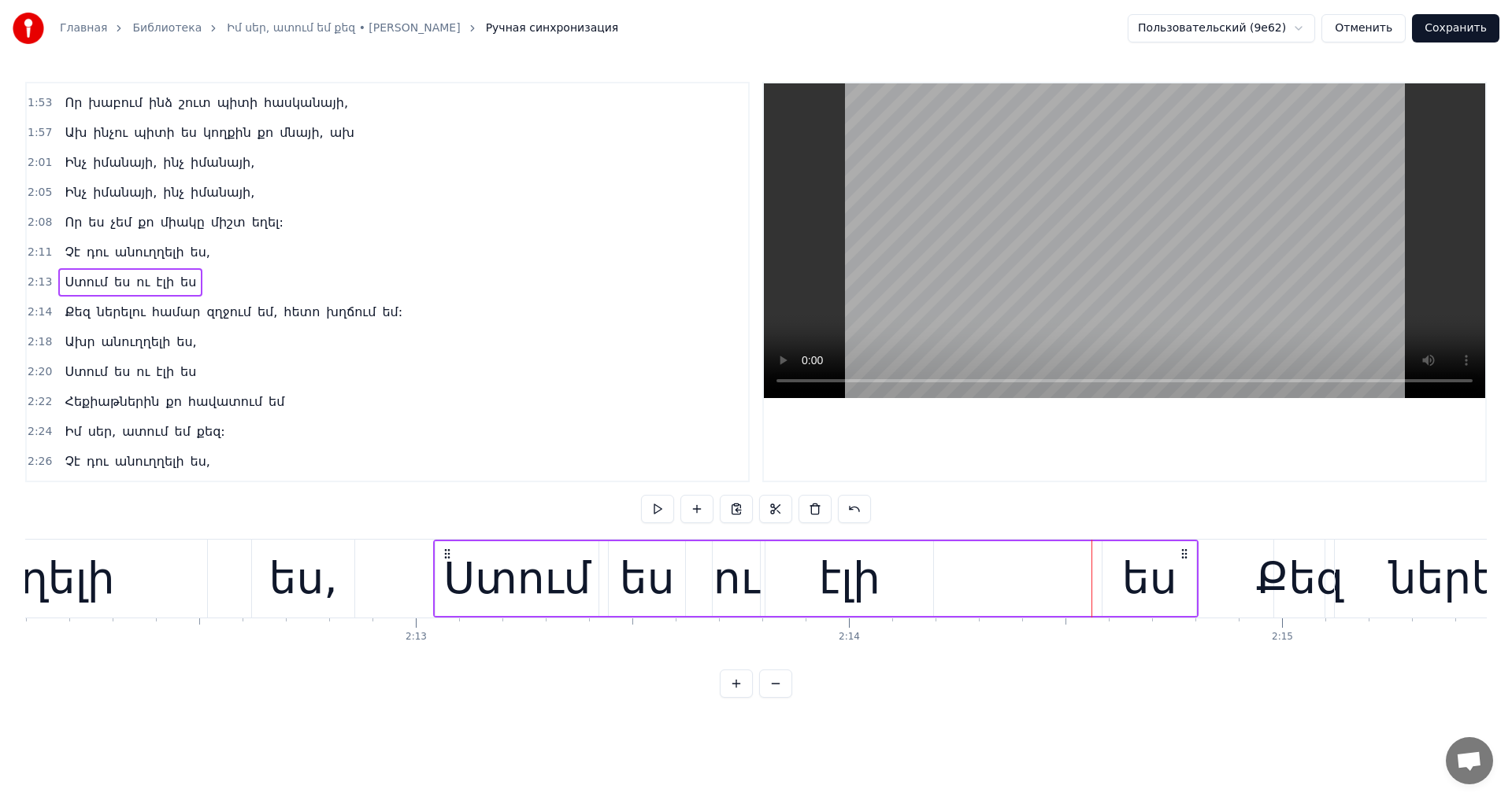
click at [1117, 569] on div "ես" at bounding box center [1149, 578] width 93 height 75
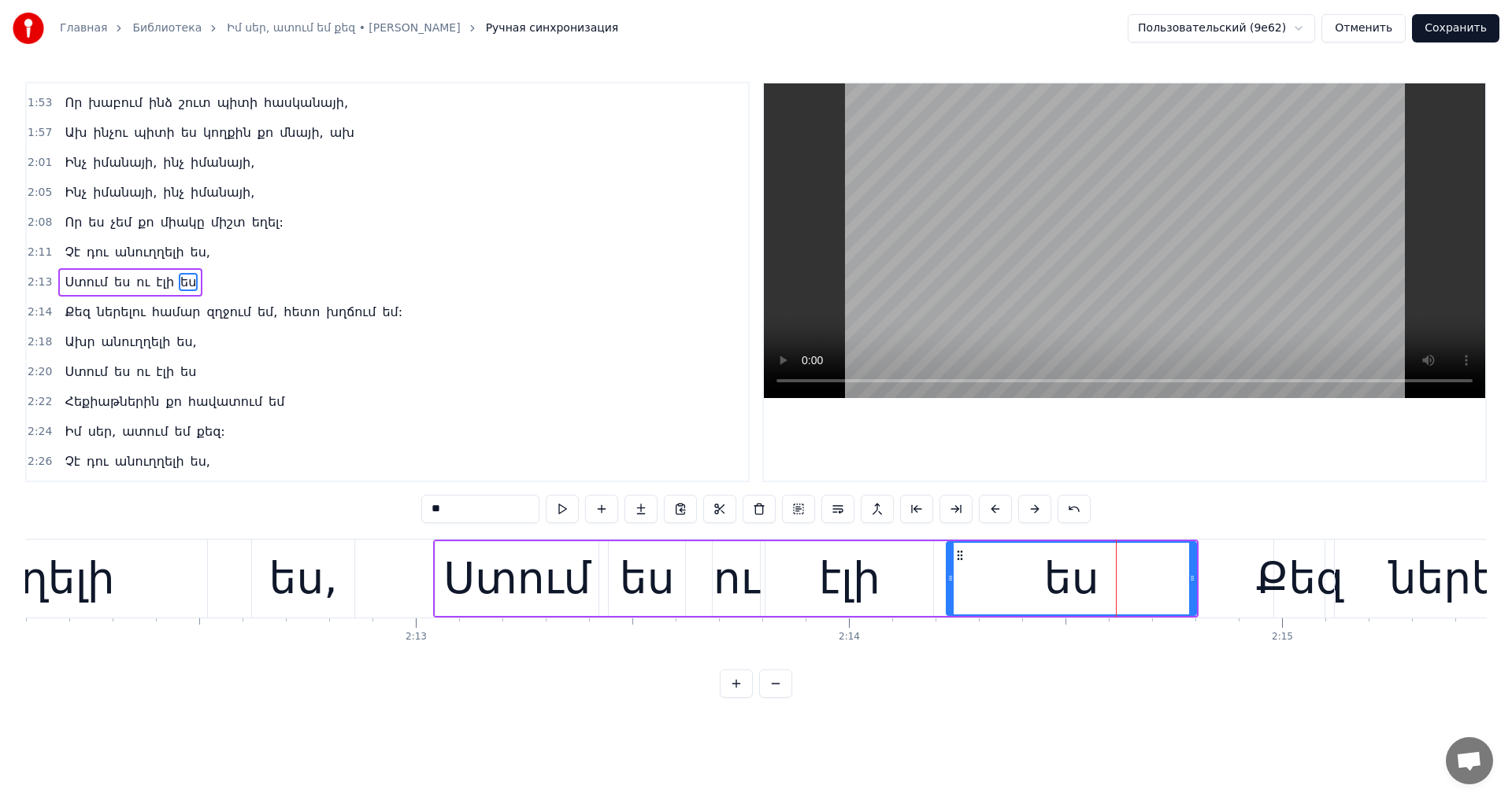
drag, startPoint x: 1110, startPoint y: 571, endPoint x: 955, endPoint y: 591, distance: 156.3
click at [948, 613] on div at bounding box center [950, 578] width 6 height 71
click at [1145, 240] on video at bounding box center [1124, 241] width 721 height 315
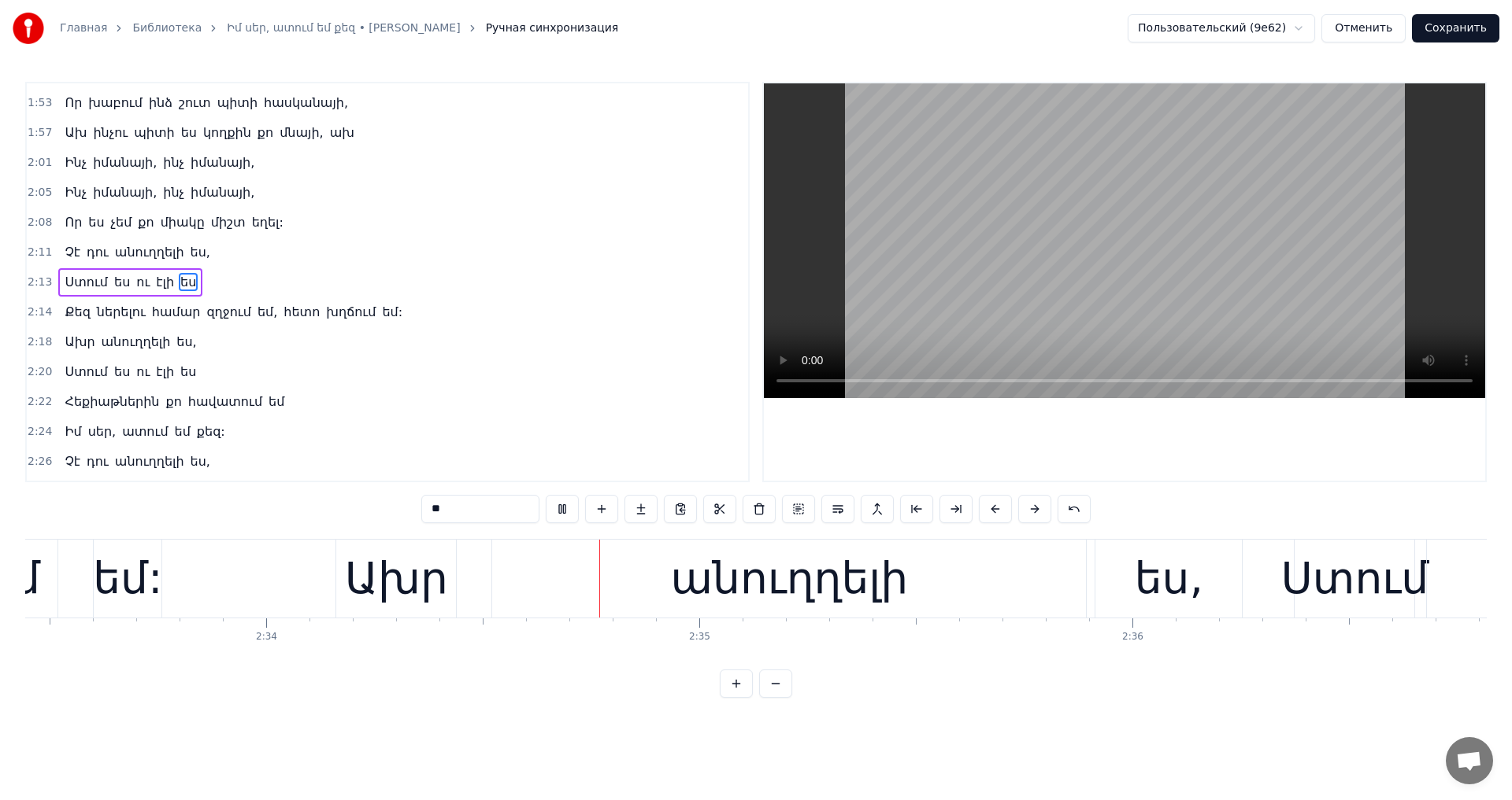
scroll to position [0, 66660]
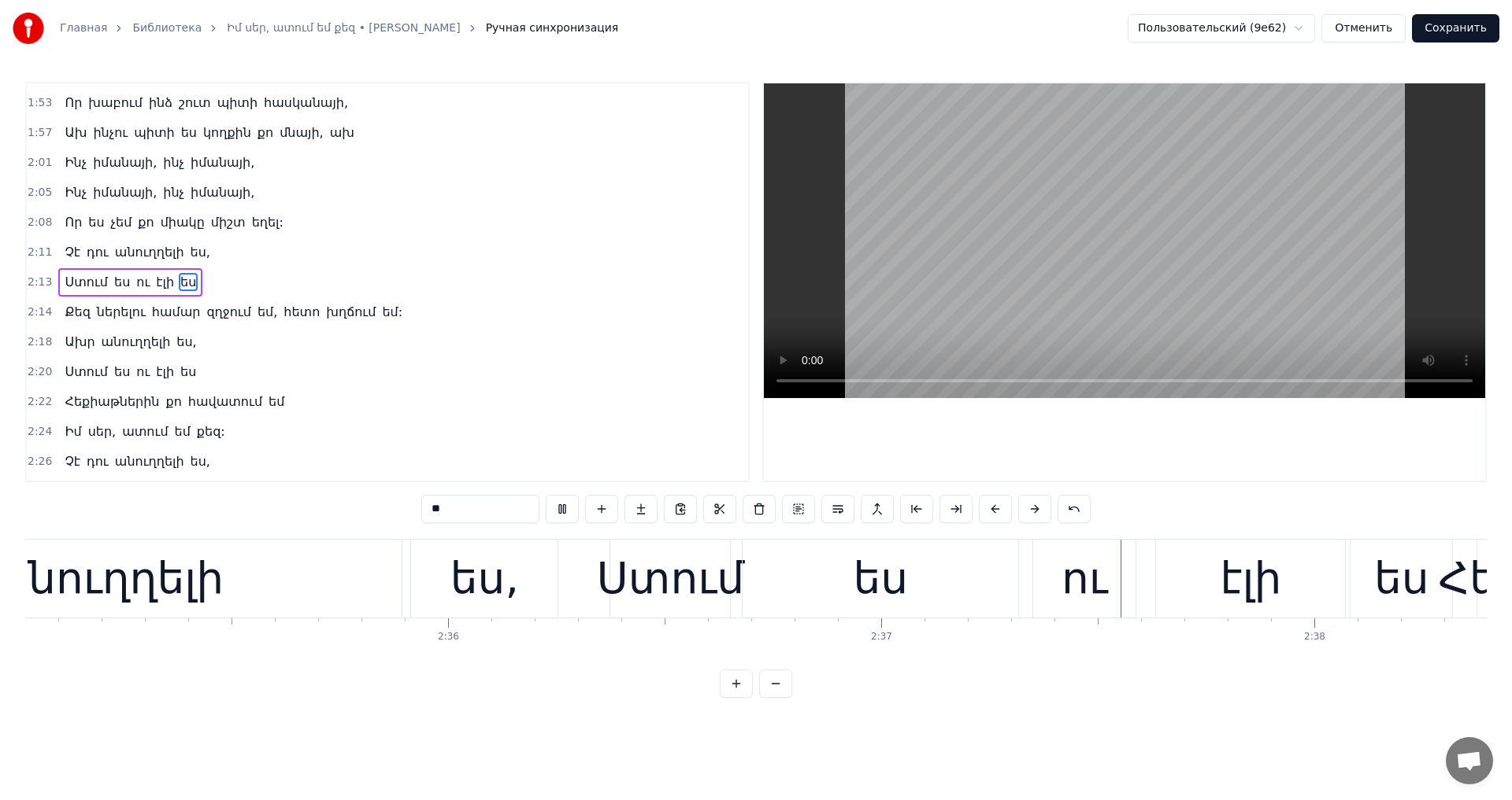
click at [1077, 297] on video at bounding box center [1124, 241] width 721 height 315
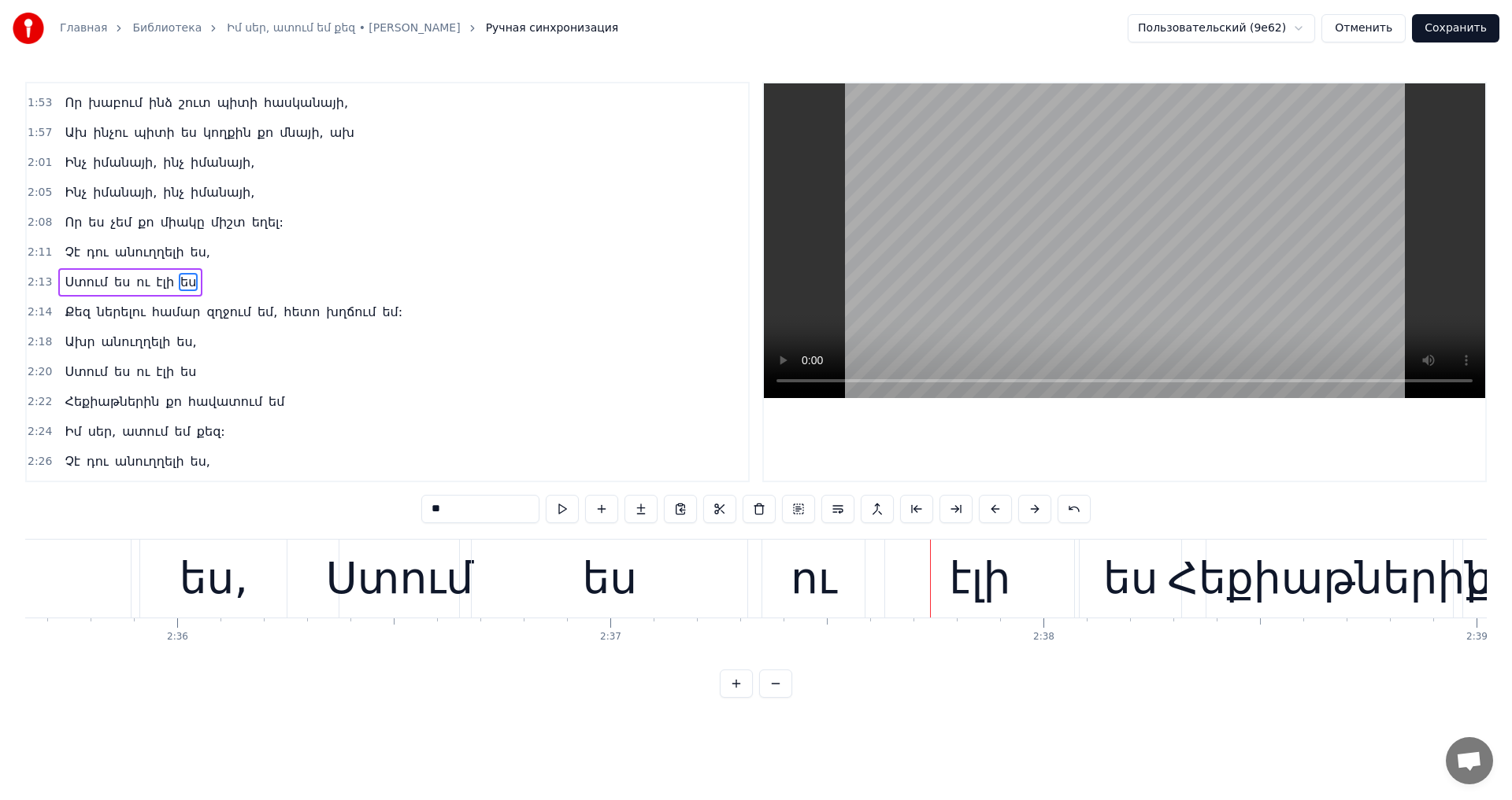
scroll to position [0, 67249]
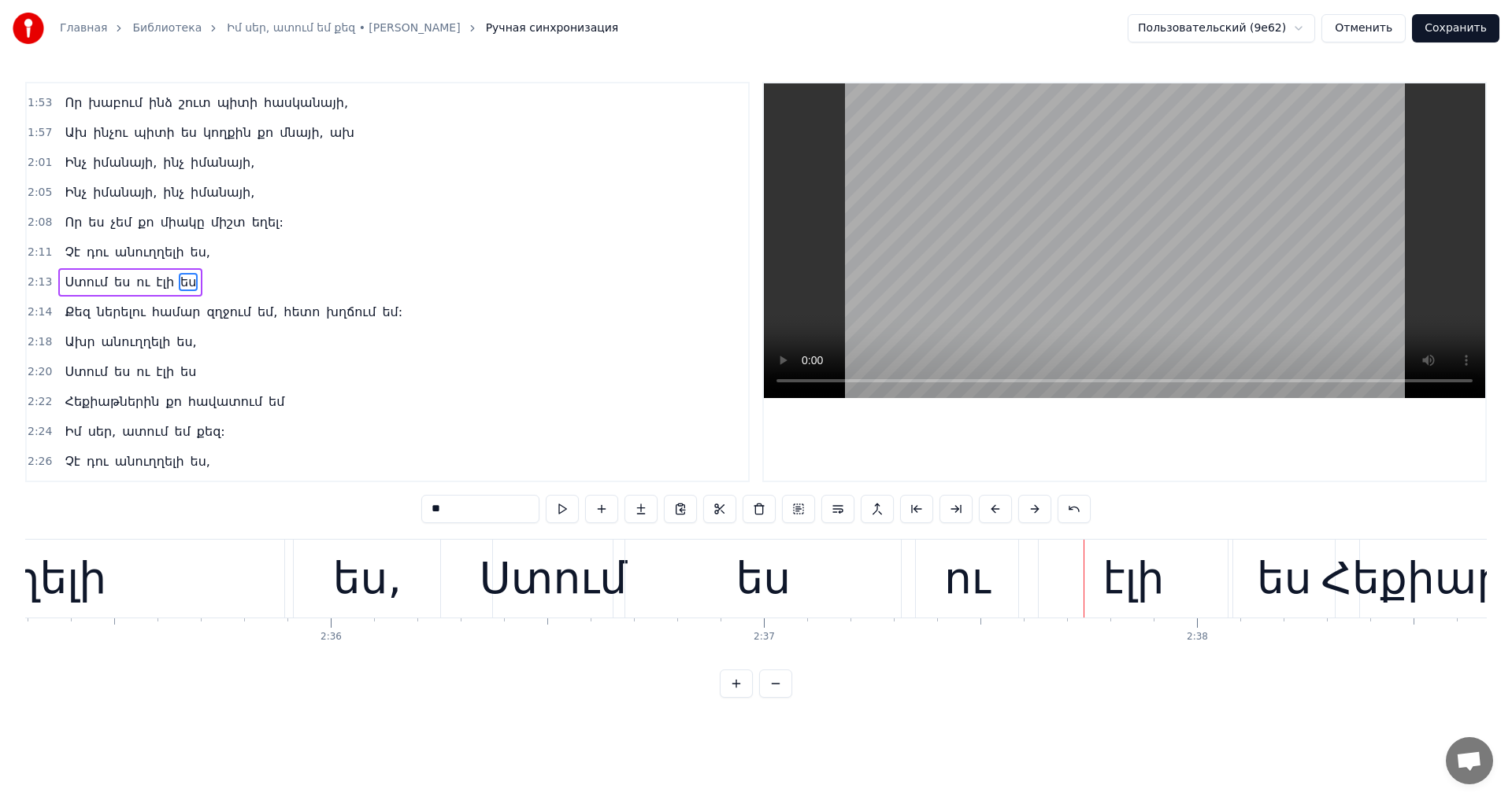
click at [733, 585] on div "ես" at bounding box center [763, 578] width 276 height 78
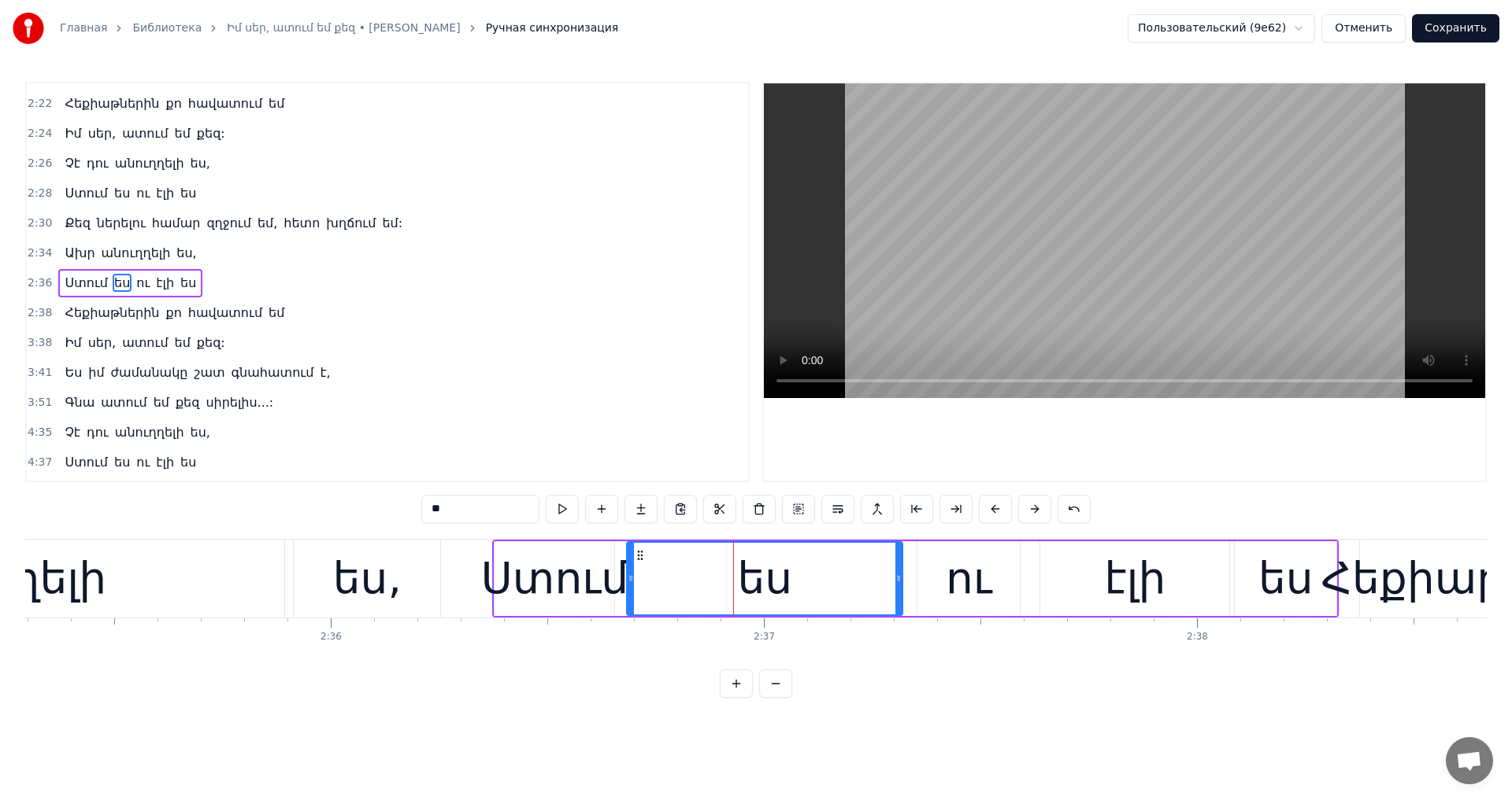
scroll to position [922, 0]
click at [1081, 276] on video at bounding box center [1124, 241] width 721 height 315
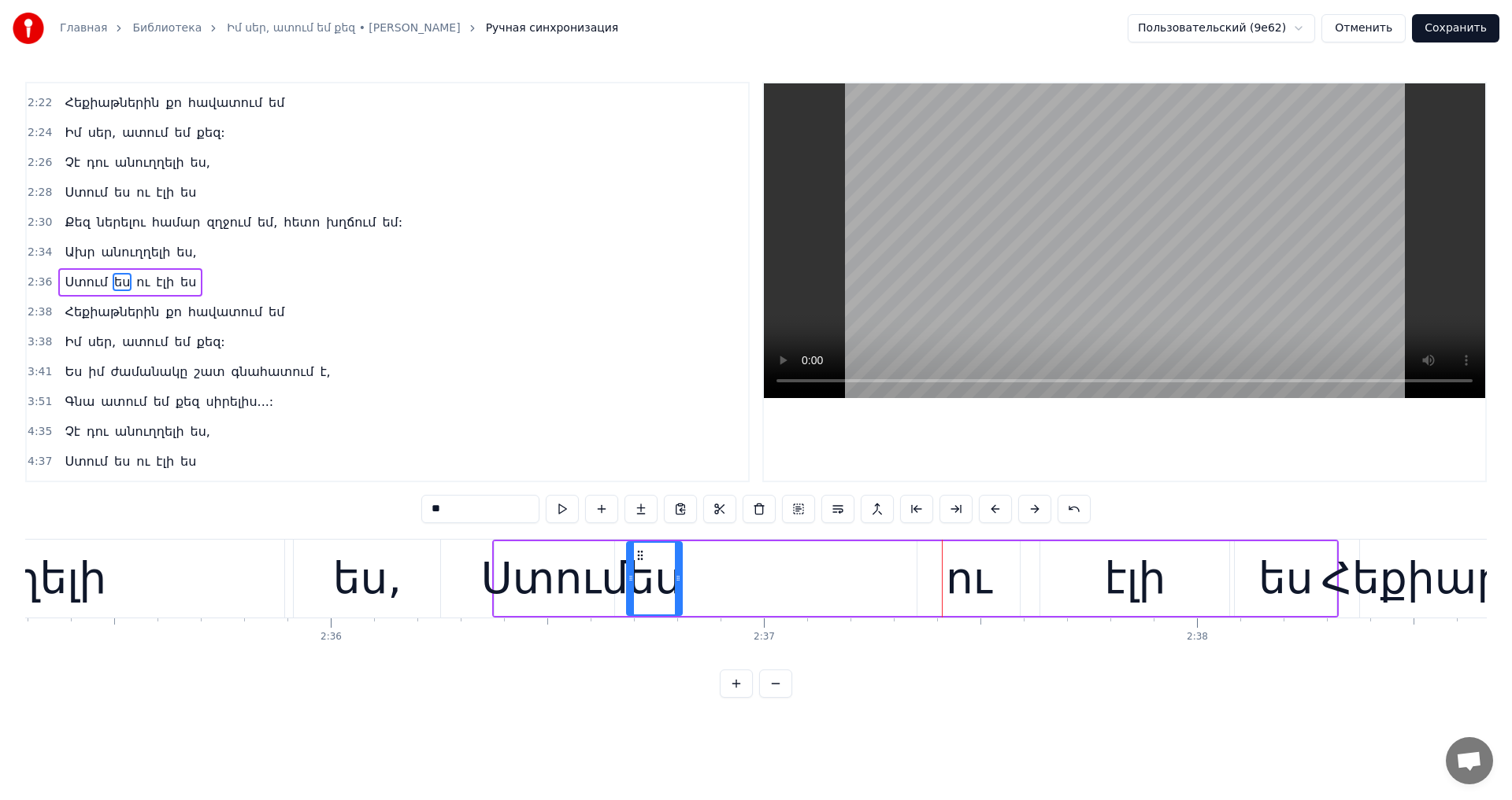
drag, startPoint x: 897, startPoint y: 576, endPoint x: 679, endPoint y: 618, distance: 222.0
click at [679, 618] on div "Ինչպիսին եղել ես, միշտ նույնը մնալու ես, Անգամ մի քիչ փոխել քեզ ես չեմ կարողացե…" at bounding box center [756, 598] width 1461 height 118
click at [926, 554] on div "ու" at bounding box center [969, 578] width 102 height 75
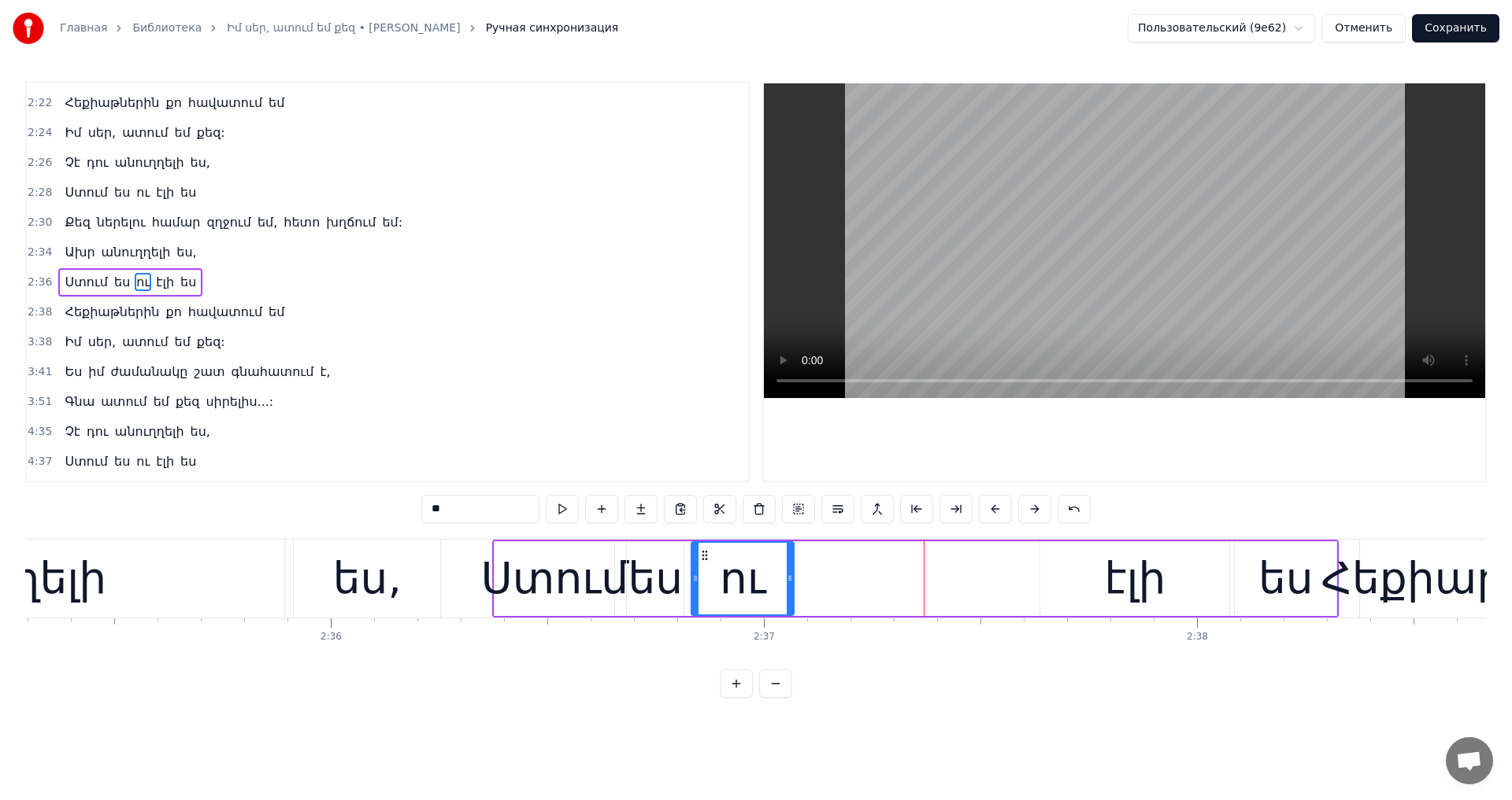
drag, startPoint x: 926, startPoint y: 551, endPoint x: 699, endPoint y: 591, distance: 230.5
click at [699, 591] on div "ու" at bounding box center [742, 578] width 100 height 71
click at [1099, 557] on div "էլի" at bounding box center [1134, 578] width 189 height 75
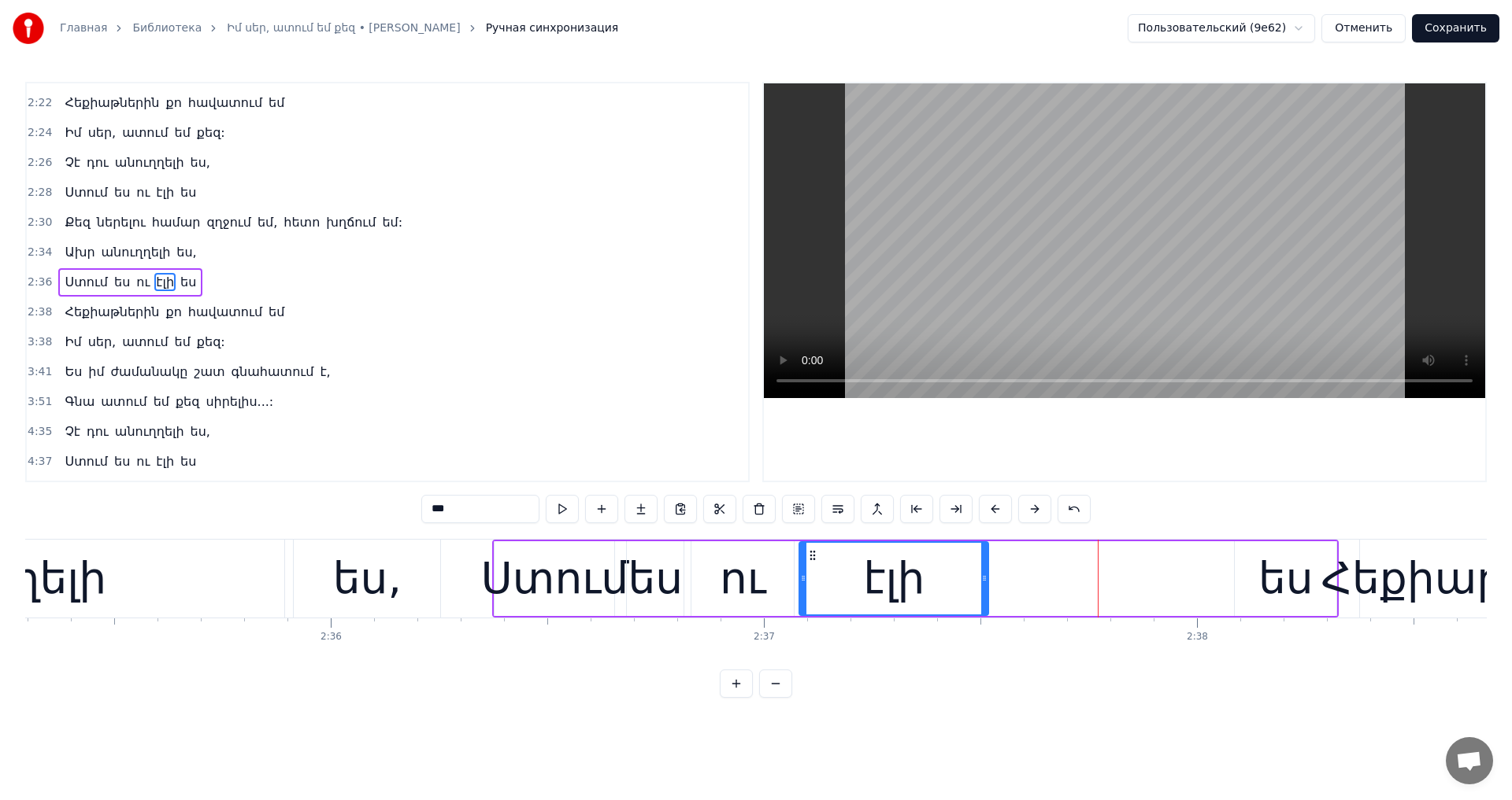
drag, startPoint x: 1056, startPoint y: 554, endPoint x: 814, endPoint y: 590, distance: 244.7
click at [814, 590] on div "էլի" at bounding box center [893, 578] width 188 height 71
drag, startPoint x: 985, startPoint y: 572, endPoint x: 852, endPoint y: 598, distance: 135.5
click at [852, 598] on div at bounding box center [849, 578] width 6 height 71
click at [1245, 579] on div "ես" at bounding box center [1285, 578] width 101 height 75
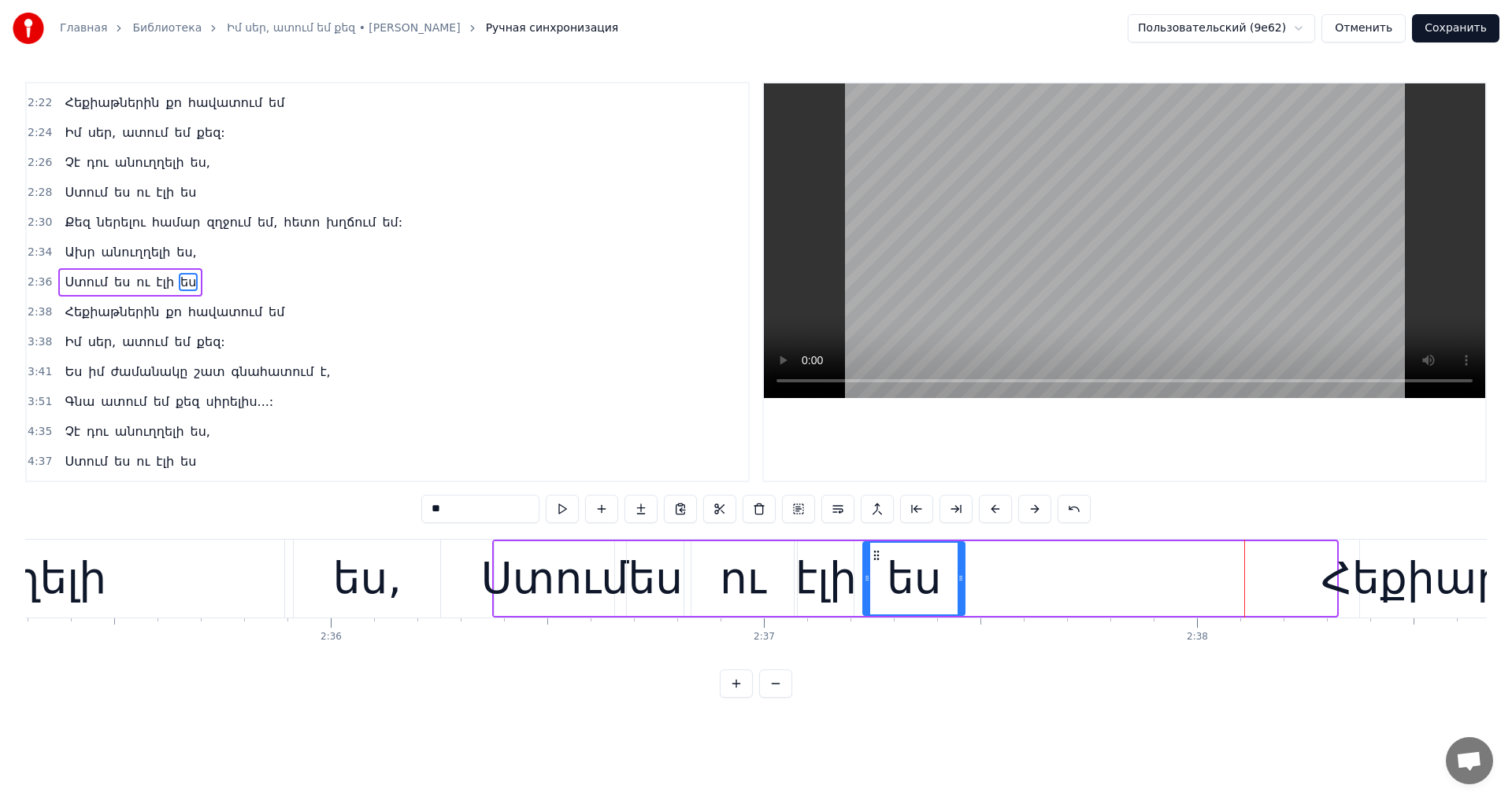
drag, startPoint x: 1249, startPoint y: 560, endPoint x: 877, endPoint y: 613, distance: 375.8
click at [877, 613] on div "ես" at bounding box center [914, 578] width 100 height 71
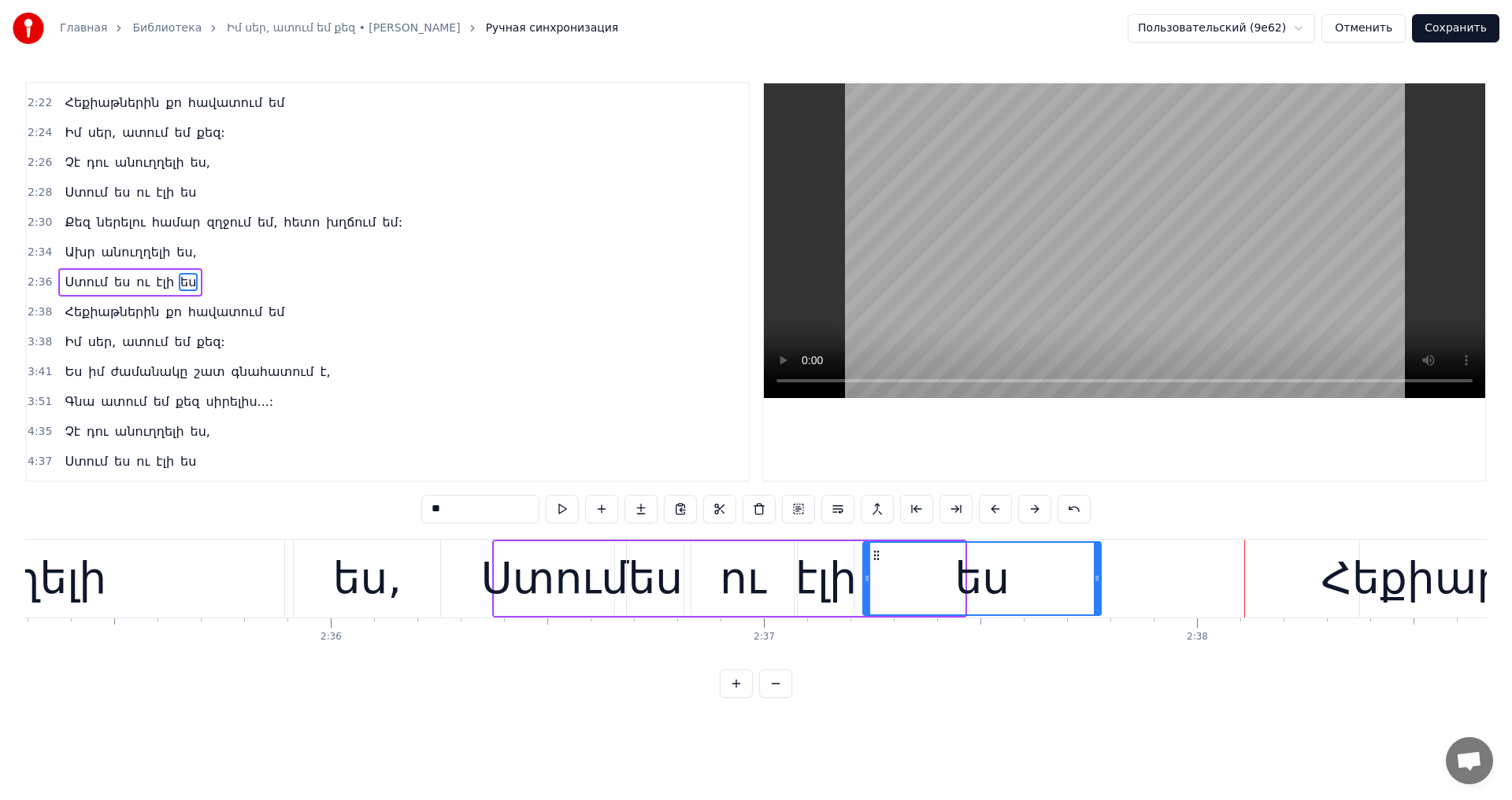
drag, startPoint x: 963, startPoint y: 576, endPoint x: 1099, endPoint y: 587, distance: 136.4
click at [1099, 587] on div at bounding box center [1096, 578] width 6 height 71
click at [1184, 308] on video at bounding box center [1124, 241] width 721 height 315
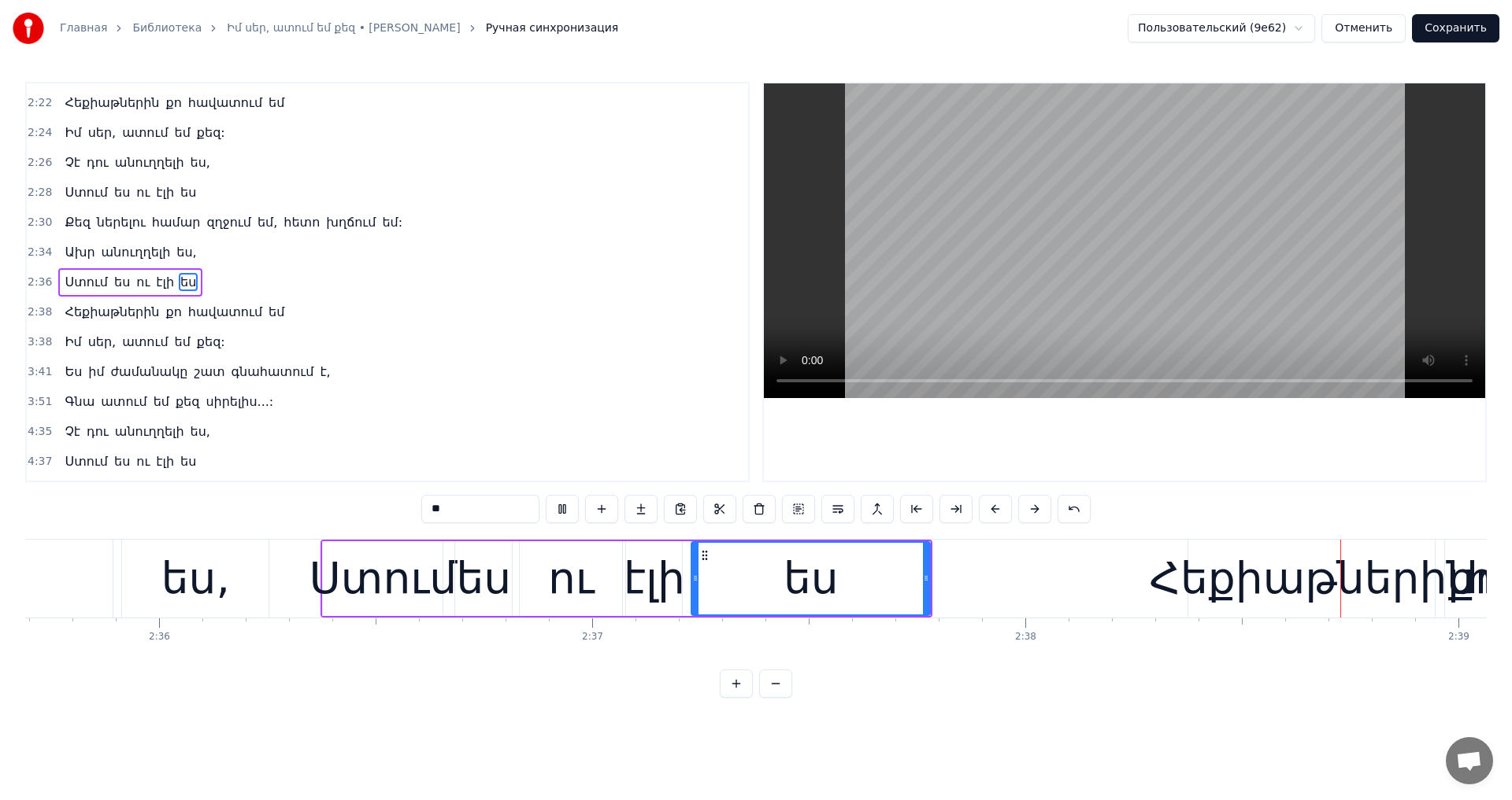
click at [1184, 308] on video at bounding box center [1124, 241] width 721 height 315
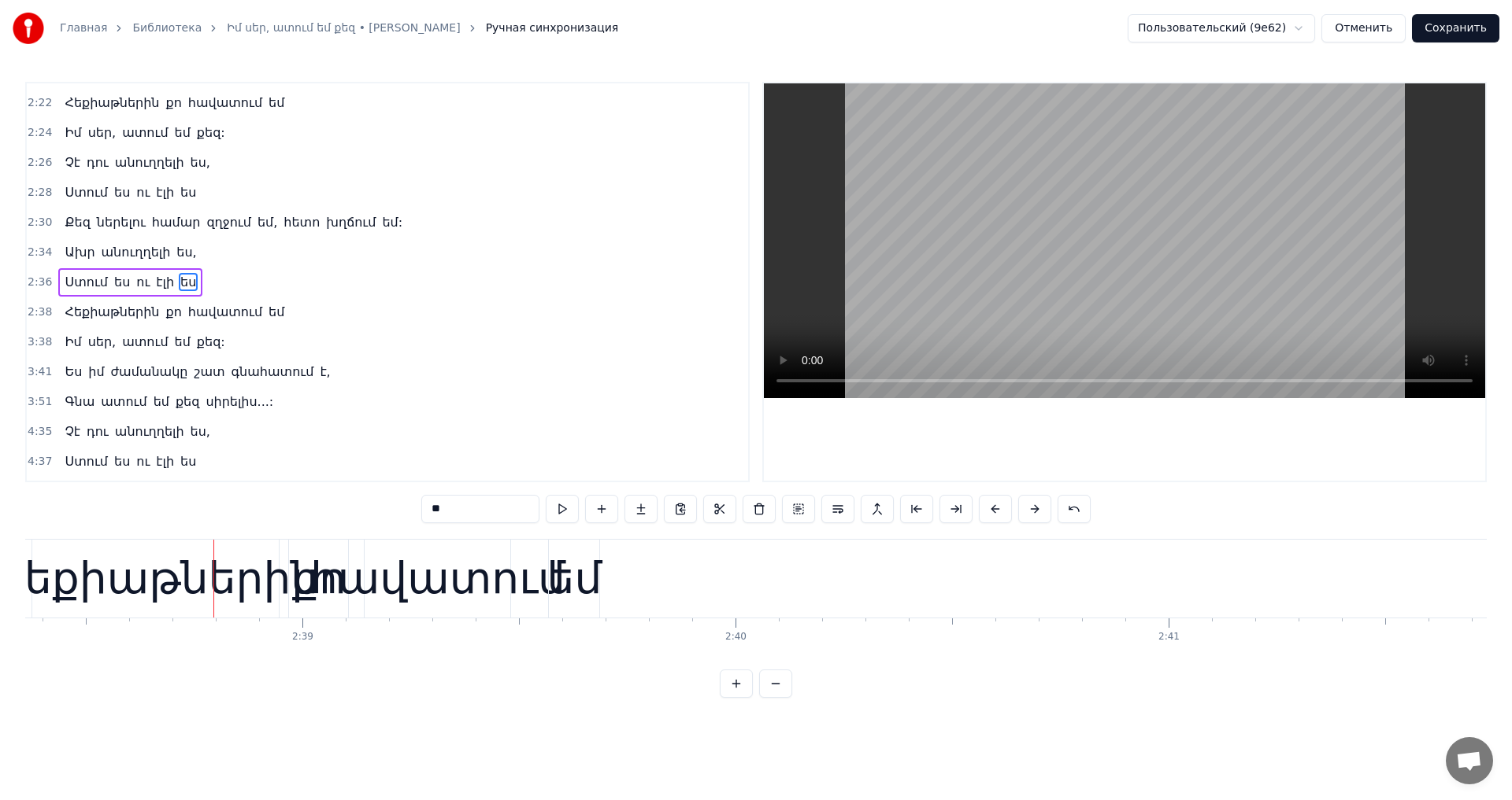
scroll to position [0, 68593]
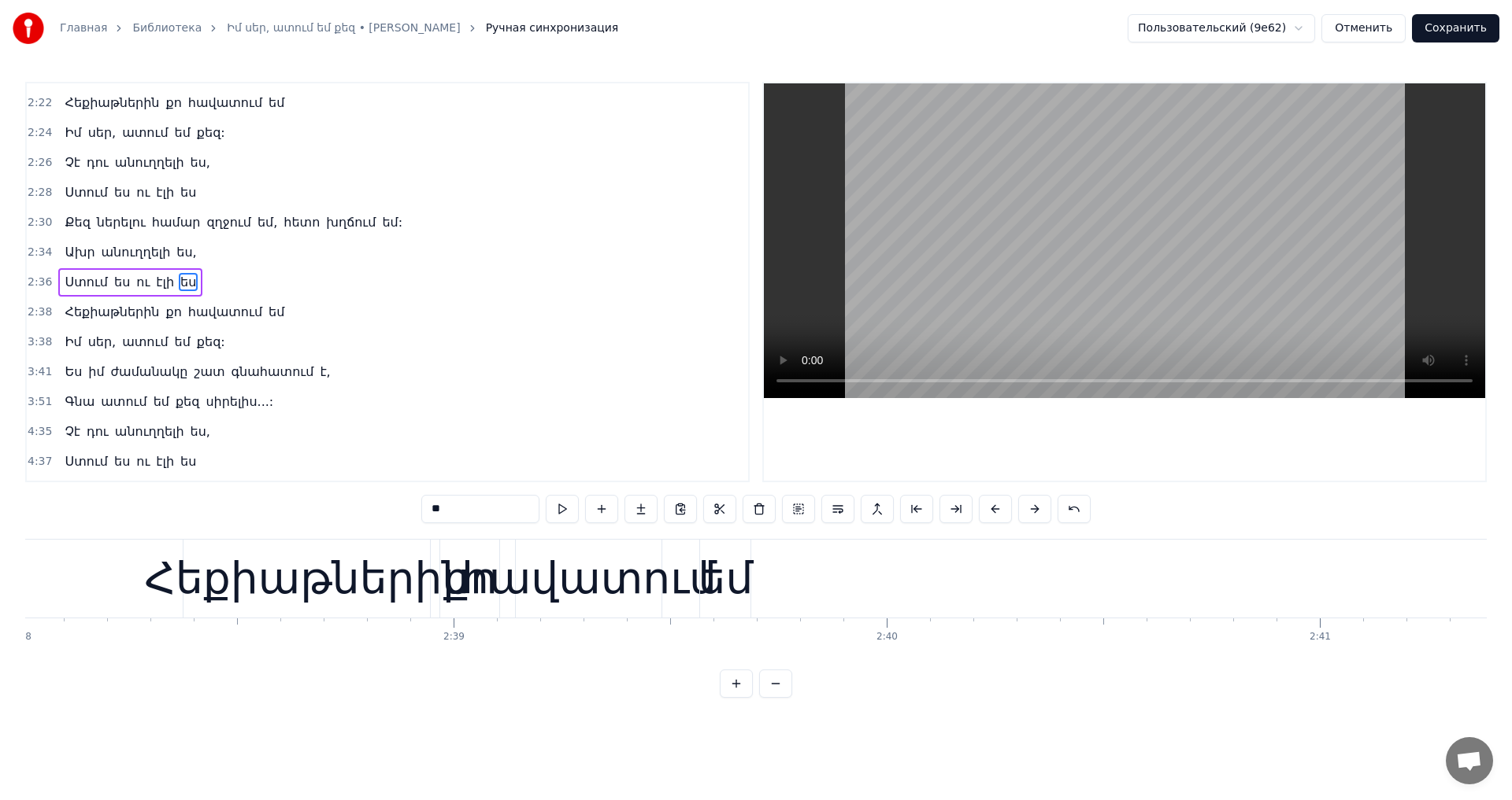
click at [1116, 269] on video at bounding box center [1124, 241] width 721 height 315
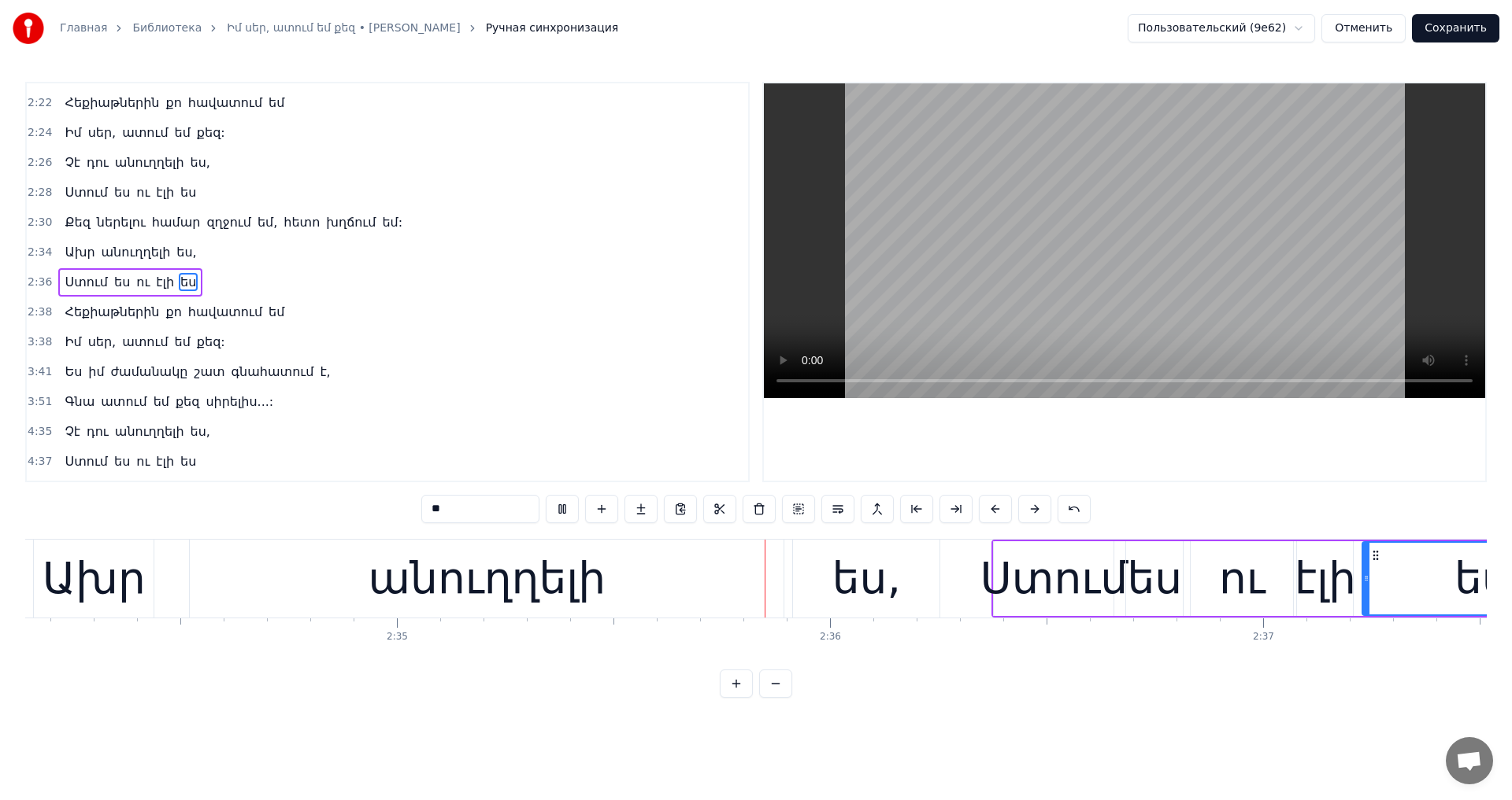
scroll to position [0, 67182]
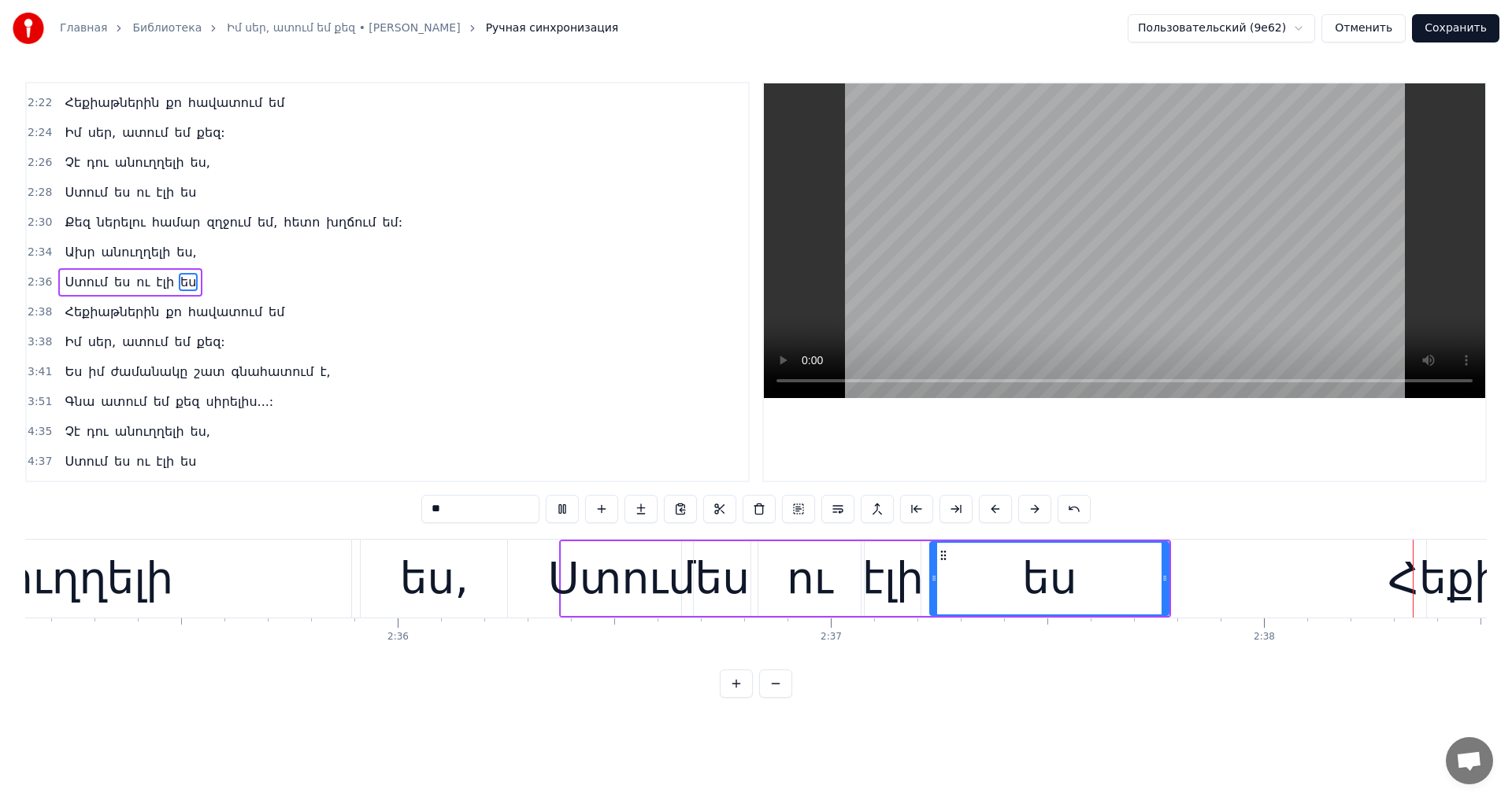
click at [1116, 268] on video at bounding box center [1124, 241] width 721 height 315
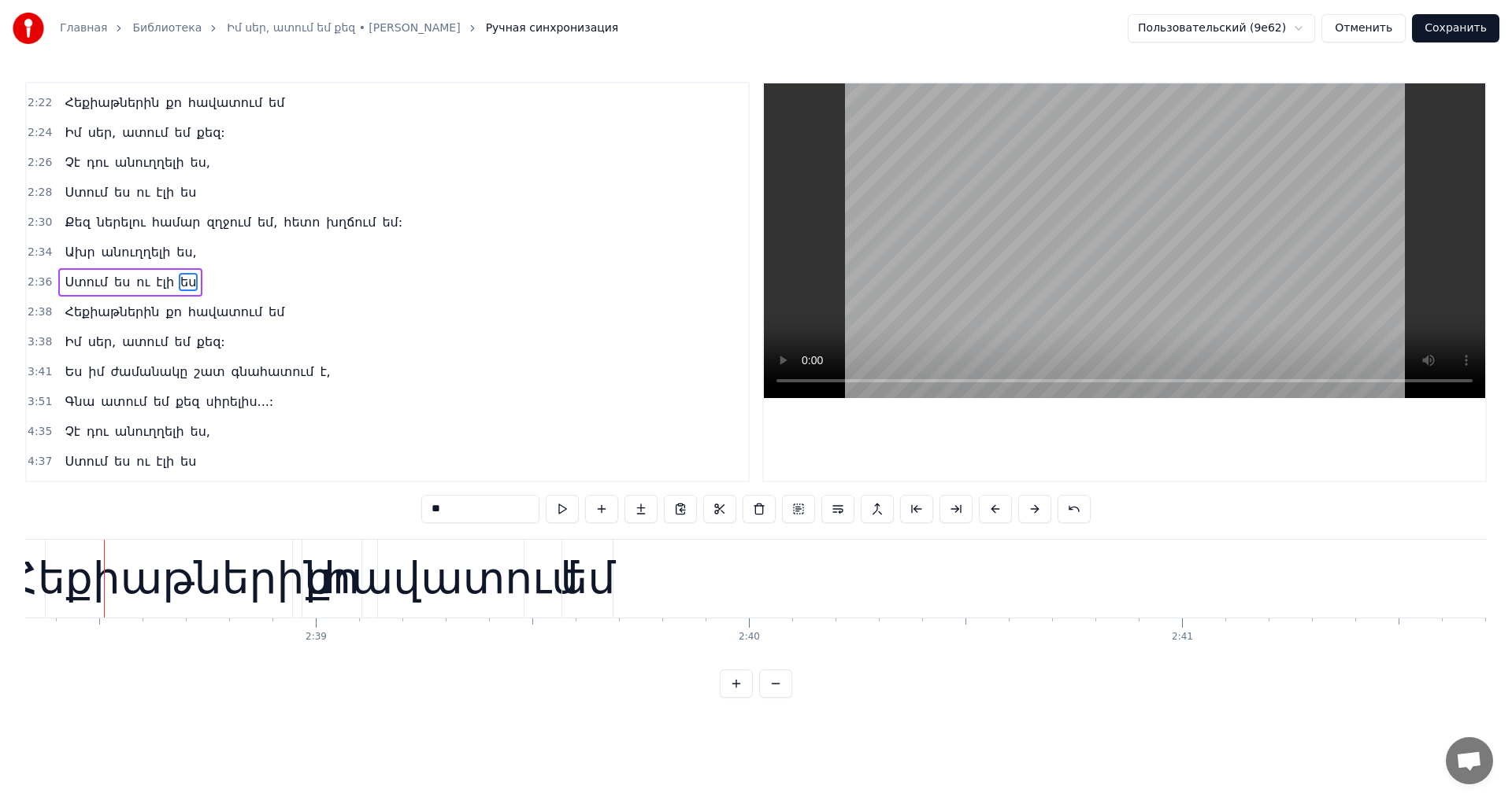
scroll to position [0, 67479]
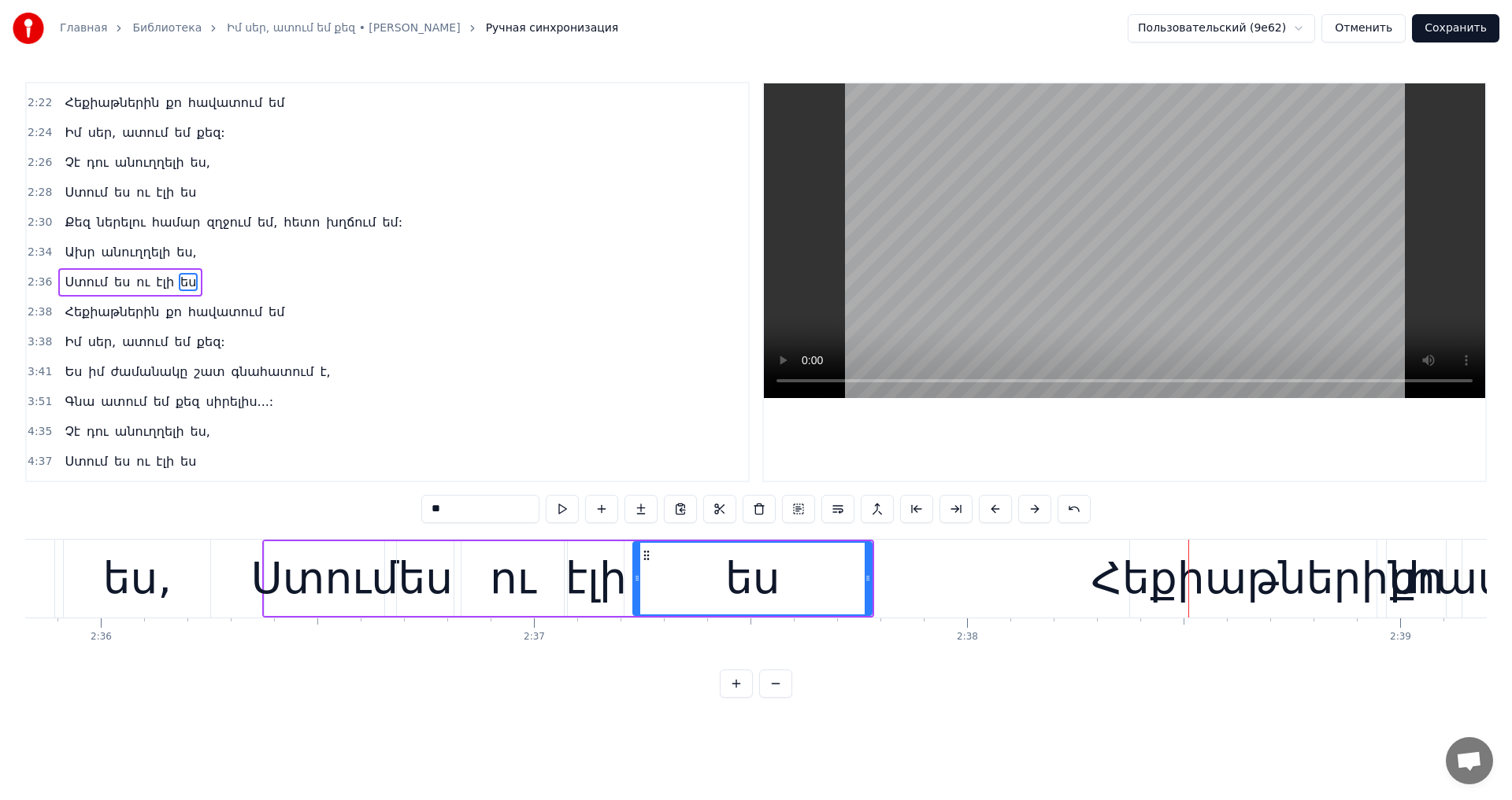
click at [1162, 576] on div "Հեքիաթներին" at bounding box center [1253, 579] width 325 height 65
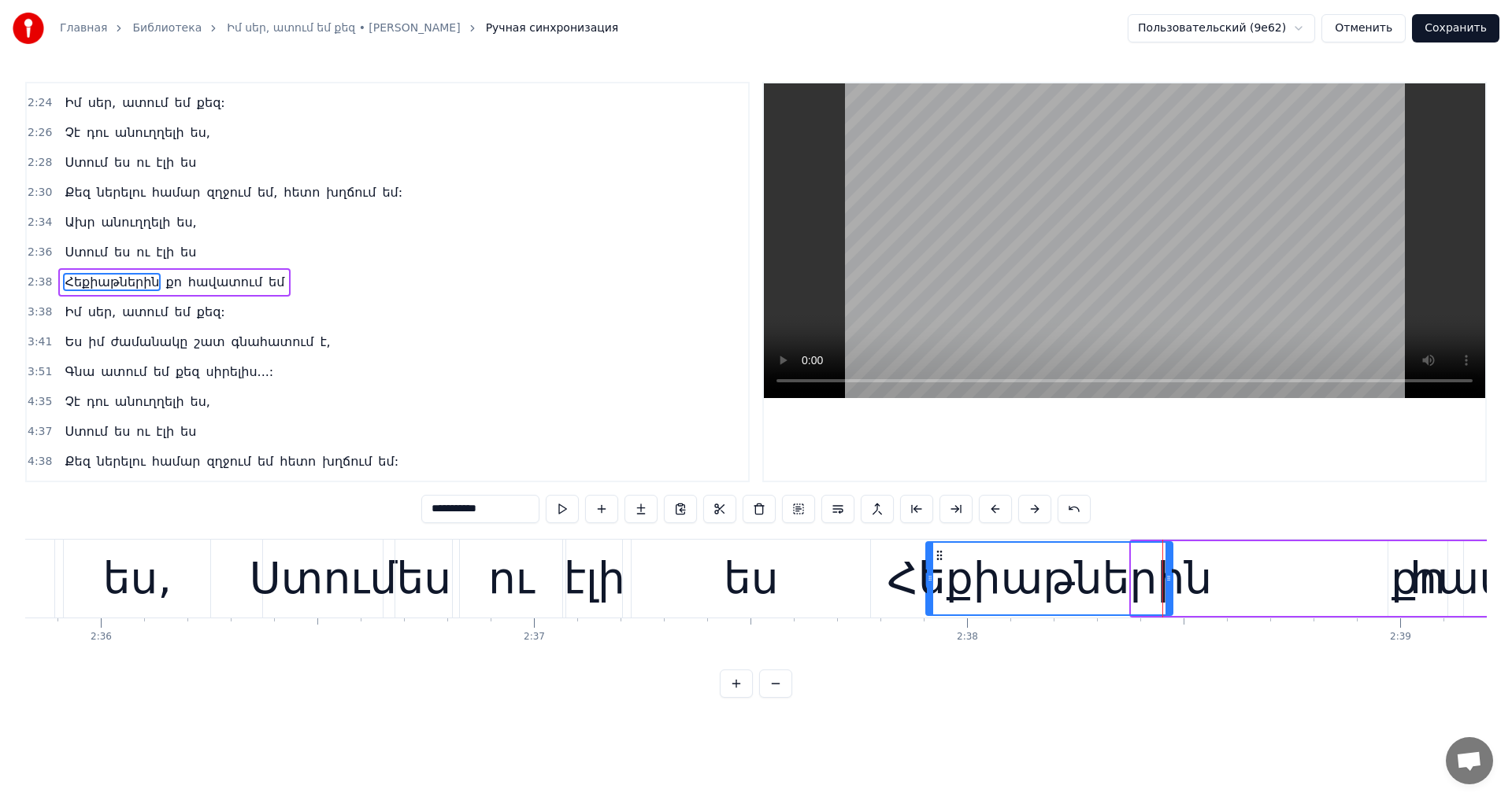
drag, startPoint x: 1140, startPoint y: 553, endPoint x: 934, endPoint y: 587, distance: 208.8
click at [934, 587] on div "Հեքիաթներին" at bounding box center [1049, 578] width 245 height 71
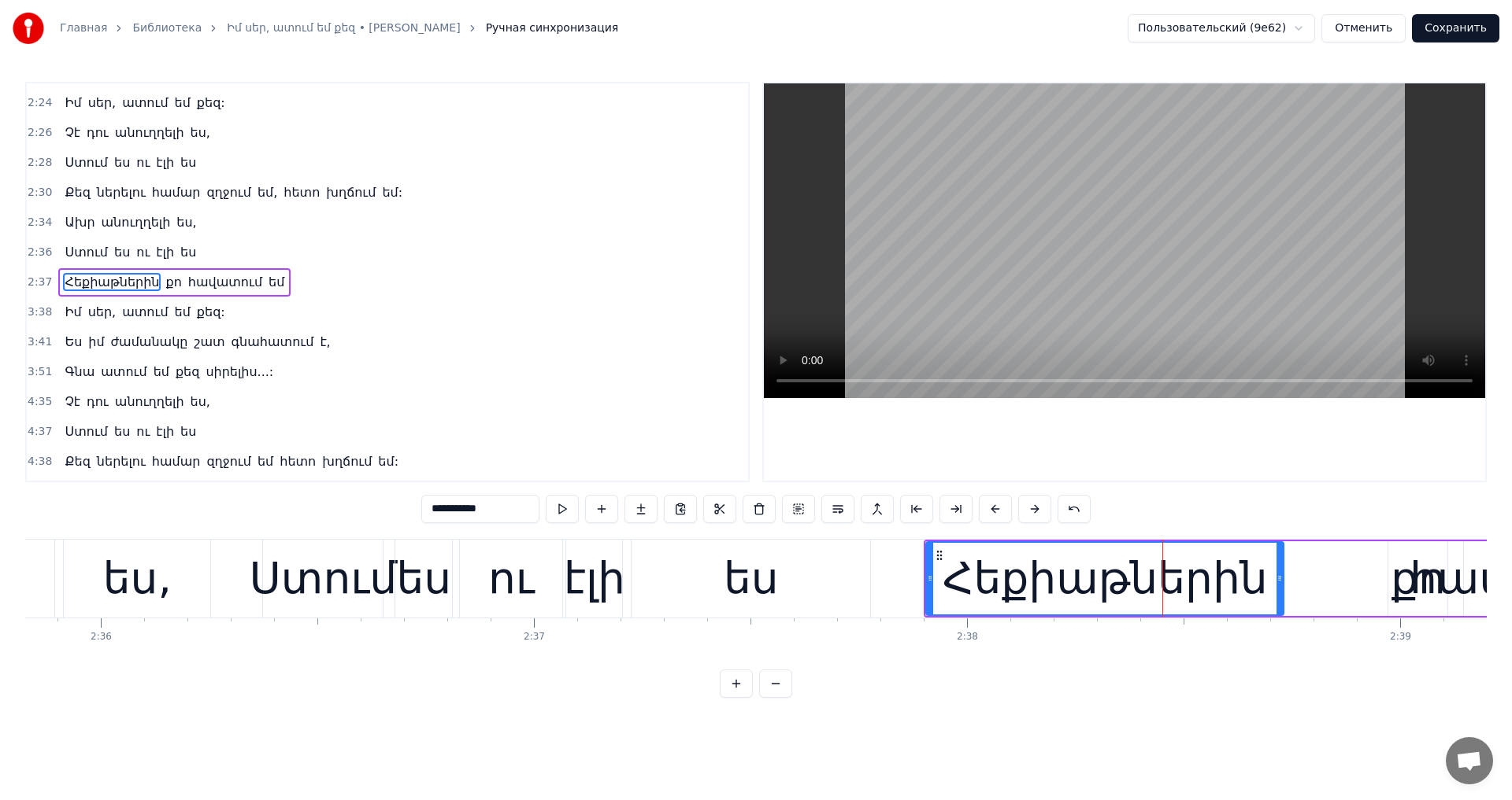
drag, startPoint x: 1171, startPoint y: 582, endPoint x: 1294, endPoint y: 581, distance: 123.0
click at [1282, 583] on icon at bounding box center [1279, 578] width 6 height 12
click at [1222, 277] on video at bounding box center [1124, 241] width 721 height 315
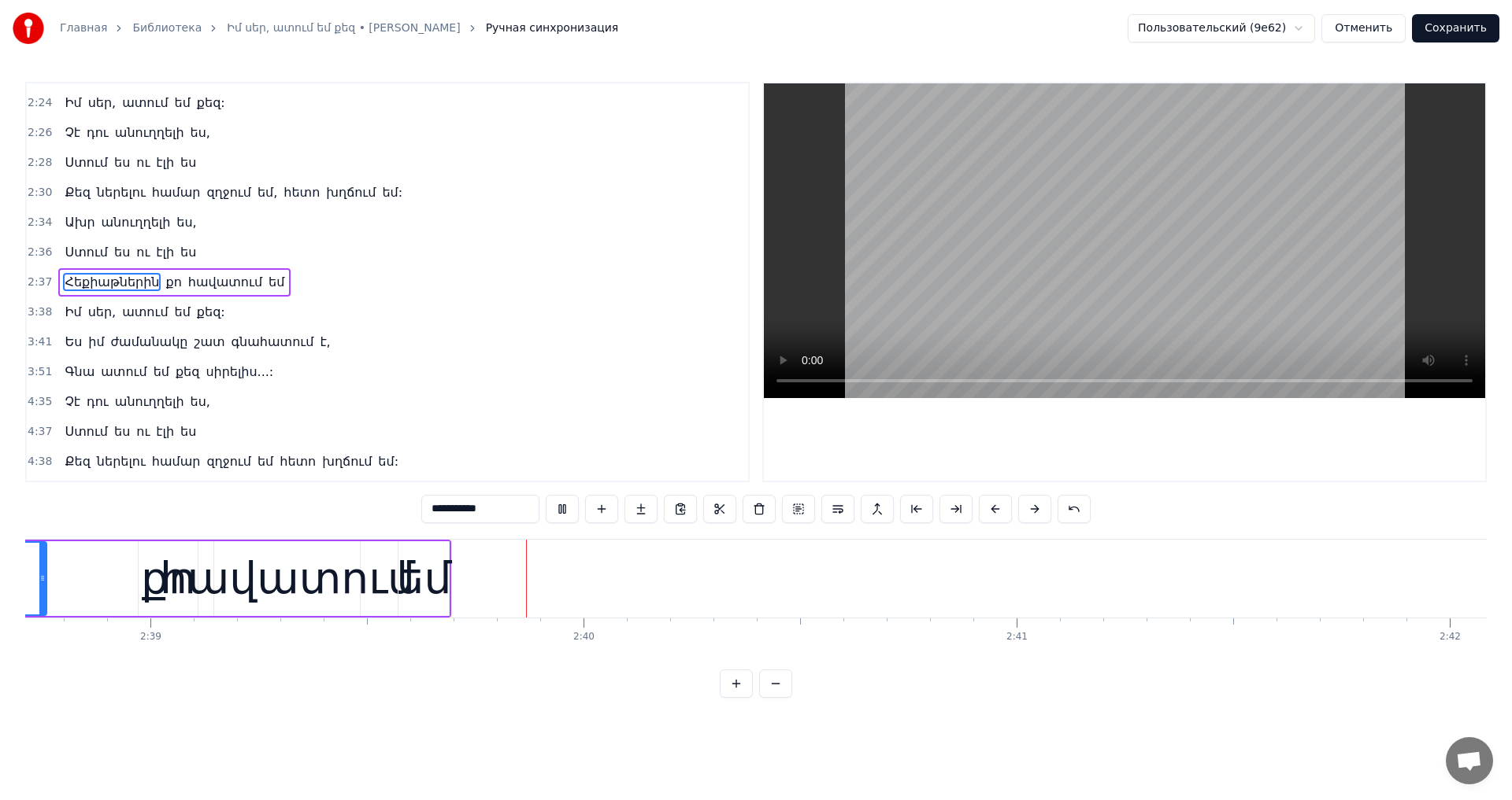
scroll to position [0, 68893]
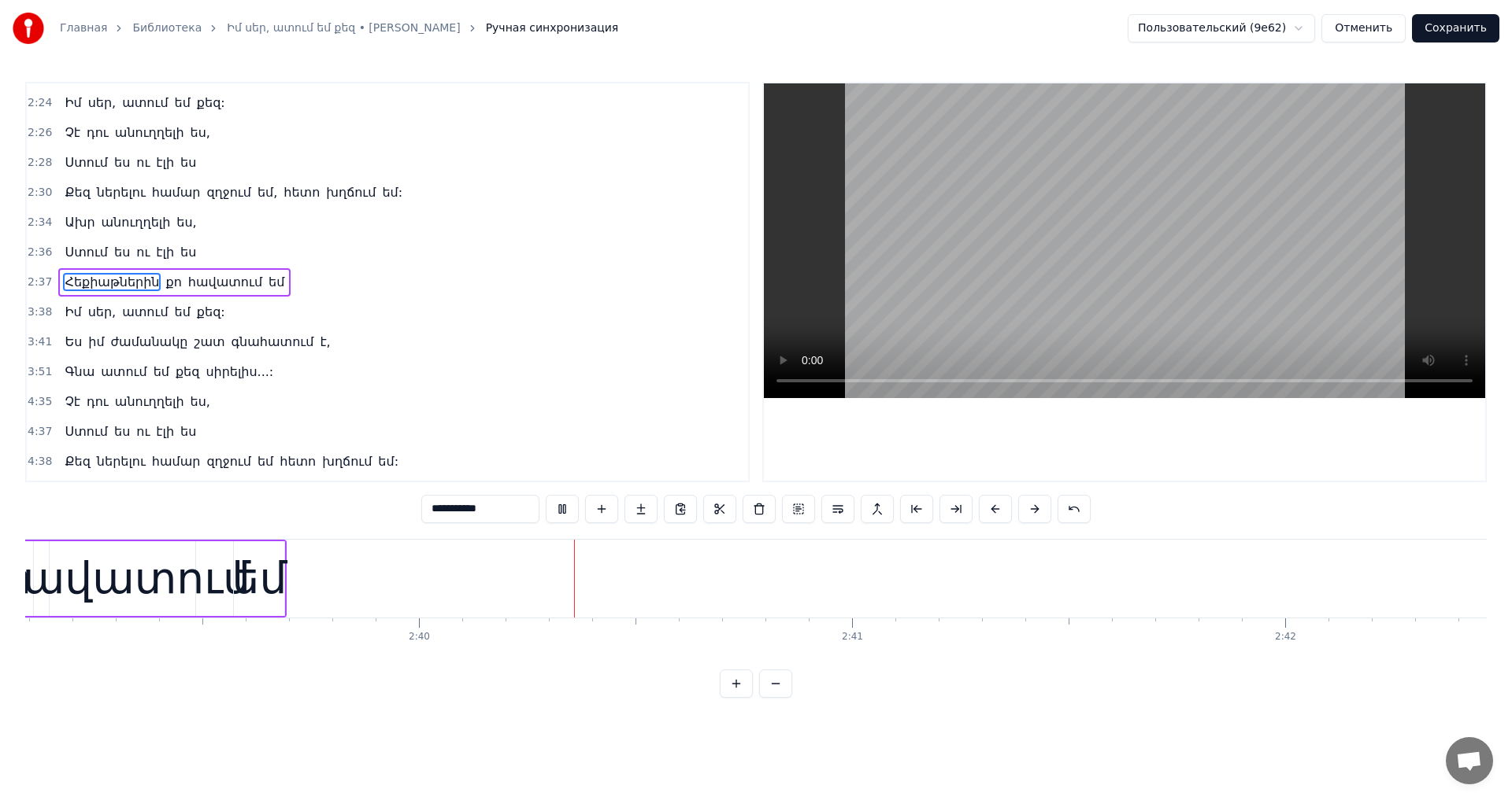
click at [1195, 287] on video at bounding box center [1124, 241] width 721 height 315
click at [252, 574] on div "եմ" at bounding box center [260, 579] width 55 height 65
drag, startPoint x: 248, startPoint y: 554, endPoint x: 319, endPoint y: 563, distance: 71.6
click at [319, 563] on div "եմ" at bounding box center [329, 578] width 48 height 71
click at [152, 576] on div "հավատում" at bounding box center [123, 579] width 255 height 65
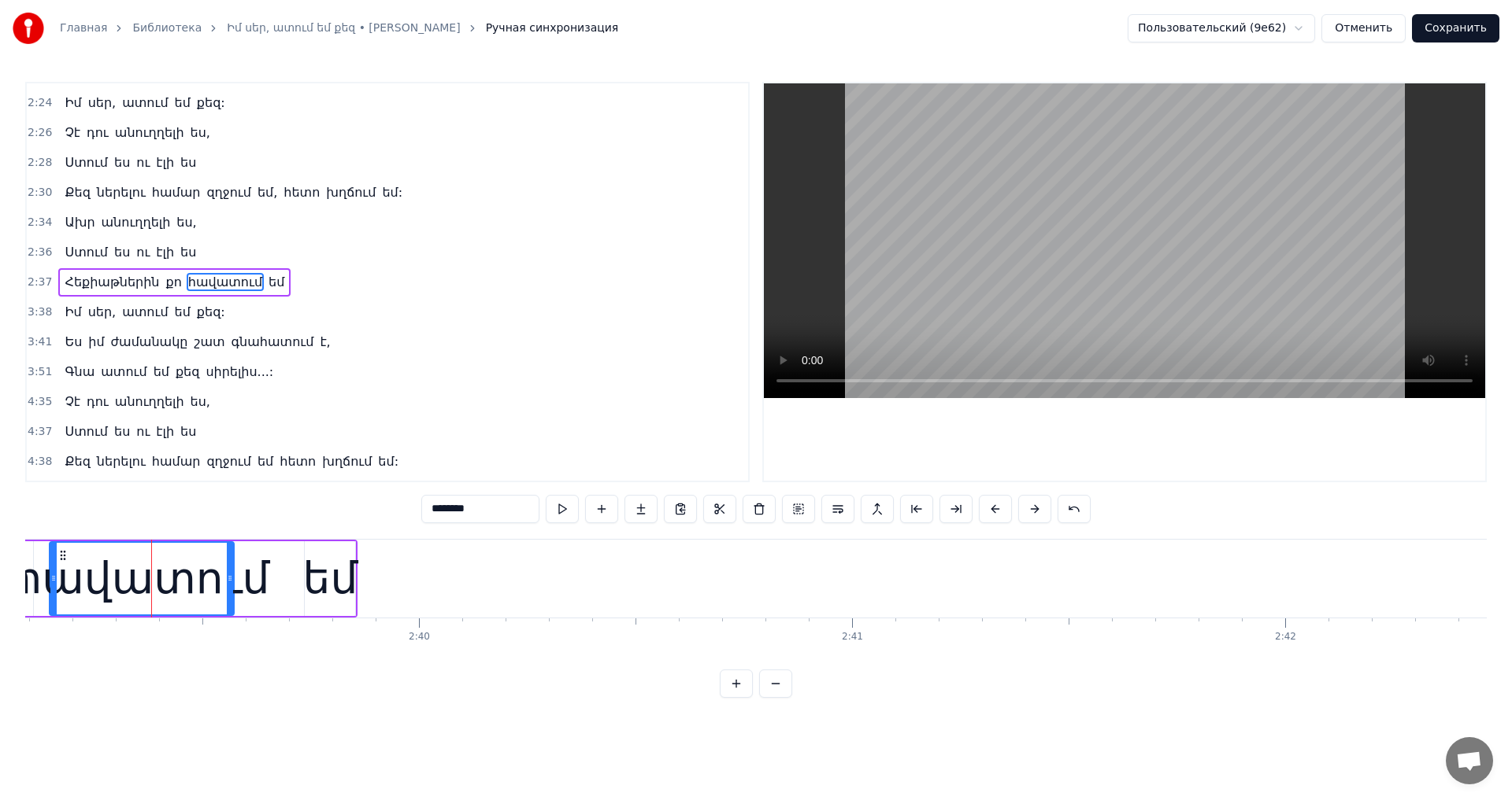
drag, startPoint x: 191, startPoint y: 576, endPoint x: 230, endPoint y: 583, distance: 39.6
click at [230, 583] on icon at bounding box center [230, 578] width 6 height 12
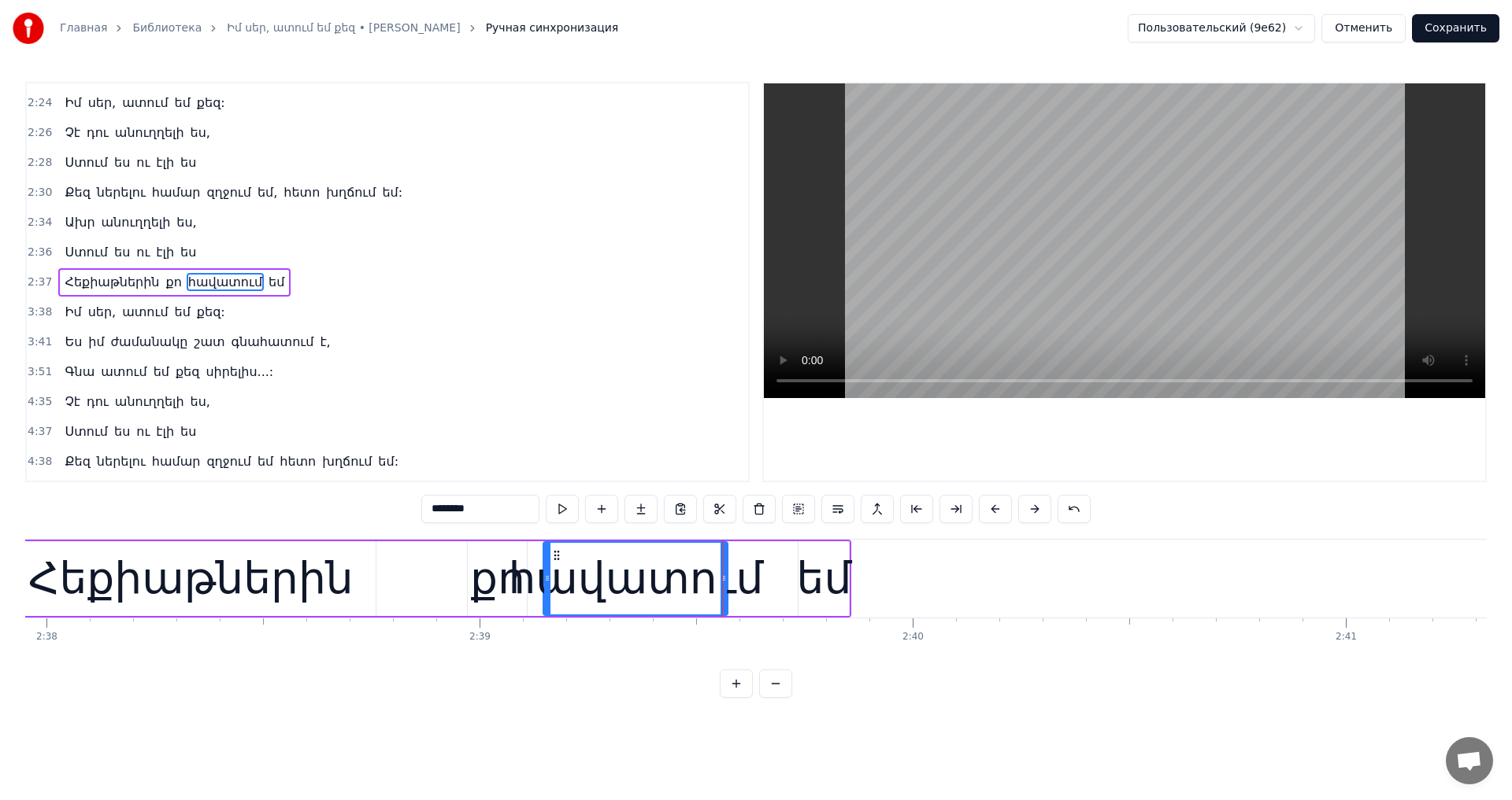
click at [524, 577] on div "հավատում" at bounding box center [636, 579] width 255 height 65
click at [509, 578] on div "քո" at bounding box center [498, 579] width 55 height 65
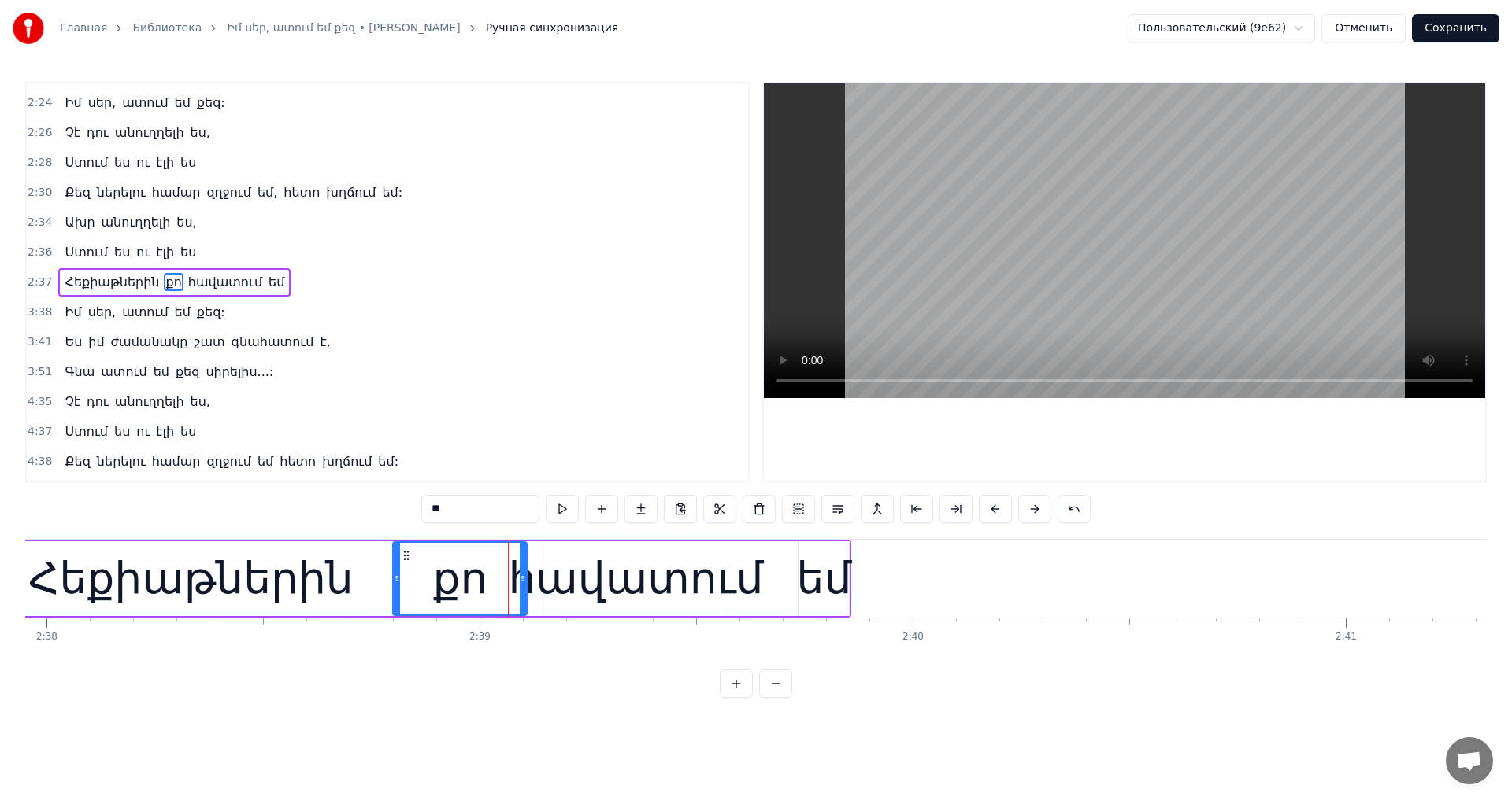
drag, startPoint x: 470, startPoint y: 575, endPoint x: 395, endPoint y: 582, distance: 75.3
click at [395, 582] on icon at bounding box center [396, 578] width 6 height 12
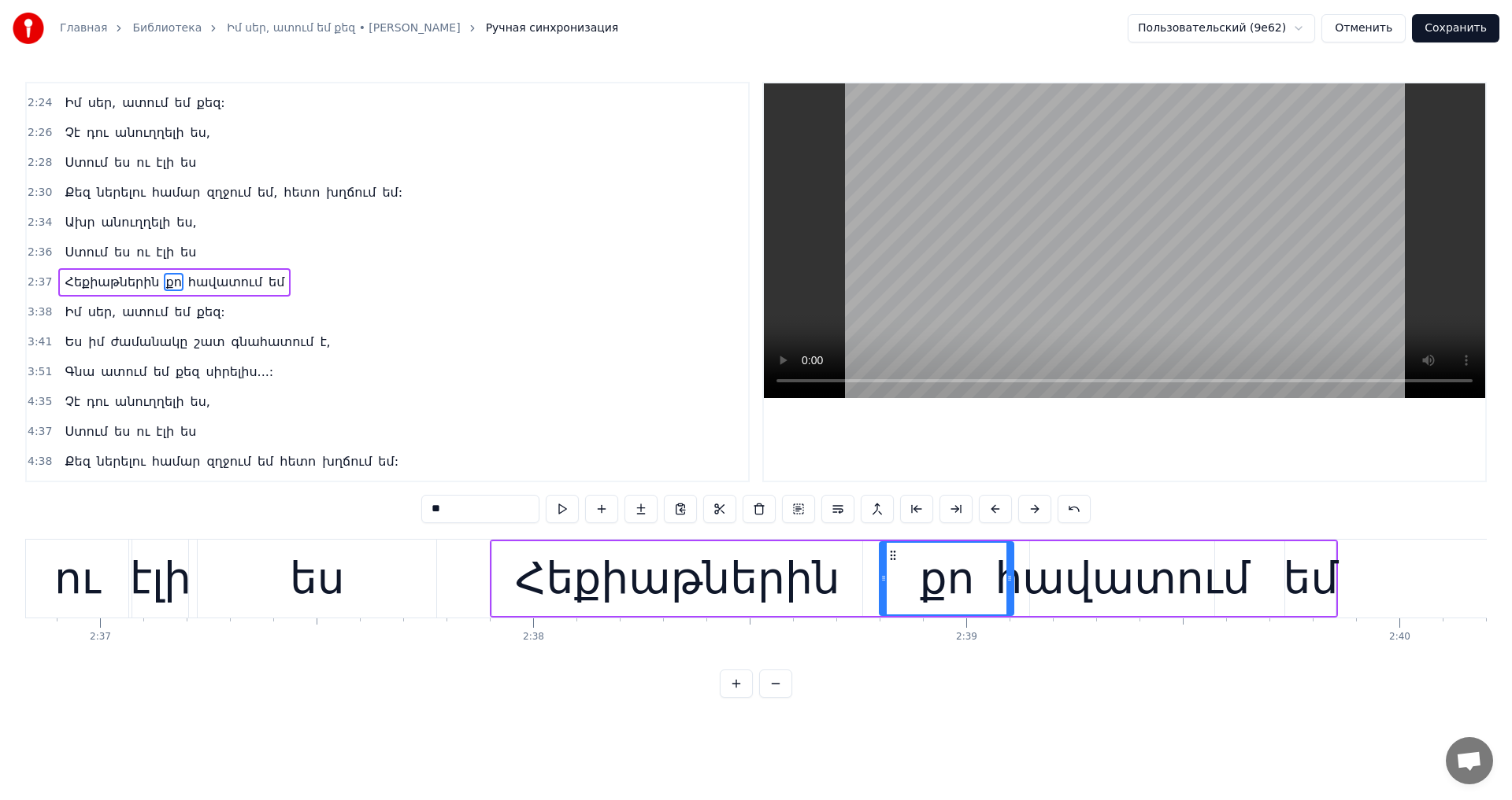
click at [1128, 314] on video at bounding box center [1124, 241] width 721 height 315
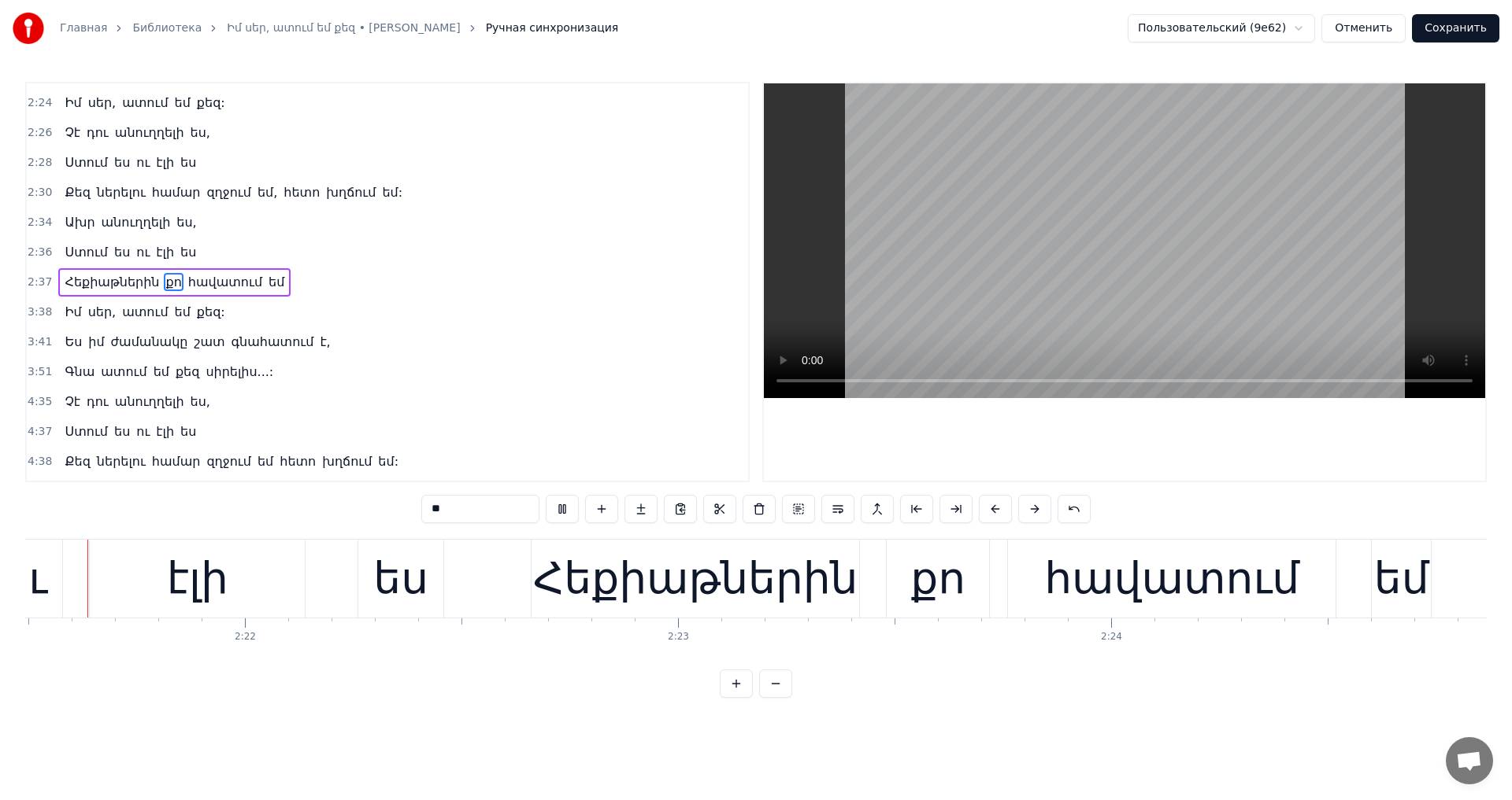
scroll to position [0, 61242]
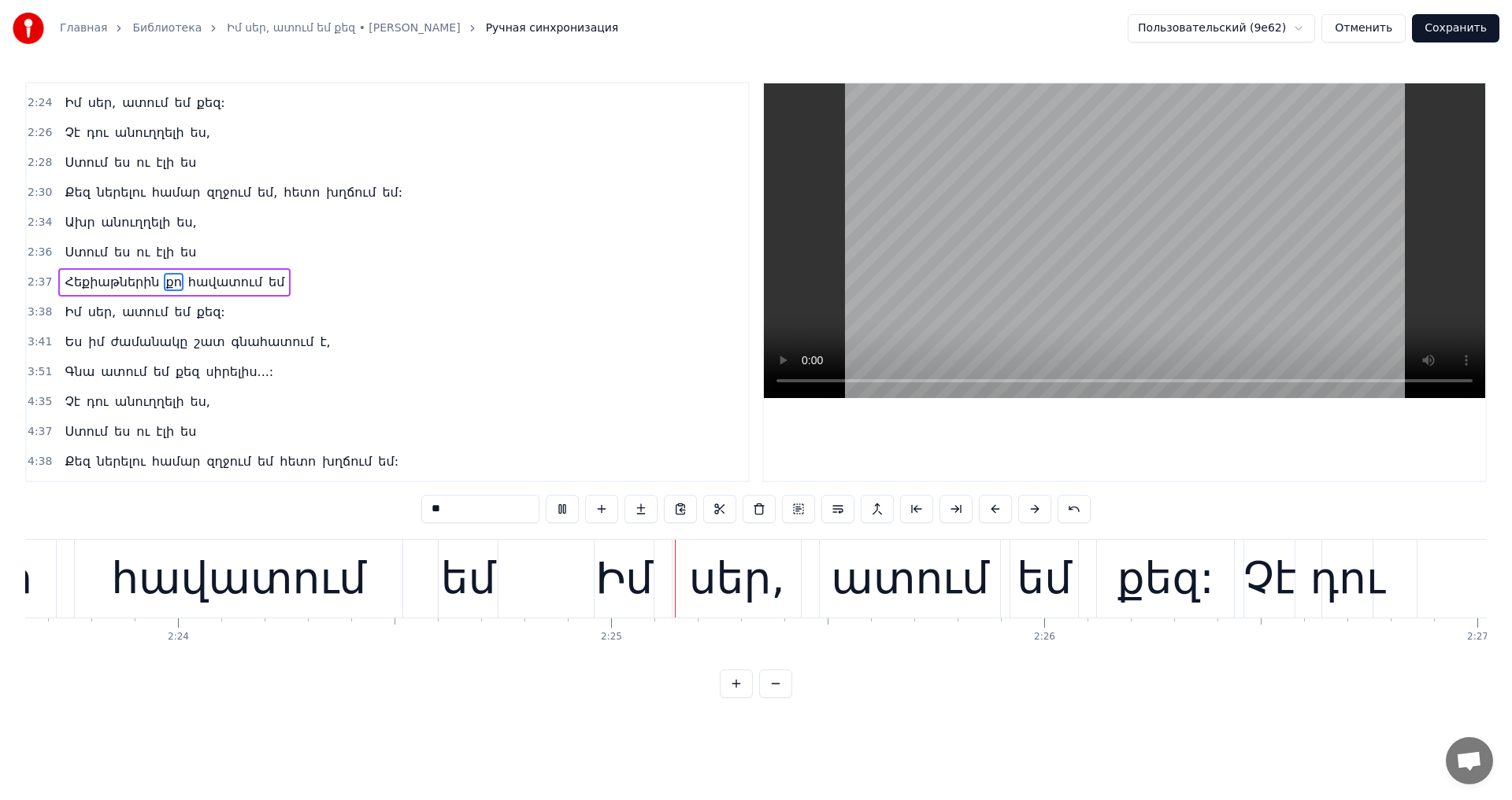
click at [1128, 312] on video at bounding box center [1124, 241] width 721 height 315
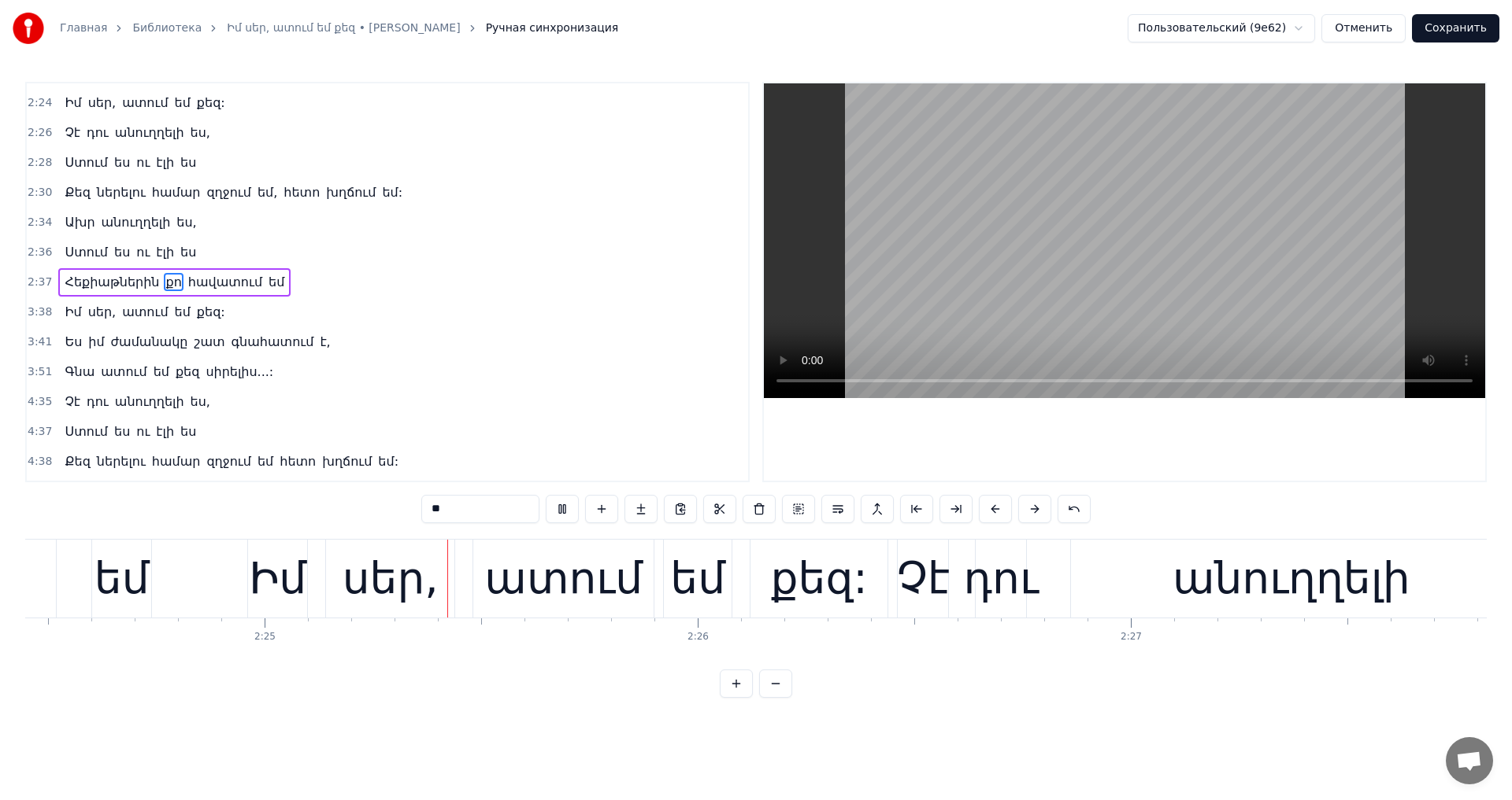
scroll to position [0, 62599]
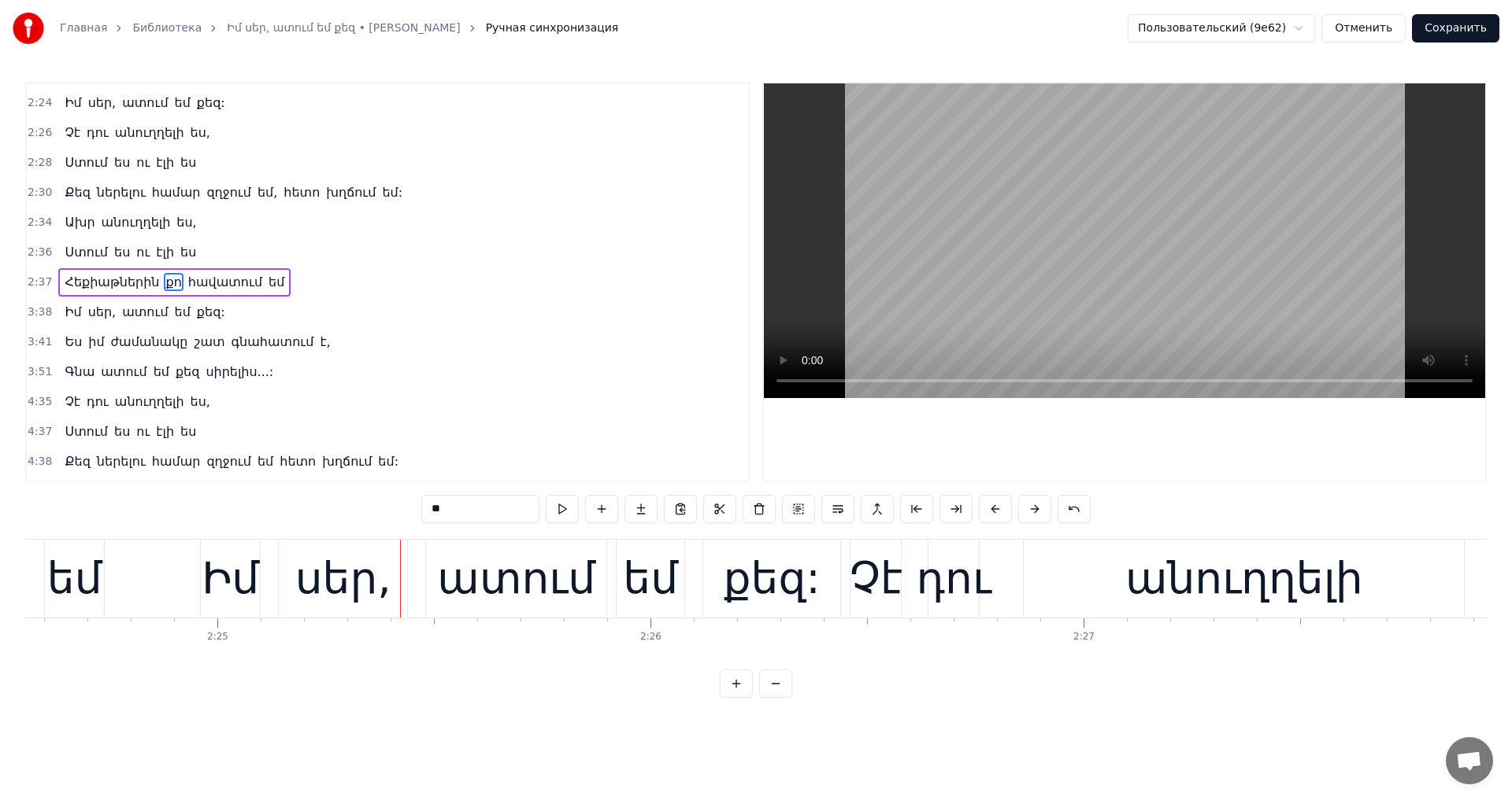
click at [1128, 312] on video at bounding box center [1124, 241] width 721 height 315
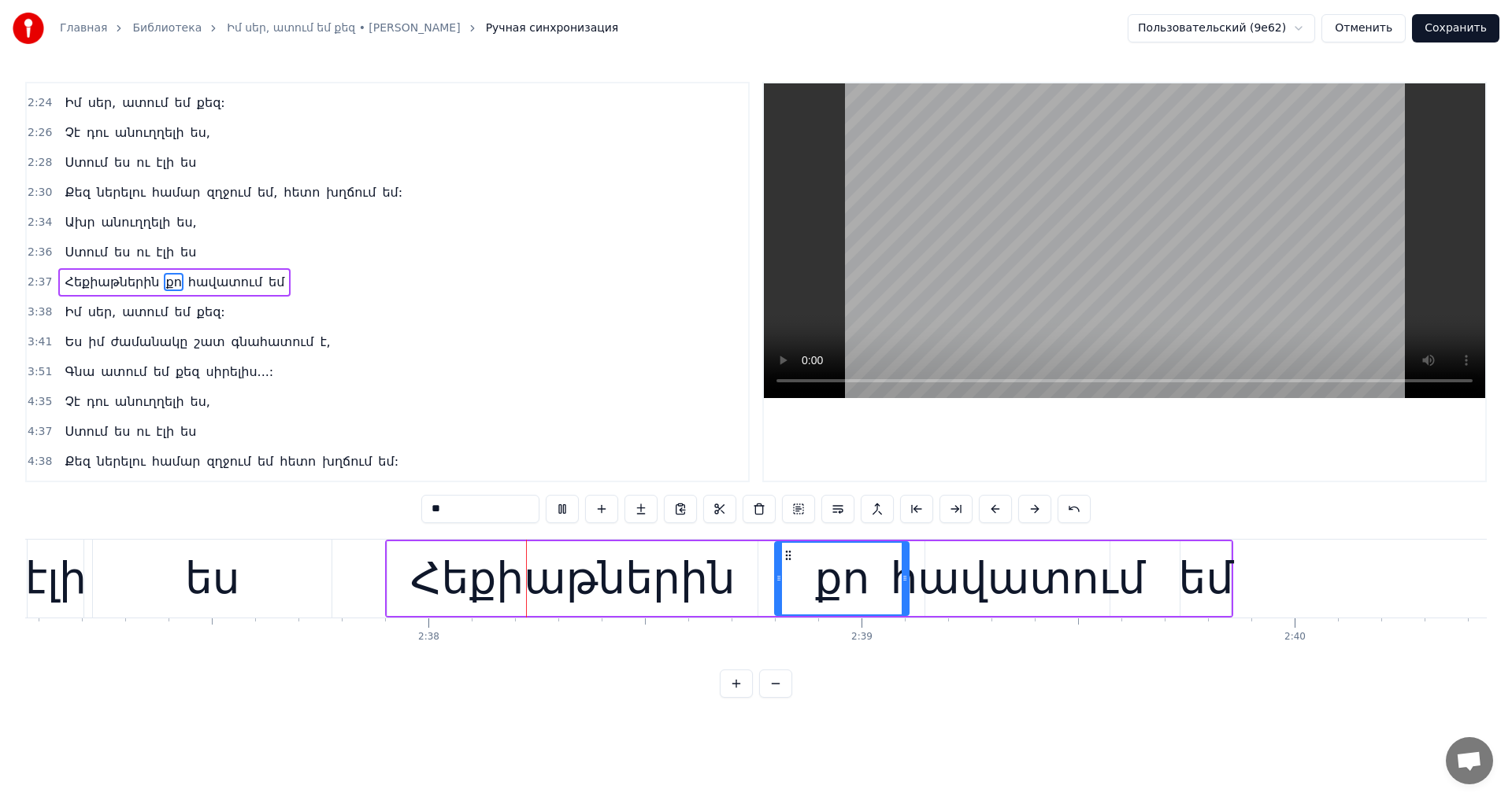
scroll to position [0, 68092]
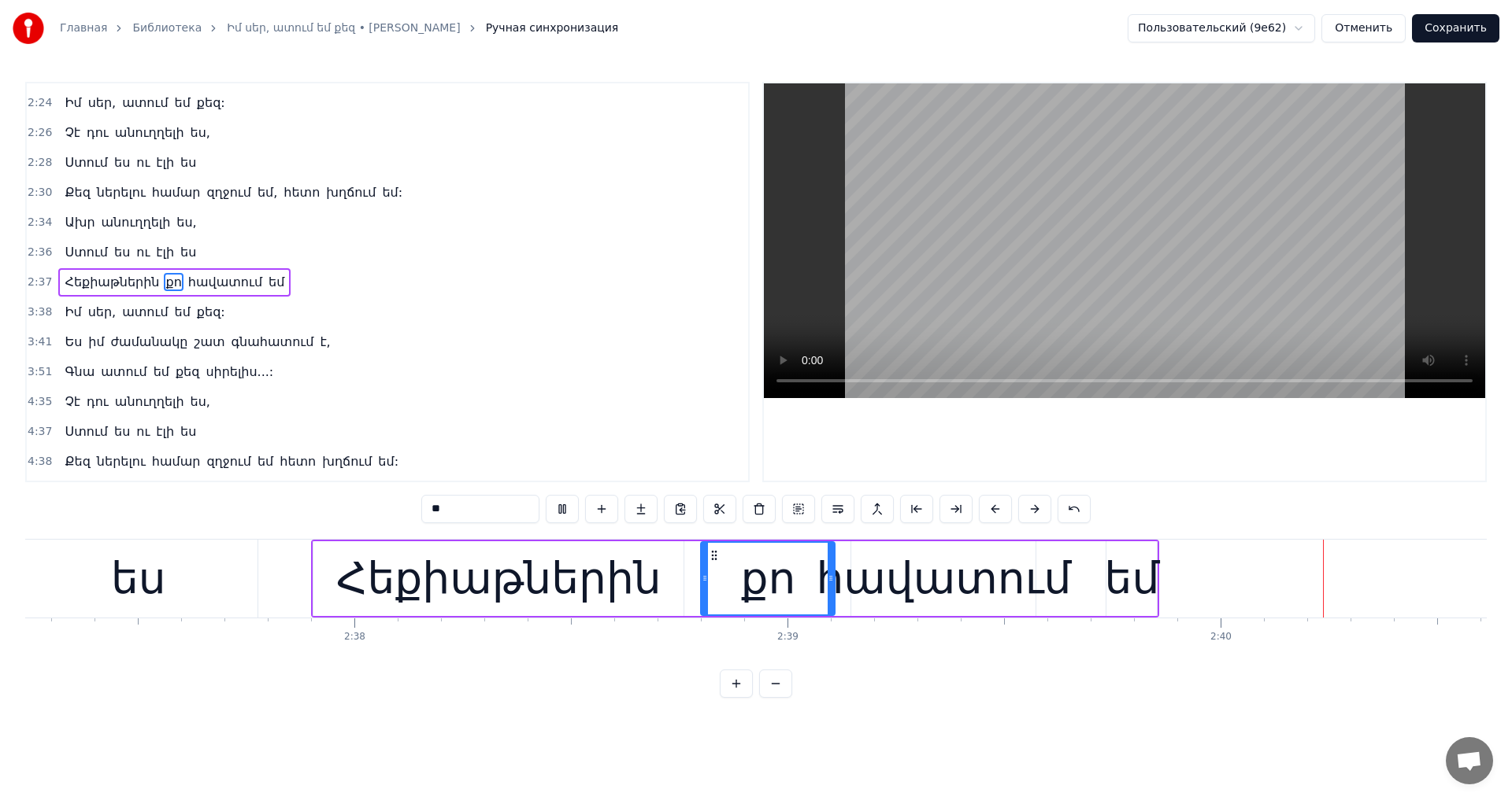
click at [1186, 286] on video at bounding box center [1124, 241] width 721 height 315
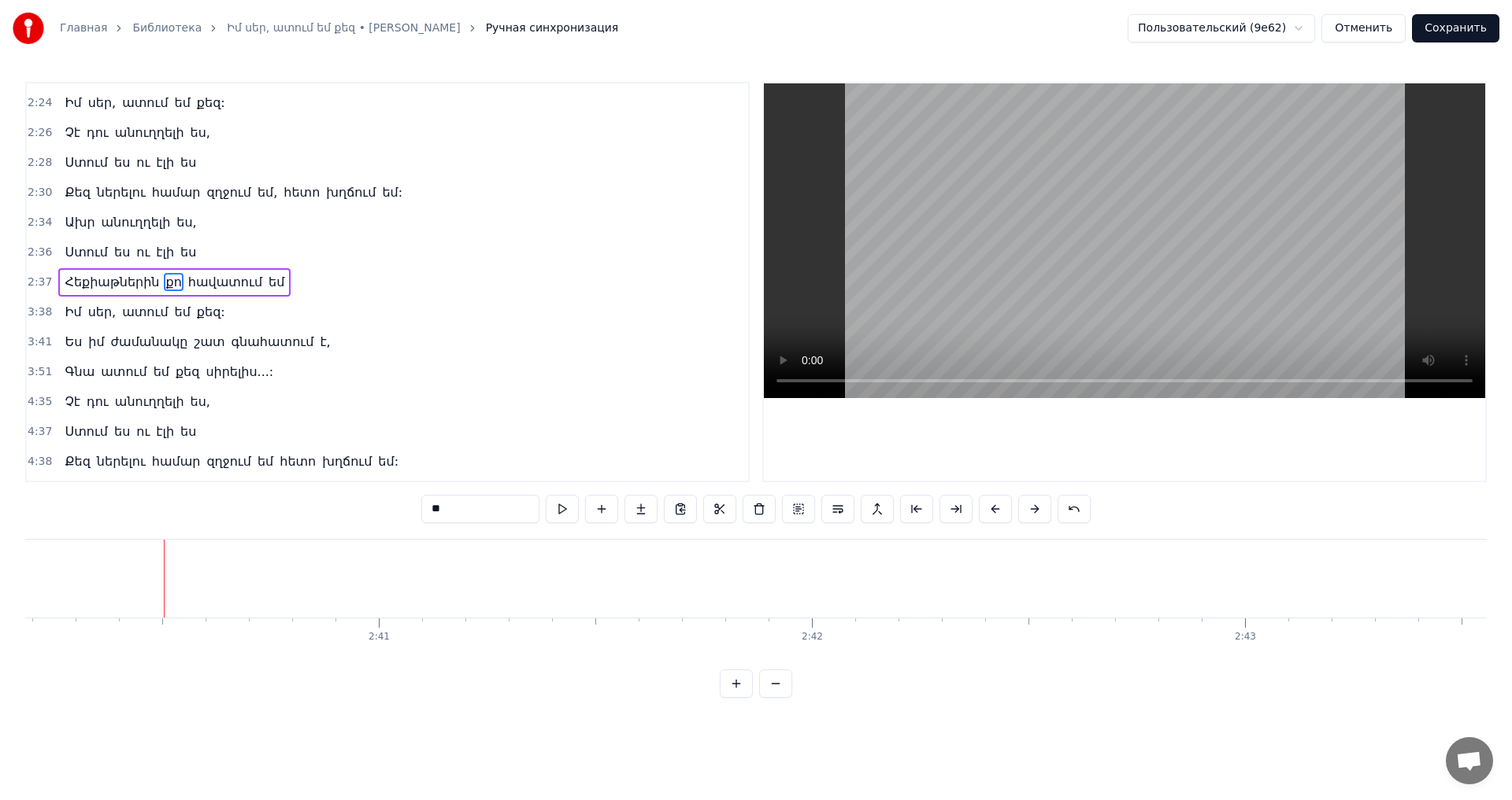
scroll to position [0, 69426]
click at [63, 310] on span "Իմ" at bounding box center [73, 312] width 19 height 18
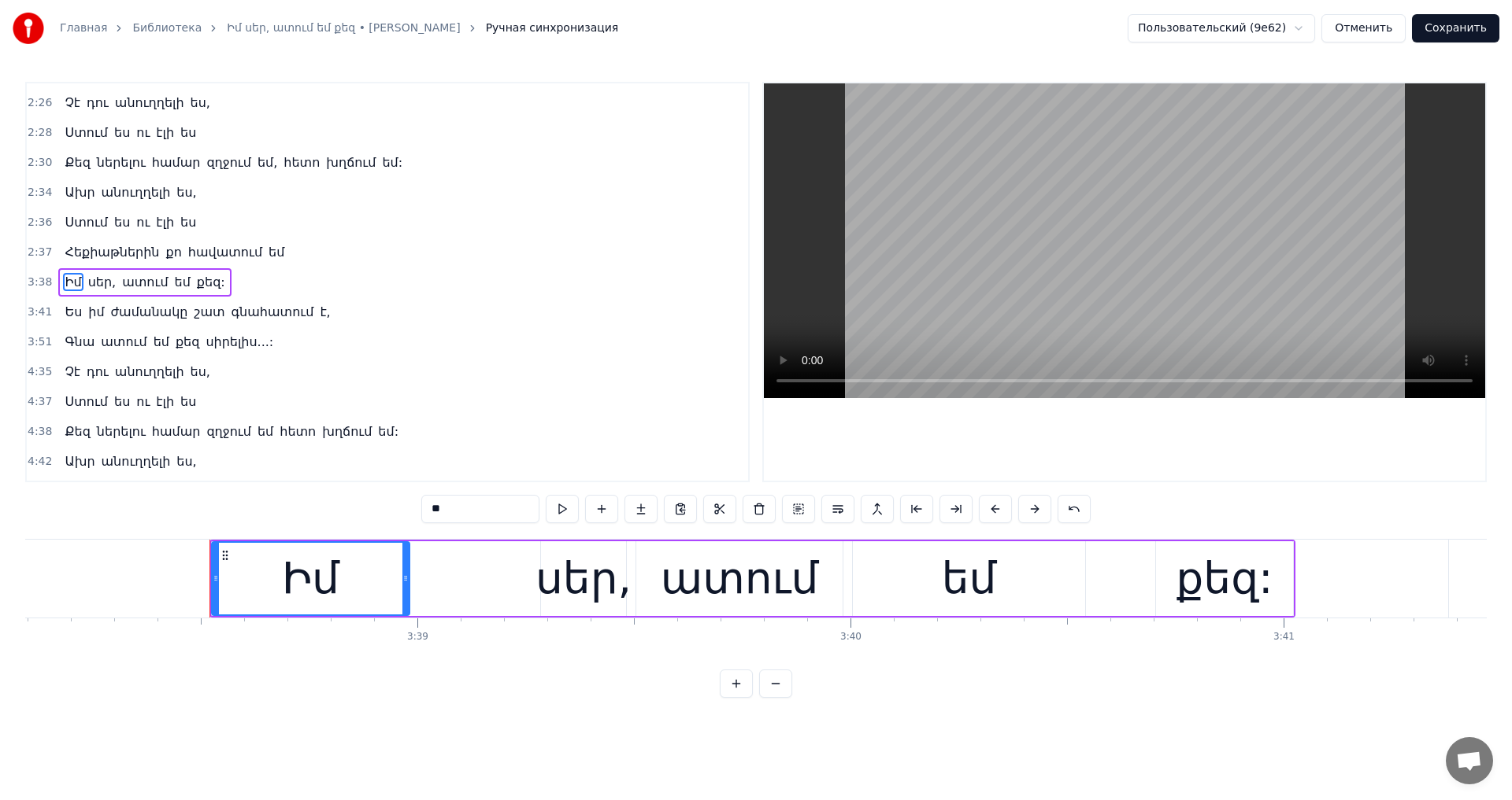
scroll to position [0, 94550]
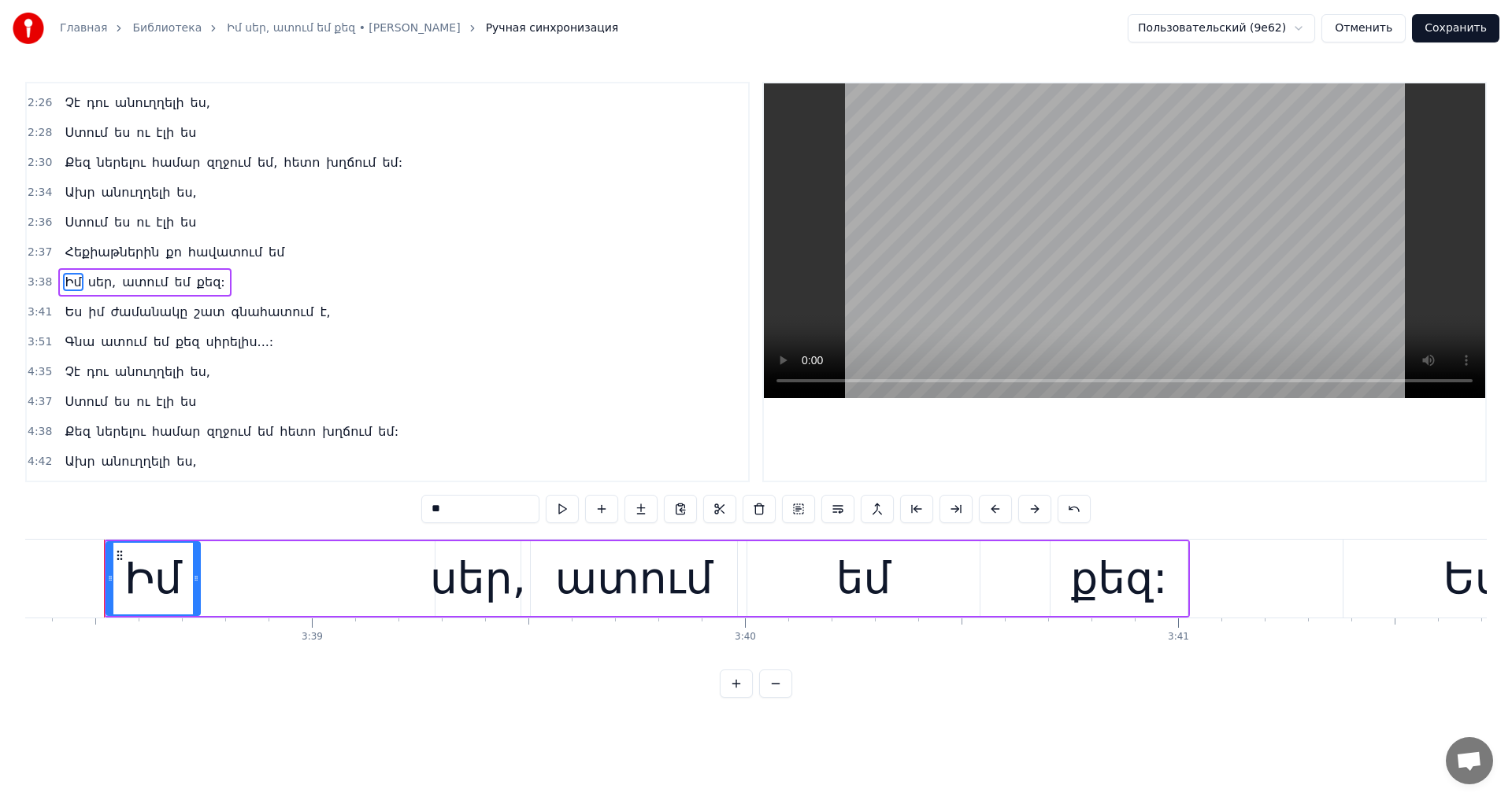
drag, startPoint x: 301, startPoint y: 569, endPoint x: 197, endPoint y: 584, distance: 105.1
click at [197, 584] on div at bounding box center [195, 578] width 6 height 71
click at [437, 577] on div "սեր," at bounding box center [477, 579] width 96 height 65
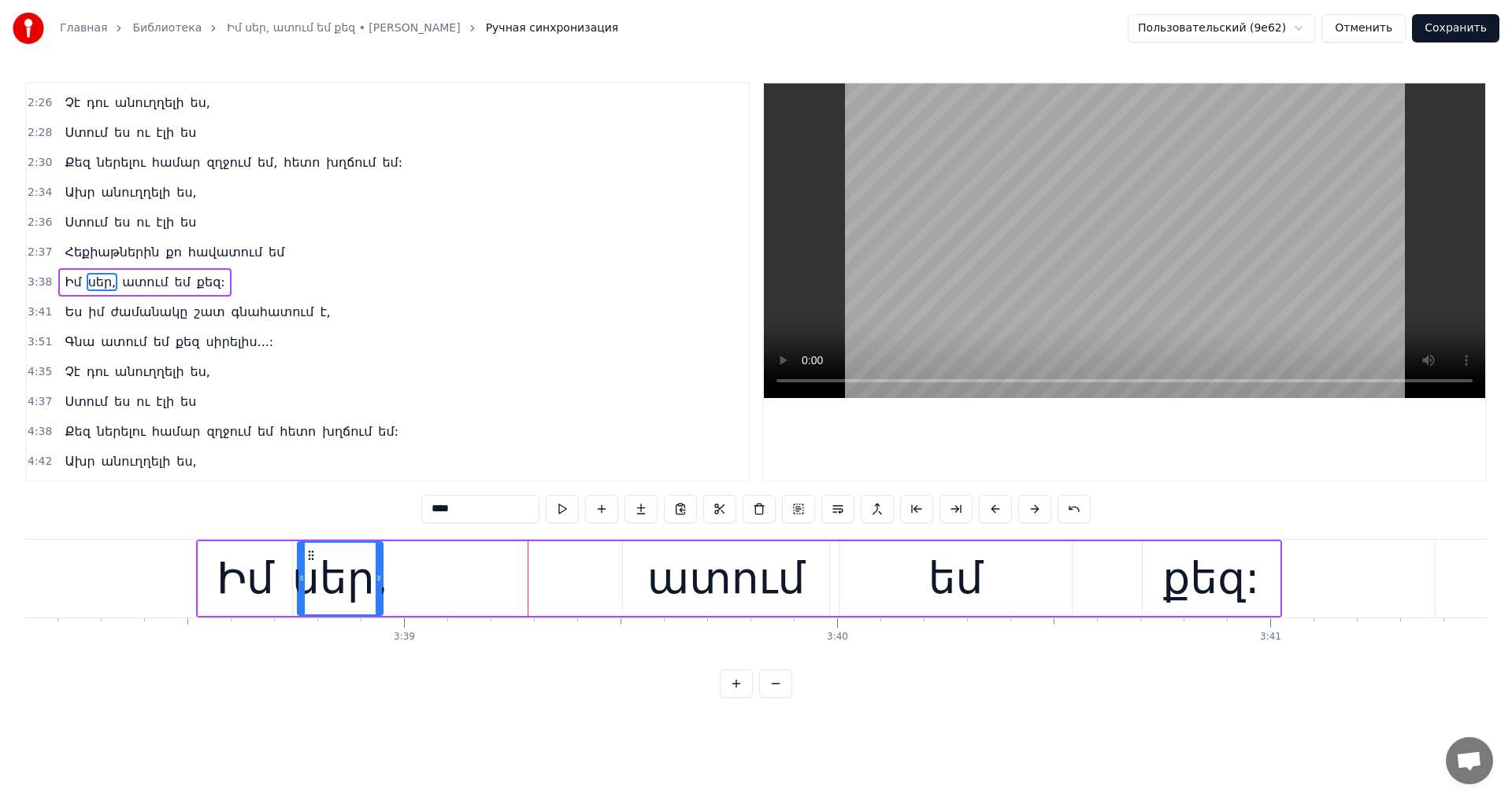
scroll to position [0, 94441]
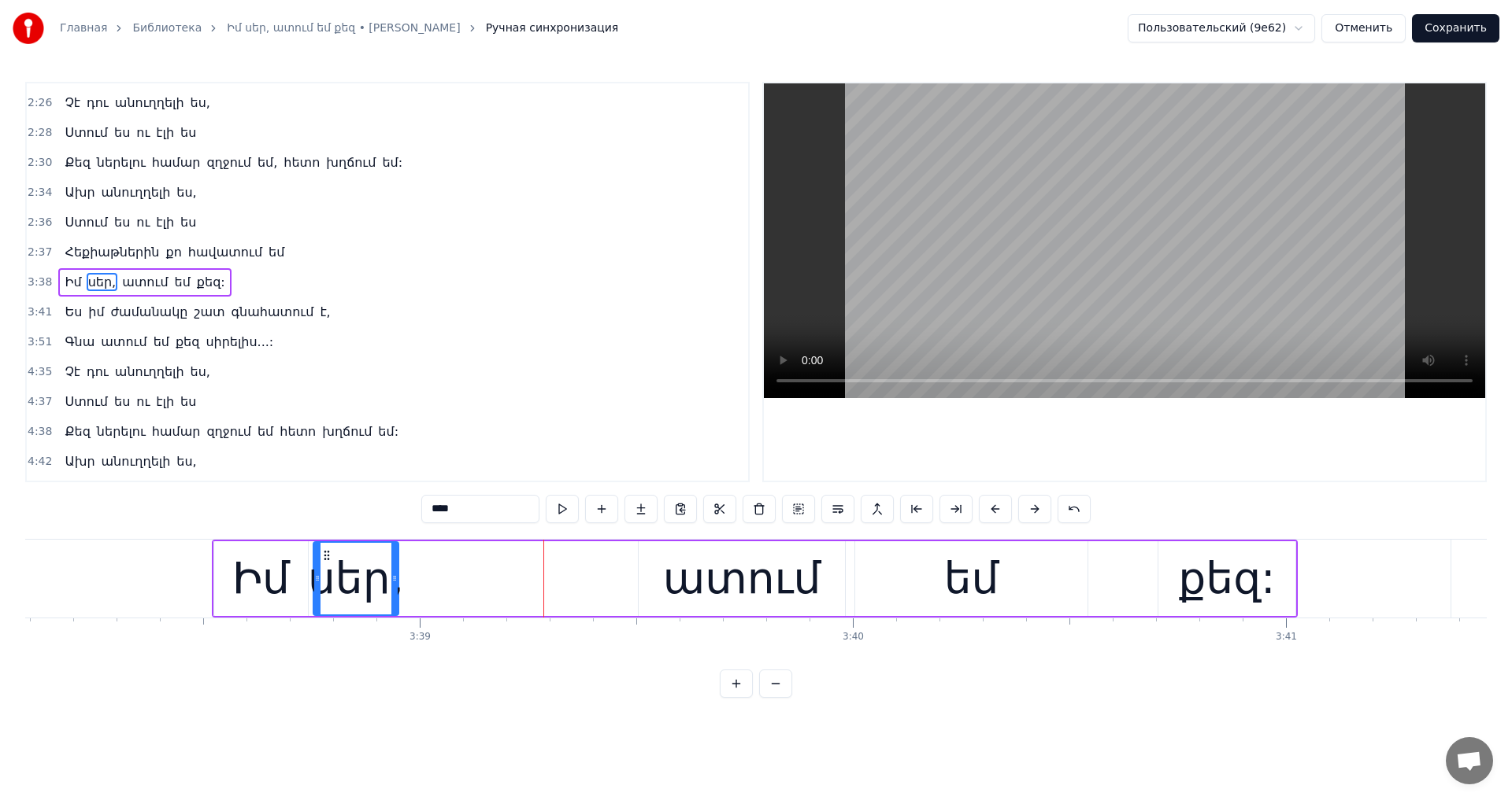
drag, startPoint x: 447, startPoint y: 554, endPoint x: 313, endPoint y: 572, distance: 135.2
click at [315, 572] on div "սեր," at bounding box center [357, 578] width 84 height 71
click at [689, 577] on div "ատում" at bounding box center [743, 579] width 159 height 65
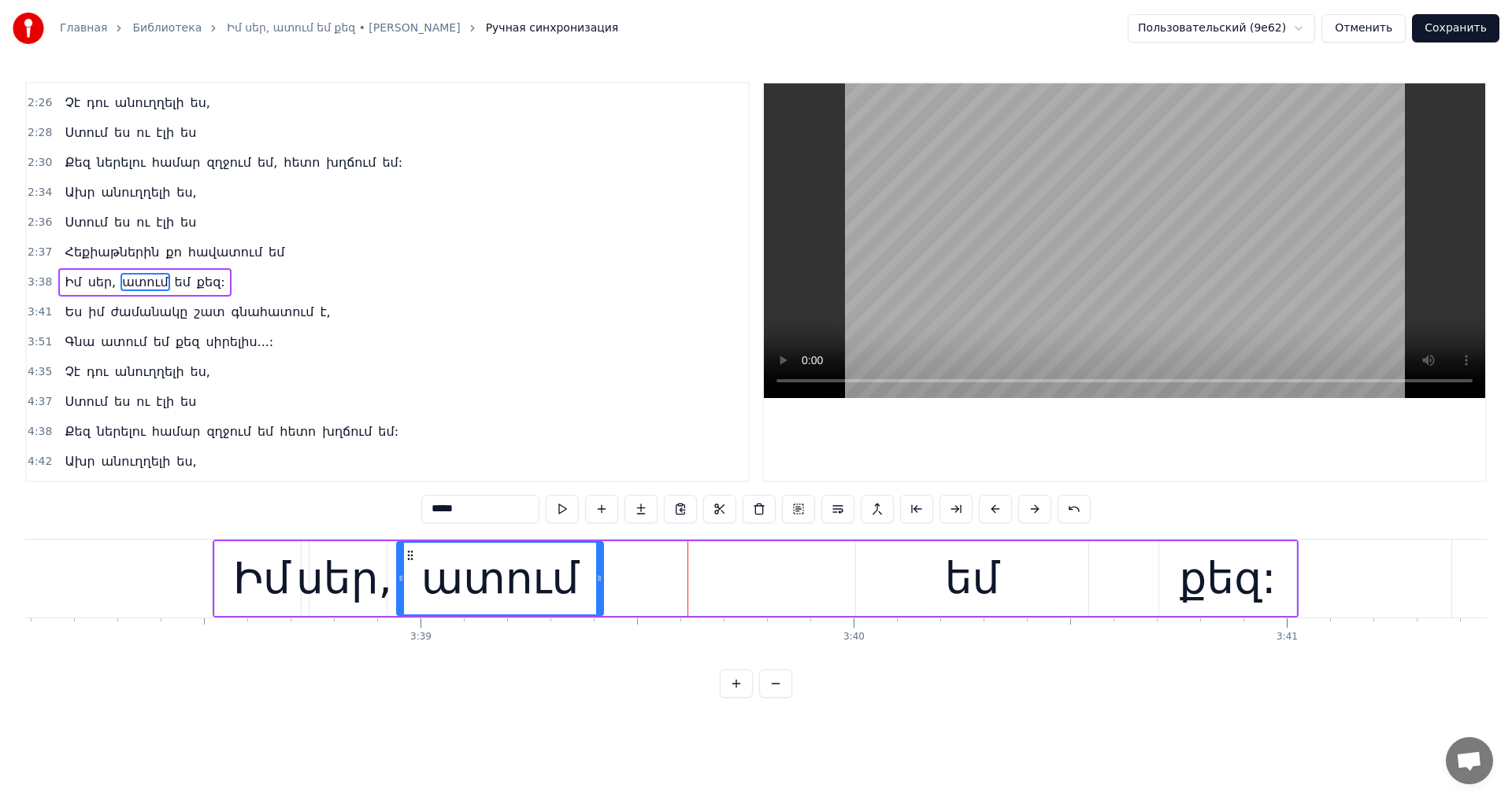
drag, startPoint x: 657, startPoint y: 556, endPoint x: 414, endPoint y: 575, distance: 243.7
click at [414, 575] on div "ատում" at bounding box center [500, 578] width 204 height 71
click at [1018, 572] on div "եմ" at bounding box center [972, 578] width 232 height 75
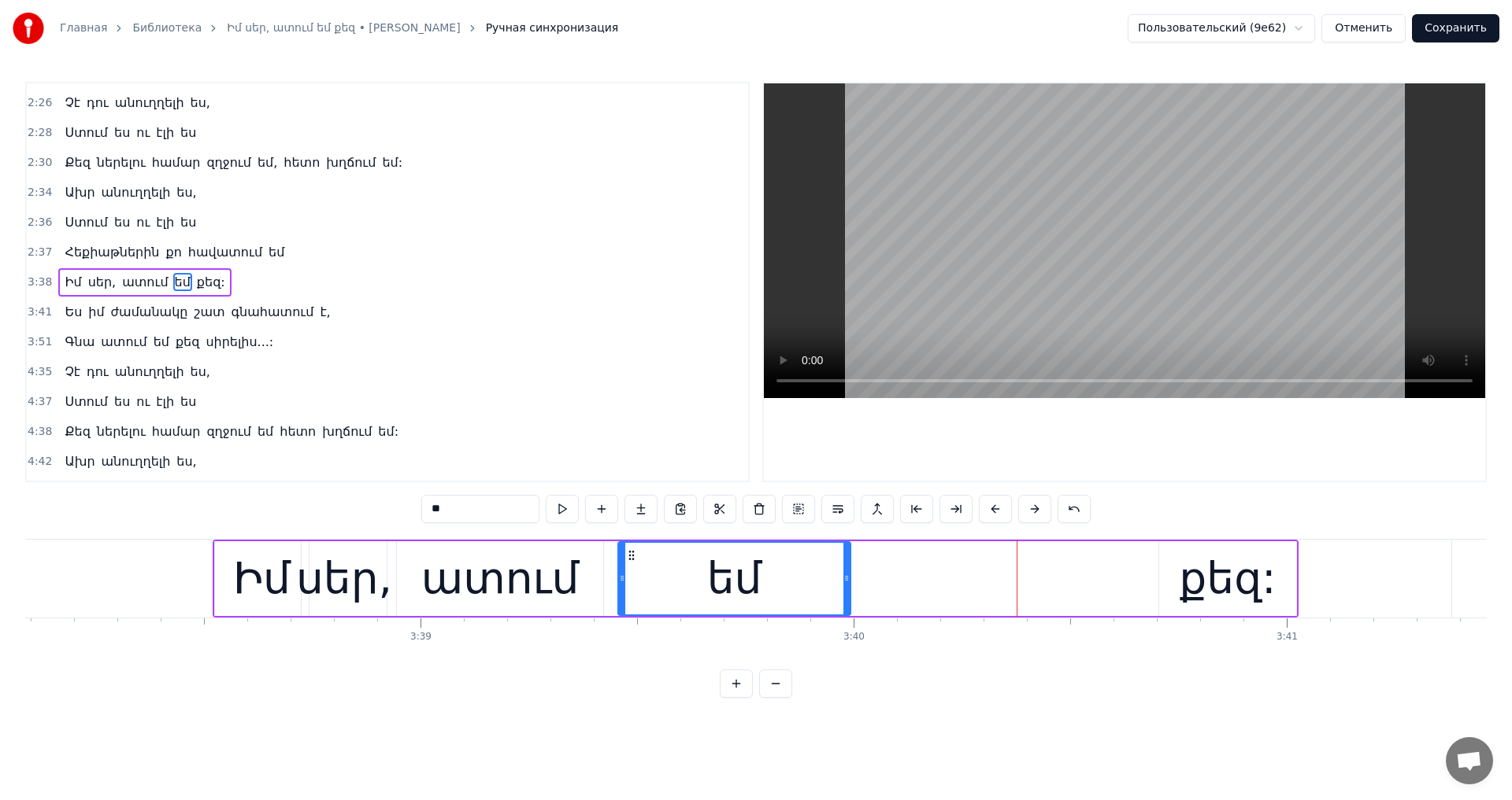
drag, startPoint x: 874, startPoint y: 552, endPoint x: 726, endPoint y: 574, distance: 149.6
click at [636, 576] on div "եմ" at bounding box center [734, 578] width 231 height 71
drag, startPoint x: 847, startPoint y: 571, endPoint x: 689, endPoint y: 590, distance: 159.1
click at [689, 590] on div at bounding box center [687, 578] width 6 height 71
click at [1228, 575] on div "քեզ:" at bounding box center [1227, 579] width 97 height 65
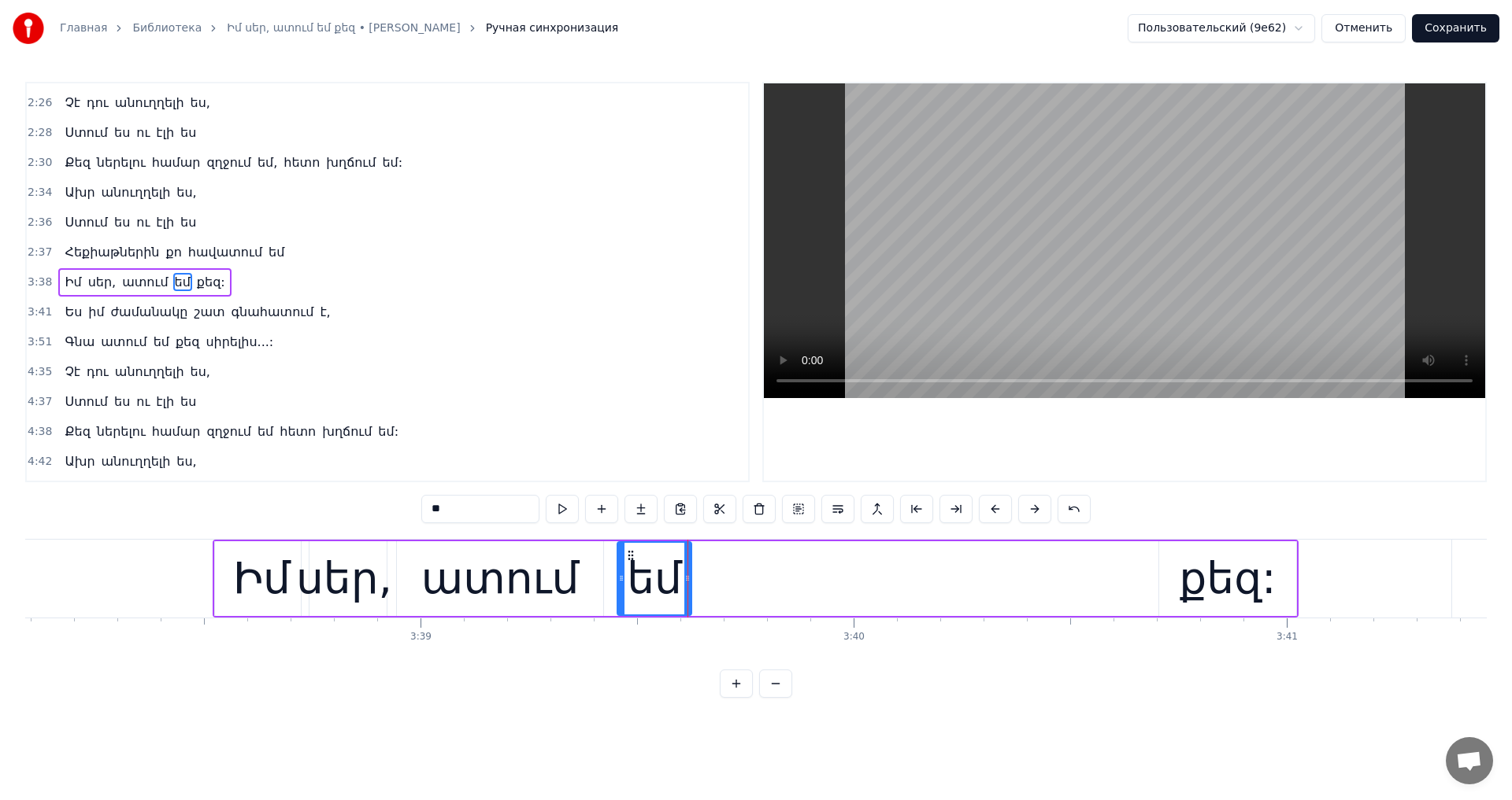
type input "****"
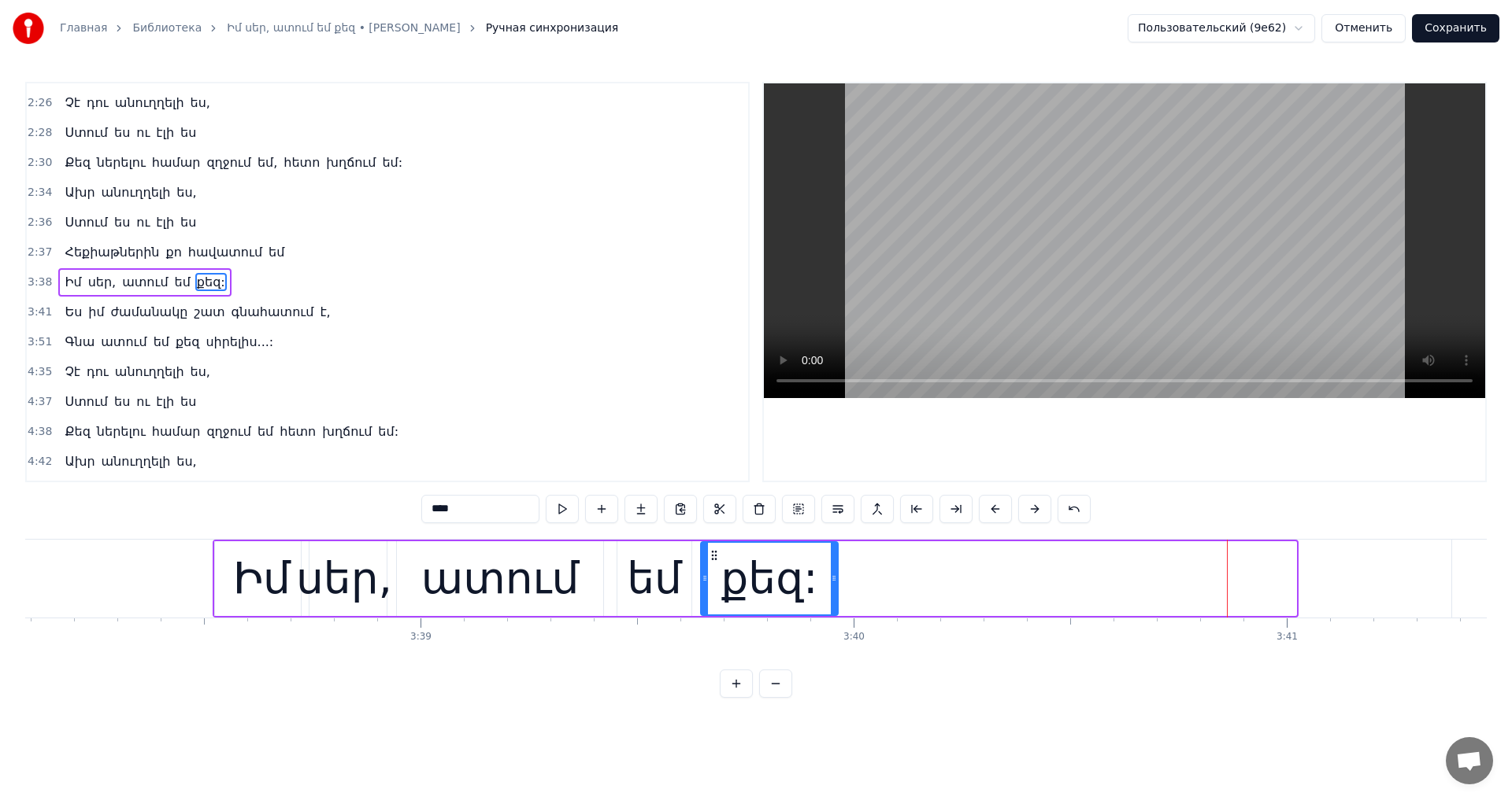
drag, startPoint x: 1169, startPoint y: 554, endPoint x: 710, endPoint y: 576, distance: 459.5
click at [710, 576] on div "քեզ:" at bounding box center [770, 578] width 136 height 71
click at [392, 544] on div "Իմ սեր, ատում եմ քեզ:" at bounding box center [526, 578] width 628 height 78
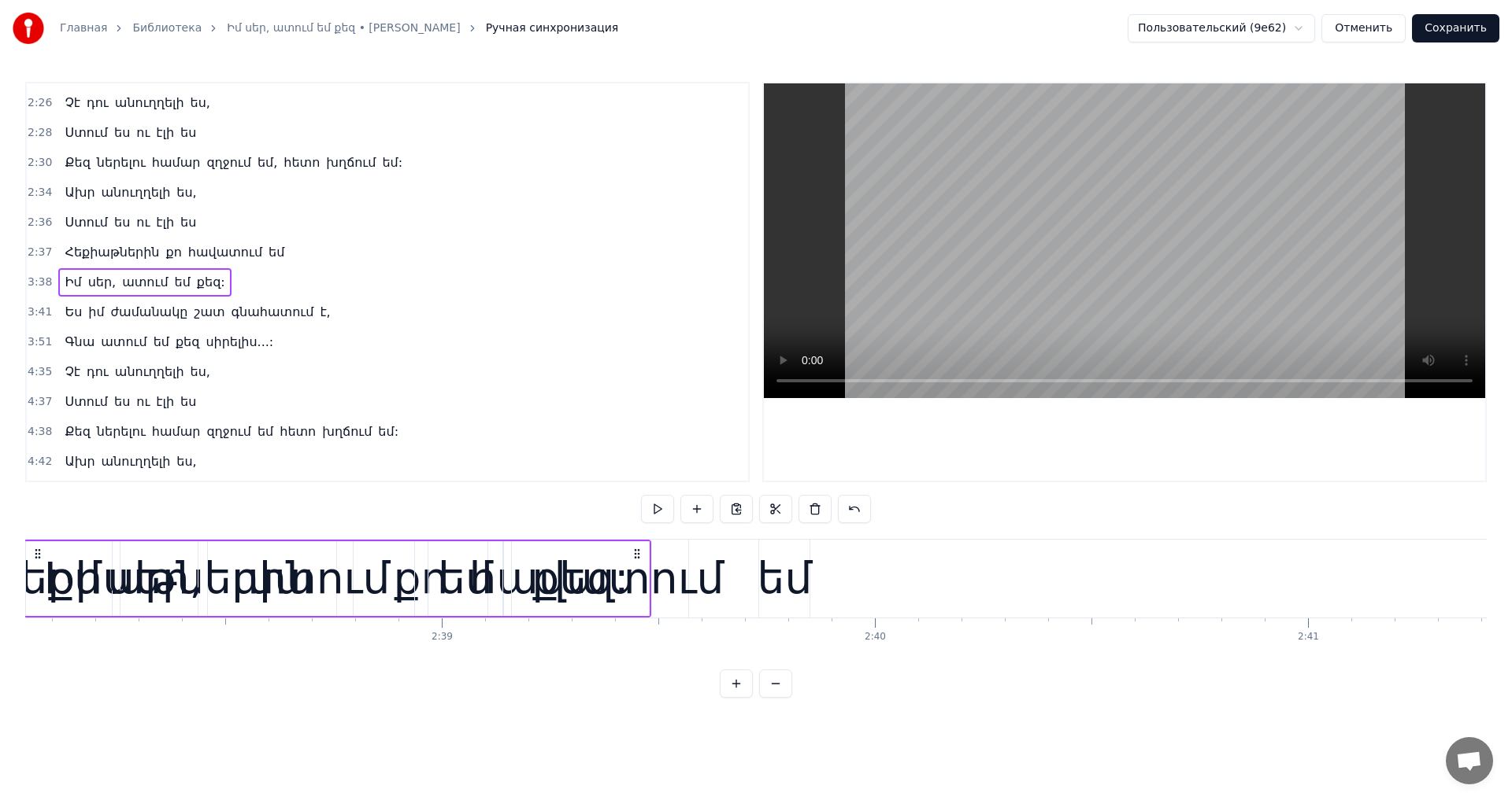
scroll to position [0, 68409]
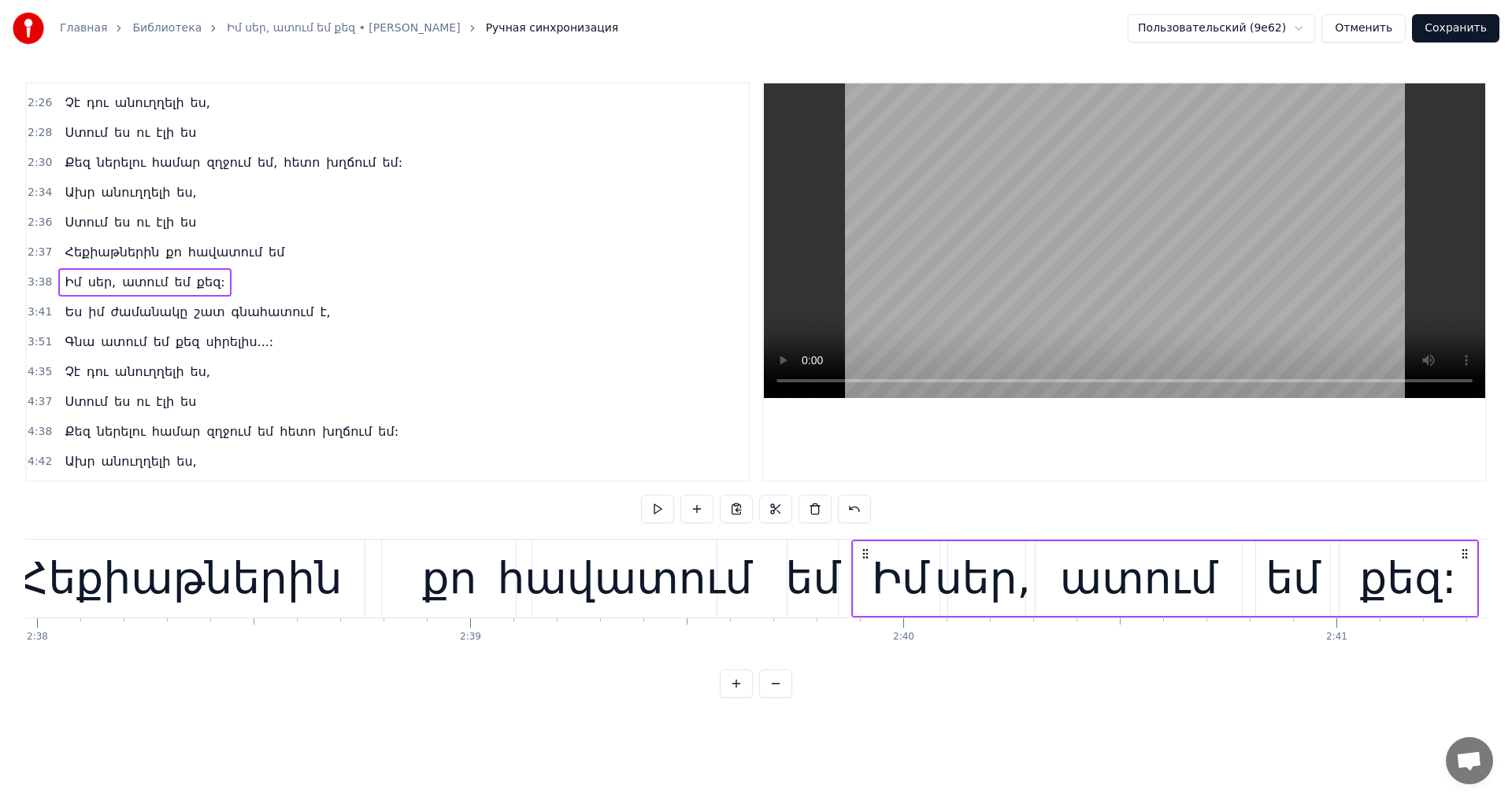
drag, startPoint x: 224, startPoint y: 551, endPoint x: 862, endPoint y: 630, distance: 642.9
click at [862, 630] on div "Ինչպիսին եղել ես, միշտ նույնը մնալու ես, Անգամ մի քիչ փոխել քեզ ես չեմ կարողացե…" at bounding box center [756, 598] width 1461 height 118
click at [1226, 300] on video at bounding box center [1124, 241] width 721 height 315
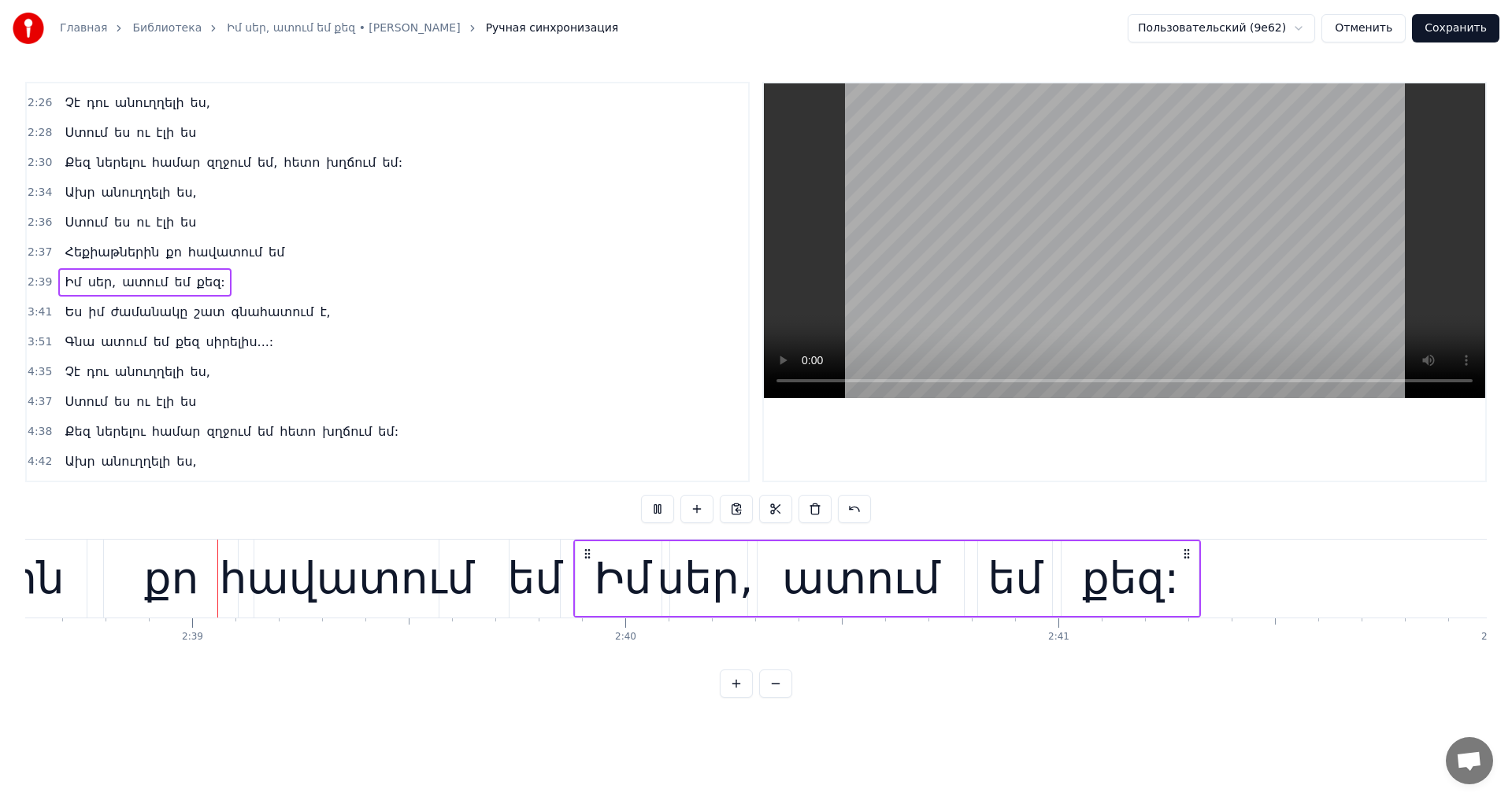
scroll to position [0, 68642]
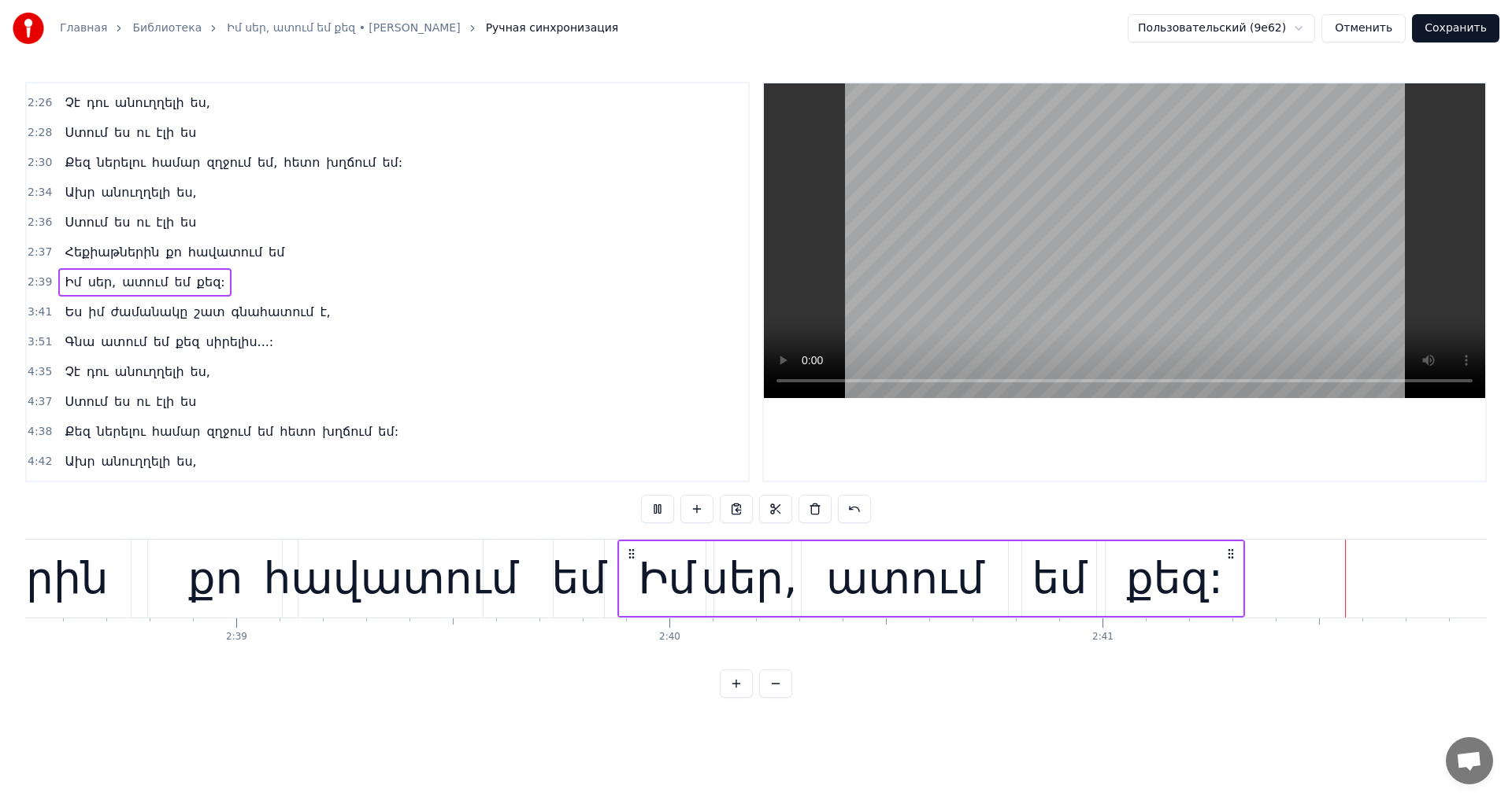
click at [1126, 297] on video at bounding box center [1124, 241] width 721 height 315
click at [1169, 577] on div "քեզ:" at bounding box center [1175, 579] width 97 height 65
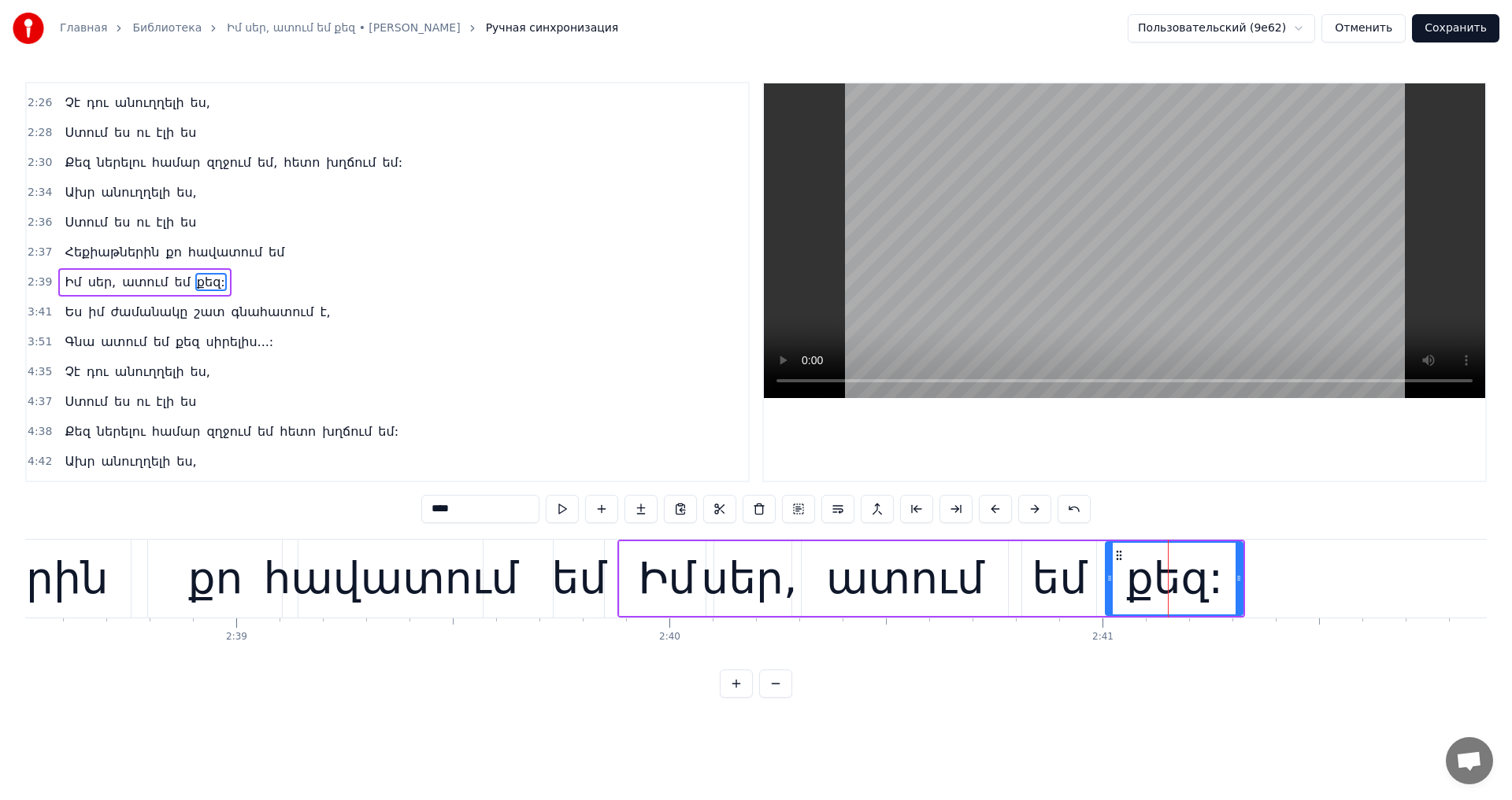
click at [1243, 576] on div "քեզ:" at bounding box center [1173, 578] width 138 height 75
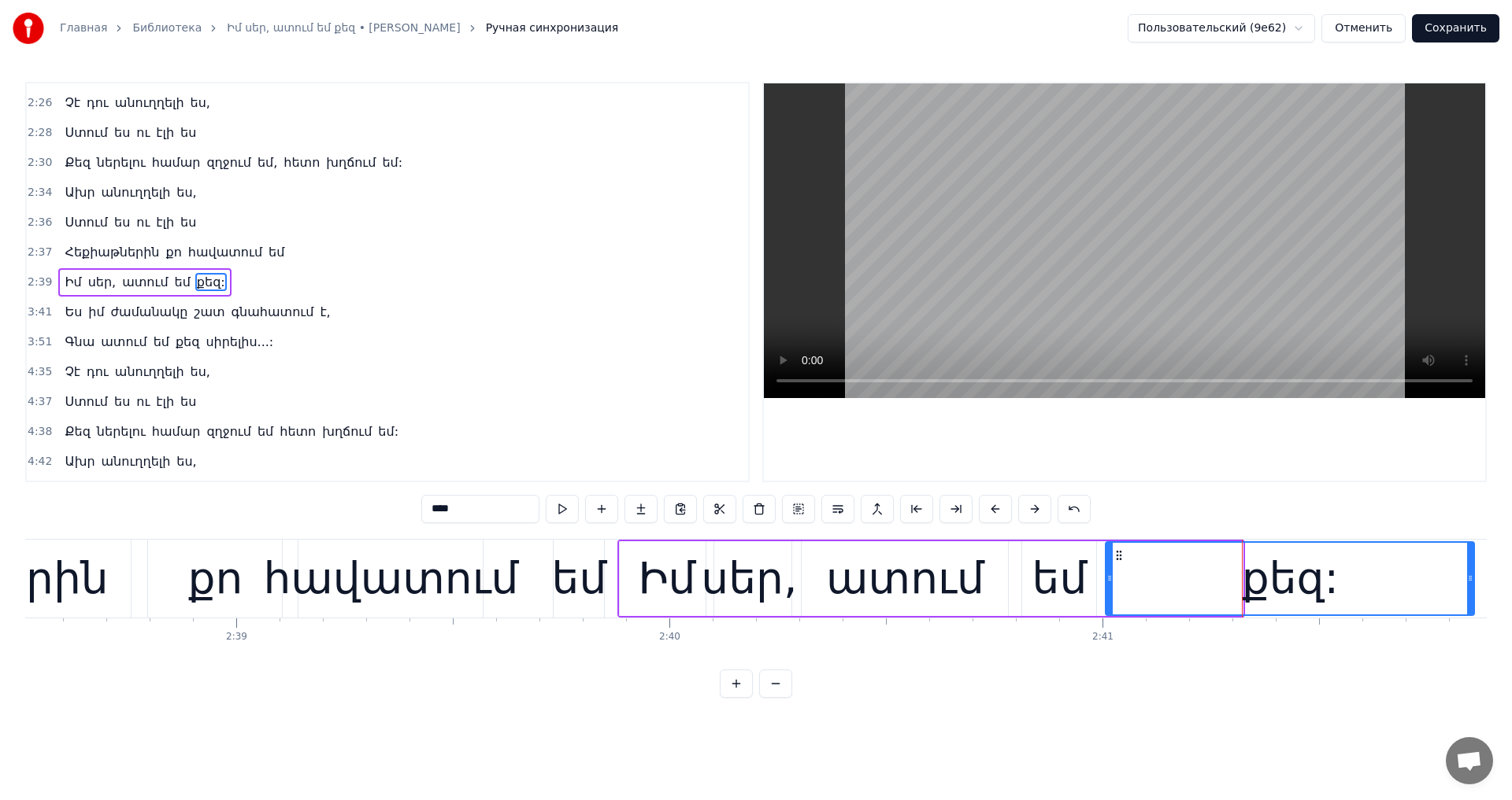
drag, startPoint x: 1236, startPoint y: 576, endPoint x: 1463, endPoint y: 595, distance: 227.8
click at [1473, 605] on div at bounding box center [1470, 578] width 6 height 71
click at [1245, 248] on video at bounding box center [1124, 241] width 721 height 315
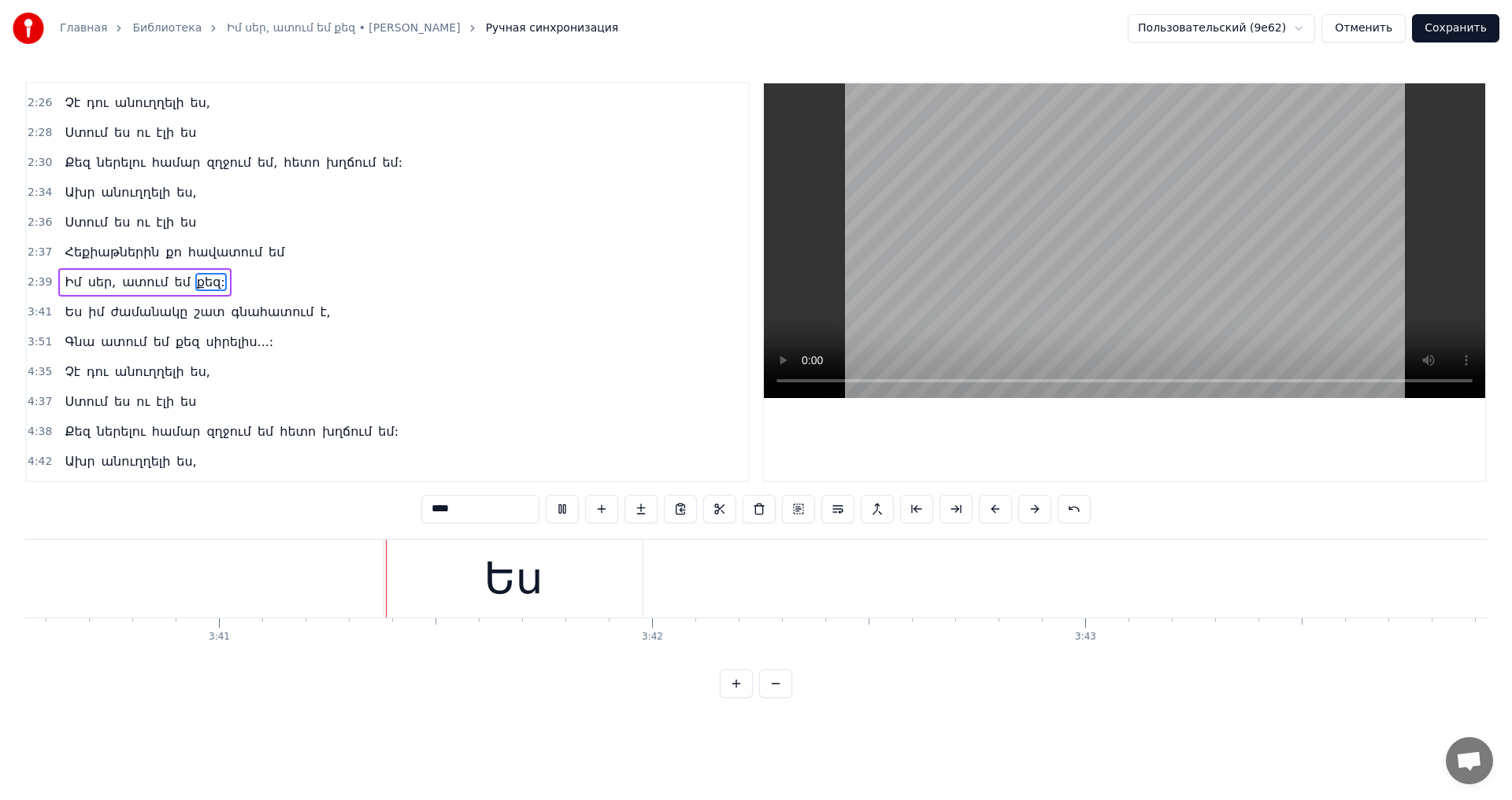
scroll to position [0, 95526]
click at [1158, 290] on video at bounding box center [1124, 241] width 721 height 315
click at [492, 576] on div "Ես" at bounding box center [495, 579] width 59 height 65
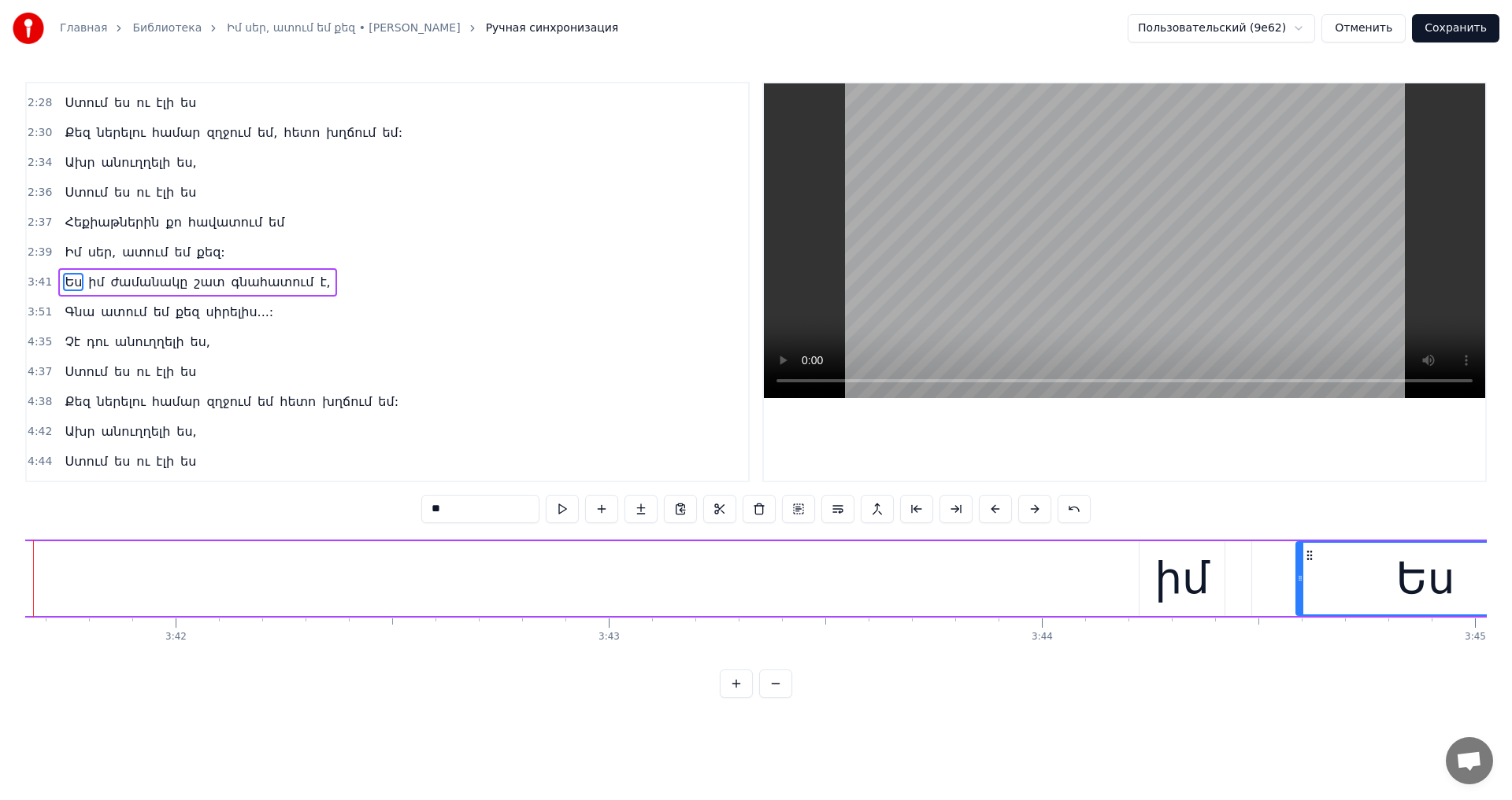
scroll to position [0, 95987]
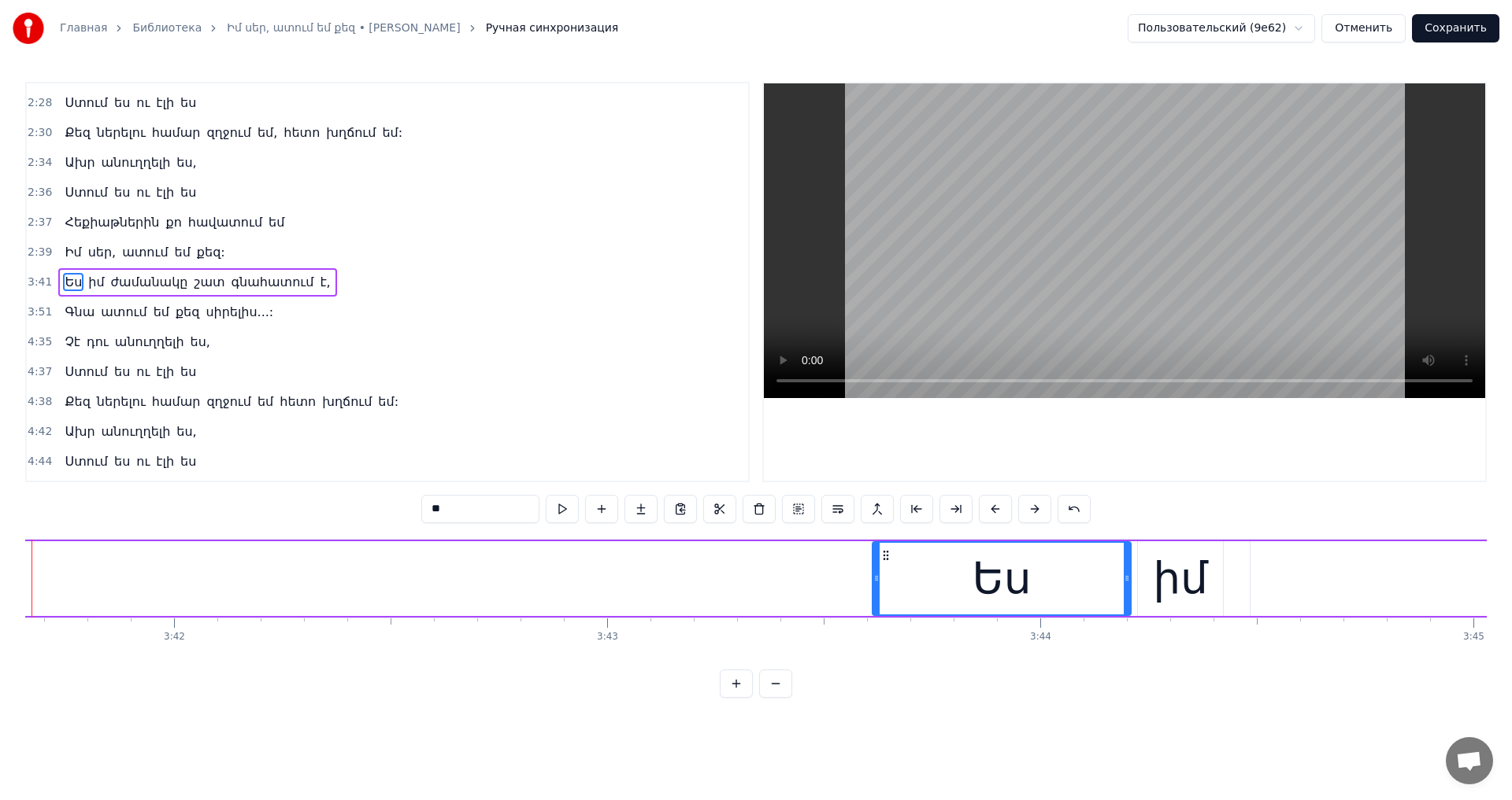
drag, startPoint x: 380, startPoint y: 555, endPoint x: 884, endPoint y: 596, distance: 505.7
click at [884, 596] on div "Ես" at bounding box center [1001, 578] width 256 height 71
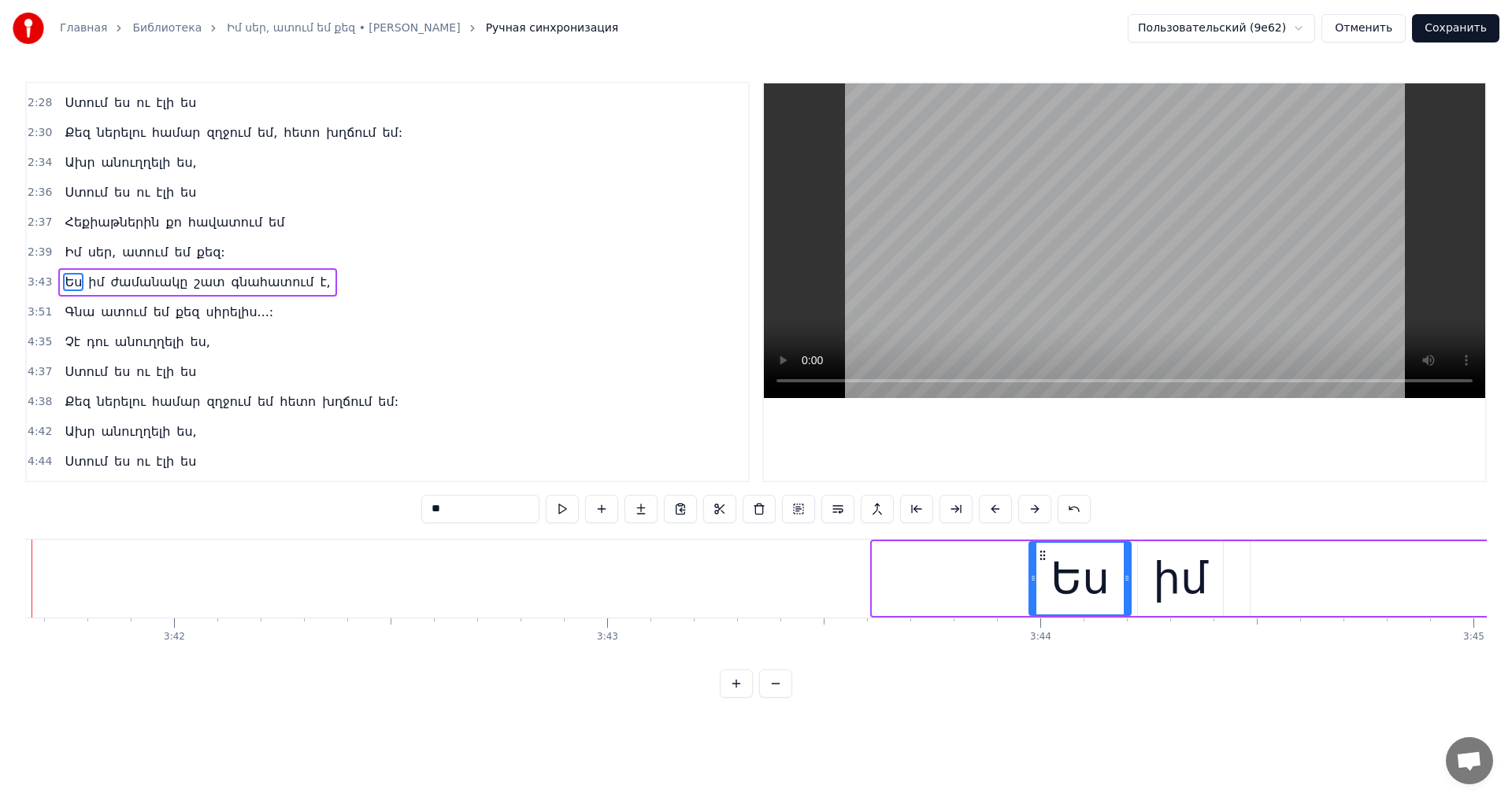
drag, startPoint x: 875, startPoint y: 576, endPoint x: 1032, endPoint y: 594, distance: 158.0
click at [1032, 594] on div at bounding box center [1032, 578] width 6 height 71
click at [1236, 172] on video at bounding box center [1124, 241] width 721 height 315
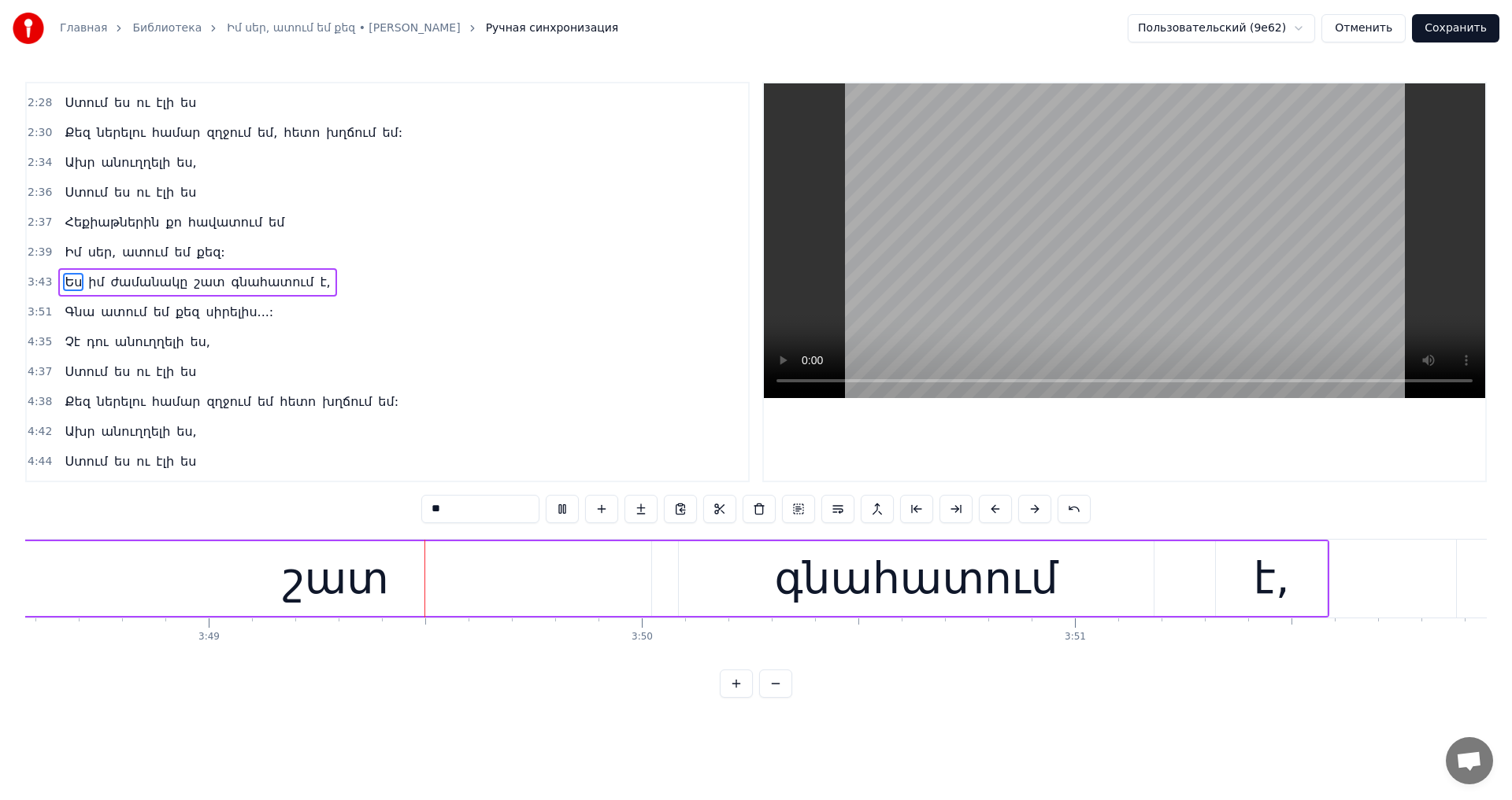
scroll to position [0, 99037]
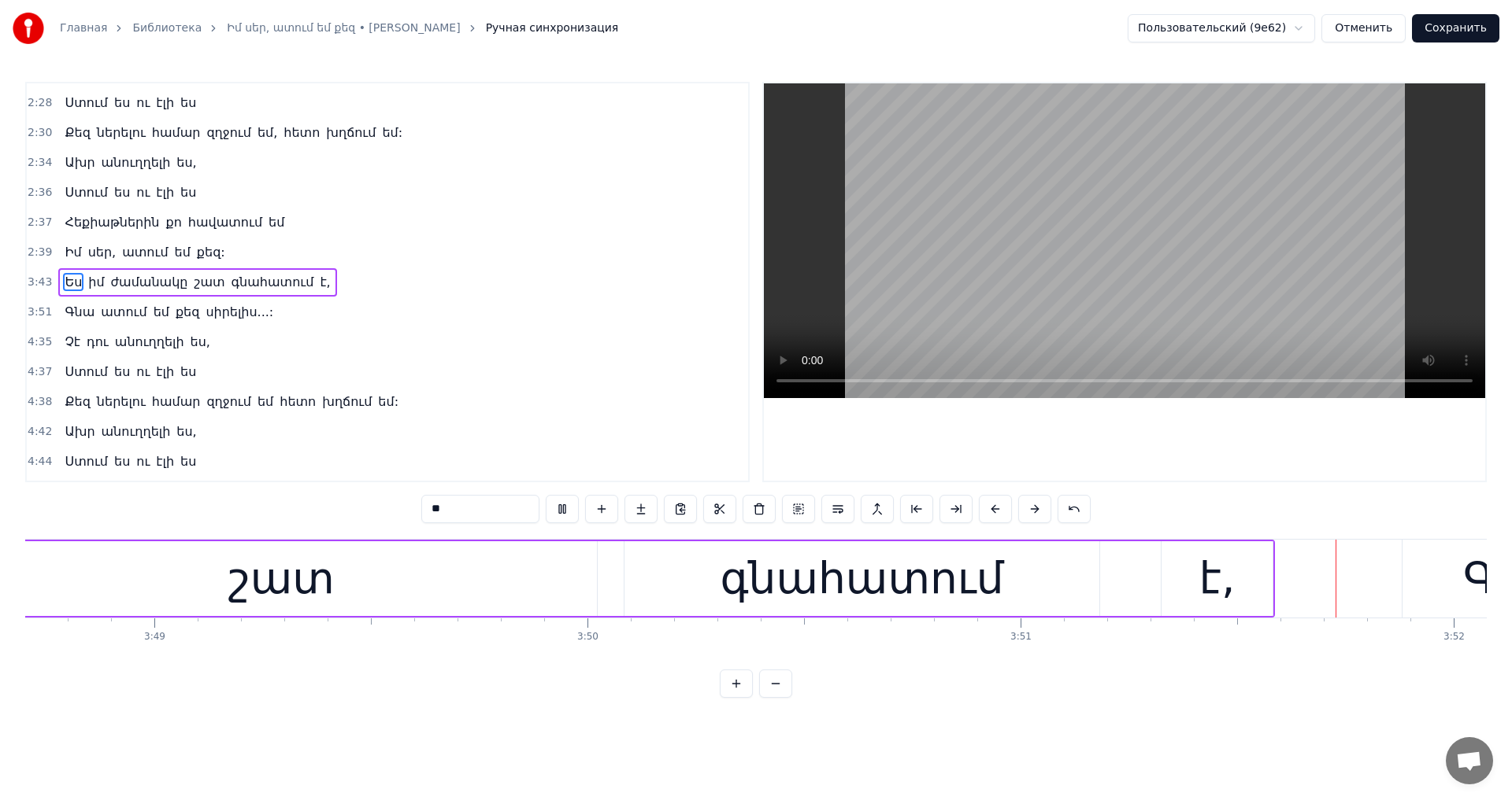
click at [1188, 285] on video at bounding box center [1124, 241] width 721 height 315
click at [1232, 558] on div "է," at bounding box center [1217, 579] width 36 height 65
click at [442, 514] on input "**" at bounding box center [480, 509] width 118 height 28
type input "*"
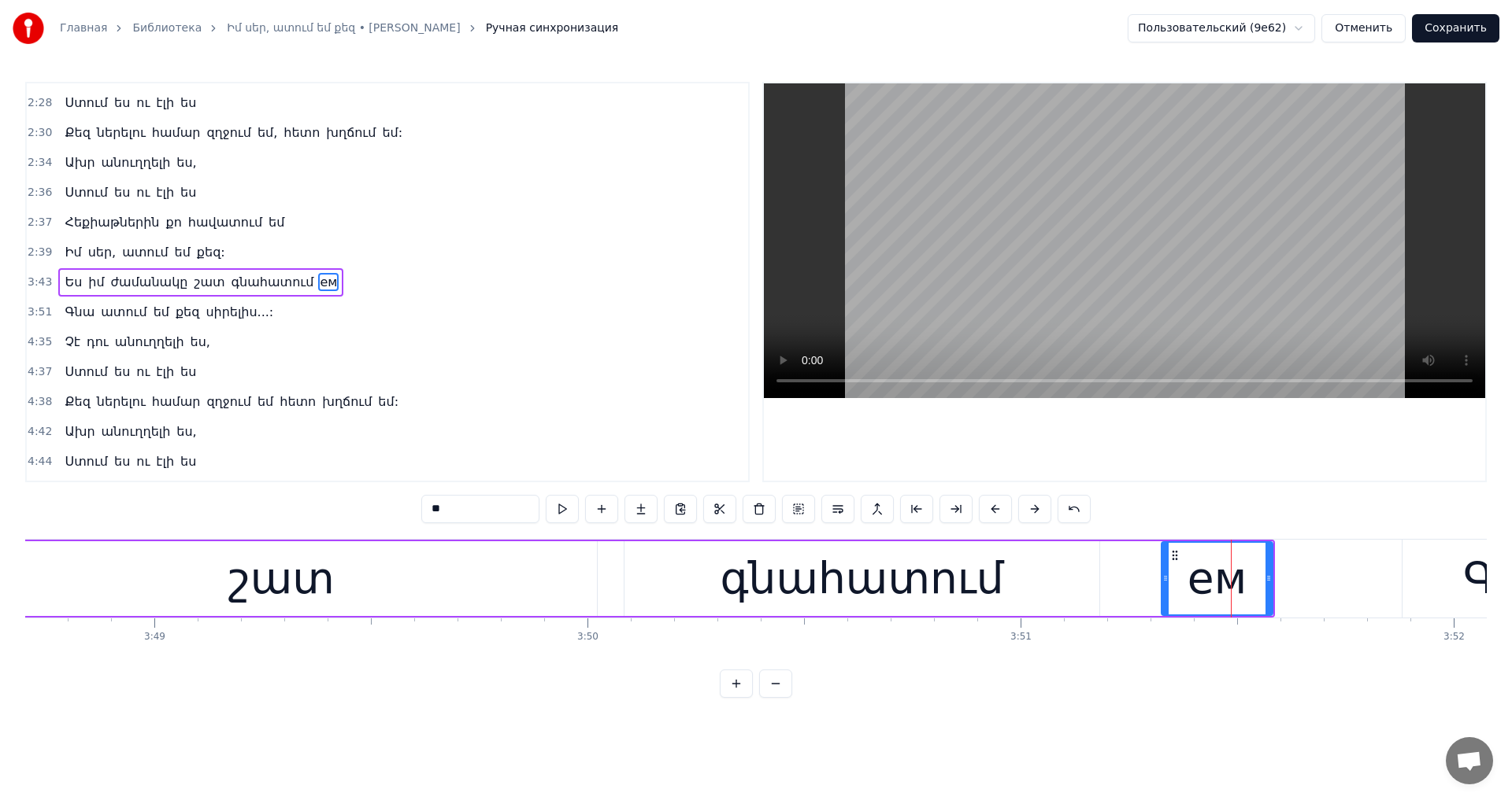
type input "*"
click at [1076, 320] on video at bounding box center [1124, 241] width 721 height 315
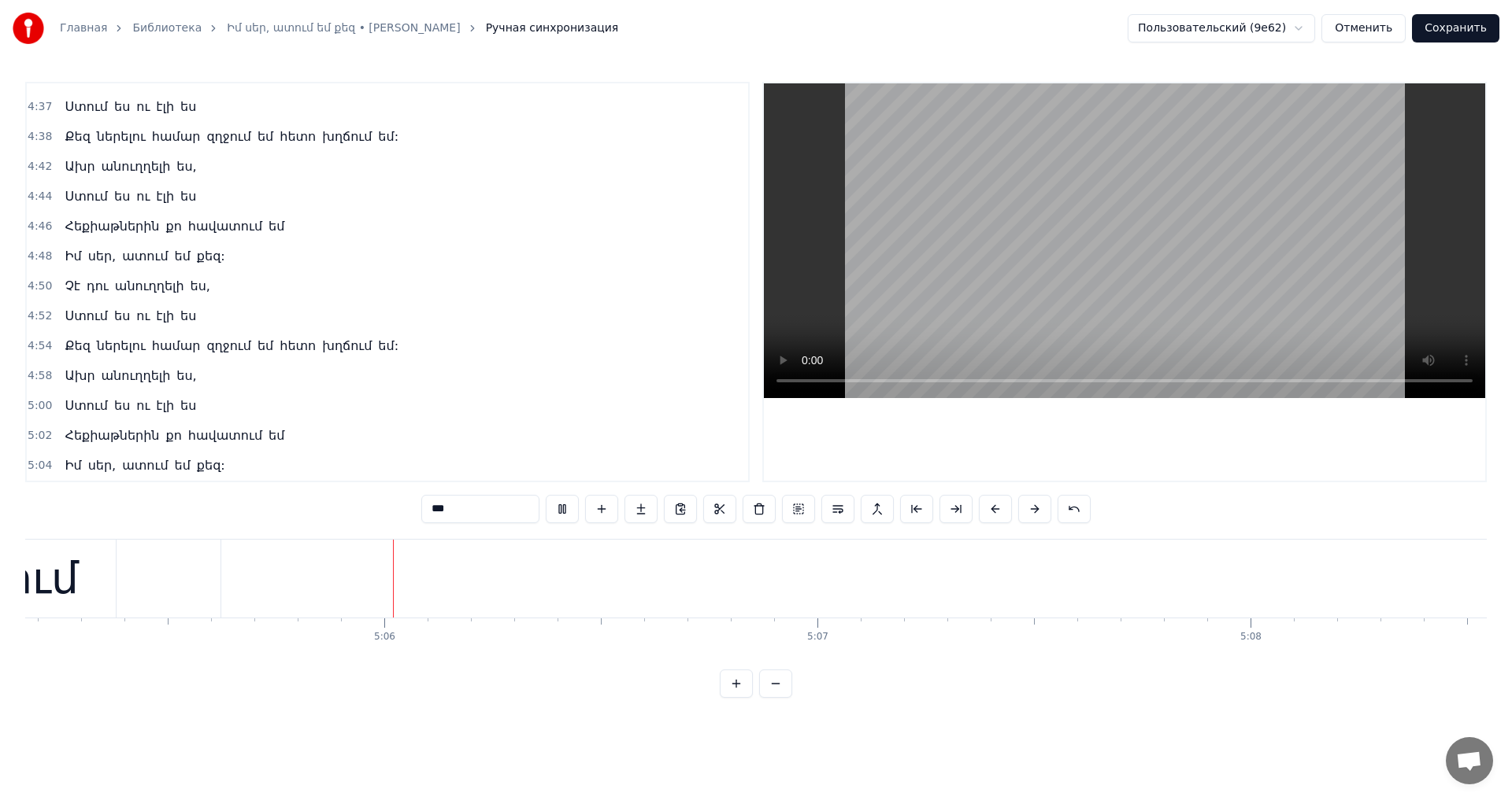
scroll to position [0, 132158]
click at [1192, 284] on video at bounding box center [1124, 241] width 721 height 315
type input "**"
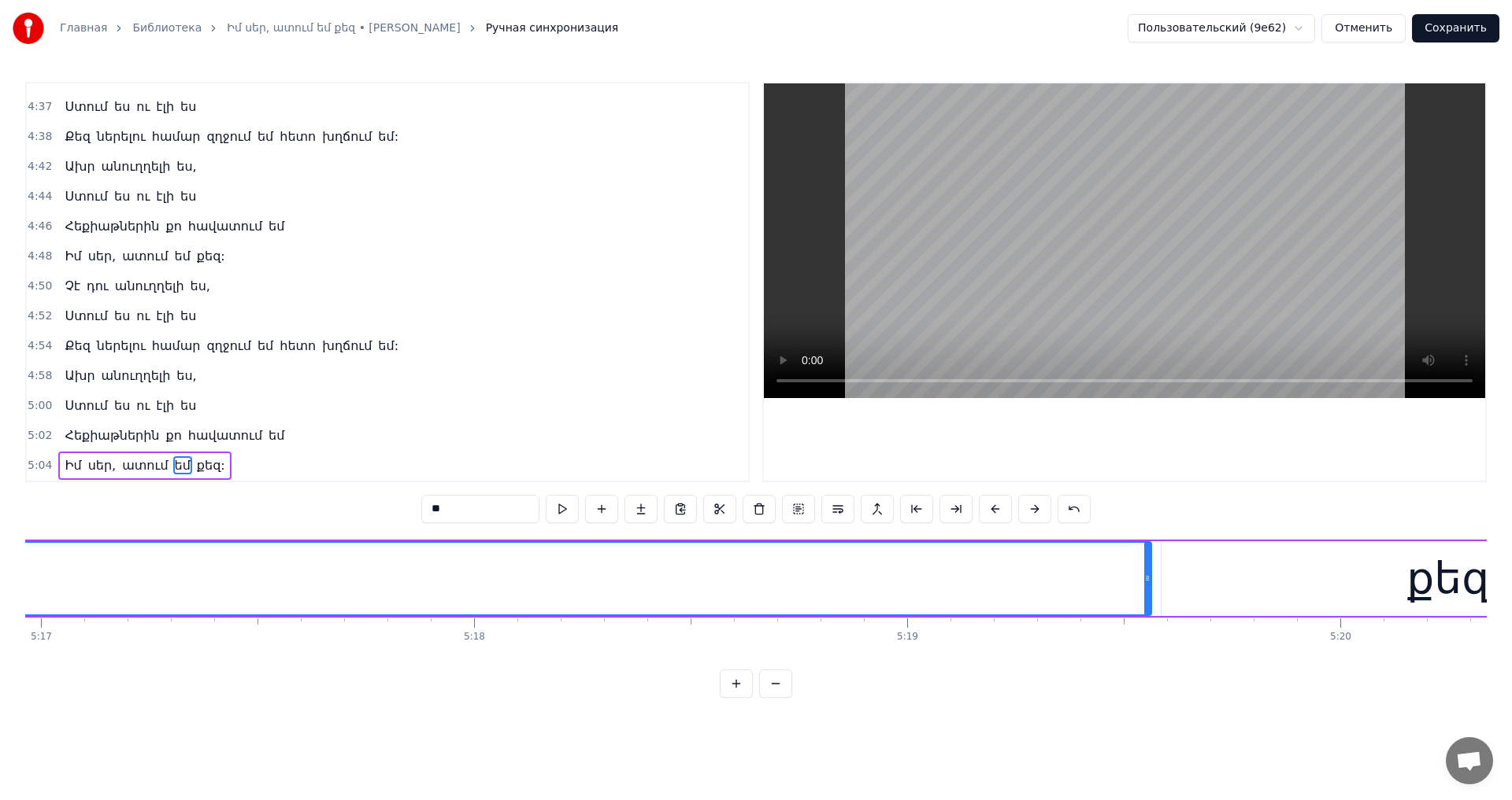
scroll to position [0, 137336]
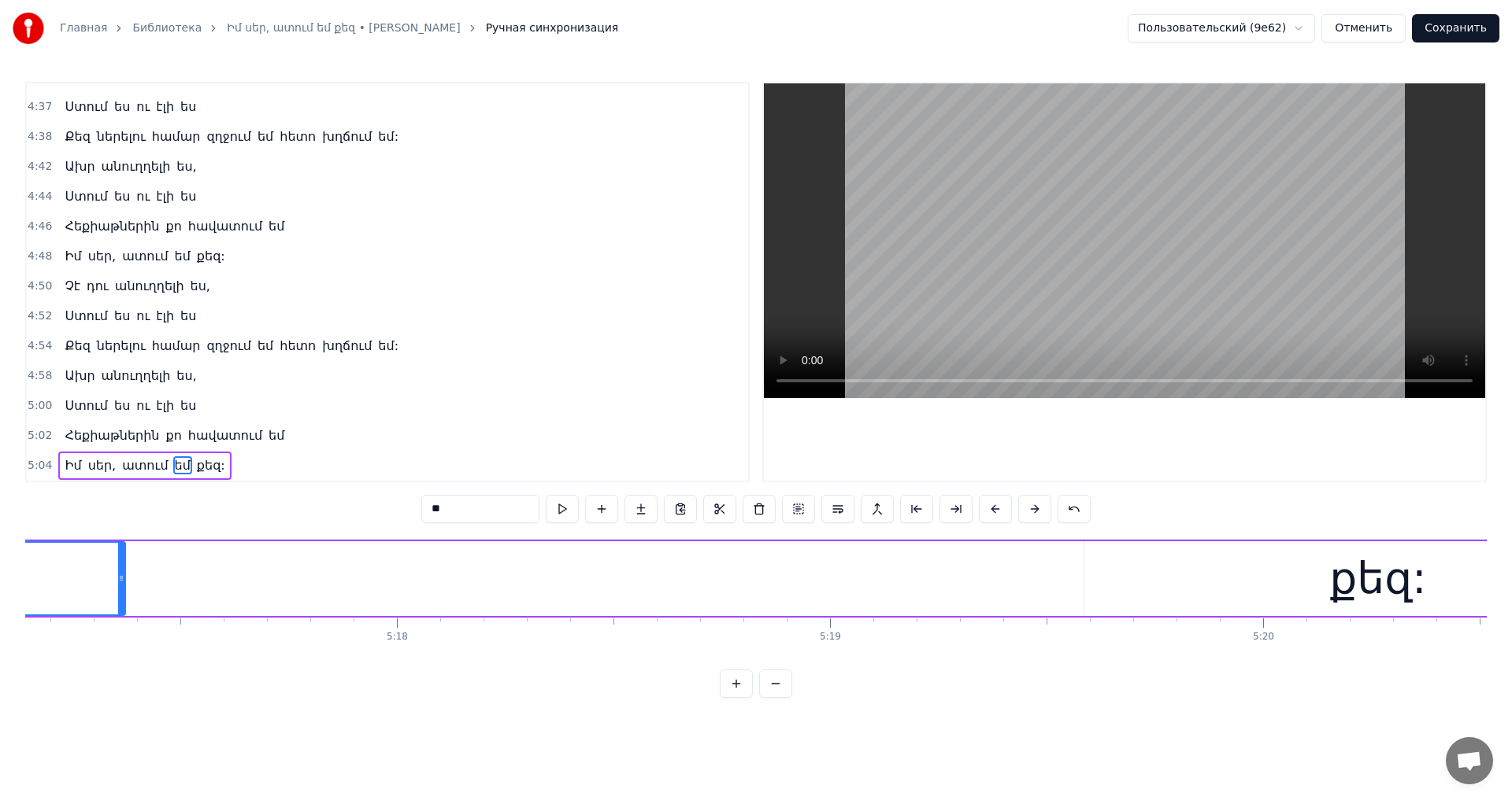
drag, startPoint x: 1072, startPoint y: 577, endPoint x: 108, endPoint y: 578, distance: 964.0
click at [118, 578] on icon at bounding box center [121, 578] width 6 height 12
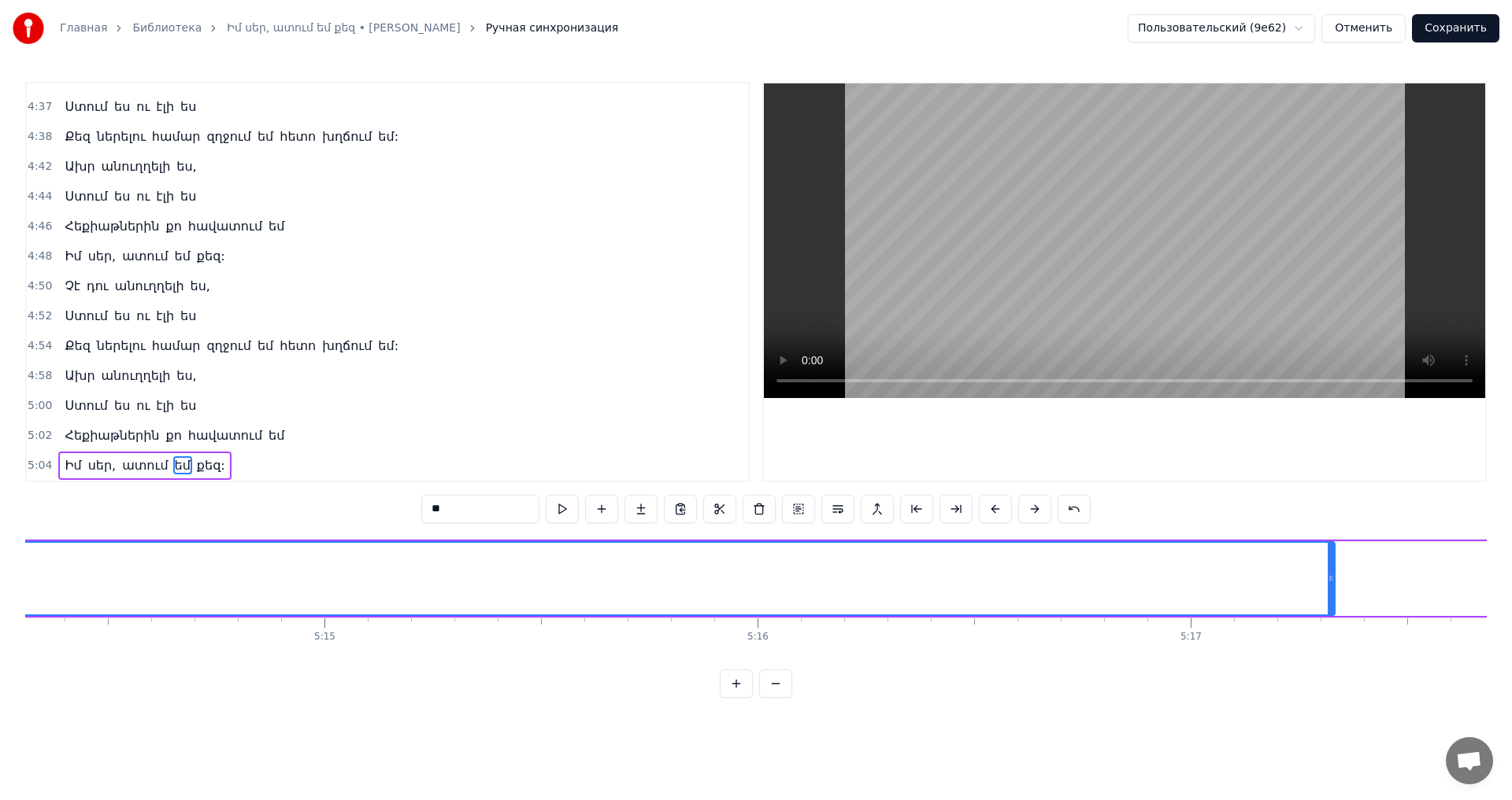
scroll to position [0, 136186]
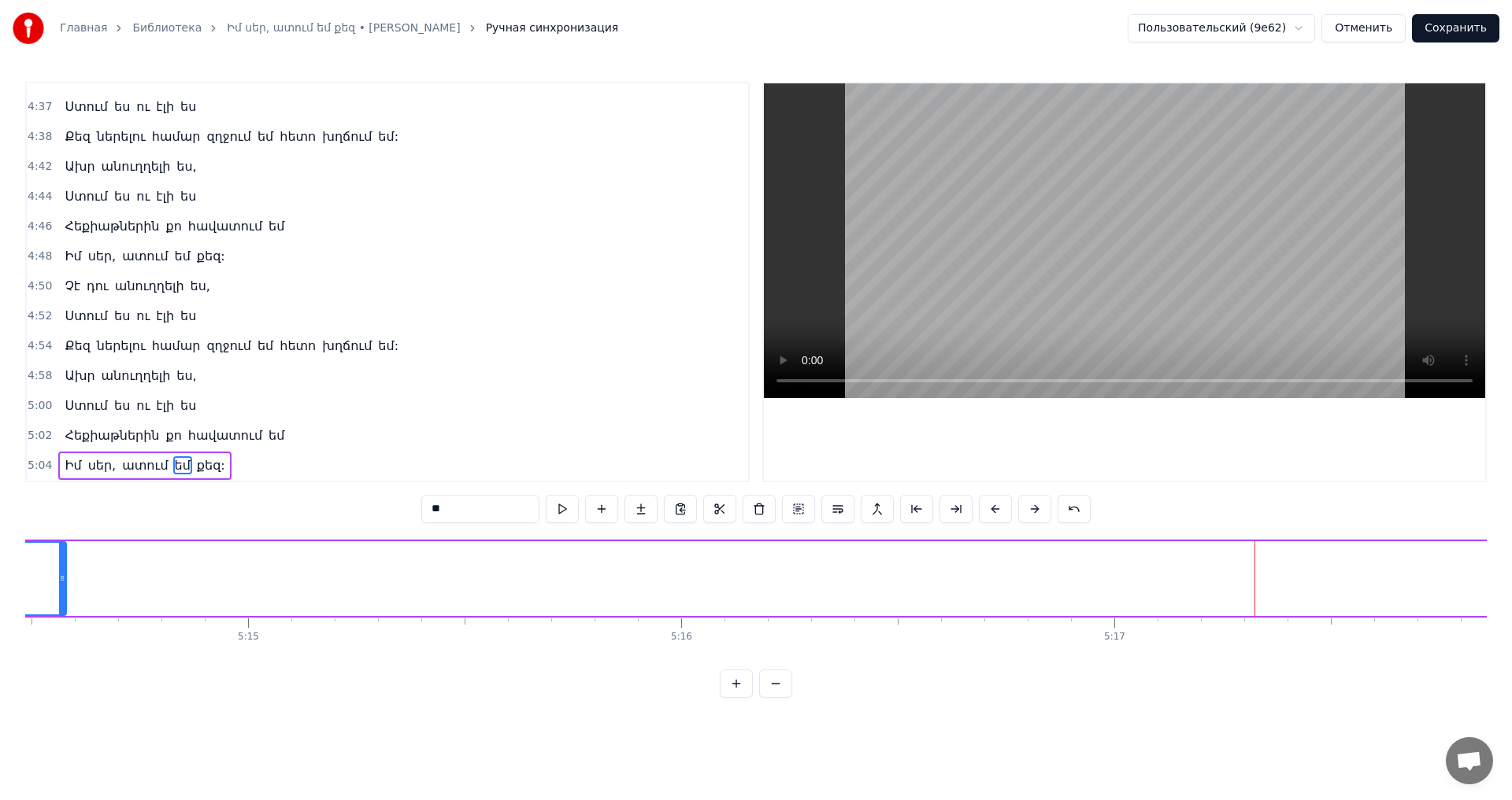
drag, startPoint x: 1256, startPoint y: 576, endPoint x: 56, endPoint y: 584, distance: 1200.0
click at [59, 584] on div at bounding box center [62, 578] width 6 height 71
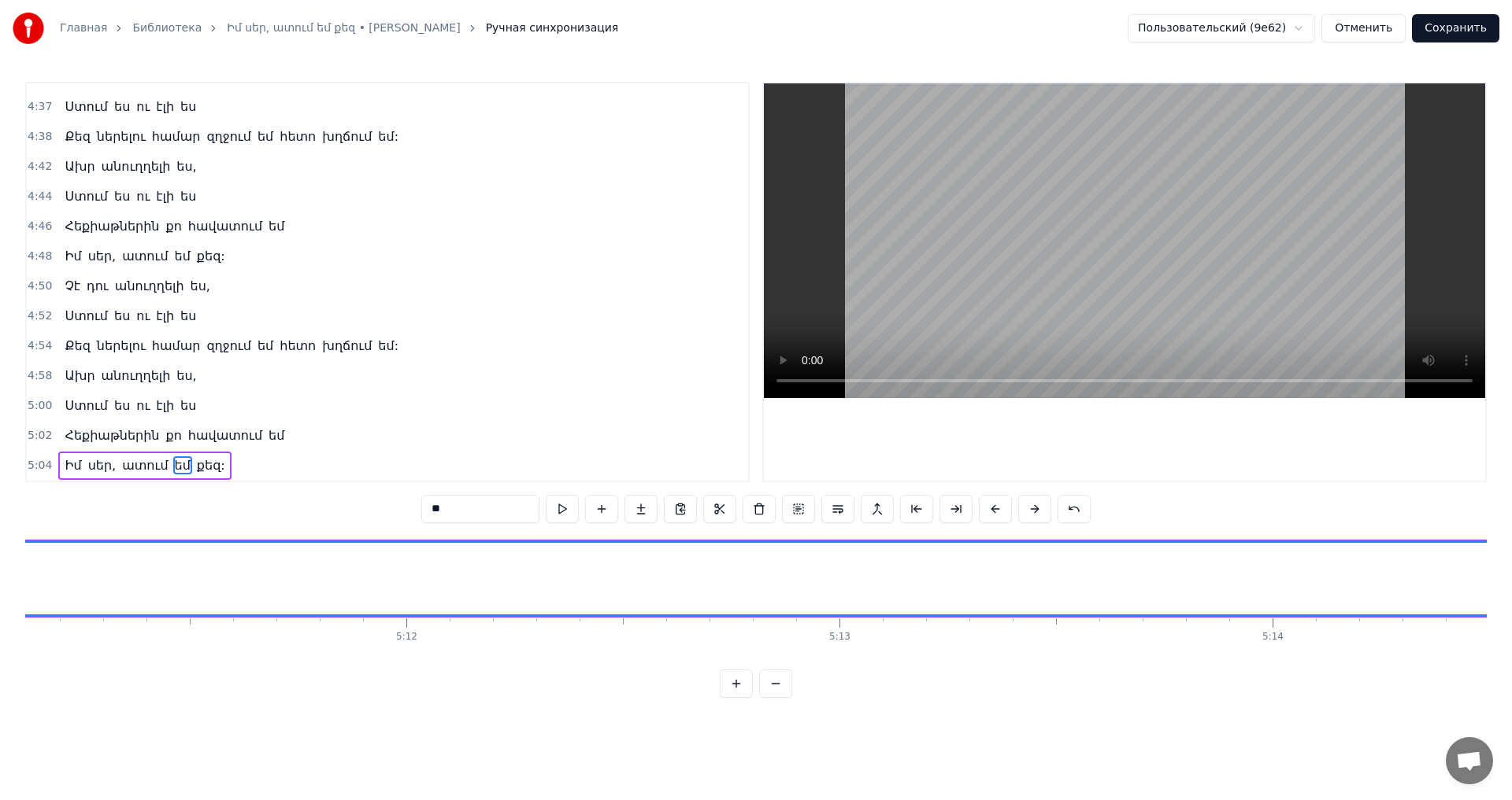
scroll to position [0, 134806]
click at [1435, 582] on div at bounding box center [1435, 578] width 1 height 78
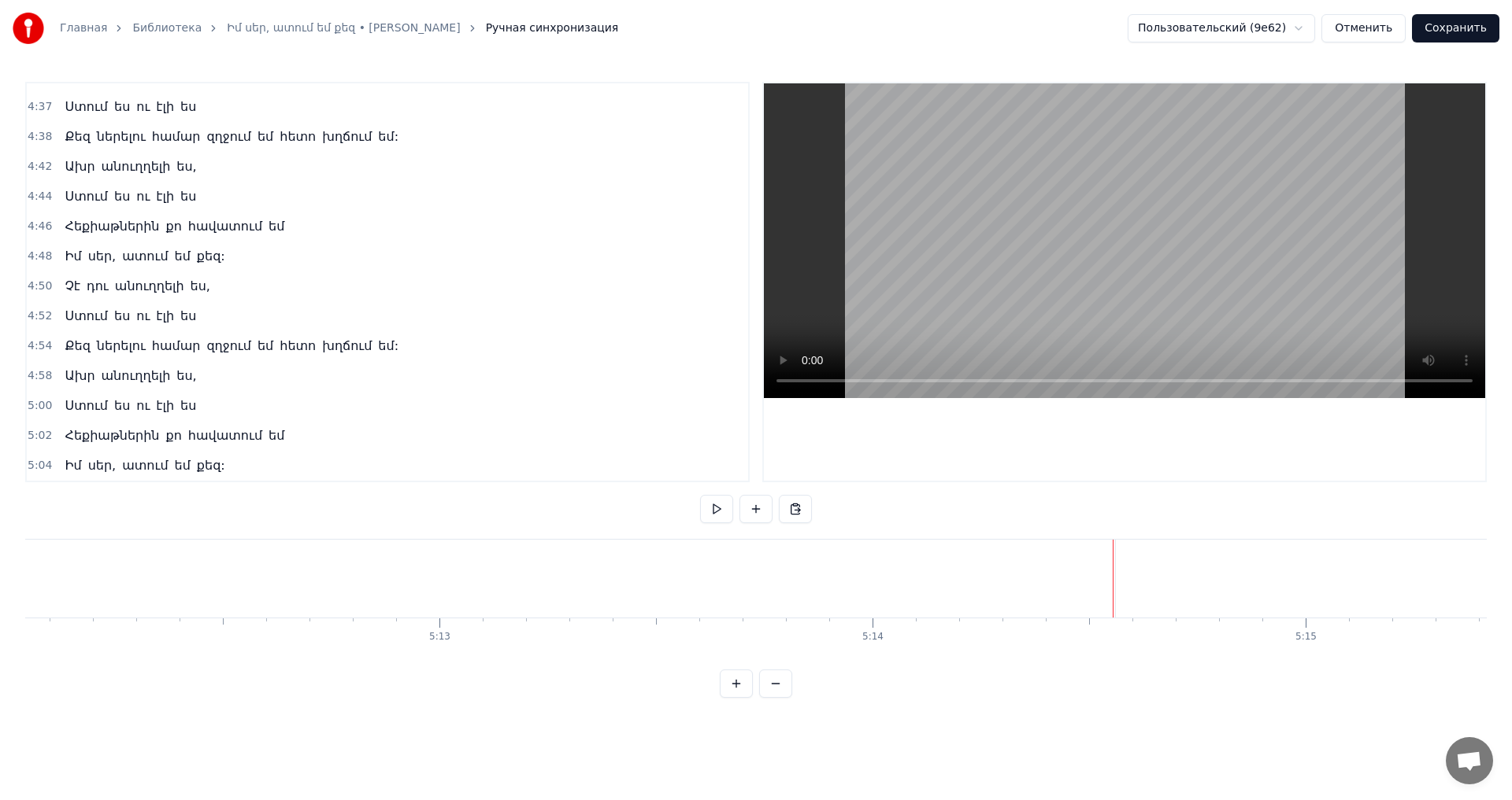
click at [1398, 583] on div "Իմ սեր, ատում եմ քեզ:" at bounding box center [281, 578] width 7201 height 78
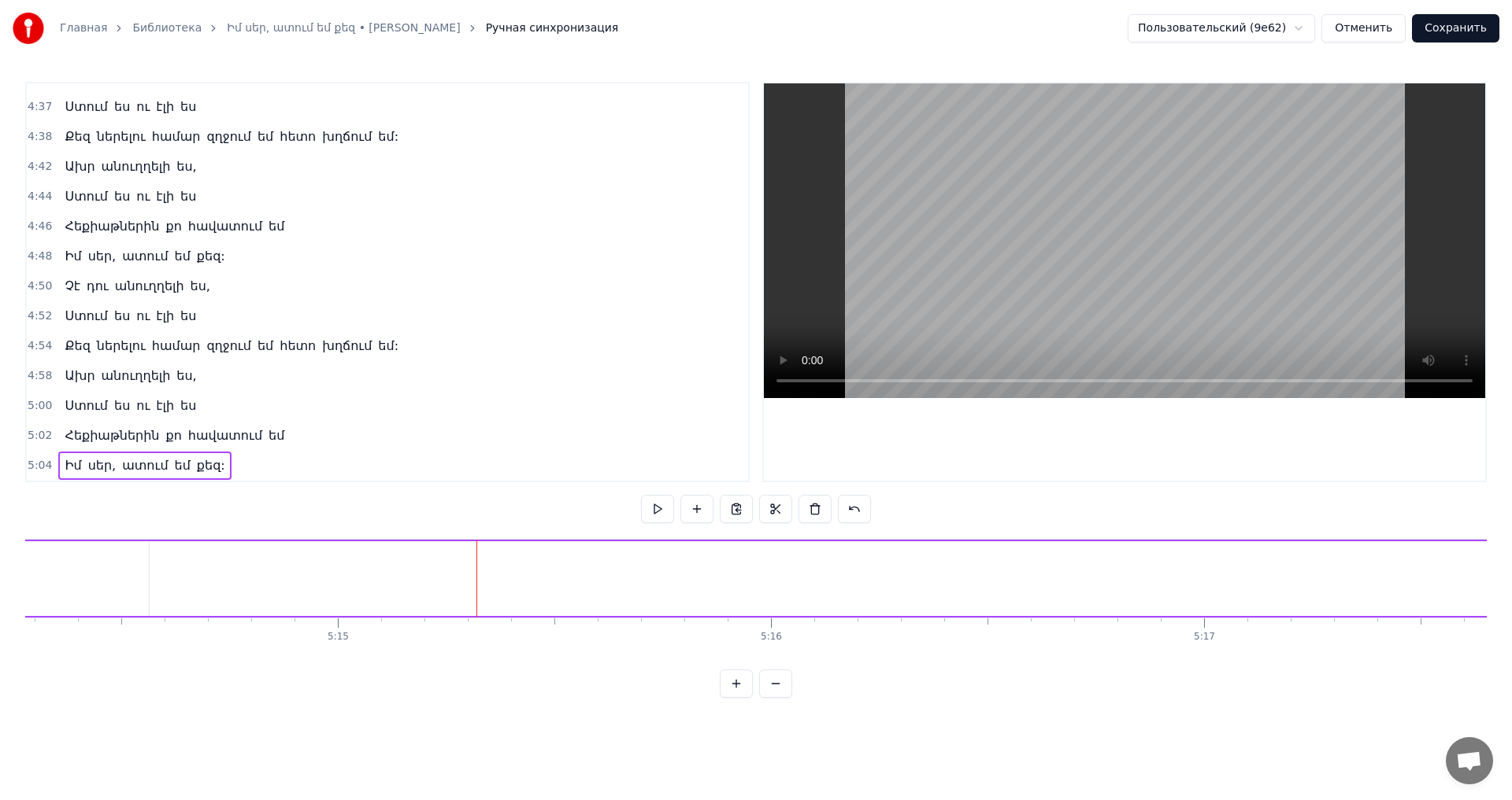
scroll to position [0, 136136]
click at [173, 466] on span "եմ" at bounding box center [182, 466] width 18 height 18
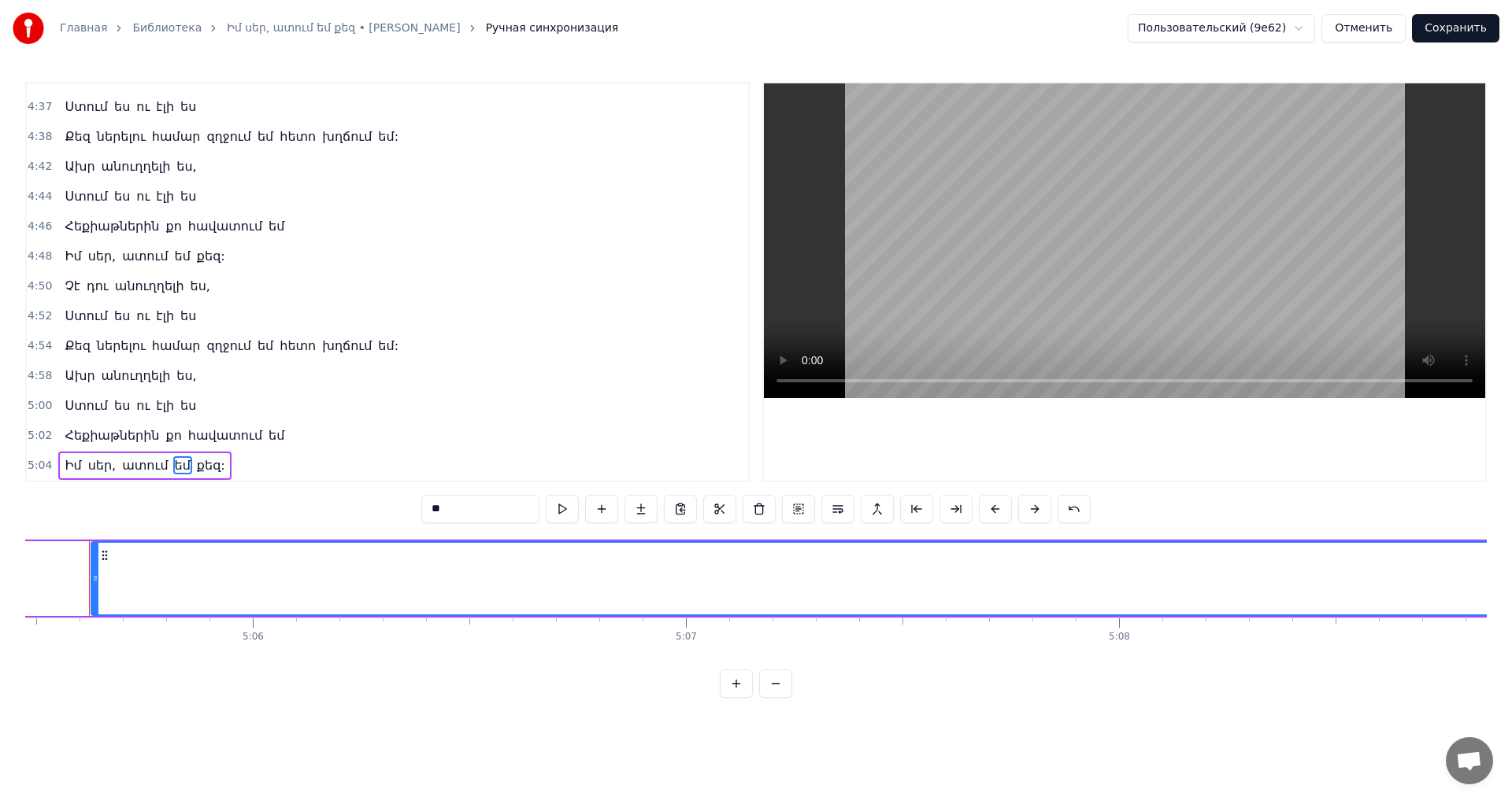
scroll to position [0, 132268]
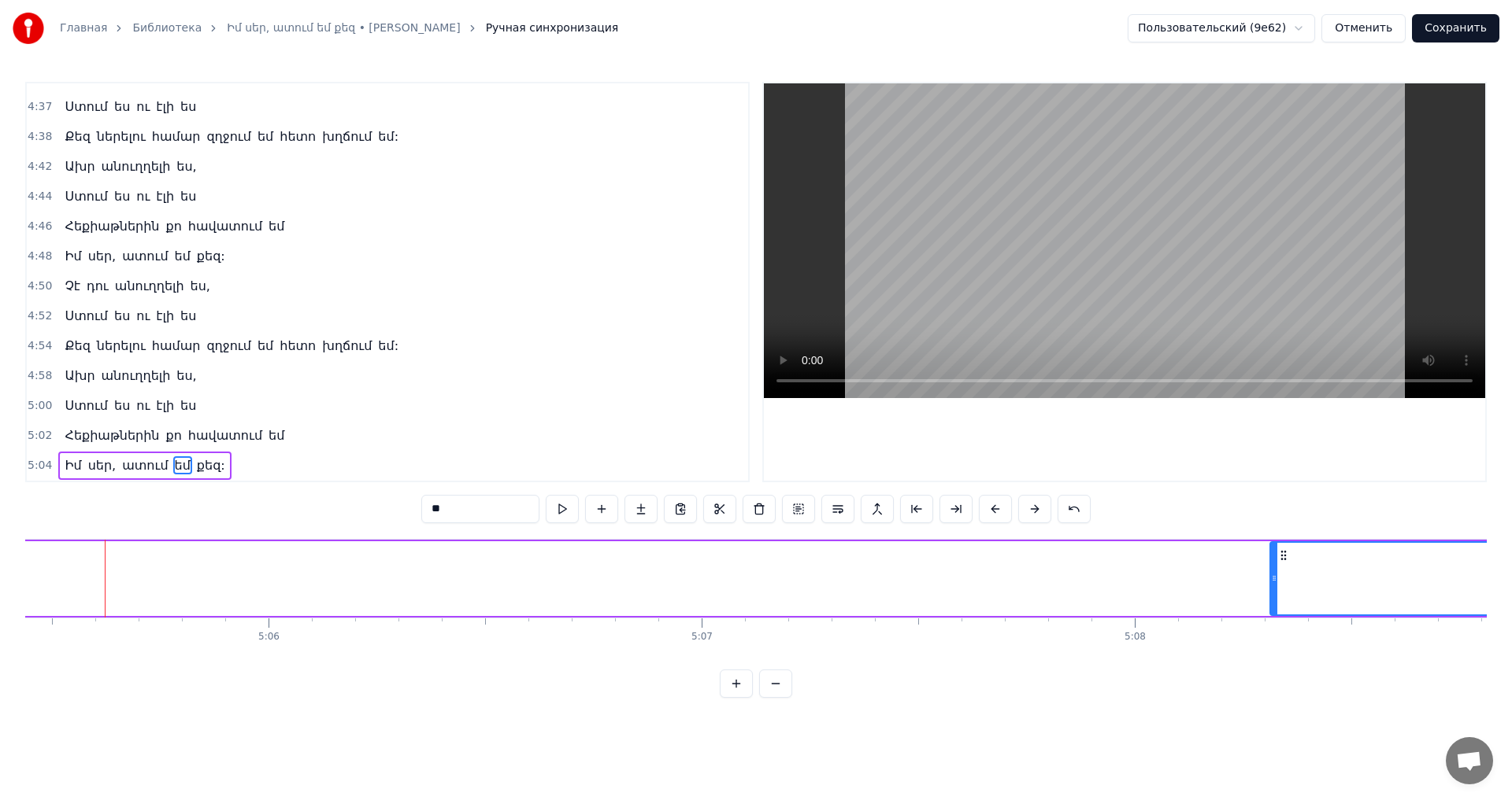
drag, startPoint x: 110, startPoint y: 565, endPoint x: 1308, endPoint y: 582, distance: 1198.1
click at [1277, 582] on div at bounding box center [1273, 578] width 6 height 71
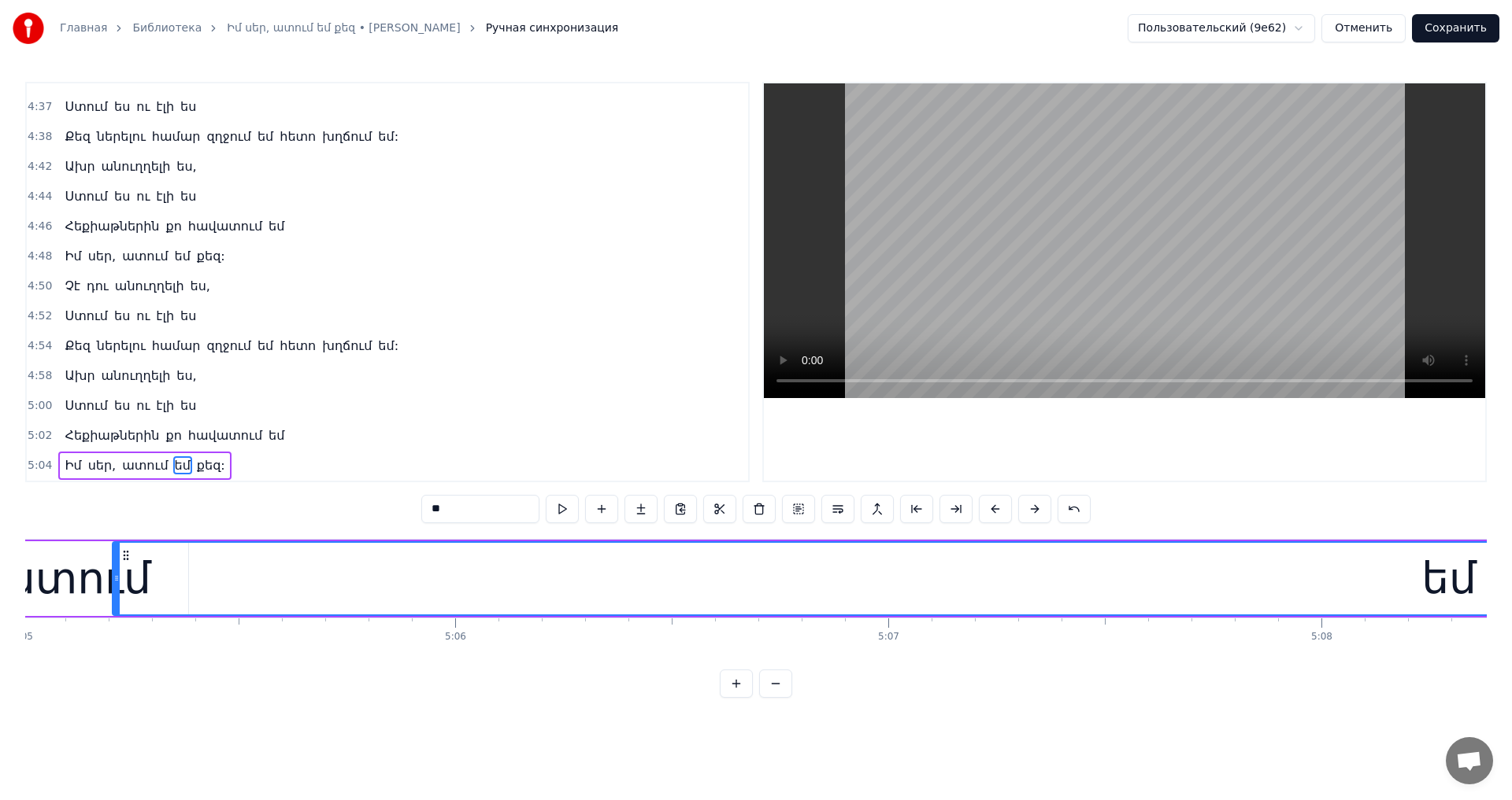
drag, startPoint x: 1293, startPoint y: 557, endPoint x: 174, endPoint y: 569, distance: 1119.1
click at [114, 585] on div "եմ" at bounding box center [1449, 578] width 2671 height 71
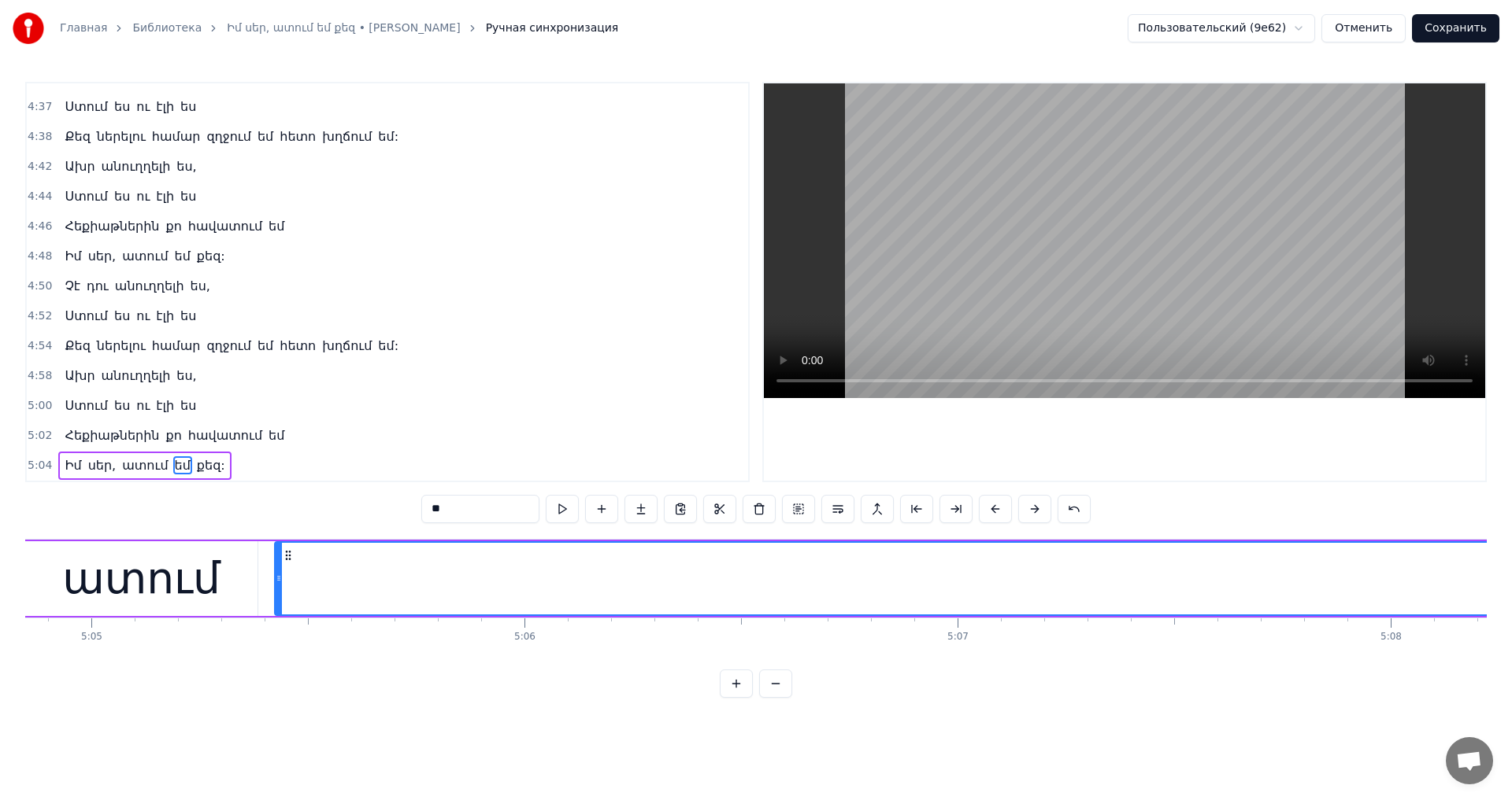
drag, startPoint x: 102, startPoint y: 561, endPoint x: 283, endPoint y: 571, distance: 181.3
click at [277, 580] on div at bounding box center [278, 578] width 6 height 71
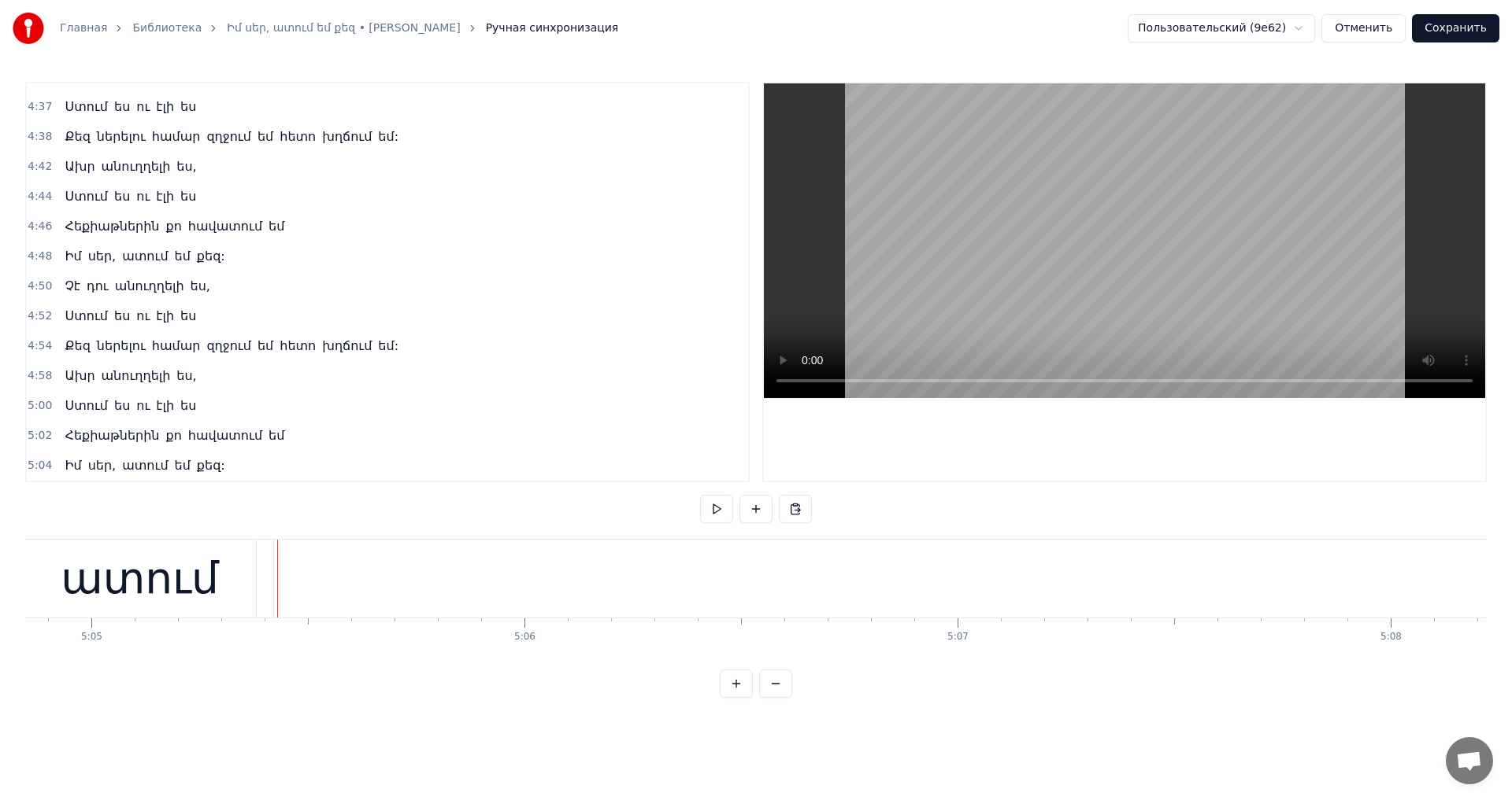
click at [278, 569] on div "եմ" at bounding box center [1523, 578] width 2497 height 78
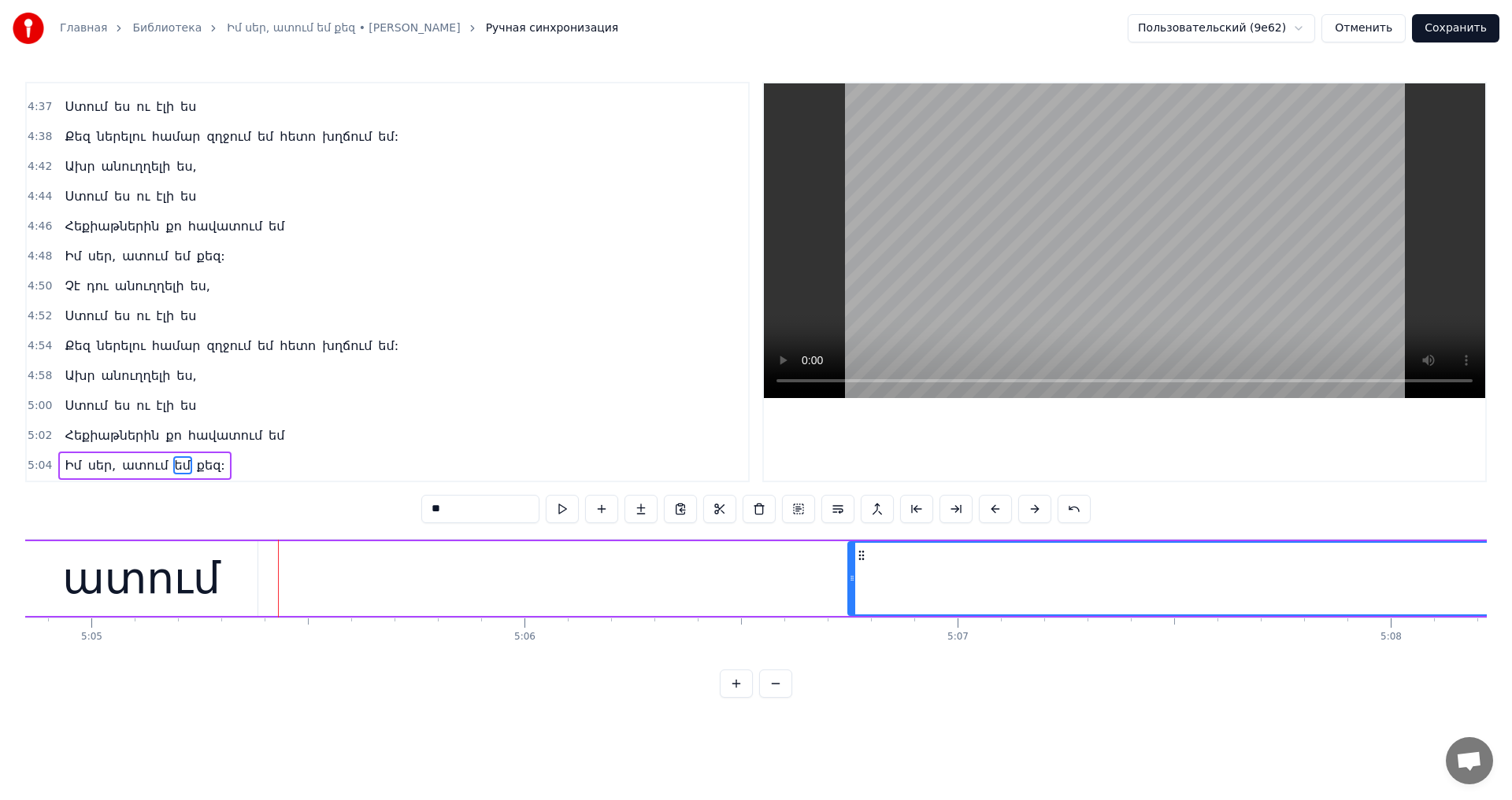
drag, startPoint x: 277, startPoint y: 571, endPoint x: 850, endPoint y: 577, distance: 573.0
click at [850, 577] on div at bounding box center [852, 578] width 6 height 71
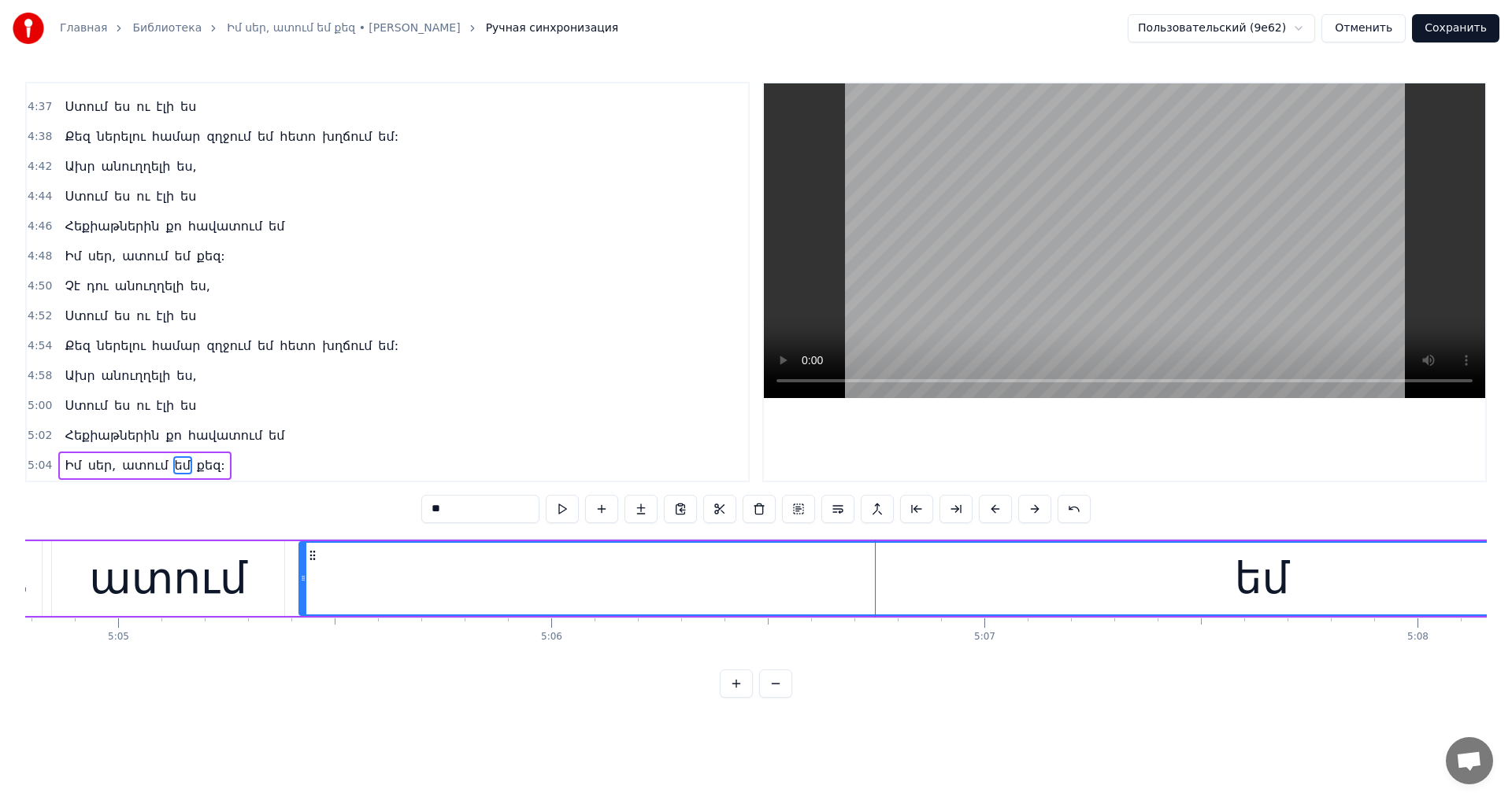
drag, startPoint x: 859, startPoint y: 561, endPoint x: 308, endPoint y: 579, distance: 551.3
click at [308, 579] on div "եմ" at bounding box center [1262, 578] width 1923 height 71
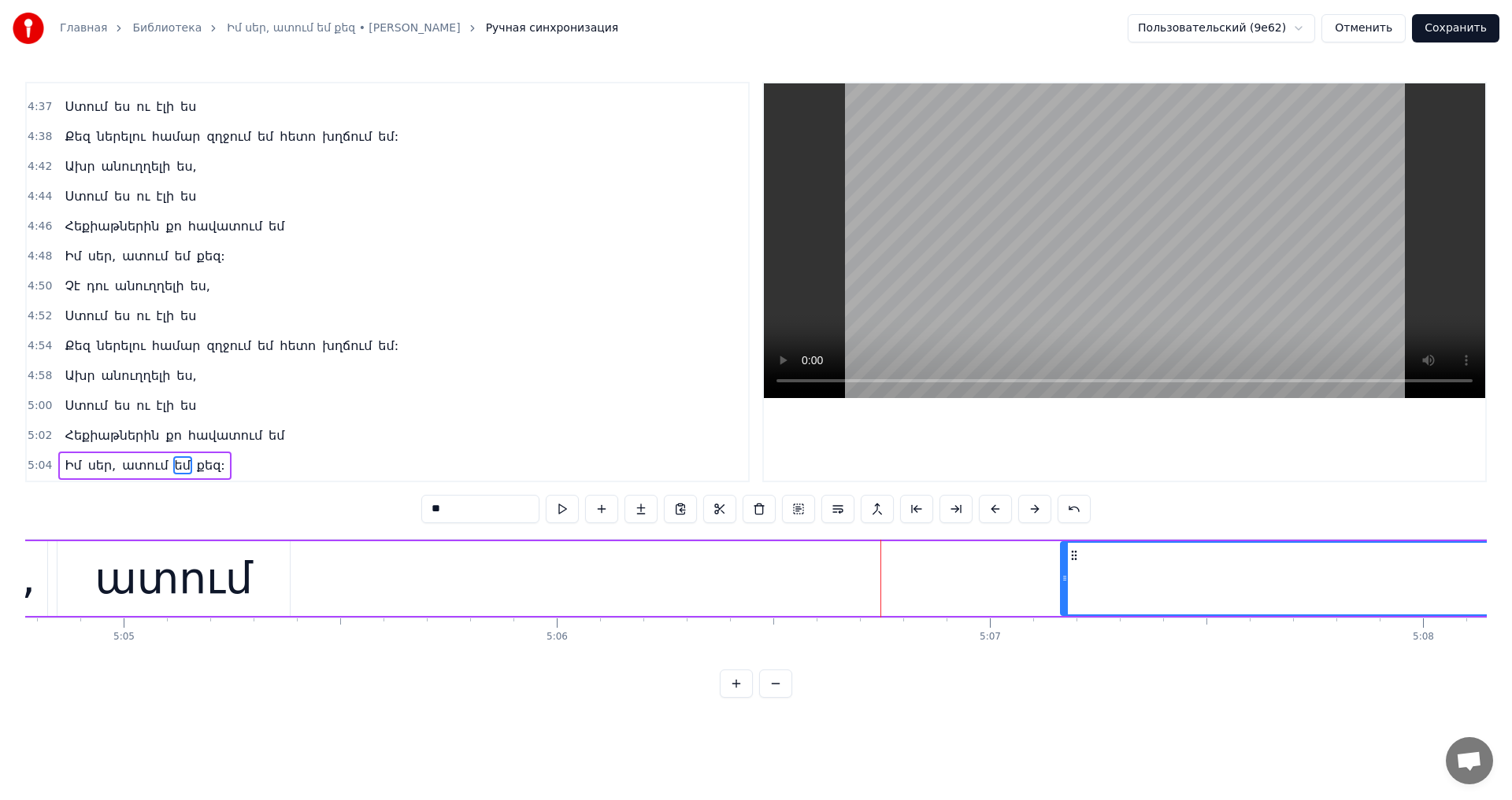
drag, startPoint x: 299, startPoint y: 576, endPoint x: 1061, endPoint y: 573, distance: 762.0
click at [1061, 573] on icon at bounding box center [1064, 578] width 6 height 12
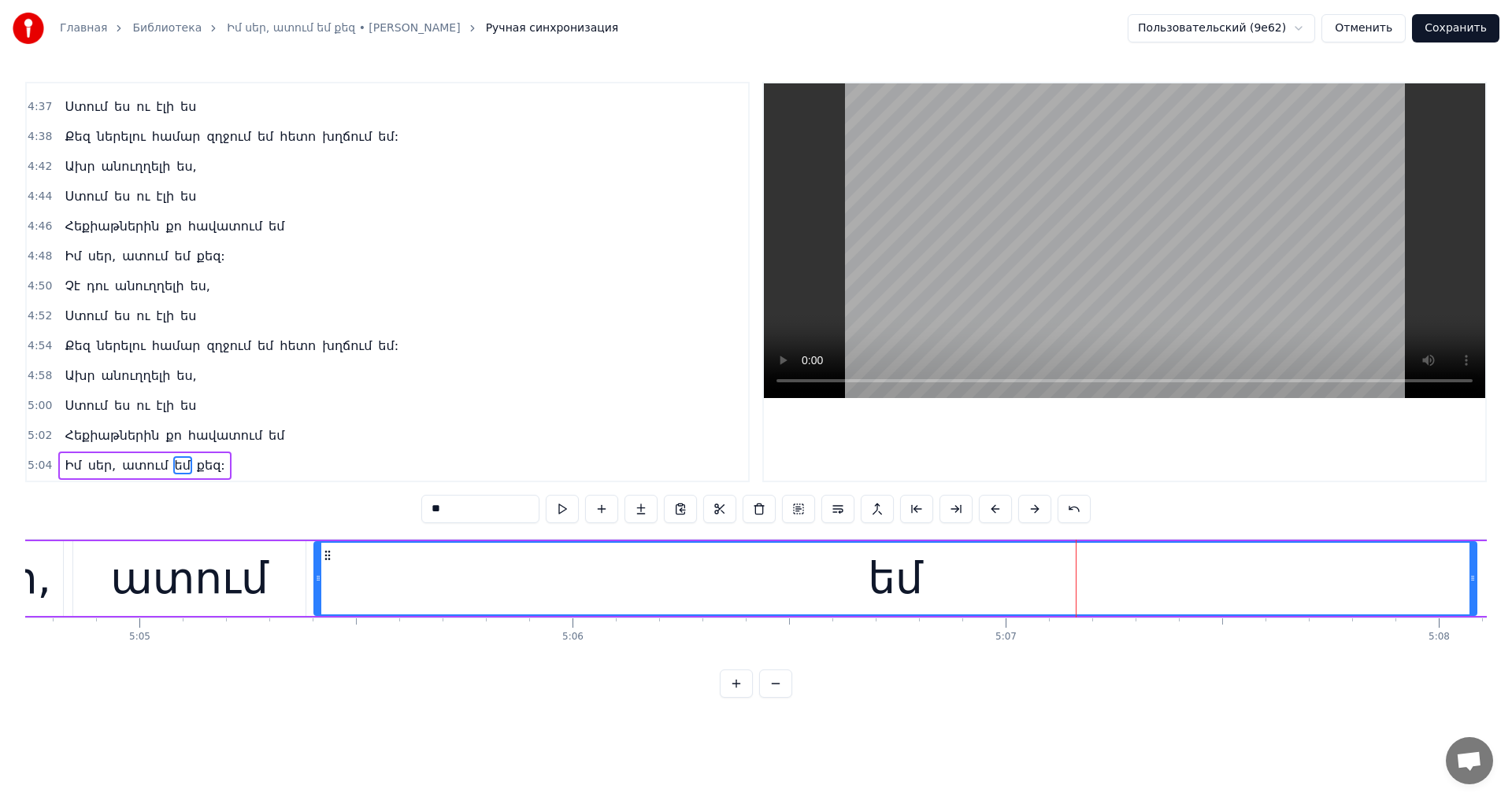
drag, startPoint x: 1073, startPoint y: 556, endPoint x: 313, endPoint y: 576, distance: 760.3
click at [315, 576] on div "եմ" at bounding box center [896, 578] width 1161 height 71
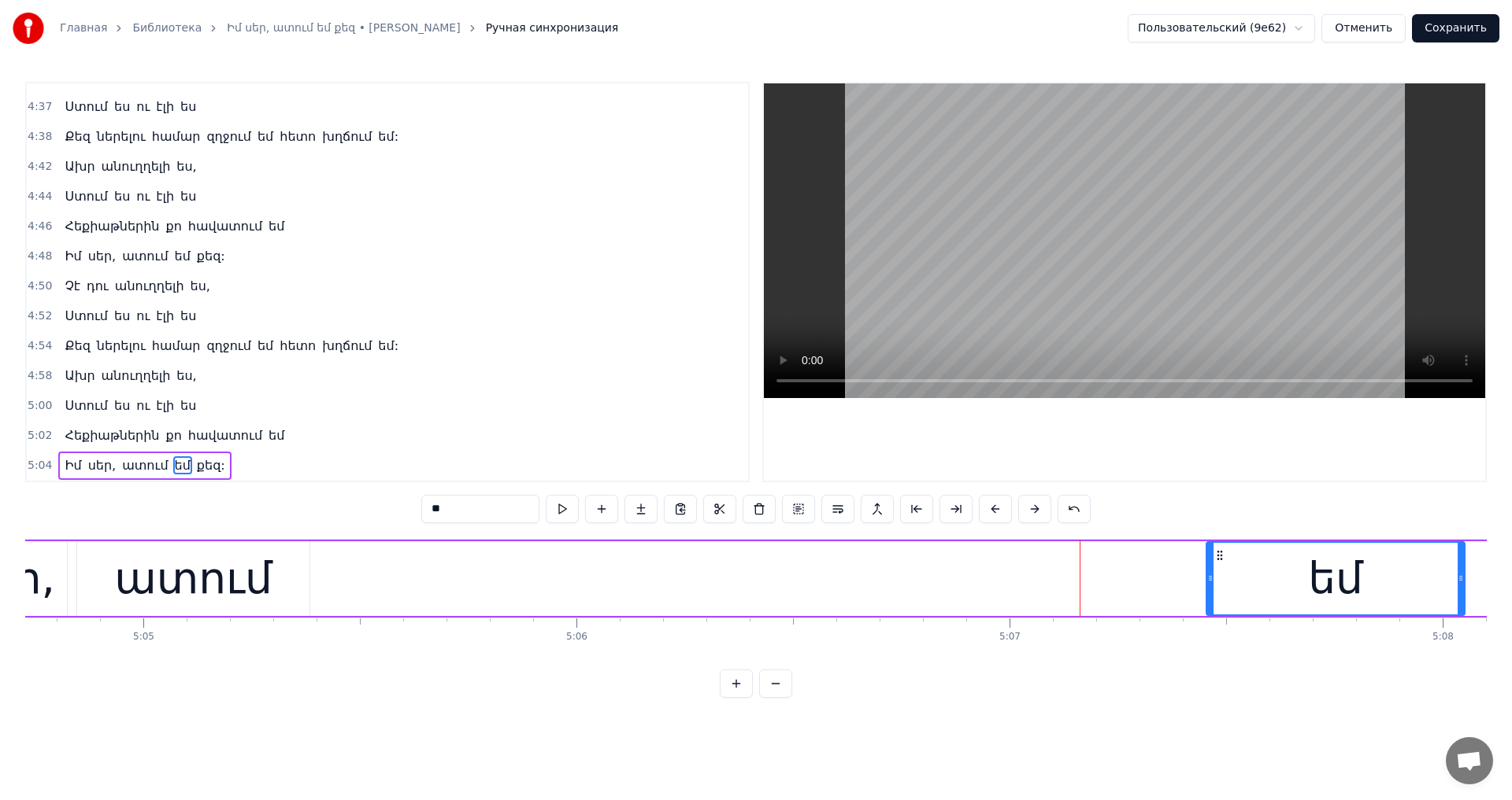
drag, startPoint x: 306, startPoint y: 576, endPoint x: 1215, endPoint y: 585, distance: 909.0
click at [1213, 589] on div at bounding box center [1210, 578] width 6 height 71
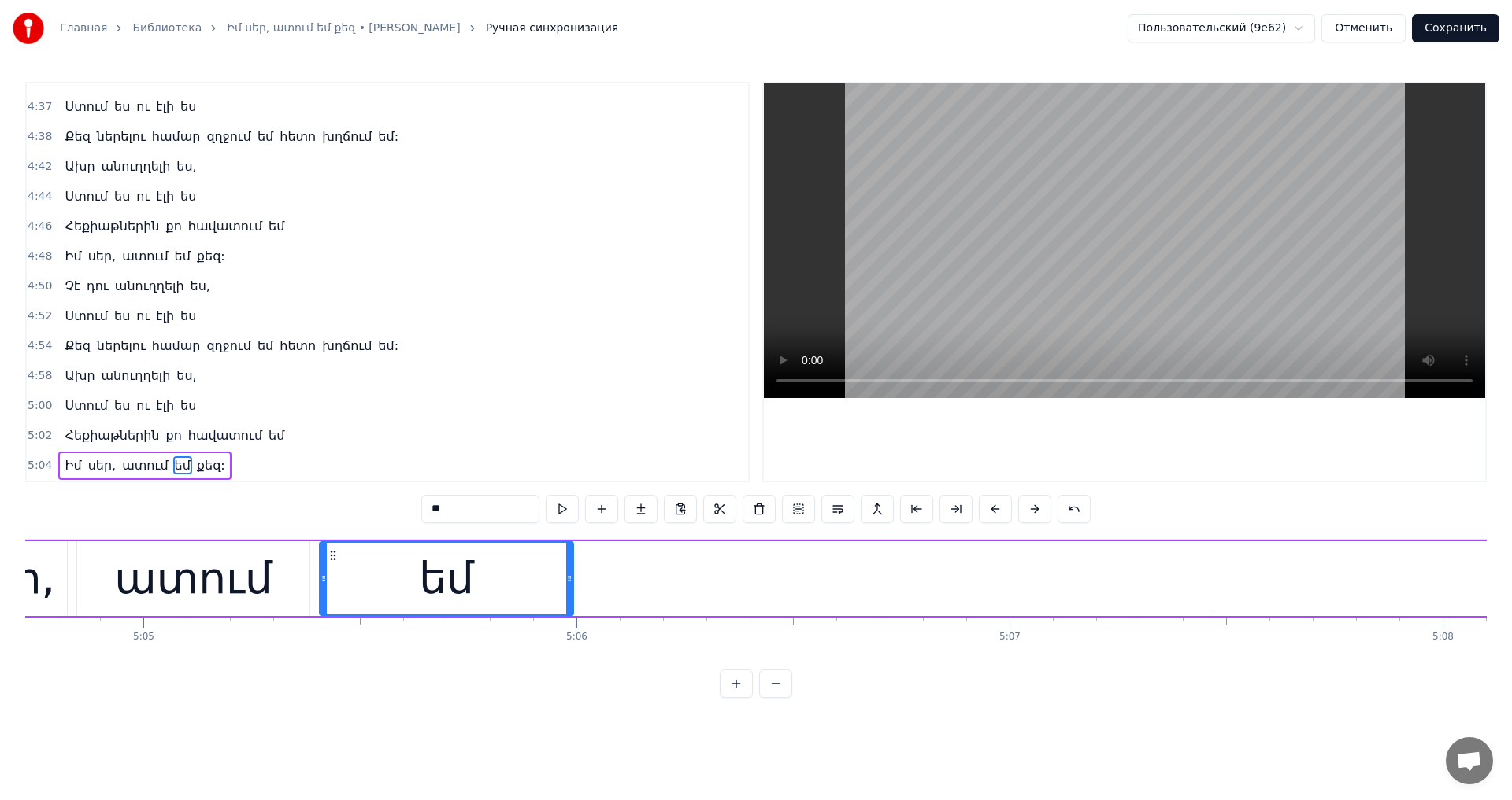
drag, startPoint x: 1222, startPoint y: 554, endPoint x: 331, endPoint y: 579, distance: 891.4
click at [331, 579] on div "եմ" at bounding box center [446, 578] width 252 height 71
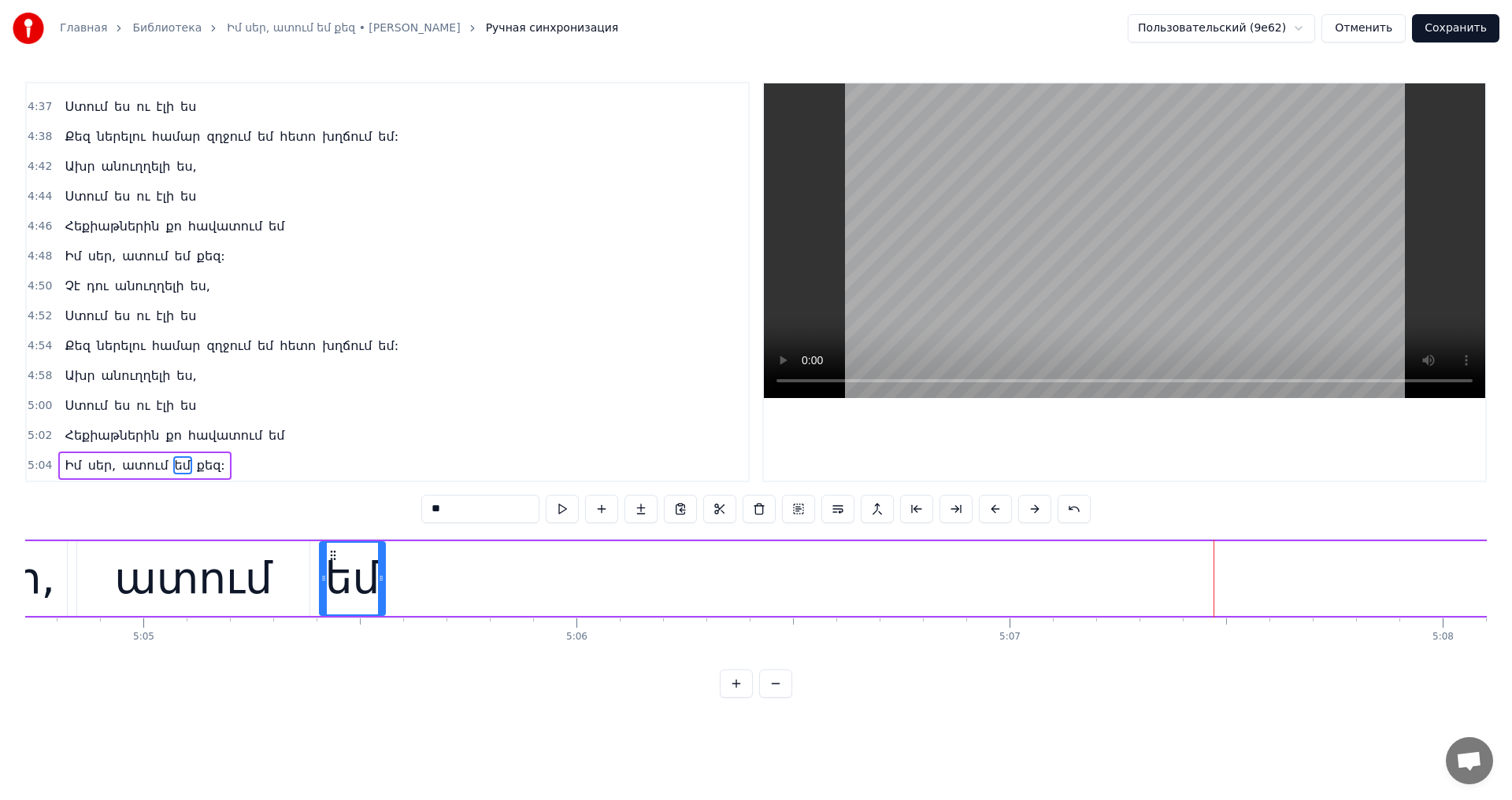
drag, startPoint x: 572, startPoint y: 572, endPoint x: 383, endPoint y: 583, distance: 189.3
click at [383, 583] on icon at bounding box center [380, 578] width 6 height 12
click at [197, 465] on span "քեզ:" at bounding box center [211, 466] width 32 height 18
type input "****"
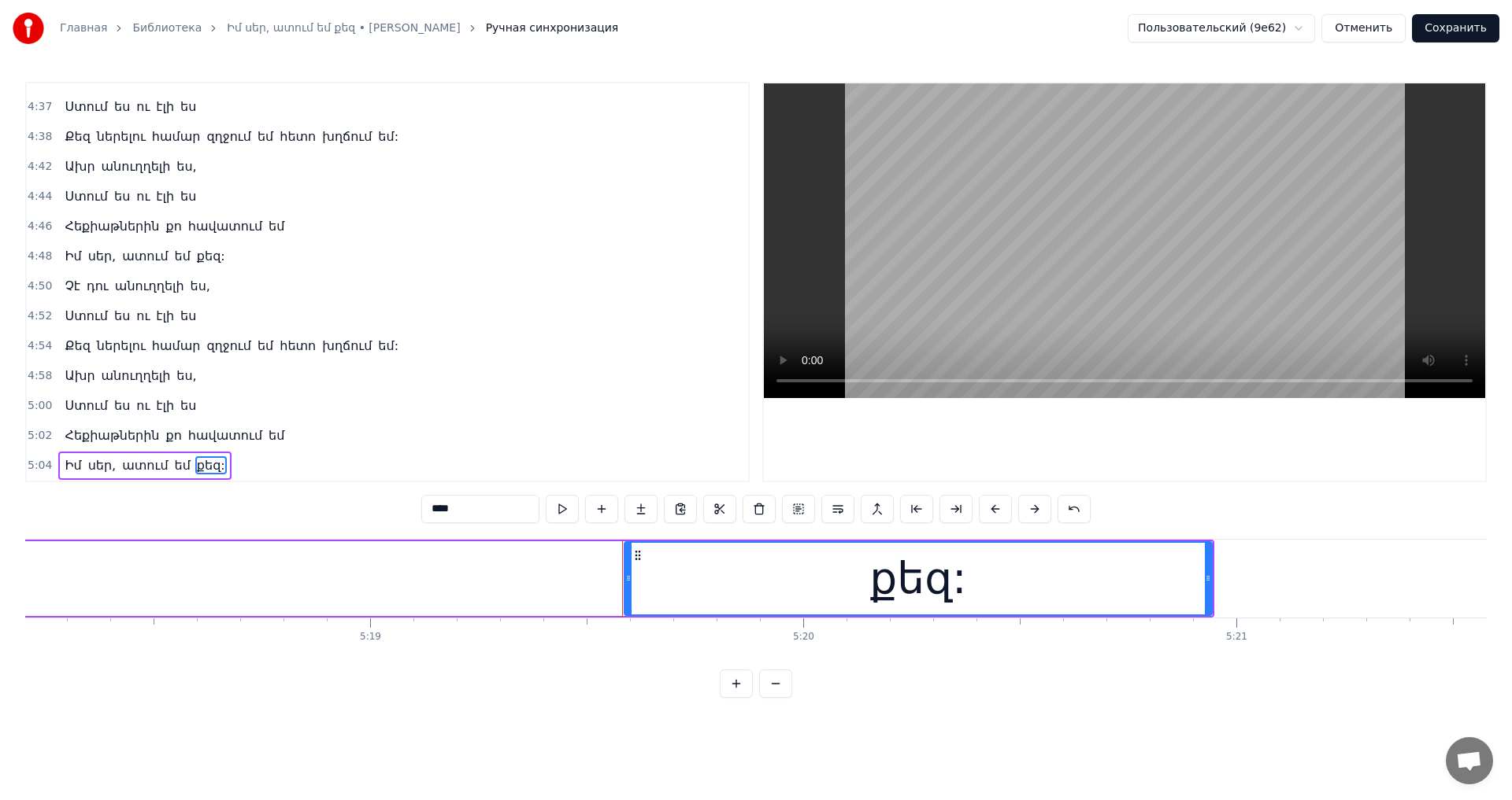
scroll to position [0, 138256]
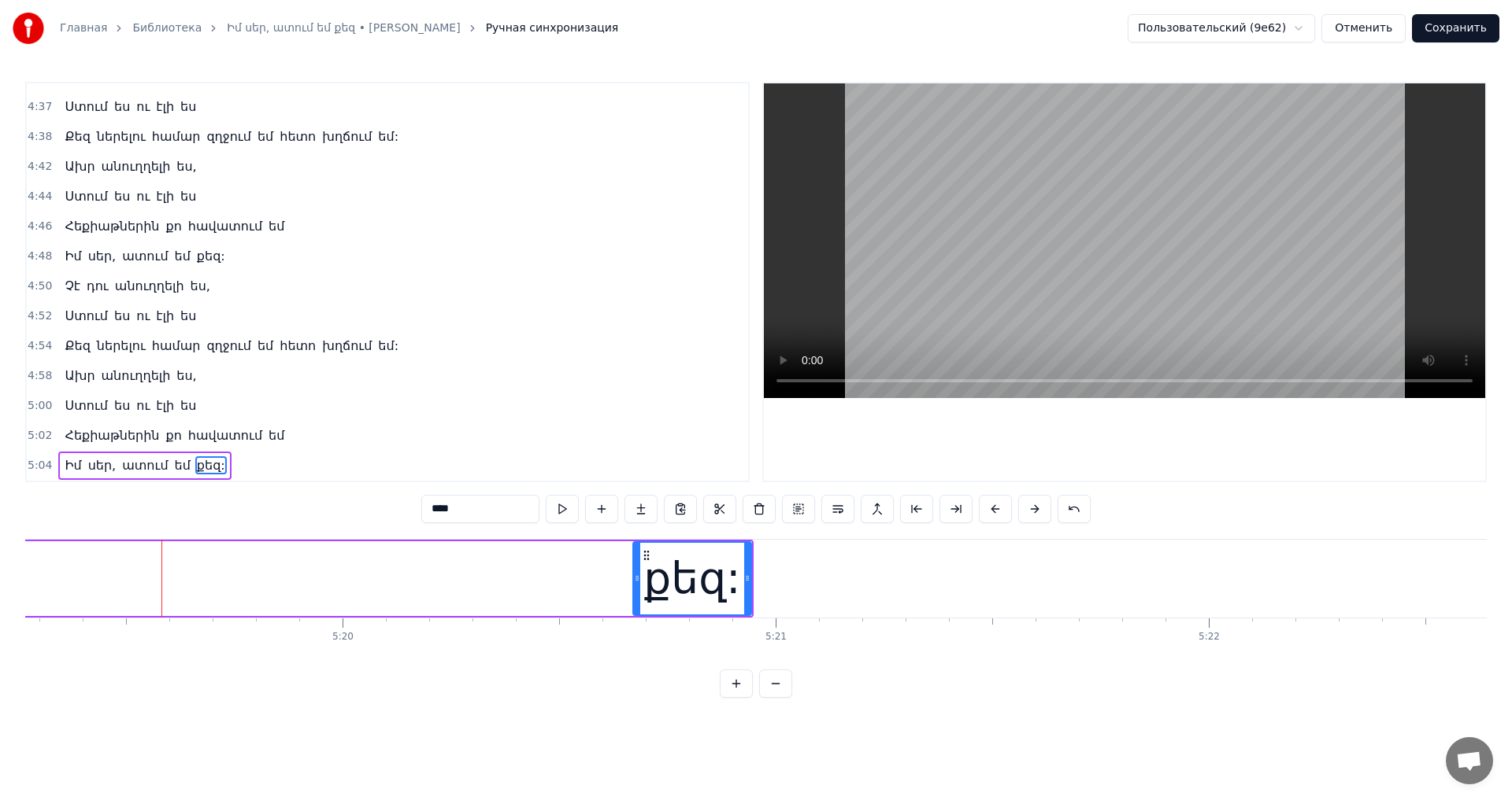
drag, startPoint x: 165, startPoint y: 580, endPoint x: 636, endPoint y: 557, distance: 471.6
click at [636, 574] on icon at bounding box center [637, 578] width 6 height 12
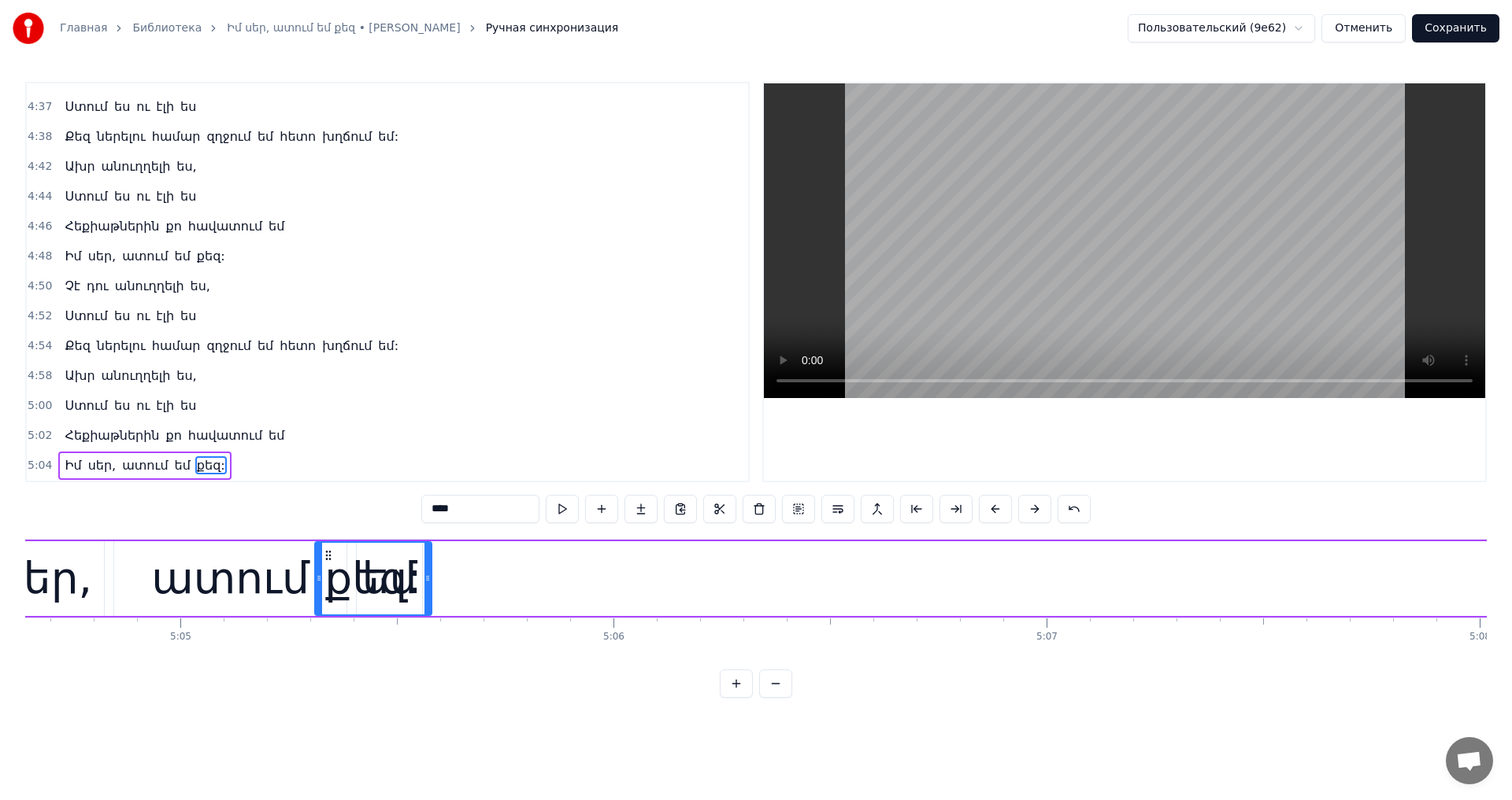
scroll to position [0, 131910]
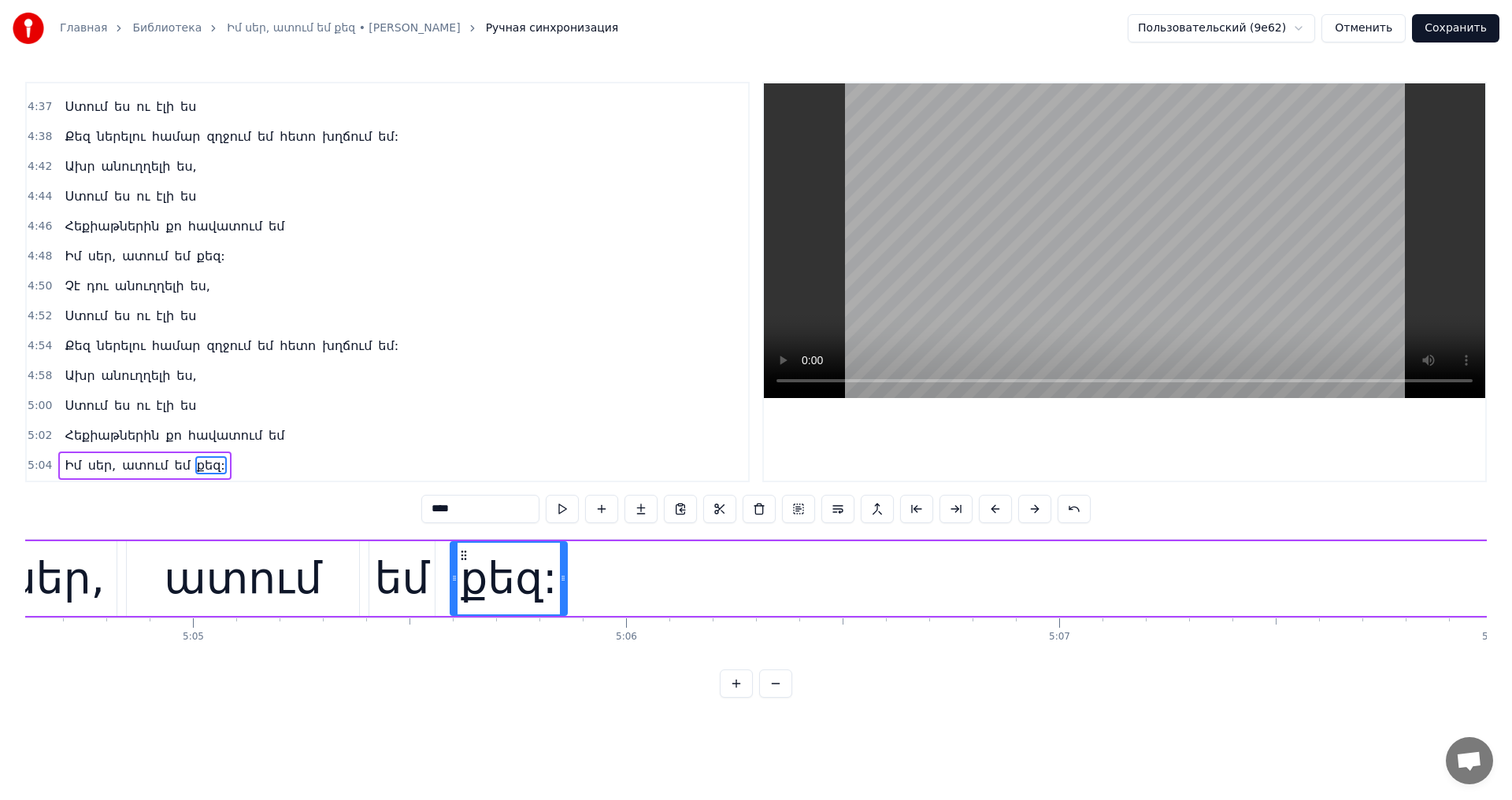
drag, startPoint x: 649, startPoint y: 554, endPoint x: 465, endPoint y: 639, distance: 202.7
click at [465, 639] on div "Ինչպիսին եղել ես, միշտ նույնը մնալու ես, Անգամ մի քիչ փոխել քեզ ես չեմ կարողացե…" at bounding box center [756, 598] width 1461 height 118
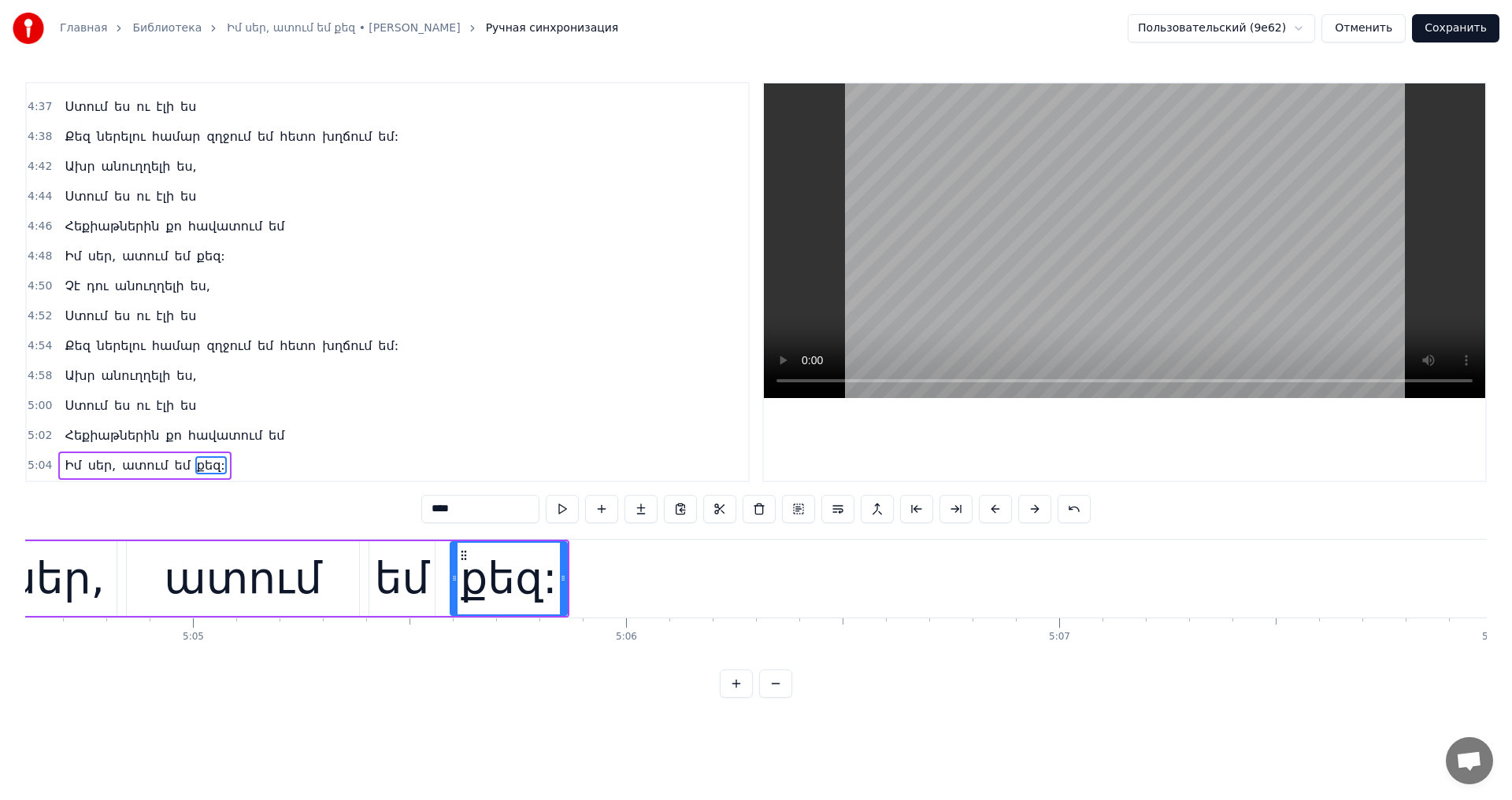
click at [567, 584] on div "քեզ:" at bounding box center [509, 578] width 118 height 75
drag, startPoint x: 562, startPoint y: 586, endPoint x: 596, endPoint y: 586, distance: 34.0
click at [593, 586] on div at bounding box center [589, 578] width 6 height 71
click at [1373, 321] on video at bounding box center [1124, 241] width 721 height 315
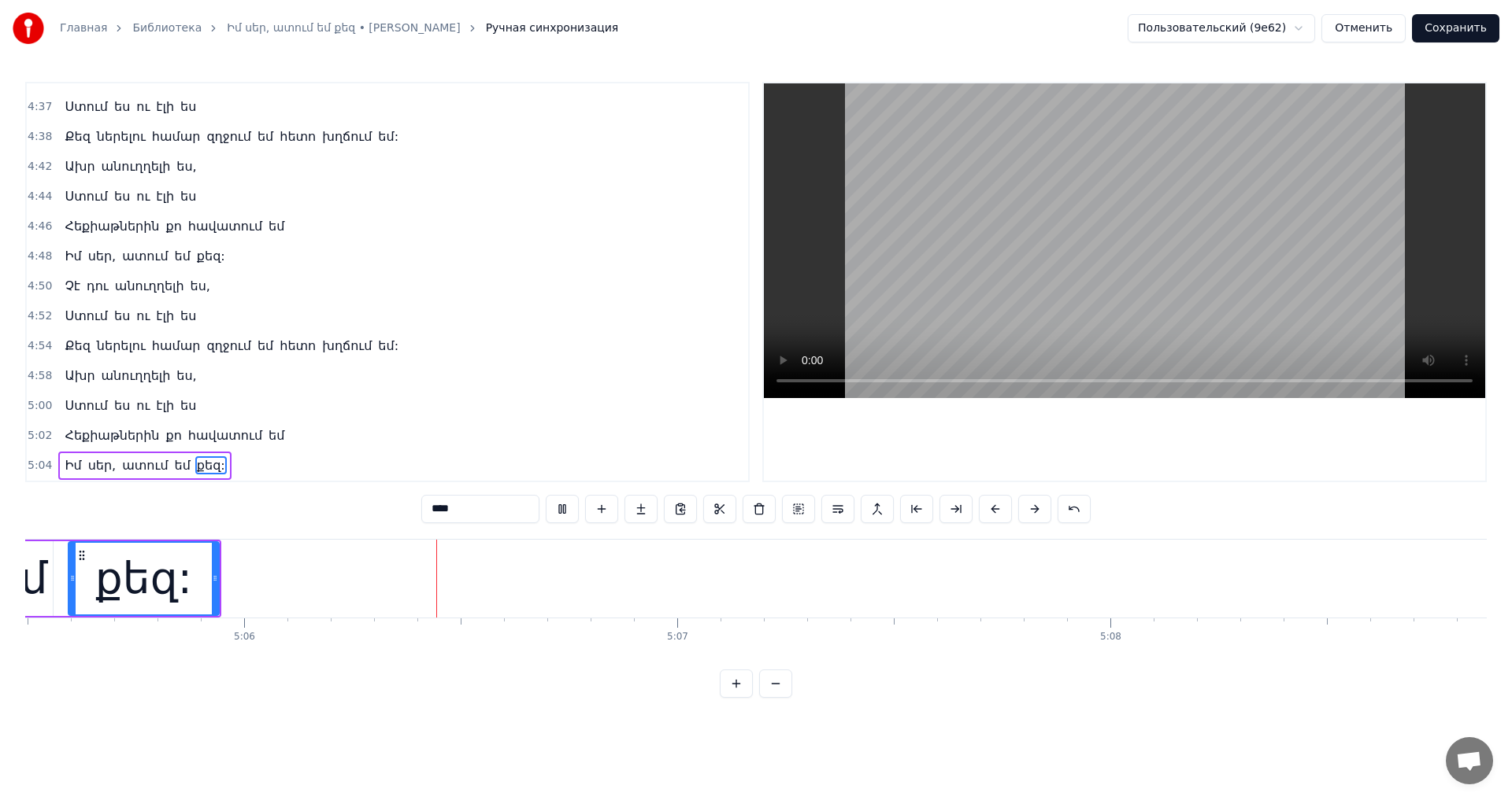
scroll to position [0, 132297]
click at [1480, 27] on button "Сохранить" at bounding box center [1455, 28] width 87 height 28
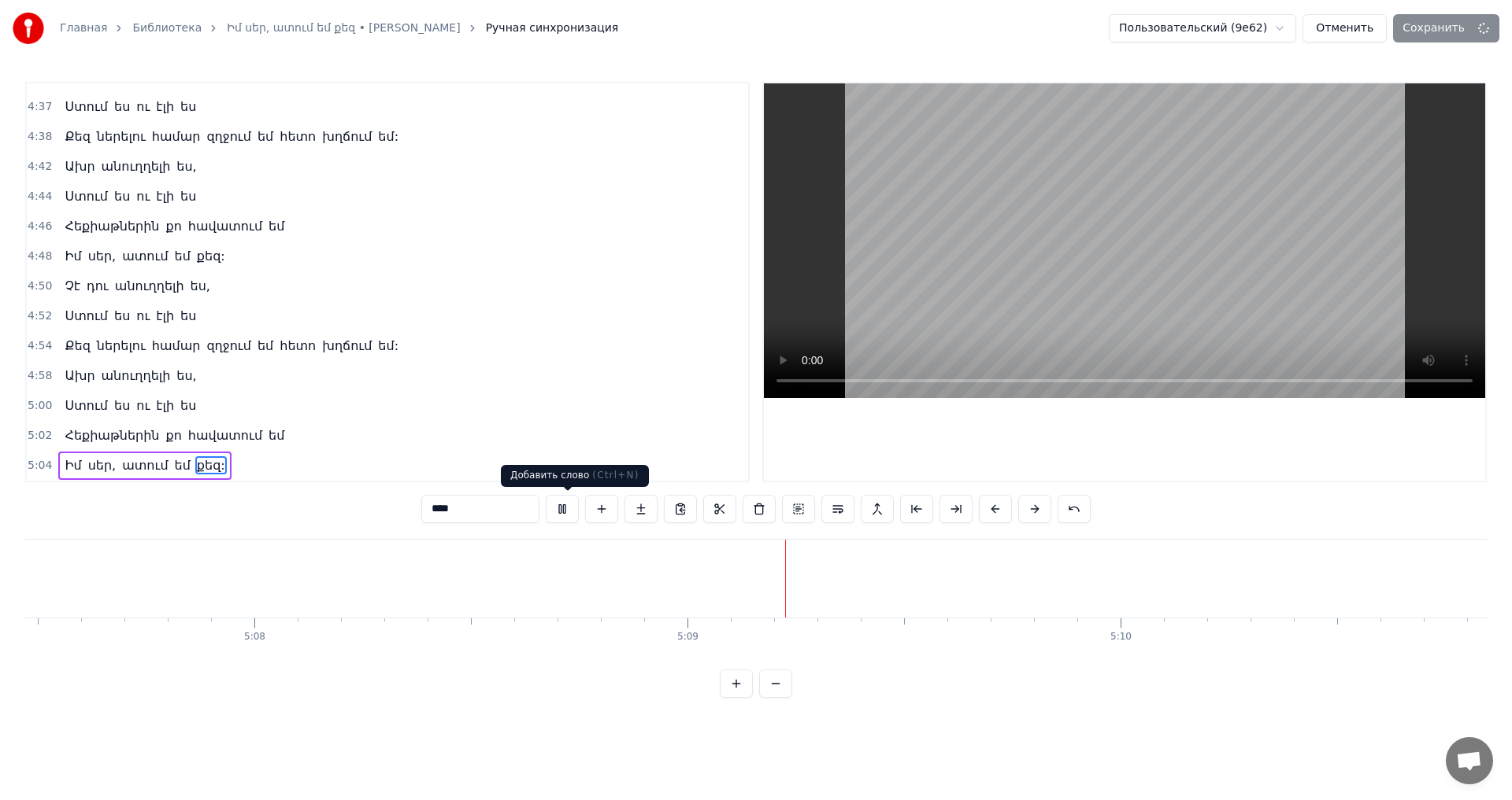
scroll to position [0, 133482]
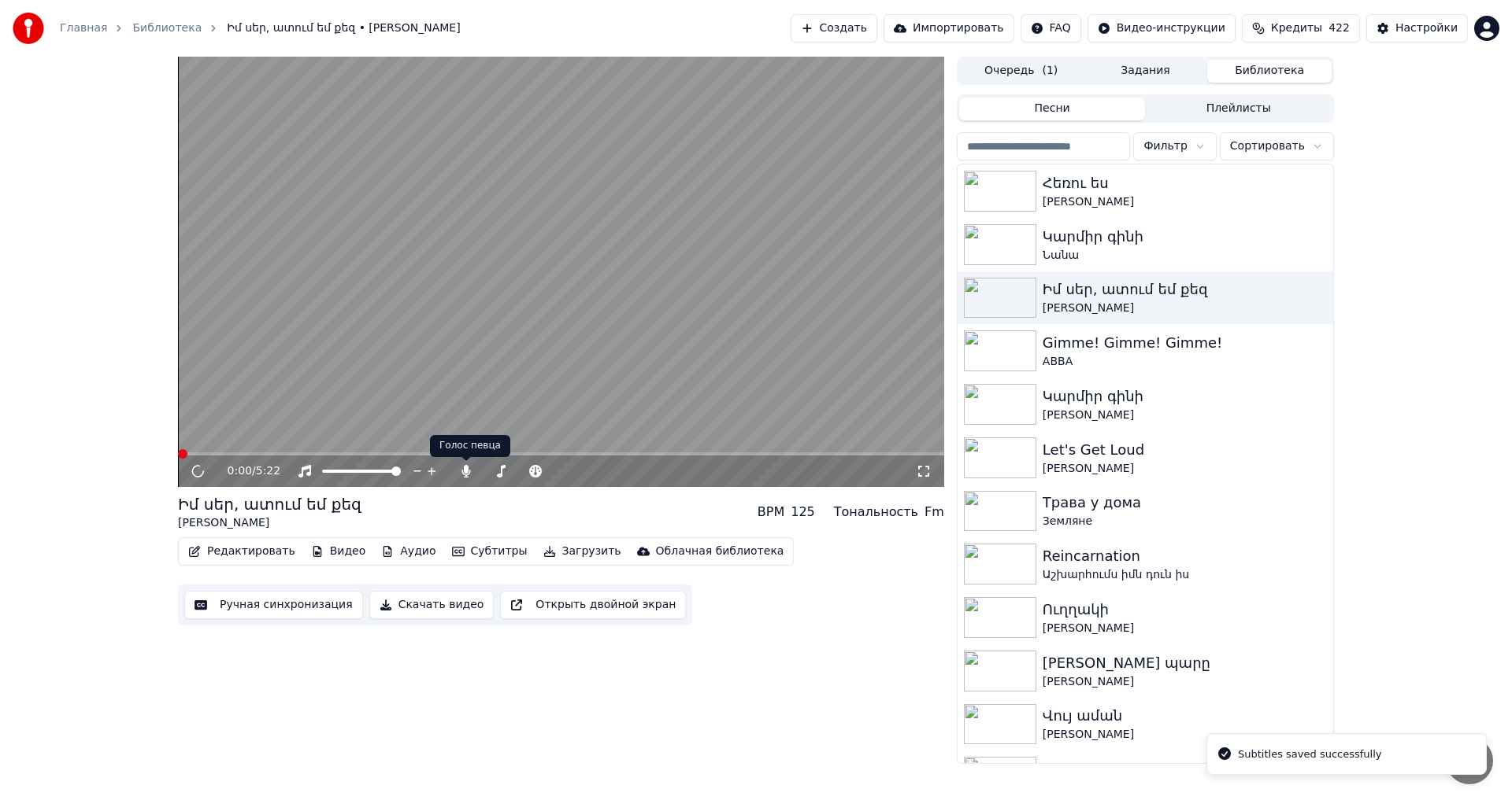
click at [505, 343] on video at bounding box center [561, 271] width 766 height 430
click at [390, 363] on video at bounding box center [561, 271] width 766 height 430
click at [547, 557] on button "Загрузить" at bounding box center [582, 551] width 91 height 22
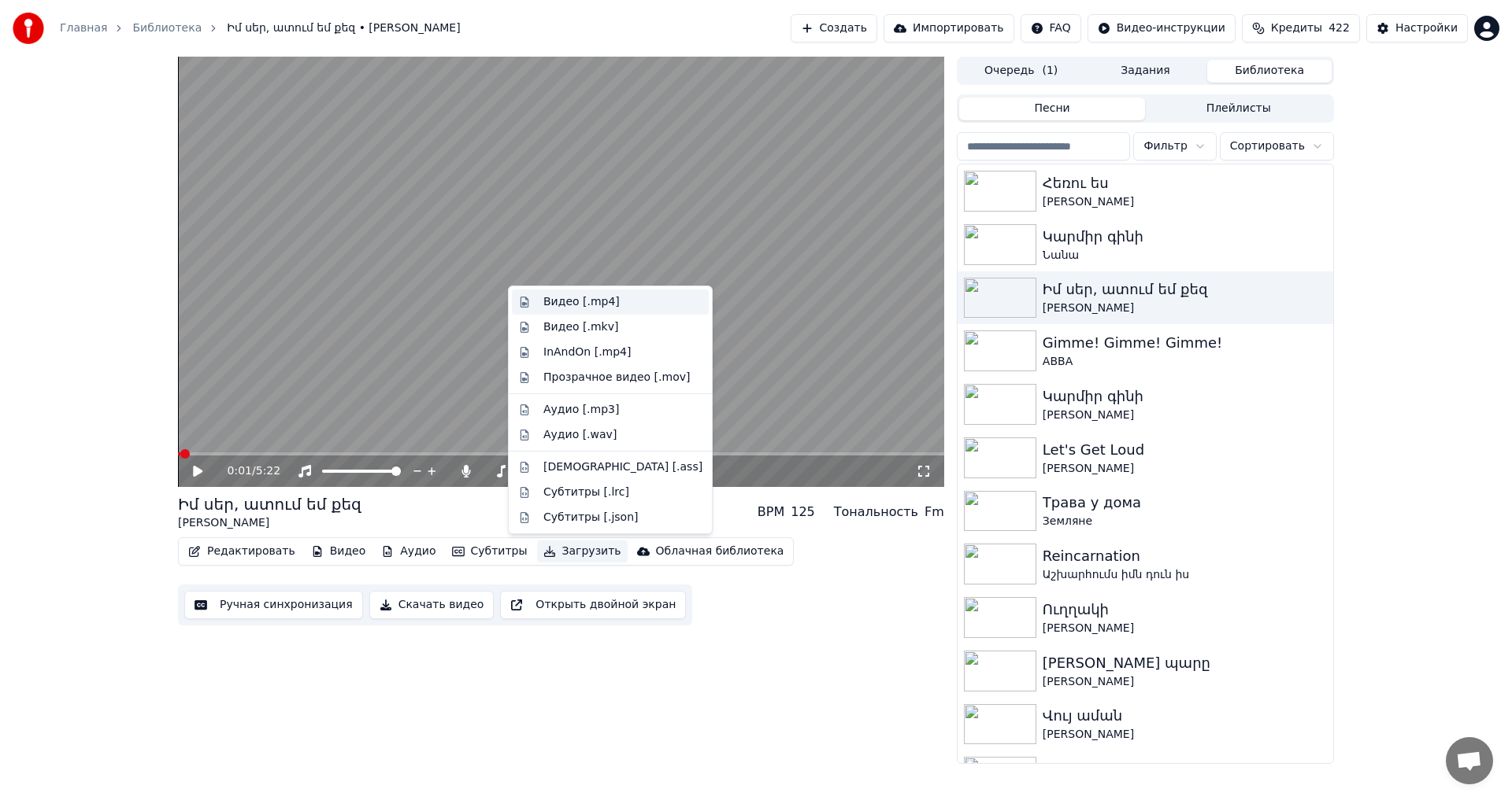
click at [569, 308] on div "Видео [.mp4]" at bounding box center [581, 302] width 77 height 16
